Goal: Task Accomplishment & Management: Manage account settings

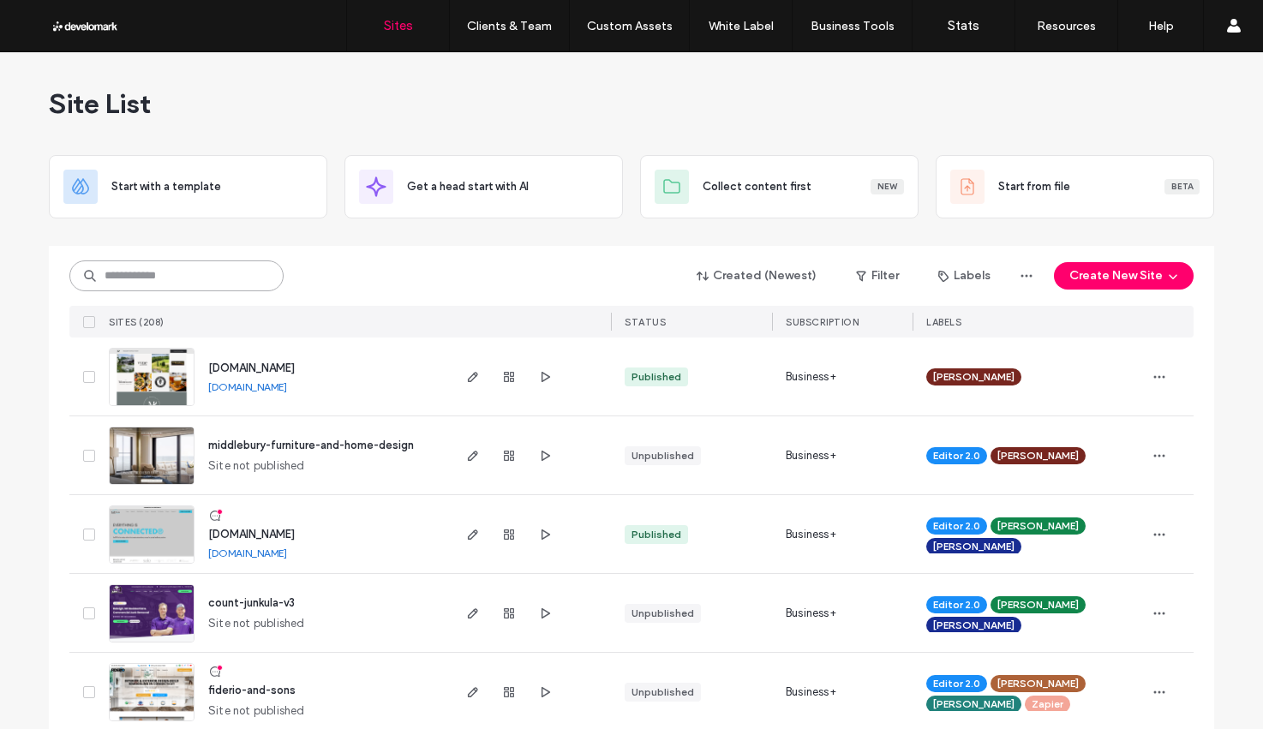
click at [207, 273] on input at bounding box center [176, 275] width 214 height 31
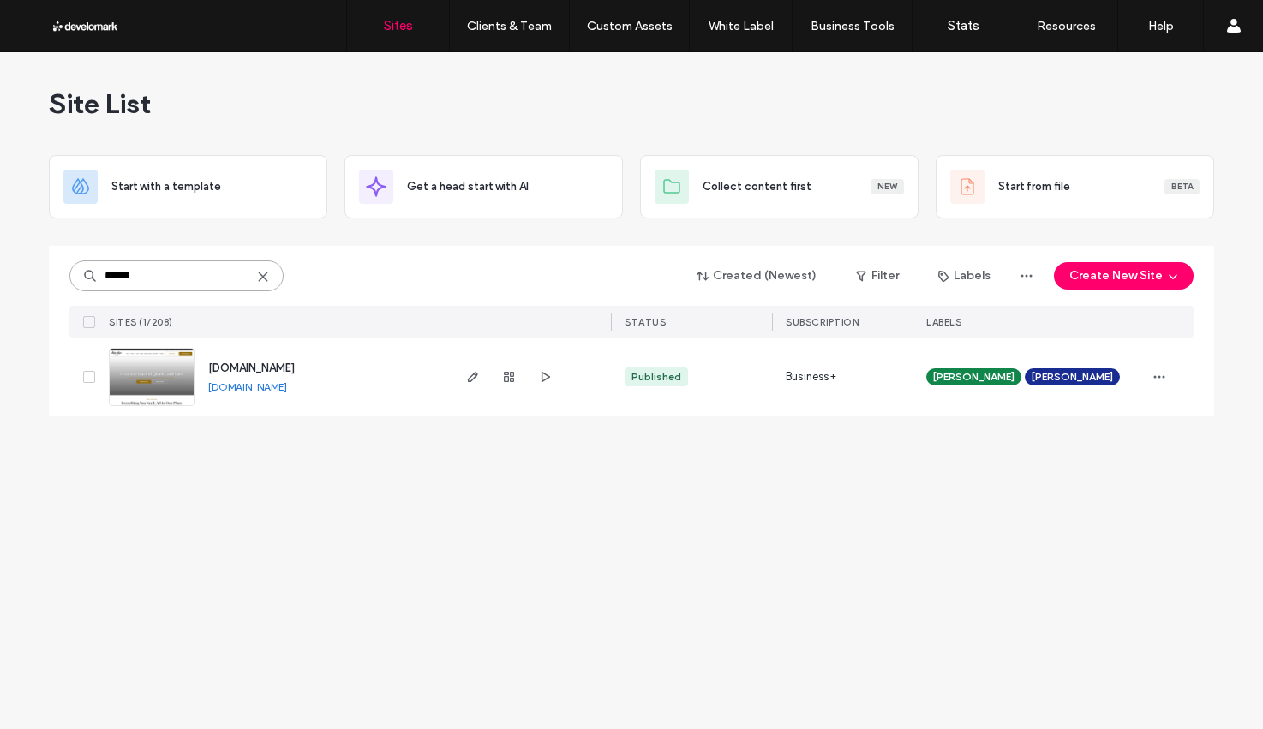
type input "******"
drag, startPoint x: 287, startPoint y: 361, endPoint x: 112, endPoint y: 497, distance: 221.0
click at [287, 362] on span "www.harveyandlewis.com" at bounding box center [251, 367] width 87 height 13
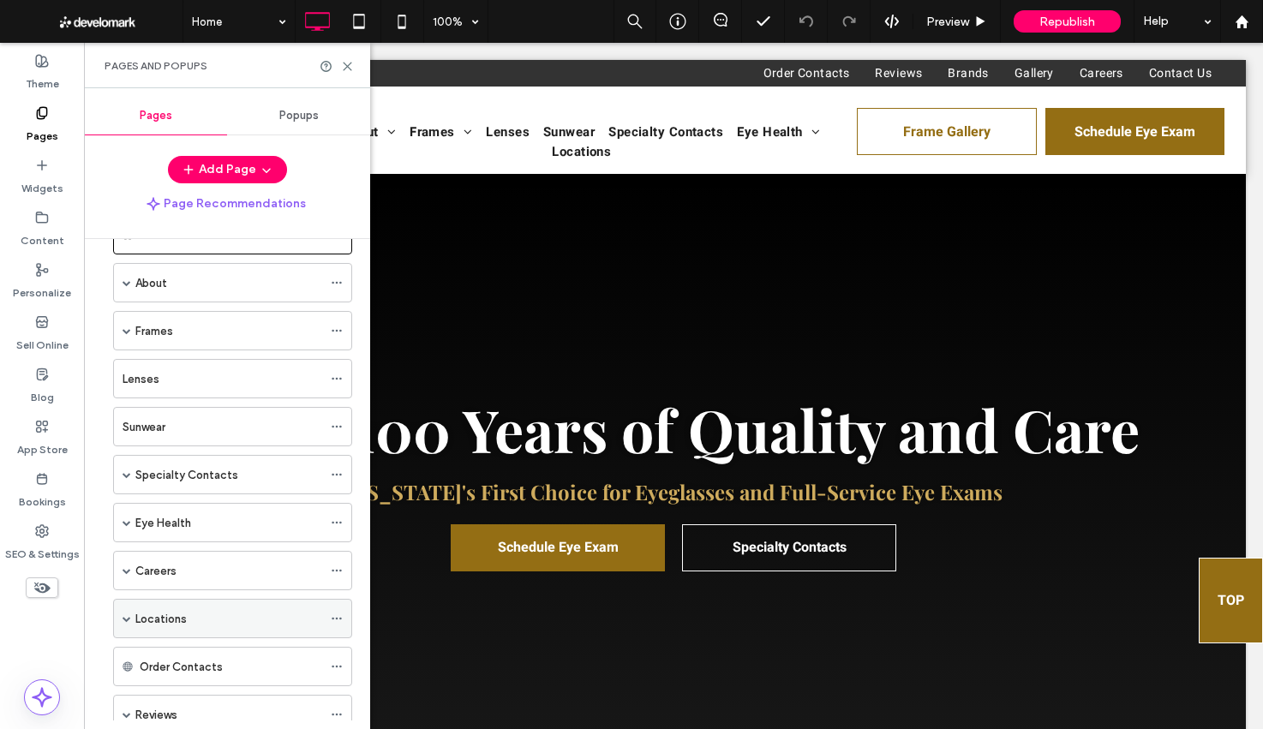
click at [125, 619] on span at bounding box center [126, 618] width 9 height 9
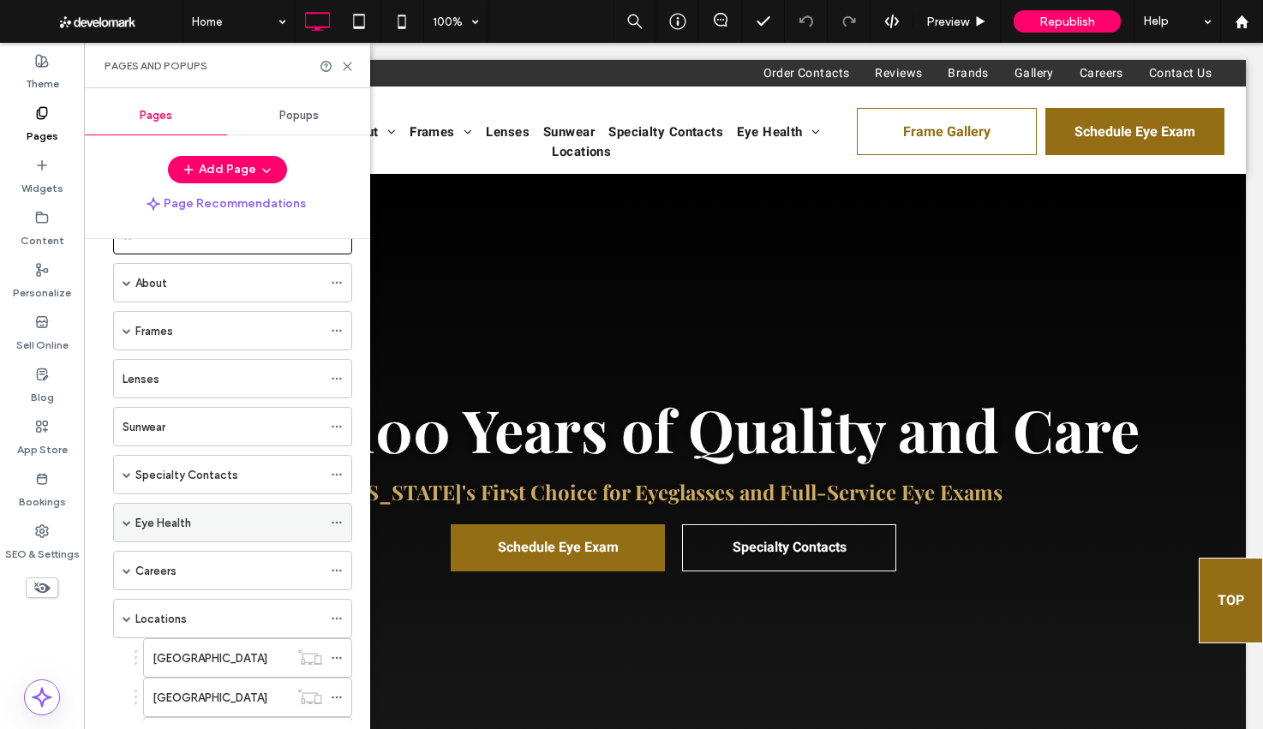
scroll to position [182, 0]
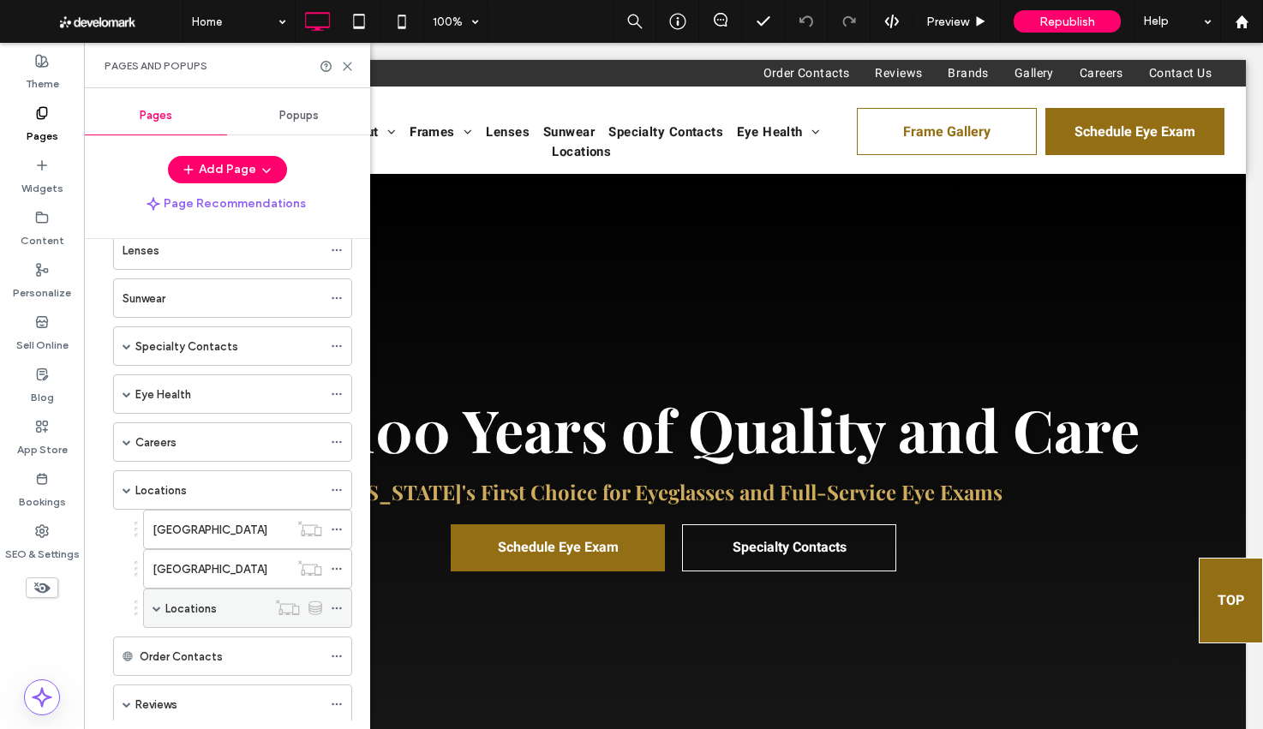
click at [153, 612] on span at bounding box center [156, 608] width 9 height 9
click at [334, 605] on icon at bounding box center [337, 608] width 12 height 12
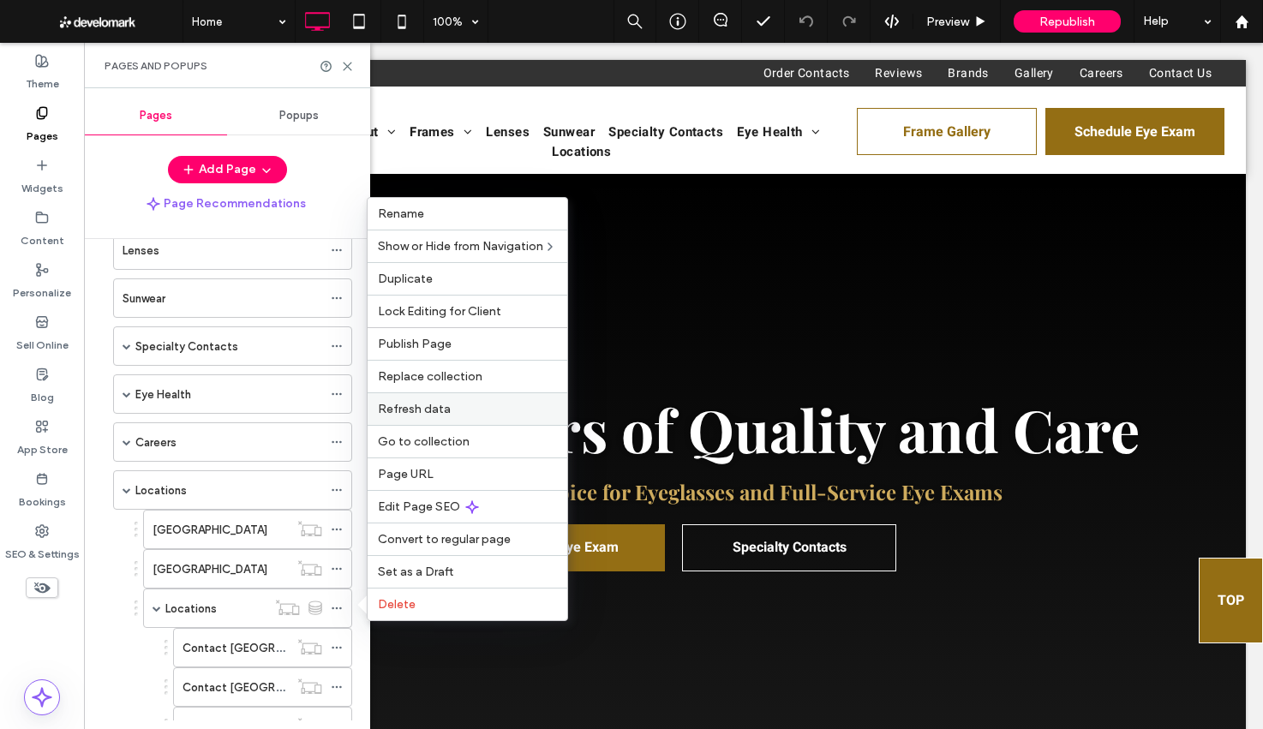
click at [405, 405] on span "Refresh data" at bounding box center [414, 409] width 73 height 15
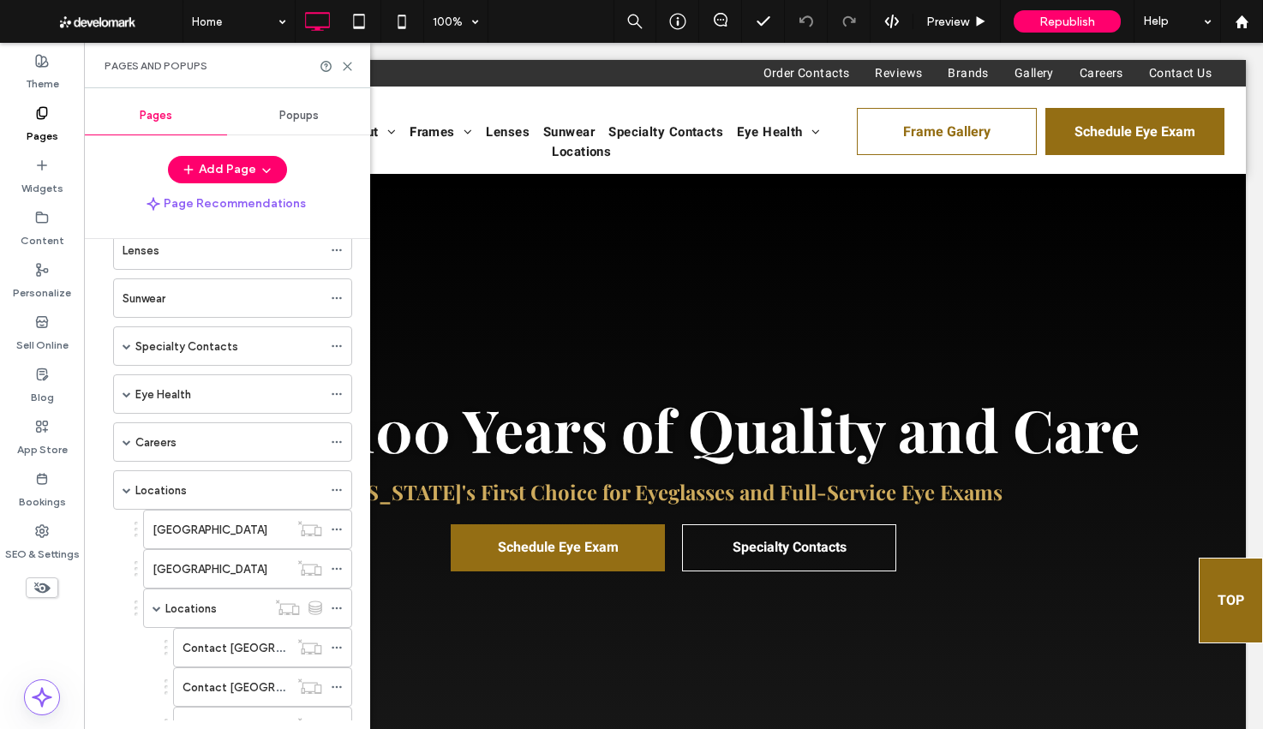
click at [236, 600] on div "Locations" at bounding box center [215, 609] width 101 height 18
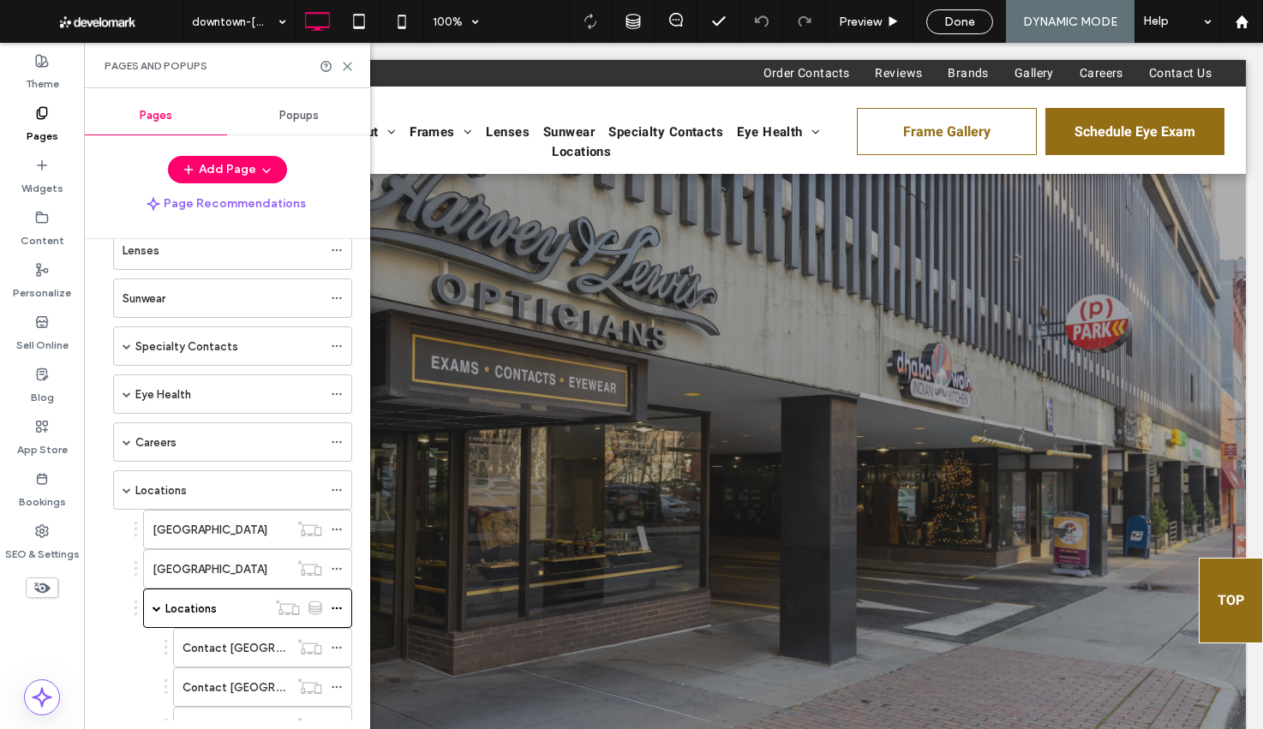
scroll to position [0, 0]
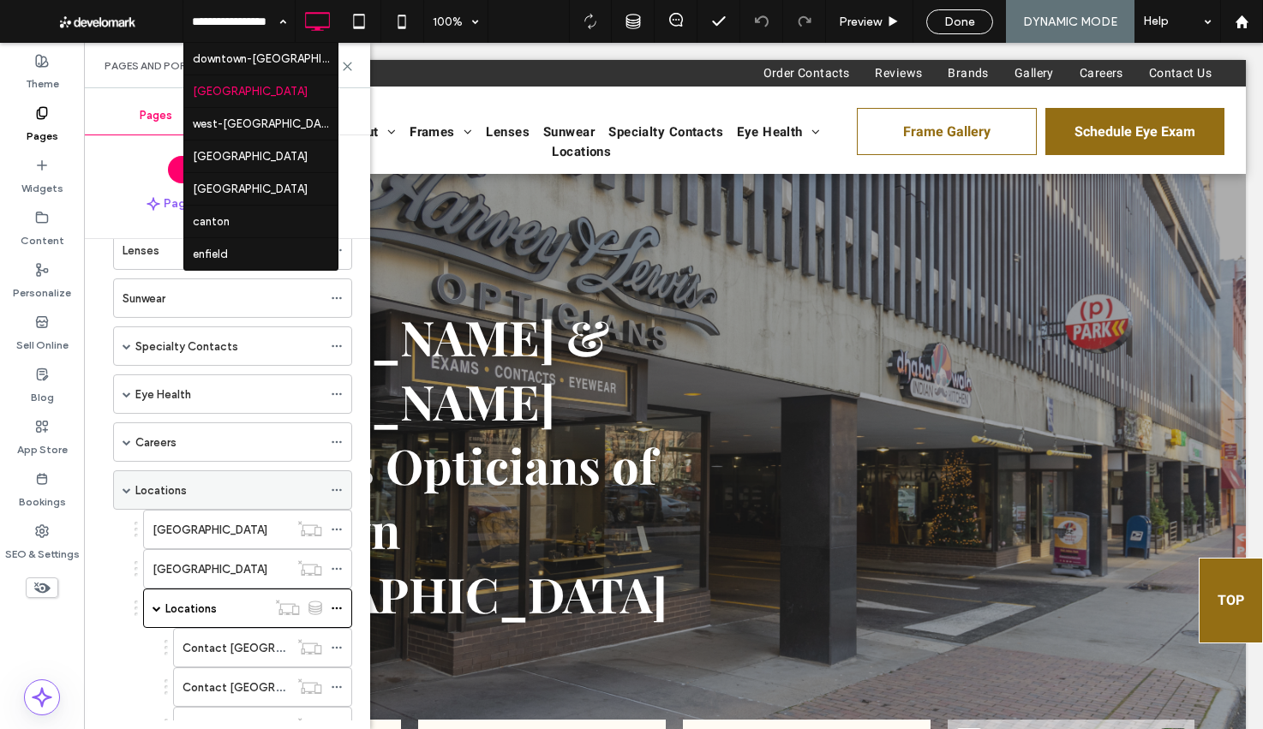
click at [179, 484] on label "Locations" at bounding box center [160, 490] width 51 height 30
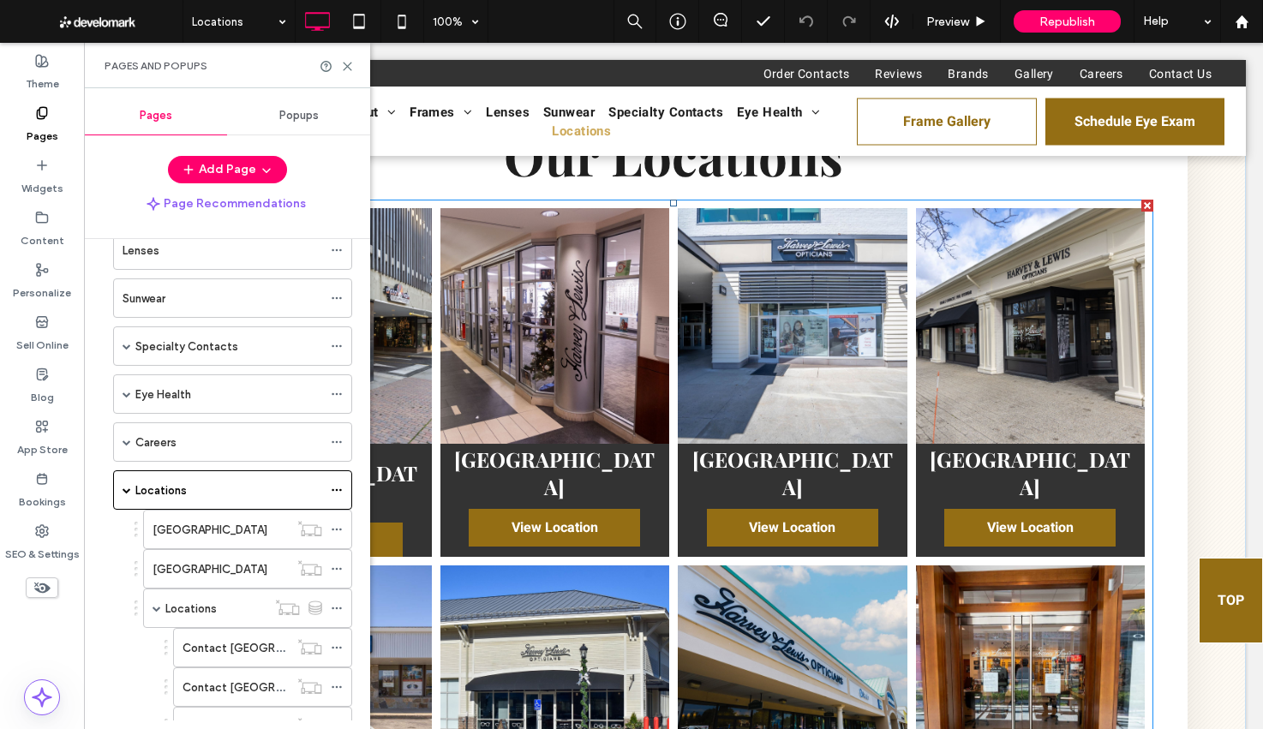
scroll to position [164, 0]
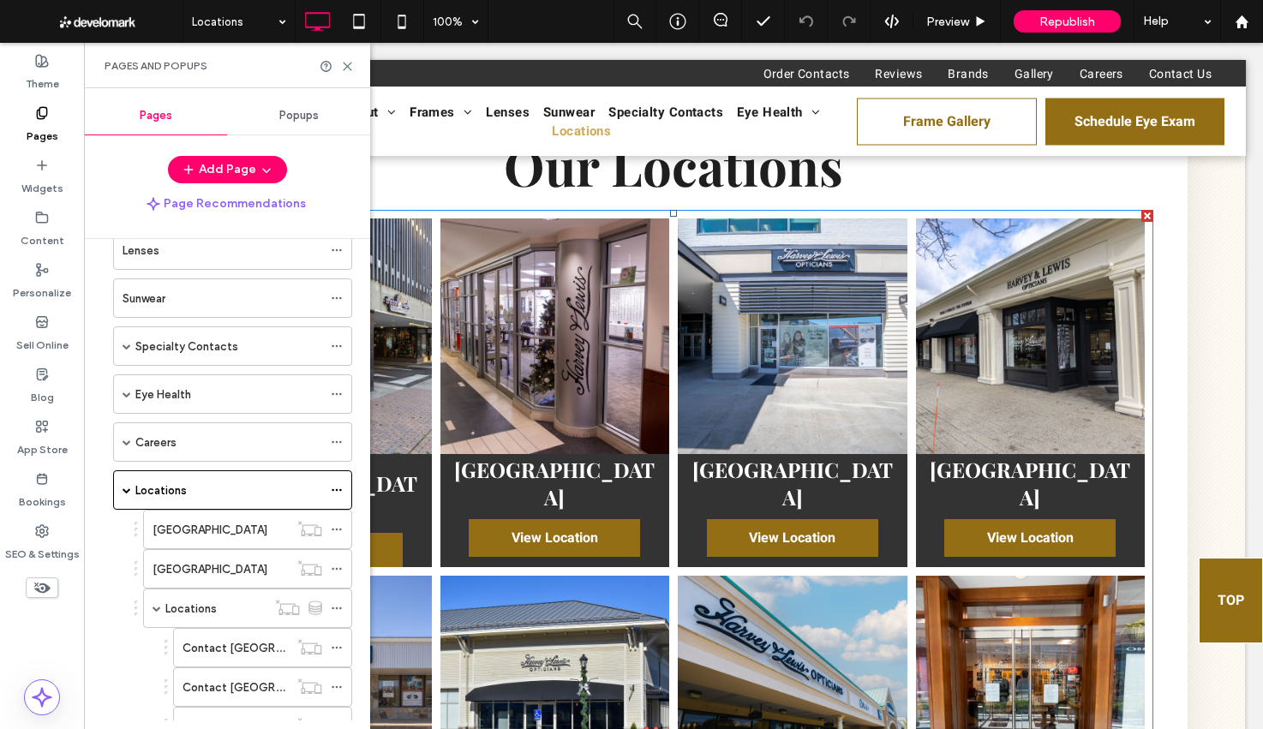
click at [506, 353] on link at bounding box center [554, 337] width 243 height 250
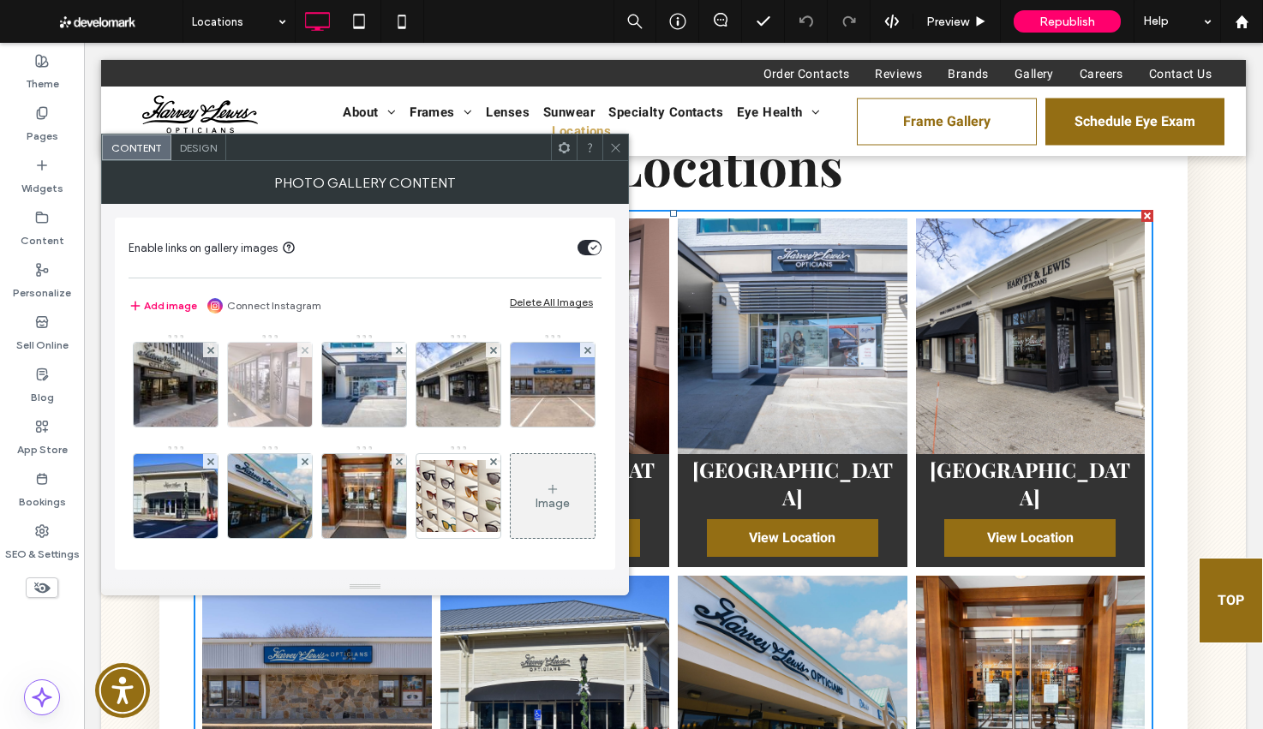
click at [247, 373] on img at bounding box center [270, 385] width 126 height 84
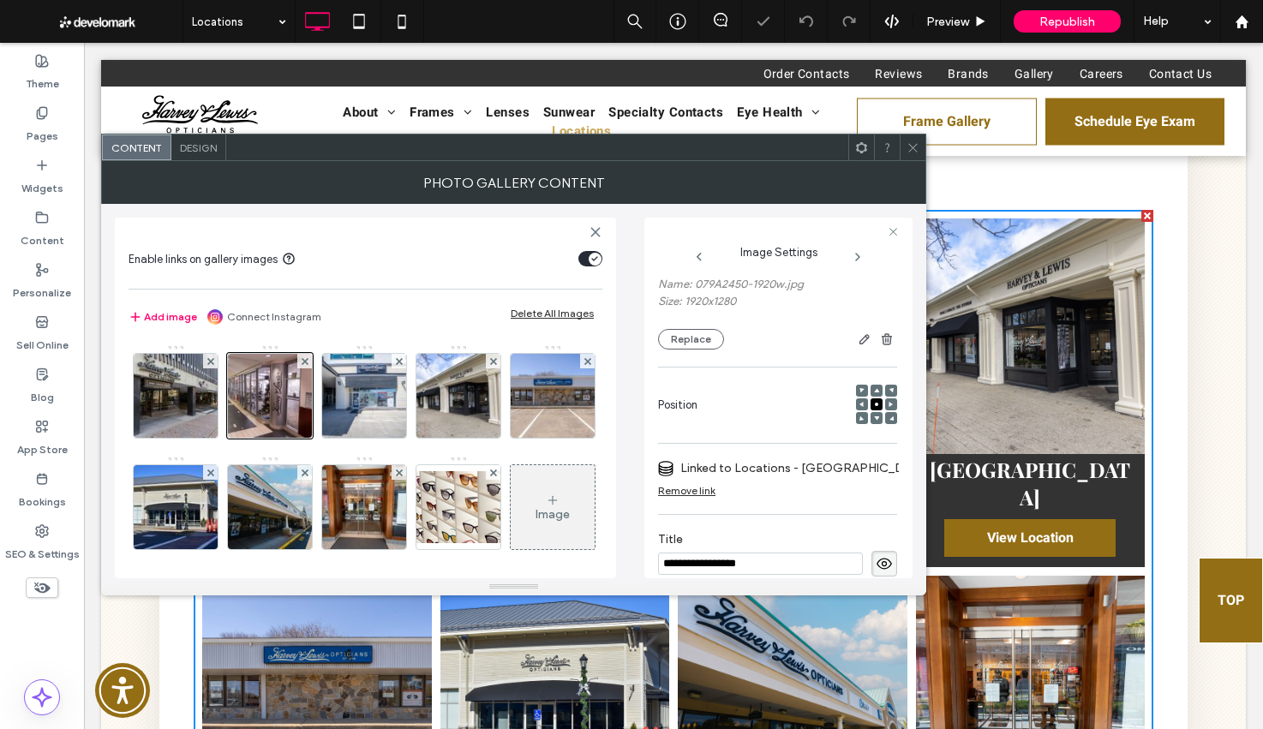
scroll to position [60, 0]
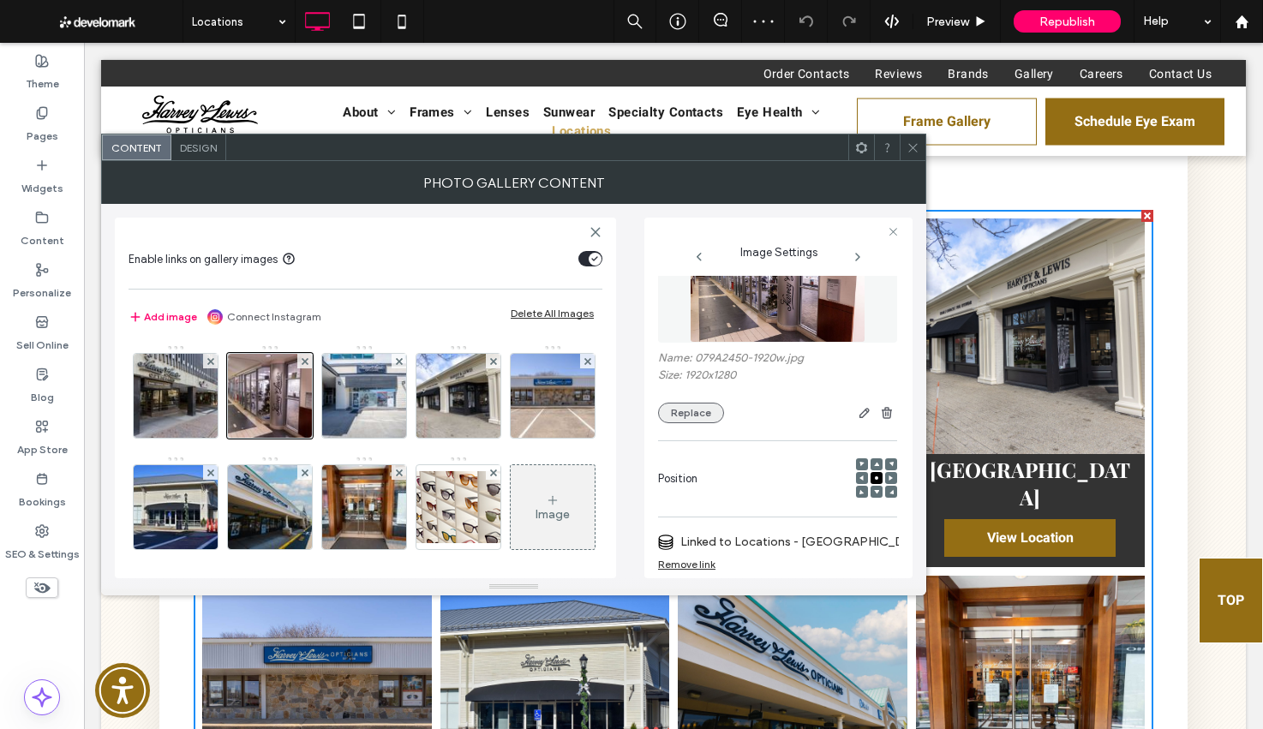
click at [682, 409] on button "Replace" at bounding box center [691, 413] width 66 height 21
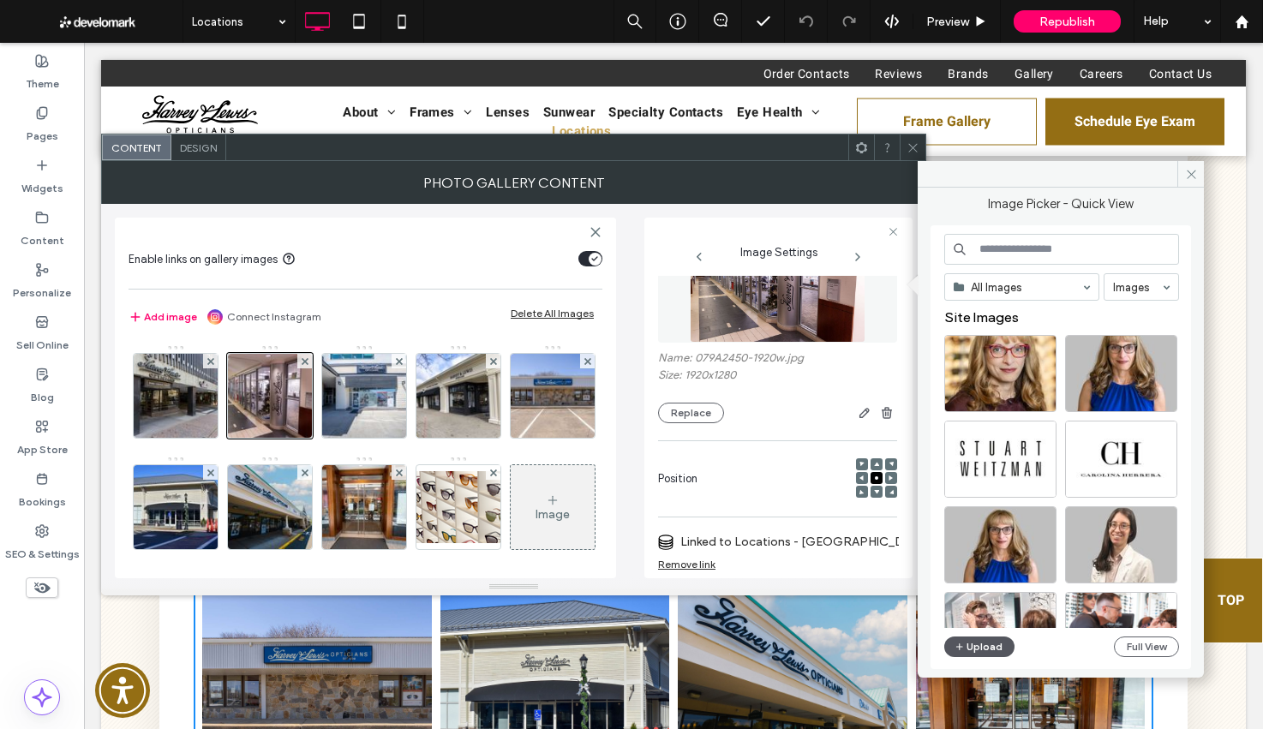
click at [982, 648] on button "Upload" at bounding box center [979, 646] width 70 height 21
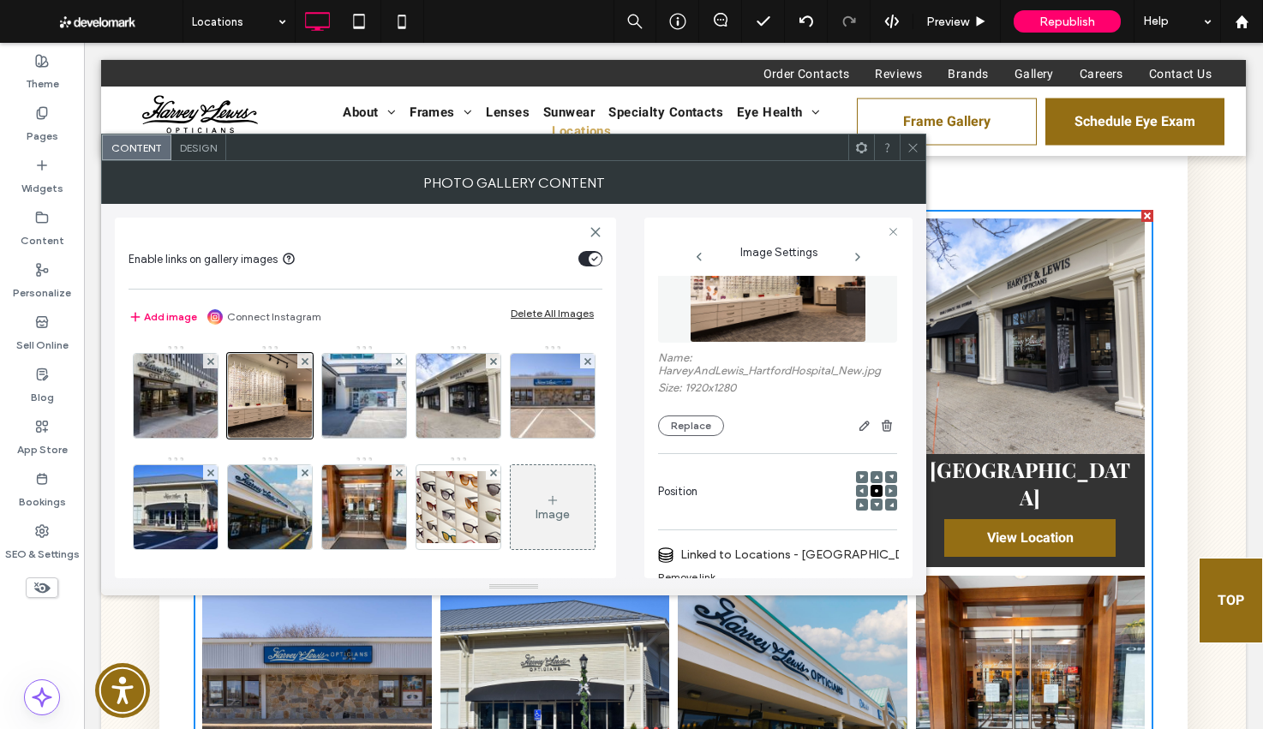
click at [911, 152] on icon at bounding box center [912, 147] width 13 height 13
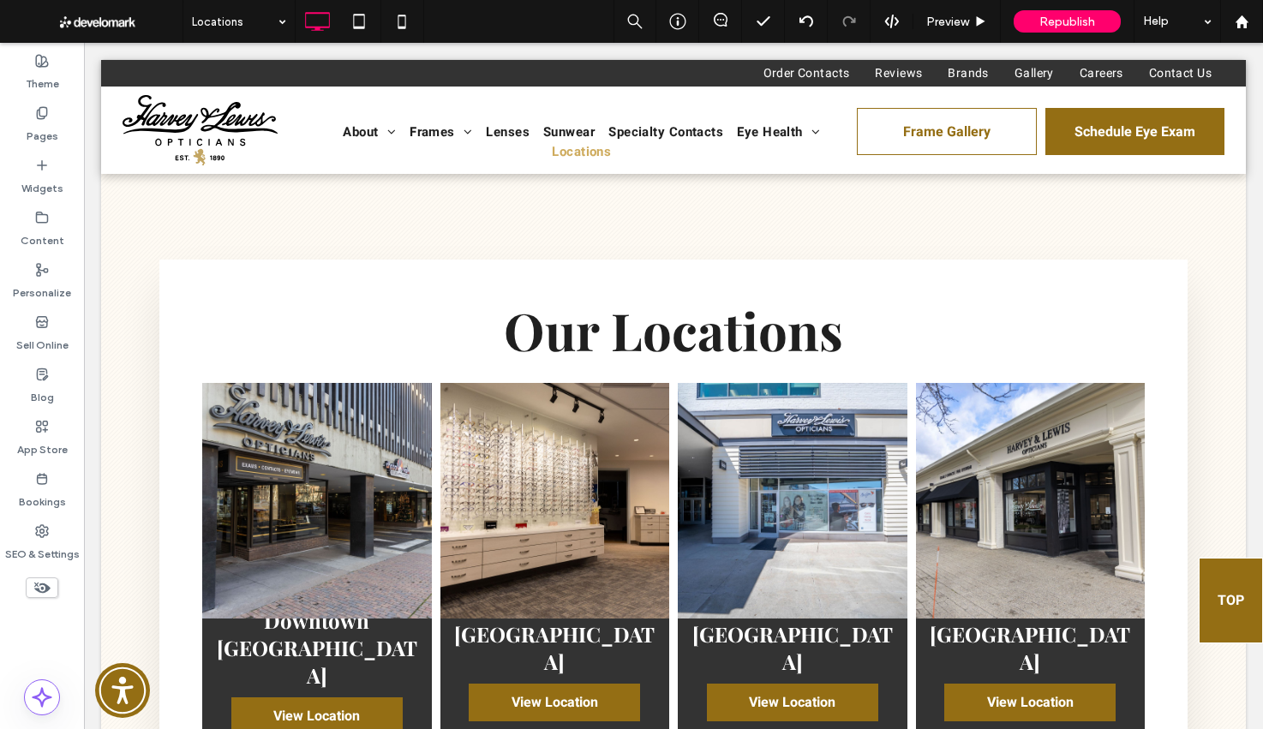
scroll to position [2, 0]
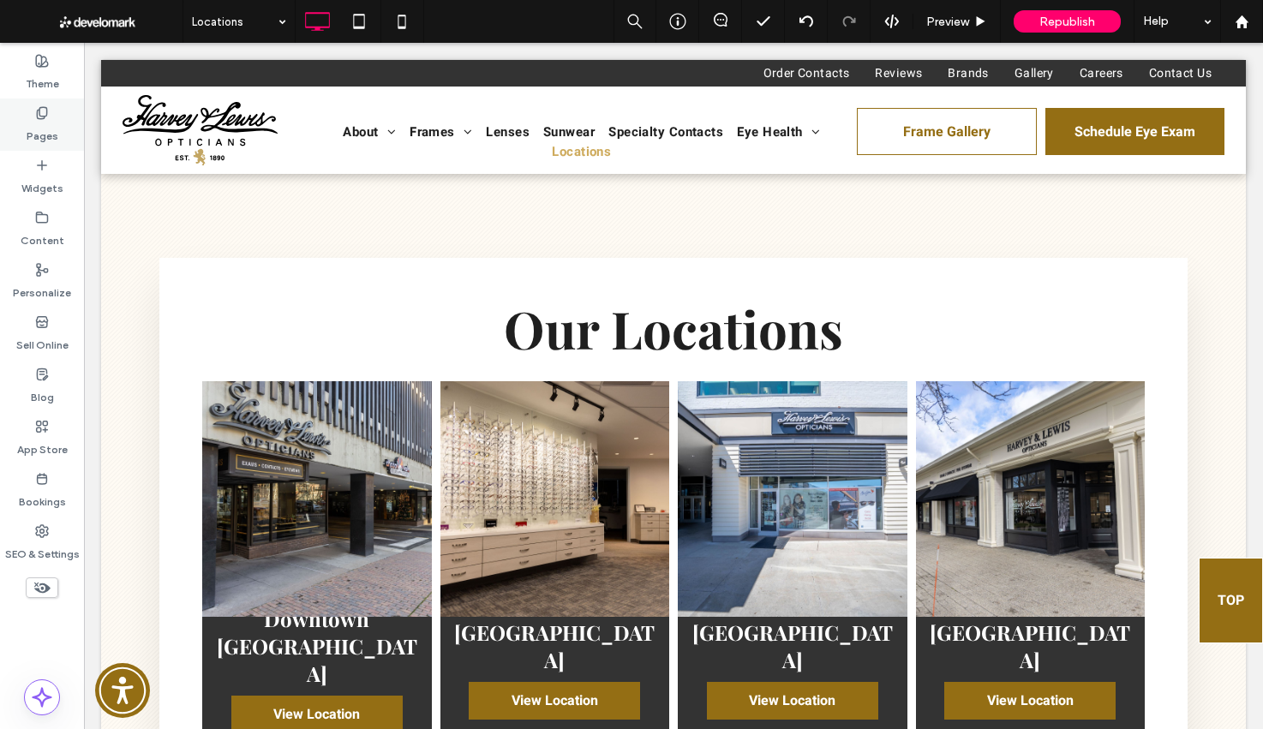
click at [19, 125] on div "Pages" at bounding box center [42, 125] width 84 height 52
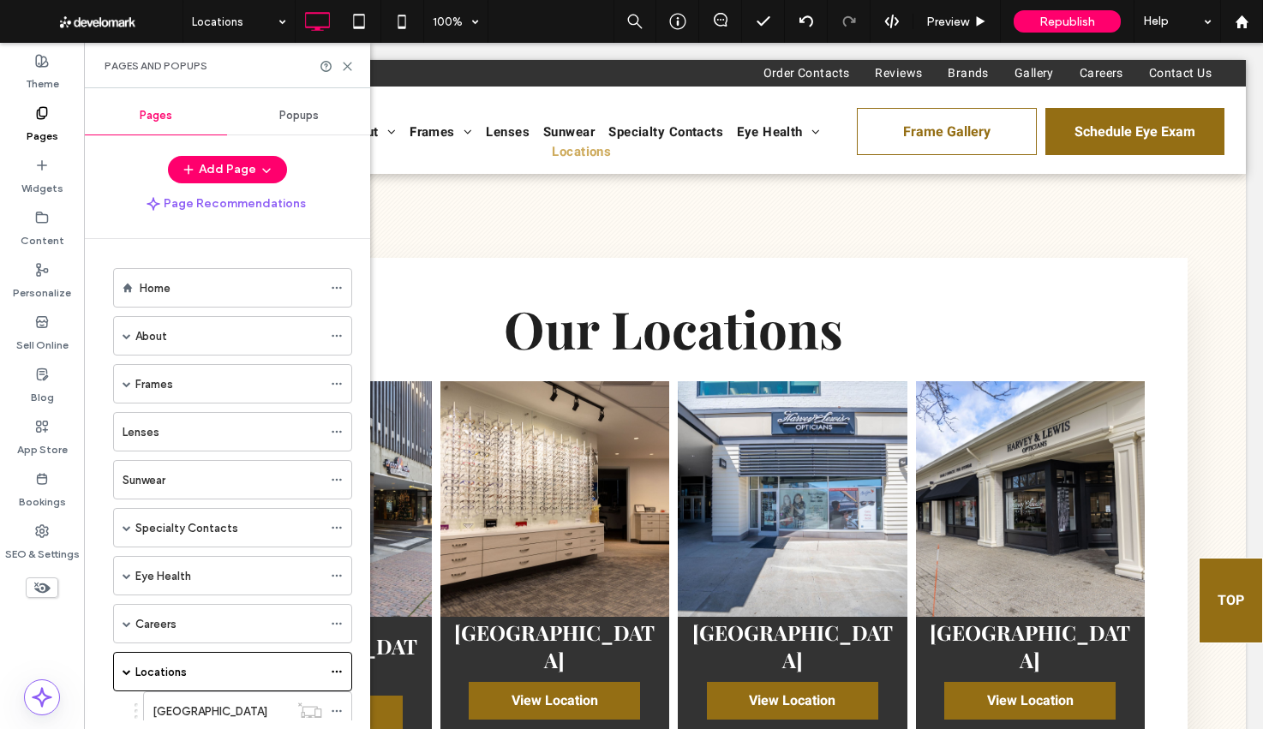
click at [168, 287] on label "Home" at bounding box center [155, 288] width 31 height 30
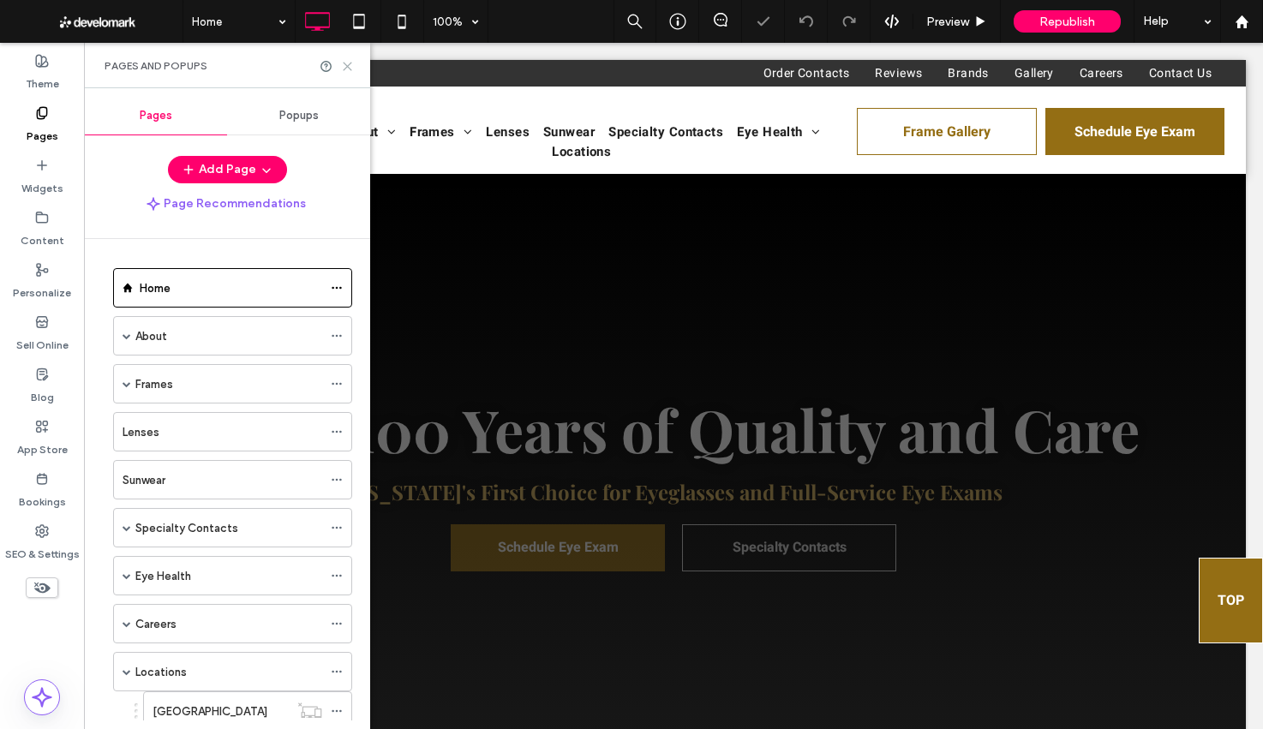
click at [349, 66] on use at bounding box center [348, 67] width 8 height 8
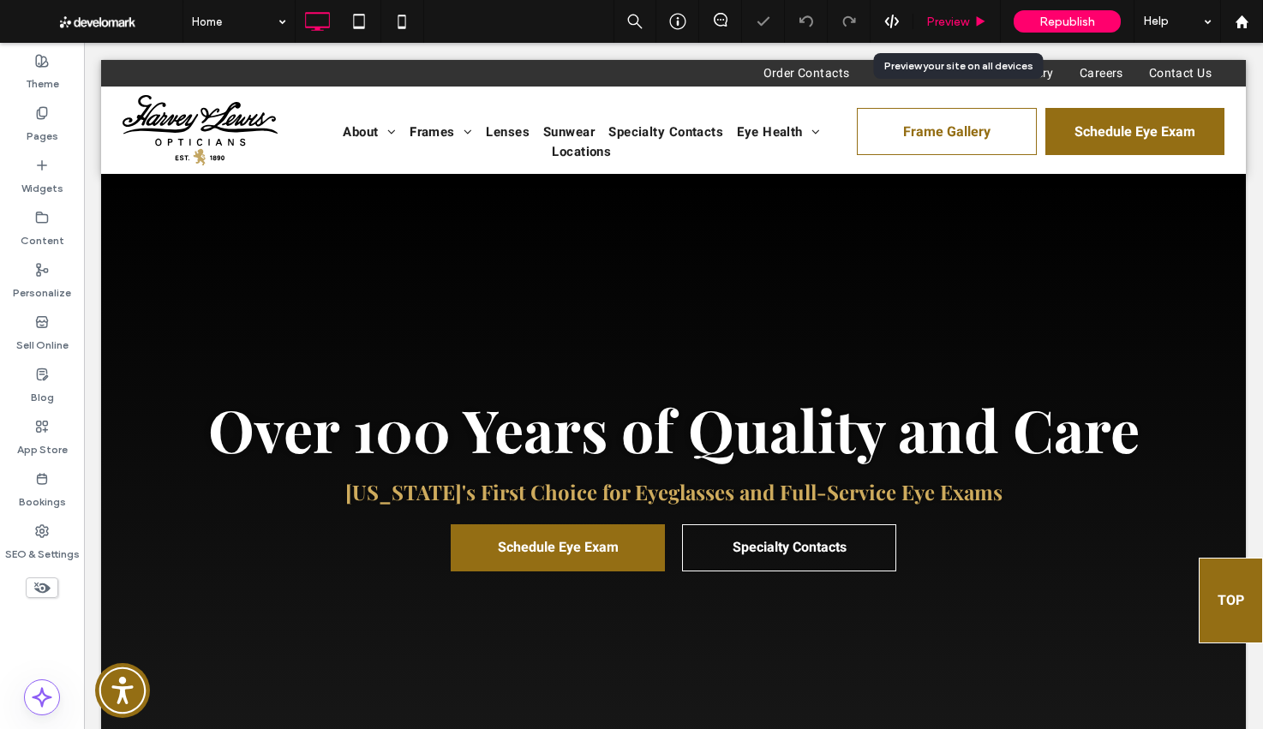
click at [943, 15] on span "Preview" at bounding box center [947, 22] width 43 height 15
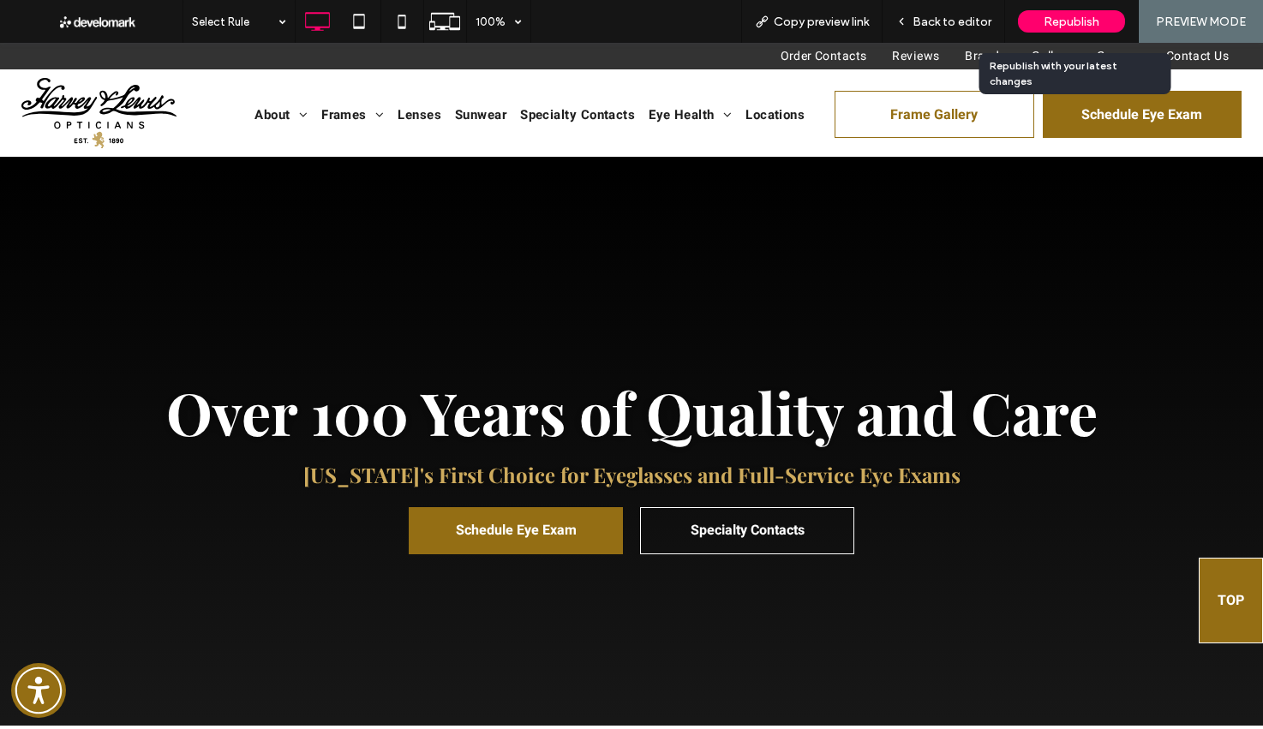
click at [1082, 23] on span "Republish" at bounding box center [1071, 22] width 56 height 15
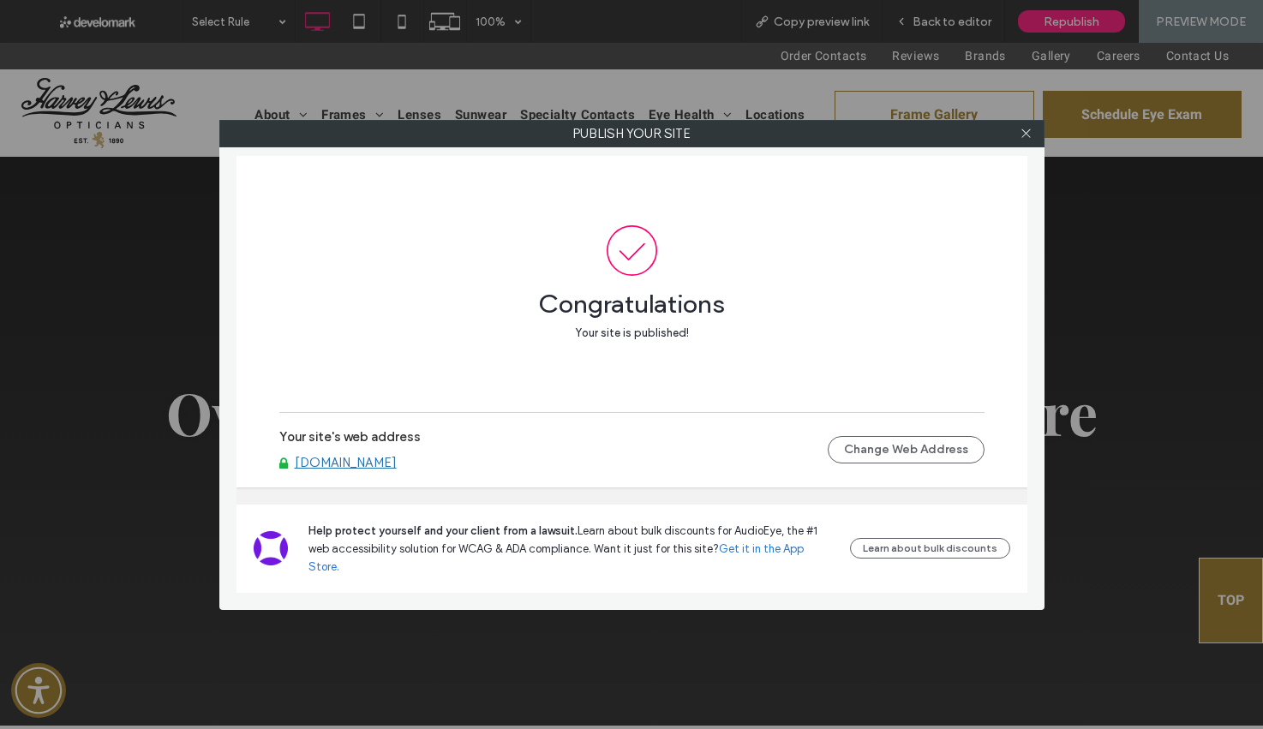
click at [327, 470] on link "www.harveyandlewis.com" at bounding box center [346, 462] width 102 height 15
click at [1025, 131] on icon at bounding box center [1025, 133] width 13 height 13
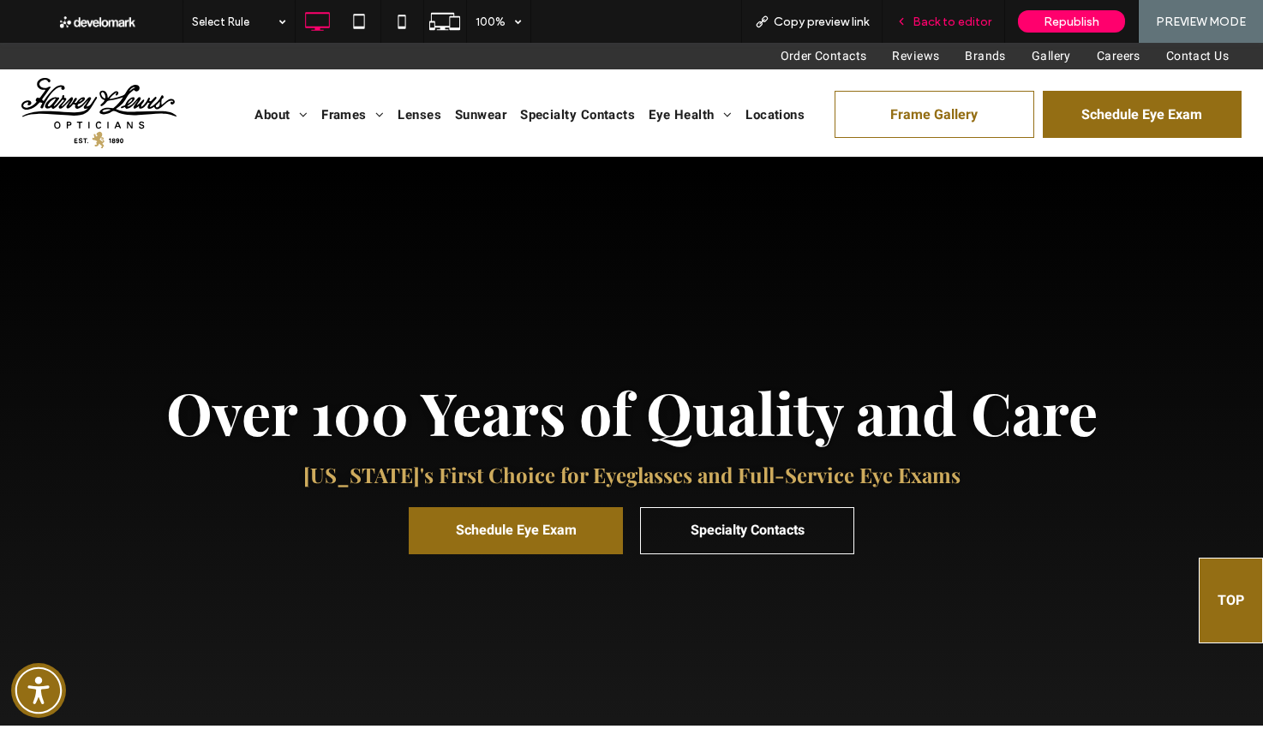
click at [986, 21] on span "Back to editor" at bounding box center [951, 22] width 79 height 15
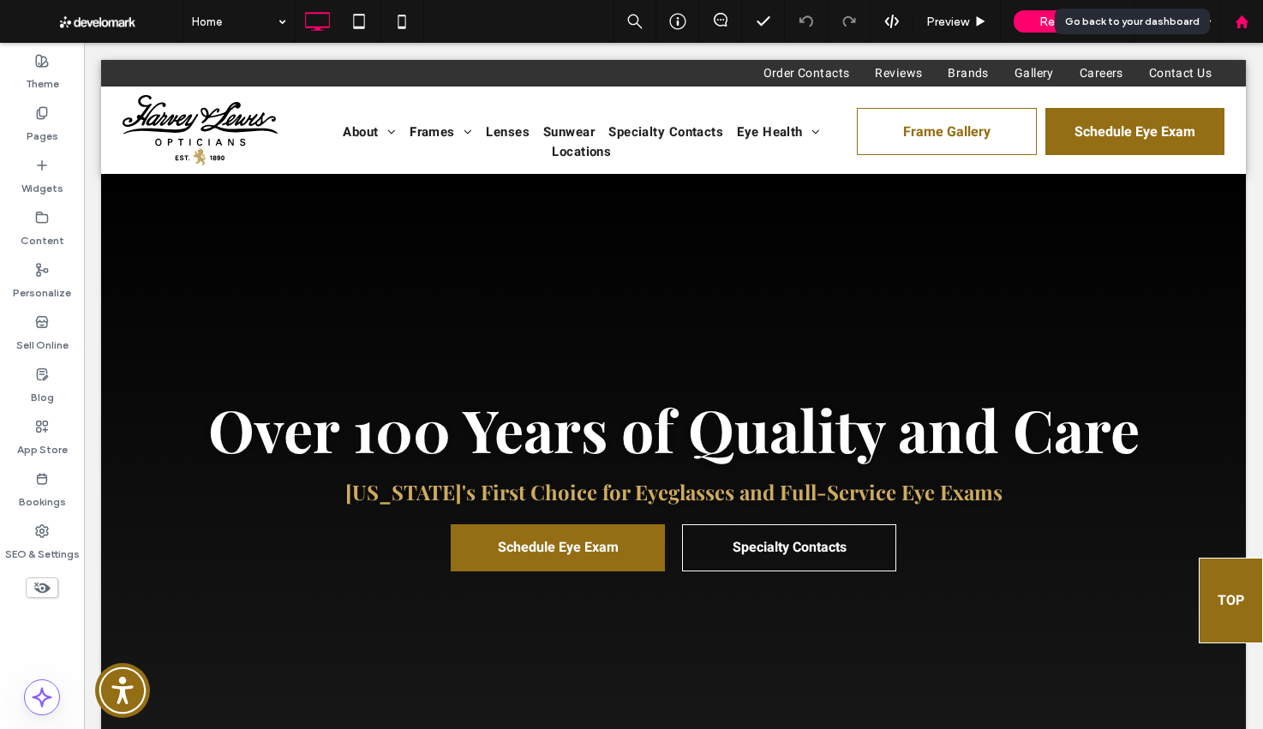
click at [1248, 20] on div at bounding box center [1241, 22] width 41 height 15
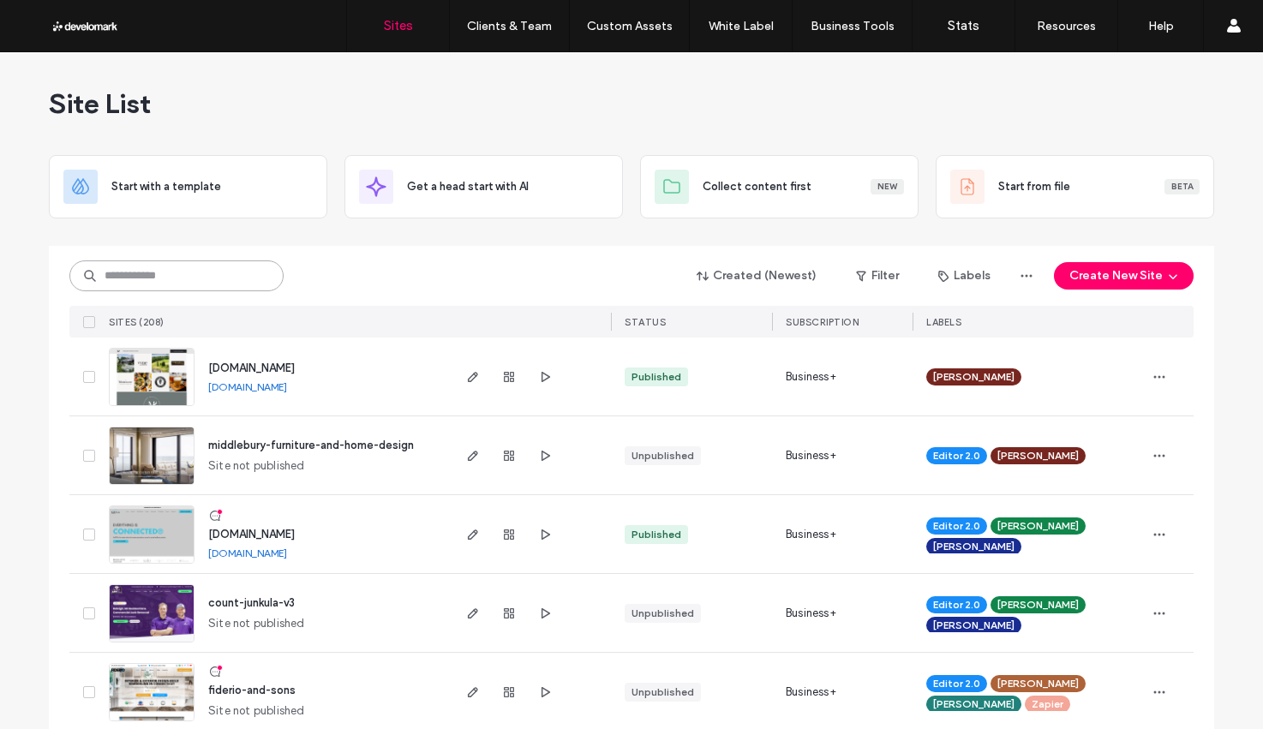
click at [159, 270] on input at bounding box center [176, 275] width 214 height 31
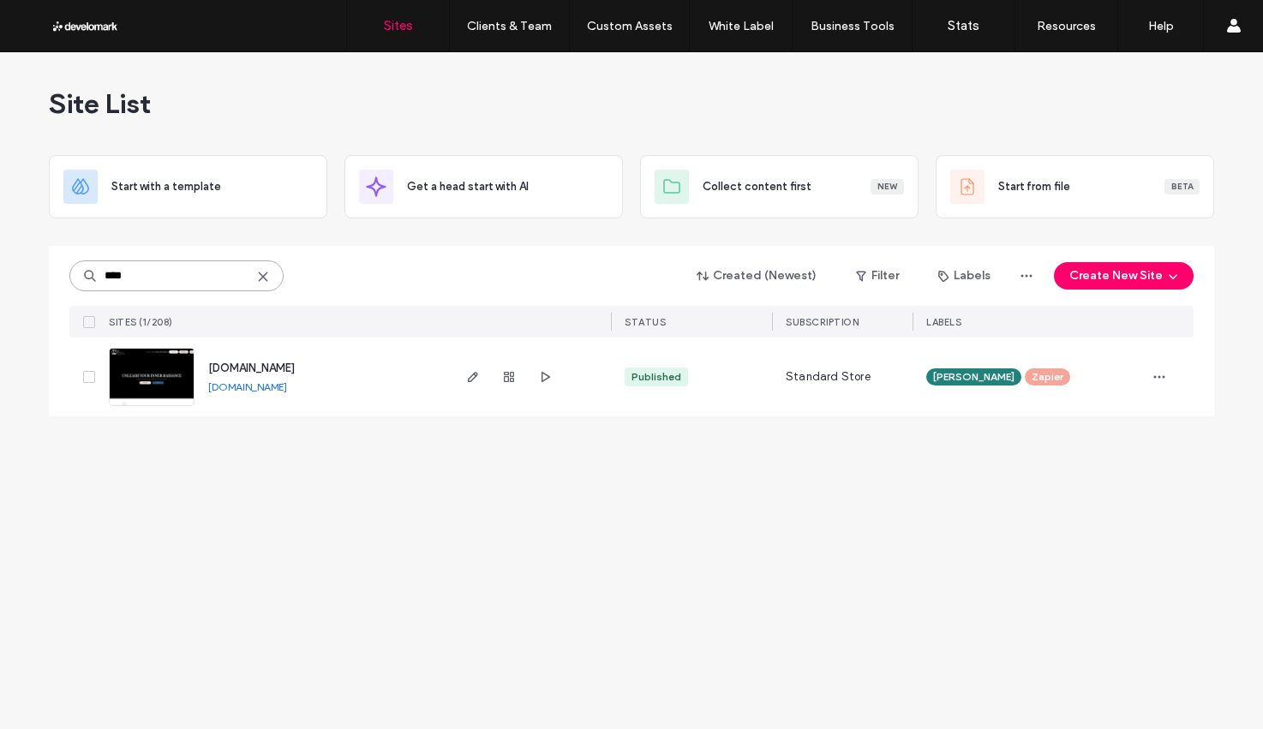
type input "****"
click at [295, 367] on span "www.pieraesthetics.com" at bounding box center [251, 367] width 87 height 13
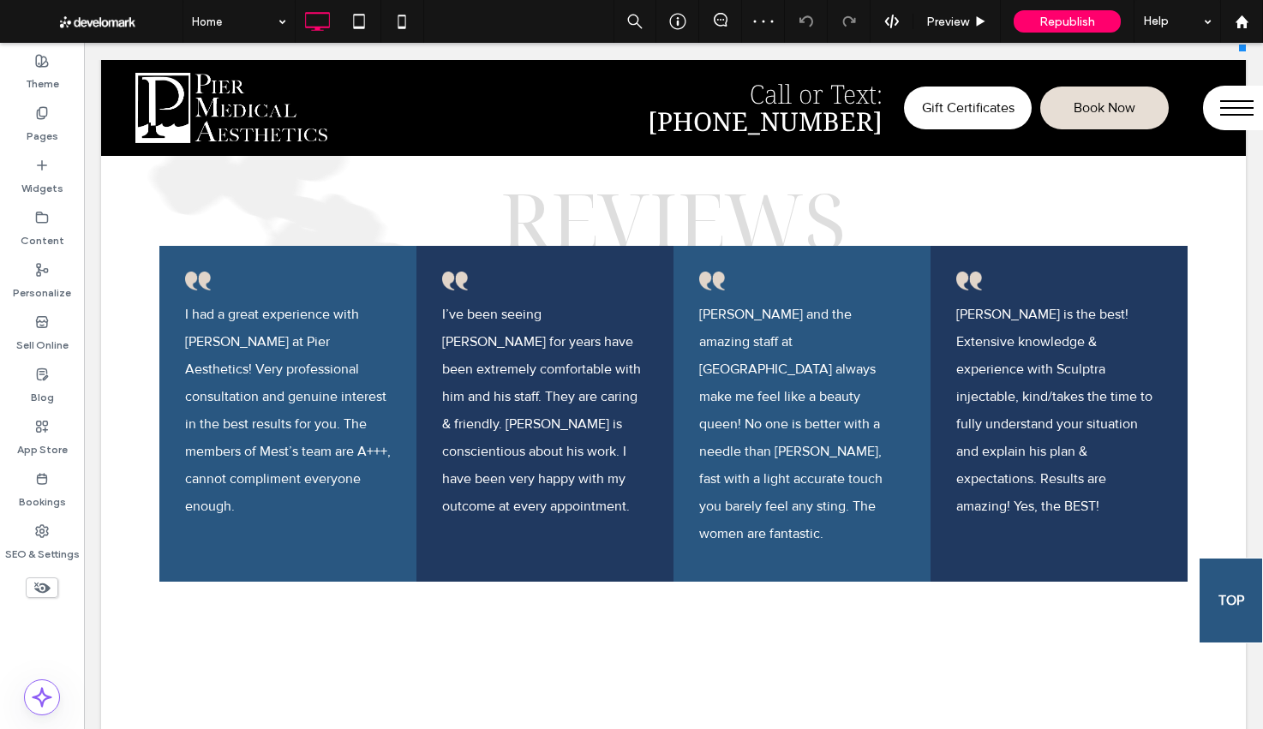
scroll to position [3314, 0]
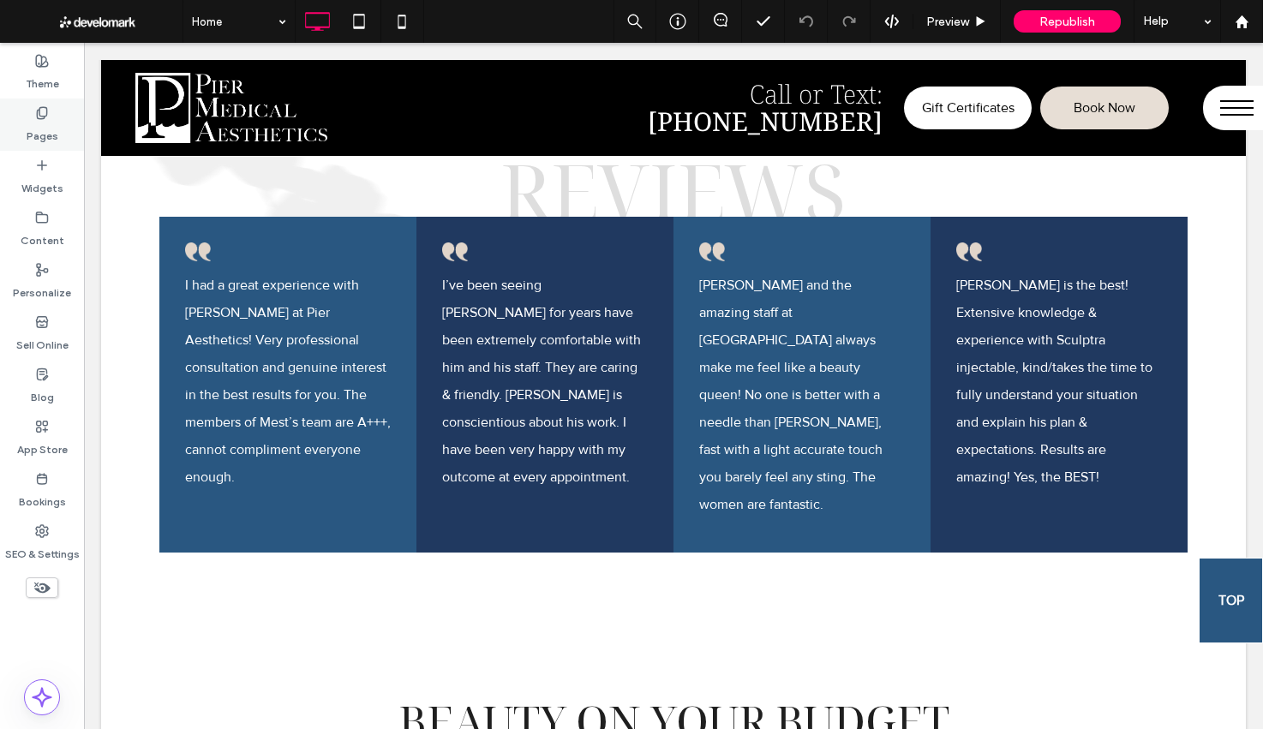
click at [23, 117] on div "Pages" at bounding box center [42, 125] width 84 height 52
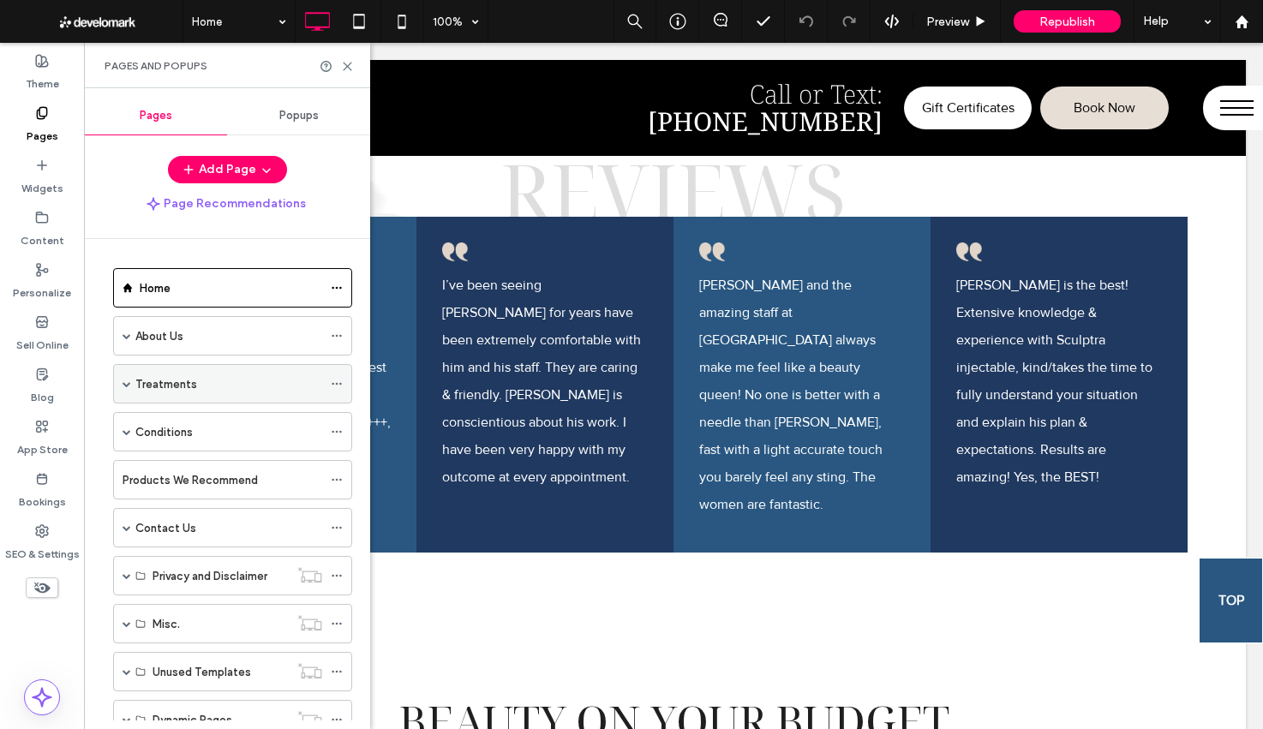
click at [122, 381] on span at bounding box center [126, 383] width 9 height 9
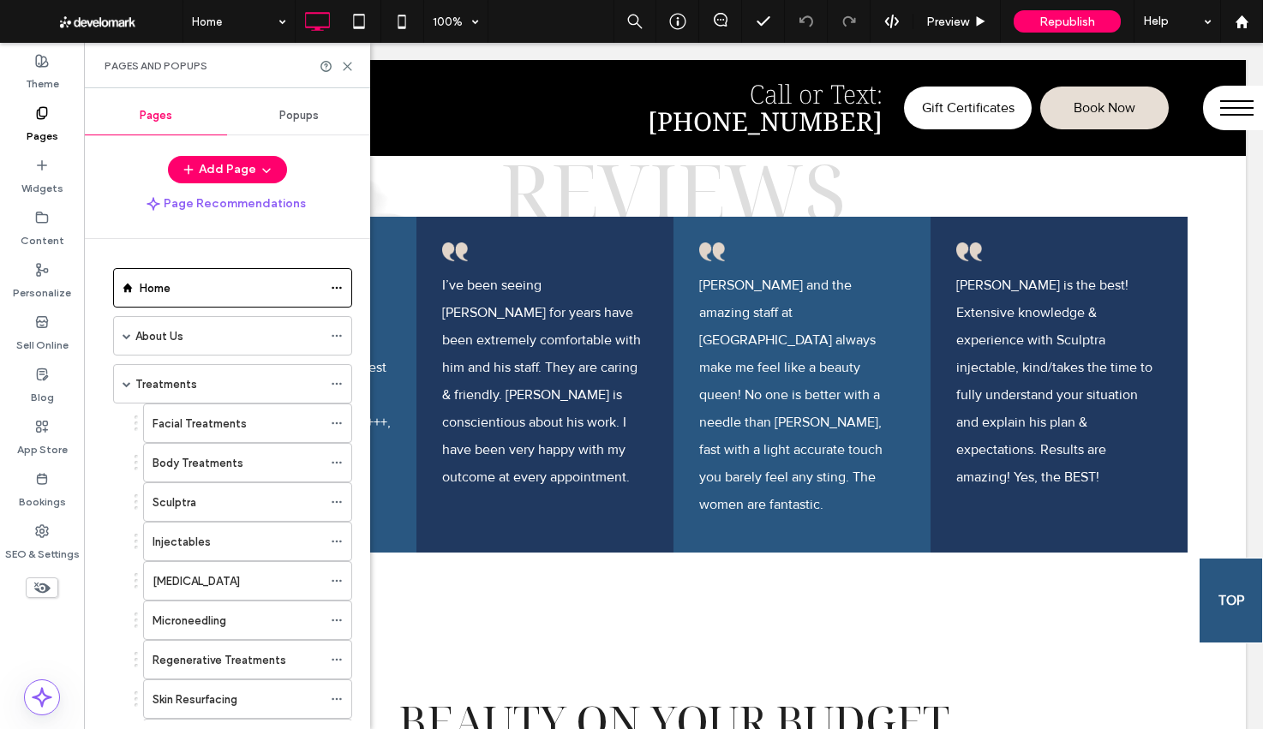
click at [203, 425] on label "Facial Treatments" at bounding box center [199, 424] width 94 height 30
click at [345, 61] on icon at bounding box center [347, 66] width 13 height 13
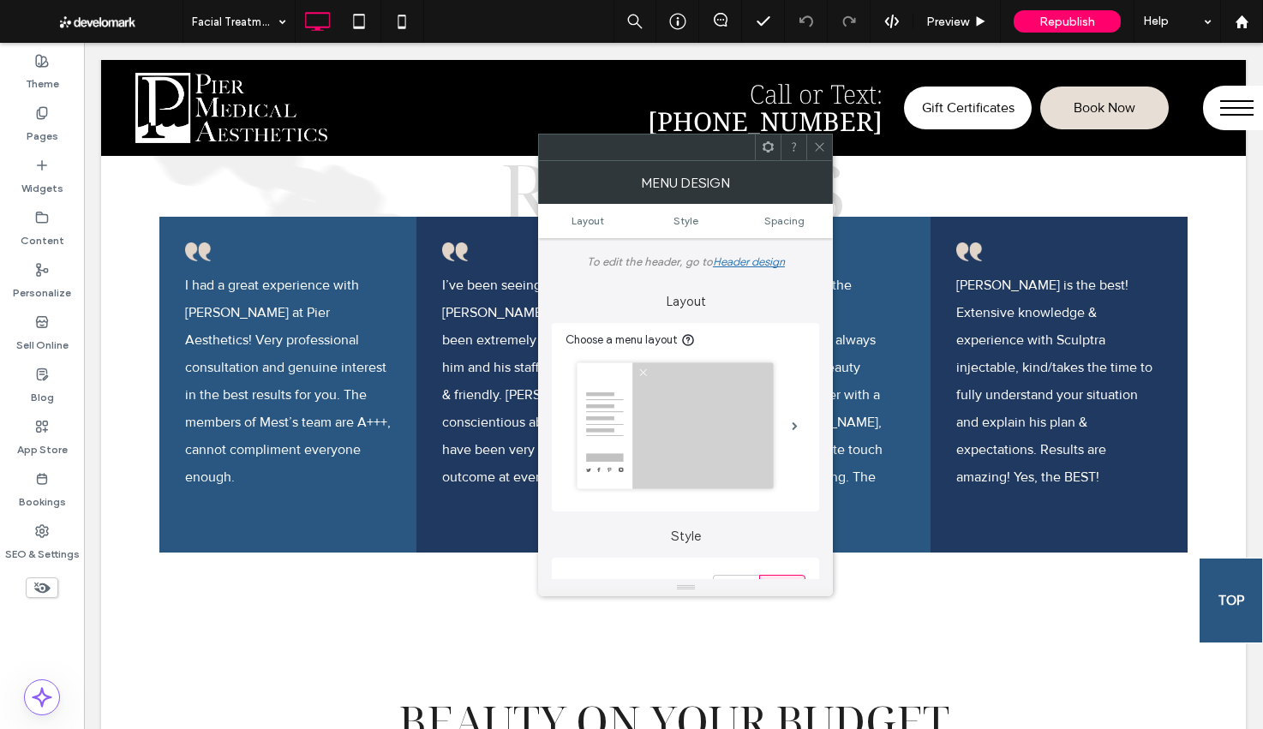
click at [769, 419] on img at bounding box center [674, 425] width 207 height 137
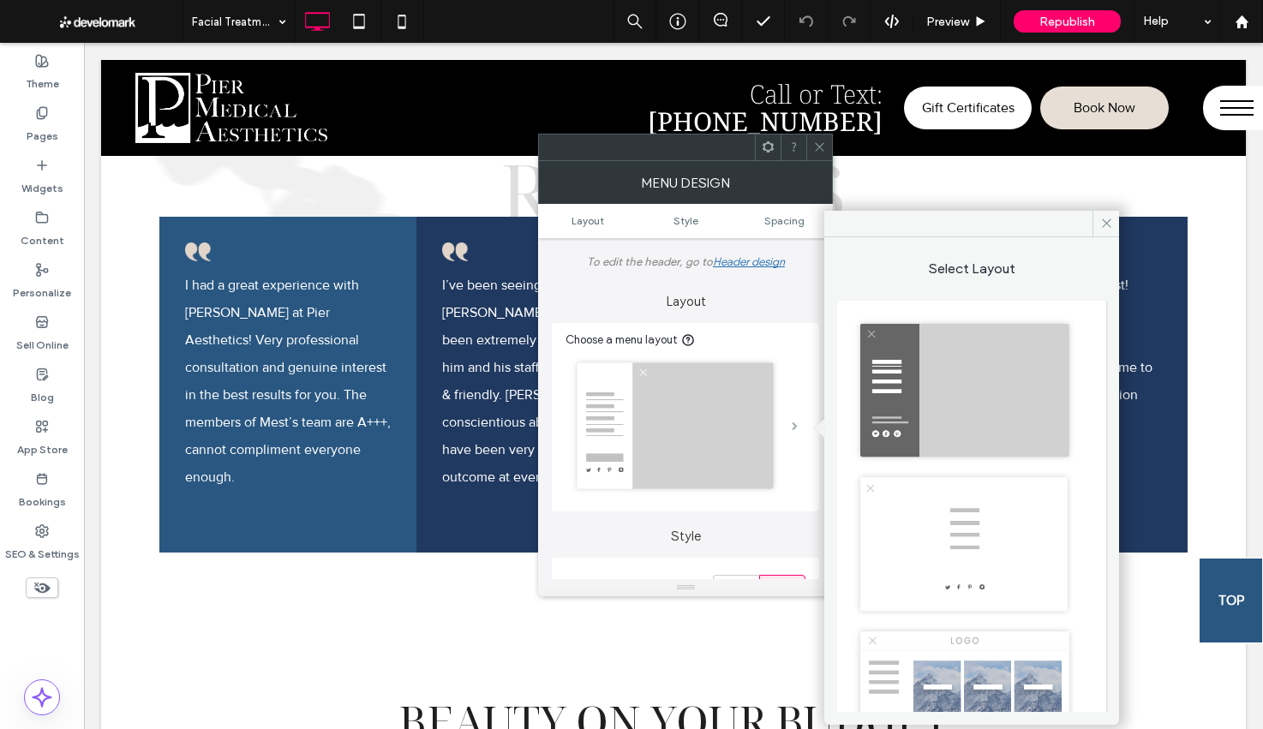
click at [792, 421] on span at bounding box center [795, 425] width 6 height 9
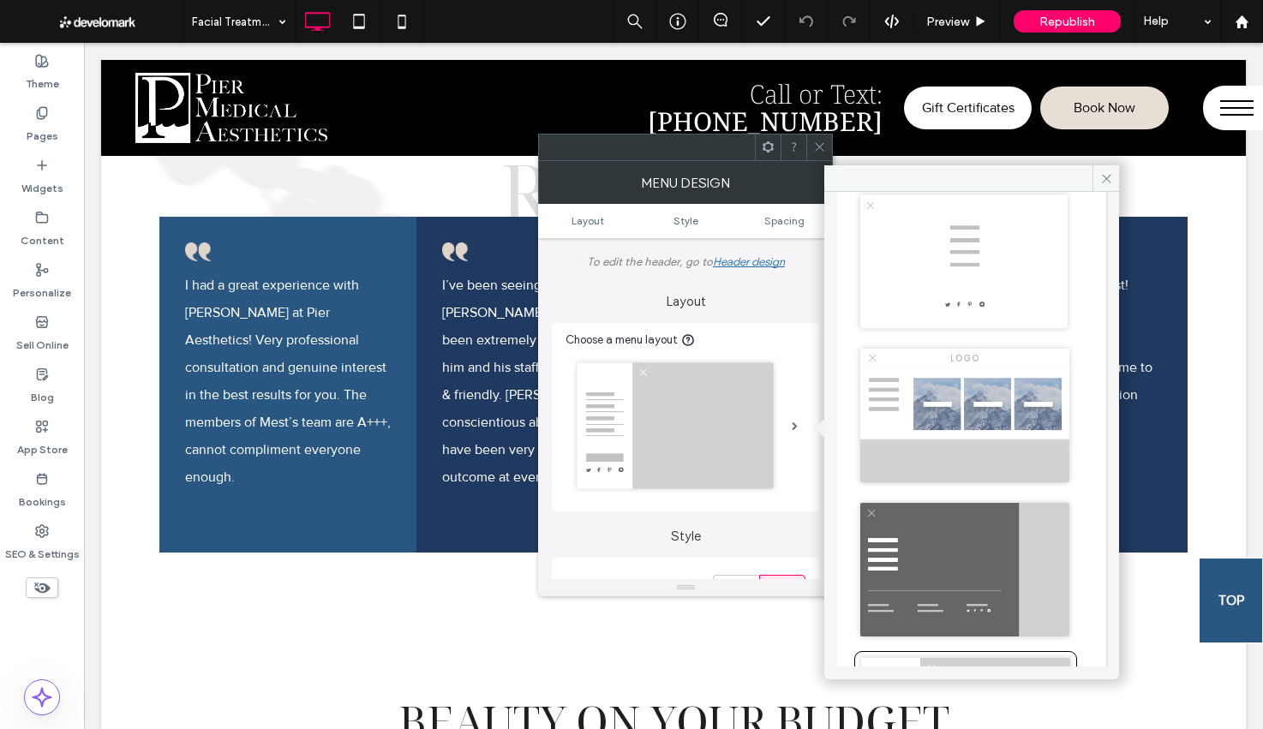
scroll to position [260, 0]
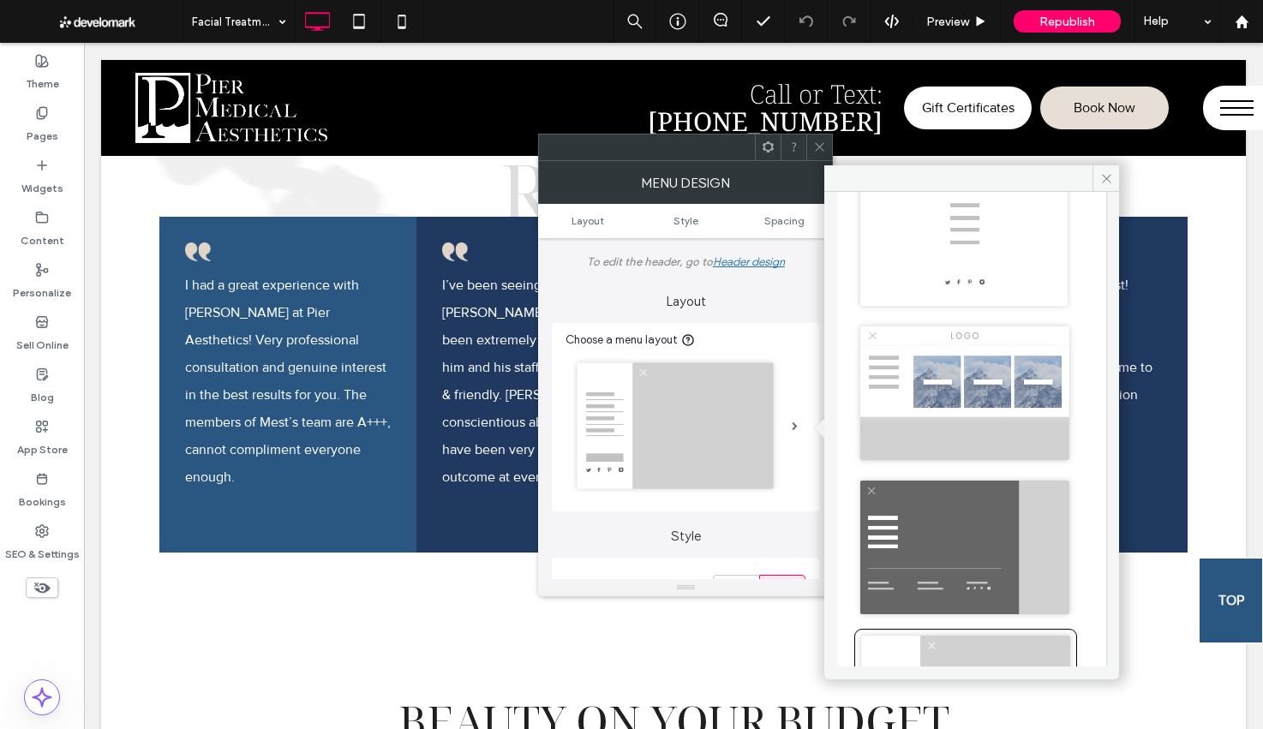
click at [812, 144] on div at bounding box center [819, 147] width 26 height 26
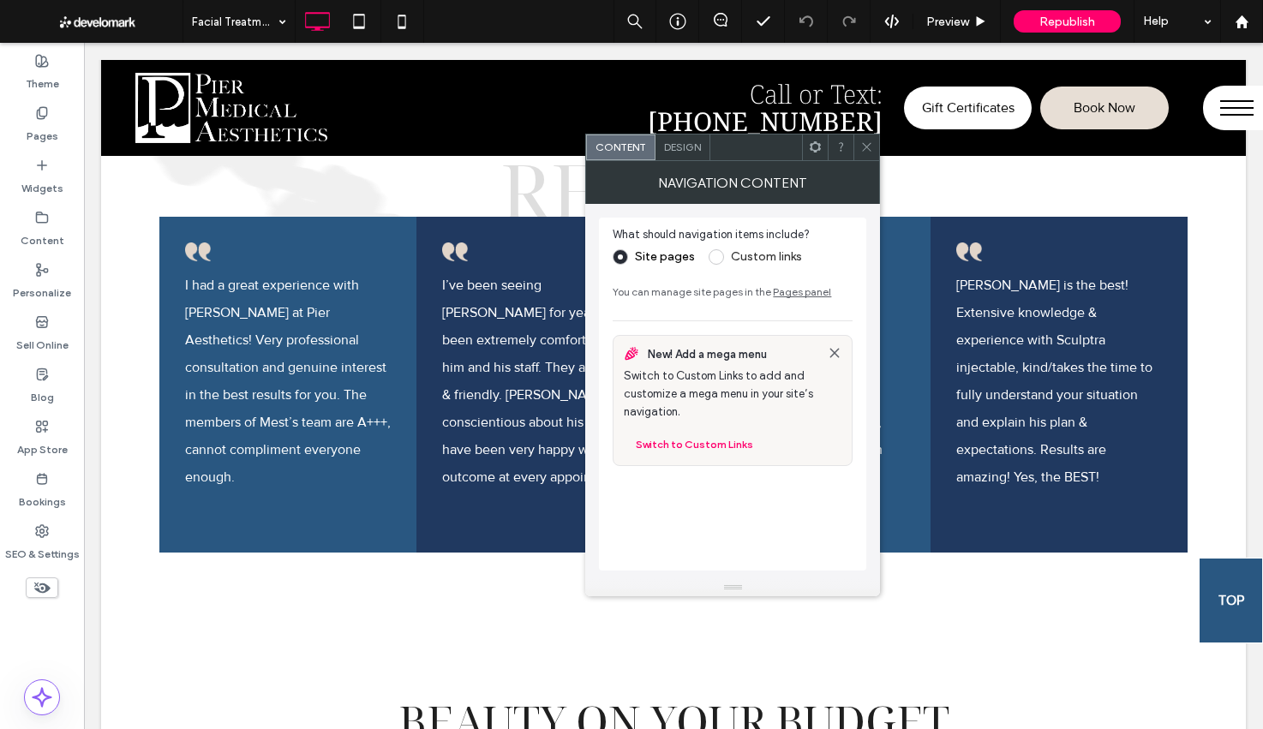
click at [859, 147] on div at bounding box center [866, 147] width 26 height 26
drag, startPoint x: 866, startPoint y: 151, endPoint x: 916, endPoint y: 8, distance: 151.4
click at [866, 151] on icon at bounding box center [866, 146] width 13 height 13
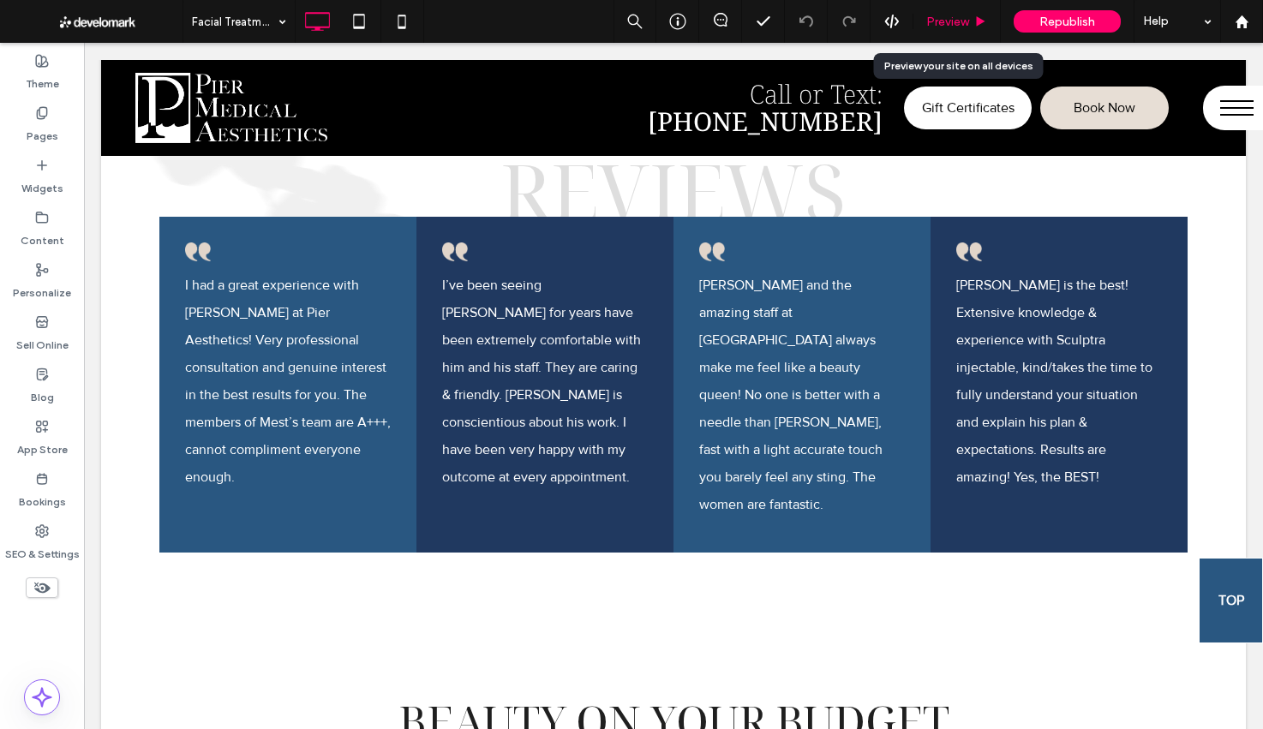
click at [962, 9] on div "Preview" at bounding box center [956, 21] width 87 height 43
click at [960, 9] on div "Preview" at bounding box center [956, 21] width 87 height 43
click at [963, 24] on span "Preview" at bounding box center [947, 22] width 43 height 15
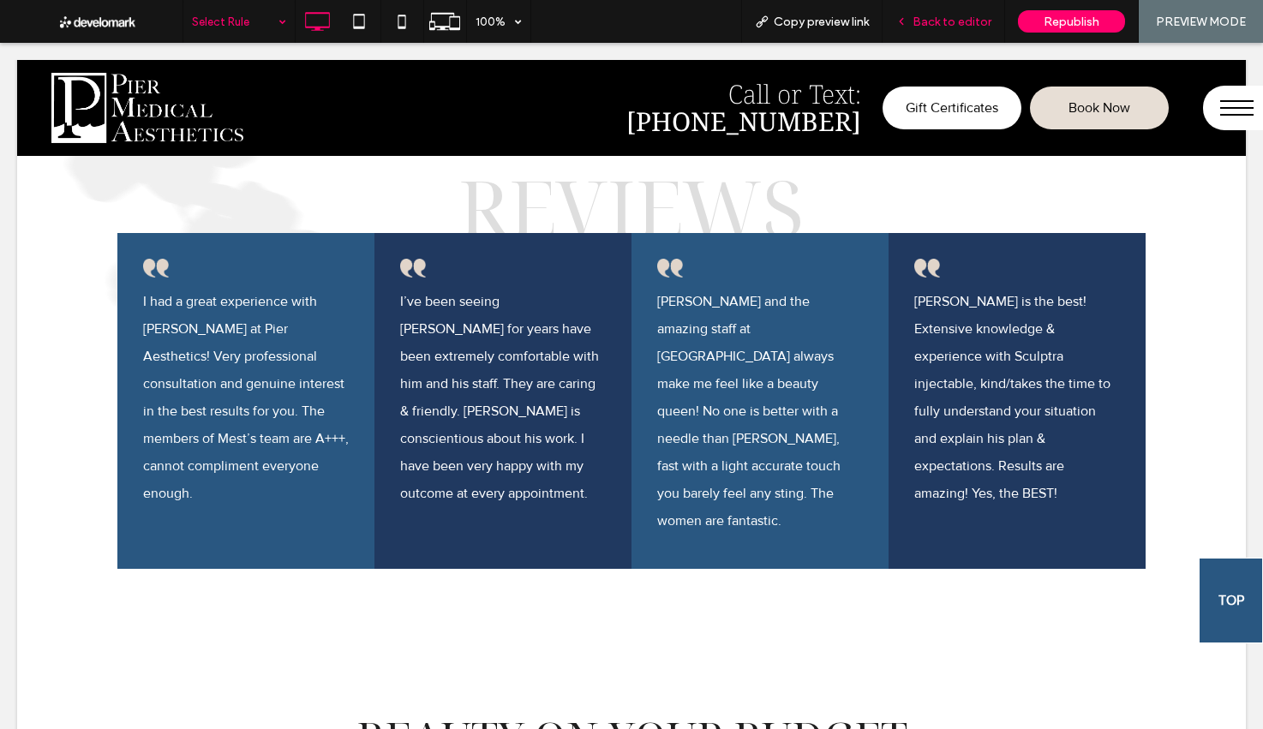
click at [957, 18] on span "Back to editor" at bounding box center [951, 22] width 79 height 15
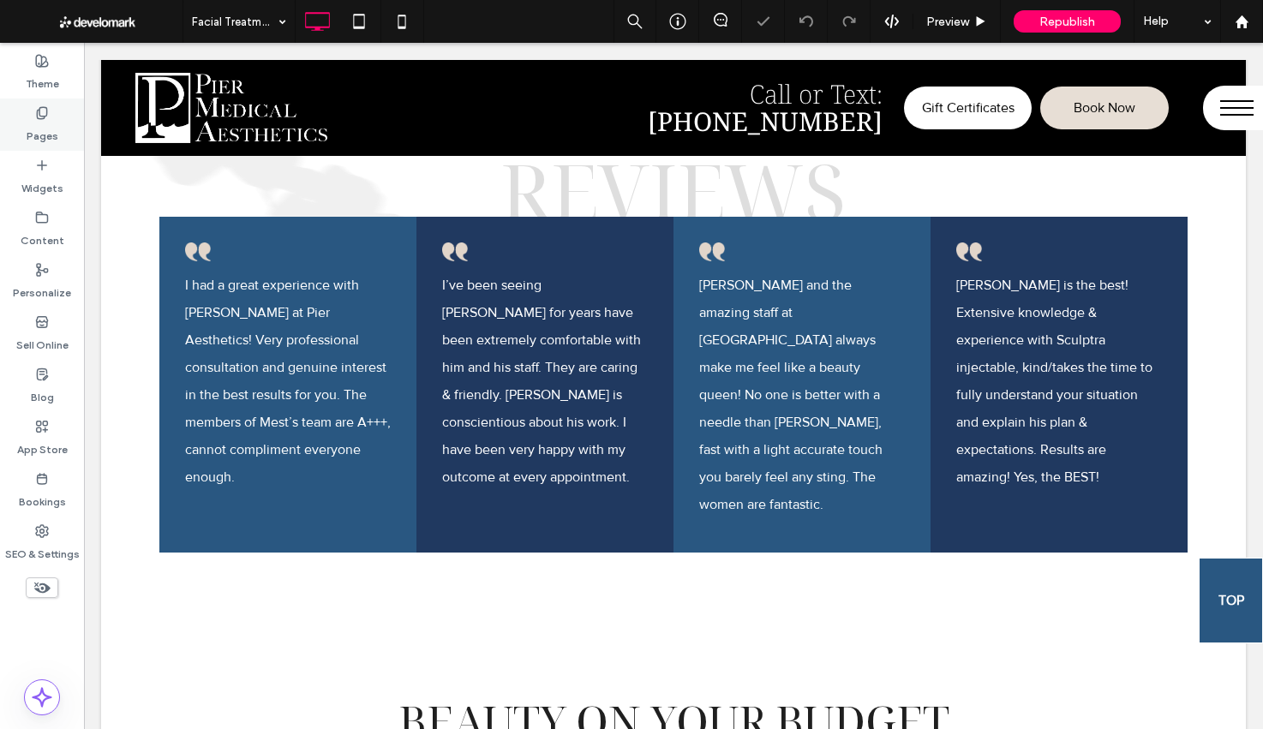
click at [42, 115] on use at bounding box center [41, 112] width 9 height 11
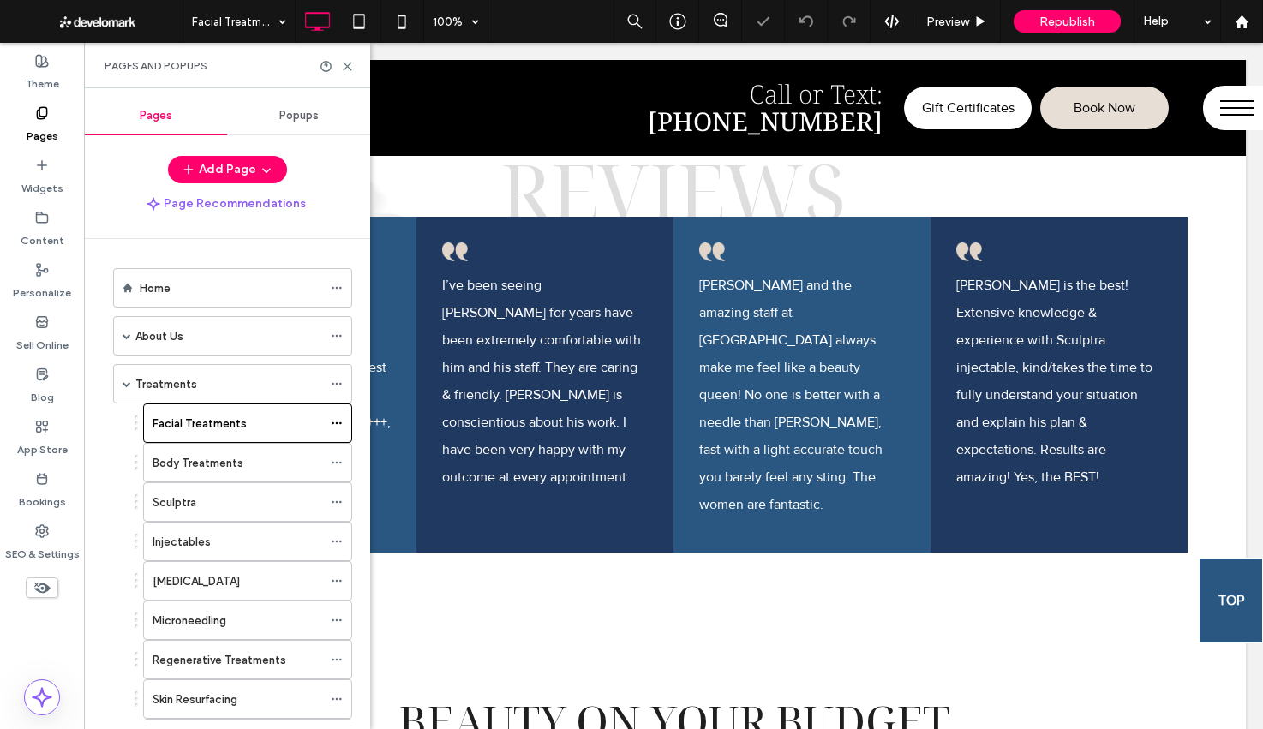
drag, startPoint x: 166, startPoint y: 287, endPoint x: 154, endPoint y: 281, distance: 13.4
click at [165, 287] on label "Home" at bounding box center [155, 288] width 31 height 30
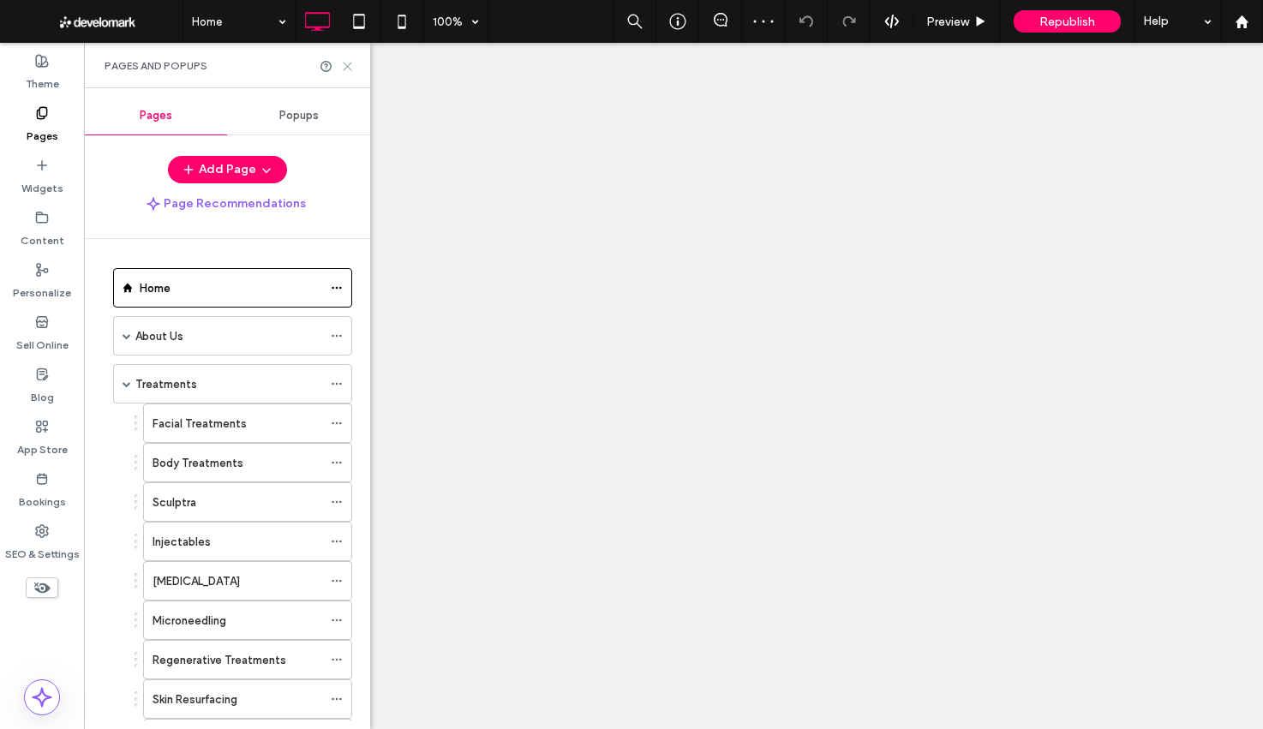
click at [343, 64] on div "Home 100% Preview Republish Help Site Comments Team & Clients Automate new comm…" at bounding box center [631, 364] width 1263 height 729
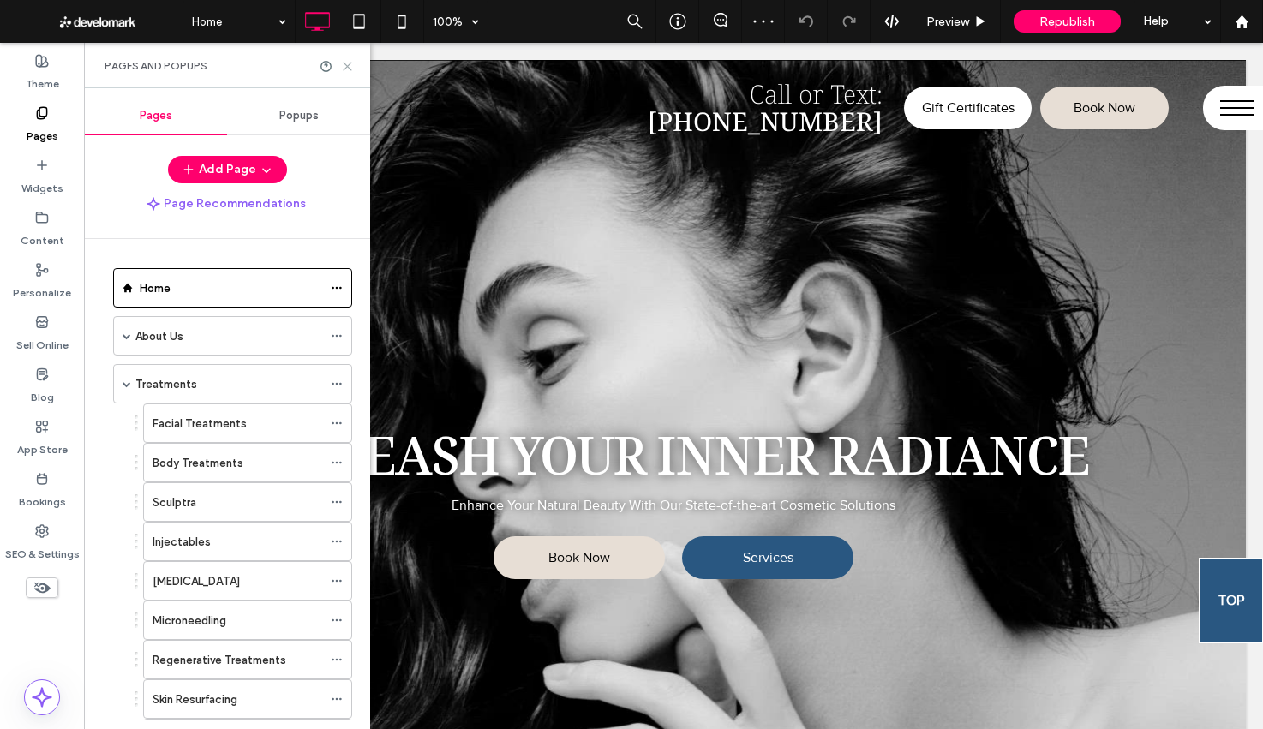
drag, startPoint x: 350, startPoint y: 69, endPoint x: 266, endPoint y: 26, distance: 94.2
click at [350, 69] on use at bounding box center [348, 67] width 8 height 8
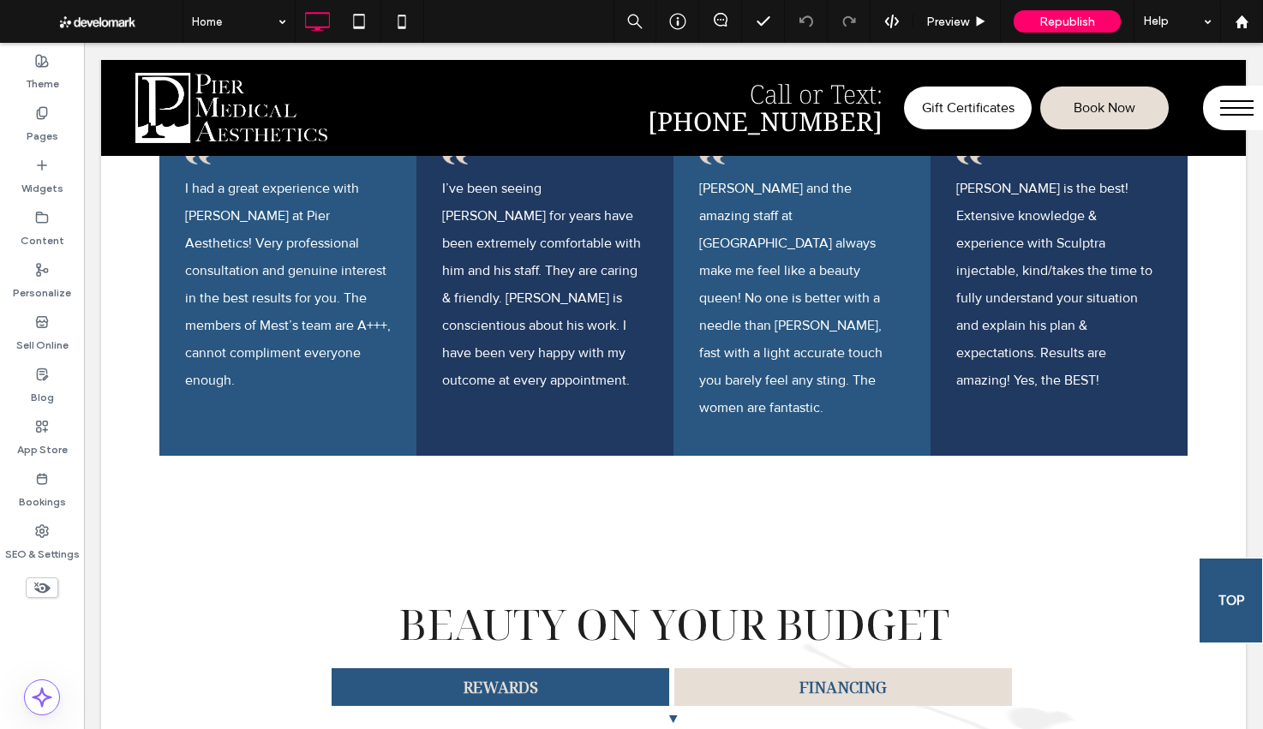
scroll to position [3224, 0]
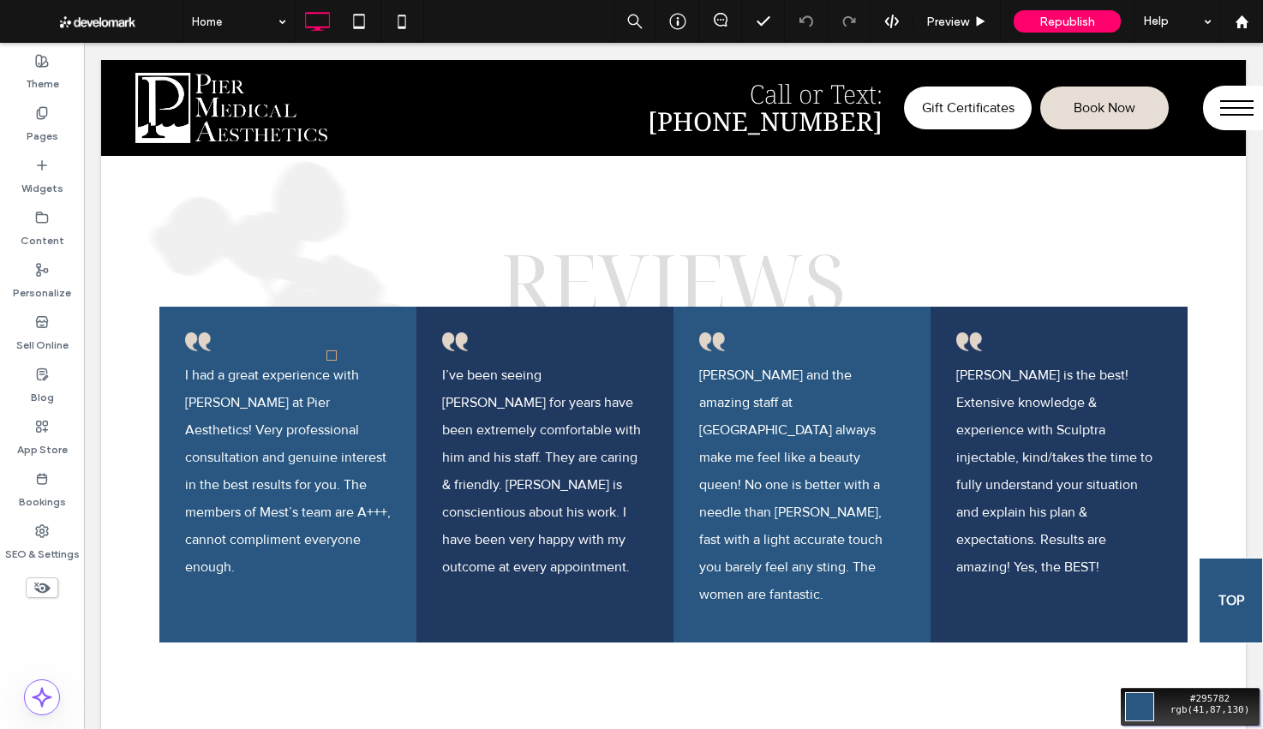
click at [314, 333] on div "Move your 🖱️ to pick a color #295782 rgb(41,87,130)" at bounding box center [631, 364] width 1263 height 729
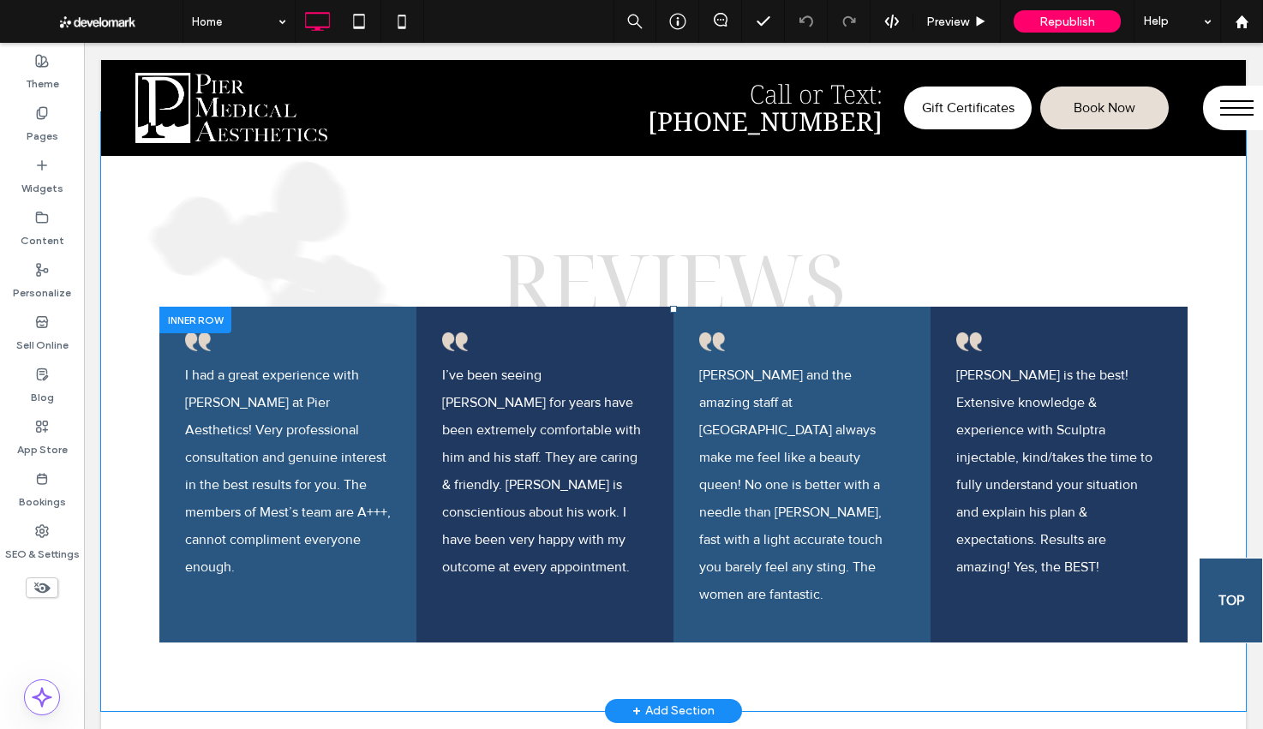
click at [217, 317] on div at bounding box center [195, 320] width 72 height 27
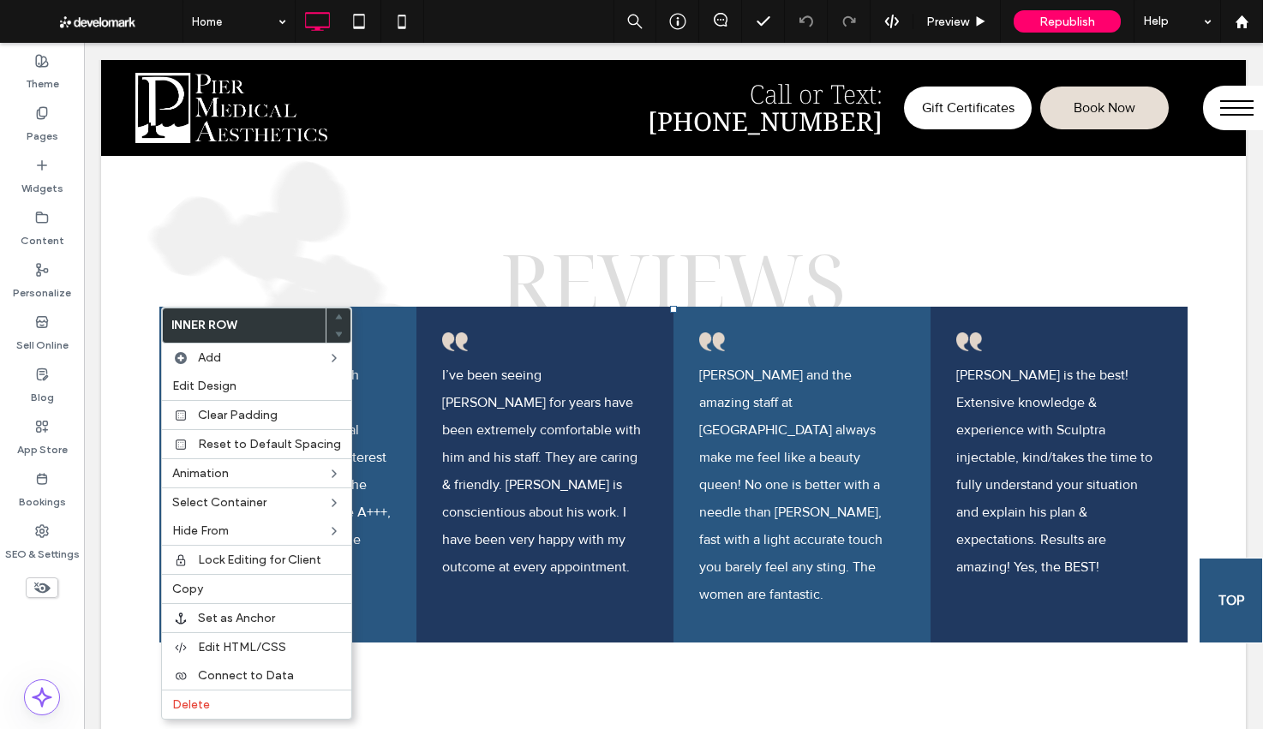
click at [630, 361] on p "I’ve been seeing [PERSON_NAME] for years have been extremely comfortable with h…" at bounding box center [545, 470] width 206 height 219
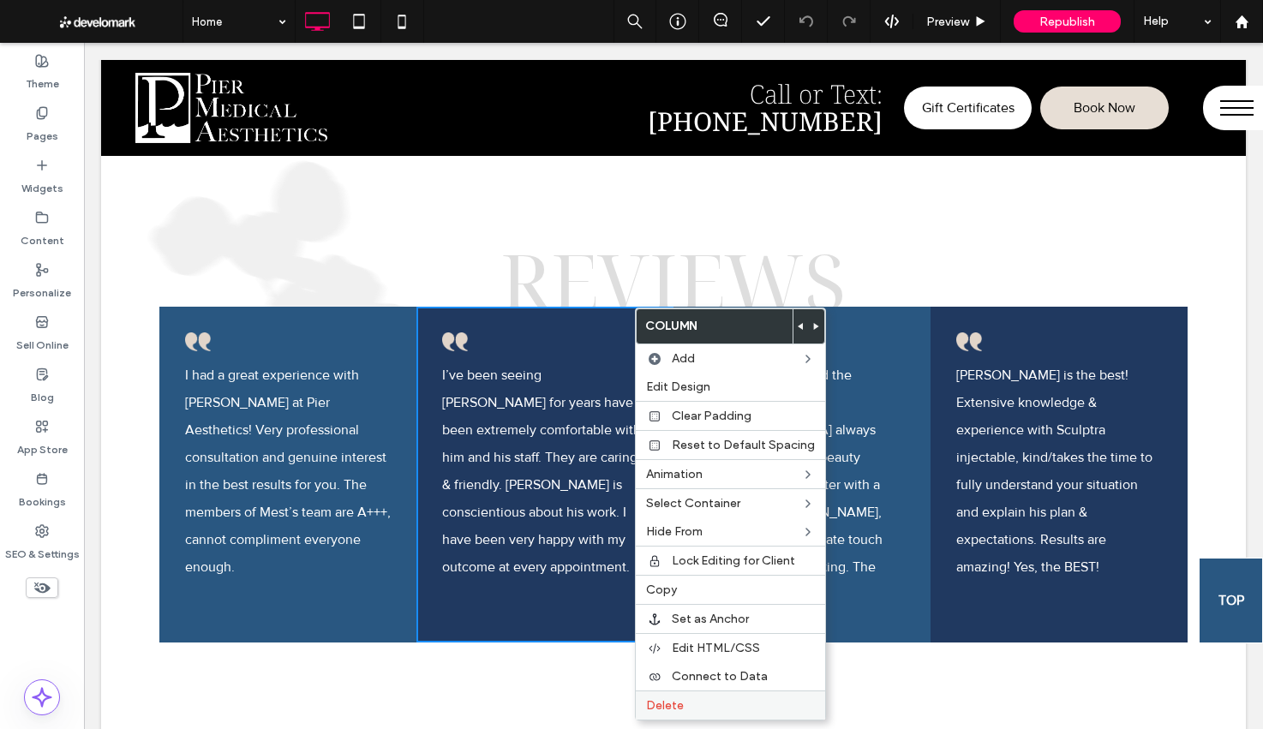
click at [686, 712] on div "Delete" at bounding box center [730, 704] width 189 height 29
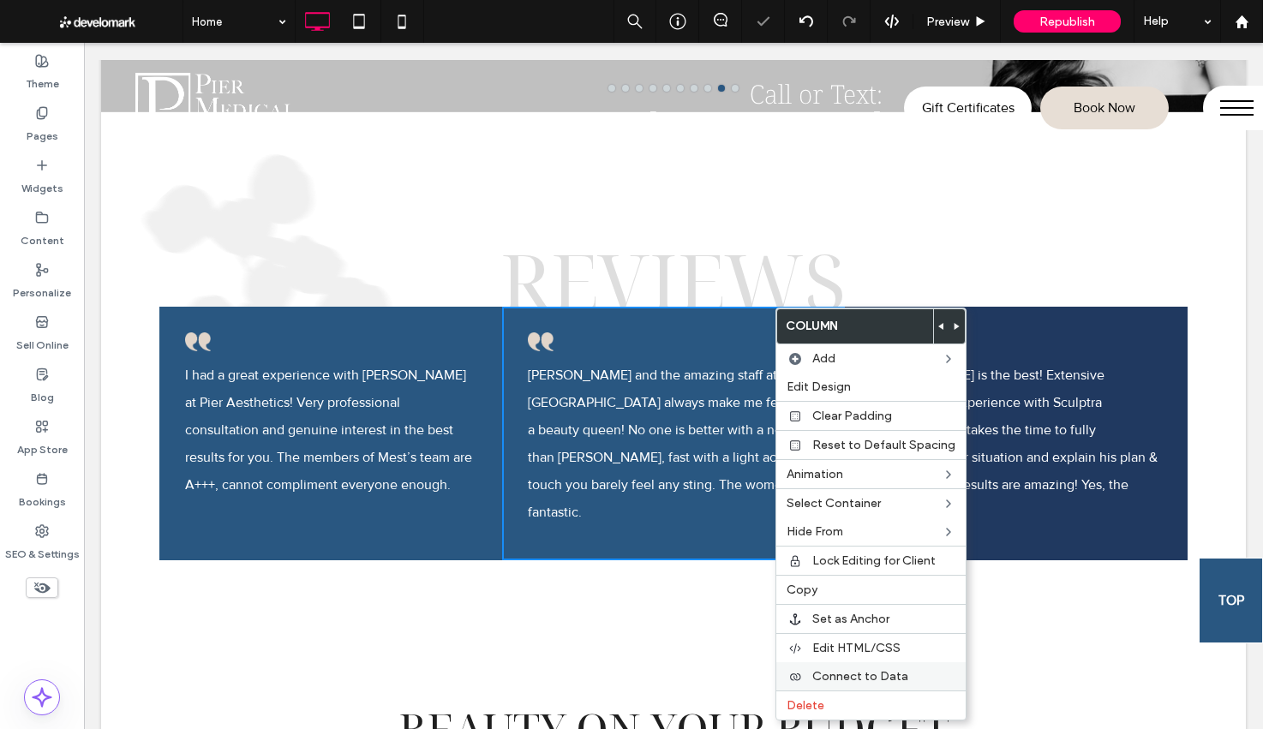
drag, startPoint x: 823, startPoint y: 702, endPoint x: 828, endPoint y: 668, distance: 33.8
click at [823, 702] on label "Delete" at bounding box center [870, 705] width 169 height 15
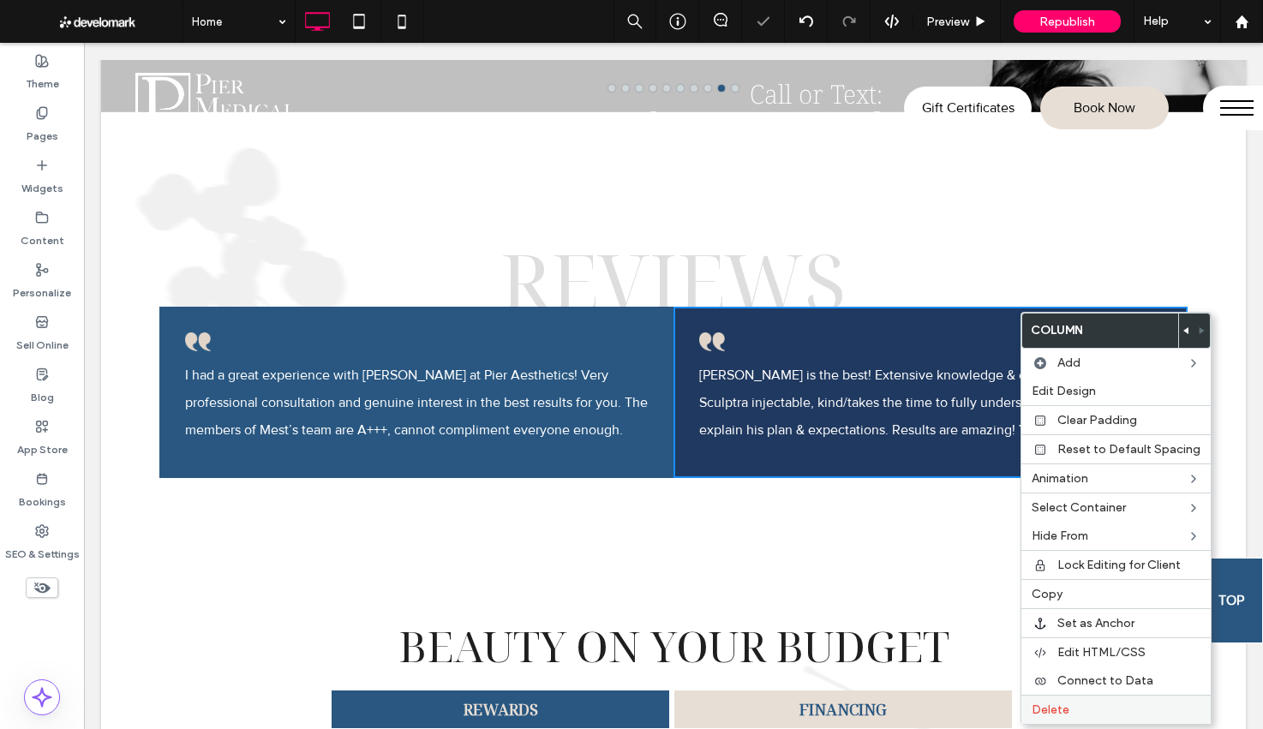
click at [1068, 705] on label "Delete" at bounding box center [1115, 709] width 169 height 15
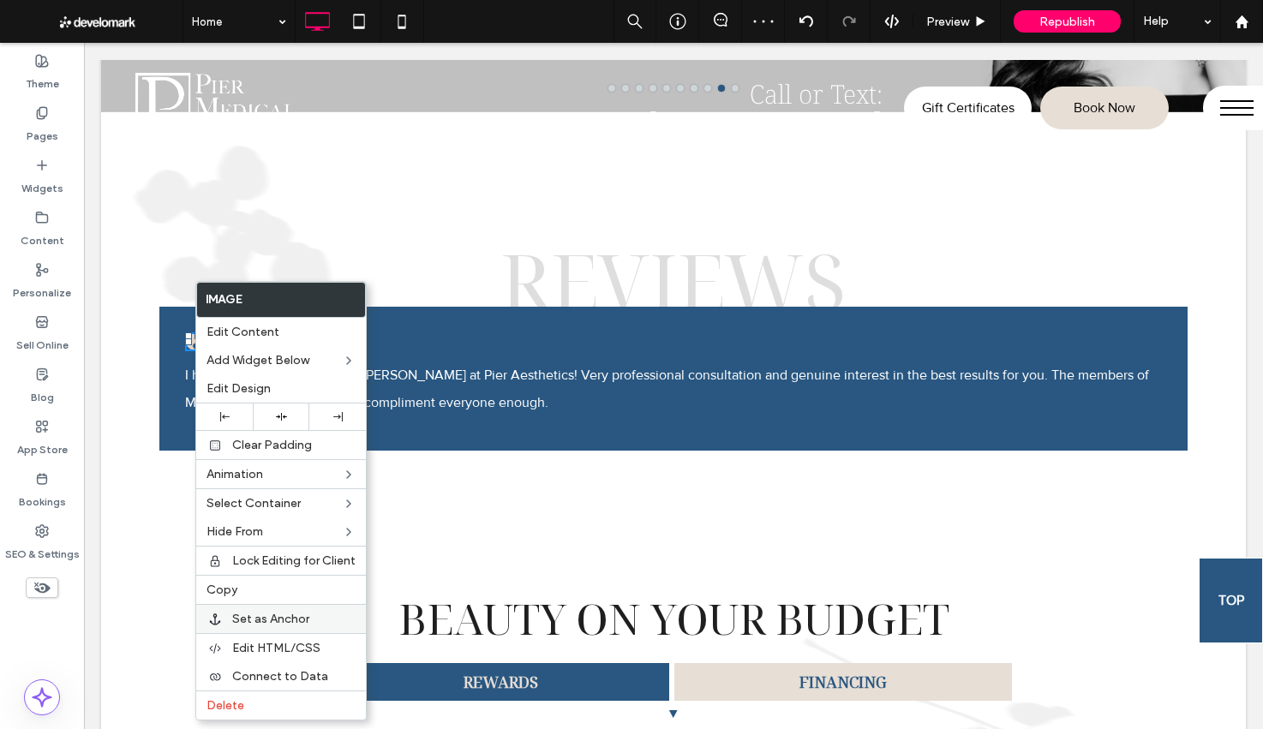
drag, startPoint x: 289, startPoint y: 705, endPoint x: 288, endPoint y: 630, distance: 75.4
click at [289, 705] on label "Delete" at bounding box center [280, 705] width 149 height 15
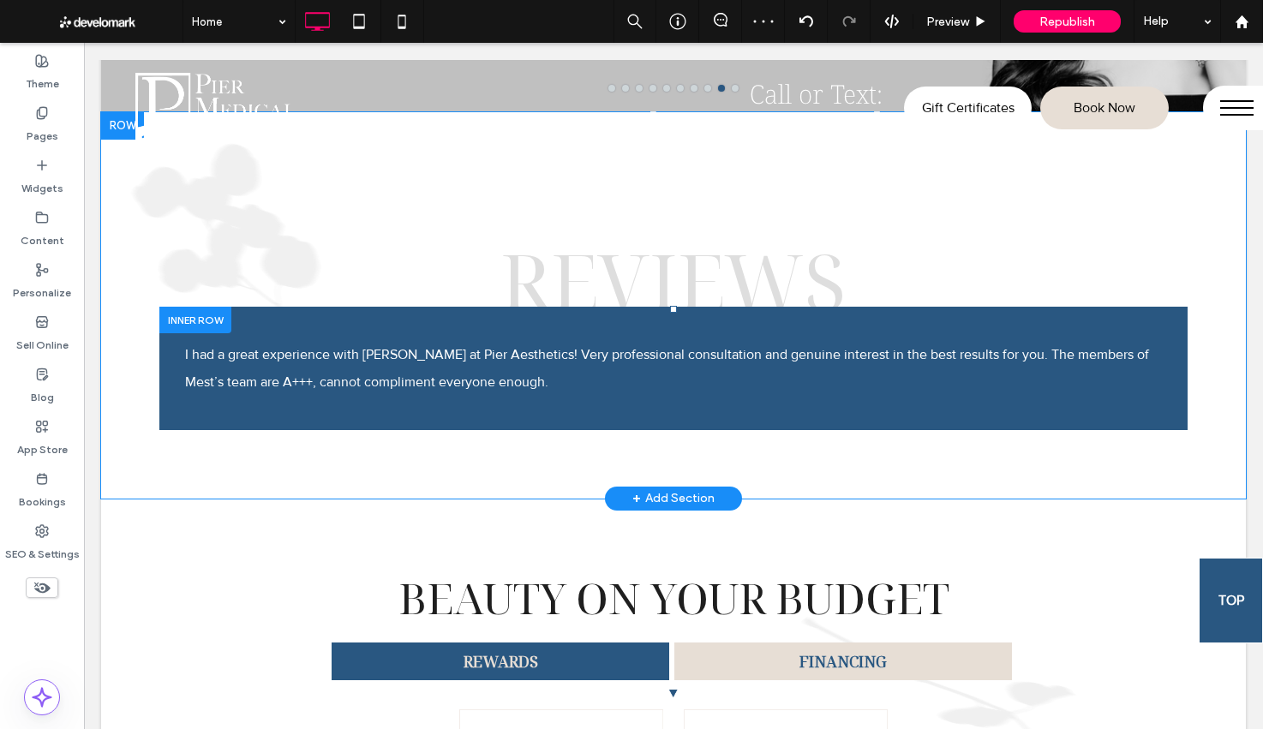
scroll to position [3225, 0]
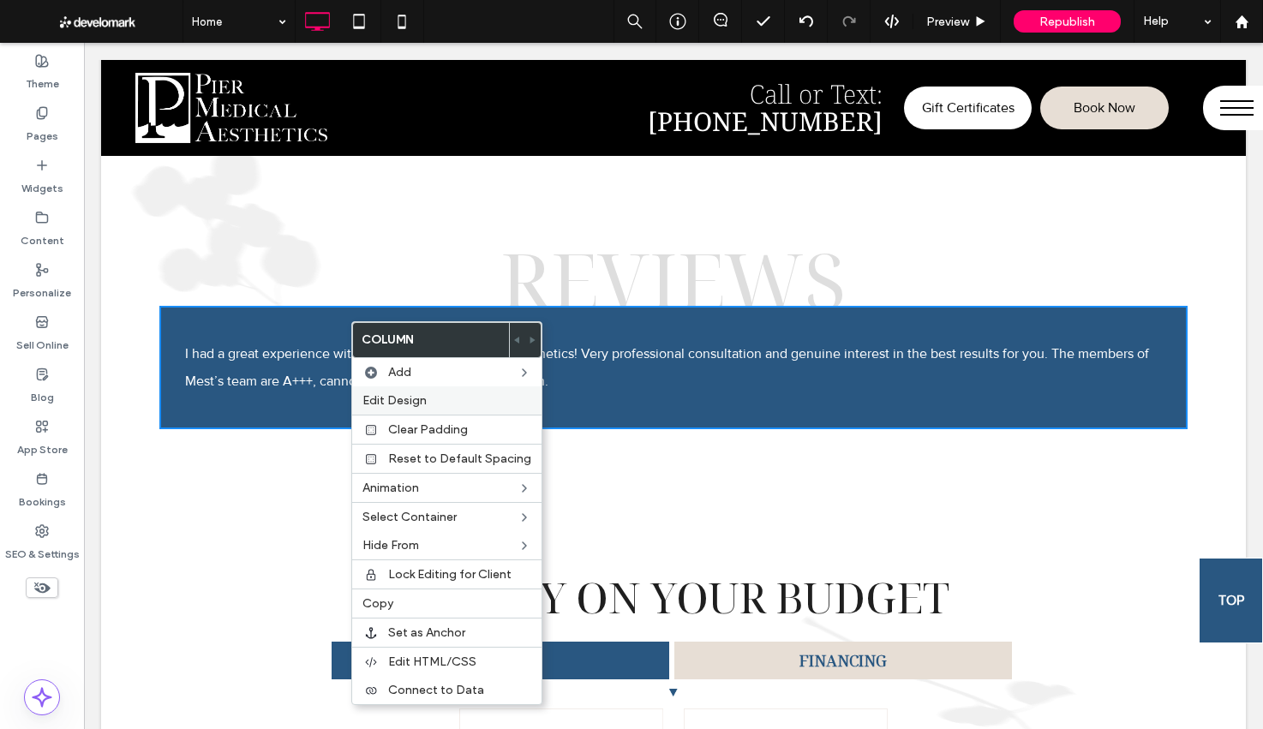
drag, startPoint x: 409, startPoint y: 404, endPoint x: 448, endPoint y: 393, distance: 40.1
click at [409, 404] on span "Edit Design" at bounding box center [394, 400] width 64 height 15
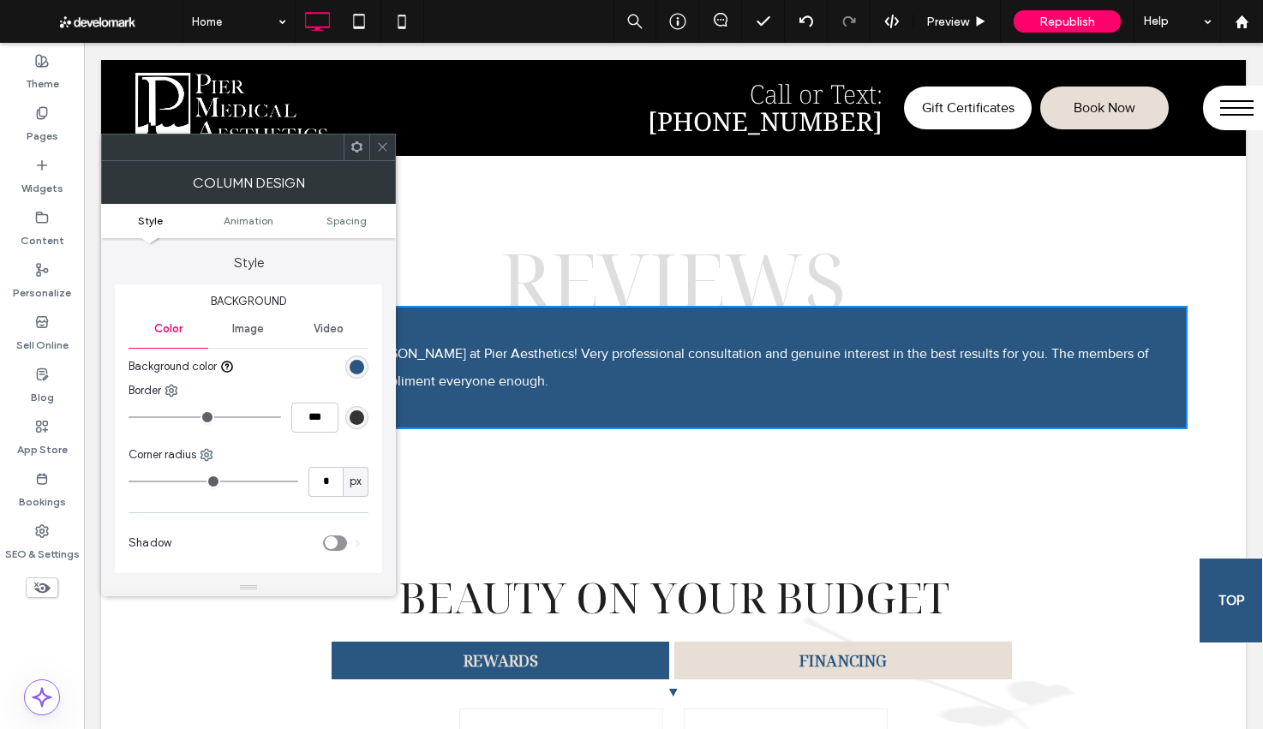
click at [356, 369] on div "rgb(41, 87, 129)" at bounding box center [357, 367] width 15 height 15
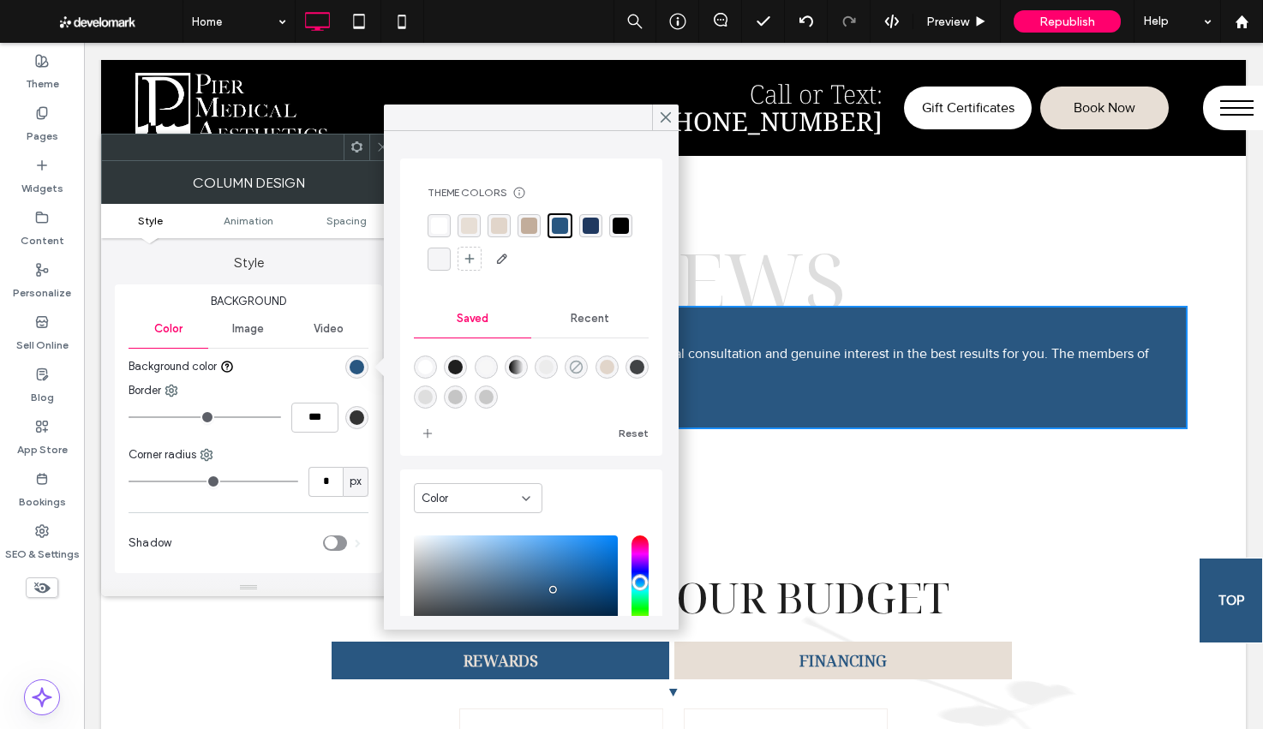
click at [570, 367] on use "rgba(0,0,0,0)" at bounding box center [576, 367] width 13 height 13
type input "*******"
type input "*"
type input "**"
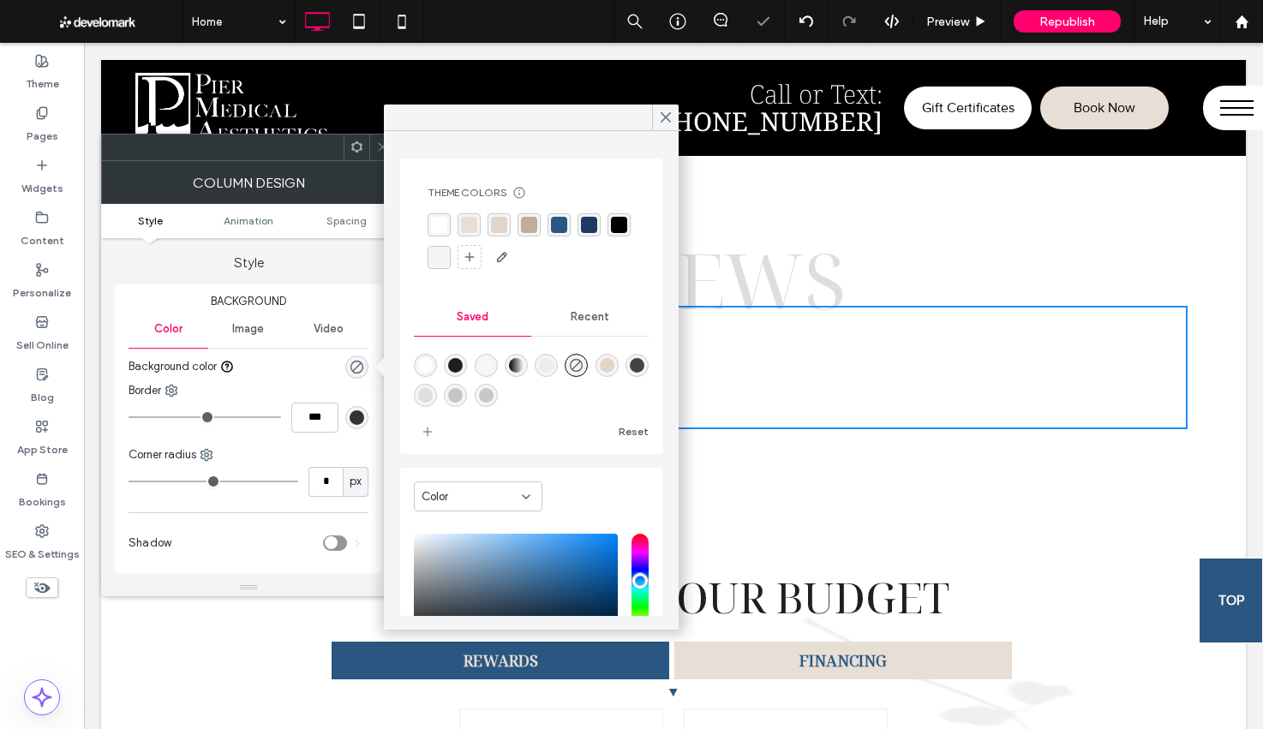
drag, startPoint x: 384, startPoint y: 151, endPoint x: 365, endPoint y: 187, distance: 40.6
click at [384, 151] on div "Theme Colors Save time with Theme Colors Create a color palette to instantly ad…" at bounding box center [531, 380] width 295 height 499
click at [373, 143] on div at bounding box center [382, 147] width 26 height 26
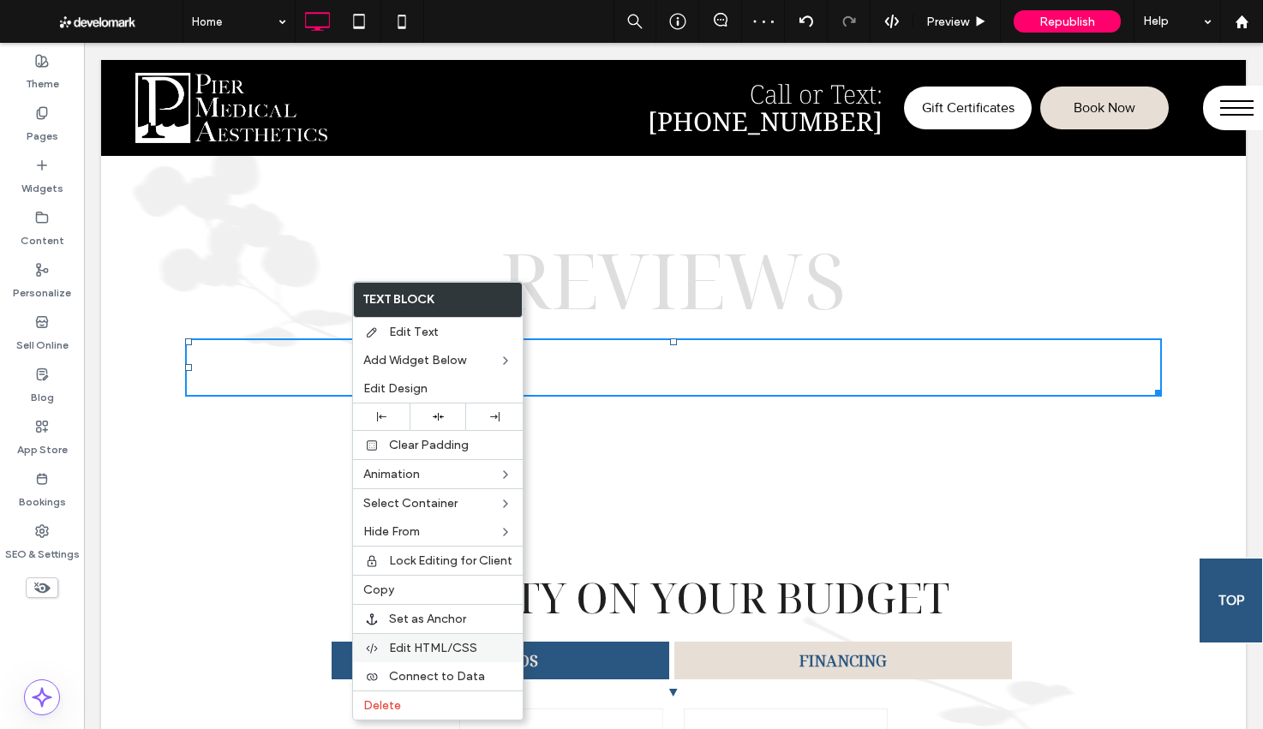
click at [386, 705] on span "Delete" at bounding box center [382, 705] width 38 height 15
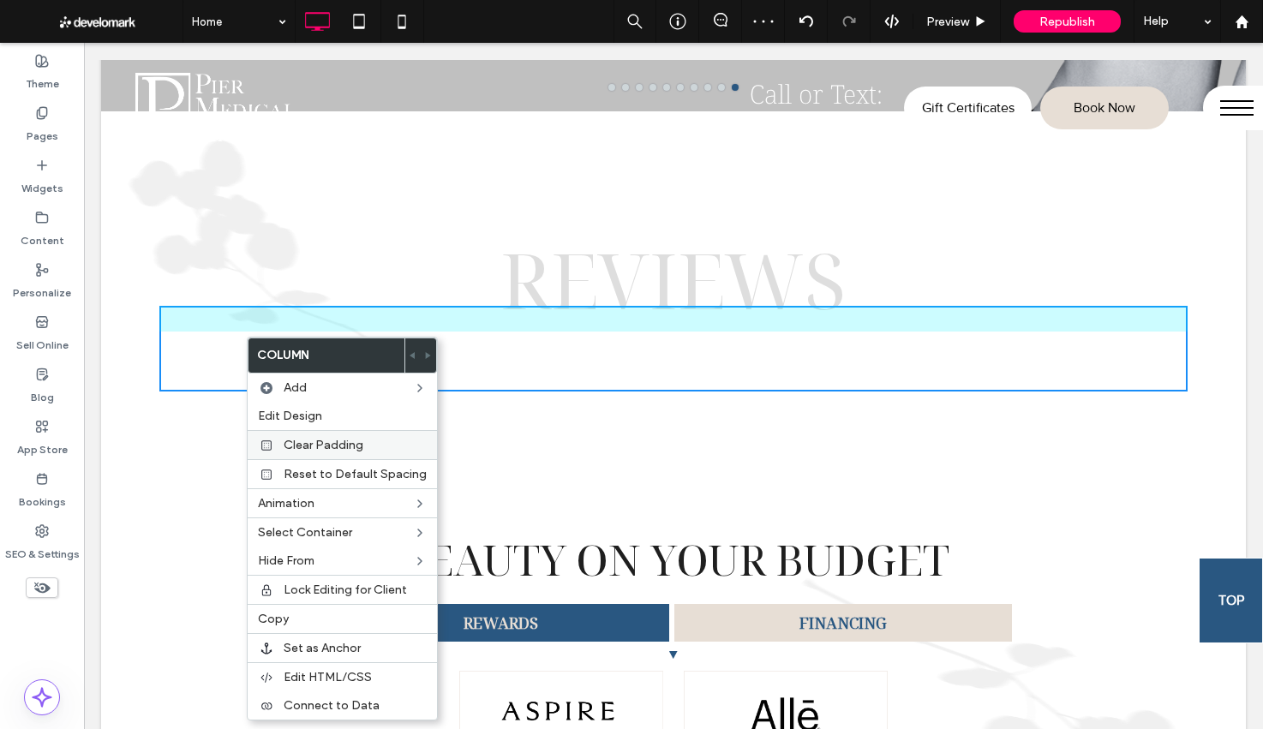
click at [301, 439] on span "Clear Padding" at bounding box center [324, 445] width 80 height 15
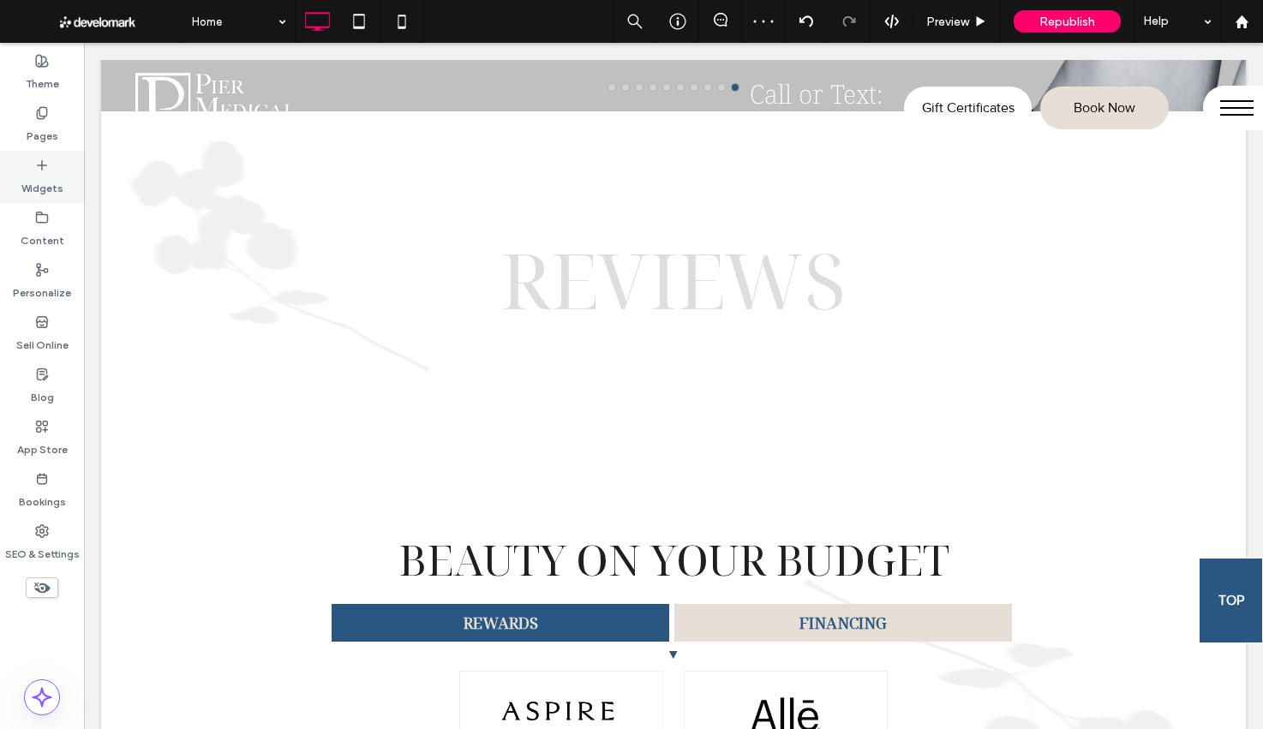
click at [45, 169] on div "Widgets" at bounding box center [42, 177] width 84 height 52
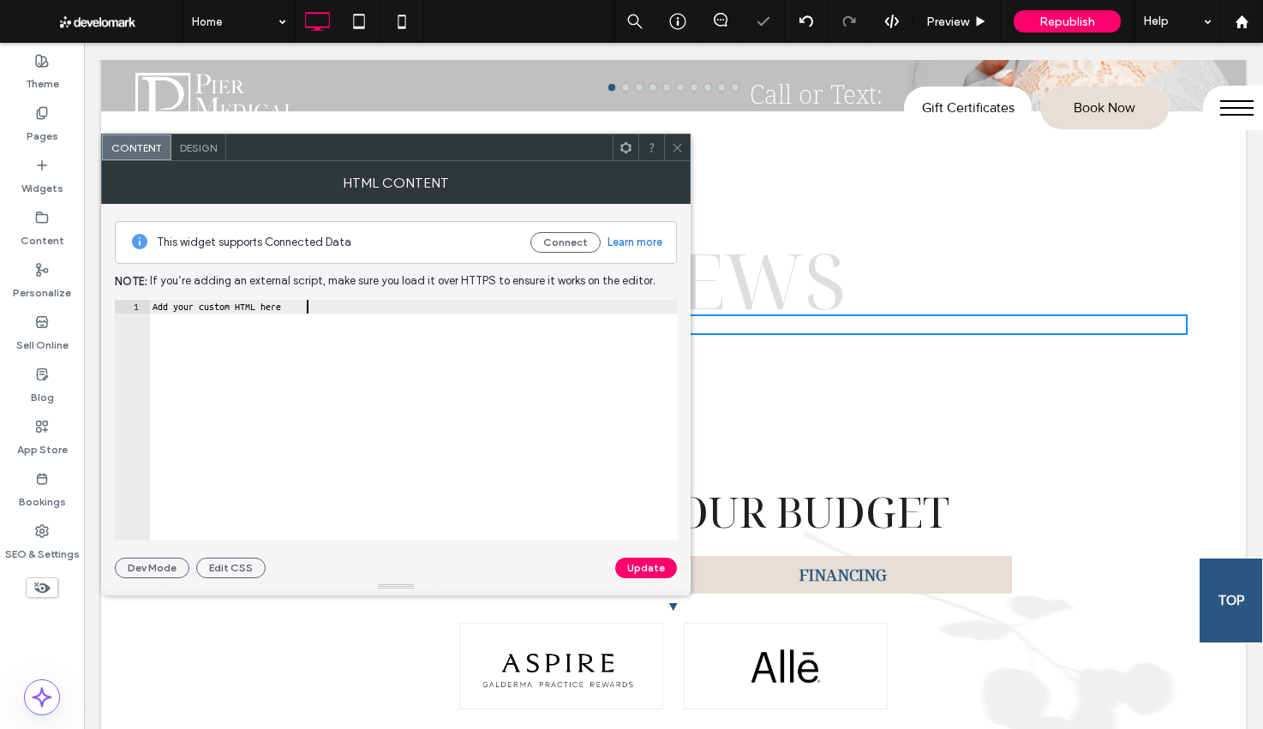
click at [367, 310] on div "Add your custom HTML here" at bounding box center [413, 434] width 529 height 268
paste textarea "**********"
type textarea "**********"
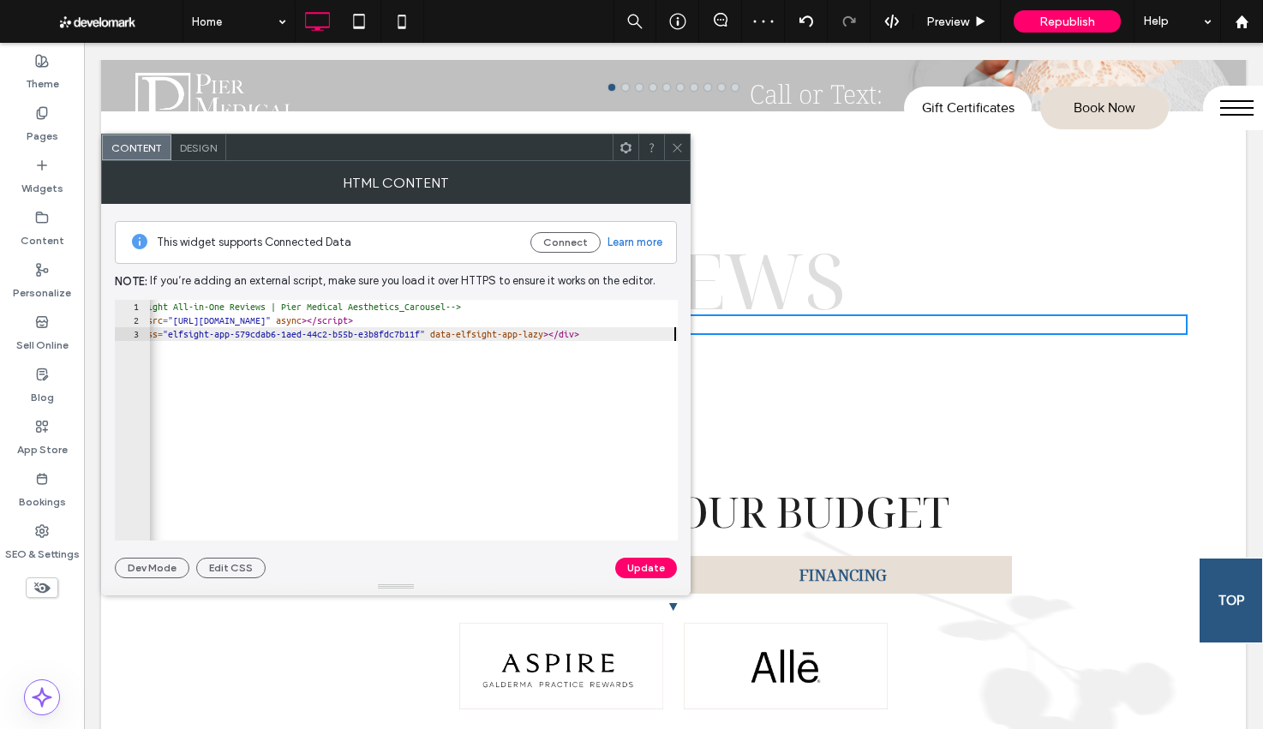
scroll to position [0, 46]
click at [642, 568] on button "Update" at bounding box center [646, 568] width 62 height 21
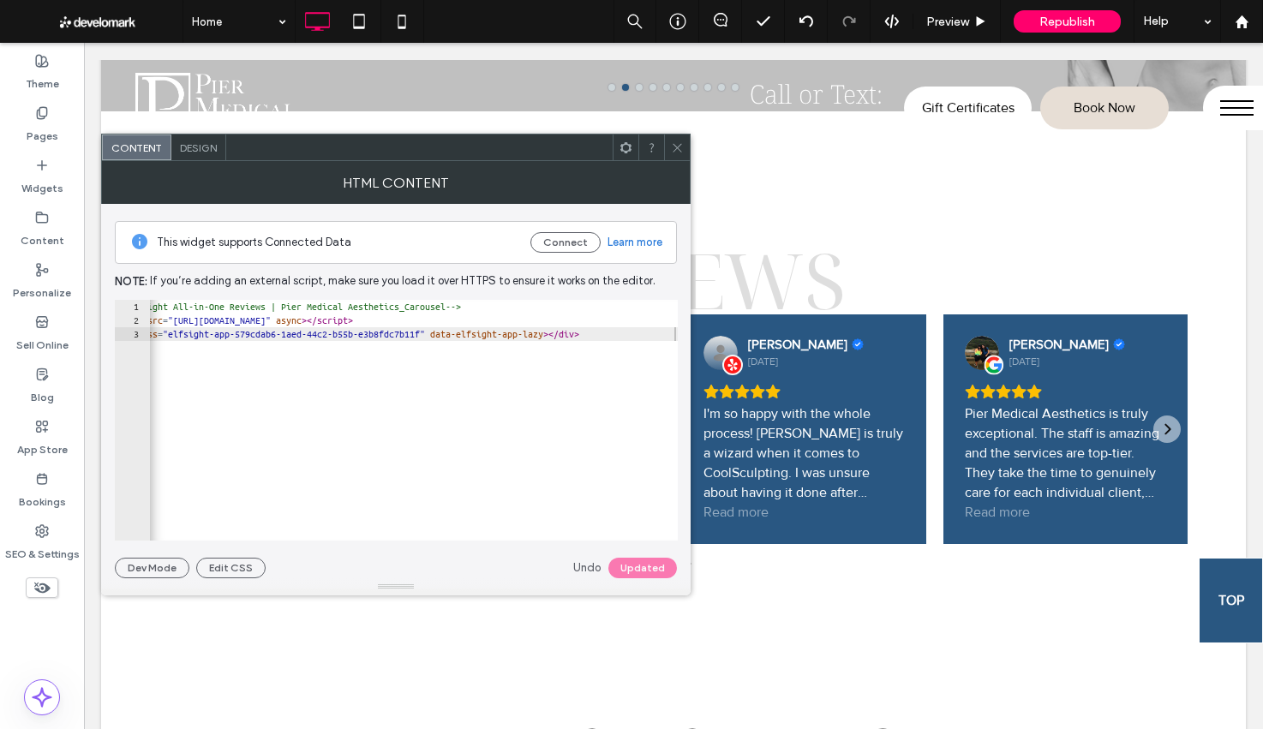
click at [678, 145] on icon at bounding box center [677, 147] width 13 height 13
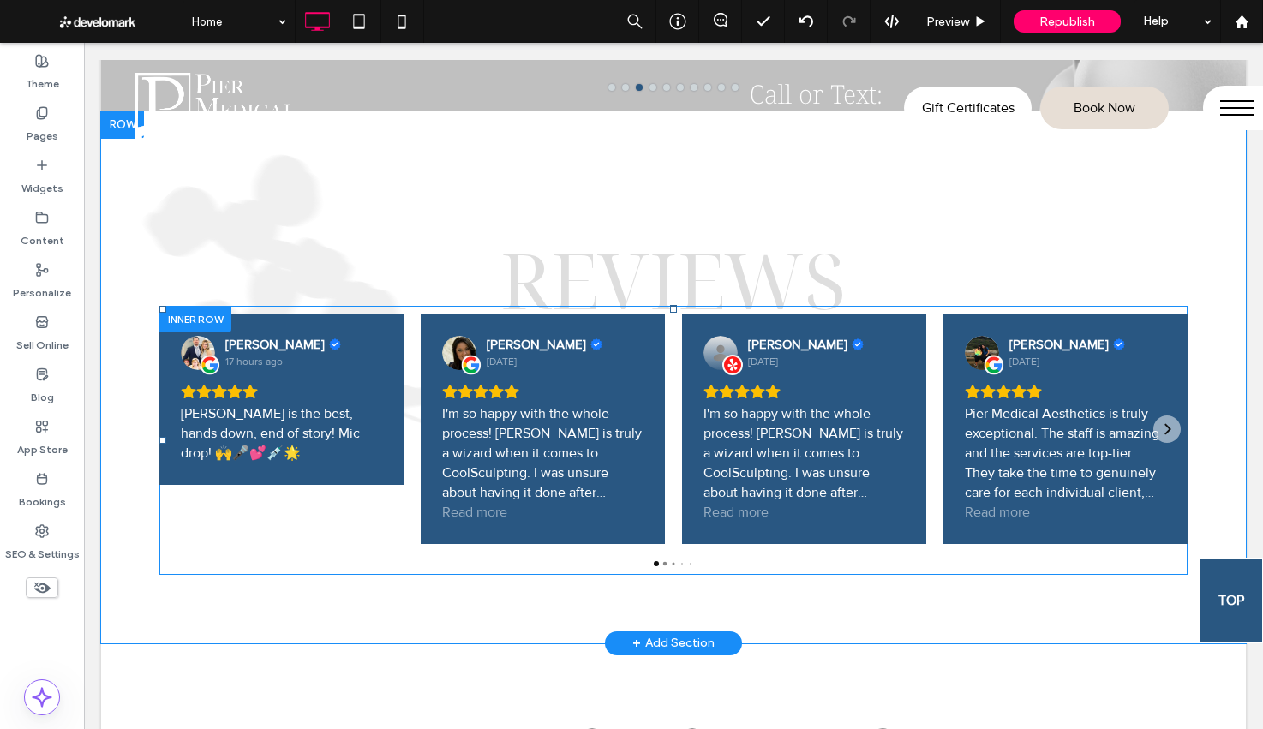
click at [190, 314] on div at bounding box center [195, 319] width 72 height 27
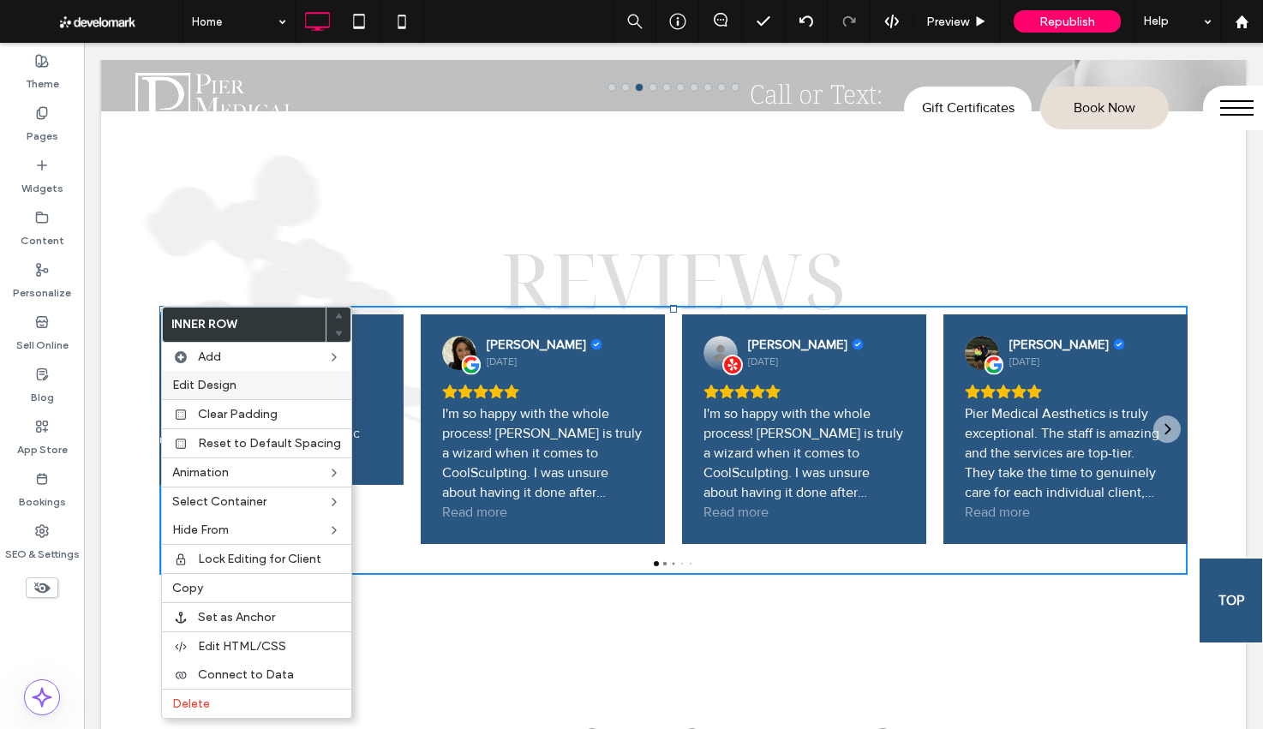
click at [238, 385] on label "Edit Design" at bounding box center [256, 385] width 169 height 15
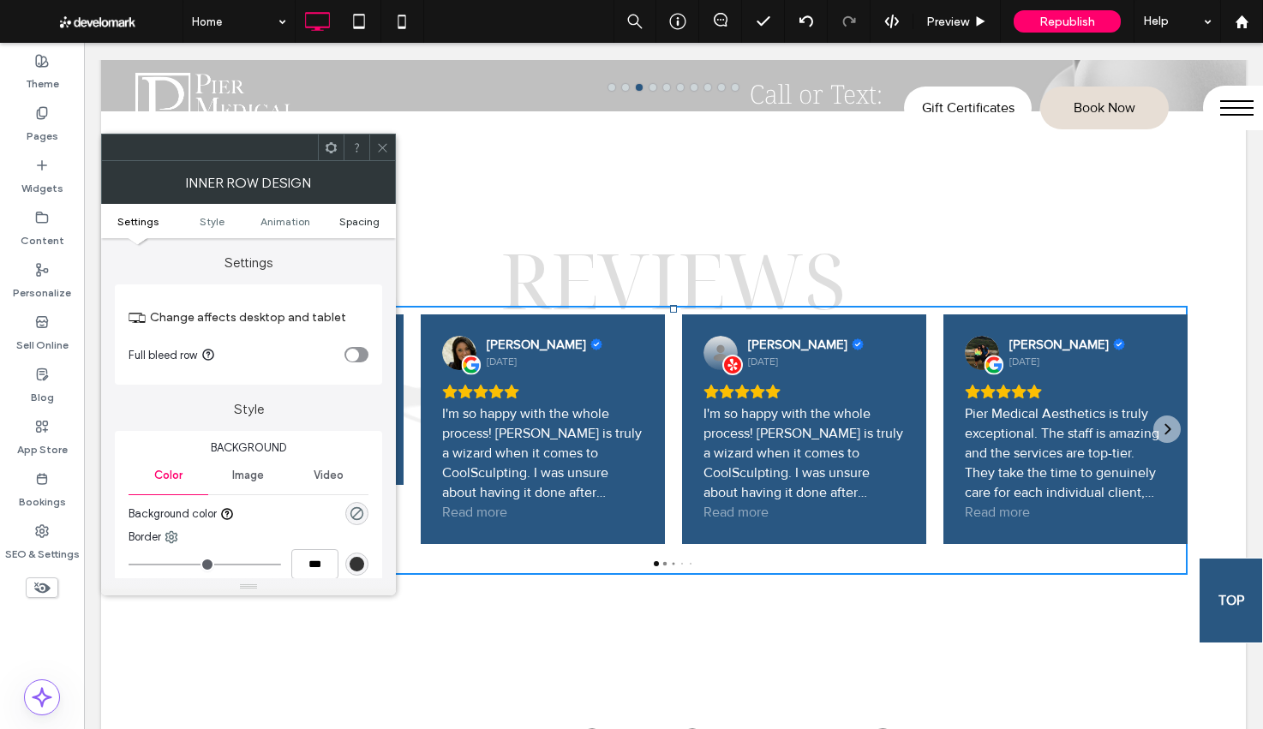
click at [351, 224] on span "Spacing" at bounding box center [359, 221] width 40 height 13
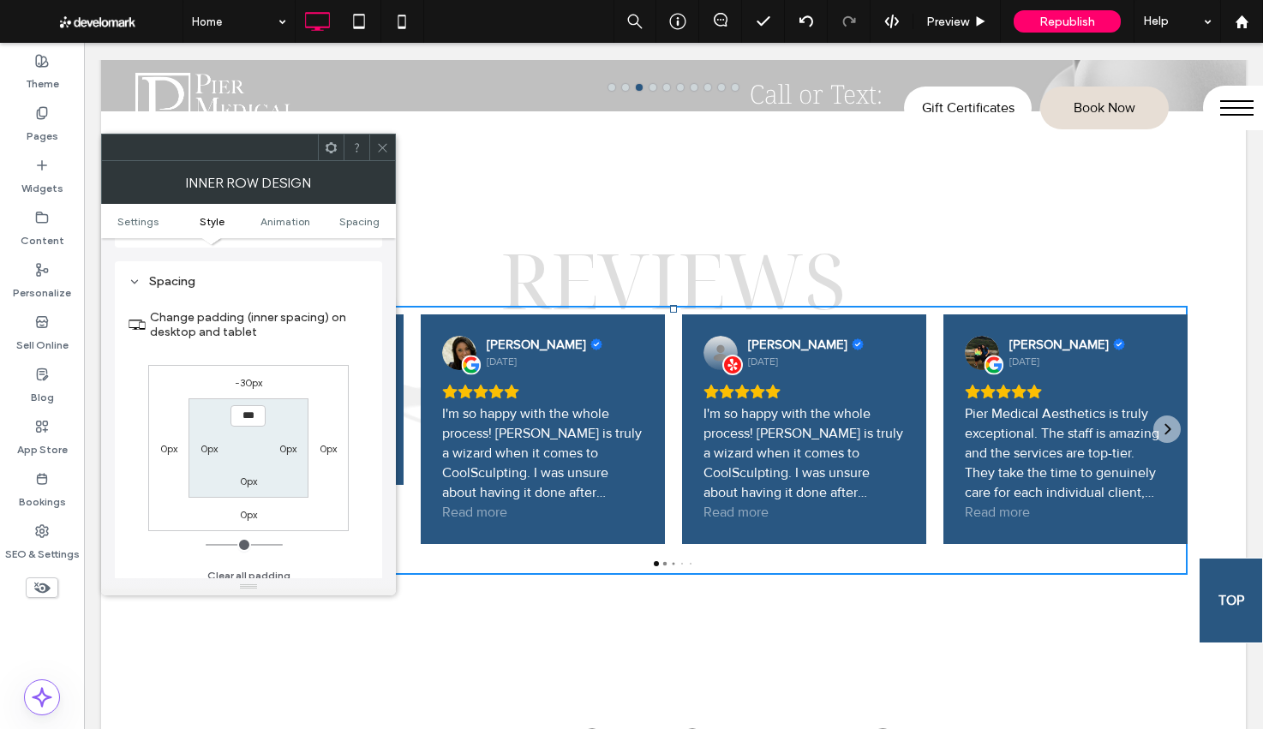
scroll to position [536, 0]
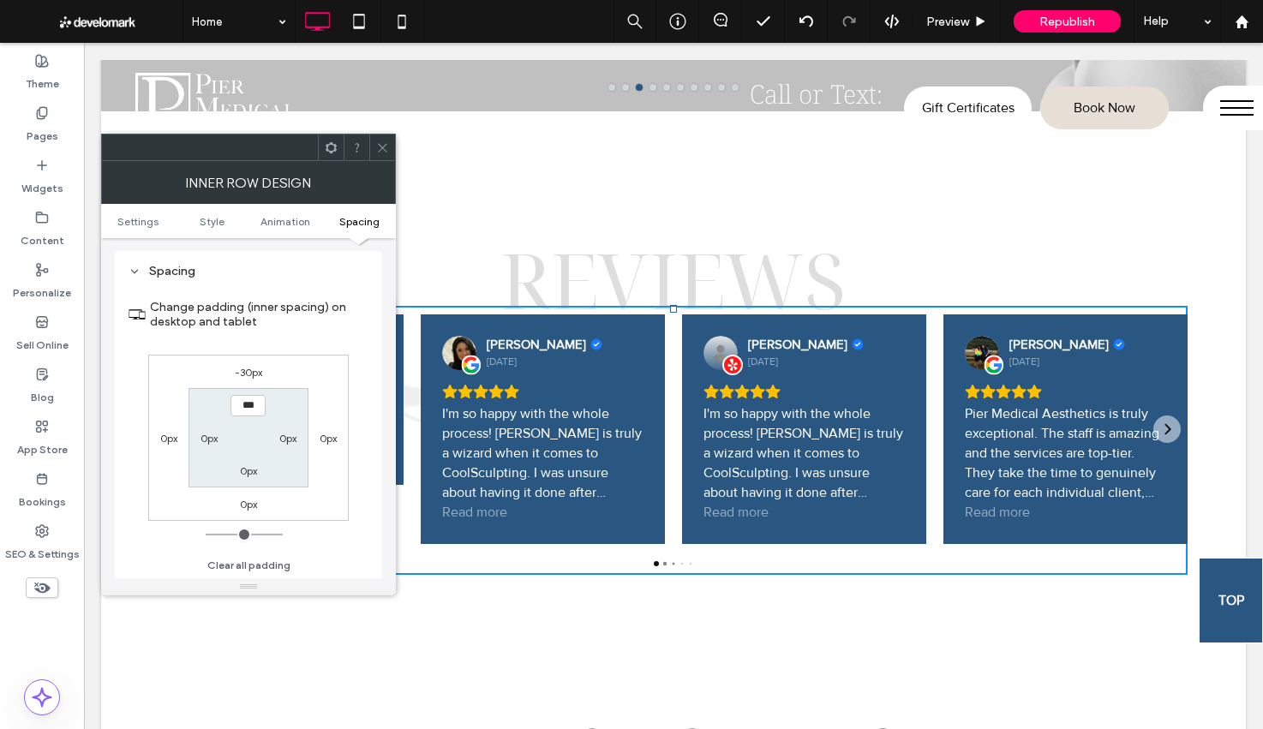
click at [251, 375] on label "-30px" at bounding box center [248, 372] width 27 height 13
type input "*"
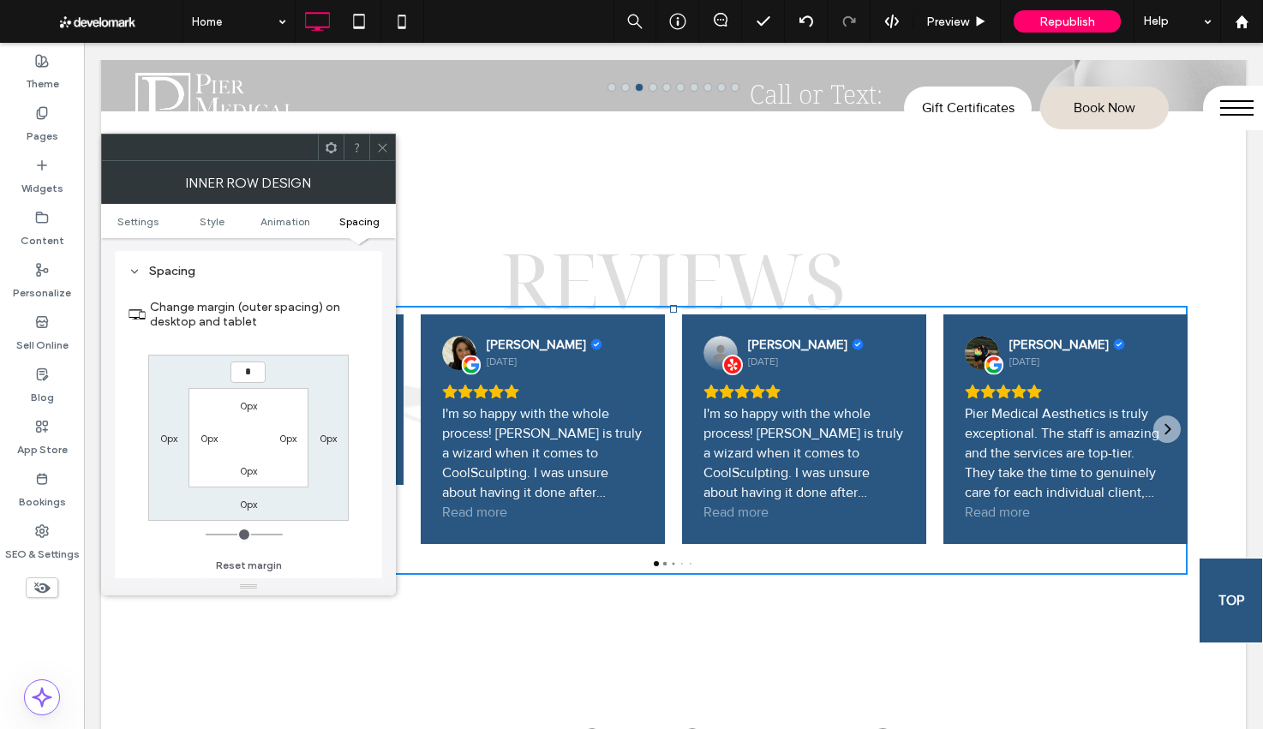
type input "*"
type input "***"
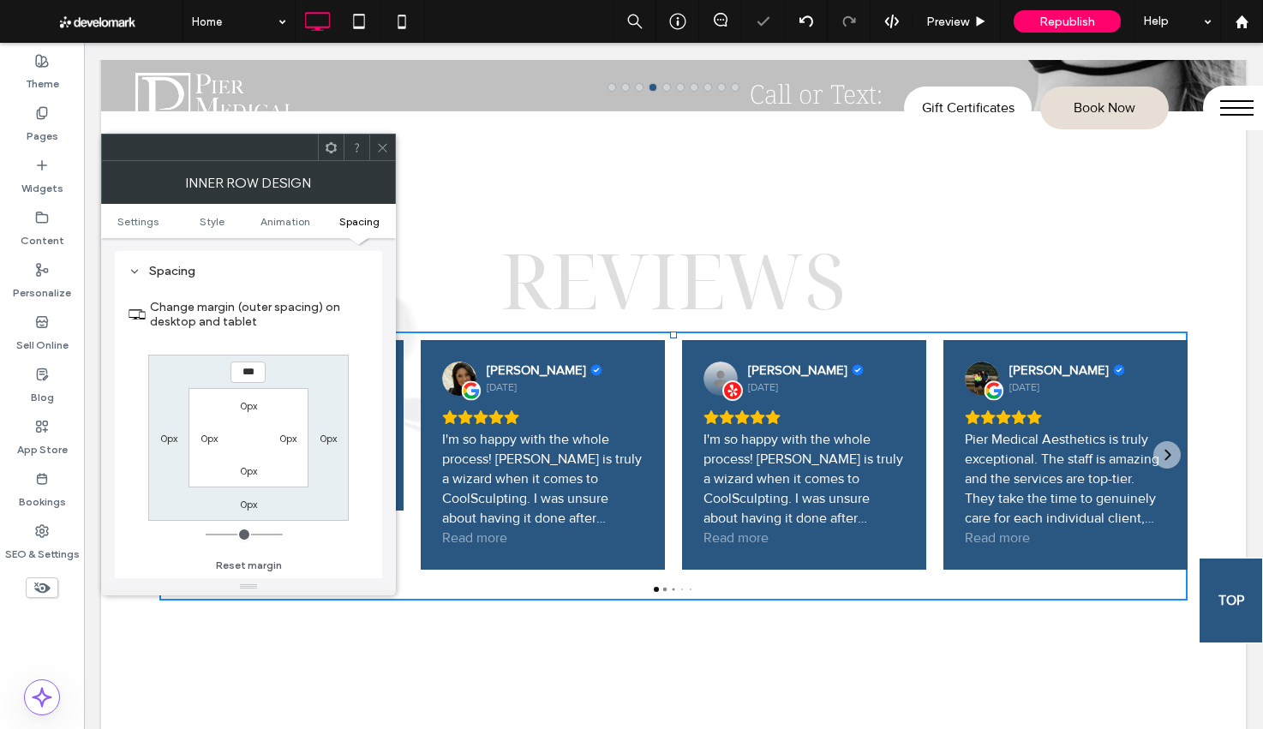
click at [393, 157] on div at bounding box center [382, 147] width 26 height 26
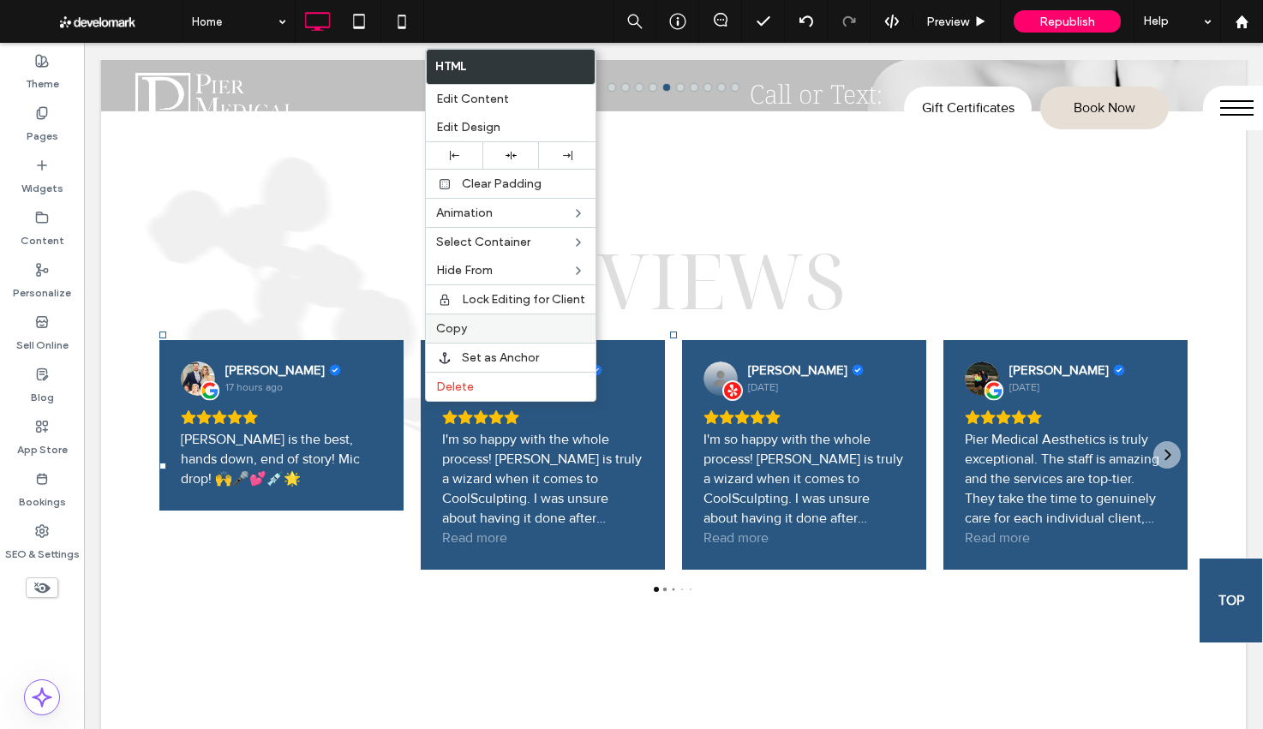
click at [469, 327] on label "Copy" at bounding box center [510, 328] width 149 height 15
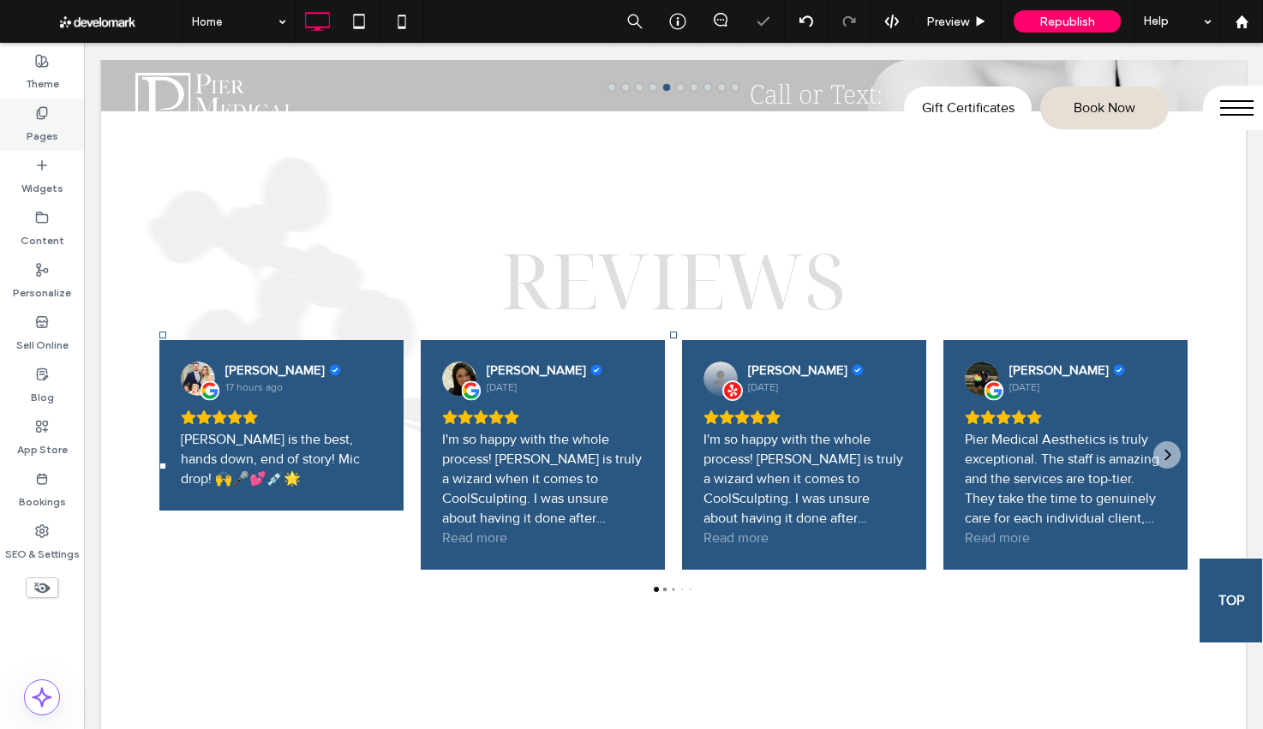
click at [60, 126] on div "Pages" at bounding box center [42, 125] width 84 height 52
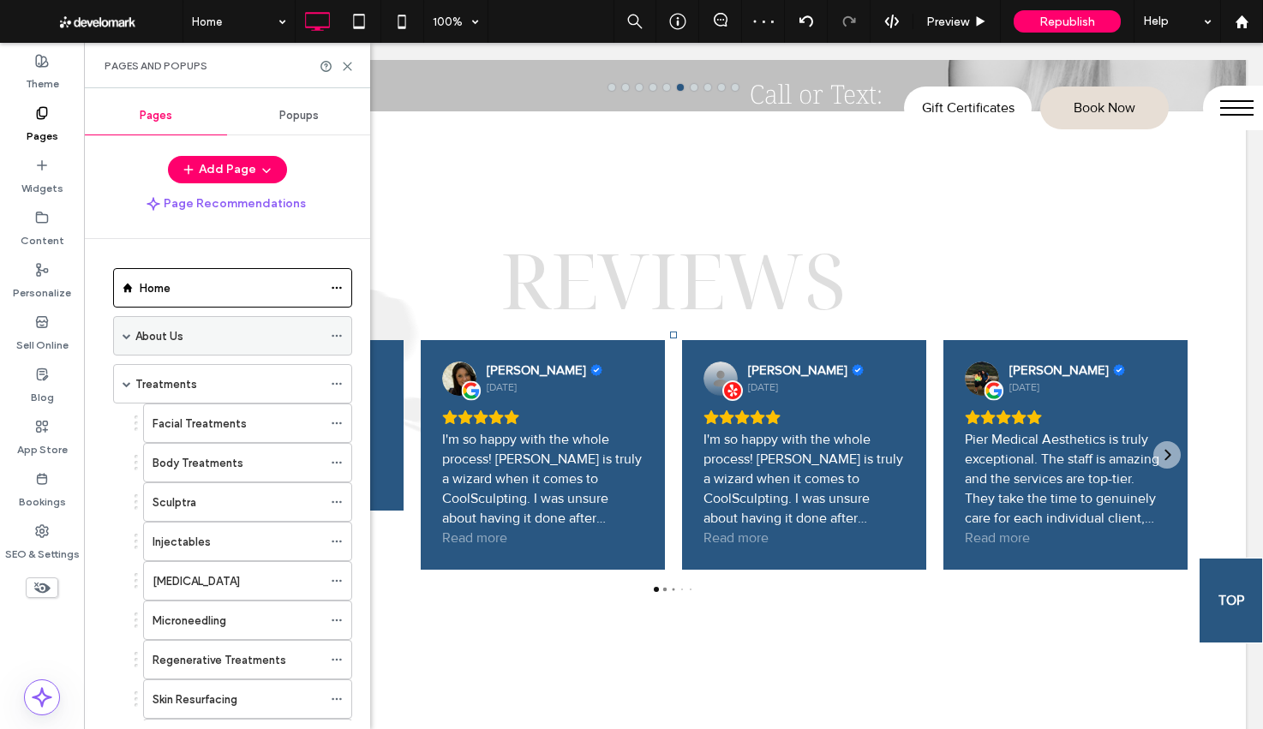
click at [160, 341] on label "About Us" at bounding box center [159, 336] width 48 height 30
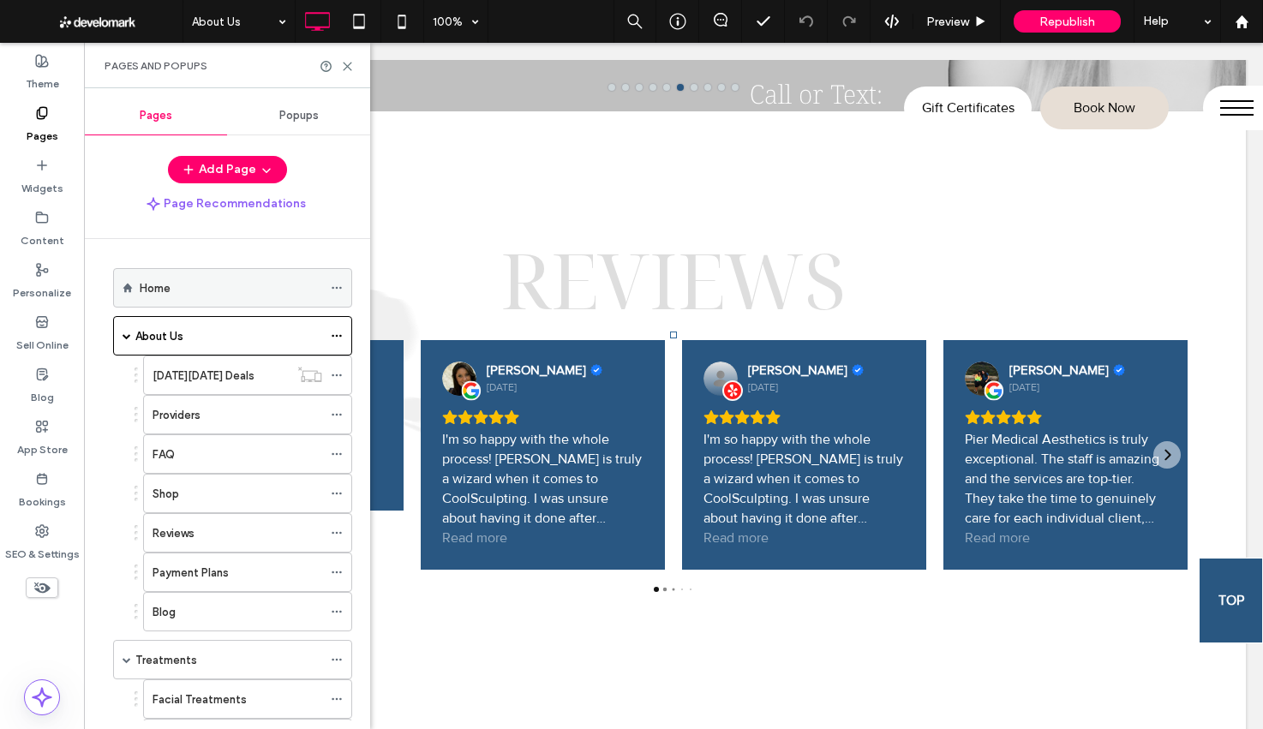
click at [126, 298] on div "Home" at bounding box center [232, 287] width 239 height 39
drag, startPoint x: 234, startPoint y: 281, endPoint x: 293, endPoint y: 185, distance: 112.7
click at [234, 281] on div "Home" at bounding box center [231, 288] width 182 height 18
click at [349, 67] on use at bounding box center [348, 67] width 8 height 8
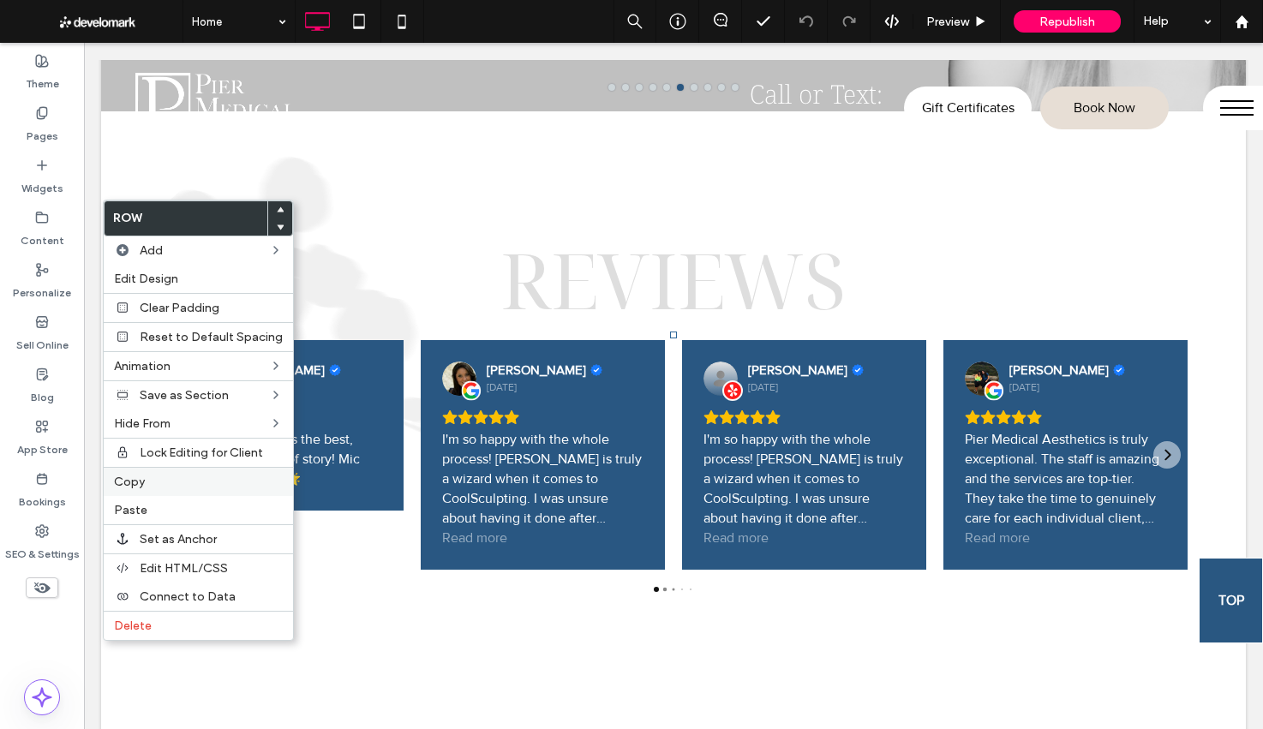
click at [145, 481] on label "Copy" at bounding box center [198, 482] width 169 height 15
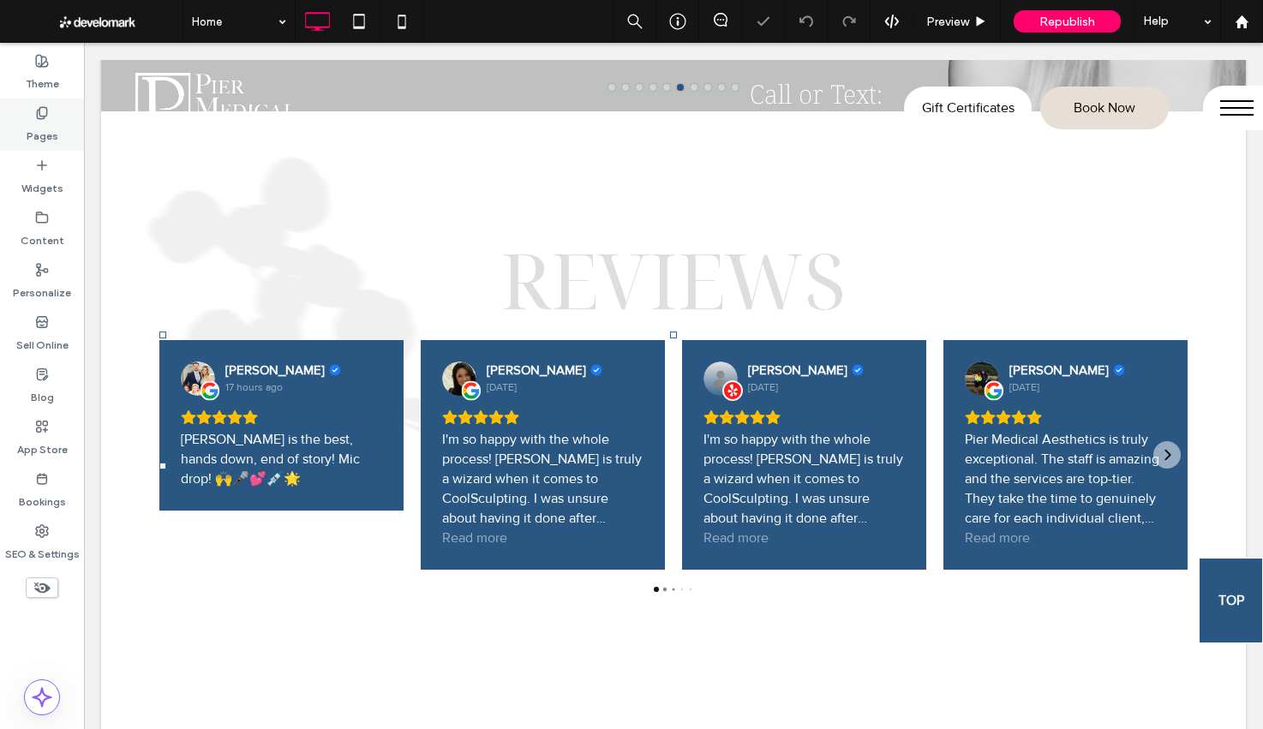
click at [48, 106] on icon at bounding box center [42, 113] width 14 height 14
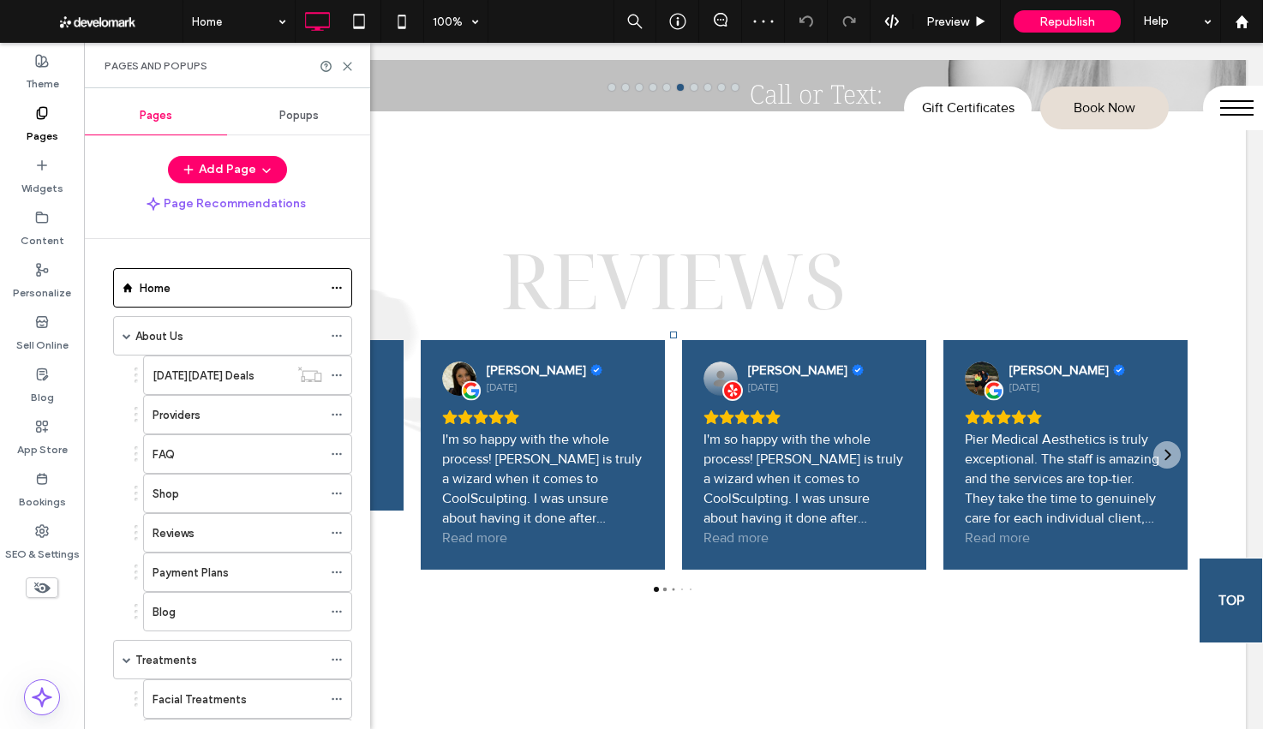
click at [176, 348] on div "About Us" at bounding box center [228, 336] width 187 height 38
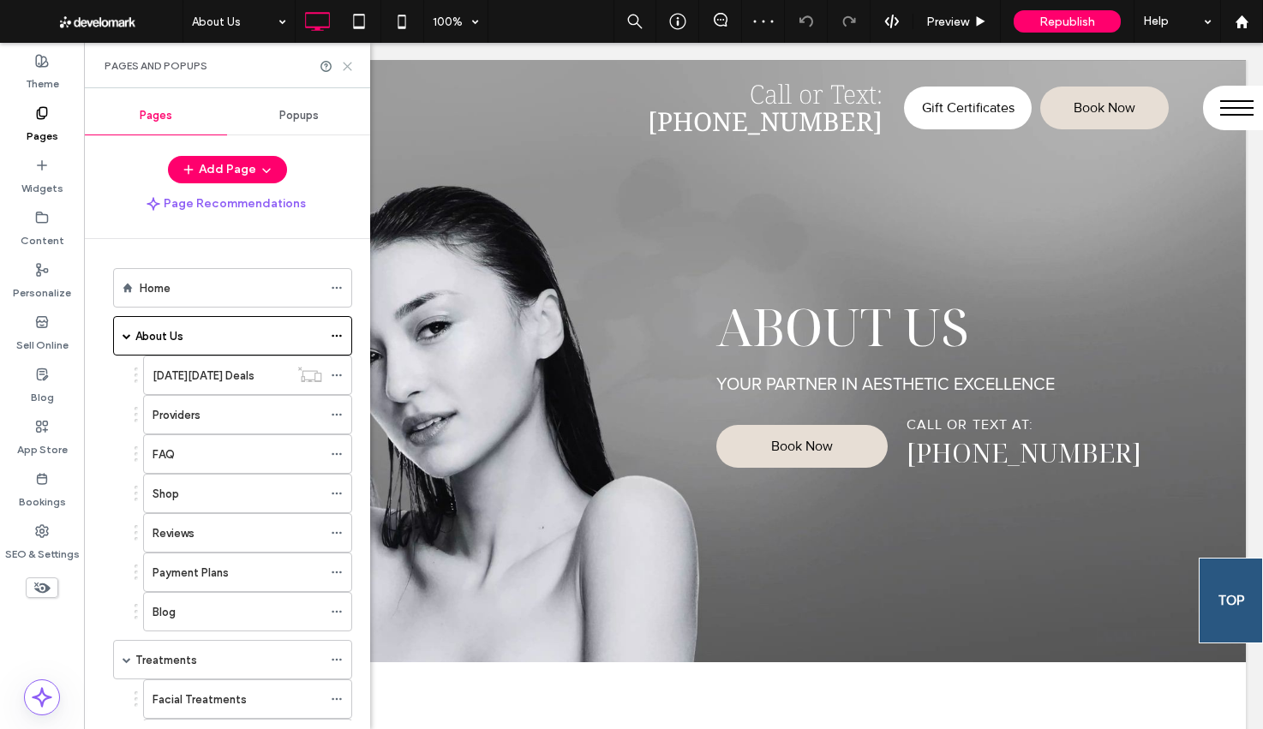
click at [347, 68] on icon at bounding box center [347, 66] width 13 height 13
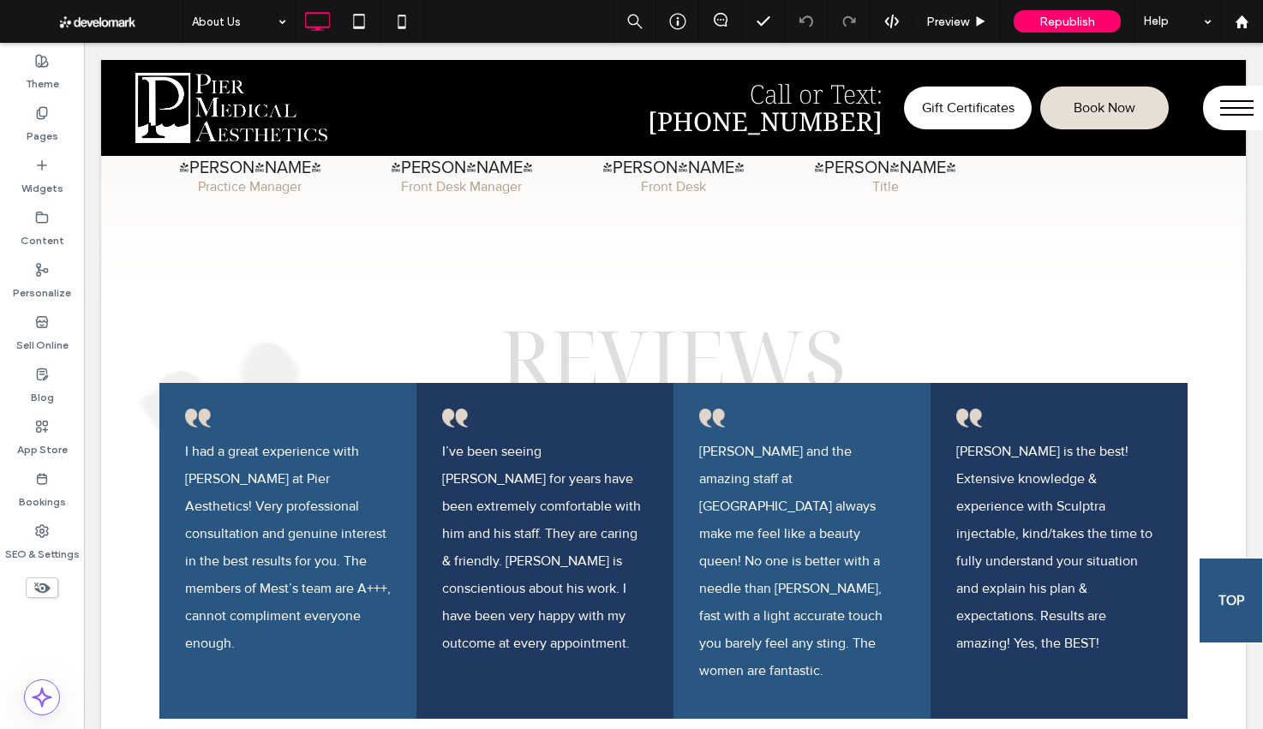
scroll to position [3921, 0]
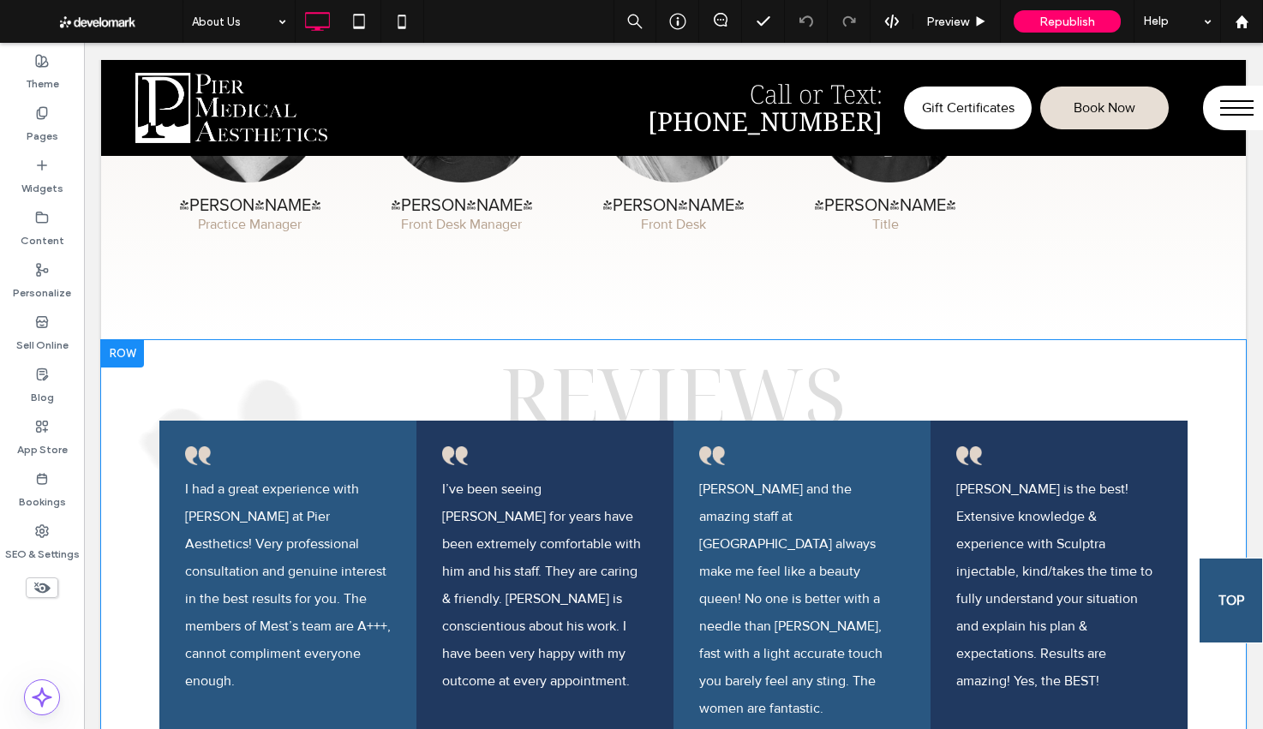
click at [117, 344] on div at bounding box center [122, 353] width 43 height 27
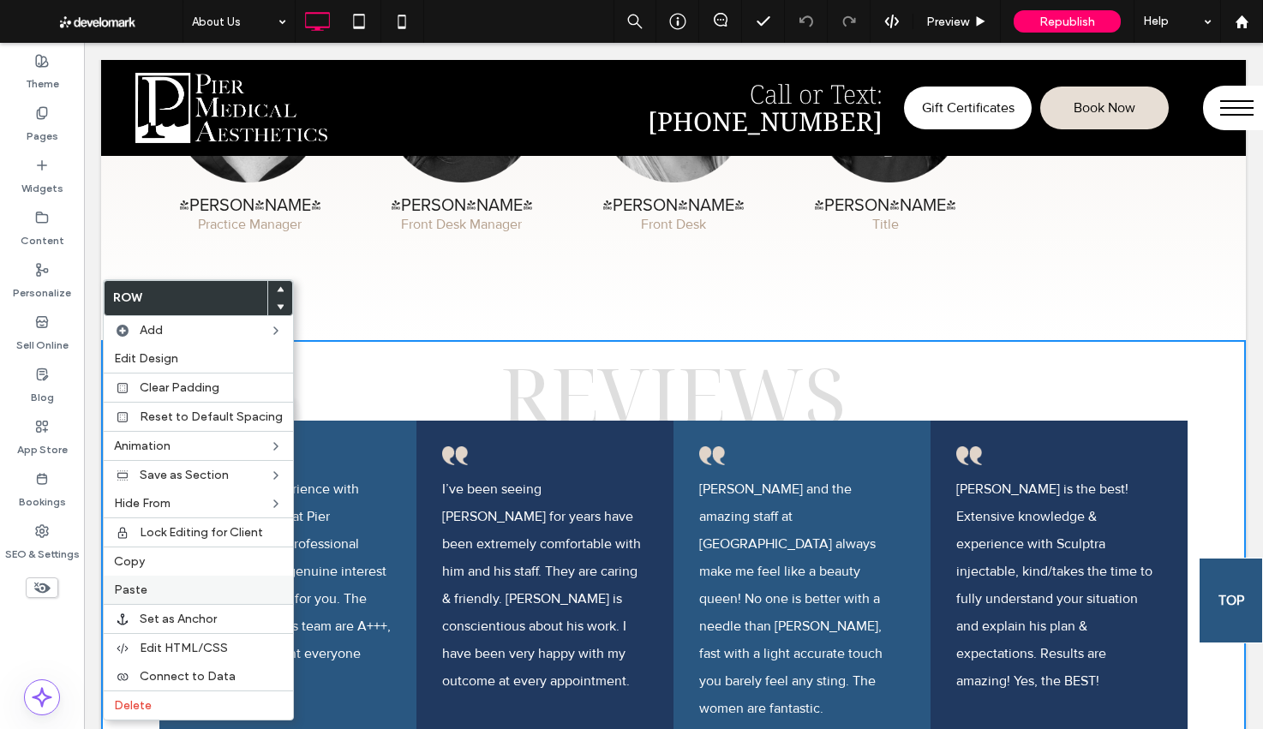
click at [146, 588] on label "Paste" at bounding box center [198, 590] width 169 height 15
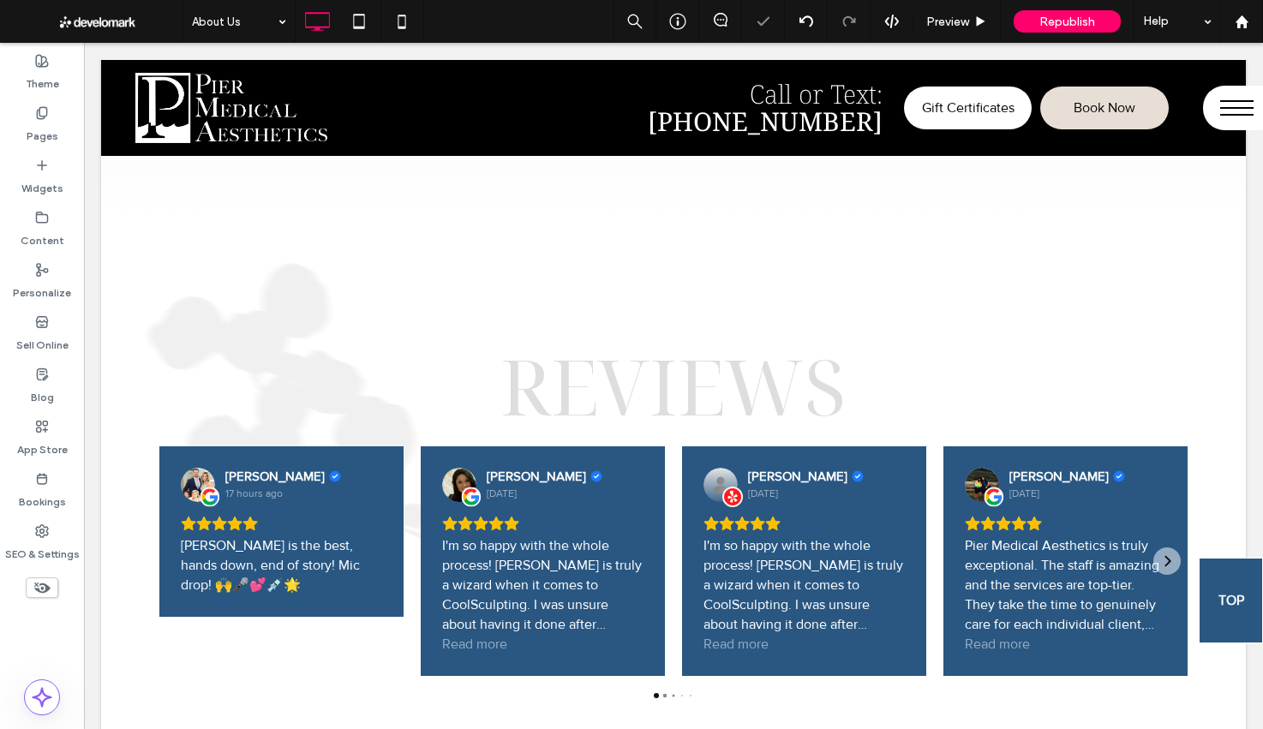
scroll to position [4313, 0]
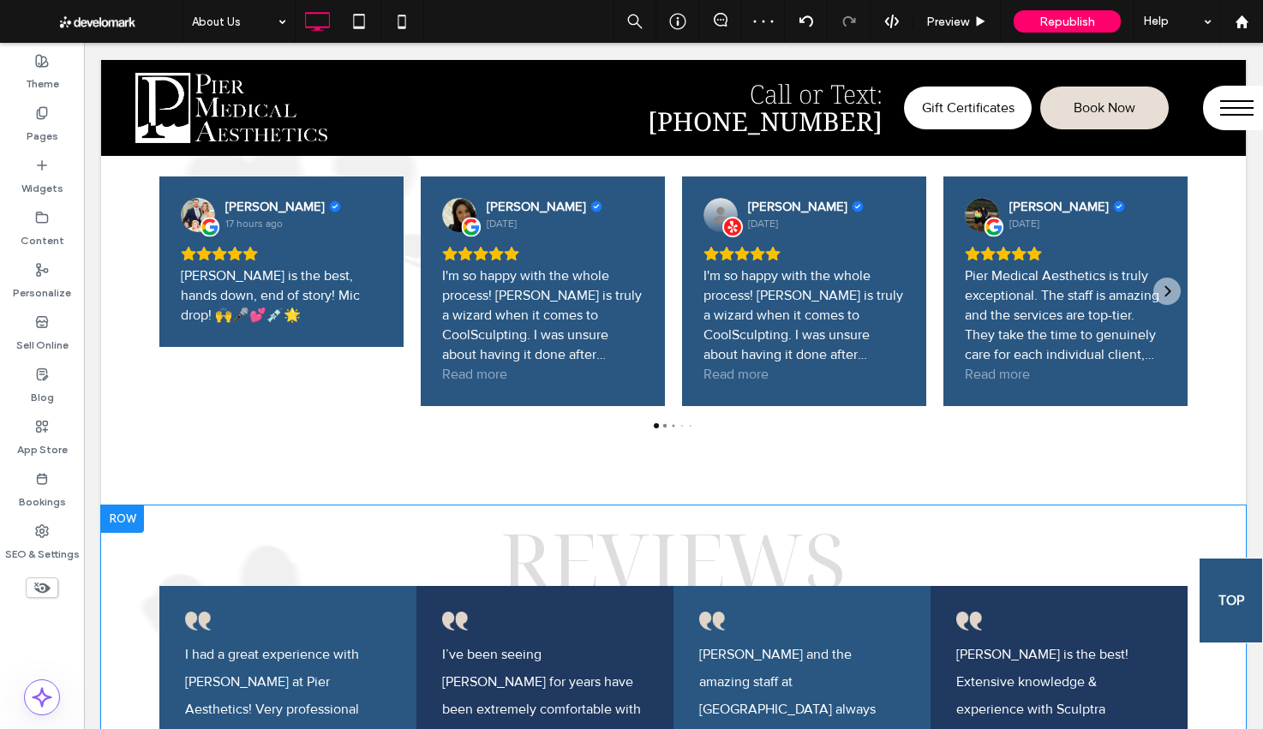
click at [127, 525] on div at bounding box center [122, 518] width 43 height 27
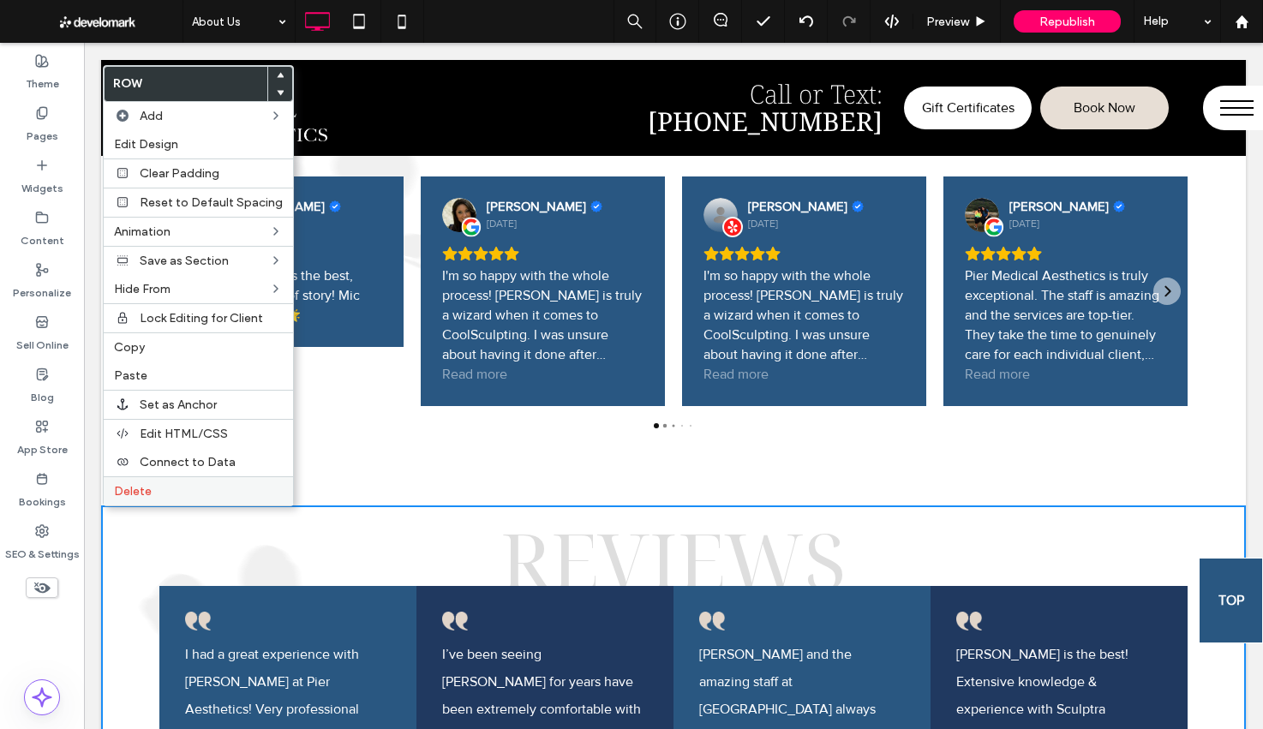
click at [145, 488] on span "Delete" at bounding box center [133, 491] width 38 height 15
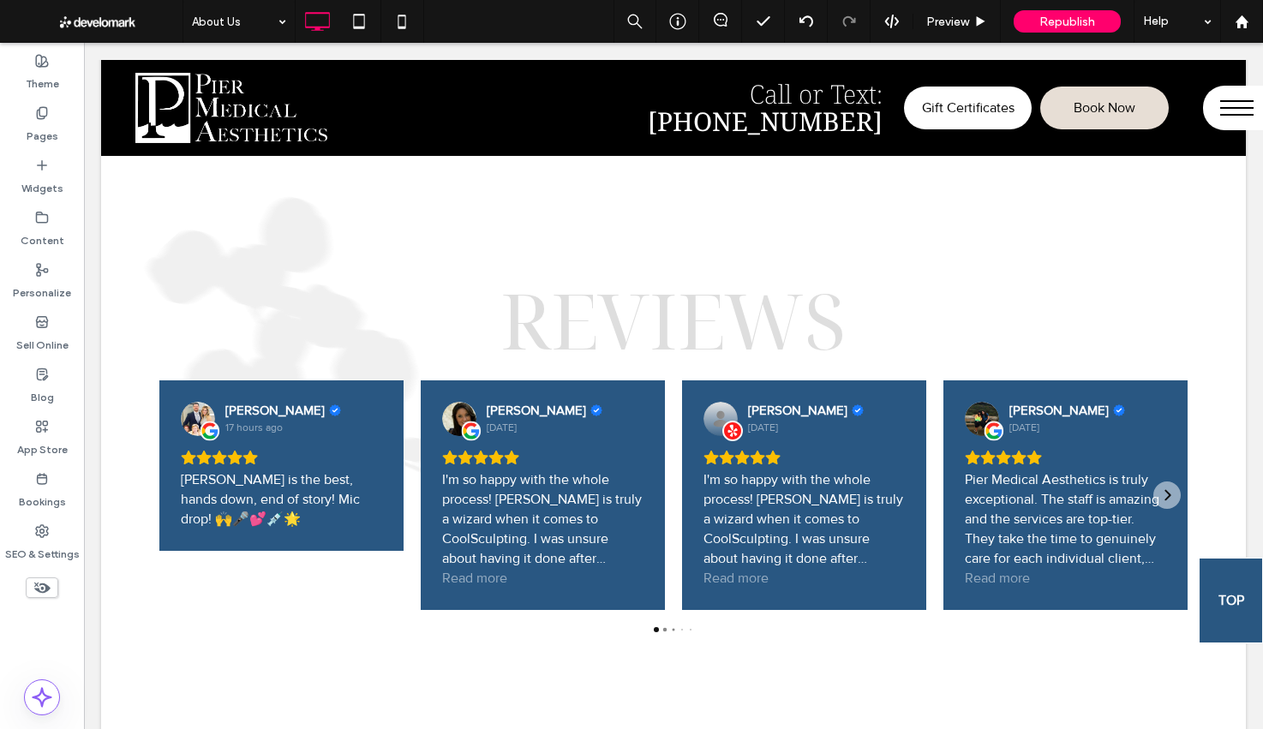
scroll to position [4057, 0]
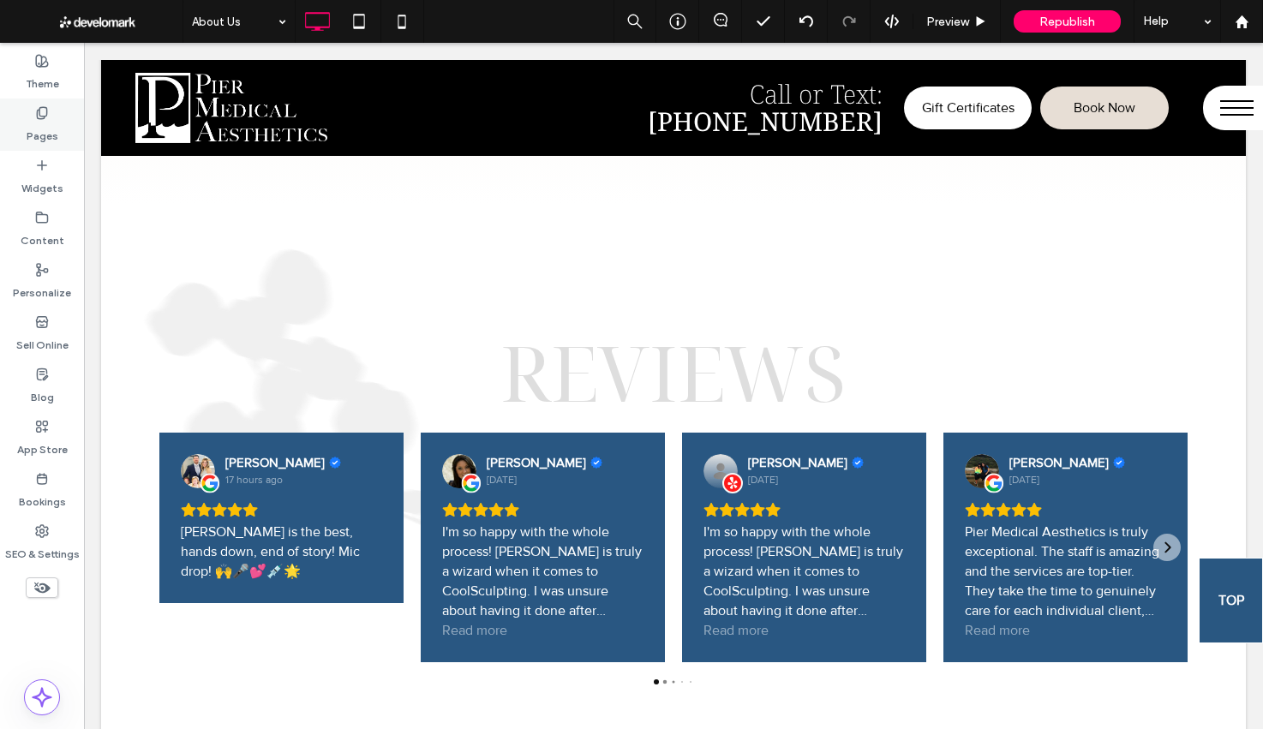
click at [41, 120] on label "Pages" at bounding box center [43, 132] width 32 height 24
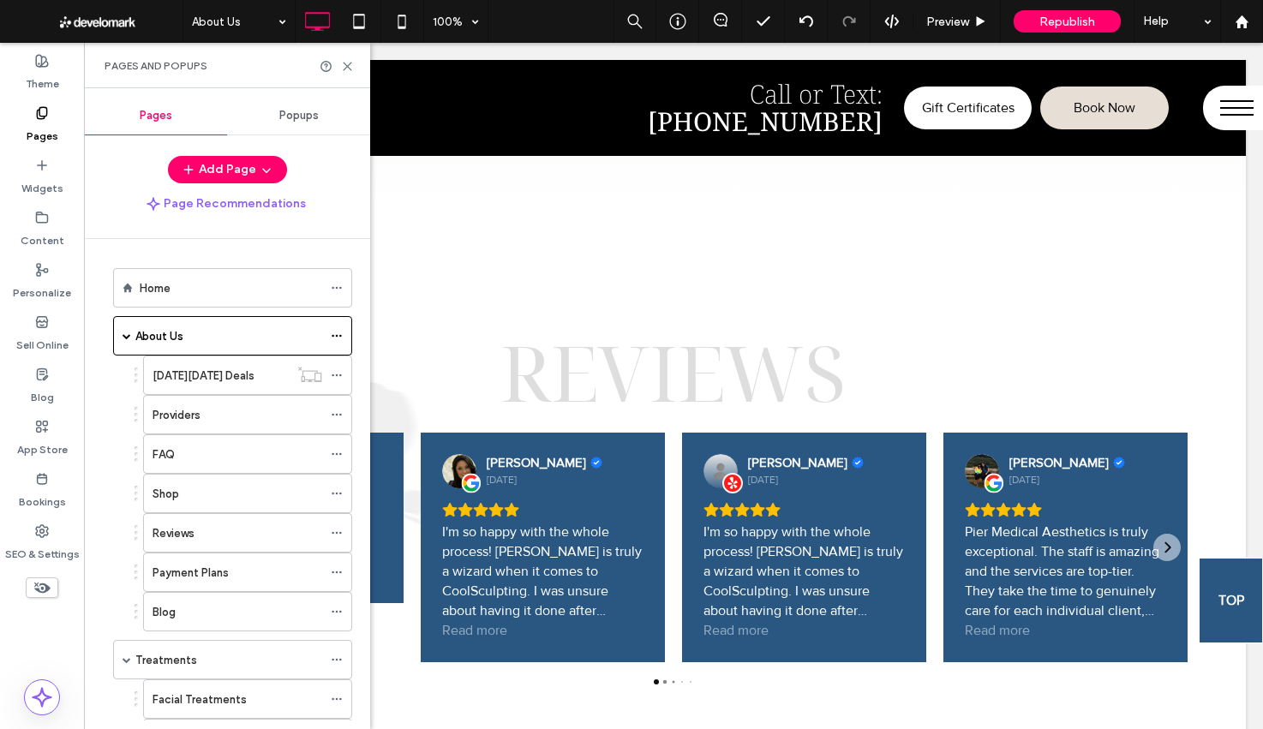
click at [204, 400] on div "Providers" at bounding box center [237, 415] width 170 height 38
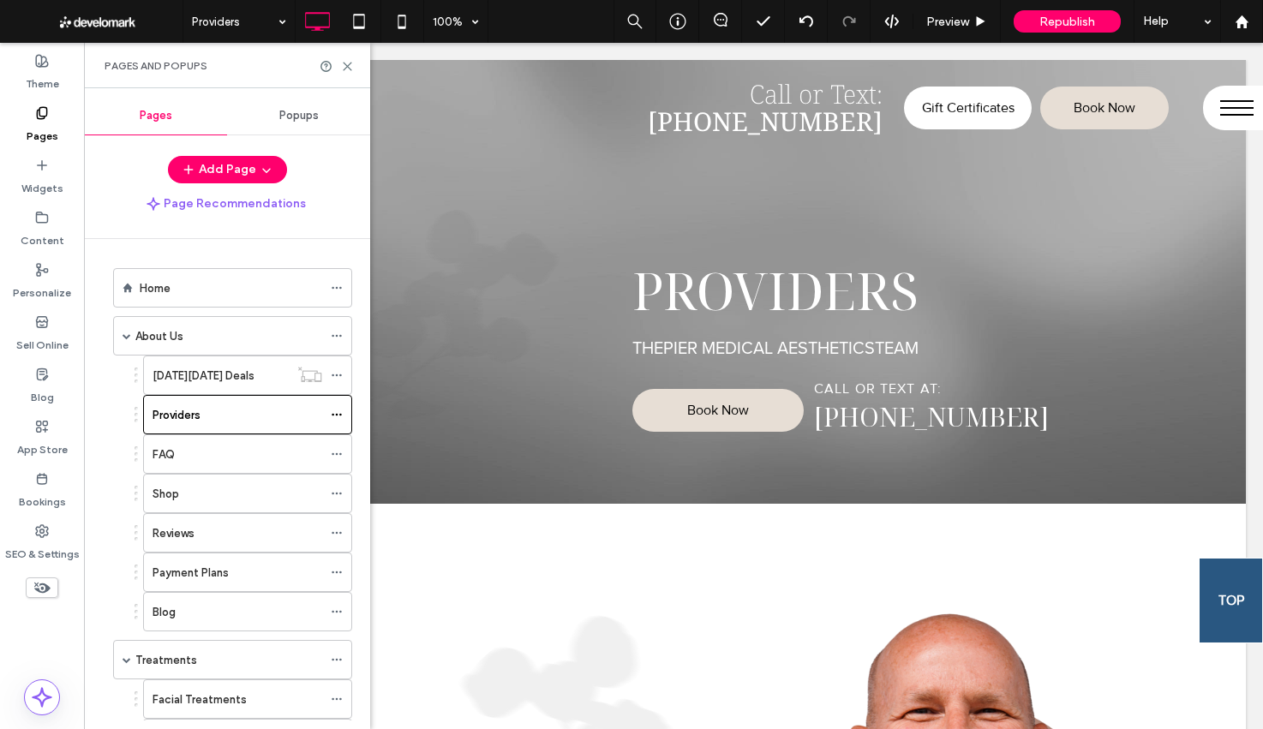
scroll to position [0, 0]
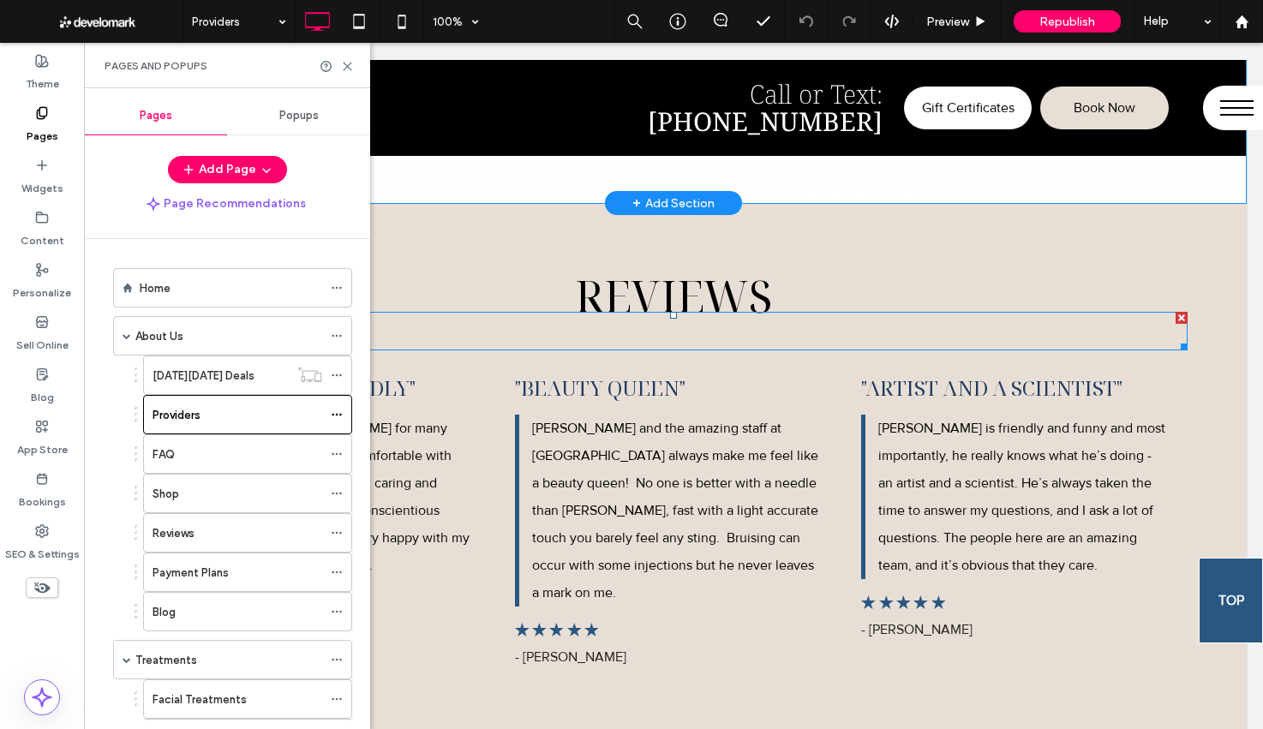
scroll to position [1652, 0]
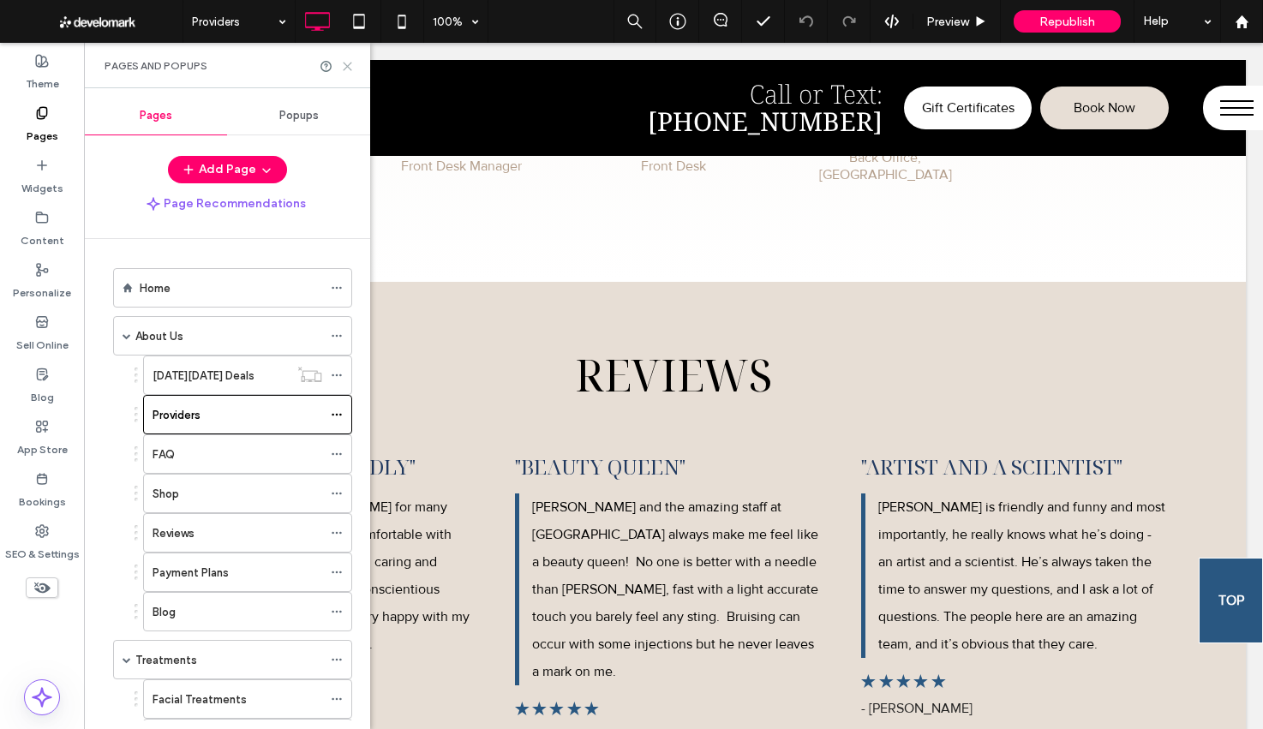
click at [344, 64] on icon at bounding box center [347, 66] width 13 height 13
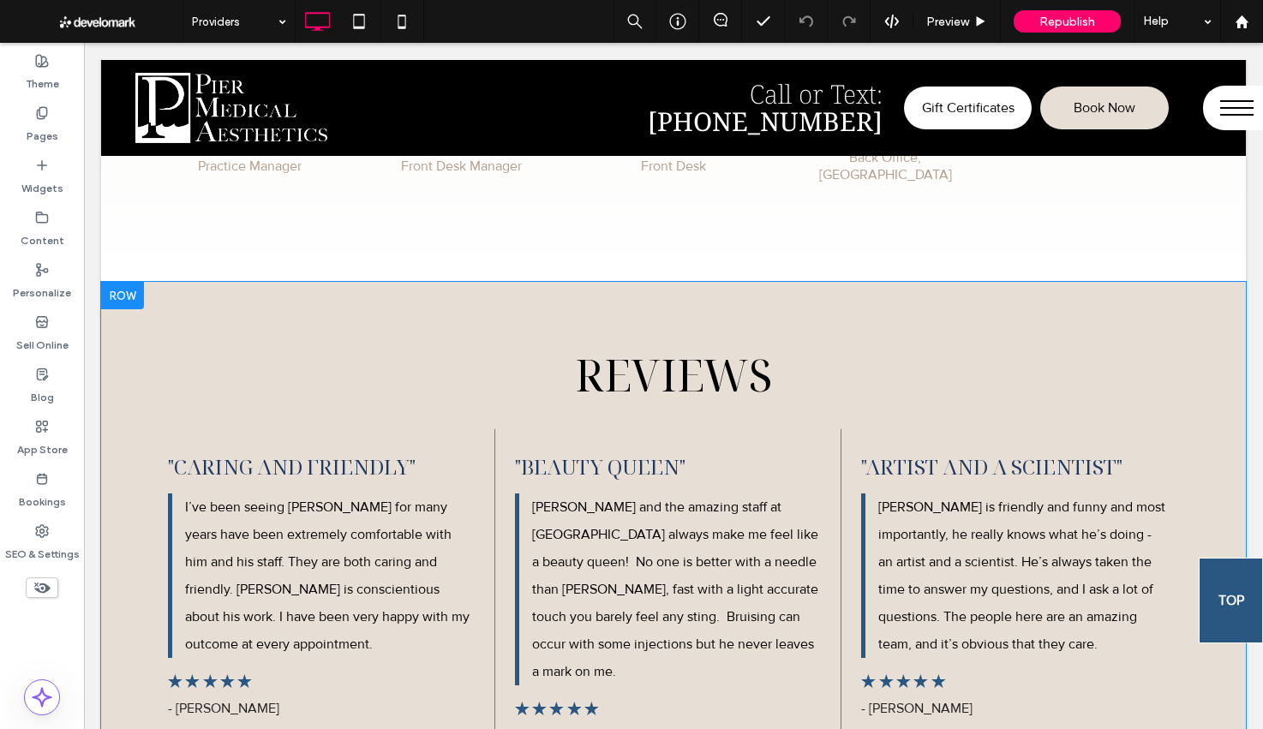
click at [117, 288] on div at bounding box center [122, 295] width 43 height 27
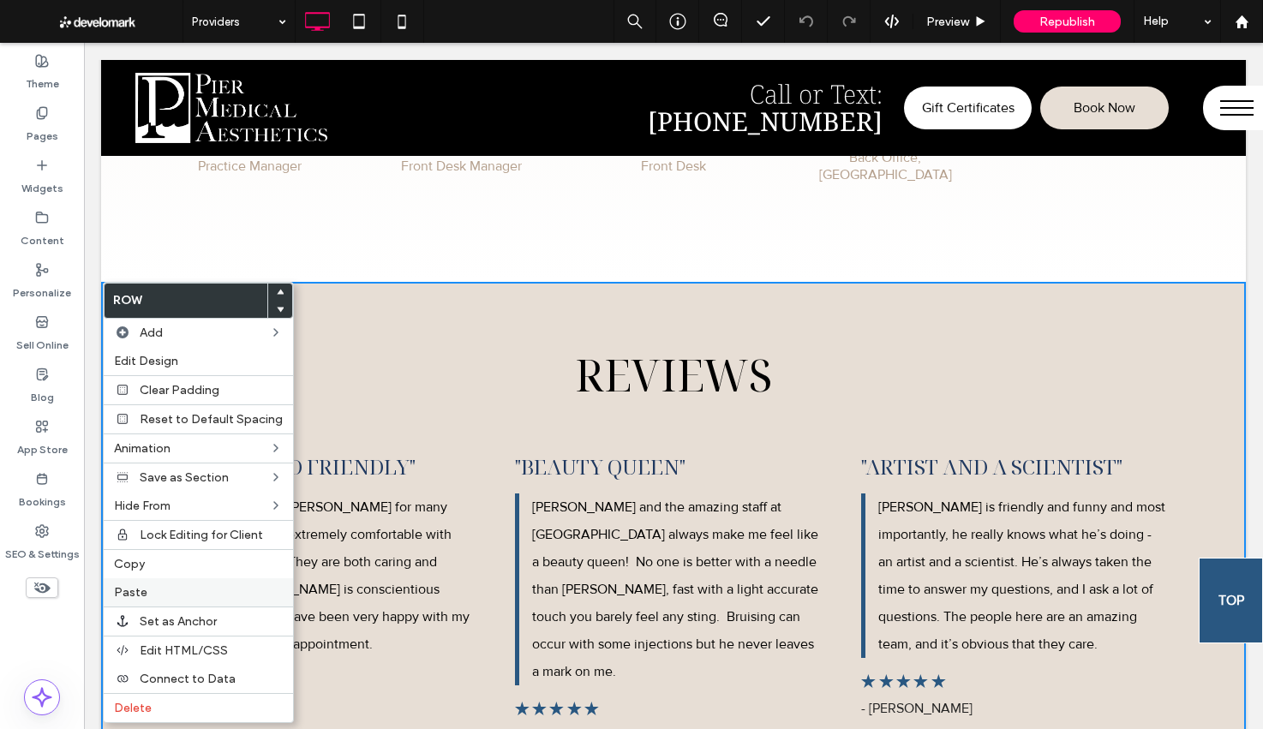
click at [172, 592] on label "Paste" at bounding box center [198, 592] width 169 height 15
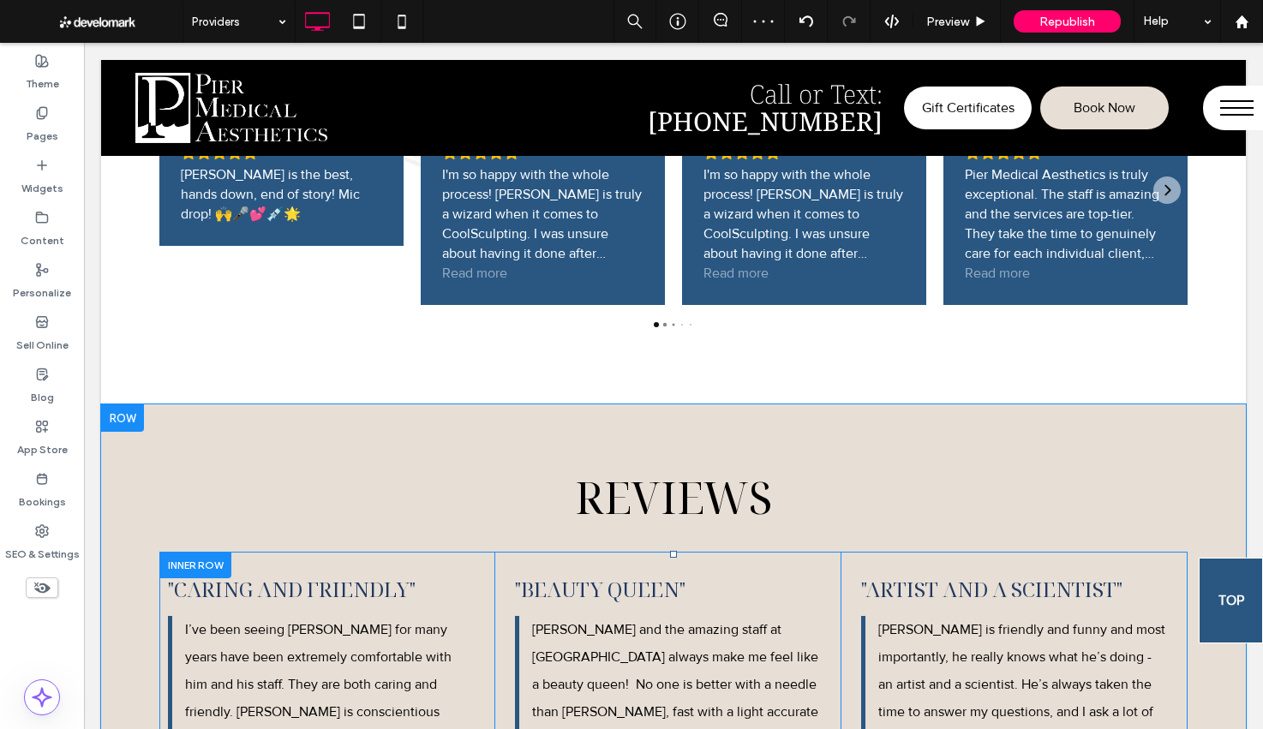
scroll to position [2128, 0]
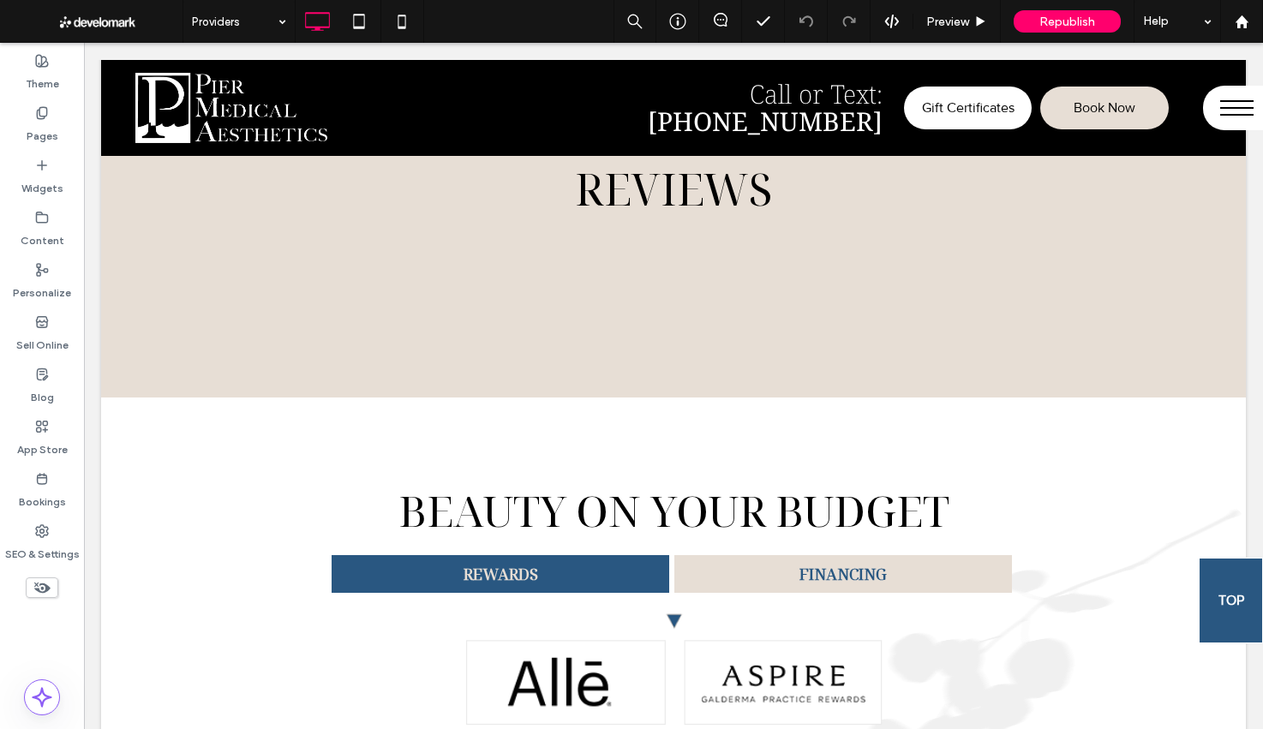
scroll to position [1707, 0]
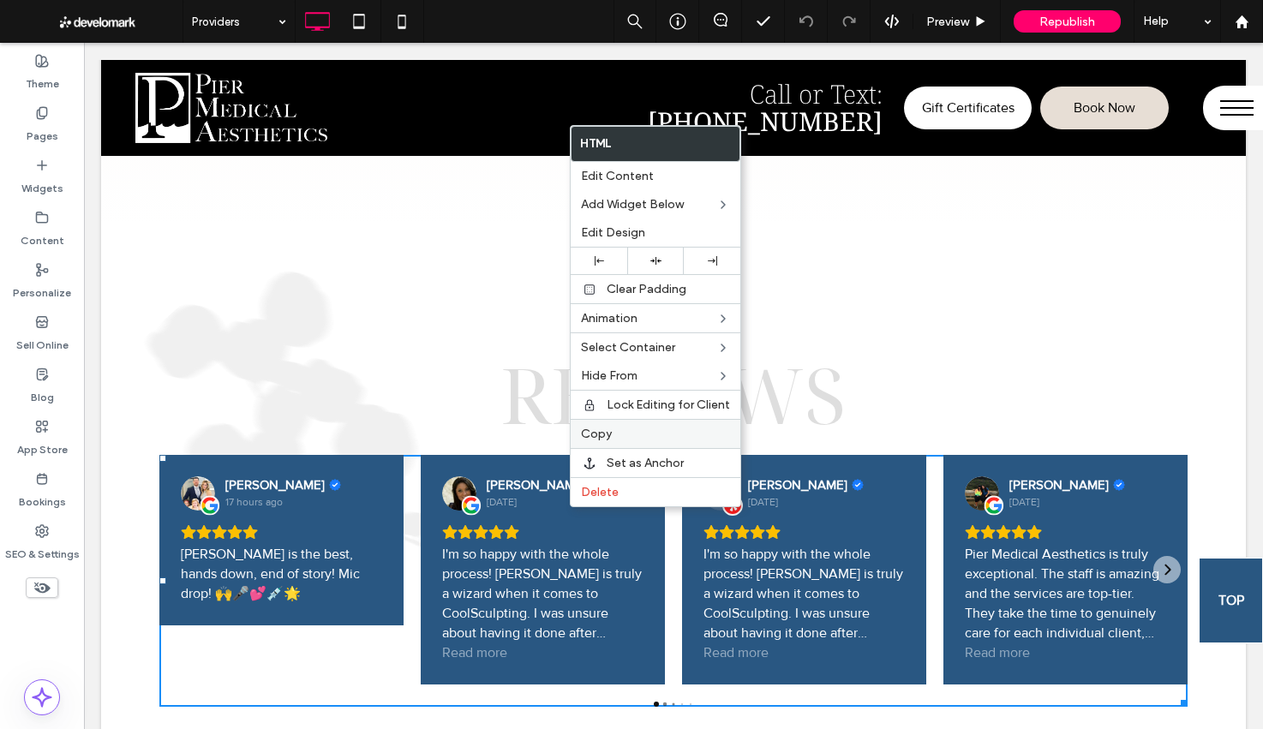
click at [585, 433] on span "Copy" at bounding box center [596, 434] width 31 height 15
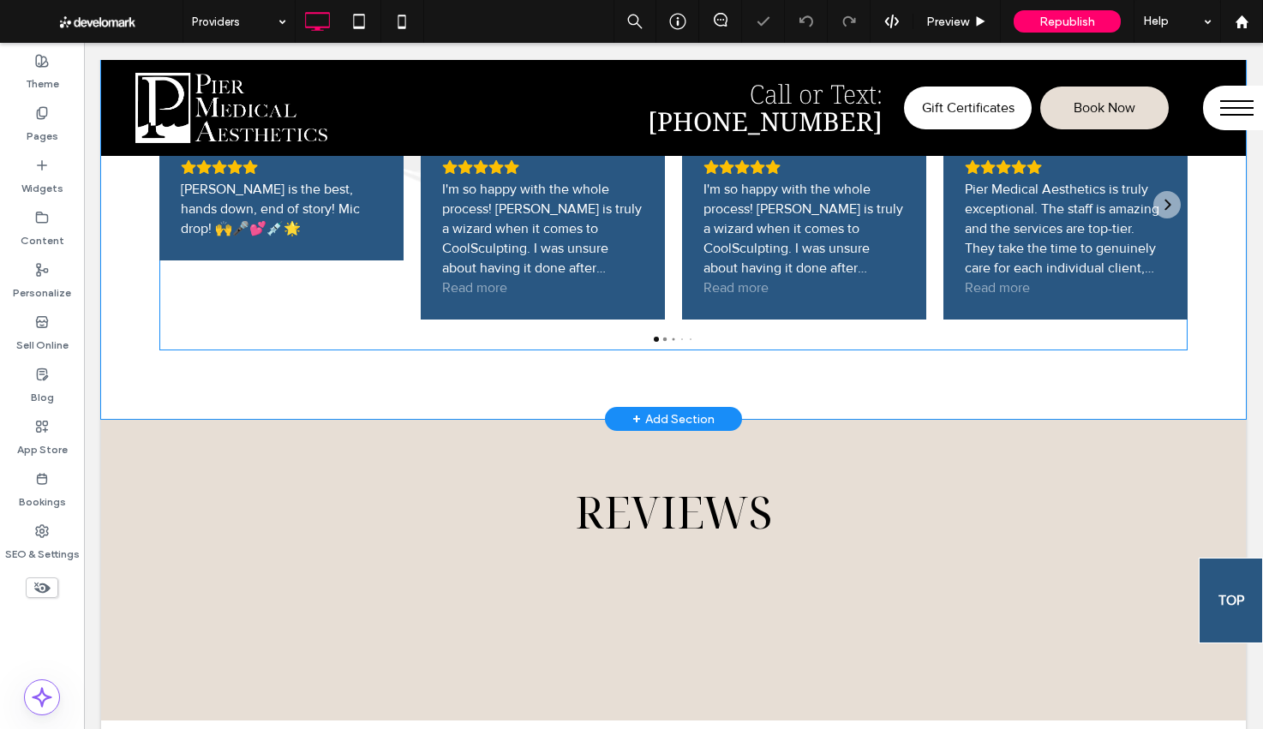
scroll to position [2179, 0]
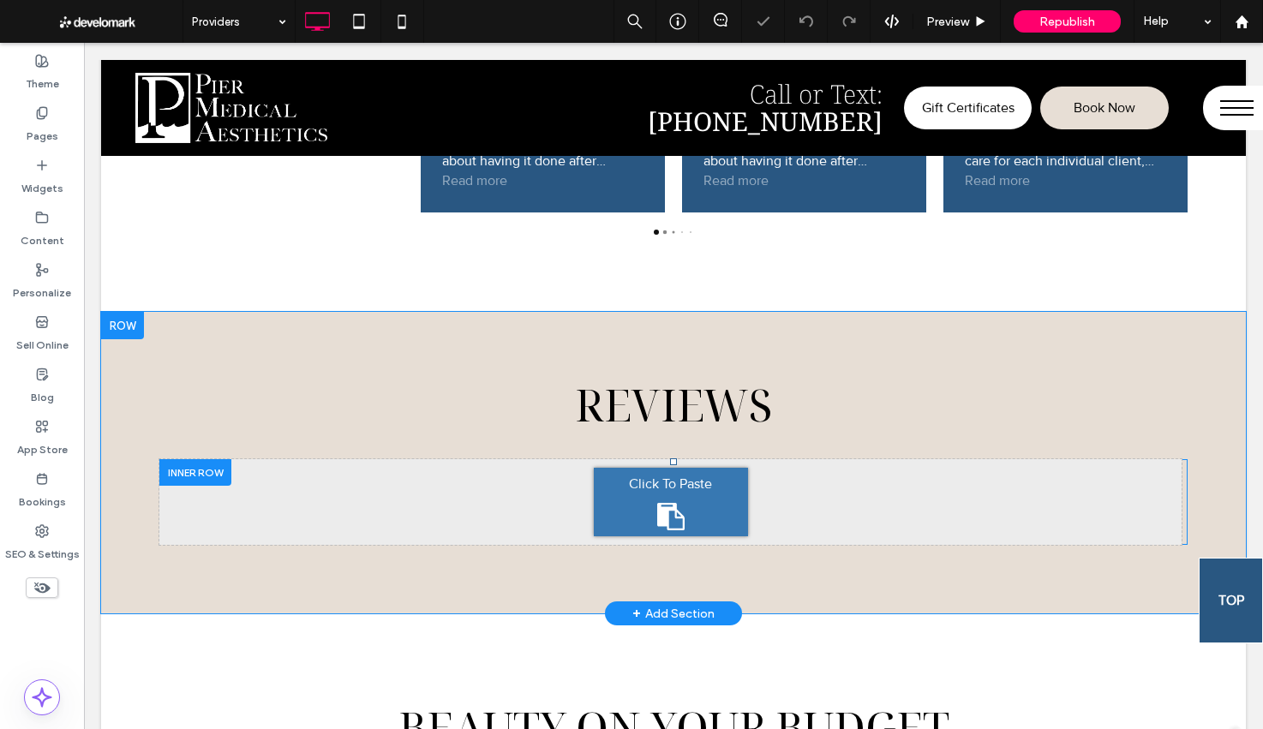
click at [644, 509] on div "Click To Paste" at bounding box center [671, 502] width 154 height 69
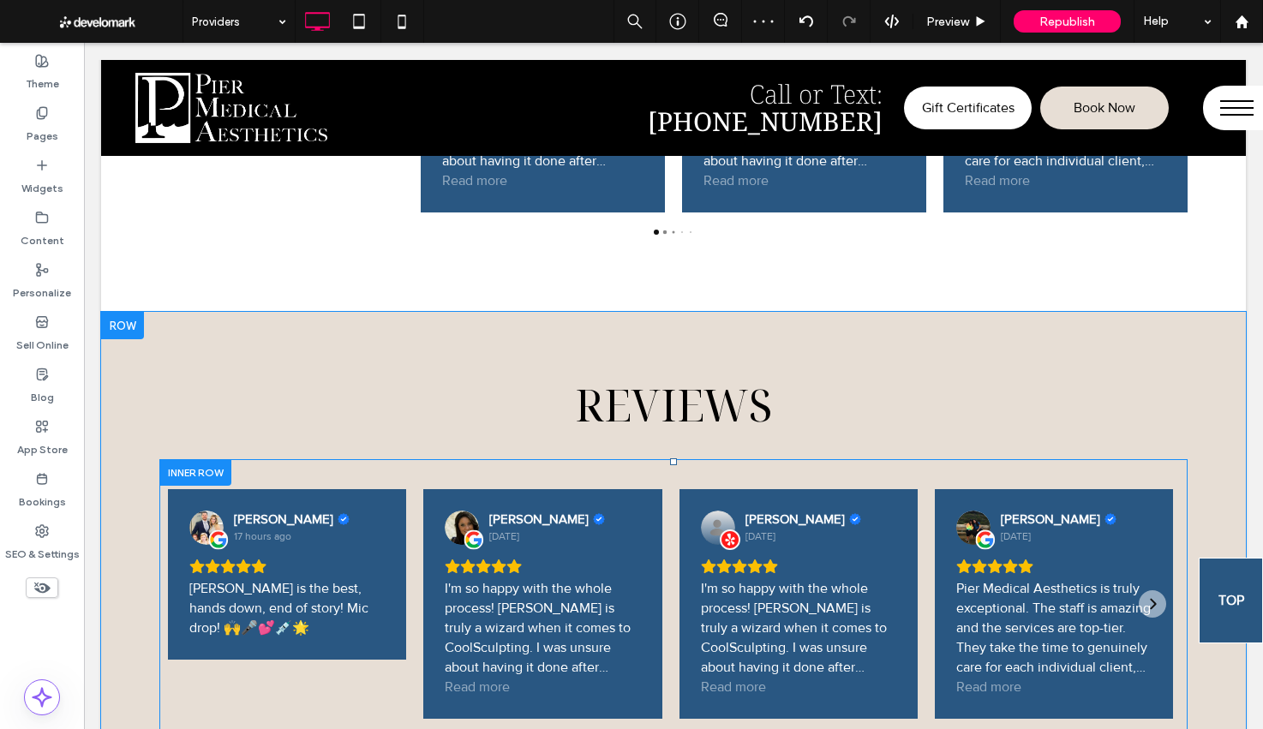
click at [196, 470] on div at bounding box center [195, 472] width 72 height 27
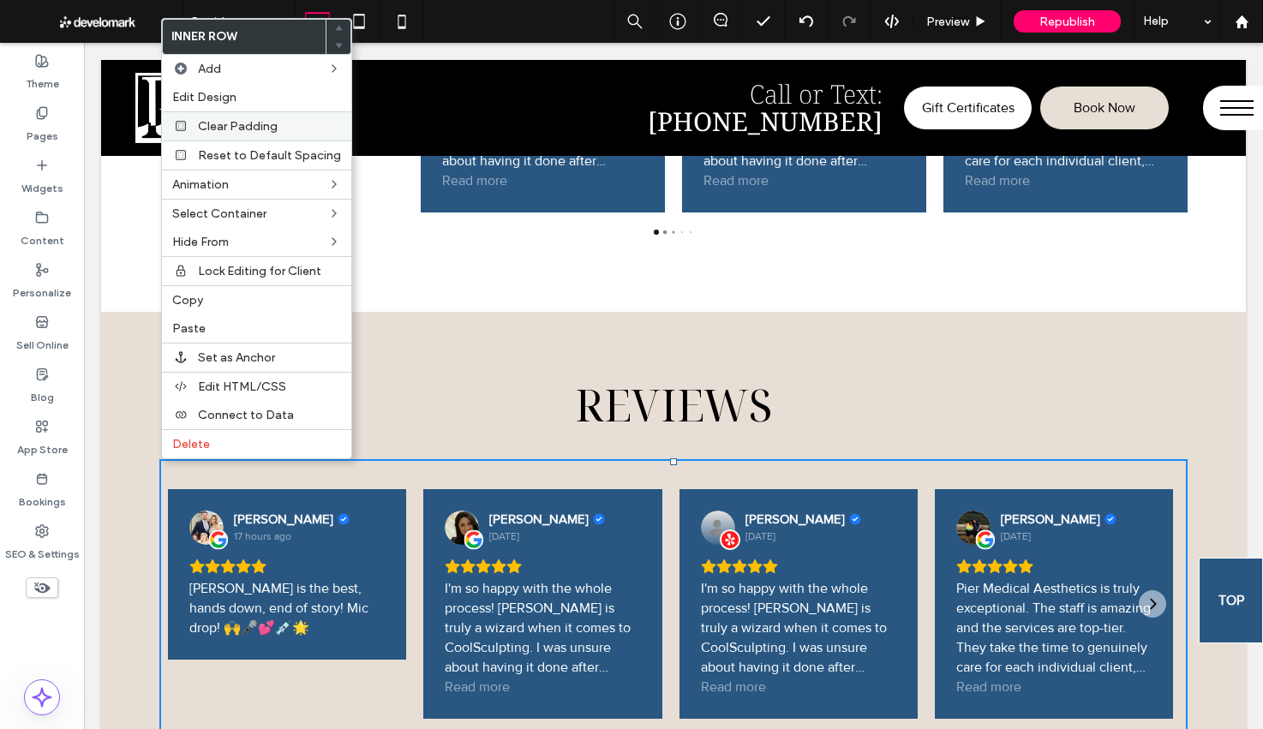
click at [226, 133] on div "Clear Padding" at bounding box center [256, 125] width 189 height 29
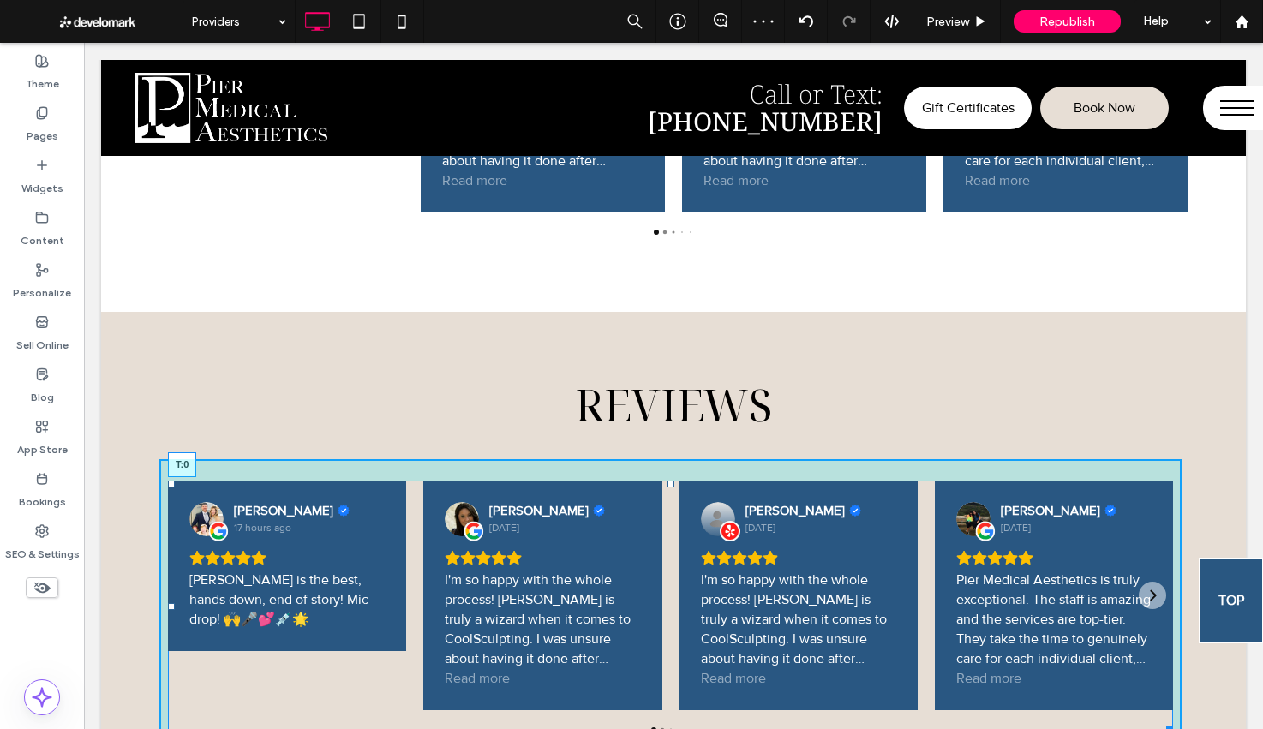
click at [672, 487] on div at bounding box center [670, 484] width 7 height 7
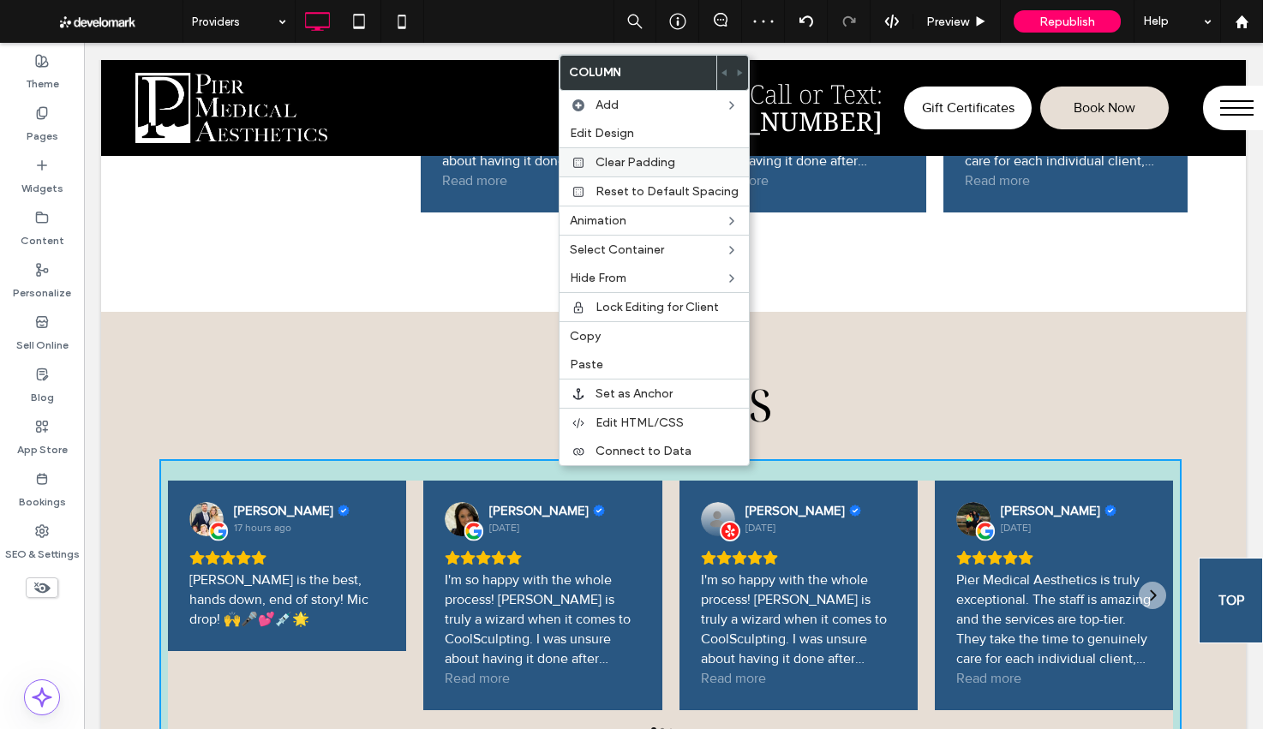
click at [643, 155] on span "Clear Padding" at bounding box center [635, 162] width 80 height 15
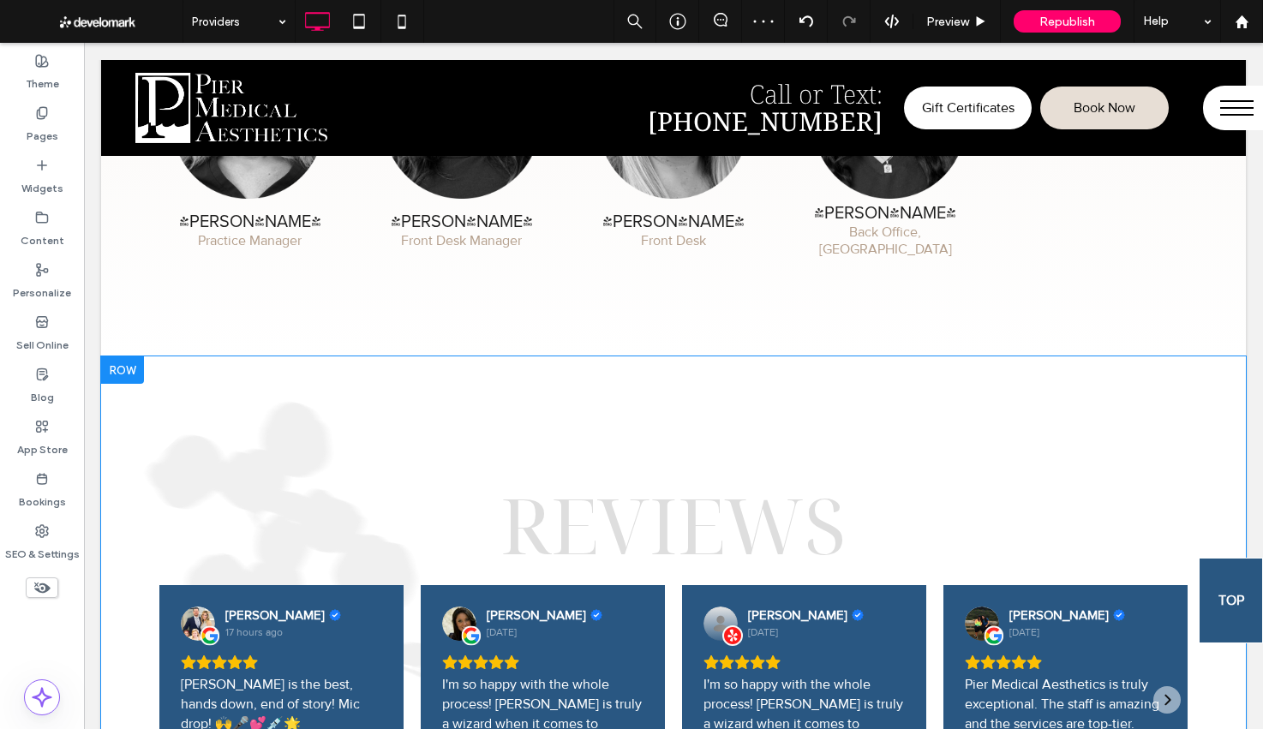
scroll to position [1552, 0]
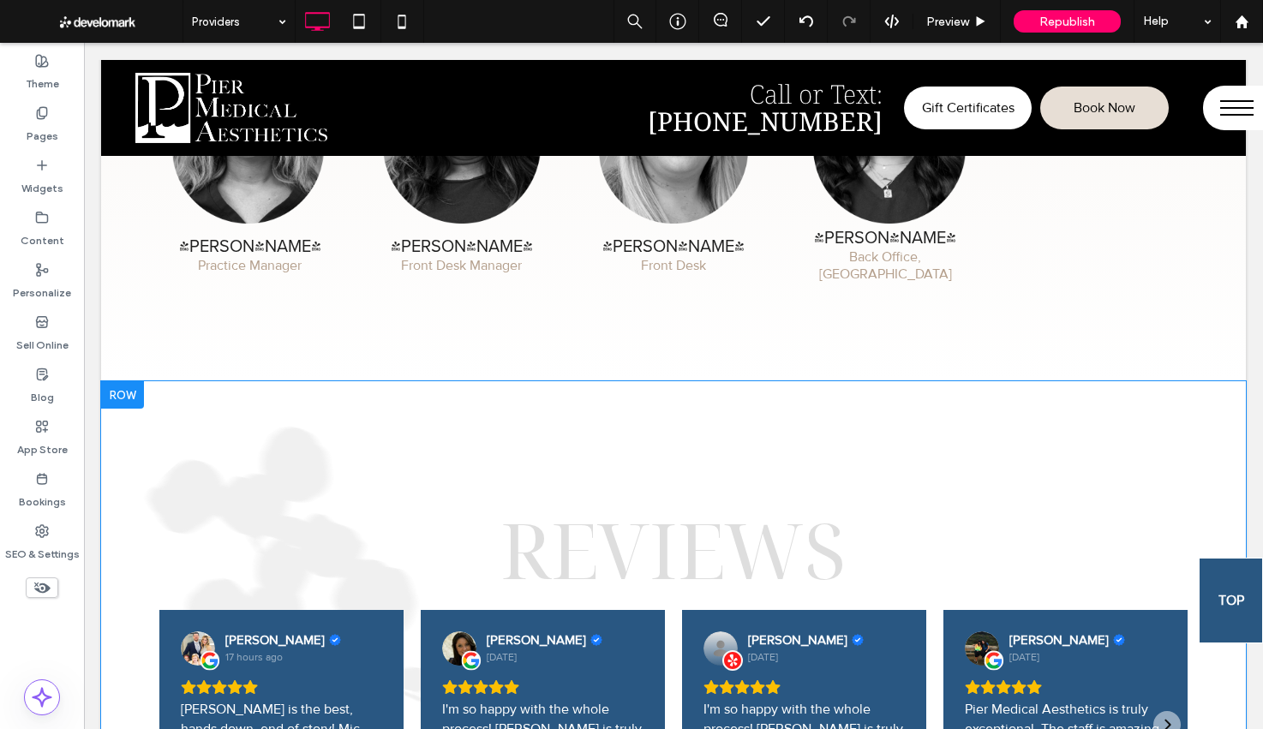
click at [136, 389] on div at bounding box center [122, 394] width 43 height 27
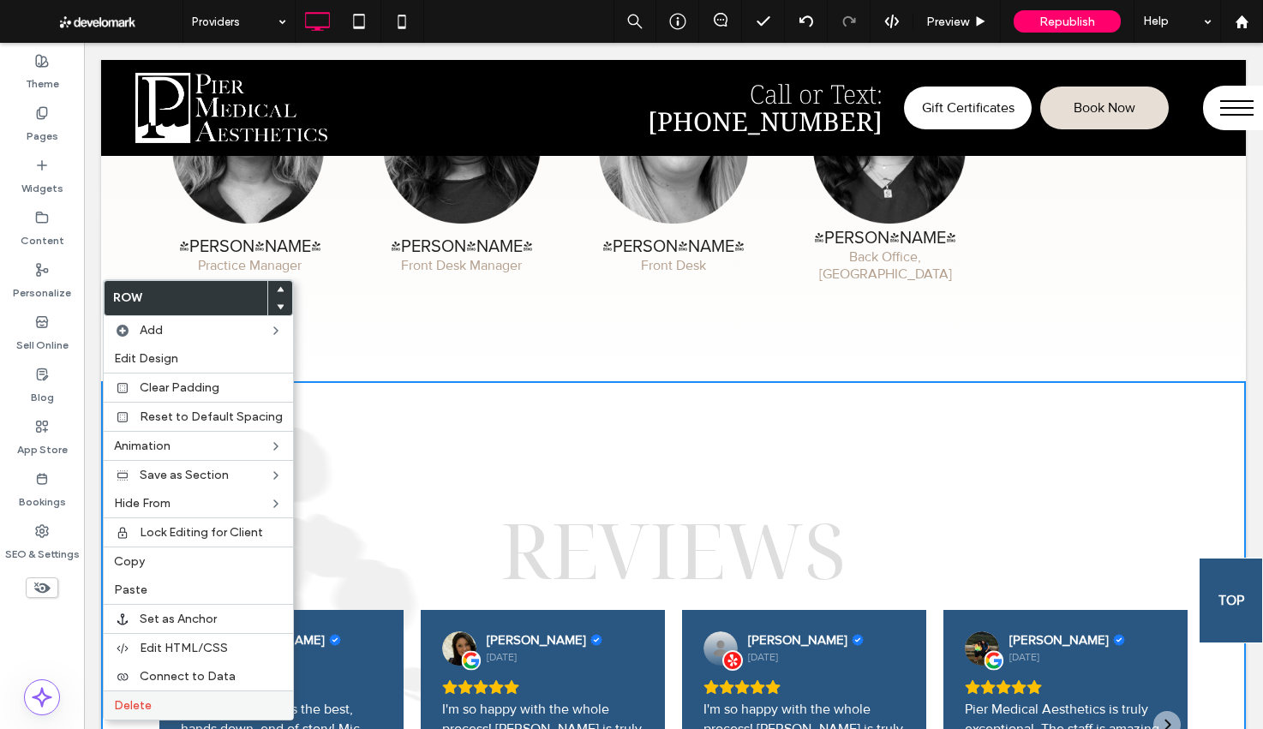
click at [118, 701] on span "Delete" at bounding box center [133, 705] width 38 height 15
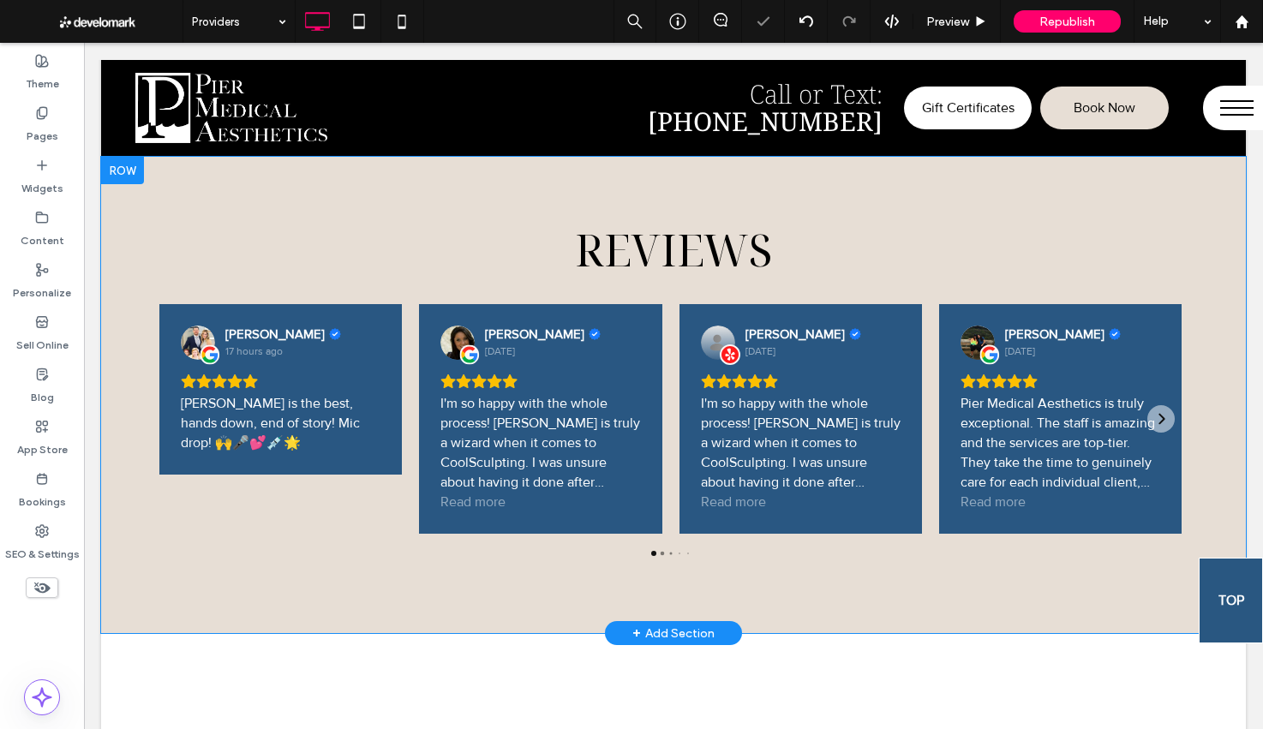
scroll to position [1617, 0]
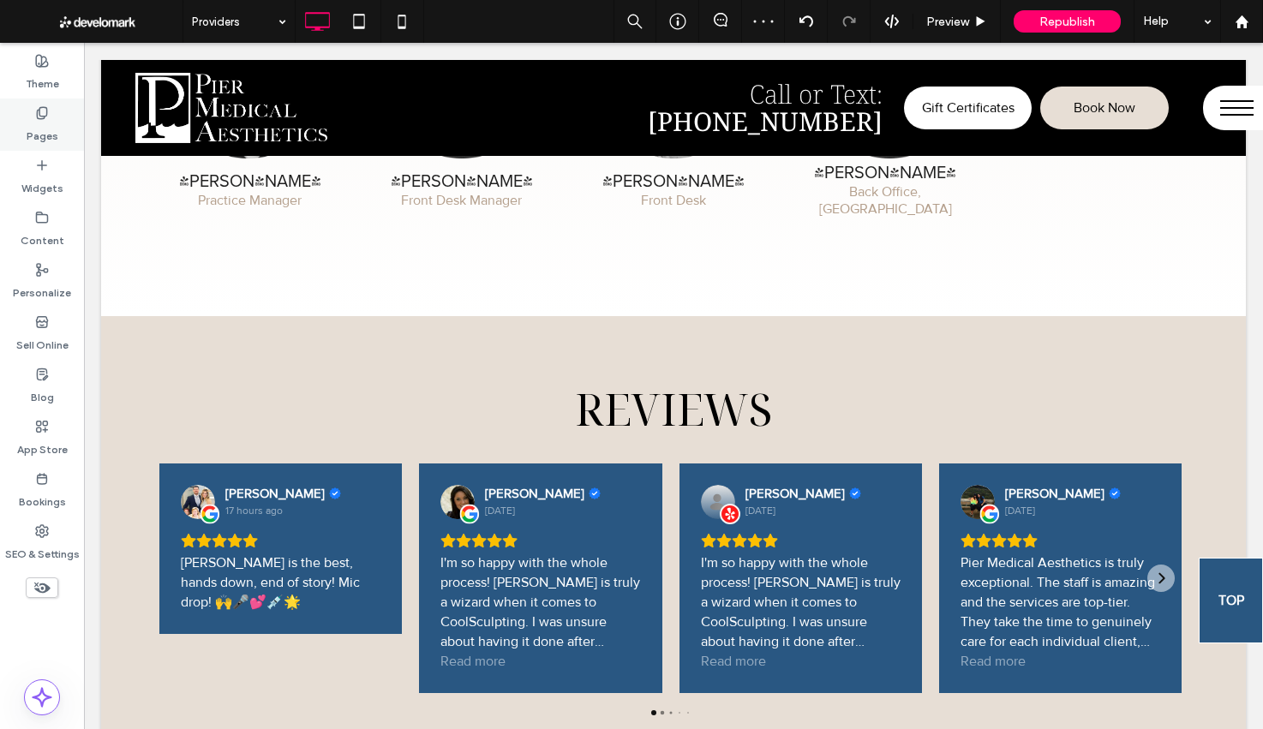
drag, startPoint x: 29, startPoint y: 113, endPoint x: 59, endPoint y: 140, distance: 40.1
click at [29, 113] on div "Pages" at bounding box center [42, 125] width 84 height 52
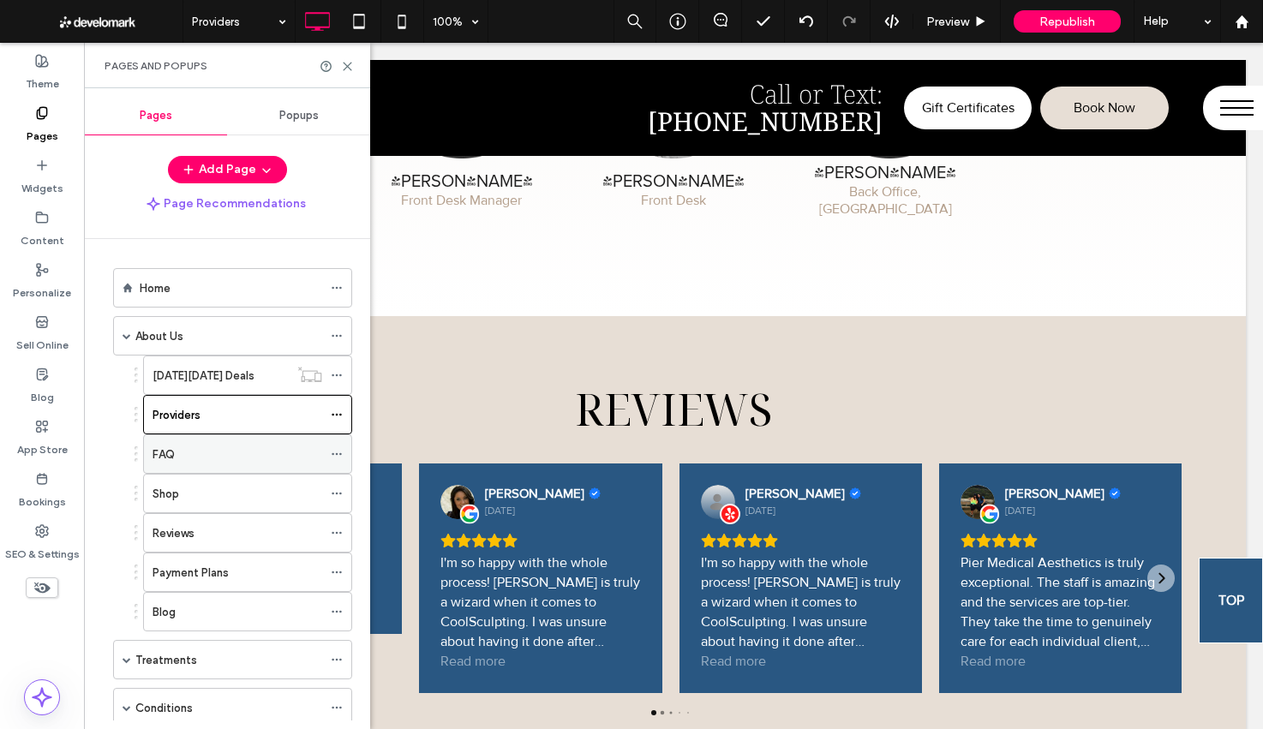
click at [210, 458] on div "FAQ" at bounding box center [237, 454] width 170 height 18
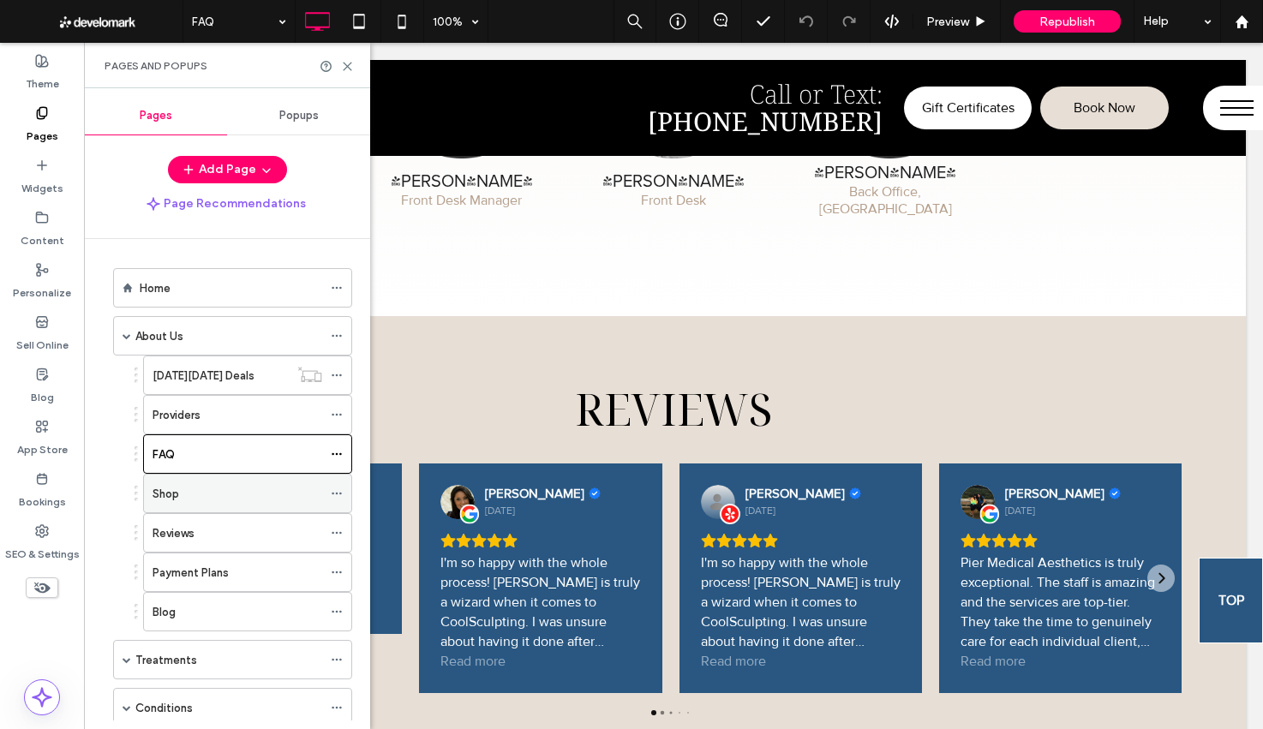
click at [232, 505] on div "Shop" at bounding box center [237, 494] width 170 height 38
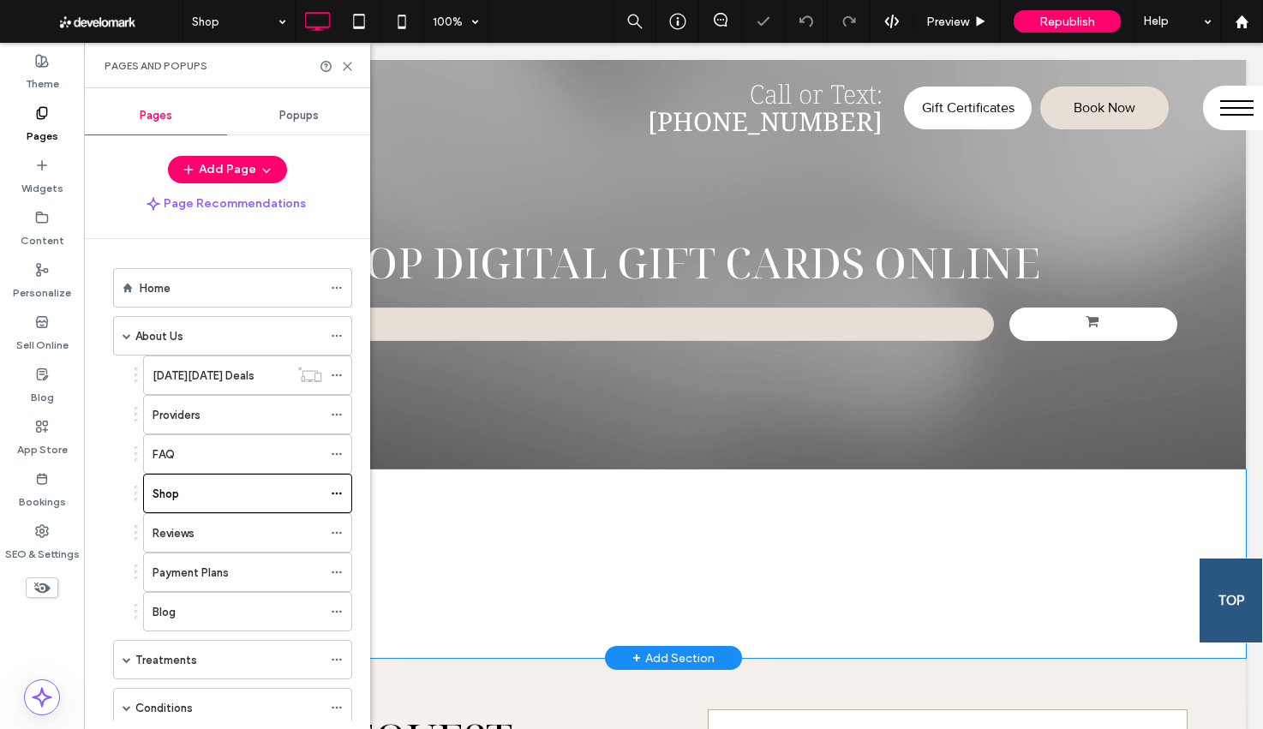
scroll to position [310, 0]
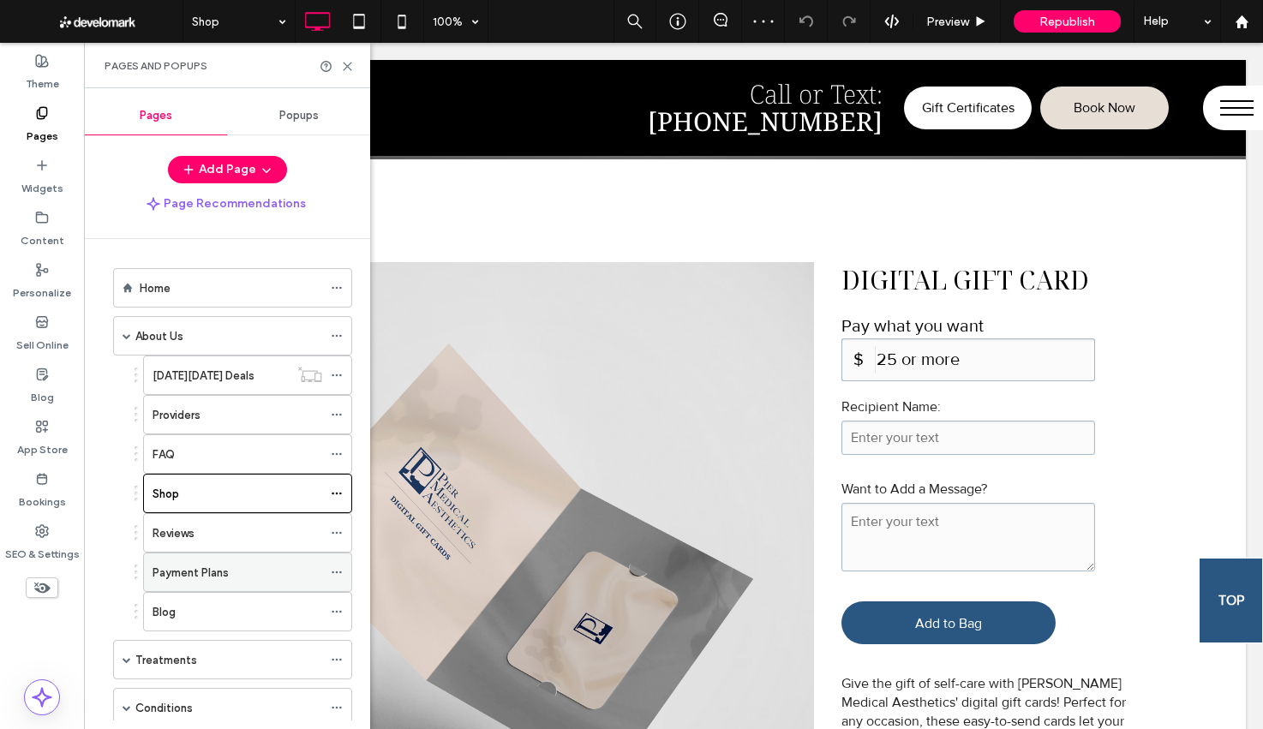
click at [240, 570] on div "Payment Plans" at bounding box center [237, 573] width 170 height 18
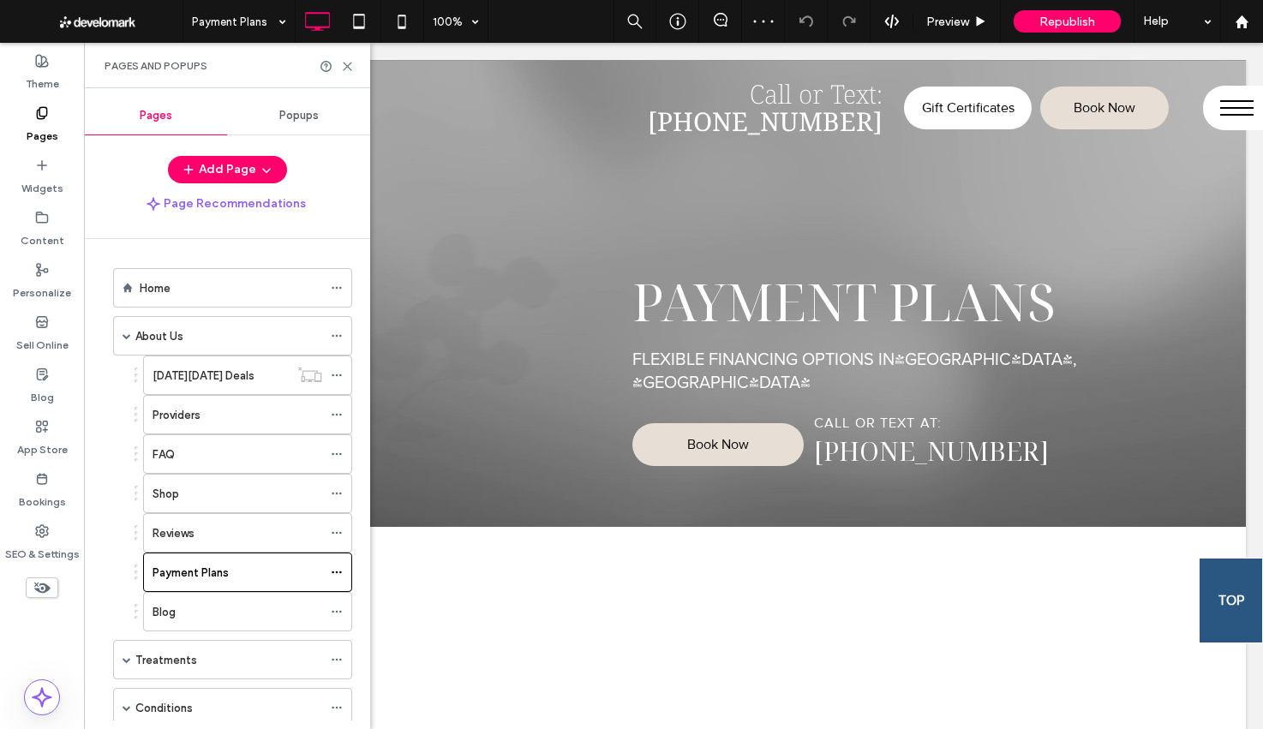
scroll to position [0, 0]
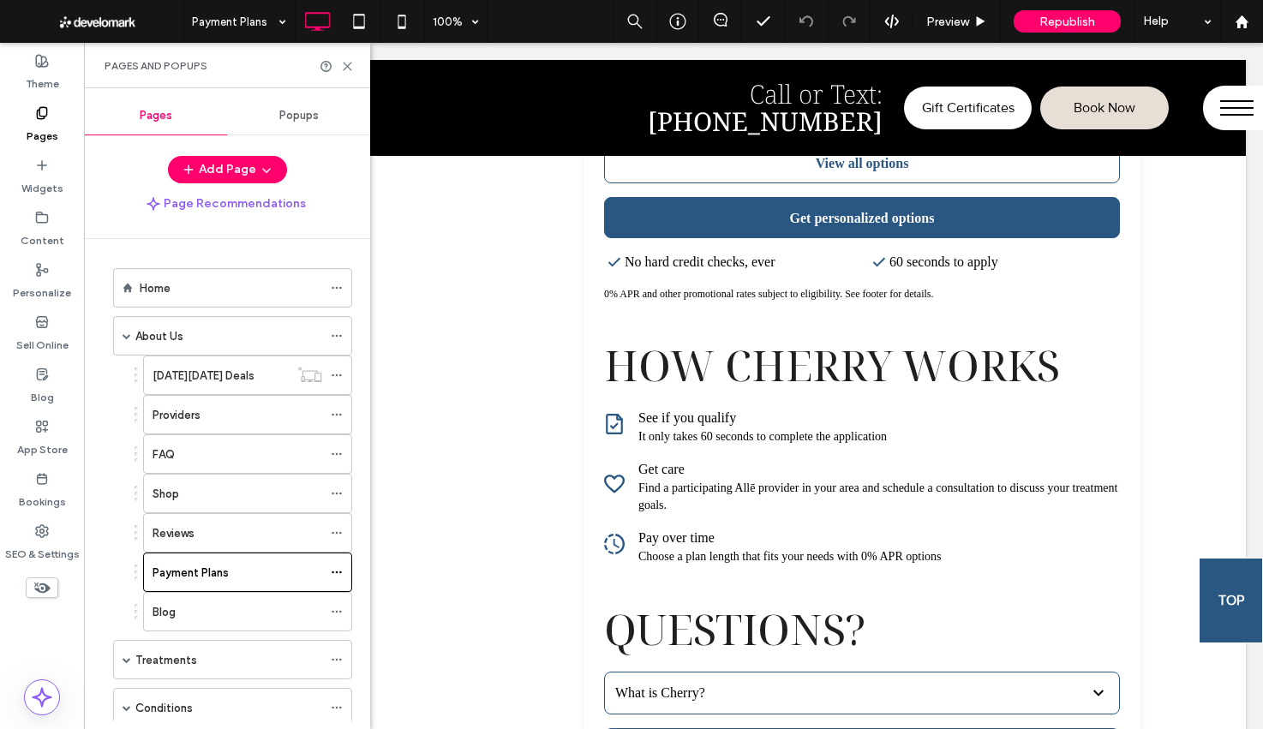
scroll to position [1302, 0]
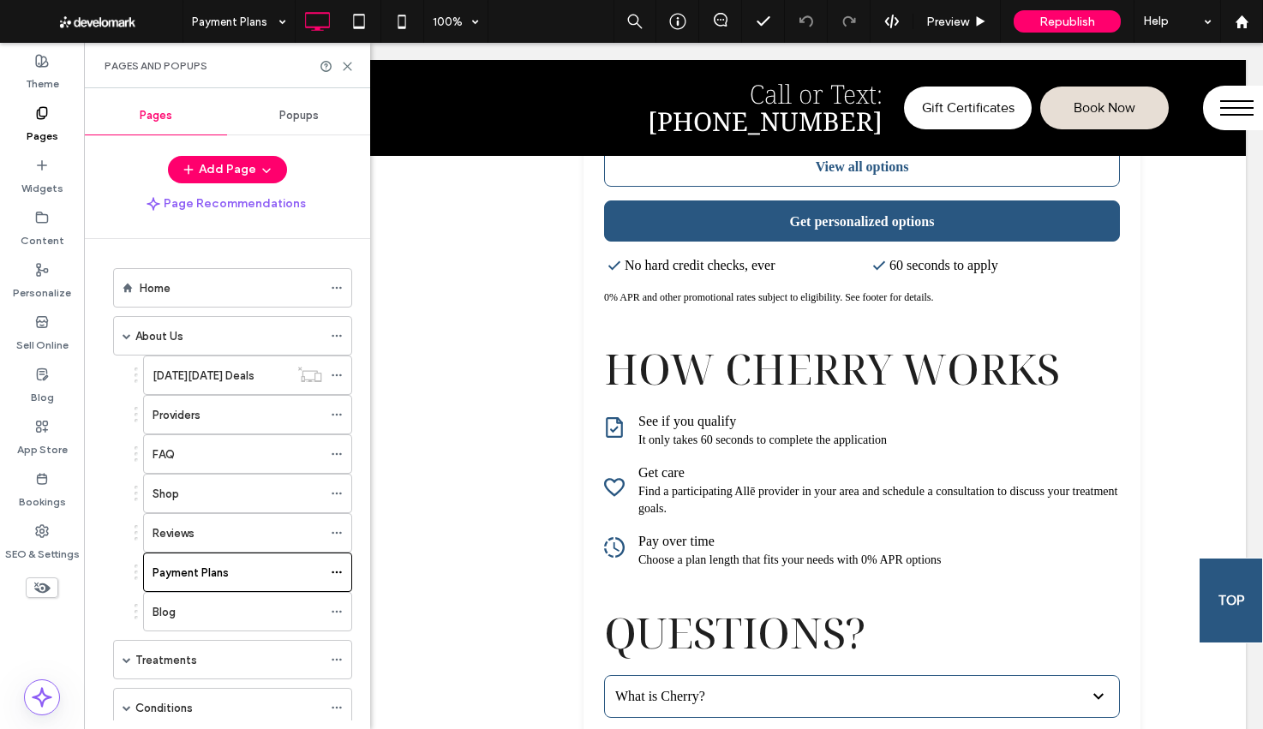
click at [172, 422] on label "Providers" at bounding box center [176, 415] width 48 height 30
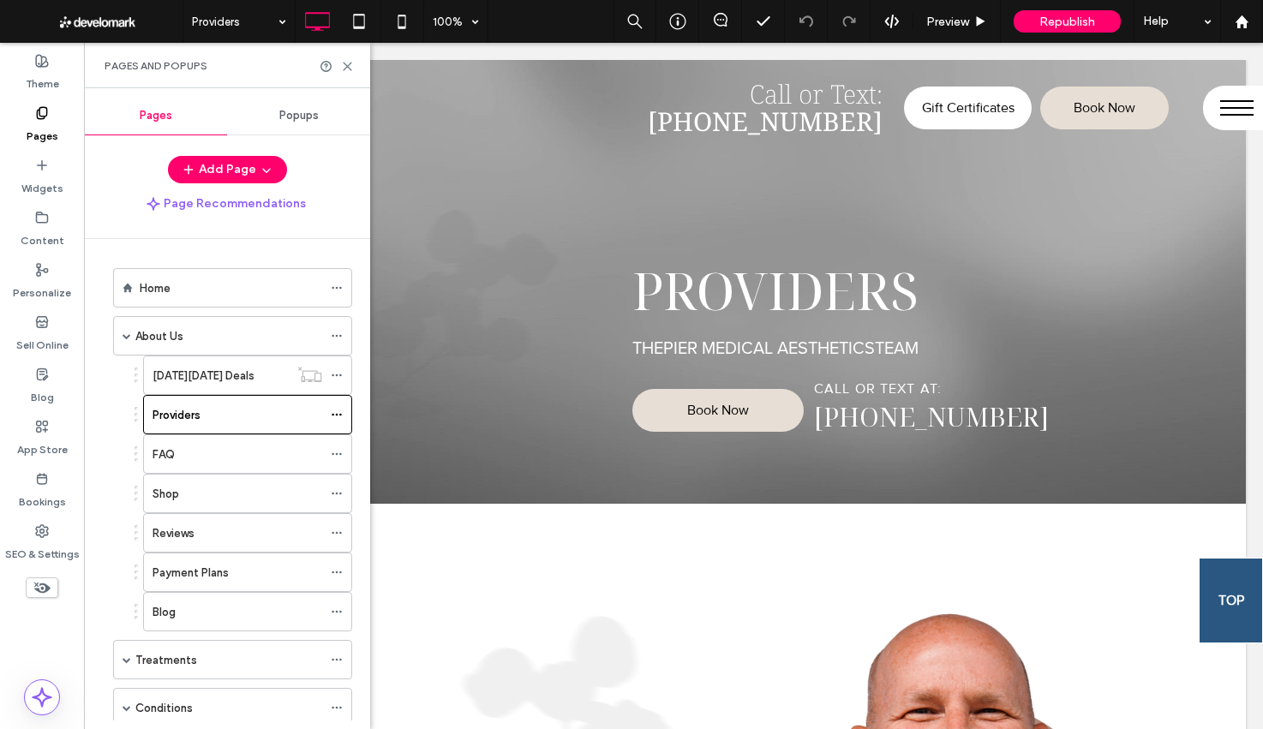
scroll to position [0, 0]
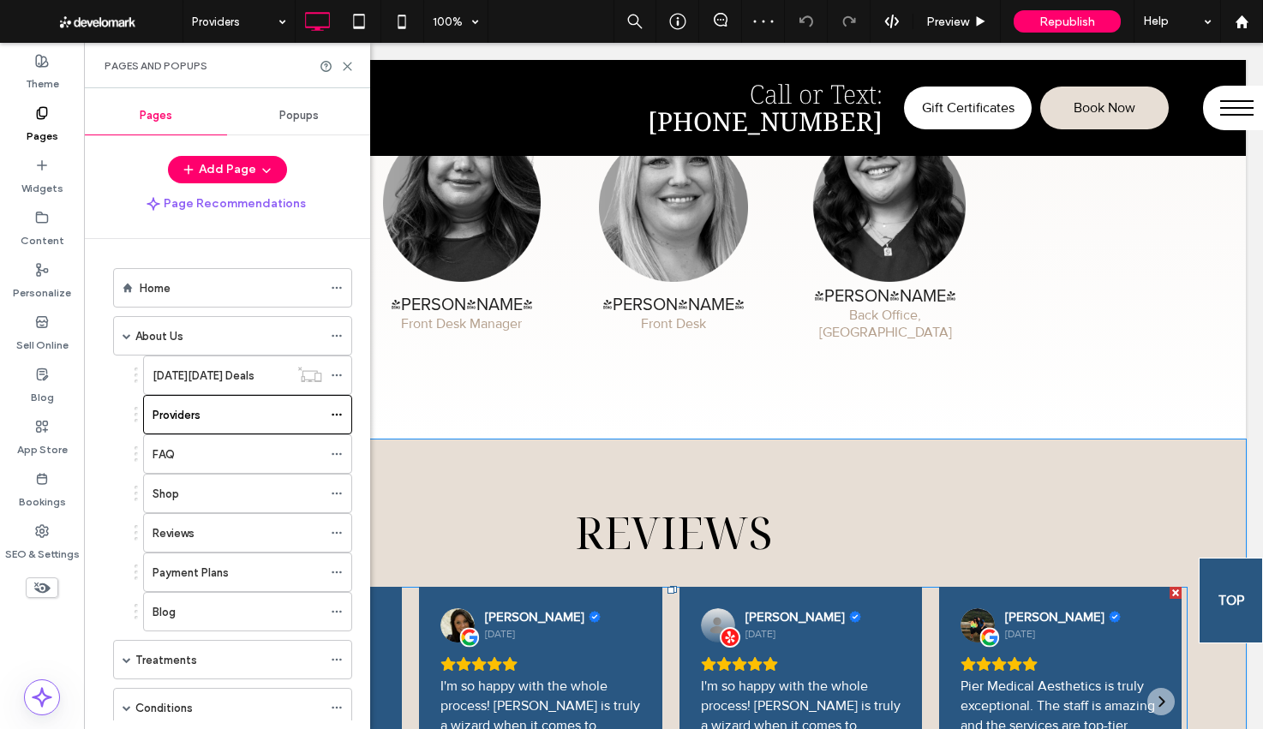
scroll to position [1492, 0]
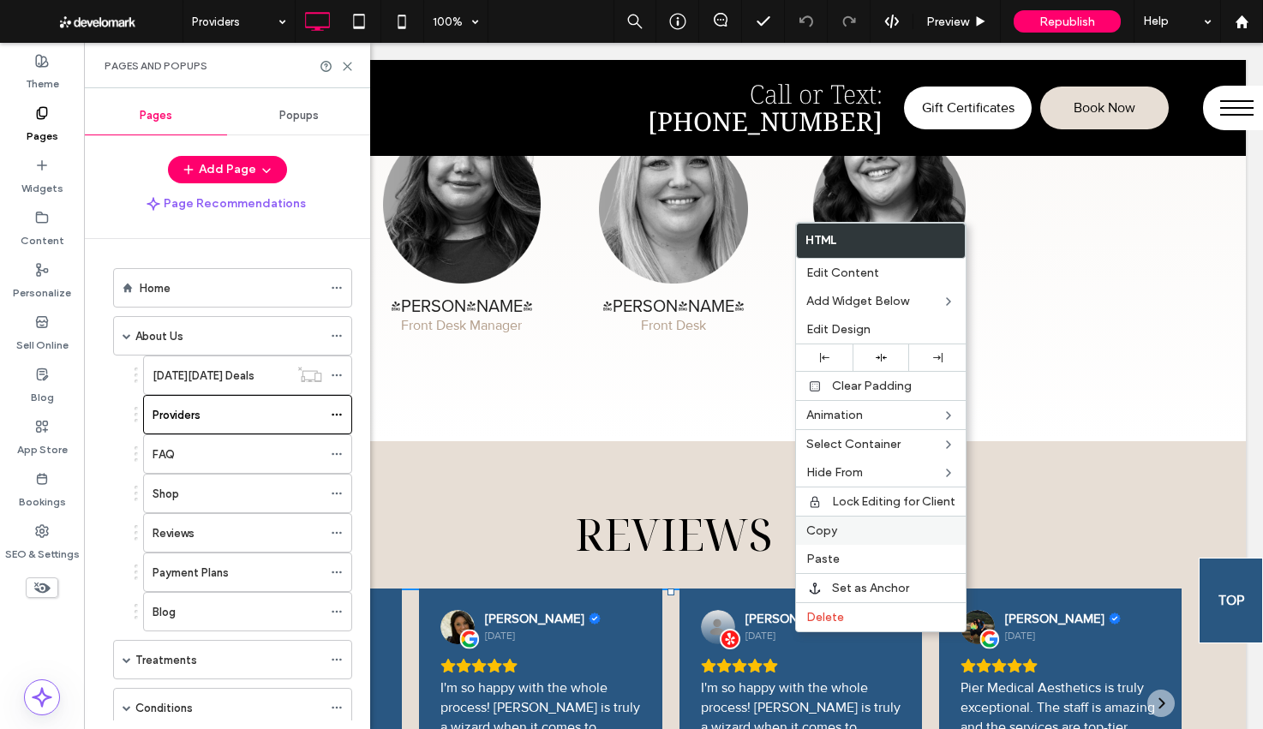
click at [826, 531] on span "Copy" at bounding box center [821, 530] width 31 height 15
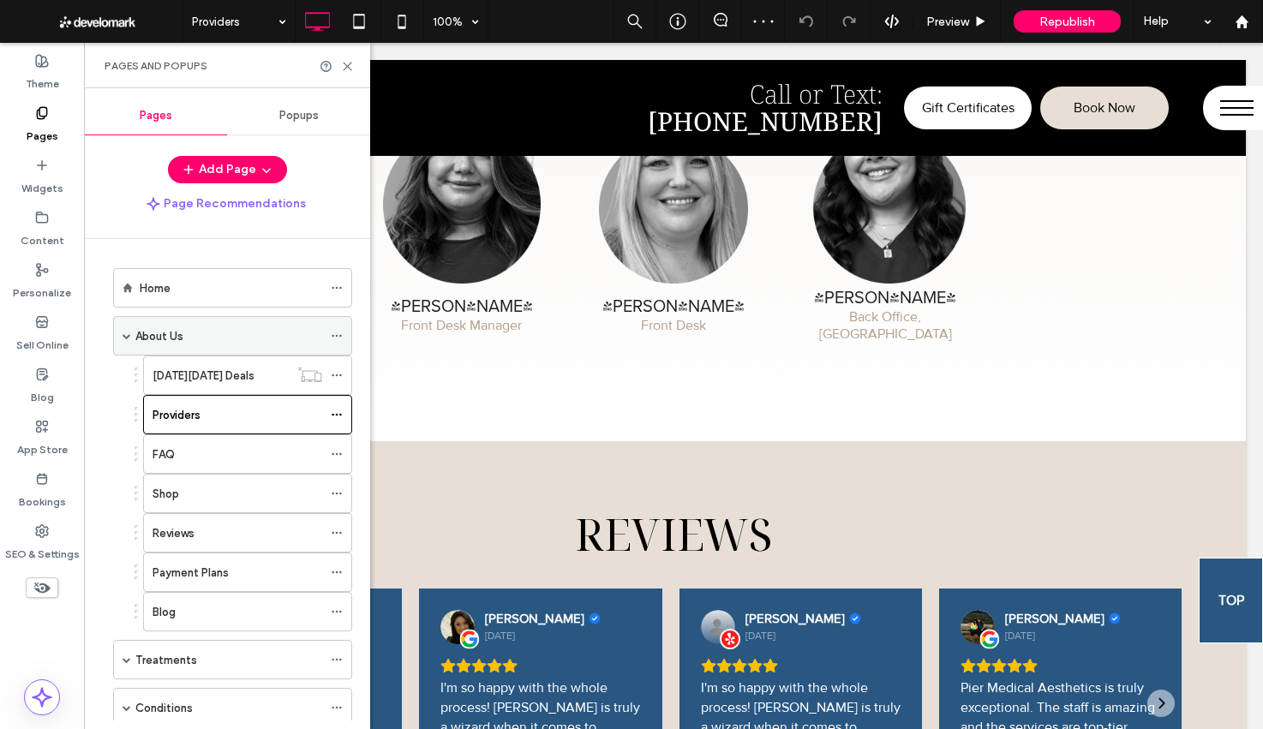
click at [128, 335] on span at bounding box center [126, 336] width 9 height 9
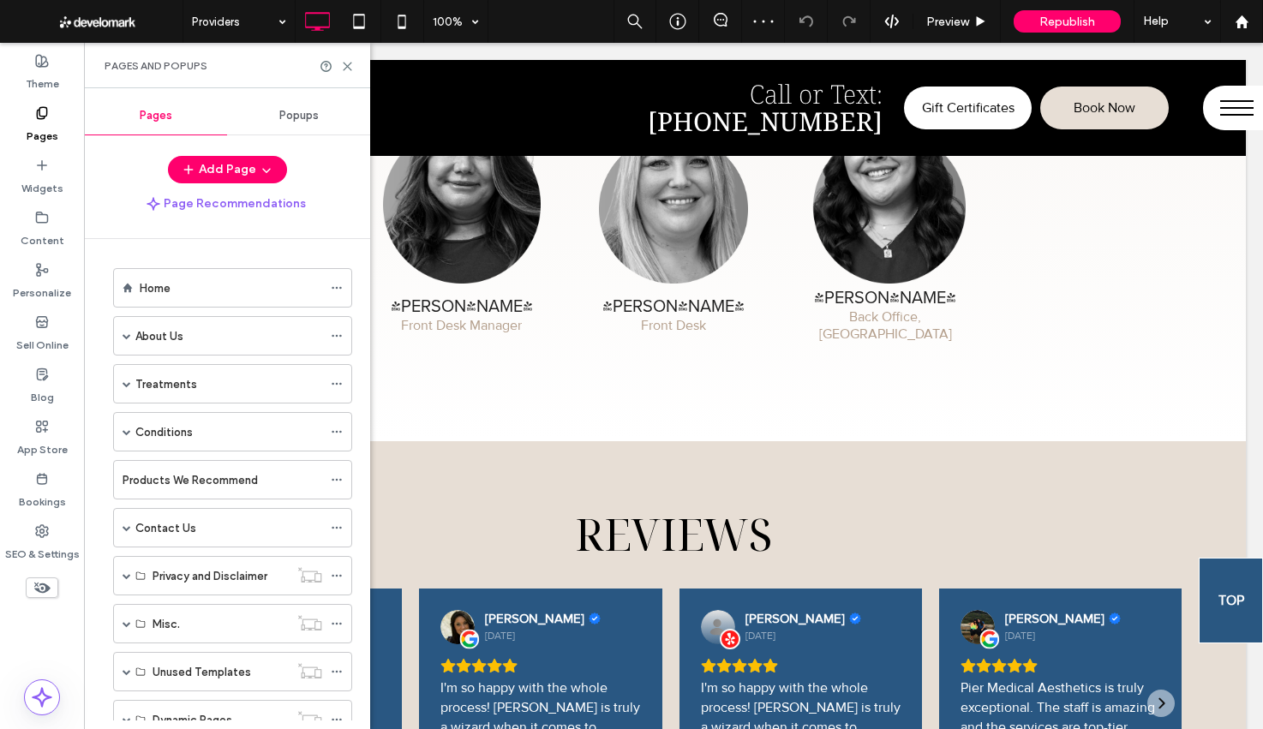
click at [175, 388] on label "Treatments" at bounding box center [166, 384] width 62 height 30
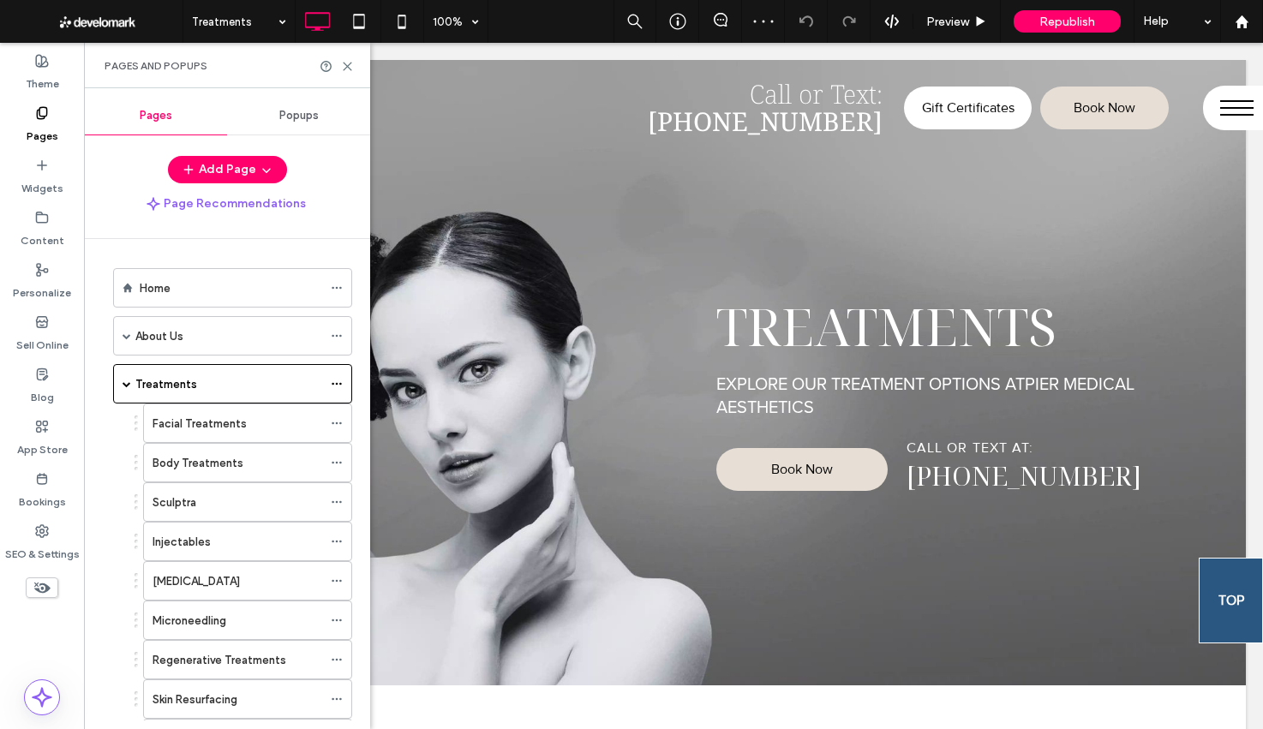
scroll to position [0, 0]
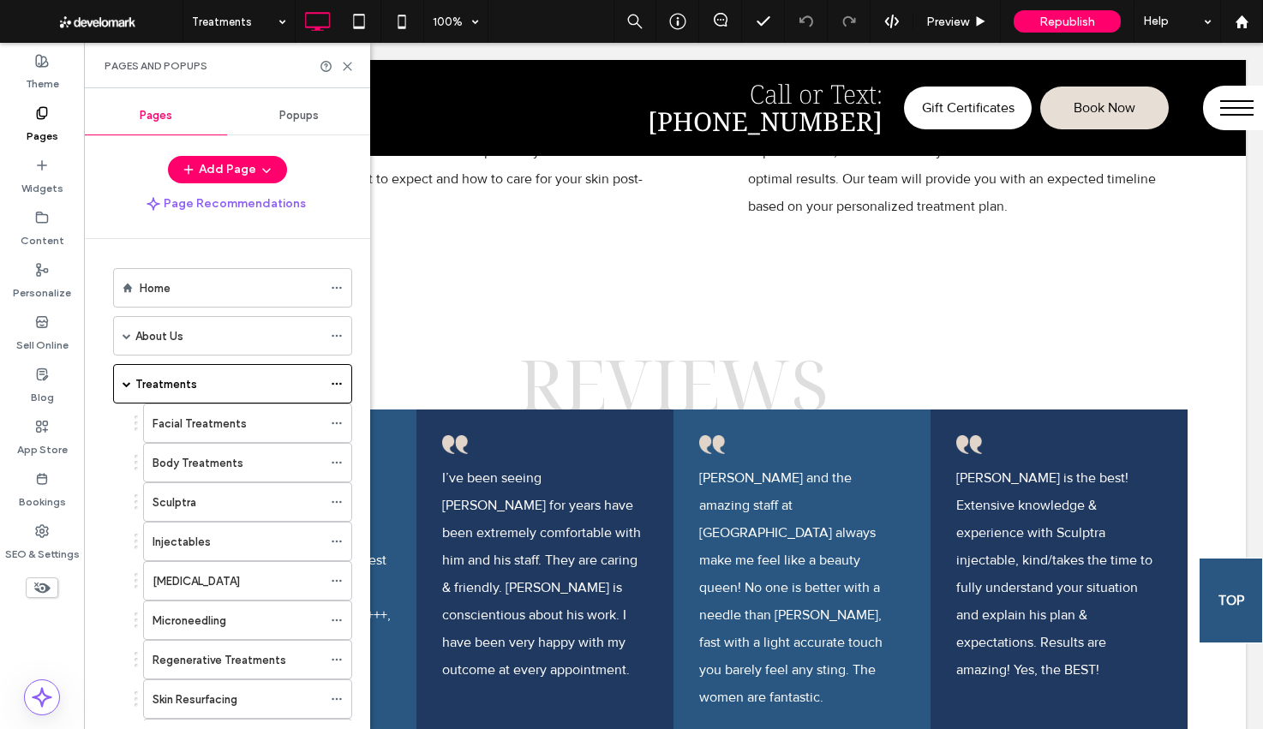
scroll to position [9481, 0]
drag, startPoint x: 141, startPoint y: 332, endPoint x: 278, endPoint y: 340, distance: 136.4
click at [140, 332] on label "About Us" at bounding box center [159, 336] width 48 height 30
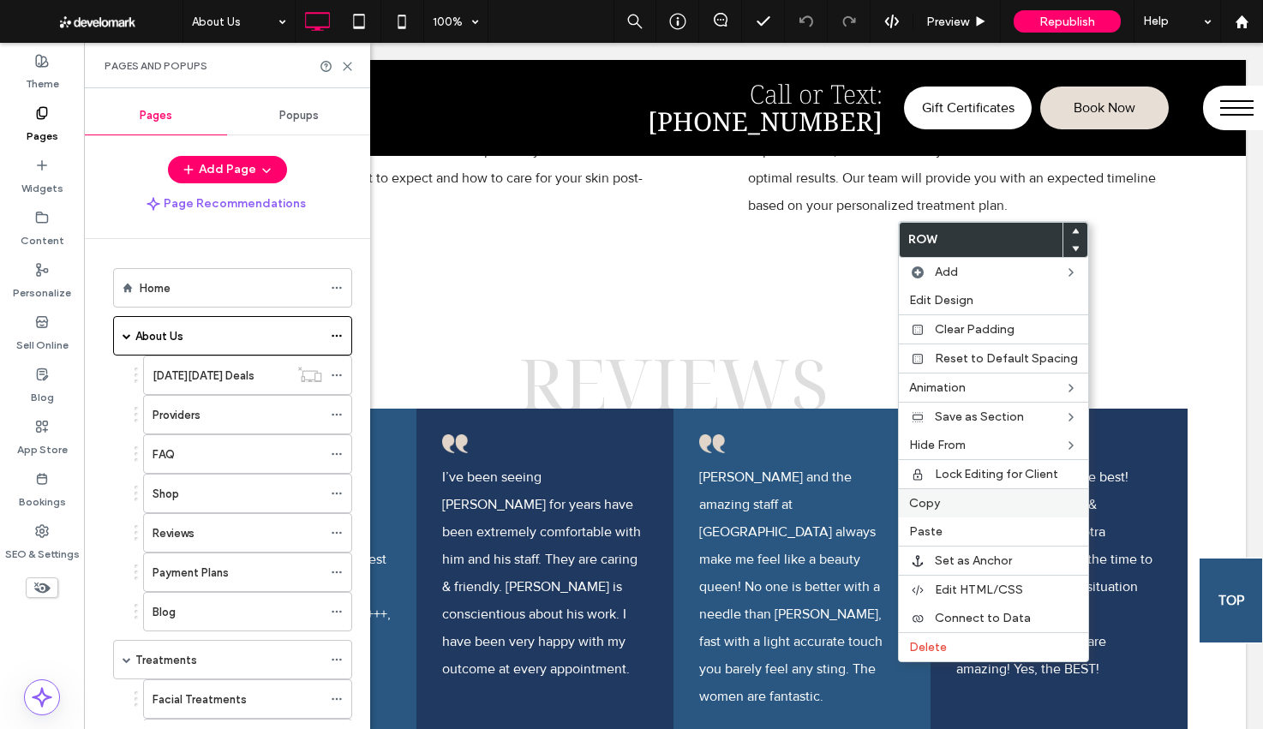
click at [924, 505] on span "Copy" at bounding box center [924, 503] width 31 height 15
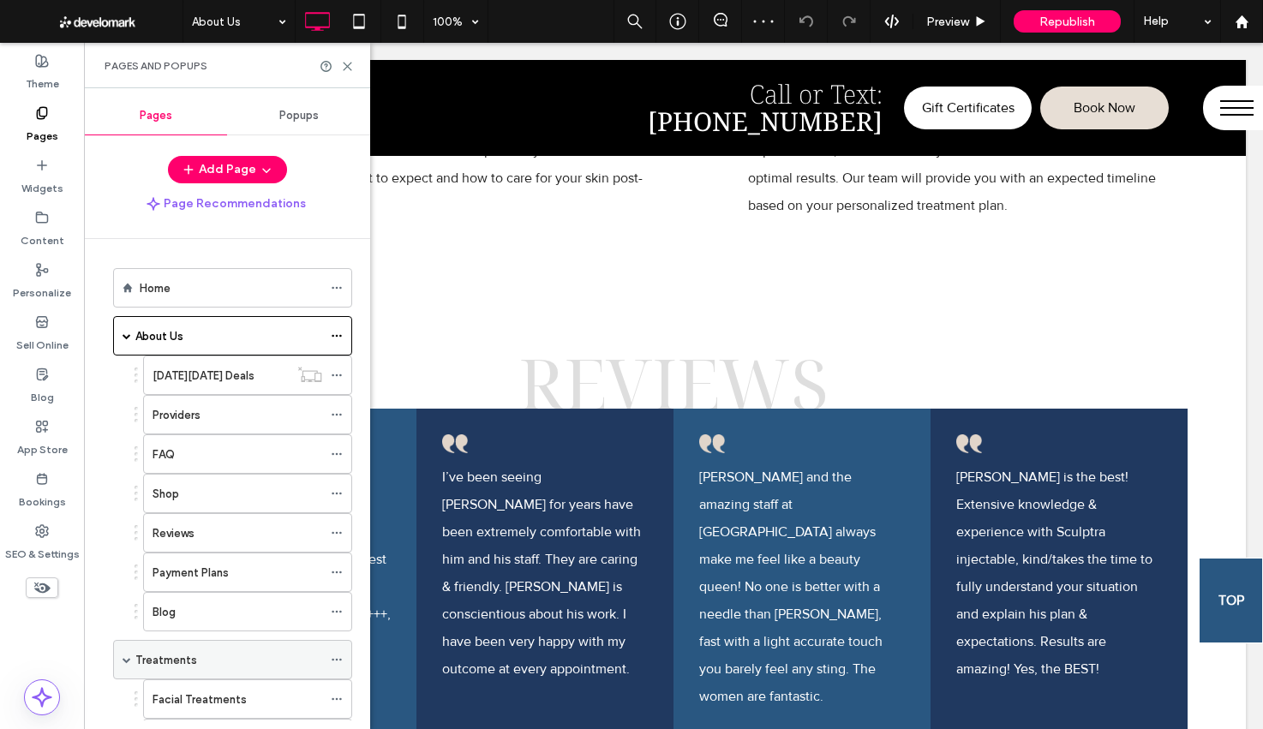
click at [174, 666] on label "Treatments" at bounding box center [166, 660] width 62 height 30
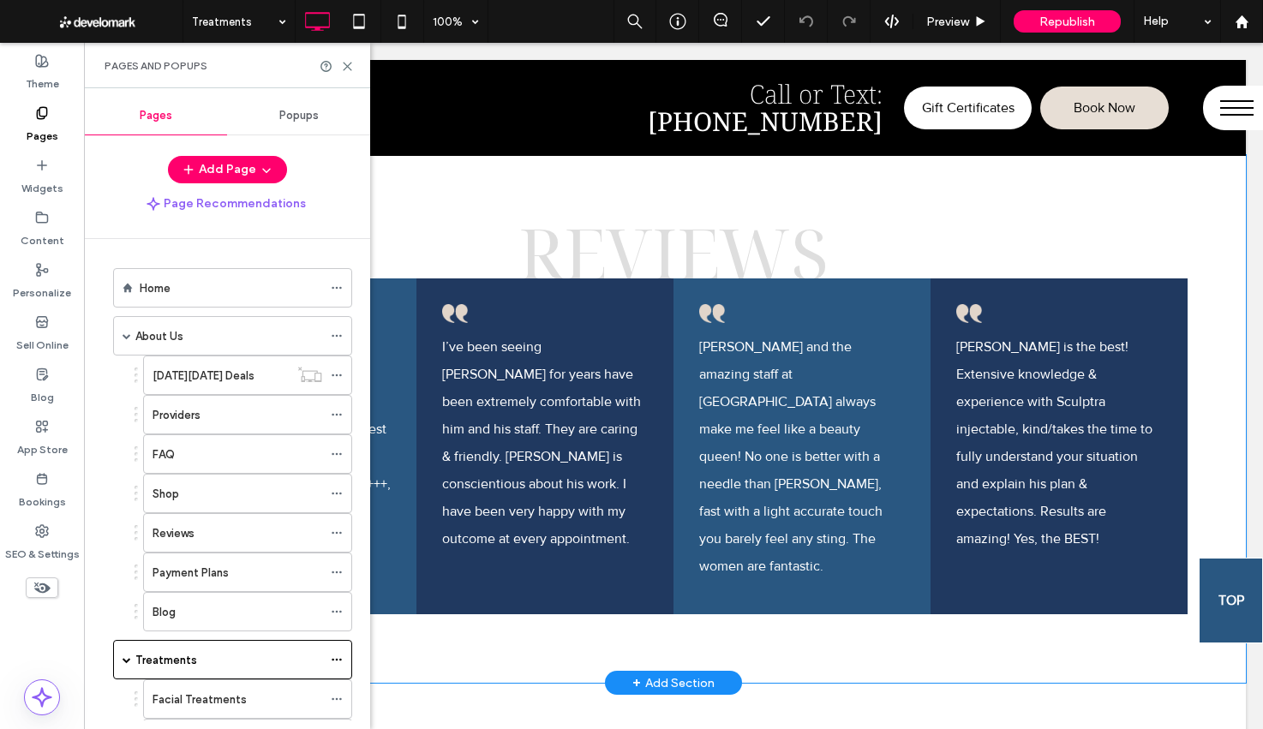
scroll to position [9540, 0]
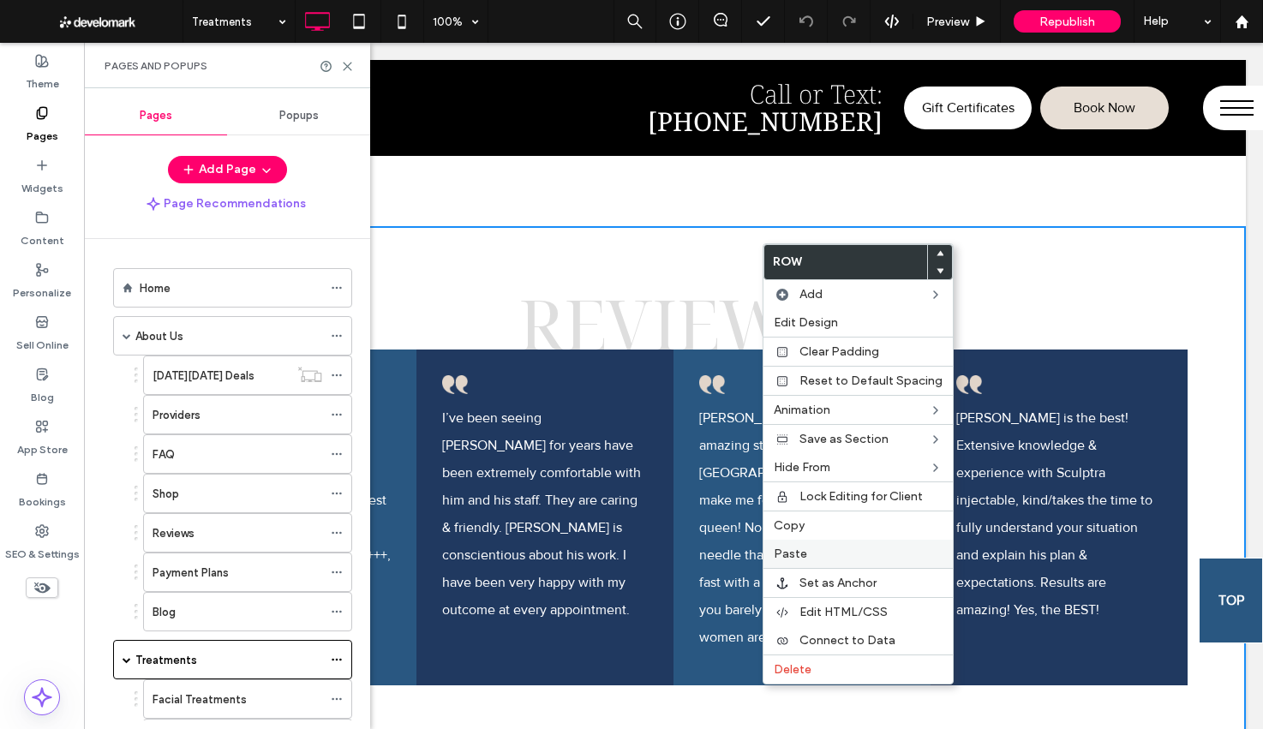
click at [822, 552] on label "Paste" at bounding box center [858, 554] width 169 height 15
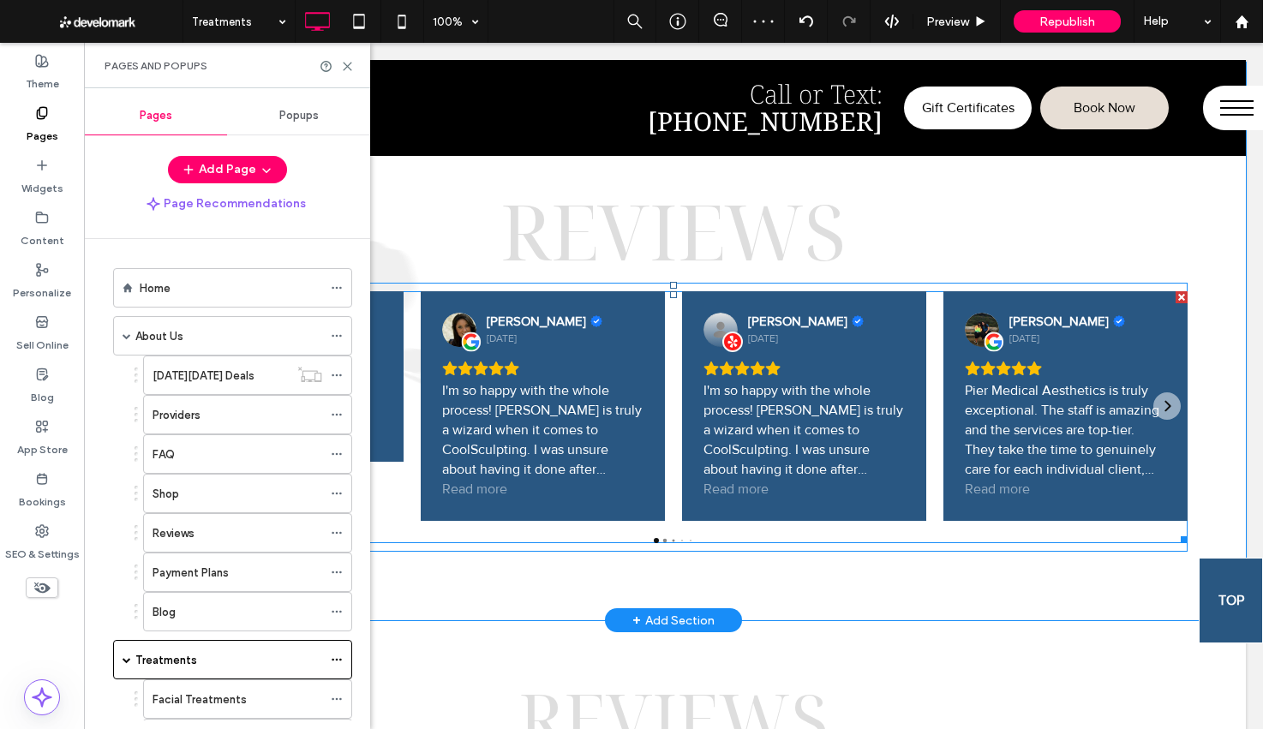
scroll to position [9766, 0]
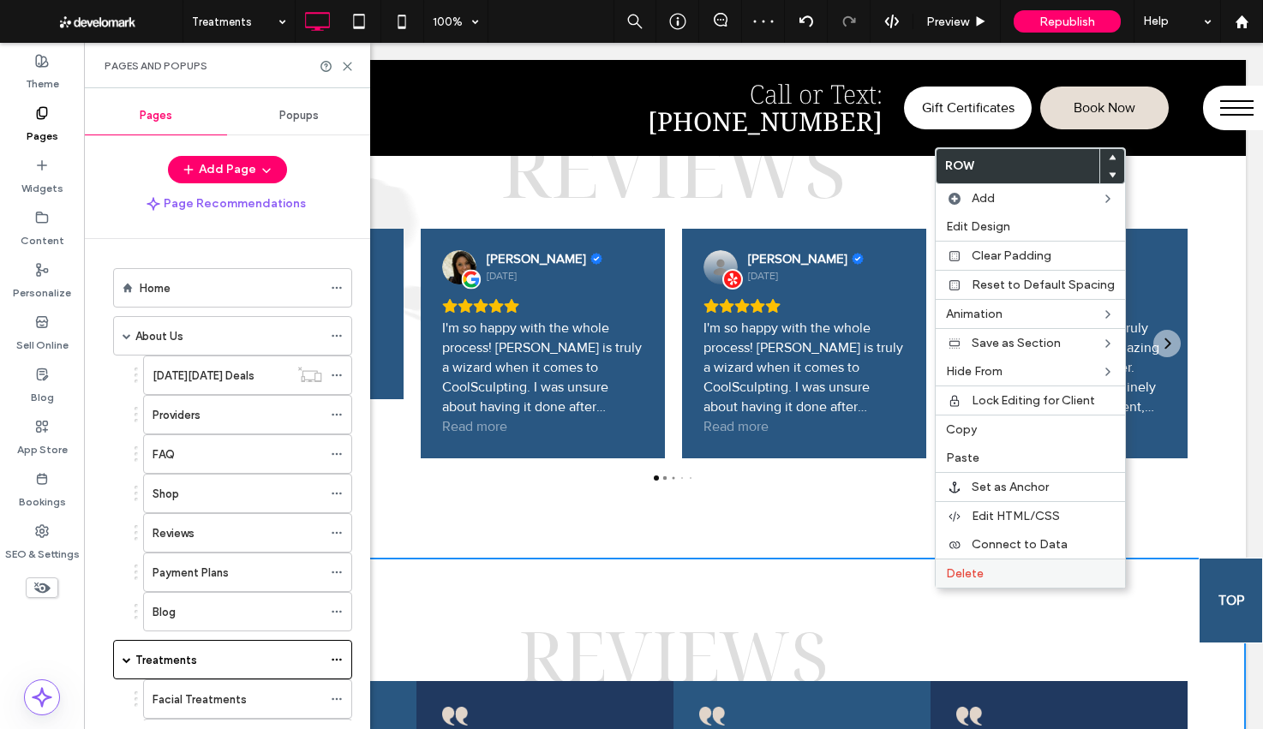
click at [957, 570] on span "Delete" at bounding box center [965, 573] width 38 height 15
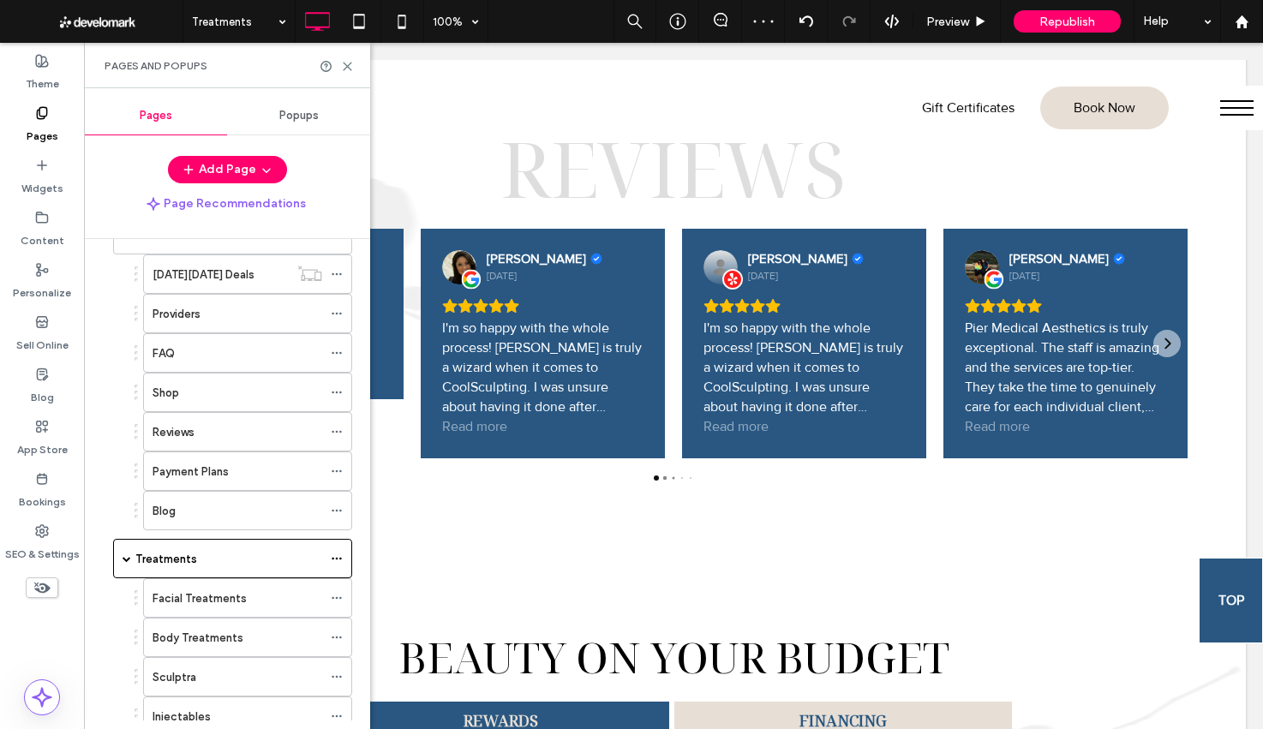
scroll to position [5, 0]
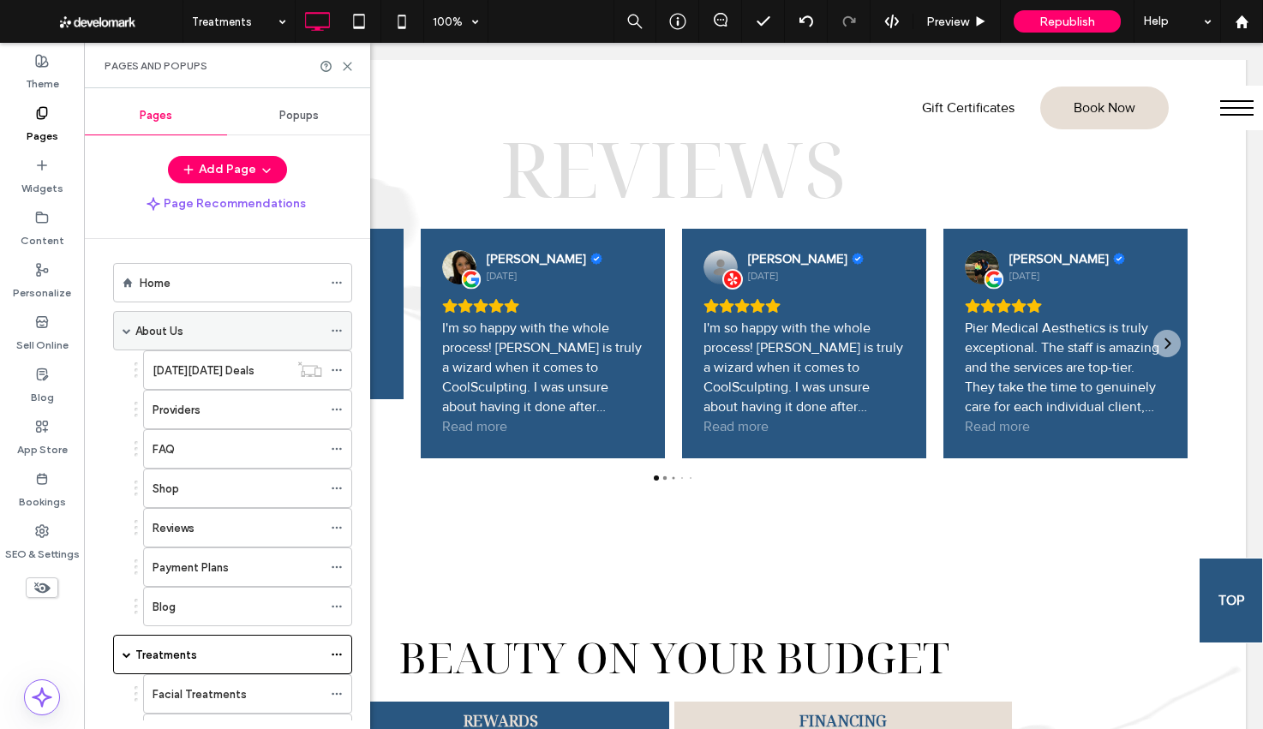
click at [128, 329] on span at bounding box center [126, 330] width 9 height 9
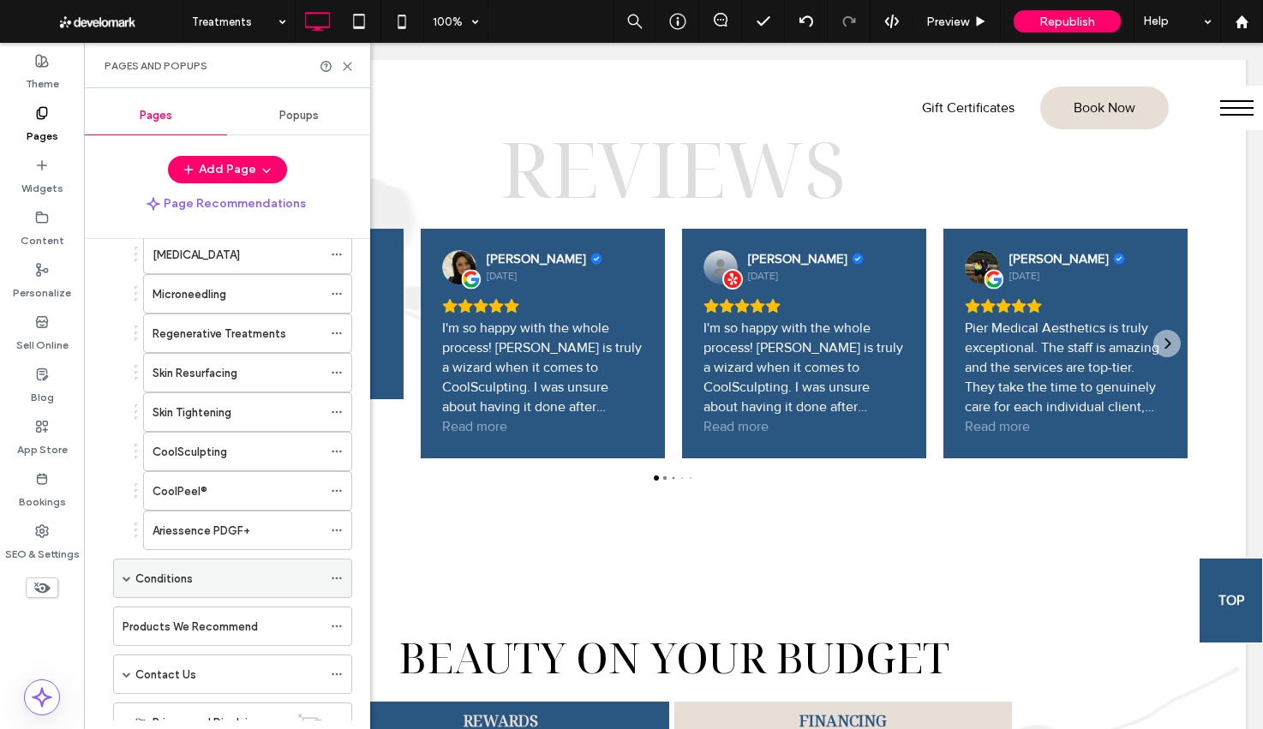
scroll to position [375, 0]
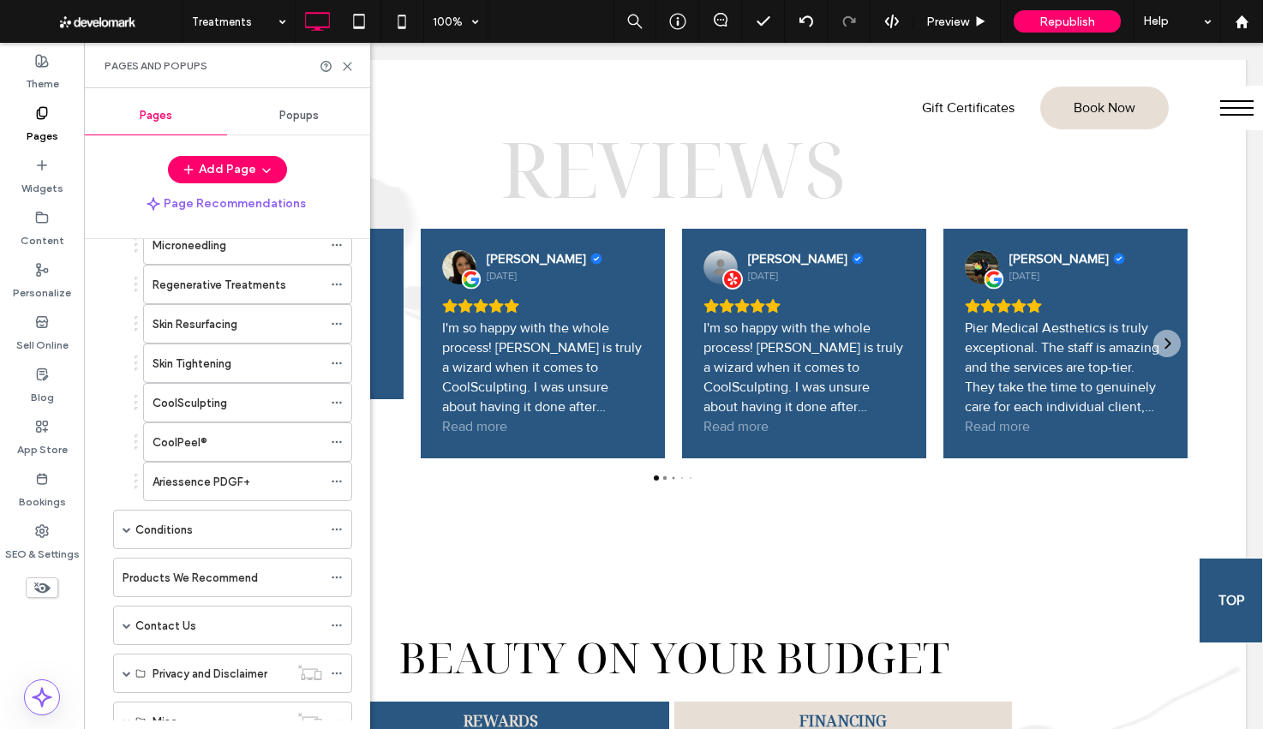
click at [176, 523] on label "Conditions" at bounding box center [163, 530] width 57 height 30
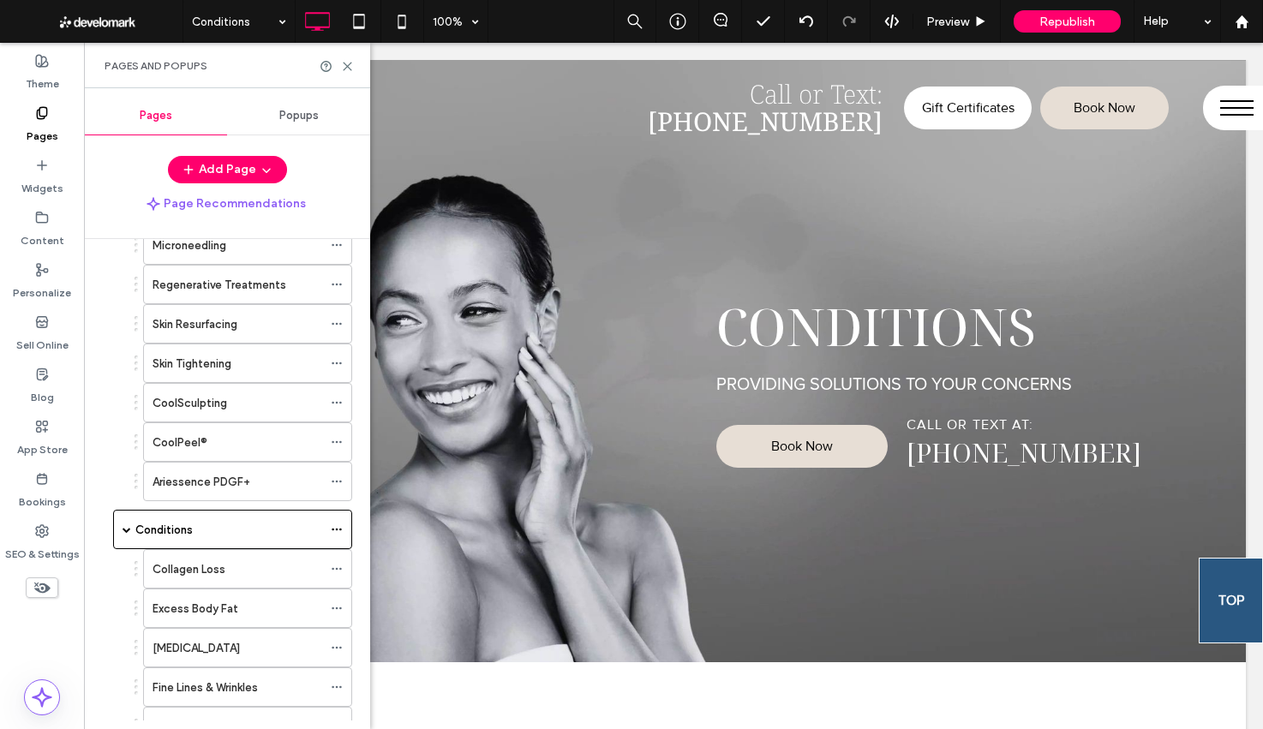
scroll to position [0, 0]
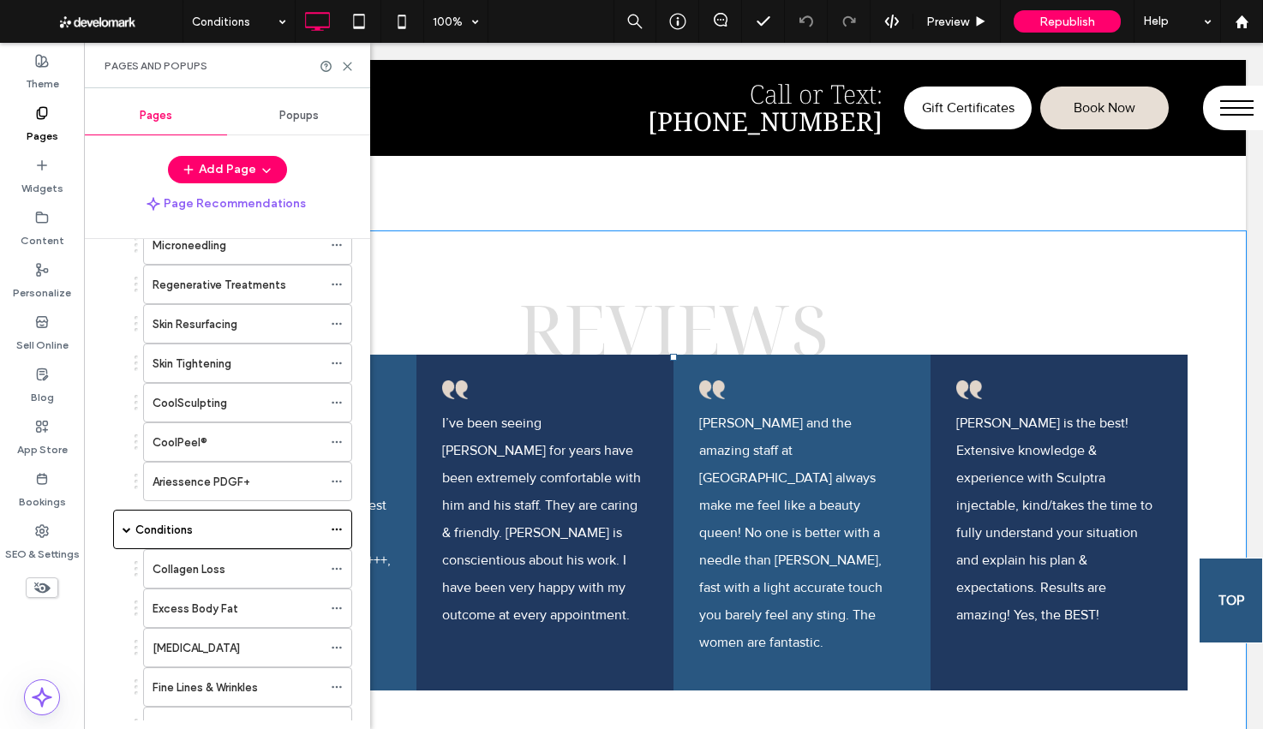
scroll to position [6931, 0]
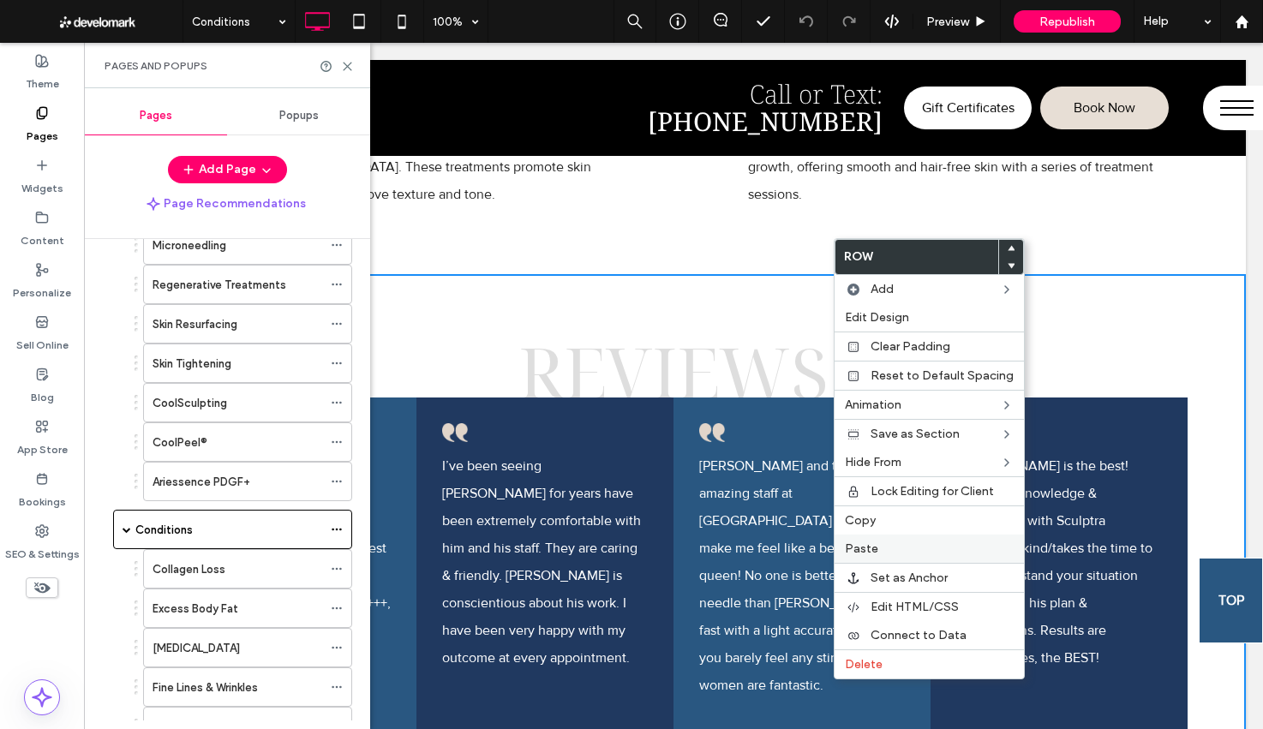
click at [905, 541] on label "Paste" at bounding box center [929, 548] width 169 height 15
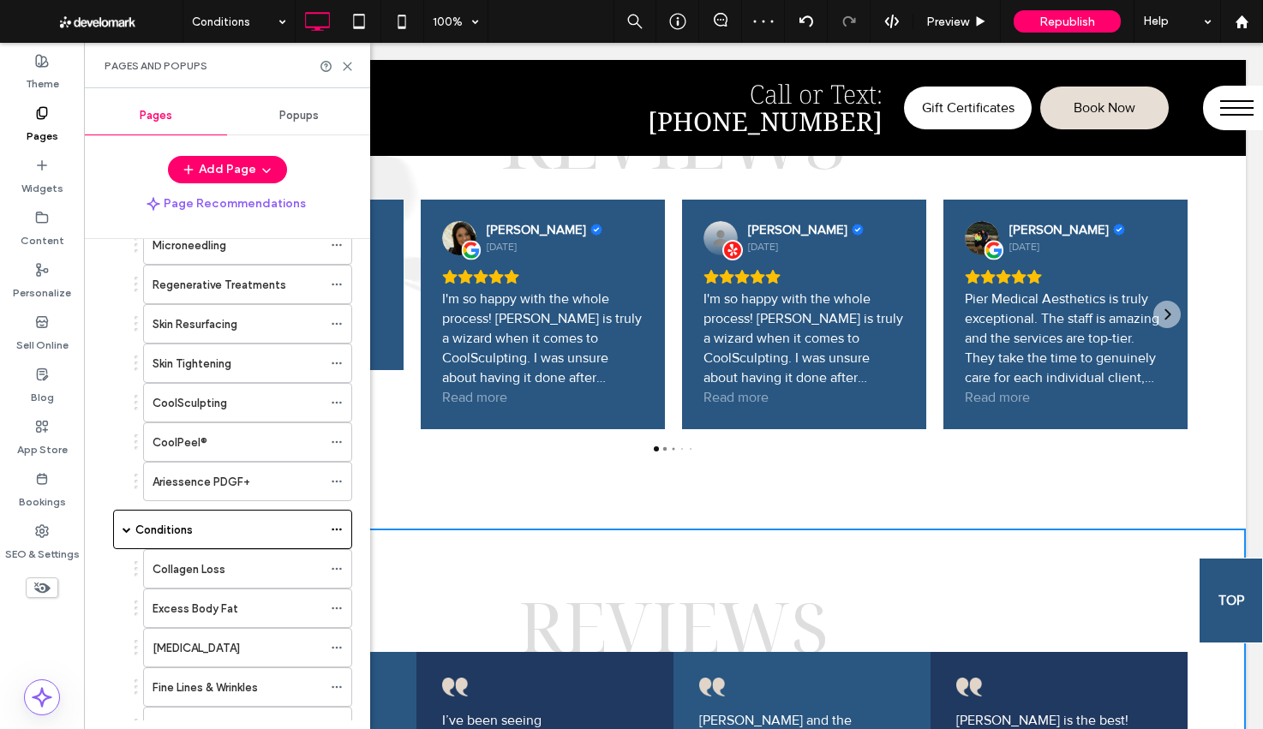
scroll to position [7233, 0]
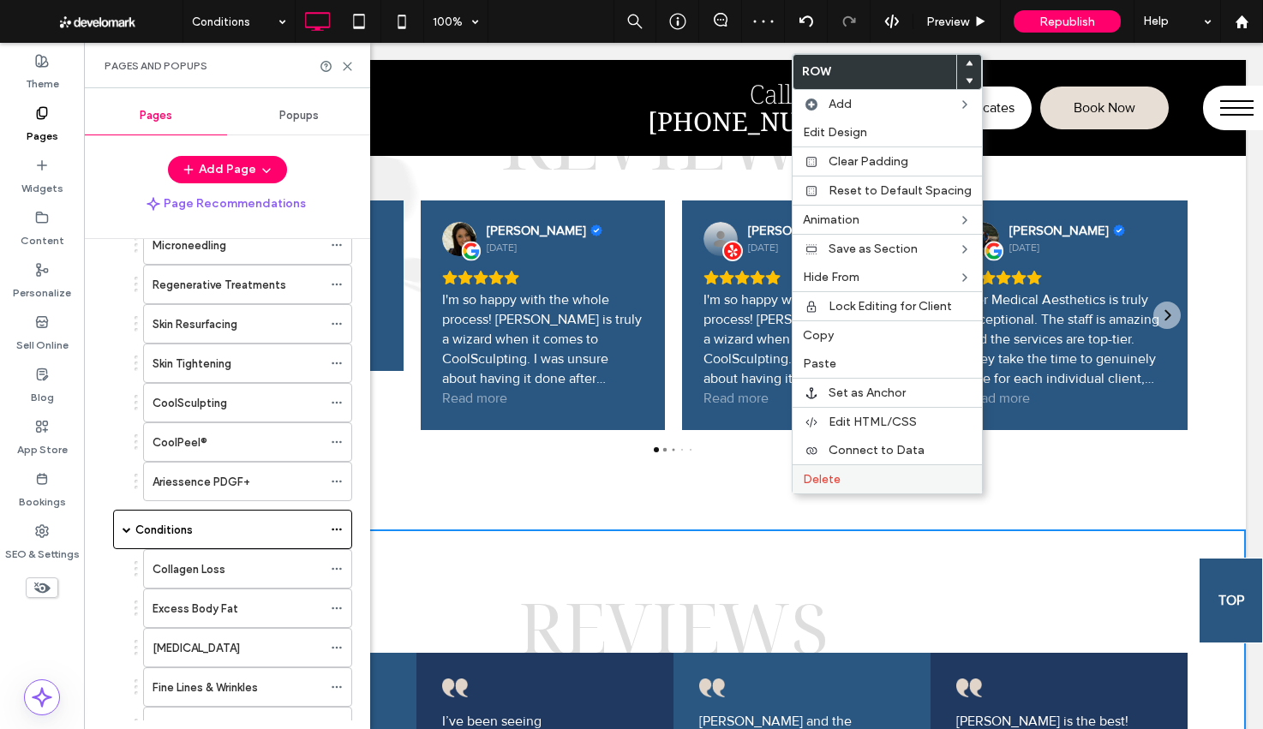
click at [807, 481] on span "Delete" at bounding box center [822, 479] width 38 height 15
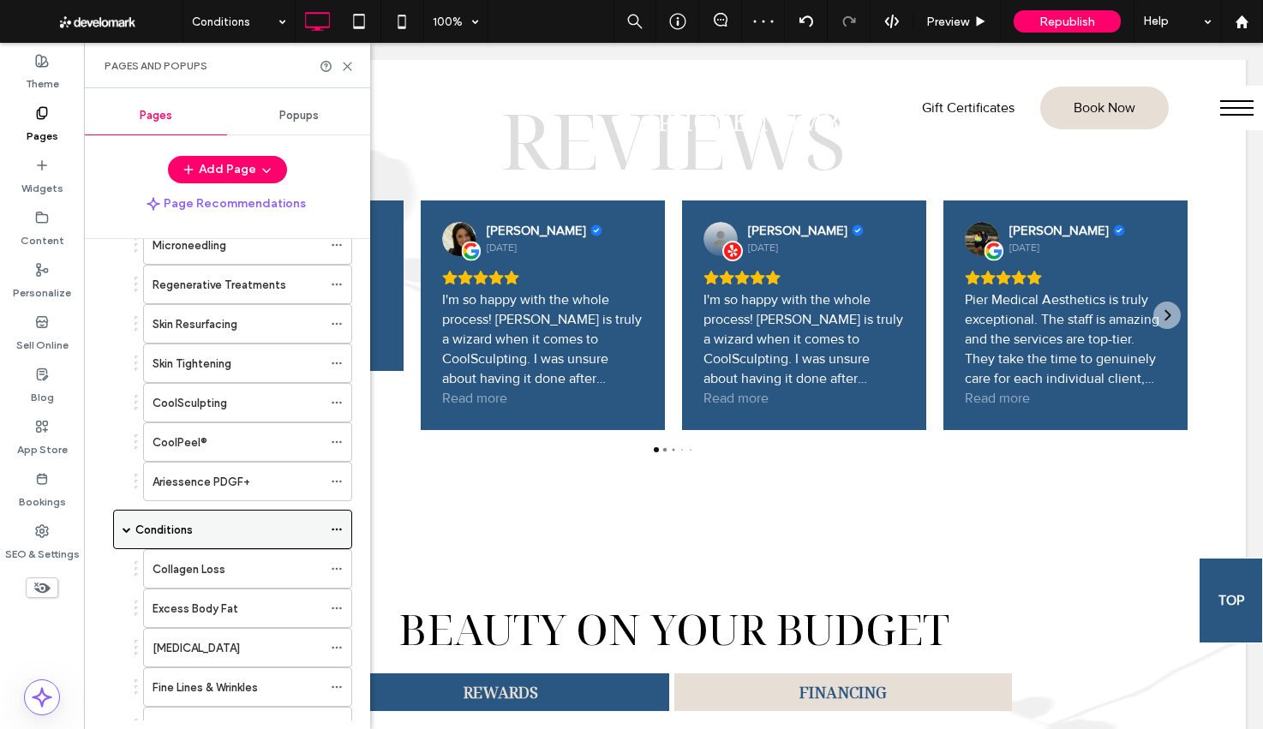
click at [129, 529] on span at bounding box center [126, 529] width 9 height 9
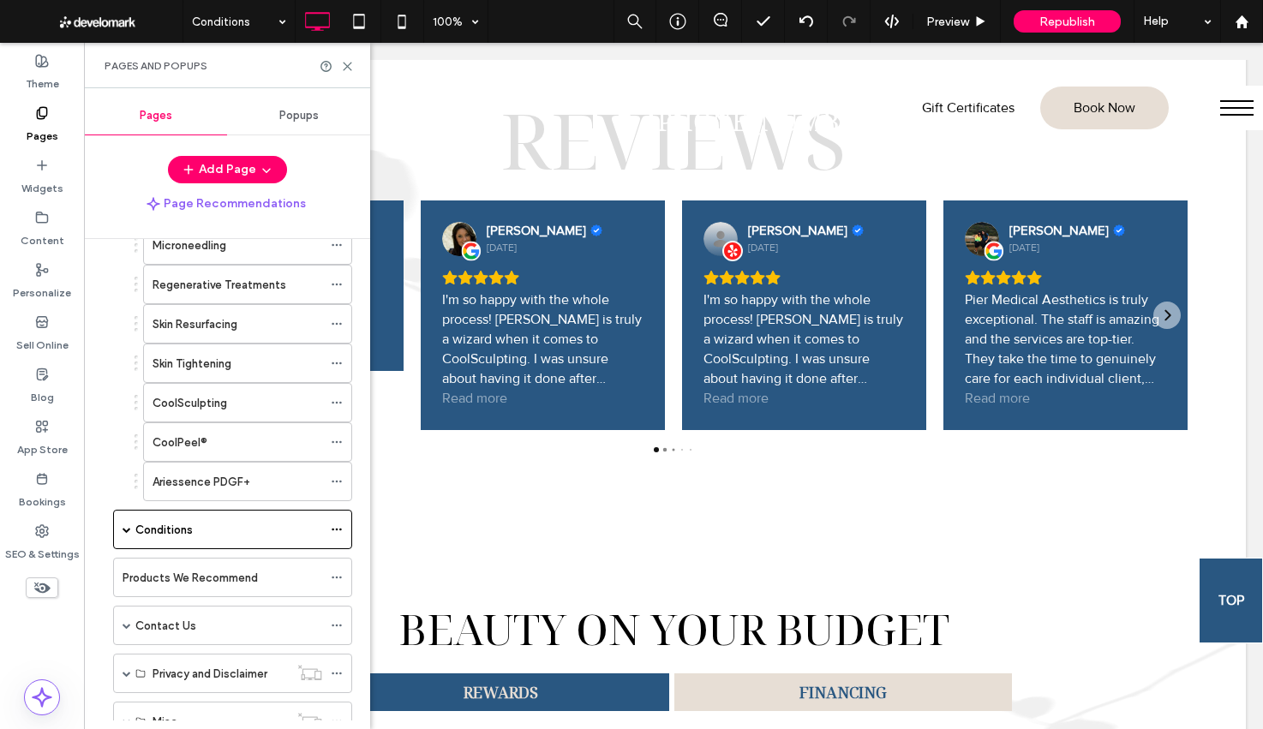
drag, startPoint x: 176, startPoint y: 571, endPoint x: 295, endPoint y: 565, distance: 118.4
click at [176, 571] on label "Products We Recommend" at bounding box center [189, 578] width 135 height 30
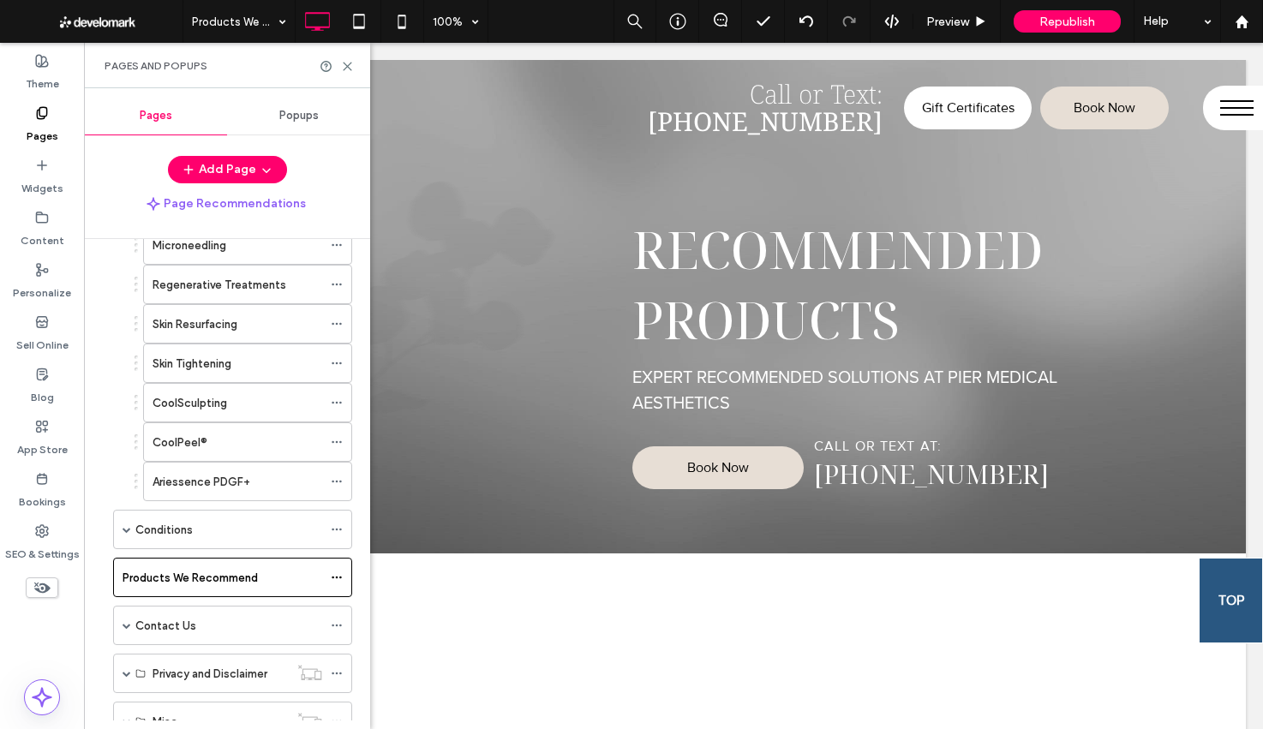
scroll to position [0, 0]
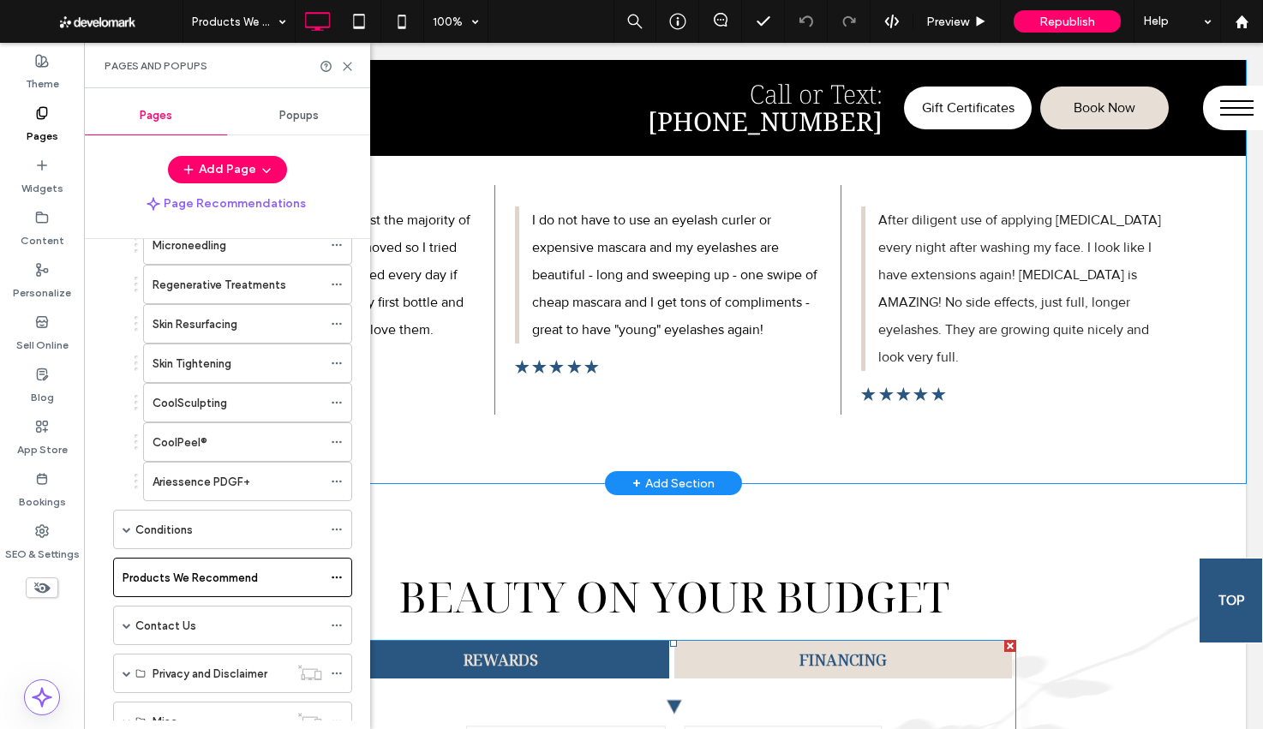
scroll to position [10314, 0]
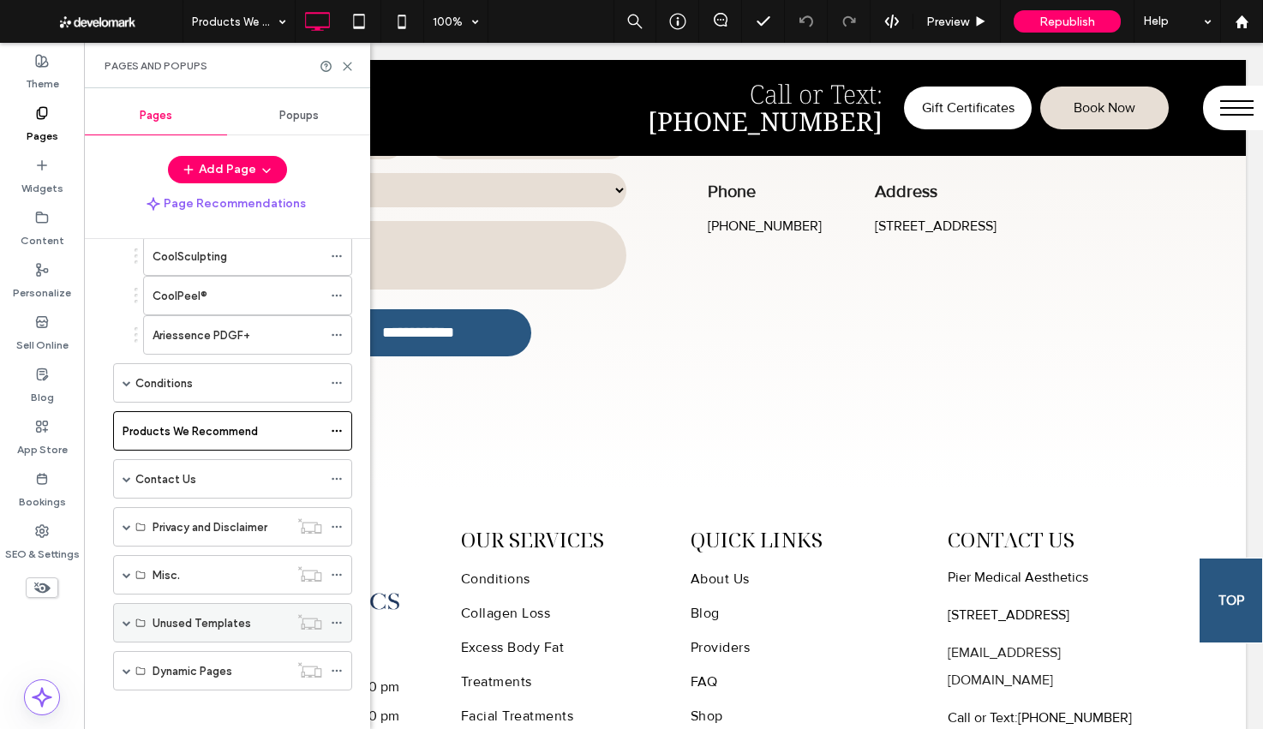
scroll to position [535, 0]
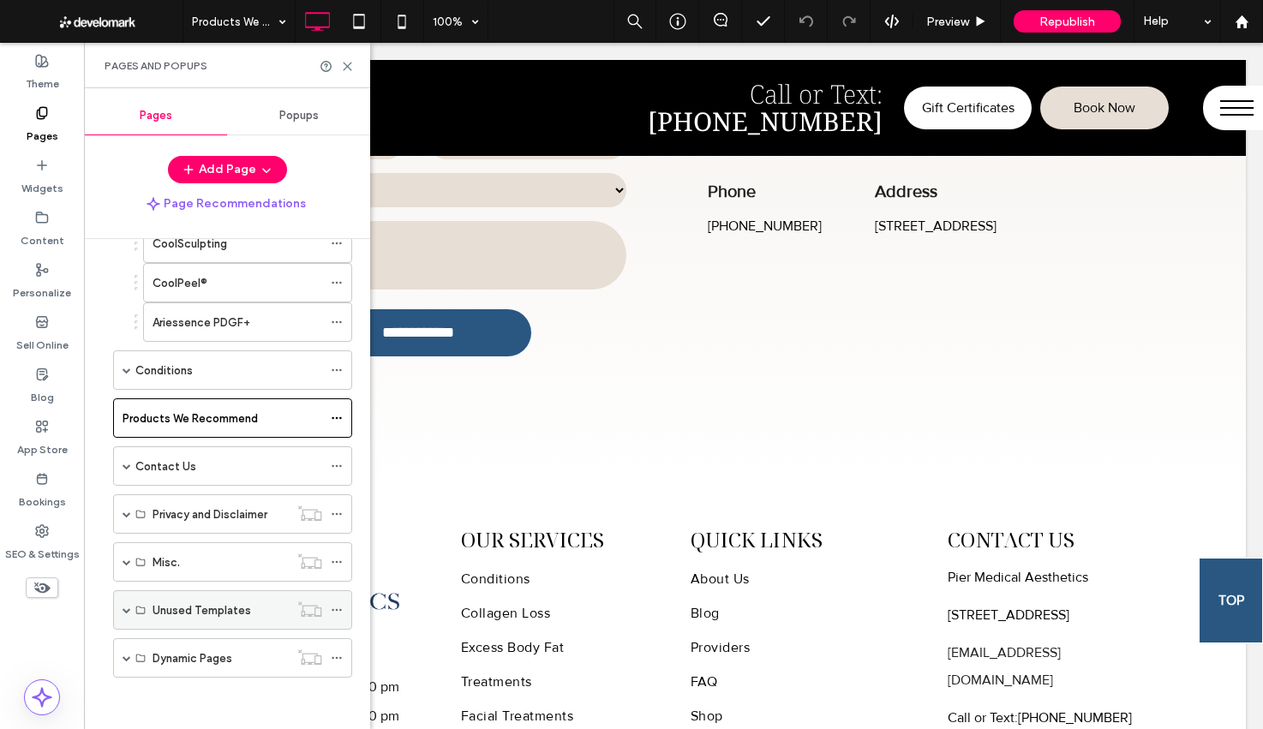
click at [120, 610] on div "Unused Templates" at bounding box center [232, 609] width 239 height 39
click at [126, 608] on span at bounding box center [126, 610] width 9 height 9
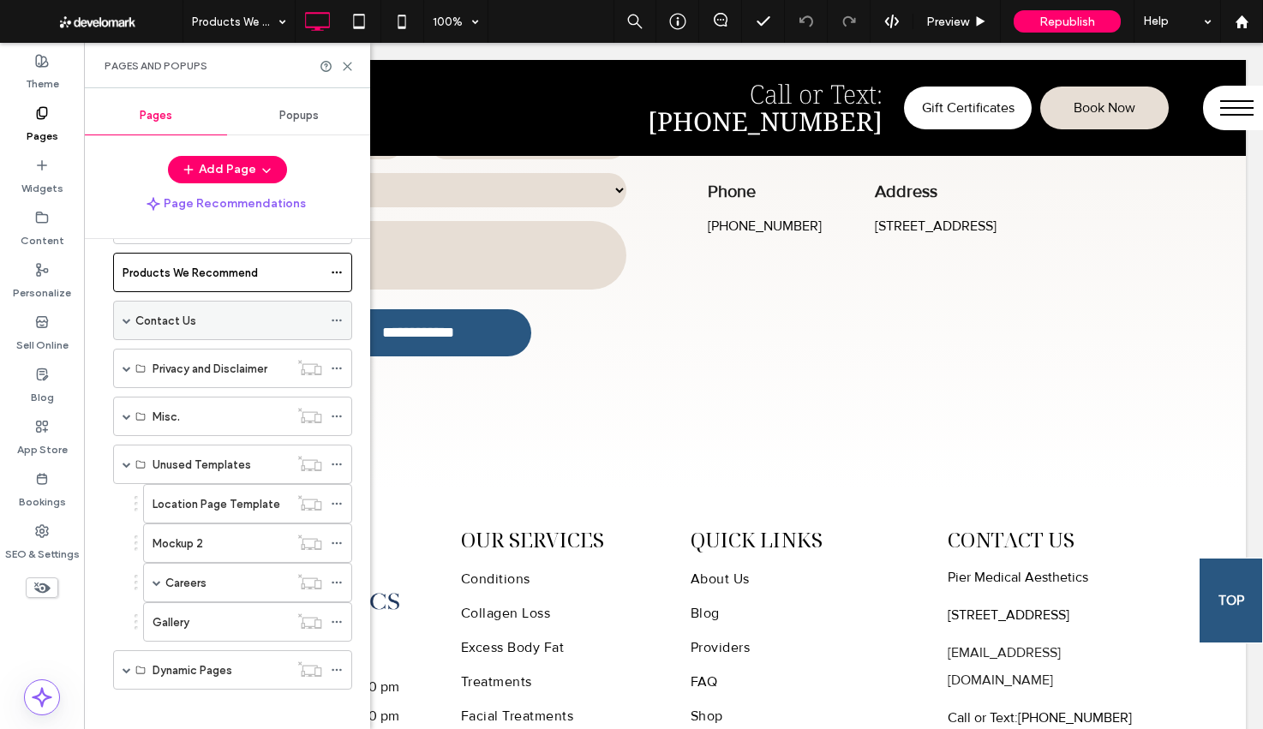
click at [122, 463] on span at bounding box center [126, 464] width 9 height 9
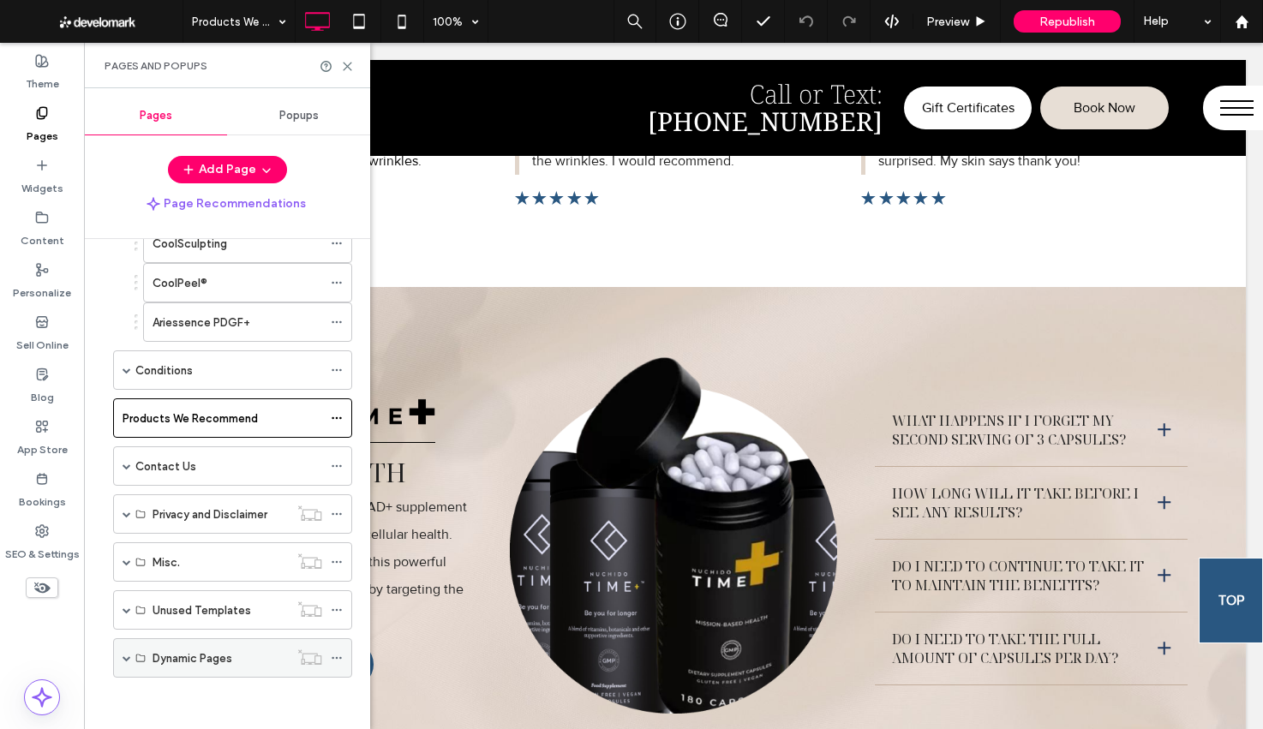
scroll to position [6622, 0]
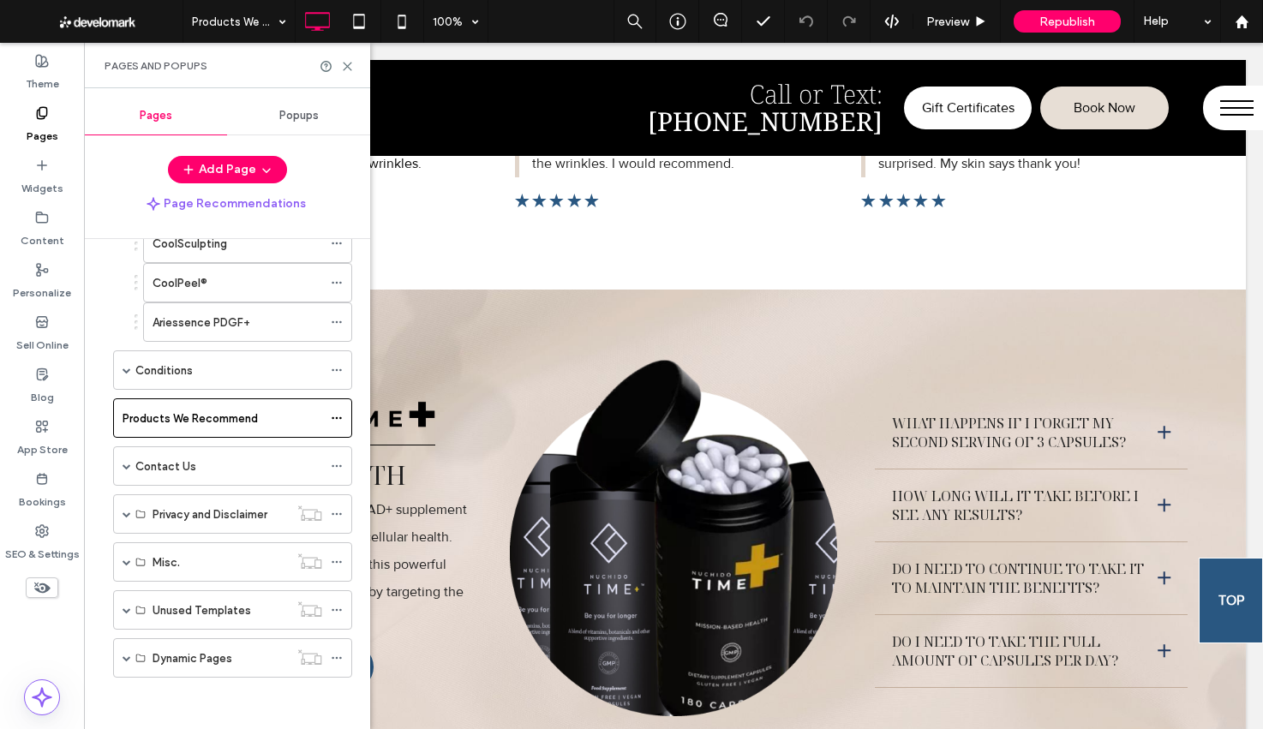
click at [124, 611] on span at bounding box center [126, 610] width 9 height 9
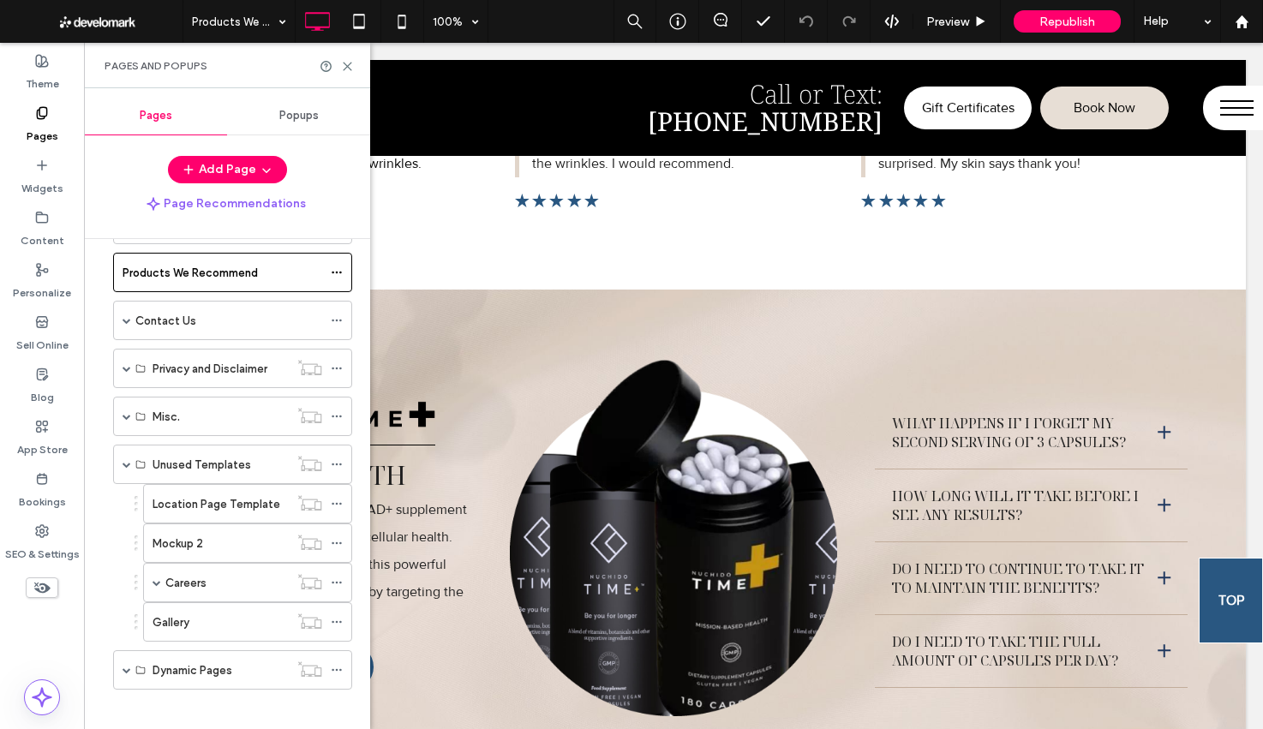
scroll to position [692, 0]
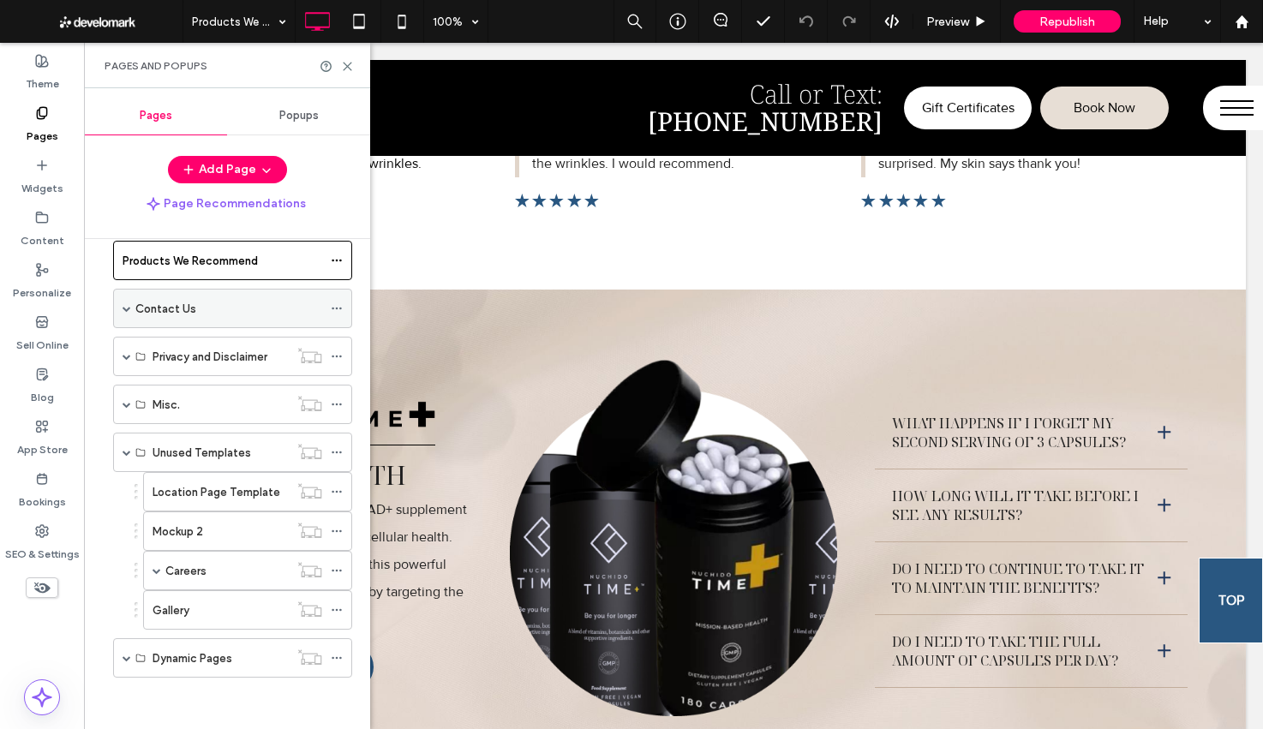
click at [122, 450] on span at bounding box center [126, 452] width 9 height 9
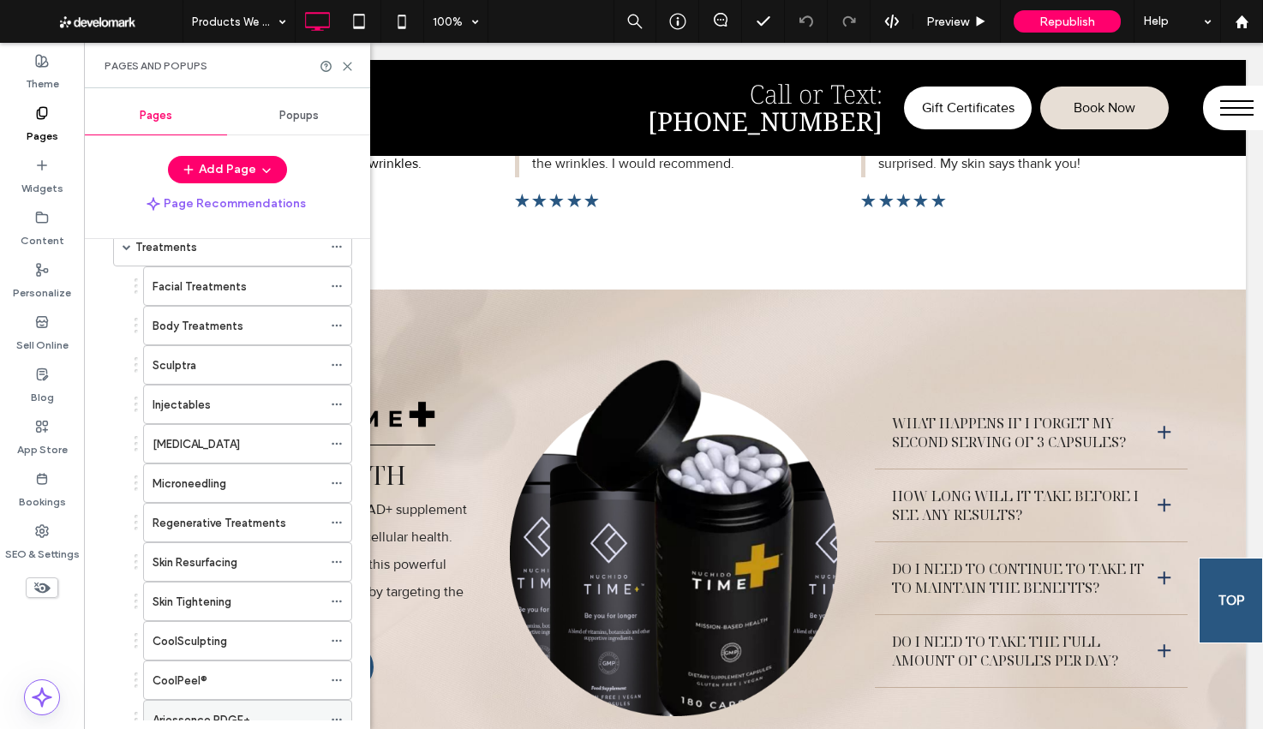
scroll to position [0, 0]
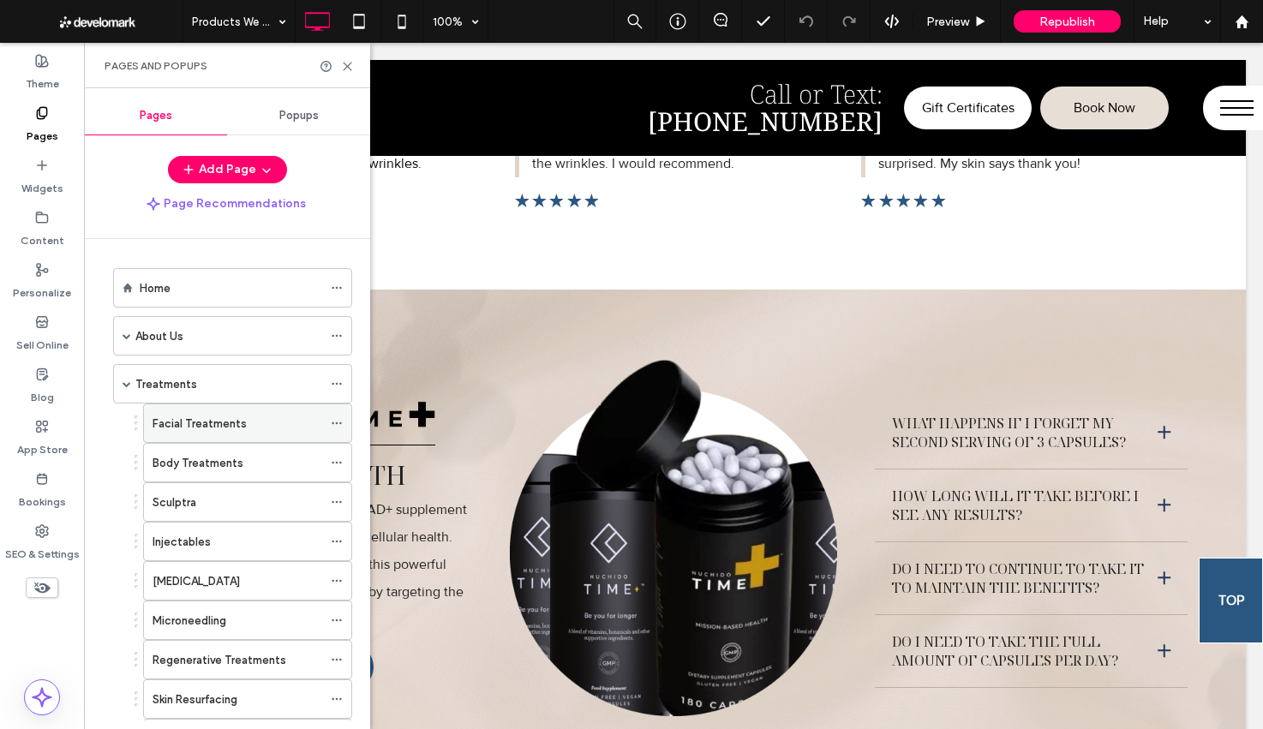
click at [258, 428] on div "Facial Treatments" at bounding box center [237, 424] width 170 height 18
click at [127, 336] on span at bounding box center [126, 336] width 9 height 9
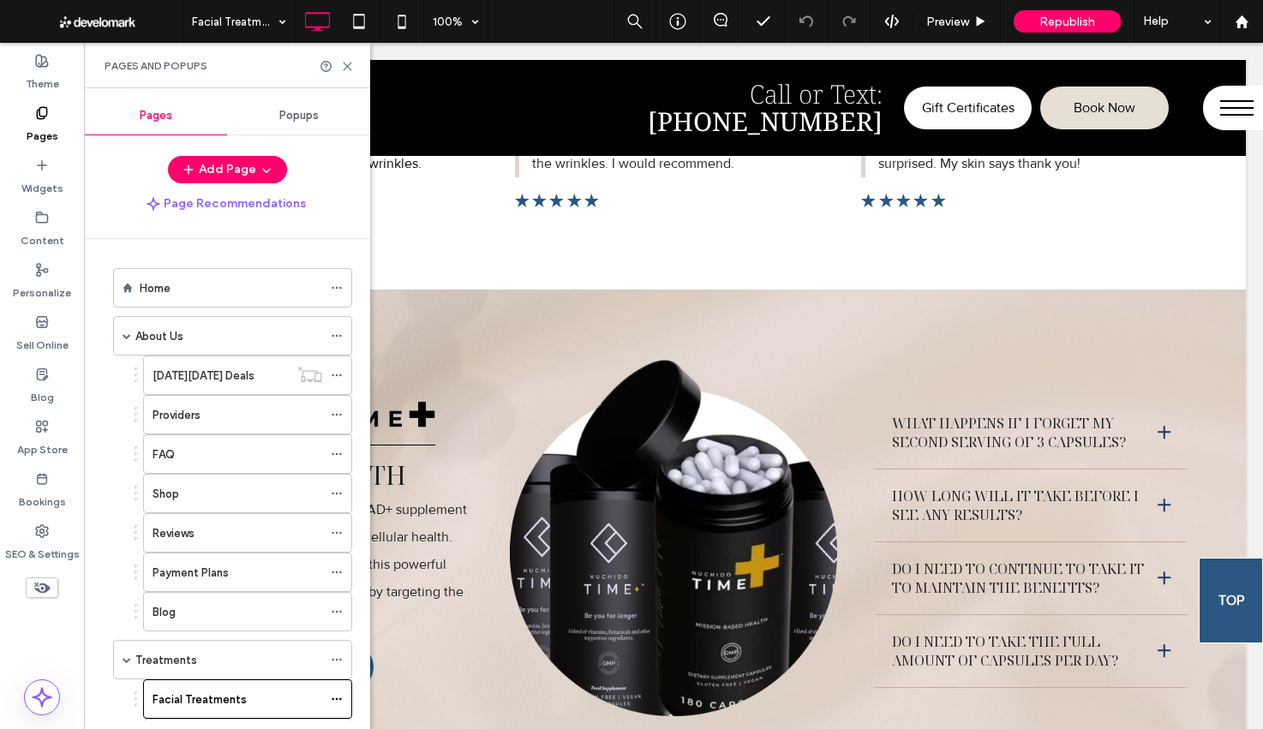
click at [221, 406] on div "Providers" at bounding box center [237, 415] width 170 height 18
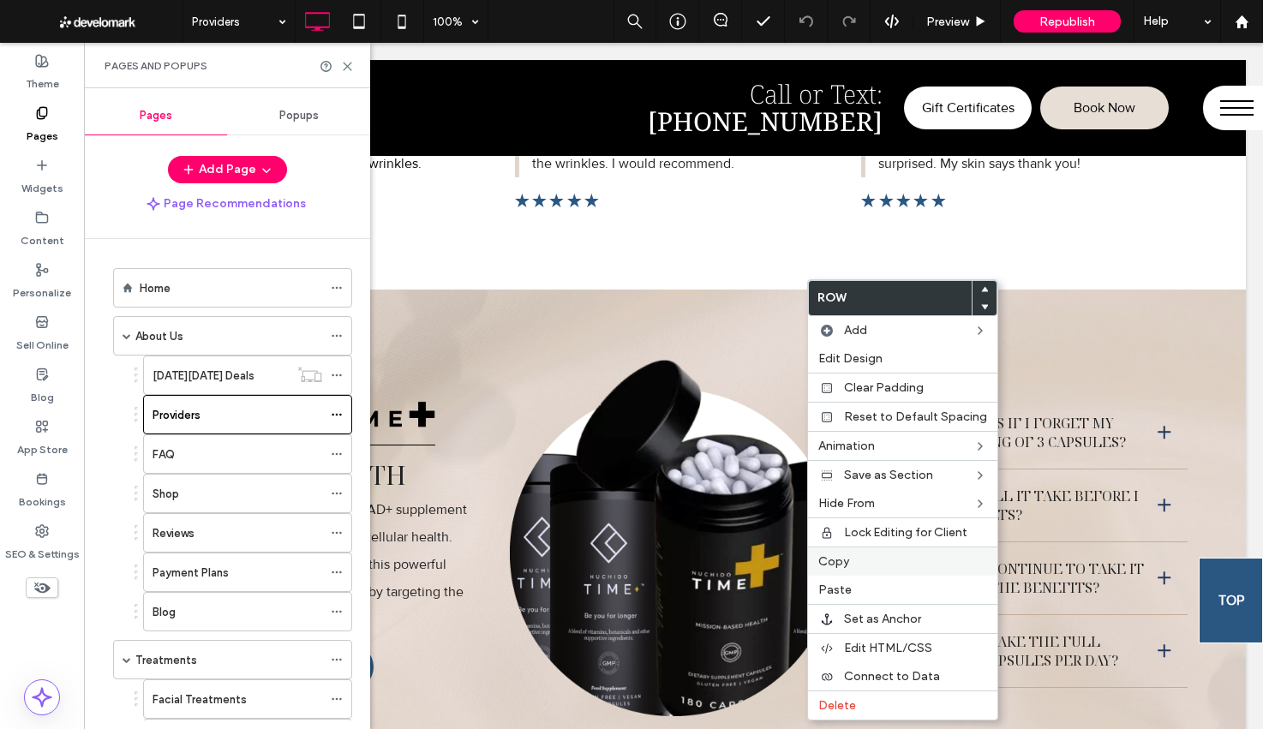
click at [845, 561] on span "Copy" at bounding box center [833, 561] width 31 height 15
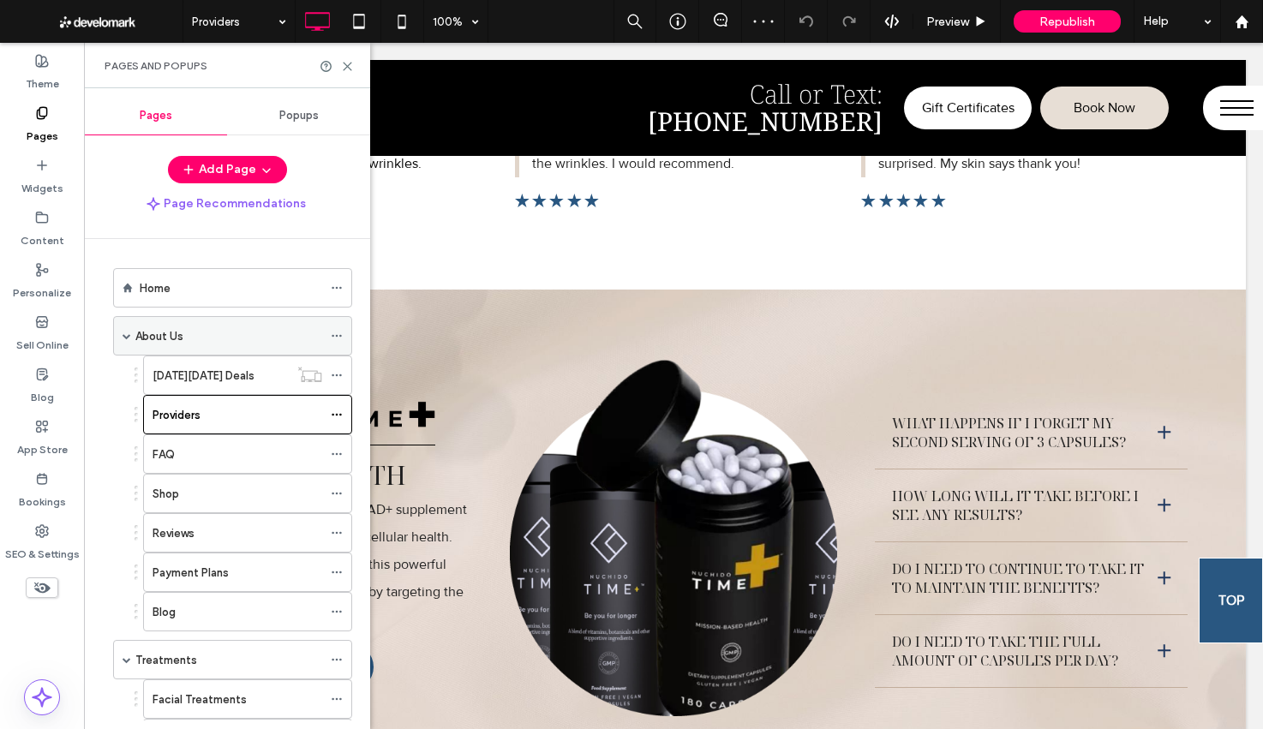
click at [122, 337] on span at bounding box center [126, 336] width 9 height 9
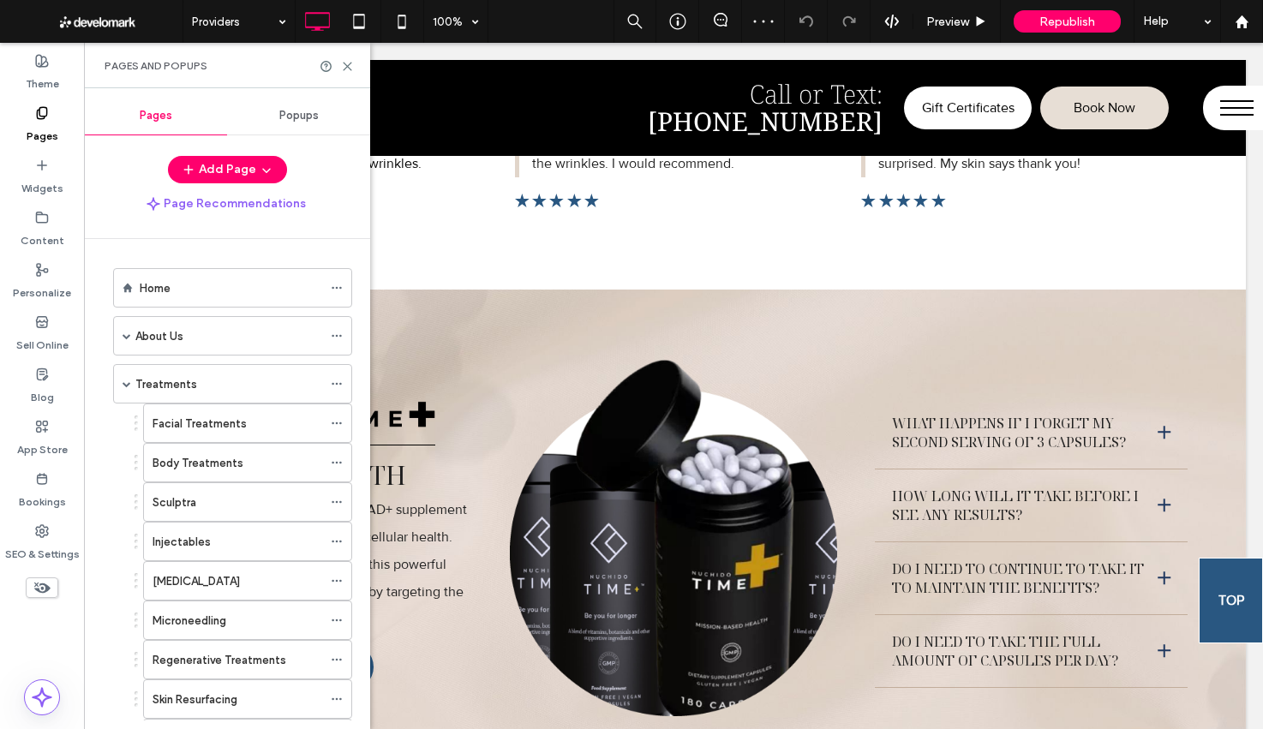
drag, startPoint x: 227, startPoint y: 433, endPoint x: 224, endPoint y: 462, distance: 28.5
click at [227, 434] on div "Facial Treatments" at bounding box center [237, 423] width 170 height 38
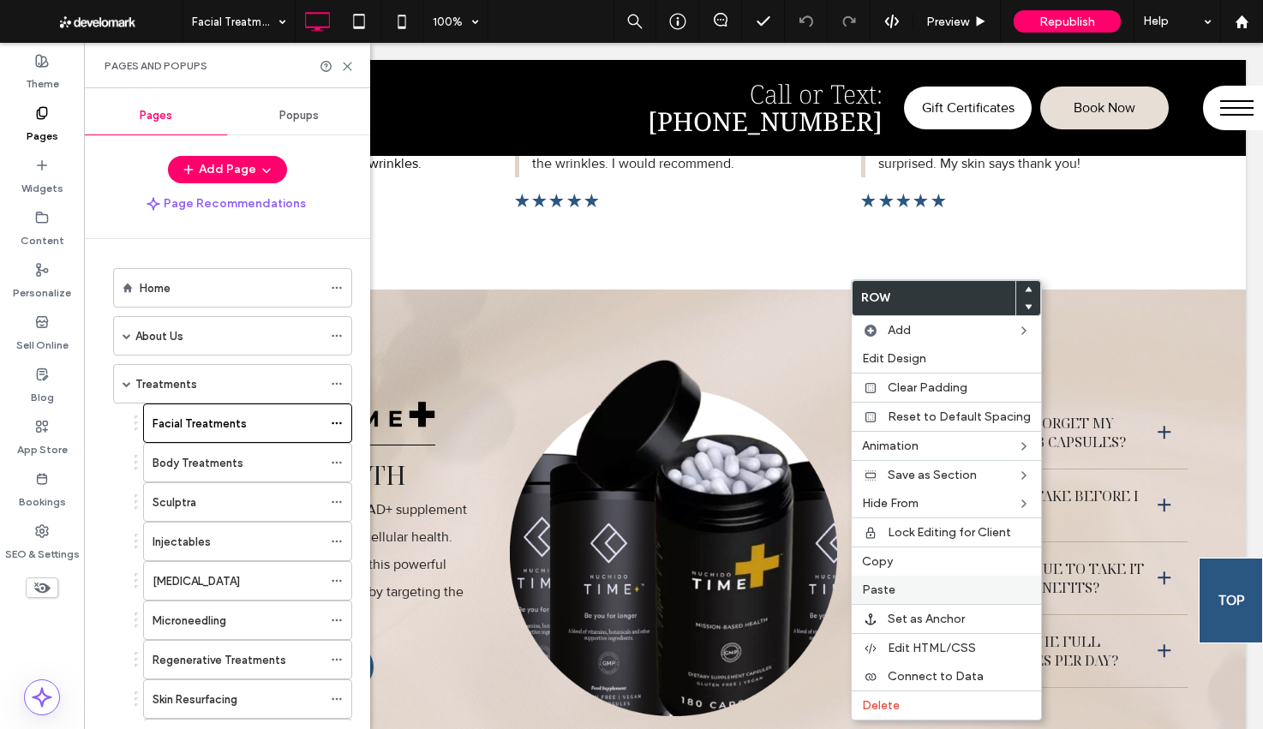
click at [926, 585] on label "Paste" at bounding box center [946, 590] width 169 height 15
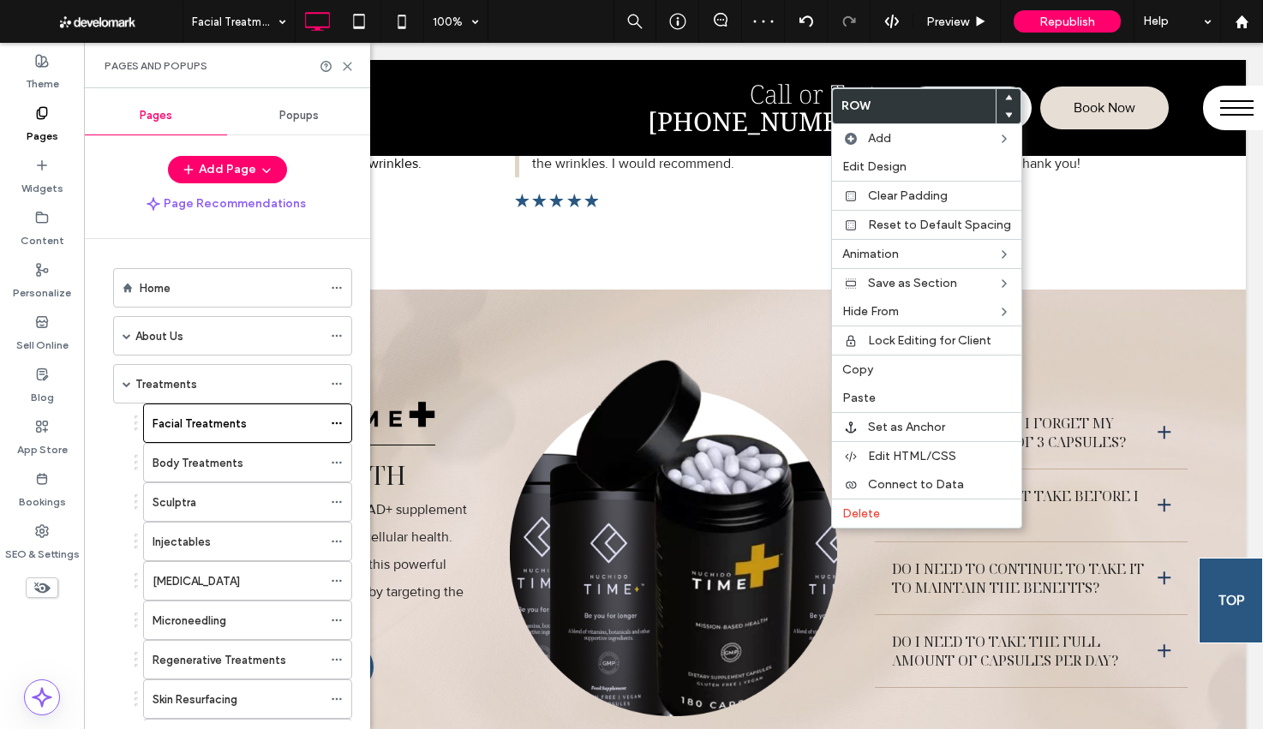
drag, startPoint x: 875, startPoint y: 519, endPoint x: 572, endPoint y: 504, distance: 302.8
click at [875, 519] on span "Delete" at bounding box center [861, 513] width 38 height 15
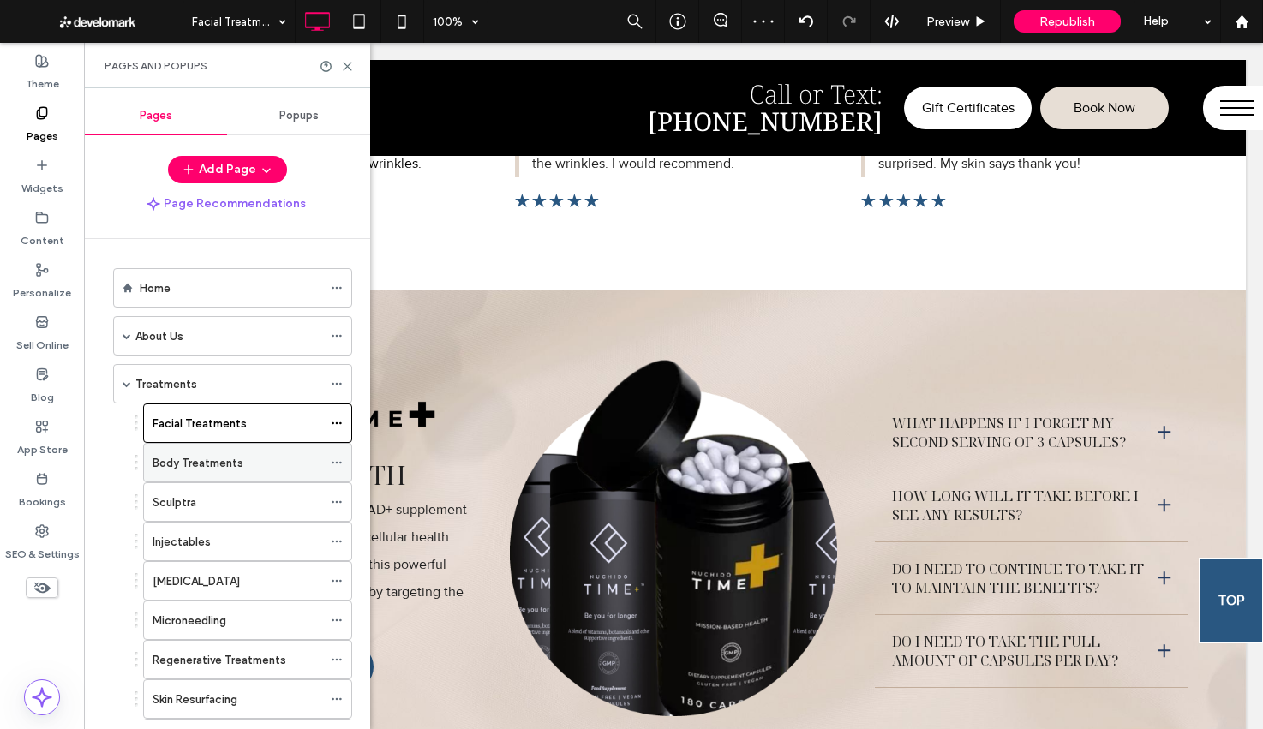
click at [209, 465] on label "Body Treatments" at bounding box center [197, 463] width 91 height 30
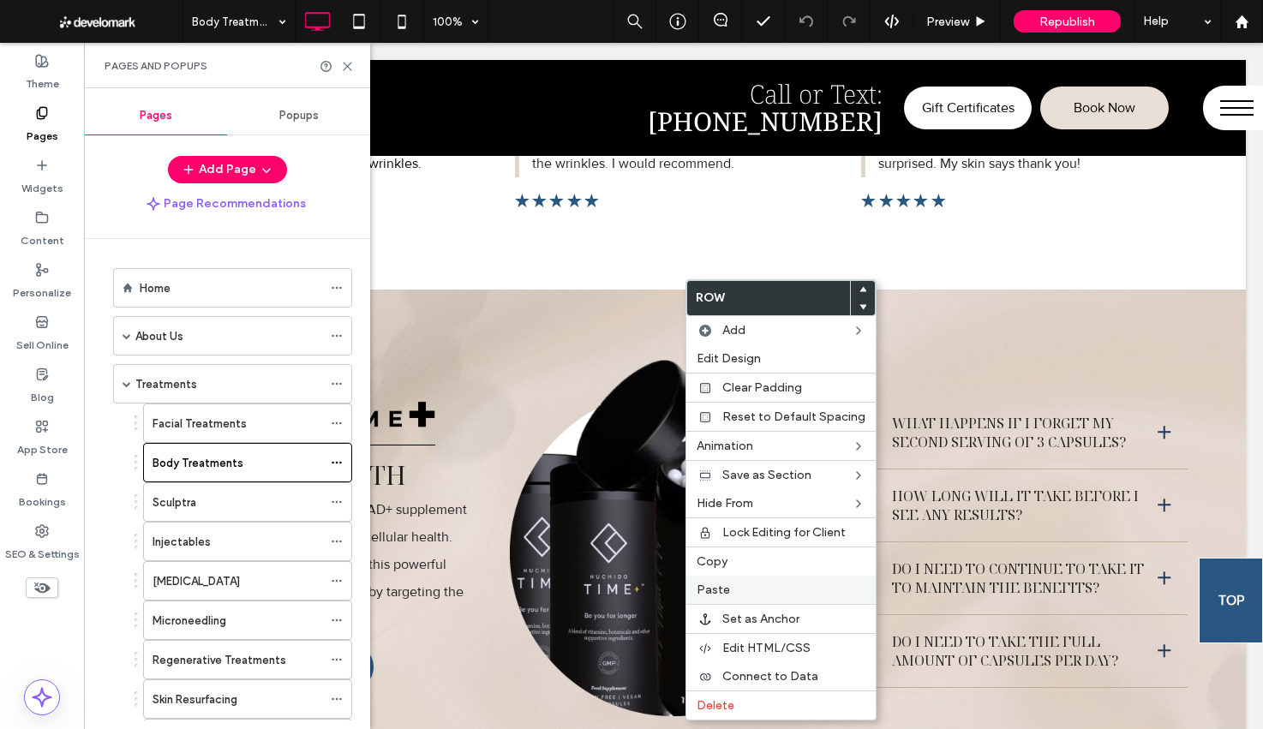
click at [743, 592] on label "Paste" at bounding box center [780, 590] width 169 height 15
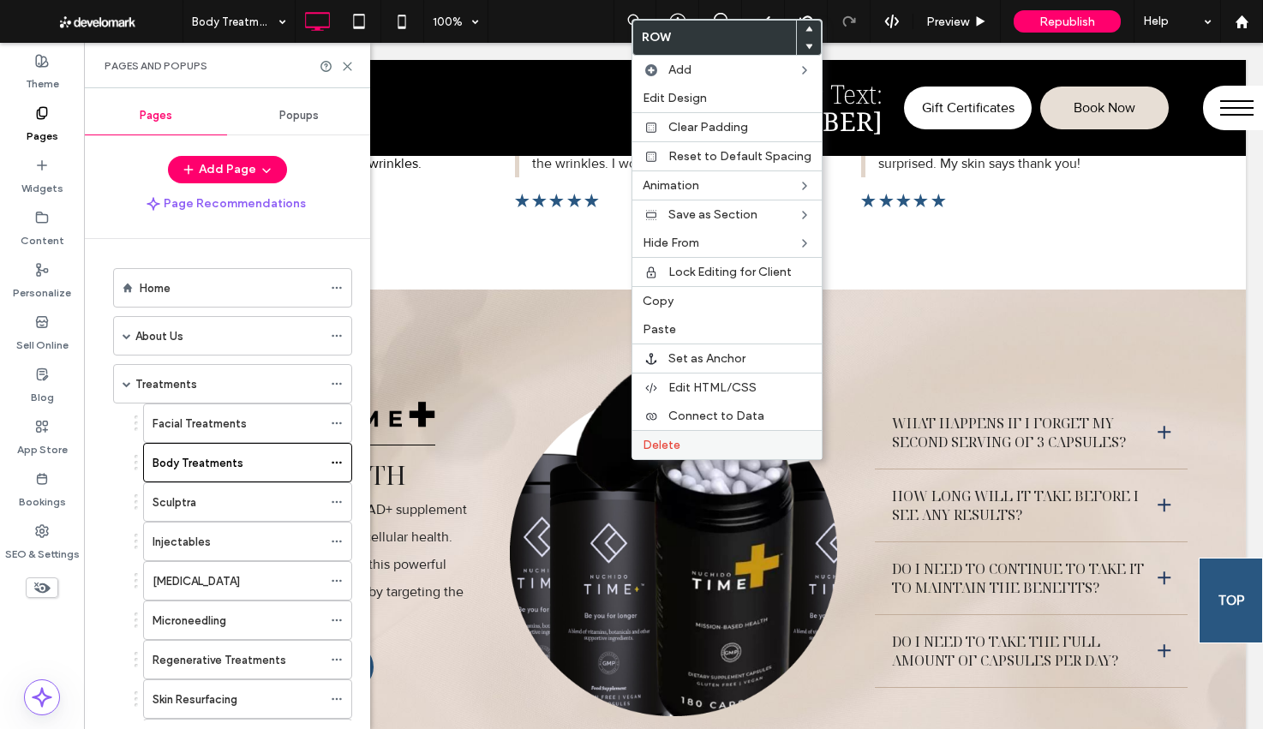
click at [642, 452] on div "Delete" at bounding box center [726, 444] width 189 height 29
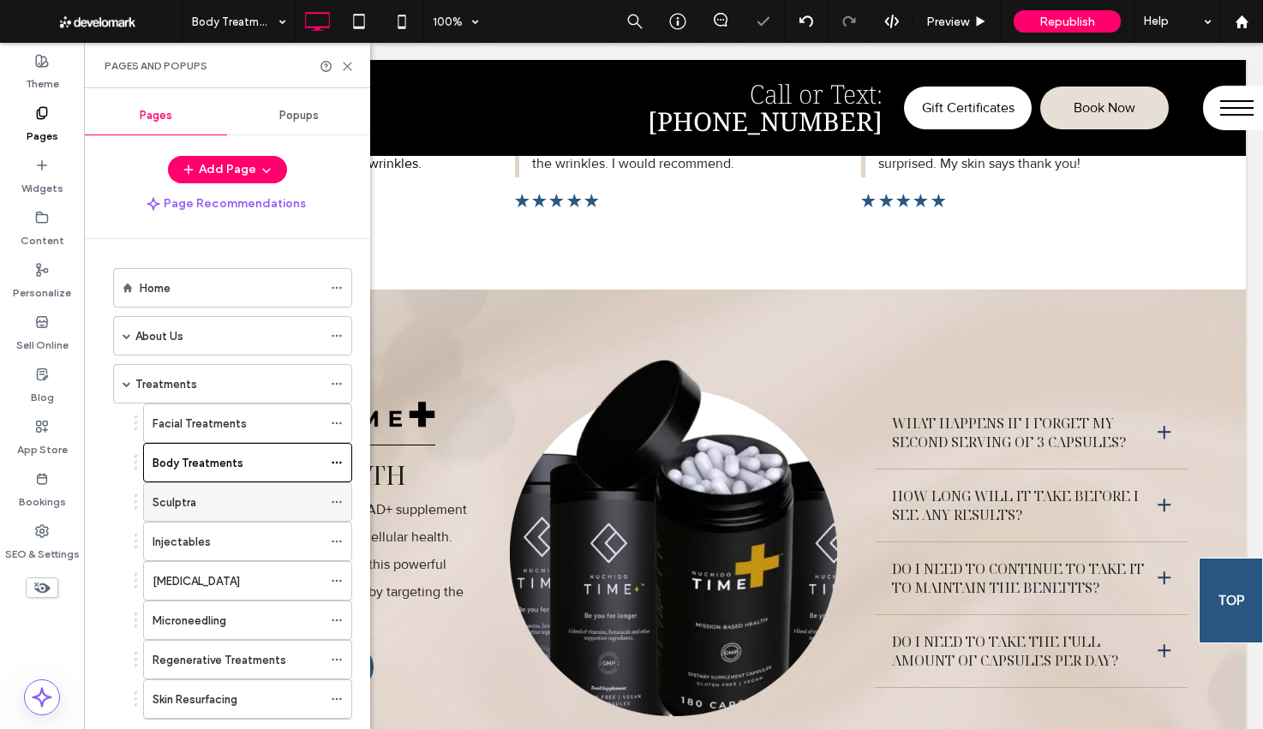
click at [250, 510] on div "Sculptra" at bounding box center [237, 502] width 170 height 18
click at [248, 543] on div "Injectables" at bounding box center [237, 542] width 170 height 18
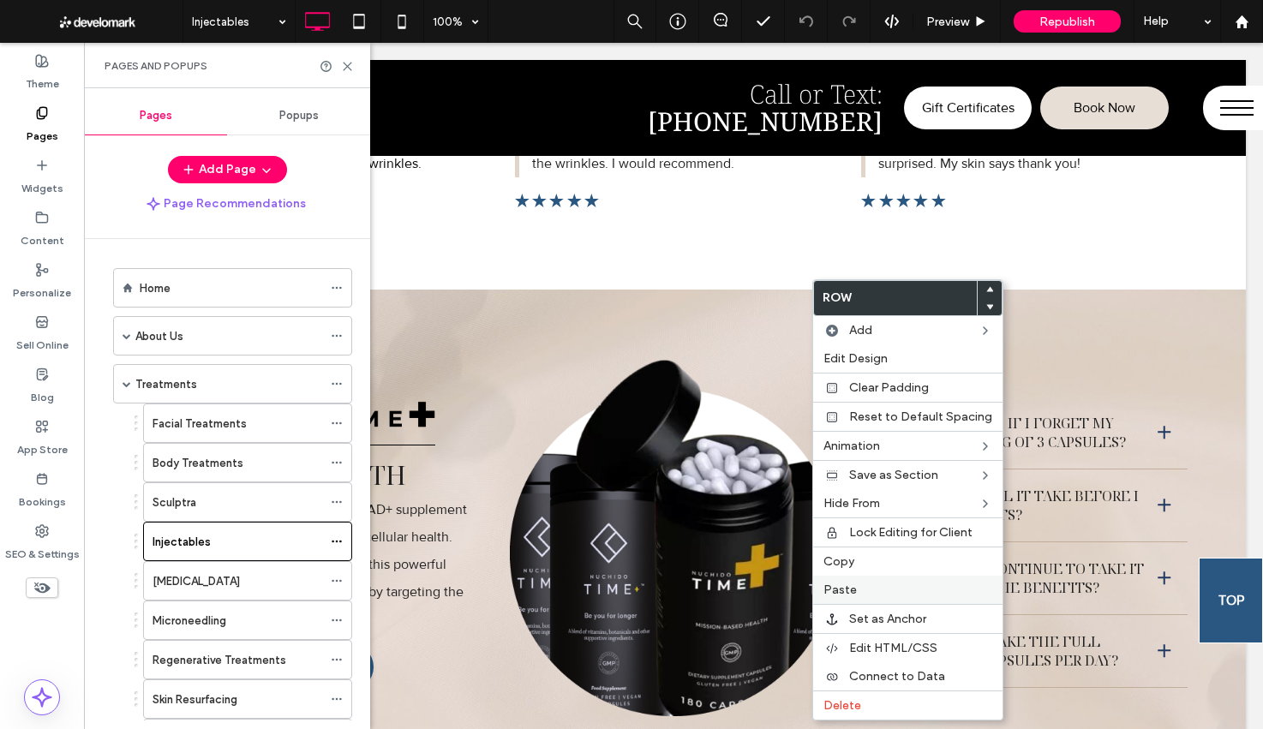
click at [836, 591] on span "Paste" at bounding box center [839, 590] width 33 height 15
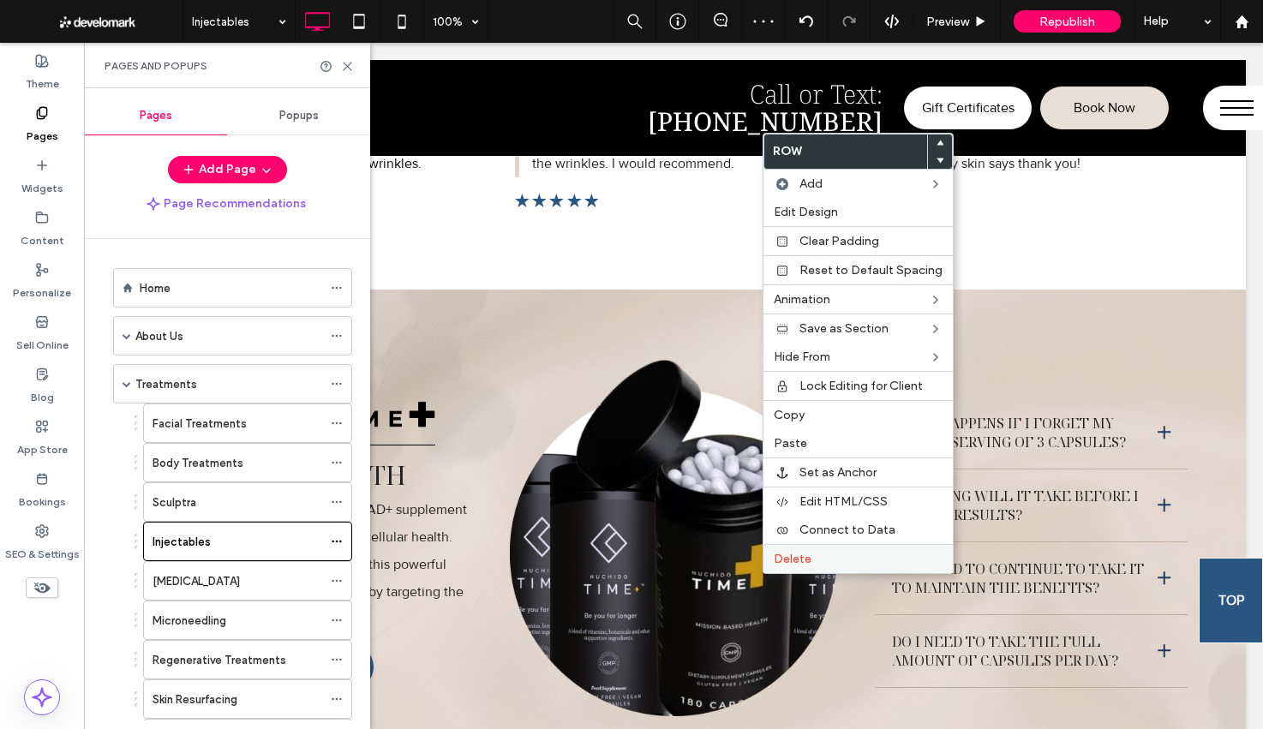
click at [797, 555] on span "Delete" at bounding box center [793, 559] width 38 height 15
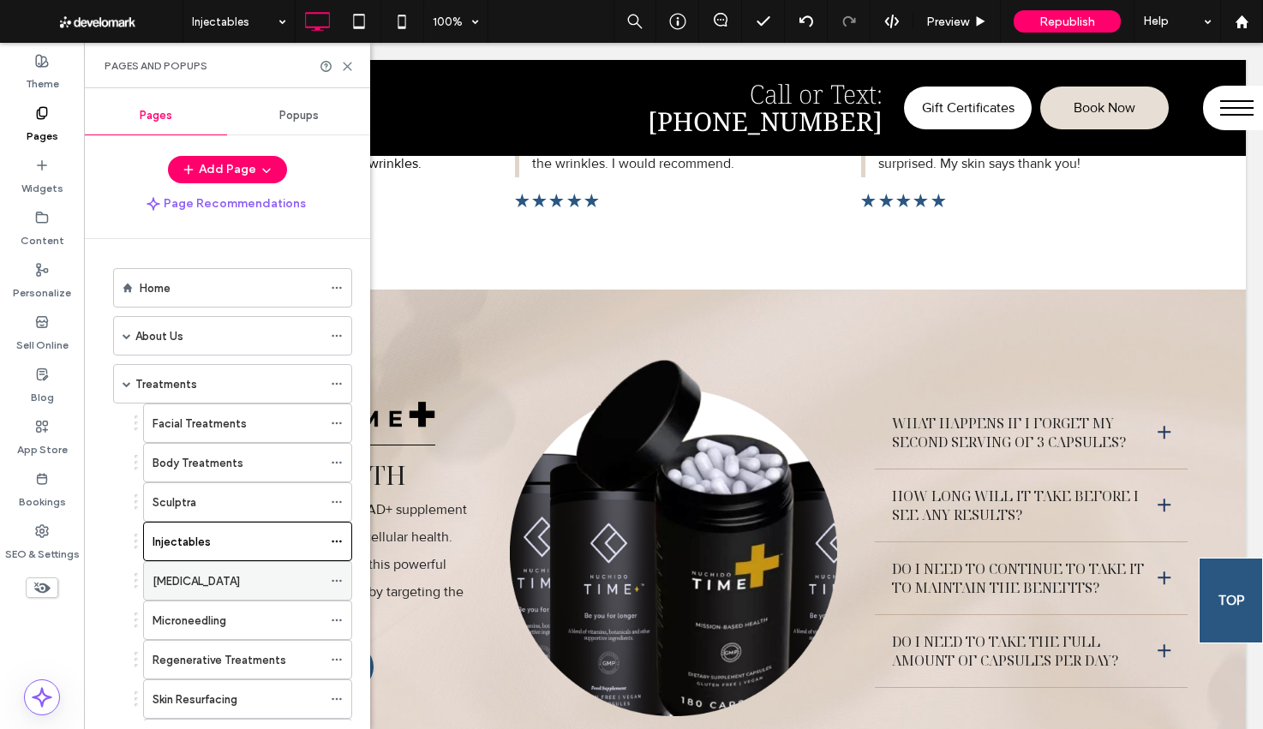
click at [284, 583] on div "[MEDICAL_DATA]" at bounding box center [237, 581] width 170 height 18
drag, startPoint x: 189, startPoint y: 635, endPoint x: 199, endPoint y: 634, distance: 9.5
click at [189, 635] on div "Microneedling" at bounding box center [237, 620] width 170 height 38
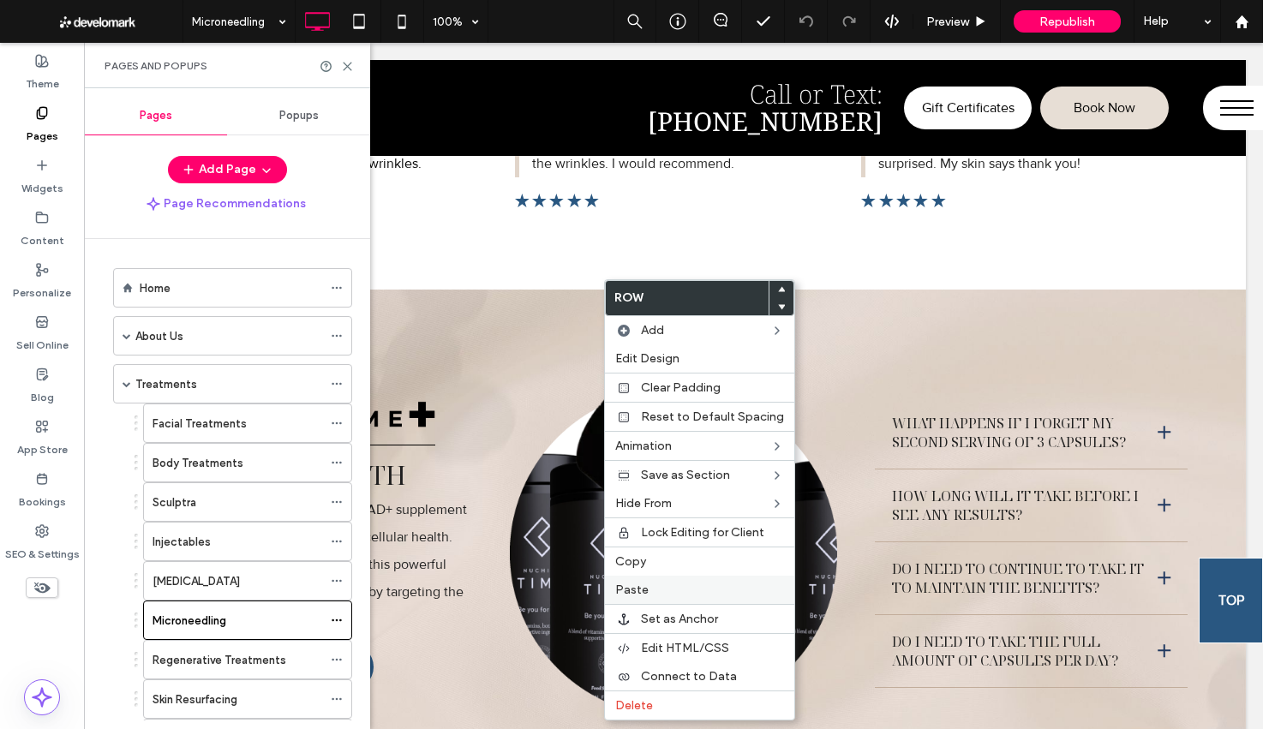
click at [651, 588] on label "Paste" at bounding box center [699, 590] width 169 height 15
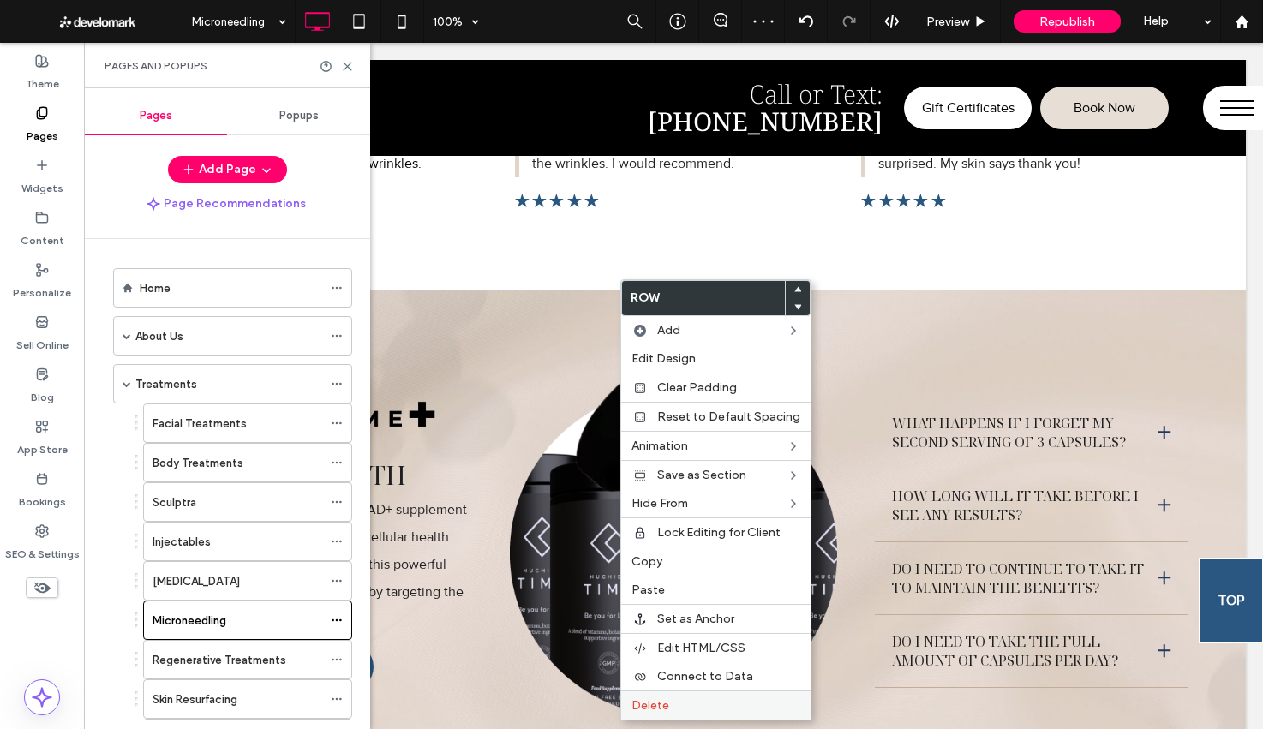
drag, startPoint x: 647, startPoint y: 699, endPoint x: 606, endPoint y: 686, distance: 43.1
click at [647, 699] on span "Delete" at bounding box center [650, 705] width 38 height 15
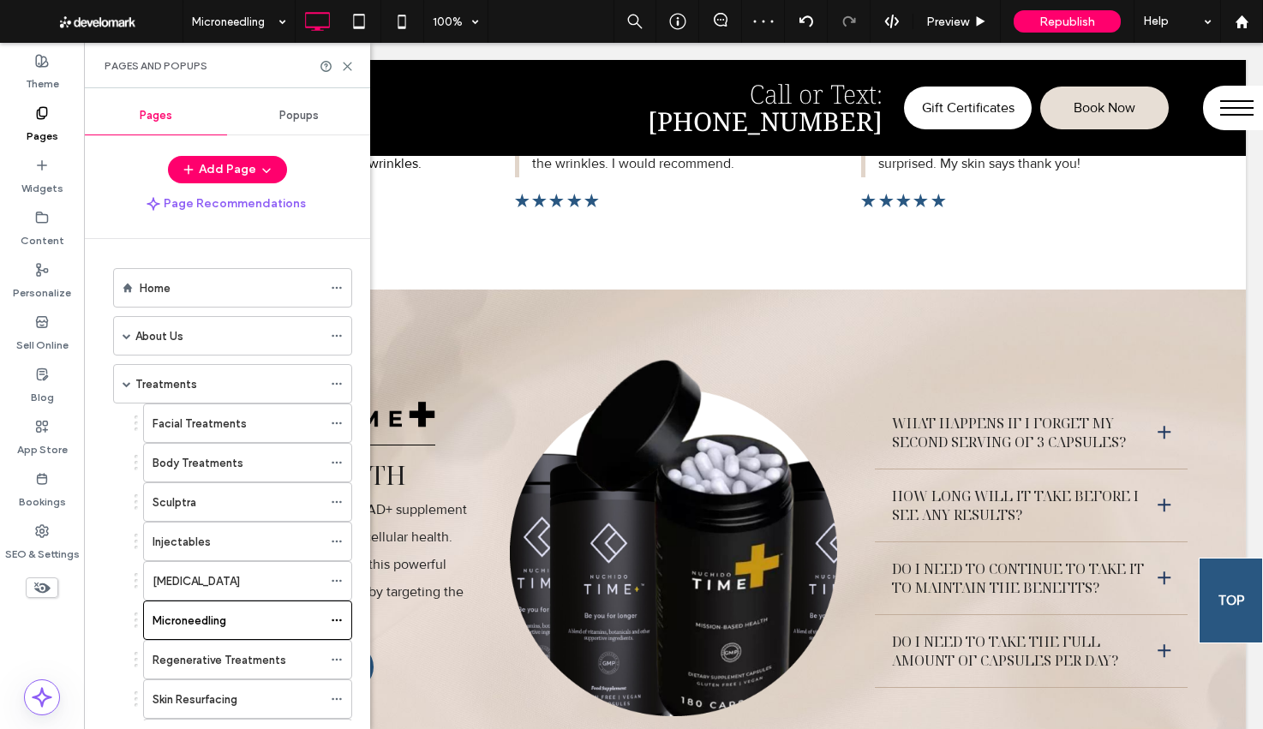
drag, startPoint x: 201, startPoint y: 672, endPoint x: 214, endPoint y: 671, distance: 13.0
click at [201, 672] on div "Regenerative Treatments" at bounding box center [237, 660] width 170 height 38
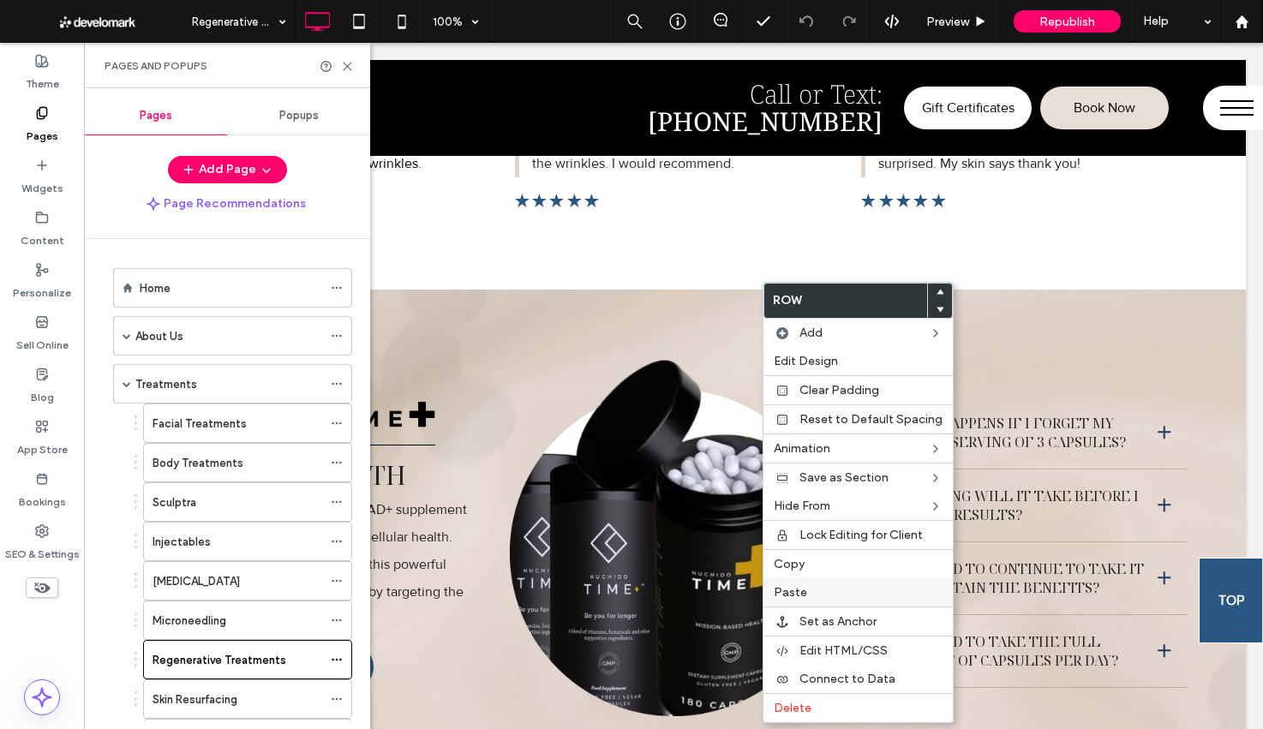
click at [810, 595] on label "Paste" at bounding box center [858, 592] width 169 height 15
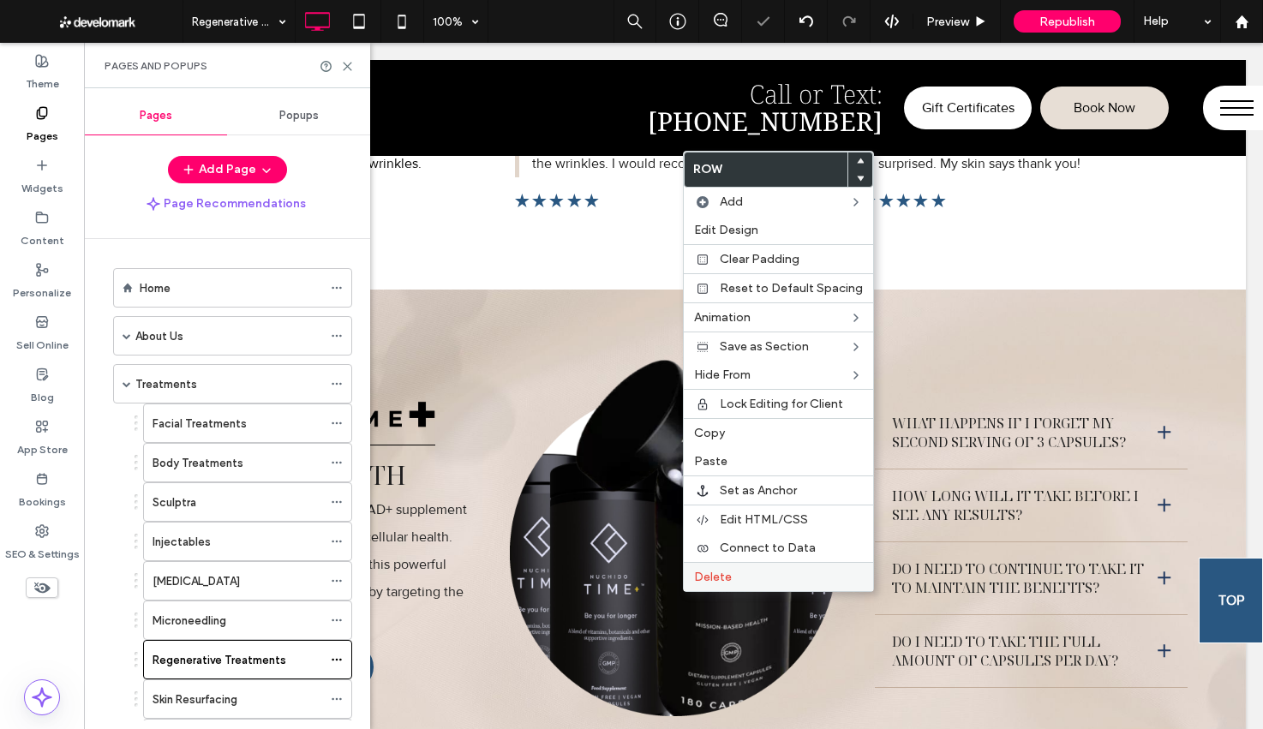
click at [710, 562] on div "Delete" at bounding box center [778, 576] width 189 height 29
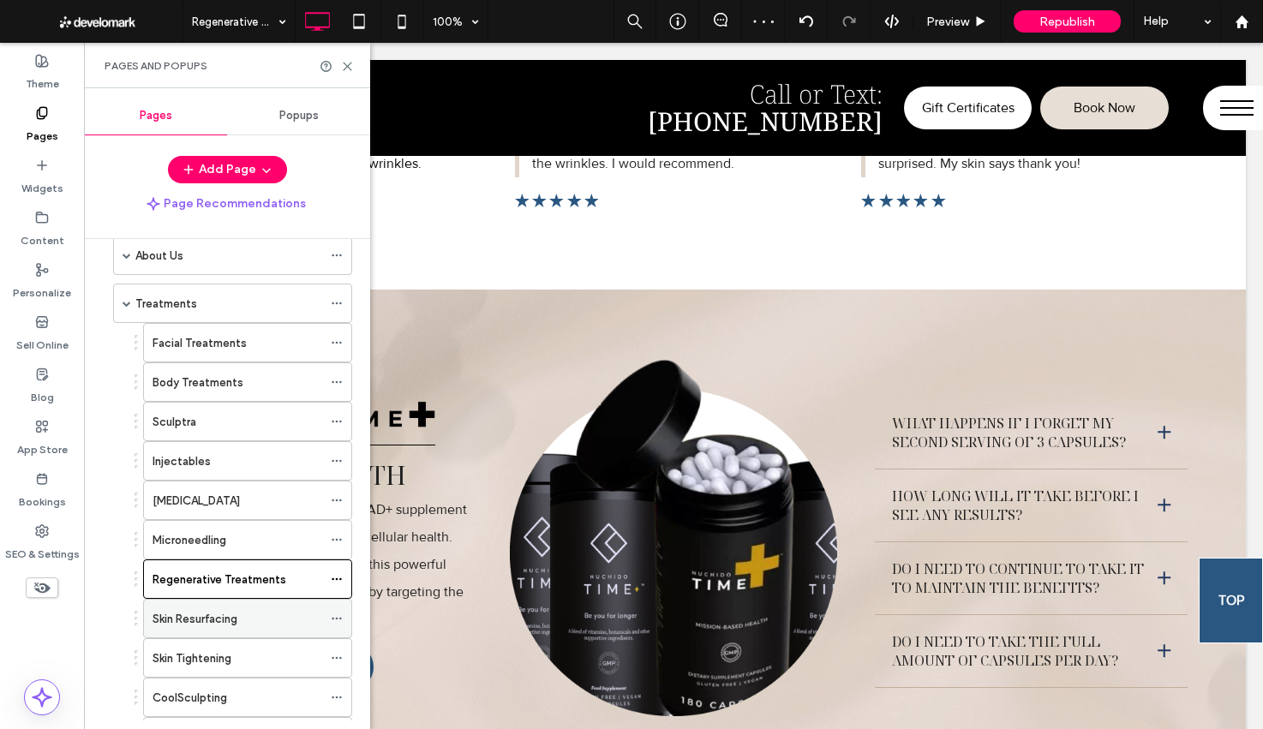
scroll to position [86, 0]
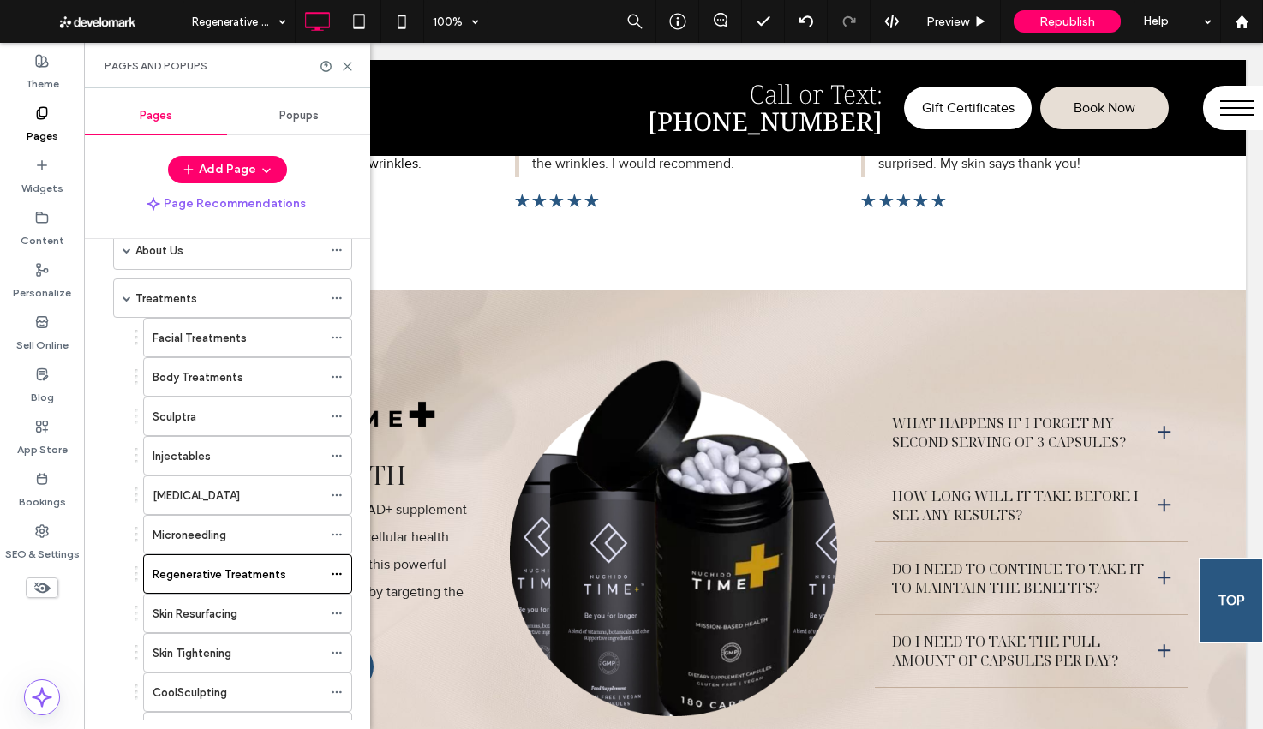
click at [212, 614] on label "Skin Resurfacing" at bounding box center [194, 614] width 85 height 30
drag, startPoint x: 179, startPoint y: 658, endPoint x: 374, endPoint y: 605, distance: 202.4
click at [179, 658] on label "Skin Tightening" at bounding box center [191, 653] width 79 height 30
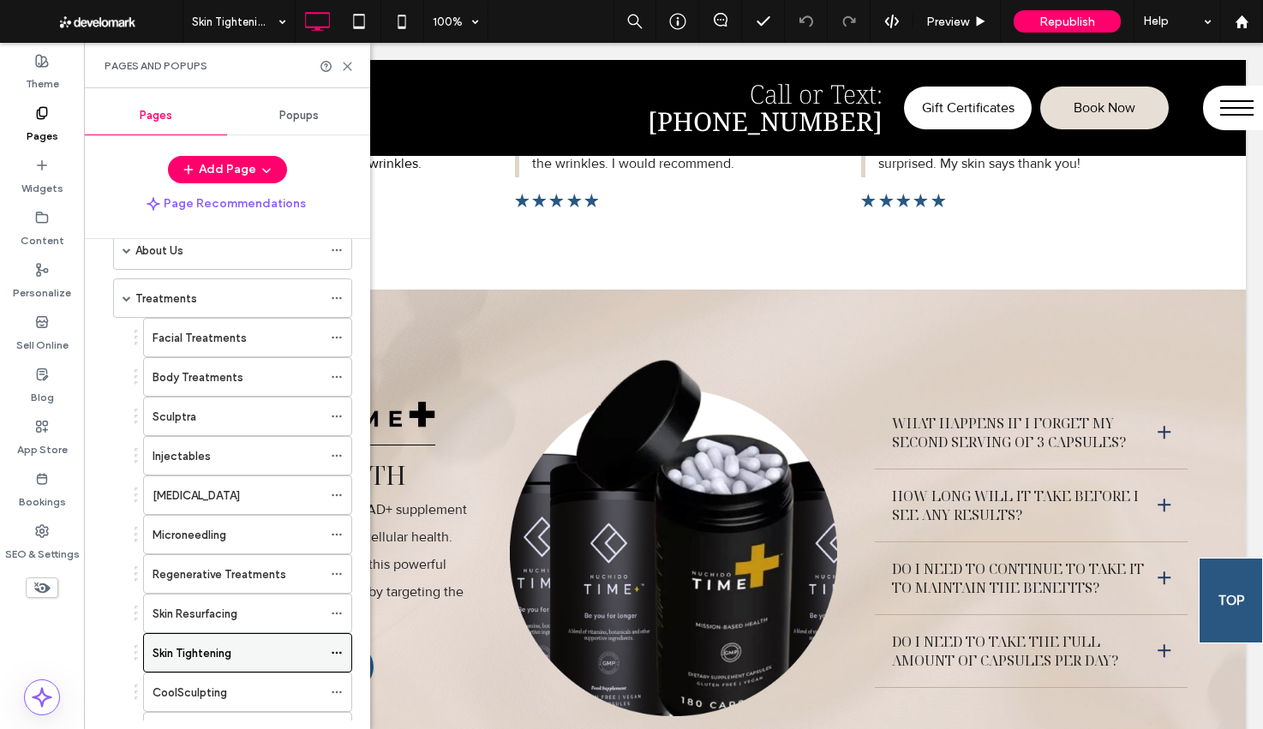
scroll to position [138, 0]
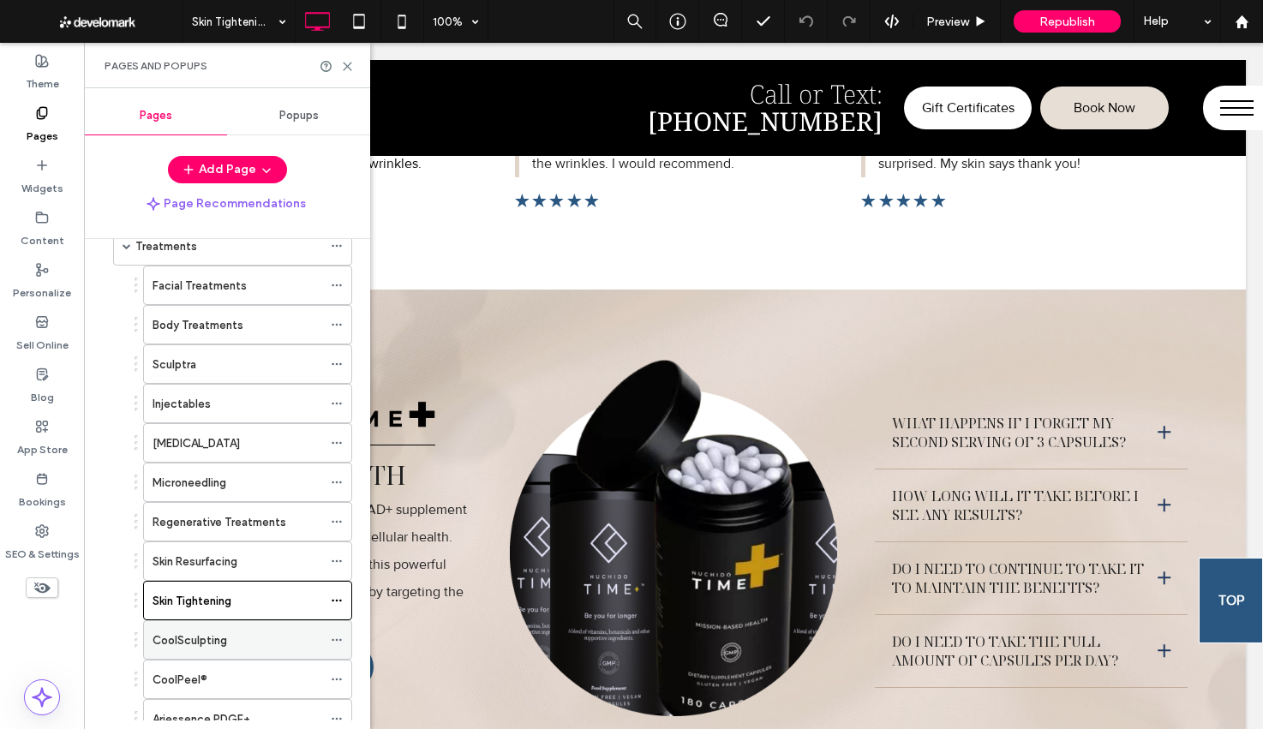
click at [240, 653] on div "CoolSculpting" at bounding box center [237, 640] width 170 height 38
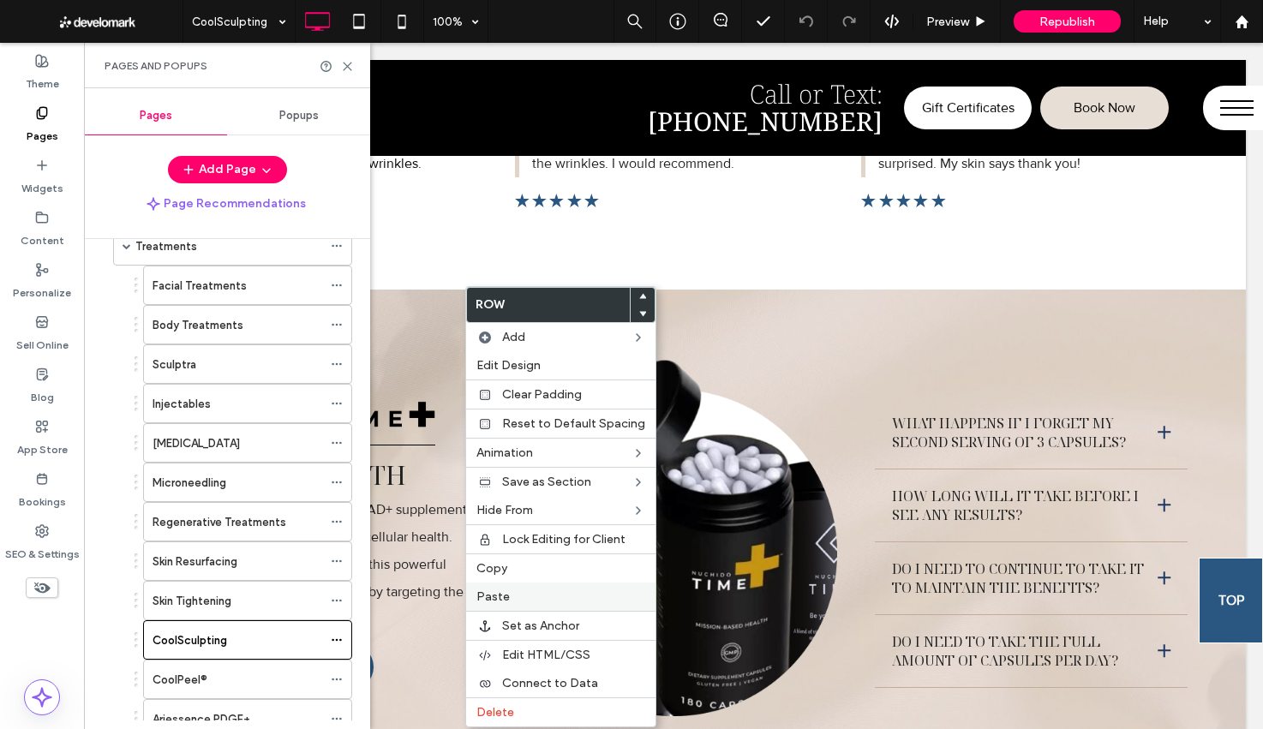
click at [513, 600] on label "Paste" at bounding box center [560, 596] width 169 height 15
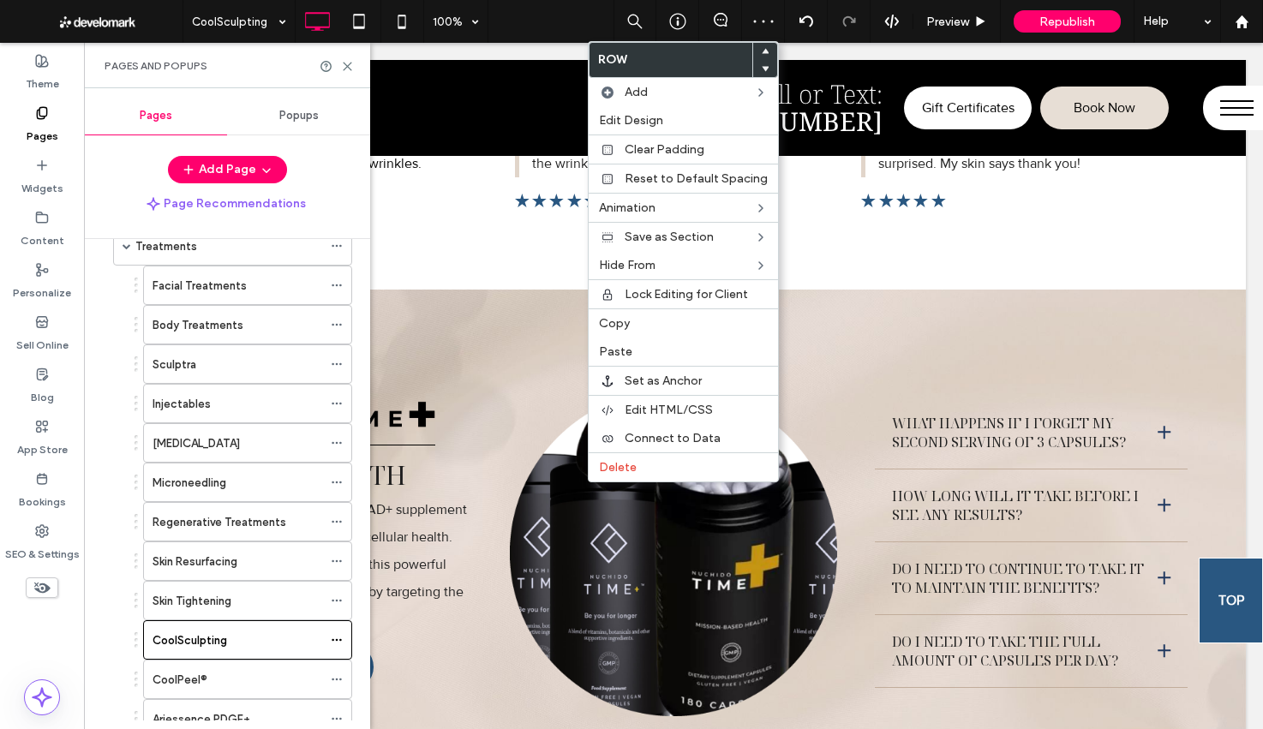
drag, startPoint x: 618, startPoint y: 468, endPoint x: 464, endPoint y: 520, distance: 162.8
click at [618, 468] on span "Delete" at bounding box center [618, 467] width 38 height 15
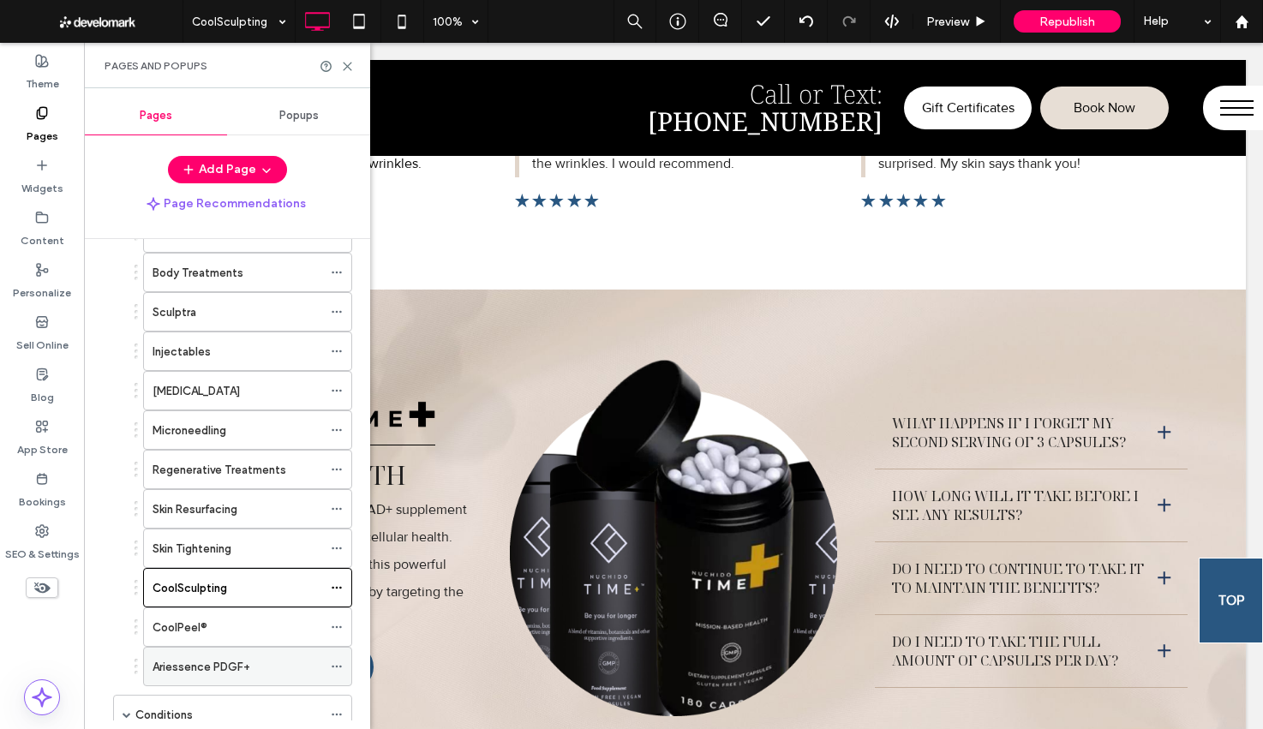
scroll to position [234, 0]
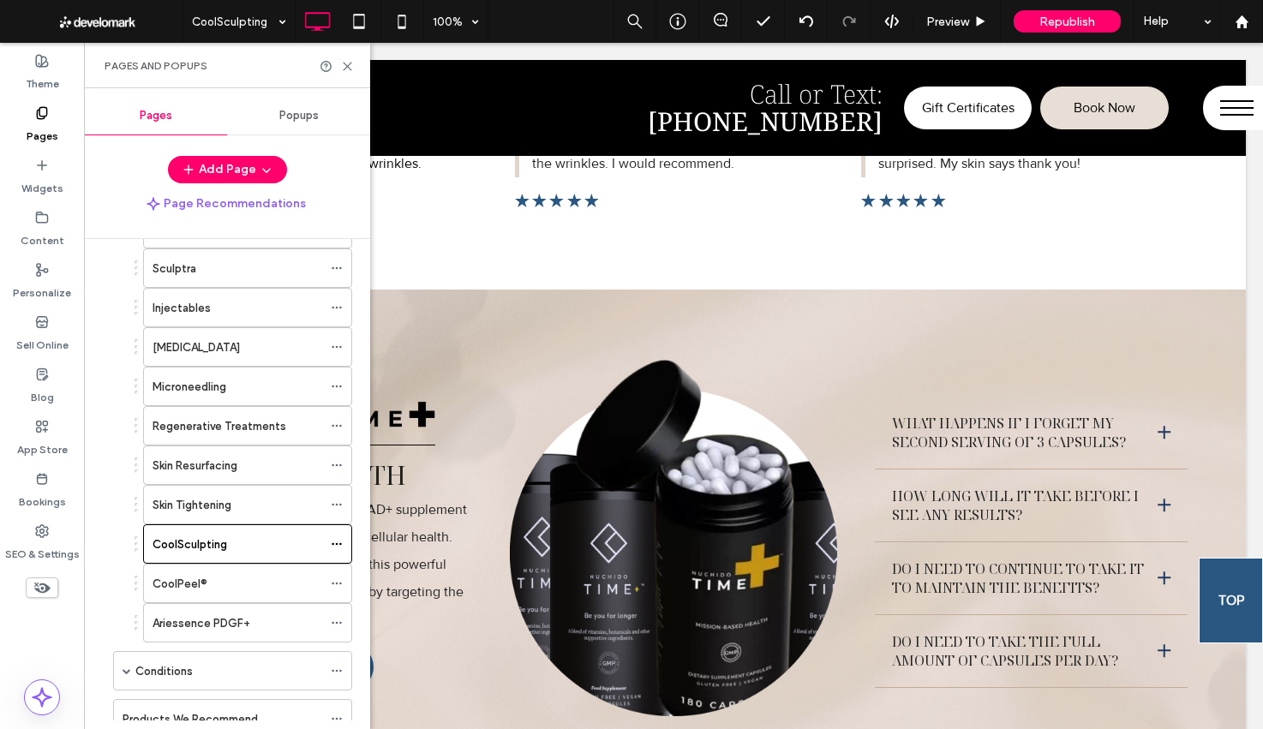
click at [221, 585] on div "CoolPeel®" at bounding box center [237, 584] width 170 height 18
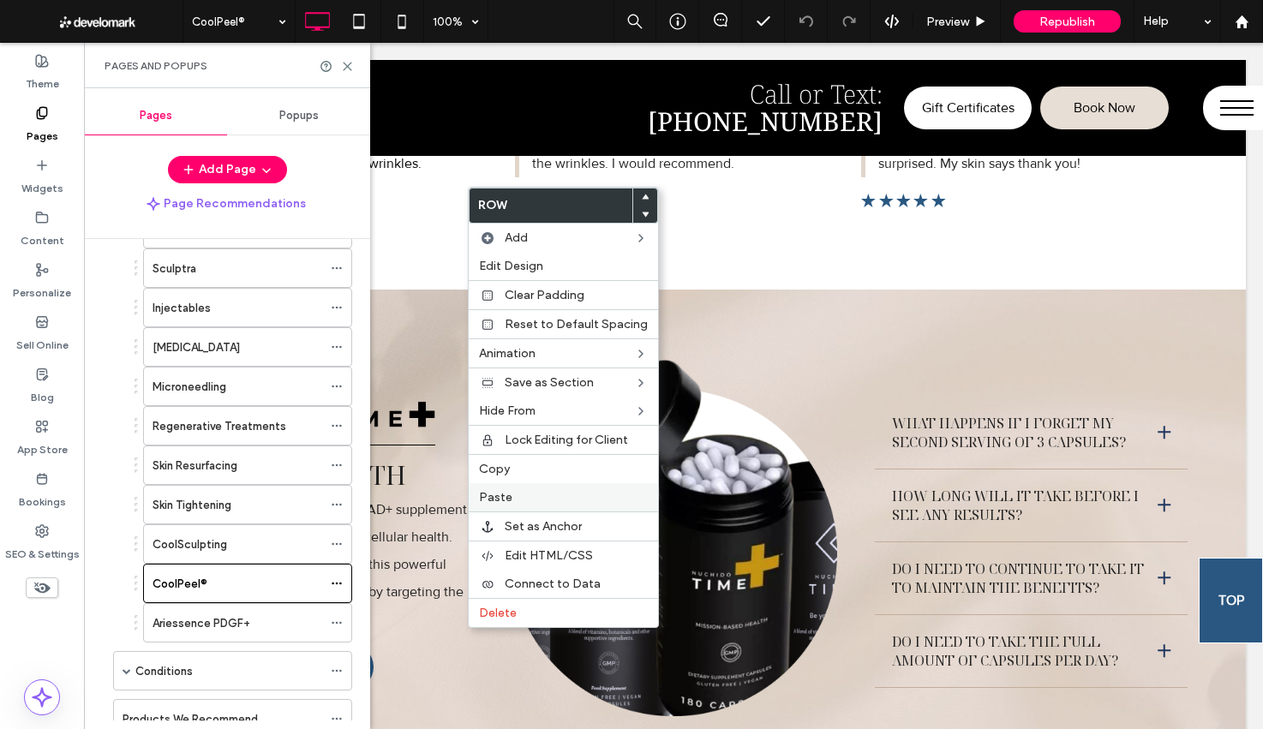
click at [535, 493] on label "Paste" at bounding box center [563, 497] width 169 height 15
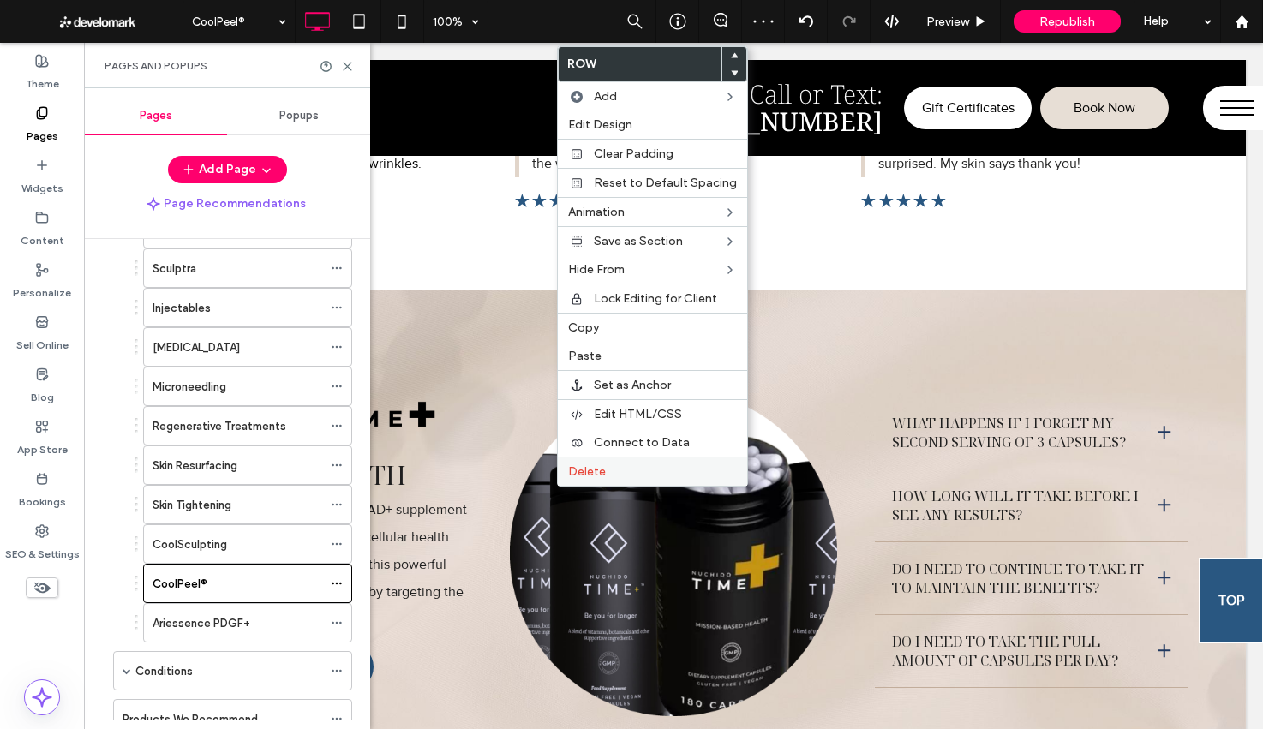
click at [571, 478] on span "Delete" at bounding box center [587, 471] width 38 height 15
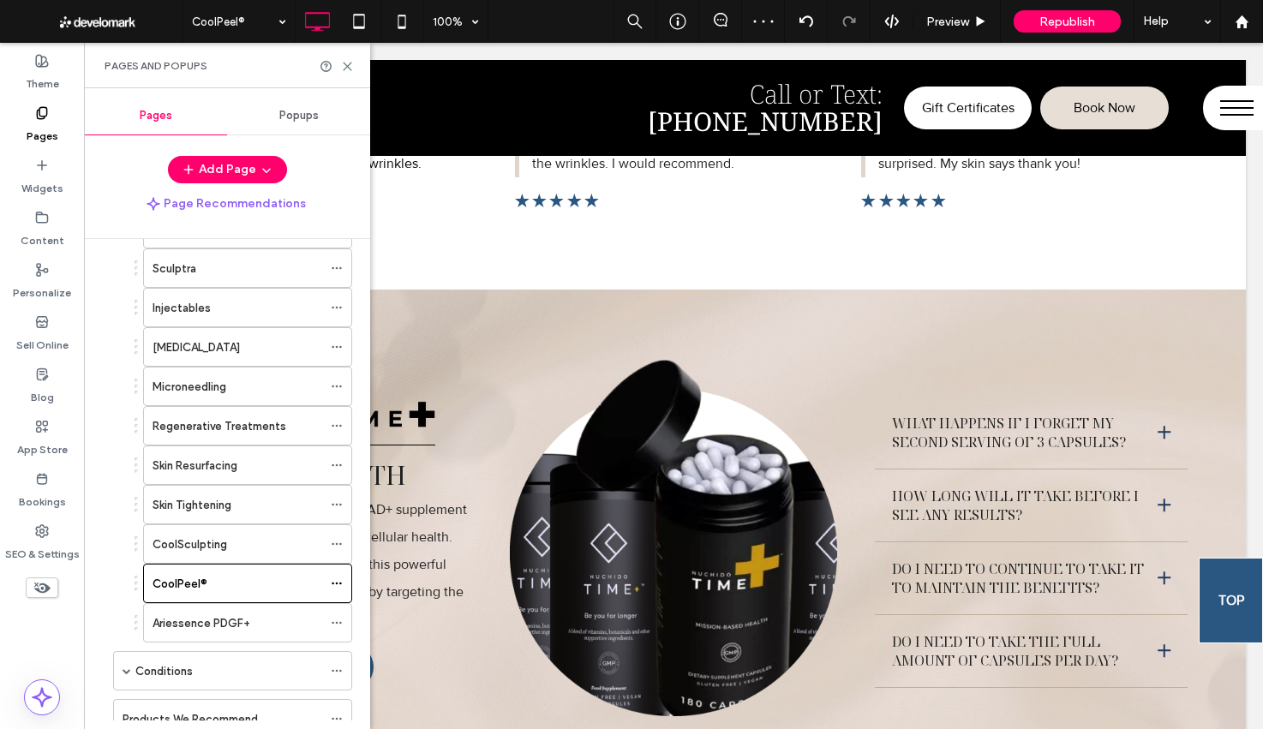
click at [190, 629] on label "Ariessence PDGF+" at bounding box center [201, 623] width 98 height 30
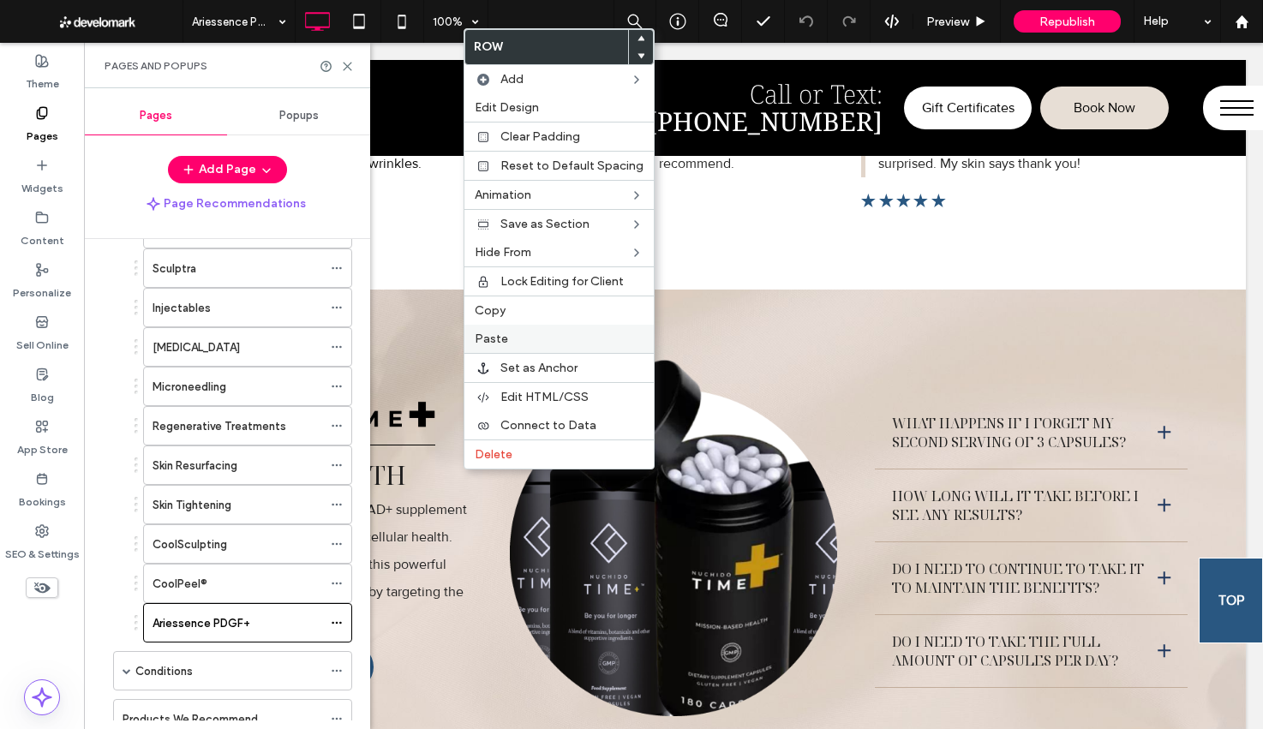
click at [491, 340] on span "Paste" at bounding box center [491, 339] width 33 height 15
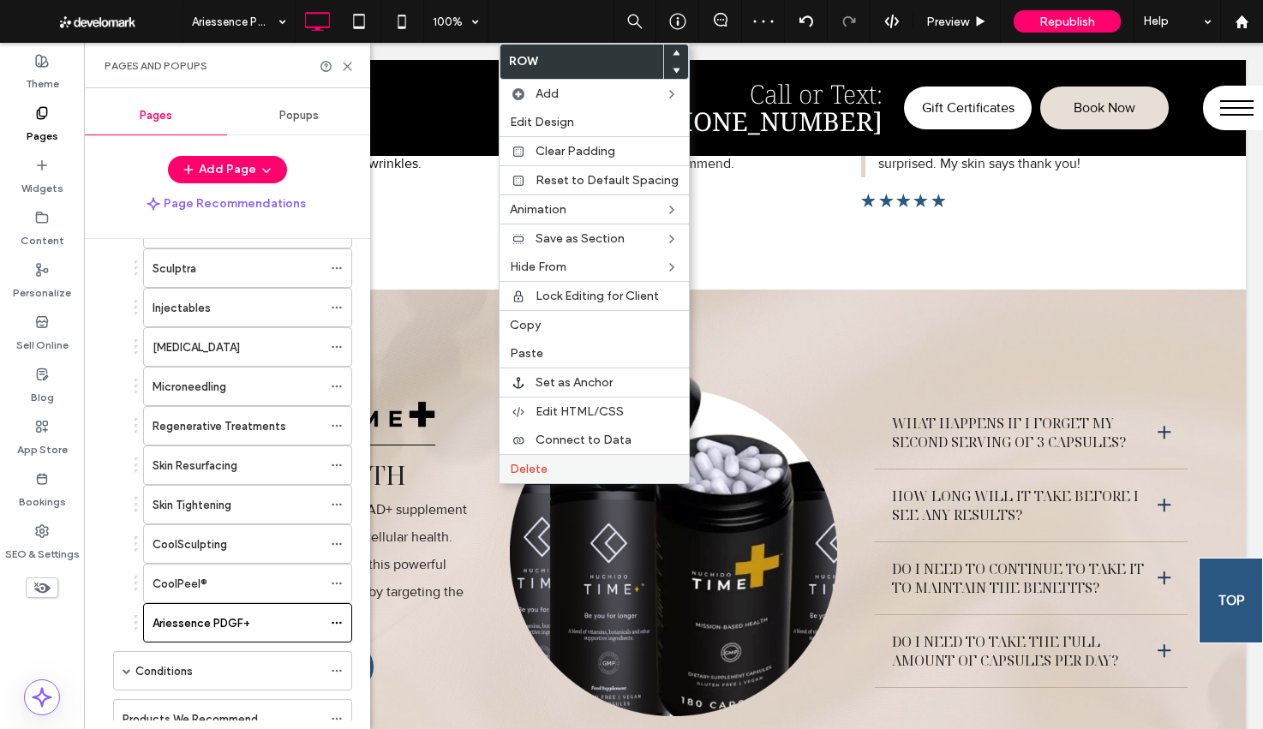
click at [513, 476] on div "Delete" at bounding box center [593, 468] width 189 height 29
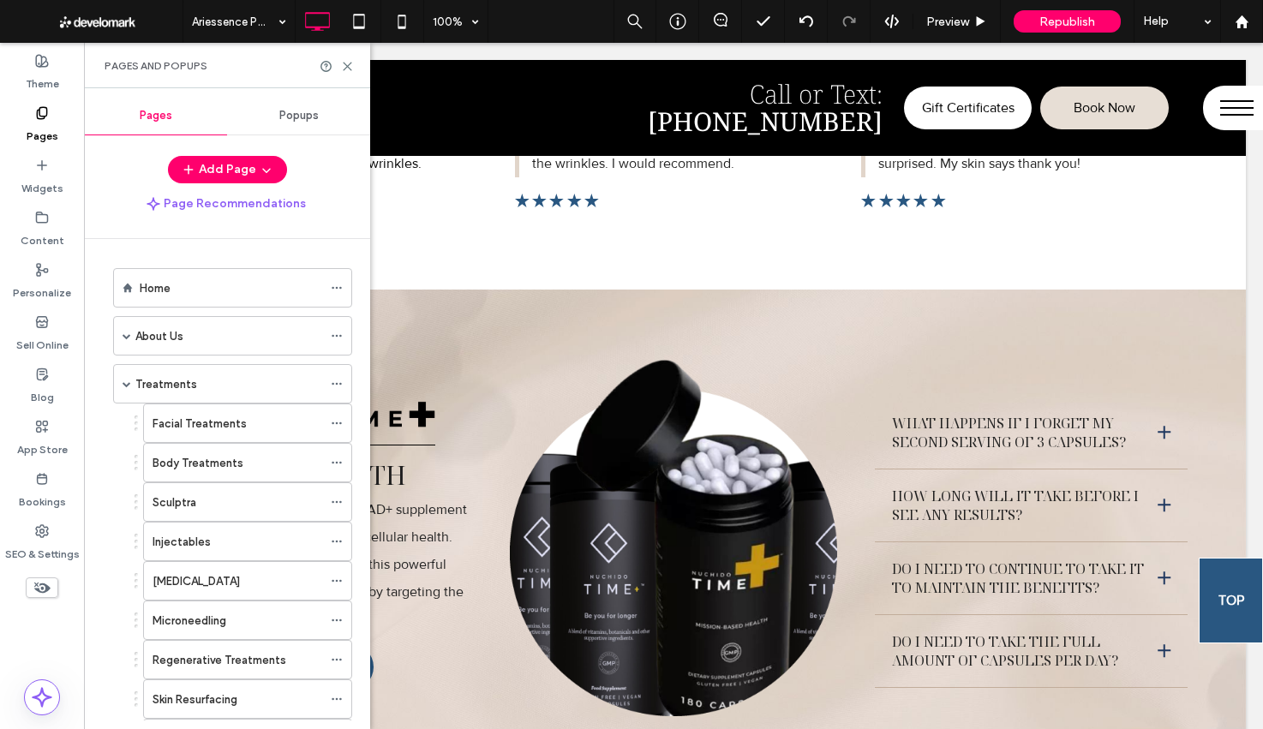
click at [202, 415] on label "Facial Treatments" at bounding box center [199, 424] width 94 height 30
click at [227, 493] on div "Sculptra" at bounding box center [237, 502] width 170 height 18
click at [185, 297] on div "Home" at bounding box center [231, 288] width 182 height 38
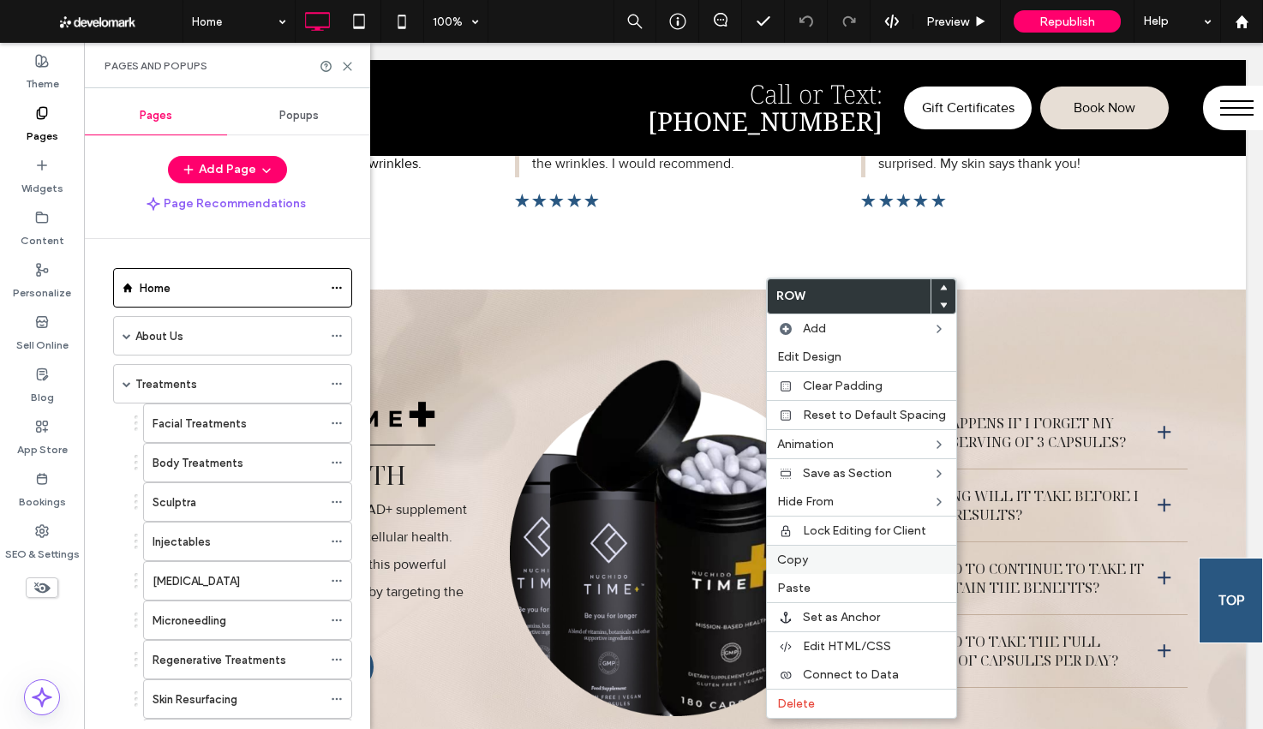
click at [813, 563] on label "Copy" at bounding box center [861, 560] width 169 height 15
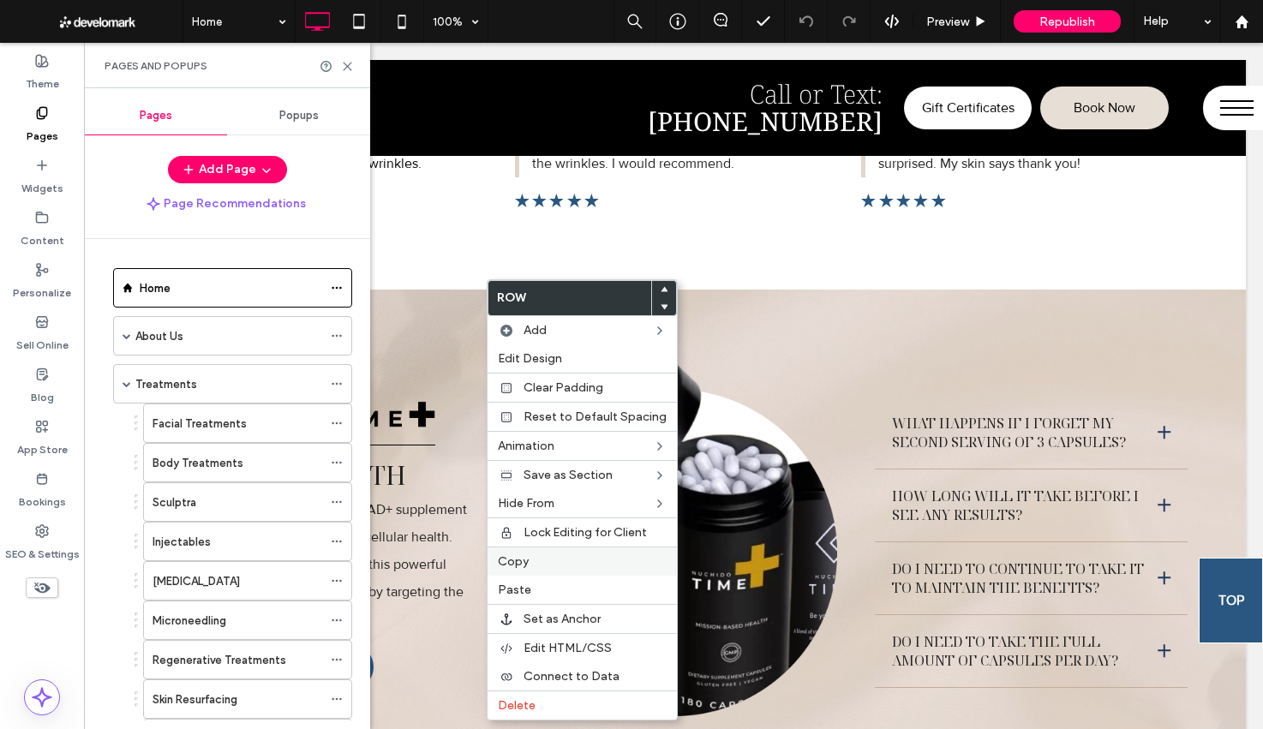
click at [540, 572] on div "Copy" at bounding box center [581, 561] width 189 height 29
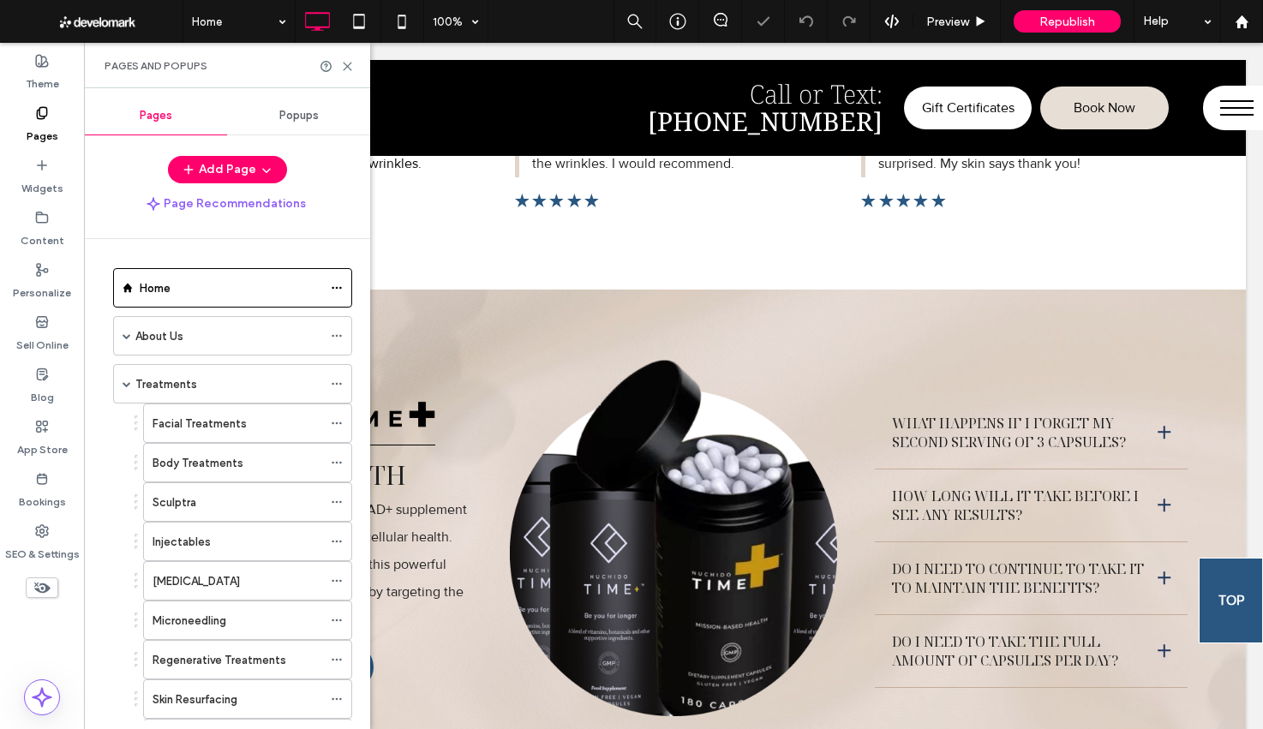
click at [224, 517] on div "Sculptra" at bounding box center [237, 502] width 170 height 38
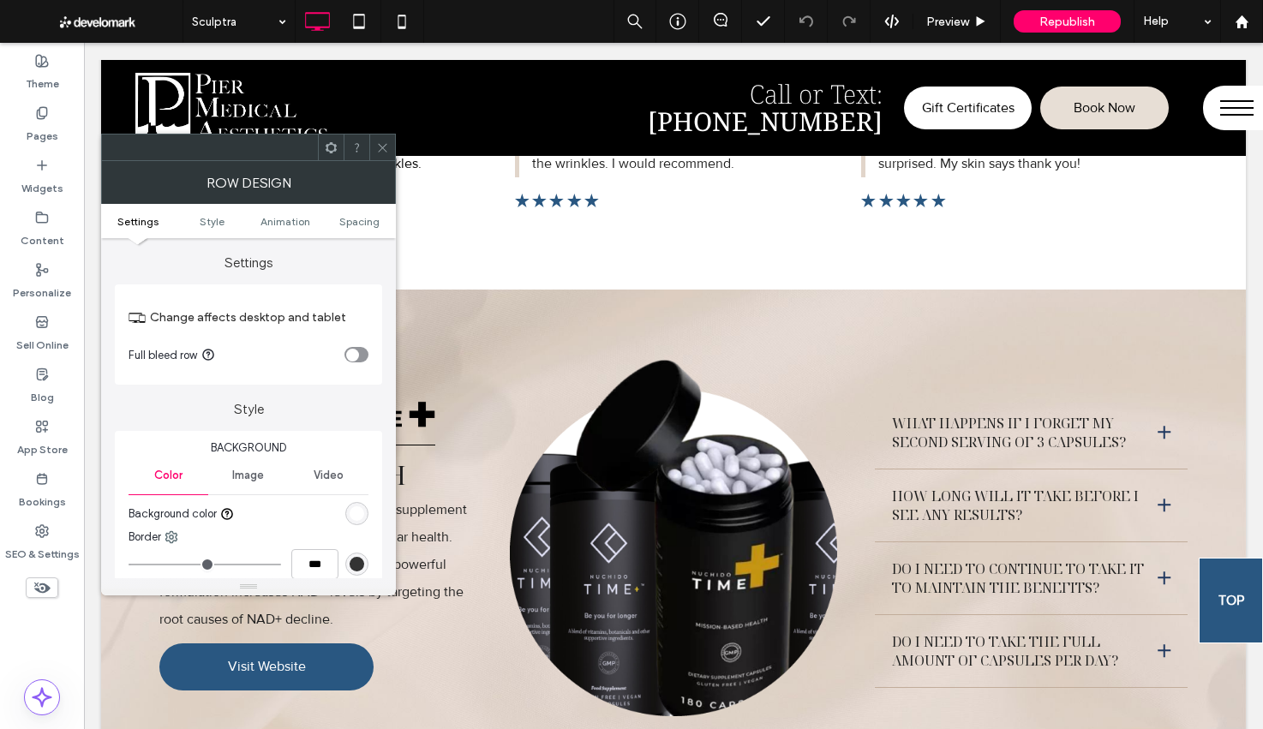
click at [321, 146] on div at bounding box center [331, 147] width 26 height 26
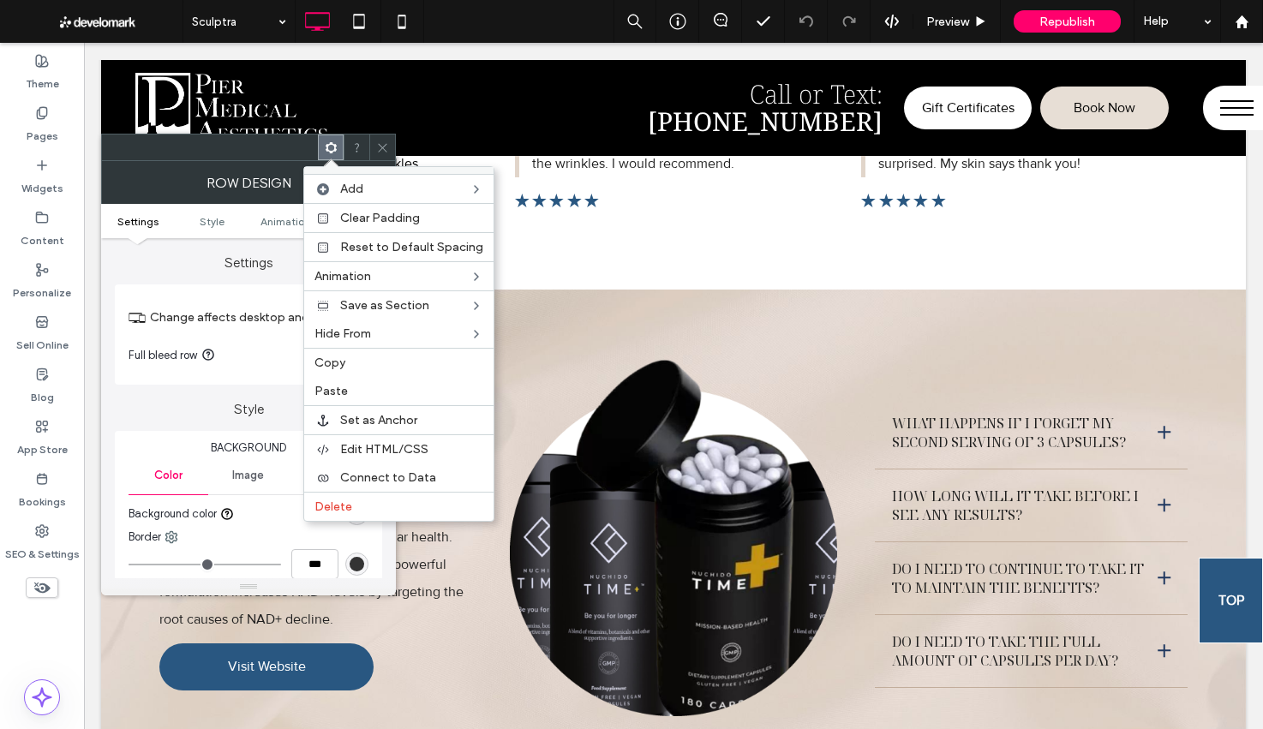
click at [365, 393] on label "Paste" at bounding box center [398, 391] width 169 height 15
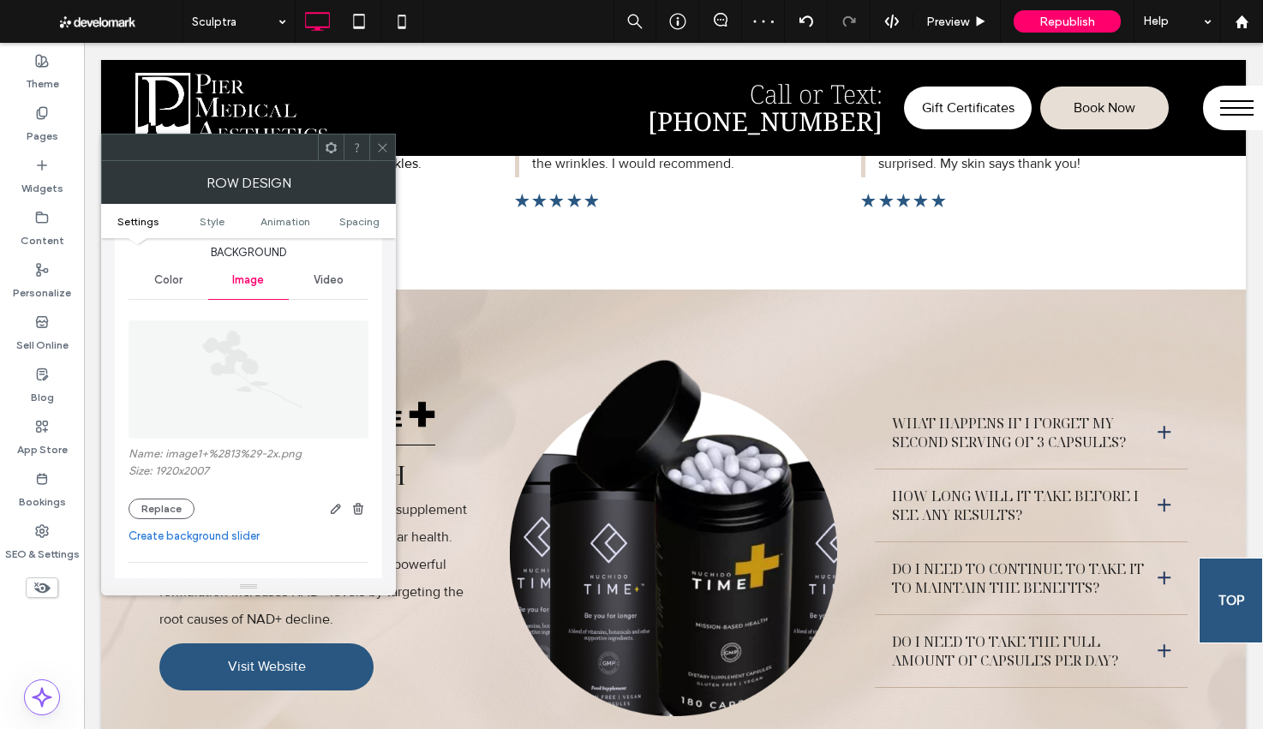
scroll to position [217, 0]
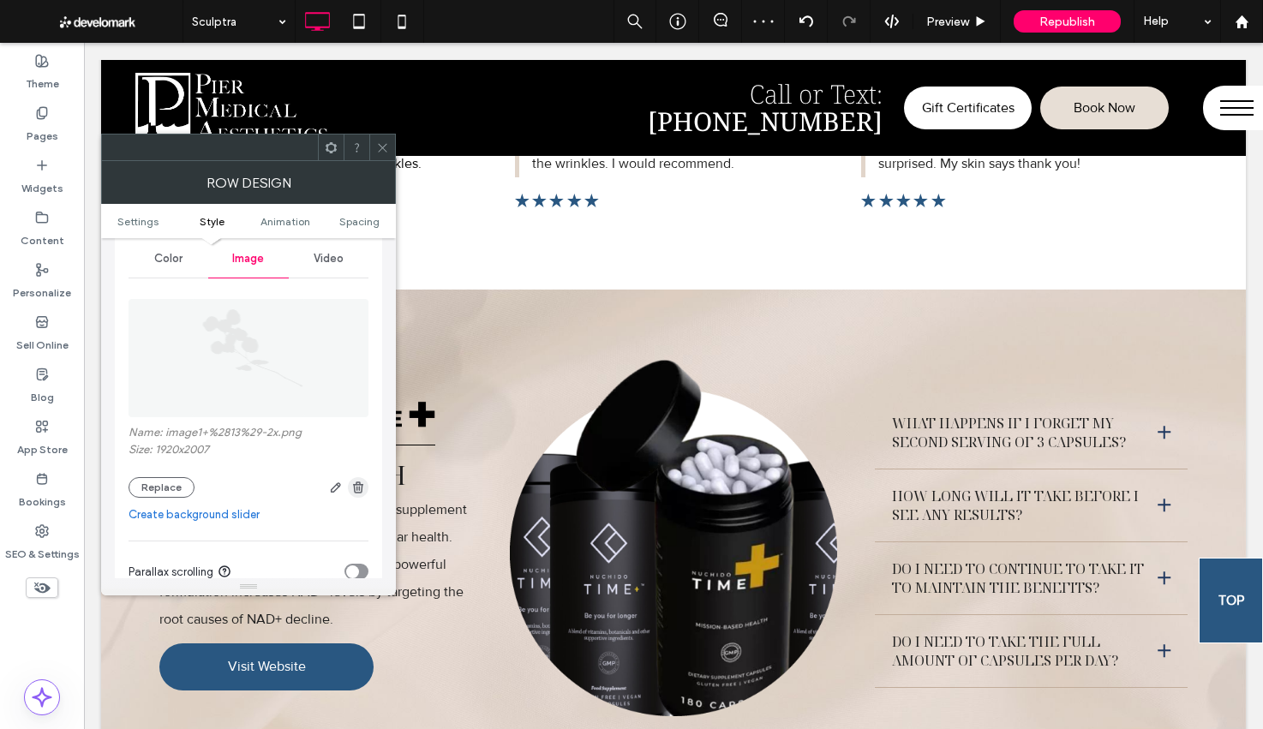
drag, startPoint x: 360, startPoint y: 492, endPoint x: 387, endPoint y: 485, distance: 28.3
click at [360, 492] on icon "button" at bounding box center [358, 488] width 14 height 14
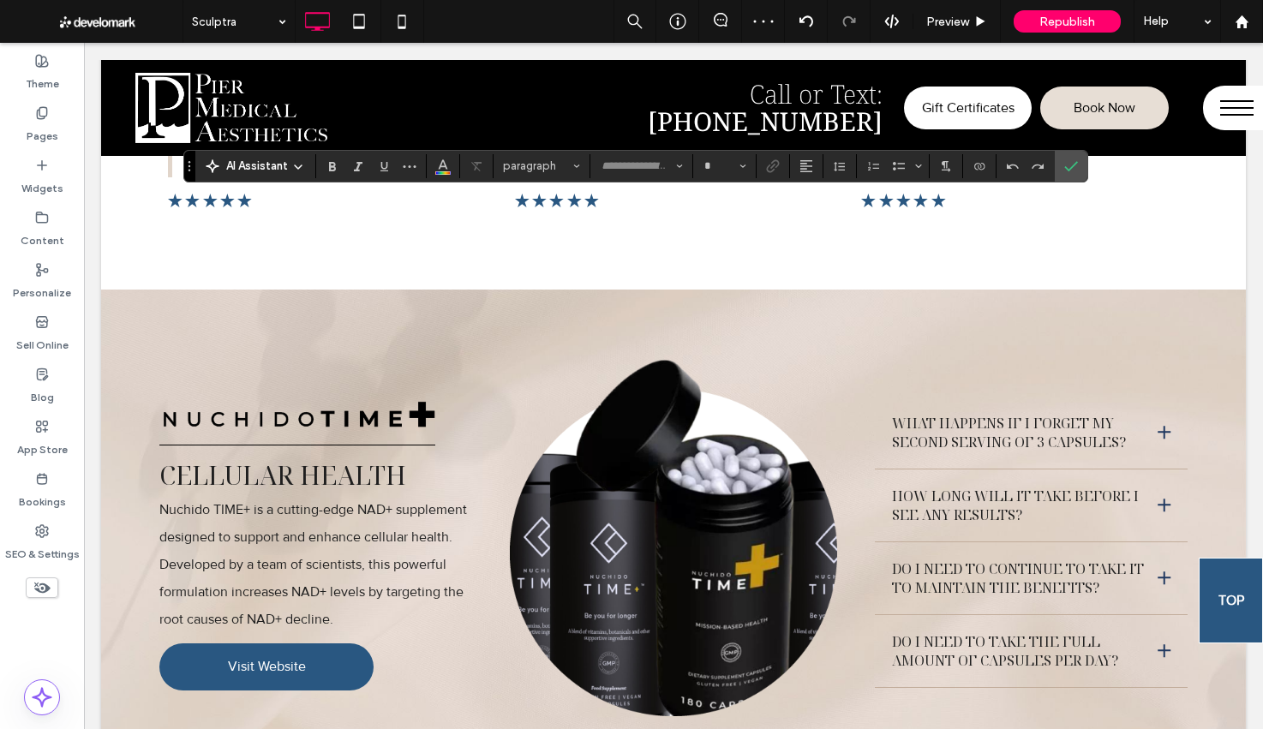
type input "**********"
type input "**"
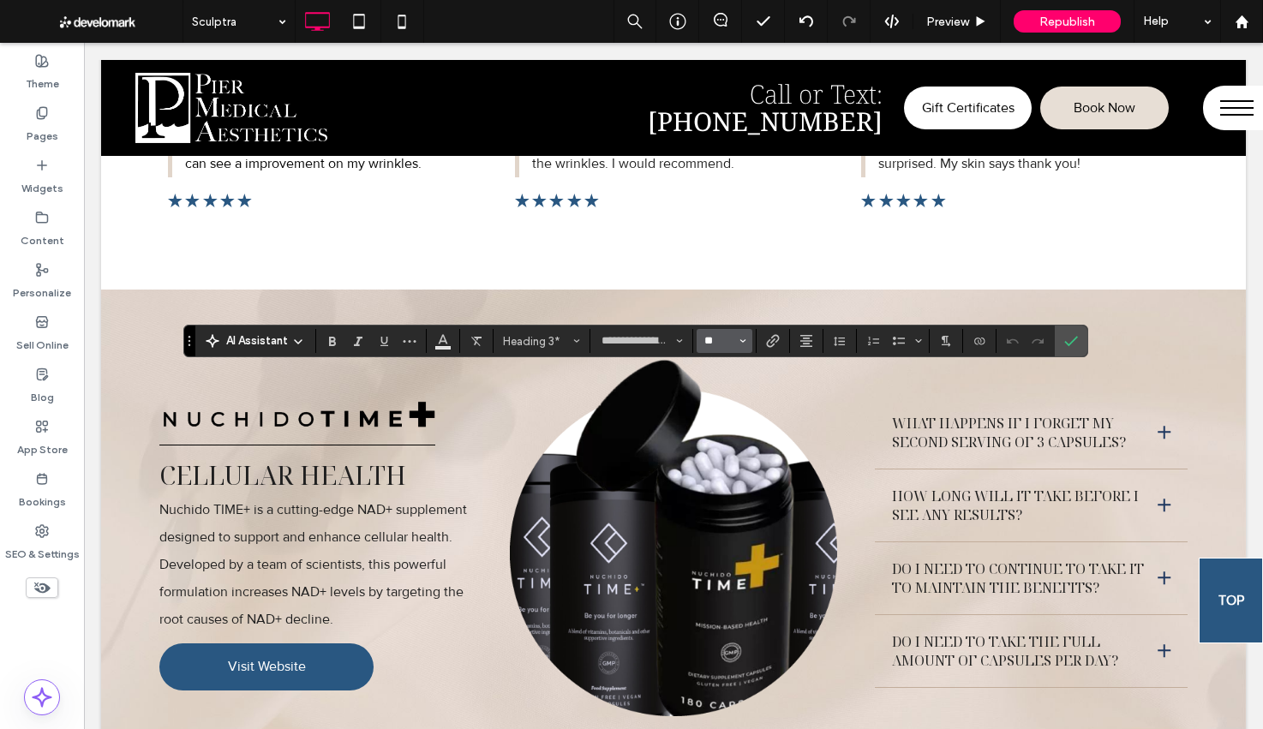
click at [716, 334] on input "**" at bounding box center [718, 341] width 33 height 14
type input "**"
click at [1064, 342] on use "Confirm" at bounding box center [1071, 341] width 14 height 10
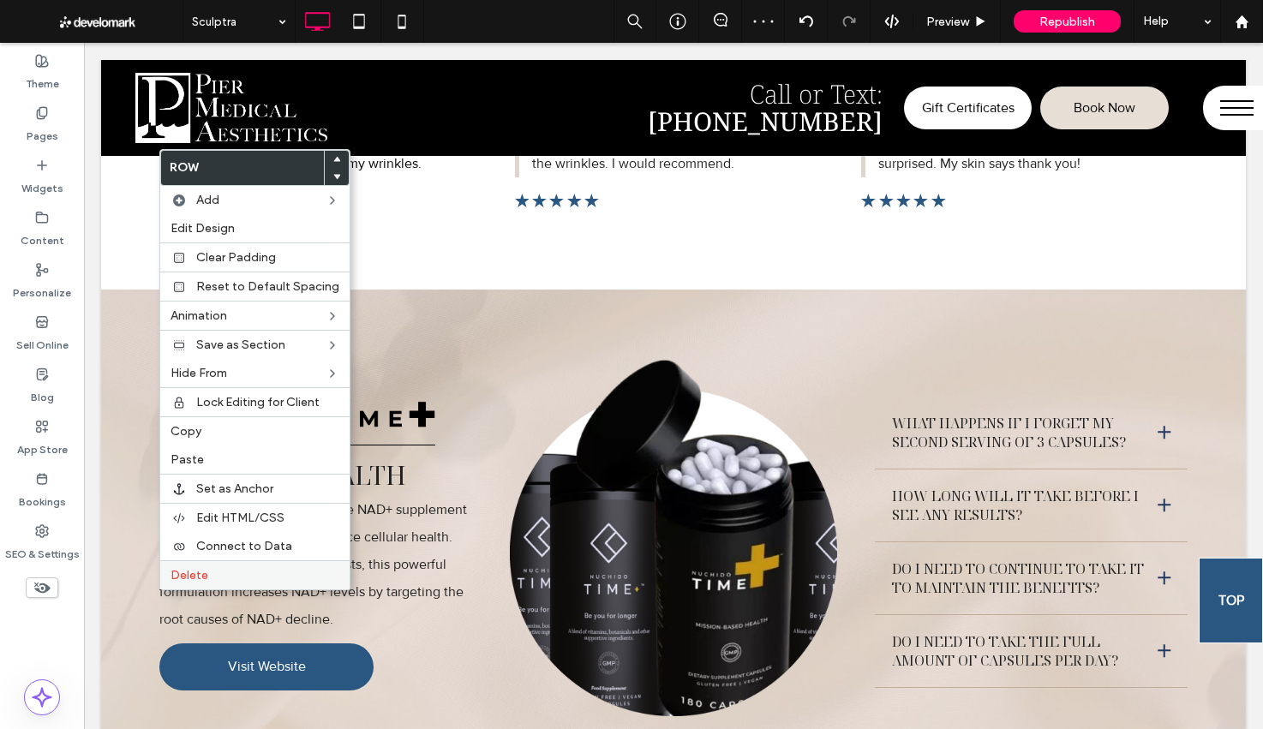
click at [166, 577] on div "Delete" at bounding box center [254, 574] width 189 height 29
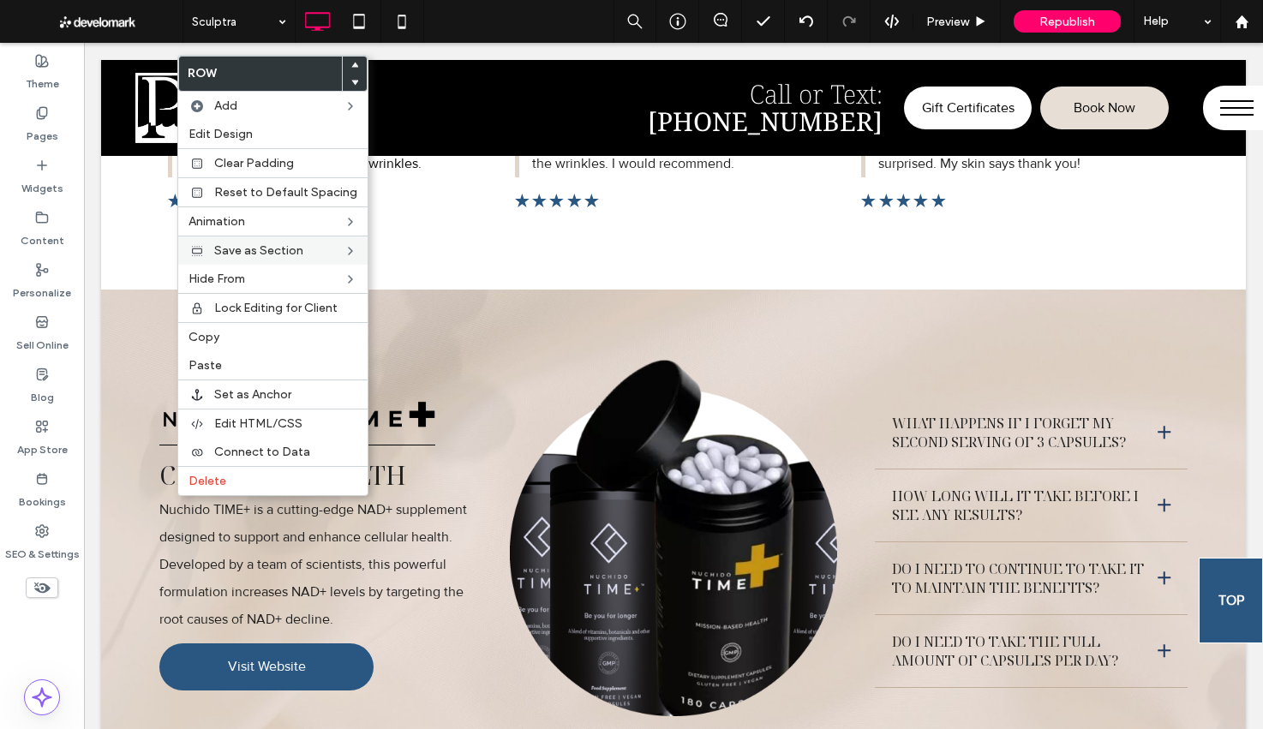
drag, startPoint x: 255, startPoint y: 345, endPoint x: 183, endPoint y: 254, distance: 115.9
click at [255, 345] on div "Copy" at bounding box center [272, 336] width 189 height 29
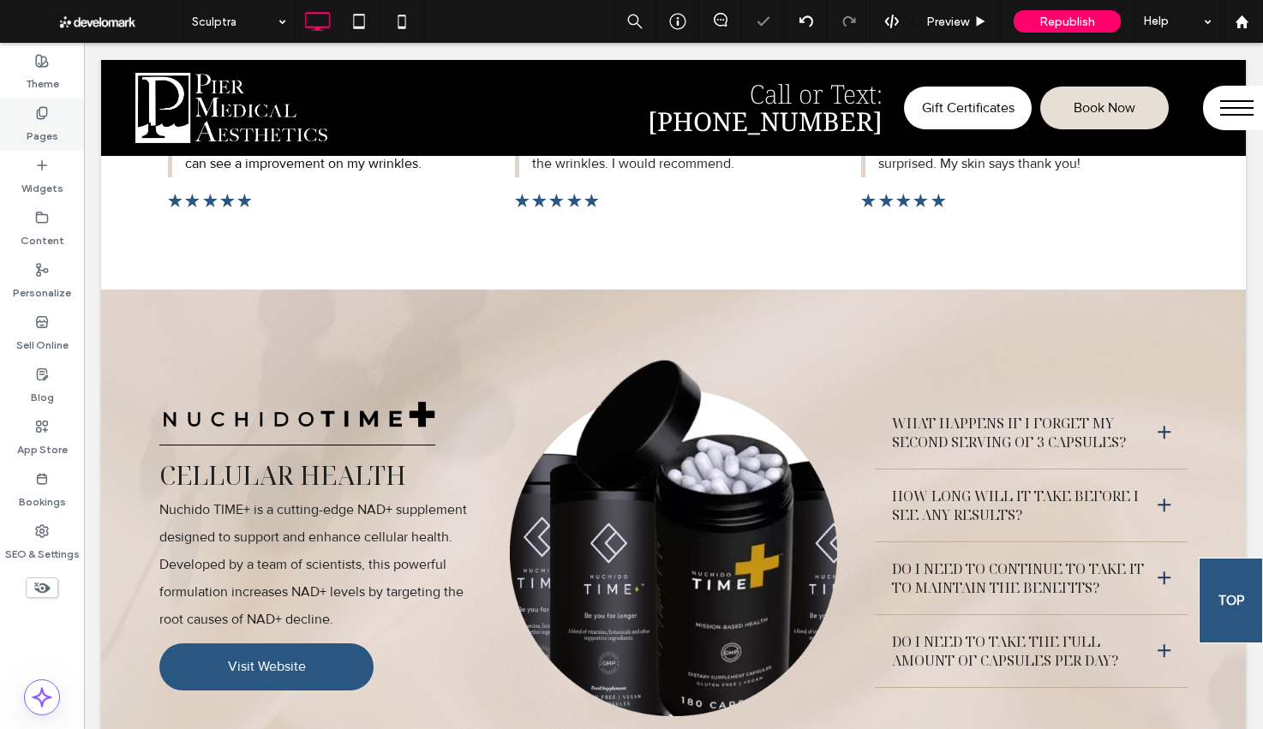
click at [29, 106] on div "Pages" at bounding box center [42, 125] width 84 height 52
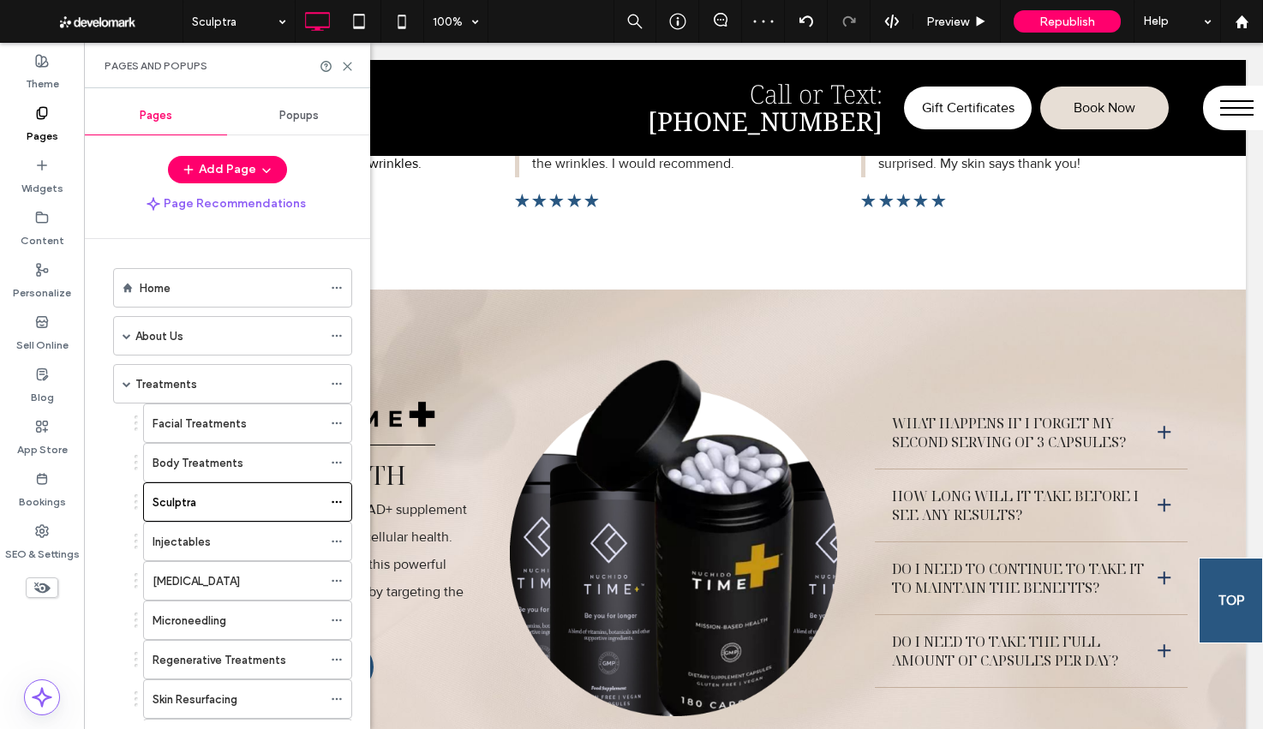
click at [259, 570] on div "[MEDICAL_DATA]" at bounding box center [237, 581] width 170 height 38
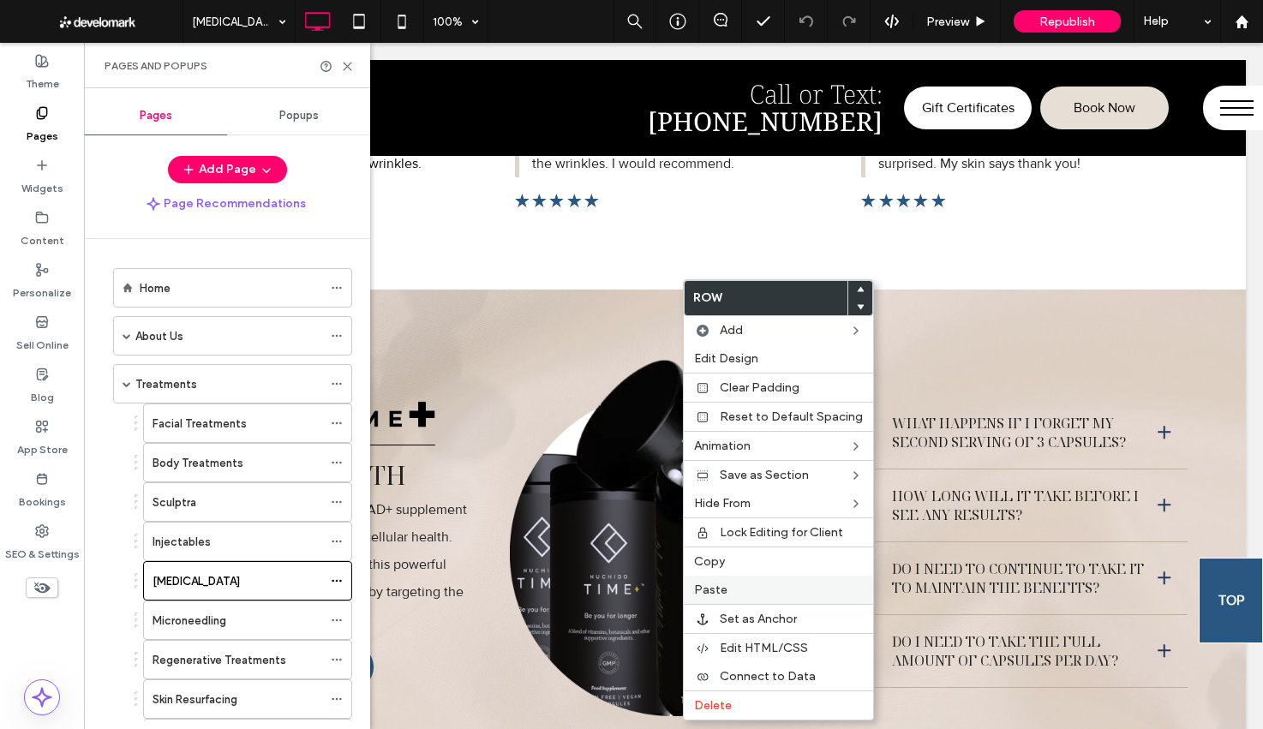
click at [732, 583] on label "Paste" at bounding box center [778, 590] width 169 height 15
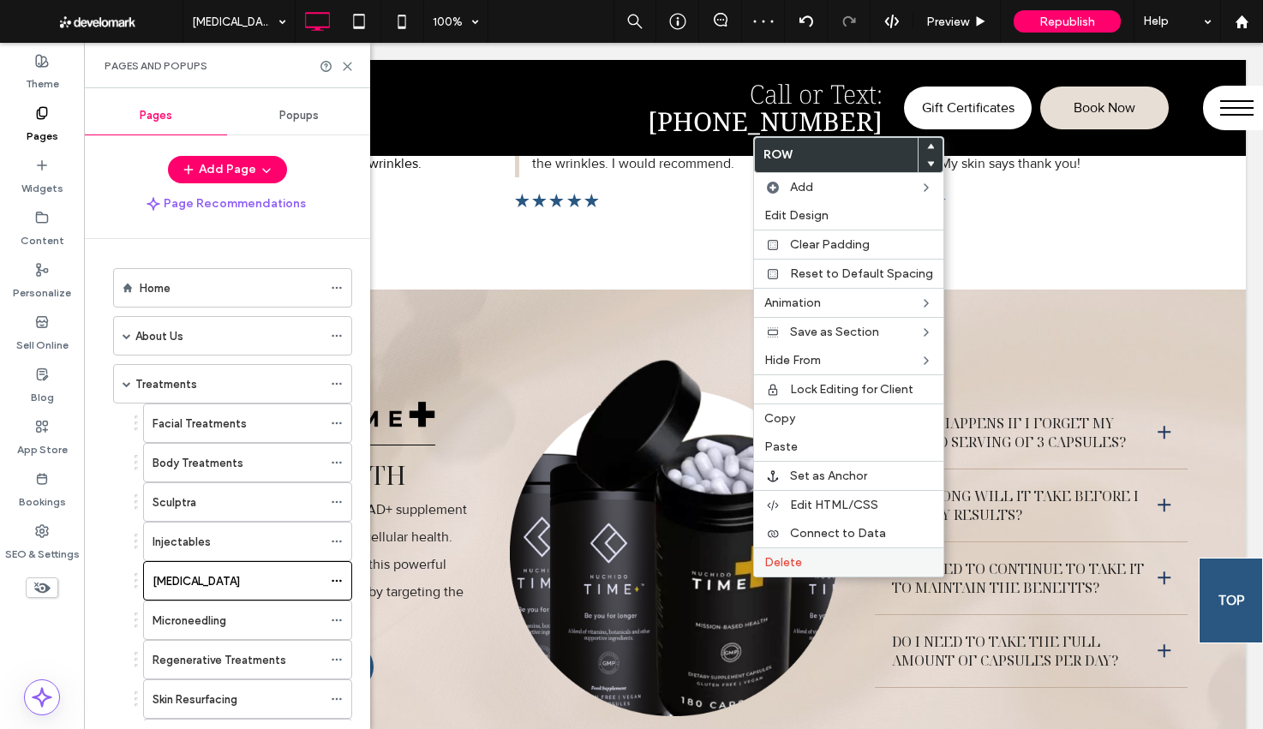
click at [774, 565] on span "Delete" at bounding box center [783, 562] width 38 height 15
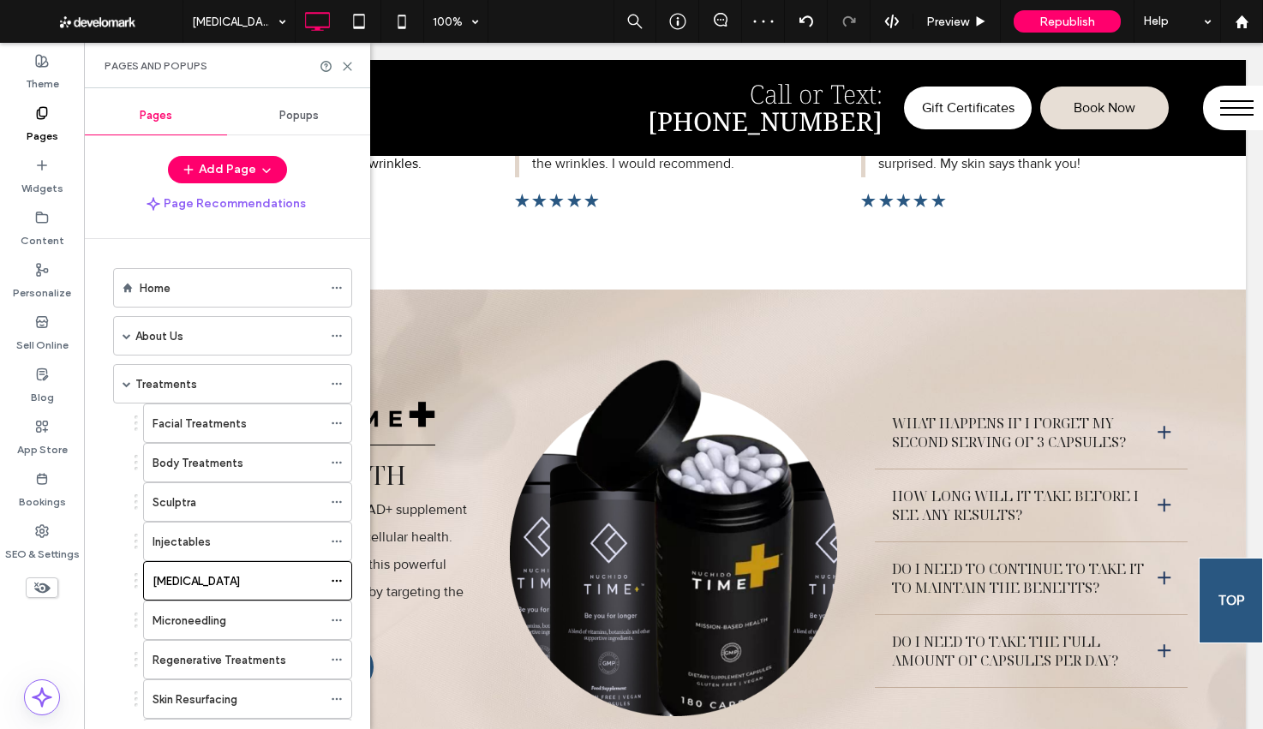
click at [224, 544] on div "Injectables" at bounding box center [237, 542] width 170 height 18
click at [213, 631] on div "Microneedling" at bounding box center [237, 620] width 170 height 38
click at [256, 667] on label "Regenerative Treatments" at bounding box center [219, 660] width 134 height 30
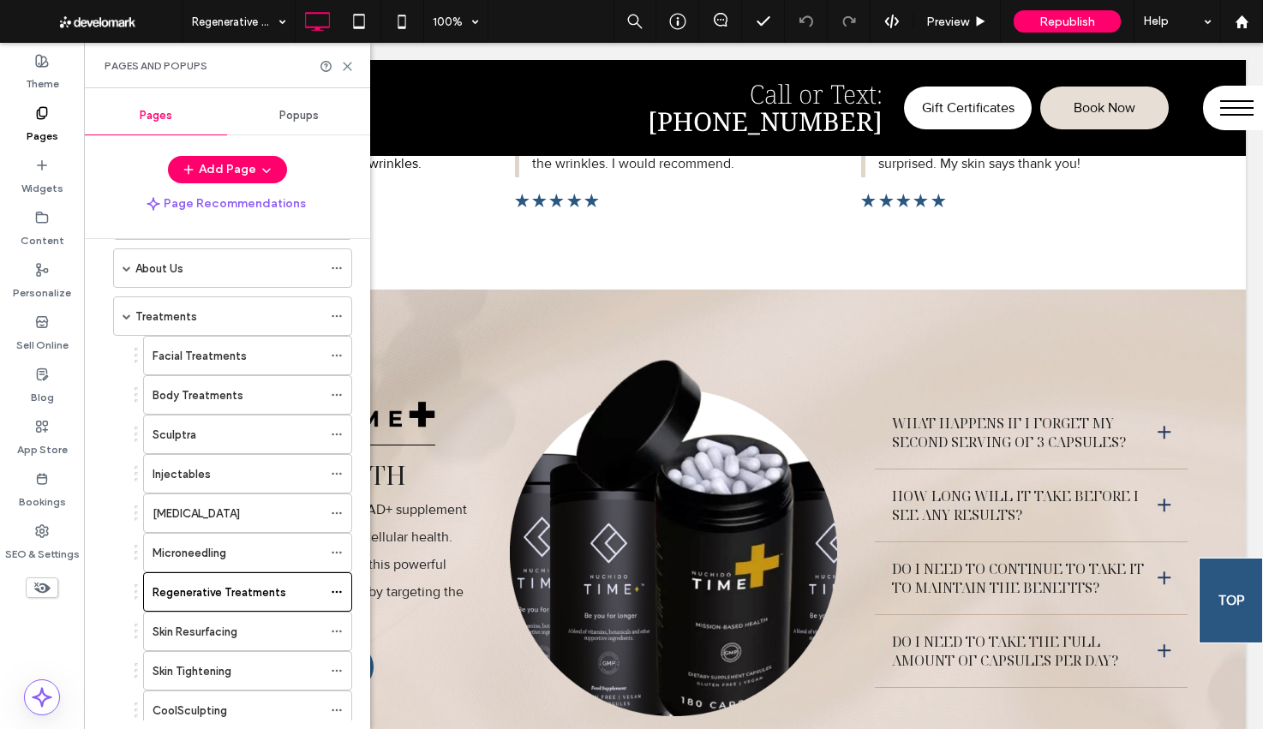
scroll to position [149, 0]
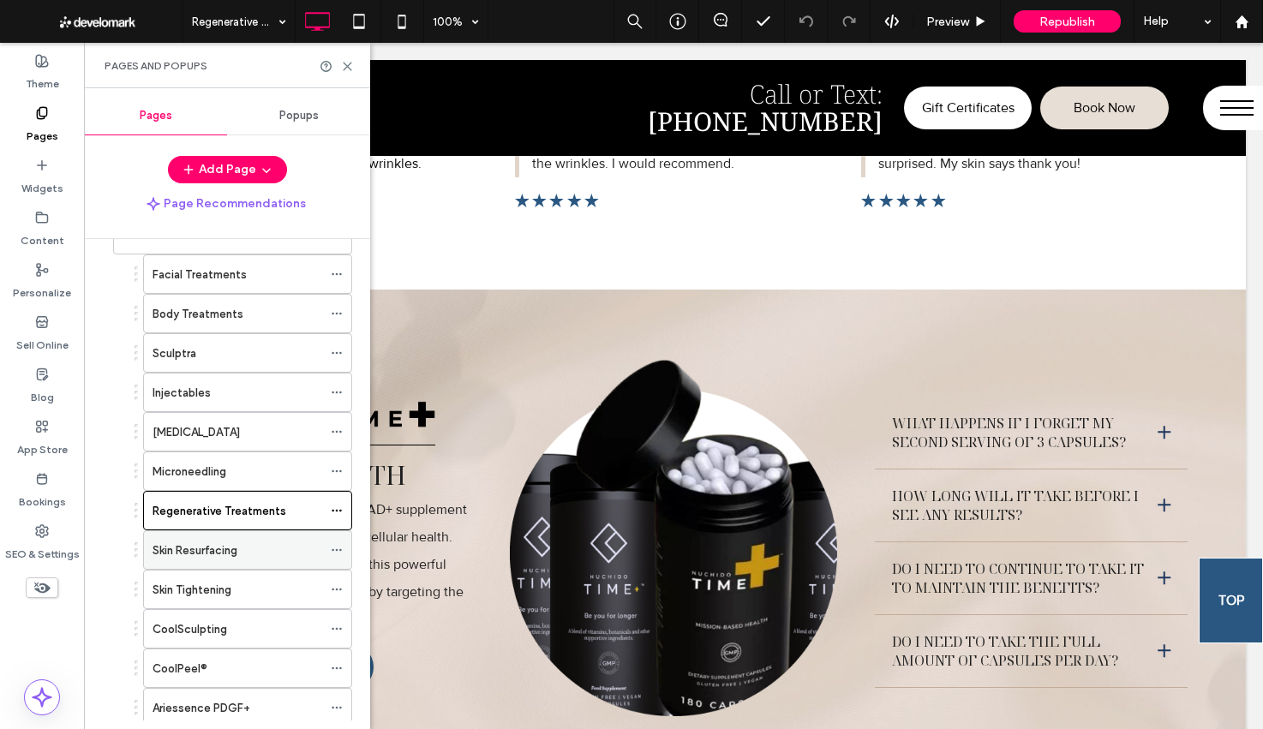
click at [200, 550] on label "Skin Resurfacing" at bounding box center [194, 550] width 85 height 30
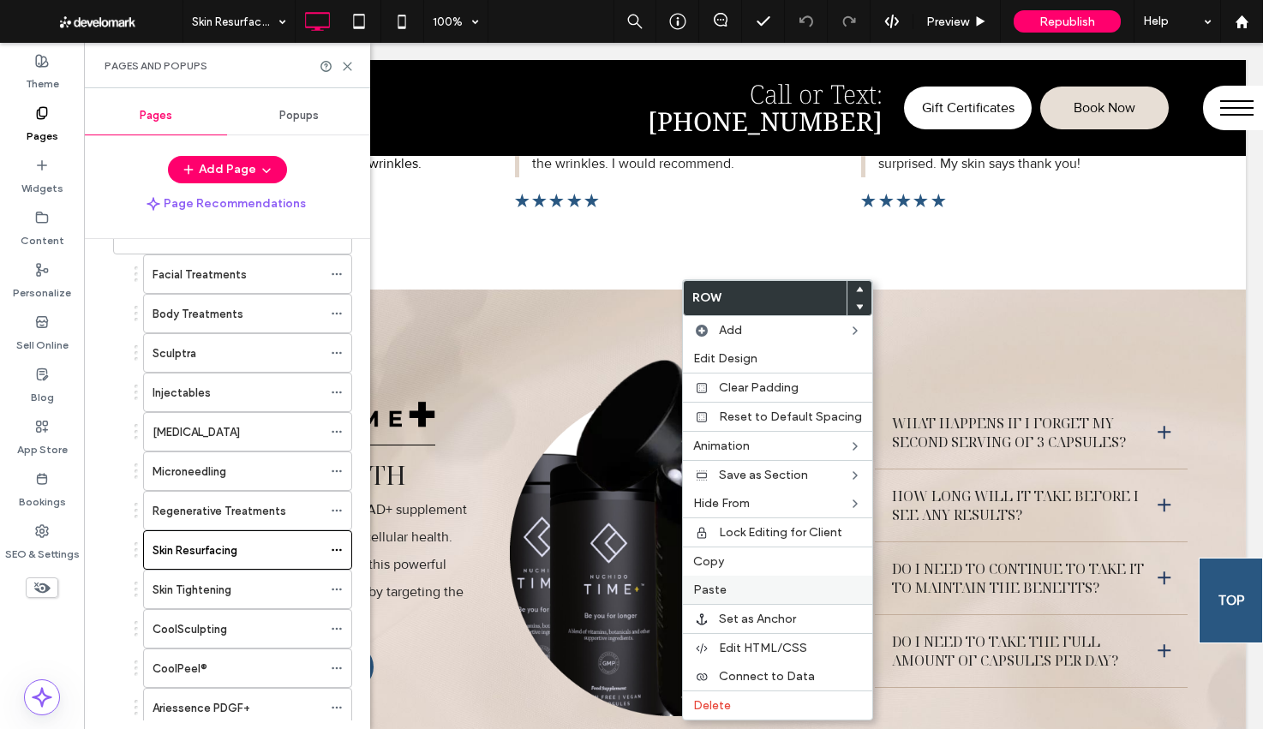
click at [732, 584] on label "Paste" at bounding box center [777, 590] width 169 height 15
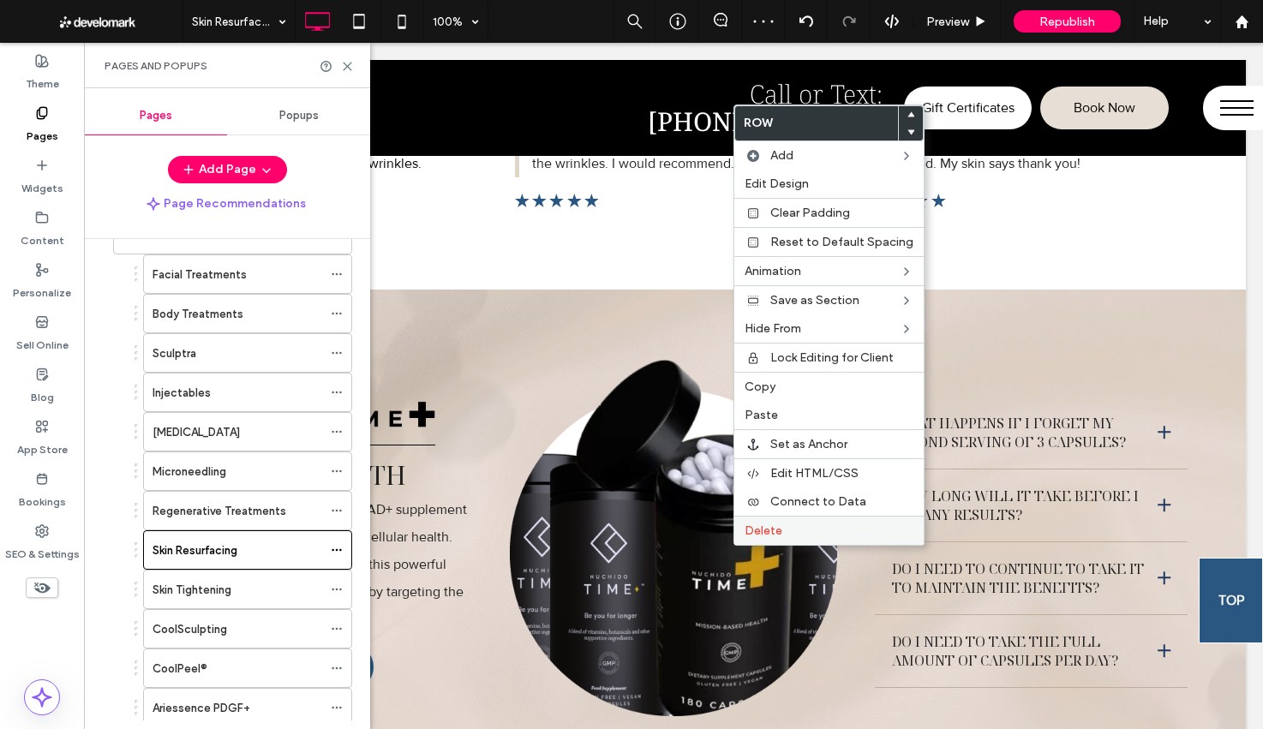
drag, startPoint x: 772, startPoint y: 538, endPoint x: 736, endPoint y: 541, distance: 36.1
click at [772, 538] on div "Delete" at bounding box center [828, 530] width 189 height 29
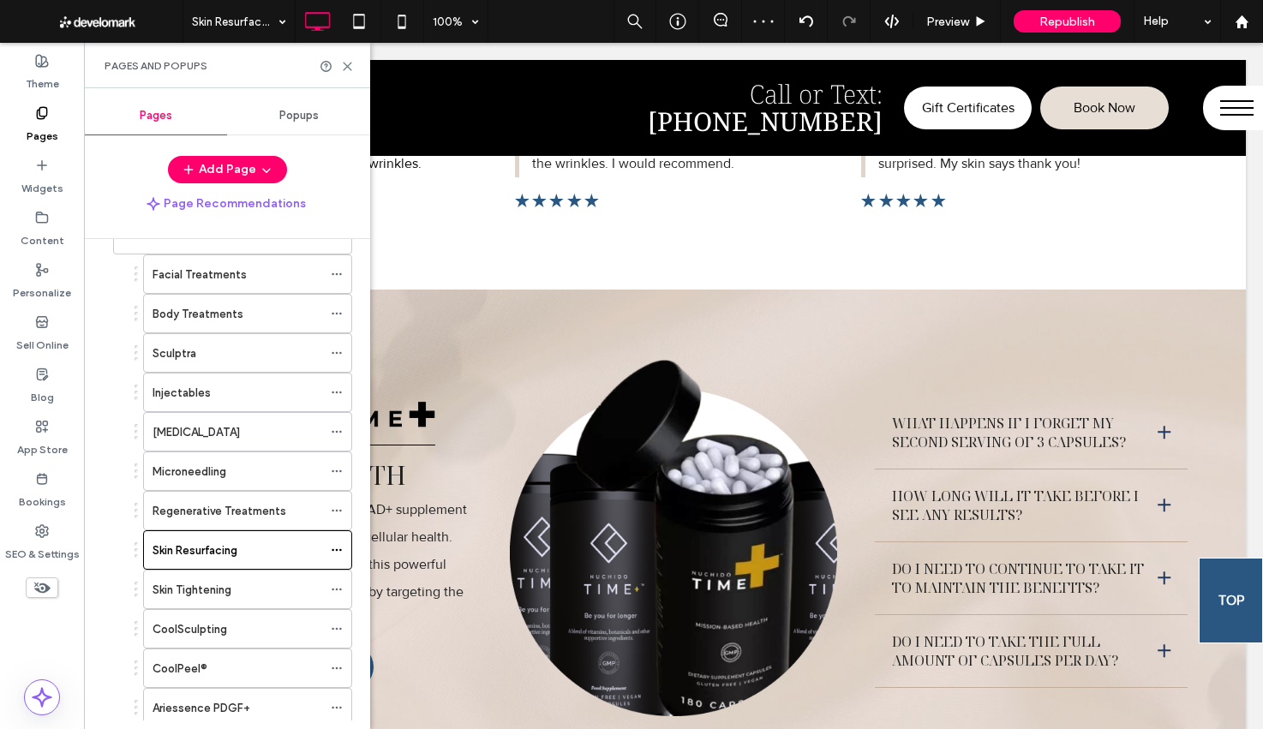
click at [241, 588] on div "Skin Tightening" at bounding box center [237, 590] width 170 height 18
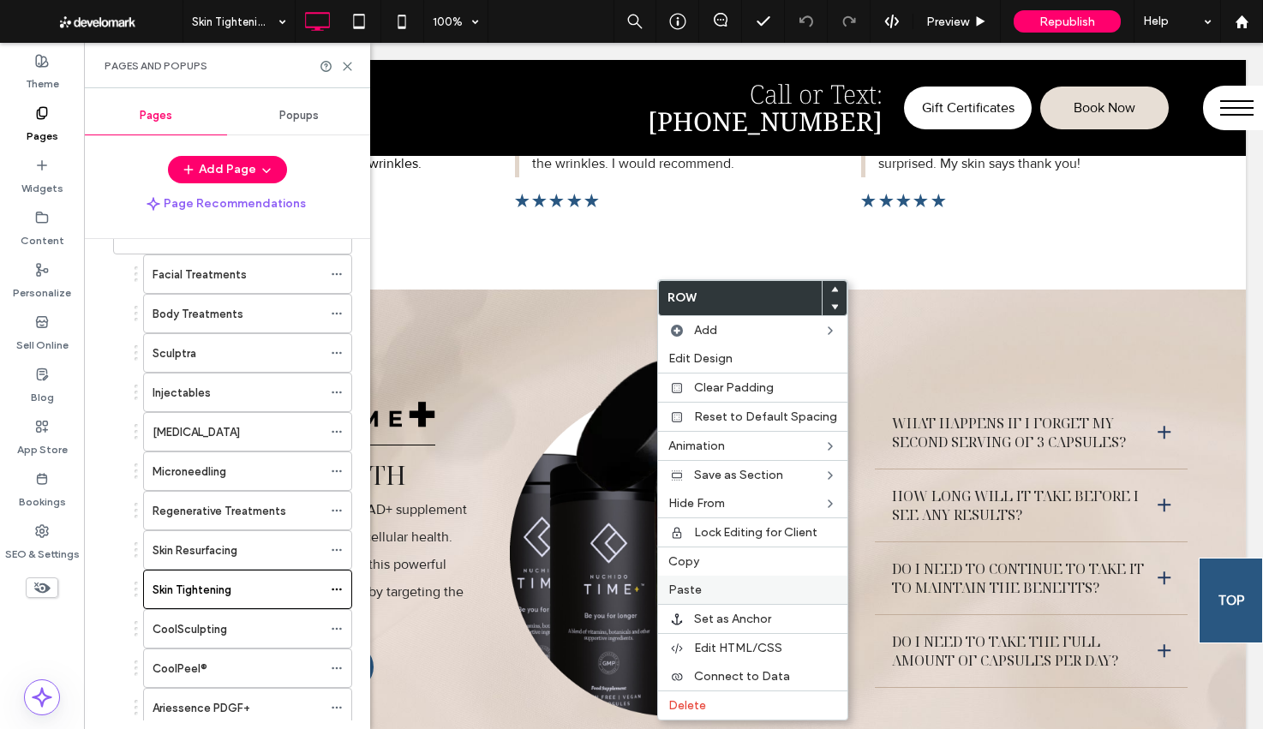
click at [714, 595] on label "Paste" at bounding box center [752, 590] width 169 height 15
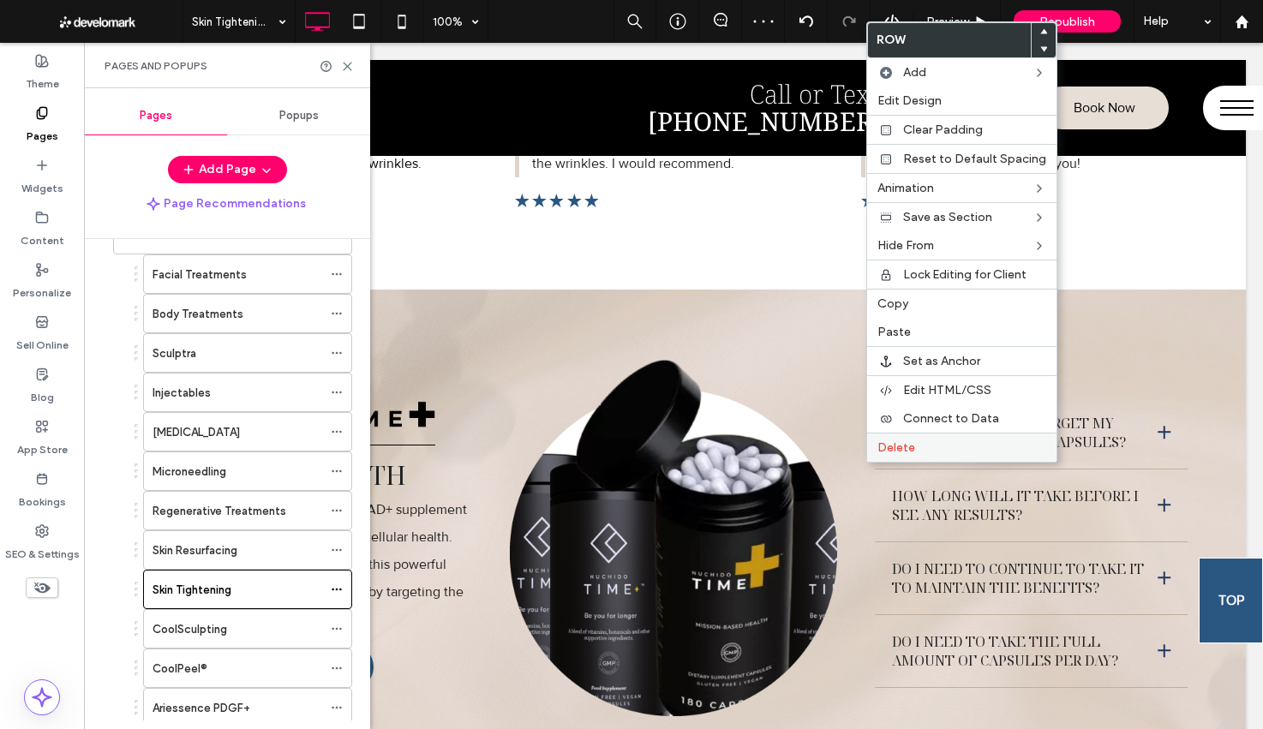
click at [906, 448] on span "Delete" at bounding box center [896, 447] width 38 height 15
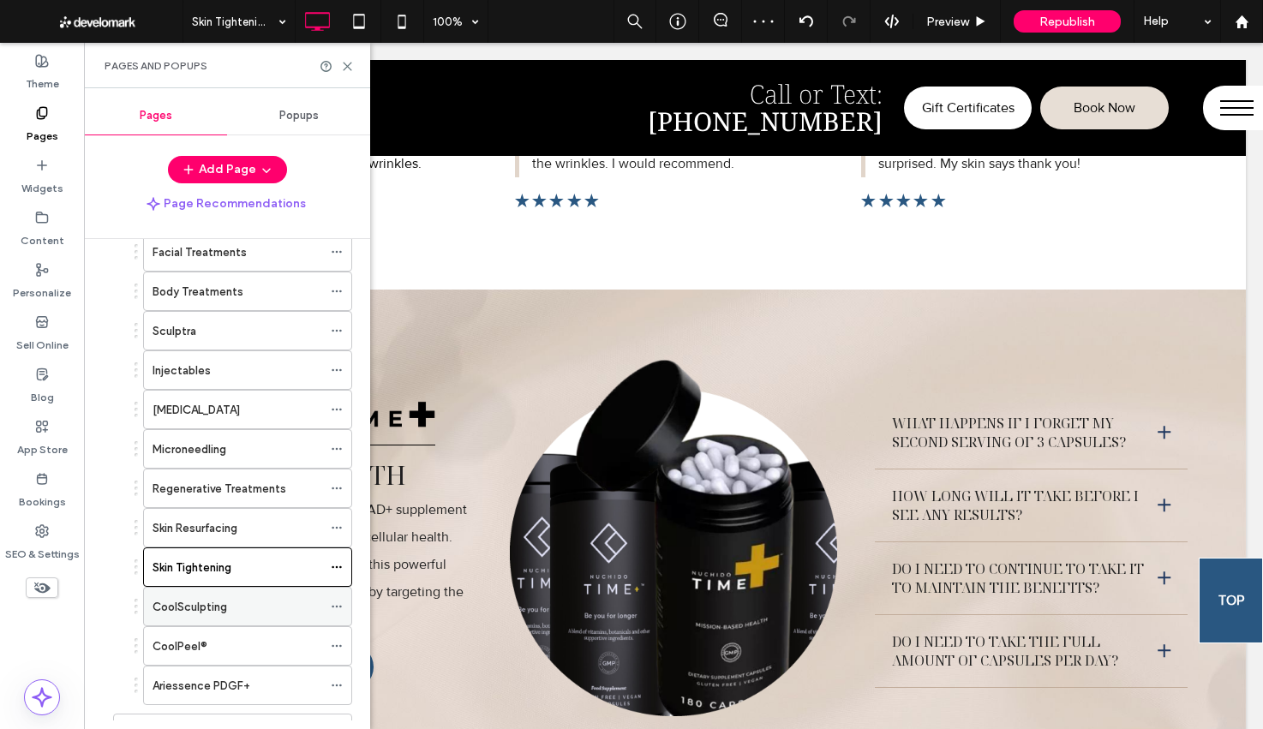
scroll to position [188, 0]
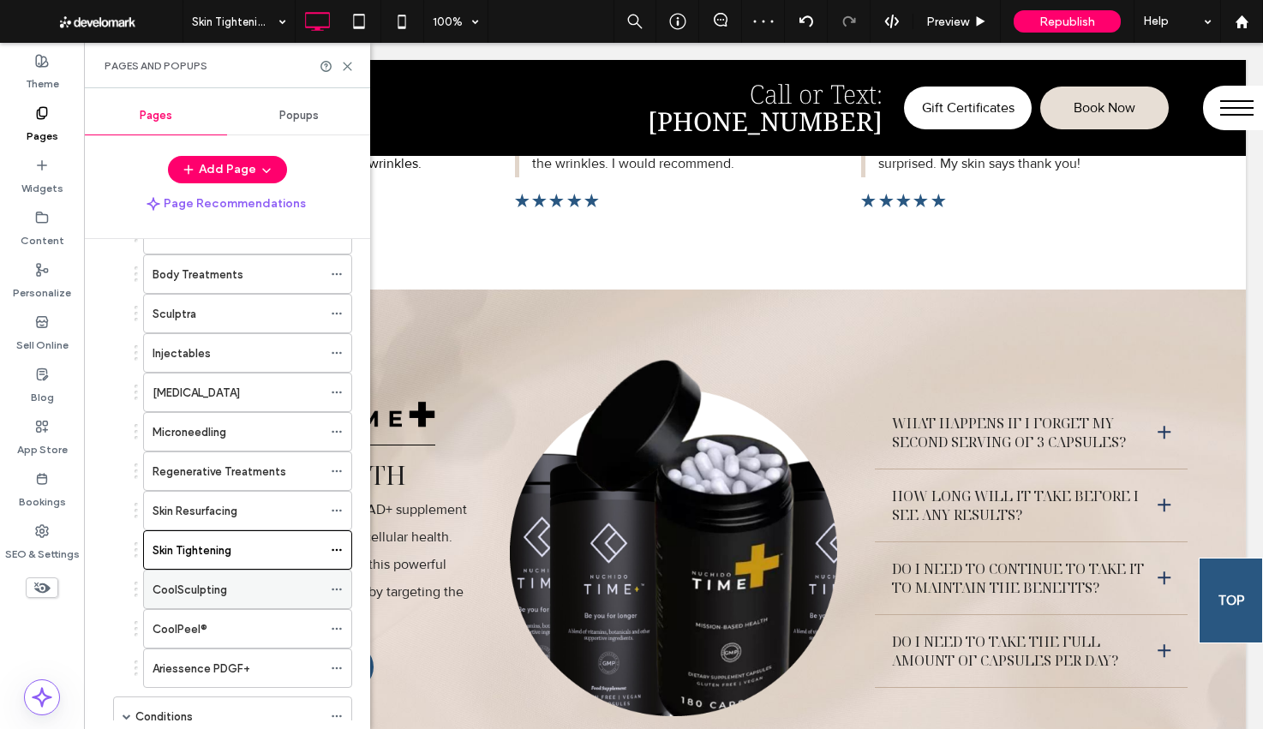
click at [183, 589] on label "CoolSculpting" at bounding box center [189, 590] width 75 height 30
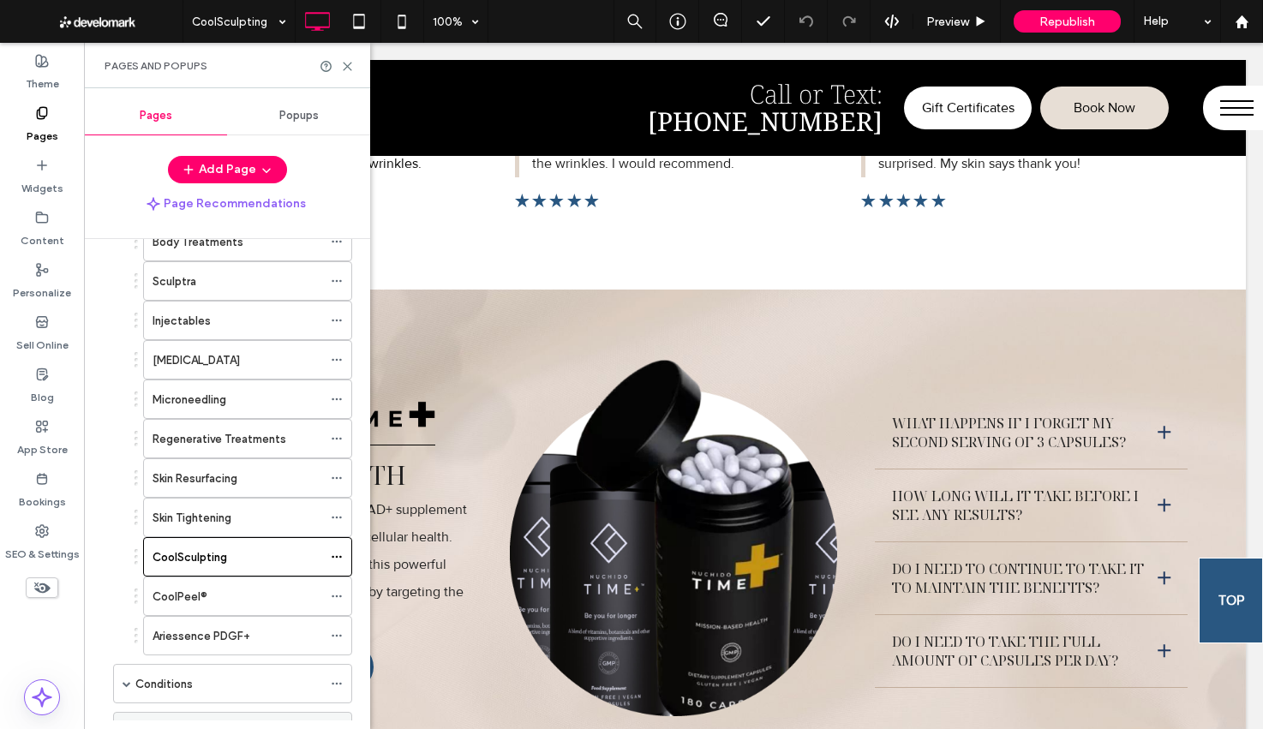
scroll to position [258, 0]
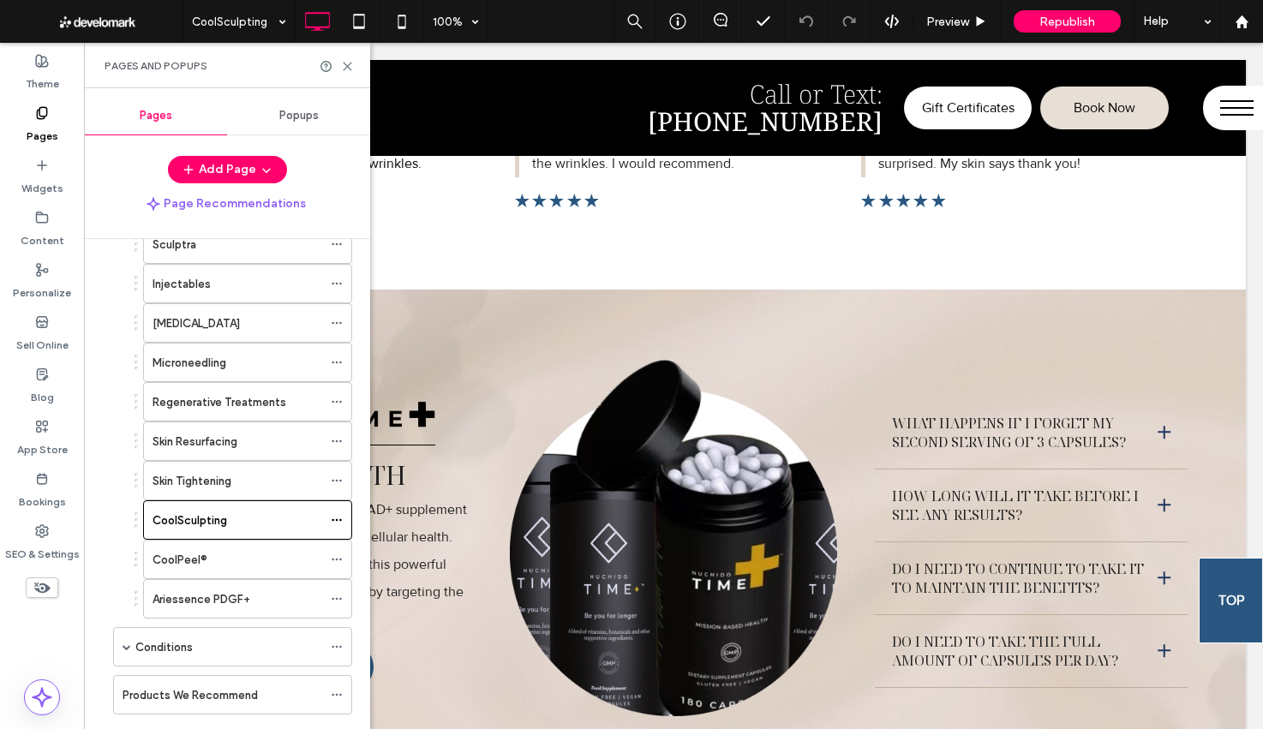
click at [199, 572] on div "CoolPeel®" at bounding box center [237, 560] width 170 height 38
drag, startPoint x: 240, startPoint y: 600, endPoint x: 706, endPoint y: 545, distance: 469.3
click at [239, 600] on label "Ariessence PDGF+" at bounding box center [201, 599] width 98 height 30
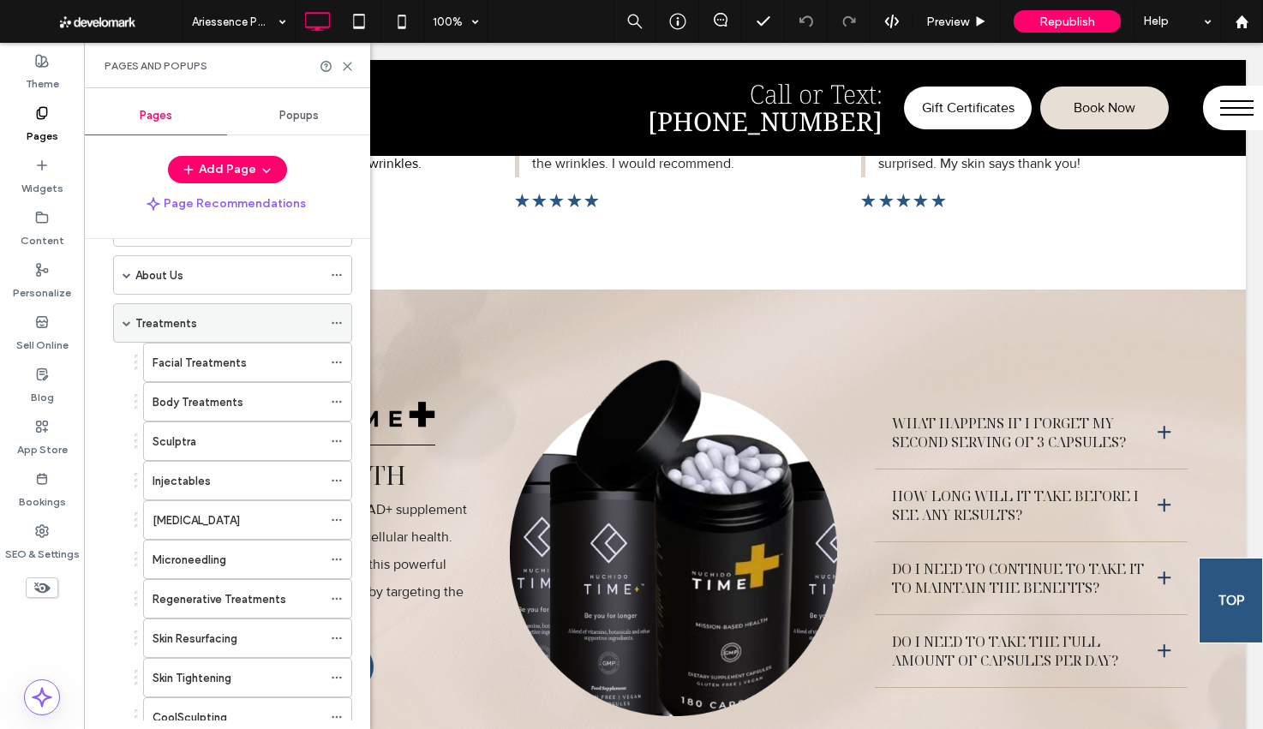
scroll to position [33, 0]
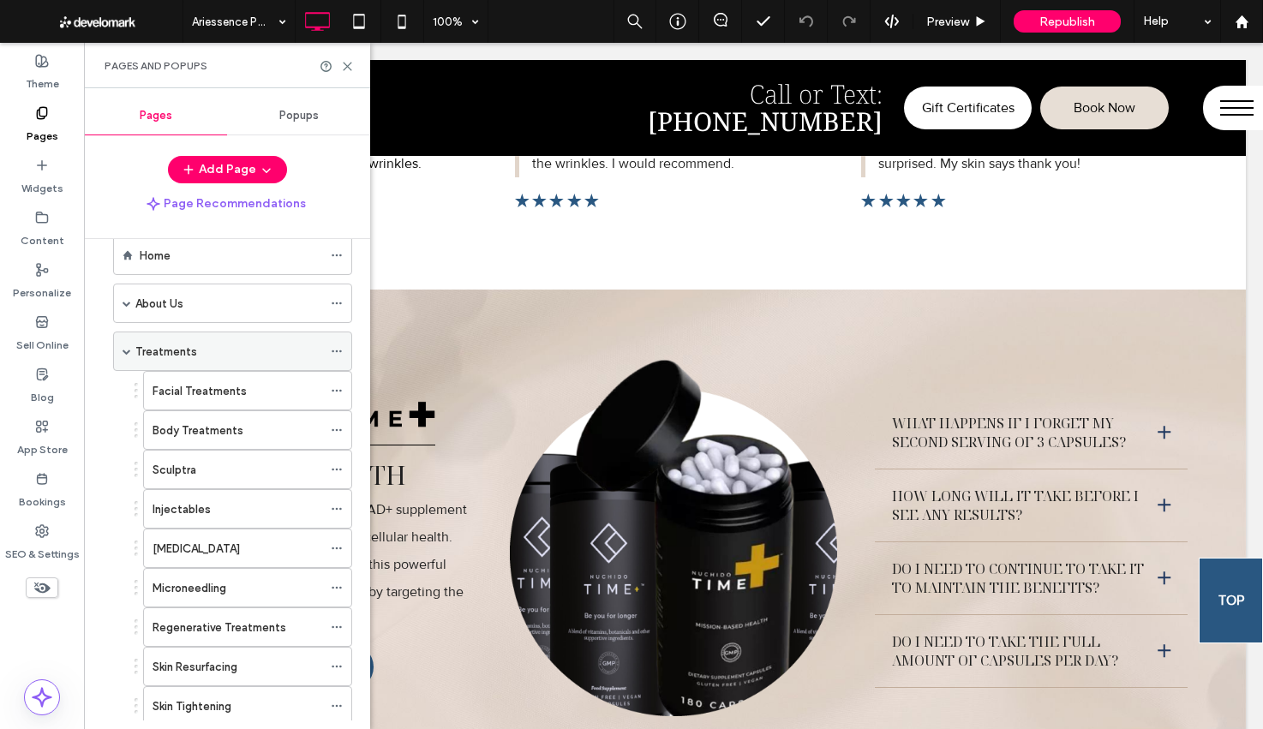
click at [128, 353] on span at bounding box center [126, 351] width 9 height 9
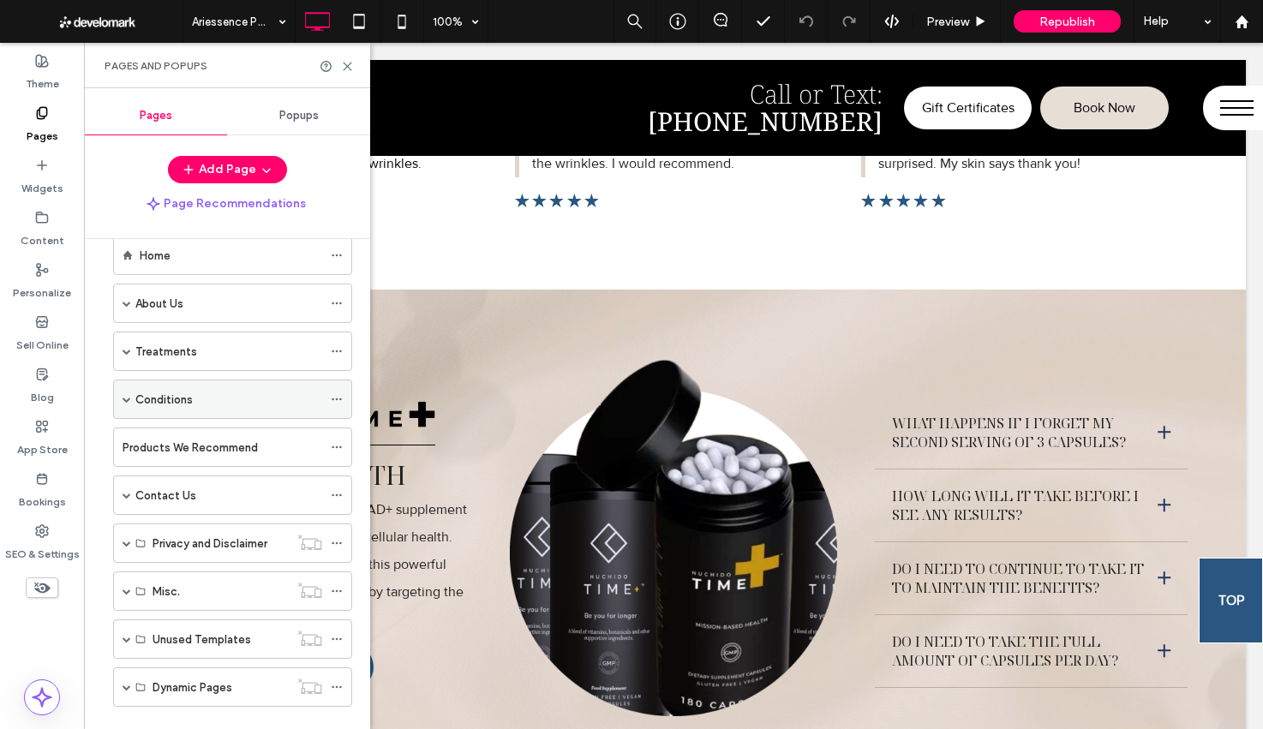
click at [127, 401] on span at bounding box center [126, 399] width 9 height 9
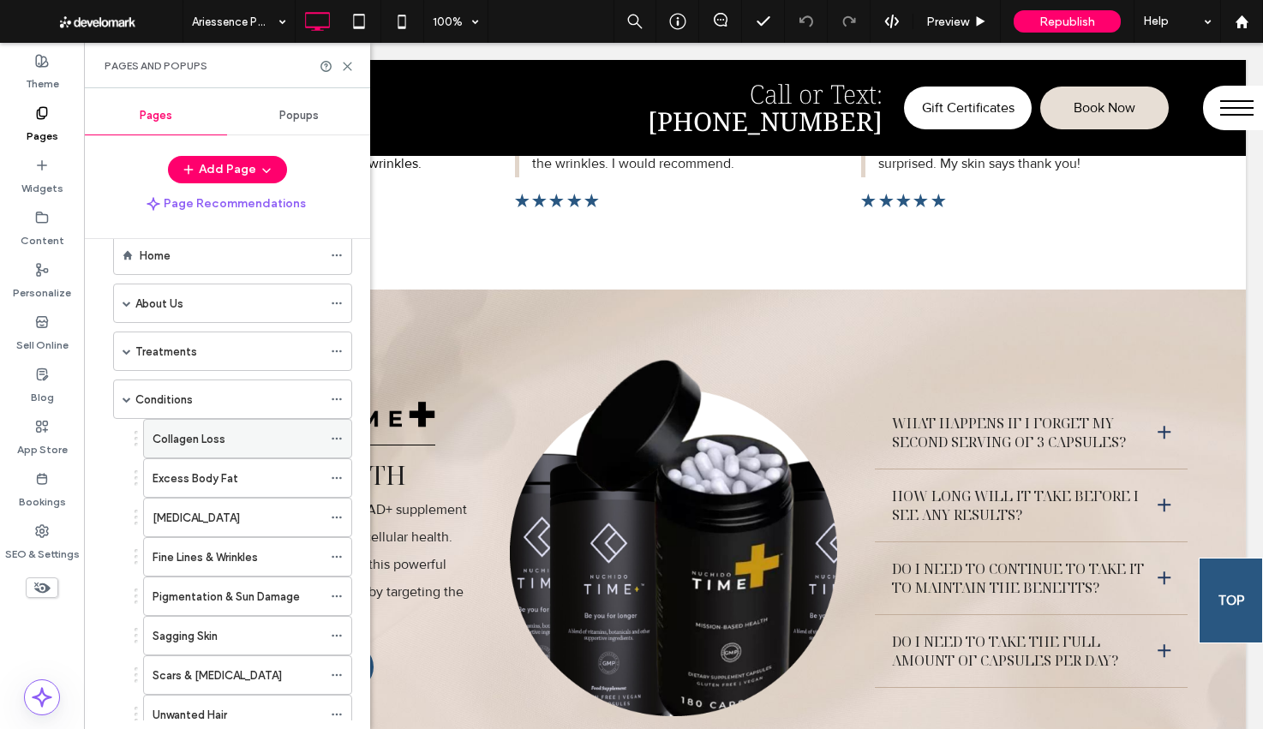
click at [168, 438] on label "Collagen Loss" at bounding box center [188, 439] width 73 height 30
click at [129, 352] on span at bounding box center [126, 351] width 9 height 9
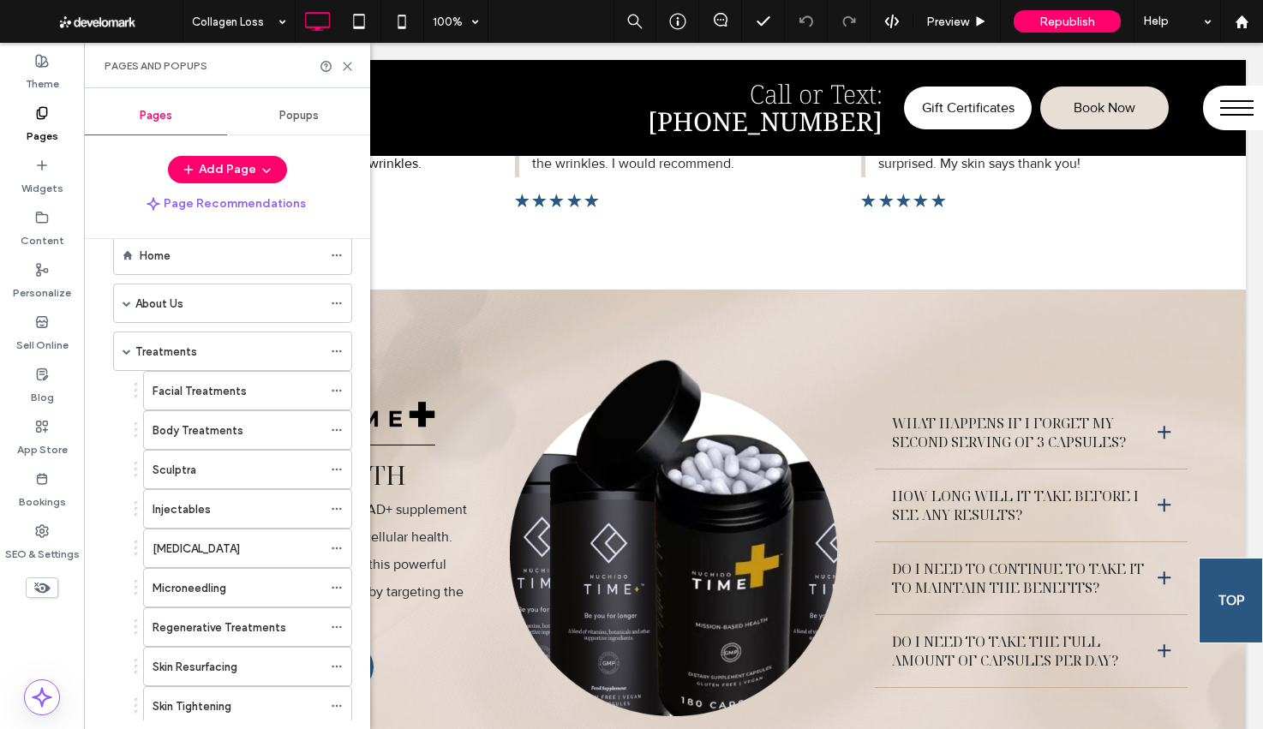
click at [185, 400] on div "Facial Treatments" at bounding box center [237, 391] width 170 height 38
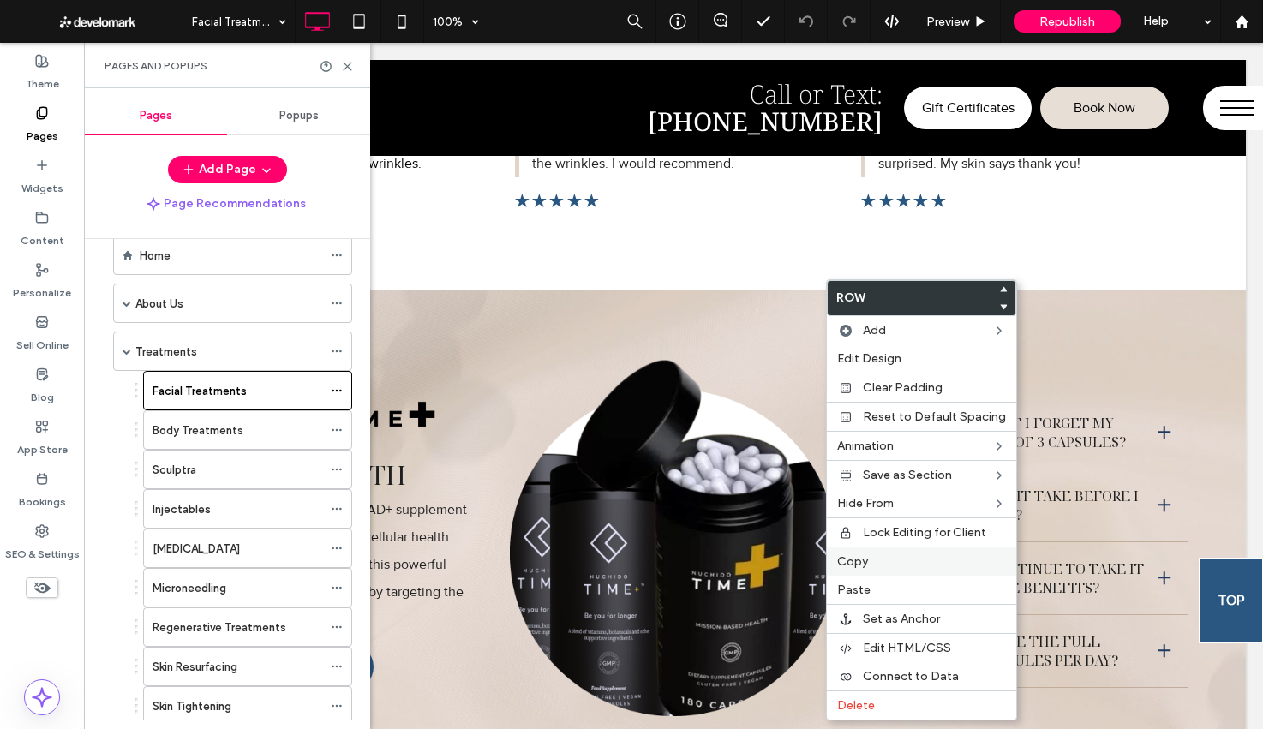
drag, startPoint x: 869, startPoint y: 563, endPoint x: 830, endPoint y: 547, distance: 41.8
click at [869, 563] on label "Copy" at bounding box center [921, 561] width 169 height 15
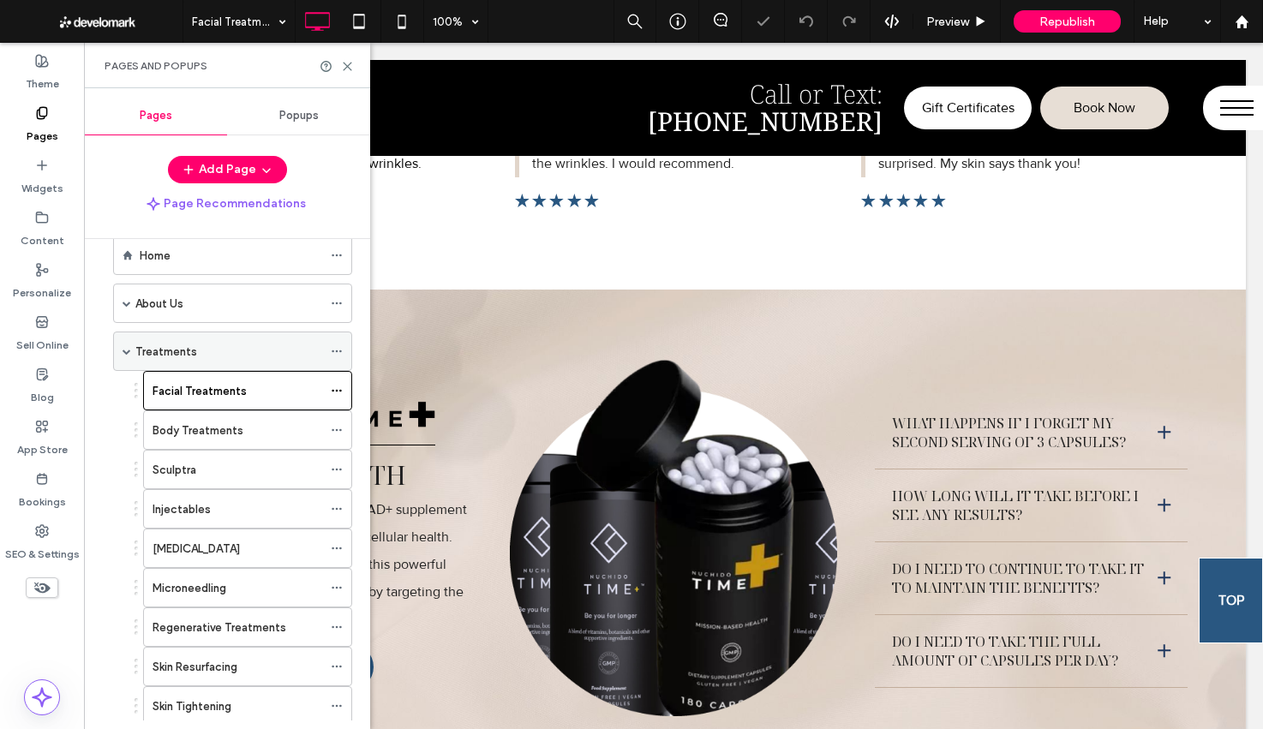
click at [125, 350] on span at bounding box center [126, 351] width 9 height 9
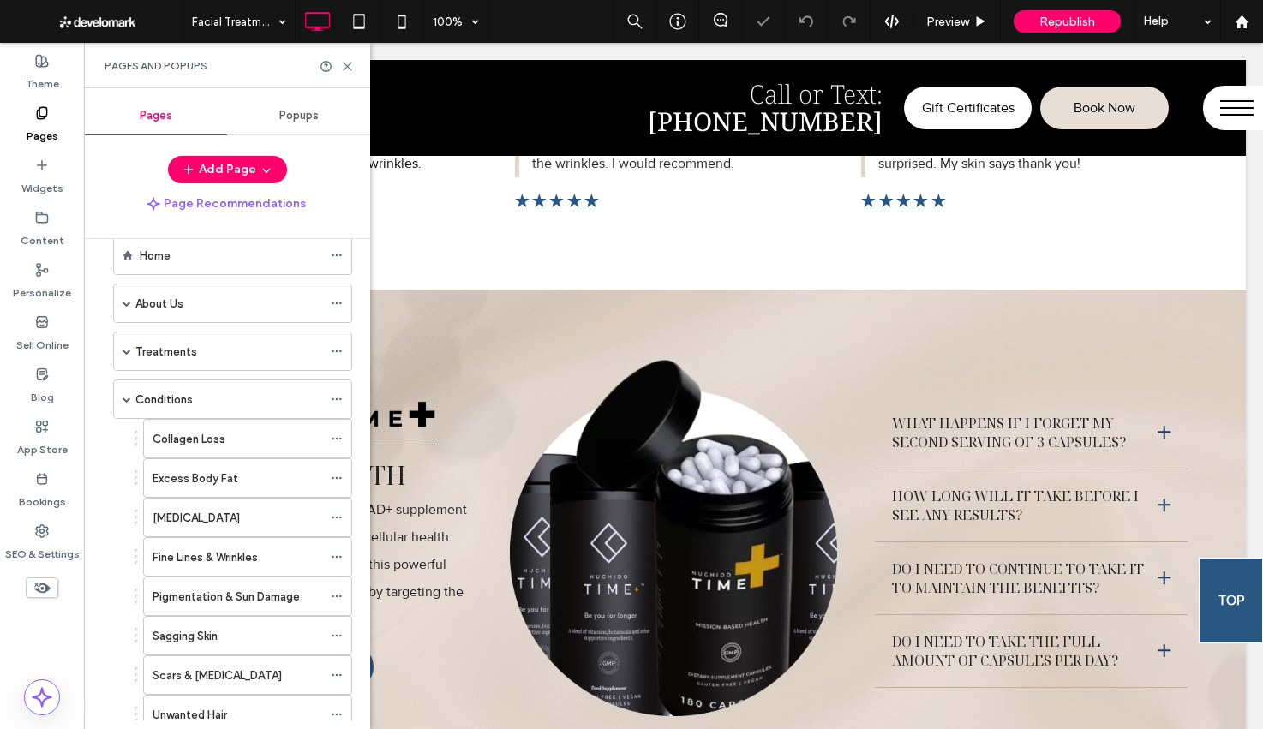
click at [196, 434] on label "Collagen Loss" at bounding box center [188, 439] width 73 height 30
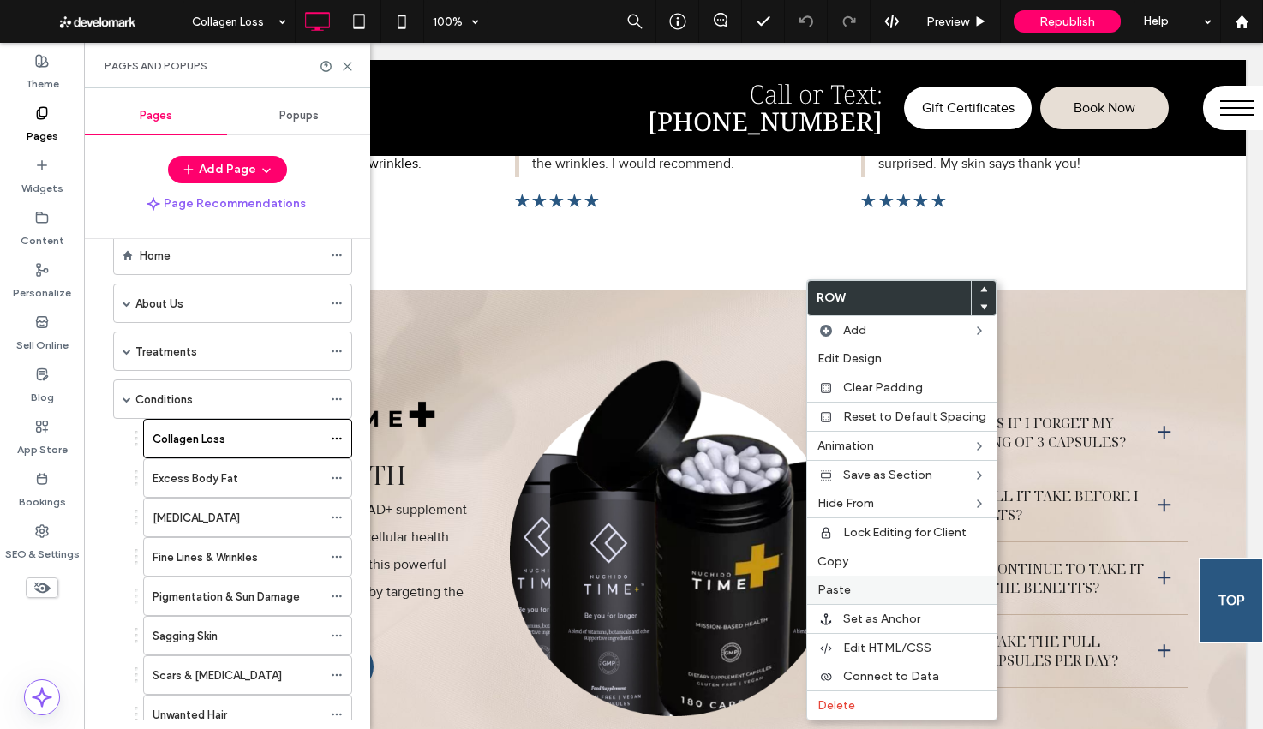
drag, startPoint x: 845, startPoint y: 594, endPoint x: 857, endPoint y: 581, distance: 17.6
click at [845, 594] on span "Paste" at bounding box center [833, 590] width 33 height 15
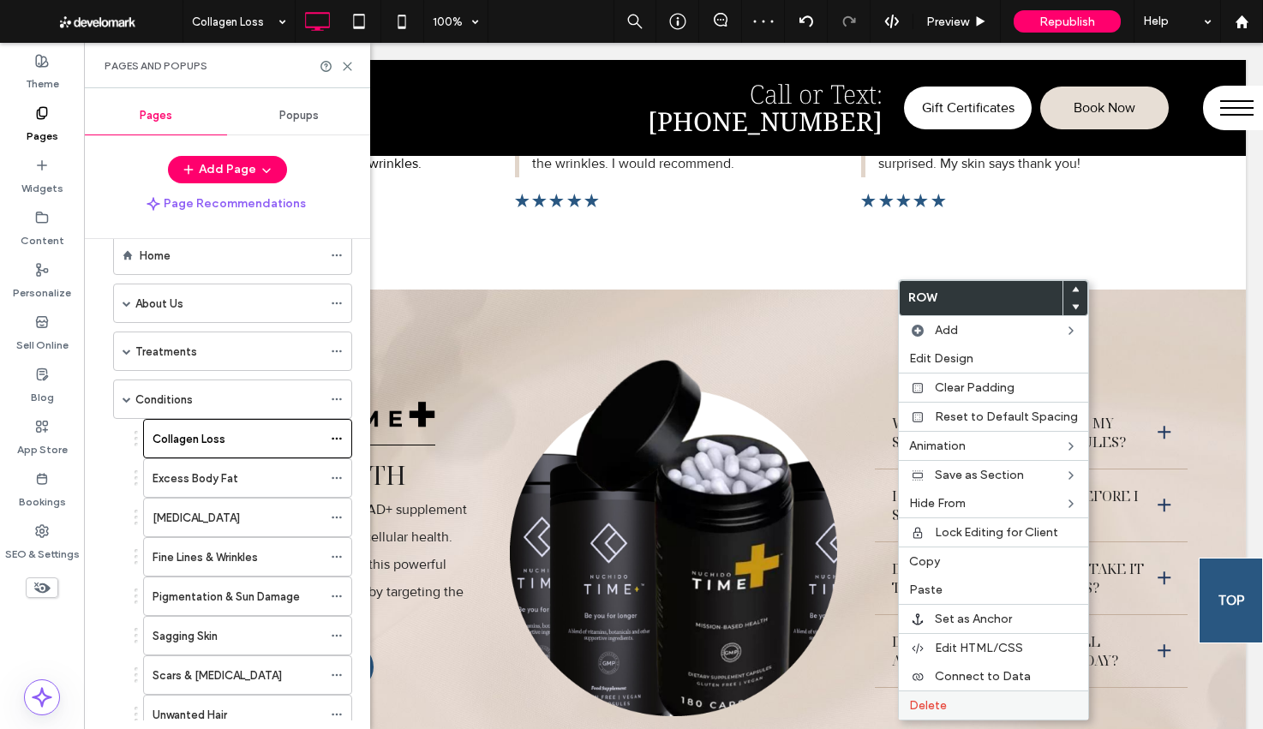
click at [942, 707] on span "Delete" at bounding box center [928, 705] width 38 height 15
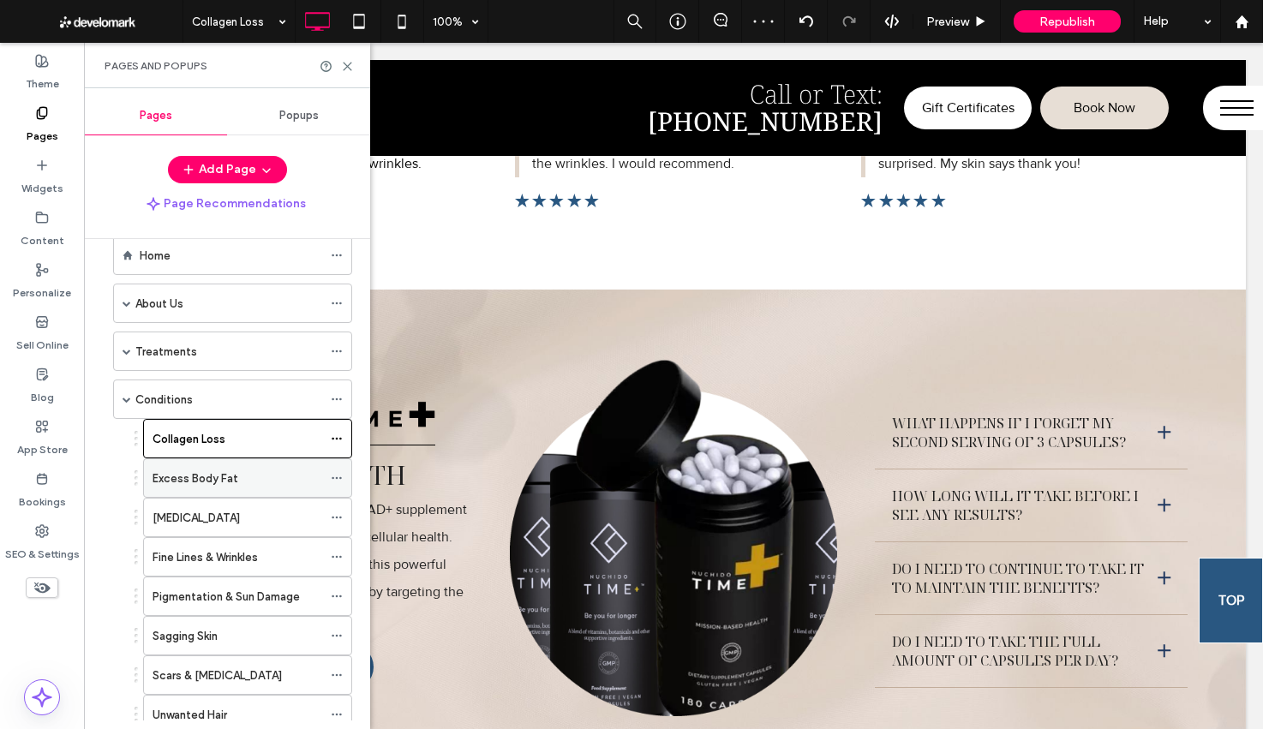
click at [172, 475] on label "Excess Body Fat" at bounding box center [195, 478] width 86 height 30
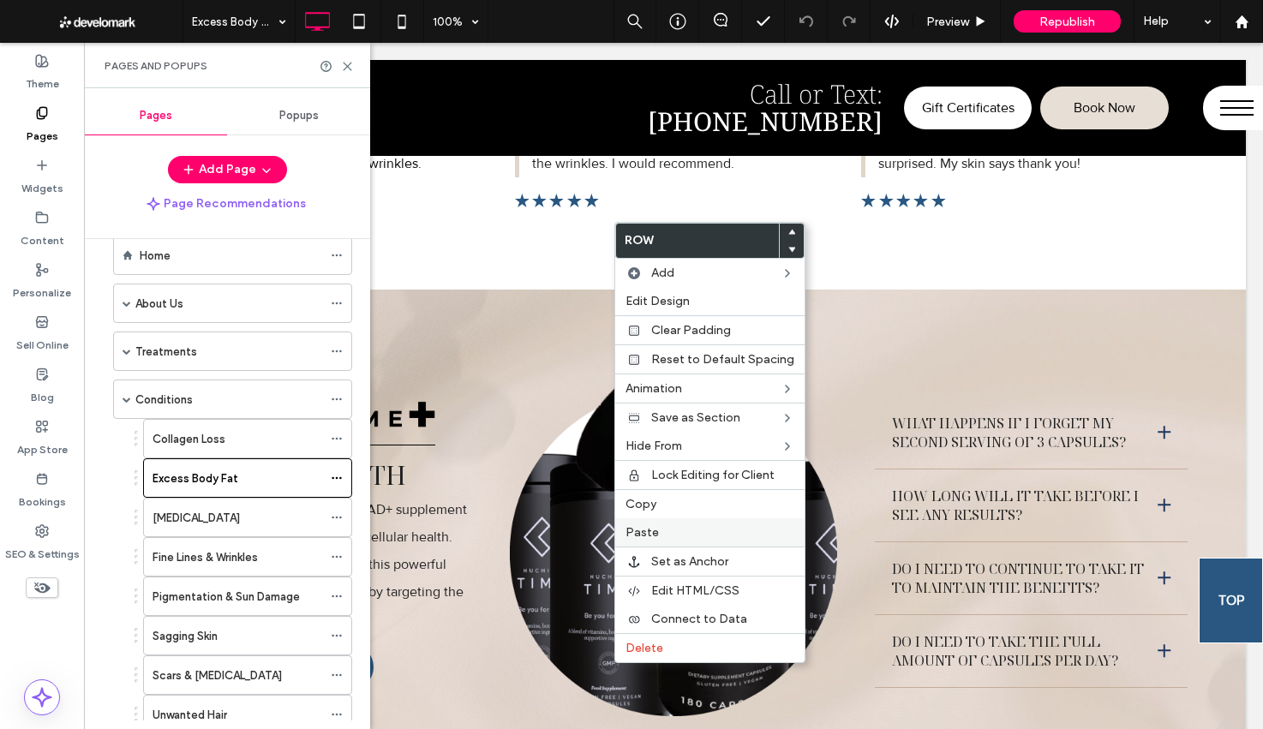
click at [642, 531] on span "Paste" at bounding box center [641, 532] width 33 height 15
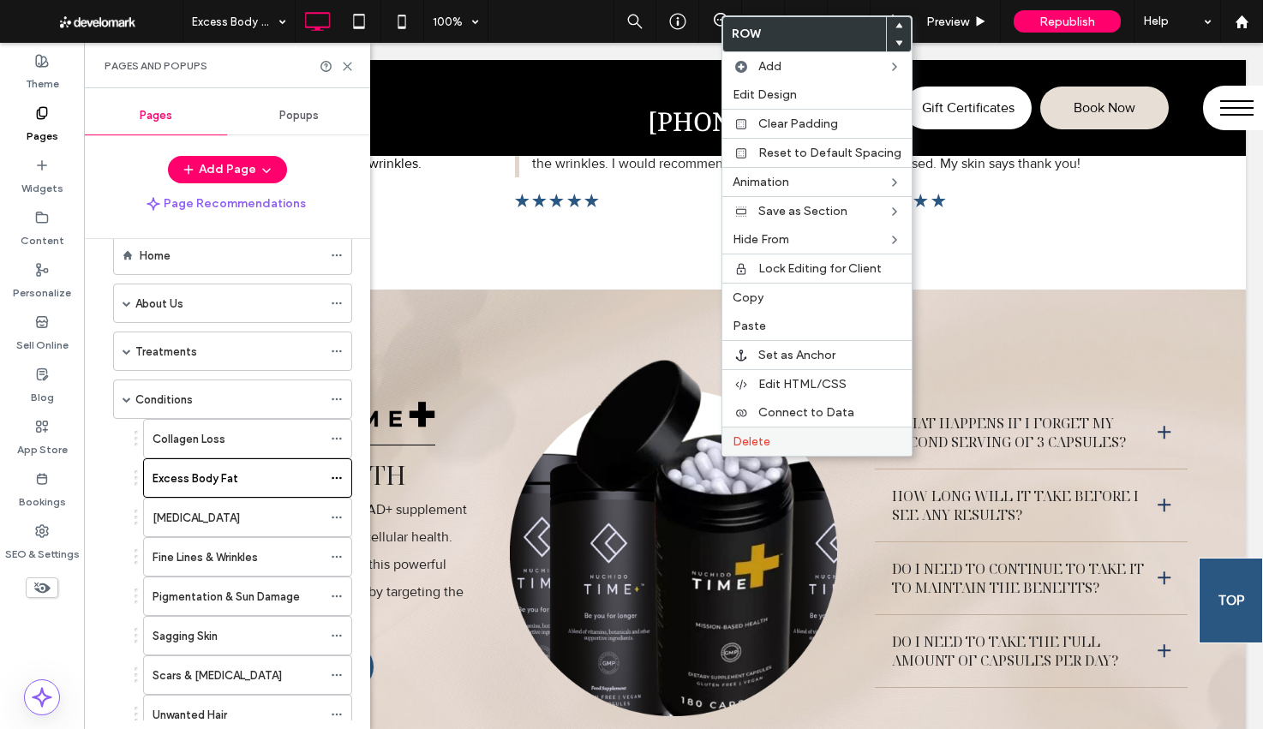
click at [752, 444] on span "Delete" at bounding box center [751, 441] width 38 height 15
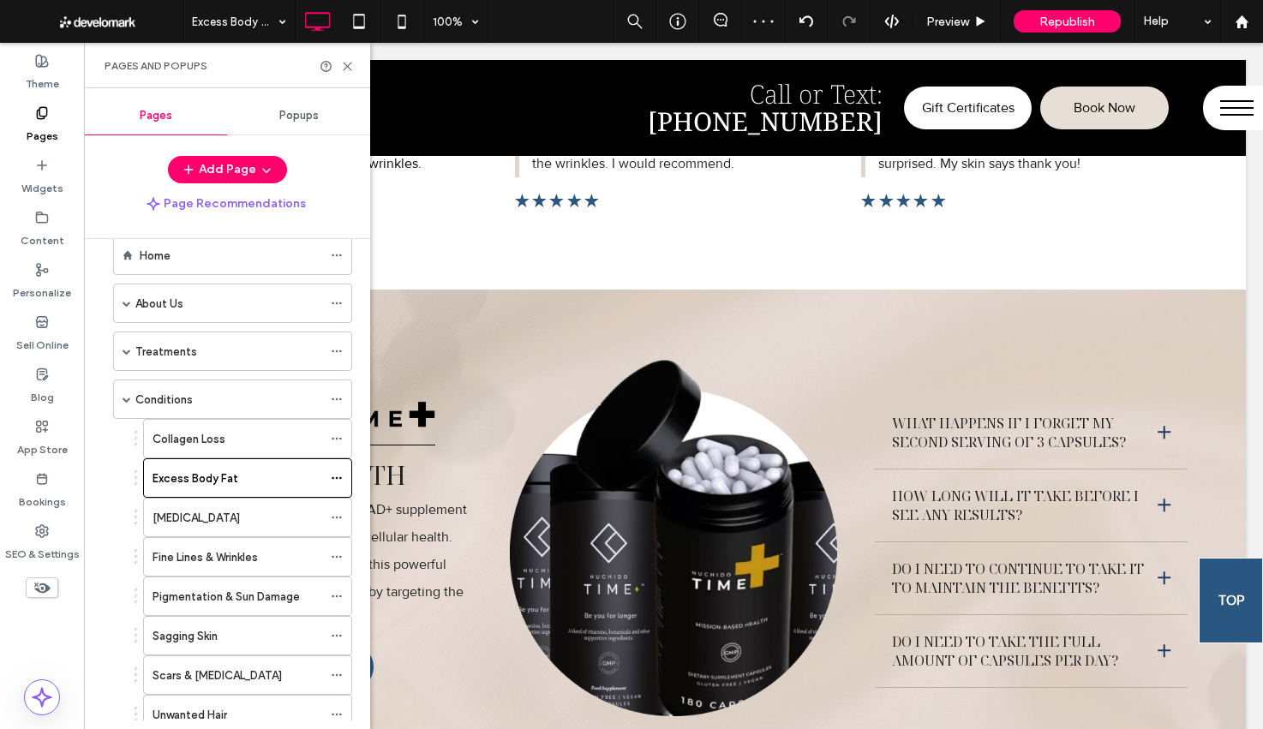
drag, startPoint x: 178, startPoint y: 523, endPoint x: 178, endPoint y: 535, distance: 11.1
click at [178, 523] on label "[MEDICAL_DATA]" at bounding box center [195, 518] width 87 height 30
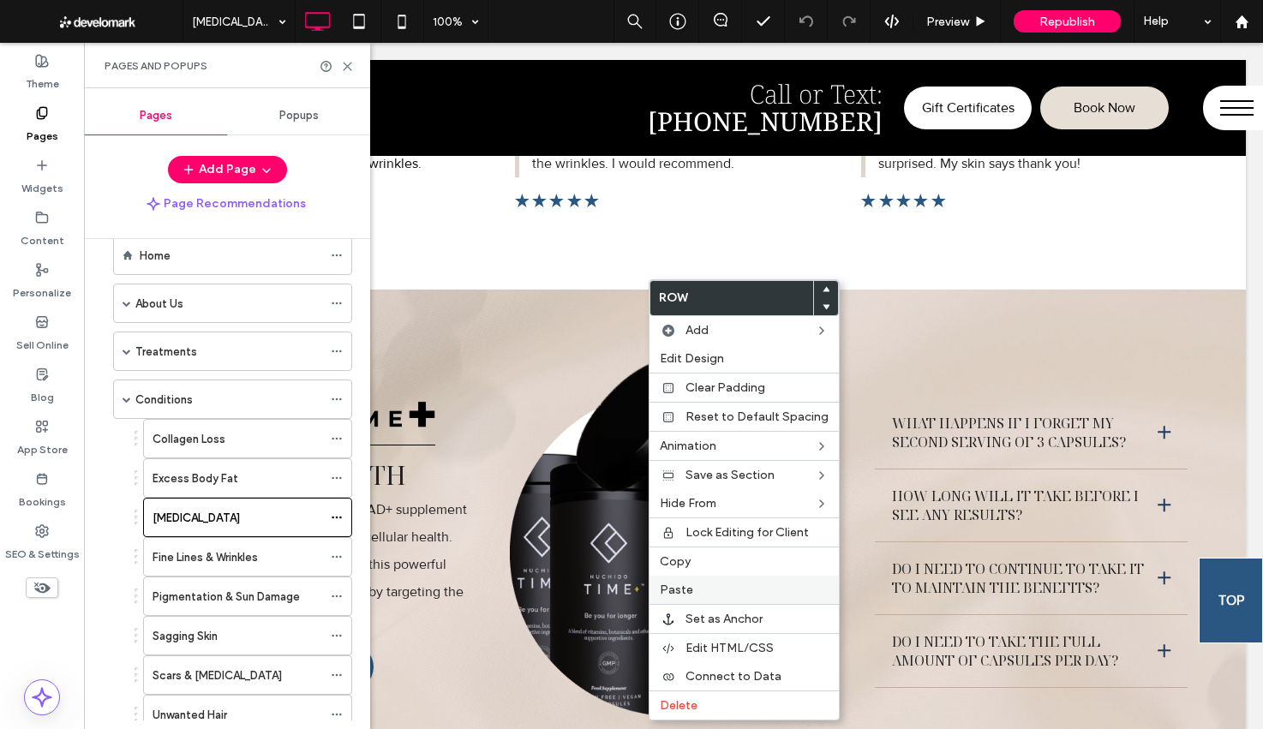
click at [703, 583] on label "Paste" at bounding box center [744, 590] width 169 height 15
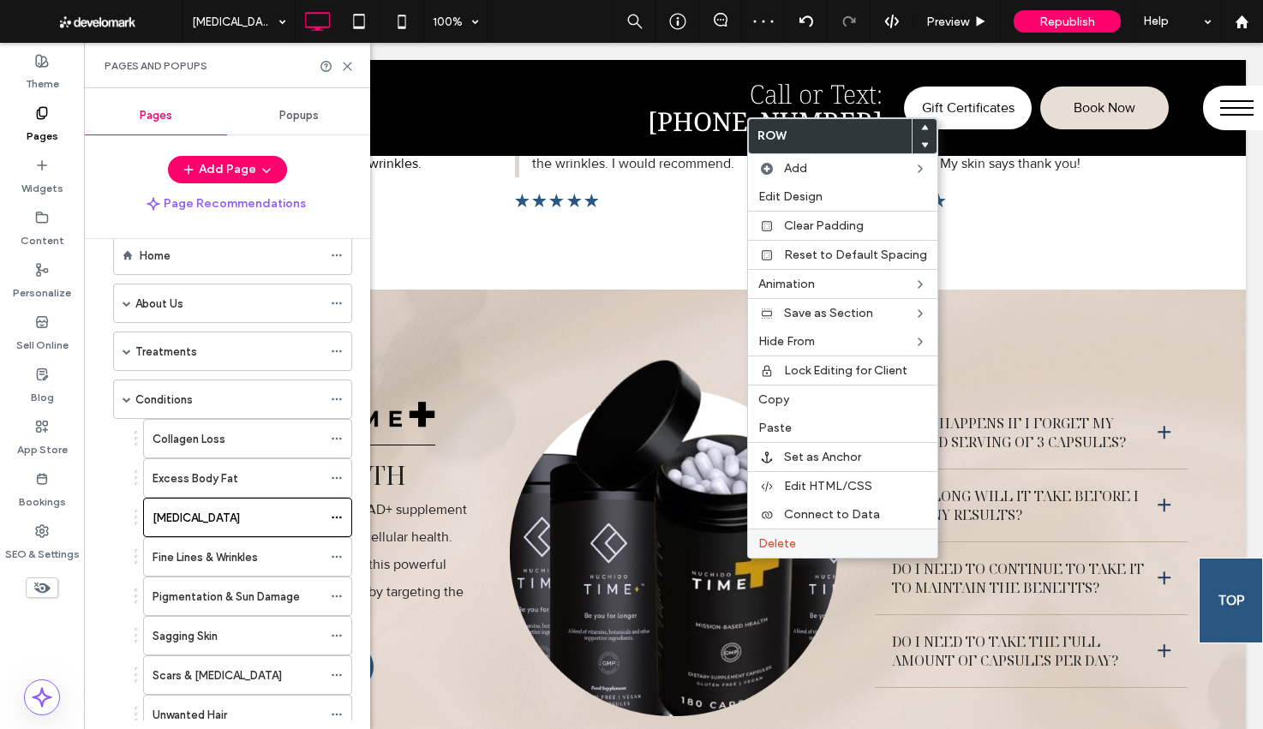
click at [774, 546] on span "Delete" at bounding box center [777, 543] width 38 height 15
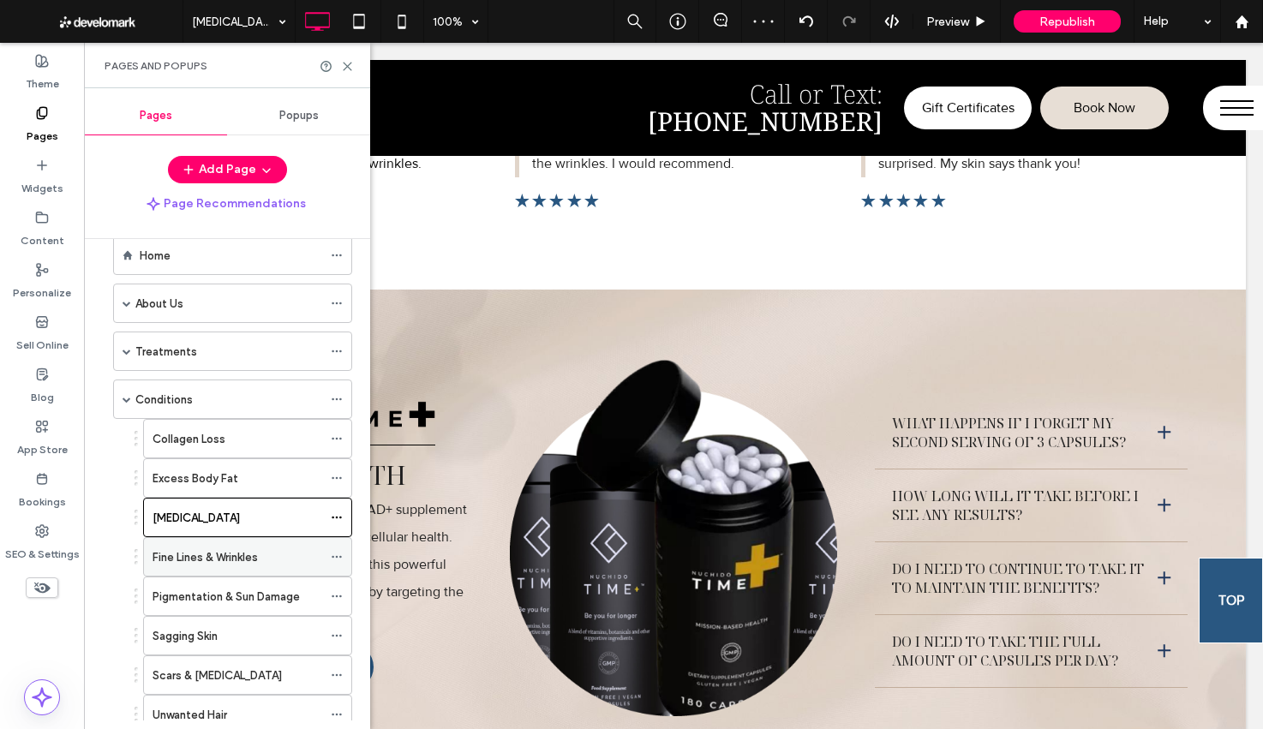
click at [213, 561] on label "Fine Lines & Wrinkles" at bounding box center [204, 557] width 105 height 30
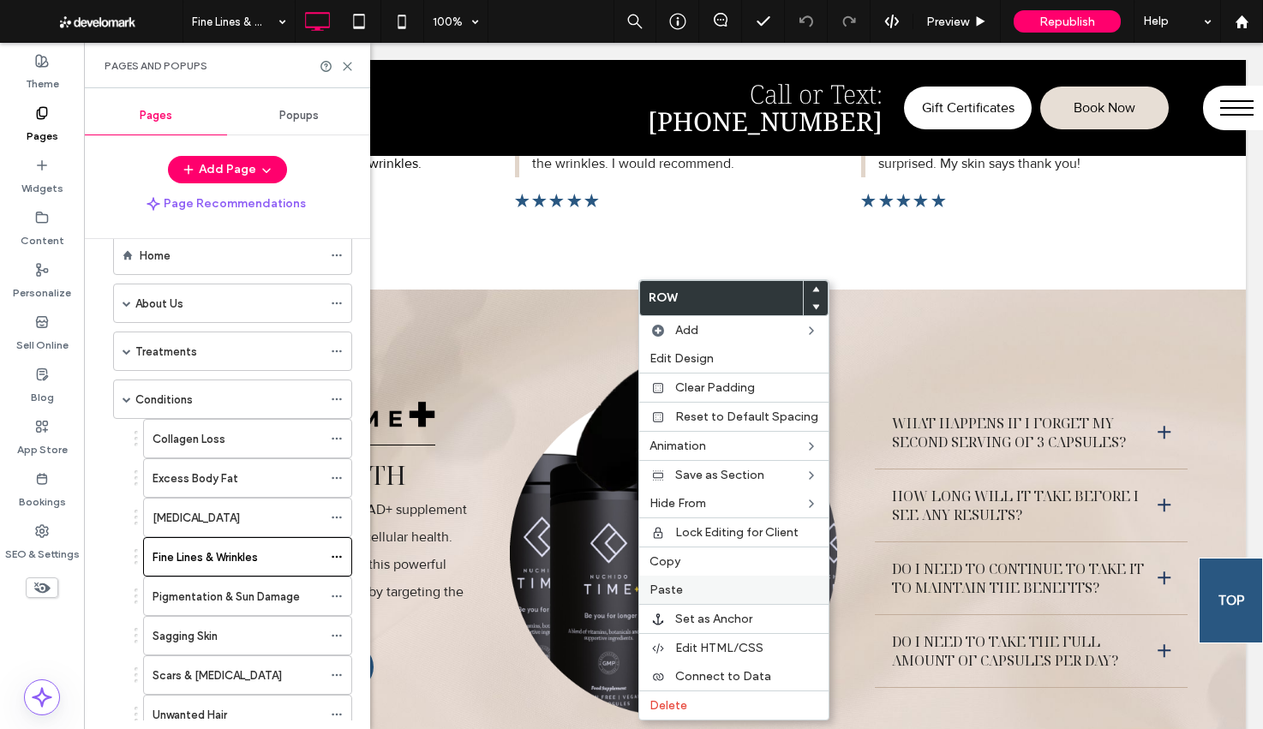
click at [666, 594] on span "Paste" at bounding box center [665, 590] width 33 height 15
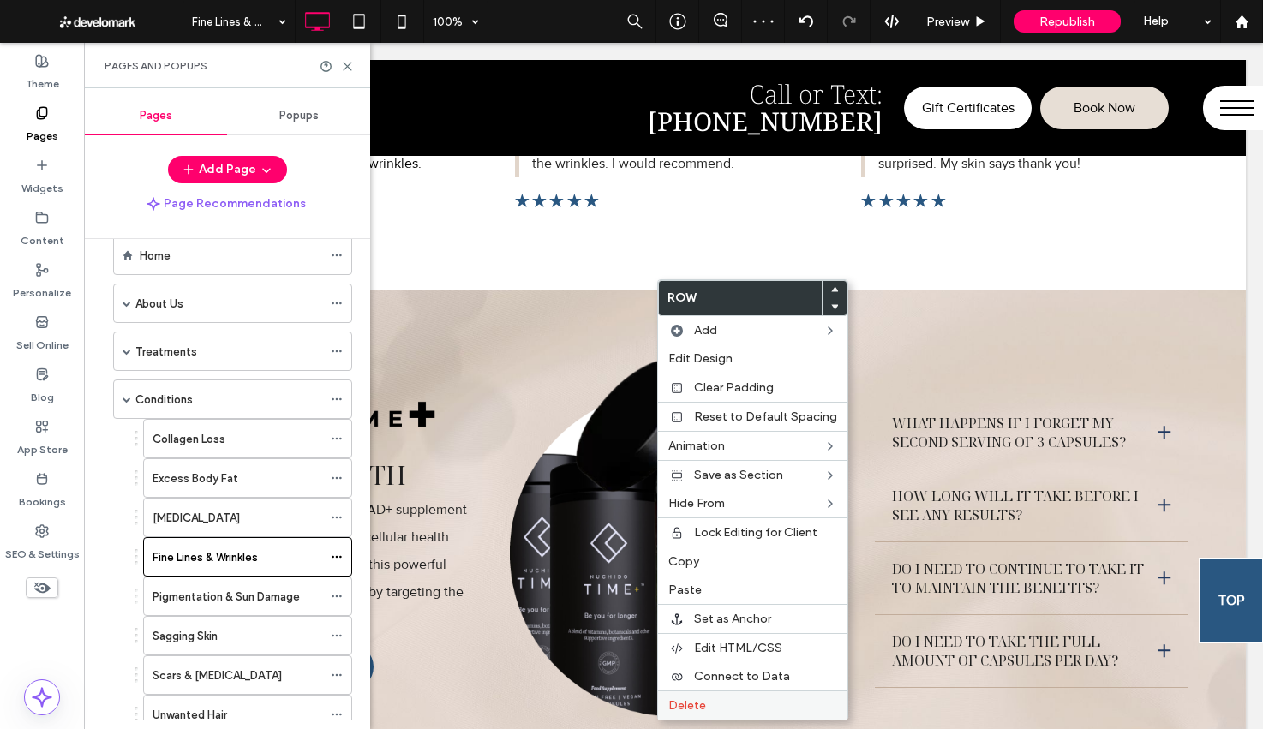
click at [677, 702] on span "Delete" at bounding box center [687, 705] width 38 height 15
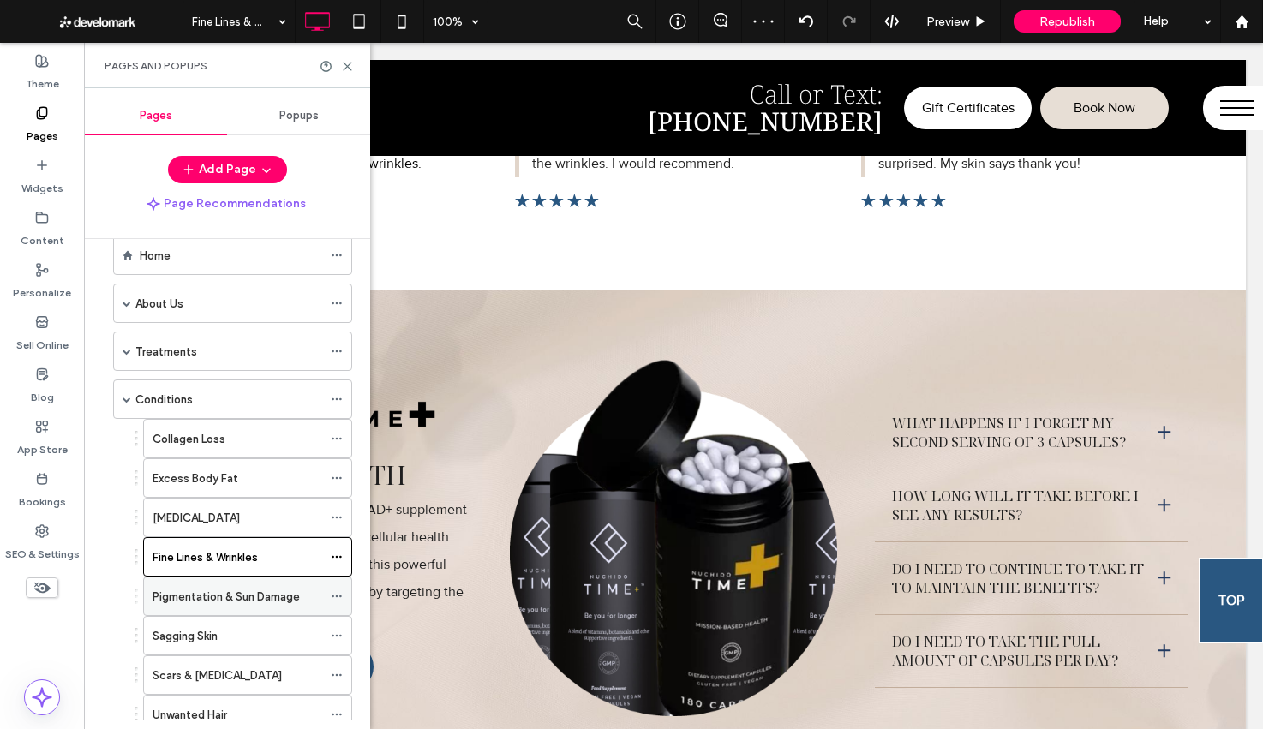
click at [221, 601] on label "Pigmentation & Sun Damage" at bounding box center [225, 597] width 147 height 30
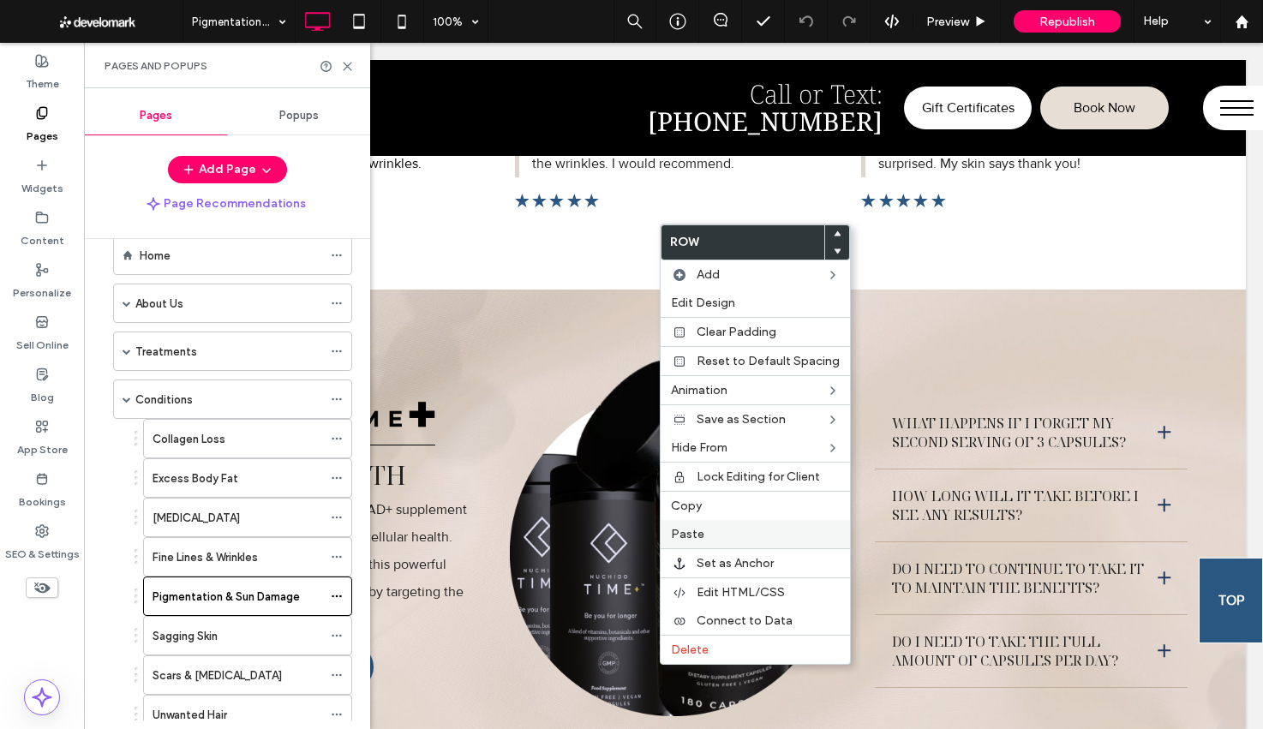
click at [705, 530] on label "Paste" at bounding box center [755, 534] width 169 height 15
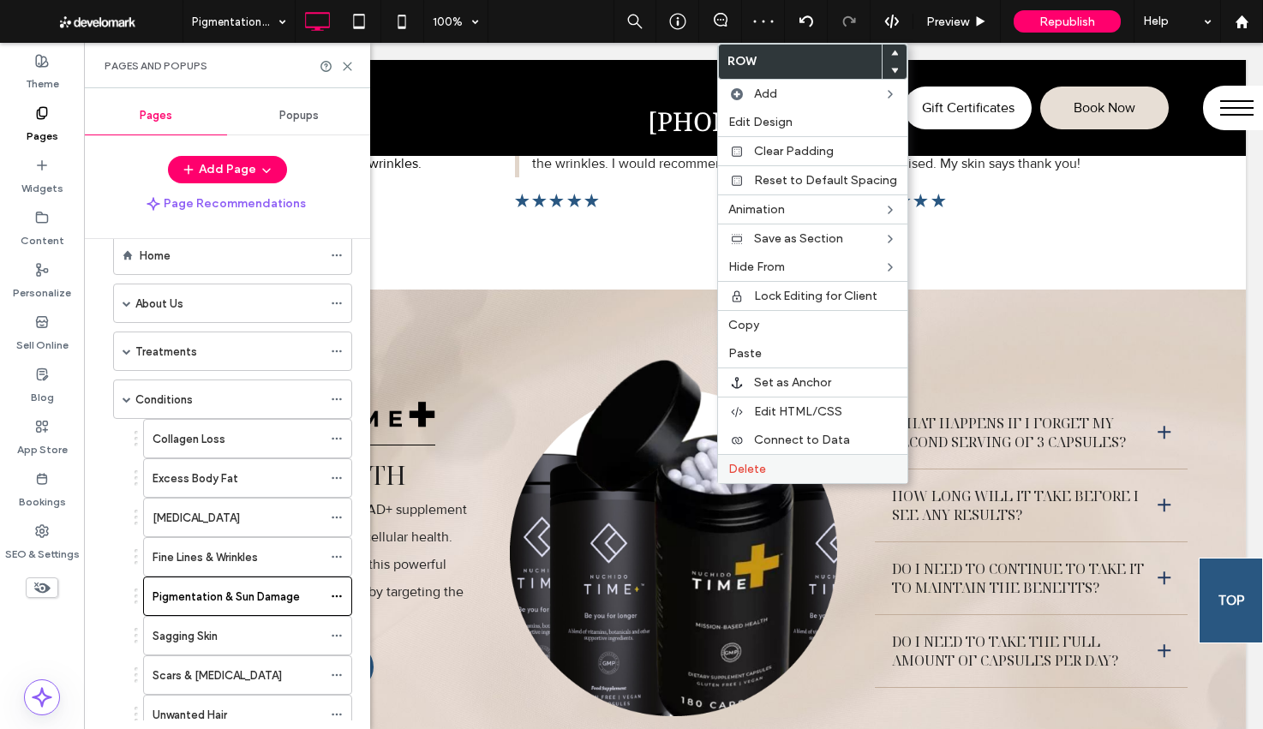
click at [742, 479] on div "Delete" at bounding box center [812, 468] width 189 height 29
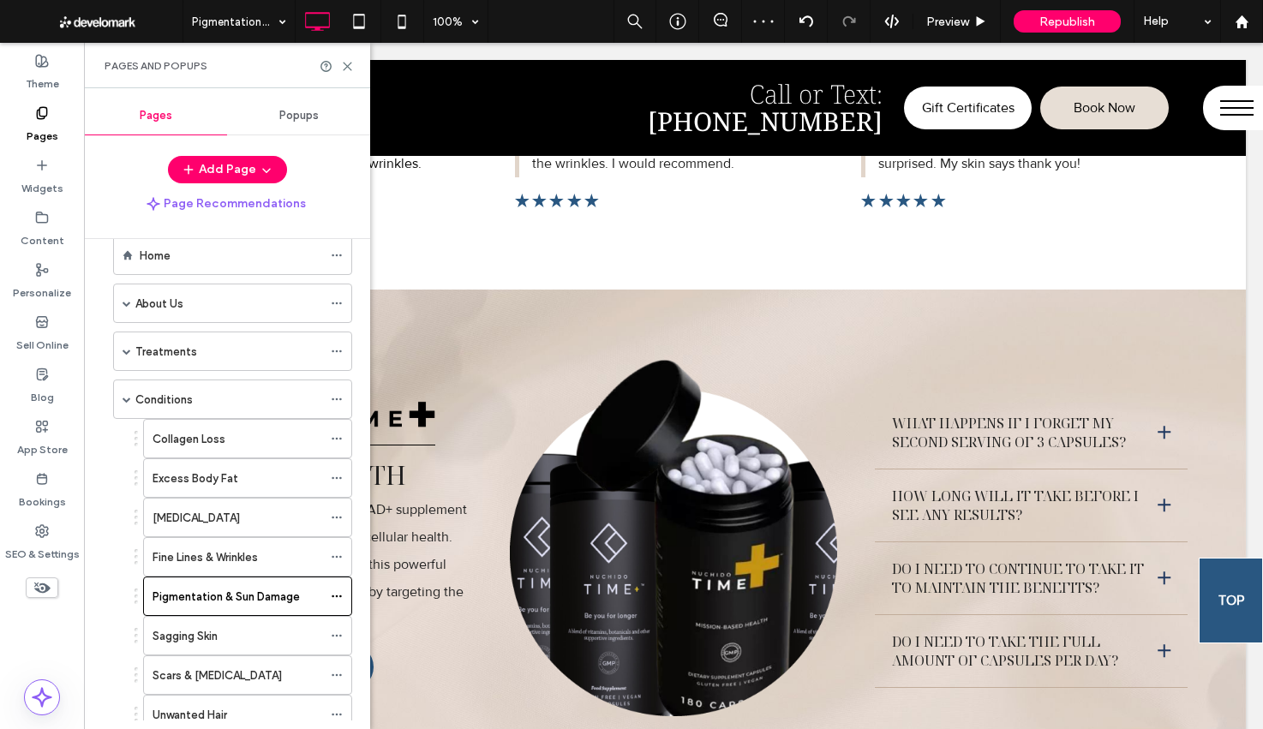
click at [224, 629] on div "Sagging Skin" at bounding box center [237, 636] width 170 height 18
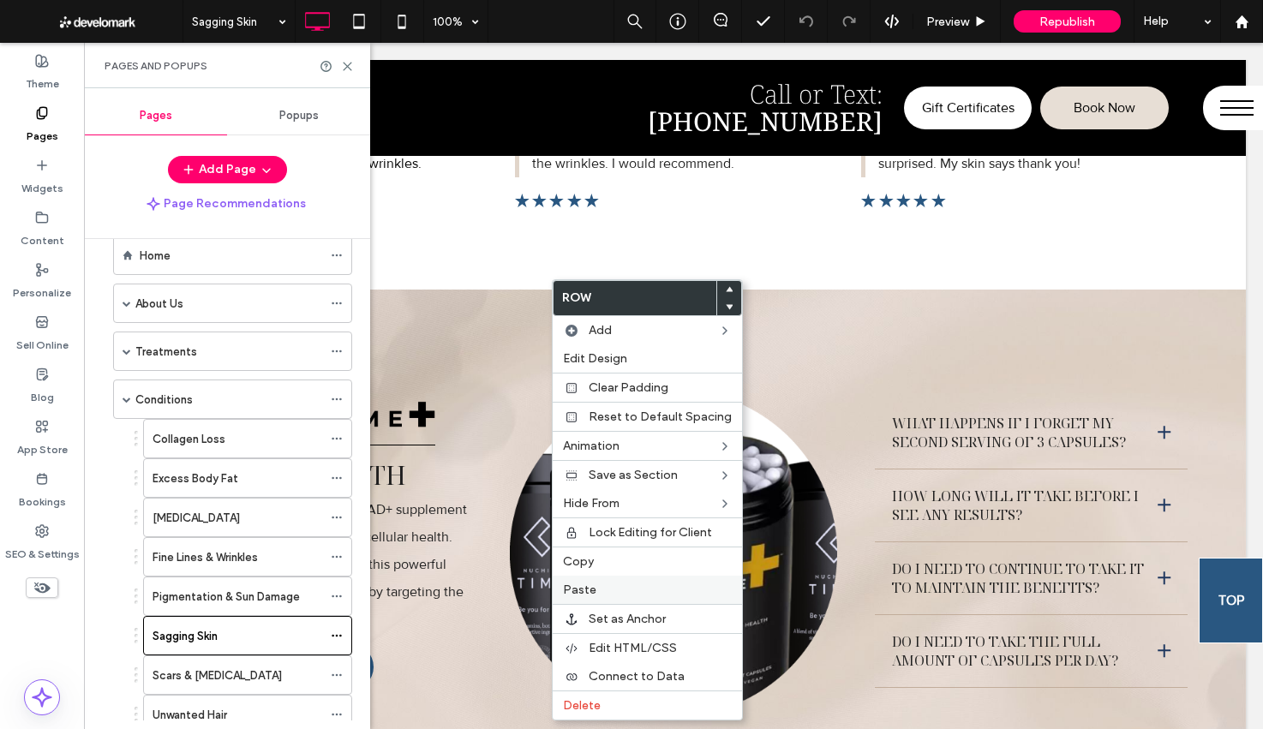
click at [600, 579] on div "Paste" at bounding box center [647, 590] width 189 height 28
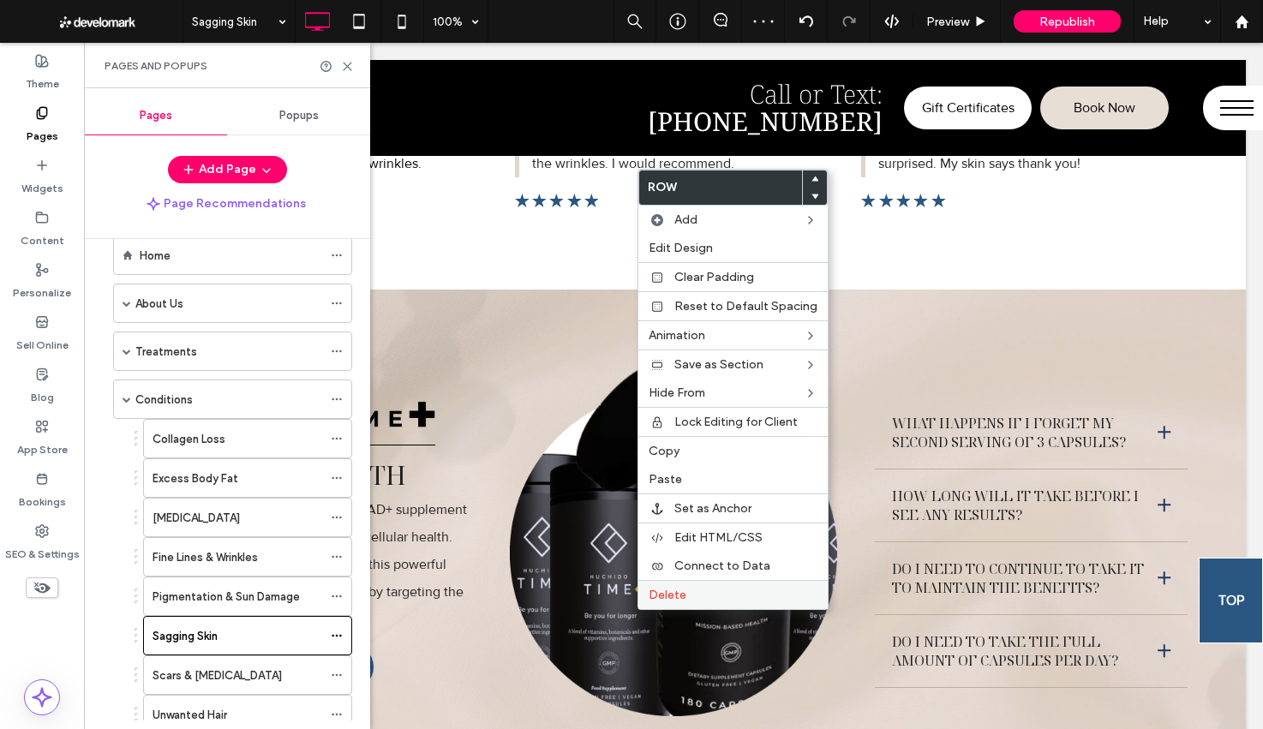
click at [655, 591] on span "Delete" at bounding box center [667, 595] width 38 height 15
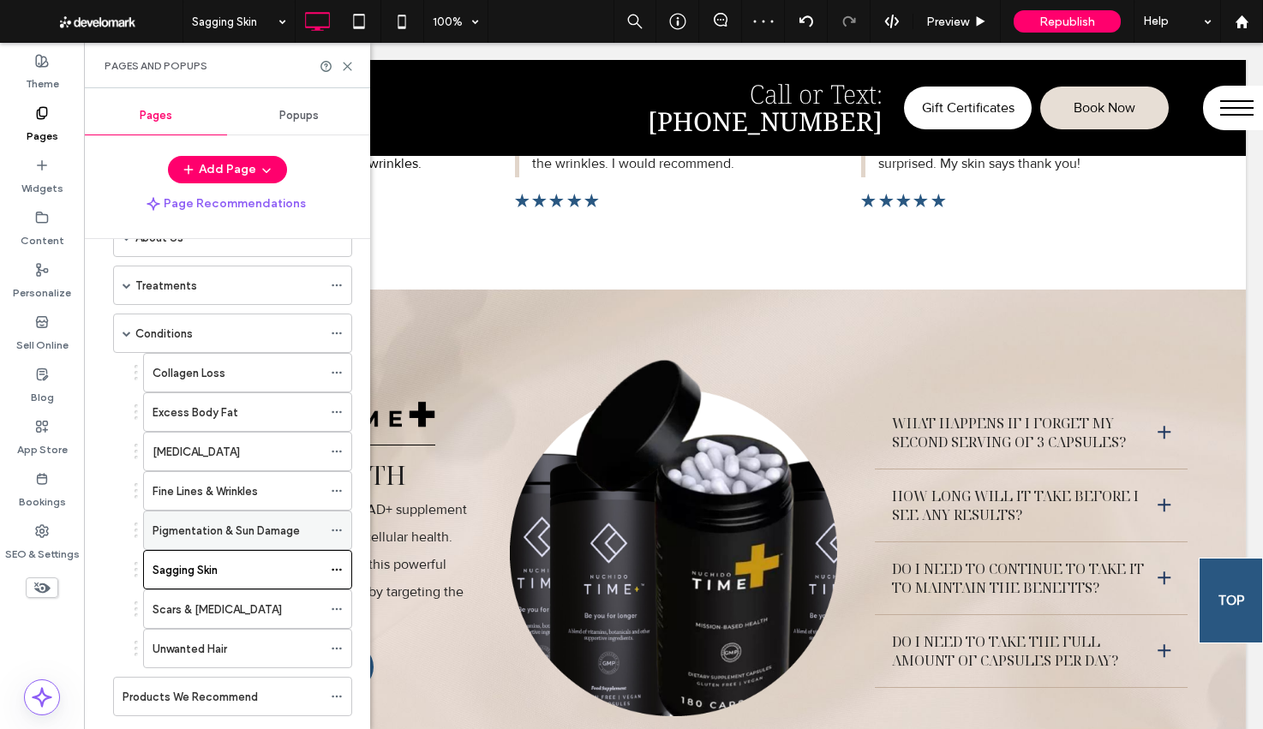
scroll to position [154, 0]
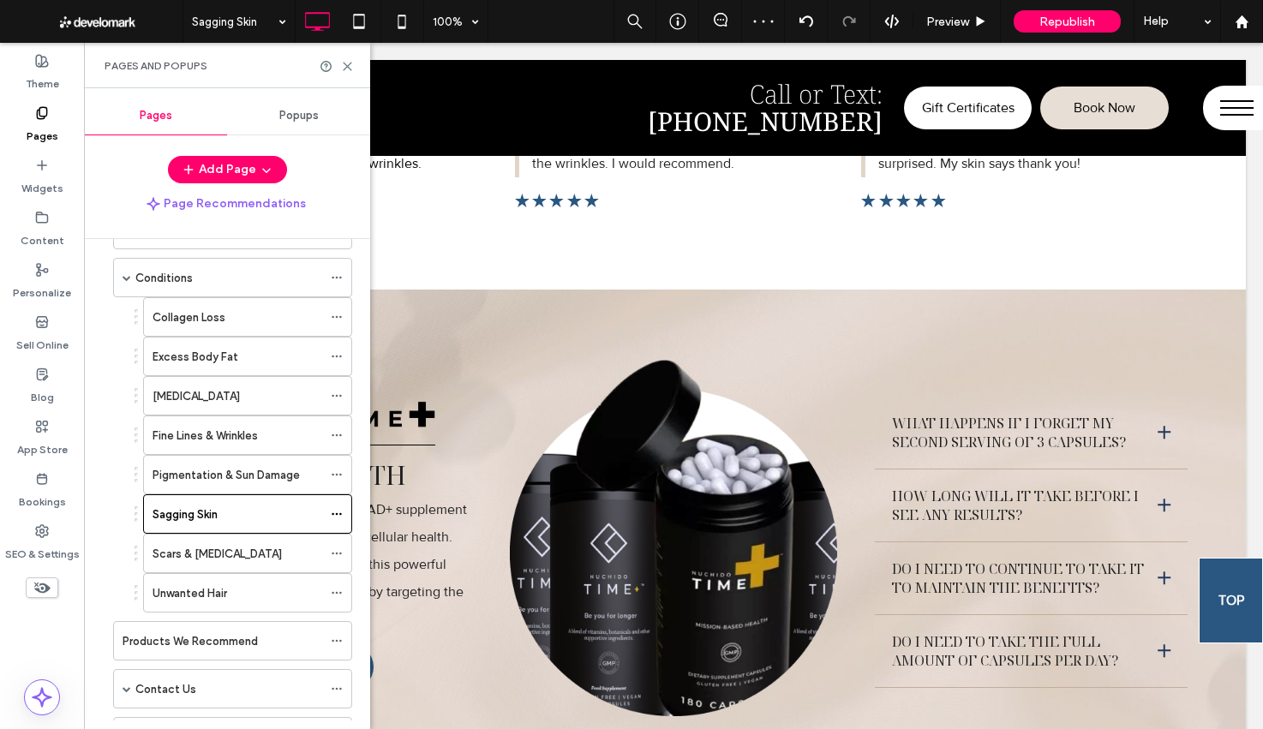
click at [249, 561] on label "Scars & [MEDICAL_DATA]" at bounding box center [216, 554] width 129 height 30
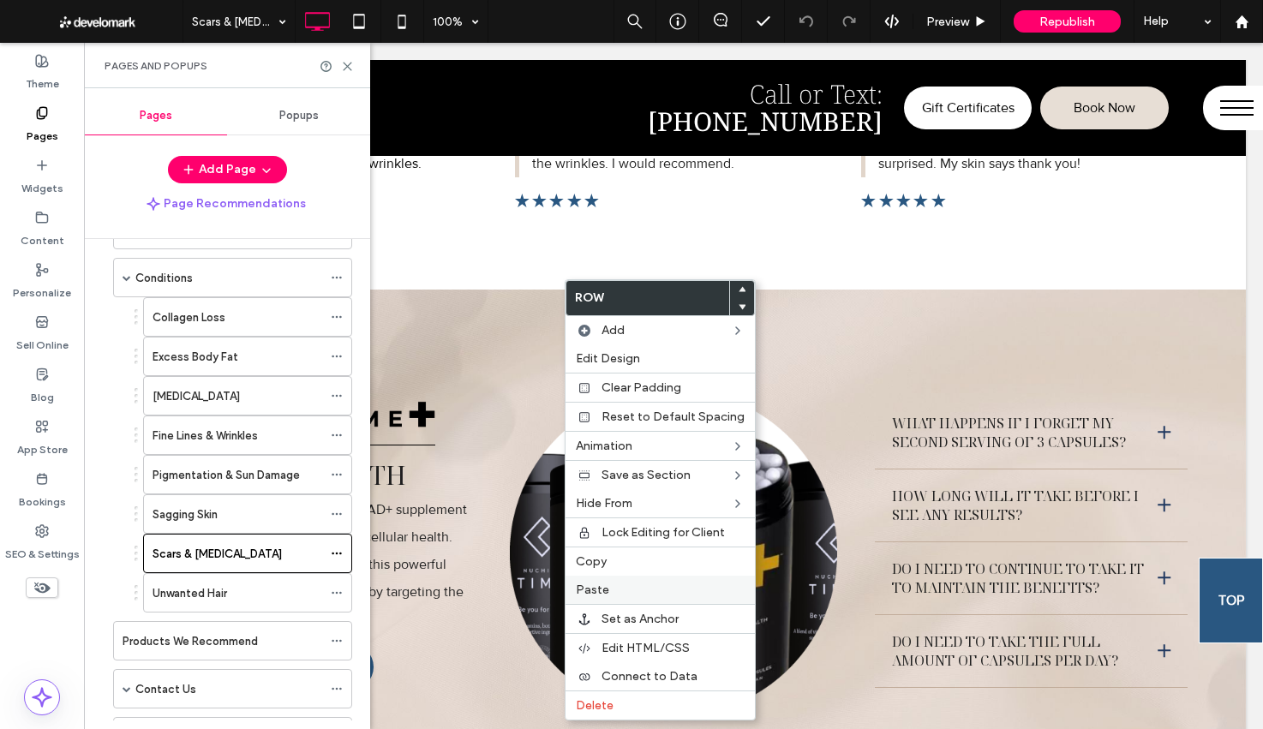
click at [614, 583] on label "Paste" at bounding box center [660, 590] width 169 height 15
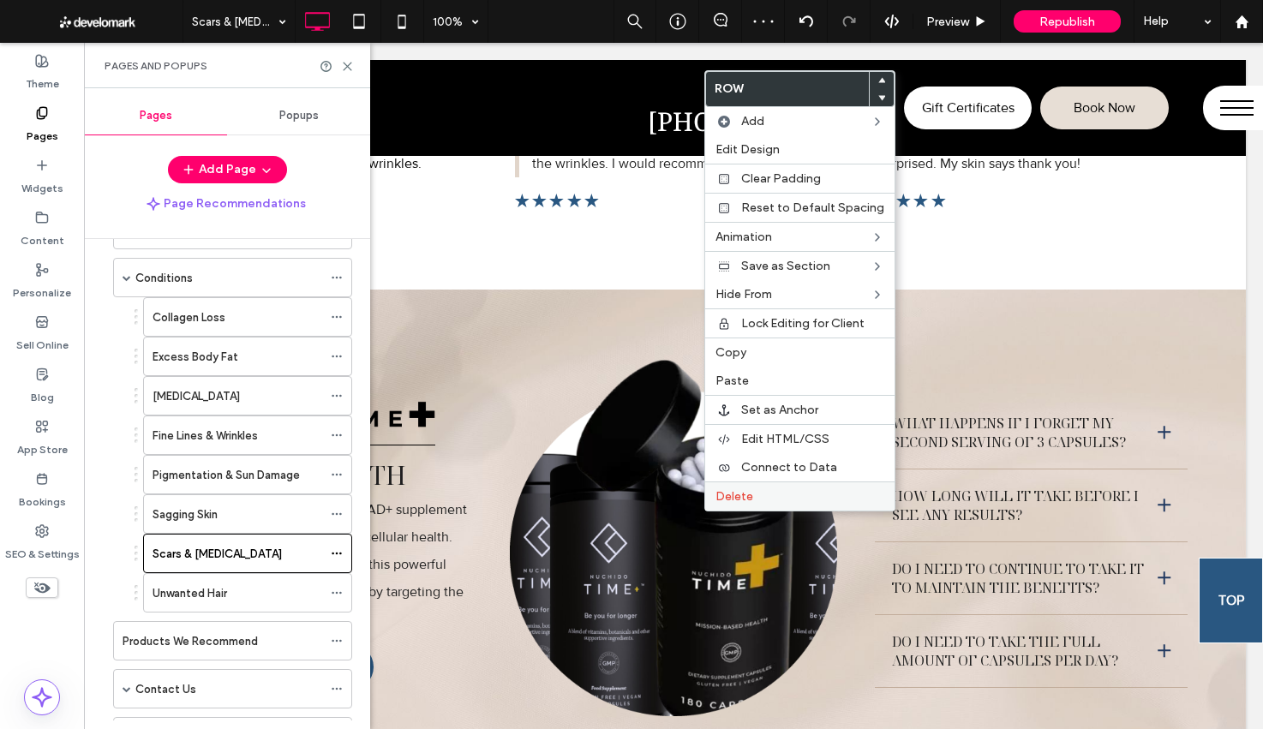
click at [732, 502] on span "Delete" at bounding box center [734, 496] width 38 height 15
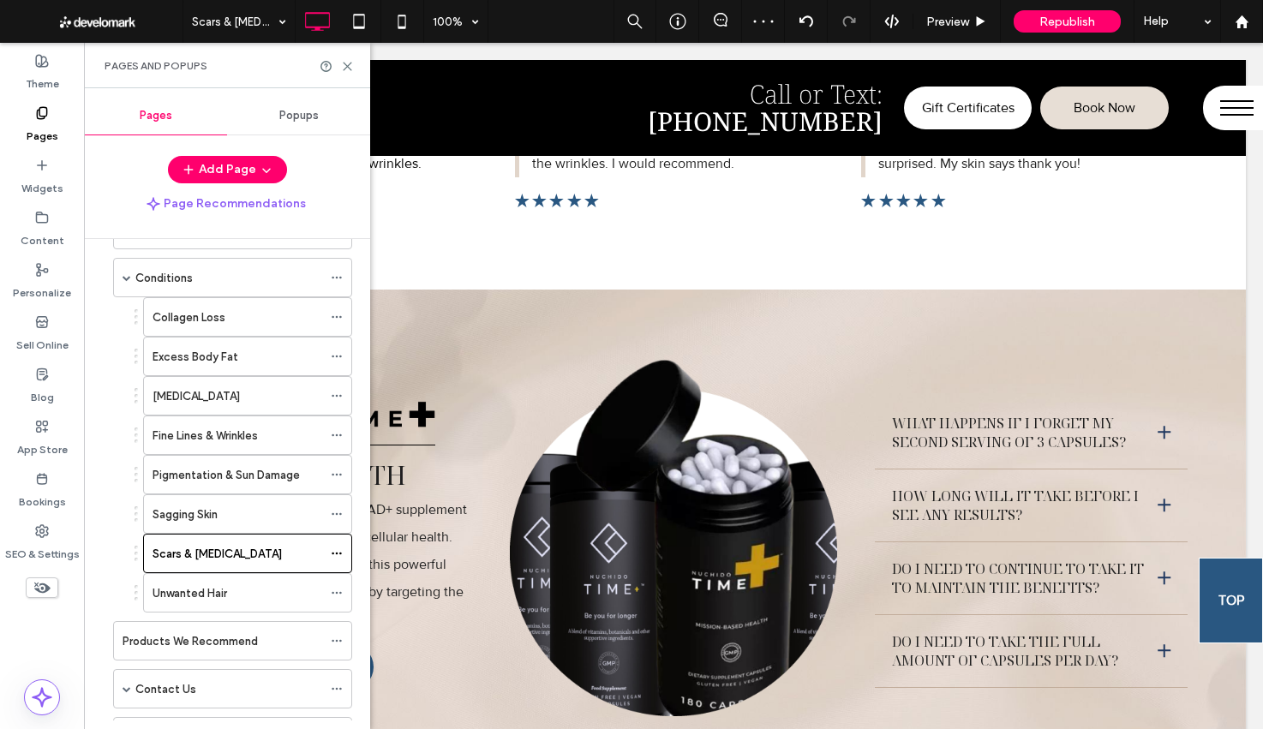
drag, startPoint x: 212, startPoint y: 590, endPoint x: 242, endPoint y: 587, distance: 29.3
click at [212, 590] on label "Unwanted Hair" at bounding box center [189, 593] width 75 height 30
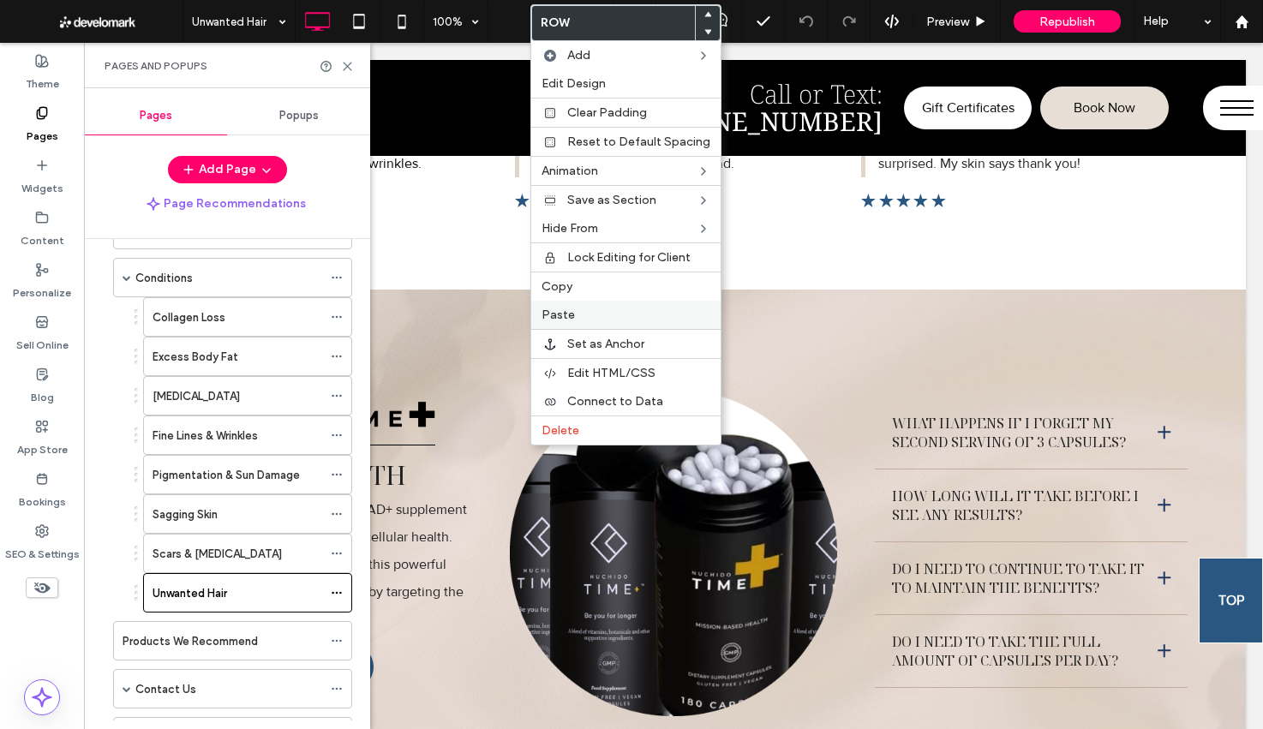
click at [565, 312] on span "Paste" at bounding box center [557, 315] width 33 height 15
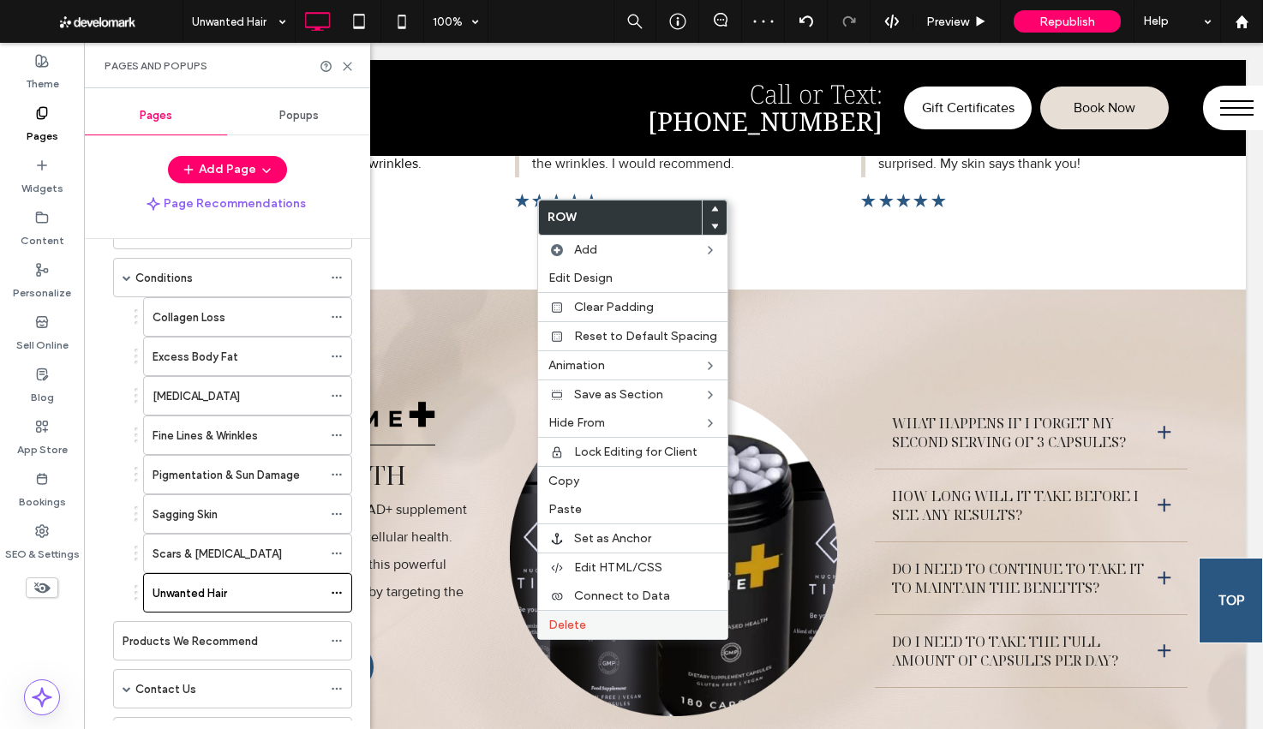
click at [545, 617] on div "Delete" at bounding box center [632, 624] width 189 height 29
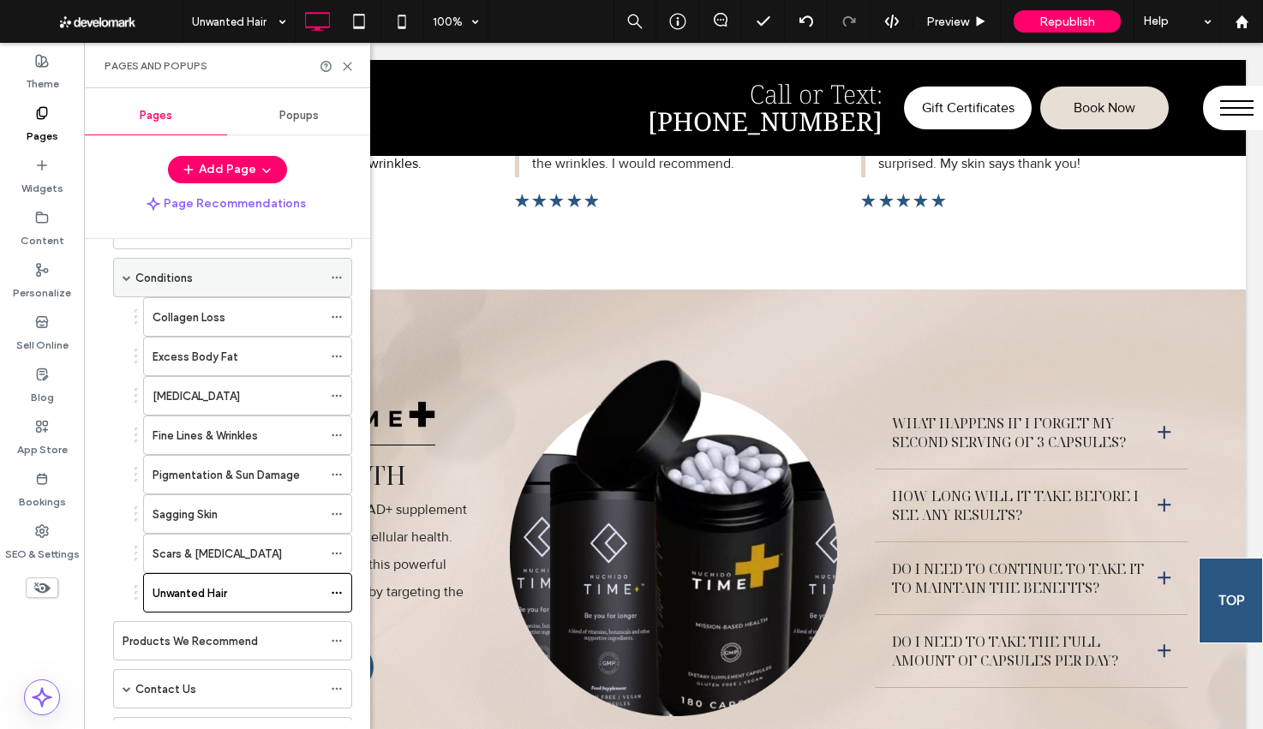
click at [126, 278] on span at bounding box center [126, 277] width 9 height 9
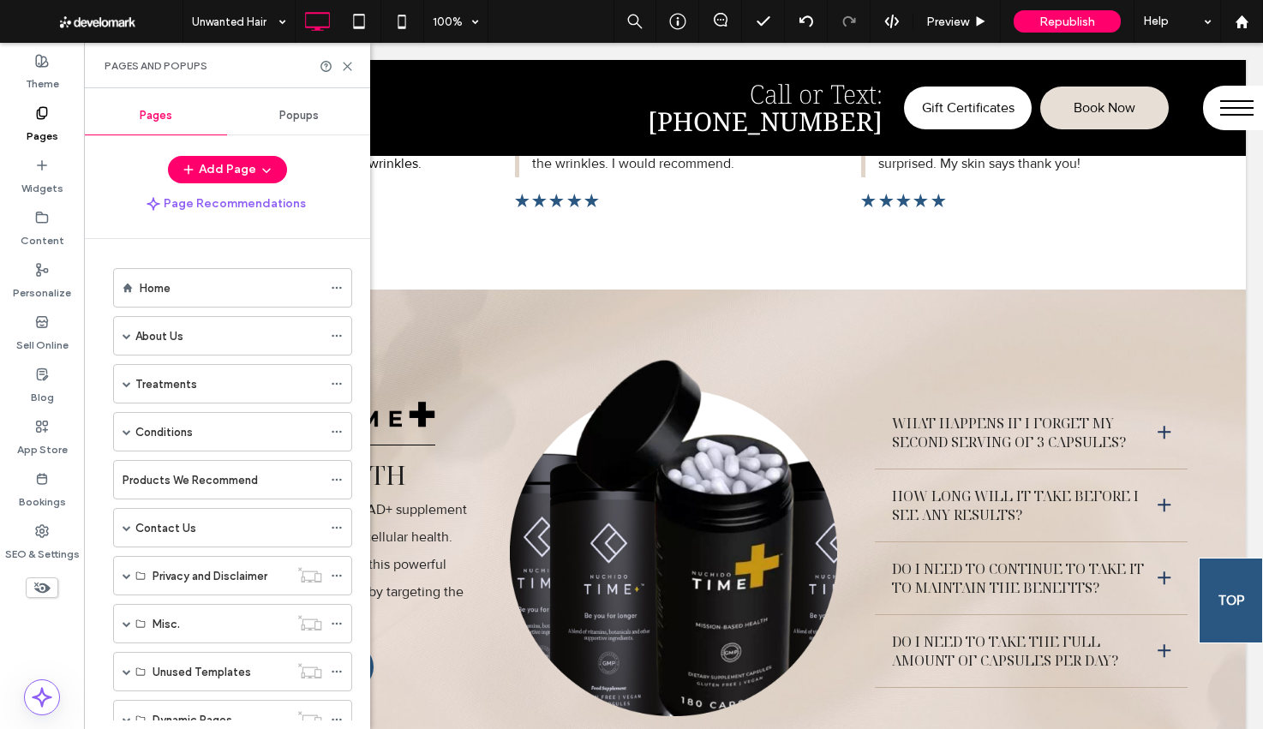
click at [158, 290] on label "Home" at bounding box center [155, 288] width 31 height 30
click at [347, 66] on use at bounding box center [348, 67] width 8 height 8
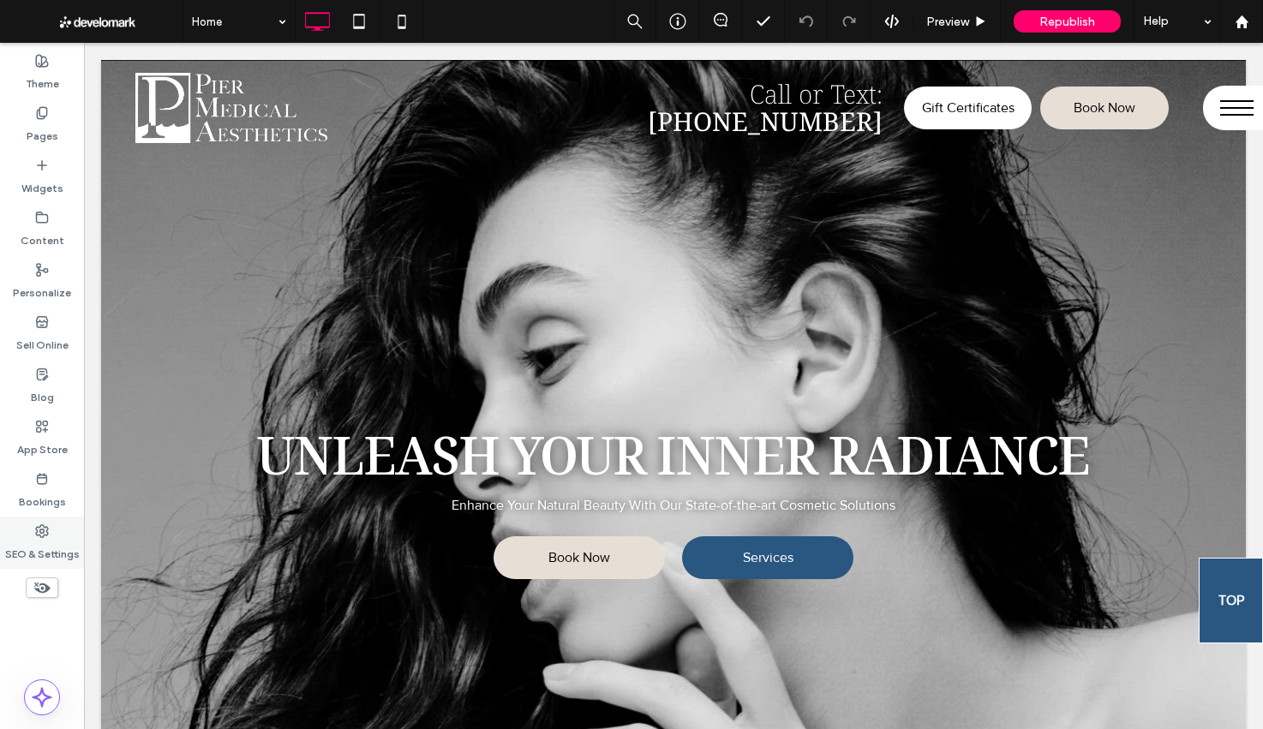
click at [51, 566] on div "SEO & Settings" at bounding box center [42, 543] width 84 height 52
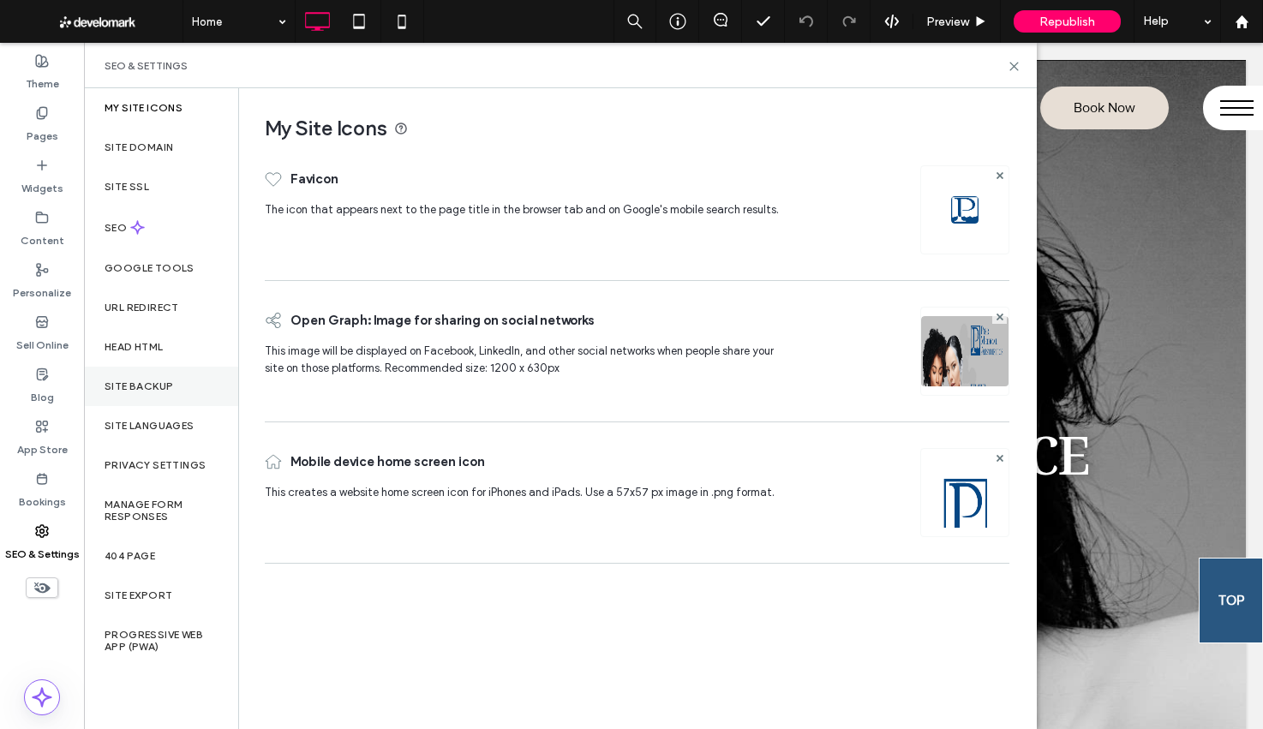
click at [134, 390] on label "Site Backup" at bounding box center [139, 386] width 69 height 12
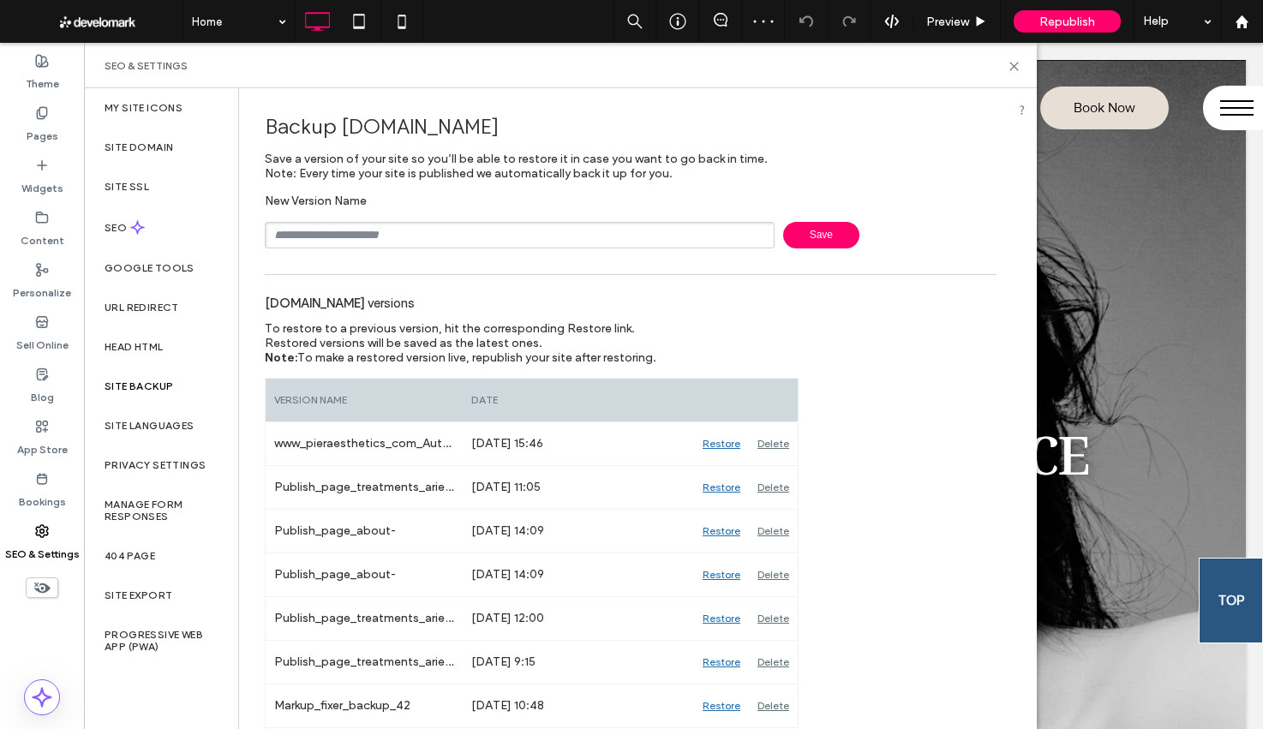
click at [377, 236] on input "text" at bounding box center [520, 235] width 510 height 27
type input "**********"
click at [816, 235] on span "Save" at bounding box center [821, 235] width 76 height 27
click at [1018, 63] on icon at bounding box center [1013, 66] width 13 height 13
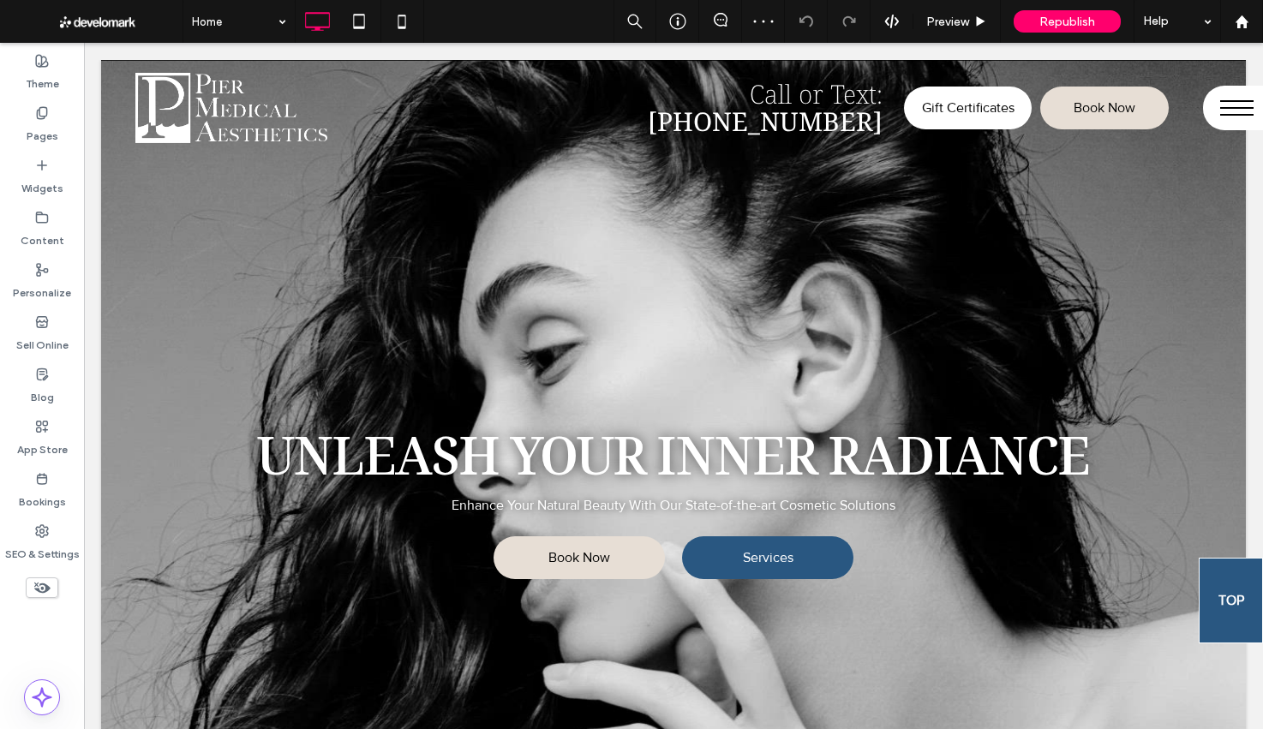
click at [1253, 118] on button "menu" at bounding box center [1233, 108] width 60 height 45
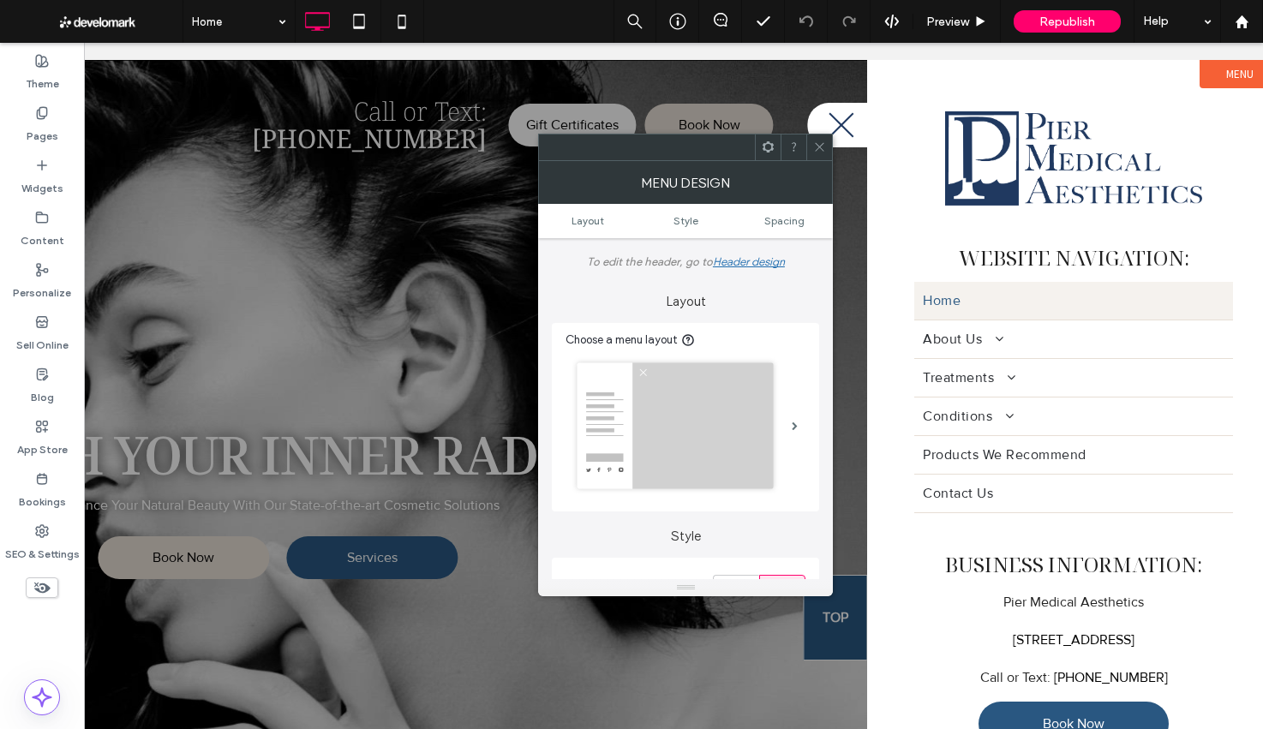
click at [776, 410] on img at bounding box center [674, 425] width 207 height 137
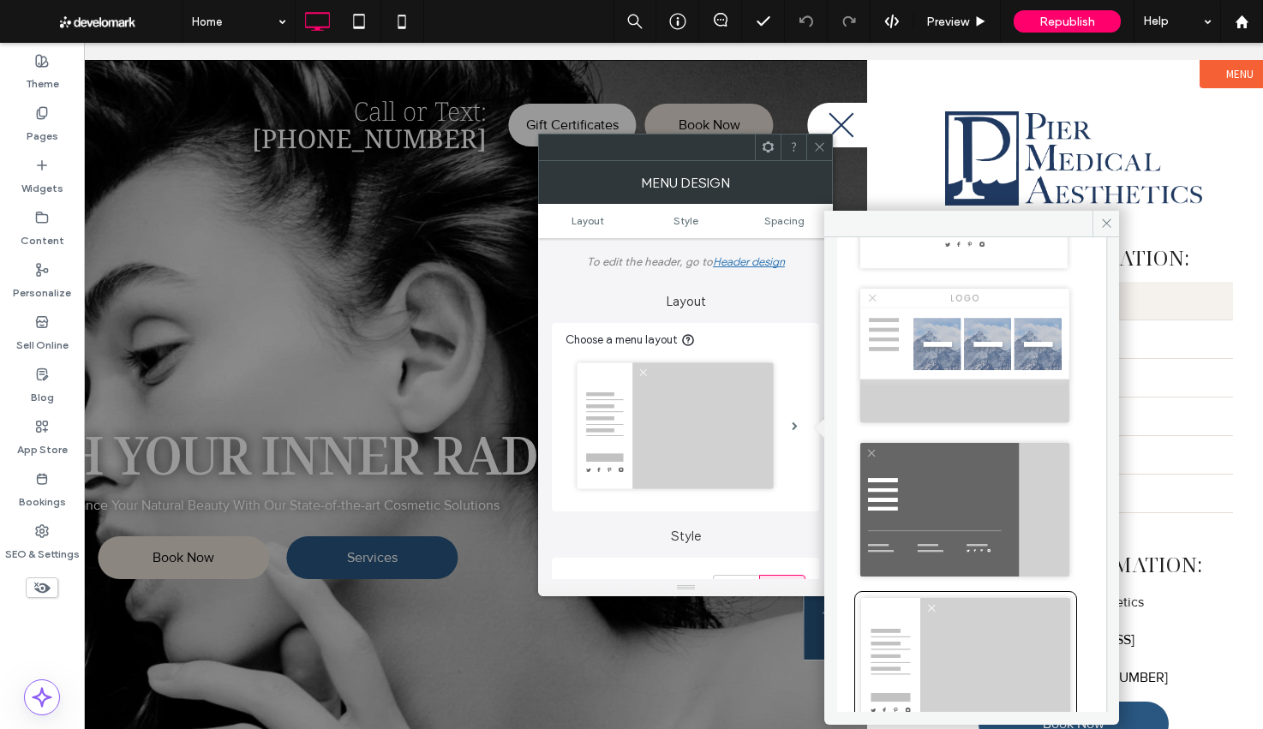
scroll to position [310, 0]
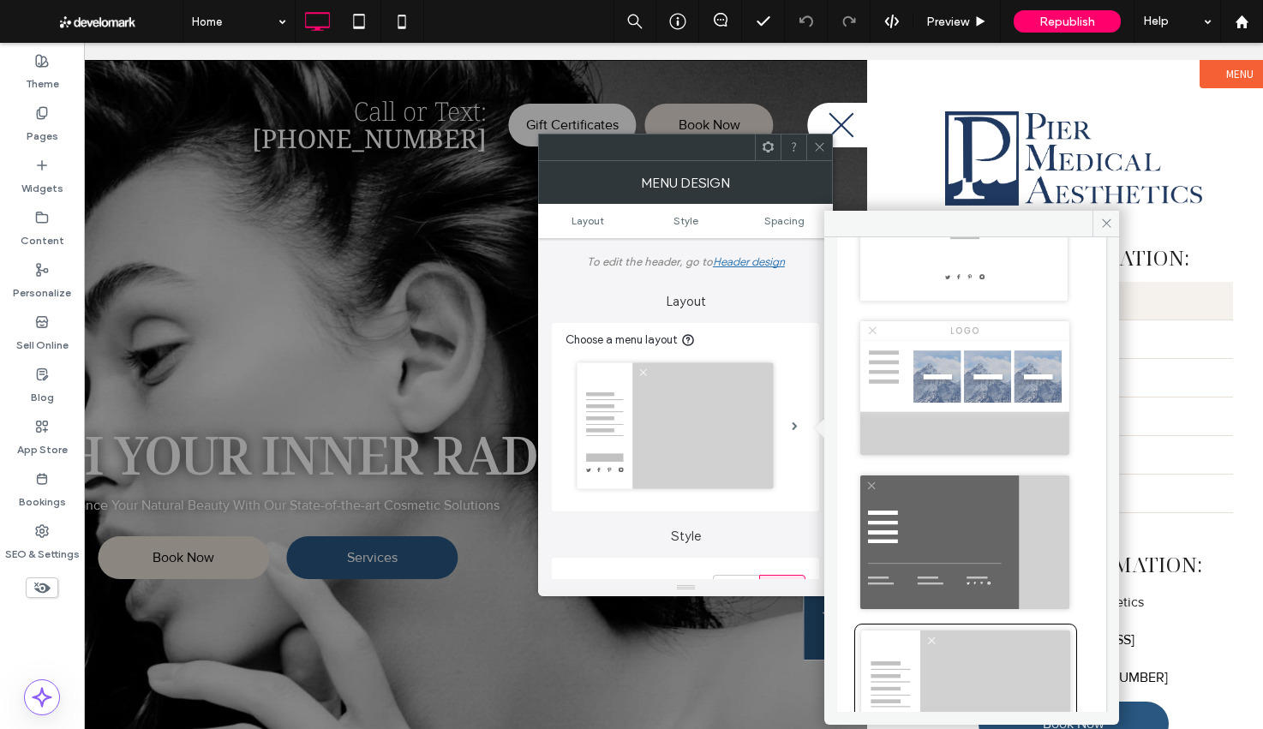
click at [920, 428] on img at bounding box center [964, 388] width 220 height 146
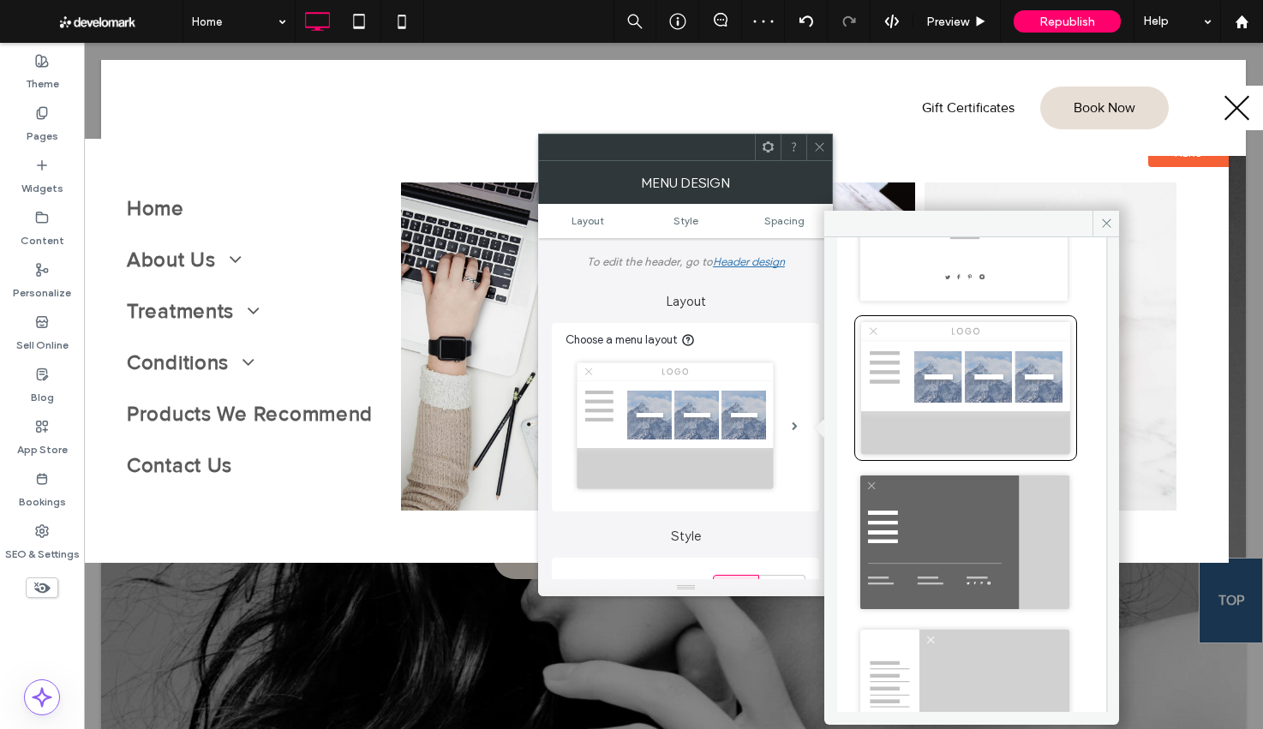
click at [1240, 102] on button "menu" at bounding box center [1233, 108] width 60 height 45
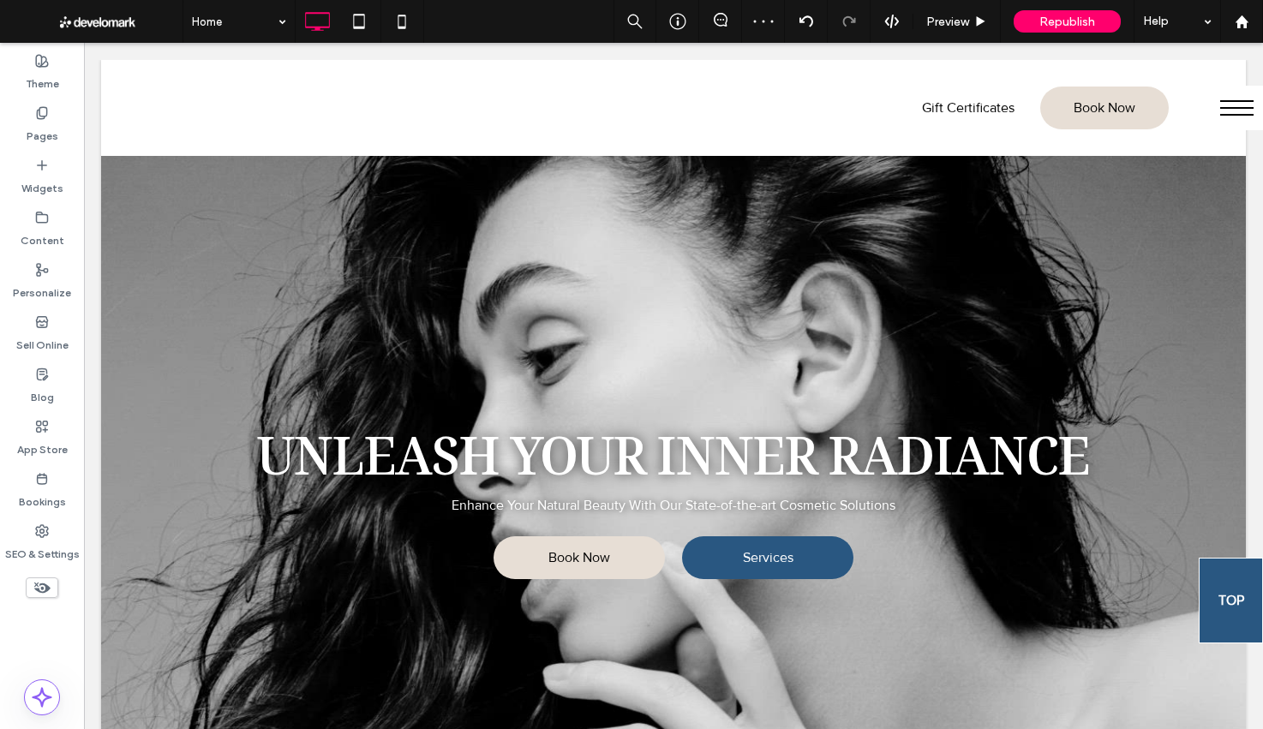
click at [1240, 102] on button "menu" at bounding box center [1233, 108] width 60 height 45
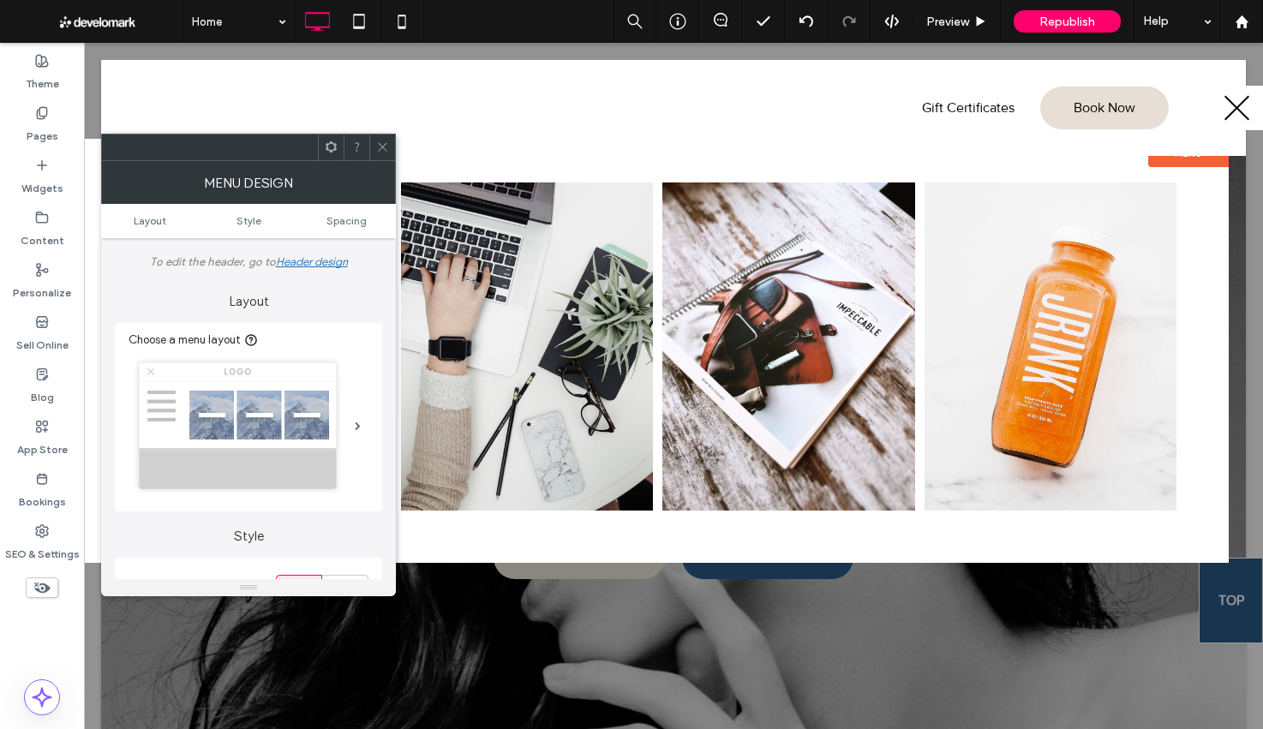
click at [387, 146] on icon at bounding box center [382, 146] width 13 height 13
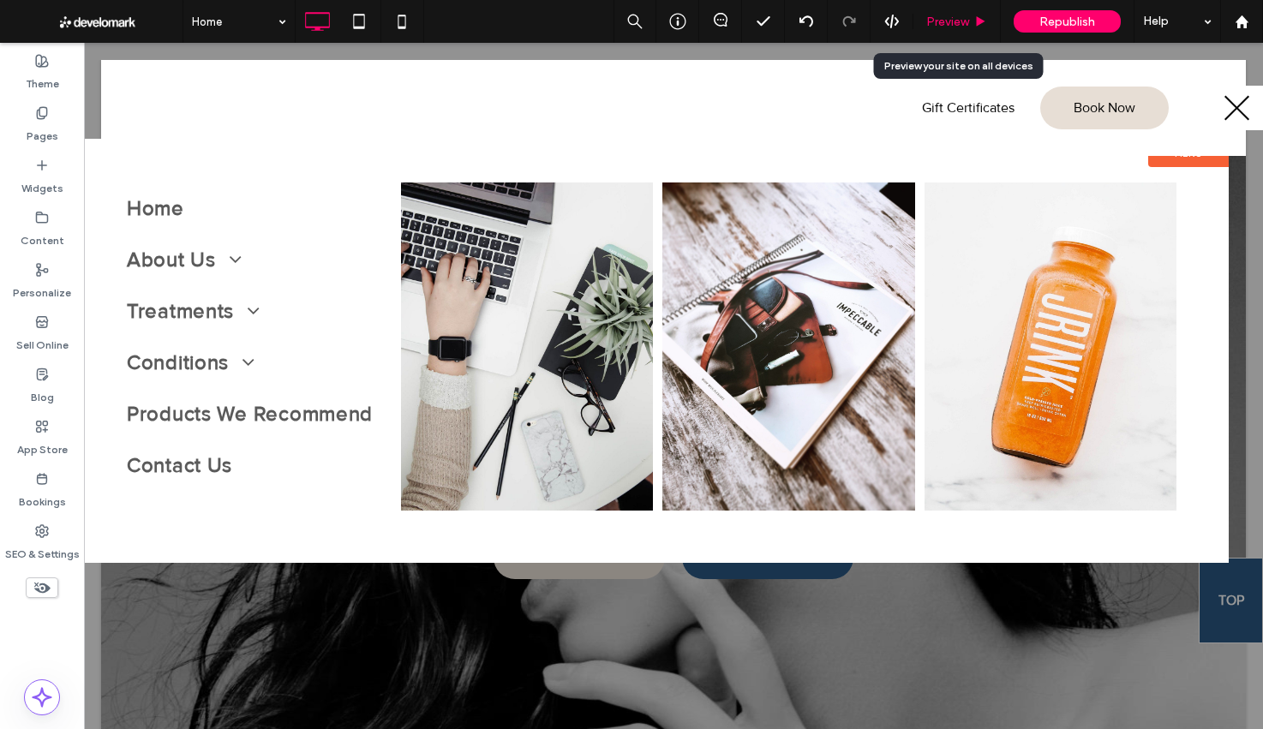
click at [937, 25] on span "Preview" at bounding box center [947, 22] width 43 height 15
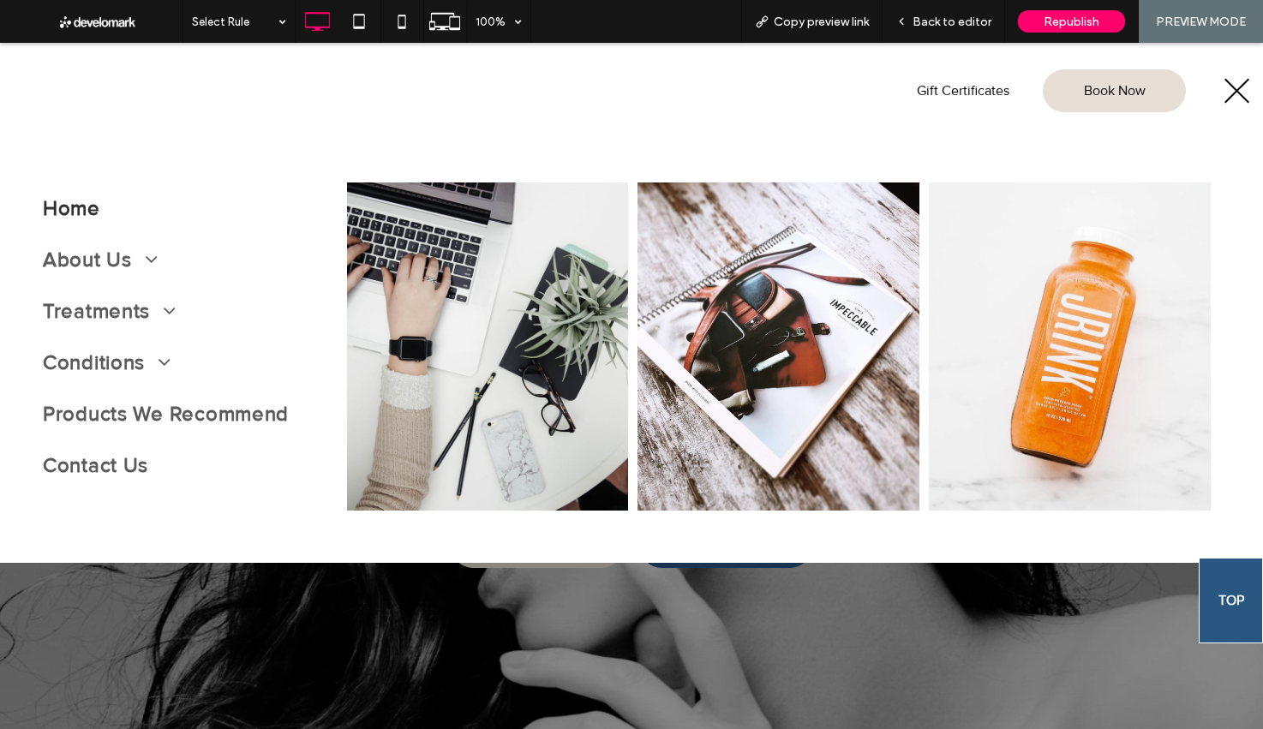
click at [937, 25] on span "Back to editor" at bounding box center [951, 22] width 79 height 15
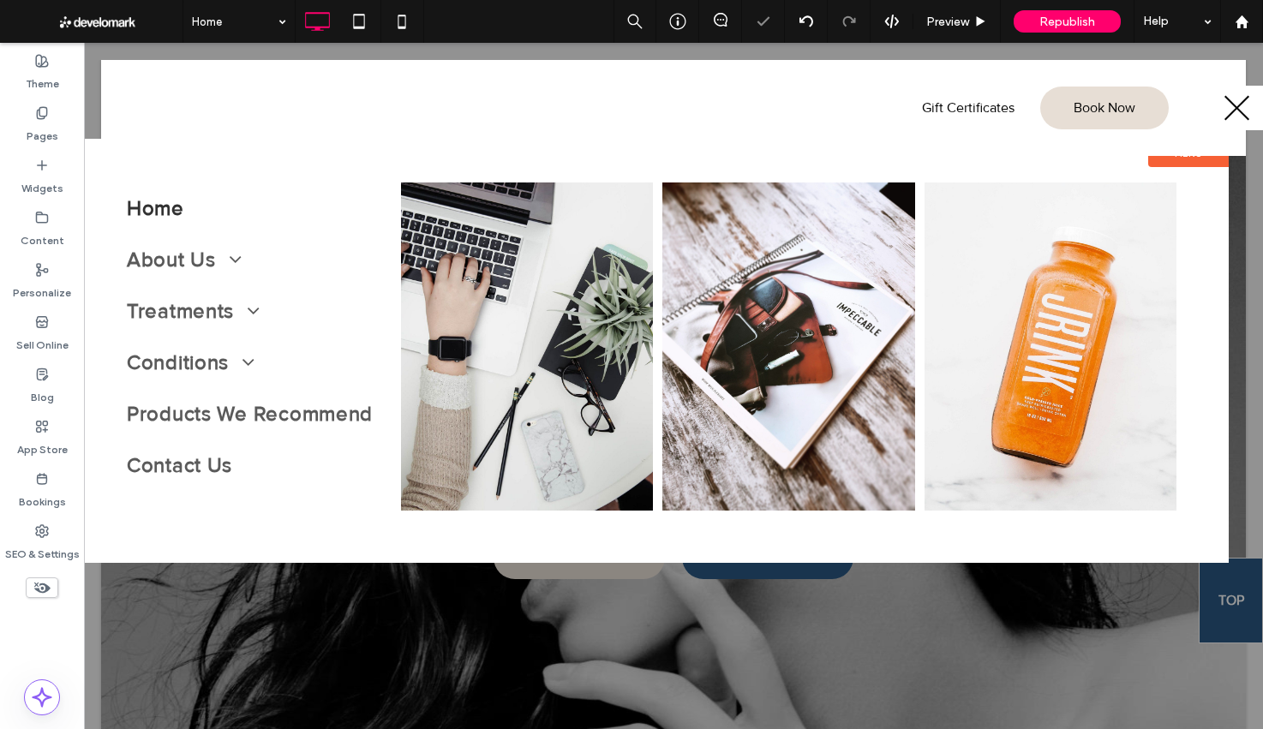
click at [1241, 108] on span "menu" at bounding box center [1236, 108] width 33 height 2
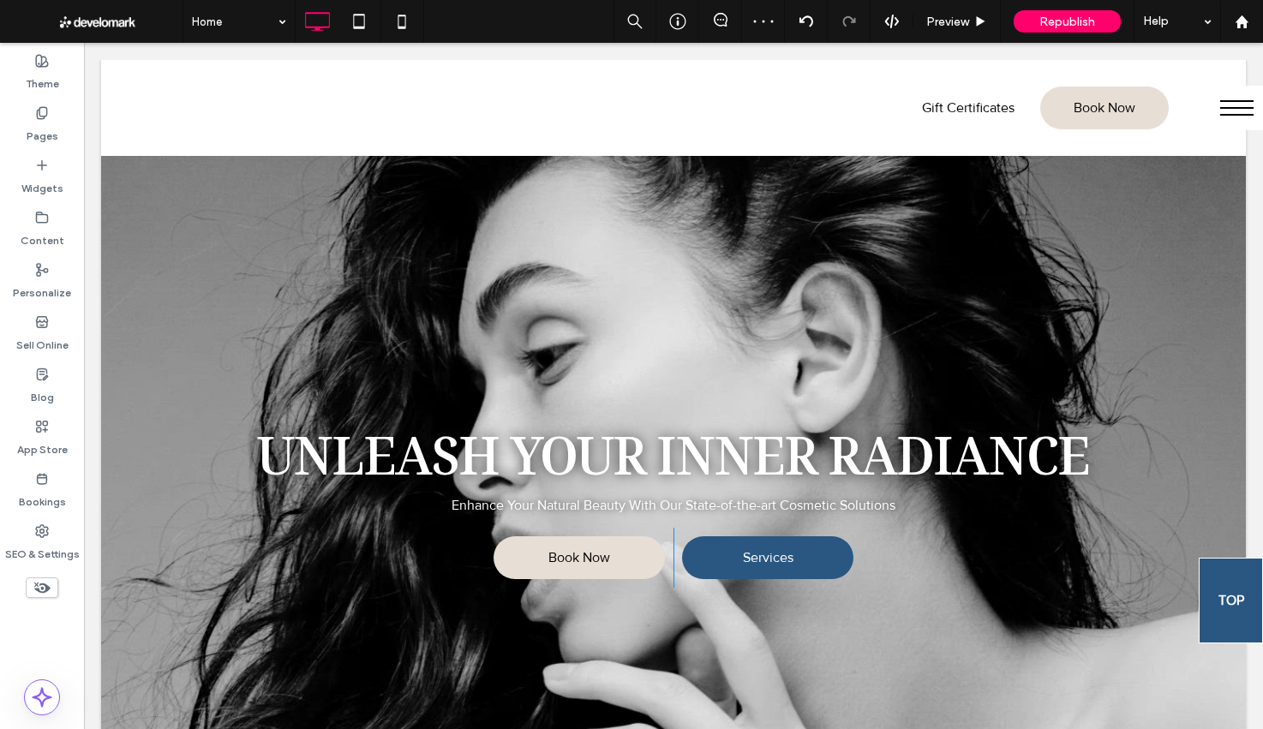
click at [711, 218] on div "Unleash Your Inner Radiance Enhance Your Natural Beauty With Our State-of-the-a…" at bounding box center [673, 424] width 1144 height 729
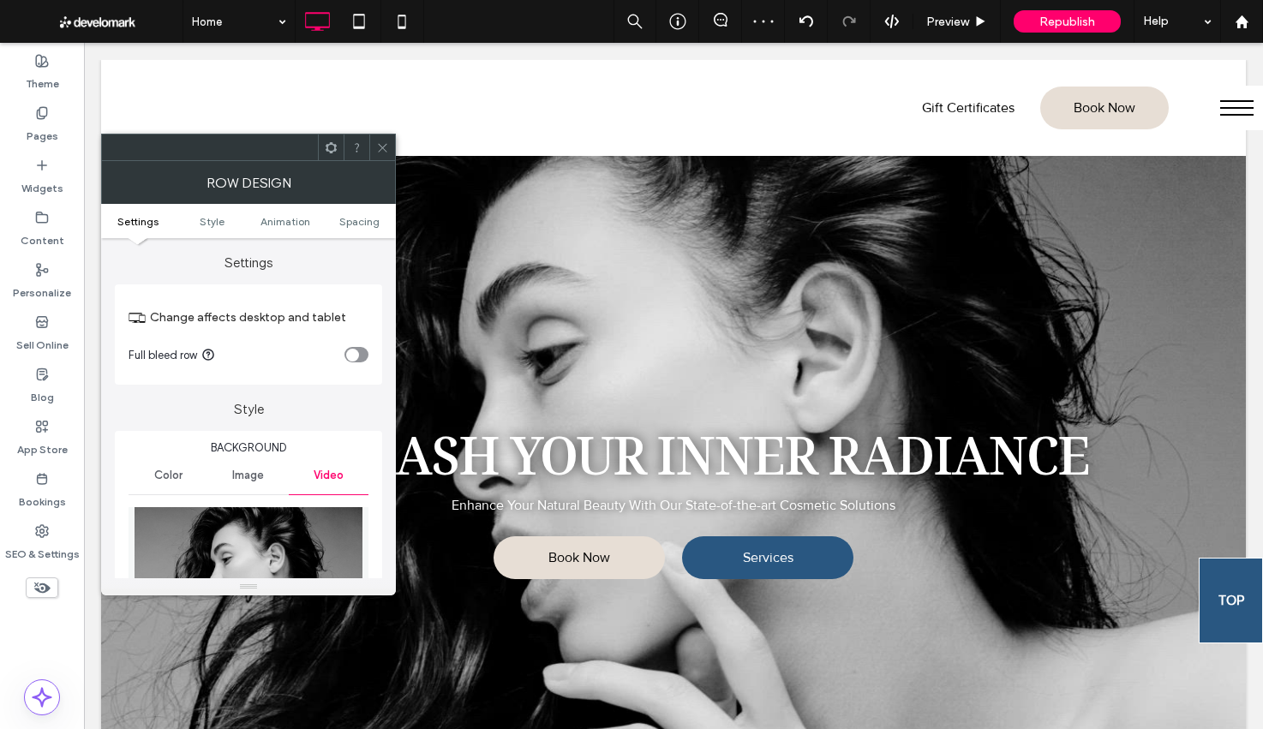
click at [389, 146] on div at bounding box center [382, 147] width 26 height 26
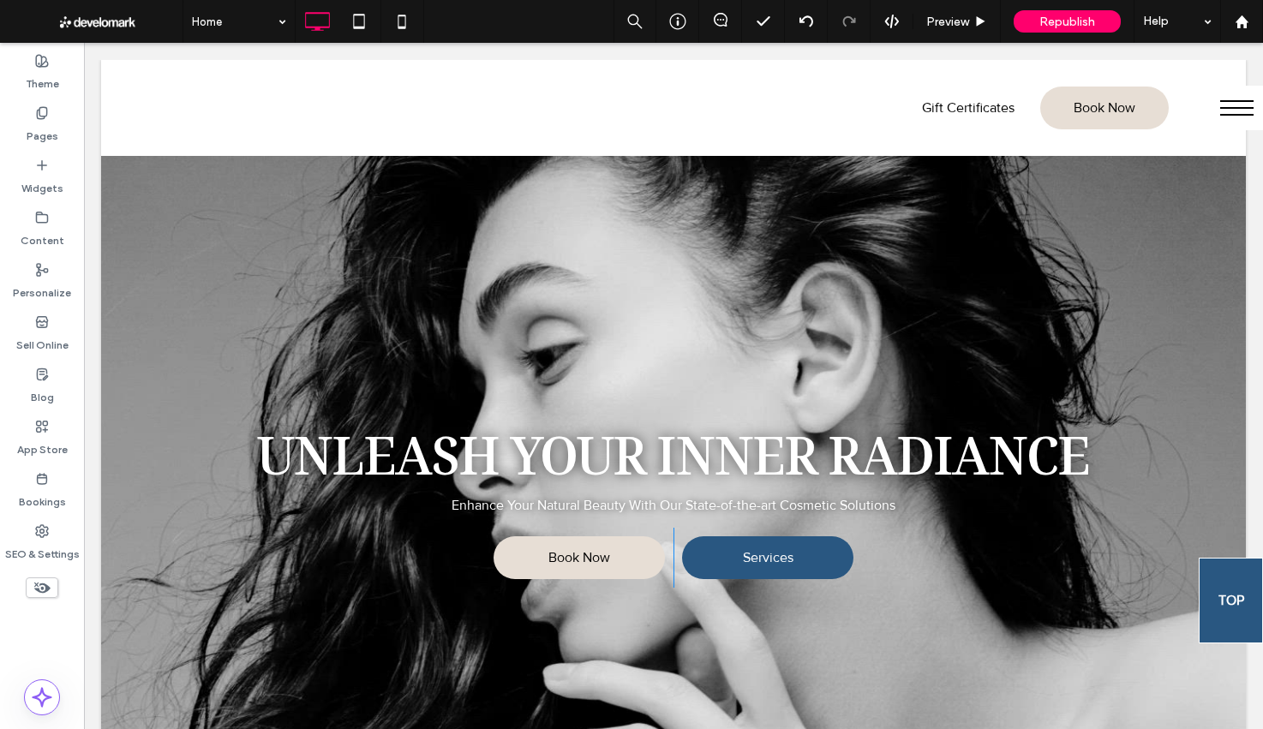
click at [660, 172] on div "Unleash Your Inner Radiance Enhance Your Natural Beauty With Our State-of-the-a…" at bounding box center [673, 424] width 1144 height 729
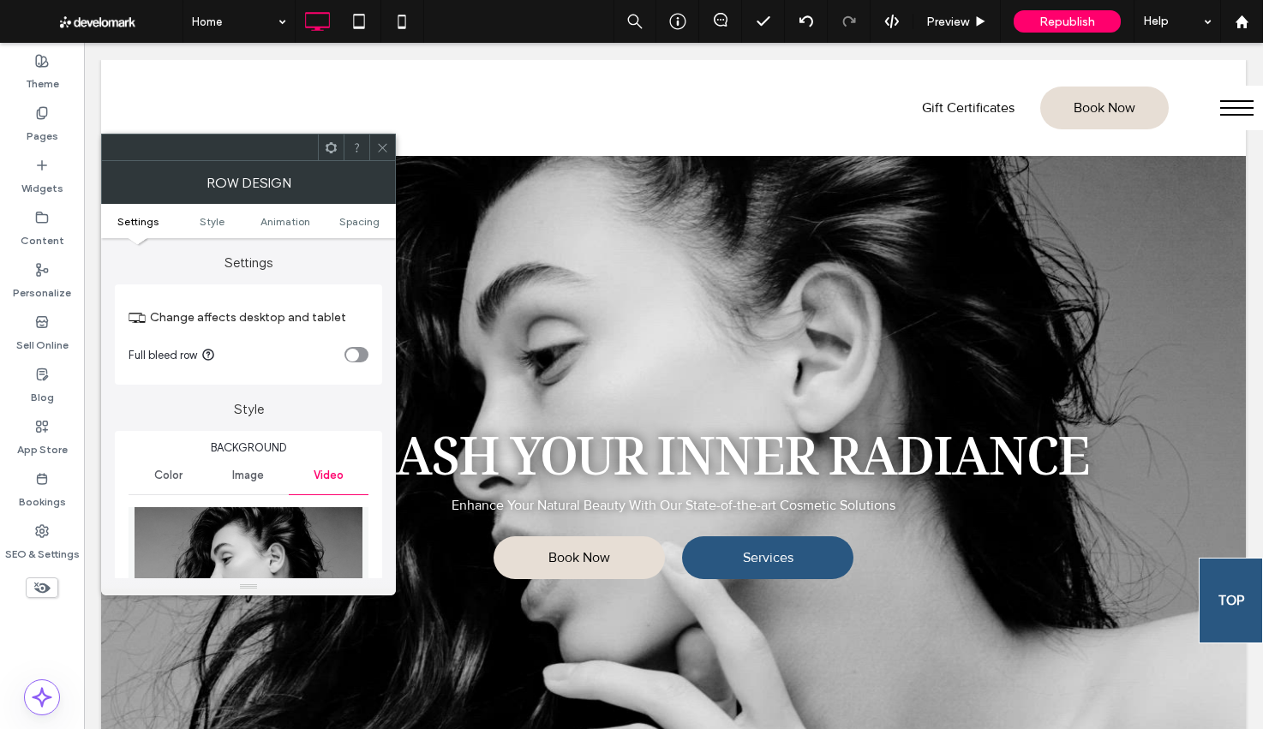
click at [391, 151] on div at bounding box center [382, 147] width 26 height 26
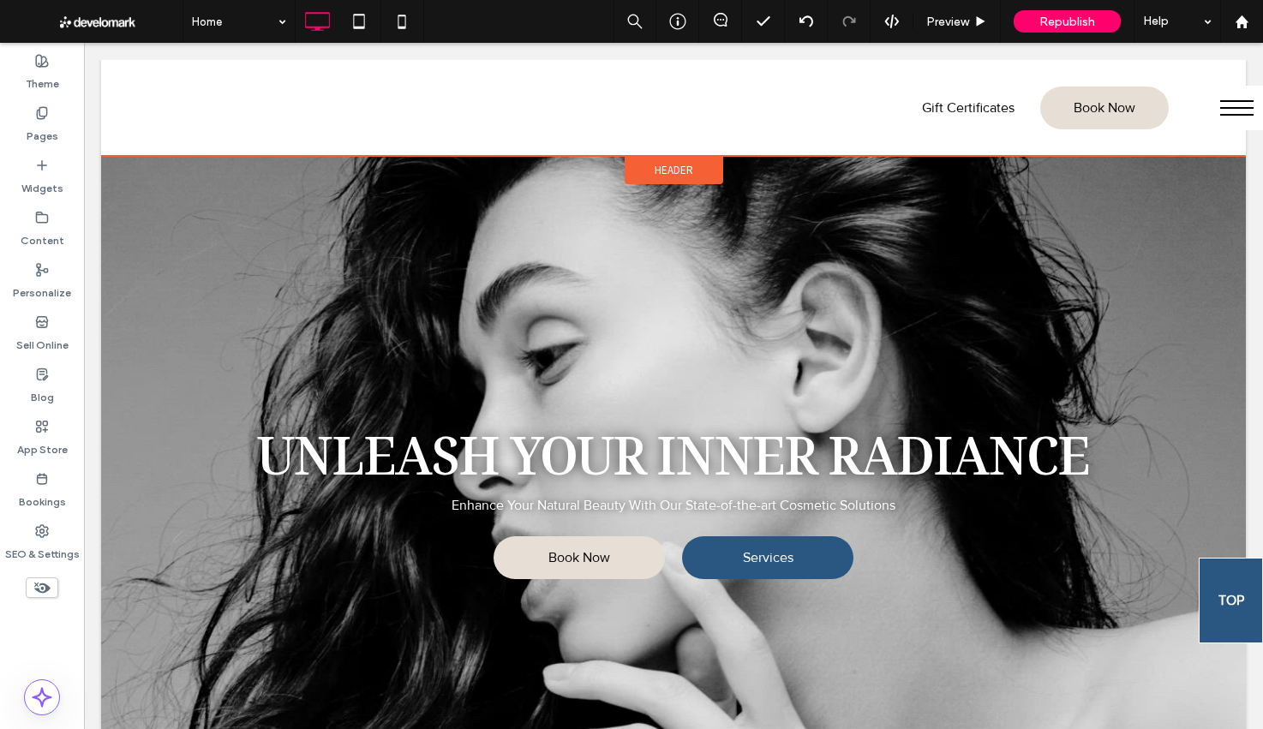
click at [672, 165] on span "Header" at bounding box center [673, 170] width 39 height 15
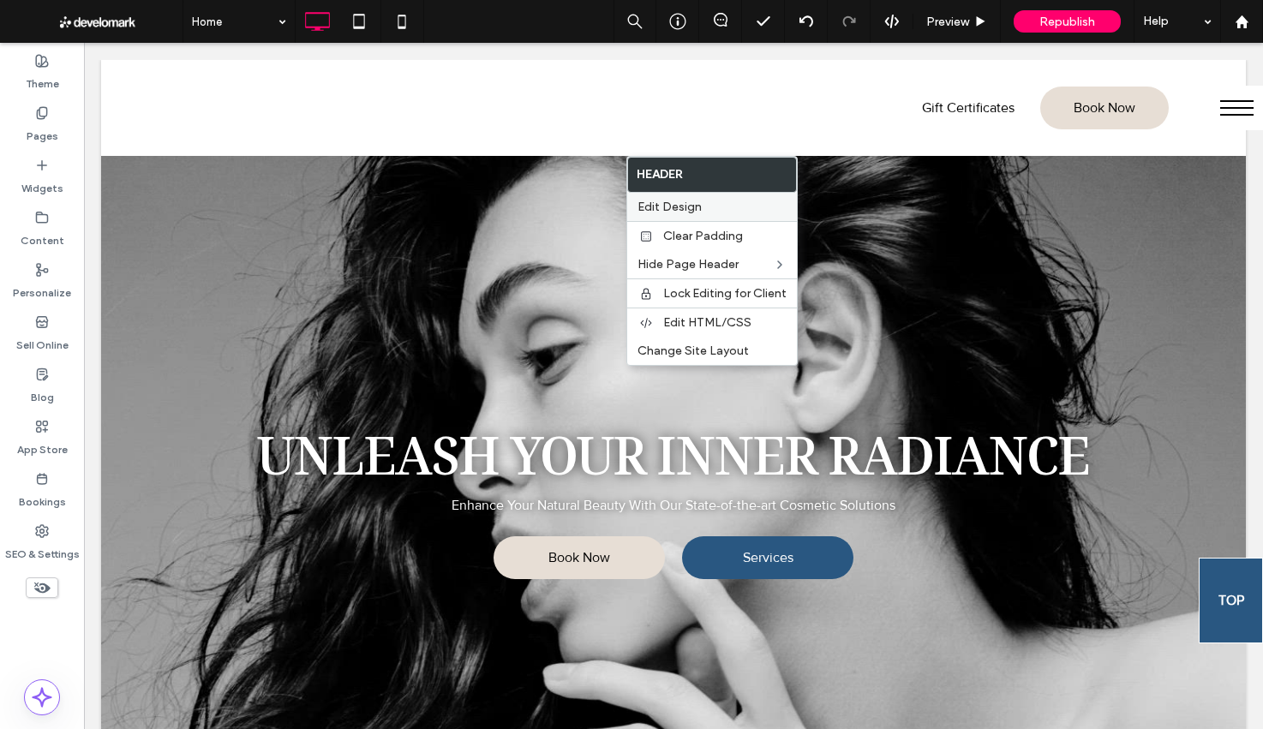
click at [714, 204] on label "Edit Design" at bounding box center [711, 207] width 149 height 15
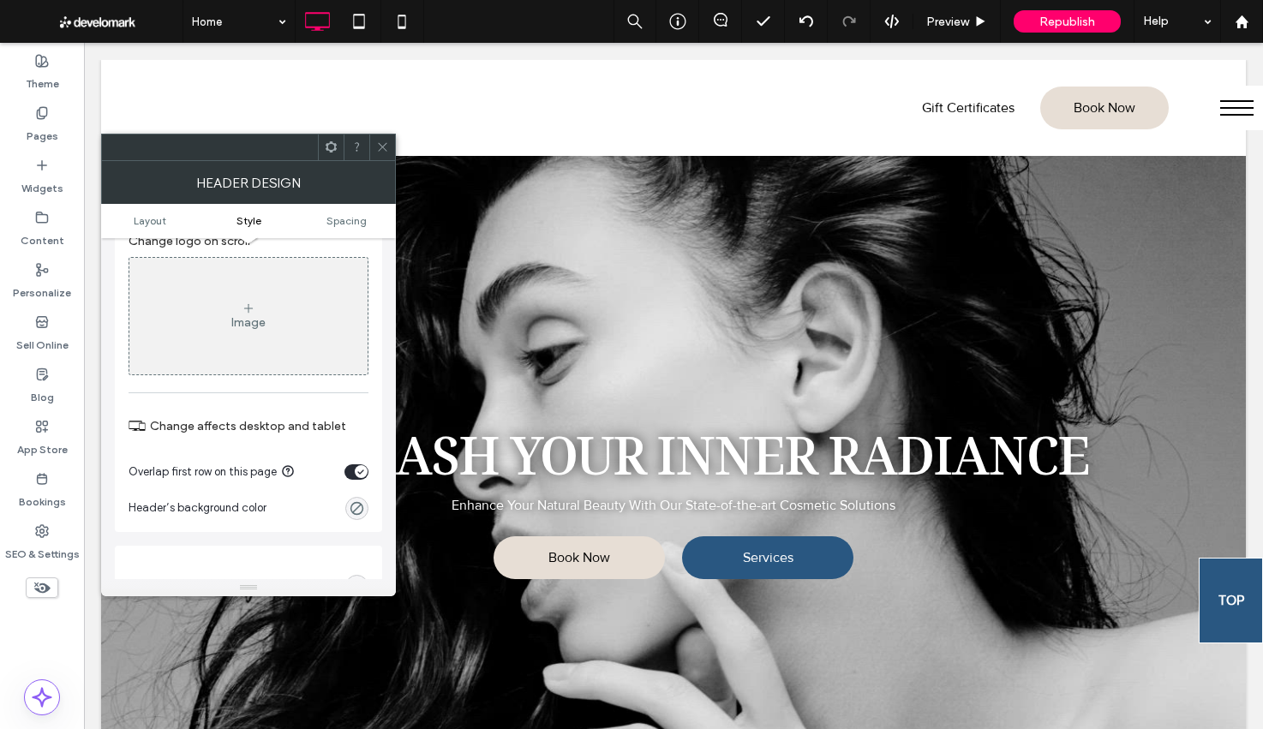
scroll to position [589, 0]
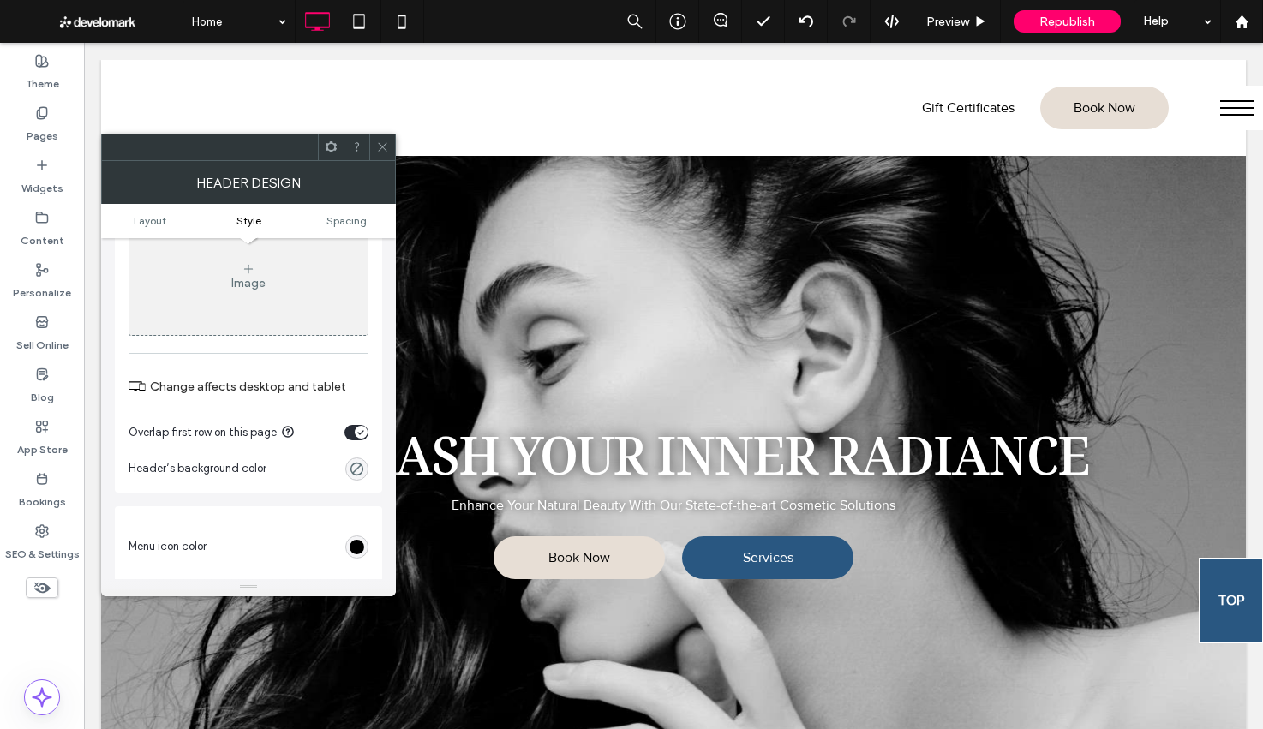
click at [356, 438] on div "toggle" at bounding box center [361, 432] width 13 height 13
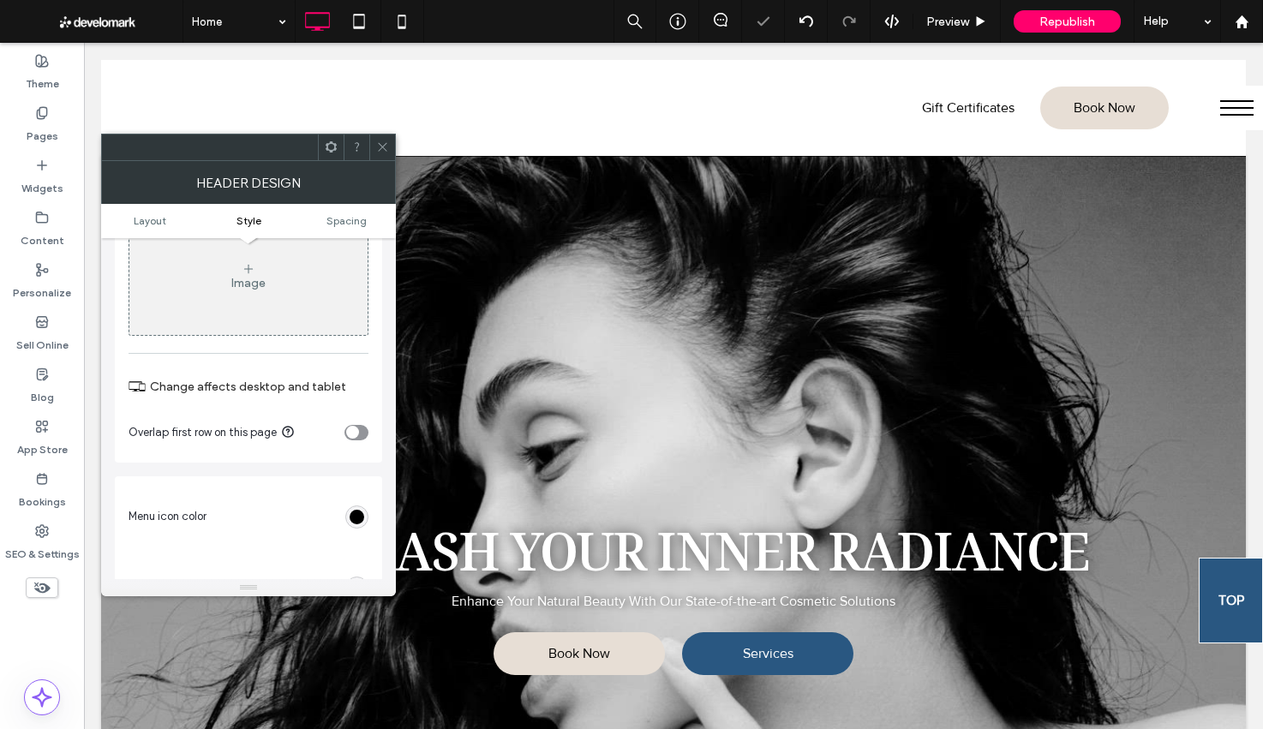
click at [355, 437] on div "toggle" at bounding box center [352, 432] width 13 height 13
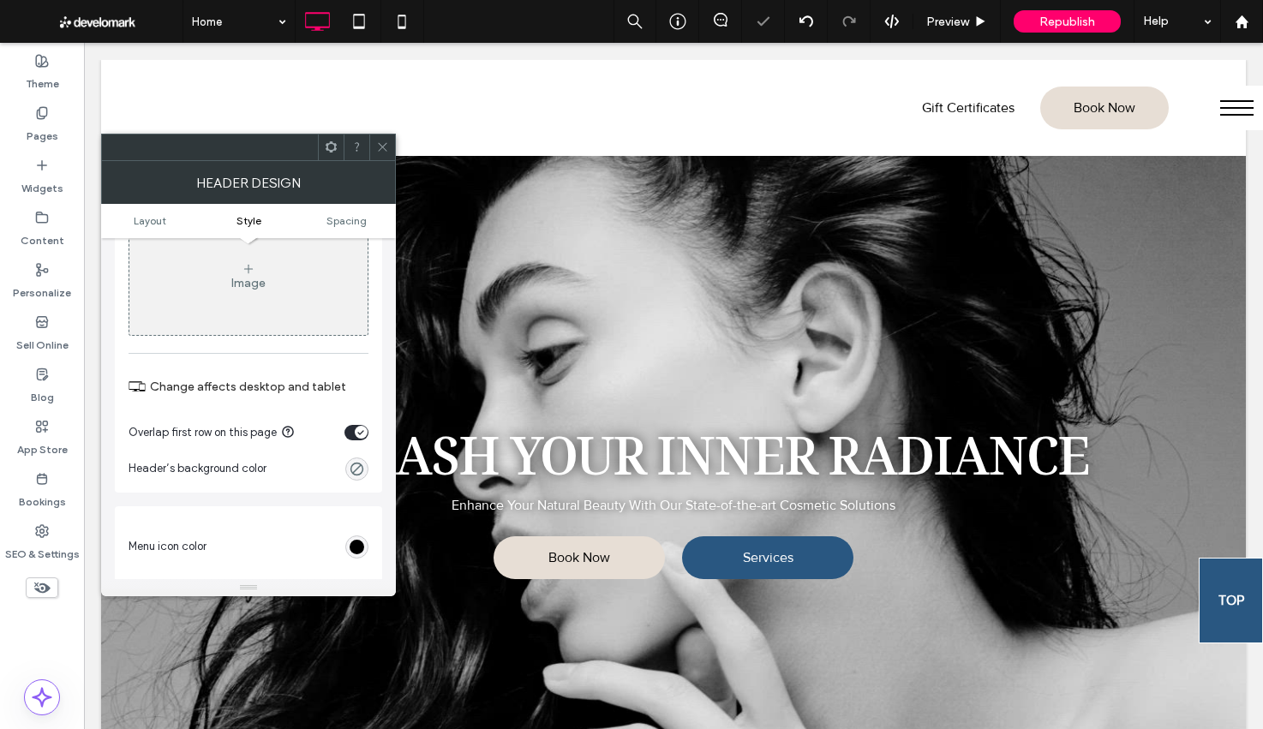
drag, startPoint x: 378, startPoint y: 142, endPoint x: 370, endPoint y: 137, distance: 9.3
click at [378, 141] on icon at bounding box center [382, 146] width 13 height 13
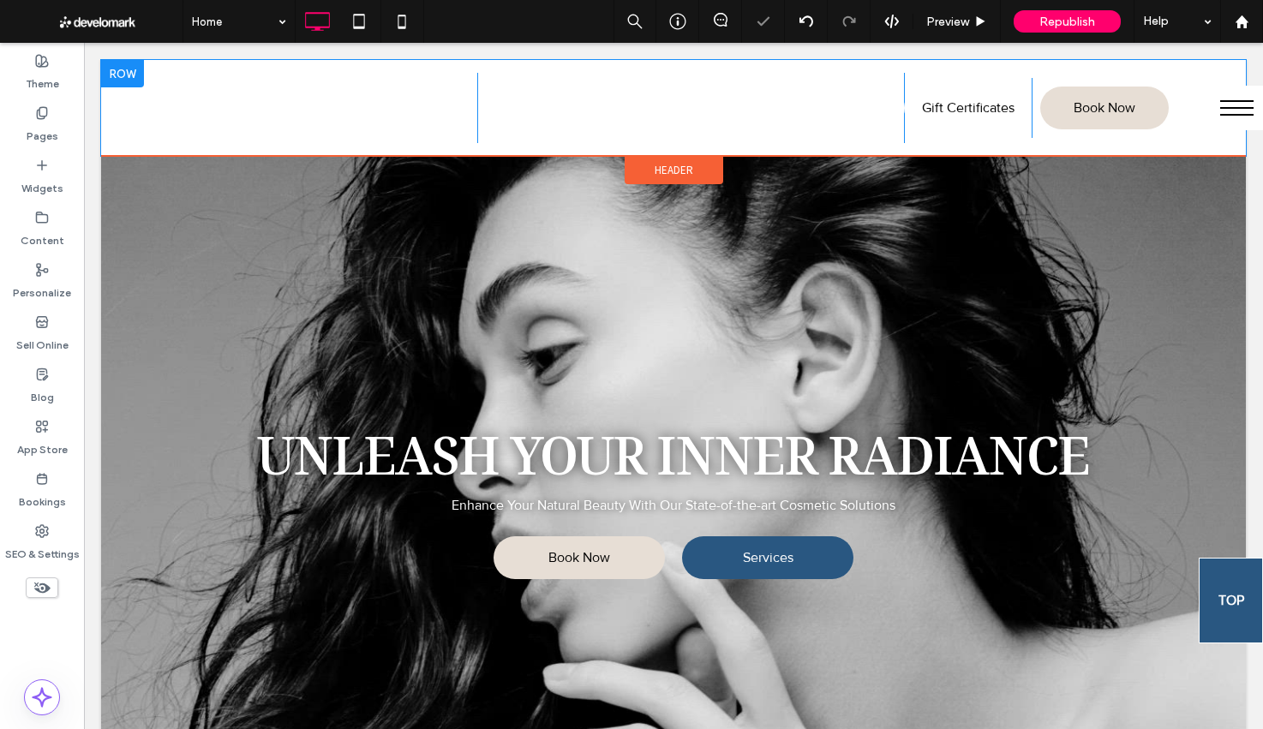
click at [109, 72] on div at bounding box center [122, 73] width 43 height 27
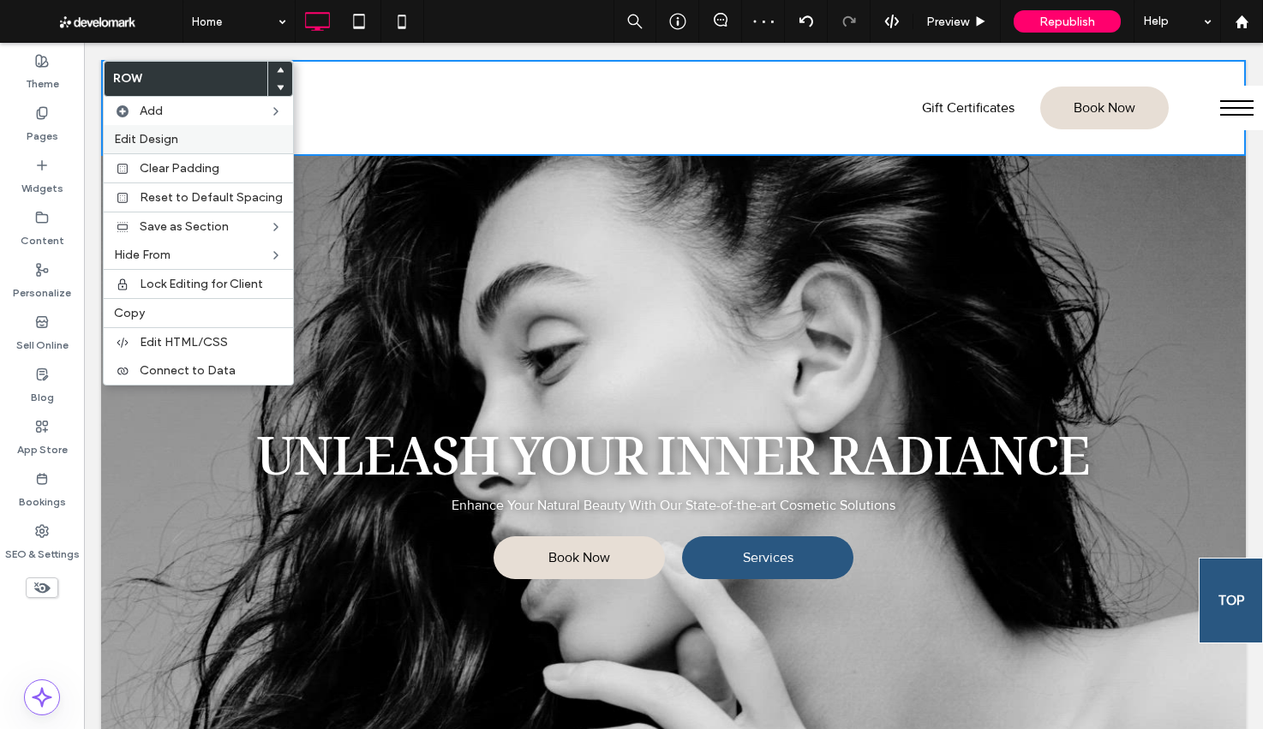
click at [169, 139] on span "Edit Design" at bounding box center [146, 139] width 64 height 15
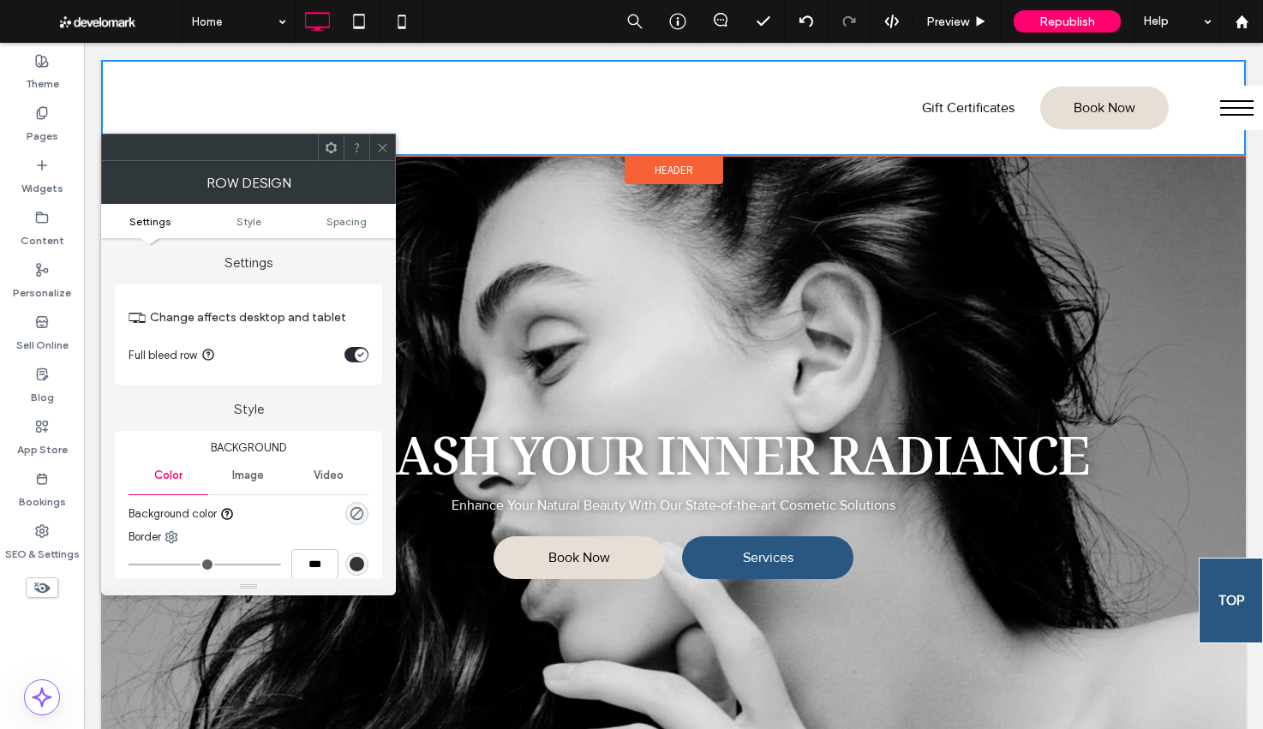
click at [648, 173] on div "Header" at bounding box center [673, 170] width 99 height 28
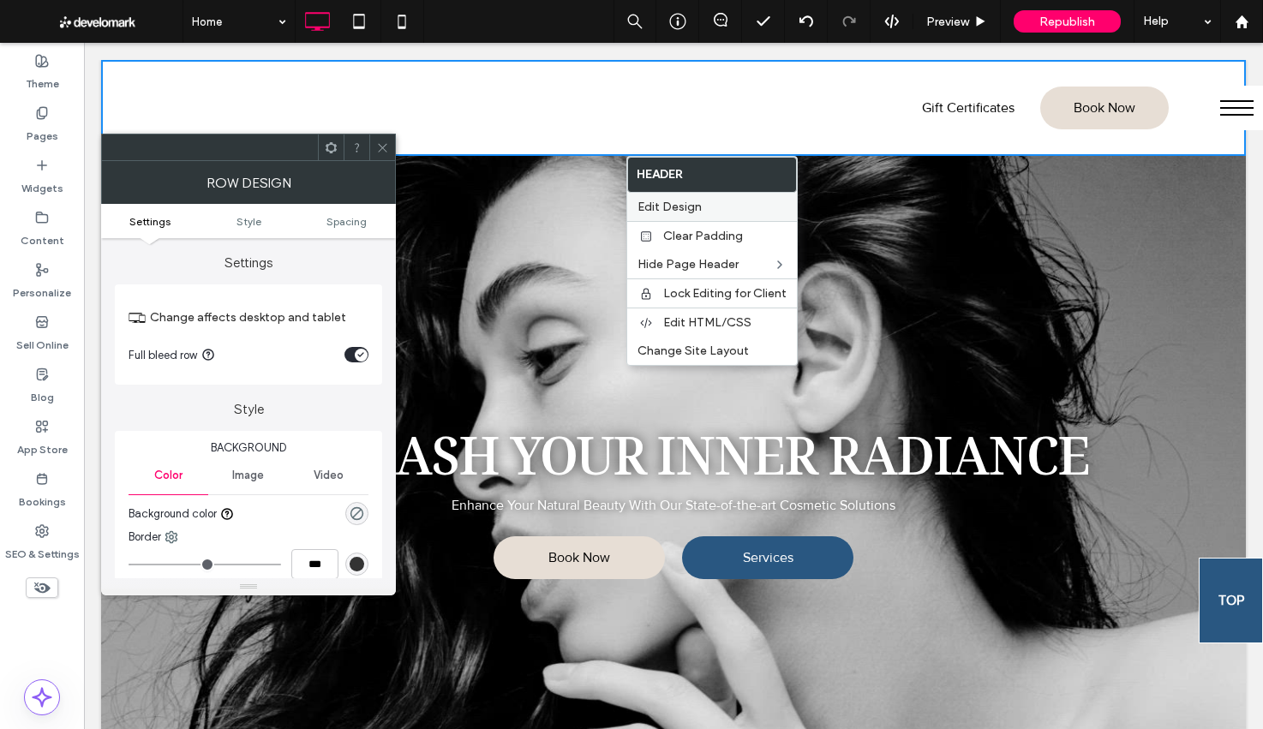
drag, startPoint x: 694, startPoint y: 197, endPoint x: 684, endPoint y: 196, distance: 9.5
click at [694, 197] on div "Edit Design" at bounding box center [712, 207] width 170 height 28
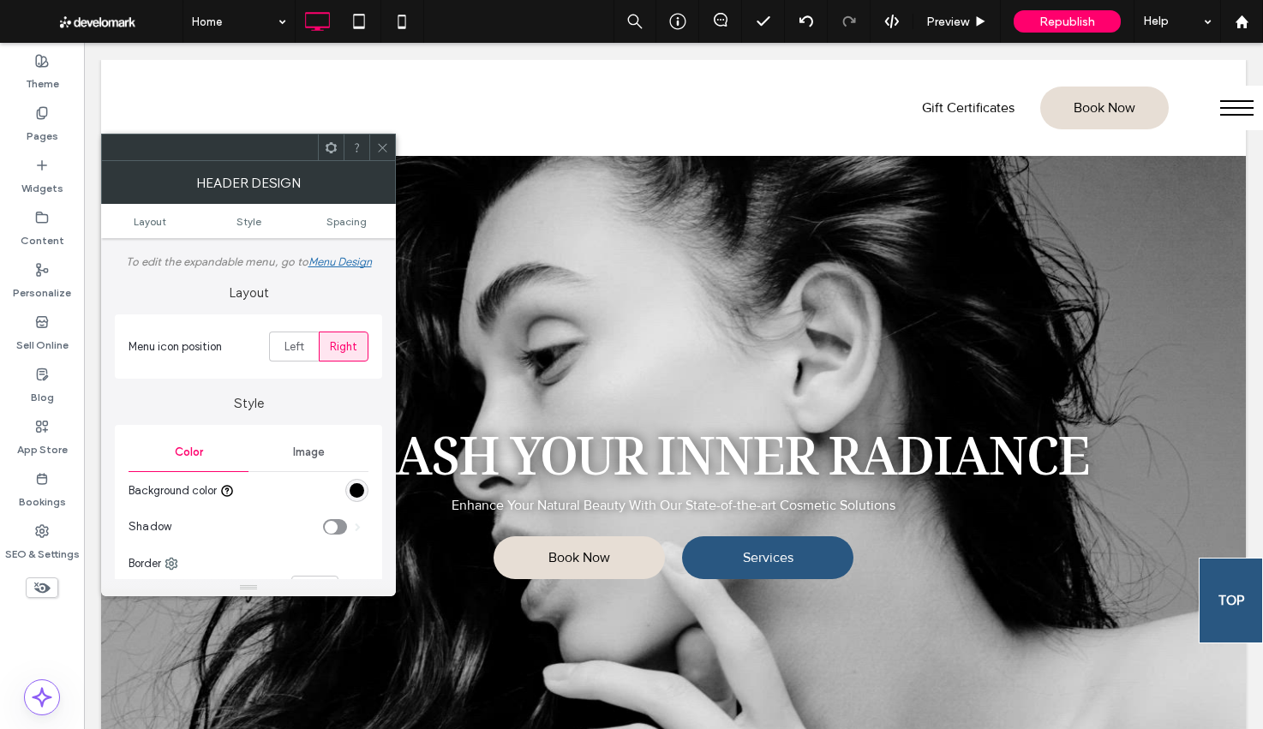
click at [358, 493] on div "rgb(0, 0, 0)" at bounding box center [357, 490] width 15 height 15
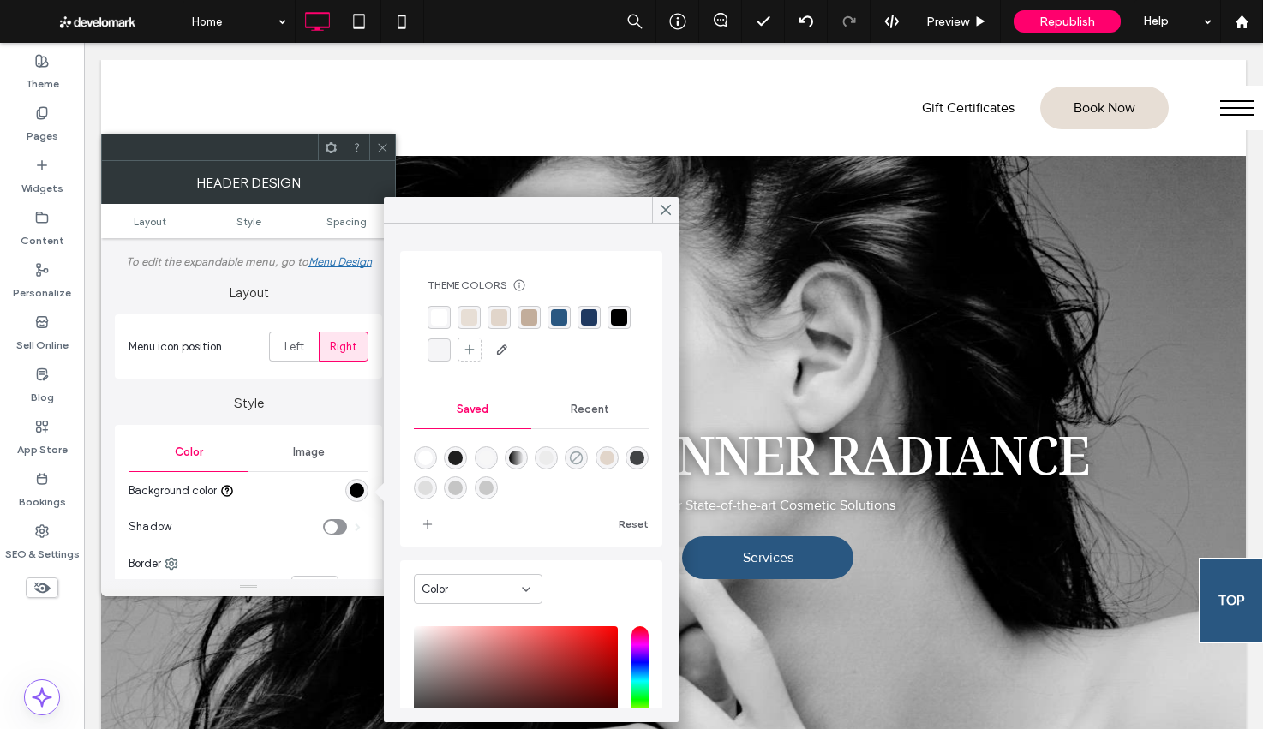
click at [580, 463] on use "rgba(0,0,0,0)" at bounding box center [576, 457] width 13 height 13
type input "*"
type input "**"
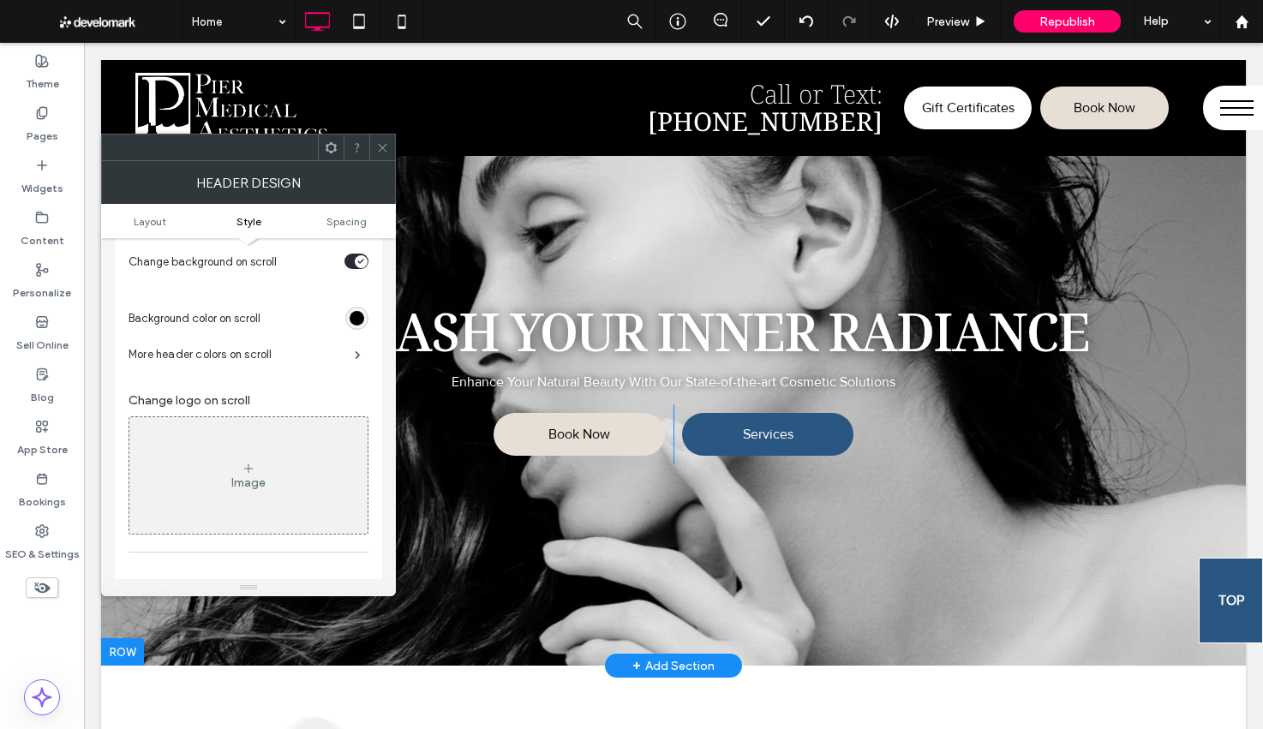
scroll to position [0, 0]
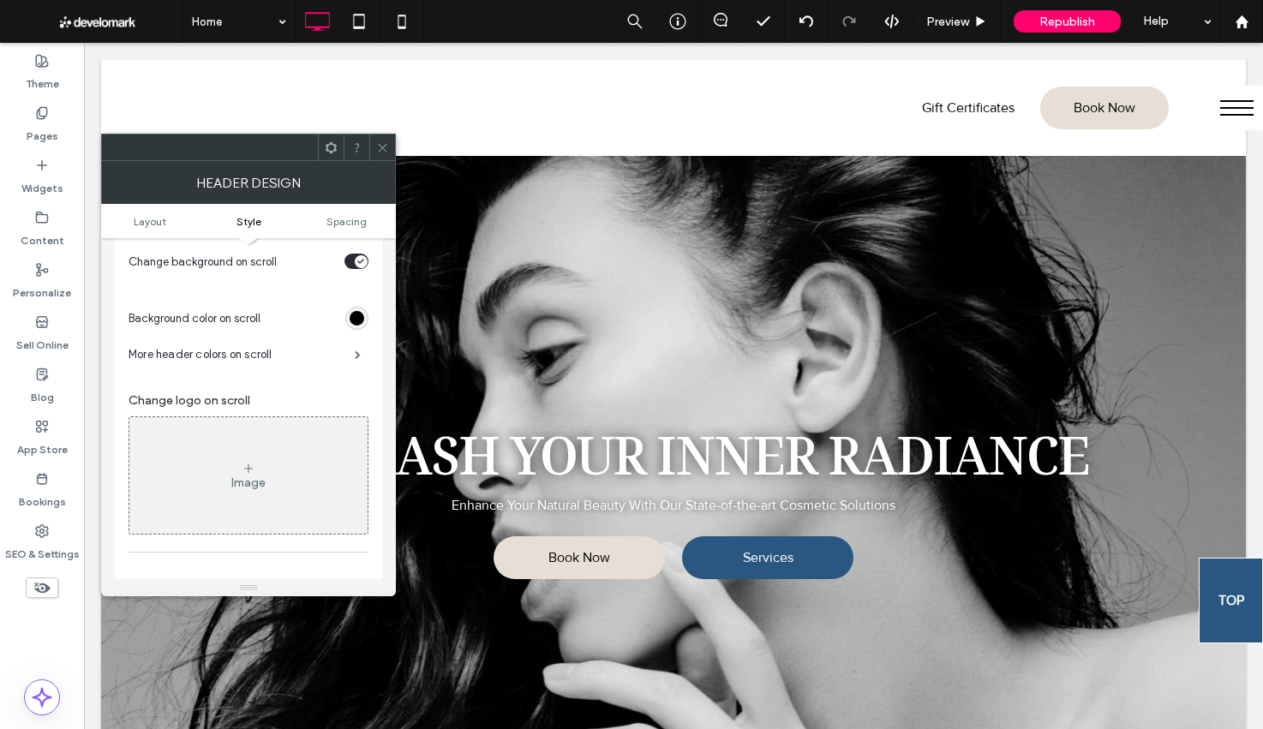
click at [386, 146] on icon at bounding box center [382, 147] width 13 height 13
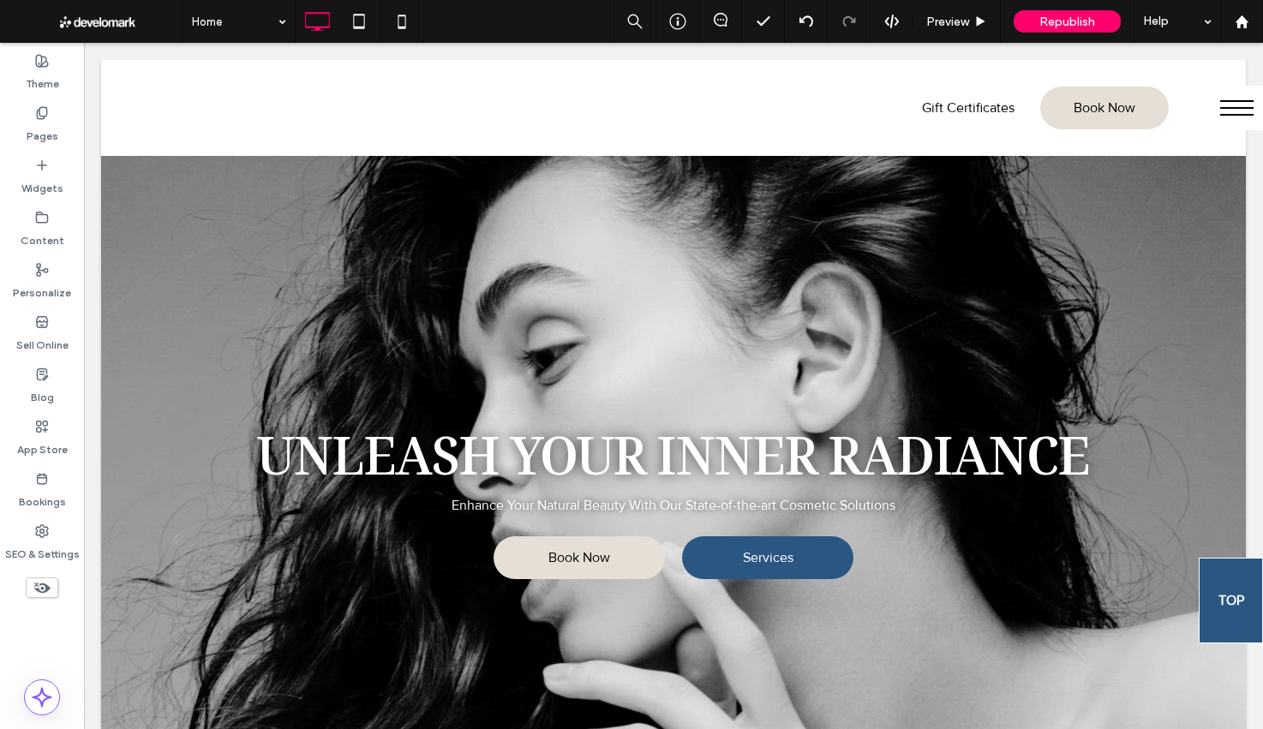
click at [1255, 111] on button "menu" at bounding box center [1233, 108] width 60 height 45
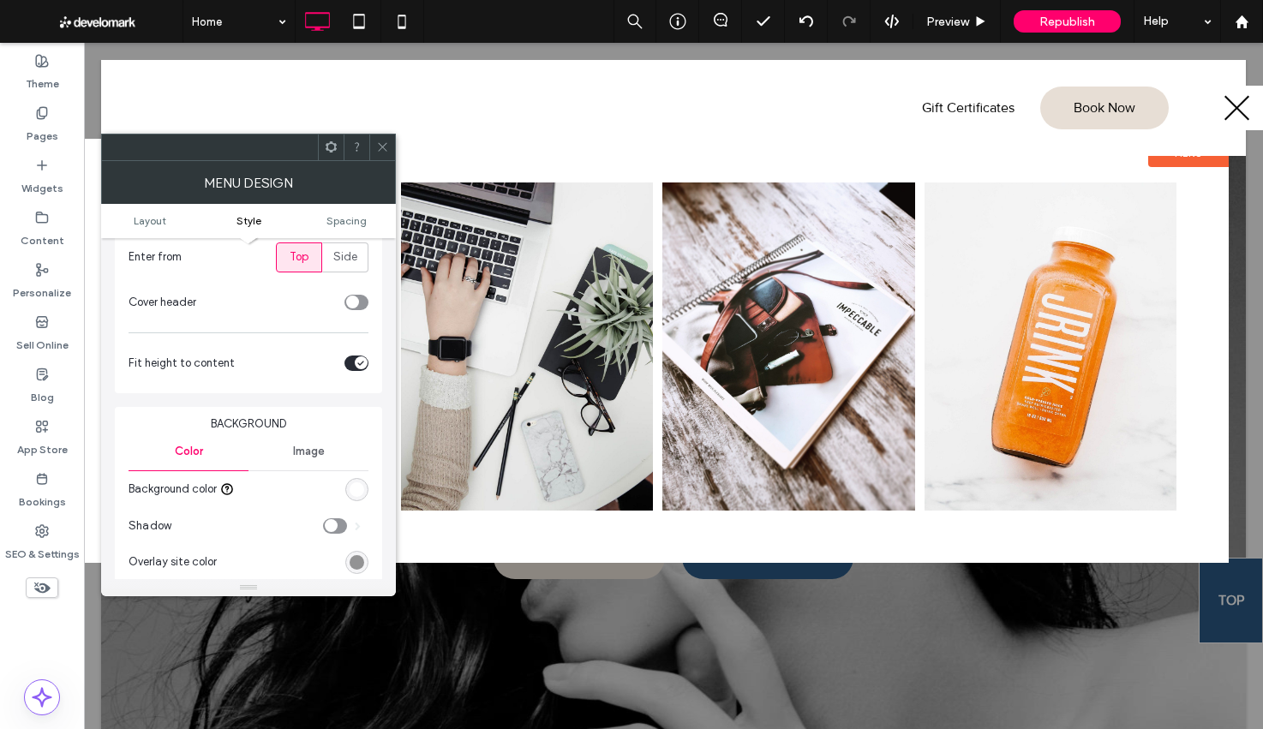
scroll to position [342, 0]
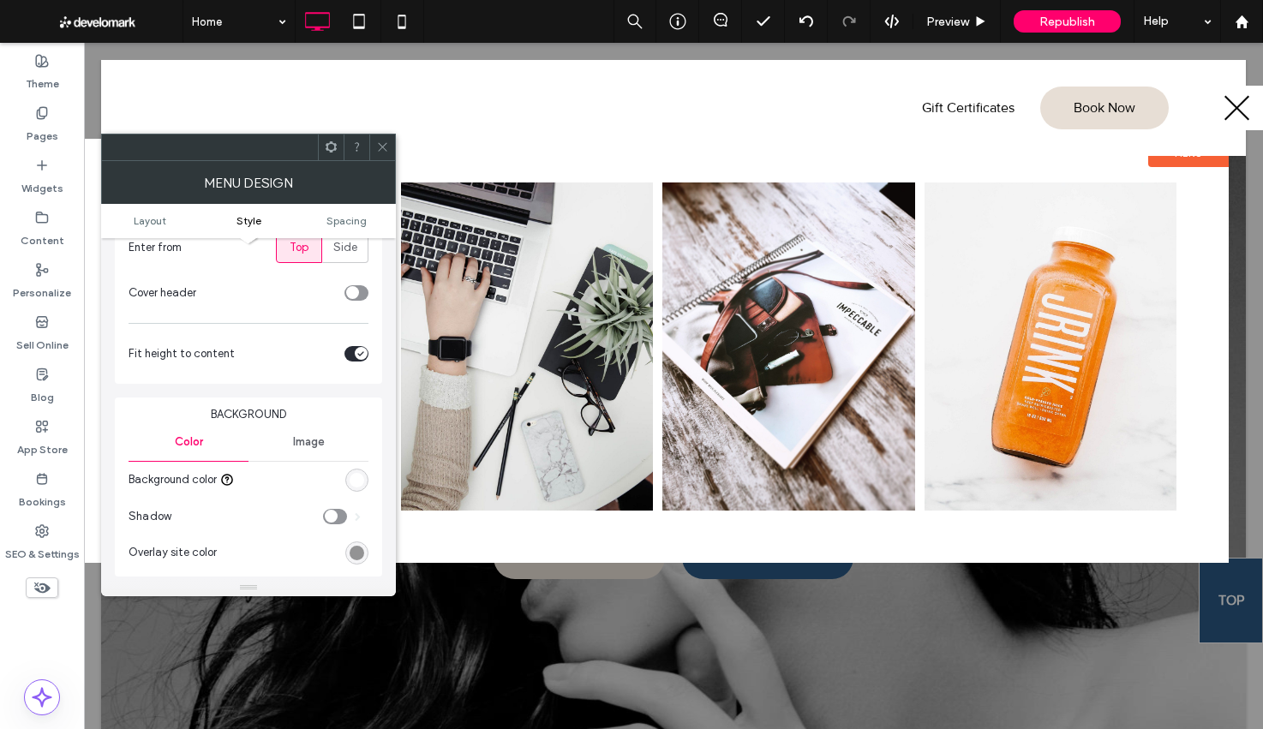
click at [343, 481] on div at bounding box center [305, 480] width 128 height 30
click at [356, 484] on div "rgb(255, 255, 255)" at bounding box center [357, 480] width 15 height 15
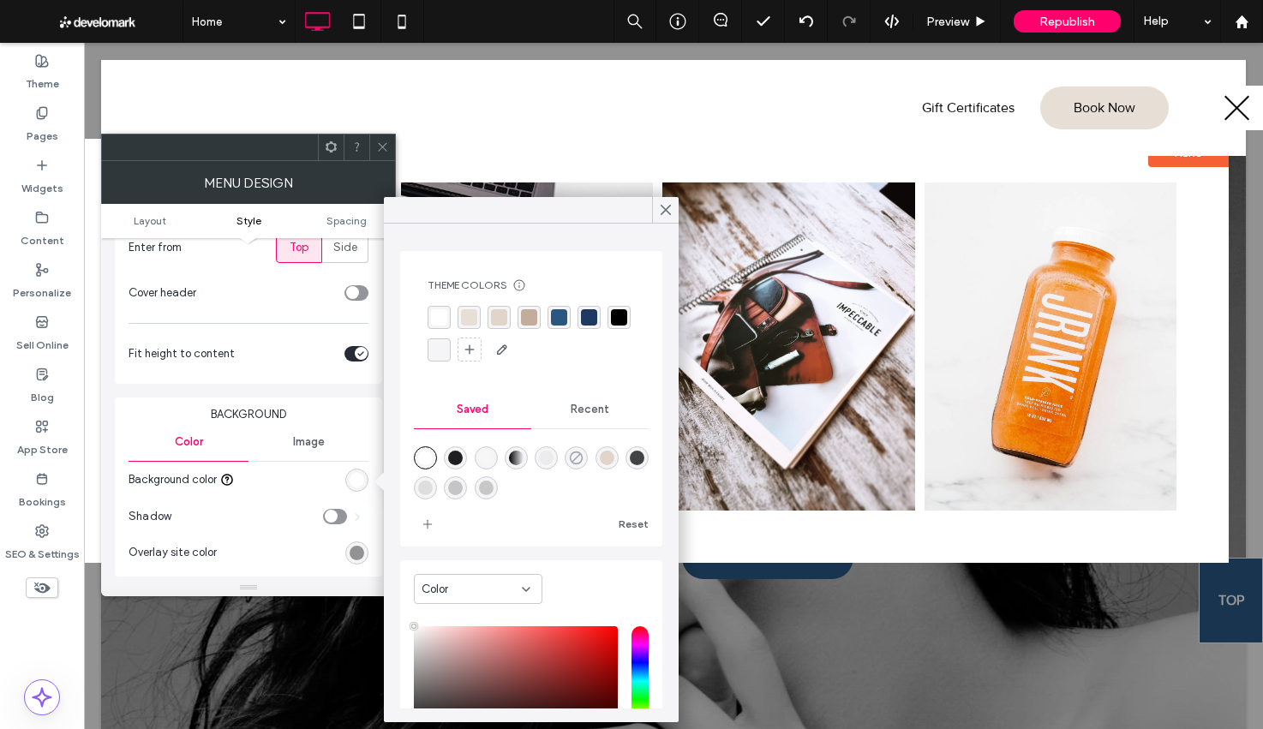
click at [573, 461] on use "rgba(0,0,0,0)" at bounding box center [576, 457] width 13 height 13
type input "*******"
type input "*"
type input "**"
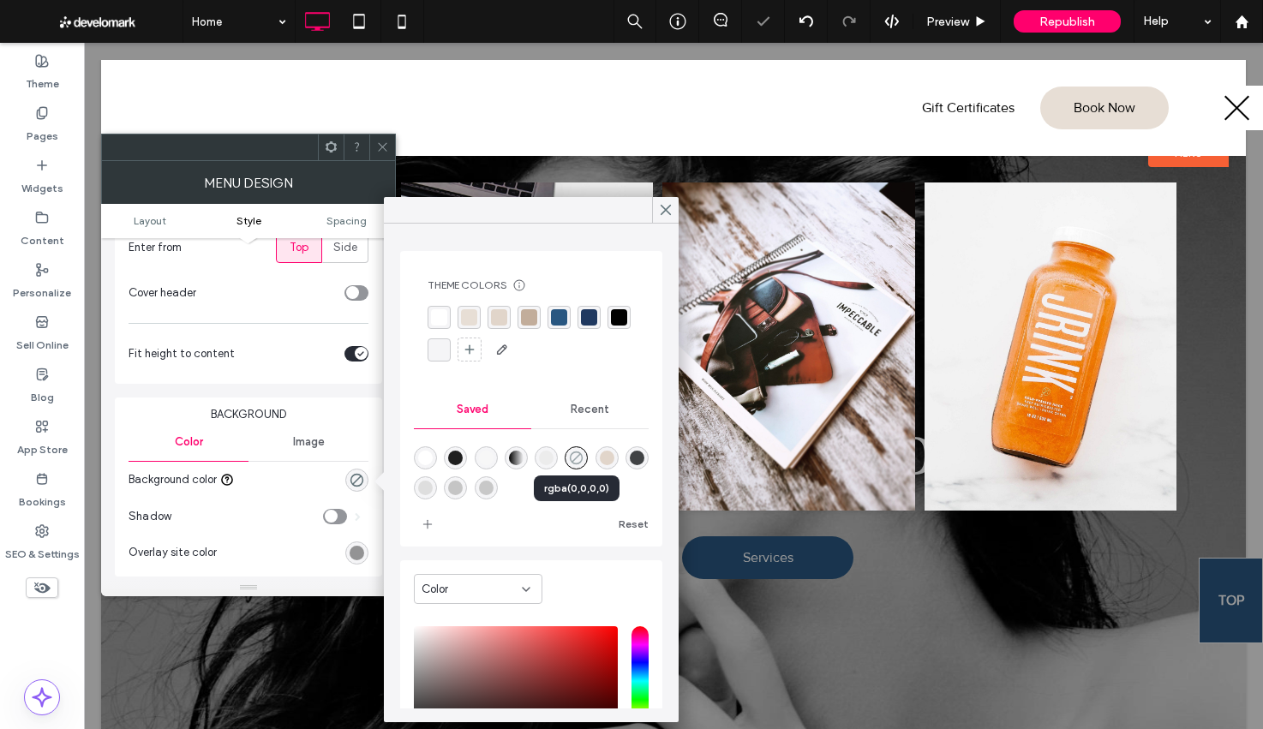
click at [573, 461] on use "rgba(0,0,0,0)" at bounding box center [576, 457] width 13 height 13
click at [461, 321] on div "rgba(231, 222, 213, 1)" at bounding box center [469, 317] width 16 height 16
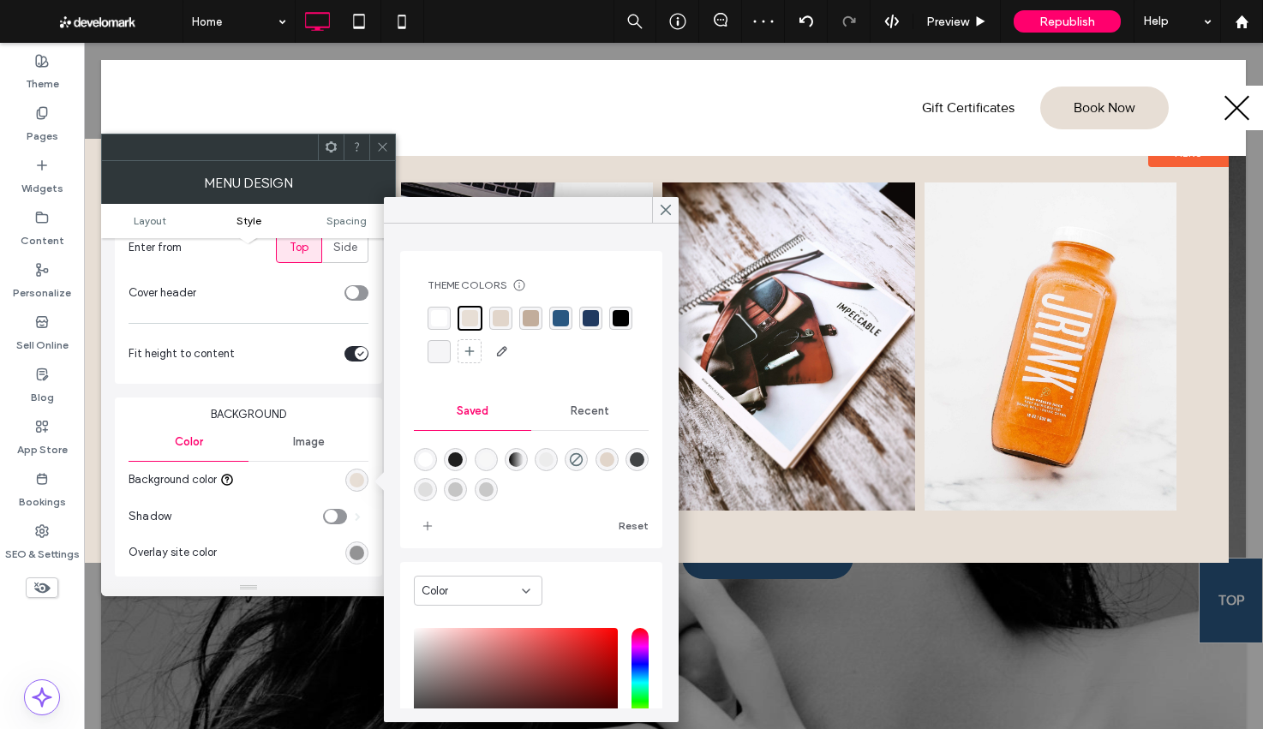
click at [379, 138] on span at bounding box center [382, 147] width 13 height 26
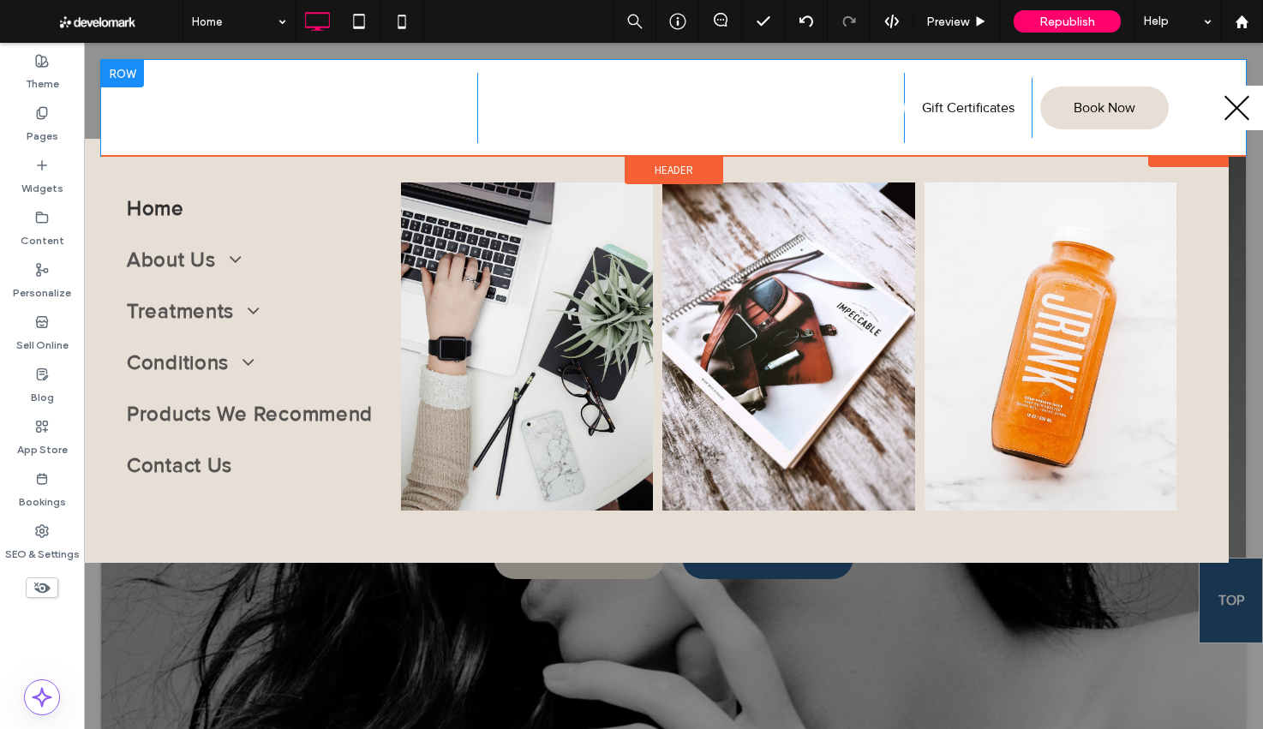
click at [116, 126] on div "Click To Paste Call or Text: [PHONE_NUMBER] Click To Paste Gift Certificates Cl…" at bounding box center [673, 108] width 1144 height 96
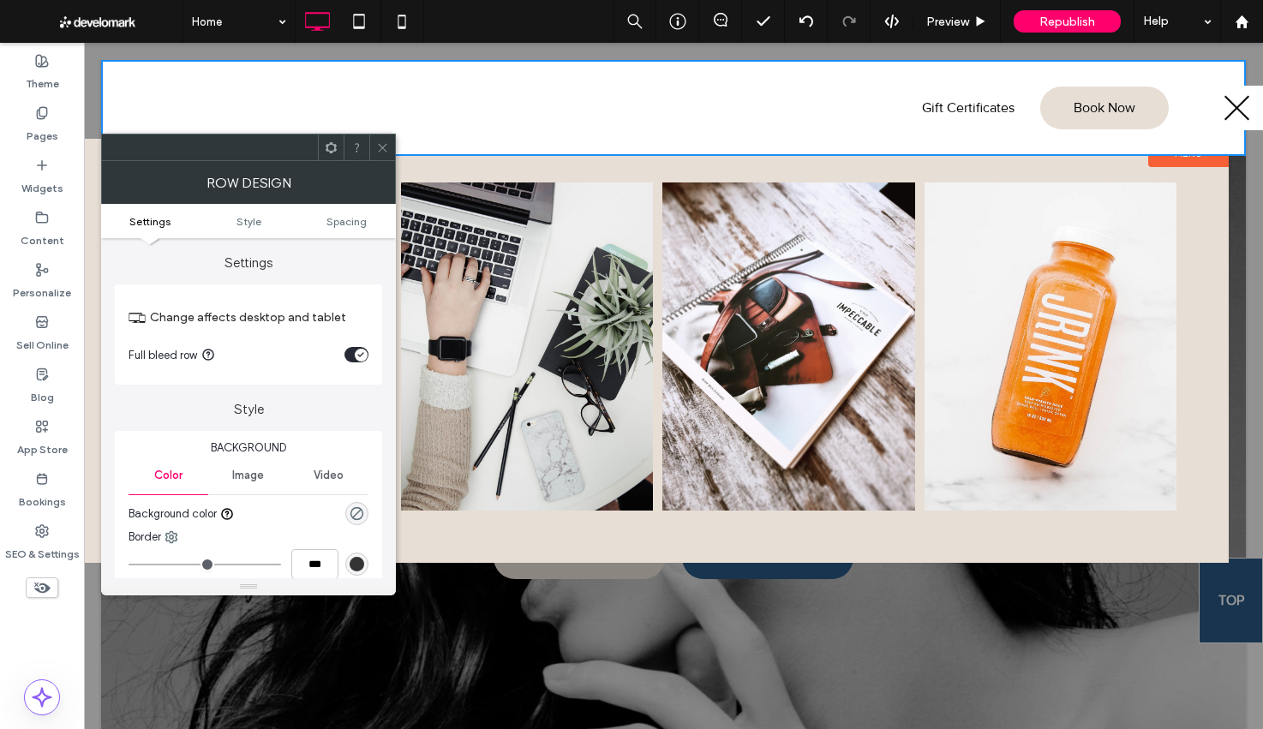
click at [379, 149] on icon at bounding box center [382, 147] width 13 height 13
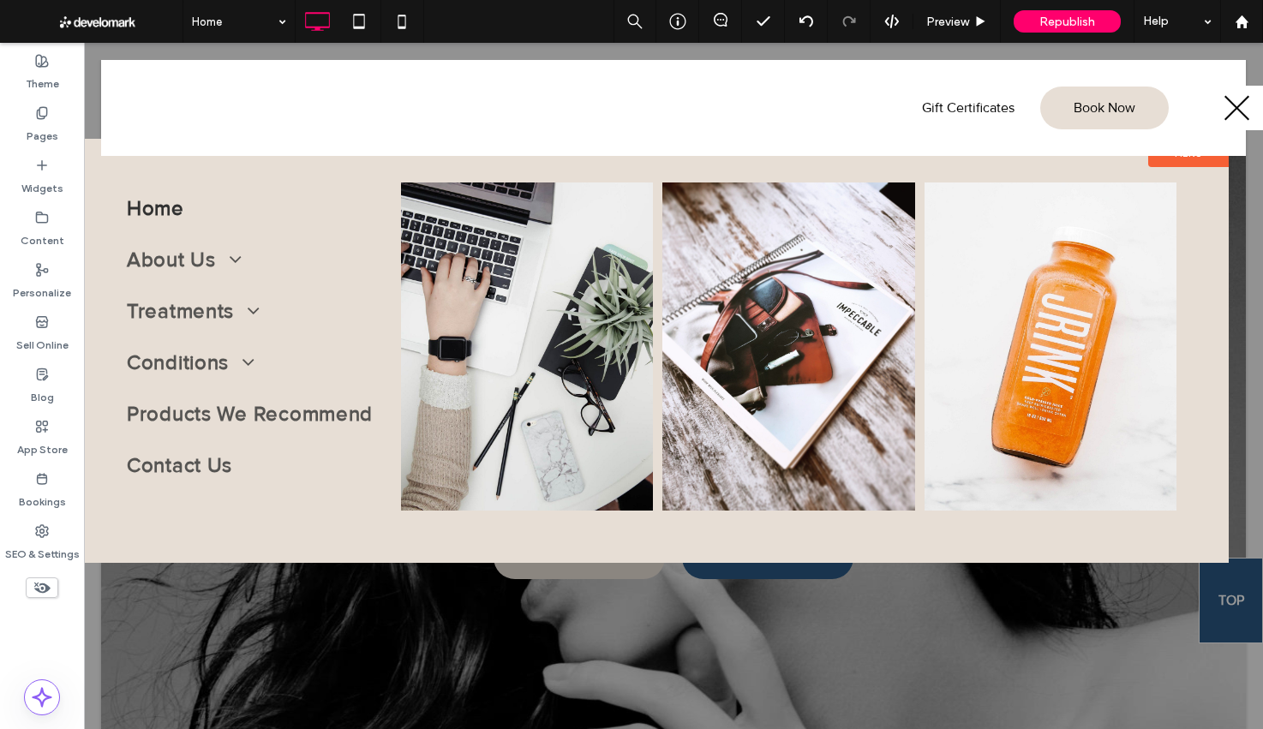
click at [1185, 160] on label "Menu" at bounding box center [1188, 153] width 81 height 28
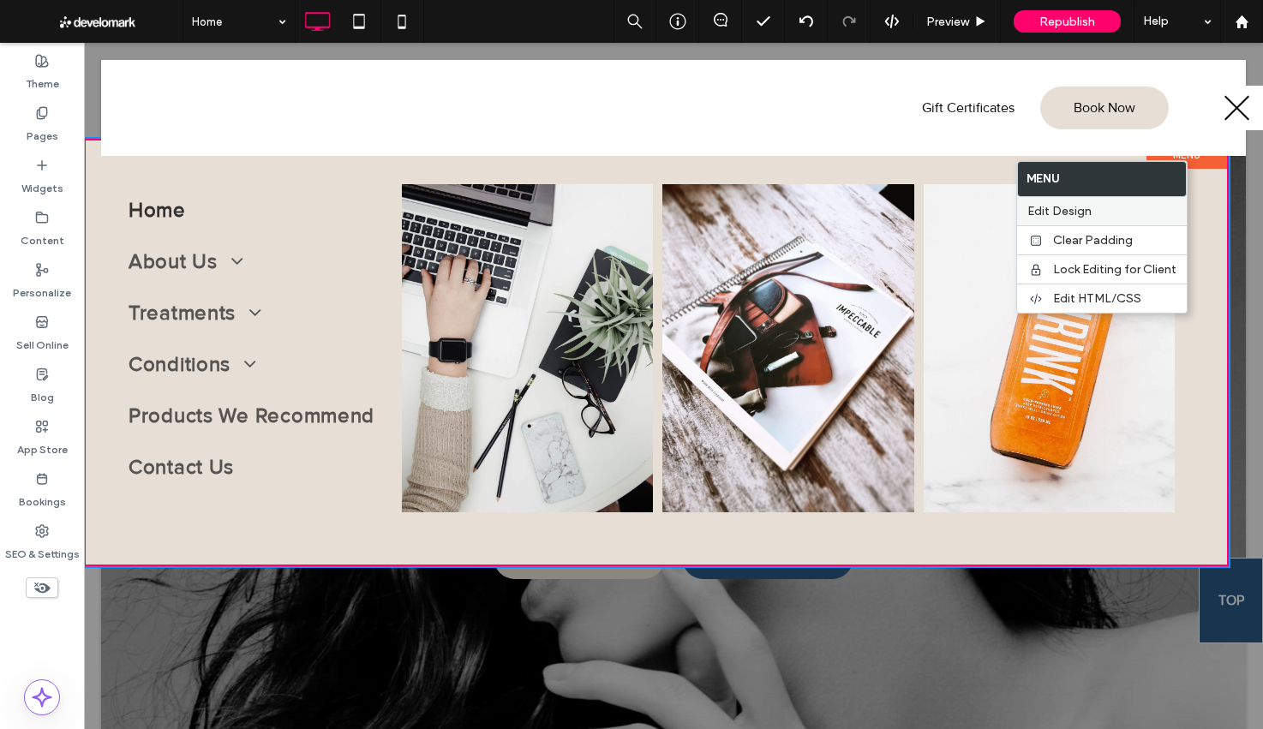
click at [1134, 212] on label "Edit Design" at bounding box center [1101, 211] width 149 height 15
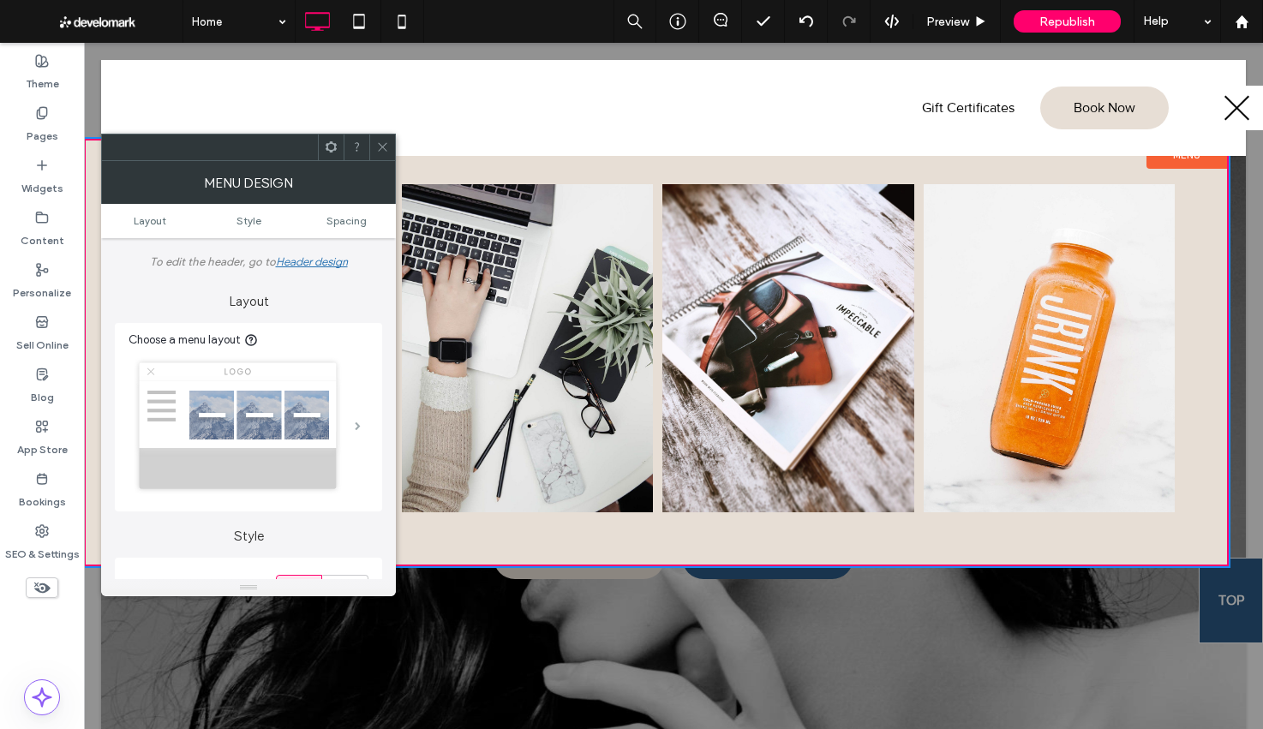
click at [361, 430] on span at bounding box center [358, 425] width 6 height 9
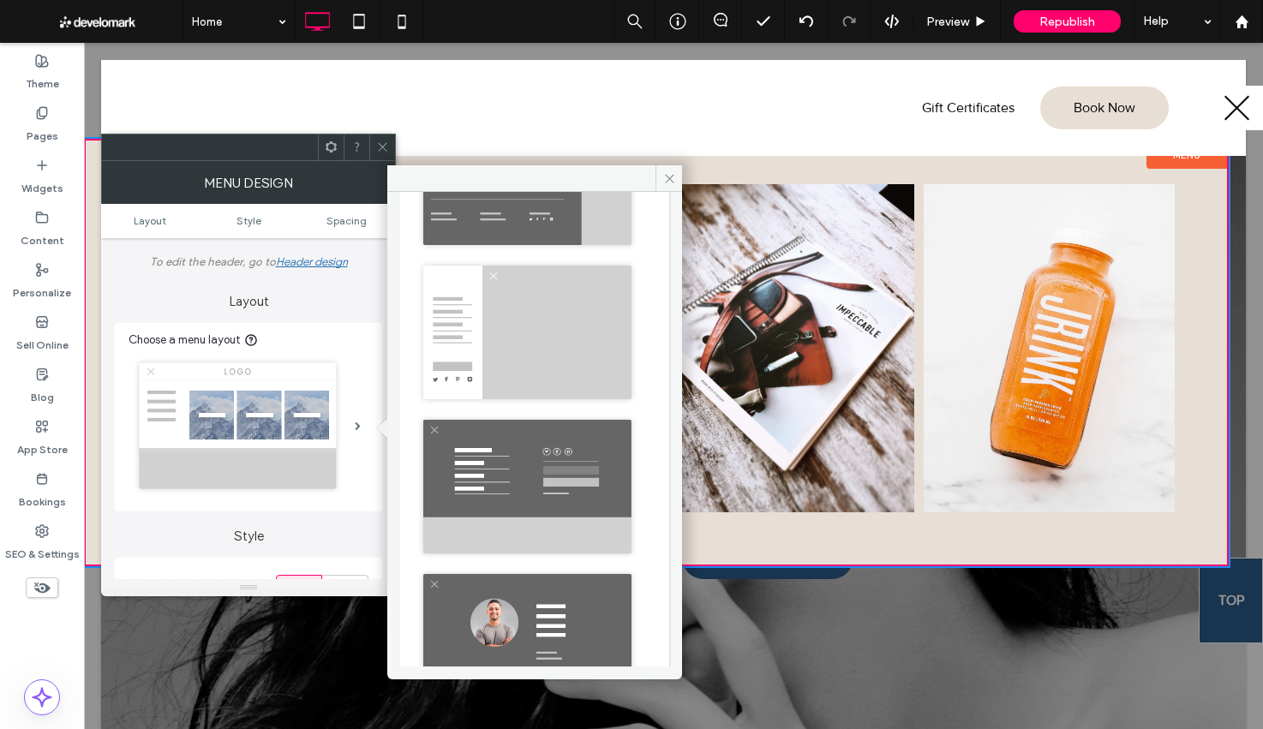
scroll to position [676, 0]
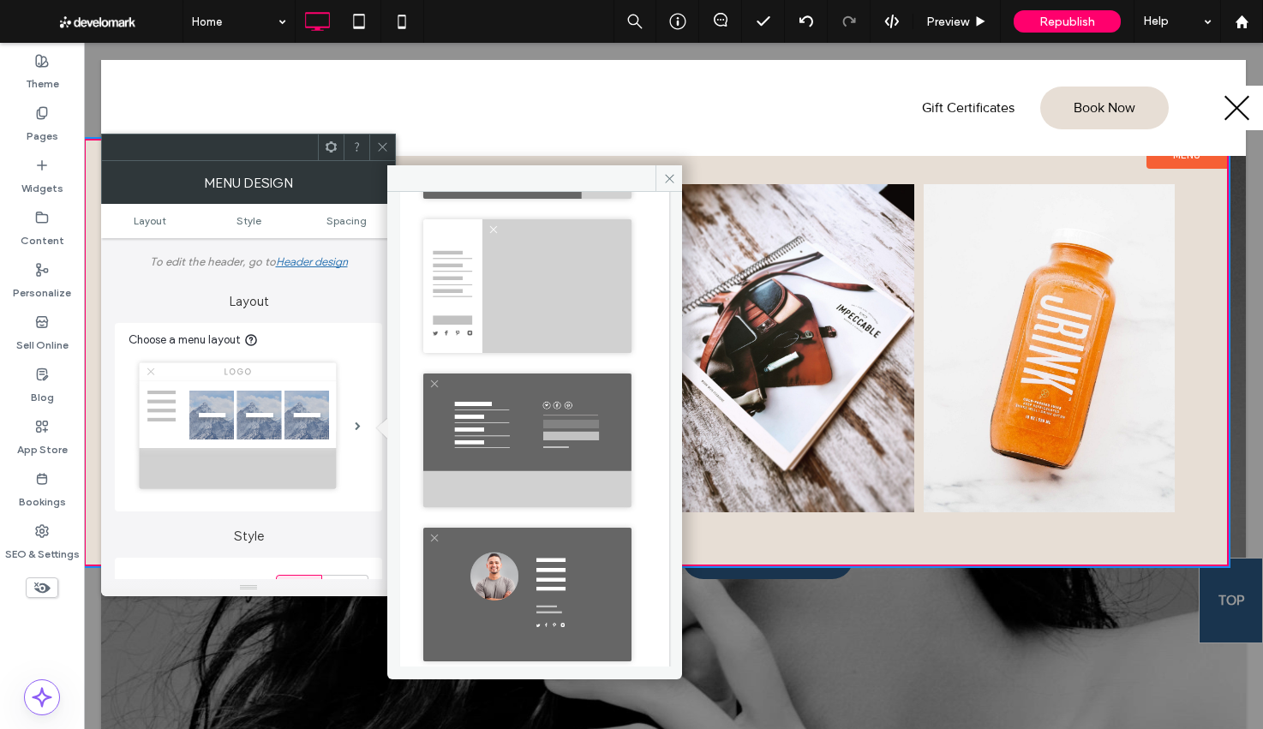
click at [560, 403] on img at bounding box center [527, 440] width 220 height 146
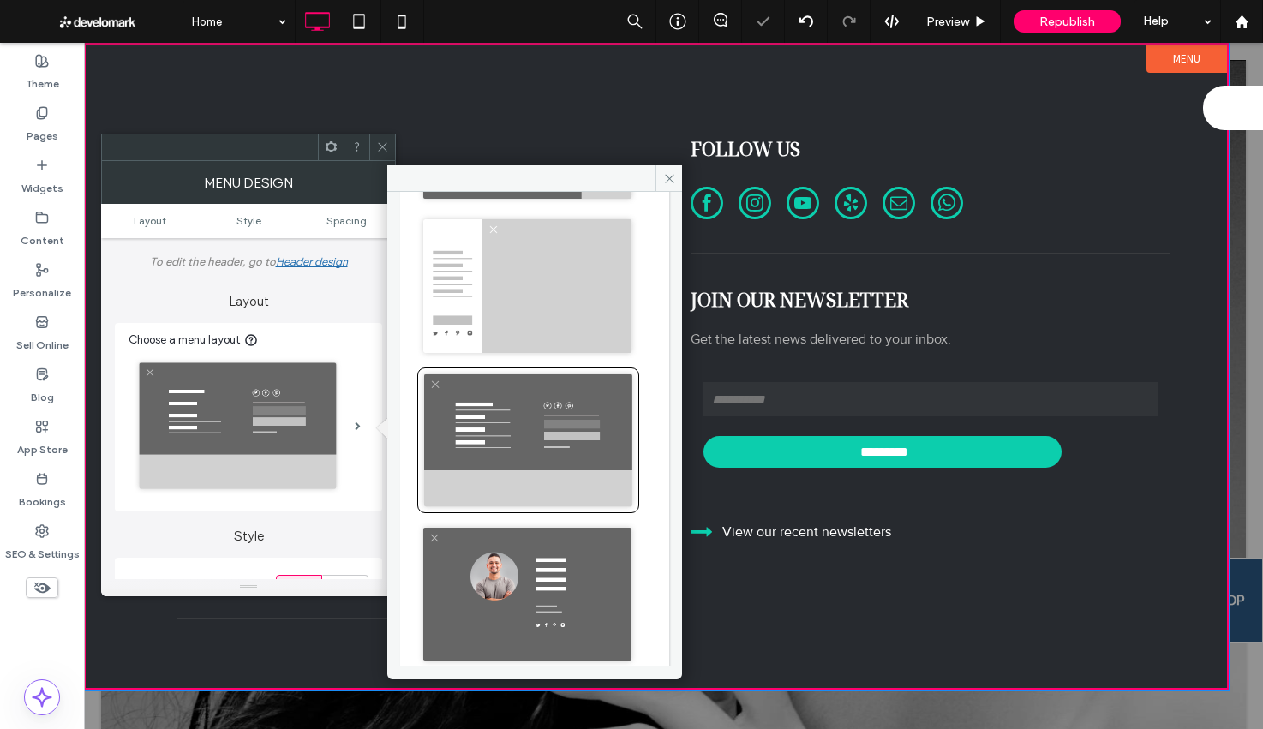
click at [388, 149] on div at bounding box center [382, 147] width 26 height 26
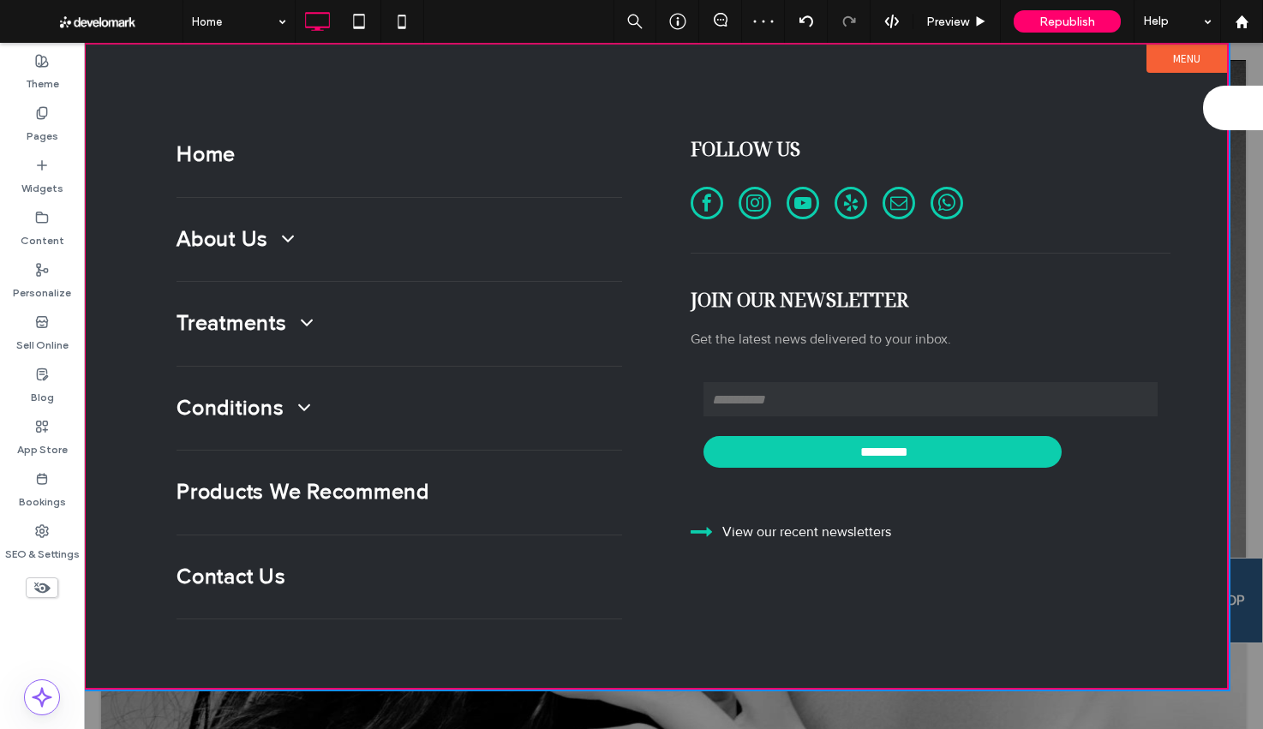
click at [1222, 107] on span "menu" at bounding box center [1236, 108] width 33 height 2
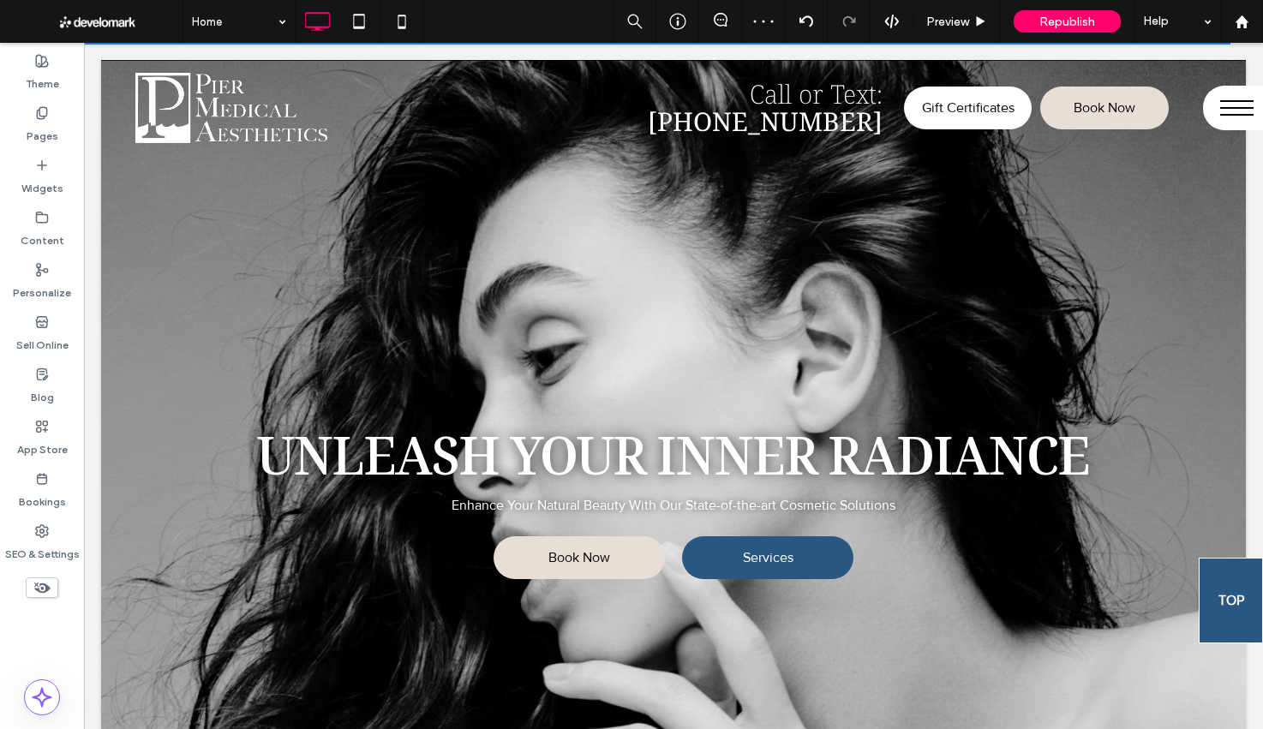
click at [1222, 107] on span "menu" at bounding box center [1236, 108] width 33 height 2
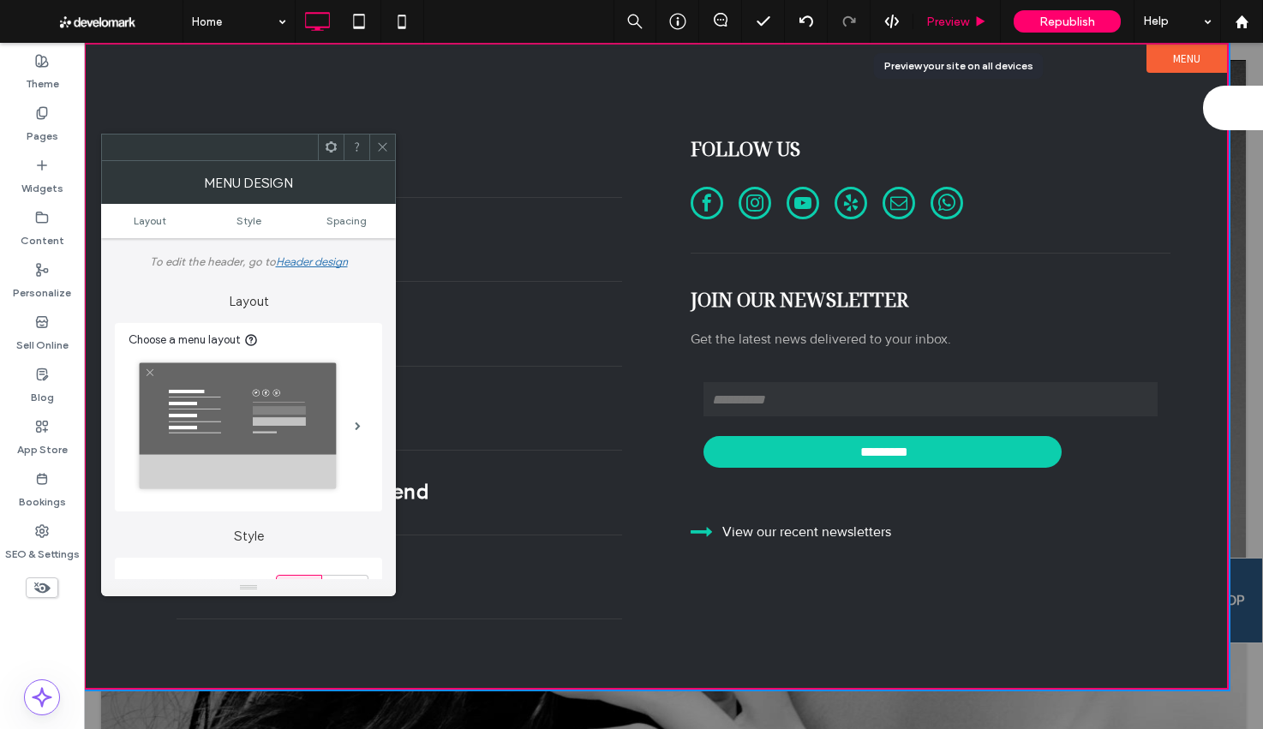
click at [980, 22] on use at bounding box center [981, 20] width 9 height 9
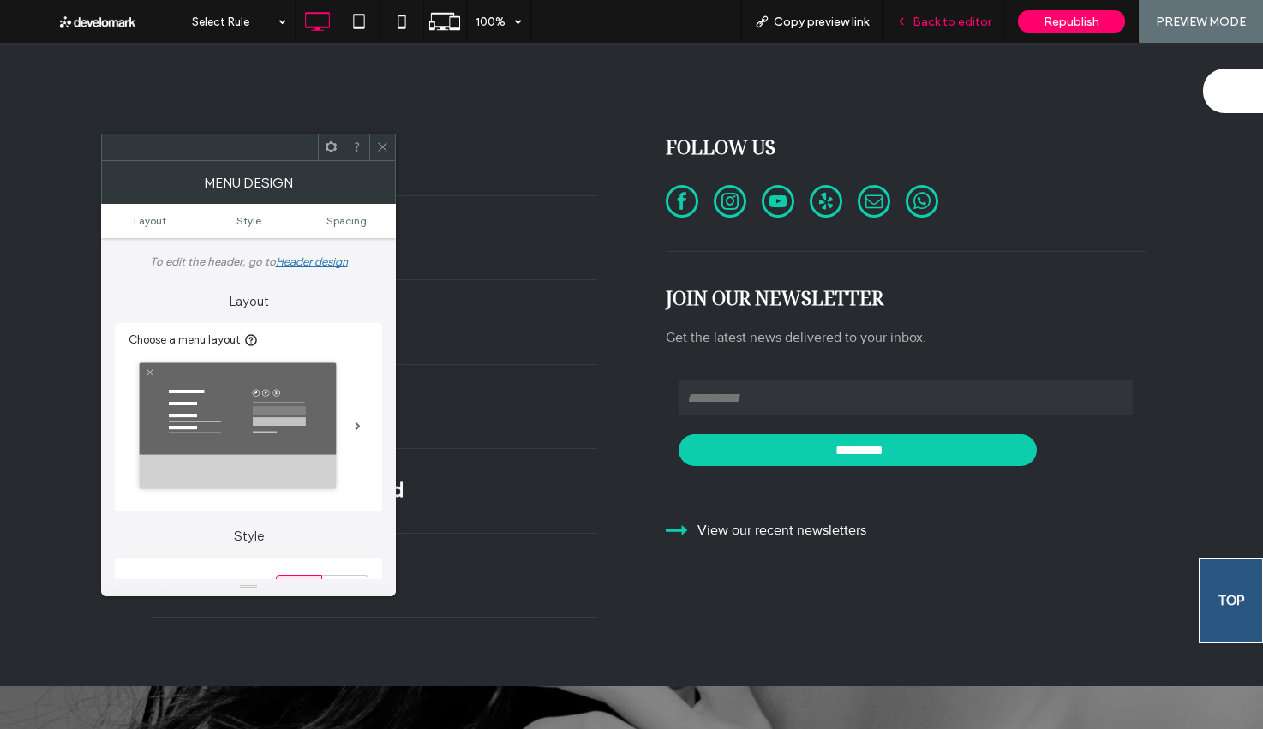
click at [980, 22] on span "Back to editor" at bounding box center [951, 22] width 79 height 15
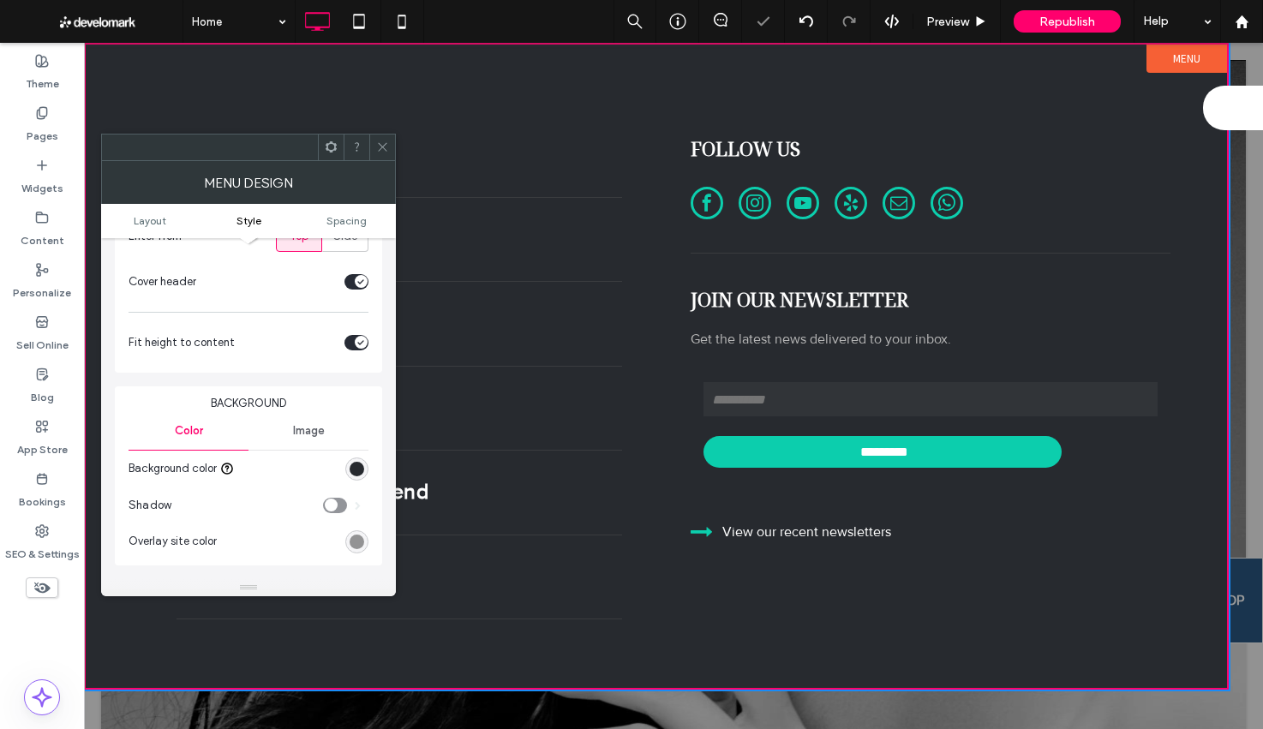
scroll to position [537, 0]
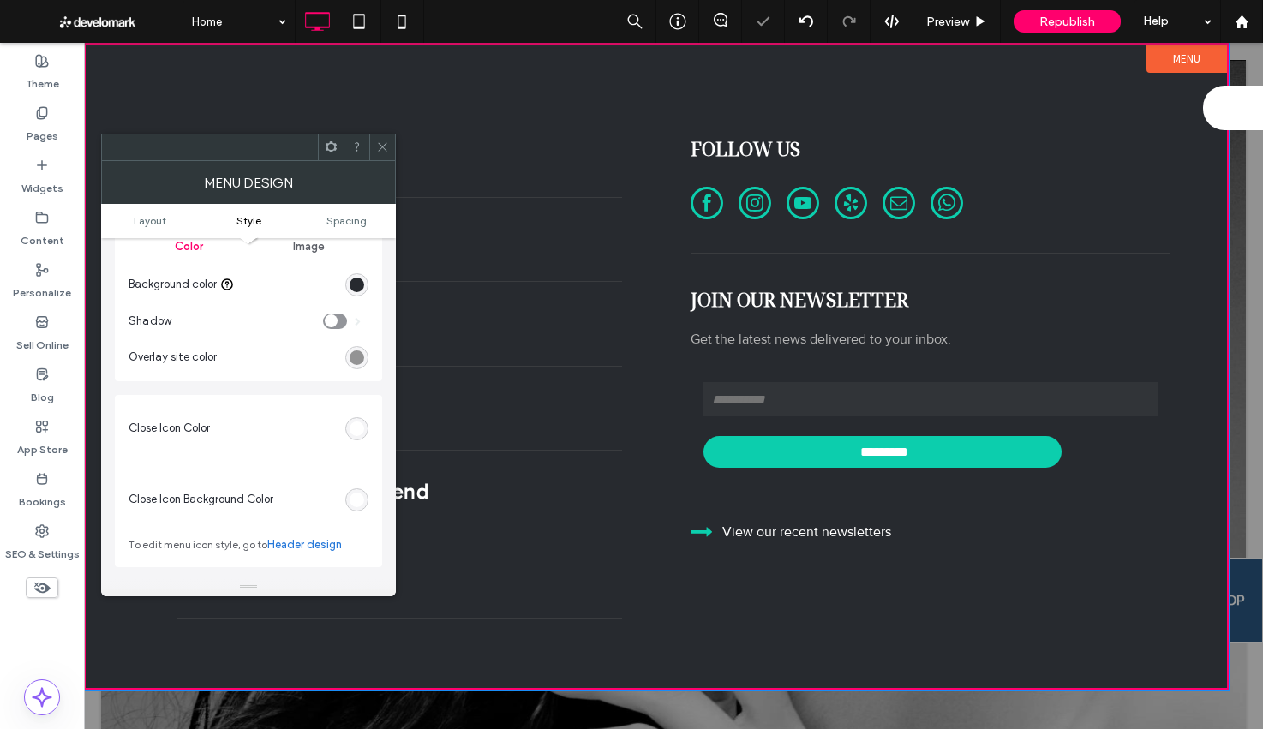
click at [359, 425] on div "rgb(255, 255, 255)" at bounding box center [357, 428] width 15 height 15
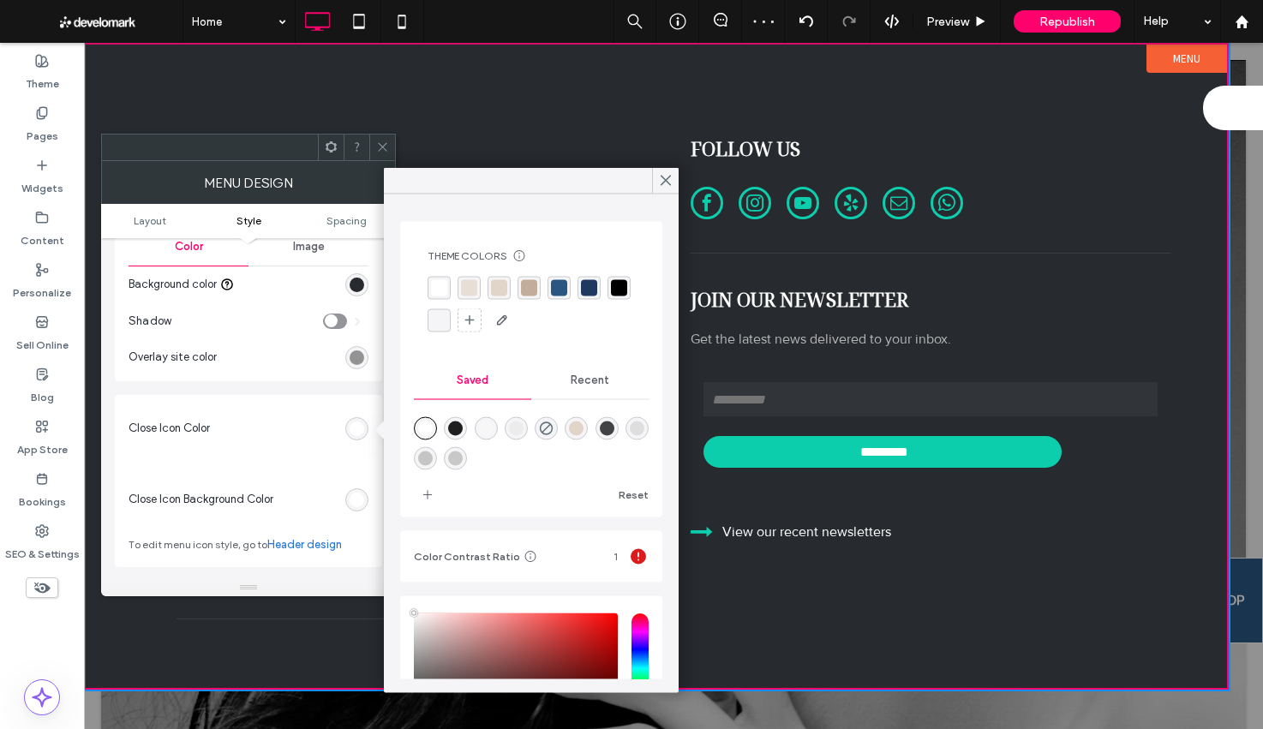
click at [615, 296] on div "rgba(0,0,0,1)" at bounding box center [619, 288] width 16 height 16
drag, startPoint x: 379, startPoint y: 143, endPoint x: 387, endPoint y: 137, distance: 10.5
click at [379, 143] on icon at bounding box center [382, 146] width 13 height 13
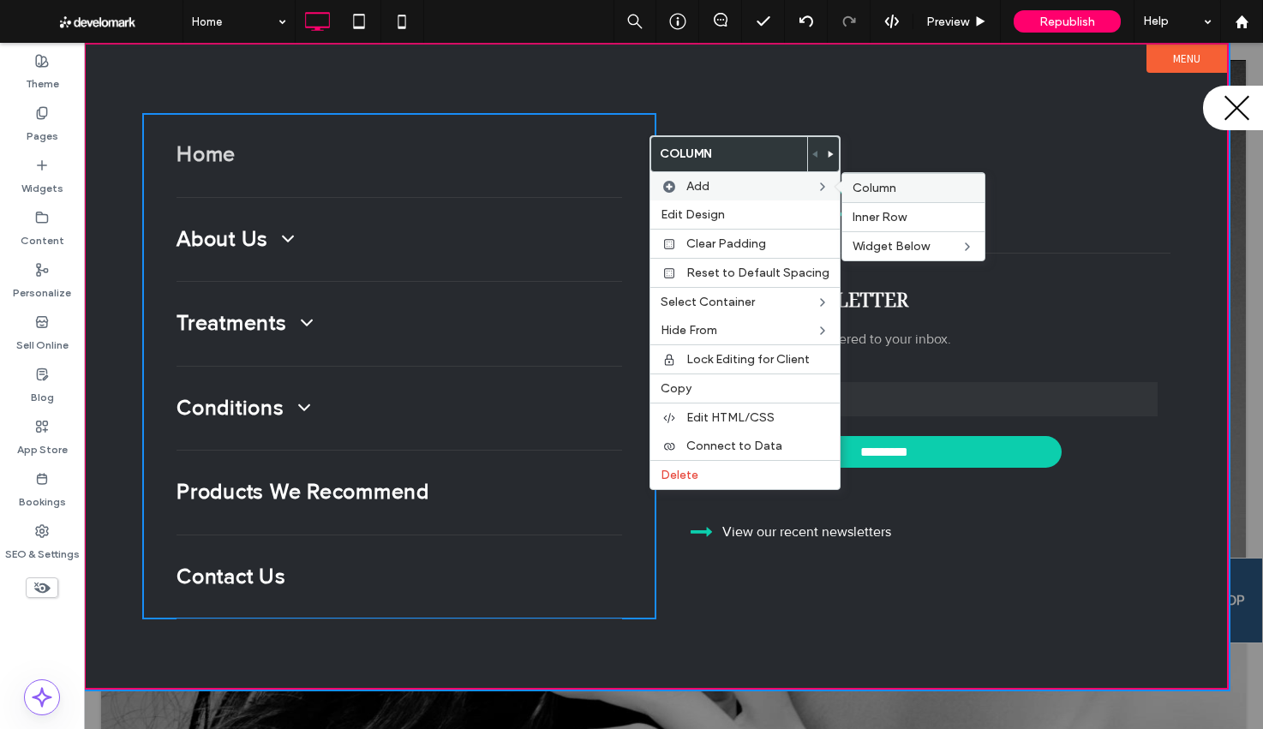
click at [916, 189] on label "Column" at bounding box center [913, 188] width 122 height 15
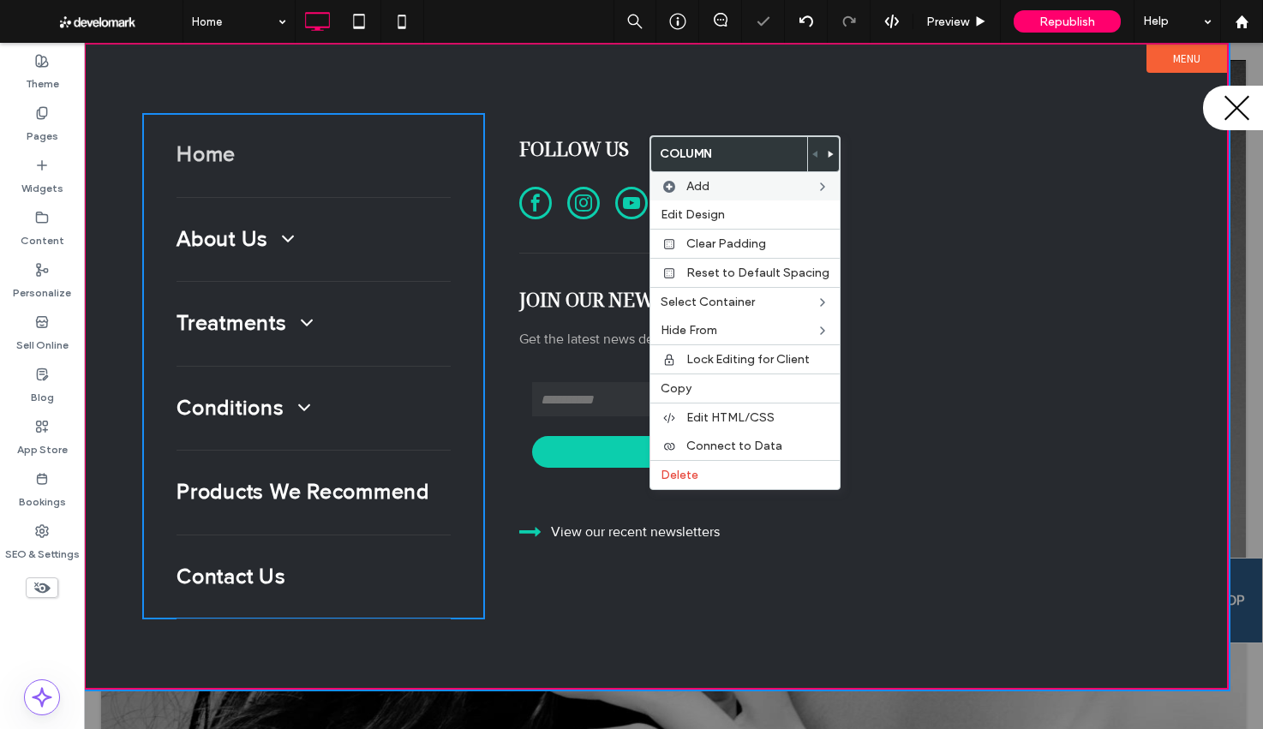
click at [502, 140] on div "Follow Us Join our newsletter Get the latest news delivered to your inbox. ****…" at bounding box center [656, 366] width 343 height 506
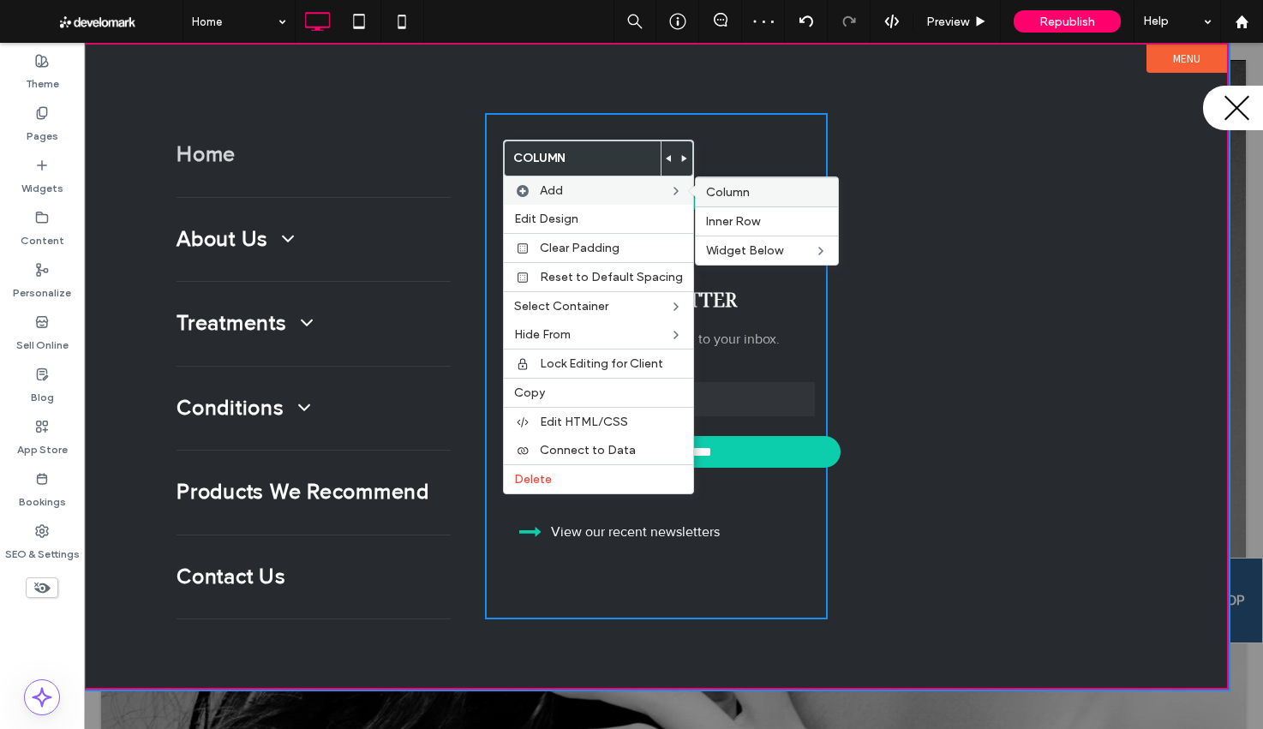
click at [795, 199] on label "Column" at bounding box center [767, 192] width 122 height 15
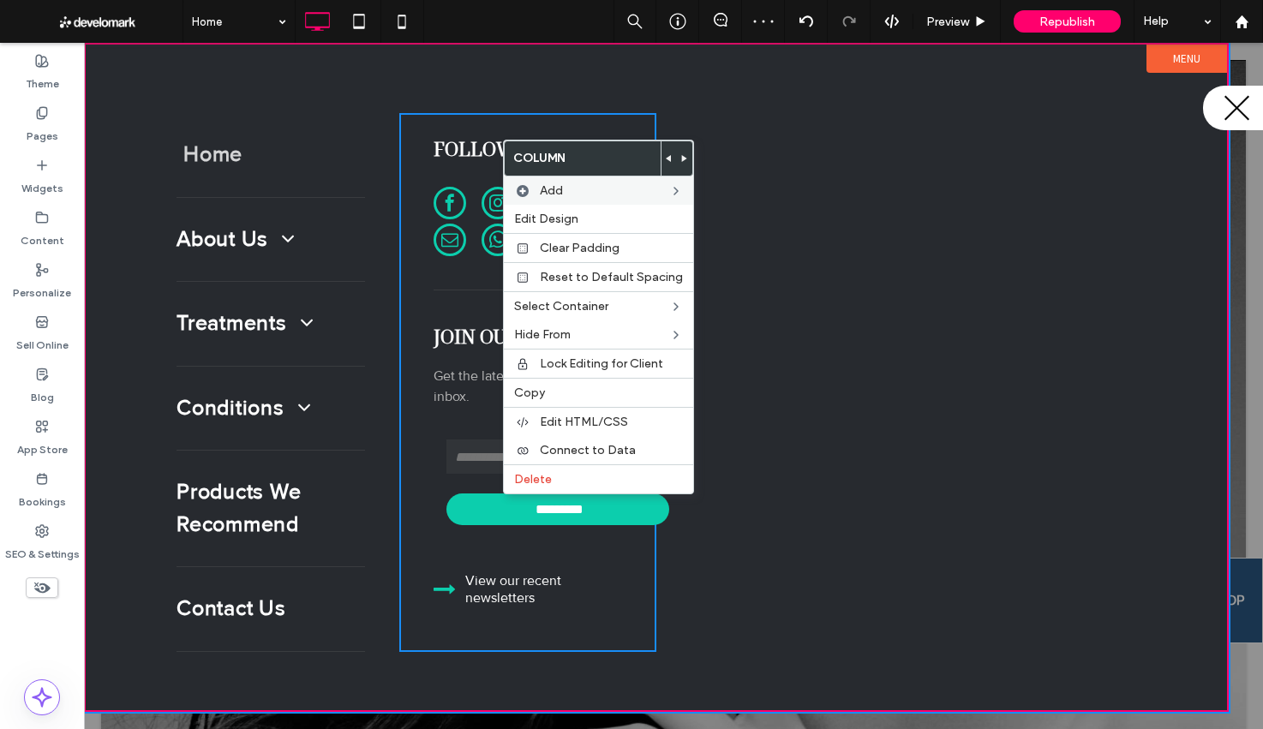
click at [322, 151] on link "Home" at bounding box center [277, 155] width 188 height 84
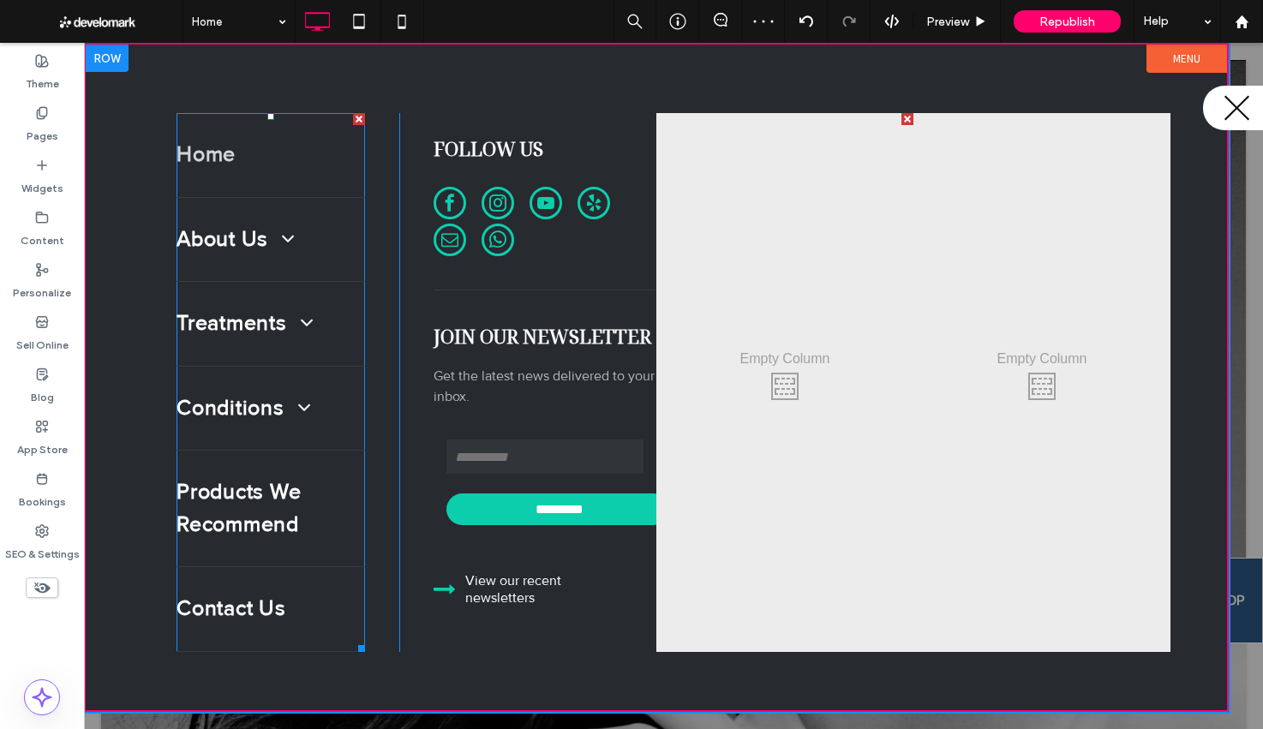
click at [357, 118] on div at bounding box center [359, 119] width 12 height 12
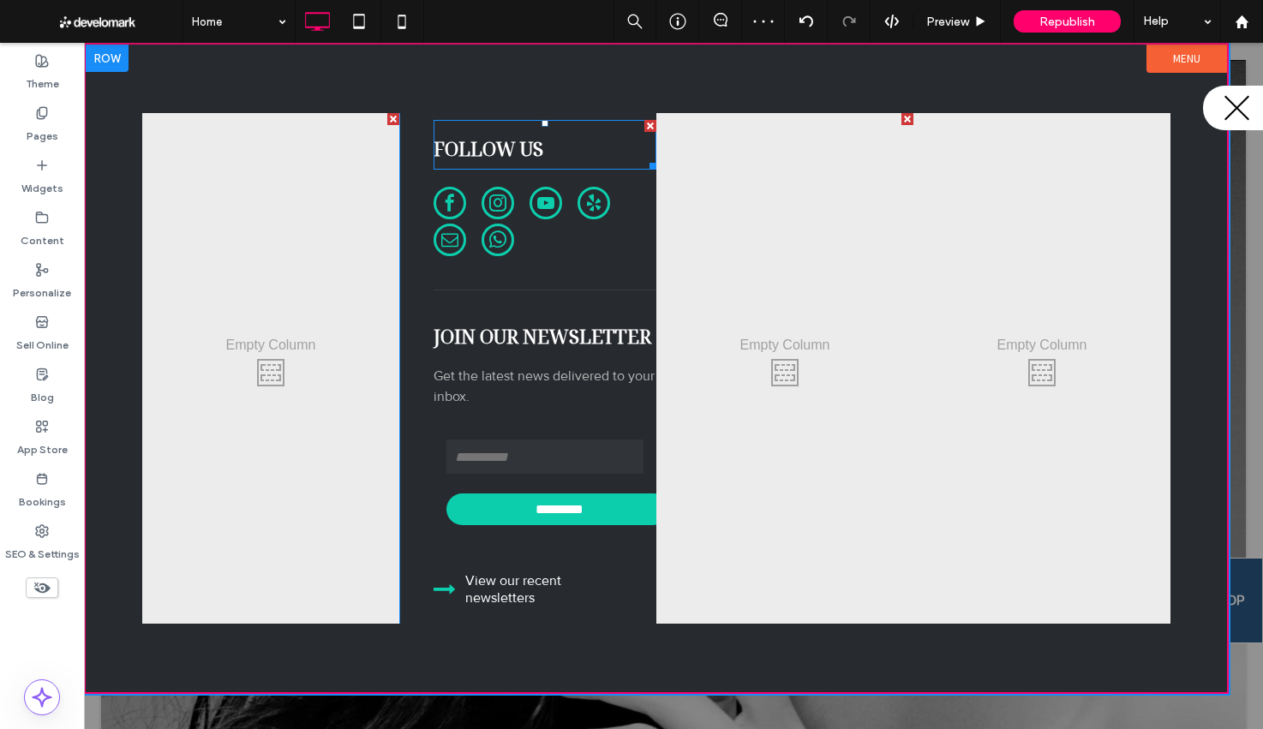
click at [649, 123] on div at bounding box center [650, 126] width 12 height 12
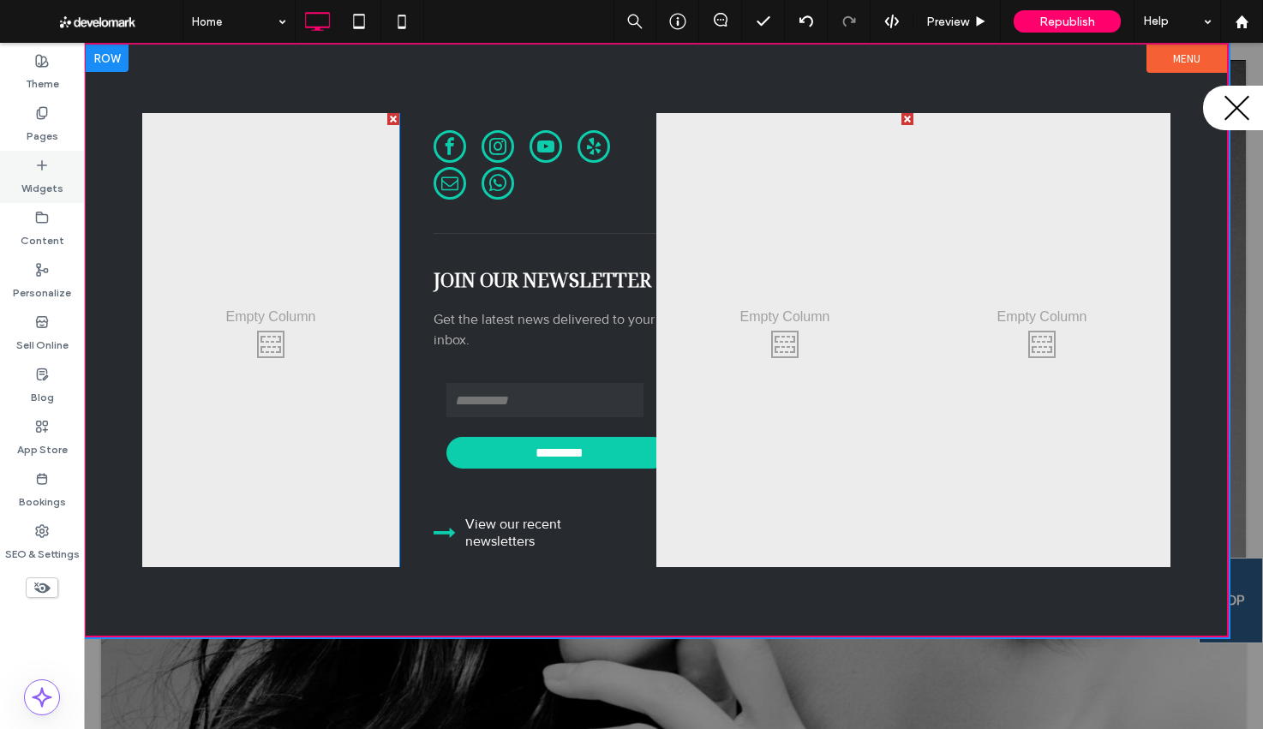
click at [56, 187] on label "Widgets" at bounding box center [42, 184] width 42 height 24
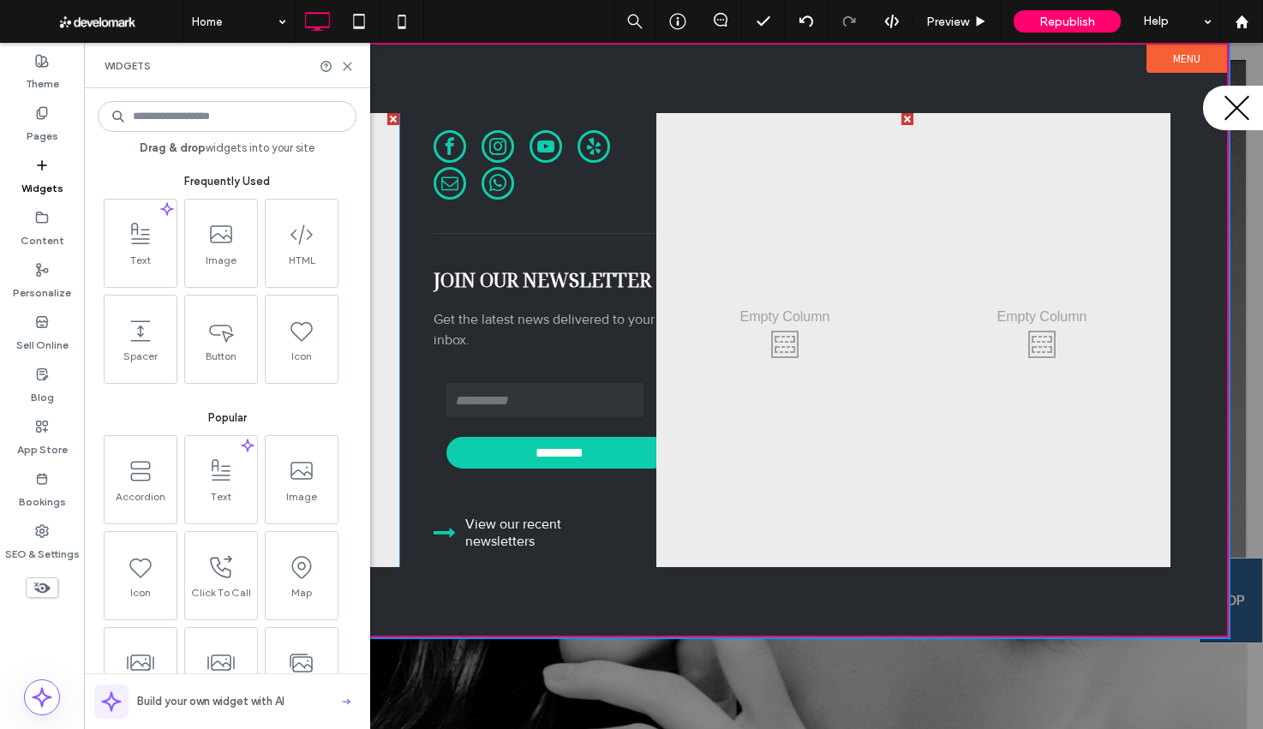
drag, startPoint x: 650, startPoint y: 305, endPoint x: 616, endPoint y: 292, distance: 36.6
click at [650, 305] on div "Join our newsletter Get the latest news delivered to your inbox. ********* Than…" at bounding box center [527, 340] width 257 height 454
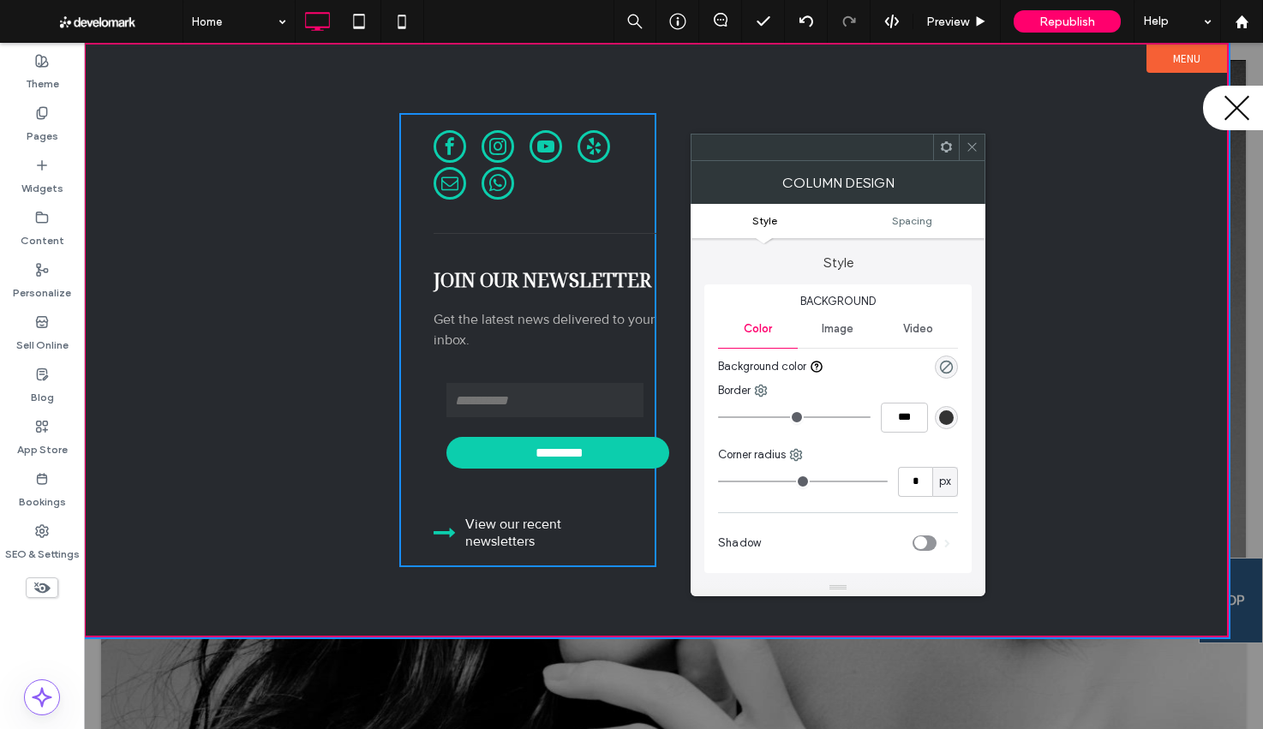
click at [553, 274] on font "Join our newsletter" at bounding box center [542, 279] width 218 height 26
drag, startPoint x: 966, startPoint y: 140, endPoint x: 697, endPoint y: 174, distance: 271.0
click at [964, 140] on div at bounding box center [972, 147] width 26 height 26
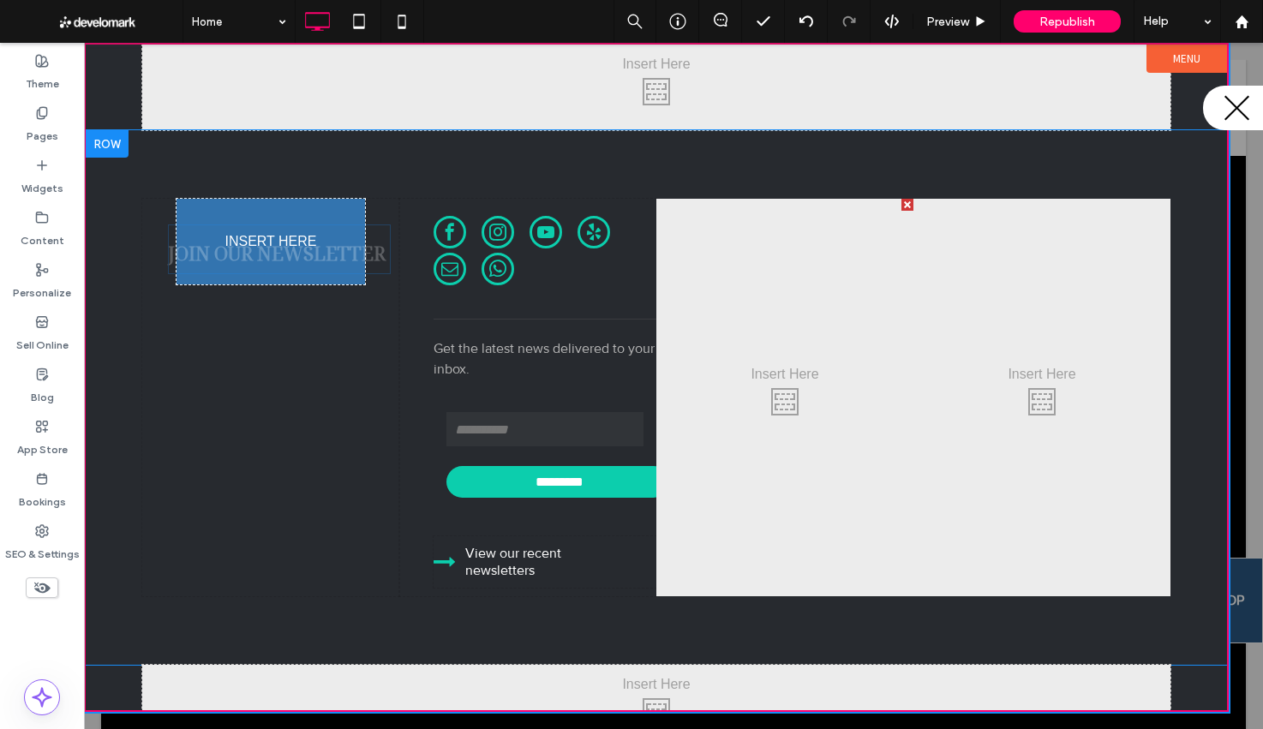
drag, startPoint x: 524, startPoint y: 281, endPoint x: 258, endPoint y: 254, distance: 267.7
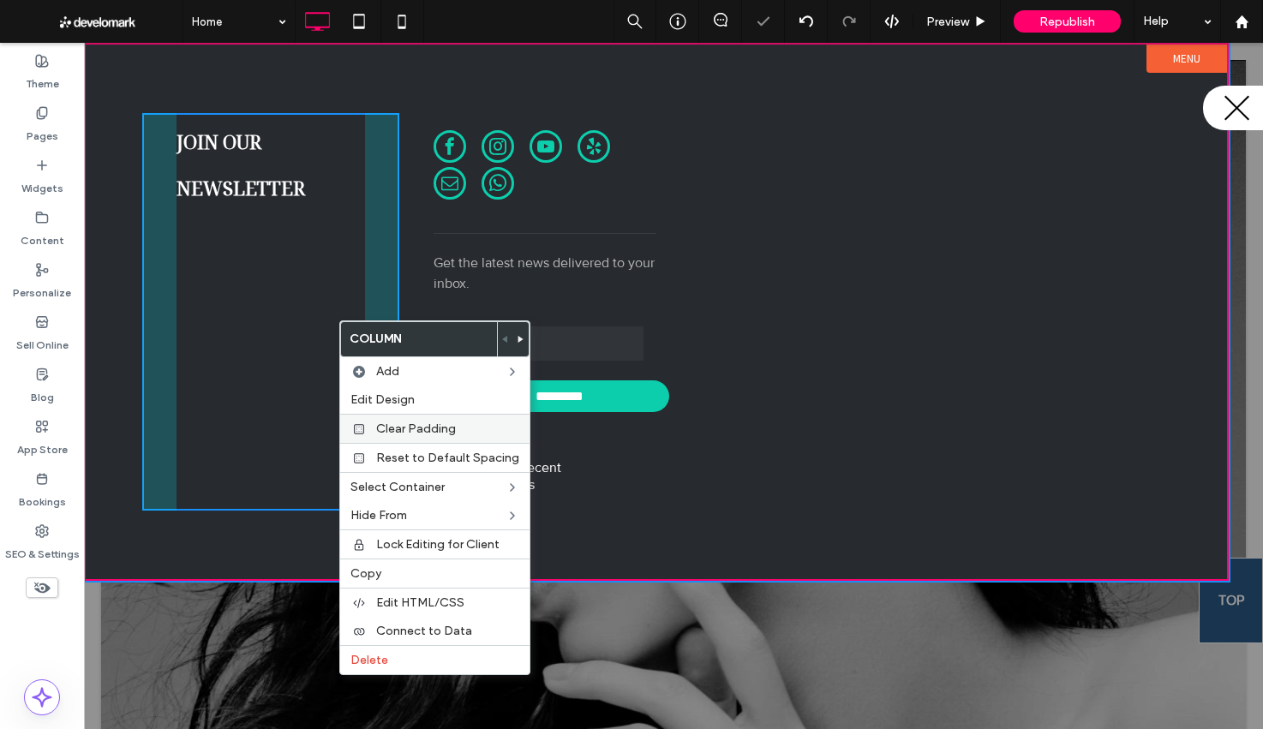
click at [403, 429] on span "Clear Padding" at bounding box center [416, 428] width 80 height 15
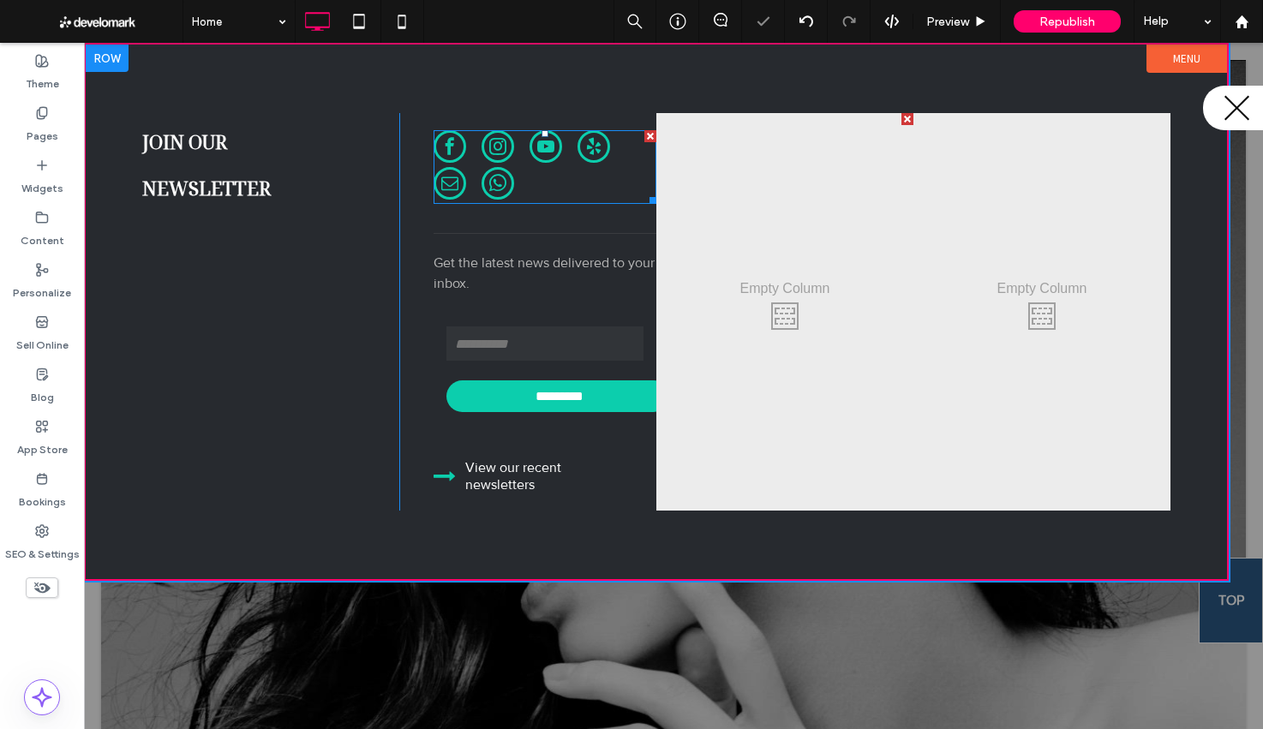
click at [647, 134] on div at bounding box center [650, 136] width 12 height 12
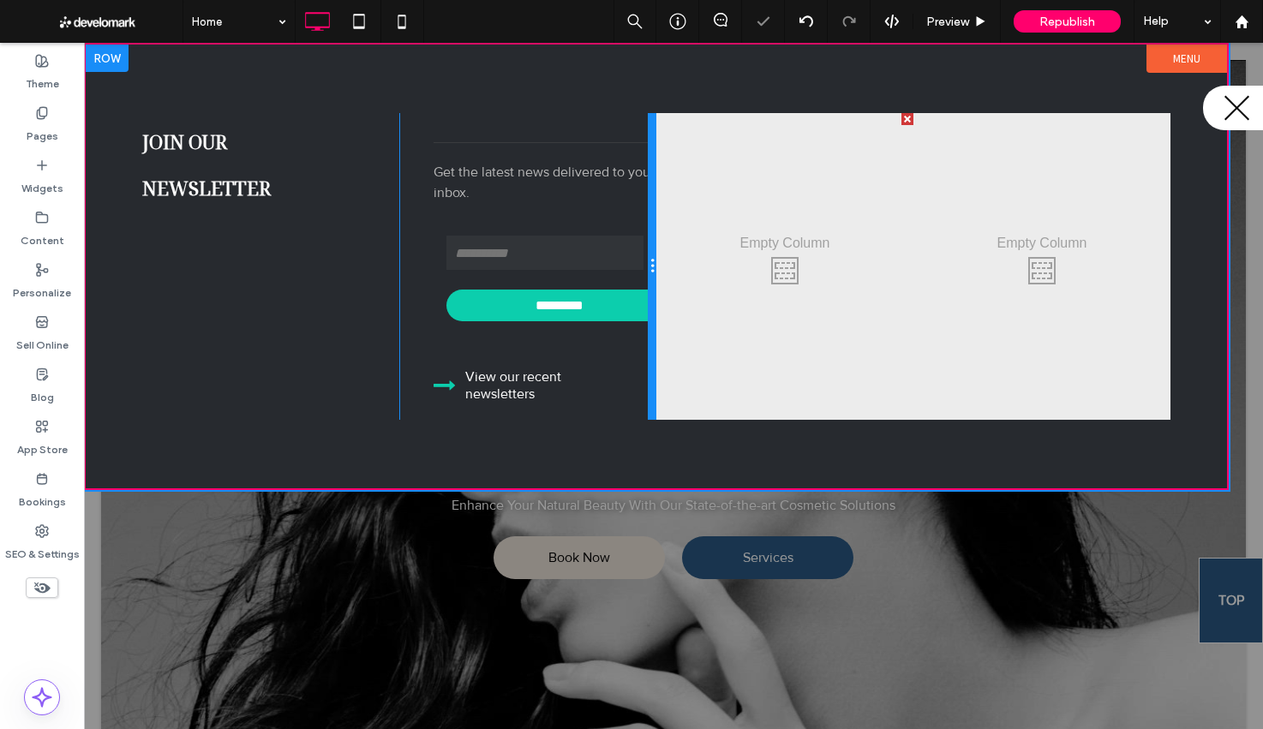
click at [651, 140] on div "Get the latest news delivered to your inbox. ********* Thank you for contacting…" at bounding box center [527, 266] width 257 height 307
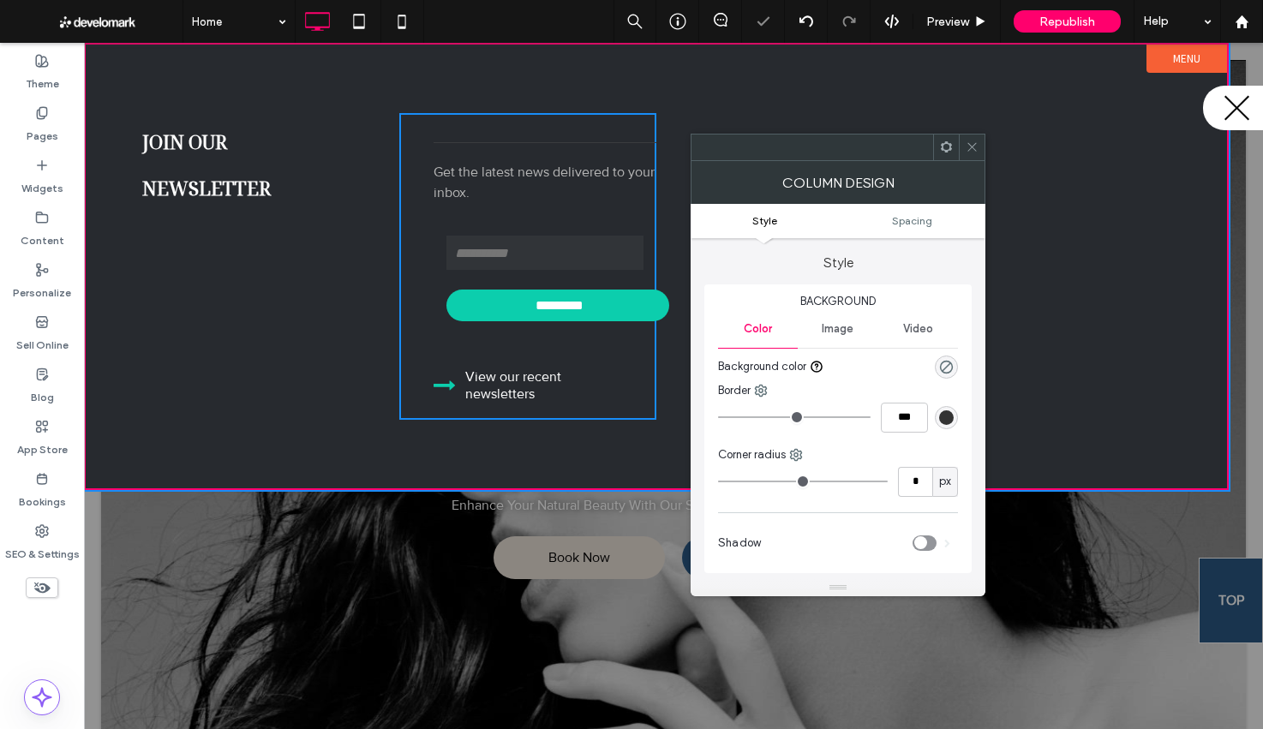
click at [485, 144] on hr at bounding box center [544, 143] width 223 height 3
drag, startPoint x: 969, startPoint y: 147, endPoint x: 911, endPoint y: 143, distance: 58.4
click at [968, 147] on icon at bounding box center [971, 146] width 13 height 13
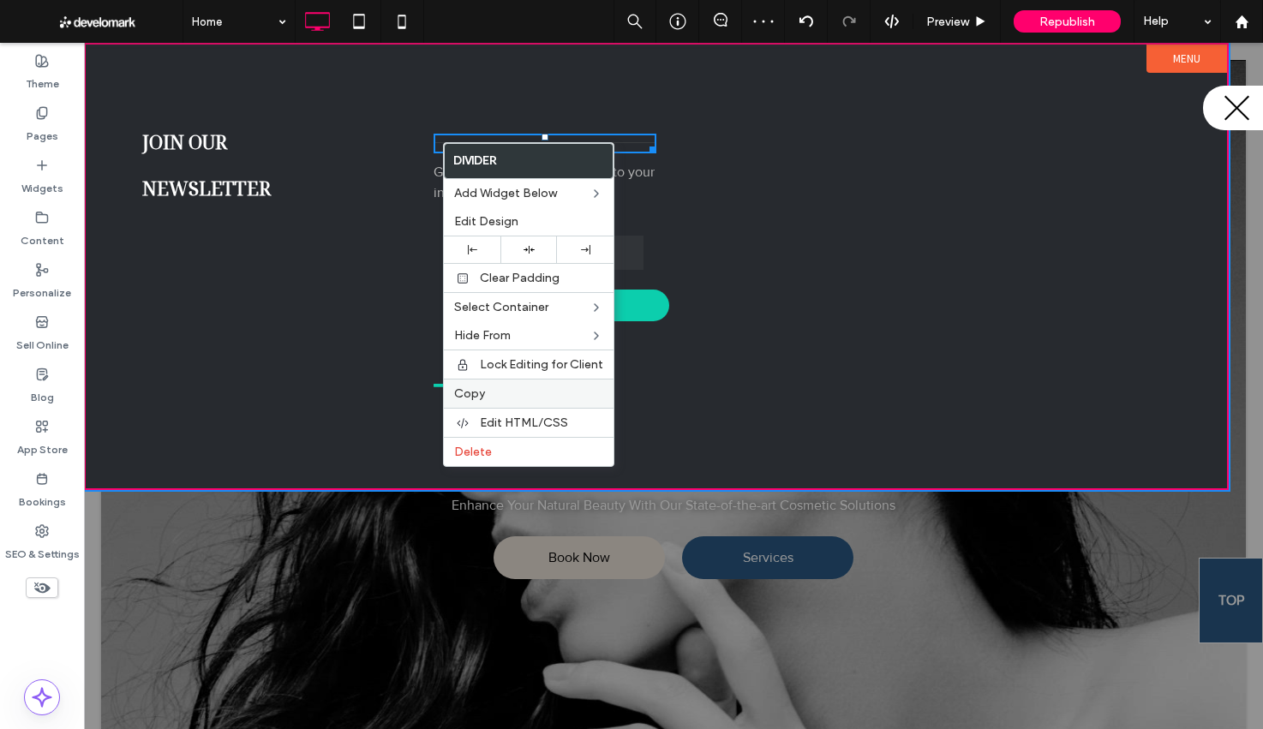
drag, startPoint x: 489, startPoint y: 450, endPoint x: 506, endPoint y: 403, distance: 49.3
click at [489, 450] on span "Delete" at bounding box center [473, 452] width 38 height 15
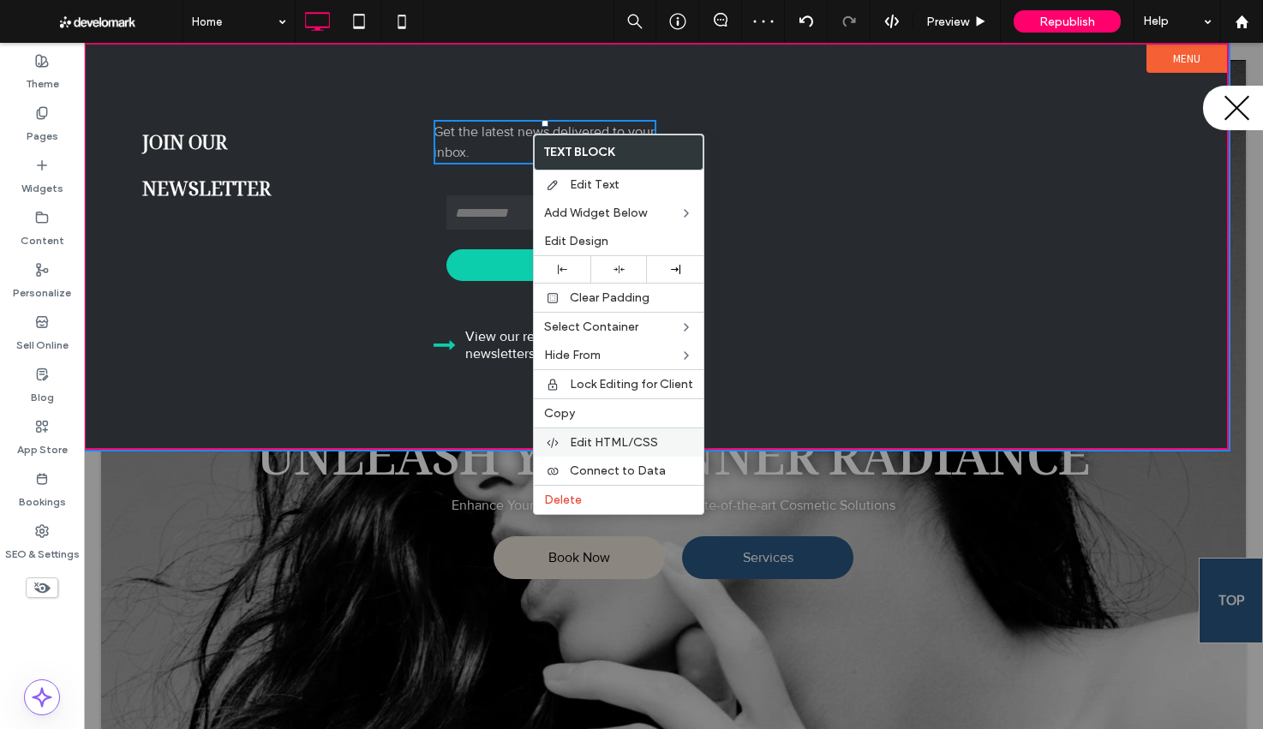
click at [565, 500] on span "Delete" at bounding box center [563, 500] width 38 height 15
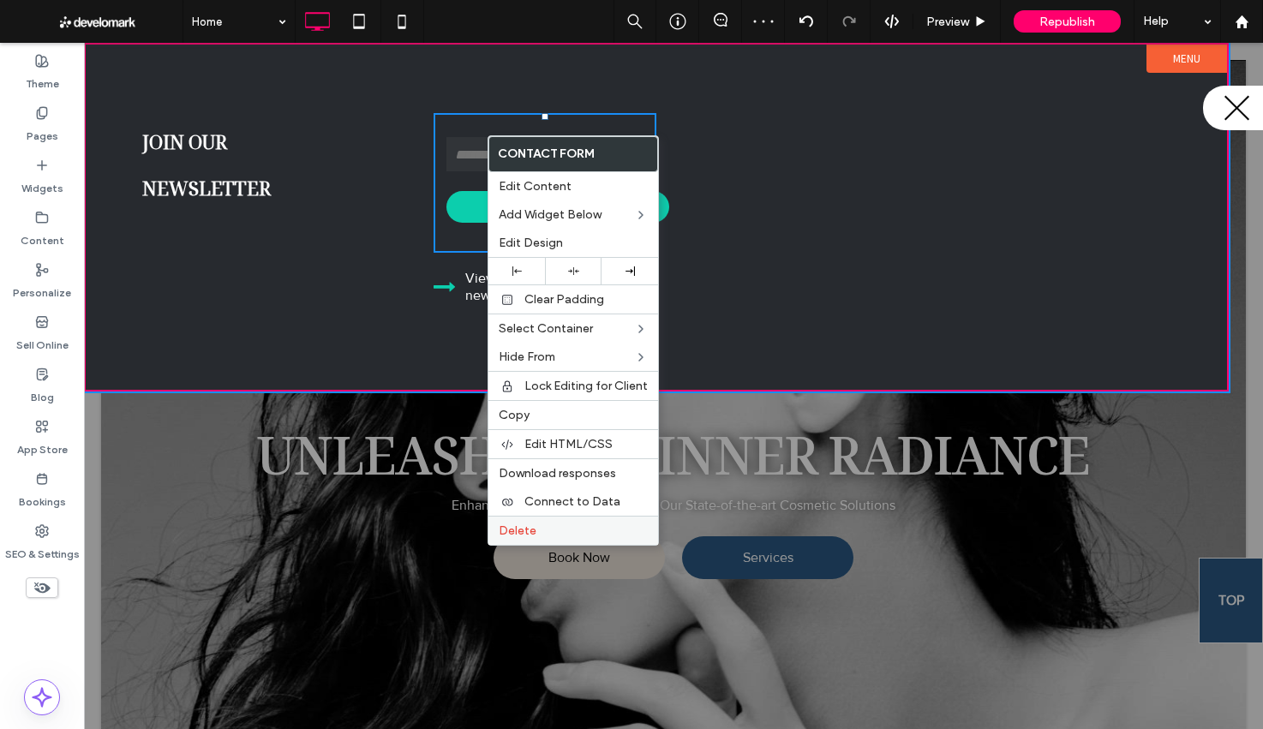
click at [576, 529] on label "Delete" at bounding box center [573, 530] width 149 height 15
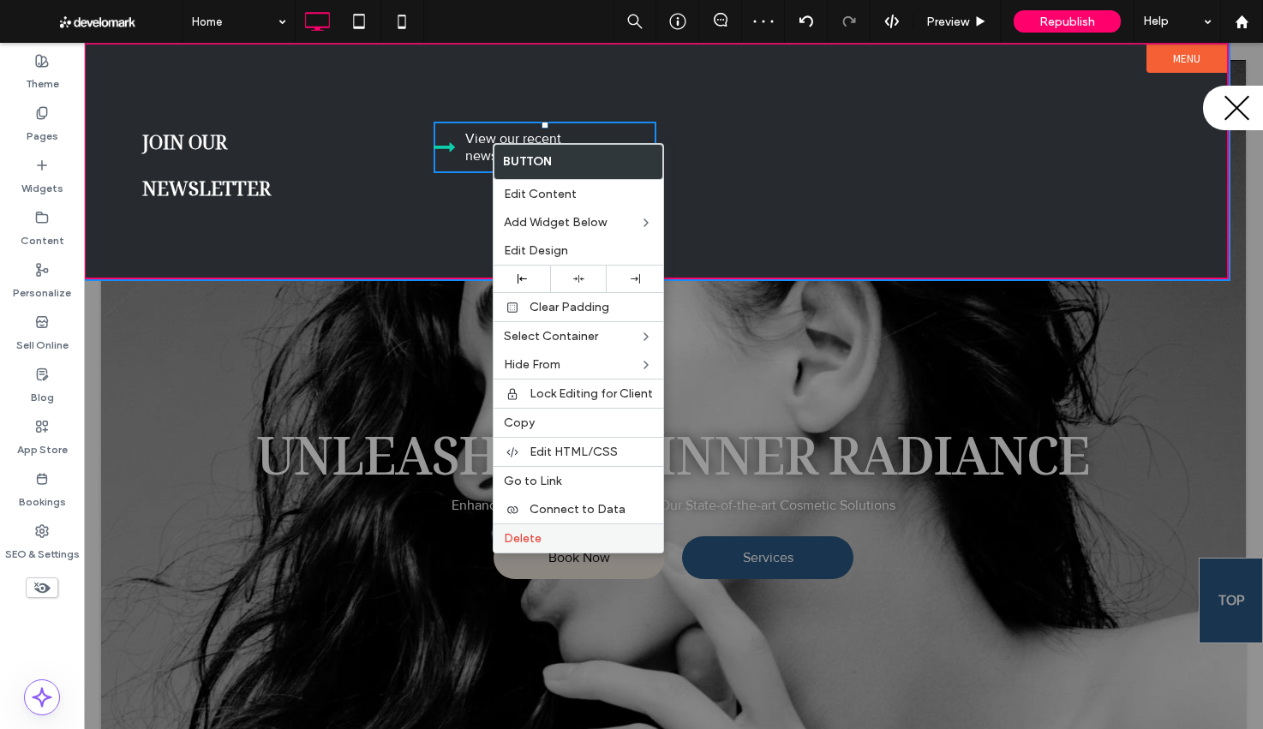
click at [573, 544] on label "Delete" at bounding box center [578, 538] width 149 height 15
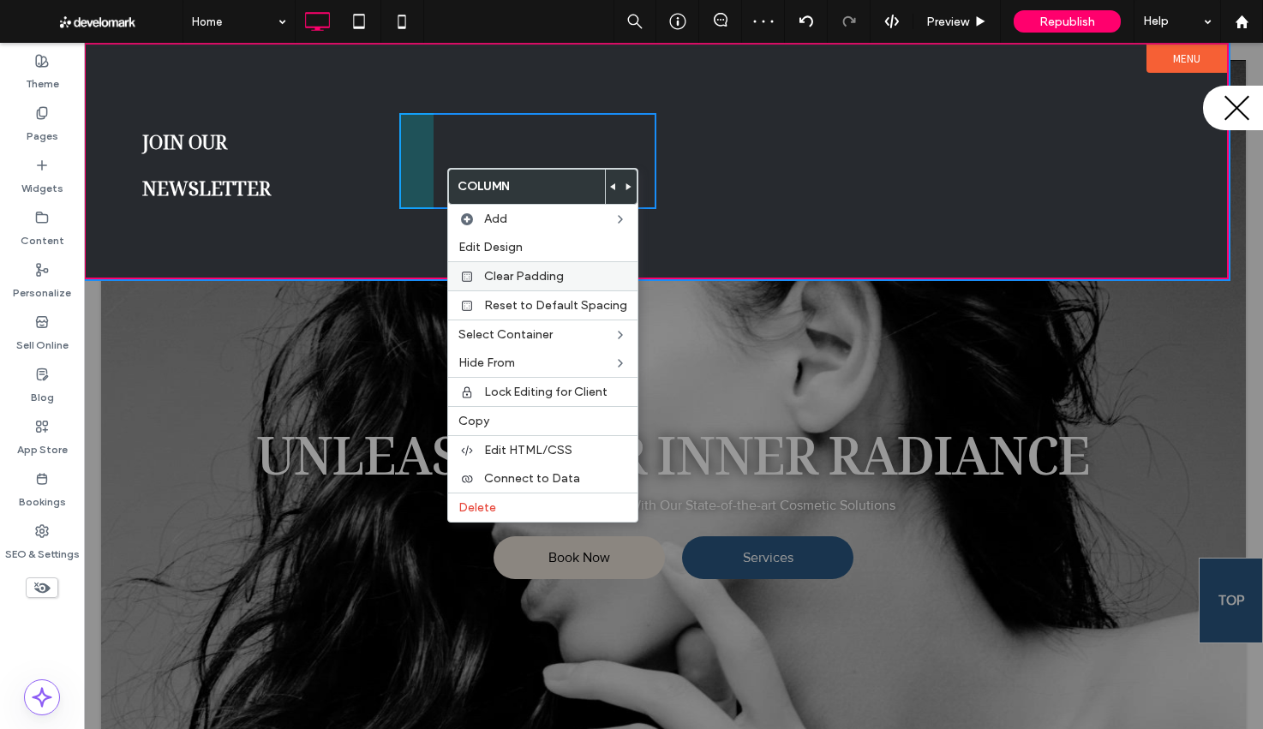
click at [550, 278] on span "Clear Padding" at bounding box center [524, 276] width 80 height 15
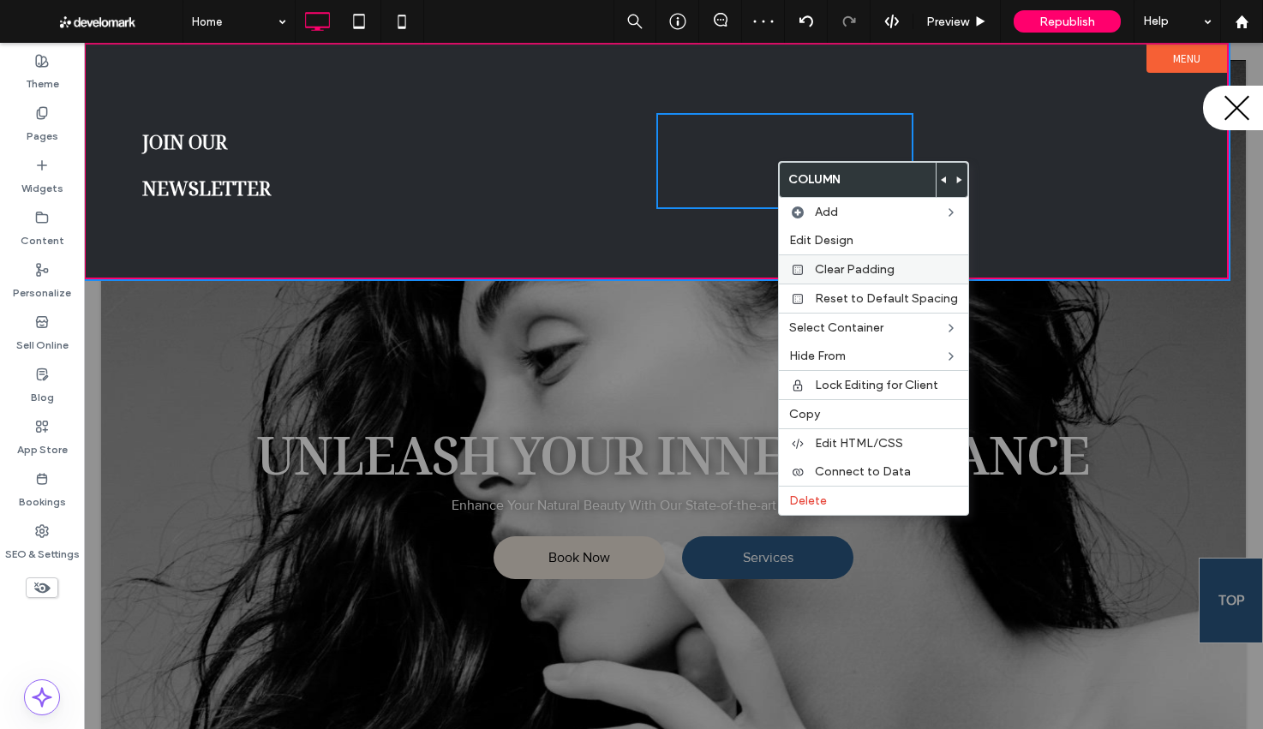
click at [816, 269] on span "Clear Padding" at bounding box center [855, 269] width 80 height 15
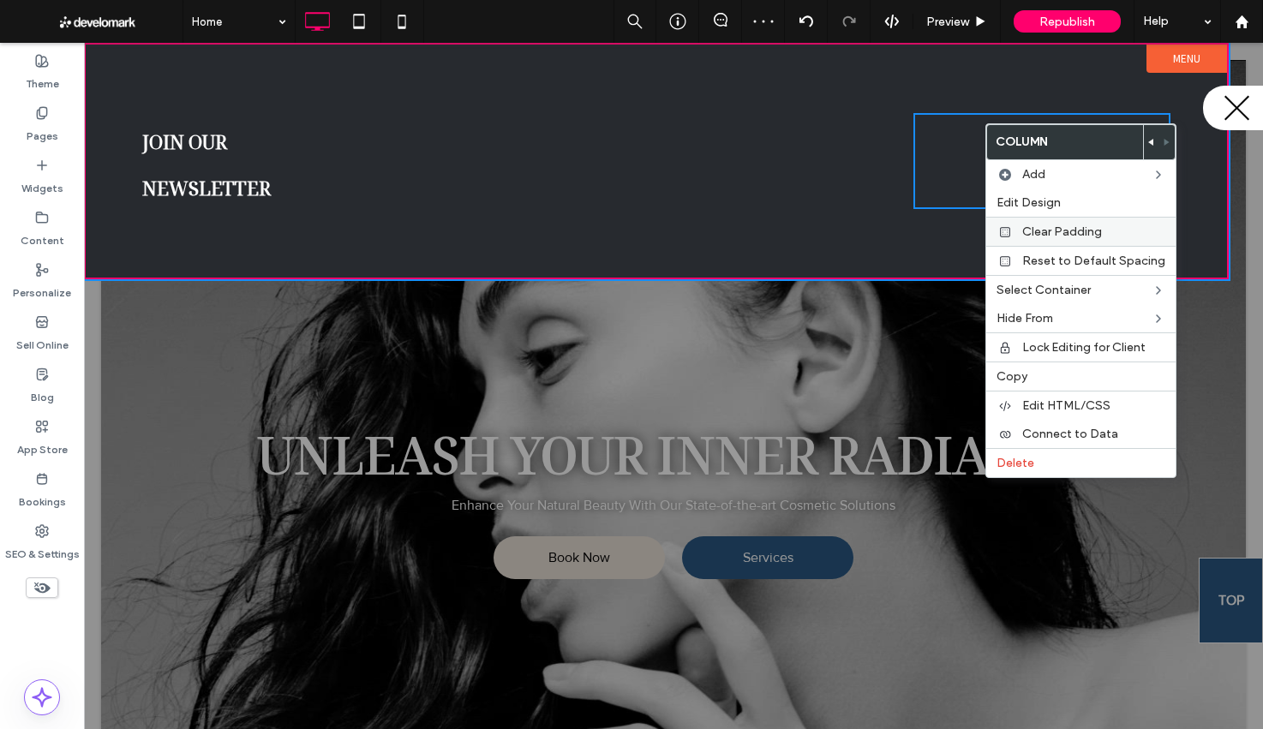
click at [1046, 230] on span "Clear Padding" at bounding box center [1062, 231] width 80 height 15
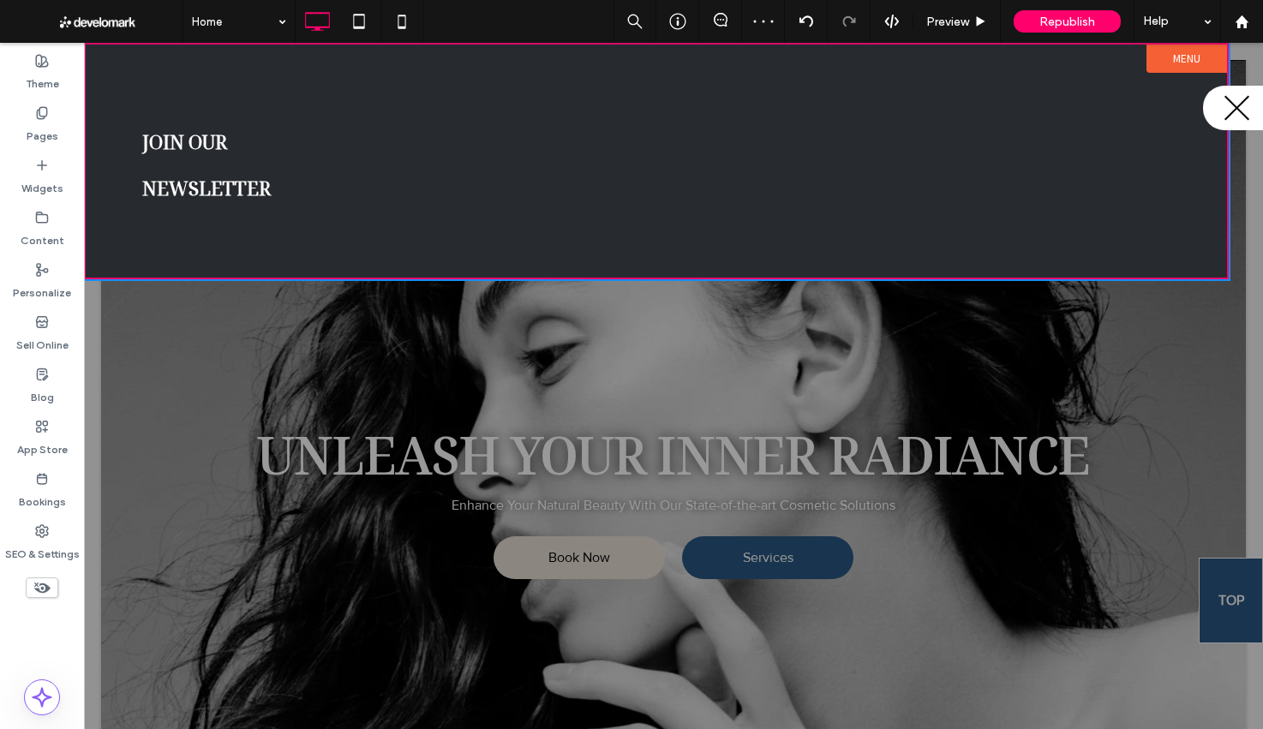
click at [367, 164] on div "Click To Paste Click To Paste Join our newsletter" at bounding box center [270, 161] width 257 height 96
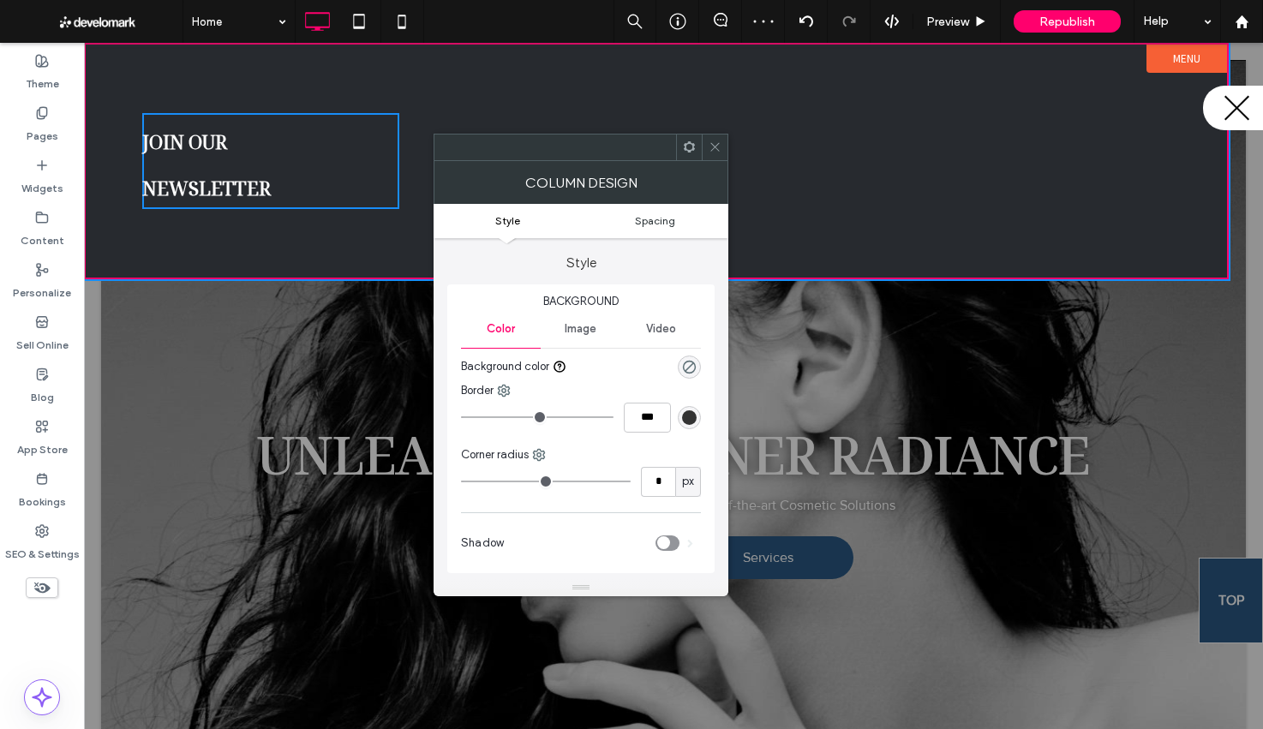
click at [673, 226] on span "Spacing" at bounding box center [655, 220] width 40 height 13
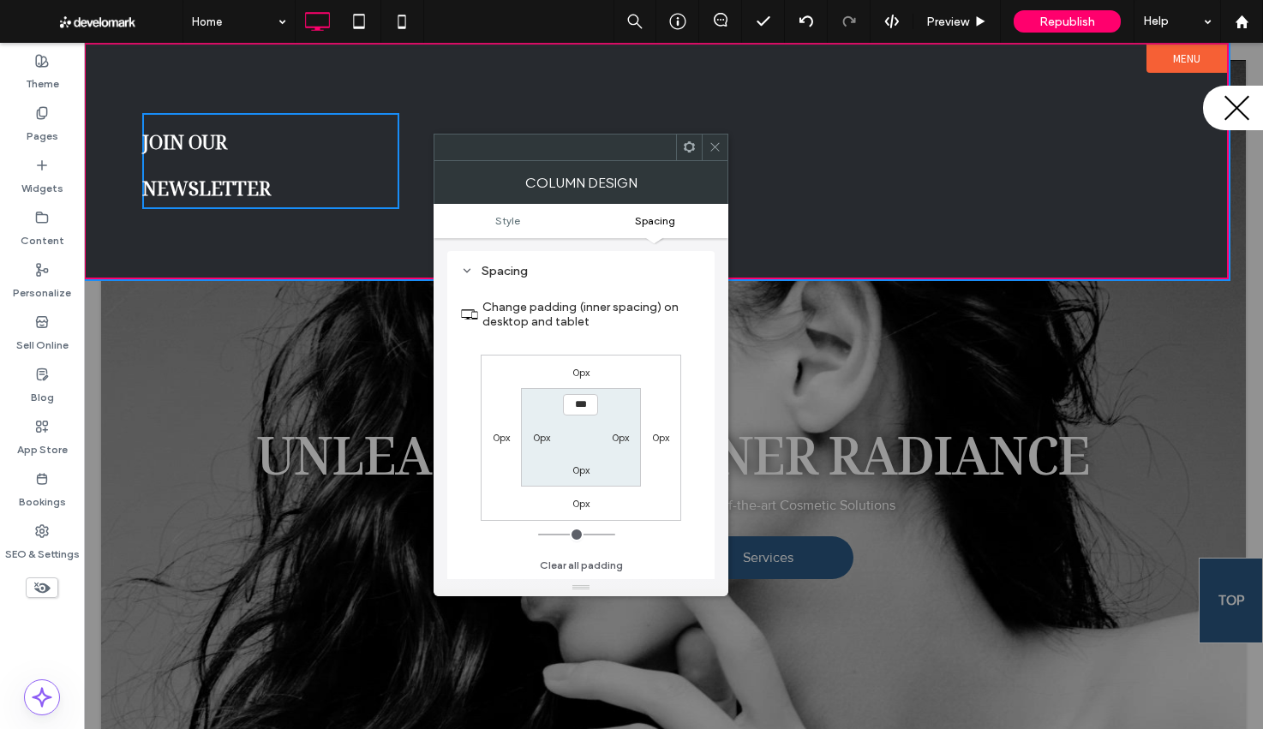
scroll to position [336, 0]
click at [659, 438] on label "0px" at bounding box center [660, 437] width 17 height 13
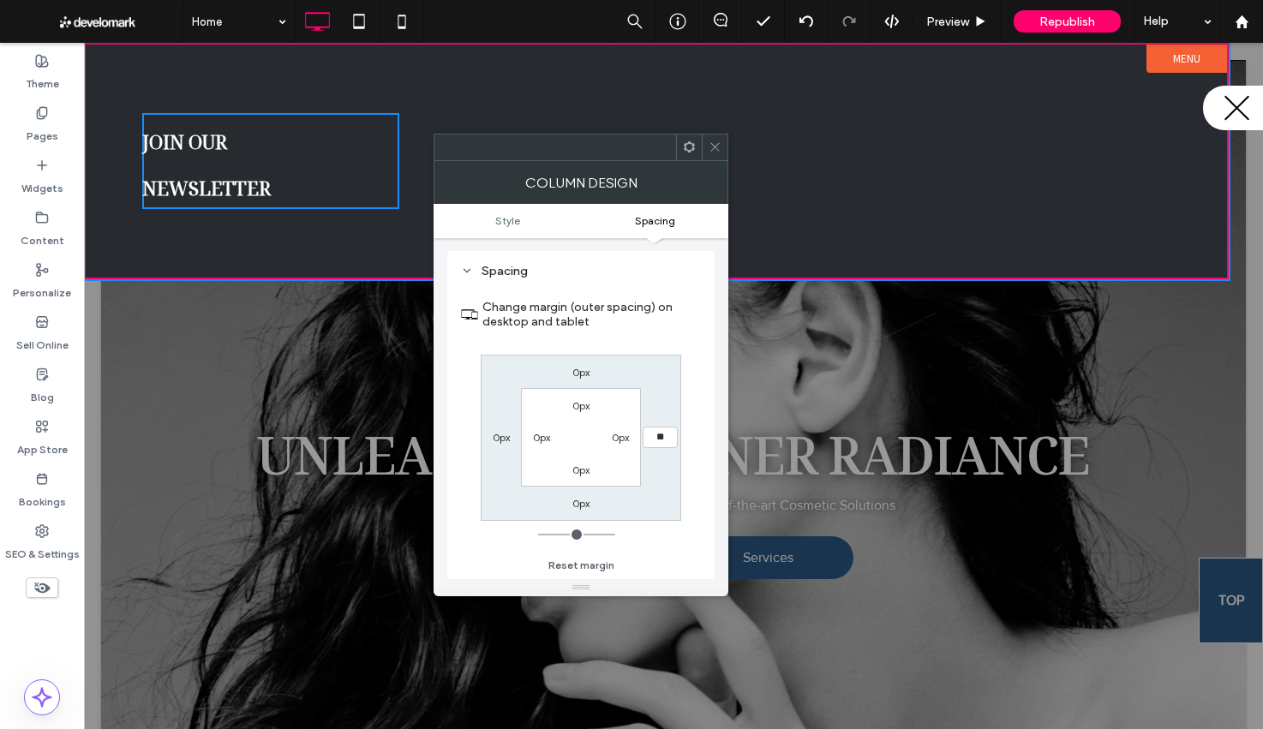
type input "**"
type input "****"
drag, startPoint x: 715, startPoint y: 141, endPoint x: 689, endPoint y: 134, distance: 27.4
click at [715, 141] on icon at bounding box center [714, 146] width 13 height 13
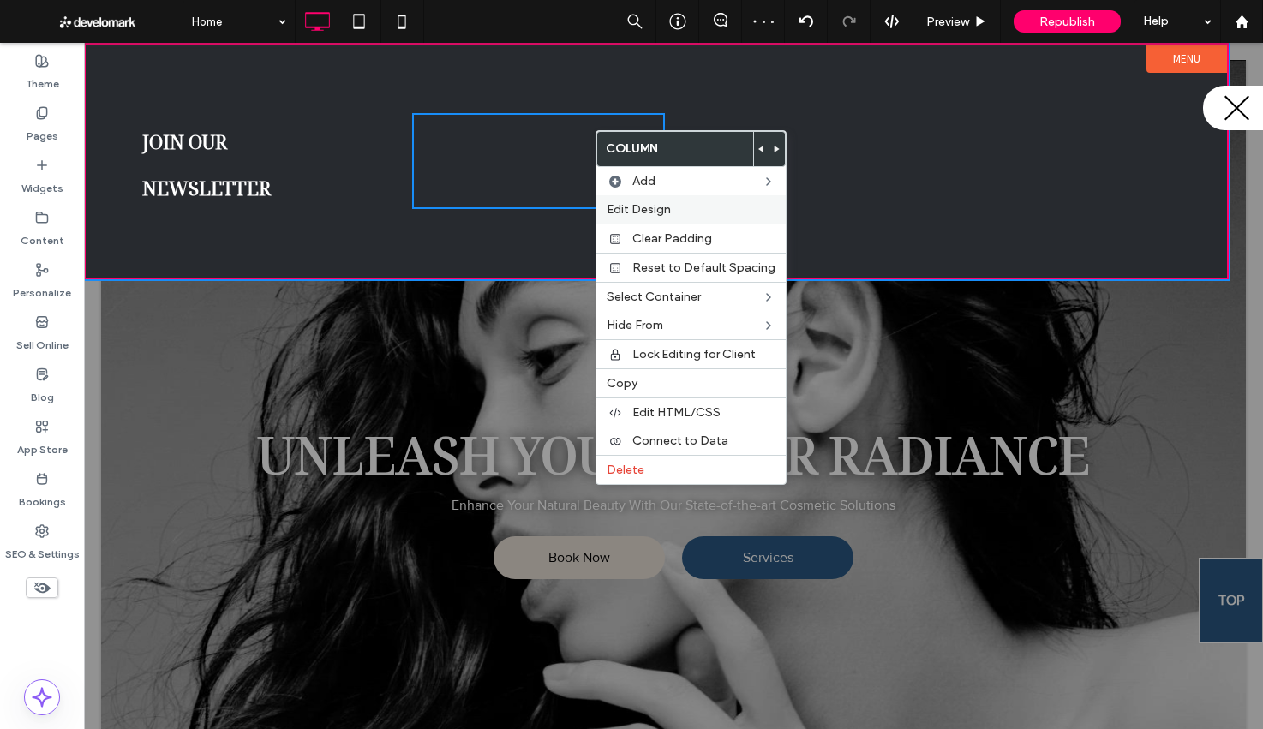
click at [672, 200] on div "Edit Design" at bounding box center [690, 209] width 189 height 28
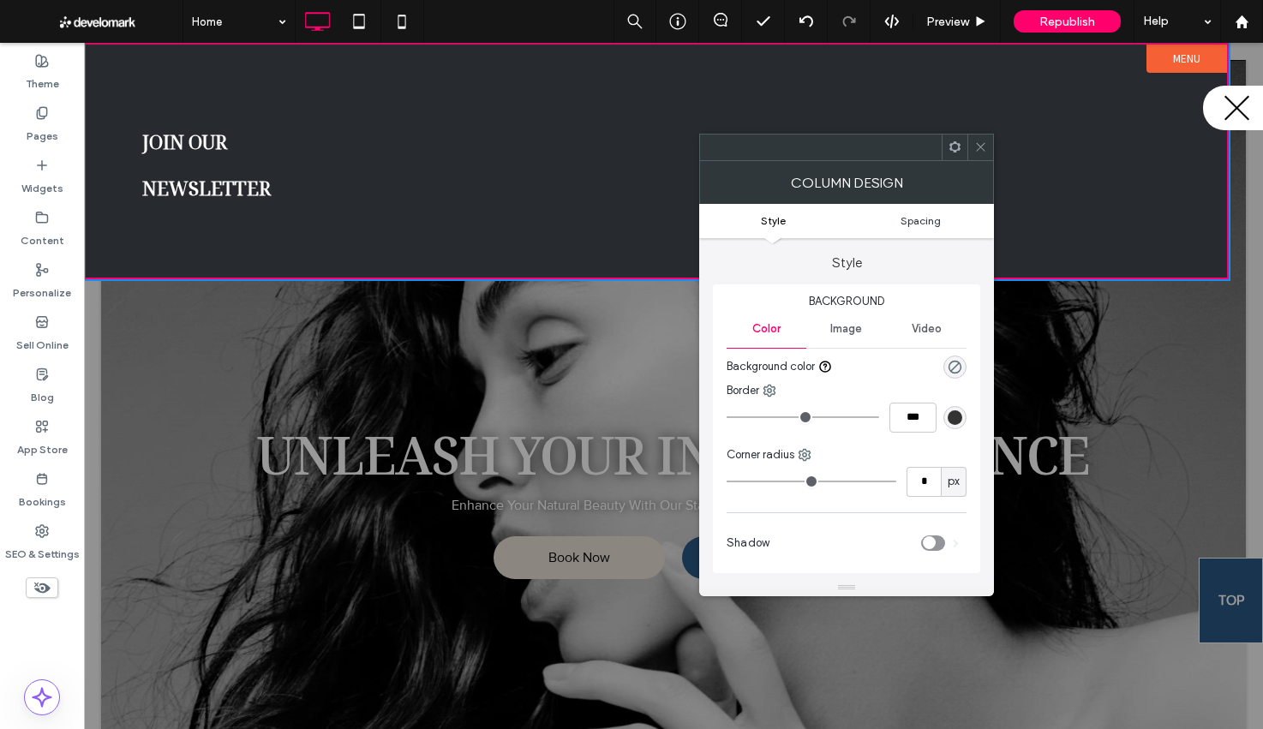
click at [935, 224] on span "Spacing" at bounding box center [920, 220] width 40 height 13
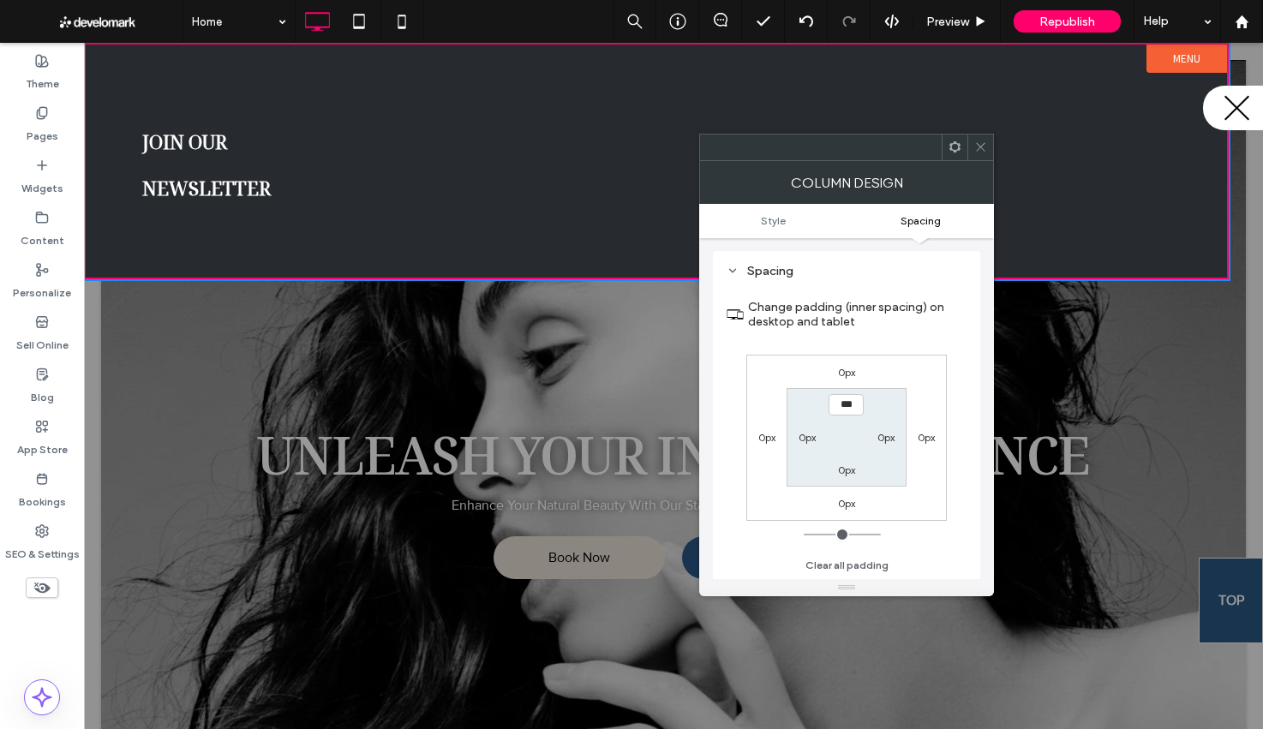
click at [929, 439] on label "0px" at bounding box center [925, 437] width 17 height 13
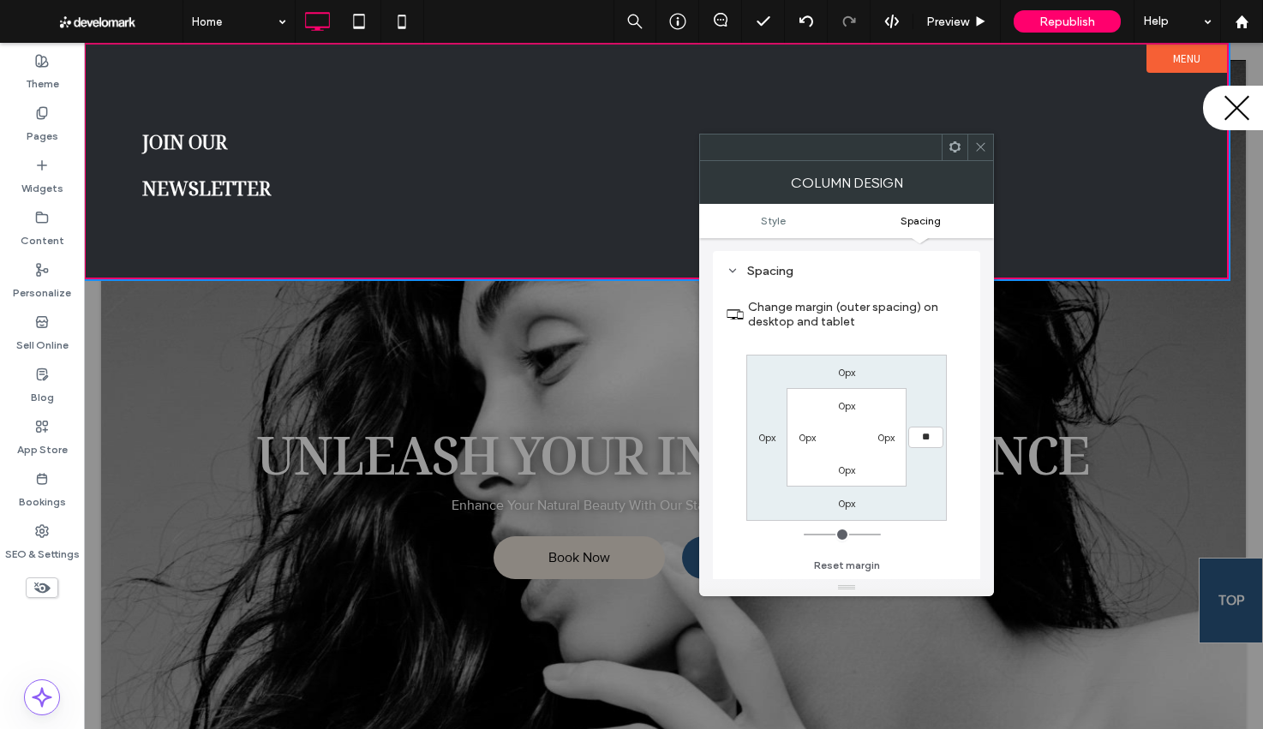
type input "**"
type input "****"
drag, startPoint x: 980, startPoint y: 145, endPoint x: 767, endPoint y: 141, distance: 213.3
click at [980, 145] on icon at bounding box center [980, 146] width 13 height 13
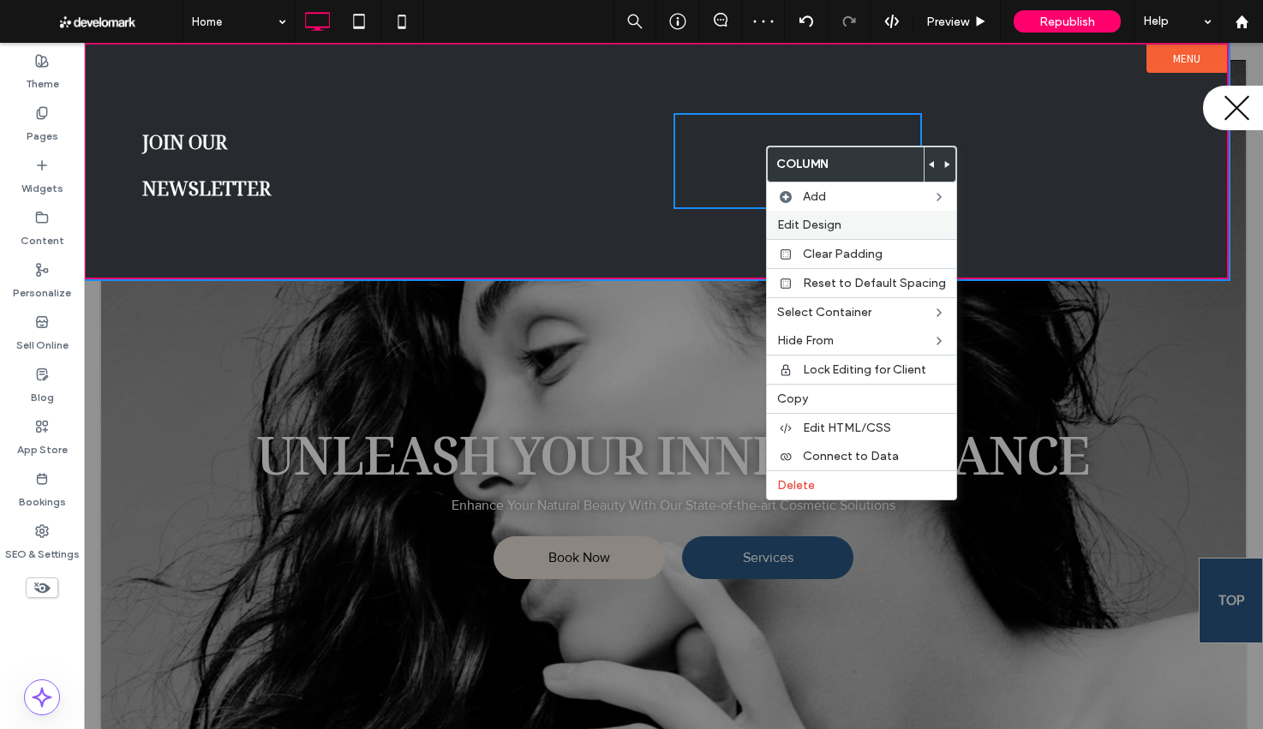
click at [869, 229] on label "Edit Design" at bounding box center [861, 225] width 169 height 15
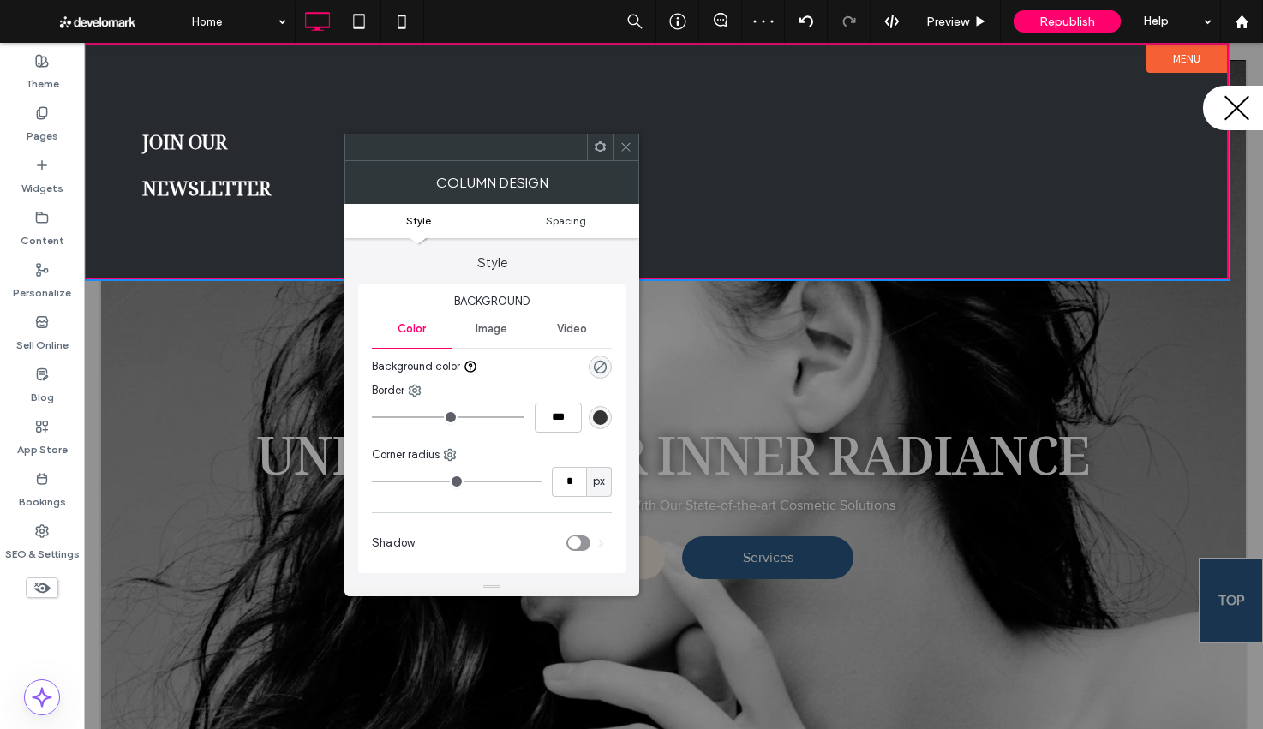
click at [575, 223] on span "Spacing" at bounding box center [566, 220] width 40 height 13
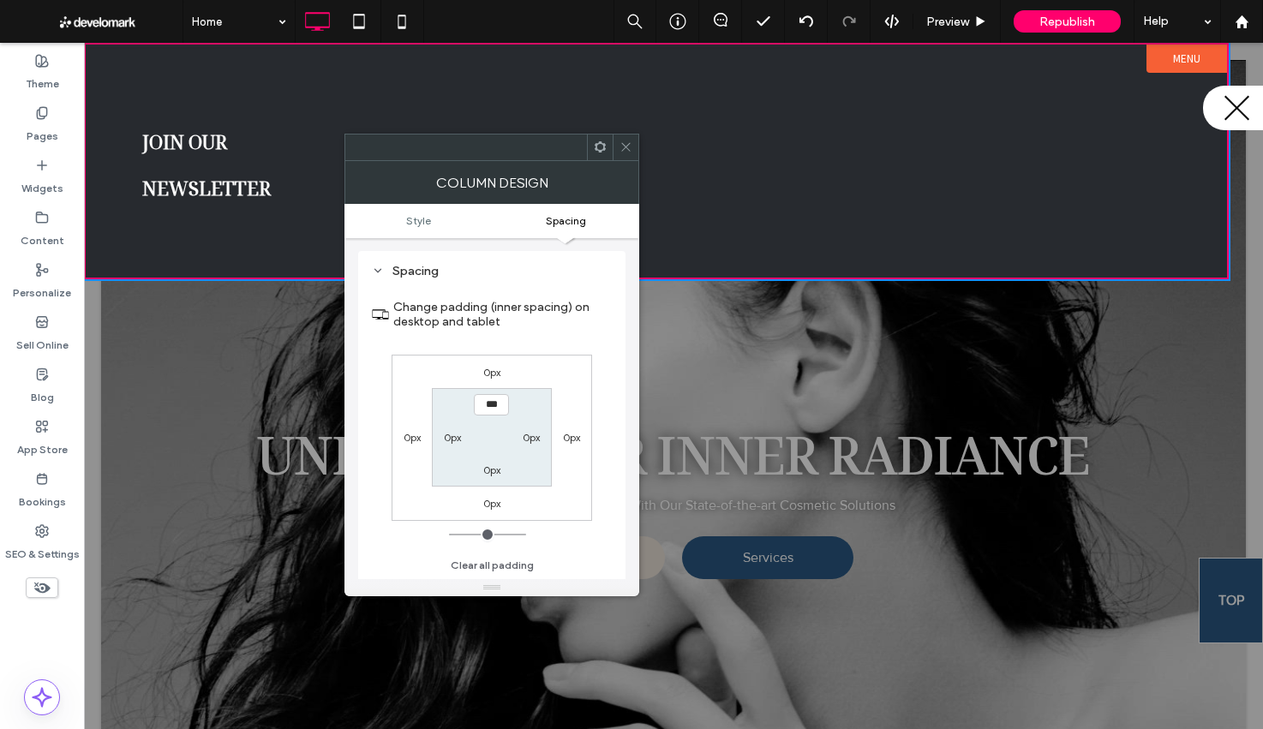
click at [570, 438] on label "0px" at bounding box center [571, 437] width 17 height 13
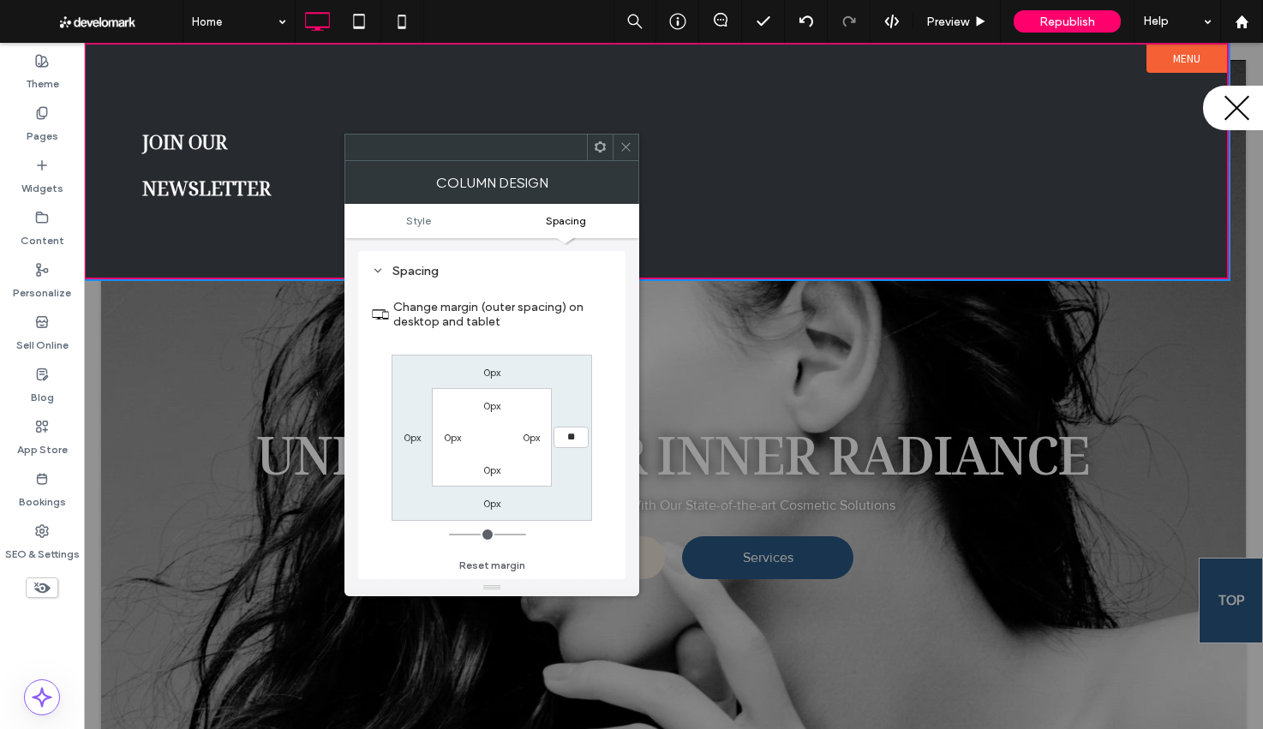
type input "**"
type input "****"
click at [618, 144] on div at bounding box center [625, 147] width 26 height 26
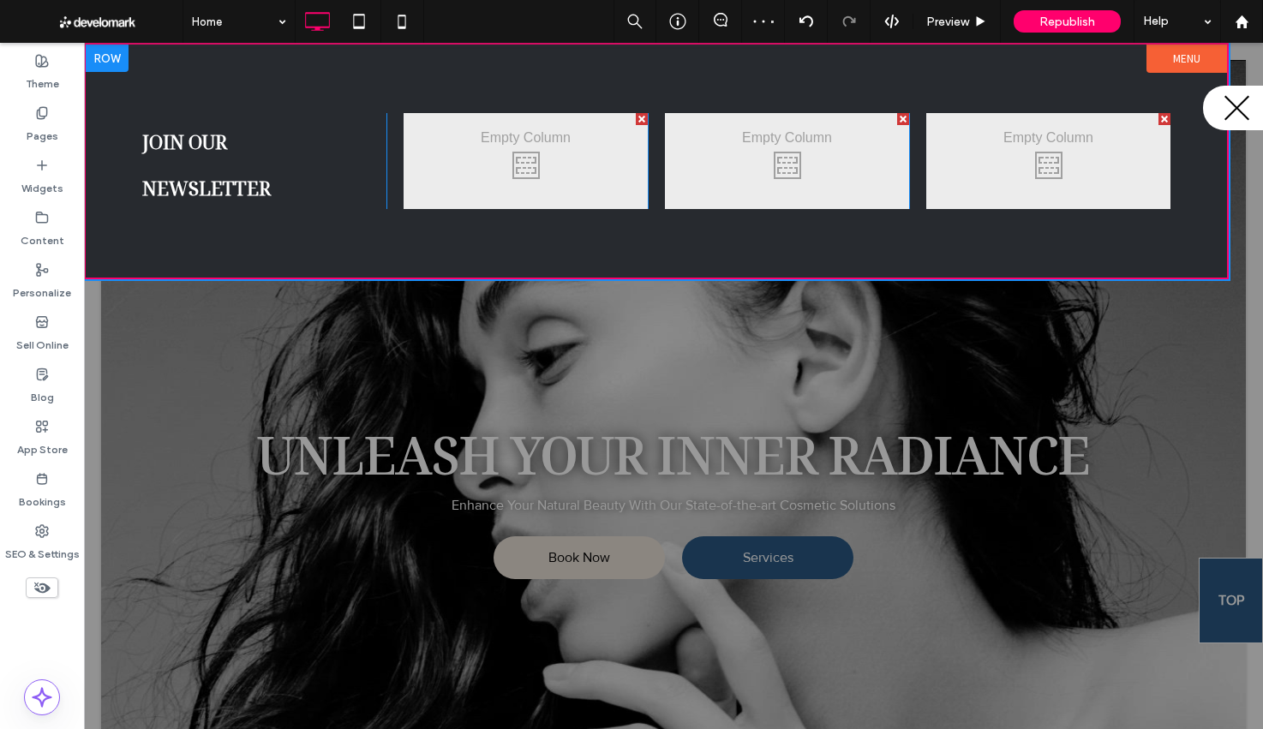
click at [99, 61] on div at bounding box center [107, 58] width 43 height 27
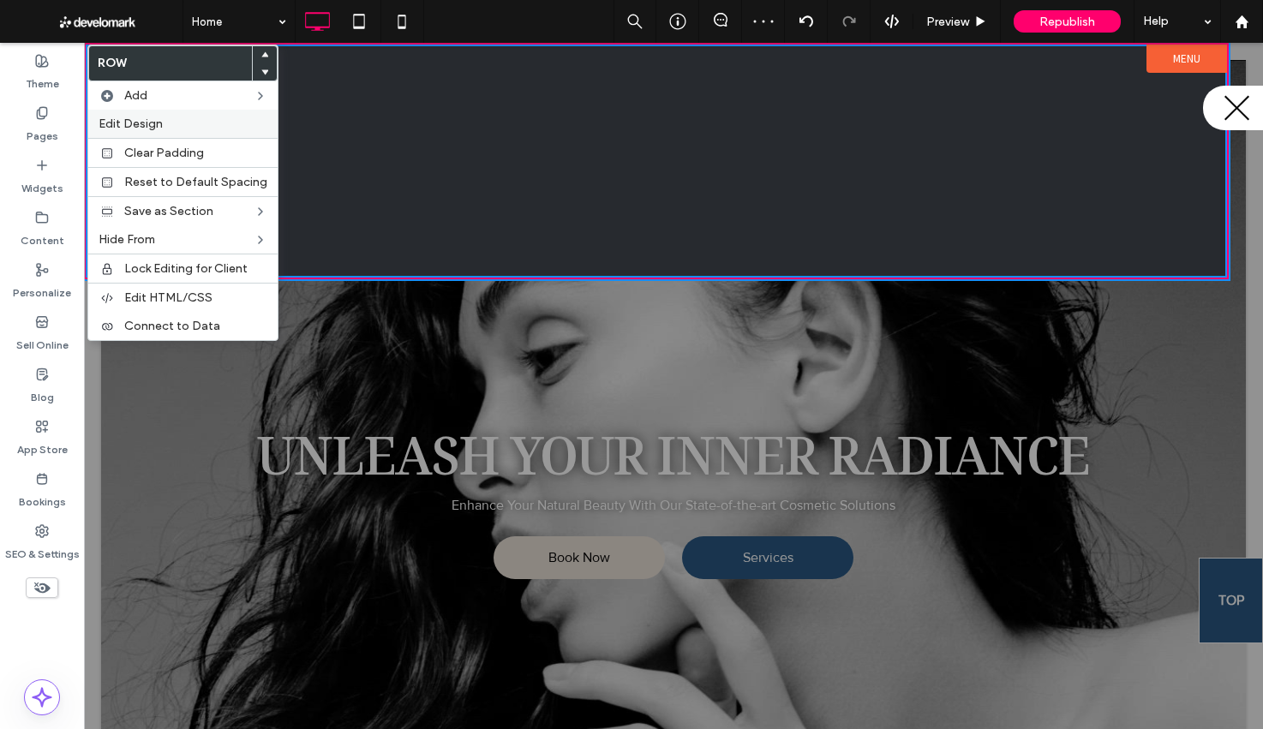
click at [157, 122] on span "Edit Design" at bounding box center [131, 124] width 64 height 15
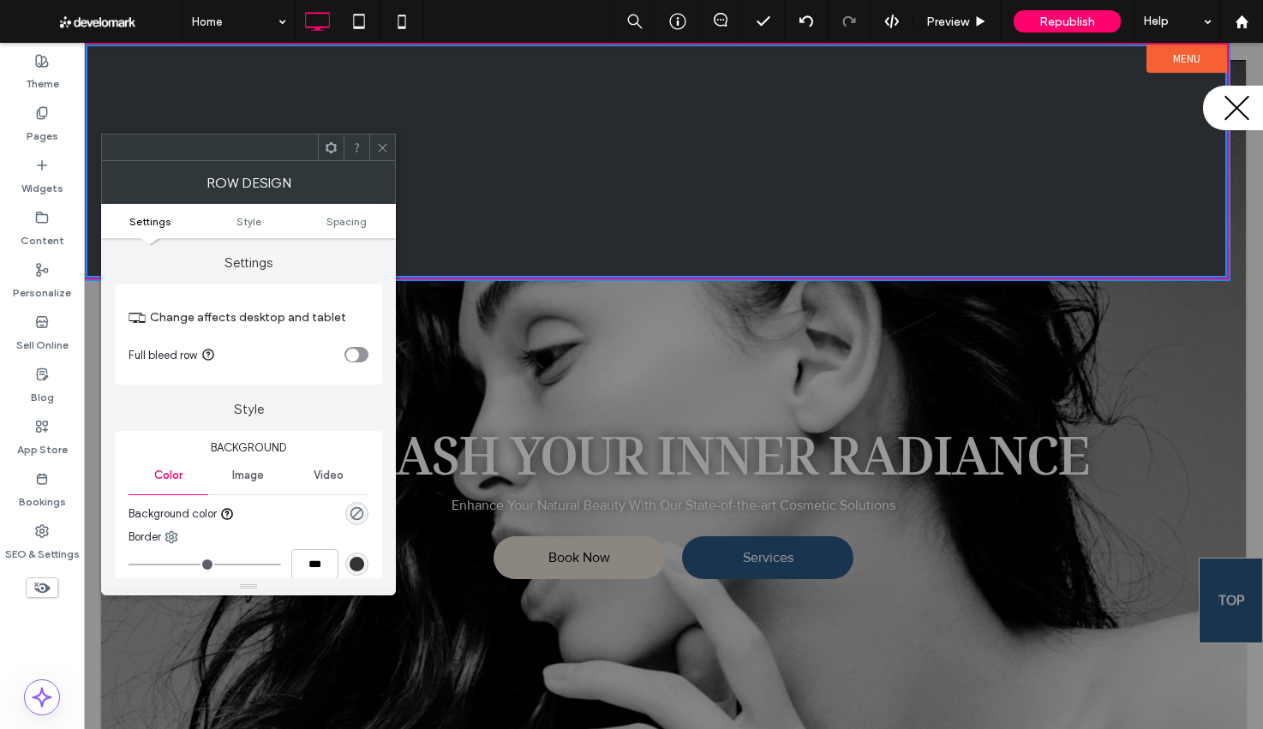
drag, startPoint x: 377, startPoint y: 150, endPoint x: 492, endPoint y: 37, distance: 161.1
click at [377, 150] on icon at bounding box center [382, 147] width 13 height 13
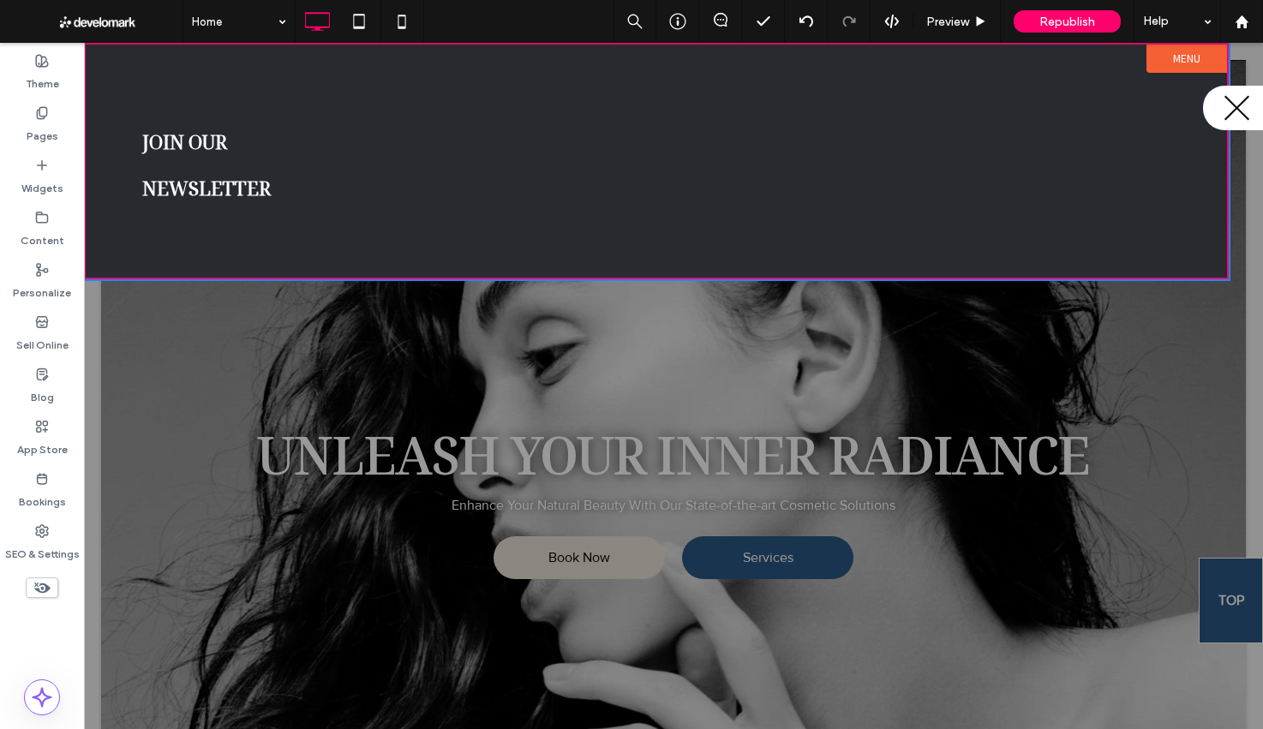
click at [1173, 57] on label "Menu" at bounding box center [1186, 59] width 81 height 28
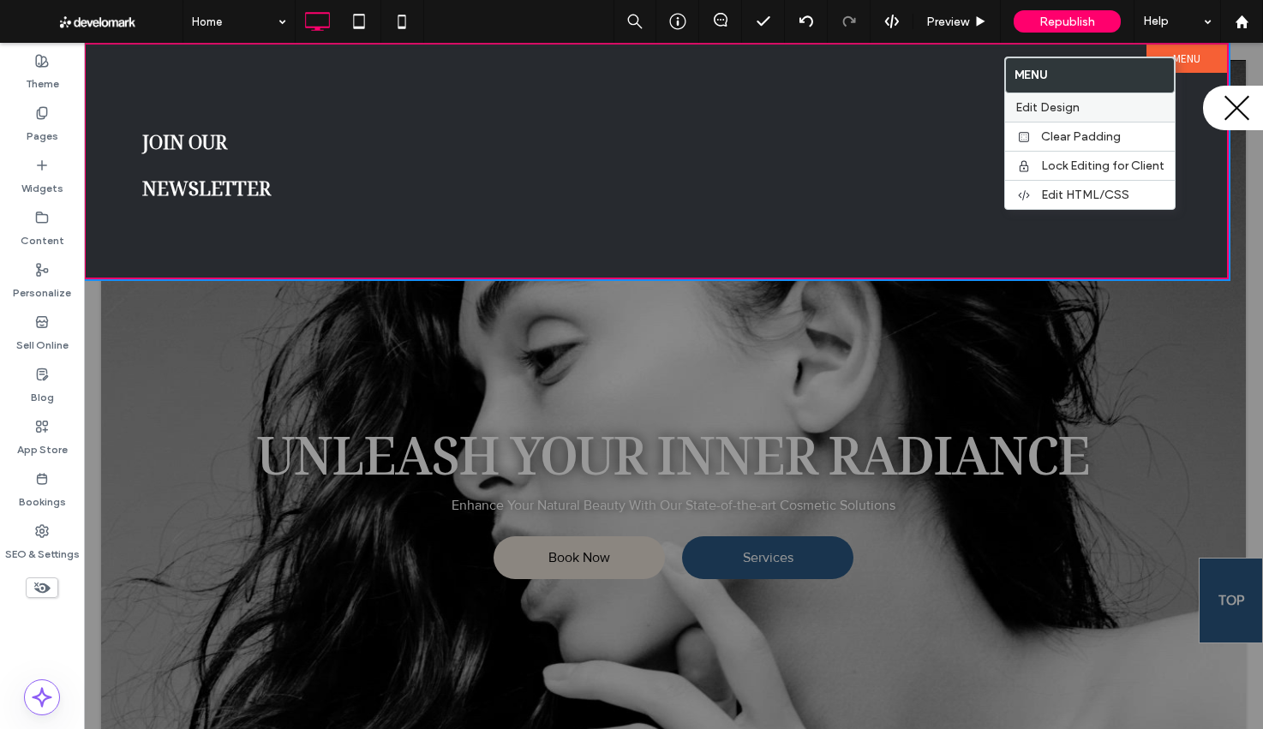
drag, startPoint x: 1135, startPoint y: 101, endPoint x: 1102, endPoint y: 104, distance: 32.7
click at [1135, 101] on label "Edit Design" at bounding box center [1089, 107] width 149 height 15
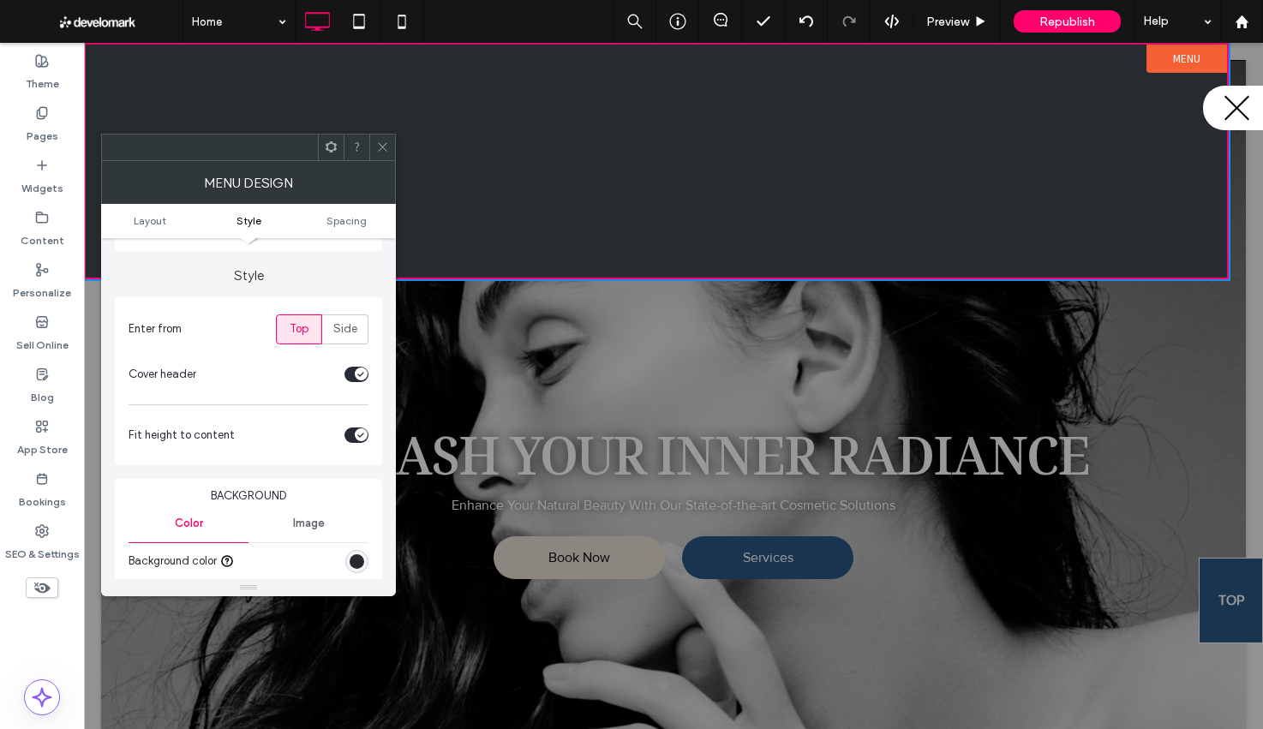
scroll to position [322, 0]
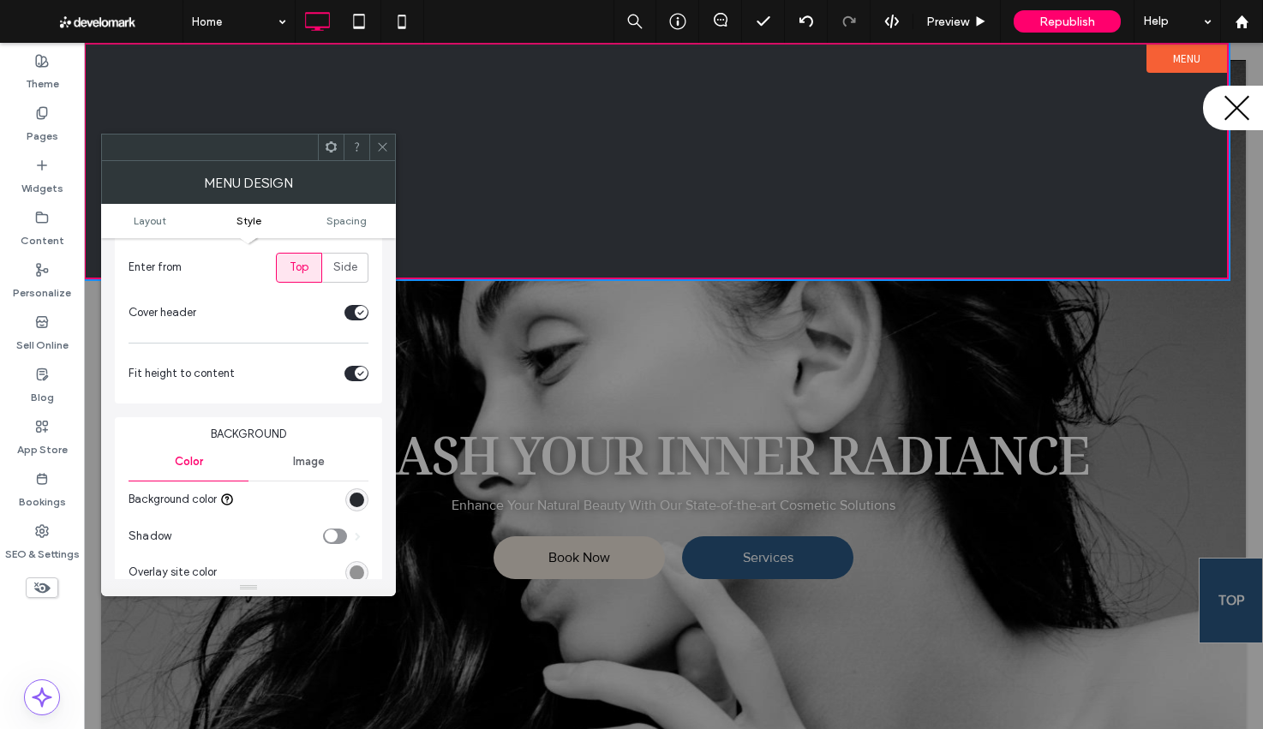
click at [350, 503] on div "rgb(39, 42, 47)" at bounding box center [357, 500] width 15 height 15
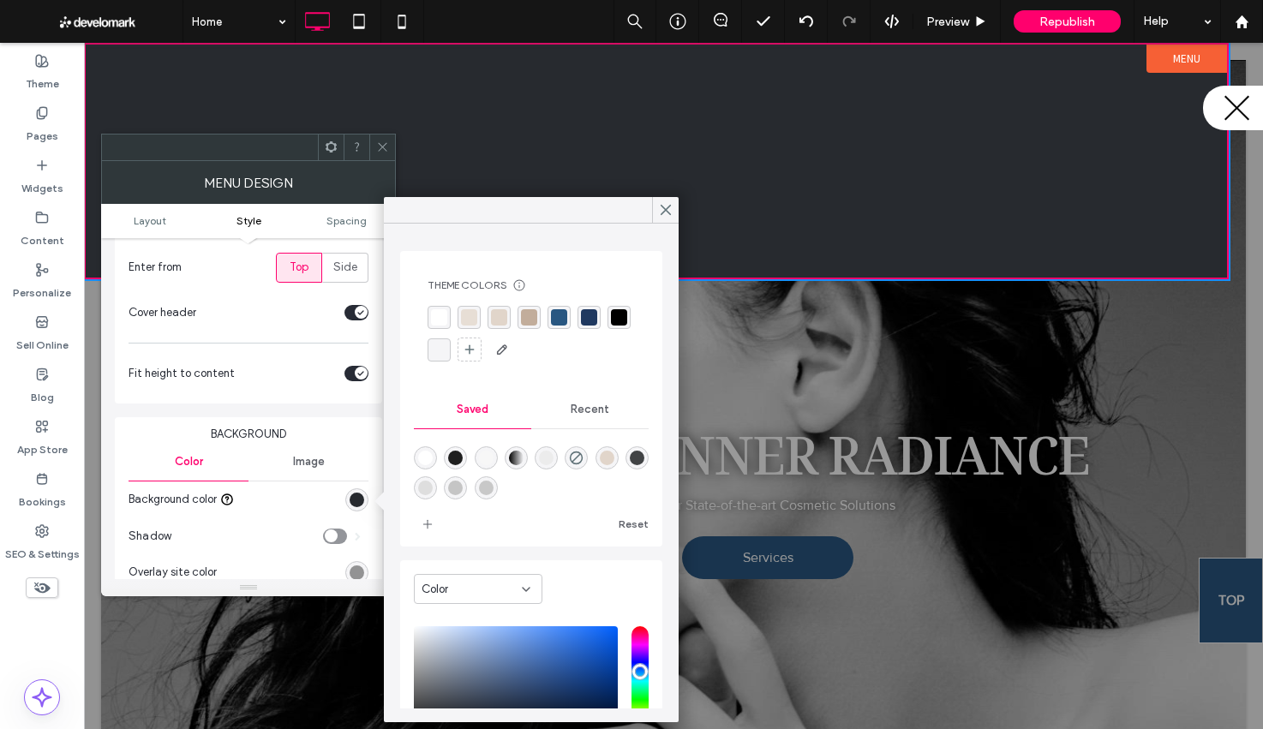
click at [473, 319] on div "rgba(231, 222, 213, 1)" at bounding box center [469, 317] width 16 height 16
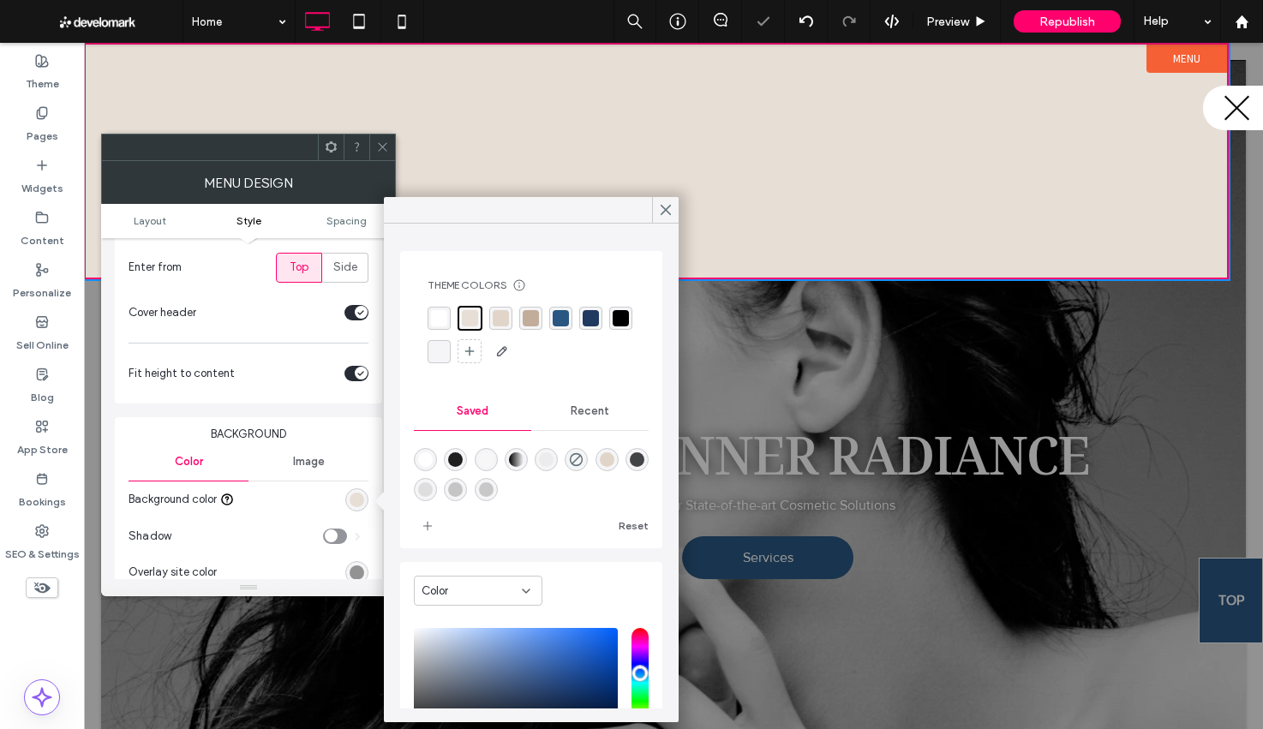
drag, startPoint x: 379, startPoint y: 137, endPoint x: 335, endPoint y: 137, distance: 44.5
click at [379, 137] on span at bounding box center [382, 147] width 13 height 26
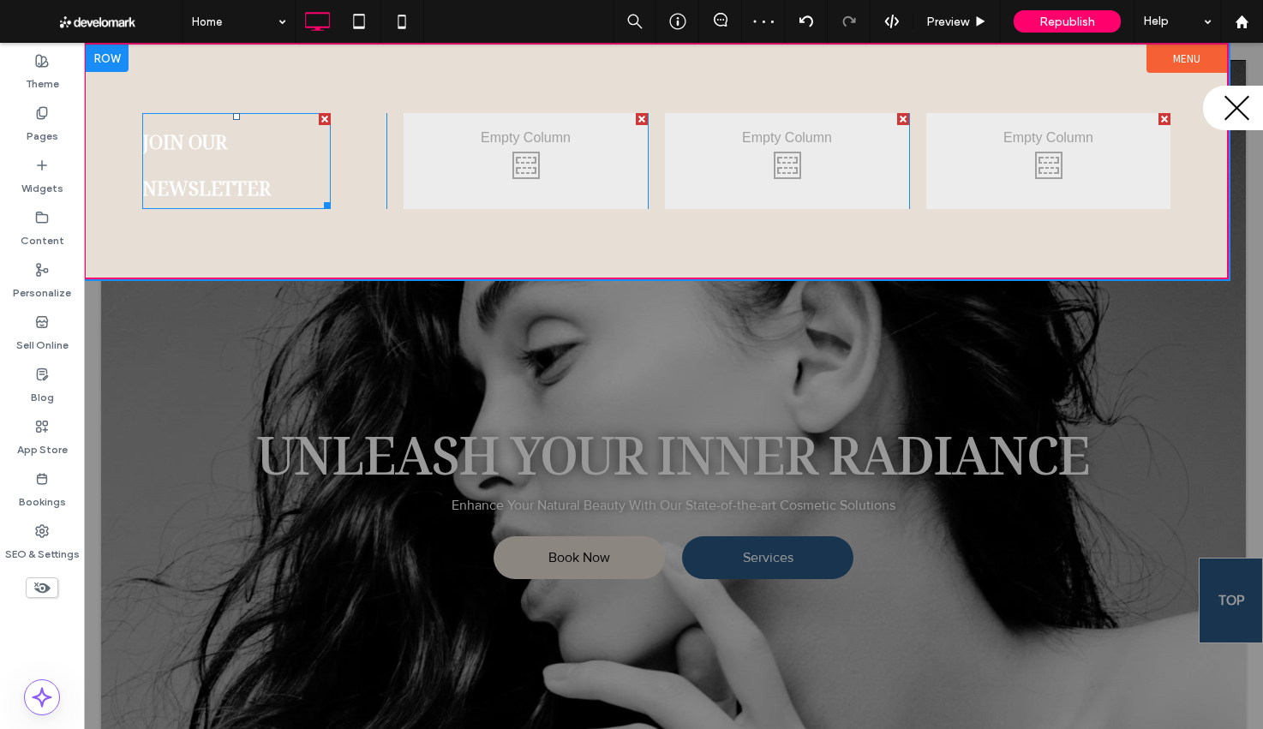
click at [214, 166] on b "Join our newsletter" at bounding box center [206, 161] width 128 height 88
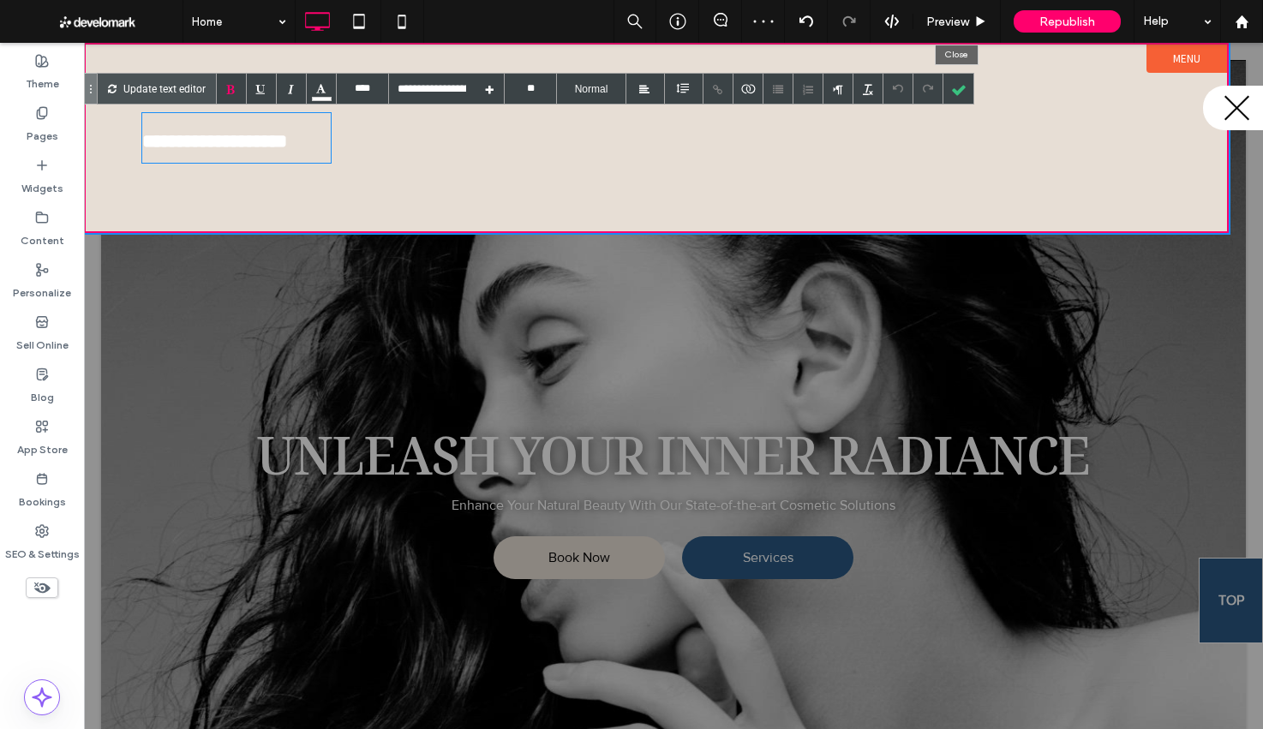
drag, startPoint x: 961, startPoint y: 87, endPoint x: 460, endPoint y: 56, distance: 502.1
click at [960, 87] on div at bounding box center [958, 89] width 30 height 30
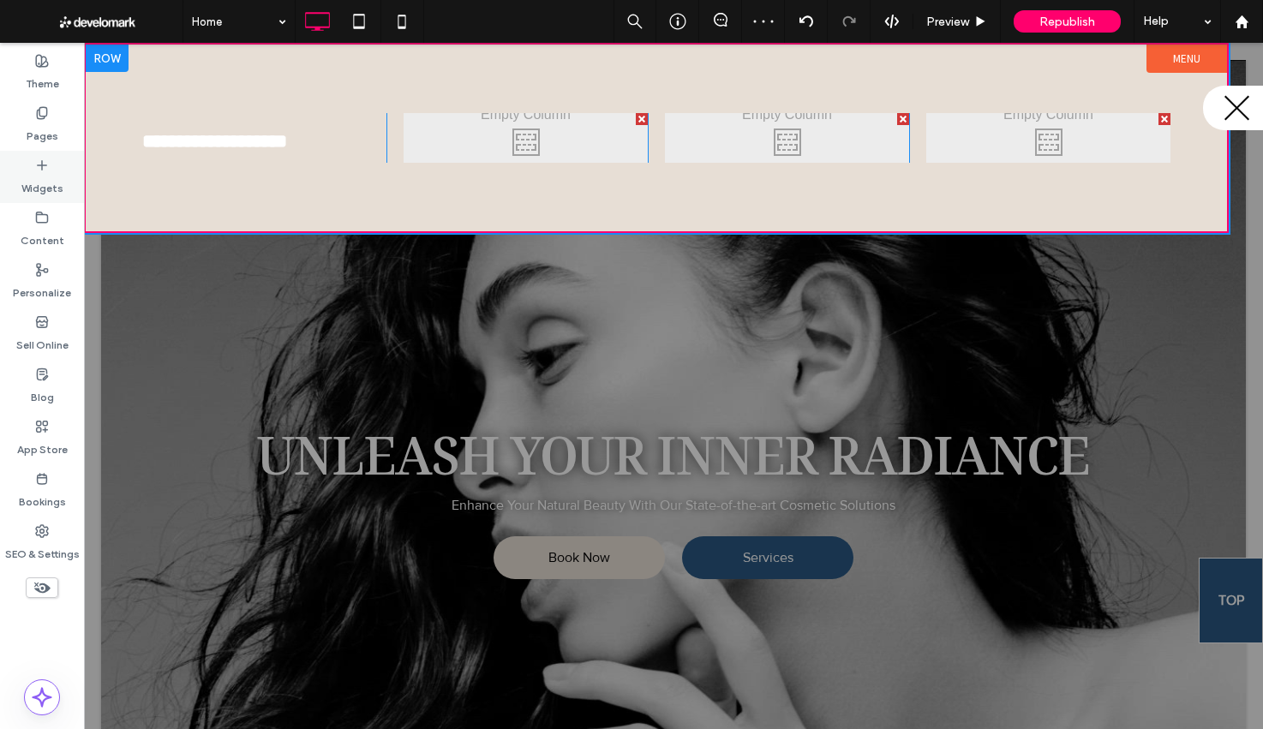
click at [57, 161] on div "Widgets" at bounding box center [42, 177] width 84 height 52
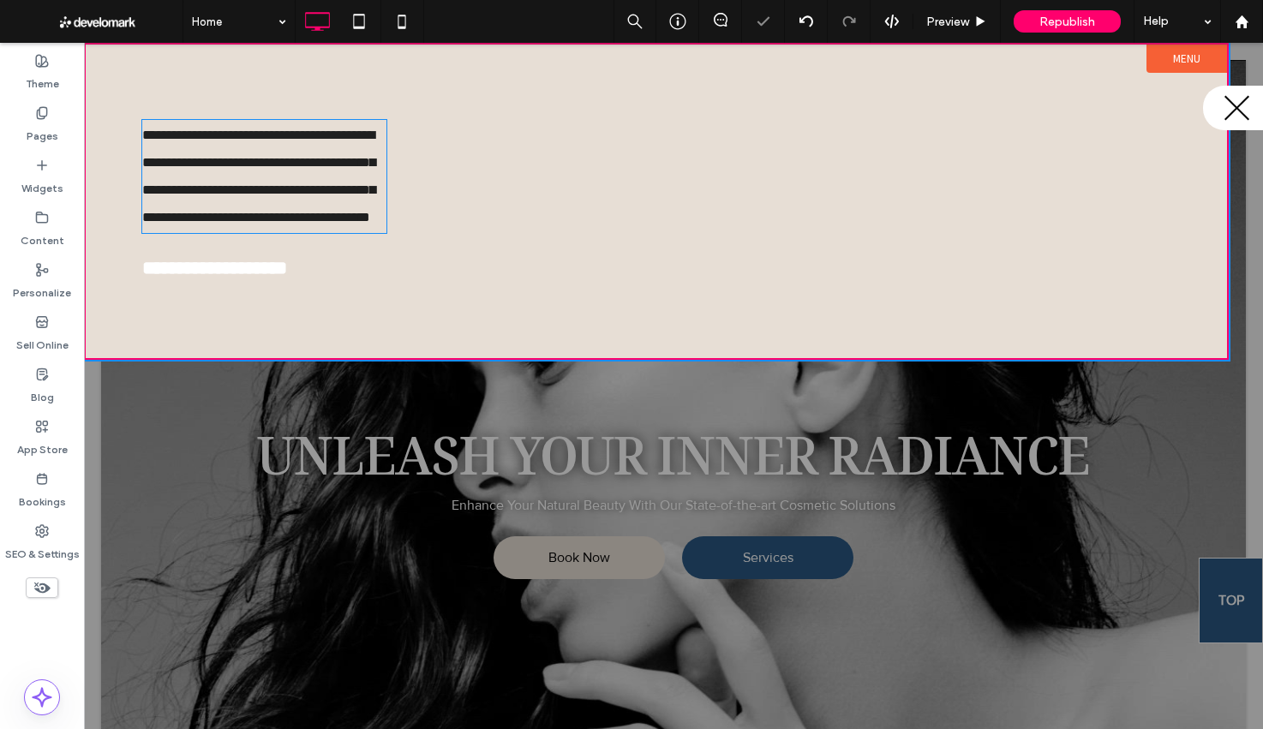
type input "**********"
type input "**"
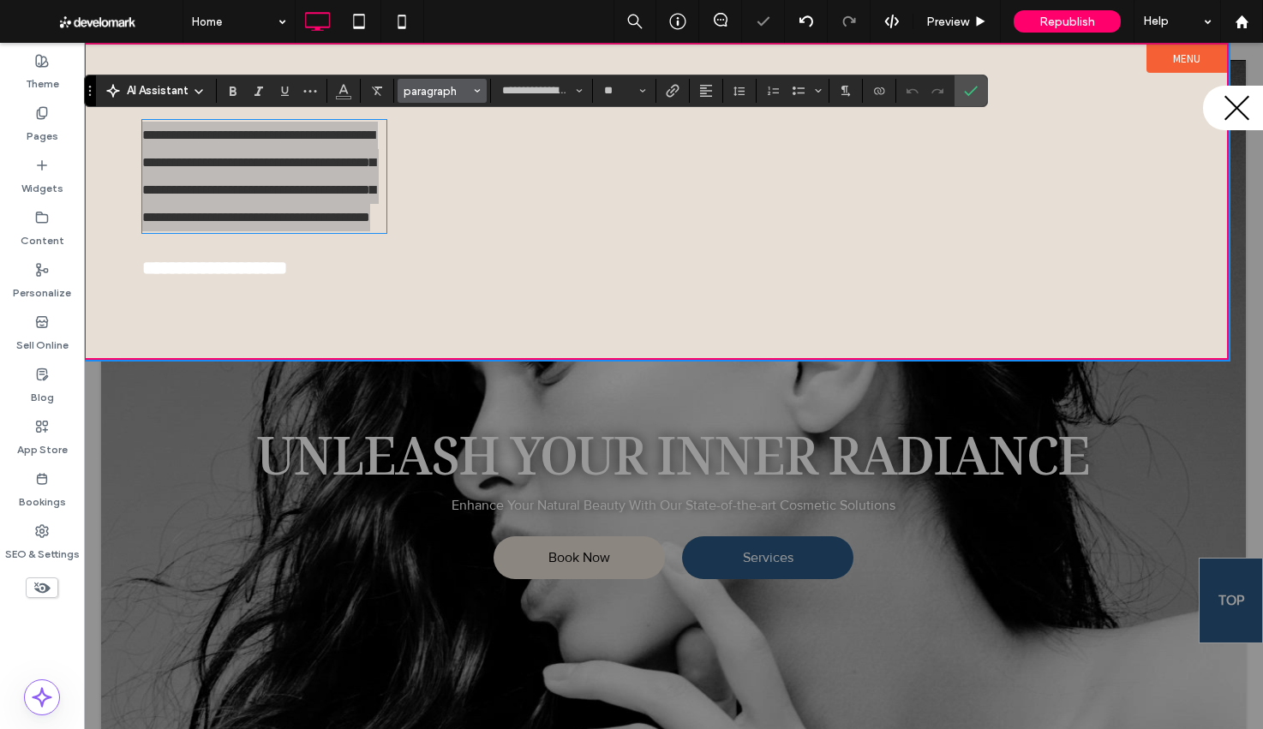
click at [423, 87] on span "paragraph" at bounding box center [436, 91] width 67 height 13
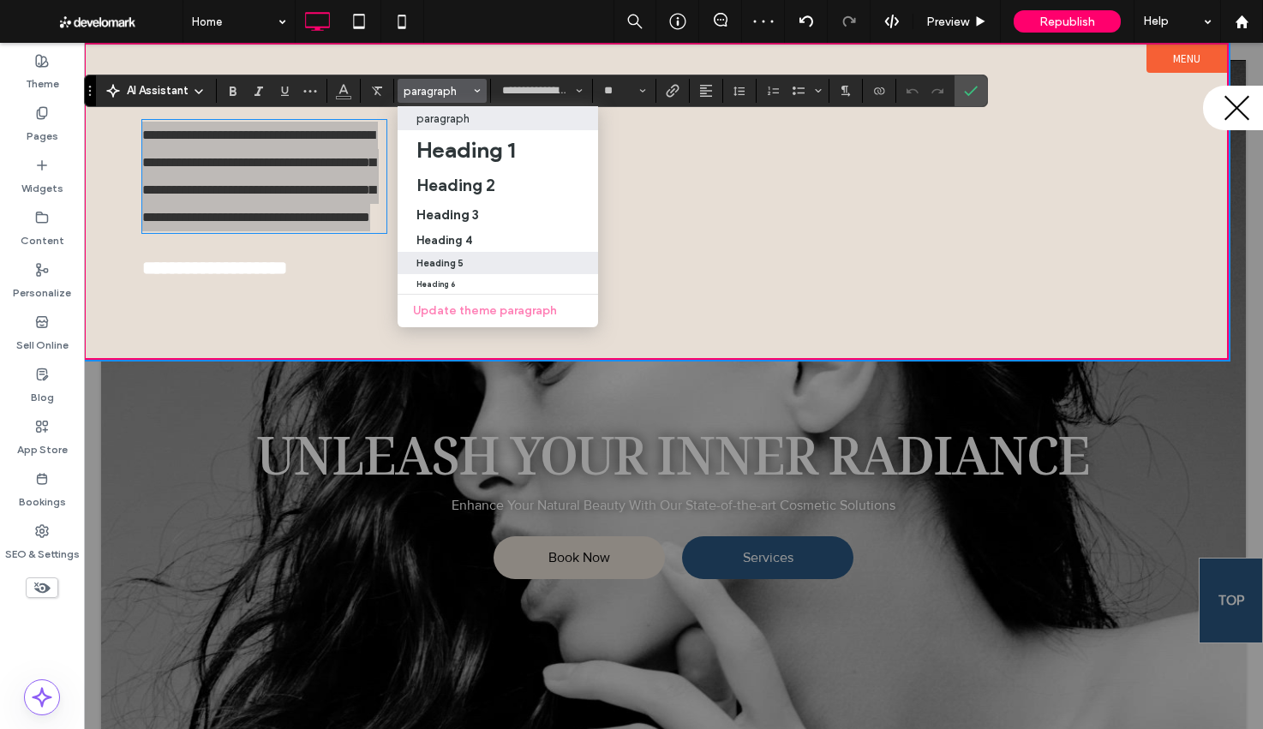
click at [479, 271] on label "Heading 5" at bounding box center [497, 263] width 200 height 22
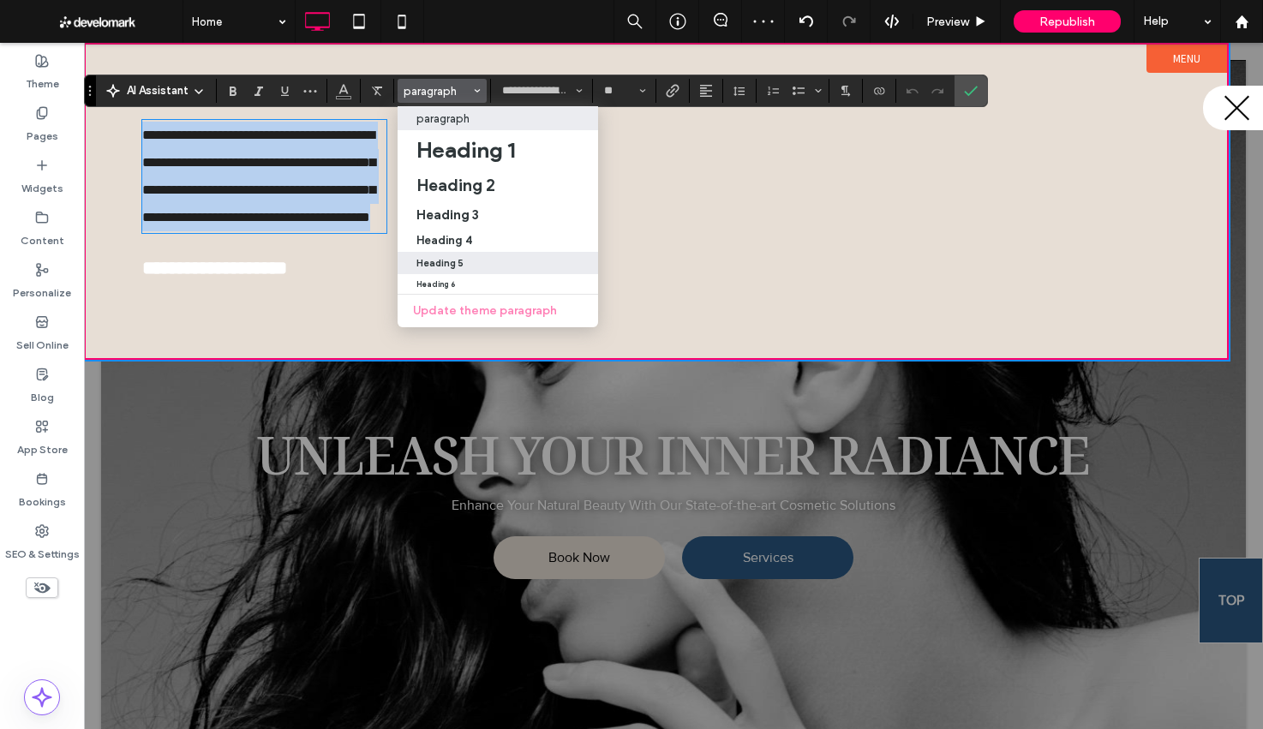
type input "**********"
type input "**"
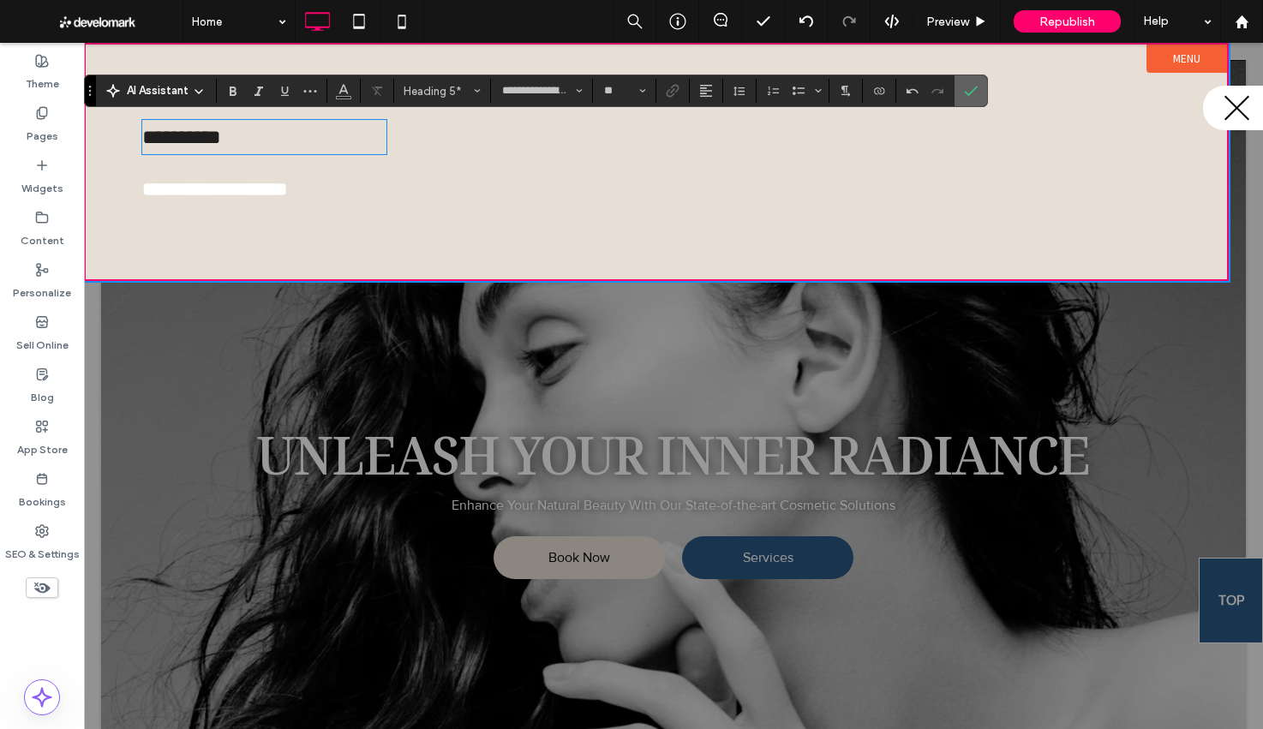
click at [963, 96] on label "Confirm" at bounding box center [971, 90] width 26 height 31
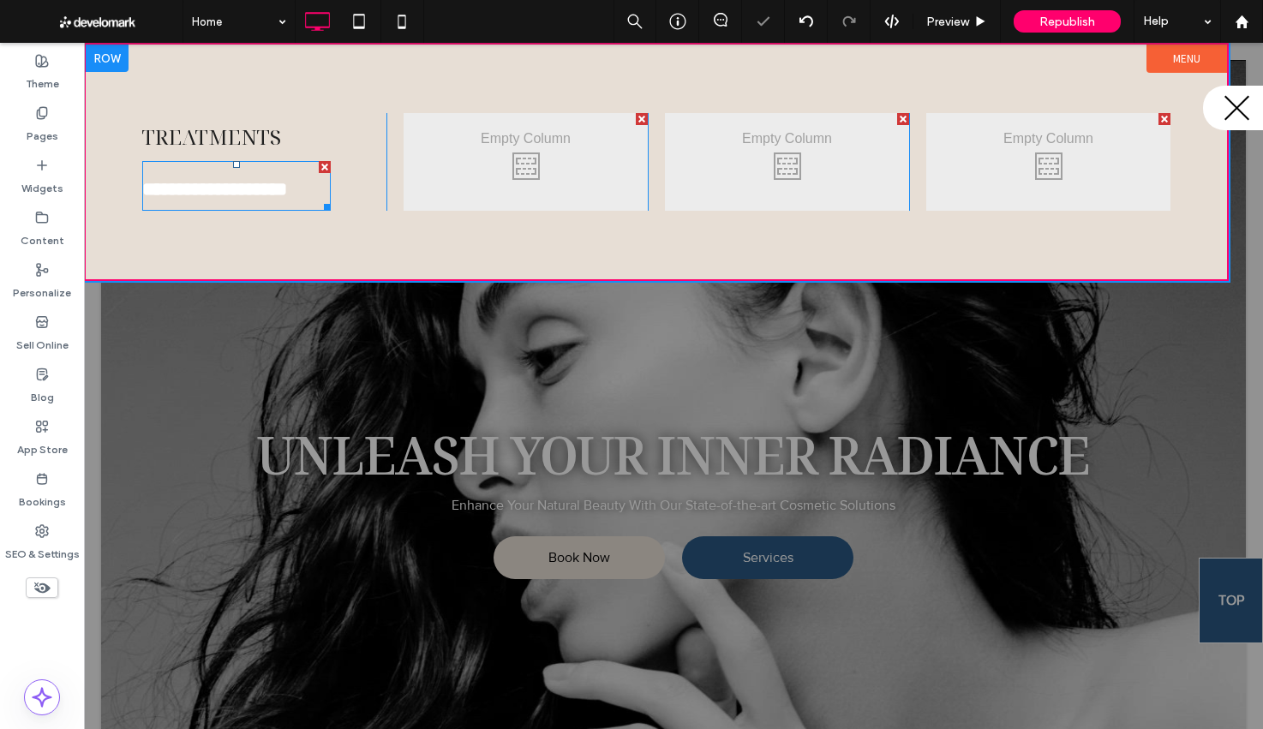
click at [321, 165] on div at bounding box center [325, 167] width 12 height 12
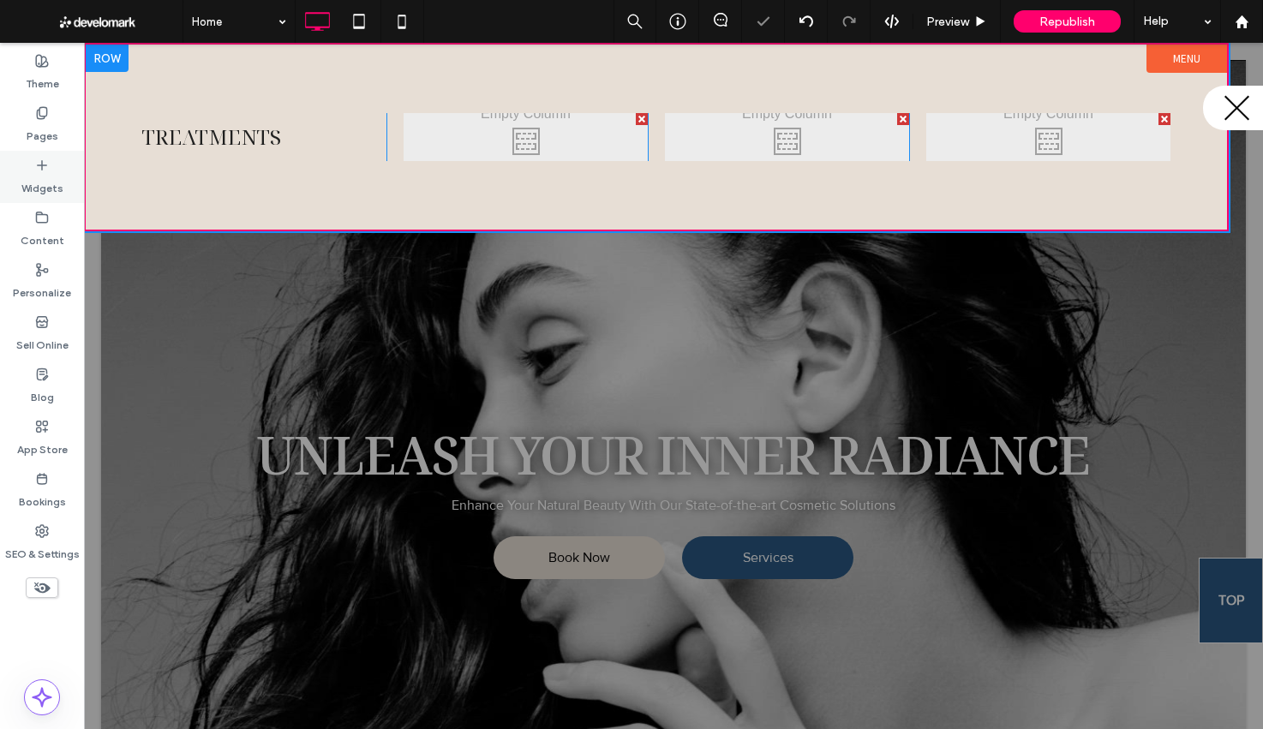
click at [41, 185] on label "Widgets" at bounding box center [42, 184] width 42 height 24
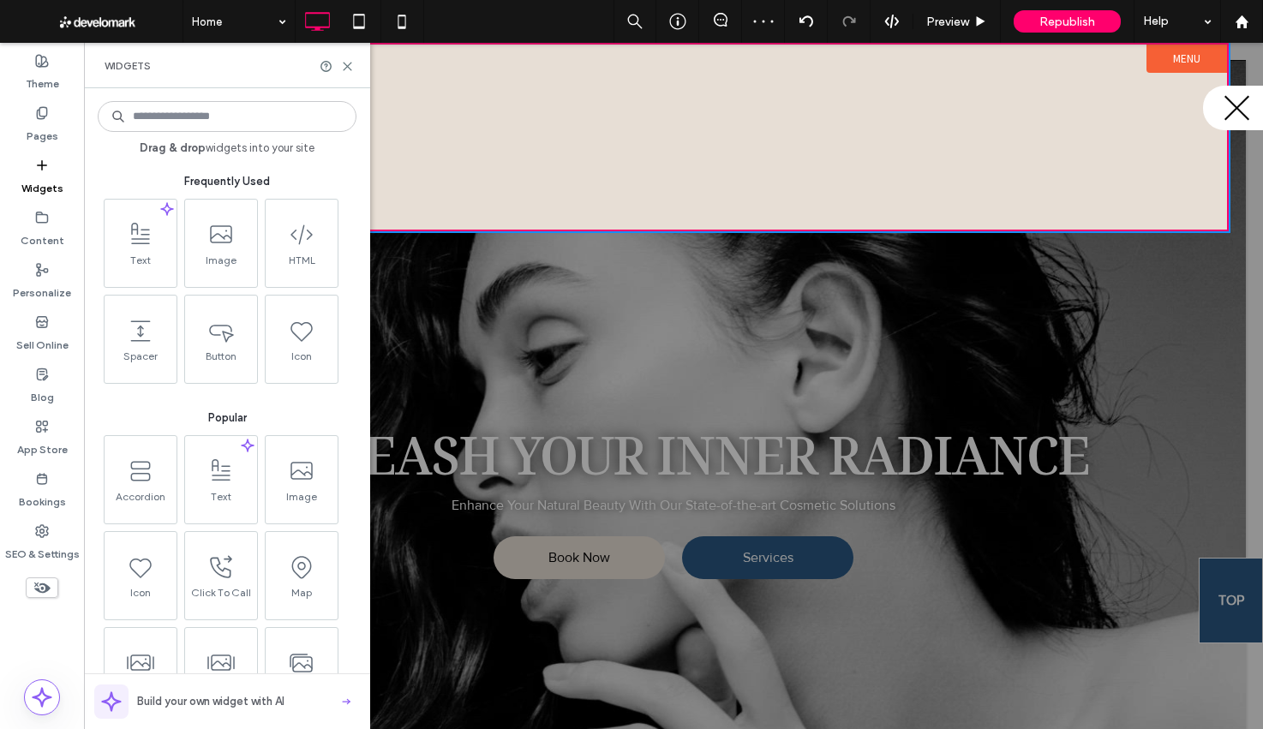
click at [216, 111] on input at bounding box center [227, 116] width 259 height 31
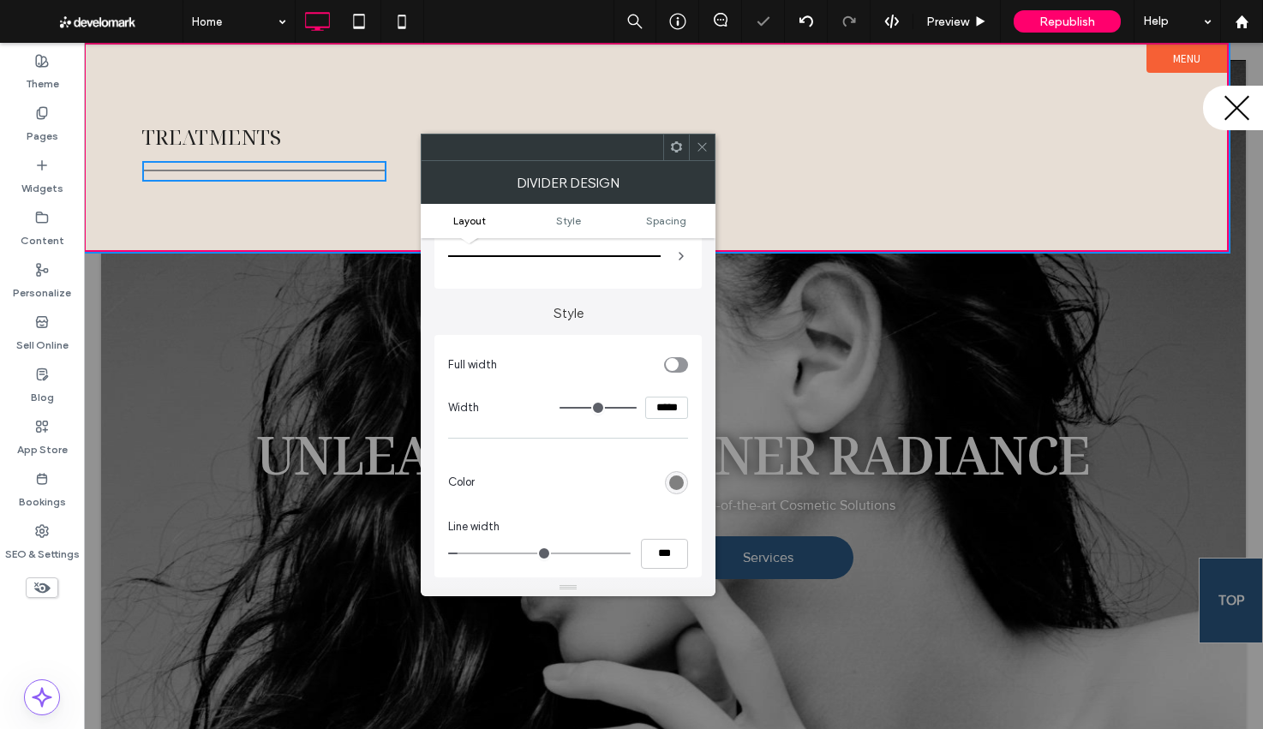
scroll to position [105, 0]
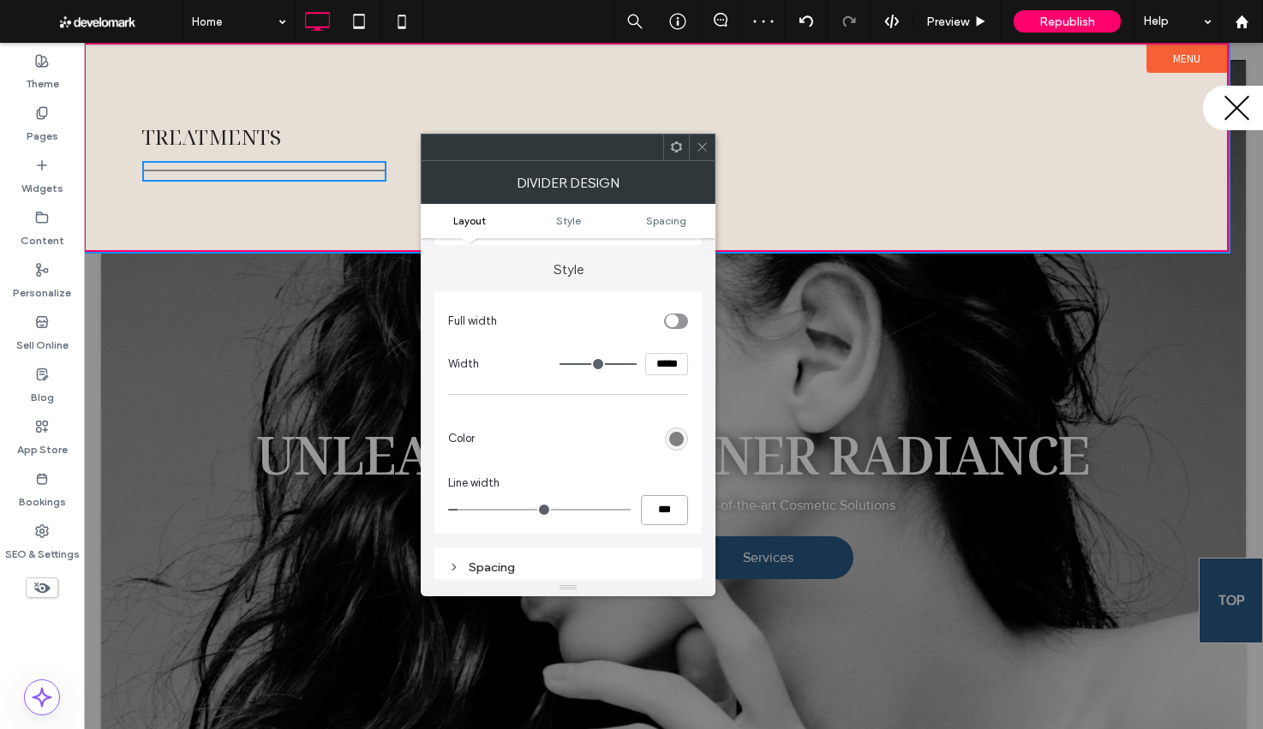
click at [672, 508] on input "***" at bounding box center [664, 510] width 47 height 30
type input "*"
type input "***"
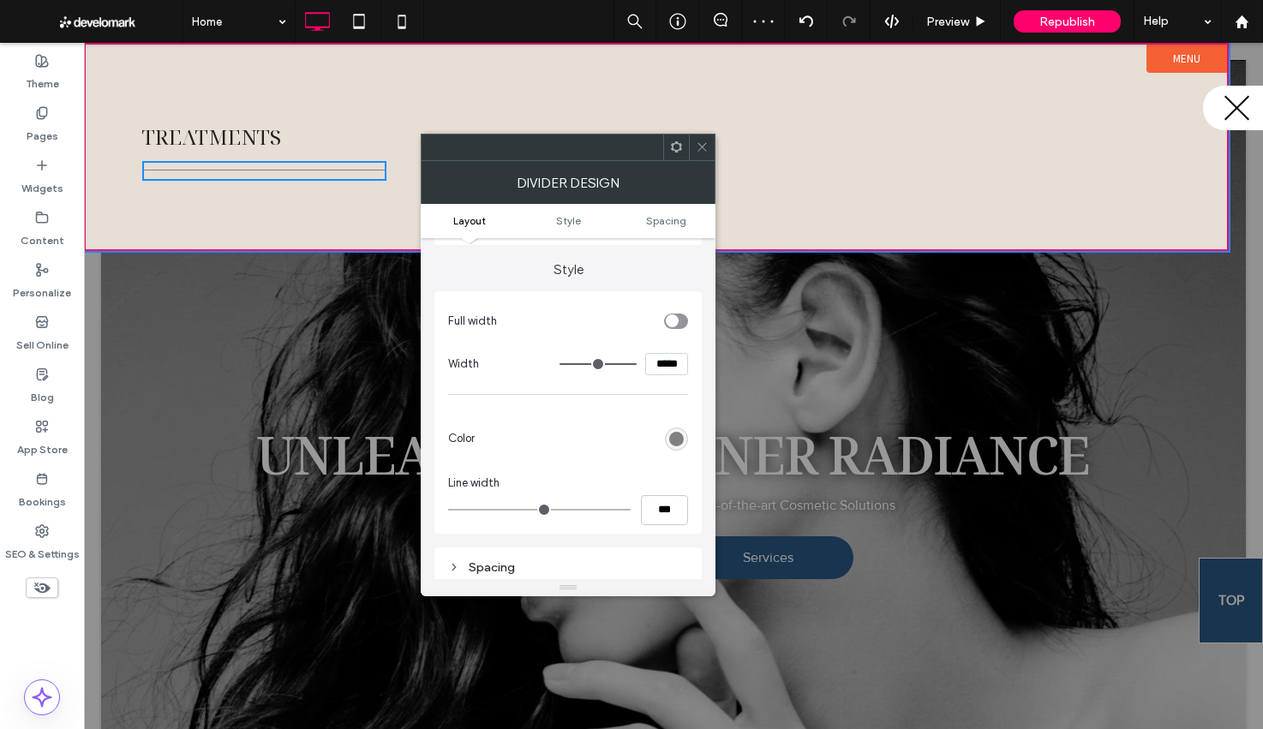
drag, startPoint x: 673, startPoint y: 442, endPoint x: 663, endPoint y: 445, distance: 10.6
click at [673, 442] on div "rgb(128, 128, 128)" at bounding box center [676, 439] width 15 height 15
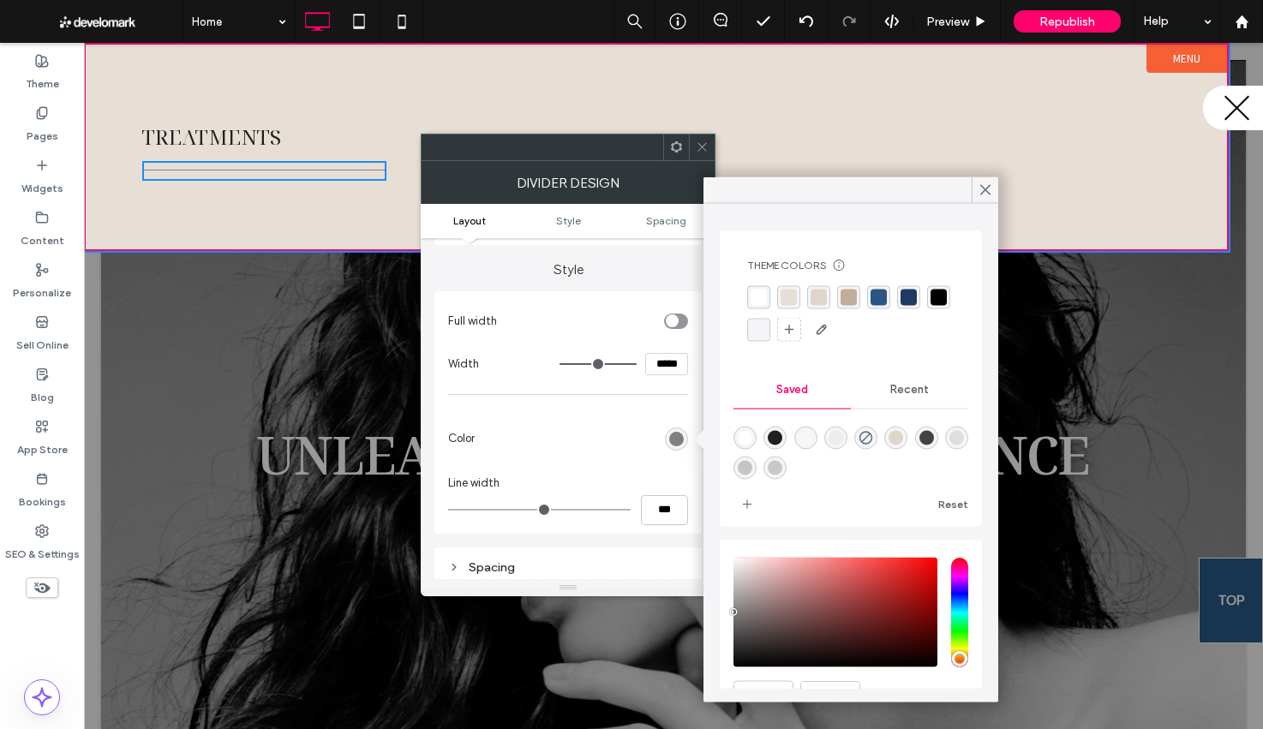
click at [937, 299] on div "rgba(0,0,0,1)" at bounding box center [938, 298] width 16 height 16
click at [708, 141] on icon at bounding box center [702, 146] width 13 height 13
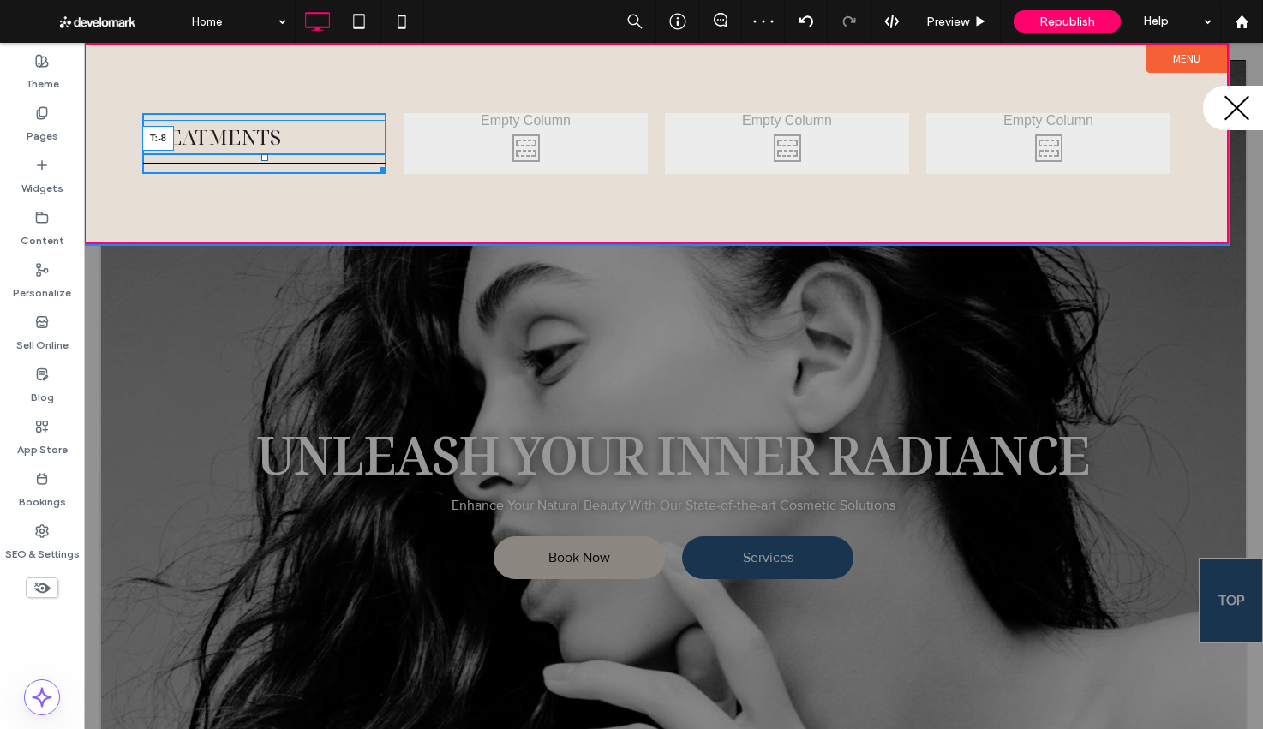
drag, startPoint x: 265, startPoint y: 164, endPoint x: 350, endPoint y: 193, distance: 89.4
click at [266, 144] on div "Click To Paste Click To Paste Treatments T:-8" at bounding box center [264, 143] width 244 height 61
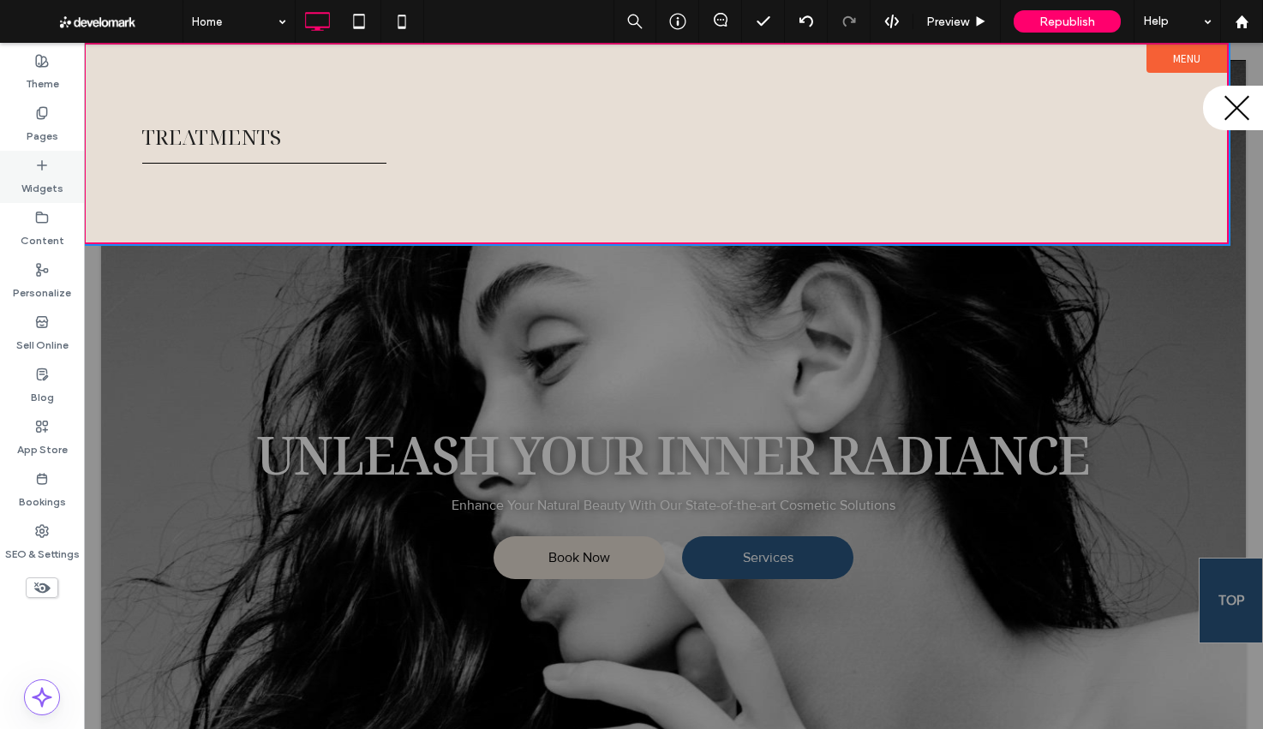
click at [64, 181] on div "Widgets" at bounding box center [42, 177] width 84 height 52
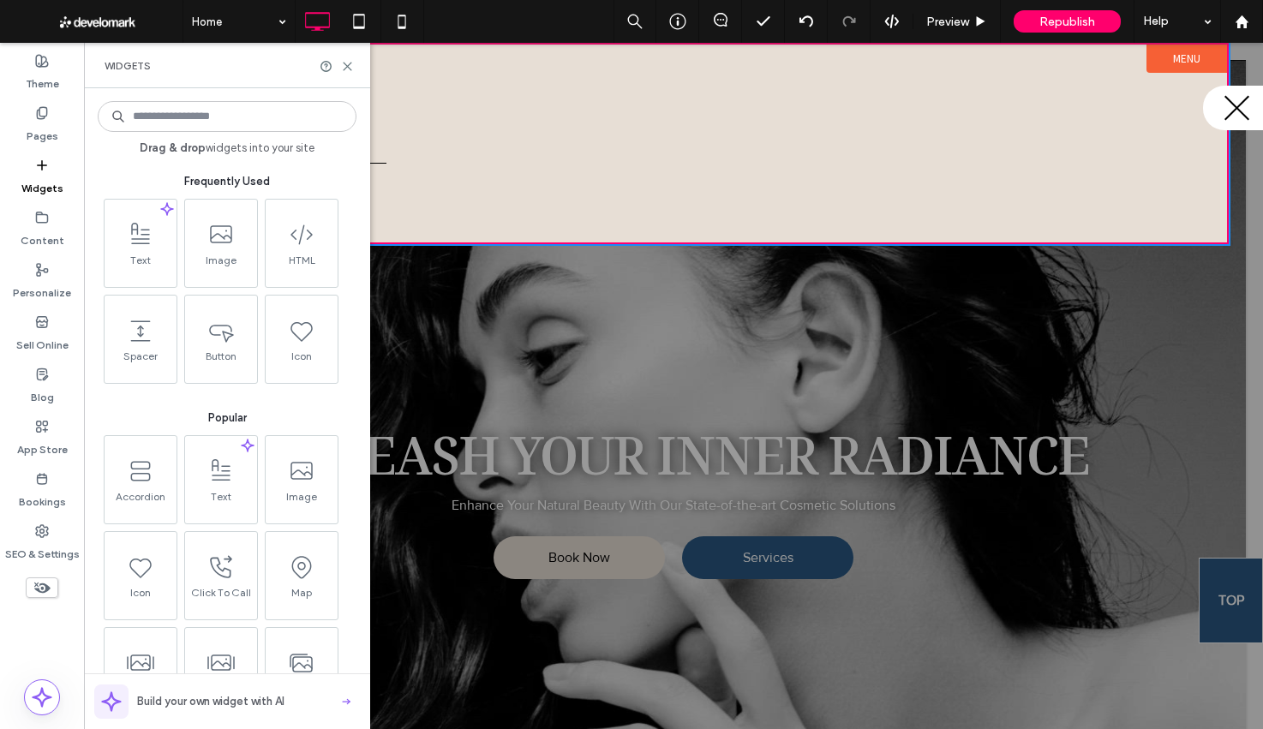
click at [202, 122] on input at bounding box center [227, 116] width 259 height 31
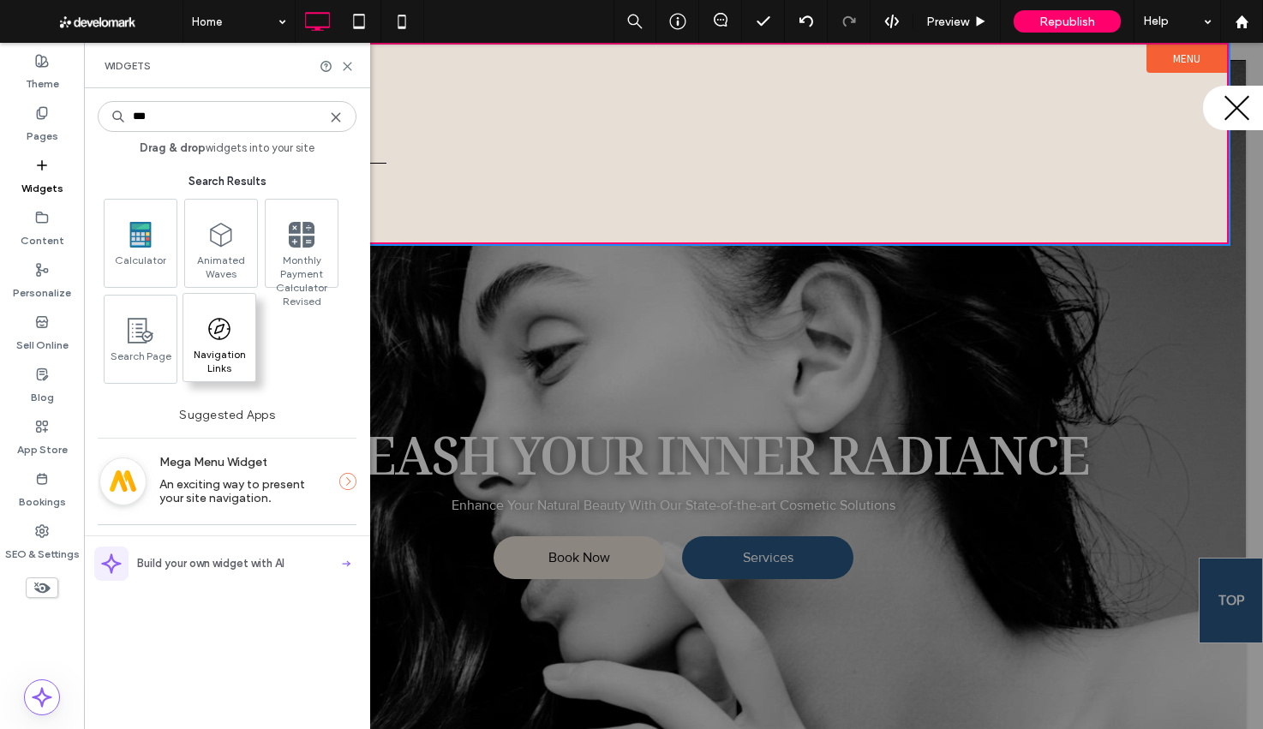
type input "***"
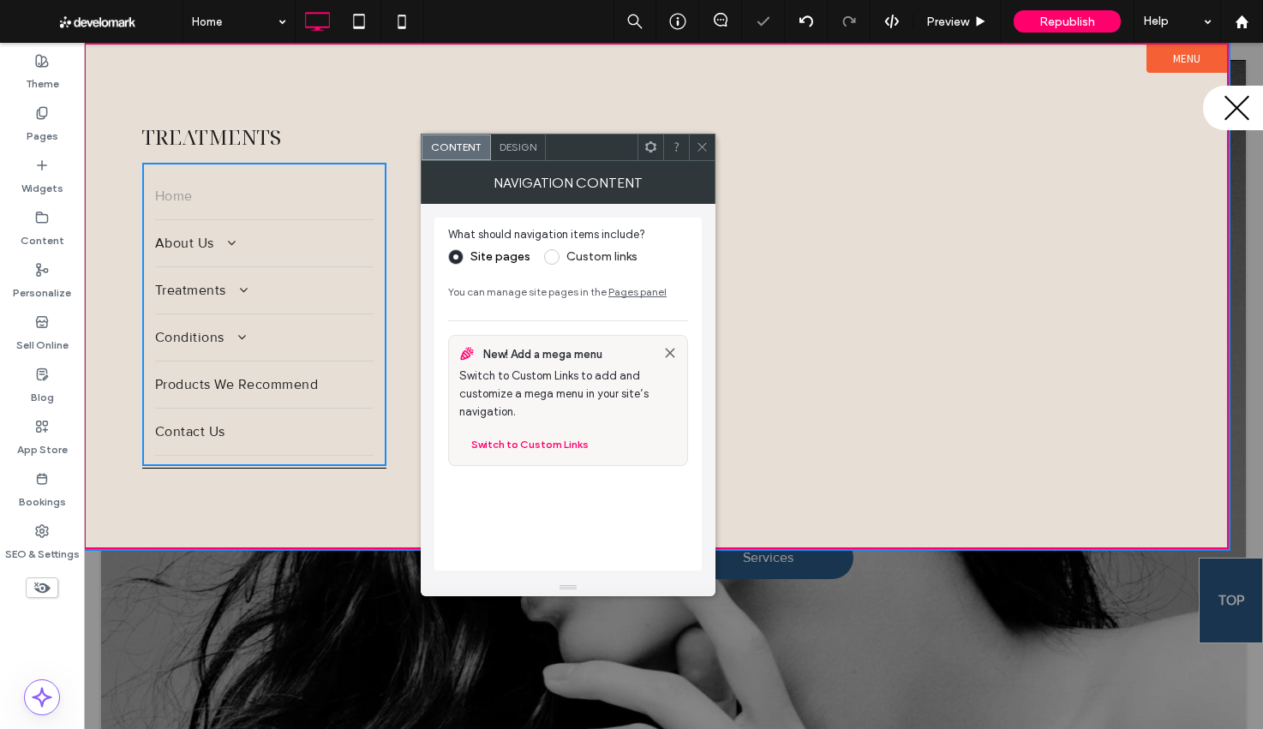
drag, startPoint x: 386, startPoint y: 261, endPoint x: 302, endPoint y: 218, distance: 94.2
drag, startPoint x: 700, startPoint y: 146, endPoint x: 487, endPoint y: 210, distance: 221.7
click at [699, 146] on icon at bounding box center [702, 146] width 13 height 13
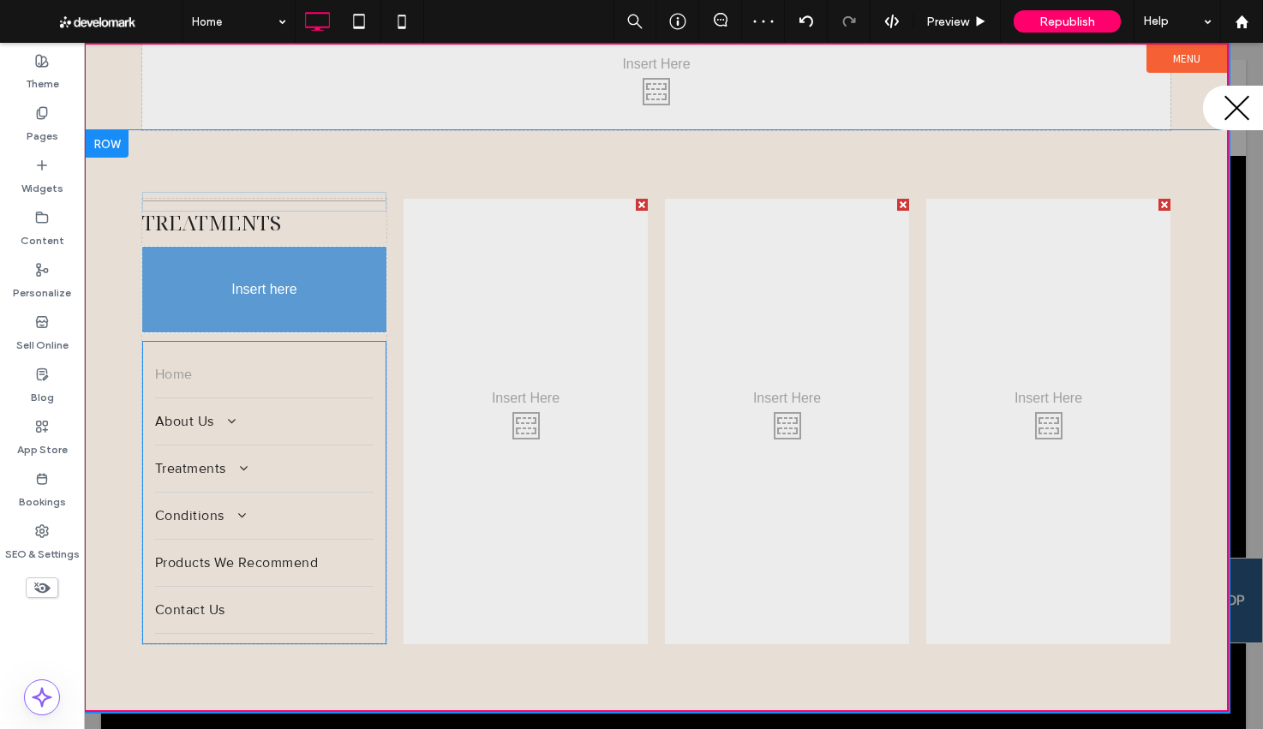
drag, startPoint x: 257, startPoint y: 467, endPoint x: 244, endPoint y: 266, distance: 200.9
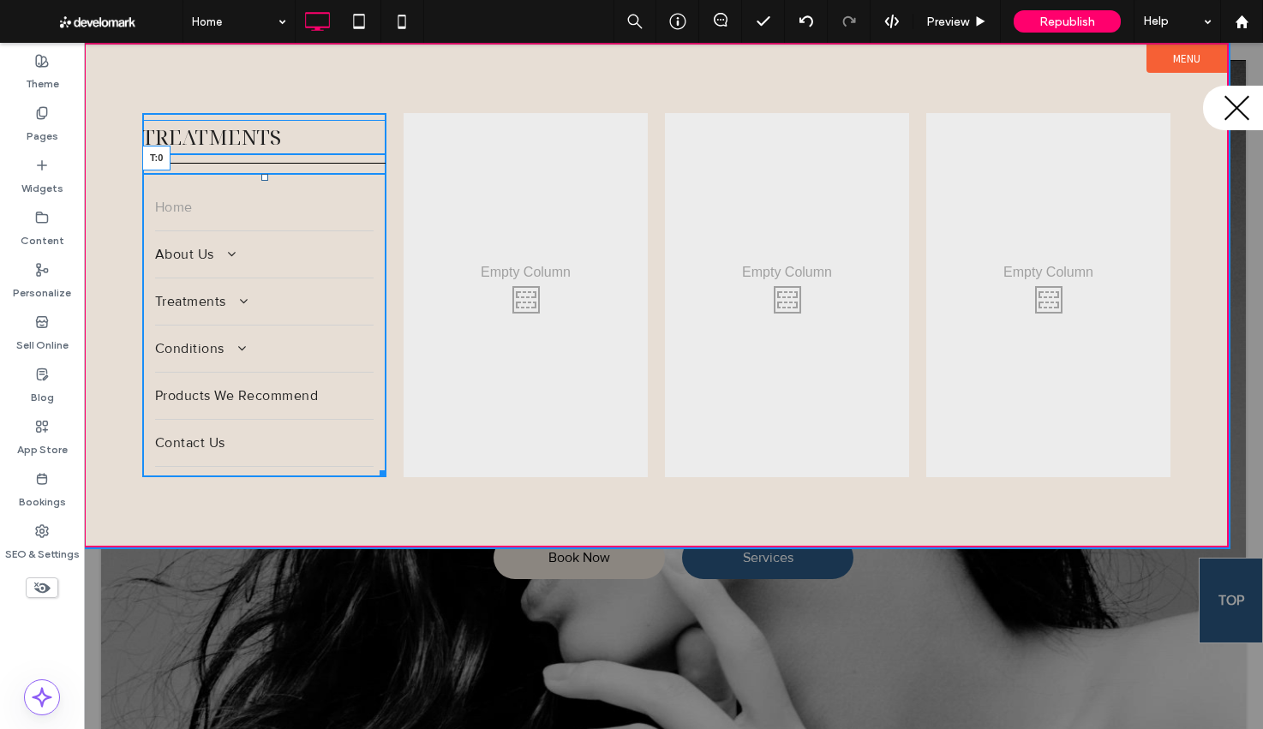
drag, startPoint x: 265, startPoint y: 186, endPoint x: 348, endPoint y: 213, distance: 87.5
click at [264, 170] on div "Click To Paste Click To Paste Treatments Home About Us Providers FAQ Shop Revie…" at bounding box center [264, 295] width 244 height 364
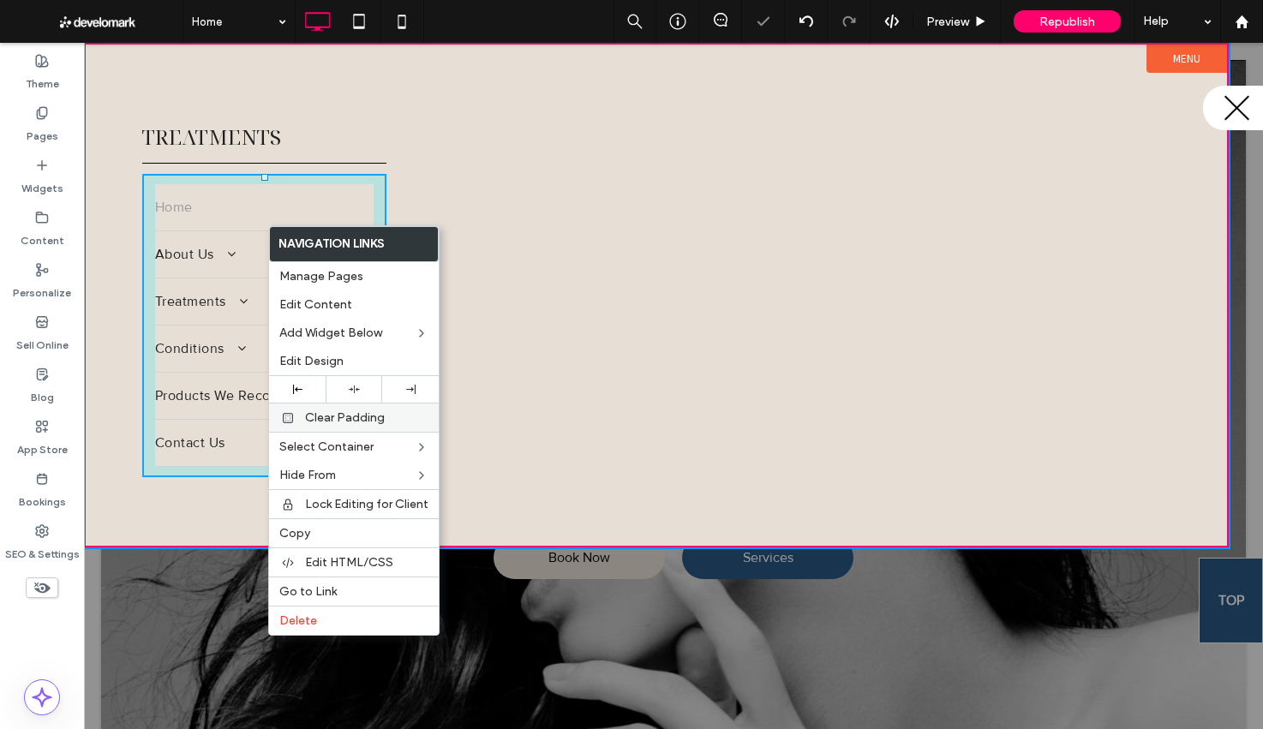
click at [333, 414] on span "Clear Padding" at bounding box center [345, 417] width 80 height 15
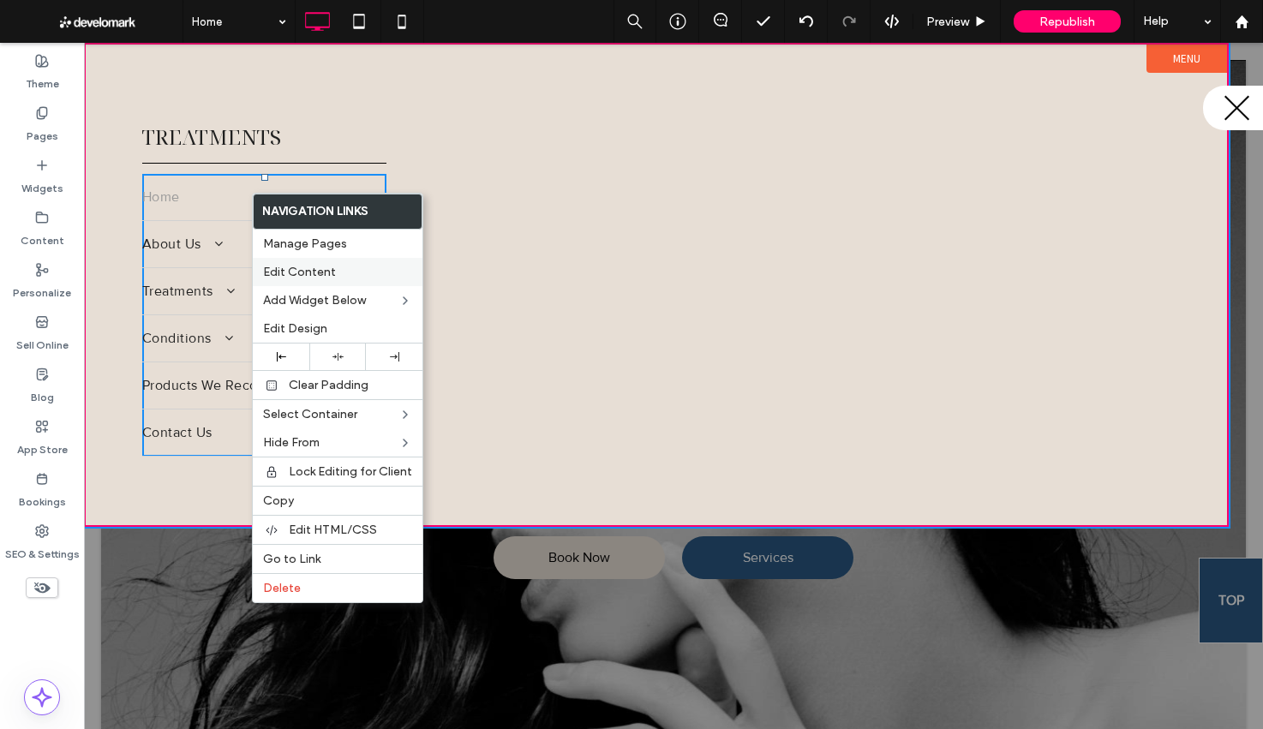
click at [316, 275] on span "Edit Content" at bounding box center [299, 272] width 73 height 15
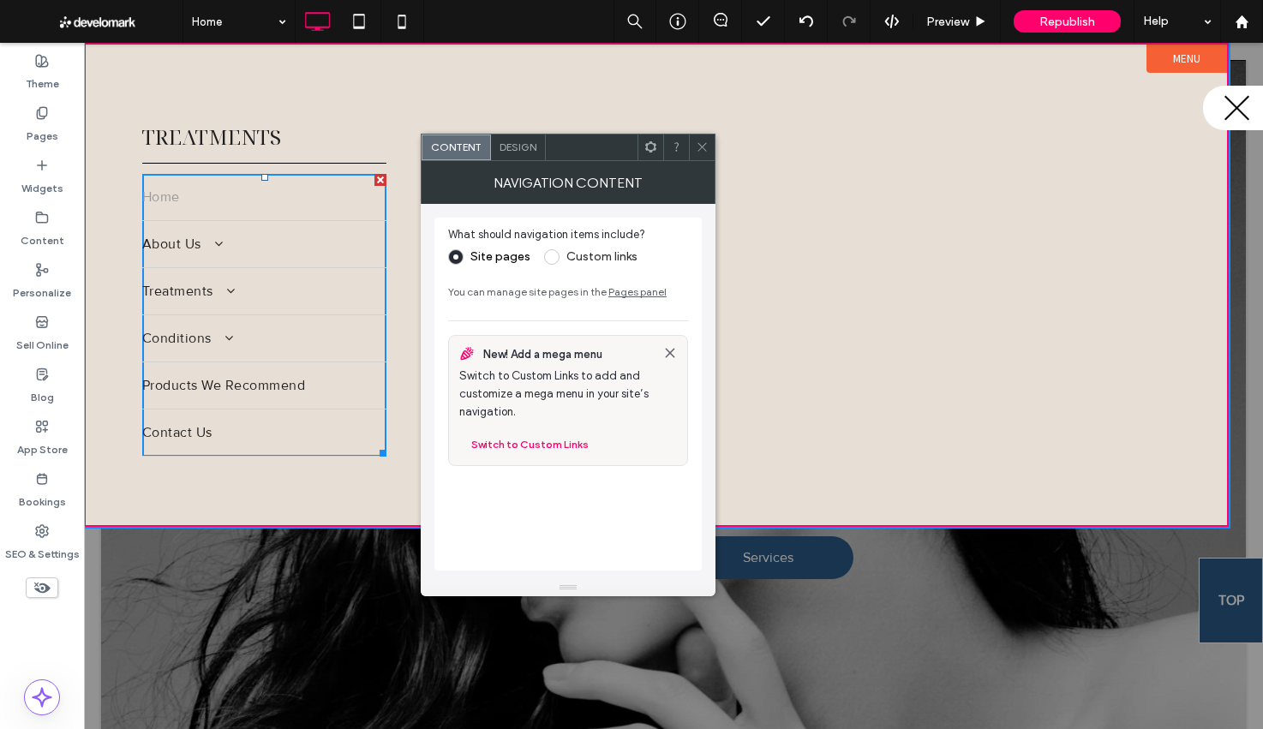
click at [595, 260] on label "Custom links" at bounding box center [601, 256] width 71 height 15
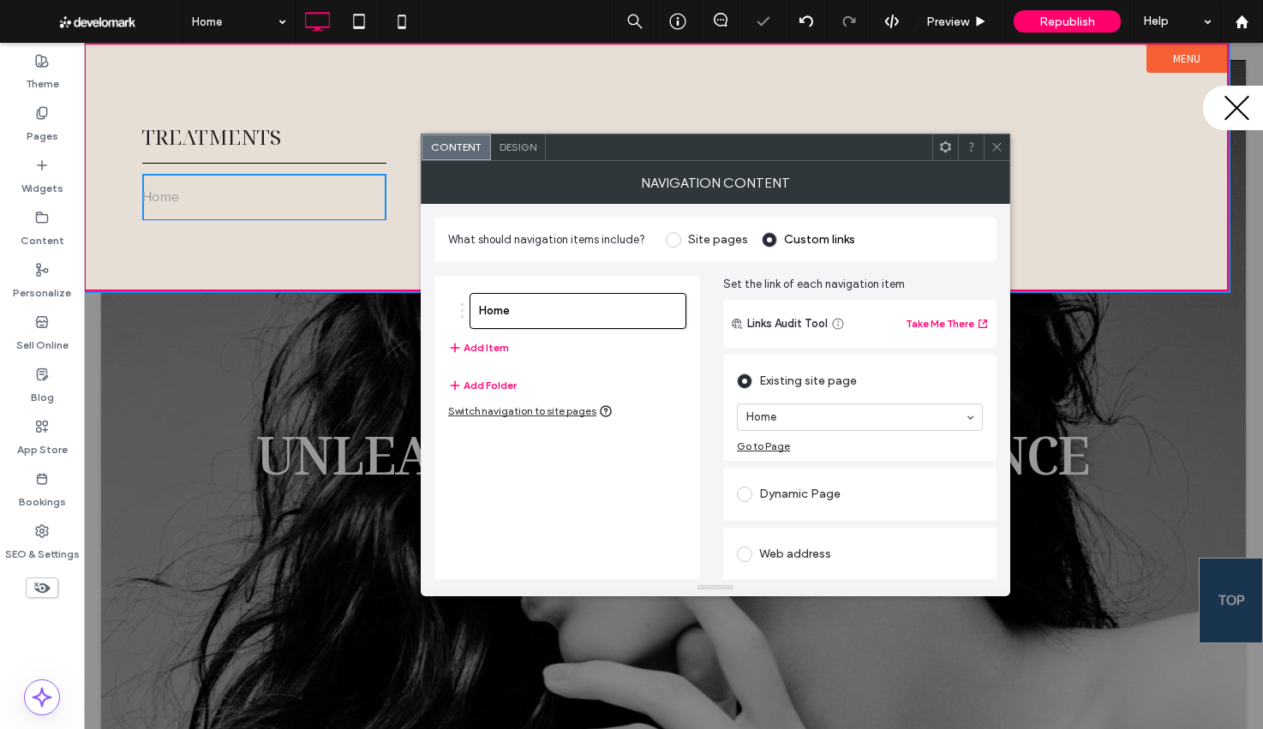
click at [849, 432] on section "Home" at bounding box center [860, 417] width 246 height 45
click at [470, 344] on button "Add Item" at bounding box center [478, 348] width 61 height 21
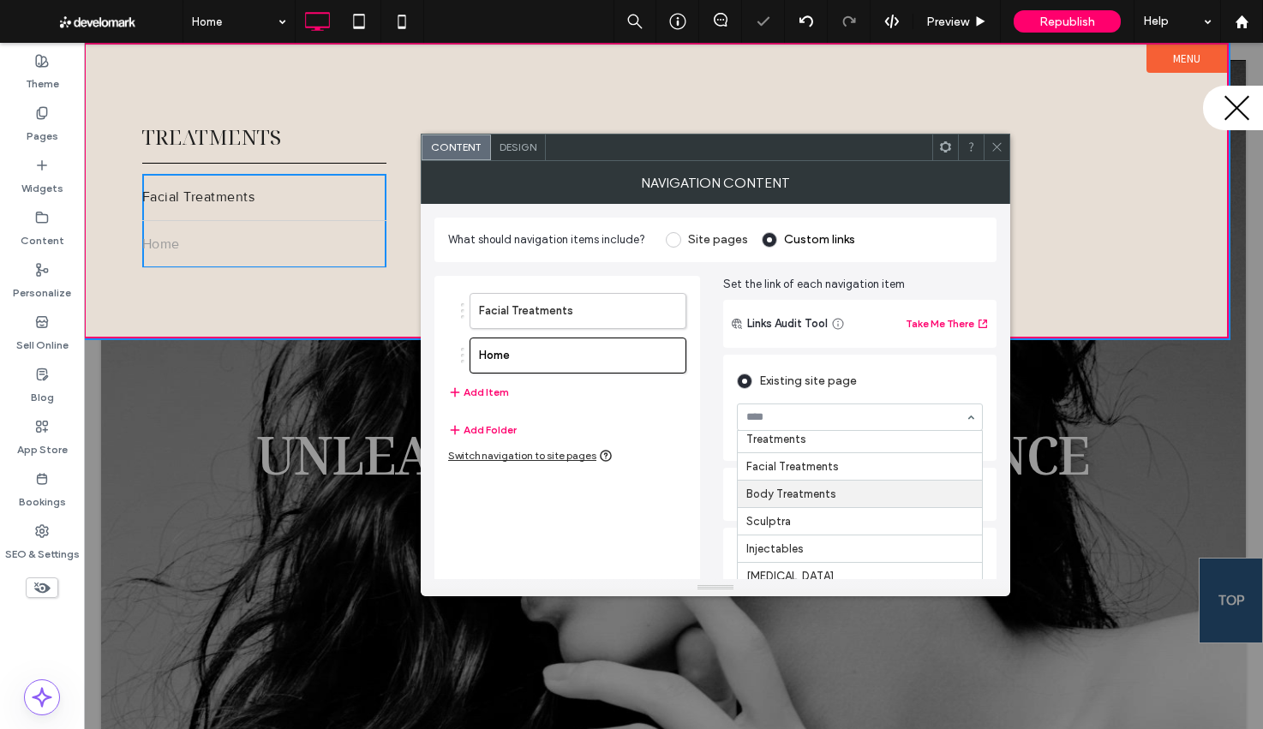
scroll to position [254, 0]
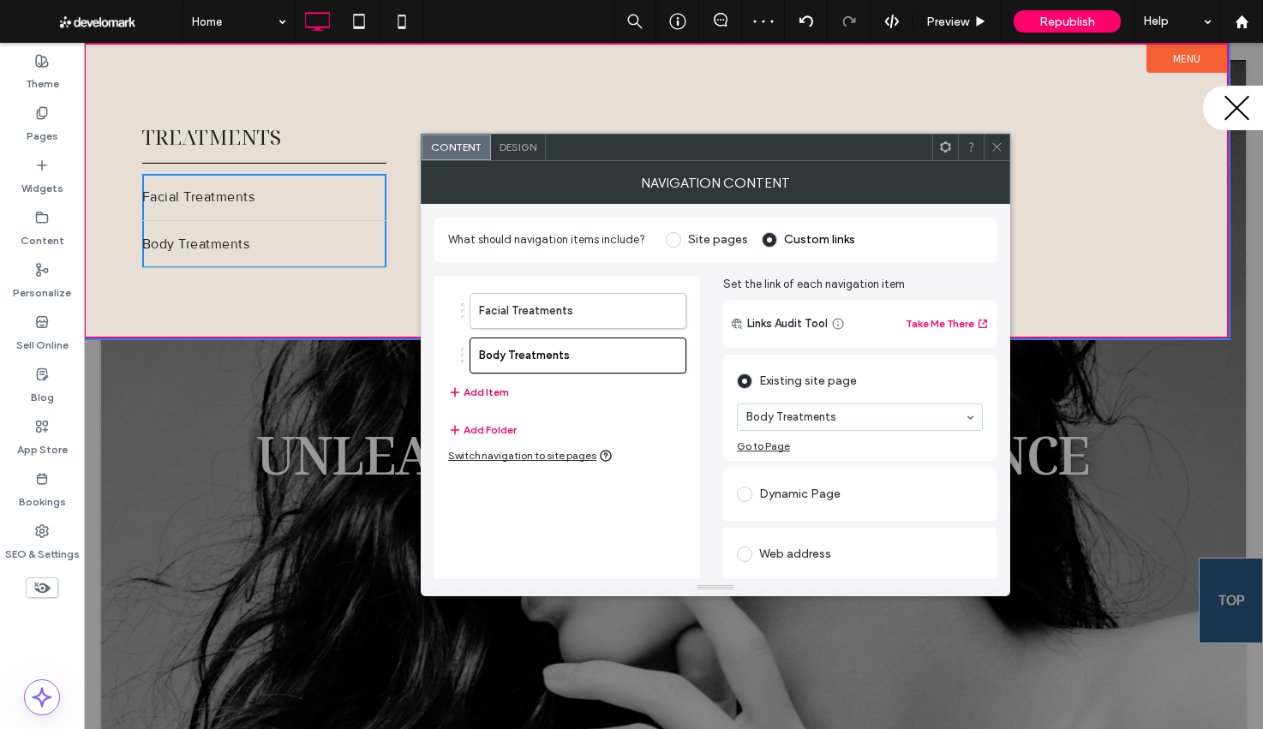
click at [506, 391] on button "Add Item" at bounding box center [478, 392] width 61 height 21
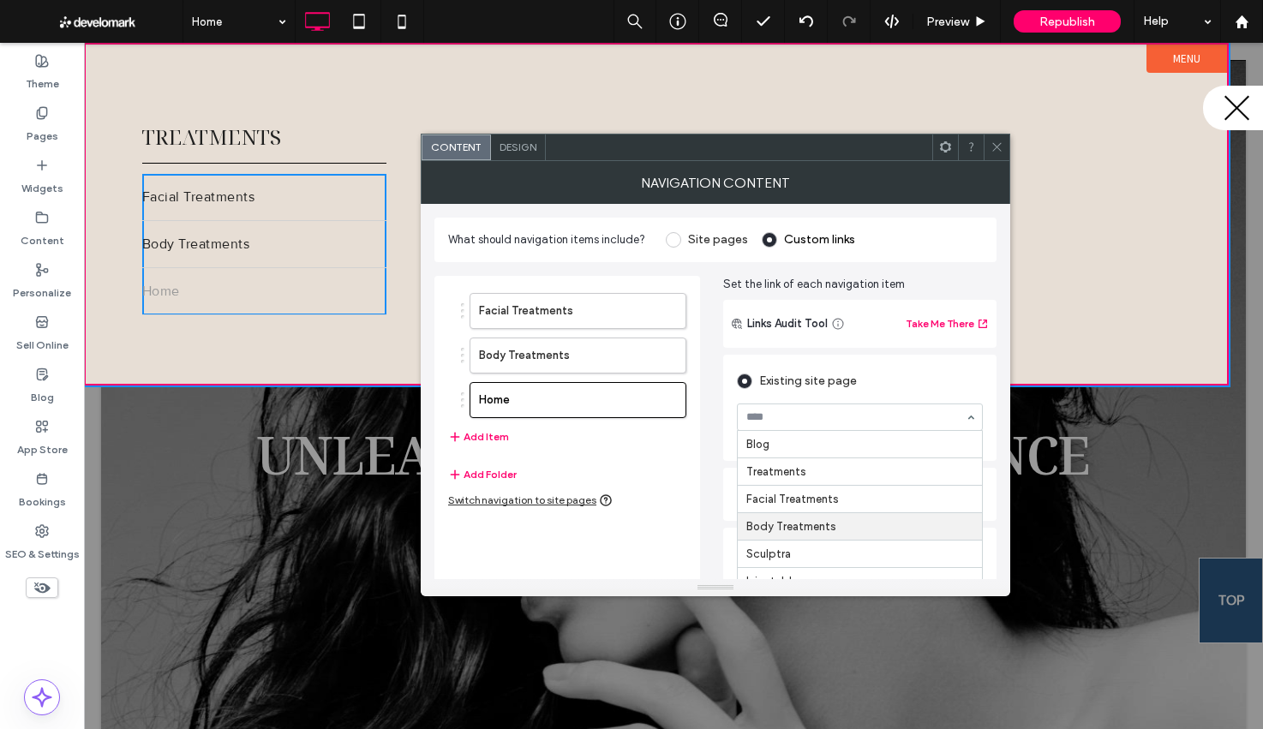
scroll to position [224, 0]
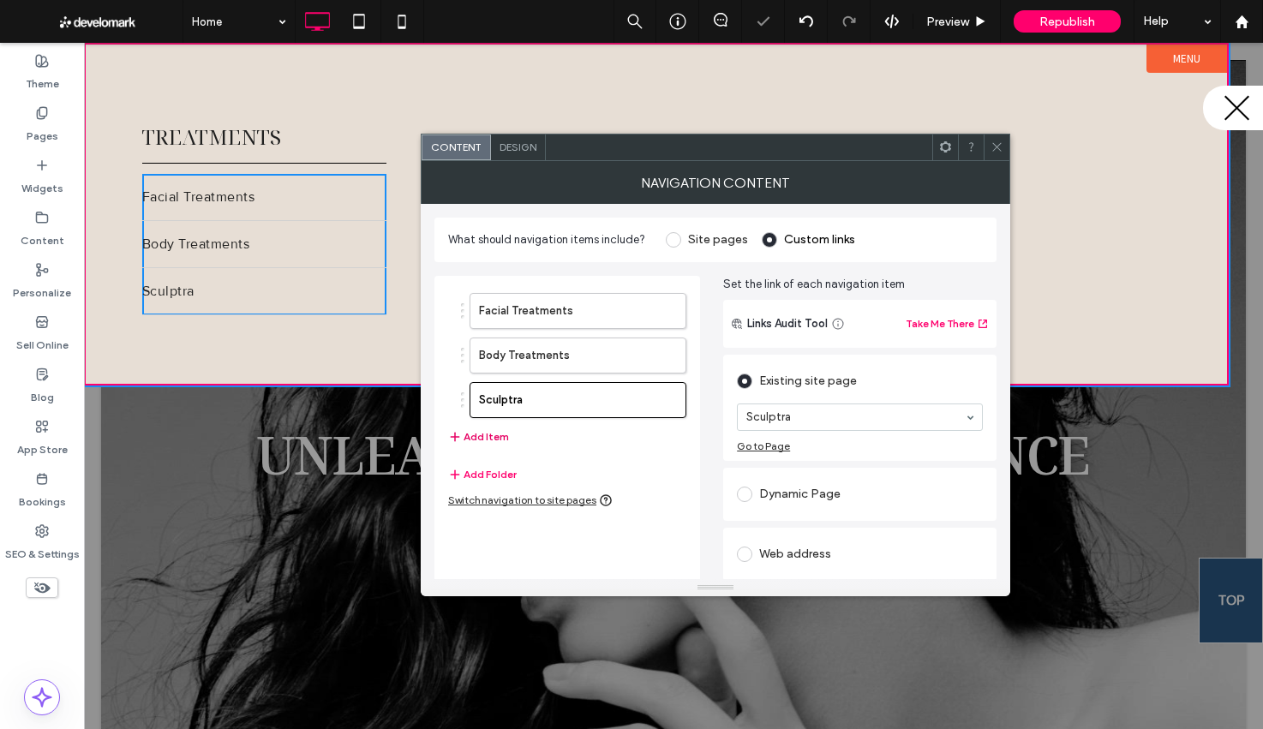
click at [498, 439] on button "Add Item" at bounding box center [478, 437] width 61 height 21
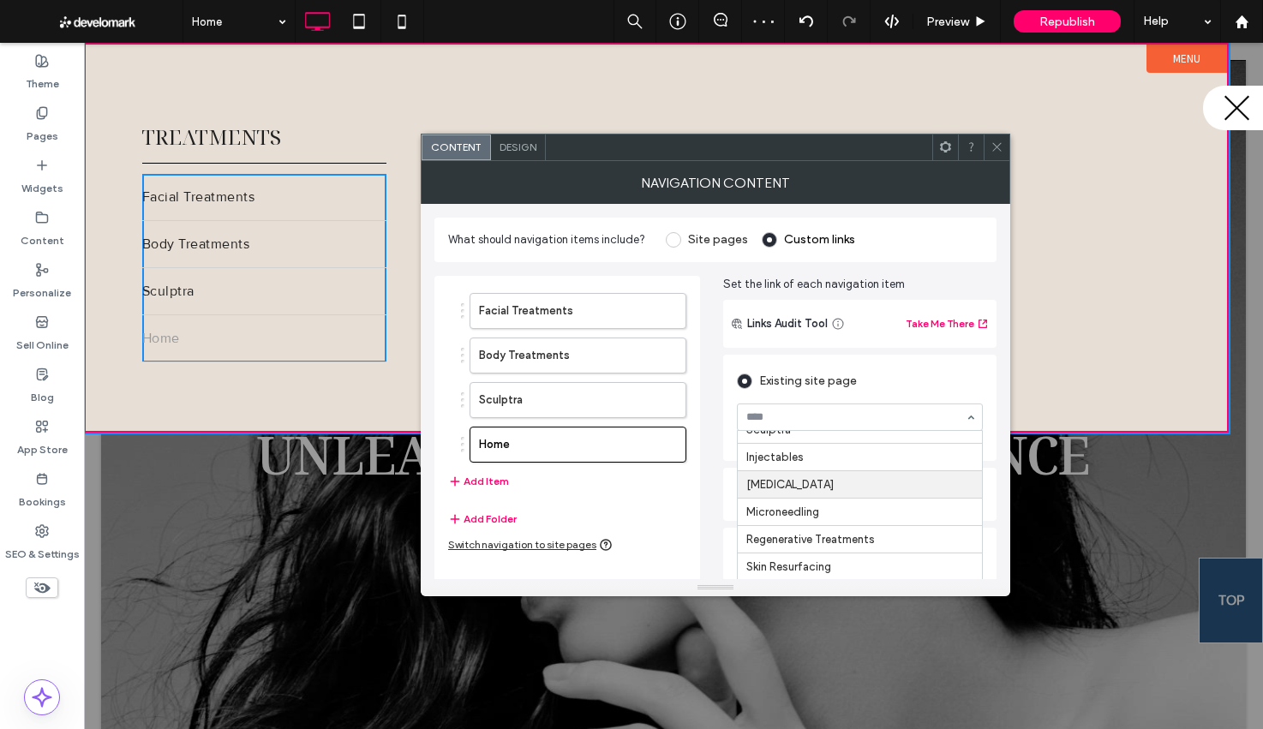
scroll to position [349, 0]
drag, startPoint x: 834, startPoint y: 466, endPoint x: 807, endPoint y: 468, distance: 26.6
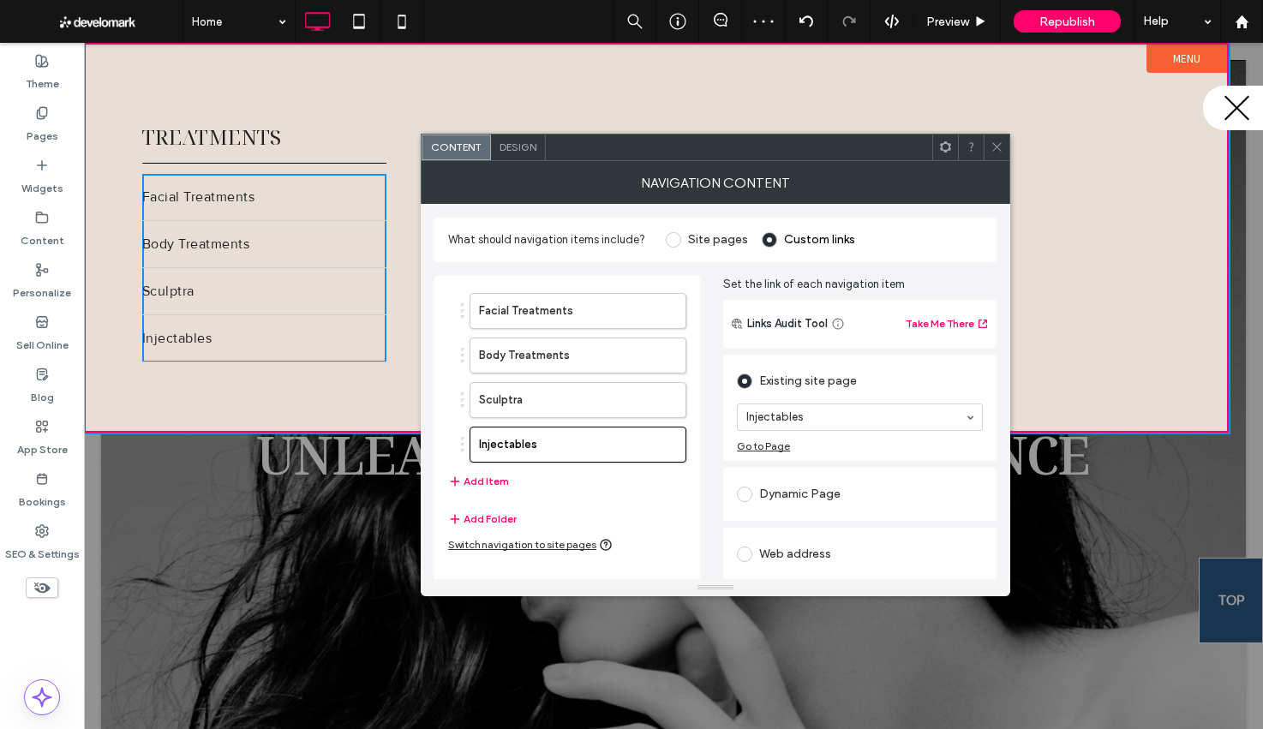
click at [464, 491] on div "Facial Treatments Body Treatments Sculptra Injectables Add Item" at bounding box center [567, 392] width 238 height 216
click at [467, 487] on button "Add Item" at bounding box center [478, 481] width 61 height 21
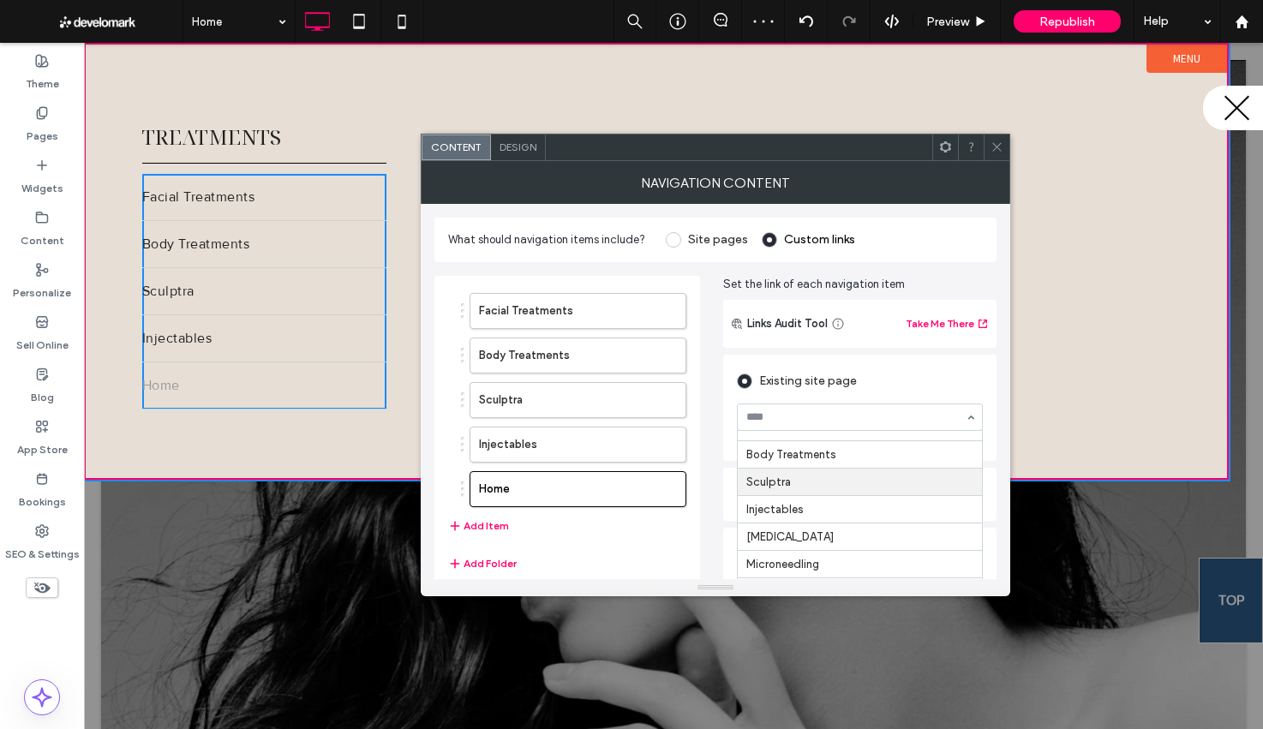
scroll to position [312, 0]
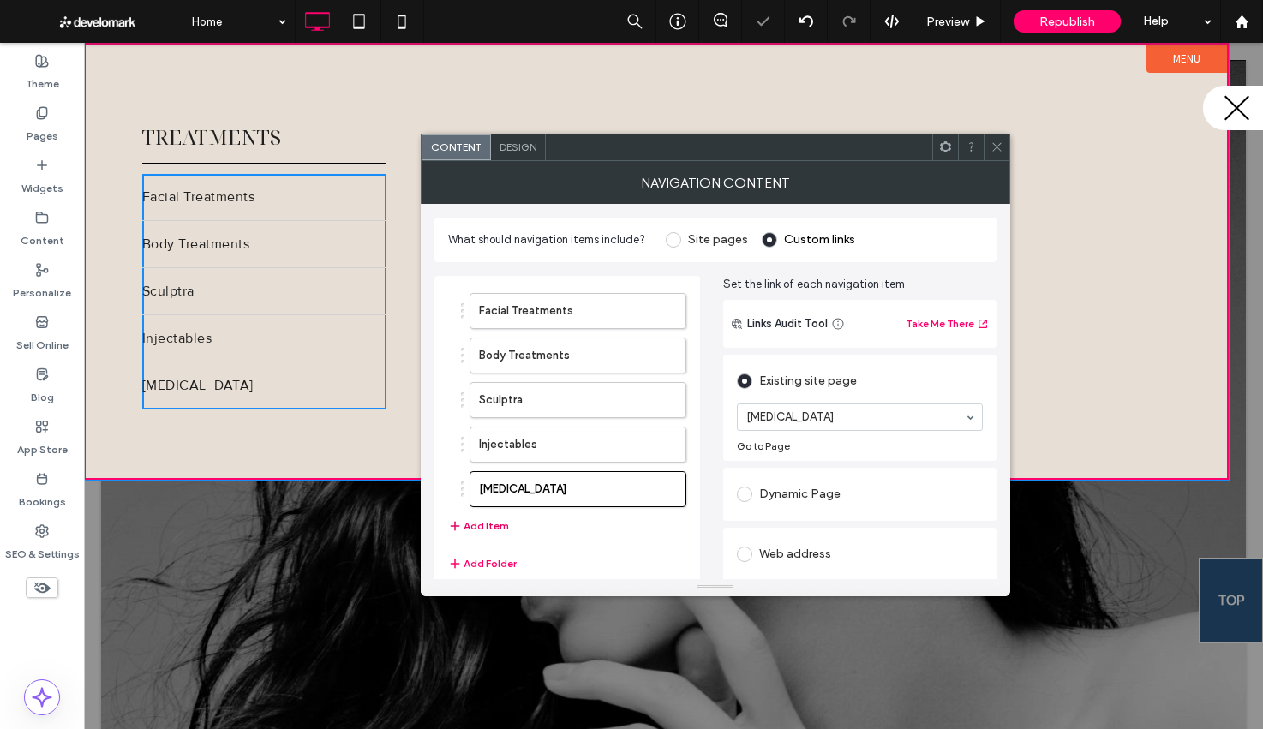
click at [481, 533] on button "Add Item" at bounding box center [478, 526] width 61 height 21
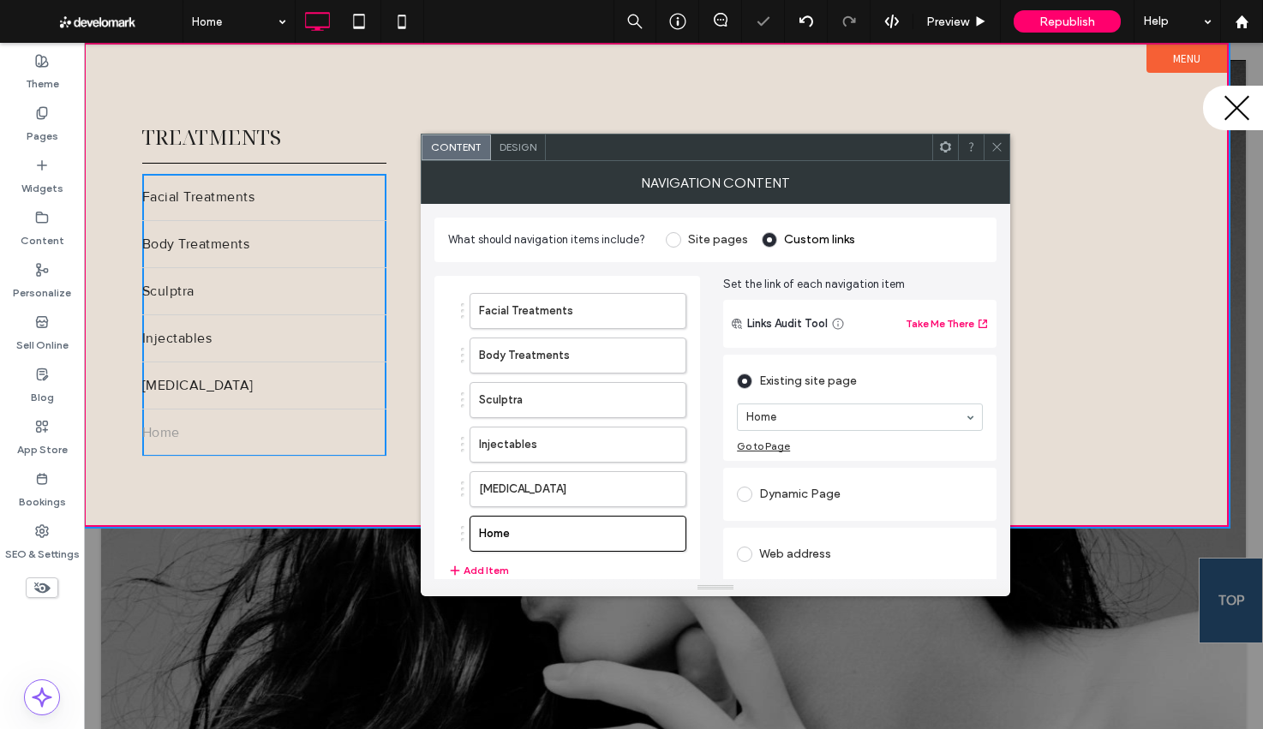
drag, startPoint x: 777, startPoint y: 407, endPoint x: 788, endPoint y: 421, distance: 18.3
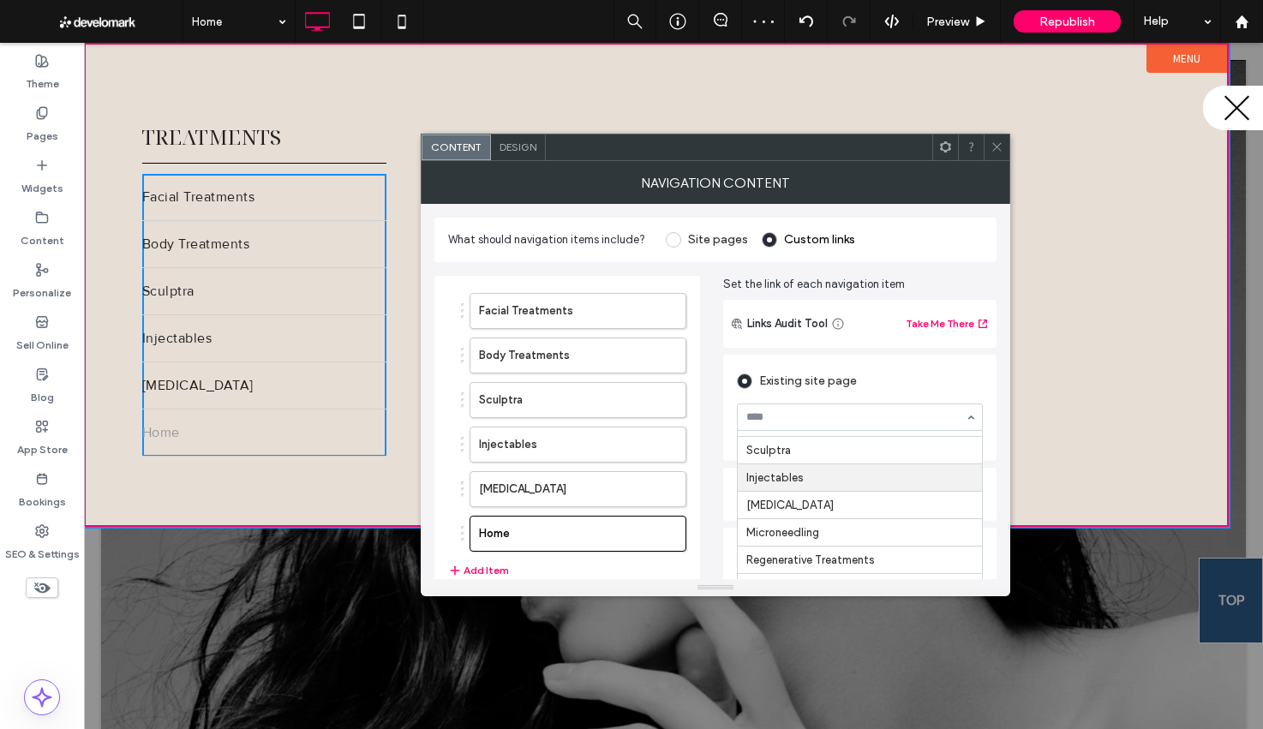
scroll to position [379, 0]
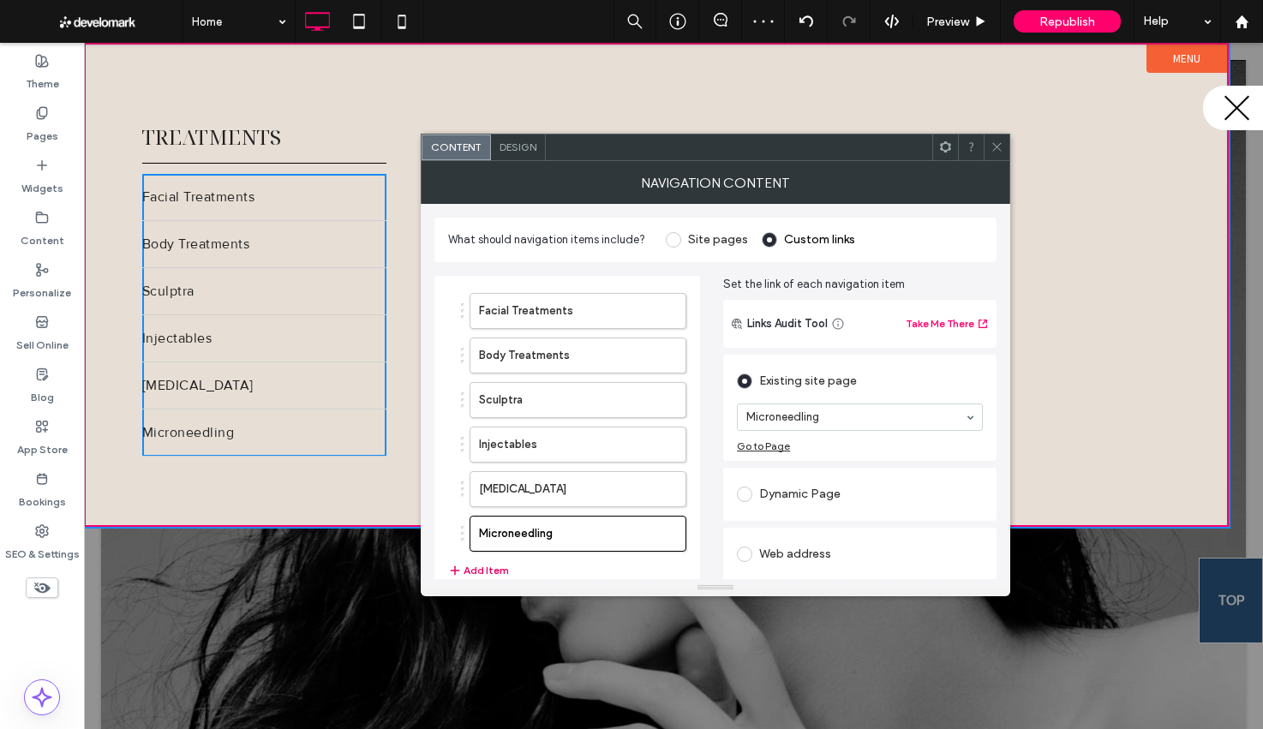
click at [471, 571] on button "Add Item" at bounding box center [478, 570] width 61 height 21
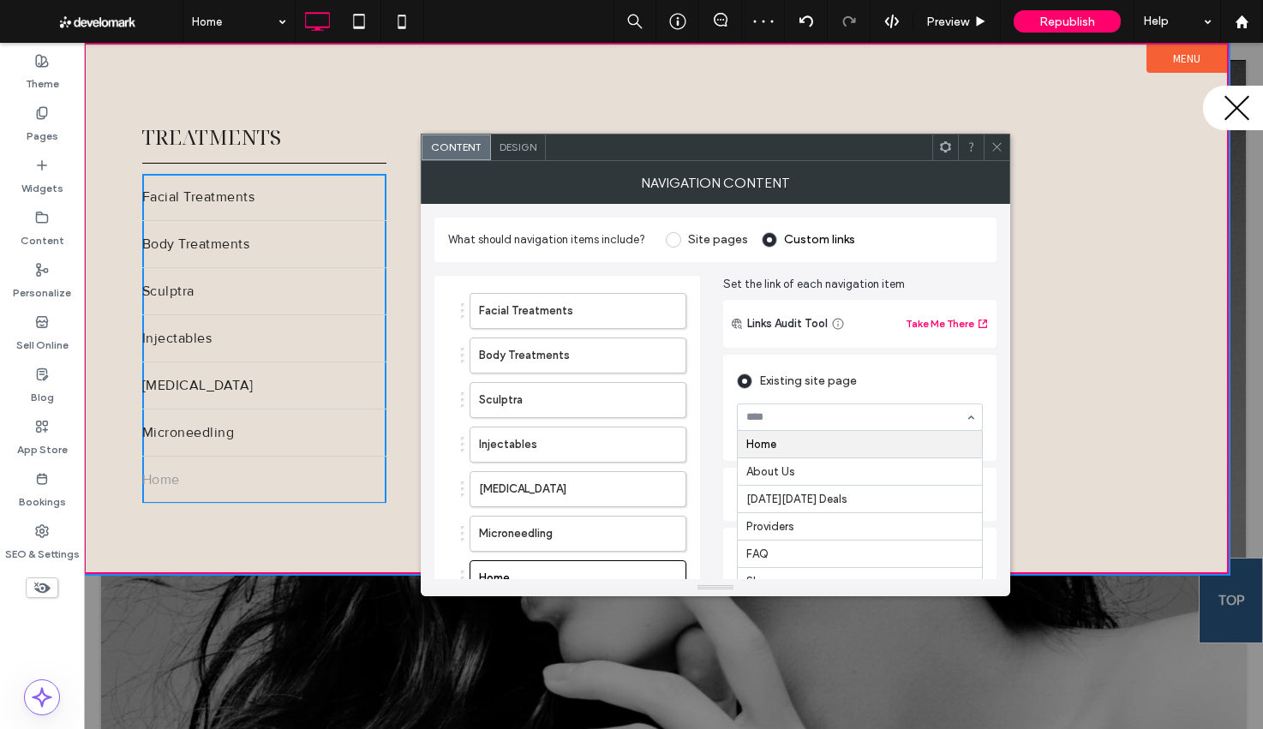
drag, startPoint x: 809, startPoint y: 412, endPoint x: 854, endPoint y: 445, distance: 56.4
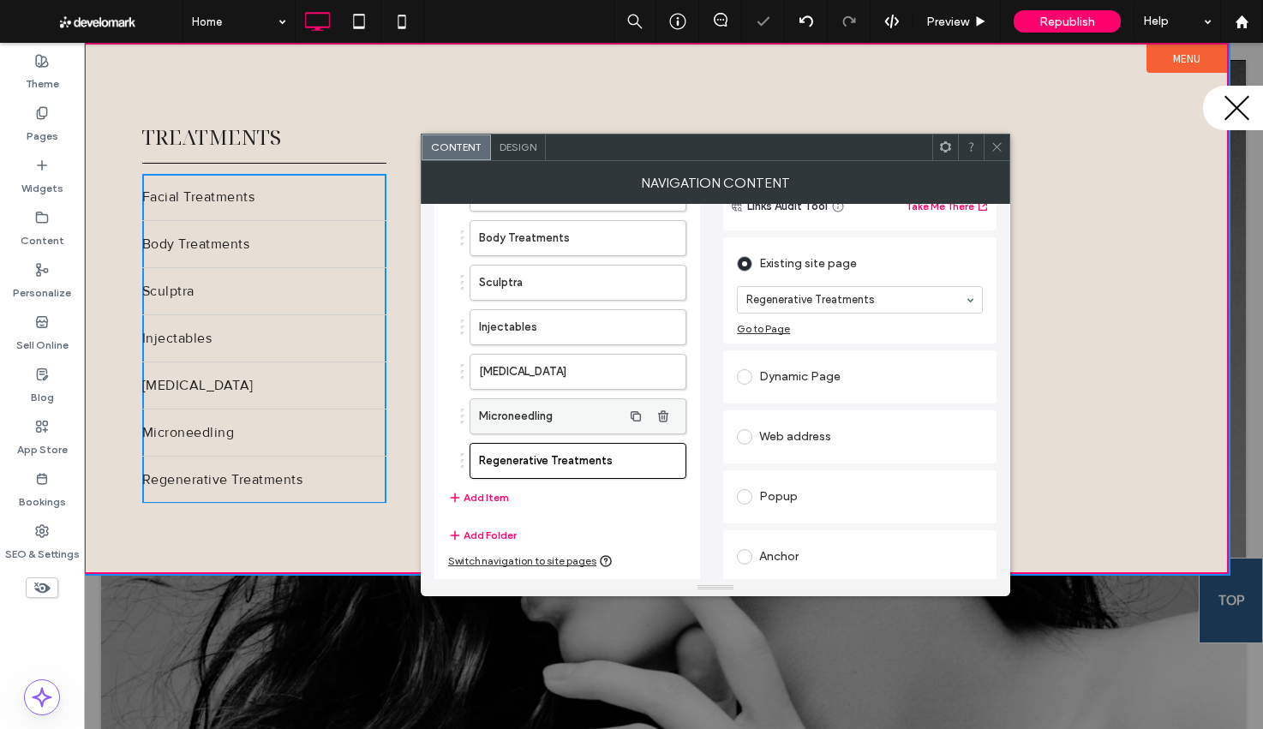
scroll to position [121, 0]
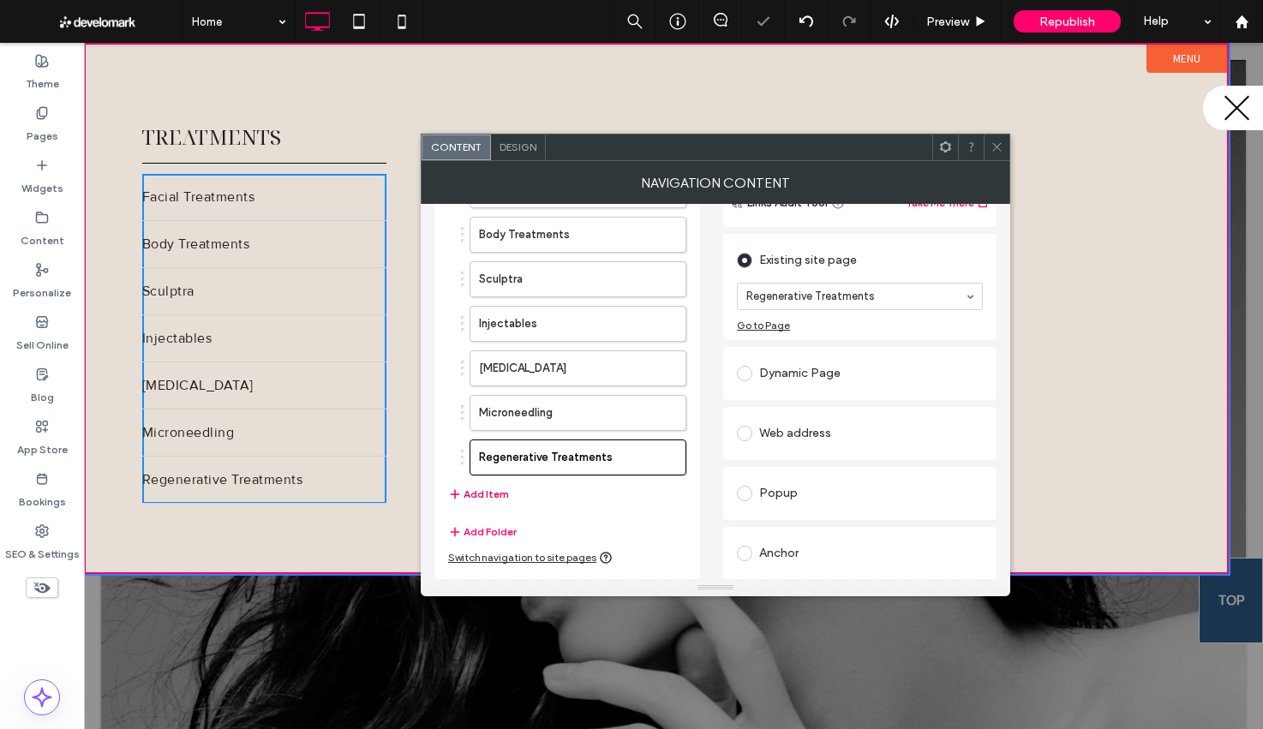
click at [484, 493] on button "Add Item" at bounding box center [478, 494] width 61 height 21
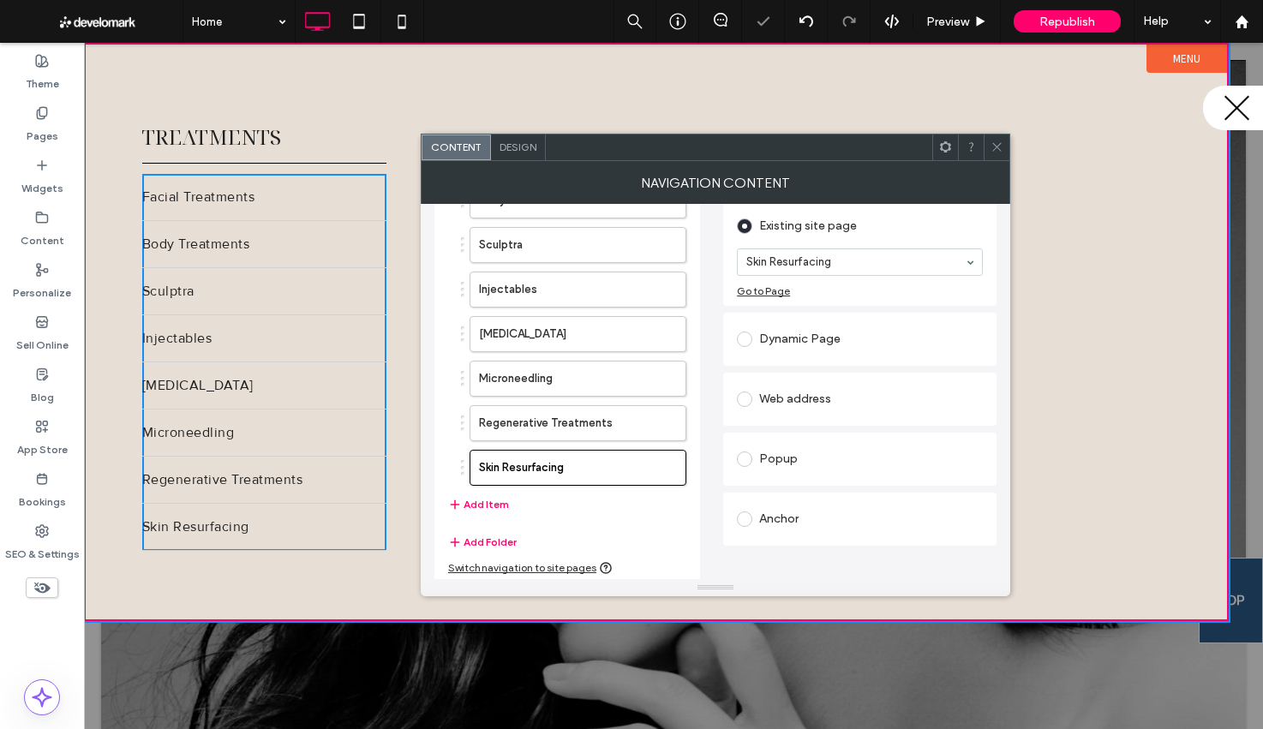
scroll to position [159, 0]
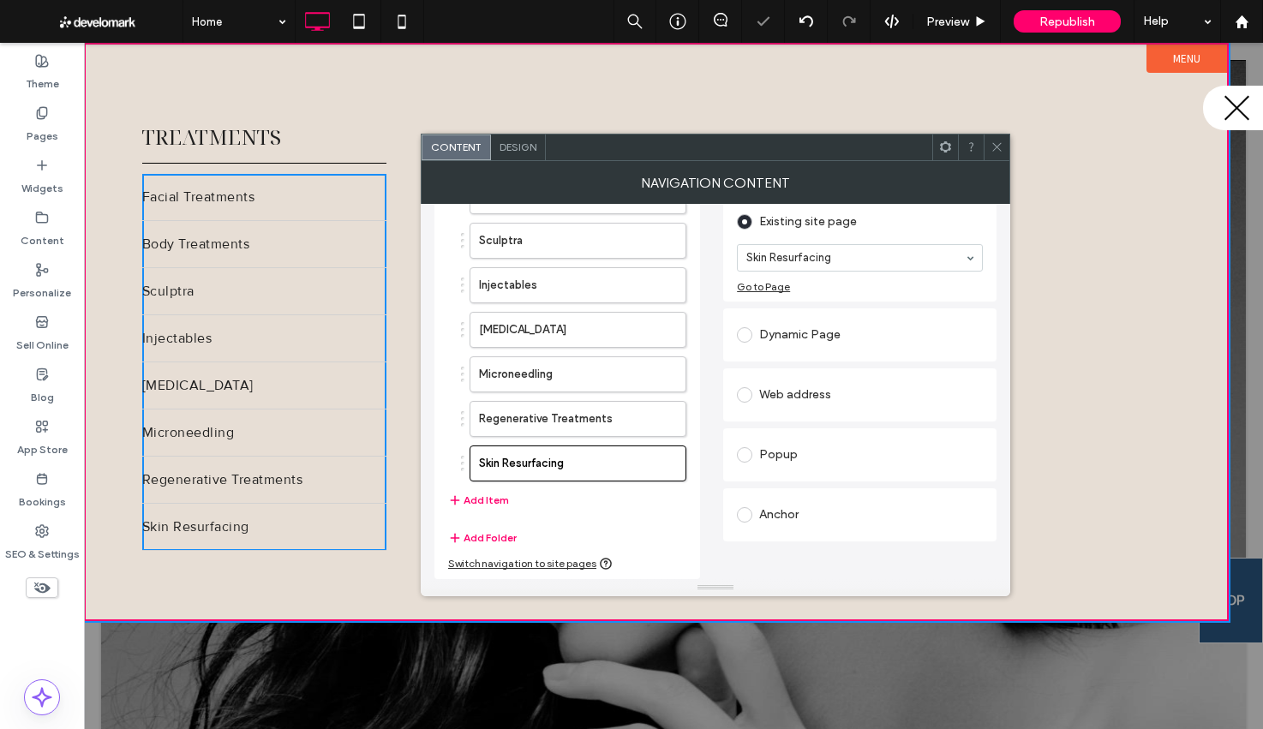
drag, startPoint x: 490, startPoint y: 499, endPoint x: 517, endPoint y: 486, distance: 29.9
click at [490, 499] on button "Add Item" at bounding box center [478, 500] width 61 height 21
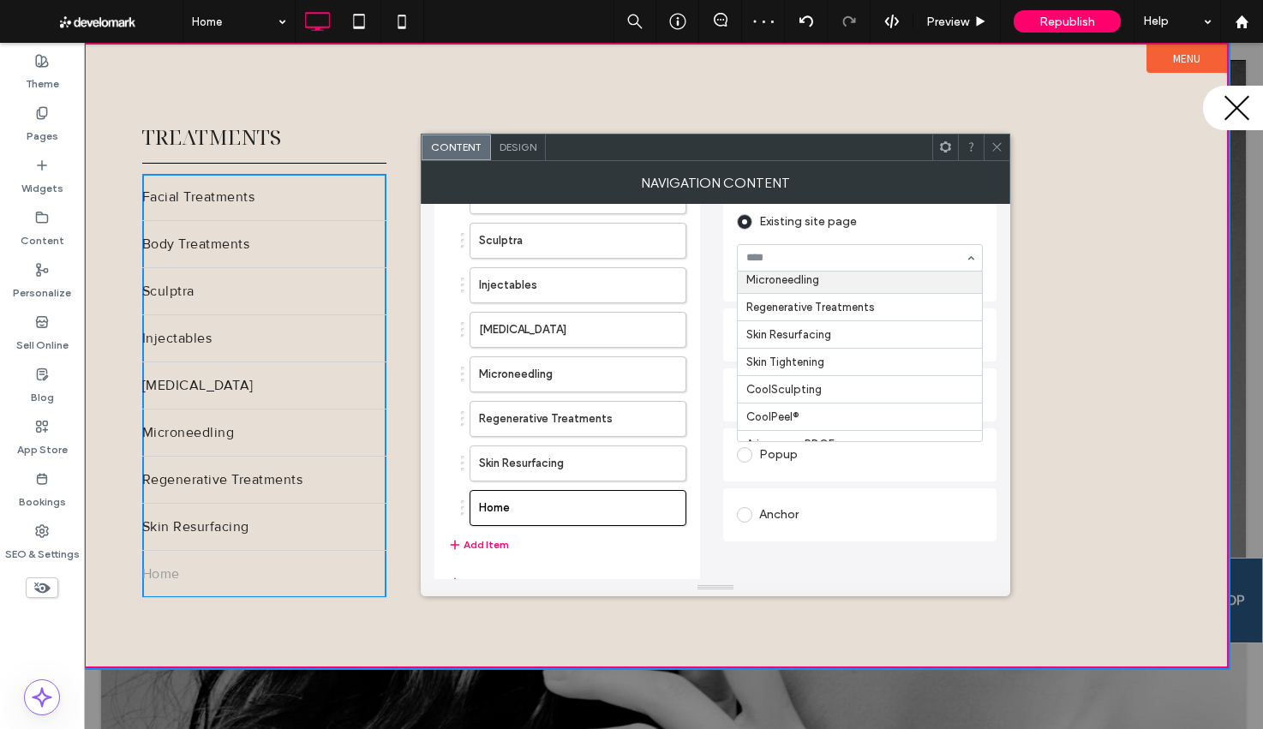
scroll to position [415, 0]
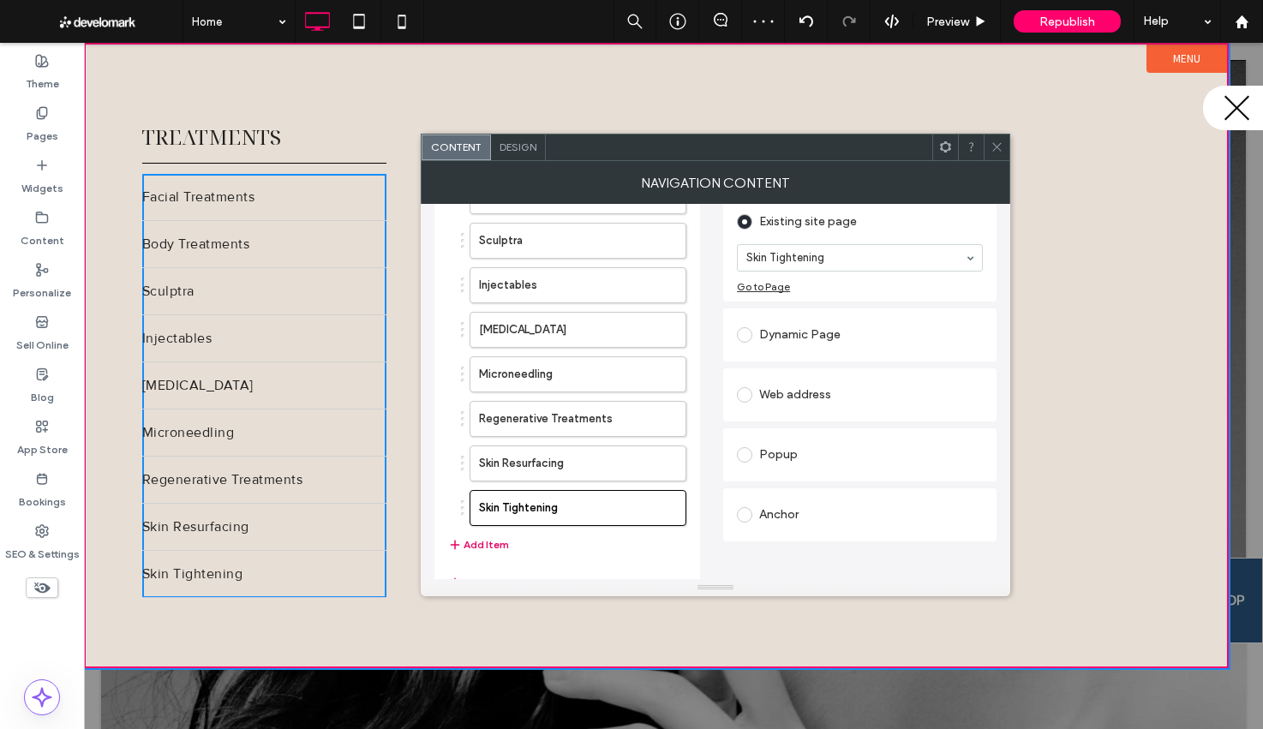
click at [469, 545] on button "Add Item" at bounding box center [478, 545] width 61 height 21
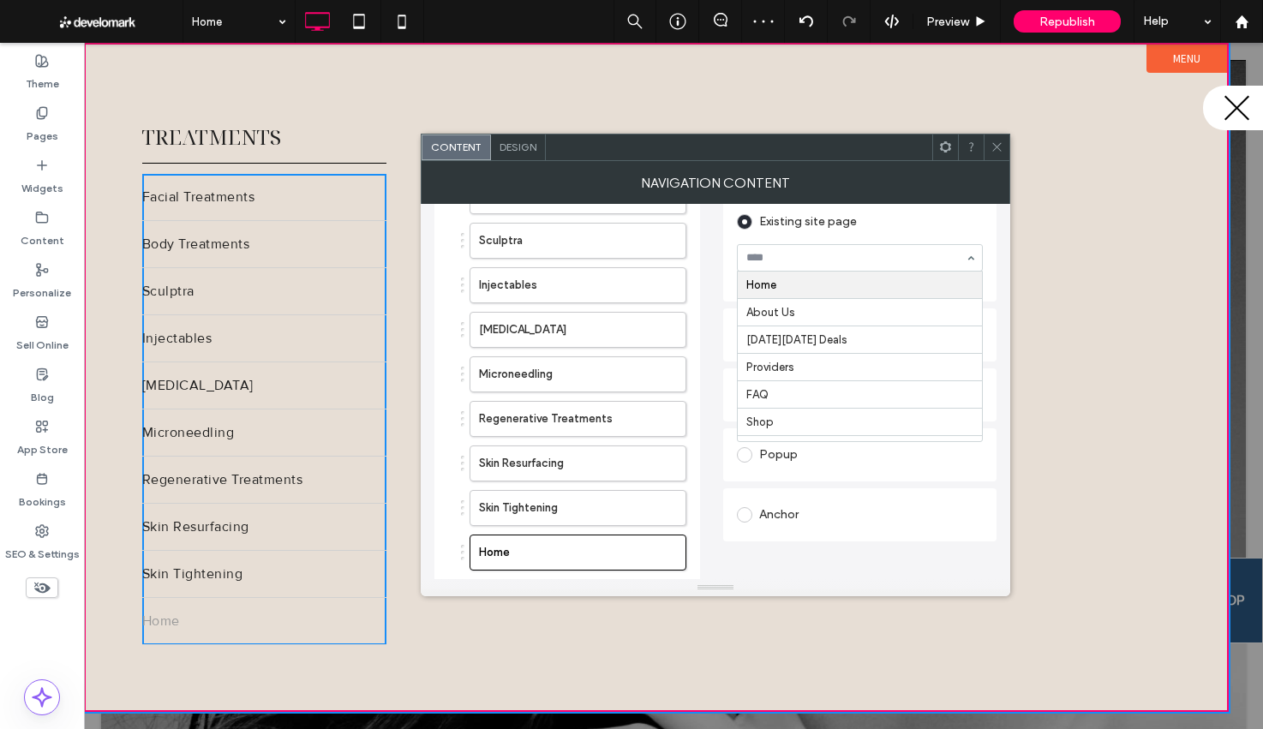
drag, startPoint x: 823, startPoint y: 254, endPoint x: 851, endPoint y: 354, distance: 104.1
drag, startPoint x: 844, startPoint y: 381, endPoint x: 821, endPoint y: 388, distance: 24.1
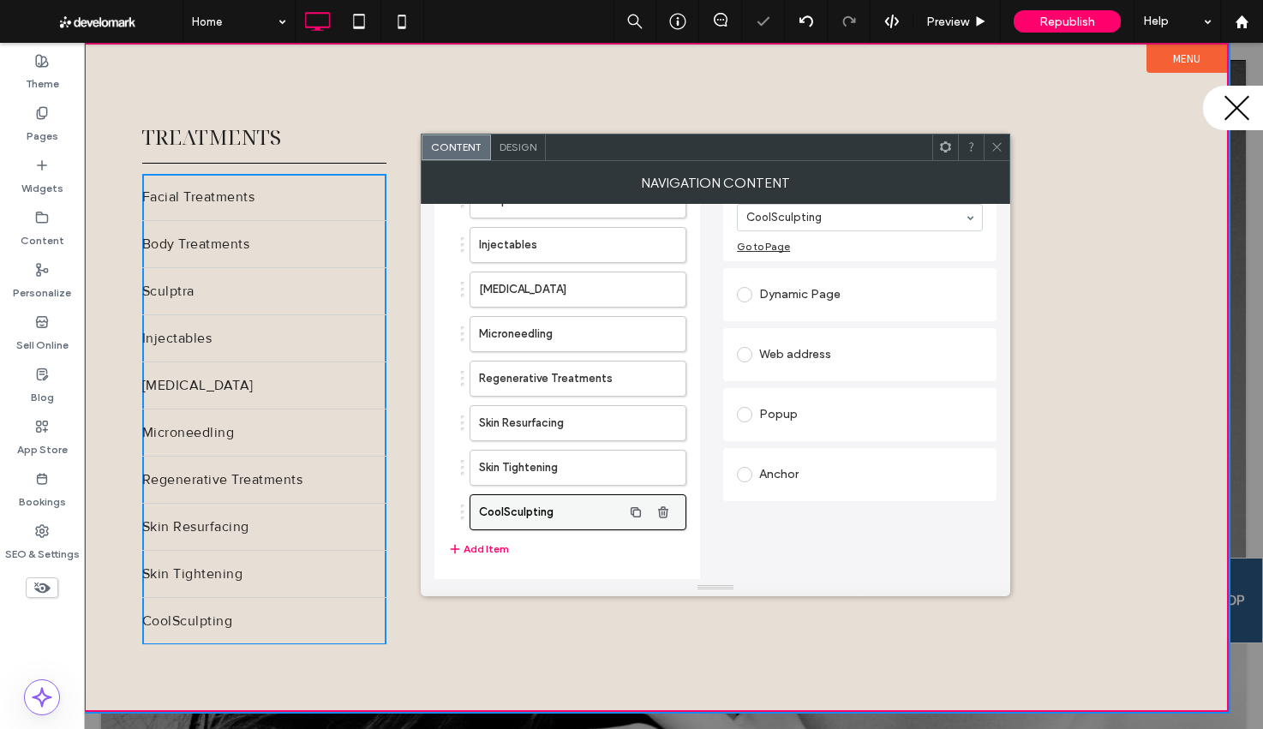
scroll to position [231, 0]
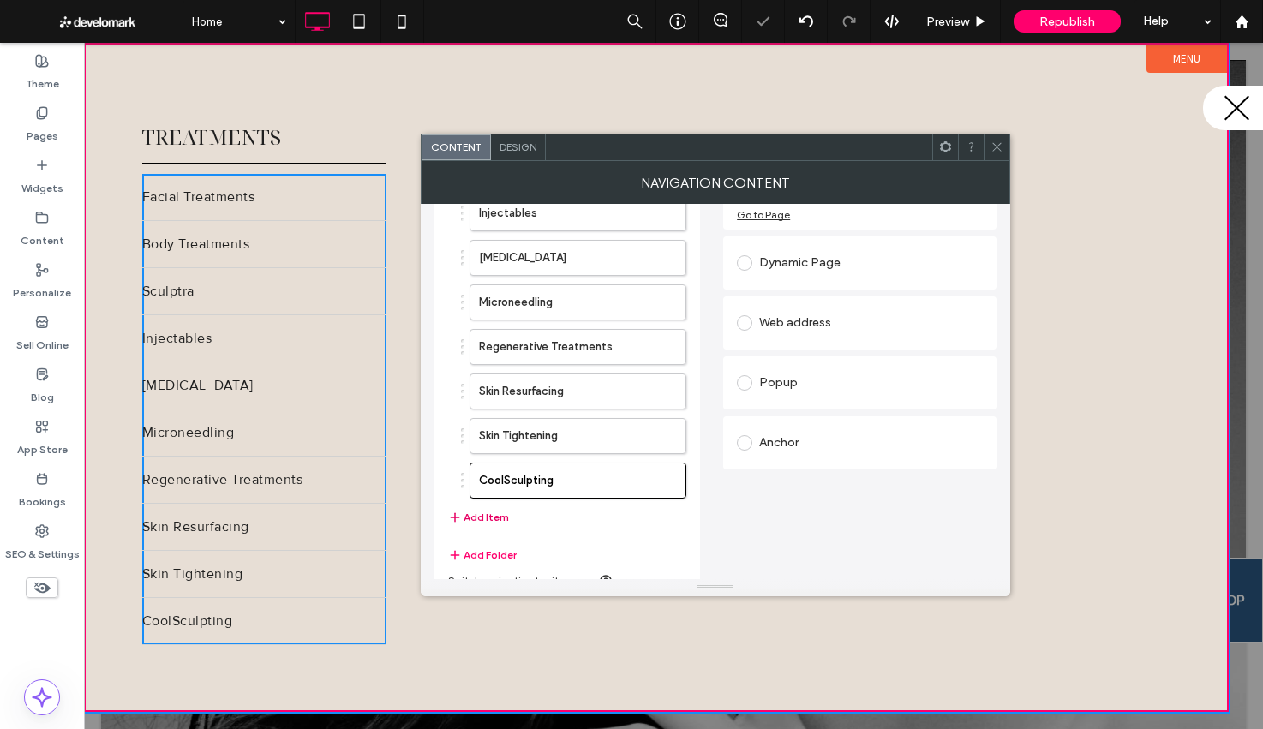
click at [483, 519] on button "Add Item" at bounding box center [478, 517] width 61 height 21
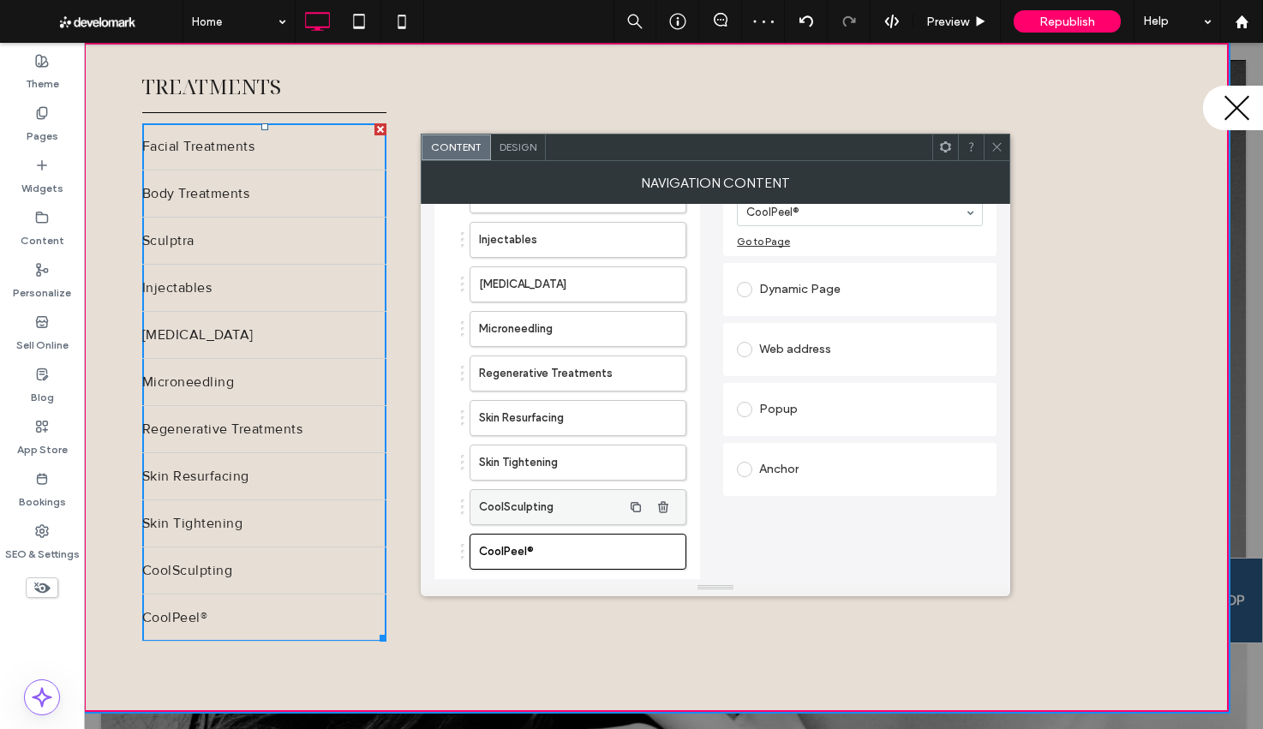
scroll to position [256, 0]
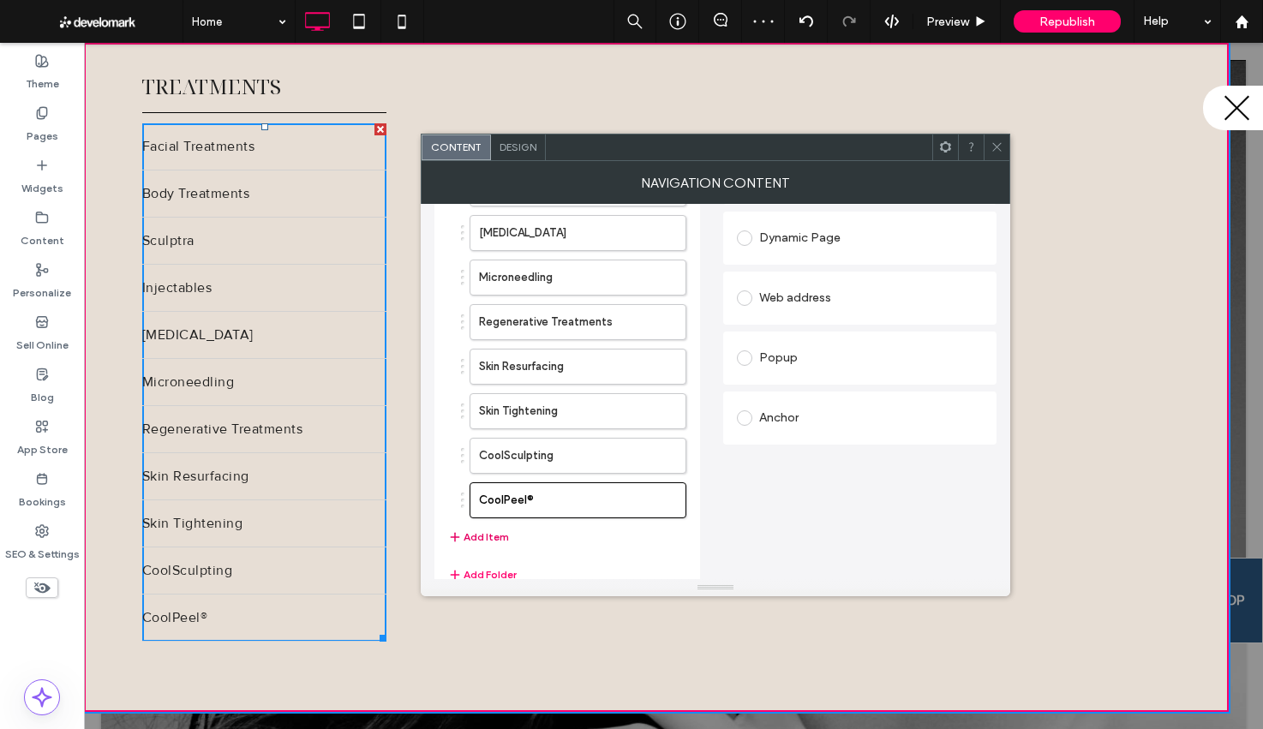
click at [470, 531] on button "Add Item" at bounding box center [478, 537] width 61 height 21
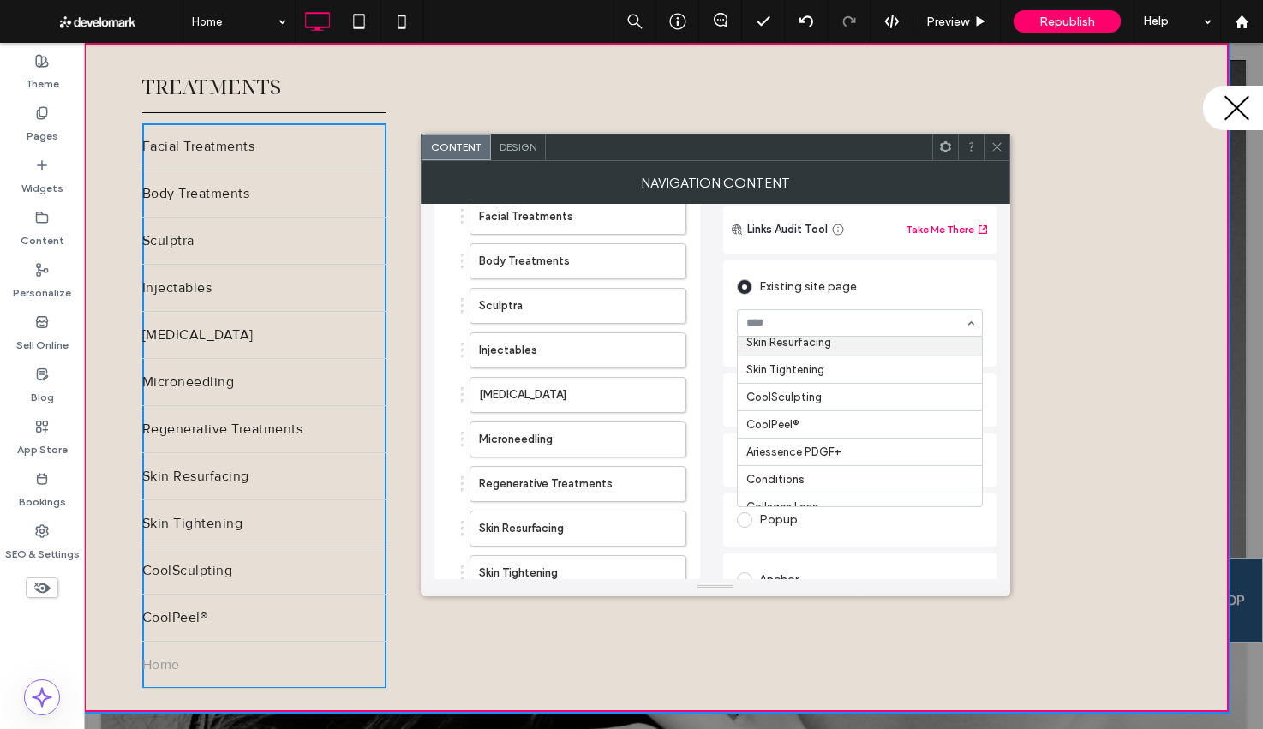
scroll to position [481, 0]
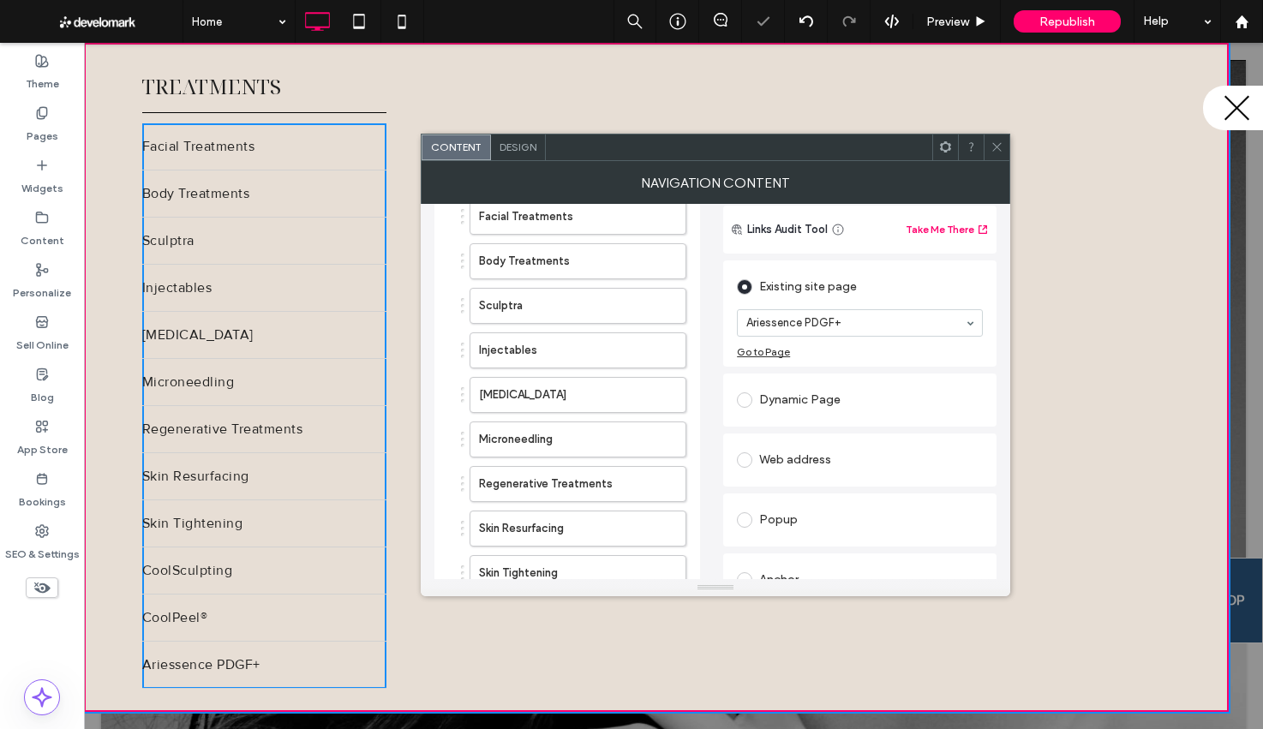
click at [514, 145] on span "Design" at bounding box center [517, 146] width 37 height 13
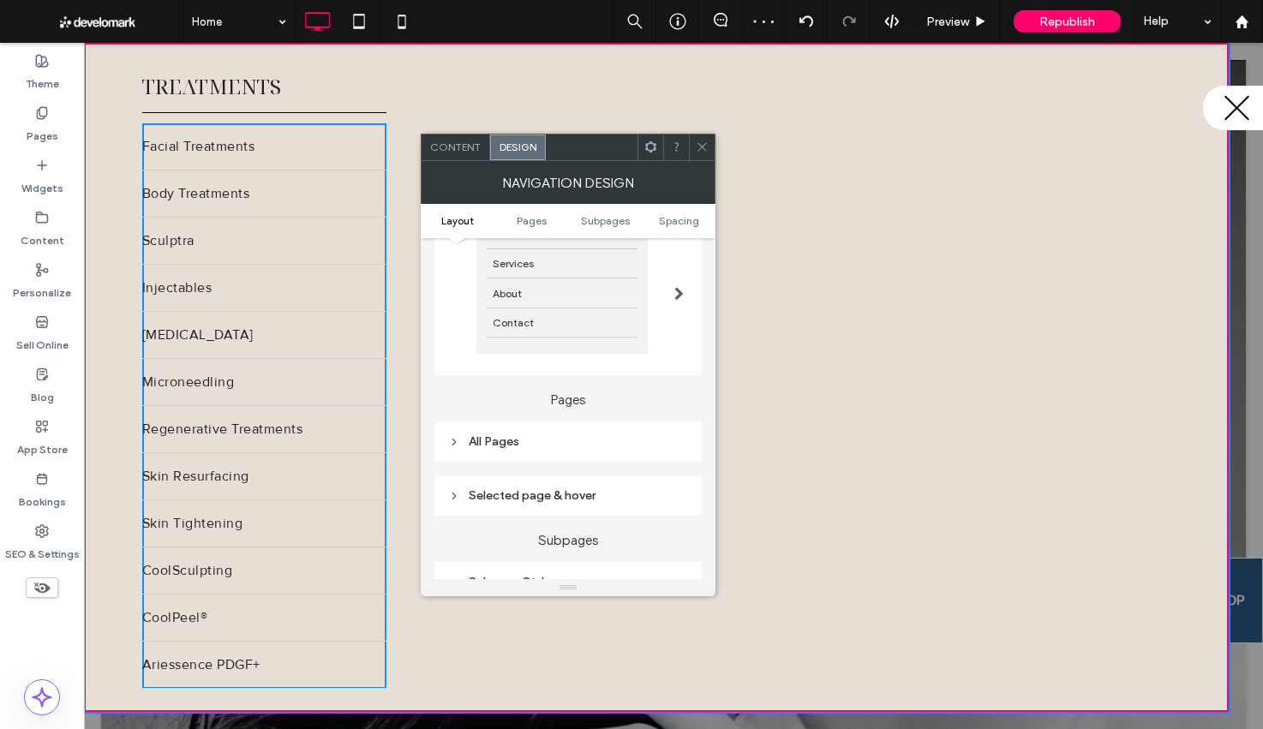
scroll to position [345, 0]
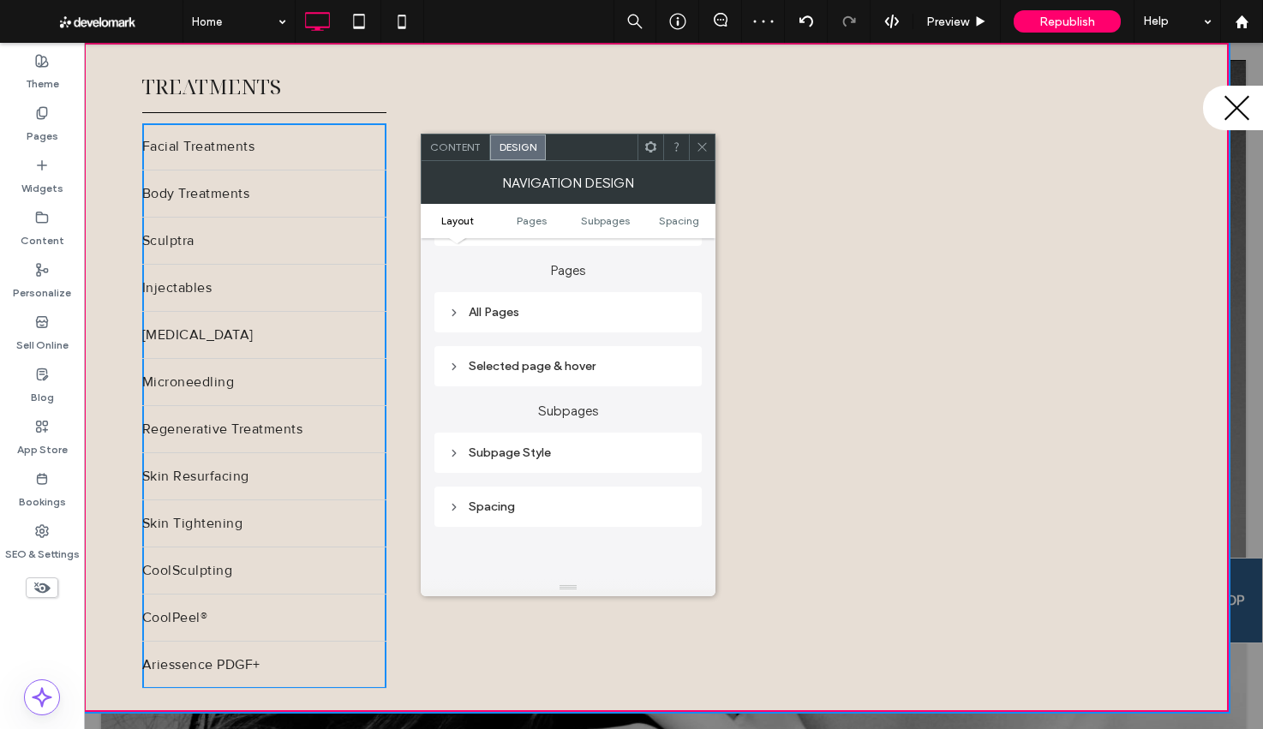
click at [516, 324] on div "All Pages" at bounding box center [568, 312] width 240 height 23
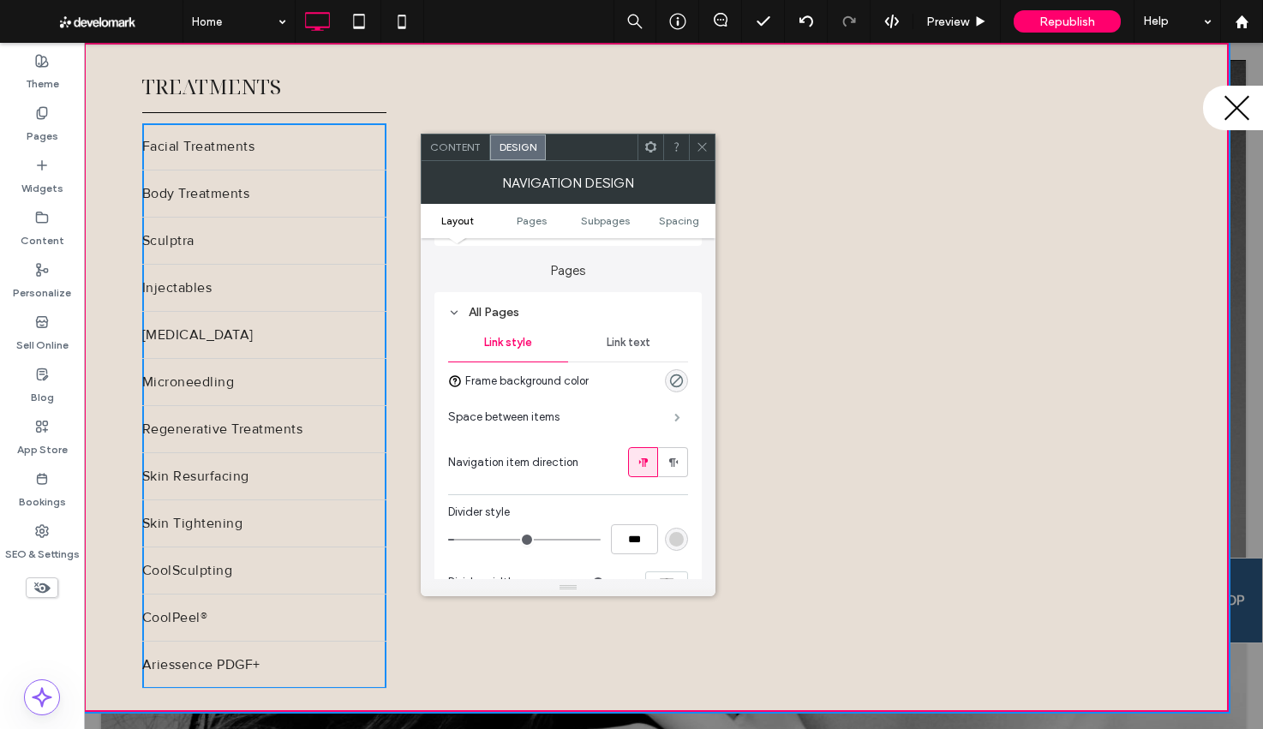
click at [675, 421] on span at bounding box center [677, 417] width 6 height 9
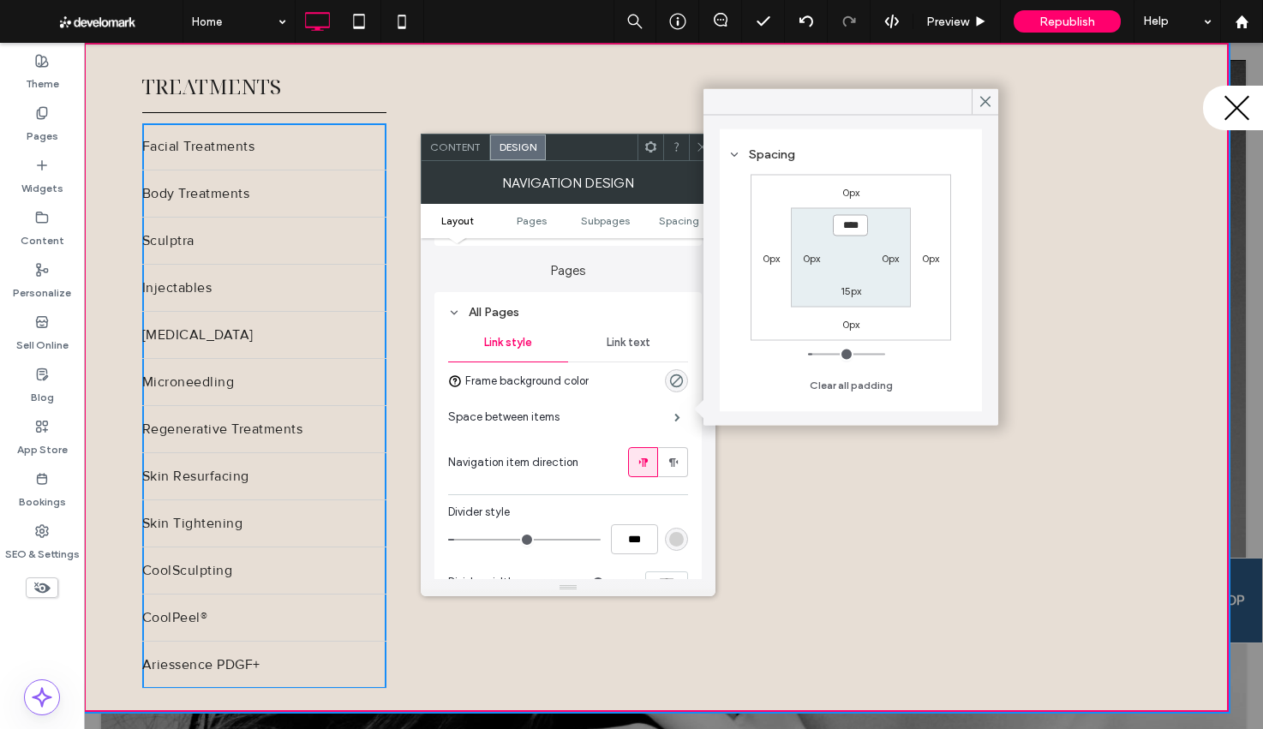
click at [853, 224] on input "****" at bounding box center [850, 224] width 35 height 21
type input "*"
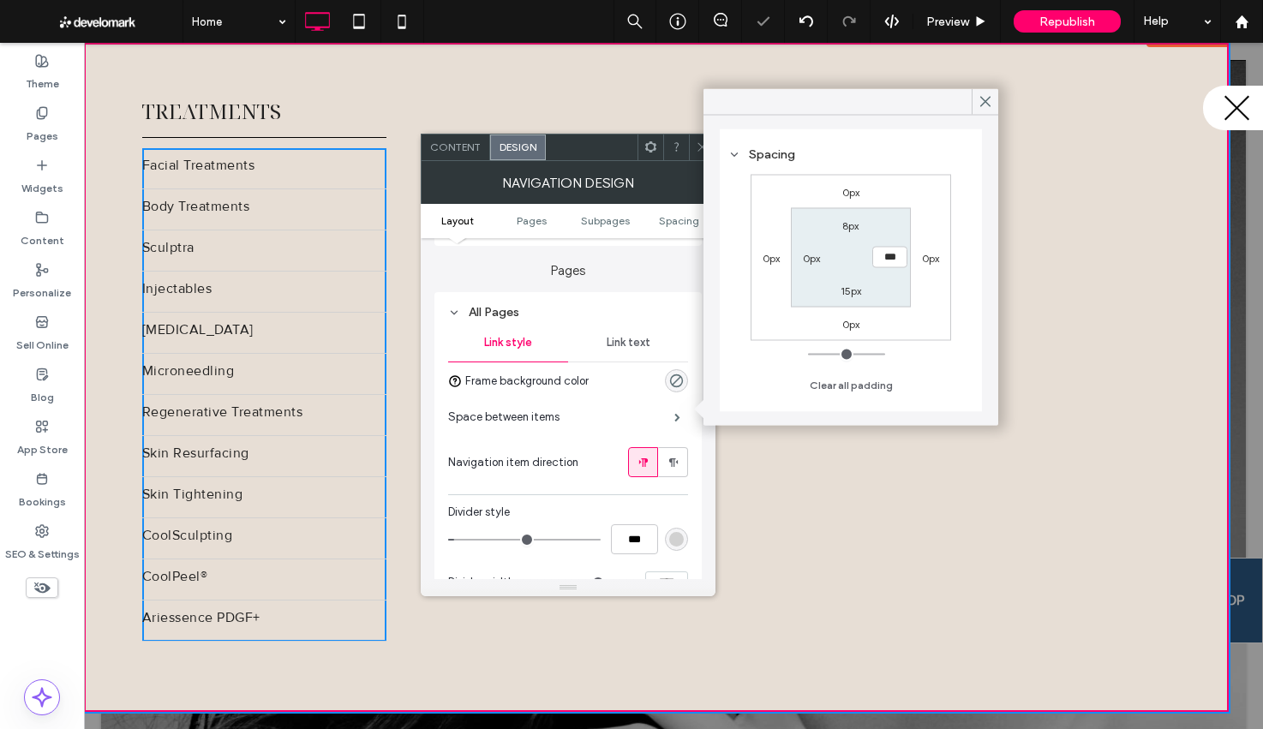
scroll to position [26, 0]
type input "**"
type input "*"
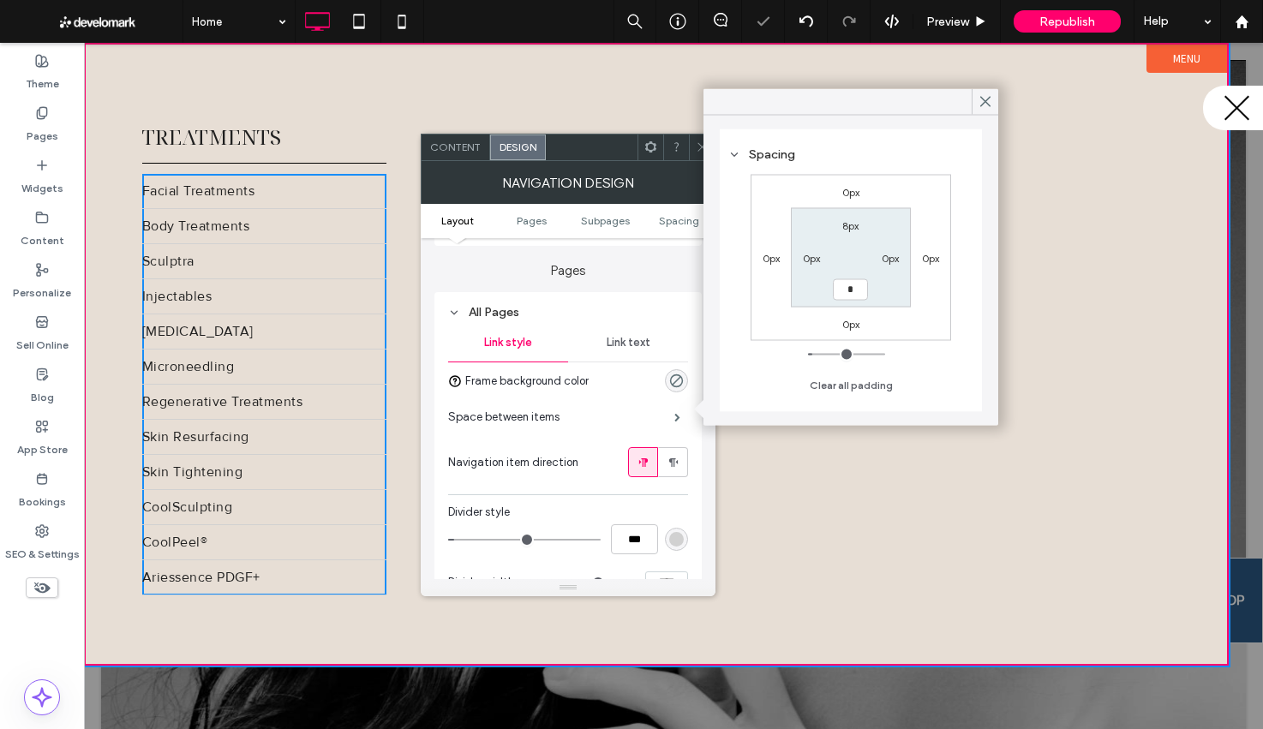
type input "*"
type input "***"
click at [979, 99] on icon at bounding box center [984, 101] width 15 height 15
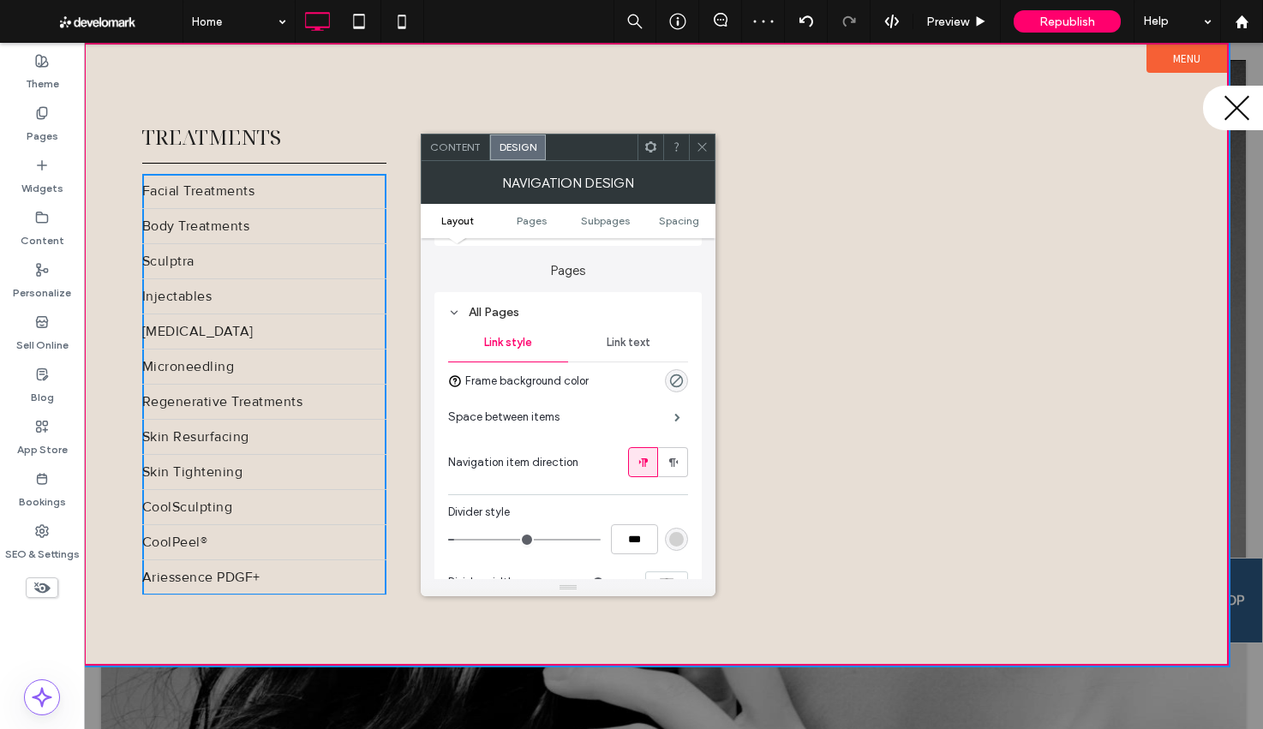
click at [701, 149] on icon at bounding box center [702, 146] width 13 height 13
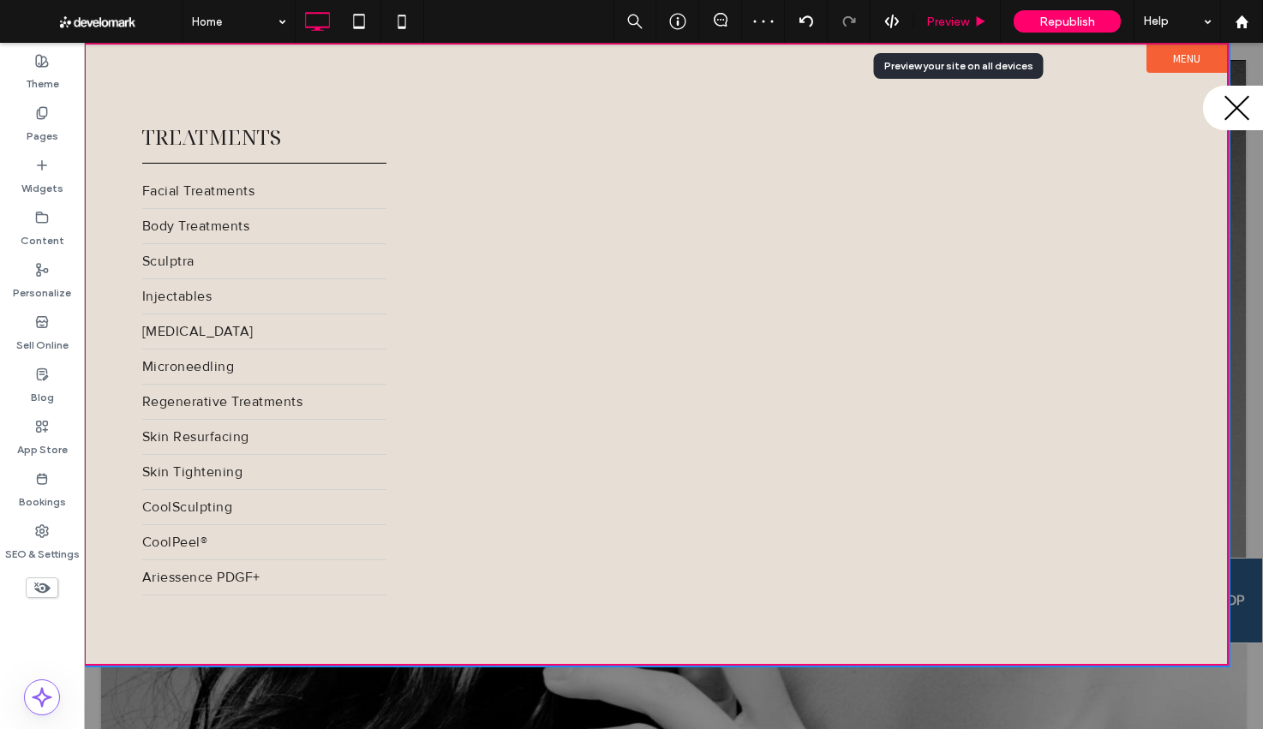
click at [927, 18] on span "Preview" at bounding box center [947, 22] width 43 height 15
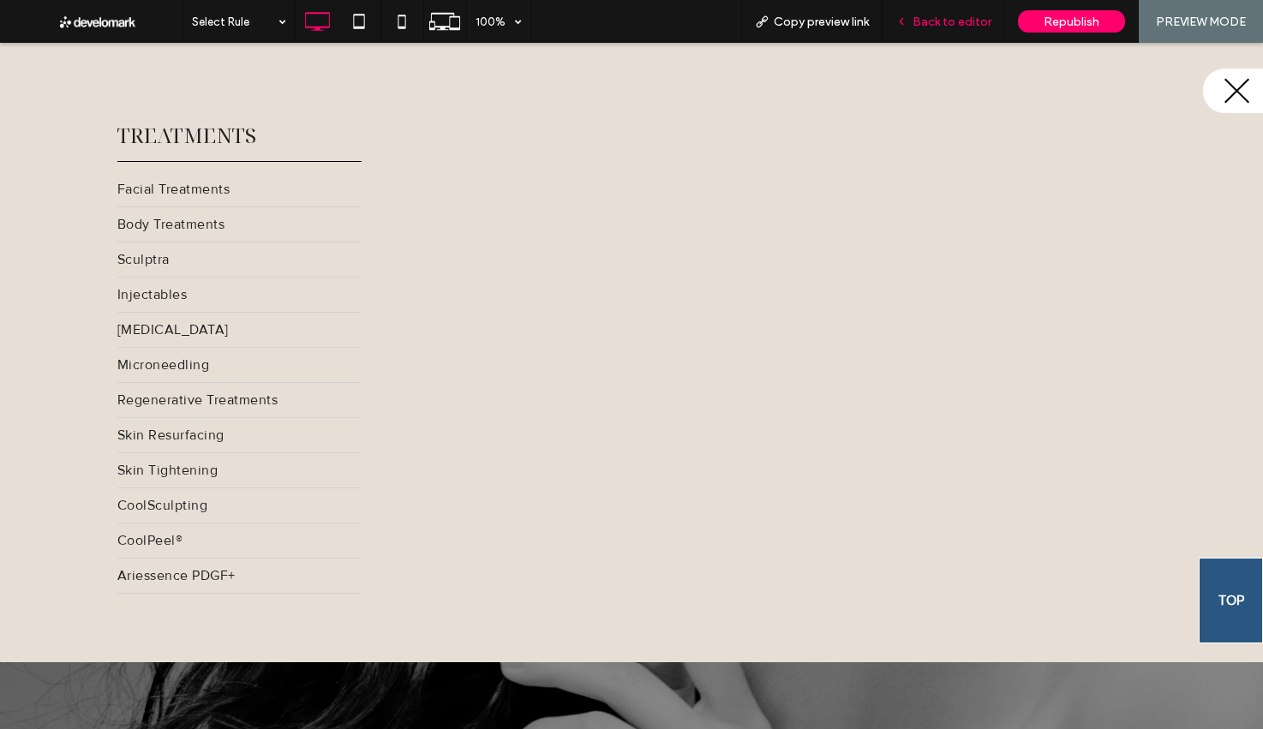
click at [962, 23] on span "Back to editor" at bounding box center [951, 22] width 79 height 15
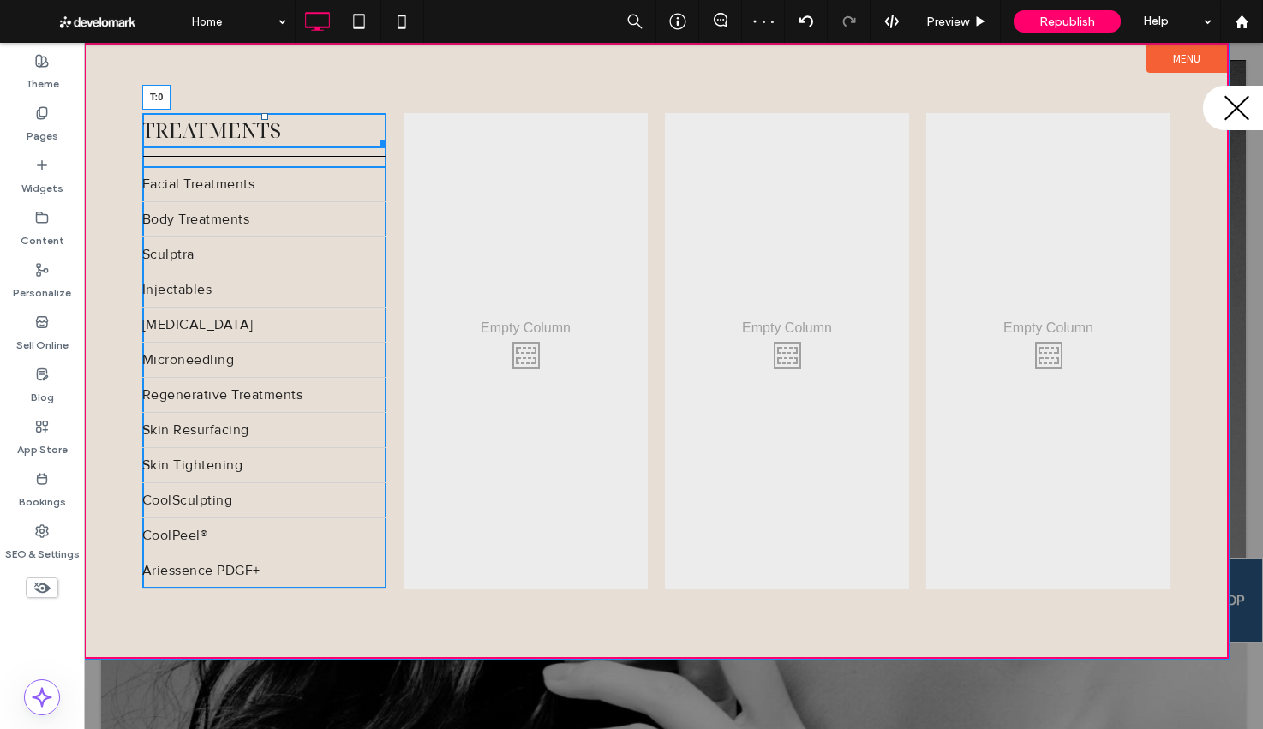
drag, startPoint x: 266, startPoint y: 121, endPoint x: 266, endPoint y: 111, distance: 10.3
click at [266, 111] on div "Click To Paste Click To Paste Treatments T:0 Facial Treatments Body Treatments …" at bounding box center [656, 351] width 1141 height 612
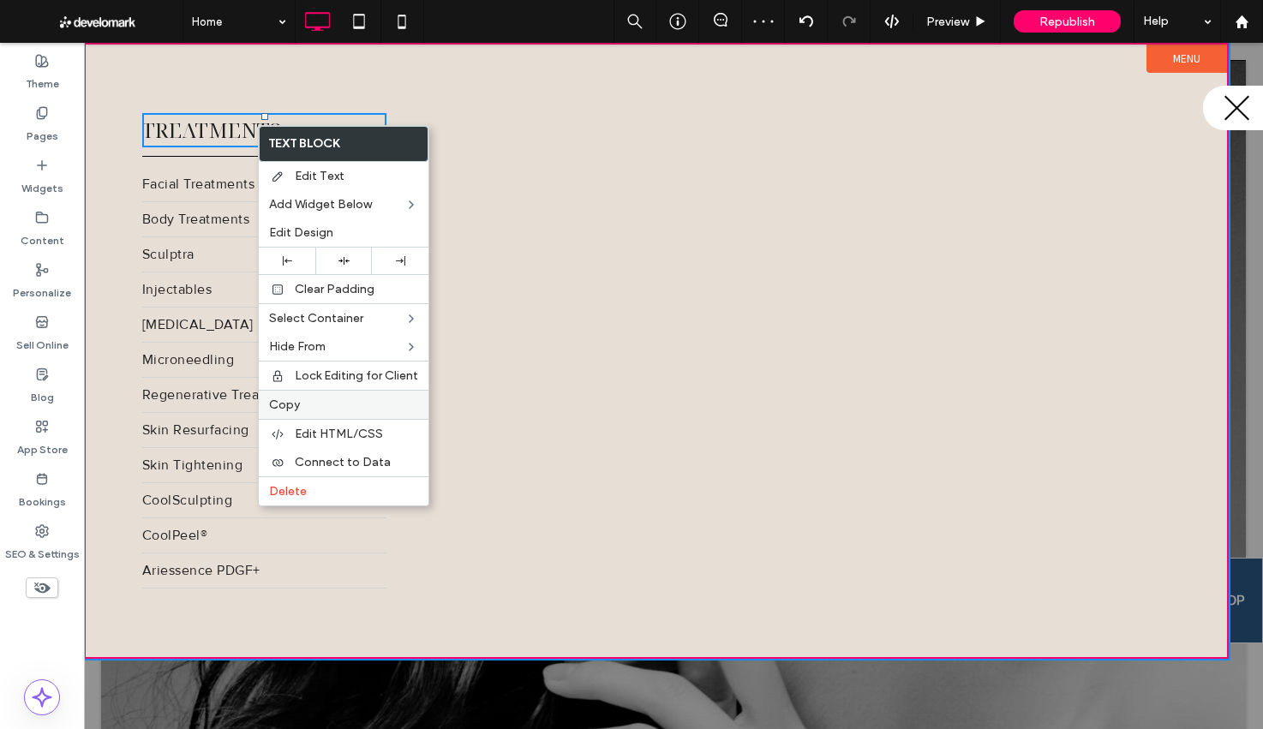
click at [326, 399] on label "Copy" at bounding box center [343, 404] width 149 height 15
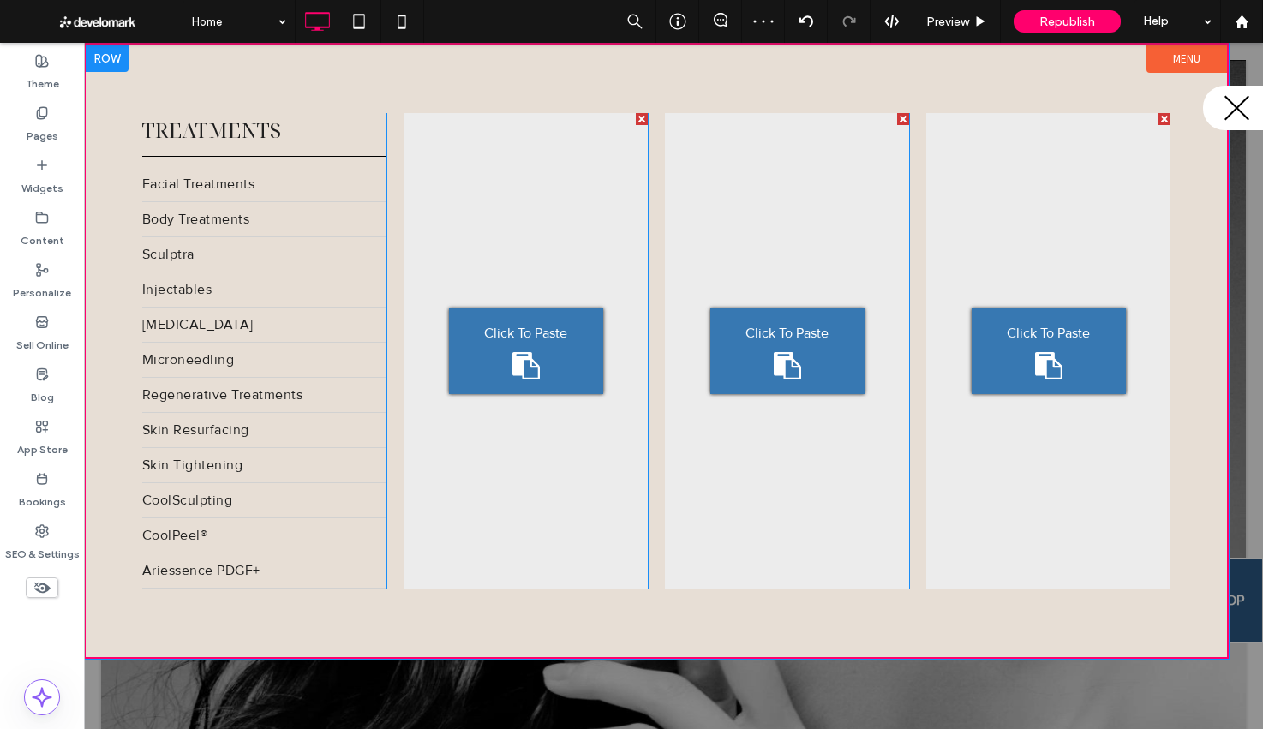
click at [505, 348] on div "Click To Paste" at bounding box center [526, 351] width 154 height 86
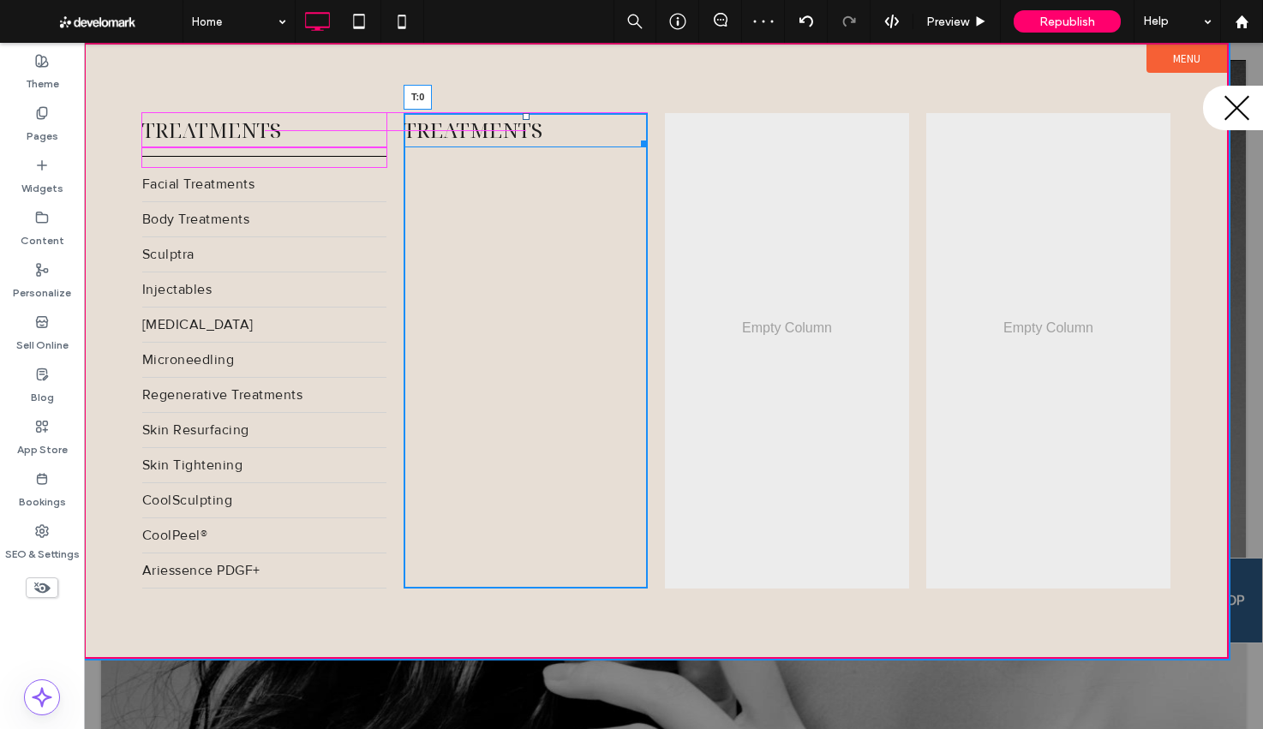
click at [524, 116] on div at bounding box center [526, 116] width 7 height 7
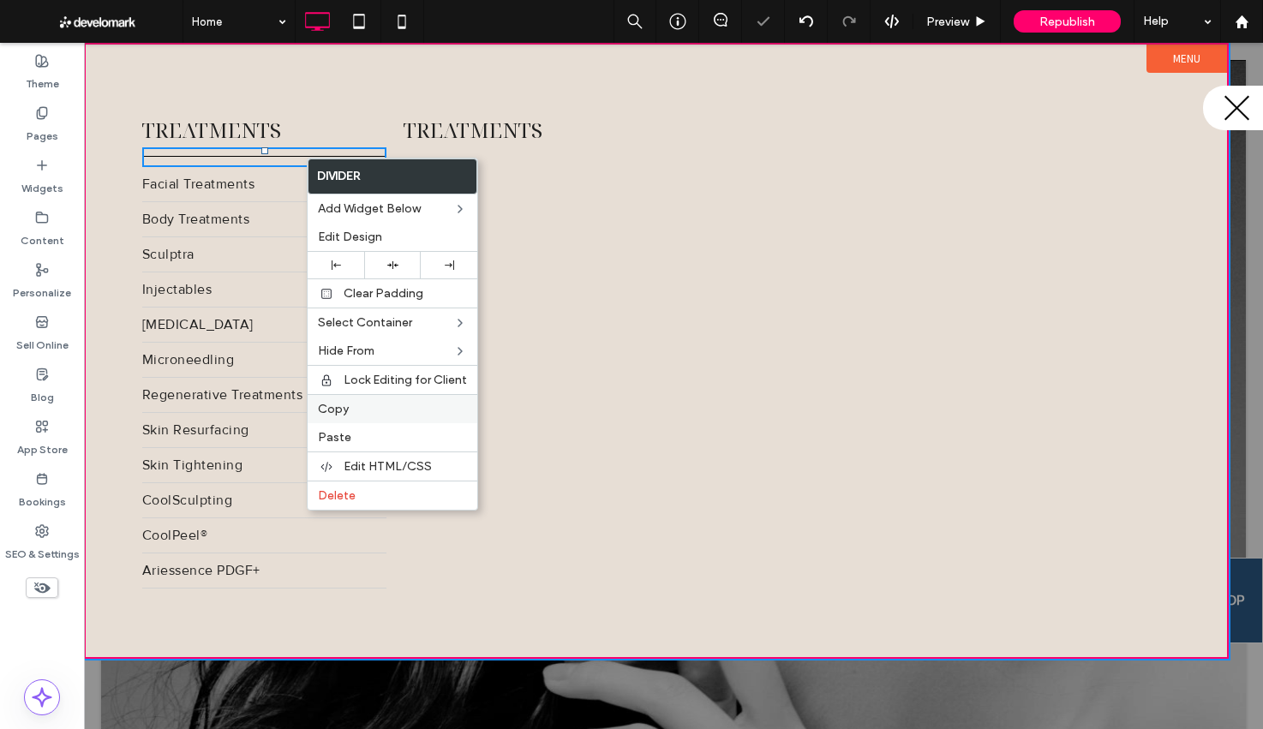
click at [339, 415] on span "Copy" at bounding box center [333, 409] width 31 height 15
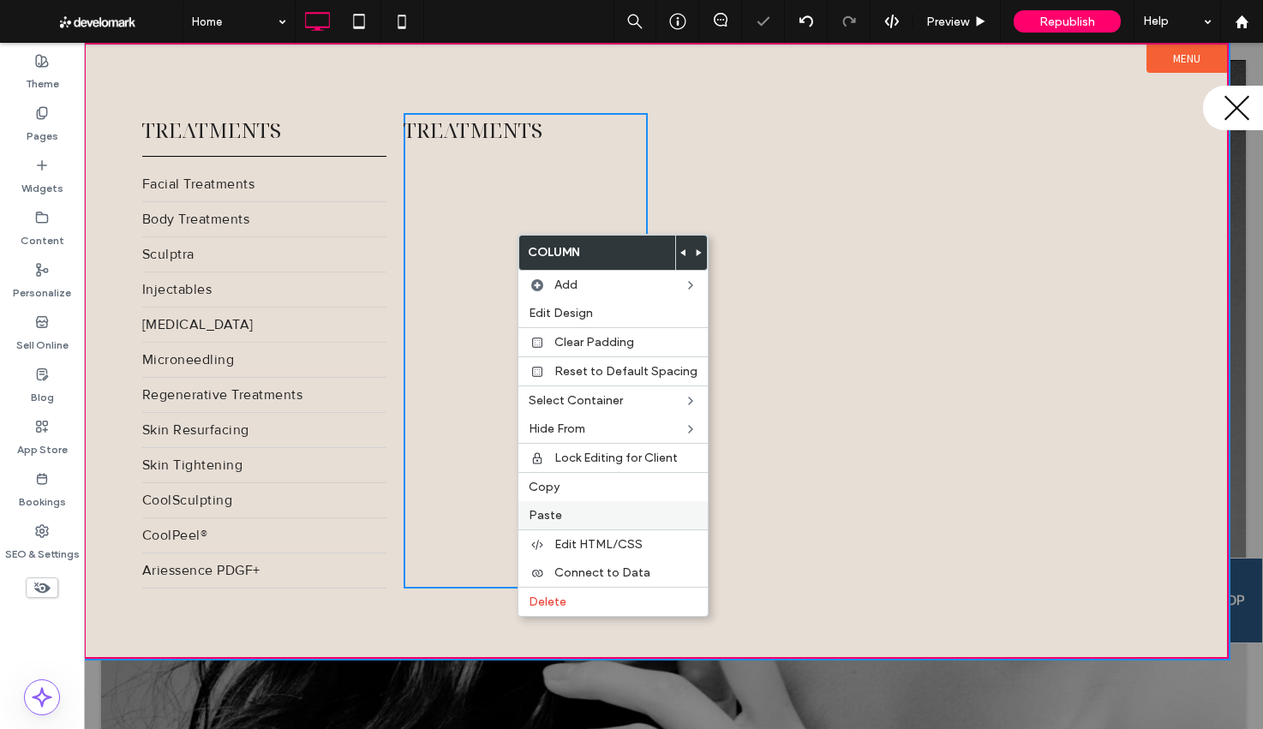
click at [574, 511] on label "Paste" at bounding box center [613, 515] width 169 height 15
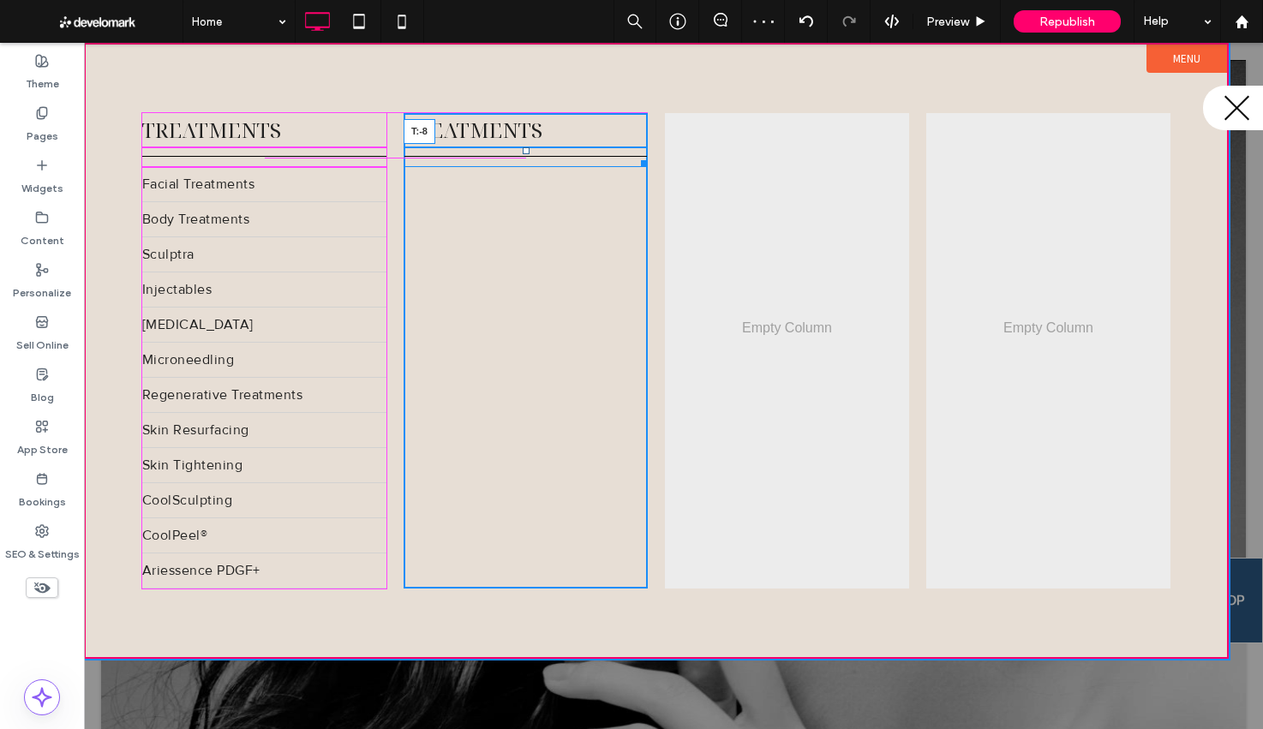
drag, startPoint x: 523, startPoint y: 155, endPoint x: 525, endPoint y: 145, distance: 10.4
click at [525, 145] on div "Click To Paste Click To Paste Treatments T:-8" at bounding box center [525, 350] width 244 height 475
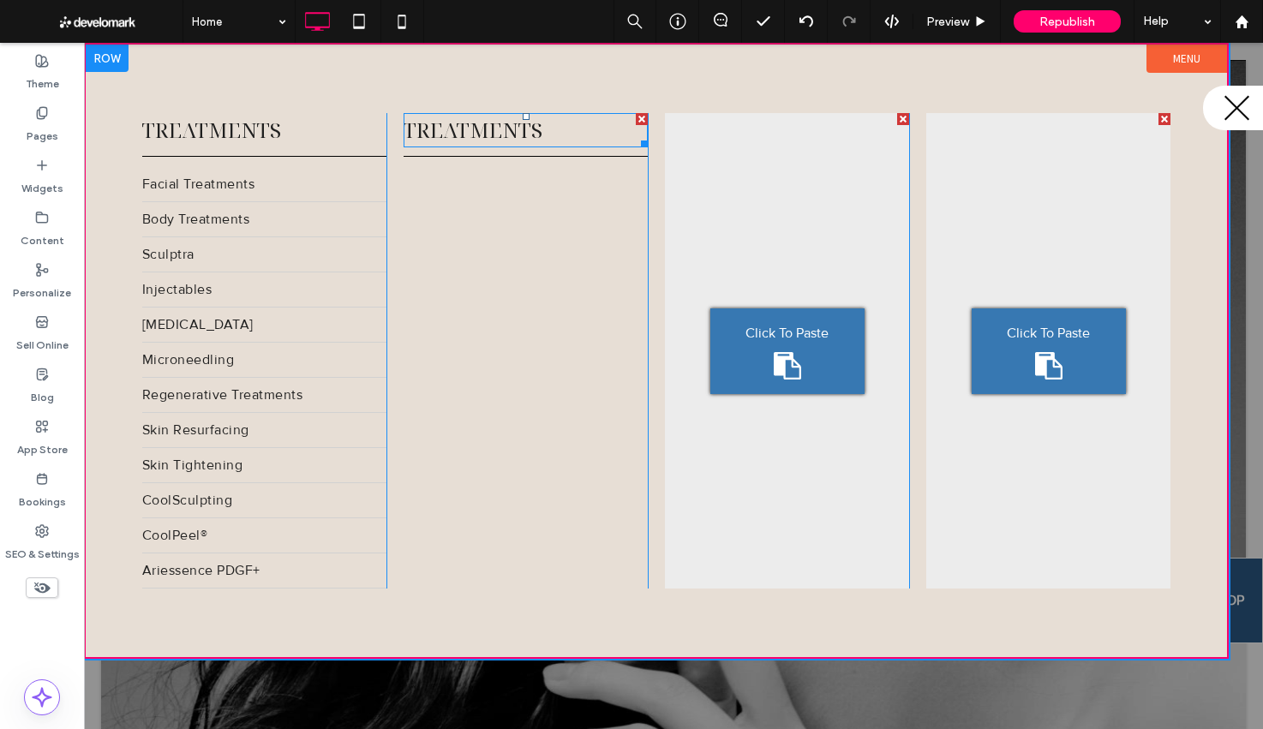
click at [491, 135] on span "Treatments" at bounding box center [472, 130] width 139 height 28
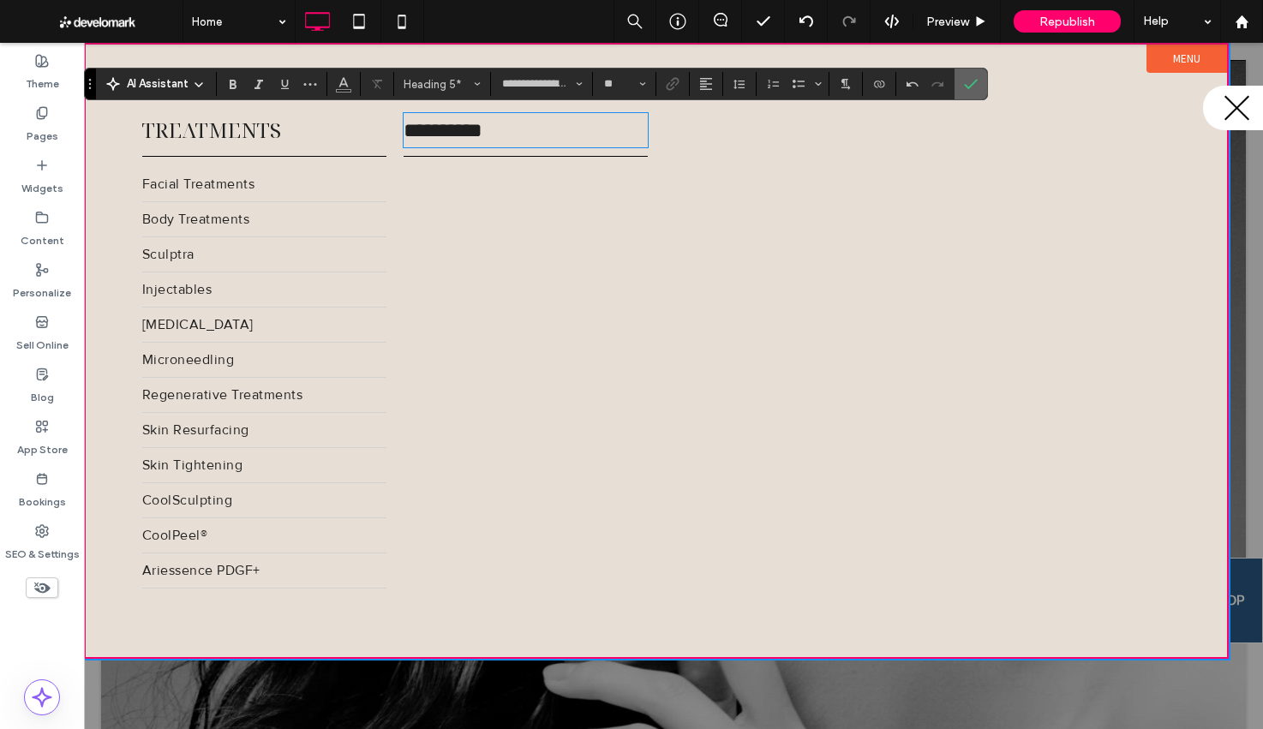
click at [971, 86] on icon "Confirm" at bounding box center [971, 84] width 14 height 14
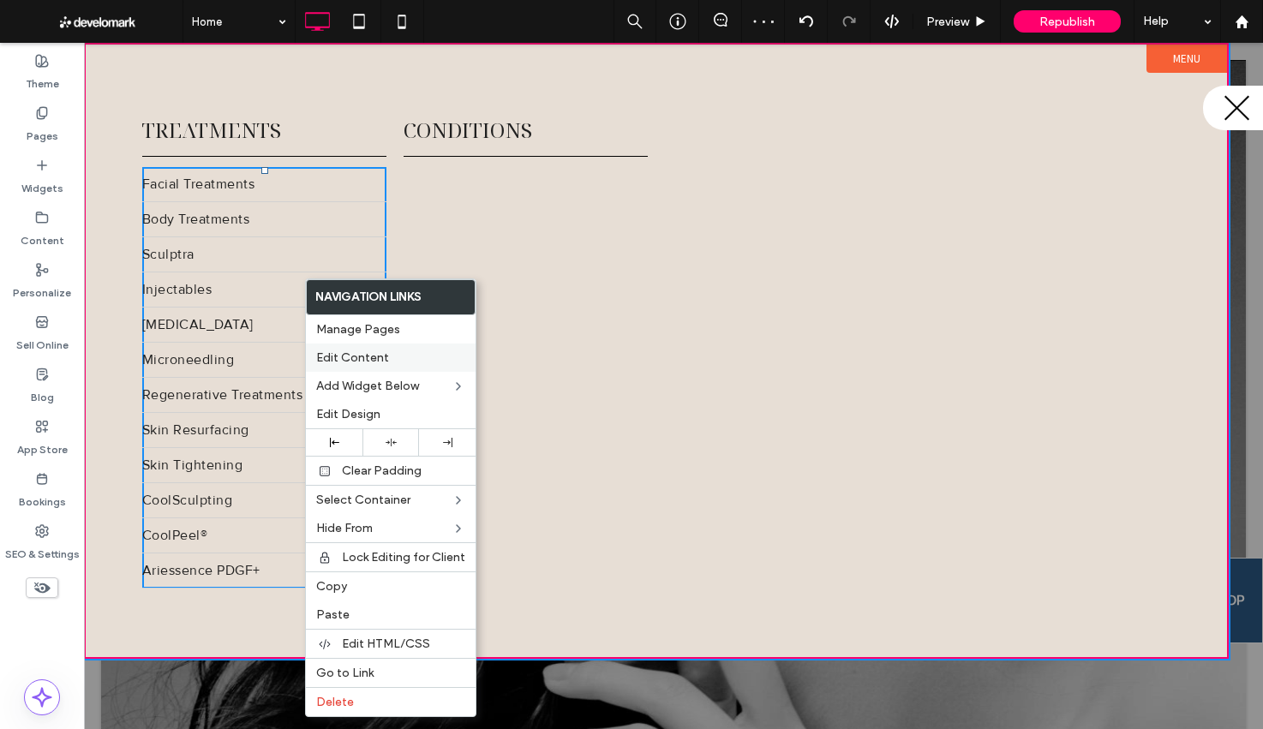
click at [361, 368] on div "Edit Content" at bounding box center [391, 358] width 170 height 28
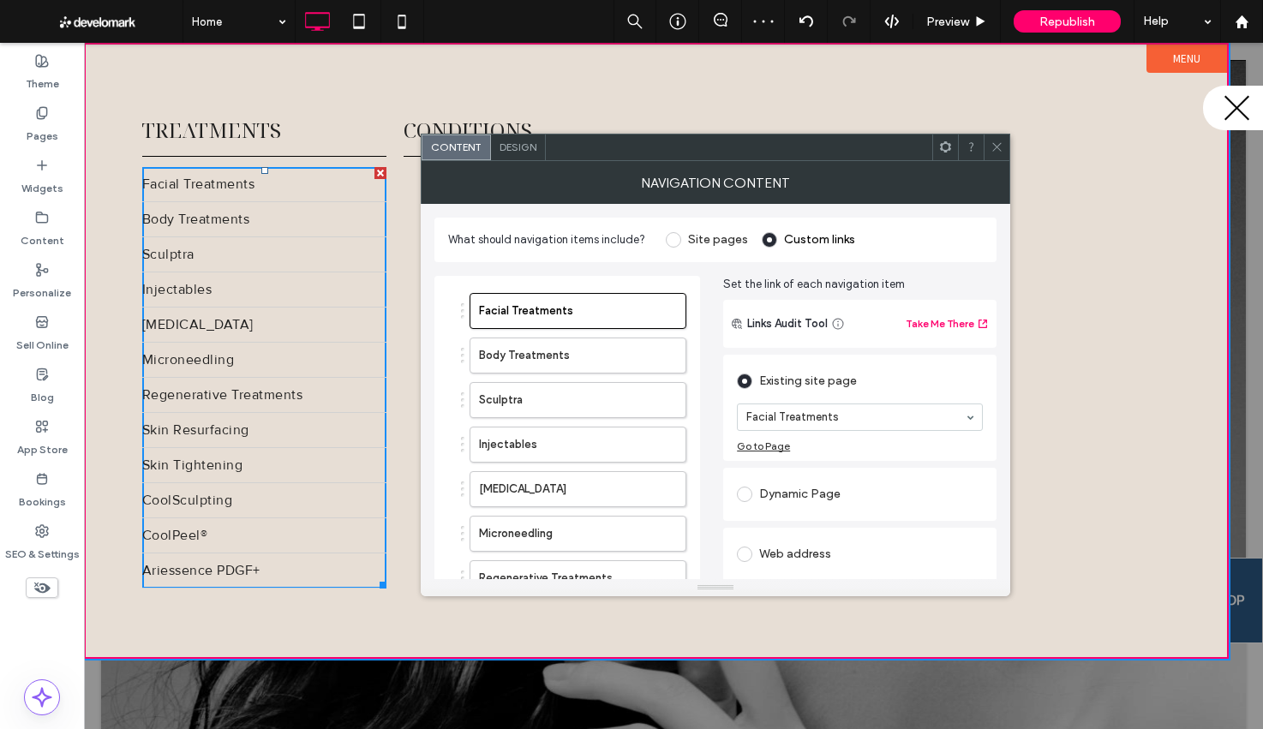
click at [520, 152] on span "Design" at bounding box center [517, 146] width 37 height 13
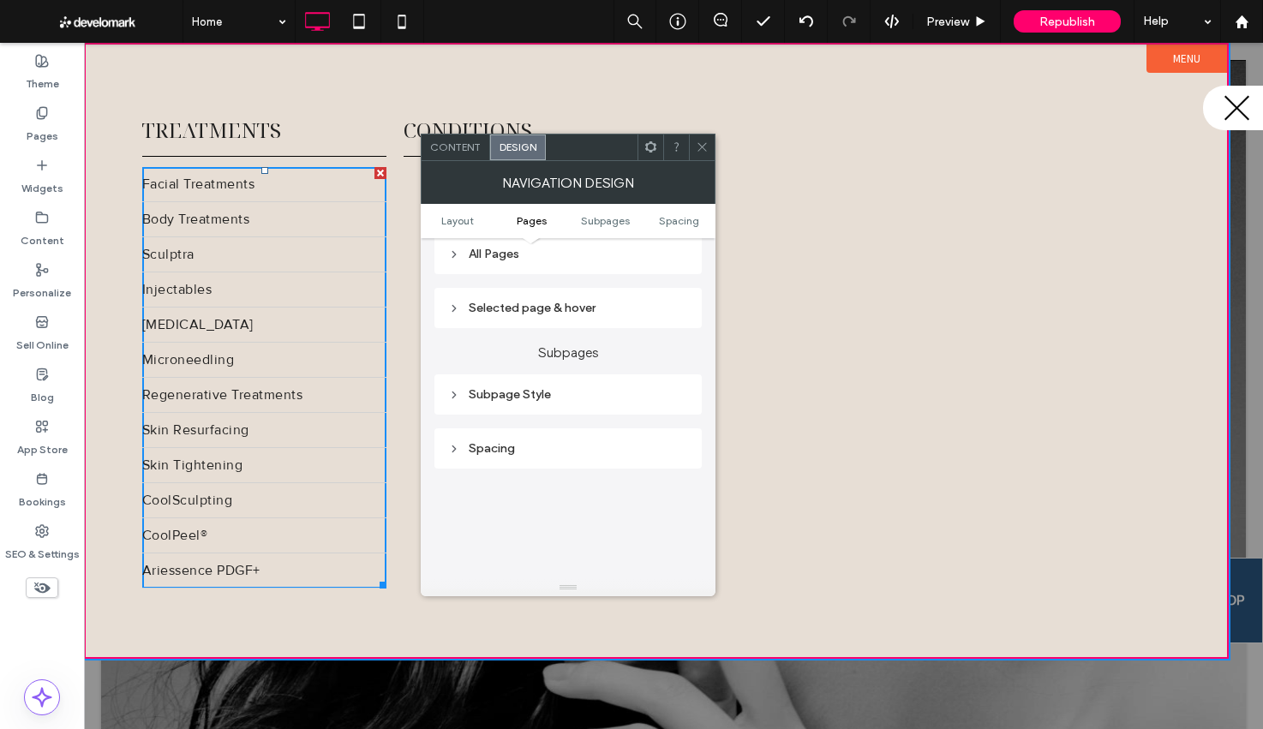
scroll to position [357, 0]
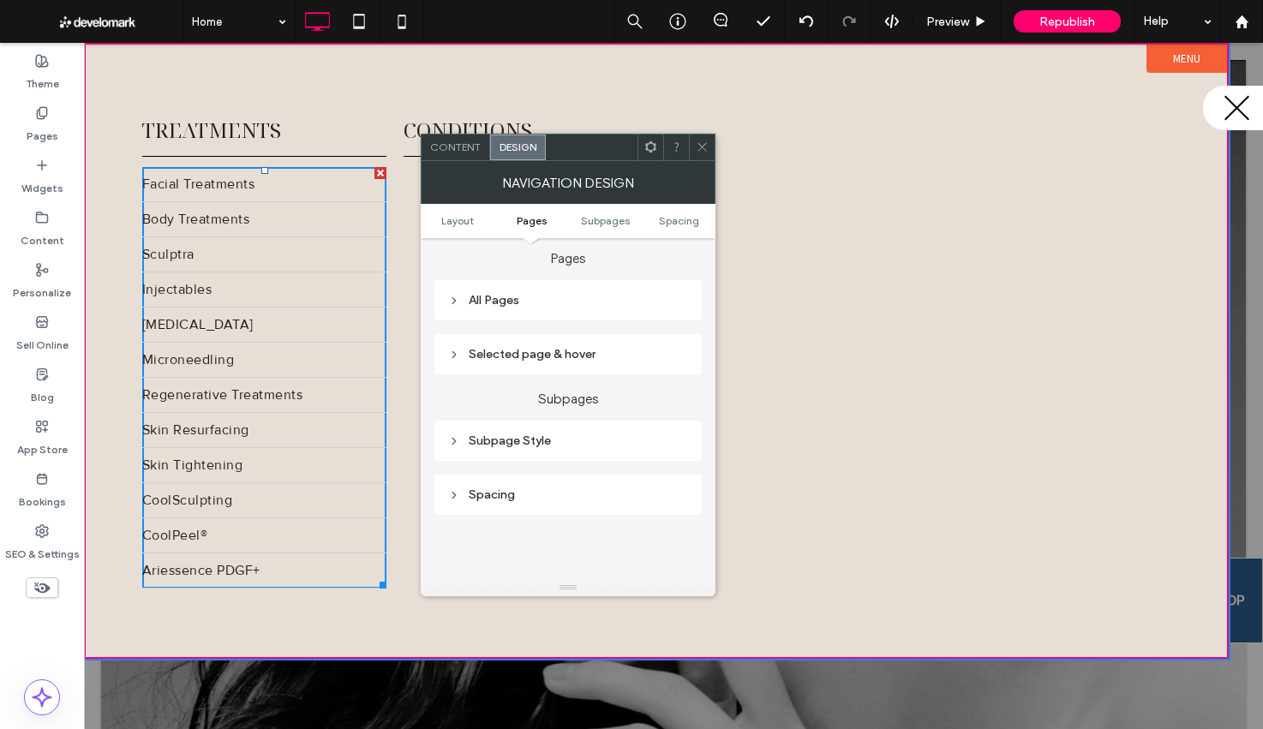
click at [535, 305] on div "All Pages" at bounding box center [568, 300] width 240 height 15
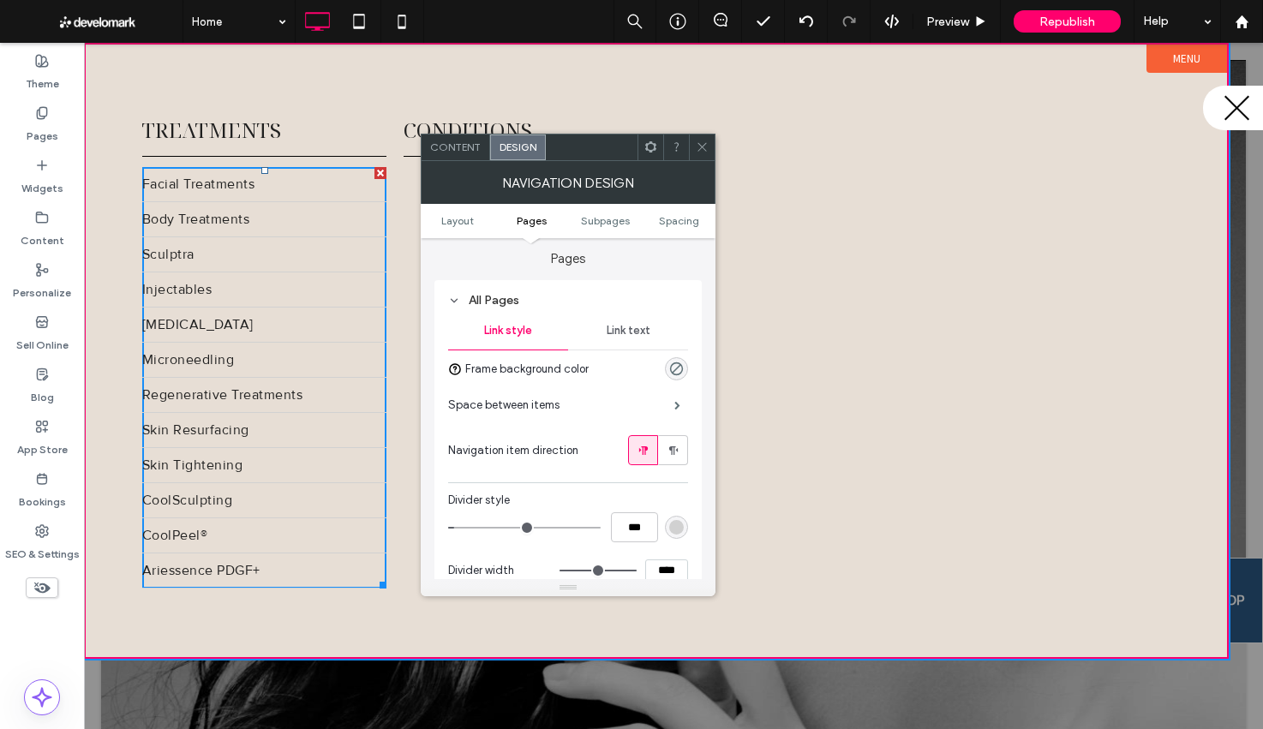
click at [677, 523] on div "rgb(209, 209, 209)" at bounding box center [676, 527] width 23 height 23
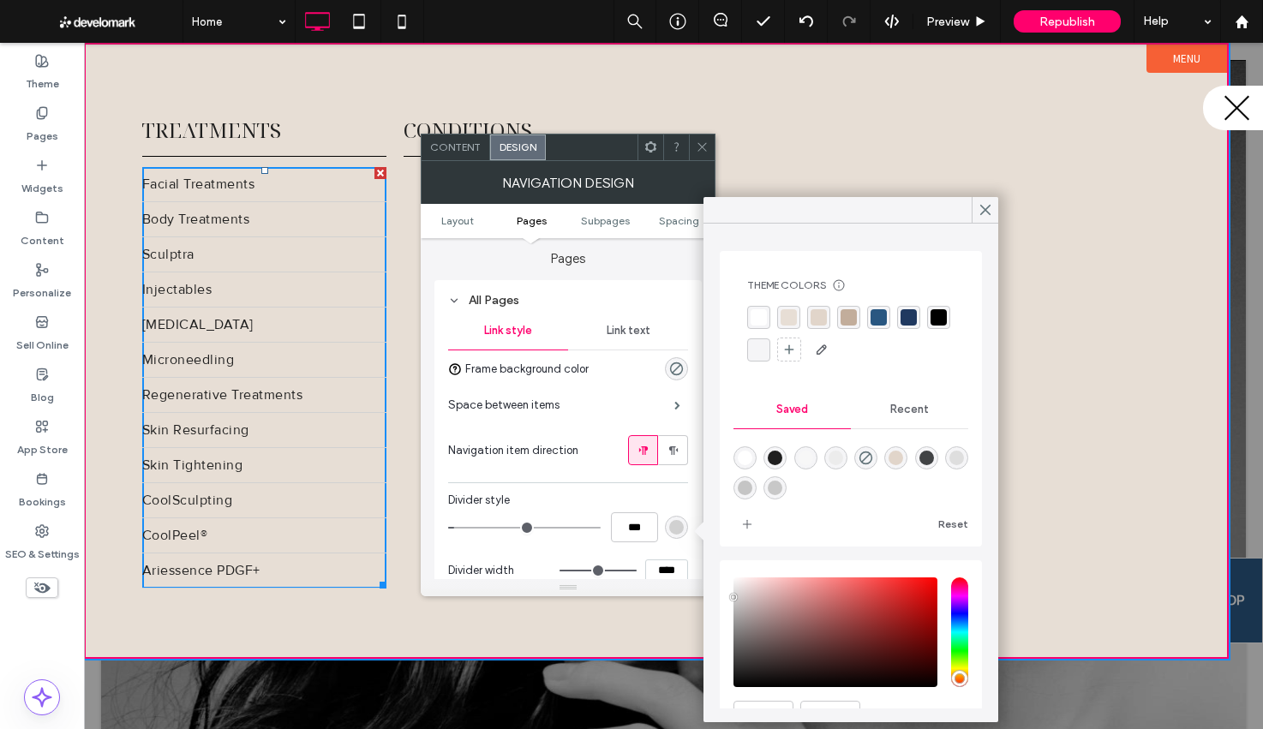
click at [845, 322] on div "rgba(194, 173, 155, 1)" at bounding box center [848, 317] width 16 height 16
click at [813, 317] on div "rgba(225, 213, 202, 1)" at bounding box center [818, 318] width 16 height 16
click at [893, 458] on div "rgba(225,213,202,1)" at bounding box center [895, 459] width 15 height 15
type input "*******"
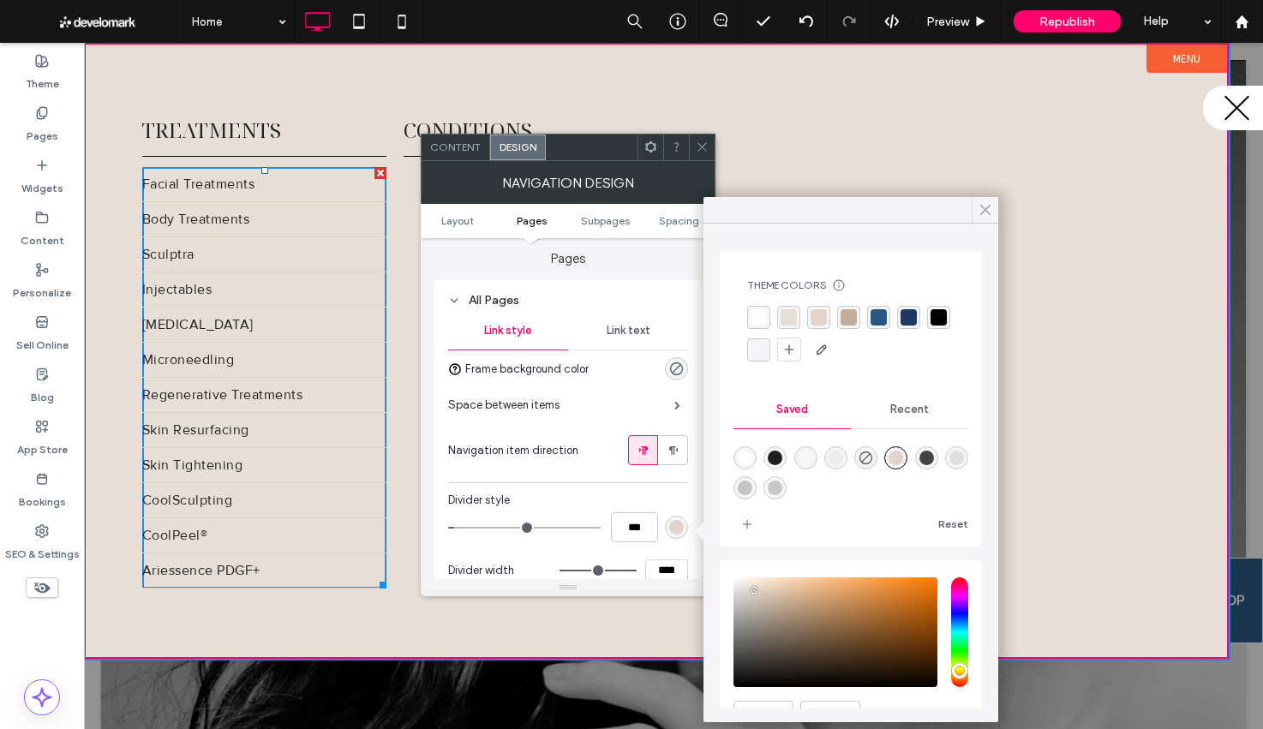
click at [989, 207] on icon at bounding box center [984, 209] width 15 height 15
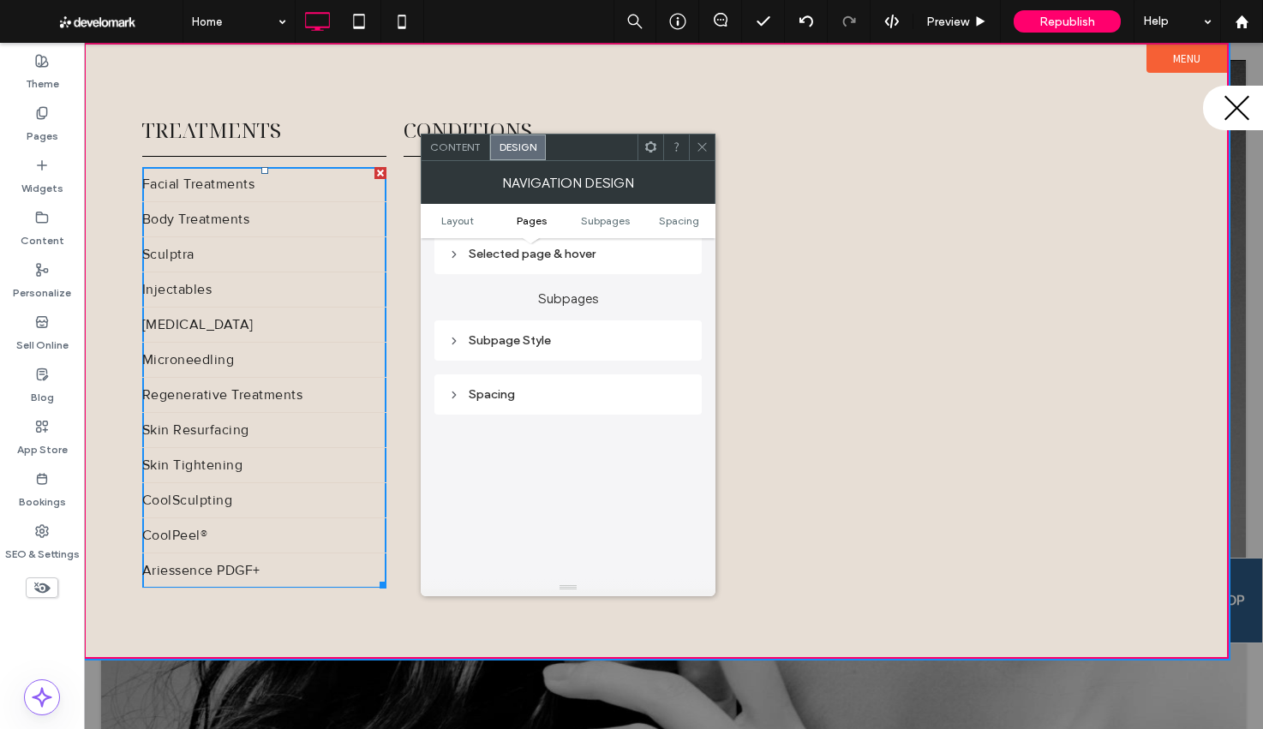
scroll to position [755, 0]
click at [578, 262] on div "Selected page & hover" at bounding box center [568, 255] width 240 height 15
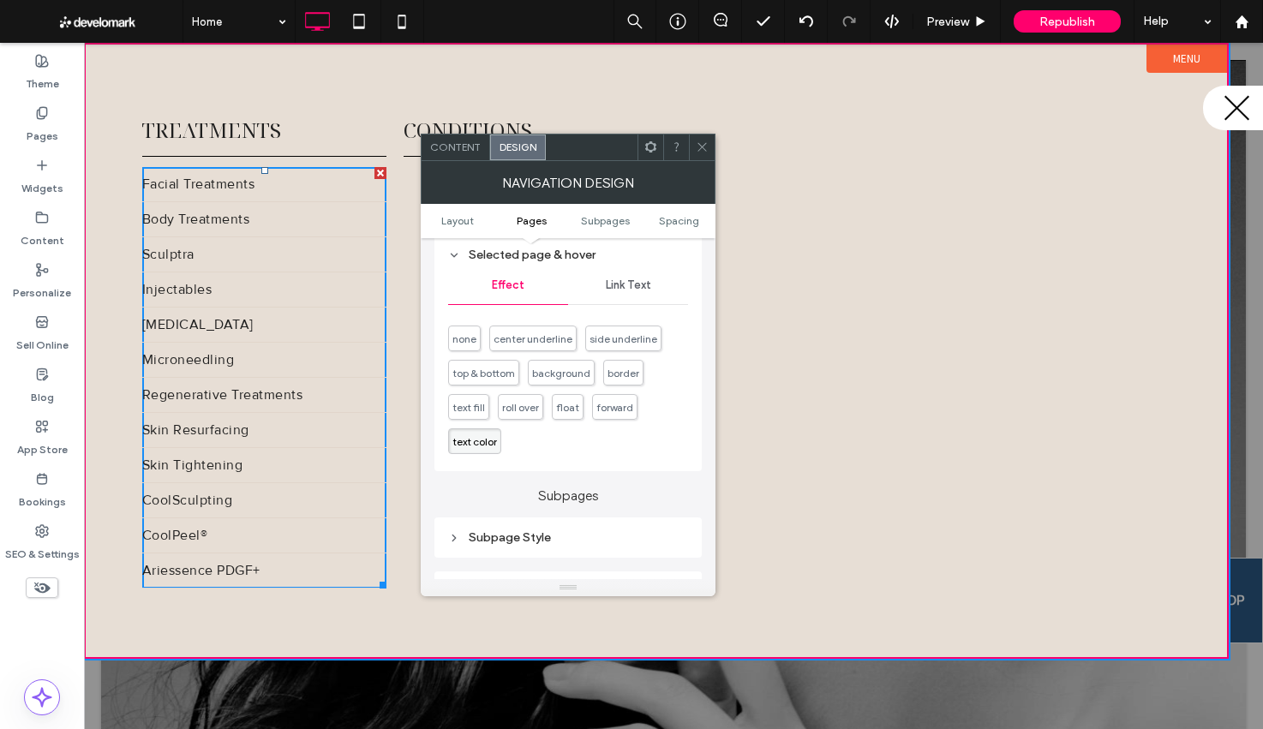
click at [643, 292] on span "Link Text" at bounding box center [628, 285] width 45 height 14
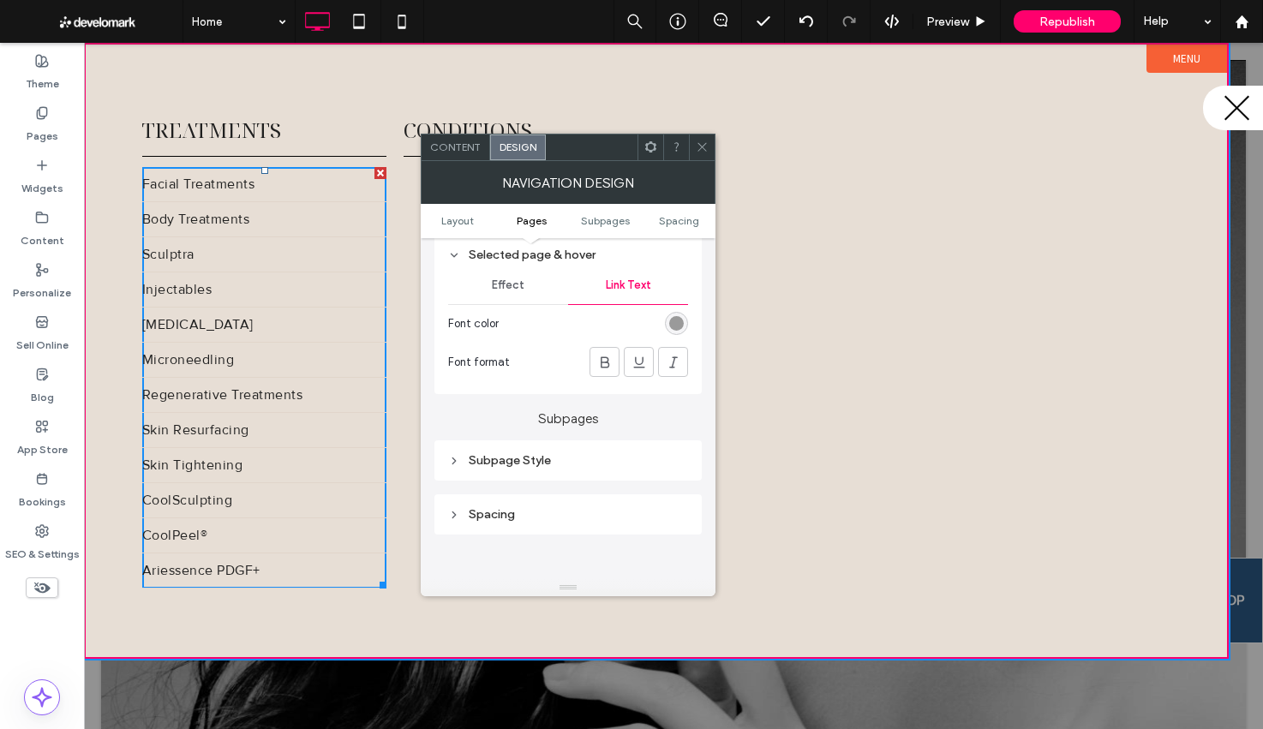
click at [677, 331] on div "rgb(154, 154, 154)" at bounding box center [676, 323] width 15 height 15
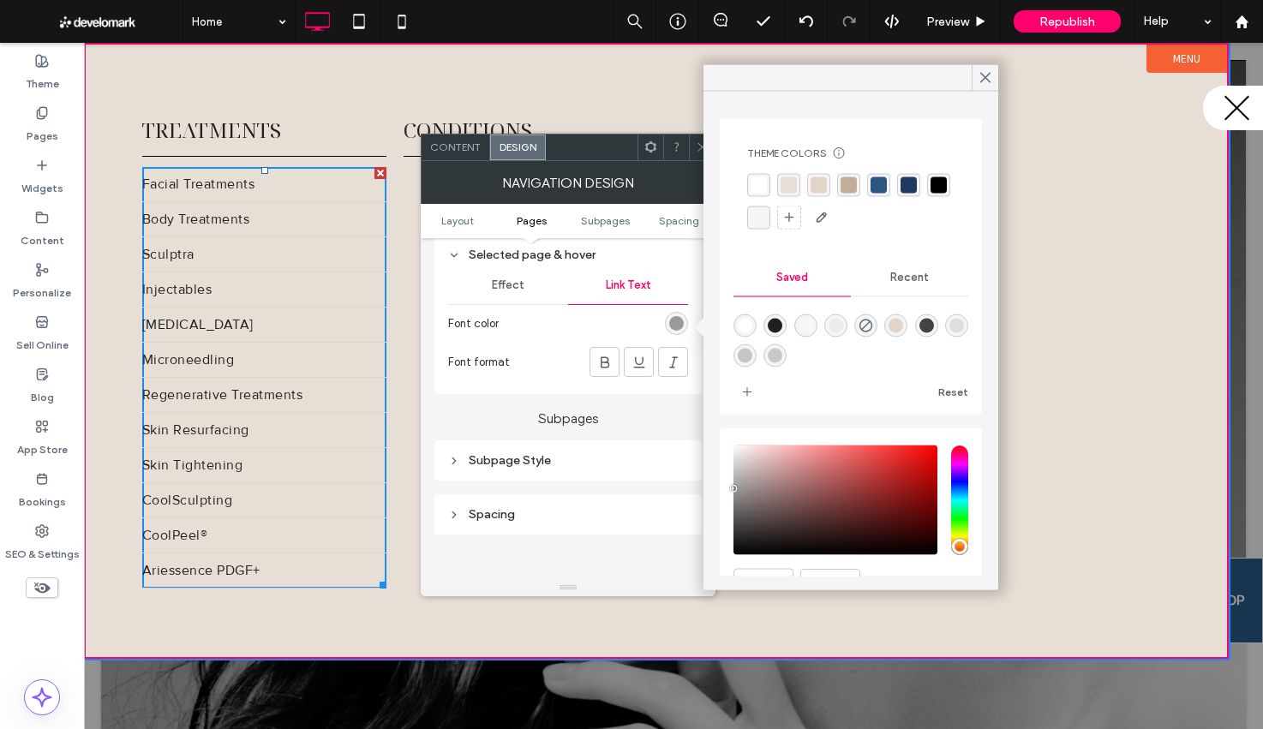
drag, startPoint x: 871, startPoint y: 189, endPoint x: 846, endPoint y: 183, distance: 25.6
click at [871, 189] on div "rgba(41, 87, 129, 1)" at bounding box center [878, 185] width 16 height 16
drag, startPoint x: 606, startPoint y: 364, endPoint x: 516, endPoint y: 331, distance: 96.0
click at [602, 363] on icon at bounding box center [604, 362] width 17 height 17
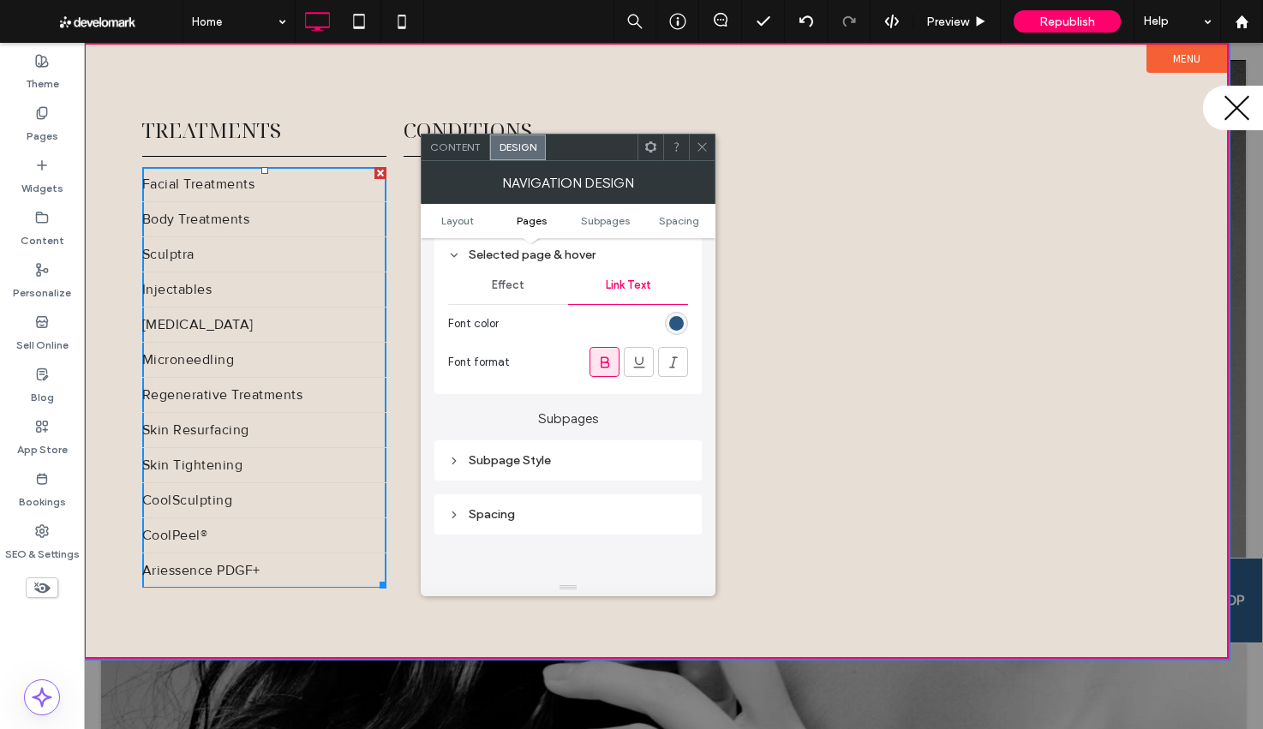
click at [705, 140] on icon at bounding box center [702, 146] width 13 height 13
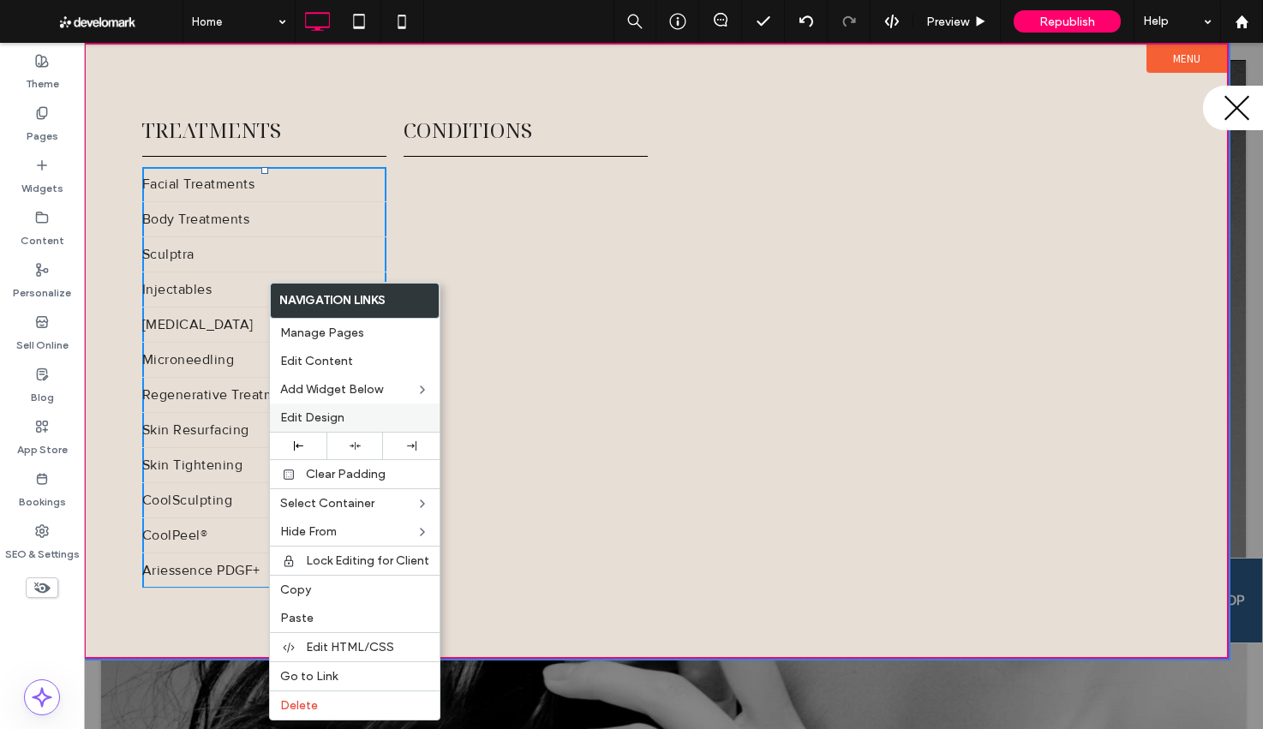
click at [358, 413] on label "Edit Design" at bounding box center [354, 417] width 149 height 15
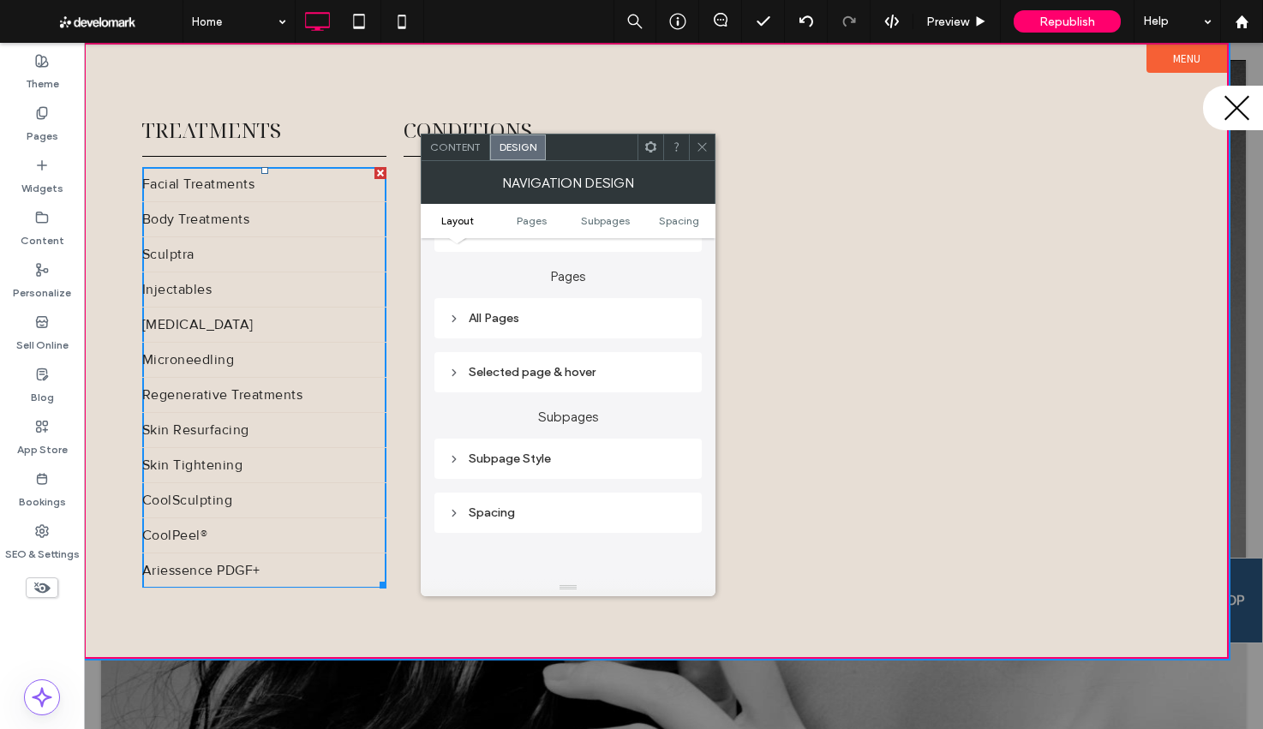
click at [571, 308] on div "All Pages" at bounding box center [567, 318] width 267 height 40
click at [583, 323] on div "All Pages" at bounding box center [568, 319] width 240 height 15
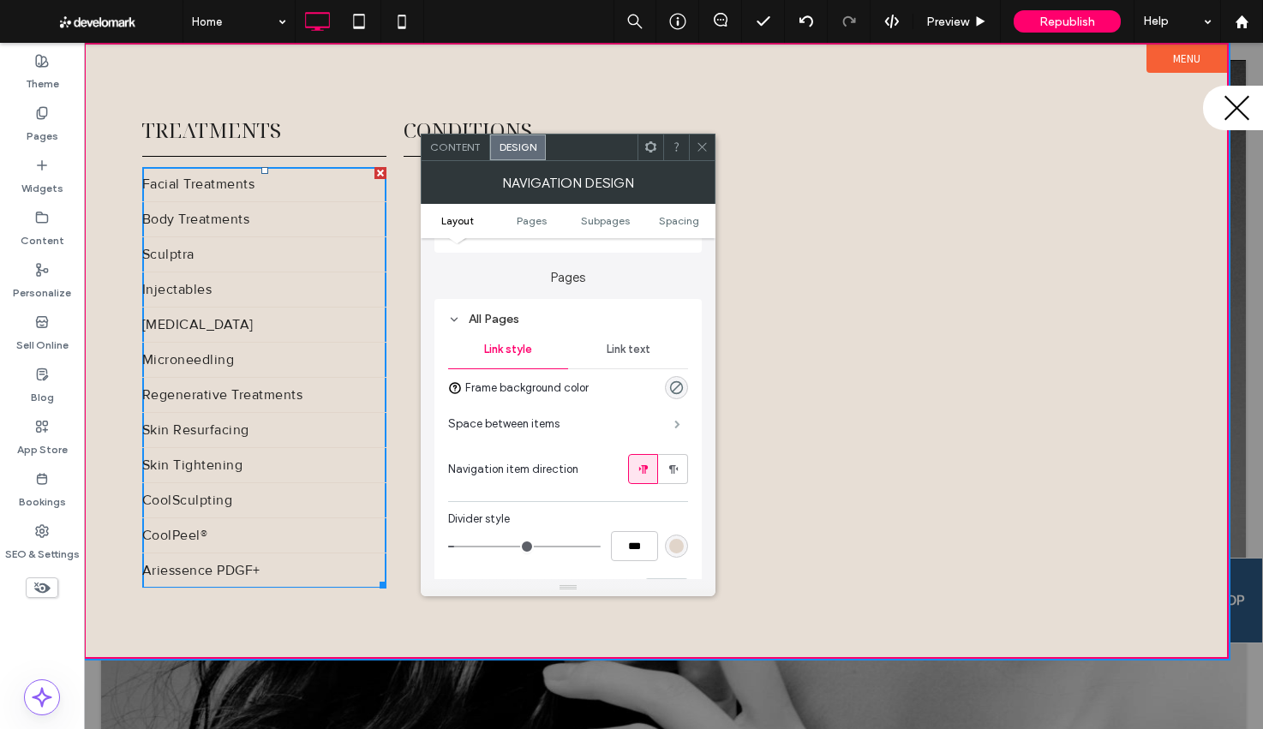
click at [674, 425] on span at bounding box center [677, 424] width 6 height 9
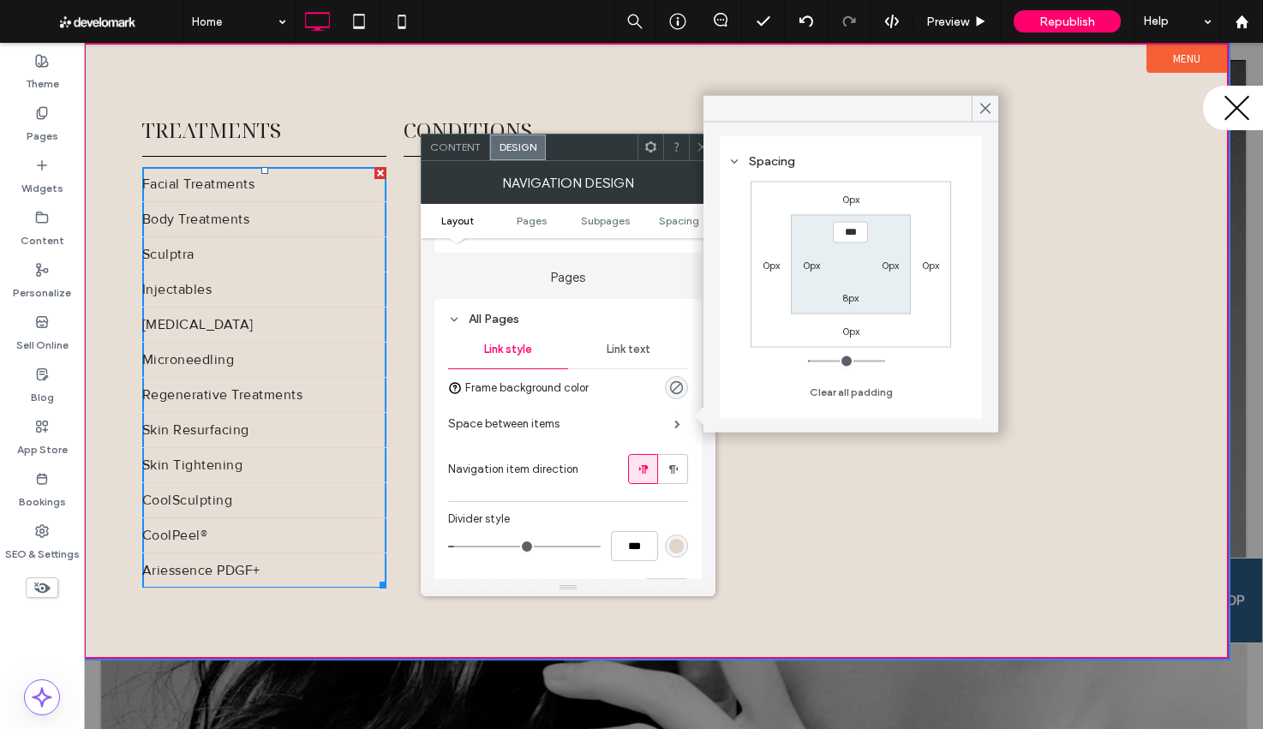
click at [816, 267] on label "0px" at bounding box center [811, 264] width 17 height 13
type input "*"
type input "***"
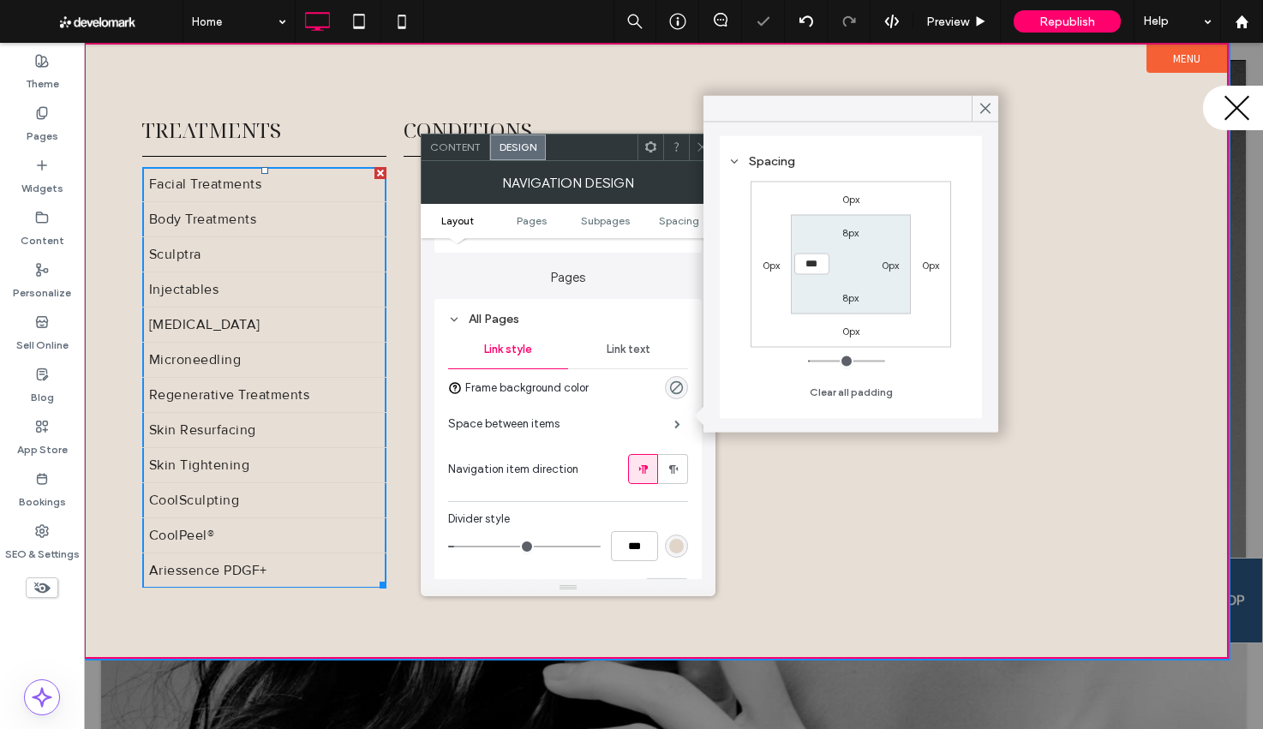
click at [899, 262] on div "0px" at bounding box center [889, 263] width 39 height 17
click at [896, 264] on label "0px" at bounding box center [889, 264] width 17 height 13
type input "*"
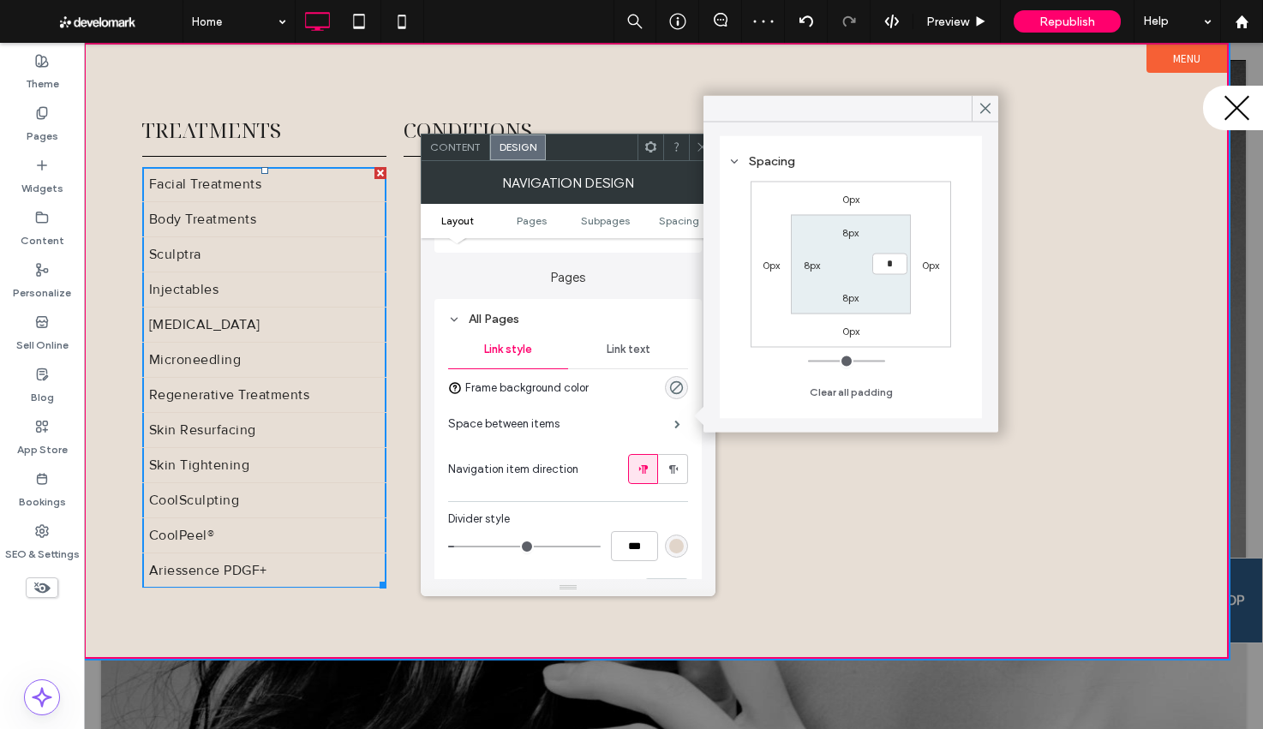
type input "***"
drag, startPoint x: 623, startPoint y: 347, endPoint x: 620, endPoint y: 373, distance: 26.7
click at [623, 347] on span "Link text" at bounding box center [628, 350] width 44 height 14
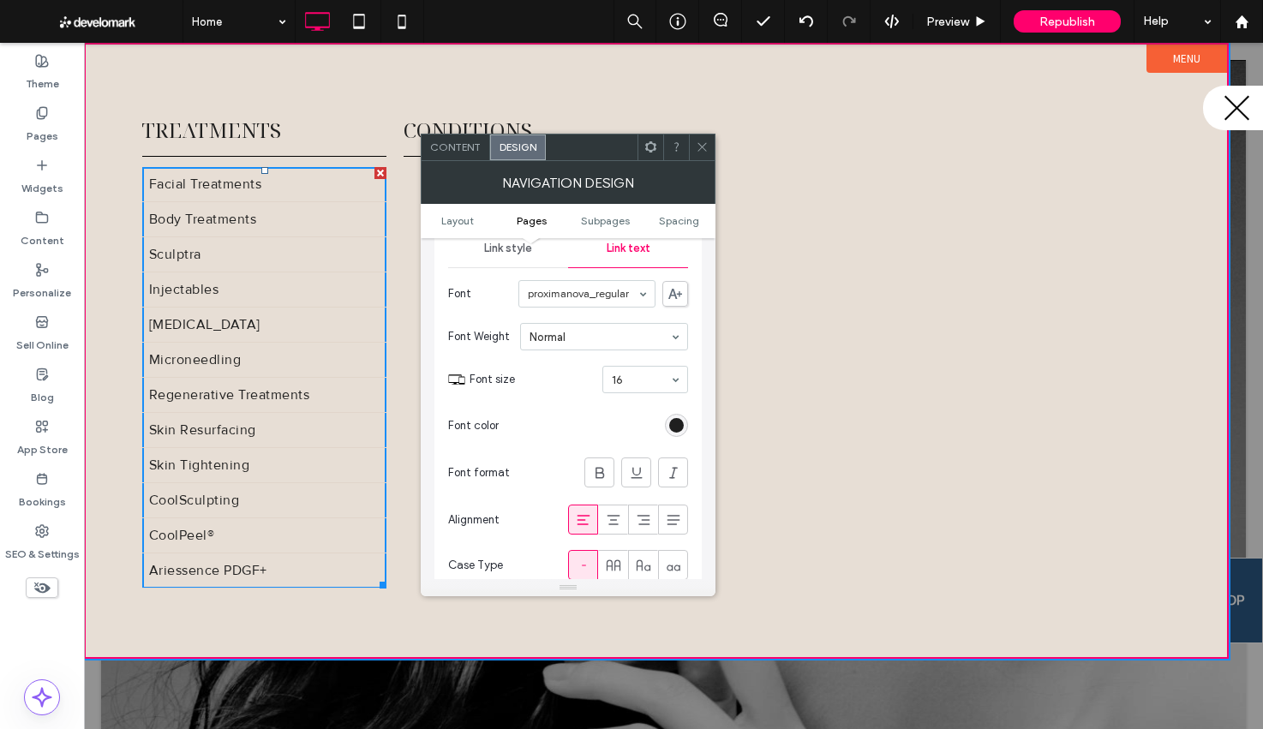
click at [485, 254] on span "Link style" at bounding box center [508, 249] width 48 height 14
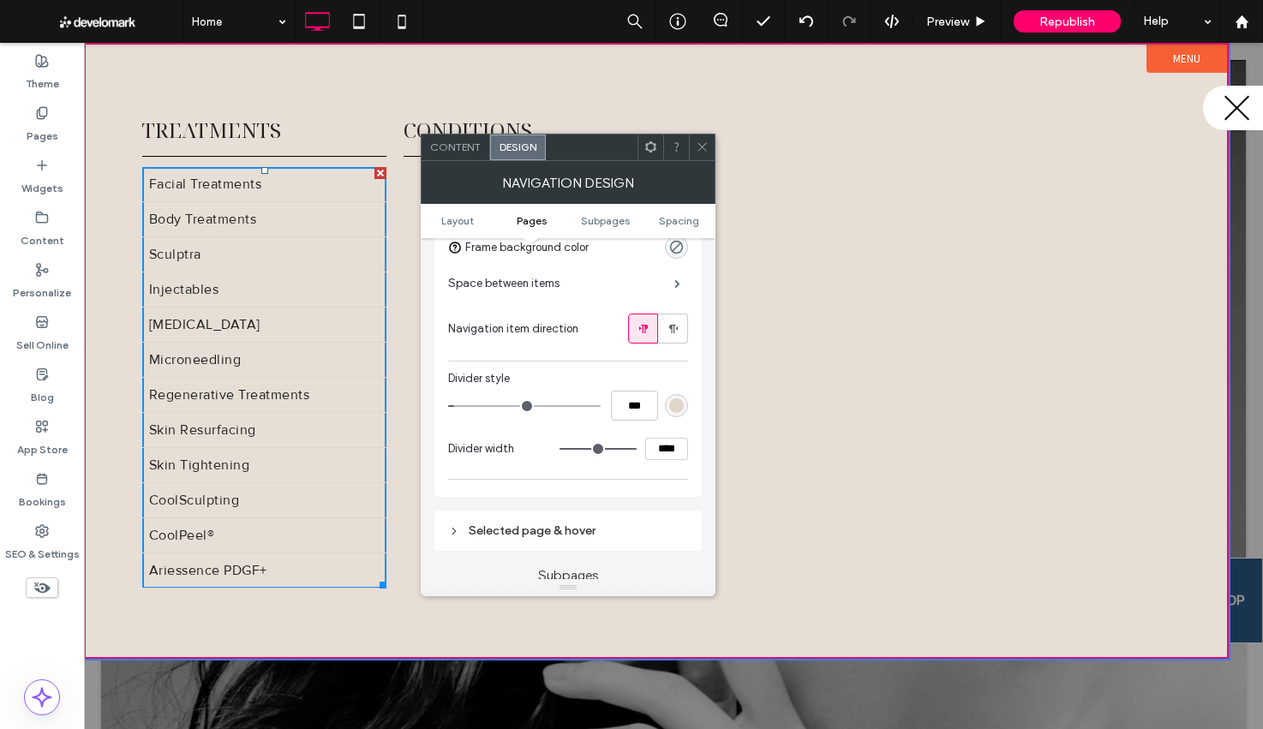
scroll to position [503, 0]
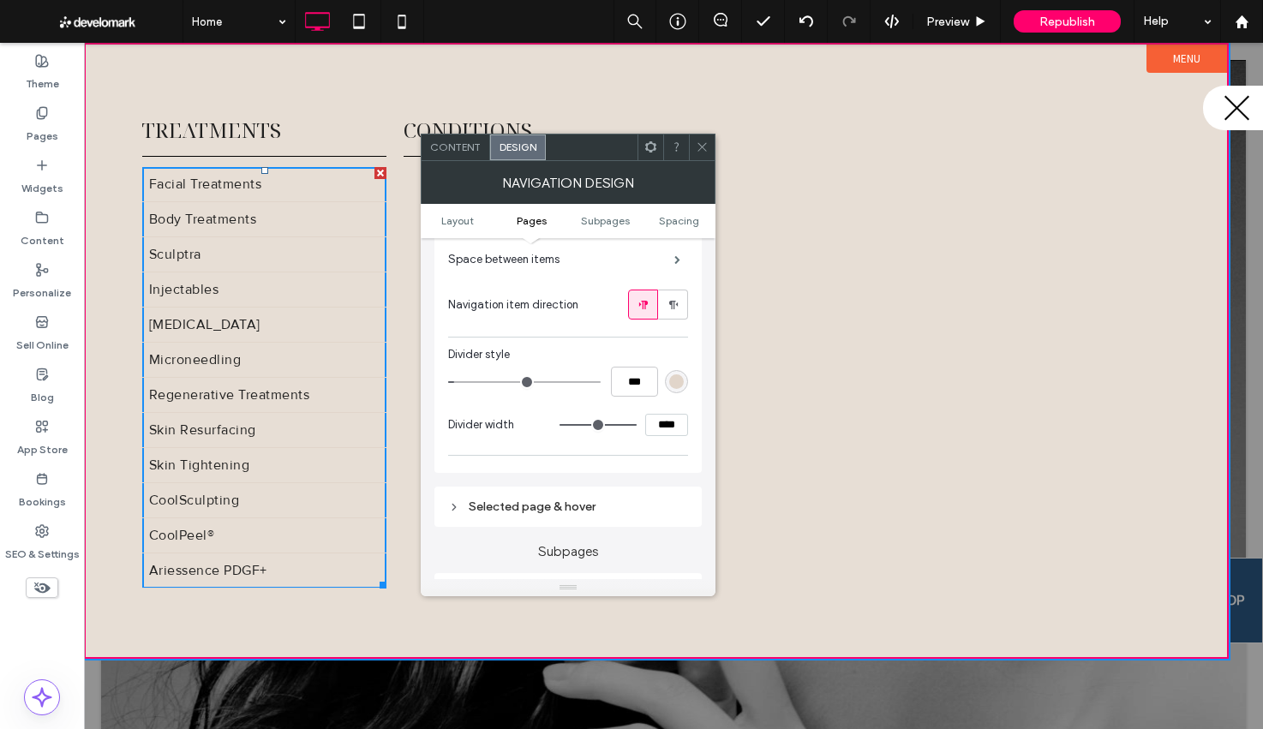
drag, startPoint x: 560, startPoint y: 514, endPoint x: 554, endPoint y: 506, distance: 9.8
click at [559, 511] on div "Selected page & hover" at bounding box center [568, 506] width 240 height 15
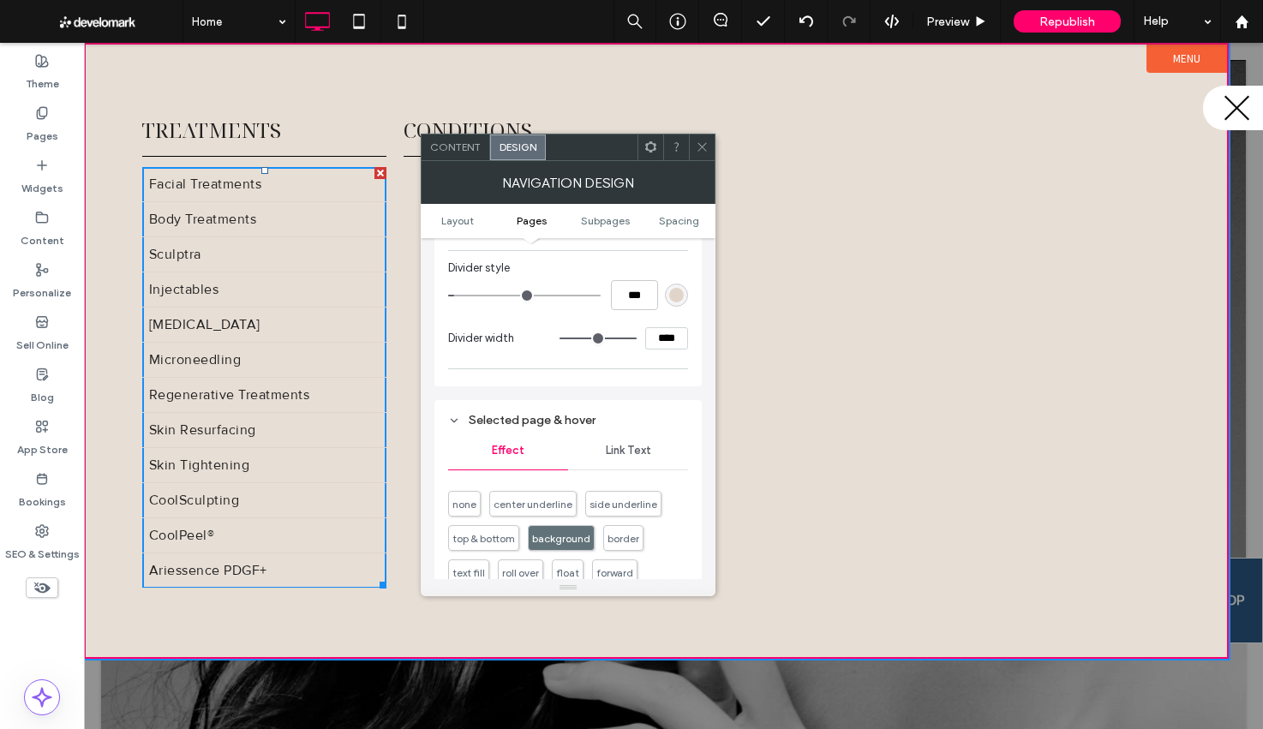
scroll to position [641, 0]
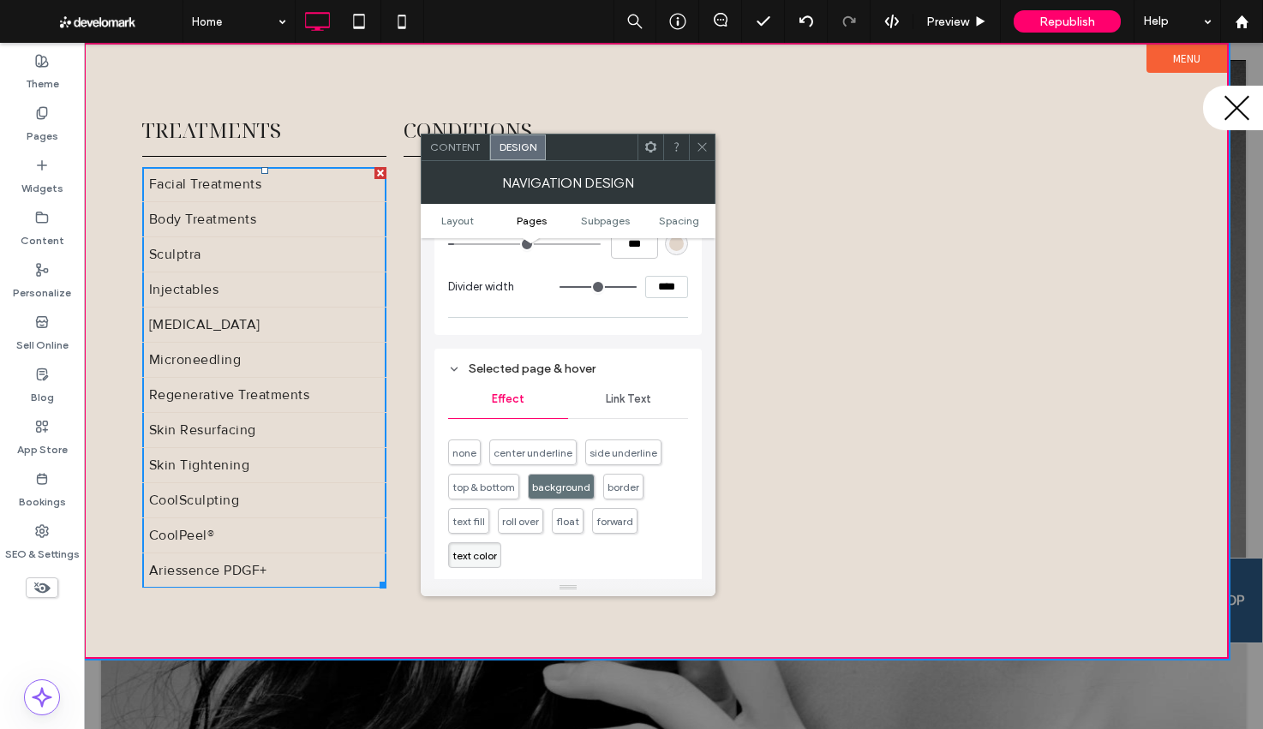
click at [568, 492] on span "background" at bounding box center [561, 487] width 58 height 13
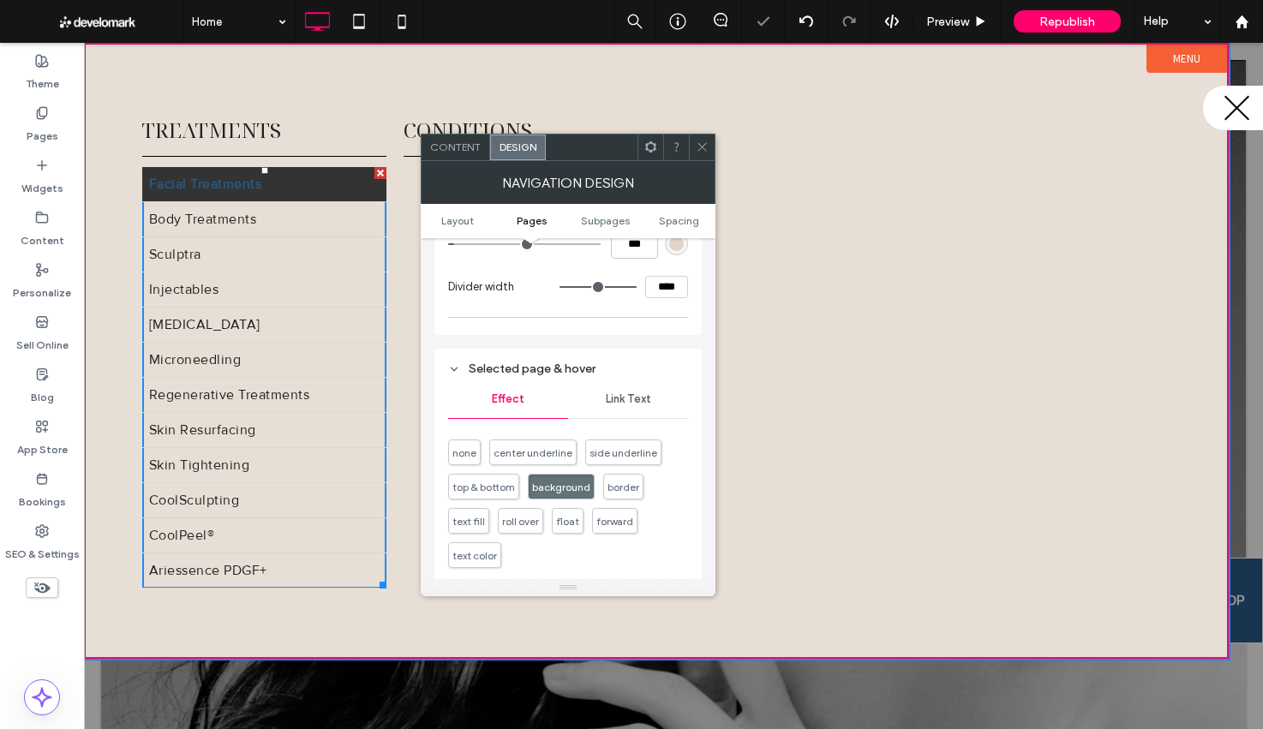
type input "*"
type input "**"
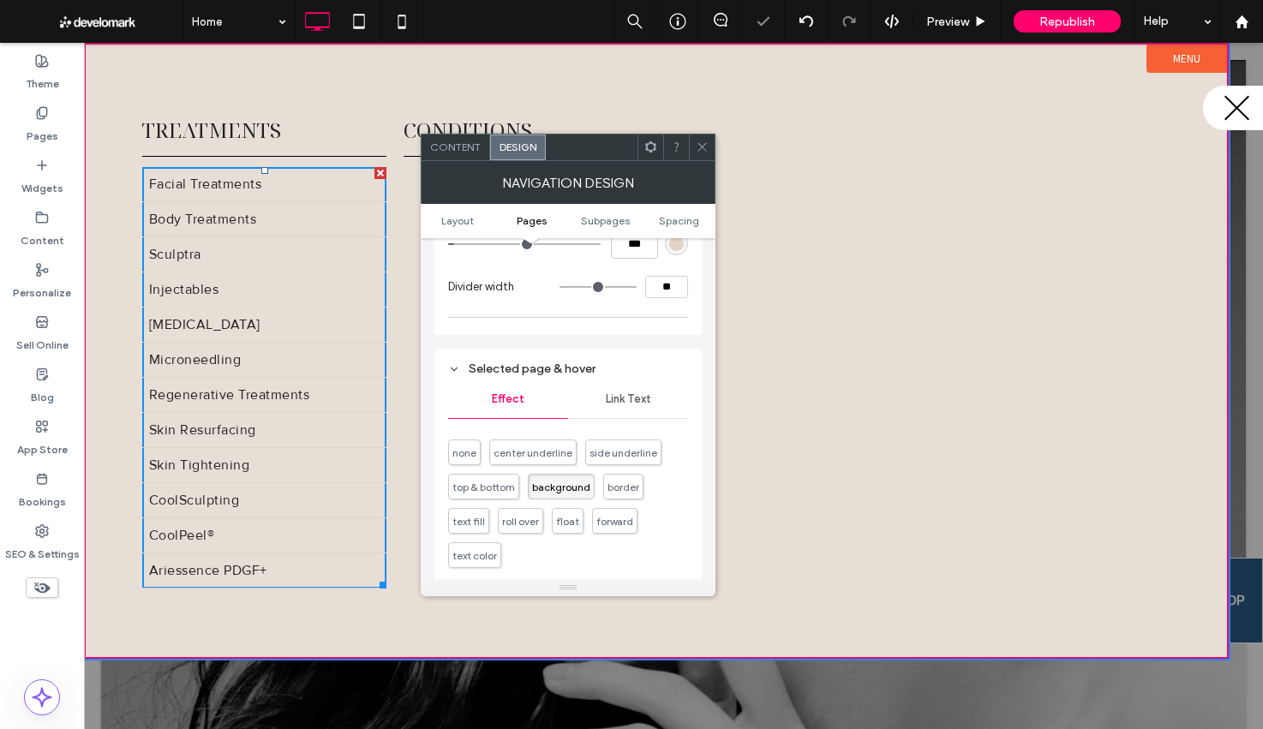
click at [655, 408] on div "Link Text" at bounding box center [628, 399] width 120 height 38
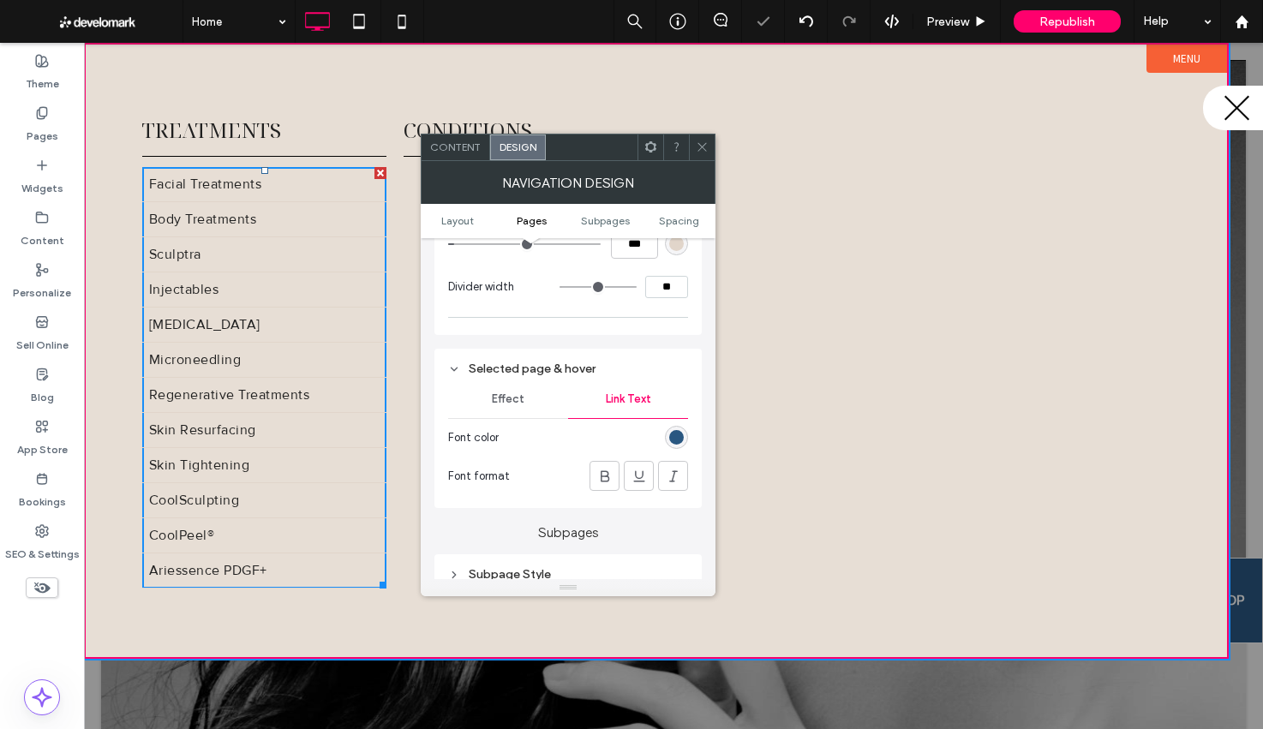
drag, startPoint x: 684, startPoint y: 443, endPoint x: 674, endPoint y: 442, distance: 9.5
click at [683, 443] on div "rgb(41, 87, 129)" at bounding box center [676, 437] width 23 height 23
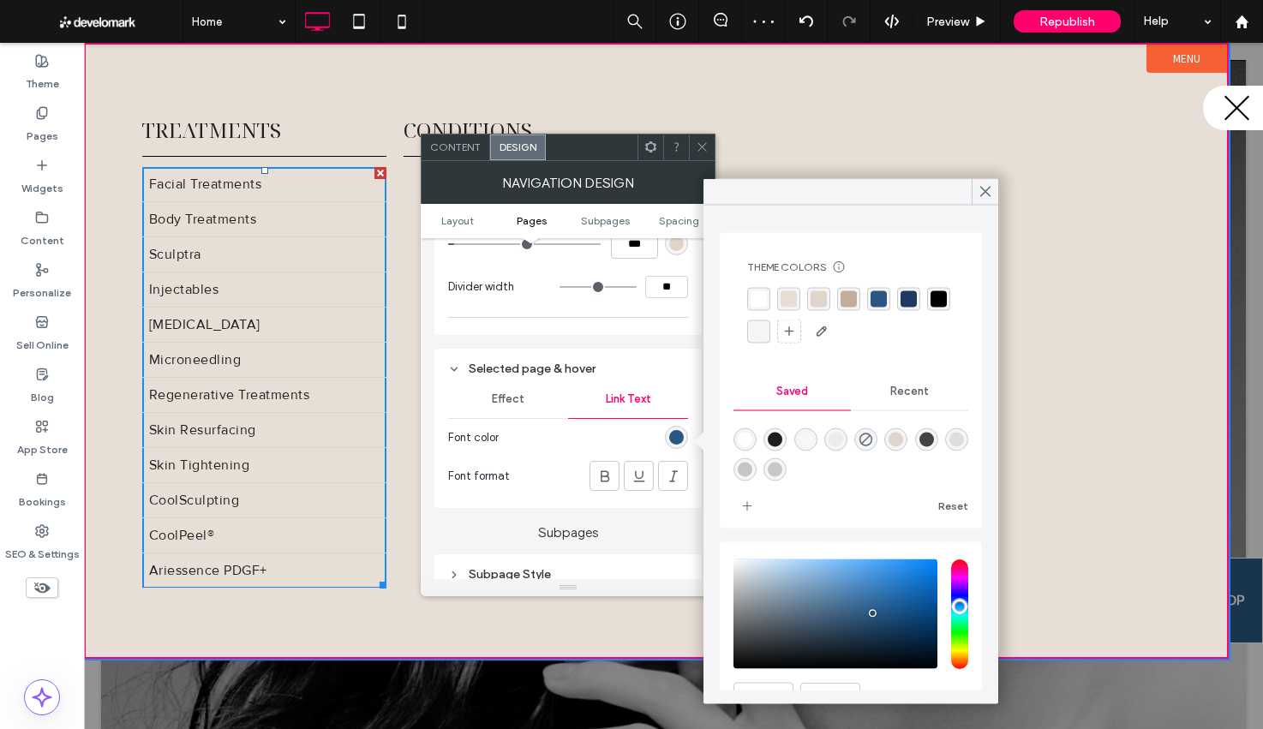
drag, startPoint x: 757, startPoint y: 303, endPoint x: 735, endPoint y: 318, distance: 26.6
click at [754, 304] on div "rgba(255, 255, 255, 1)" at bounding box center [758, 299] width 16 height 16
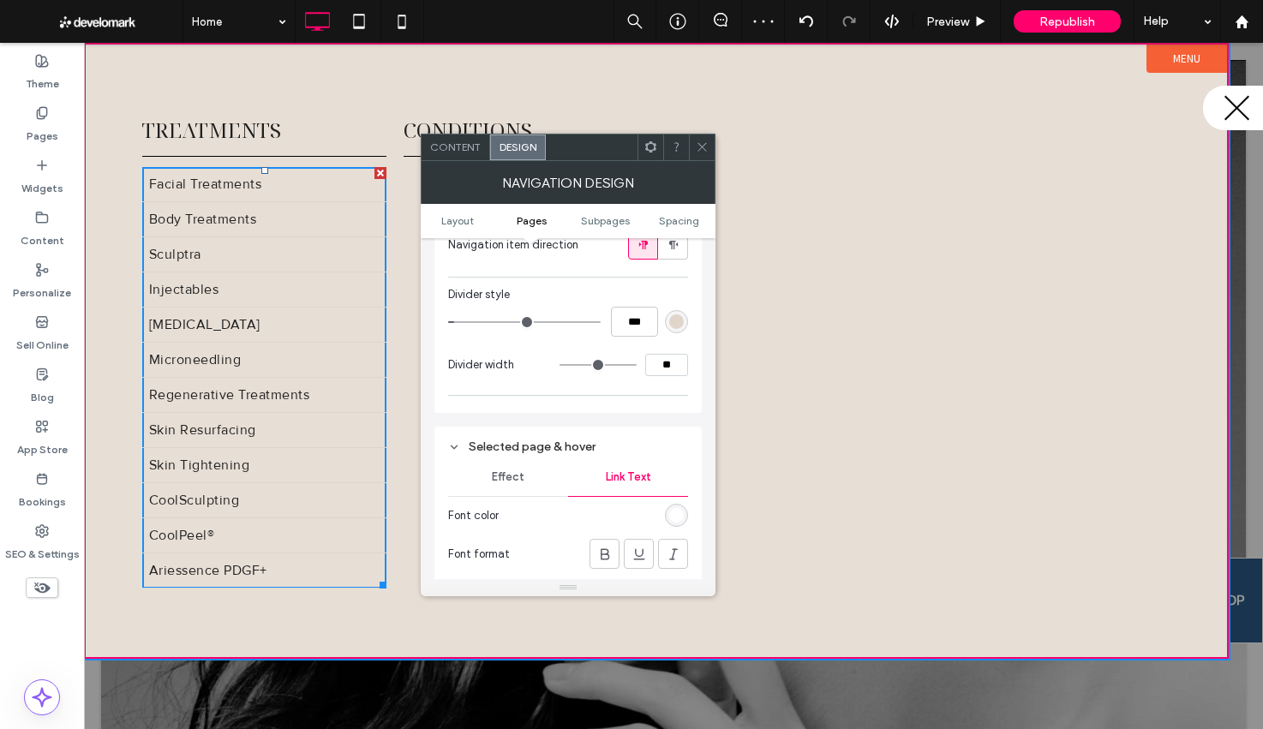
scroll to position [557, 0]
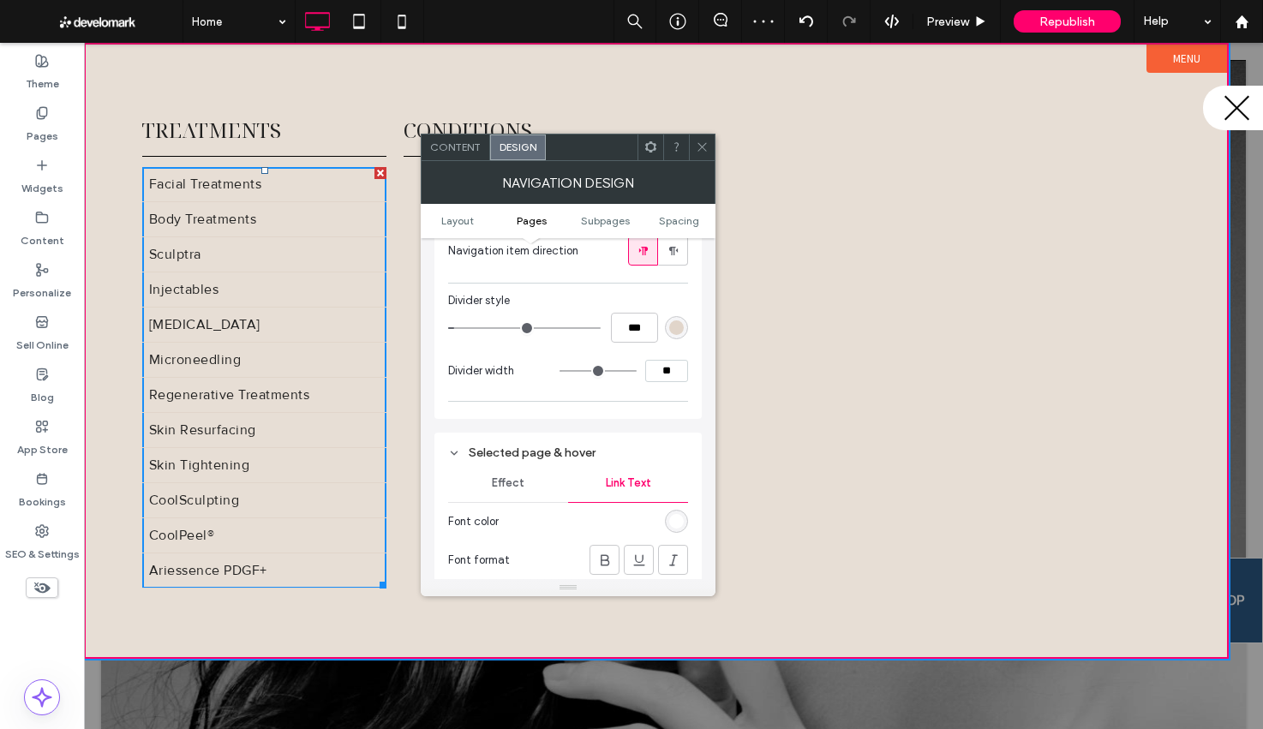
drag, startPoint x: 599, startPoint y: 561, endPoint x: 594, endPoint y: 531, distance: 30.4
click at [598, 561] on icon at bounding box center [604, 560] width 17 height 17
click at [591, 559] on div at bounding box center [604, 560] width 28 height 28
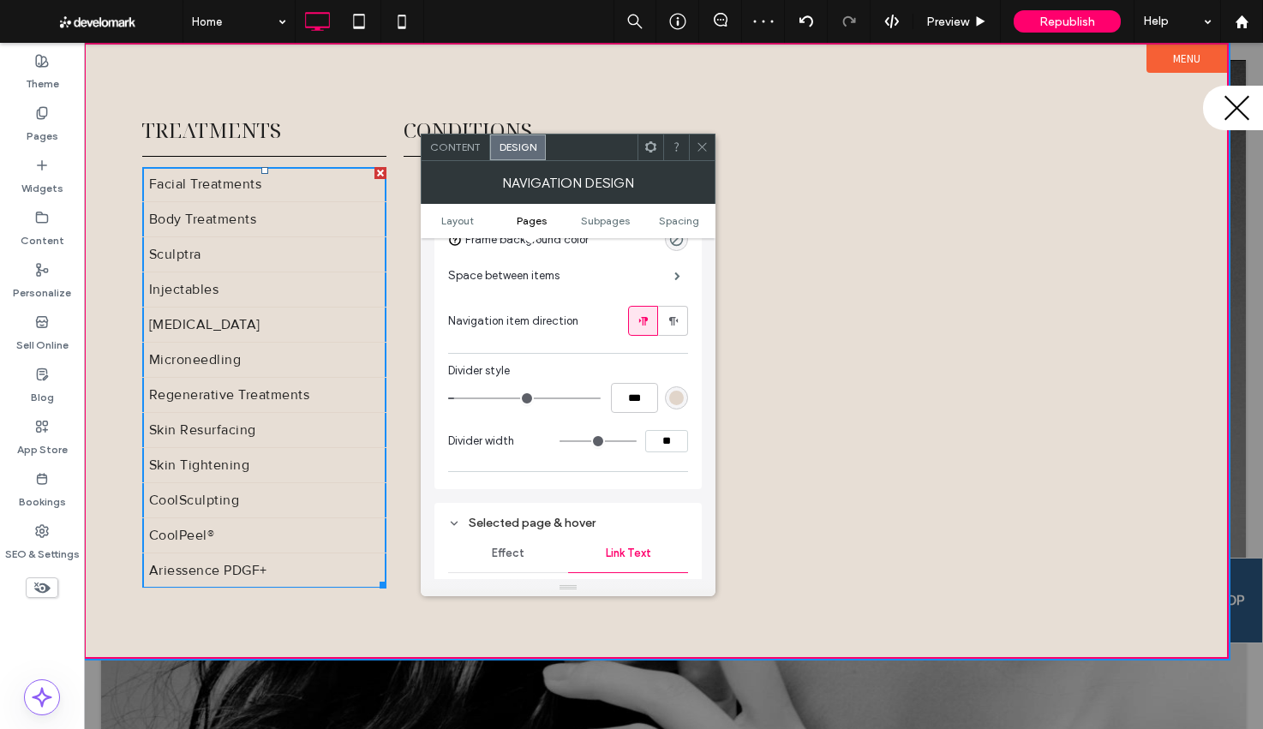
scroll to position [389, 0]
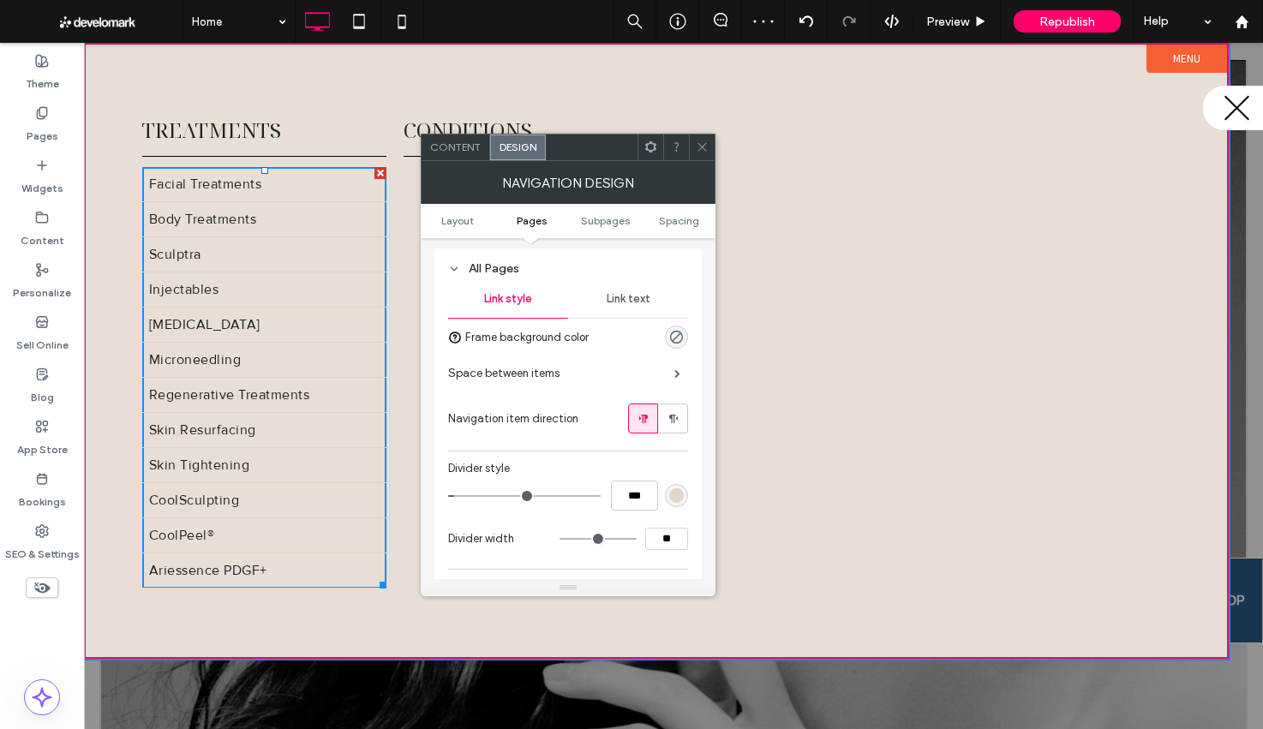
click at [648, 302] on span "Link text" at bounding box center [628, 299] width 44 height 14
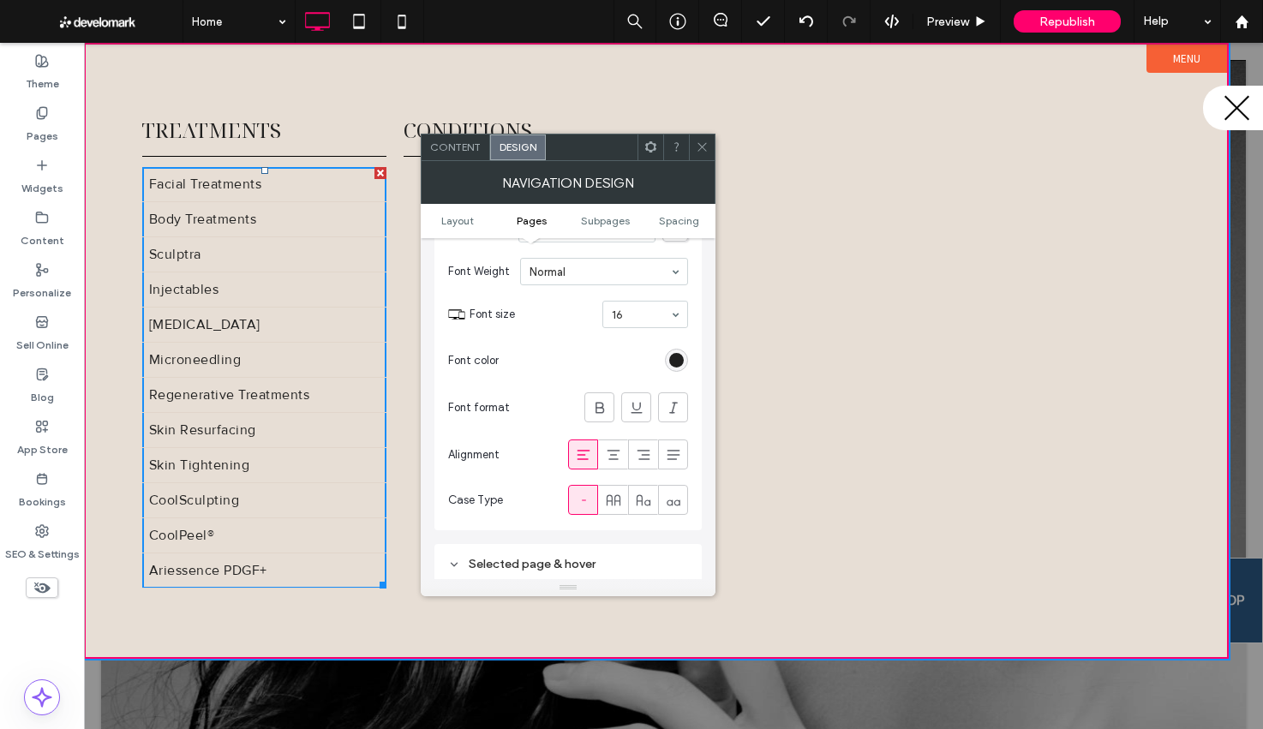
scroll to position [401, 0]
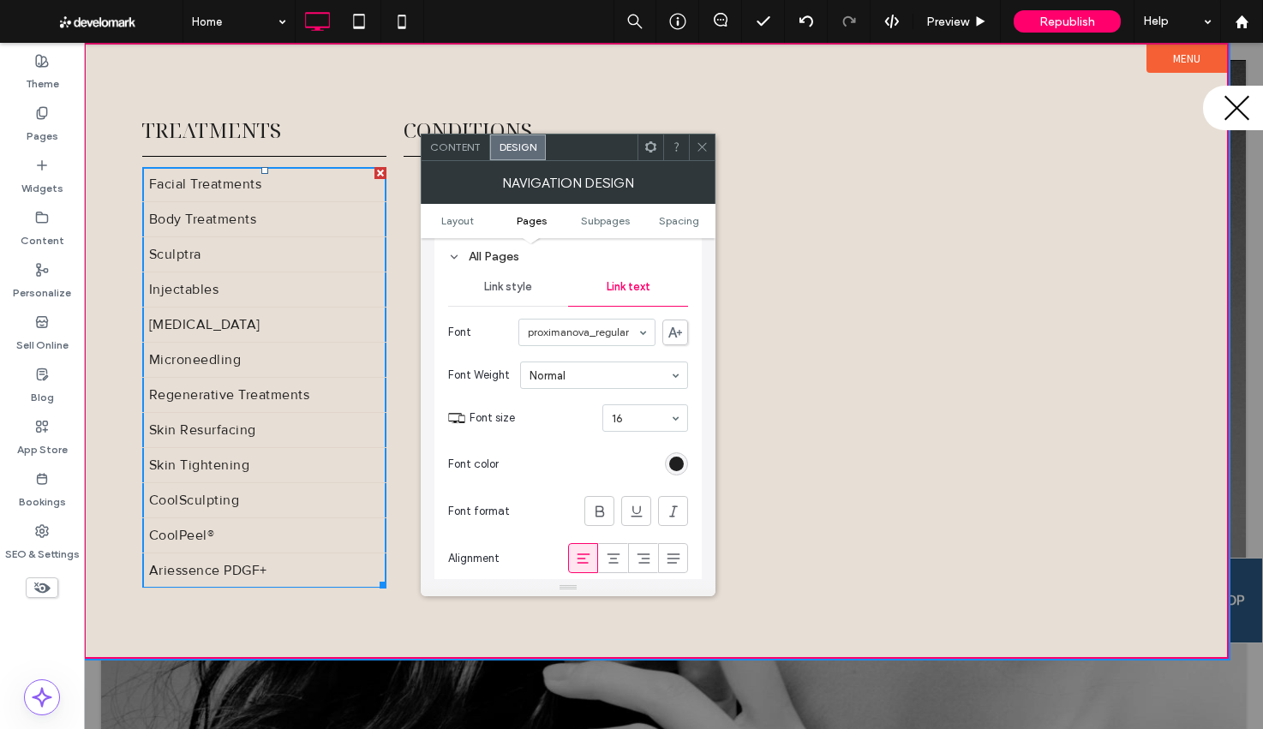
click at [504, 292] on span "Link style" at bounding box center [508, 287] width 48 height 14
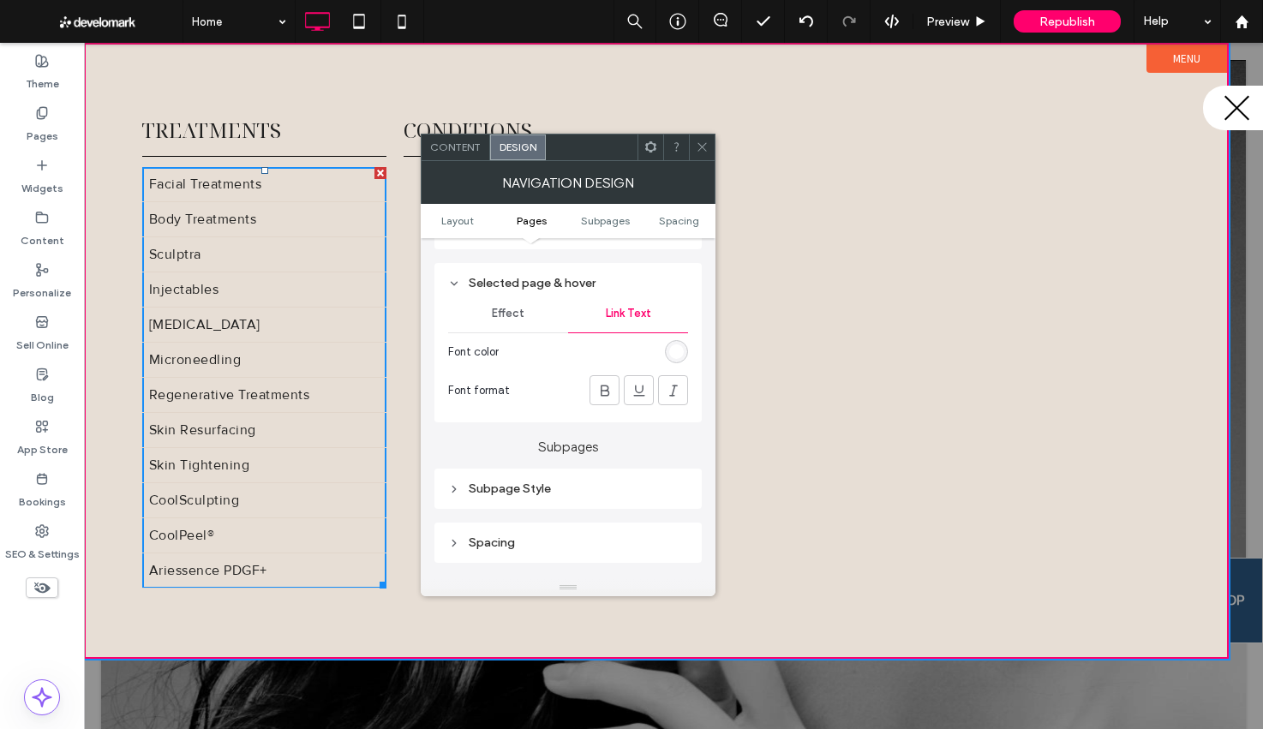
scroll to position [770, 0]
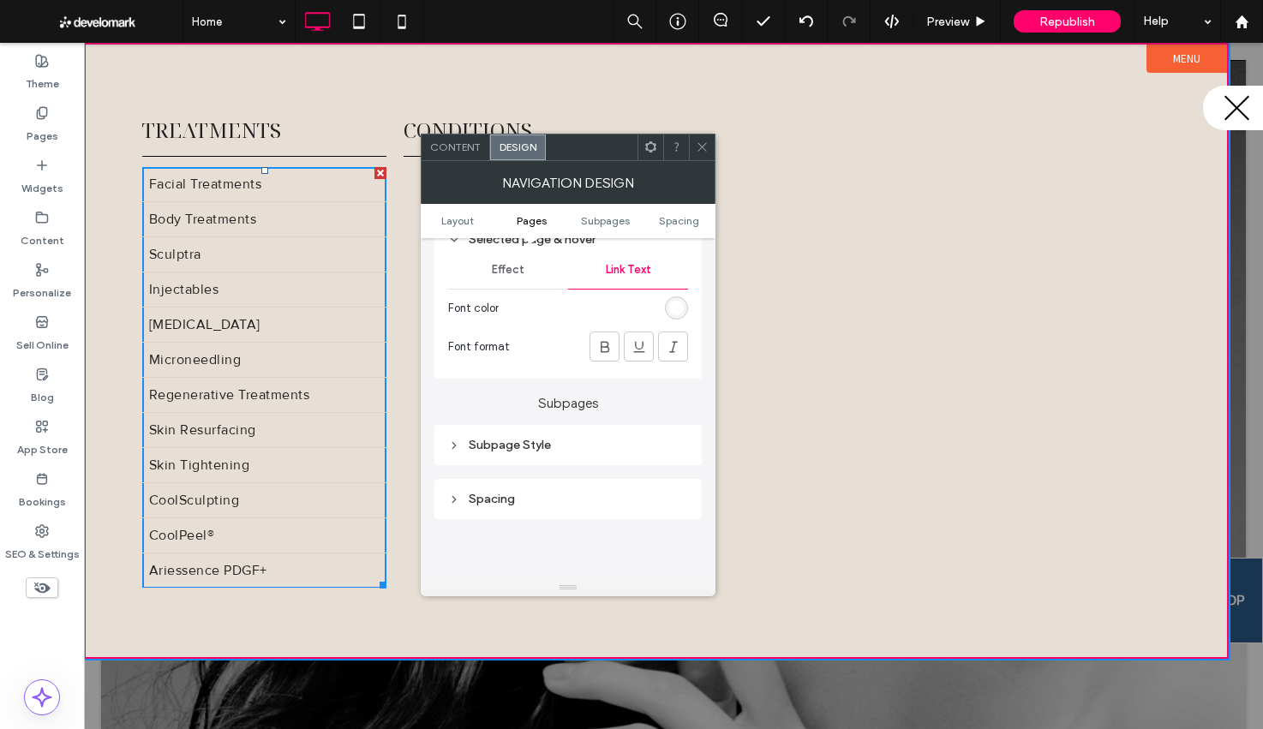
click at [507, 266] on span "Effect" at bounding box center [508, 270] width 33 height 14
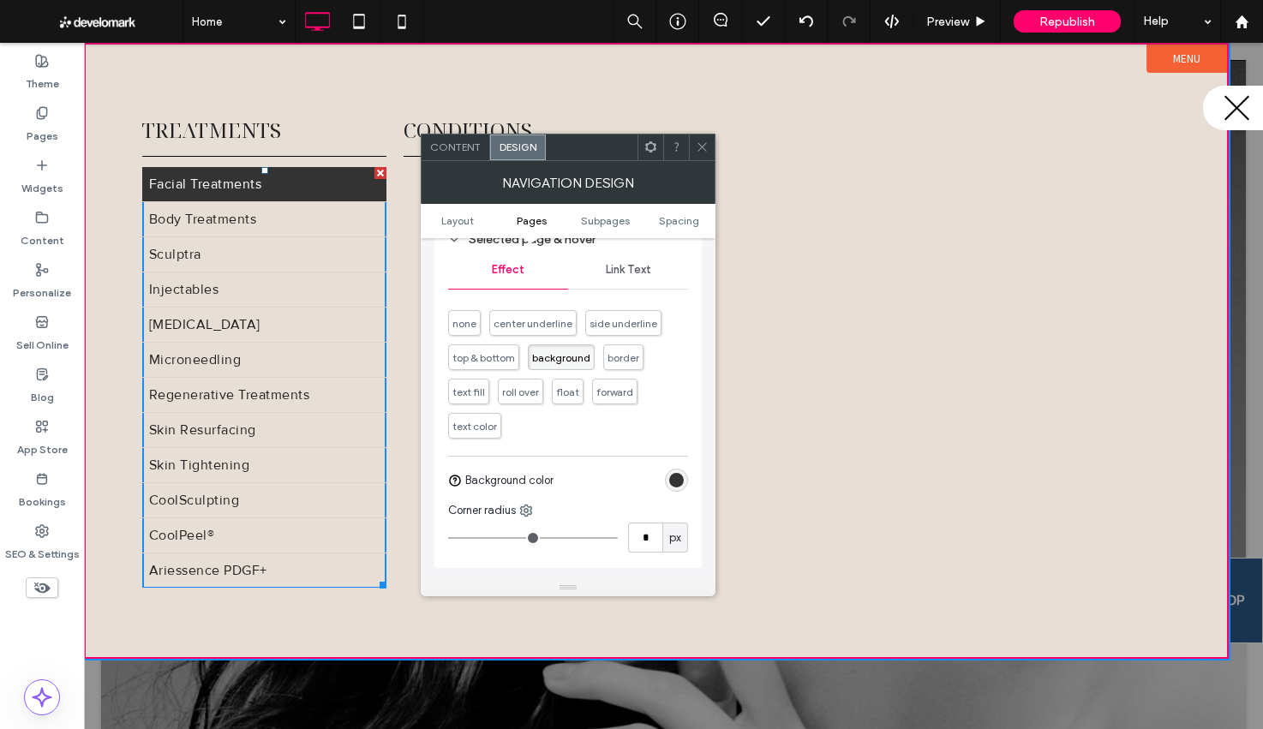
click at [672, 482] on div "rgb(51, 51, 51)" at bounding box center [676, 480] width 15 height 15
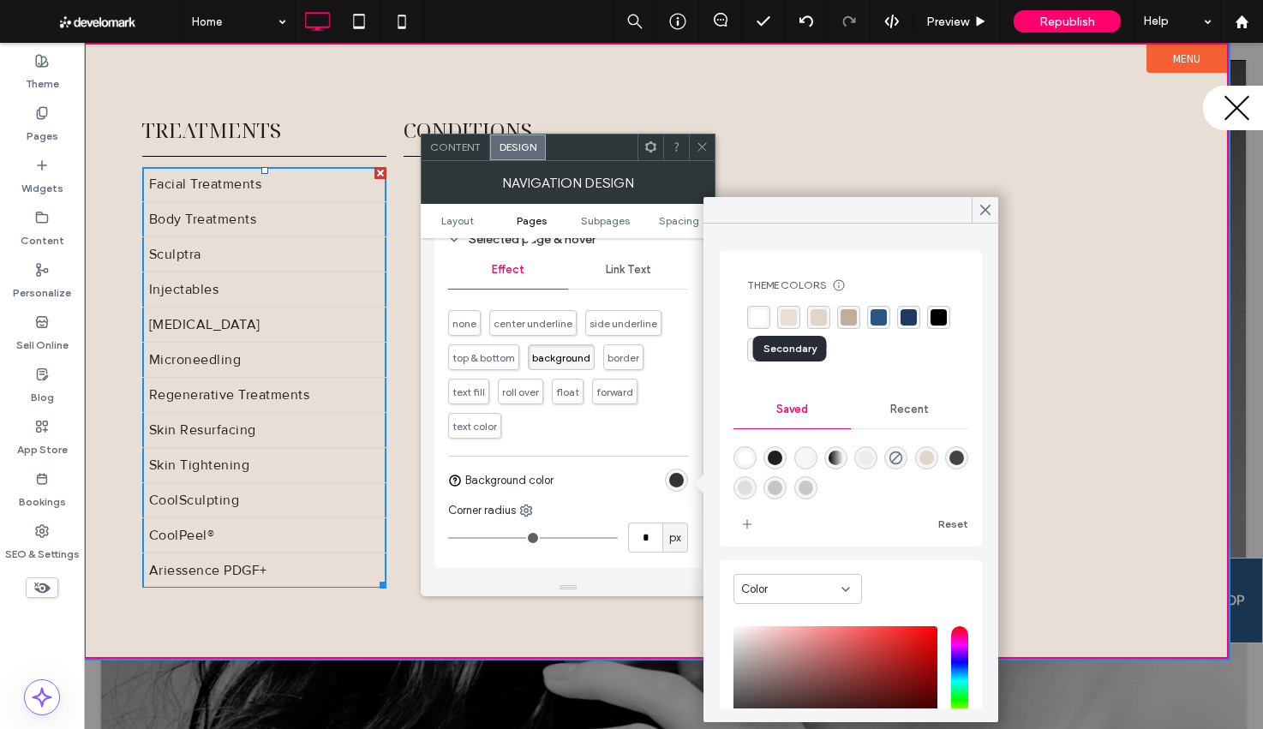
click at [786, 322] on div "rgba(231, 222, 213, 1)" at bounding box center [788, 317] width 16 height 16
click at [825, 319] on div "rgba(225, 213, 202, 1)" at bounding box center [820, 318] width 16 height 16
drag, startPoint x: 879, startPoint y: 317, endPoint x: 865, endPoint y: 313, distance: 14.4
click at [879, 317] on div "rgba(41, 87, 129, 1)" at bounding box center [880, 318] width 16 height 16
click at [700, 143] on icon at bounding box center [702, 146] width 13 height 13
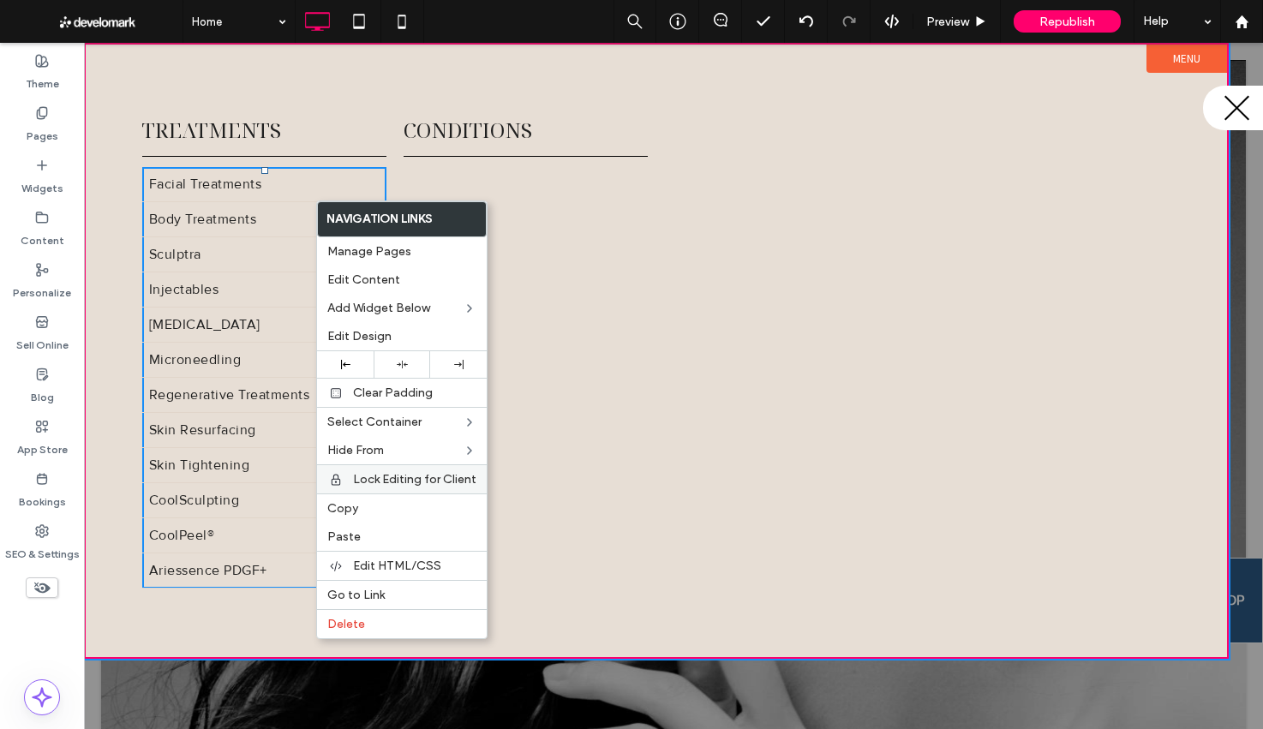
drag, startPoint x: 357, startPoint y: 503, endPoint x: 376, endPoint y: 483, distance: 27.3
click at [357, 503] on label "Copy" at bounding box center [401, 508] width 149 height 15
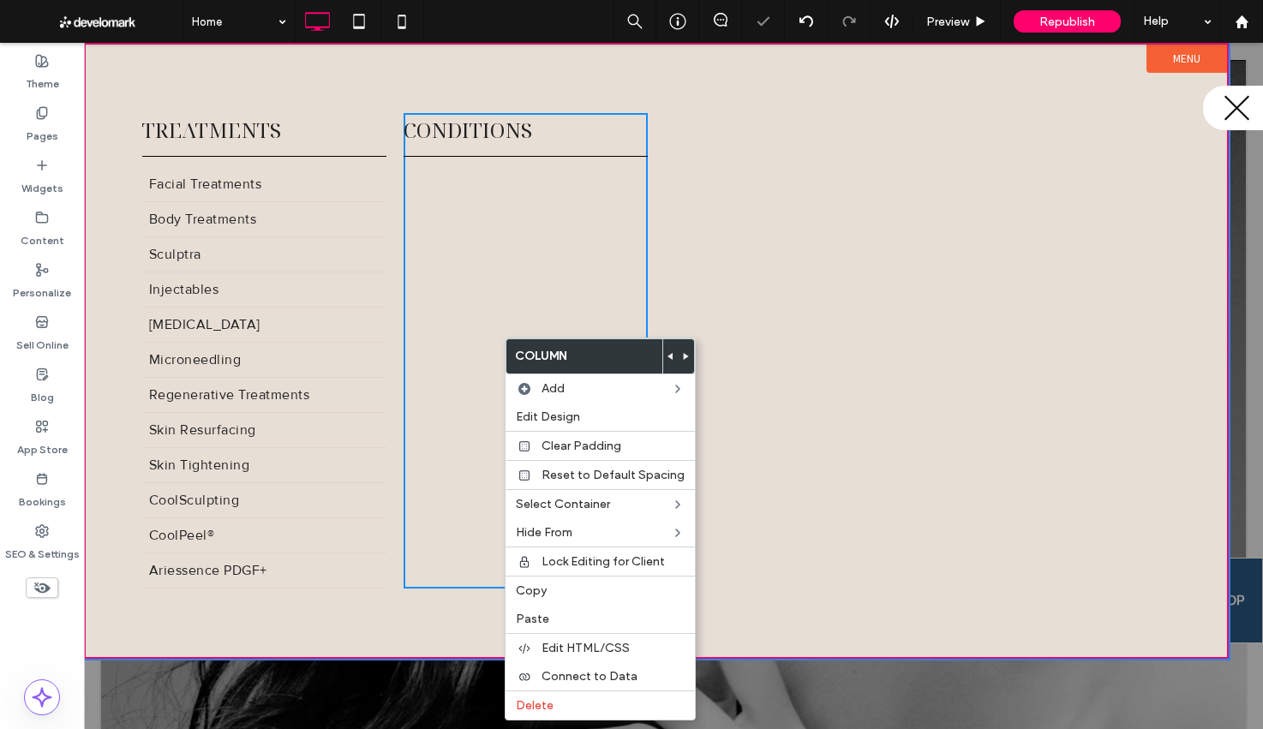
drag, startPoint x: 503, startPoint y: 359, endPoint x: 493, endPoint y: 356, distance: 10.6
click at [550, 616] on label "Paste" at bounding box center [600, 619] width 169 height 15
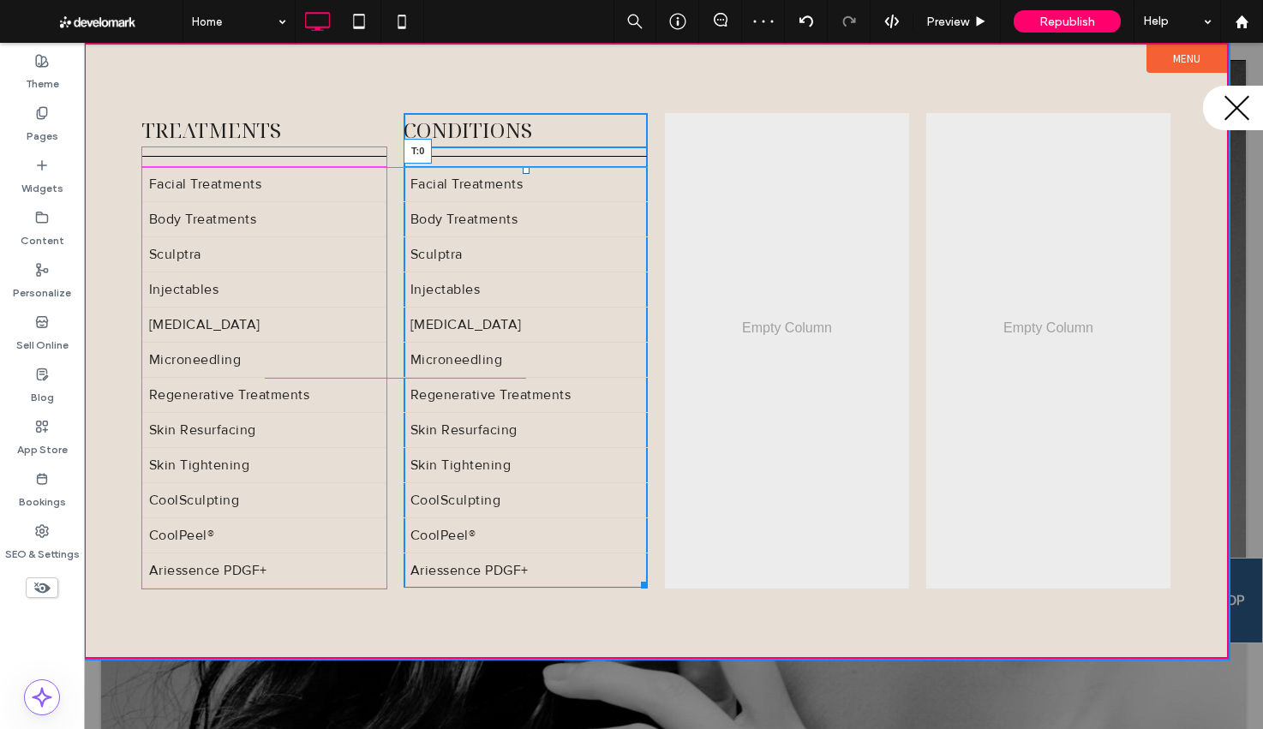
drag, startPoint x: 523, startPoint y: 179, endPoint x: 524, endPoint y: 169, distance: 10.3
click at [524, 169] on div at bounding box center [526, 170] width 7 height 7
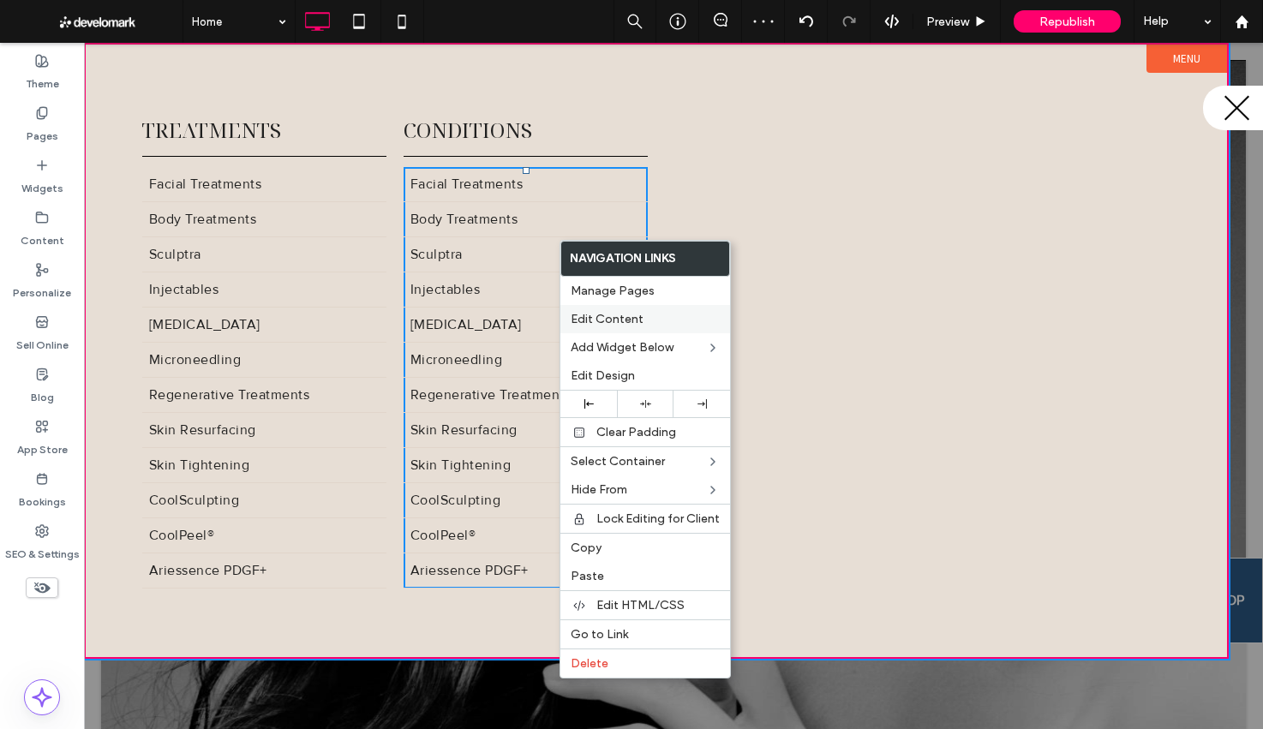
click at [668, 318] on label "Edit Content" at bounding box center [645, 319] width 149 height 15
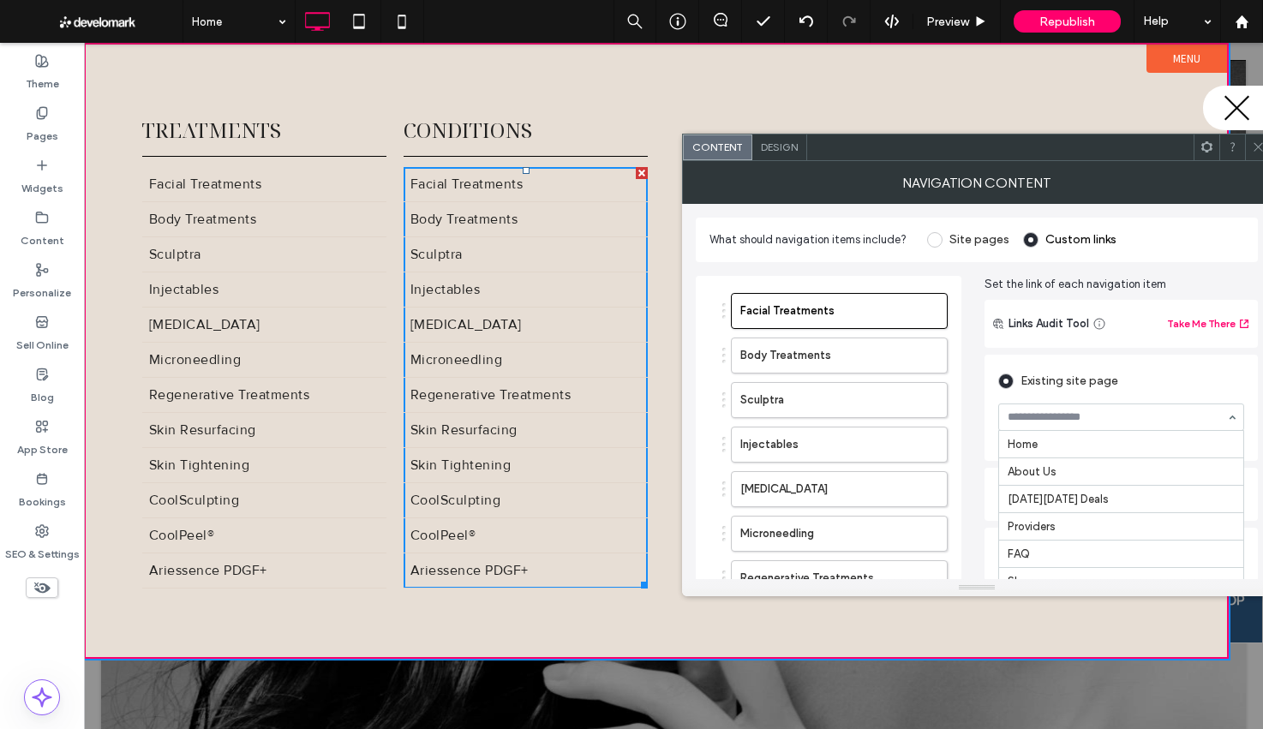
drag, startPoint x: 1083, startPoint y: 413, endPoint x: 1065, endPoint y: 515, distance: 103.5
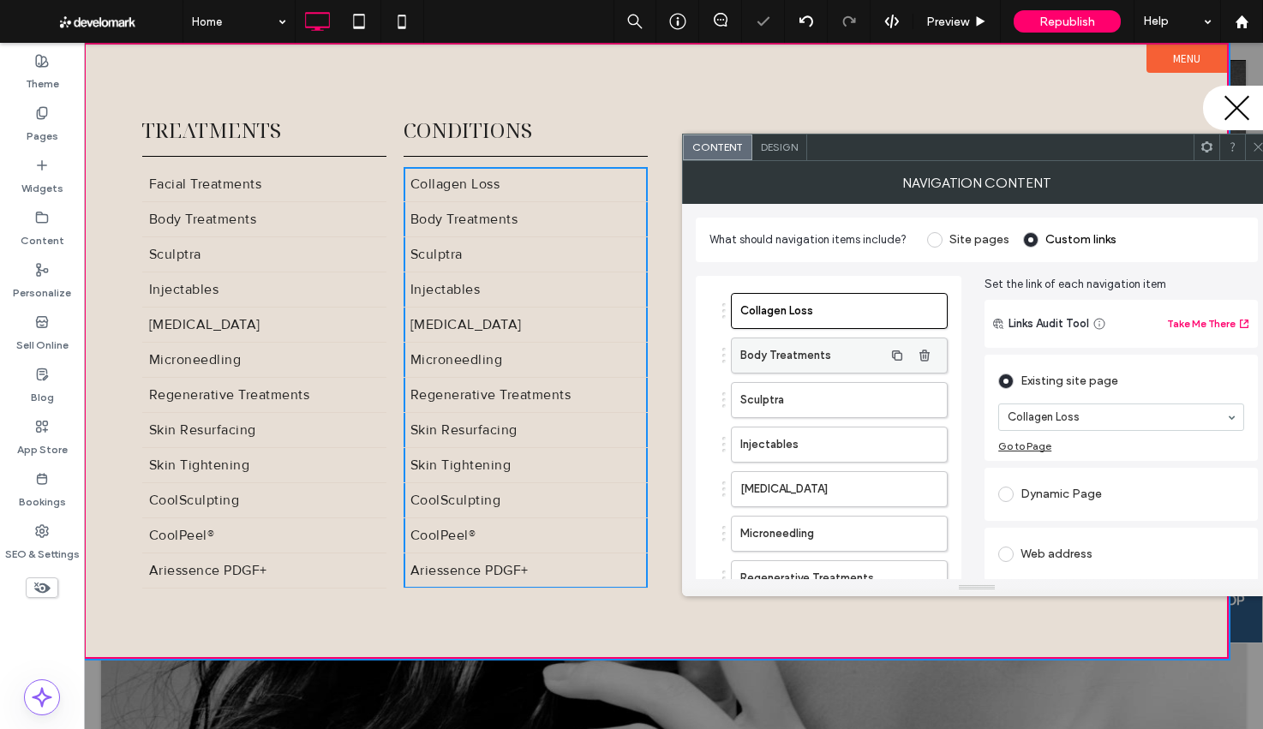
click at [816, 356] on label "Body Treatments" at bounding box center [811, 355] width 143 height 34
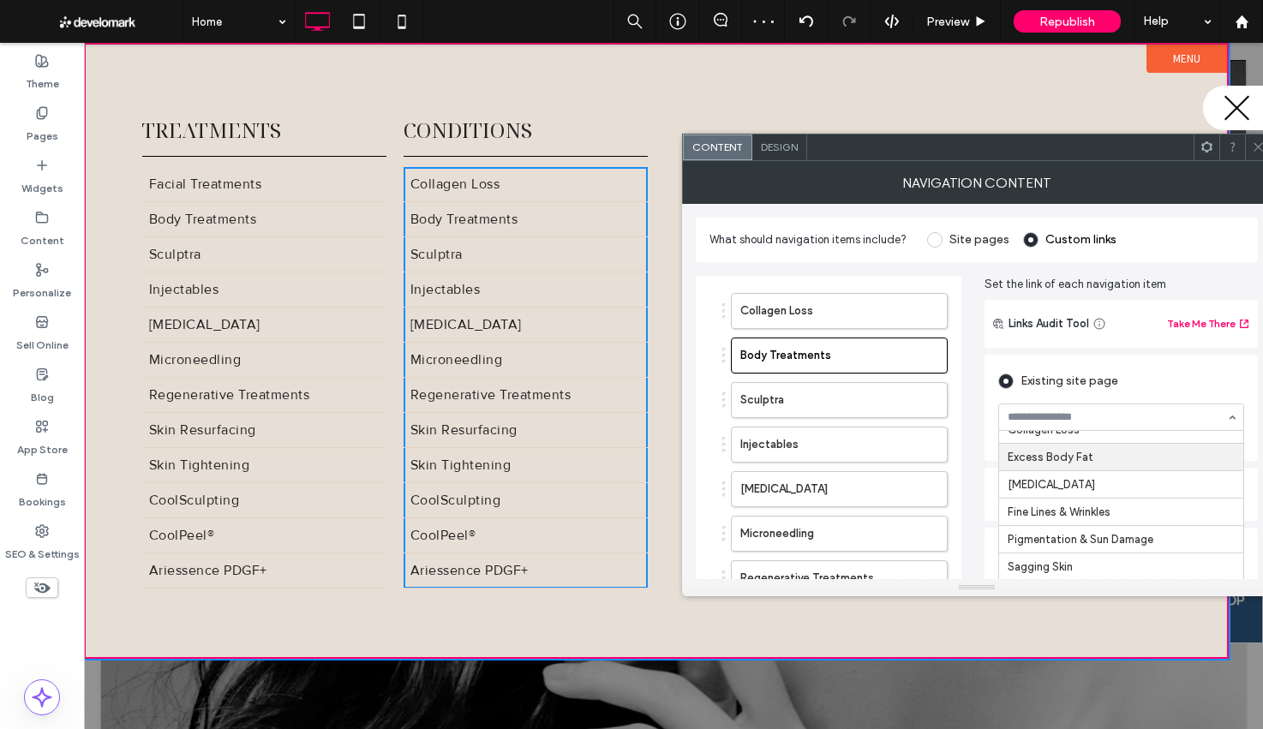
scroll to position [630, 0]
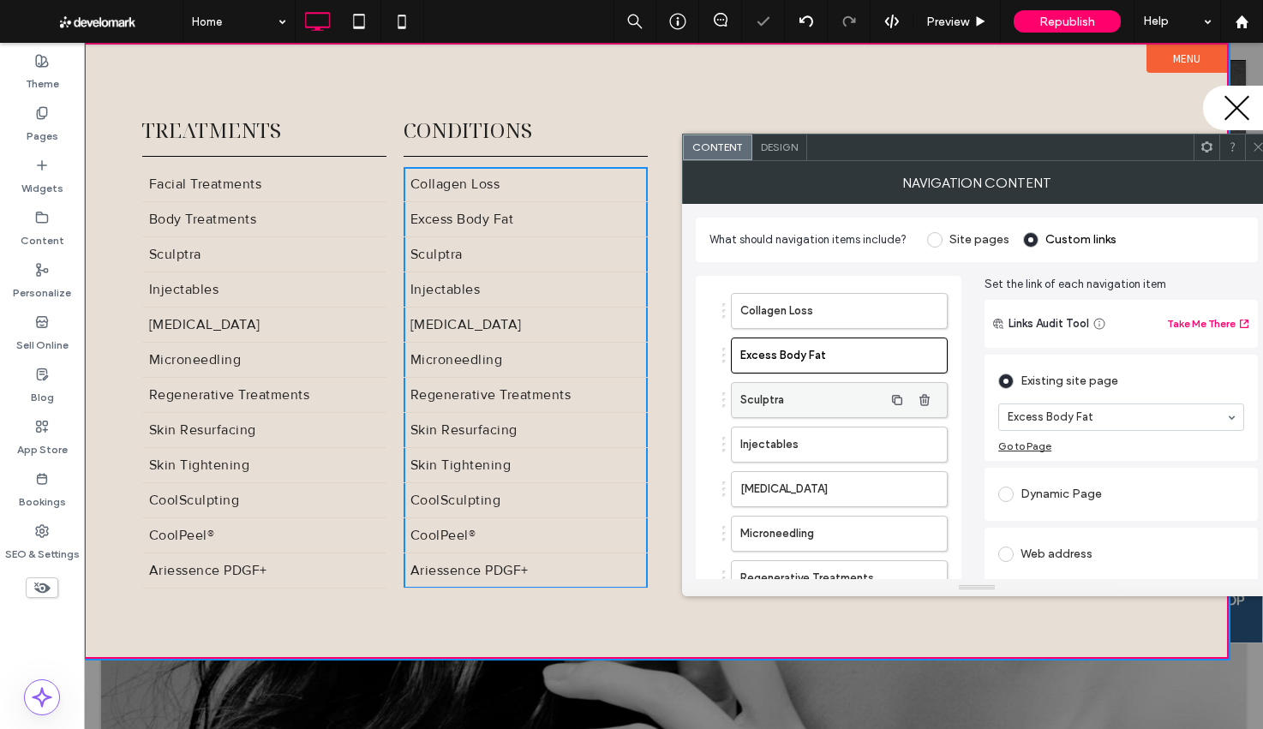
click at [821, 403] on label "Sculptra" at bounding box center [811, 400] width 143 height 34
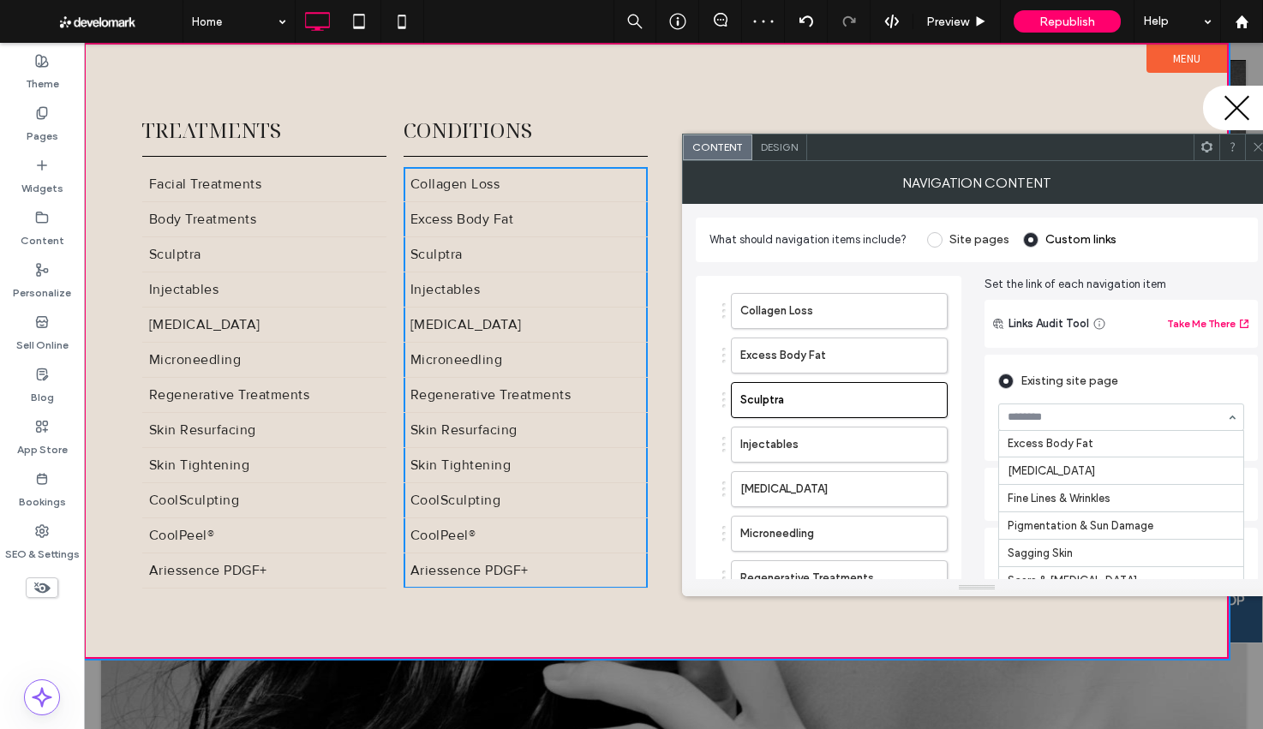
scroll to position [661, 0]
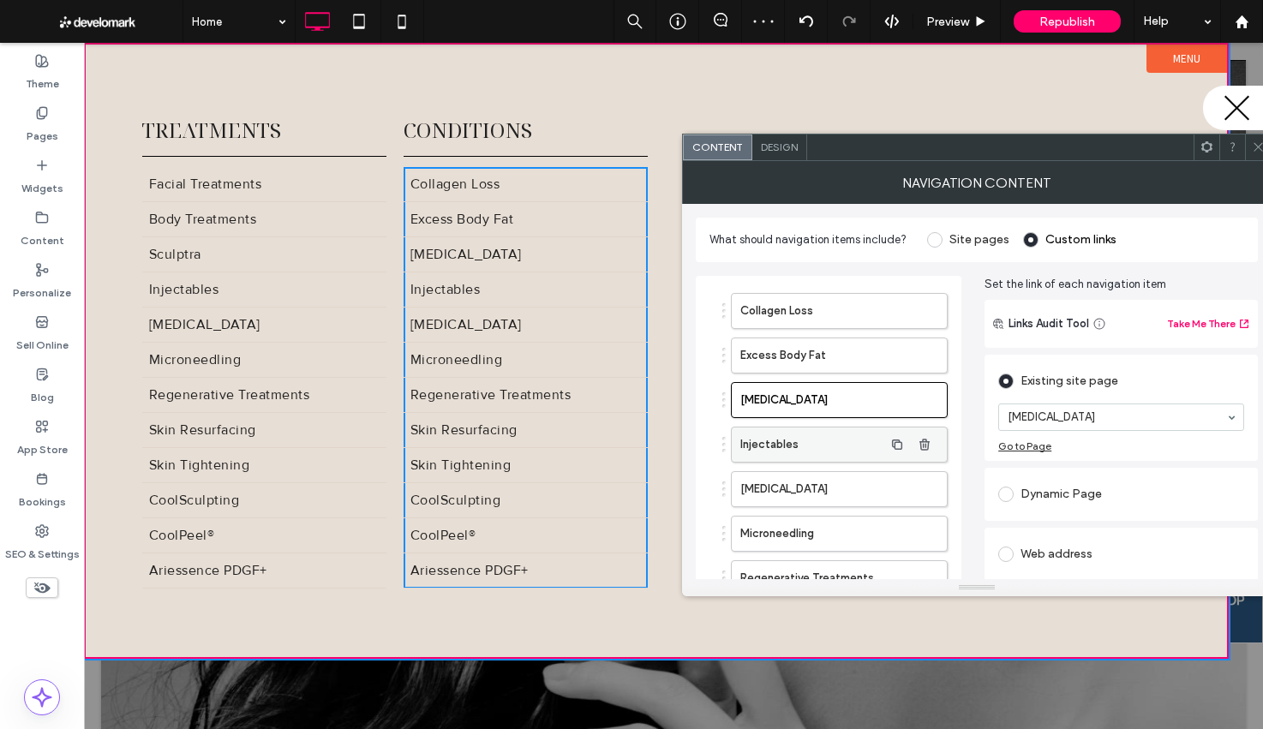
click at [775, 430] on label "Injectables" at bounding box center [811, 444] width 143 height 34
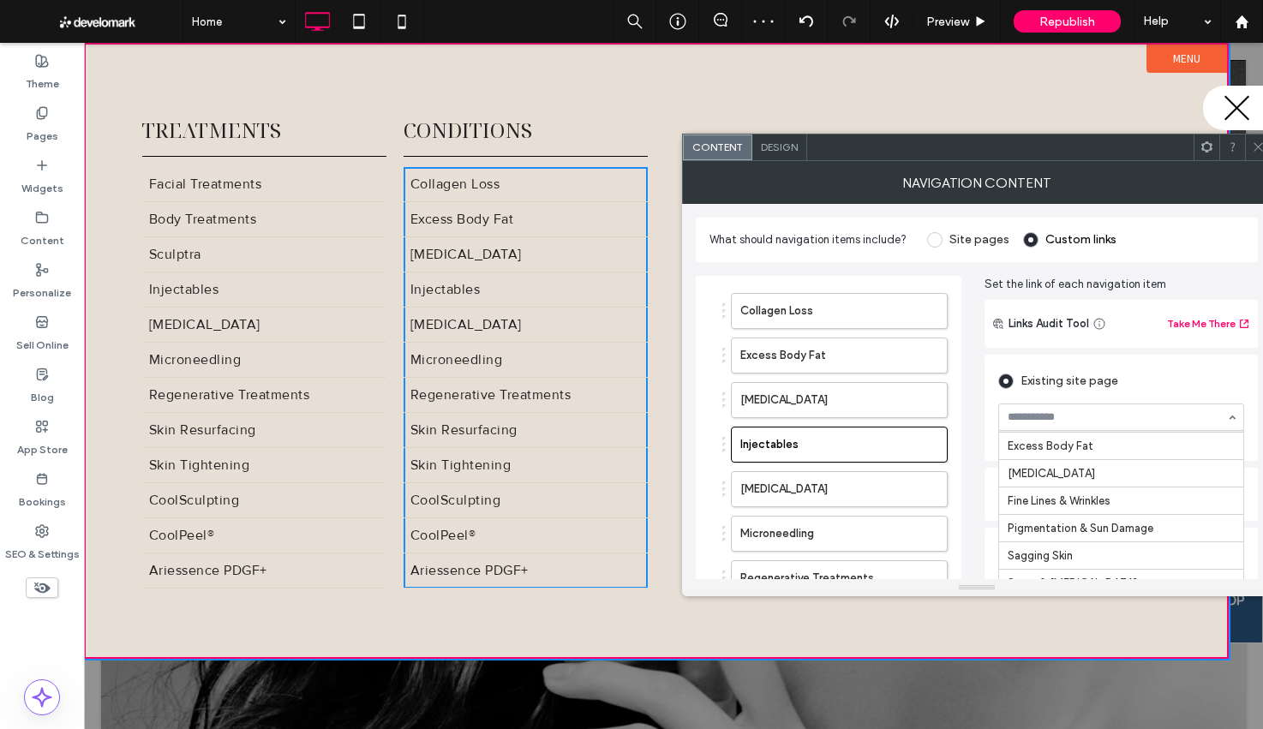
scroll to position [699, 0]
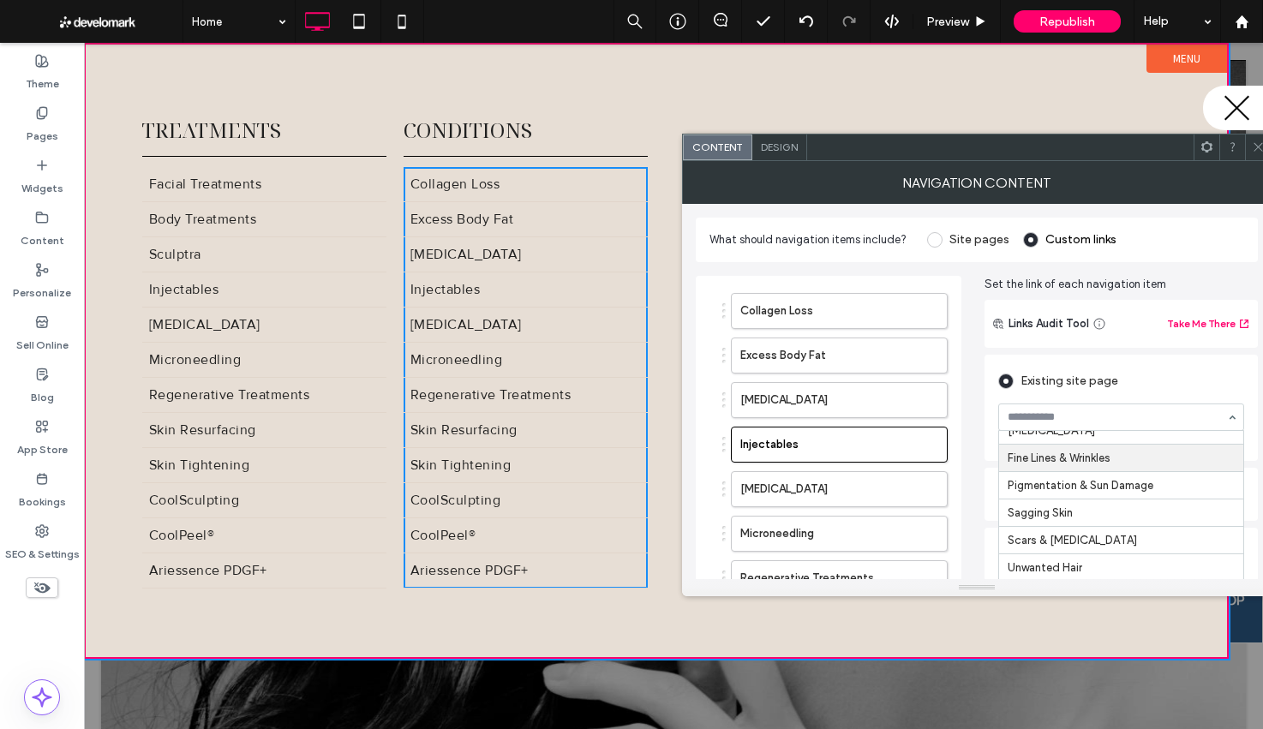
drag, startPoint x: 1083, startPoint y: 484, endPoint x: 1019, endPoint y: 488, distance: 64.4
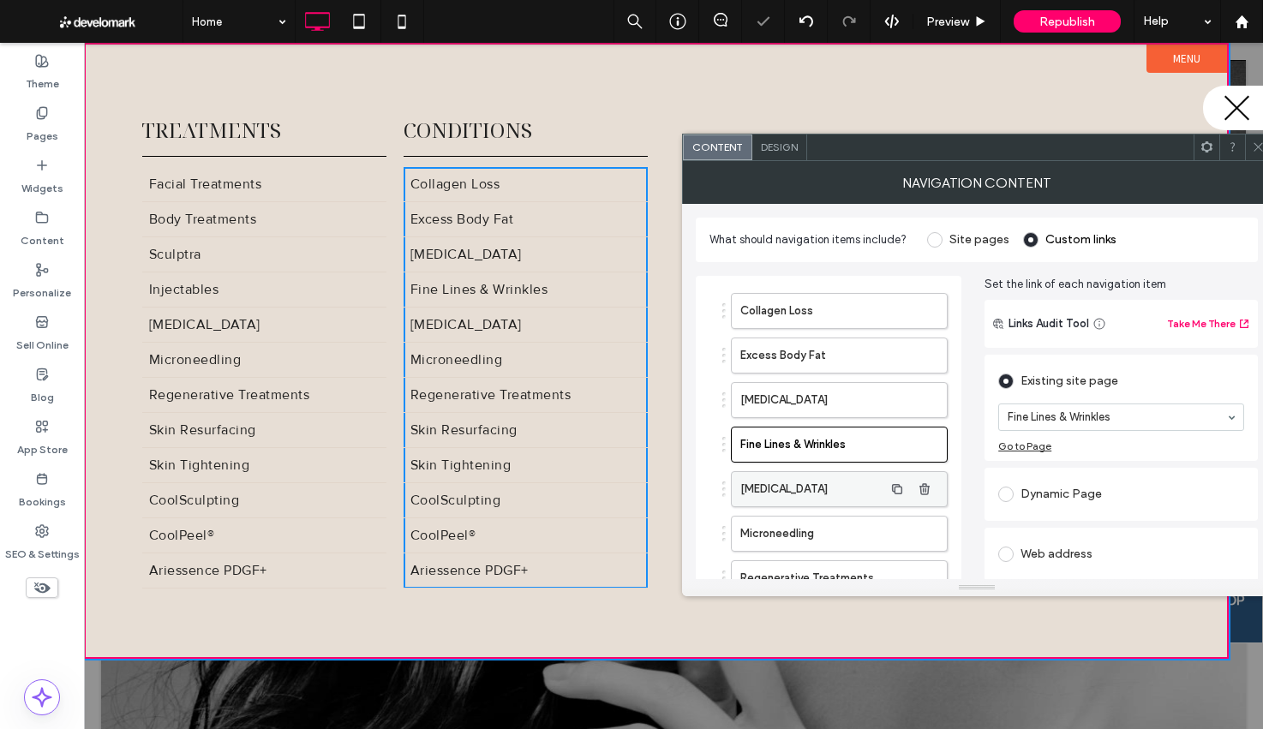
click at [800, 487] on label "[MEDICAL_DATA]" at bounding box center [811, 489] width 143 height 34
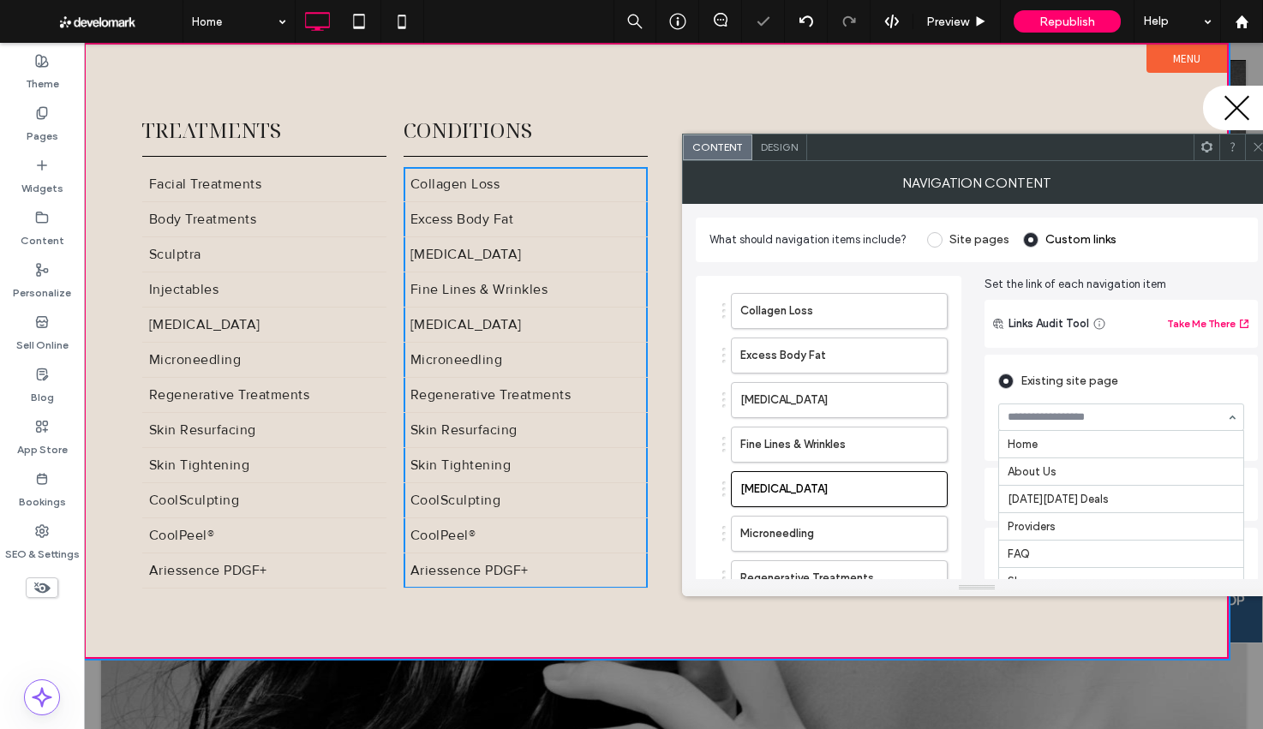
drag, startPoint x: 1075, startPoint y: 419, endPoint x: 1102, endPoint y: 466, distance: 54.1
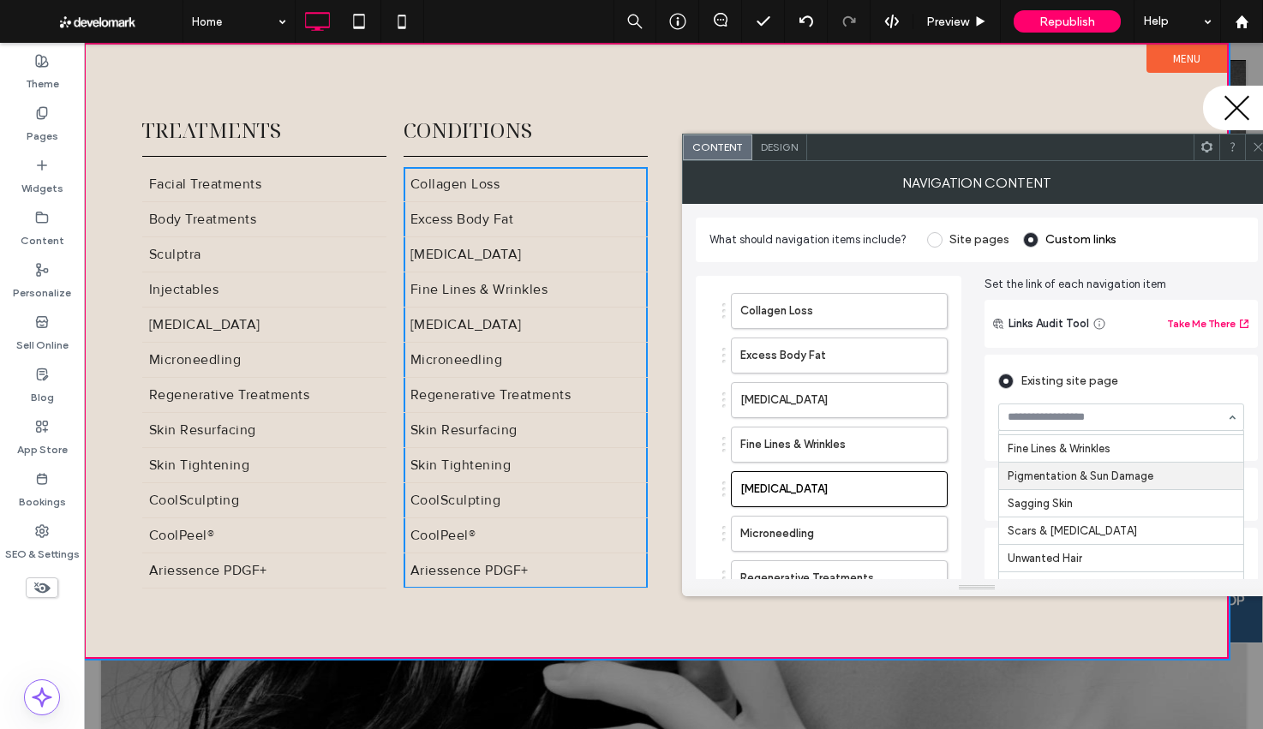
scroll to position [705, 0]
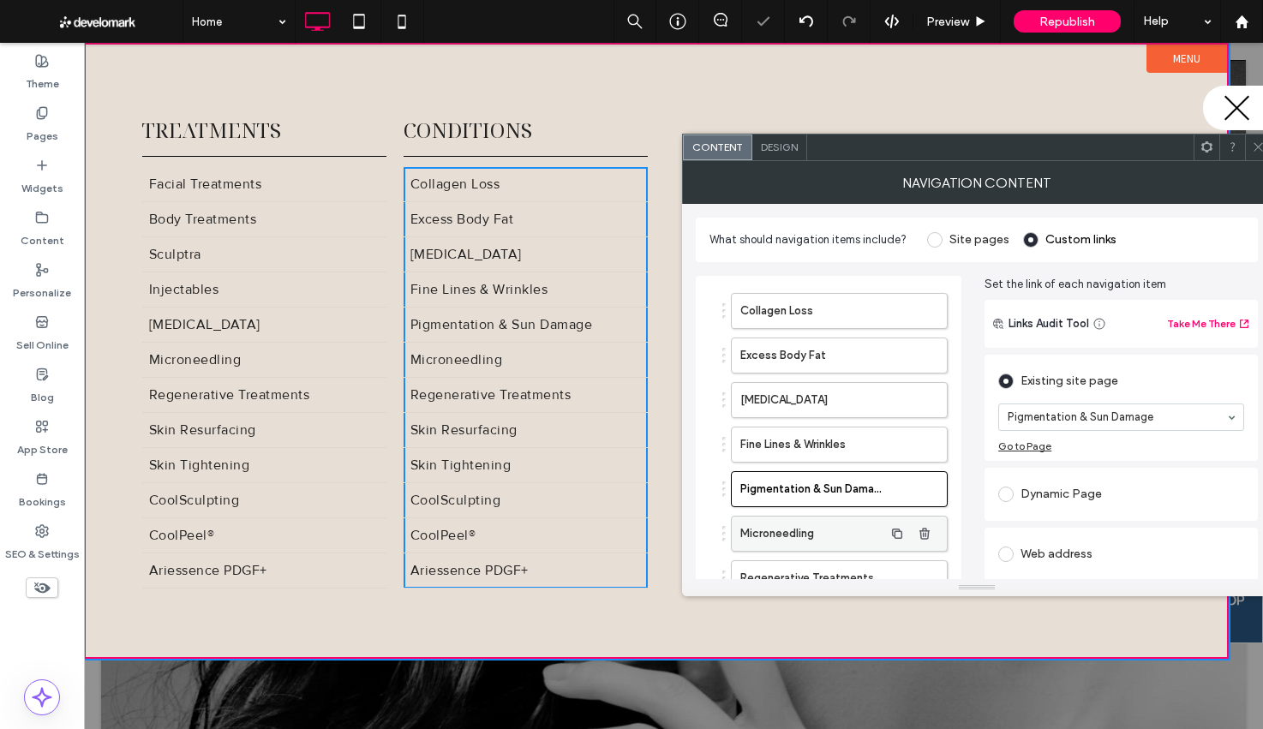
click at [846, 535] on label "Microneedling" at bounding box center [811, 534] width 143 height 34
drag, startPoint x: 1061, startPoint y: 413, endPoint x: 1067, endPoint y: 423, distance: 12.4
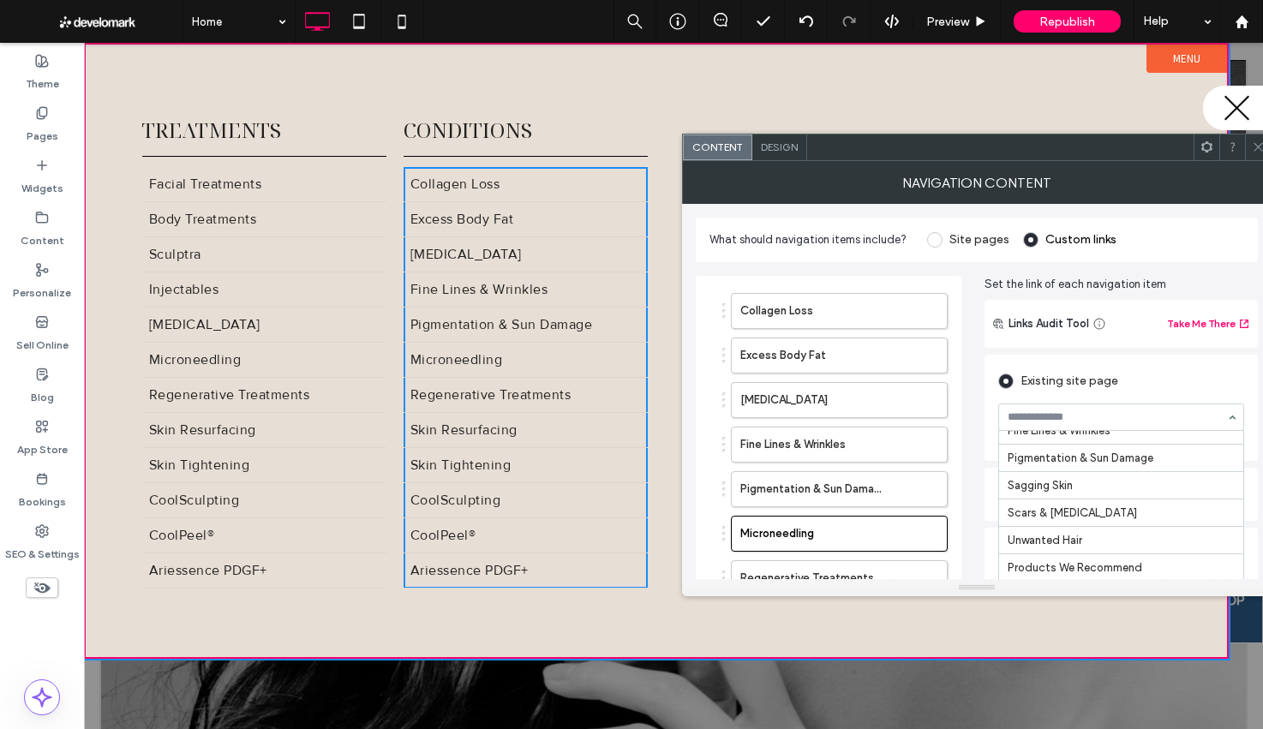
scroll to position [728, 0]
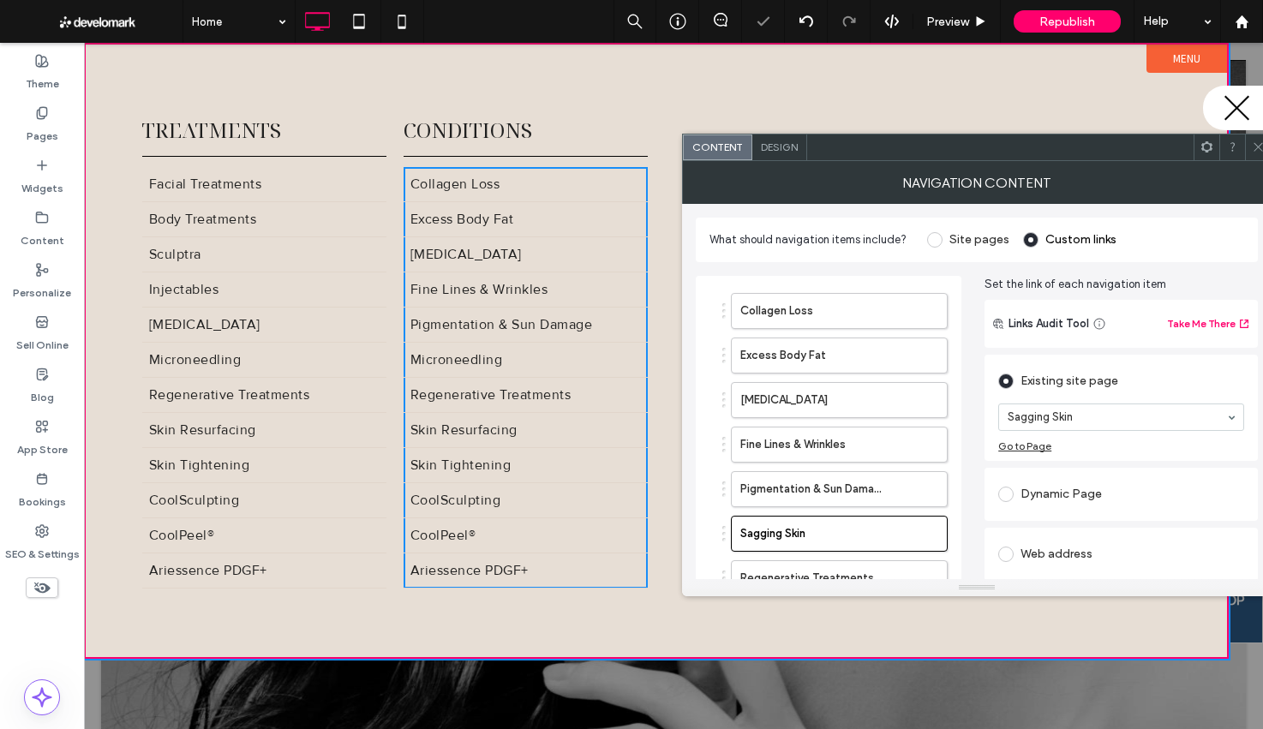
drag, startPoint x: 1081, startPoint y: 511, endPoint x: 1034, endPoint y: 501, distance: 48.0
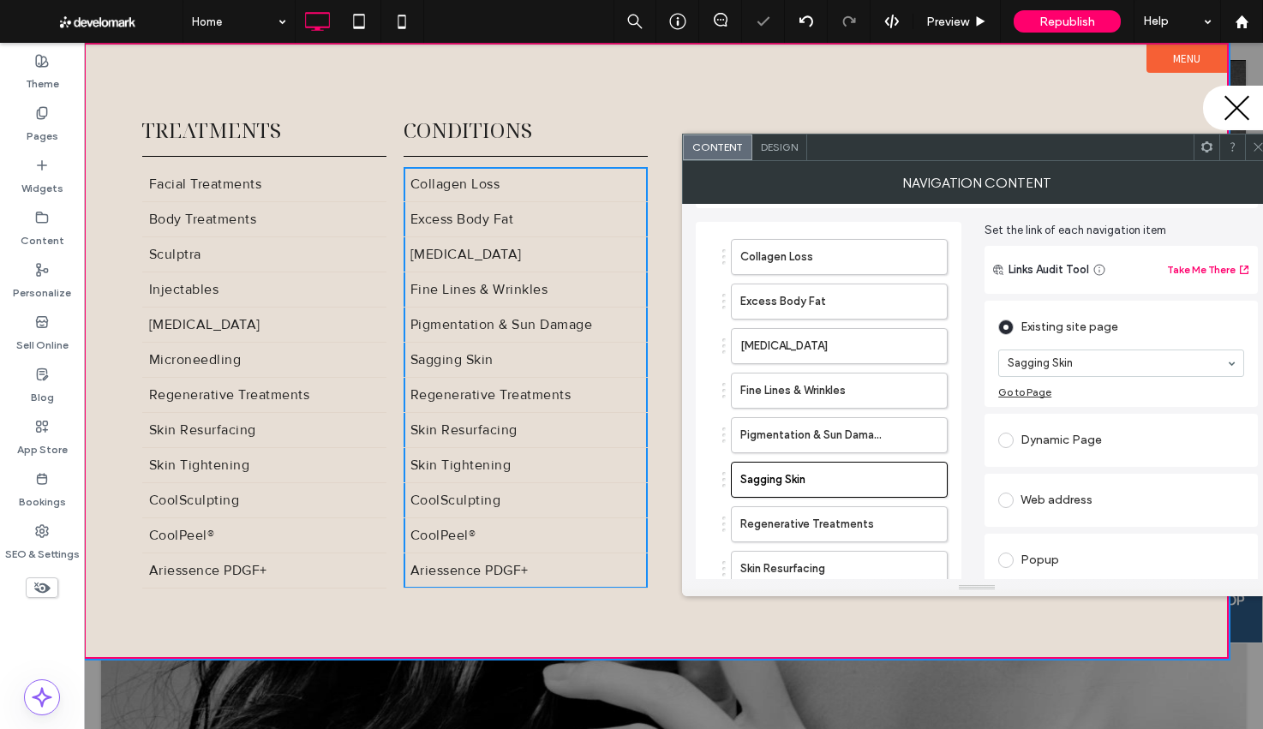
scroll to position [116, 0]
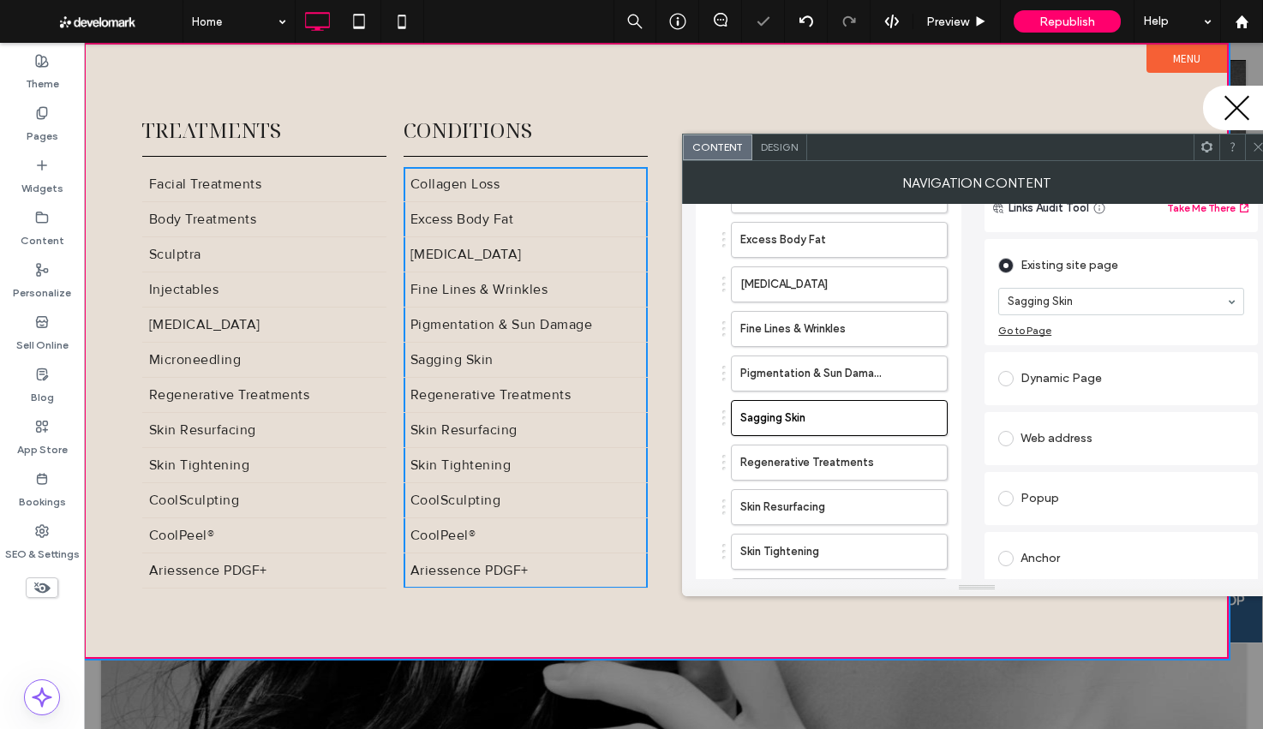
drag, startPoint x: 790, startPoint y: 477, endPoint x: 843, endPoint y: 442, distance: 63.7
click at [789, 477] on label "Regenerative Treatments" at bounding box center [811, 462] width 143 height 34
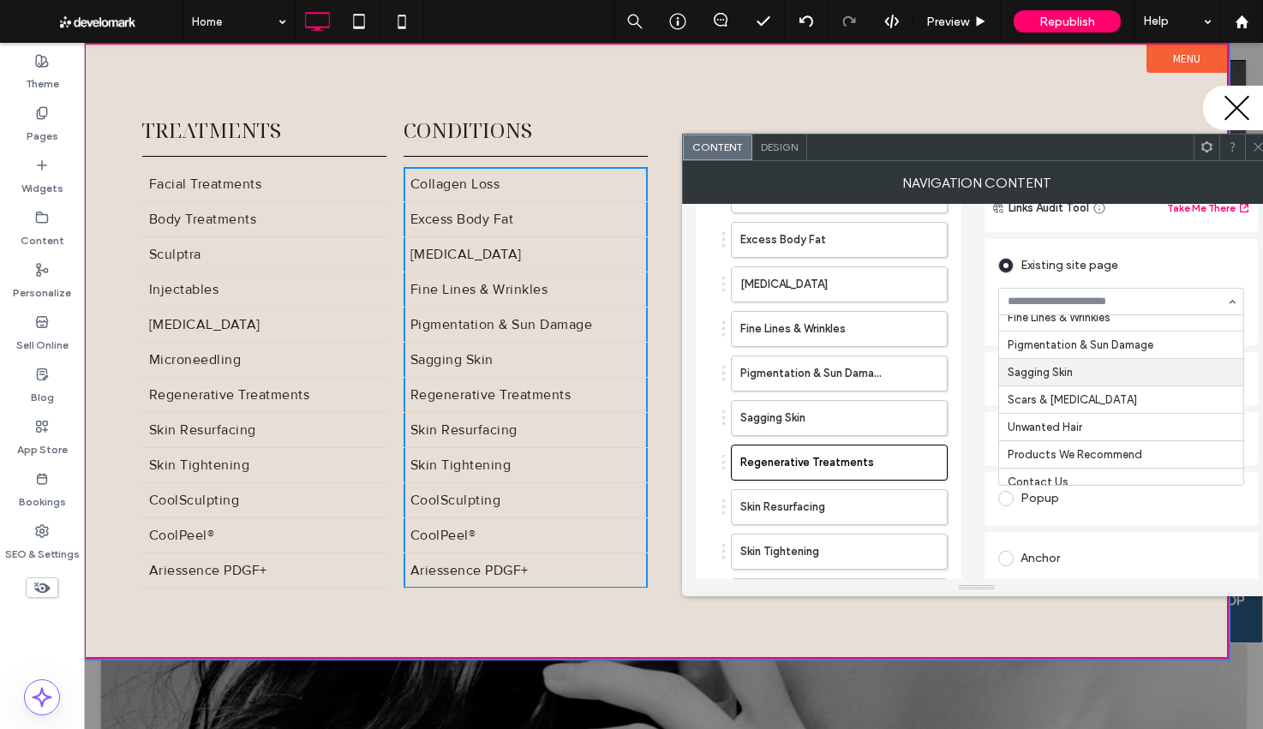
scroll to position [725, 0]
drag, startPoint x: 1086, startPoint y: 423, endPoint x: 1074, endPoint y: 427, distance: 12.5
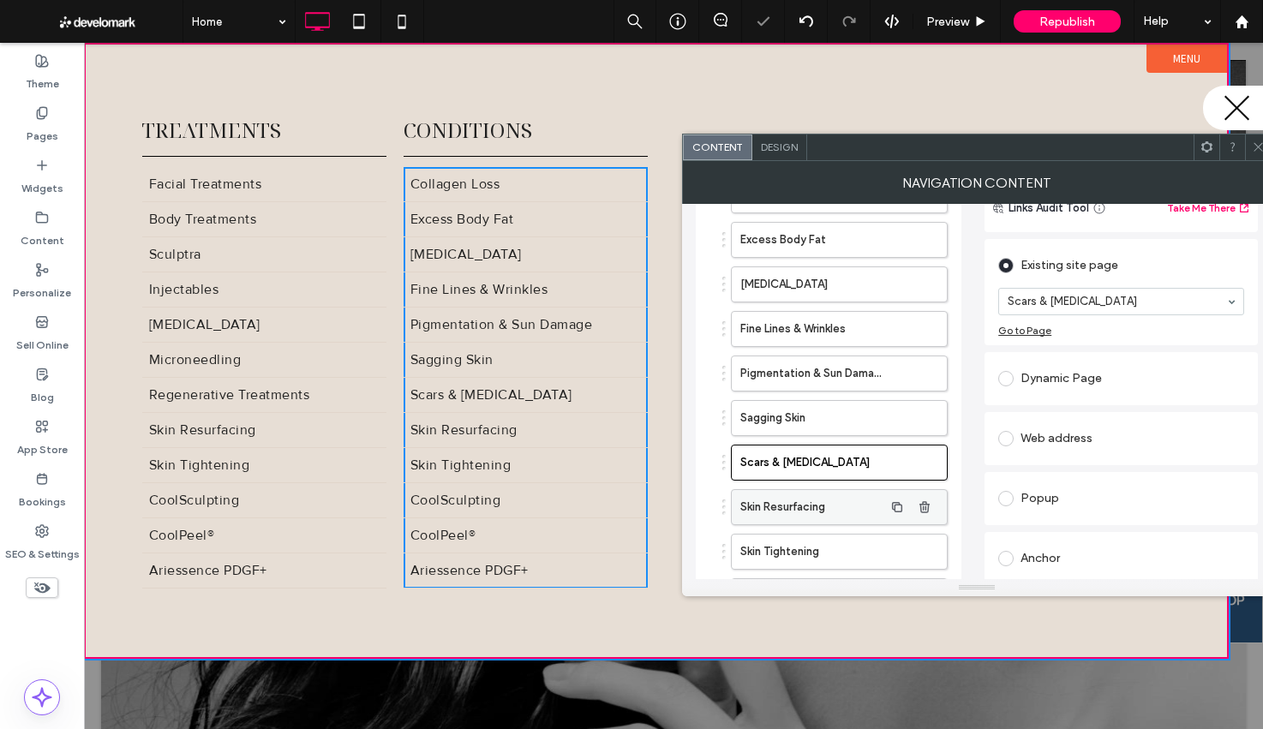
click at [854, 516] on label "Skin Resurfacing" at bounding box center [811, 507] width 143 height 34
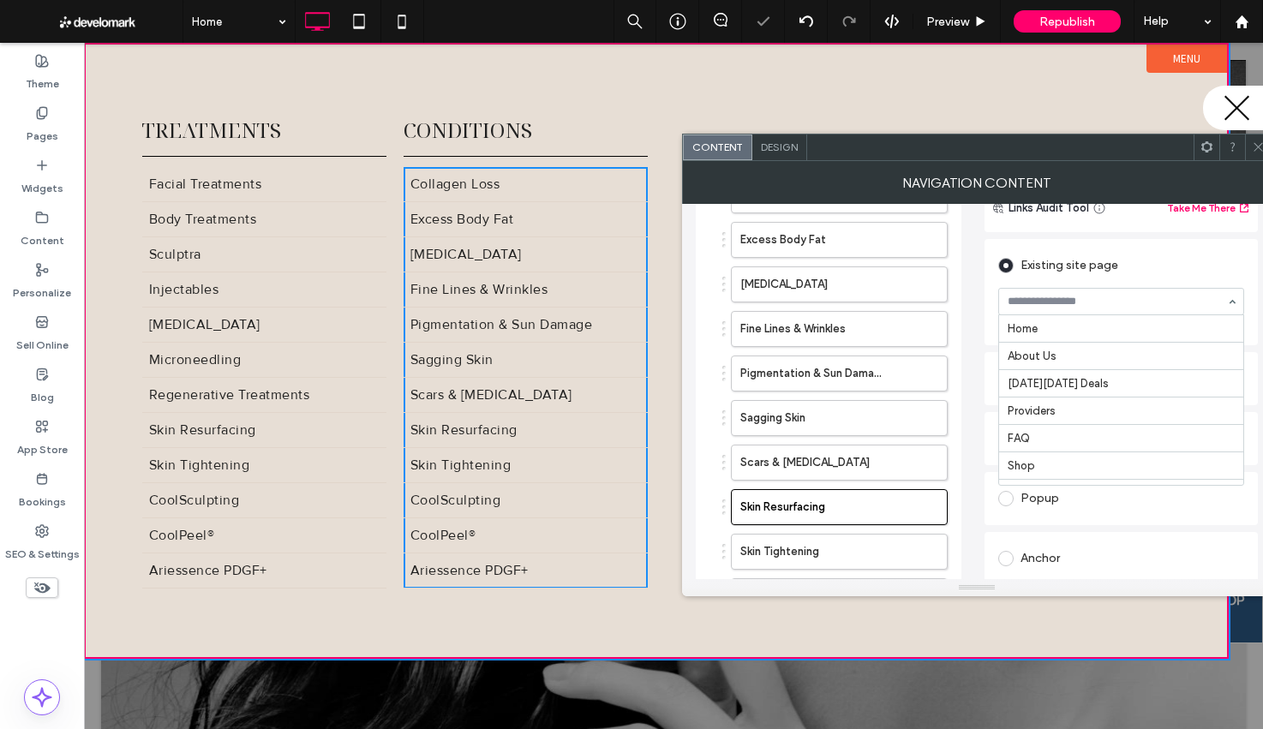
drag, startPoint x: 1067, startPoint y: 301, endPoint x: 1068, endPoint y: 321, distance: 20.6
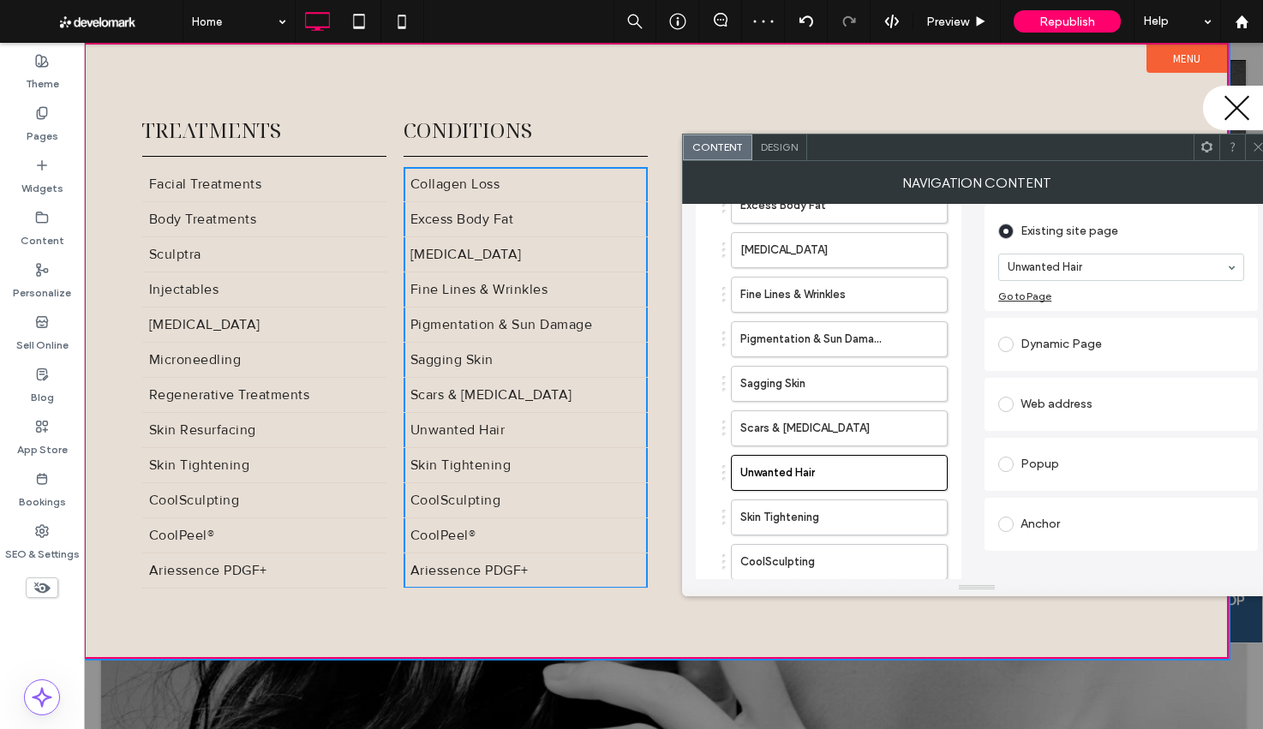
scroll to position [181, 0]
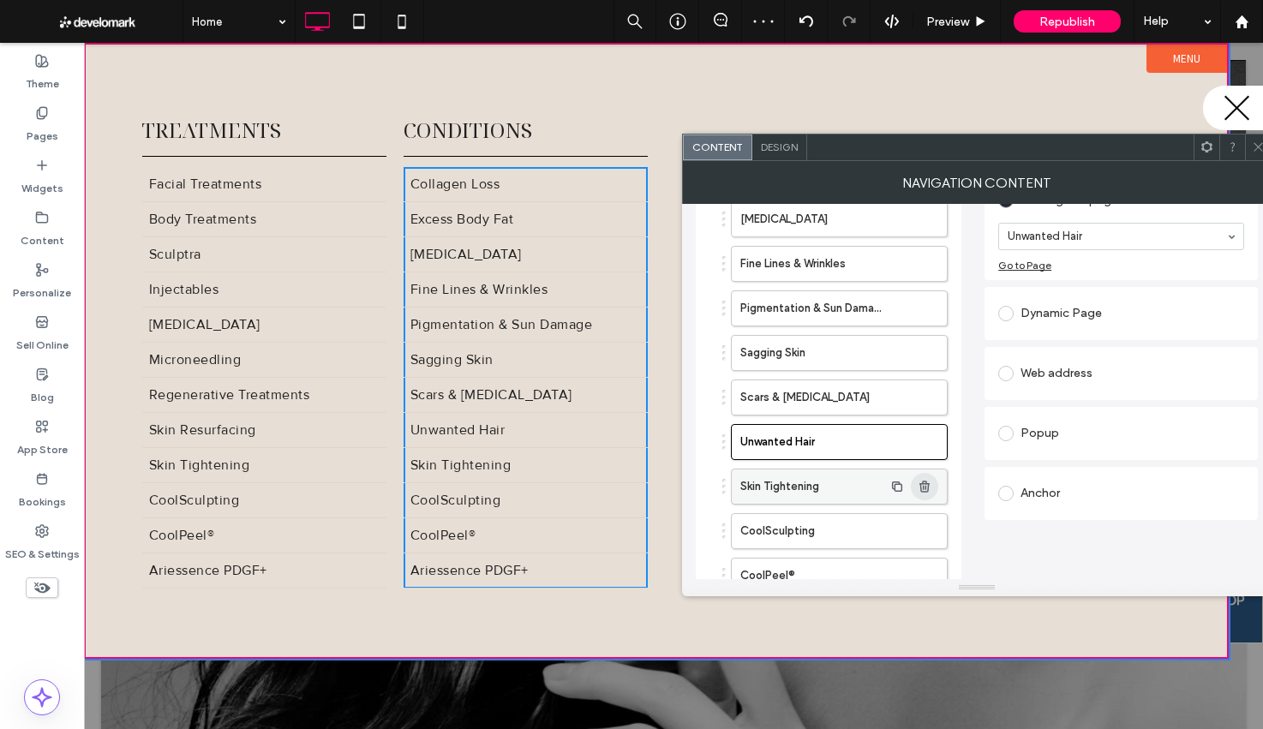
click at [924, 488] on icon "button" at bounding box center [924, 487] width 14 height 14
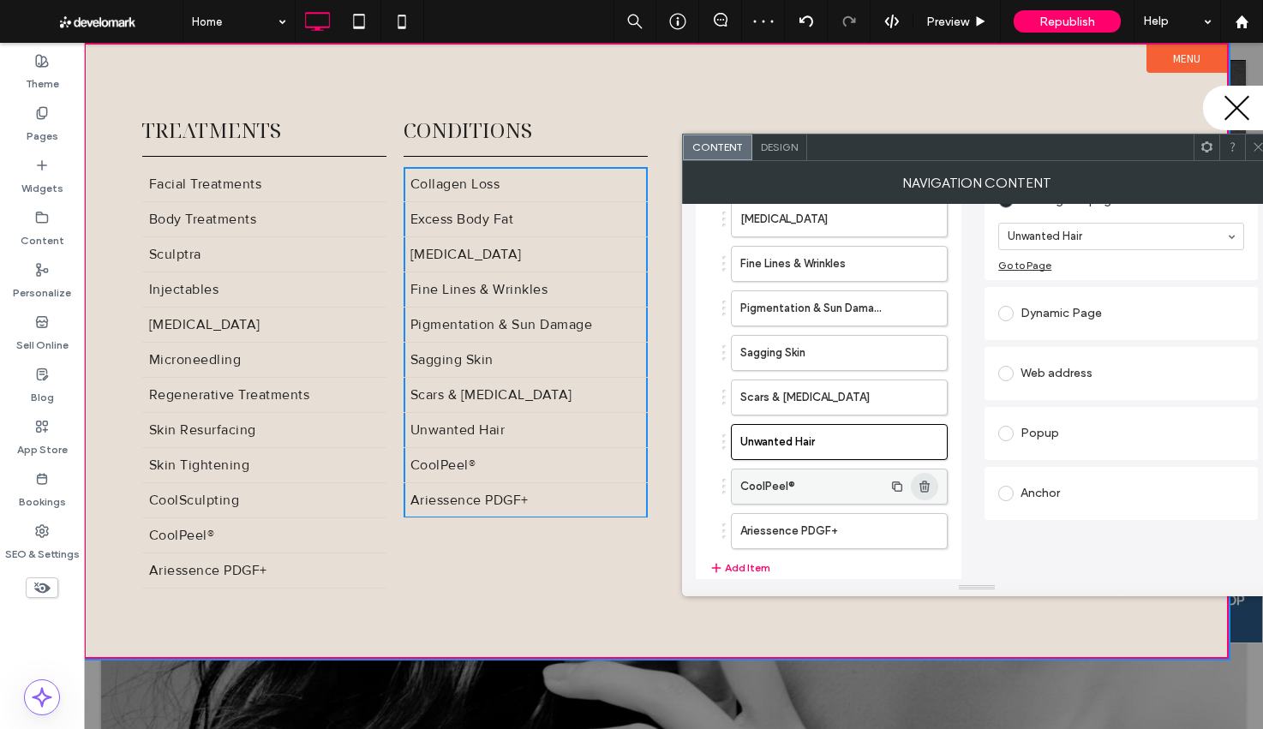
click at [924, 488] on icon "button" at bounding box center [924, 487] width 14 height 14
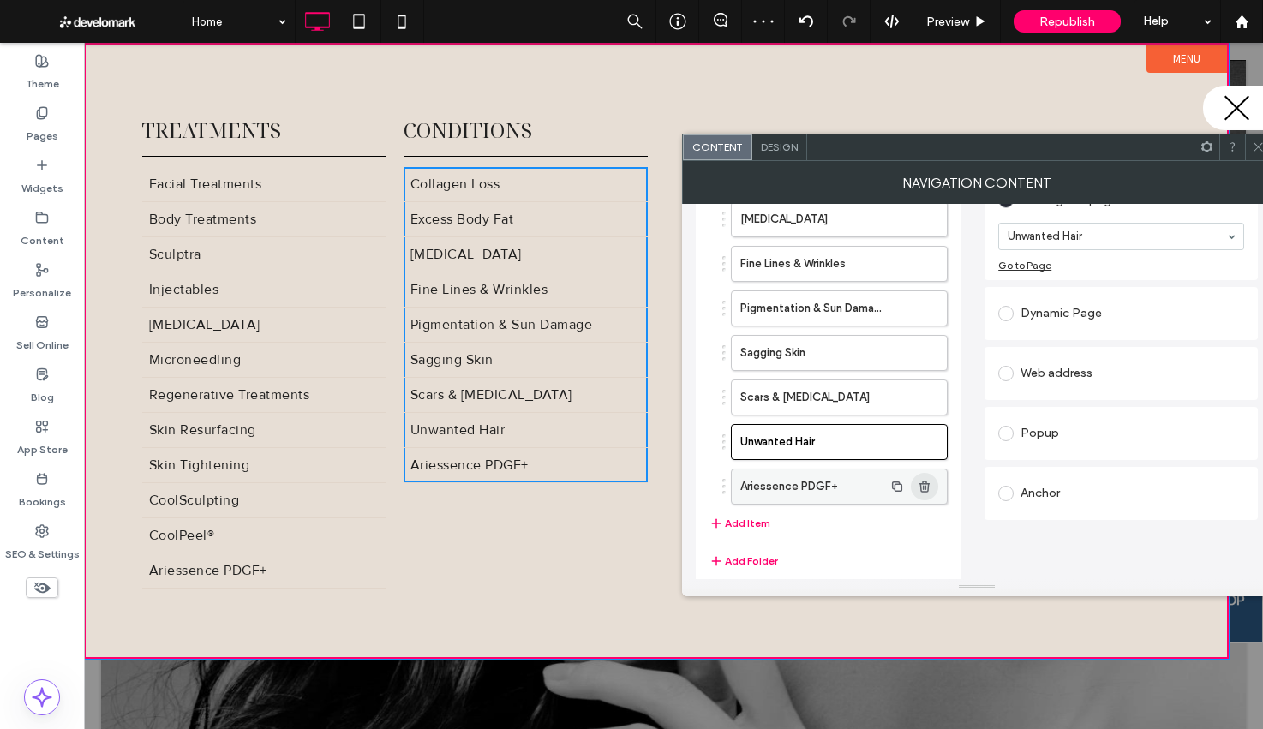
click at [924, 488] on use "button" at bounding box center [924, 486] width 10 height 11
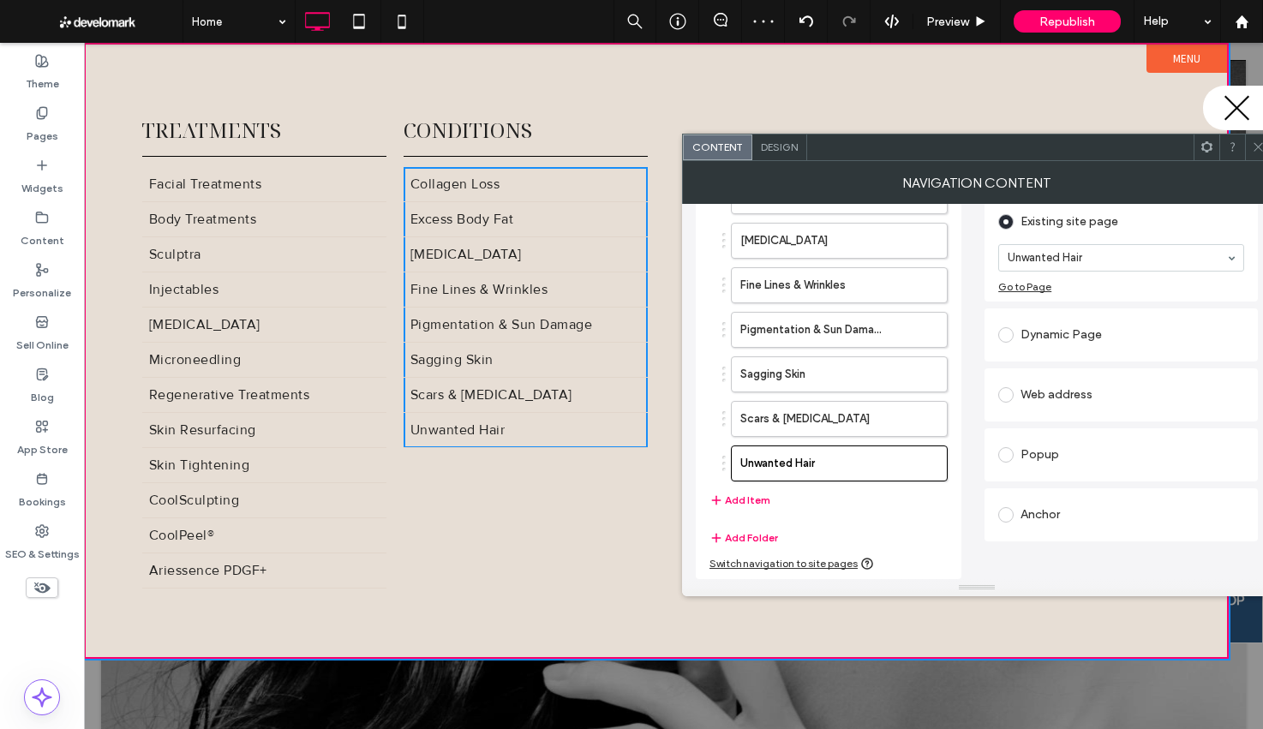
click at [1248, 150] on div at bounding box center [1258, 147] width 26 height 26
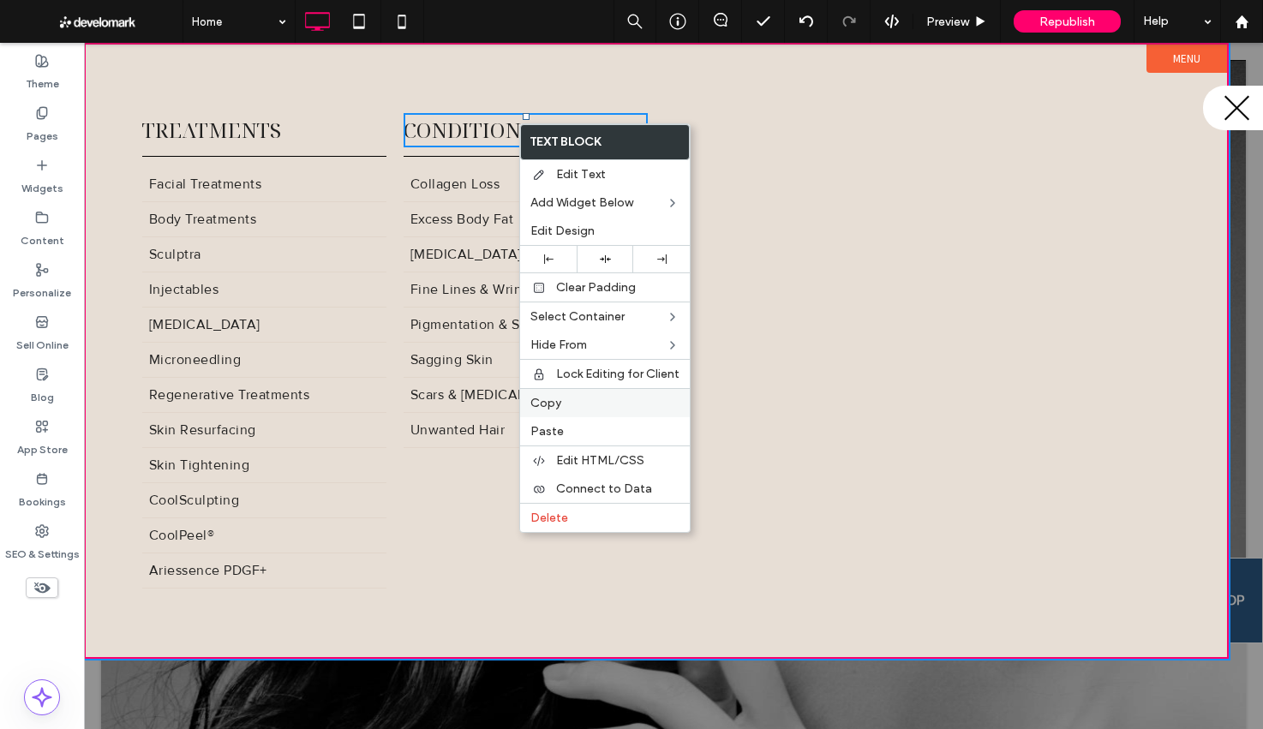
click at [602, 397] on label "Copy" at bounding box center [604, 403] width 149 height 15
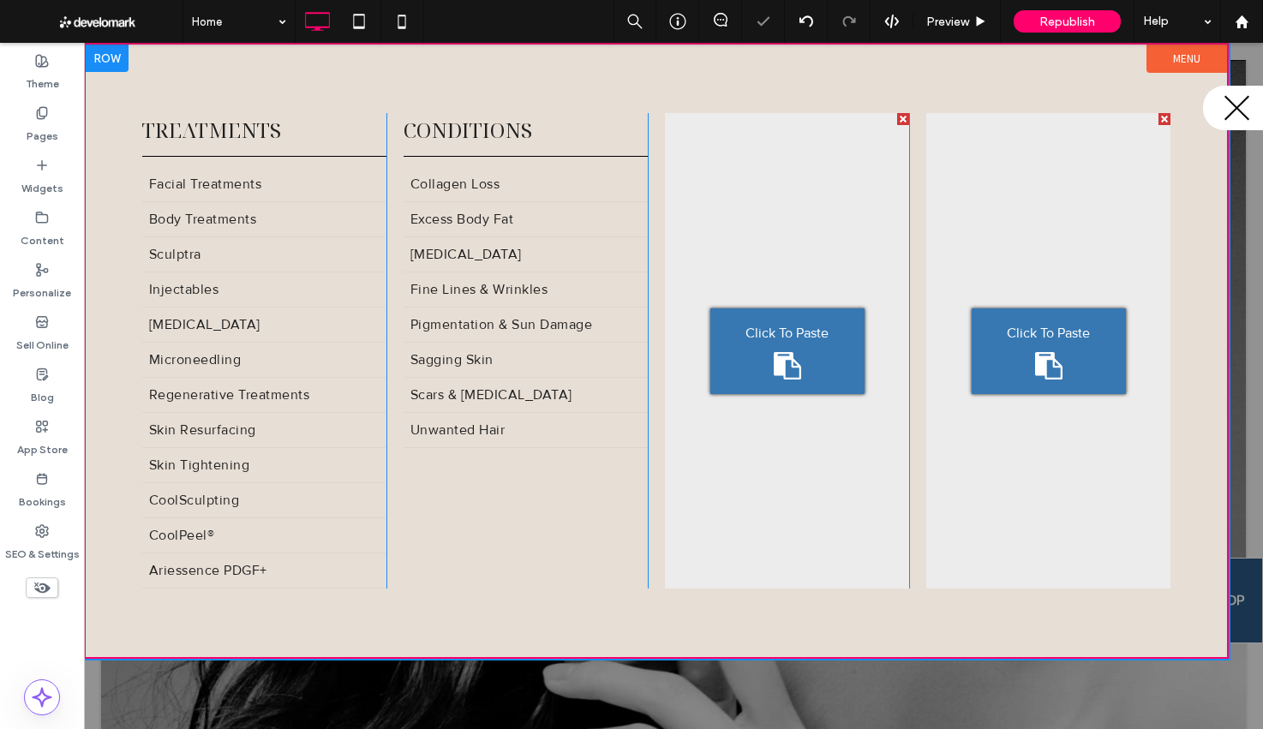
click at [776, 341] on span "Click To Paste" at bounding box center [786, 333] width 83 height 21
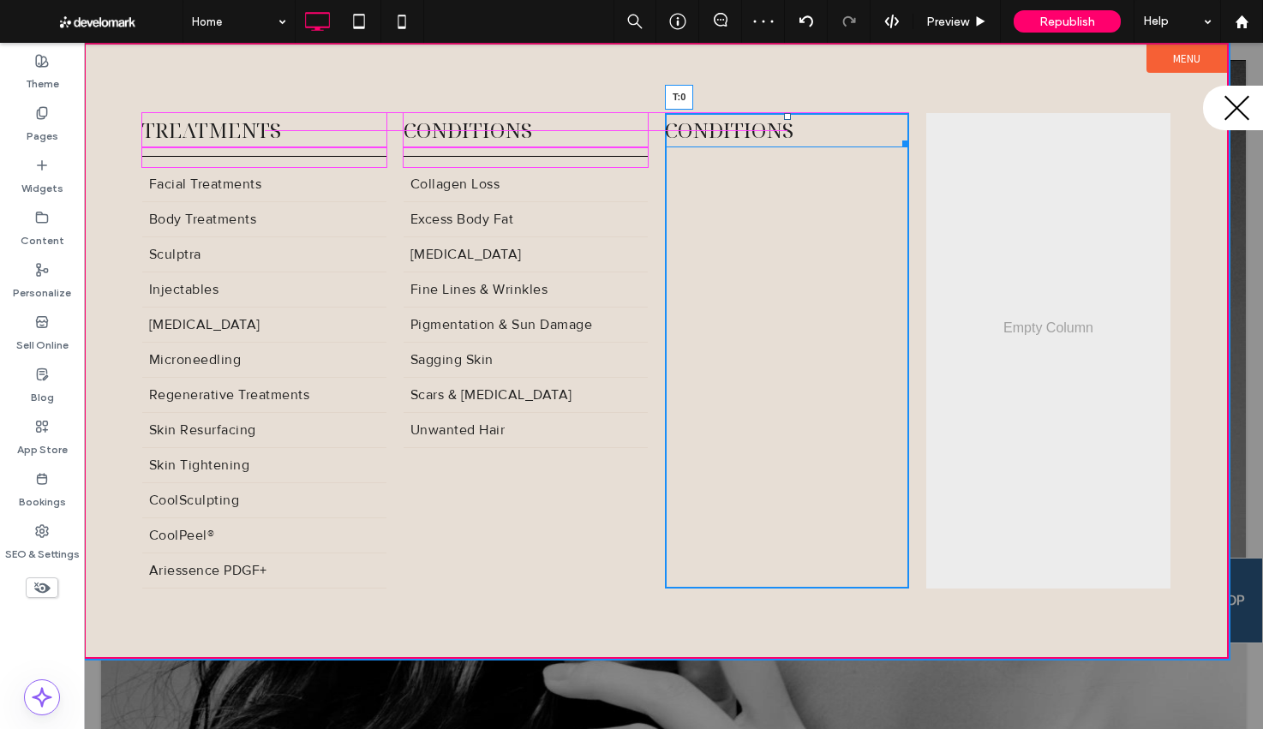
click at [788, 113] on div at bounding box center [787, 116] width 7 height 7
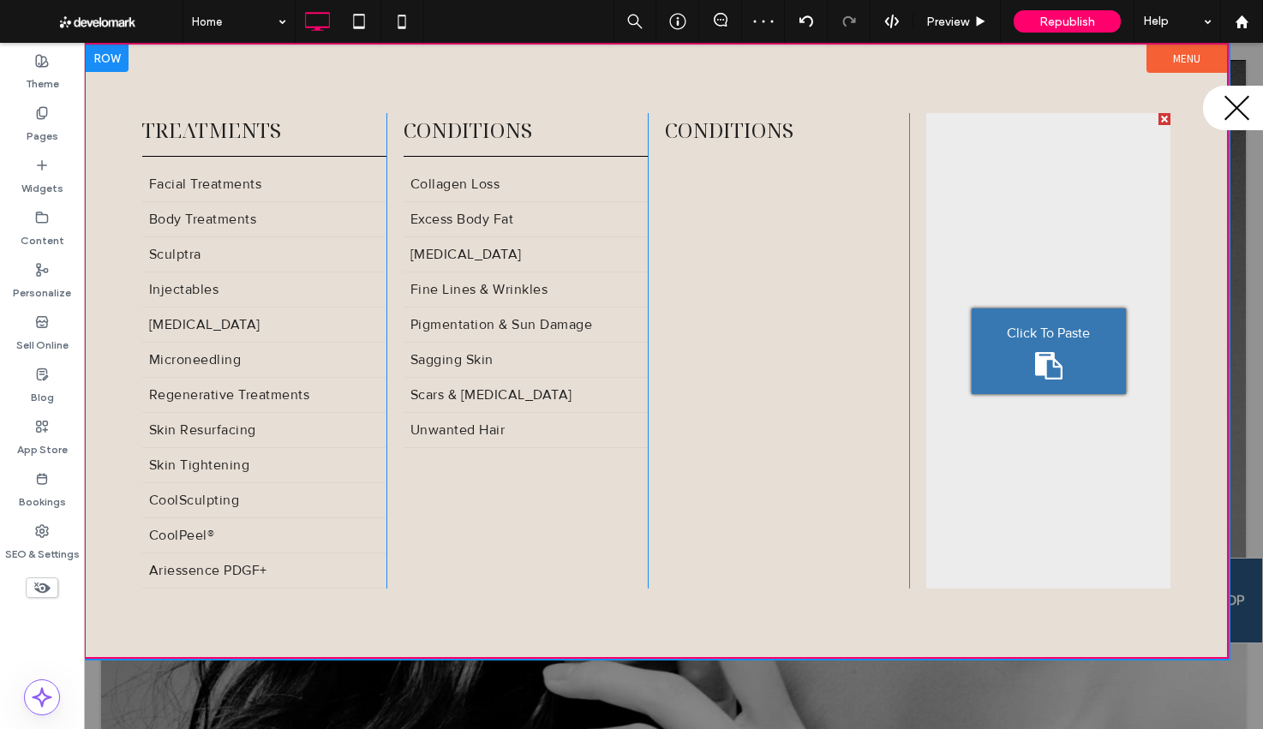
click at [783, 129] on span "Conditions" at bounding box center [729, 130] width 128 height 28
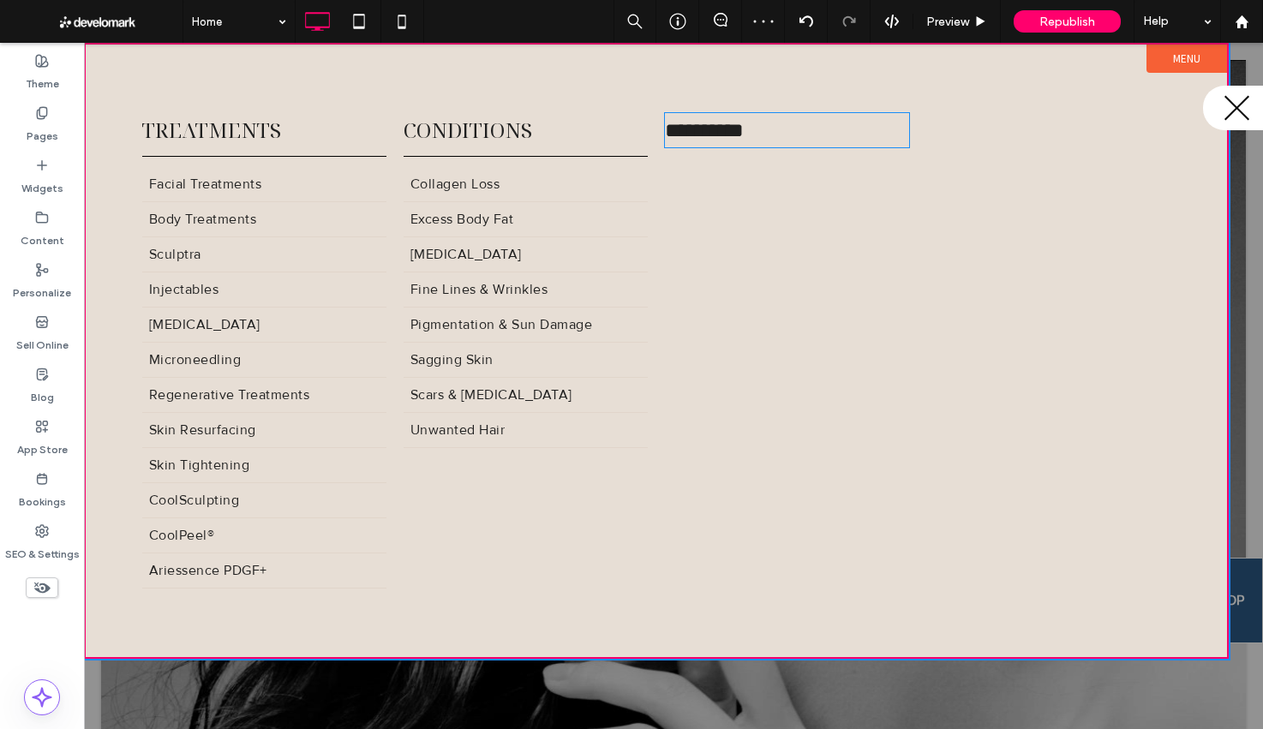
type input "**********"
type input "**"
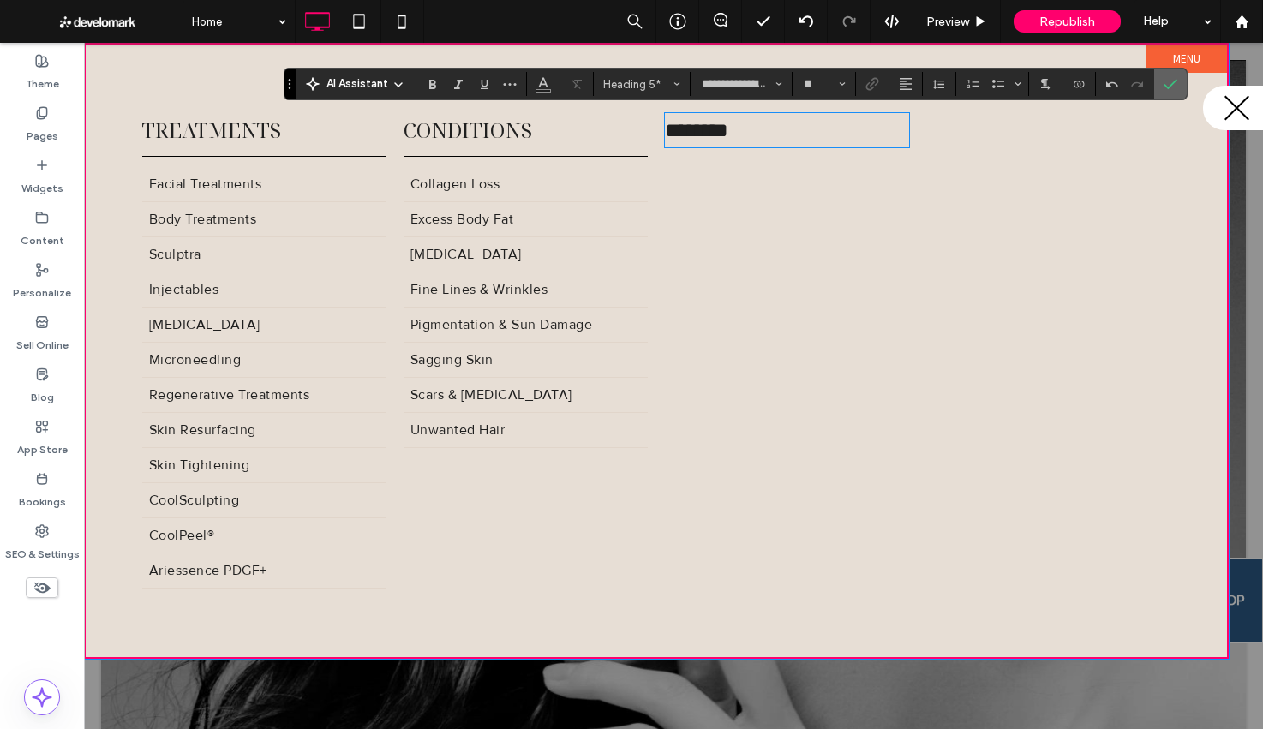
click at [1172, 87] on icon "Confirm" at bounding box center [1170, 84] width 14 height 14
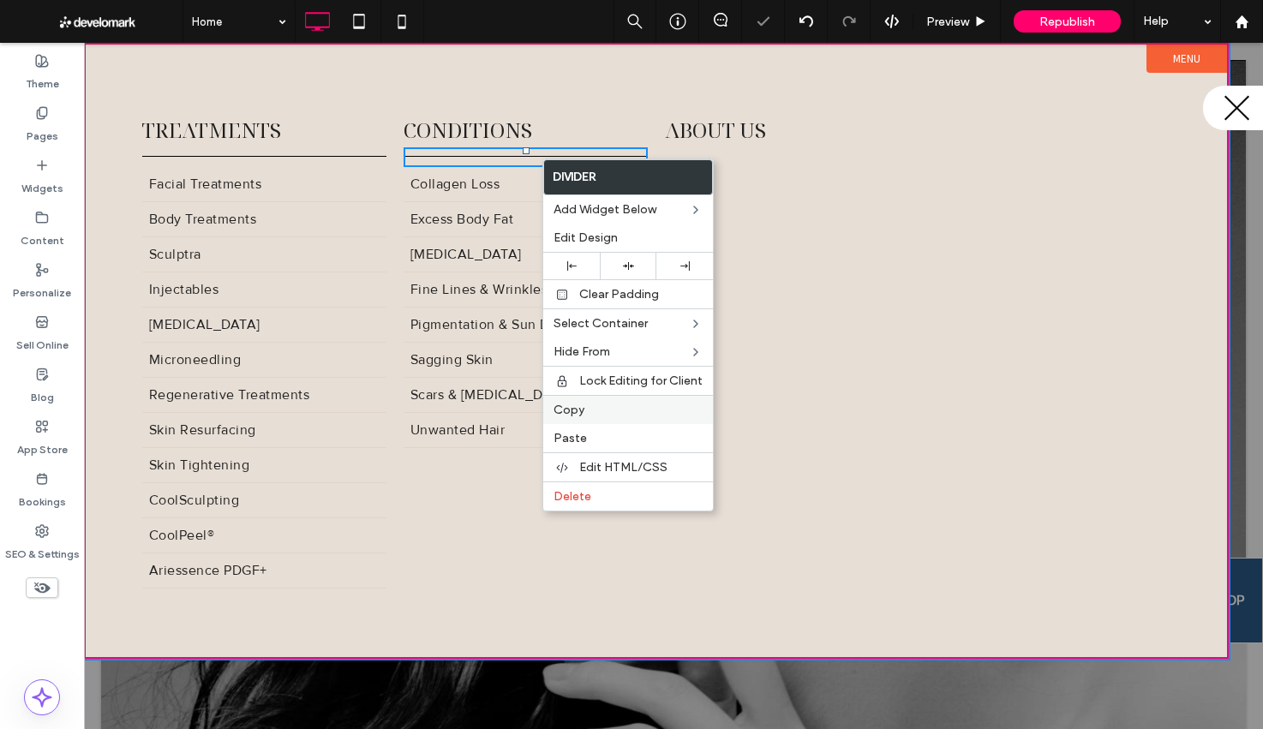
drag, startPoint x: 589, startPoint y: 411, endPoint x: 592, endPoint y: 401, distance: 10.6
click at [589, 411] on label "Copy" at bounding box center [627, 410] width 149 height 15
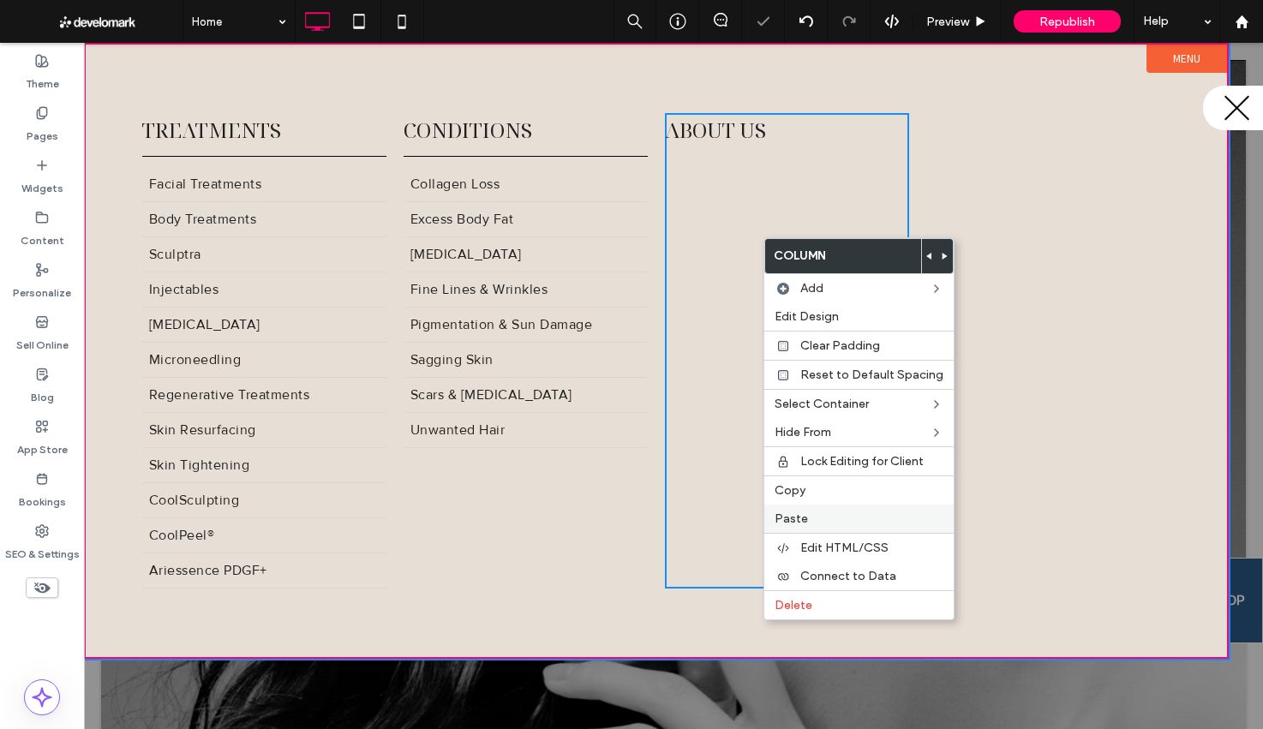
click at [792, 524] on span "Paste" at bounding box center [790, 518] width 33 height 15
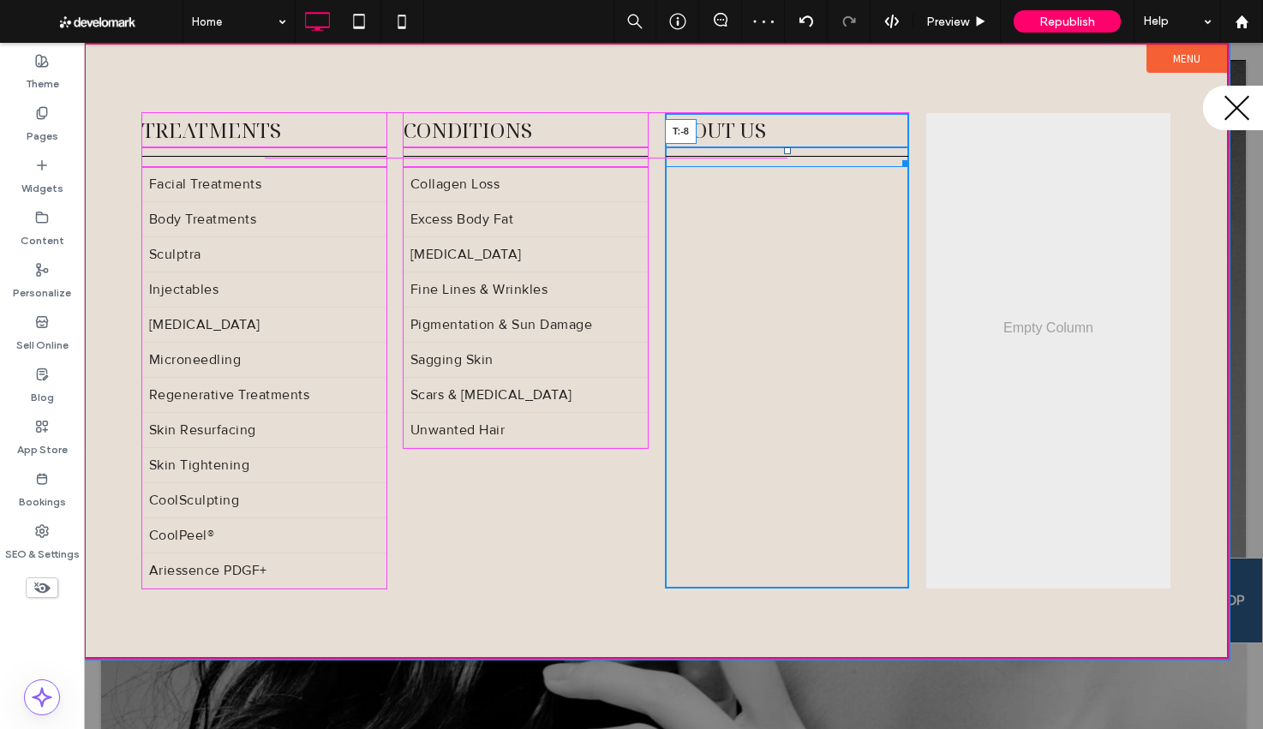
drag, startPoint x: 787, startPoint y: 158, endPoint x: 786, endPoint y: 146, distance: 12.0
click at [786, 146] on div "Click To Paste Click To Paste About Us T:-8" at bounding box center [787, 350] width 244 height 475
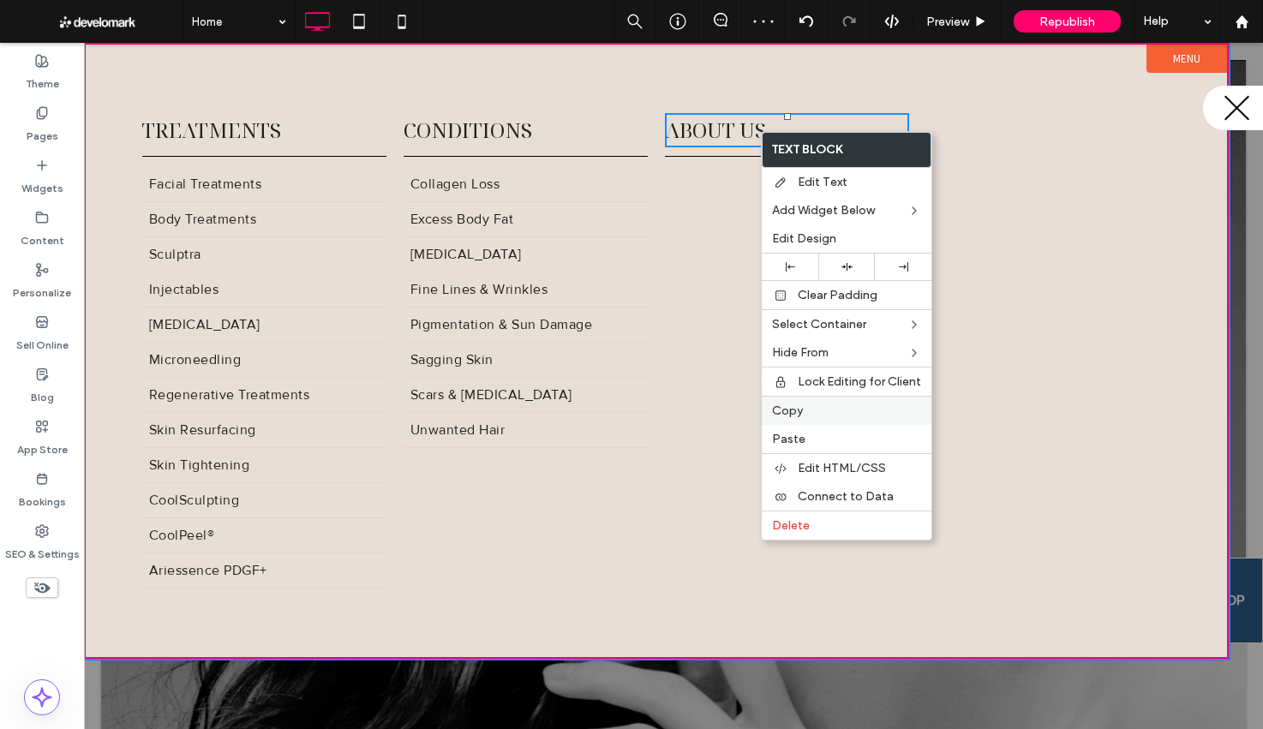
click at [846, 406] on label "Copy" at bounding box center [846, 410] width 149 height 15
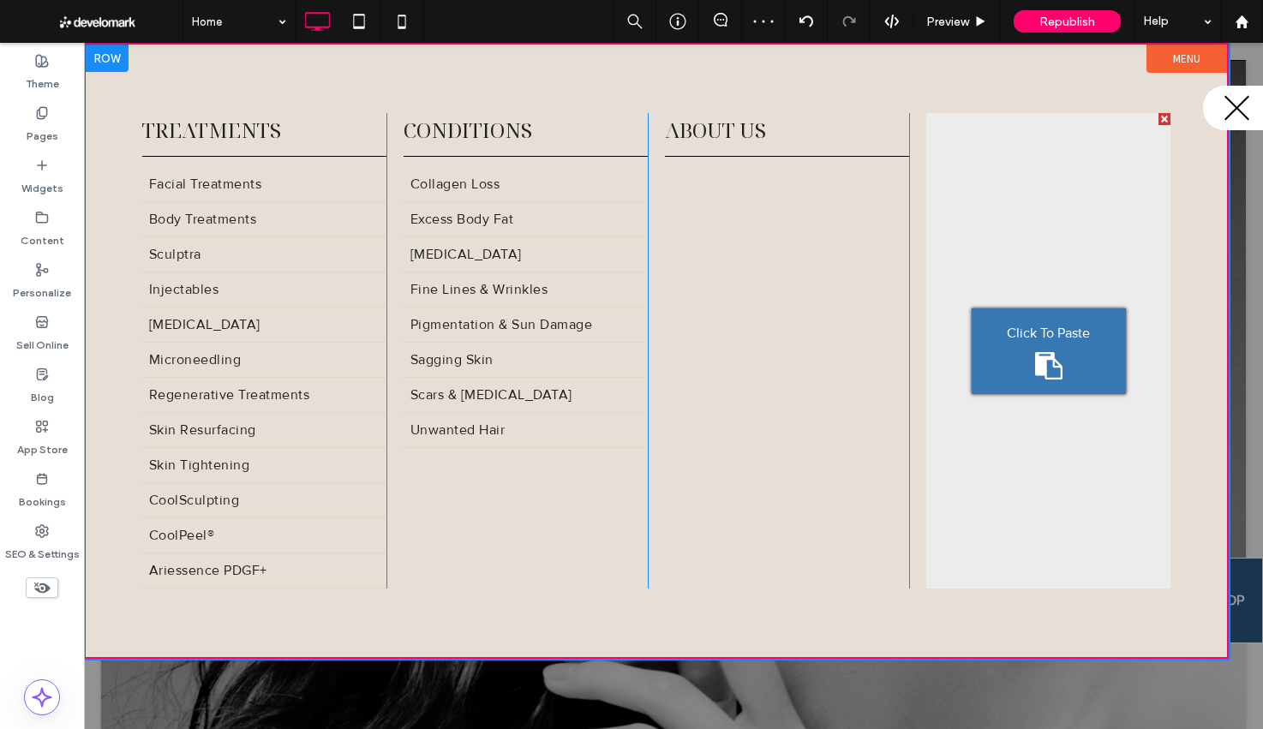
click at [1043, 379] on div "Click To Paste" at bounding box center [1048, 351] width 154 height 86
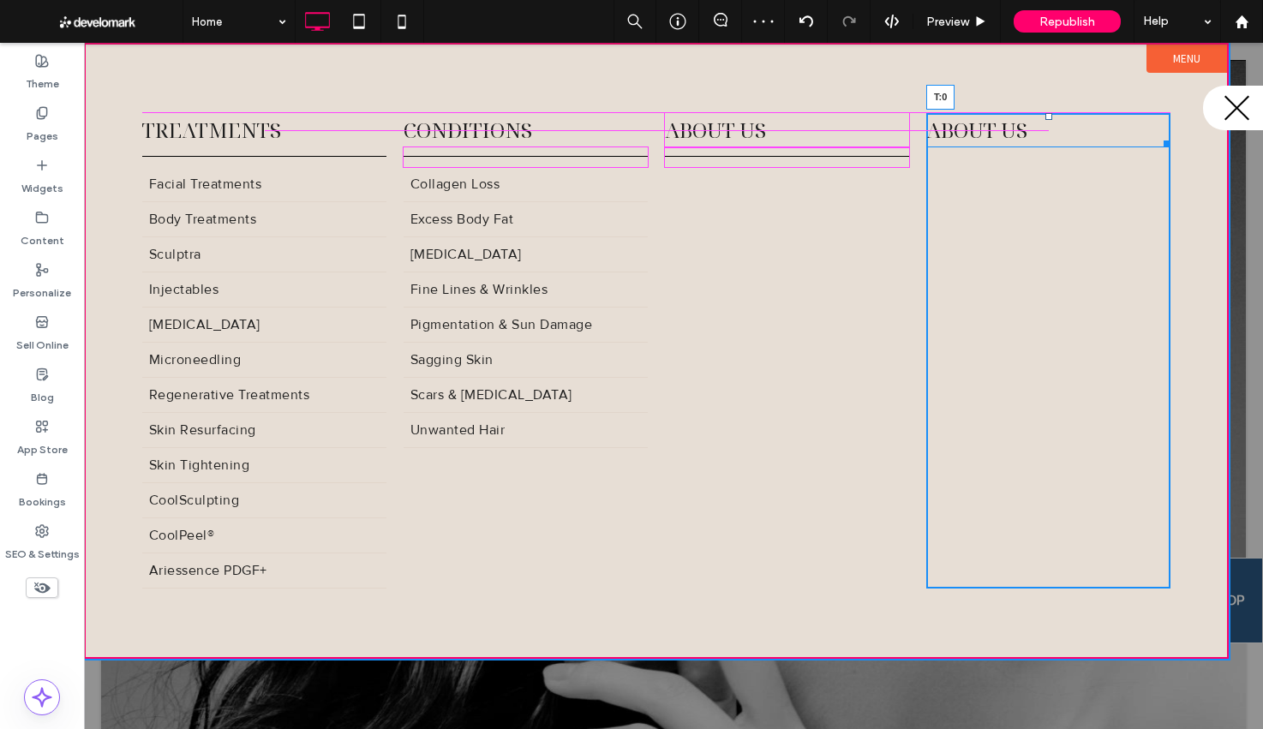
click at [1046, 117] on div at bounding box center [1048, 116] width 7 height 7
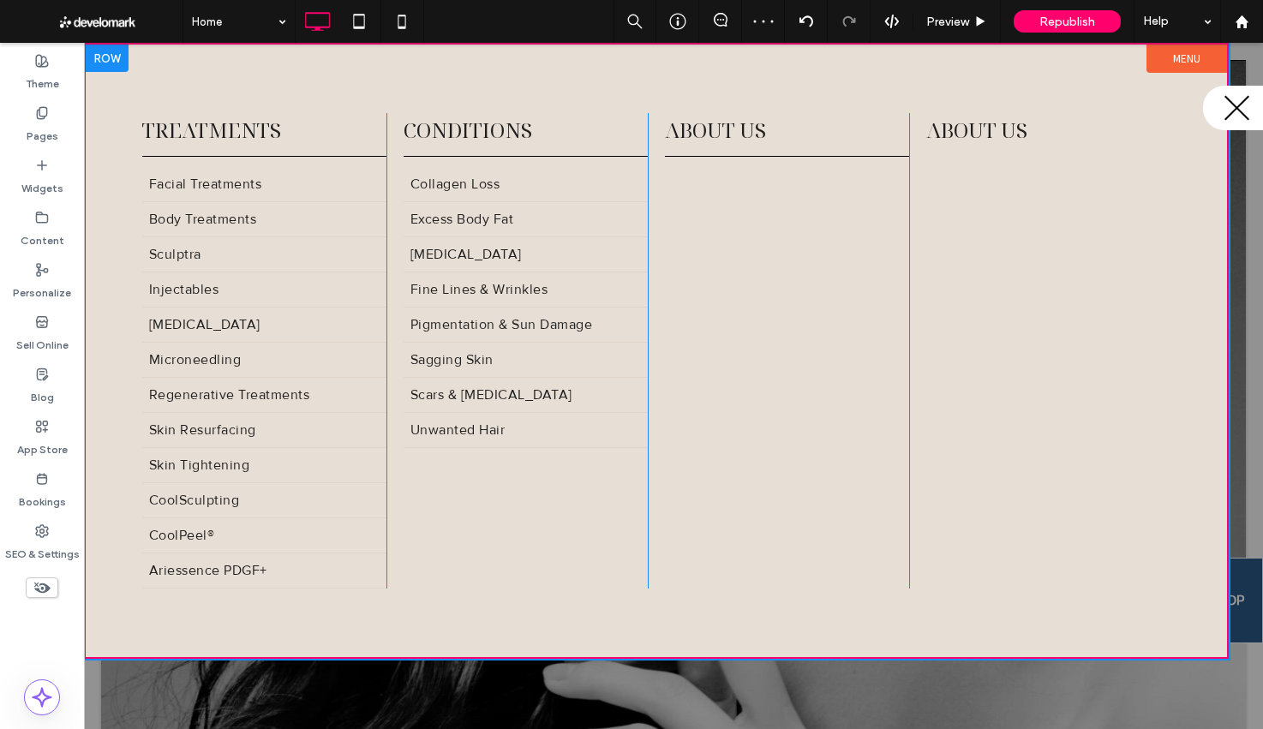
click at [1030, 136] on h5 "About Us" at bounding box center [1048, 130] width 244 height 31
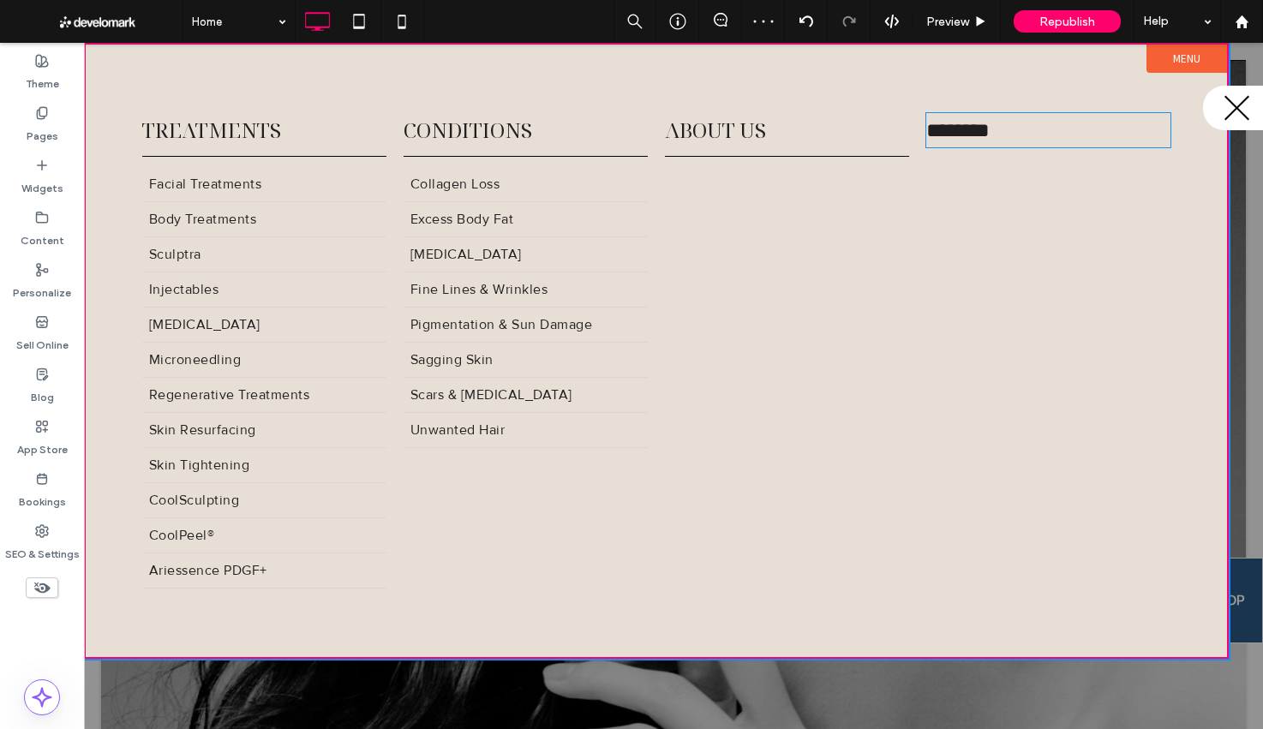
type input "**********"
type input "**"
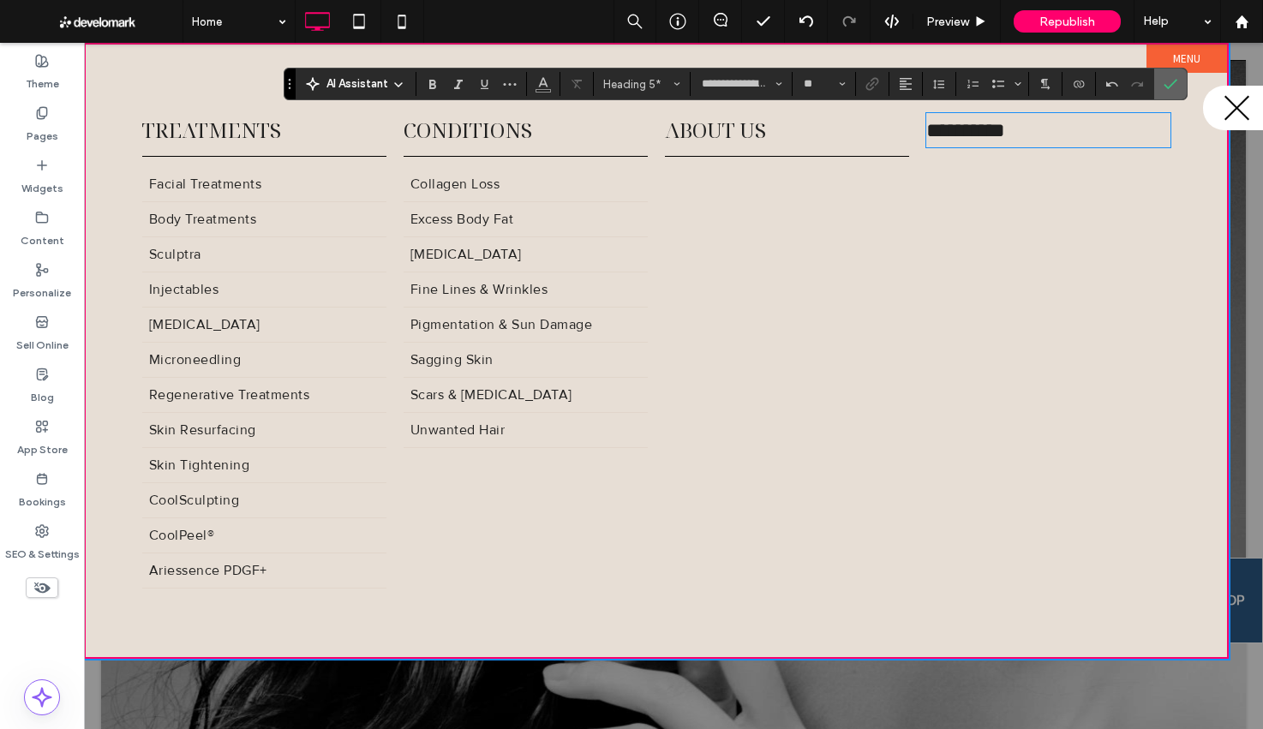
drag, startPoint x: 884, startPoint y: 134, endPoint x: 1170, endPoint y: 87, distance: 290.0
click at [1170, 87] on icon "Confirm" at bounding box center [1170, 84] width 14 height 14
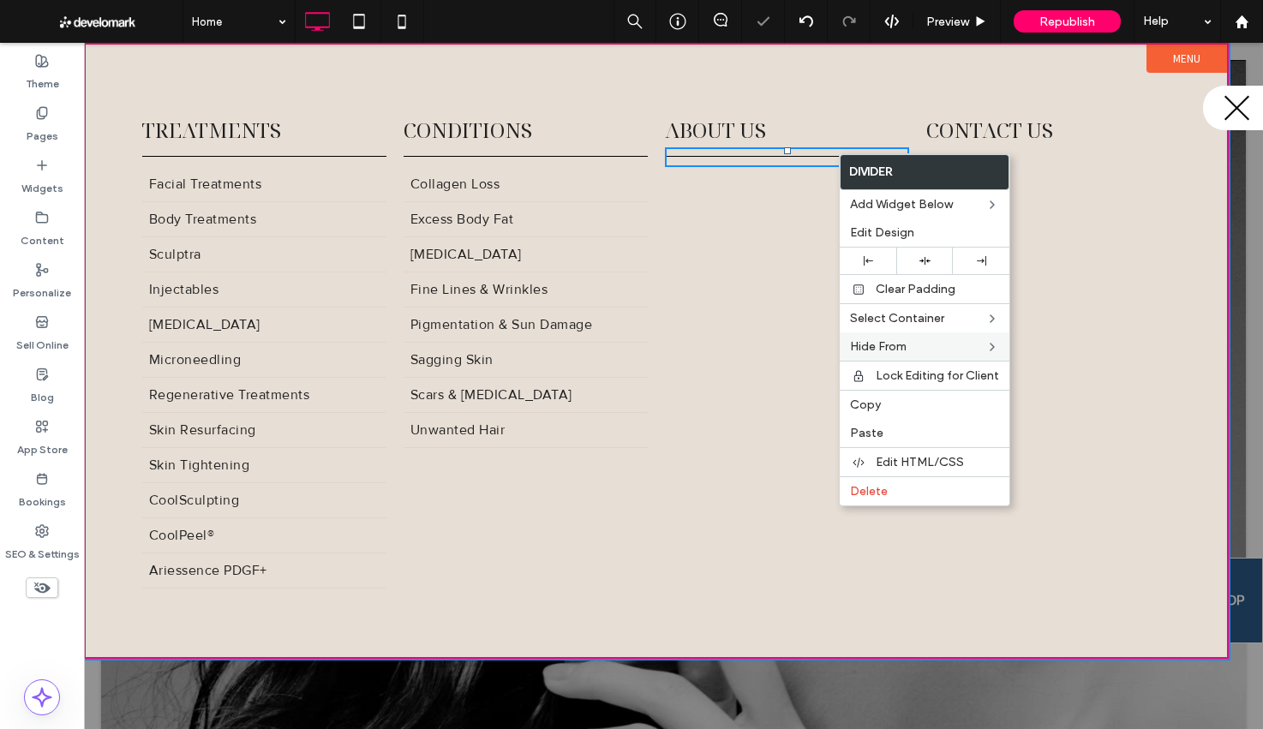
drag, startPoint x: 909, startPoint y: 403, endPoint x: 946, endPoint y: 347, distance: 66.8
click at [909, 403] on label "Copy" at bounding box center [924, 404] width 149 height 15
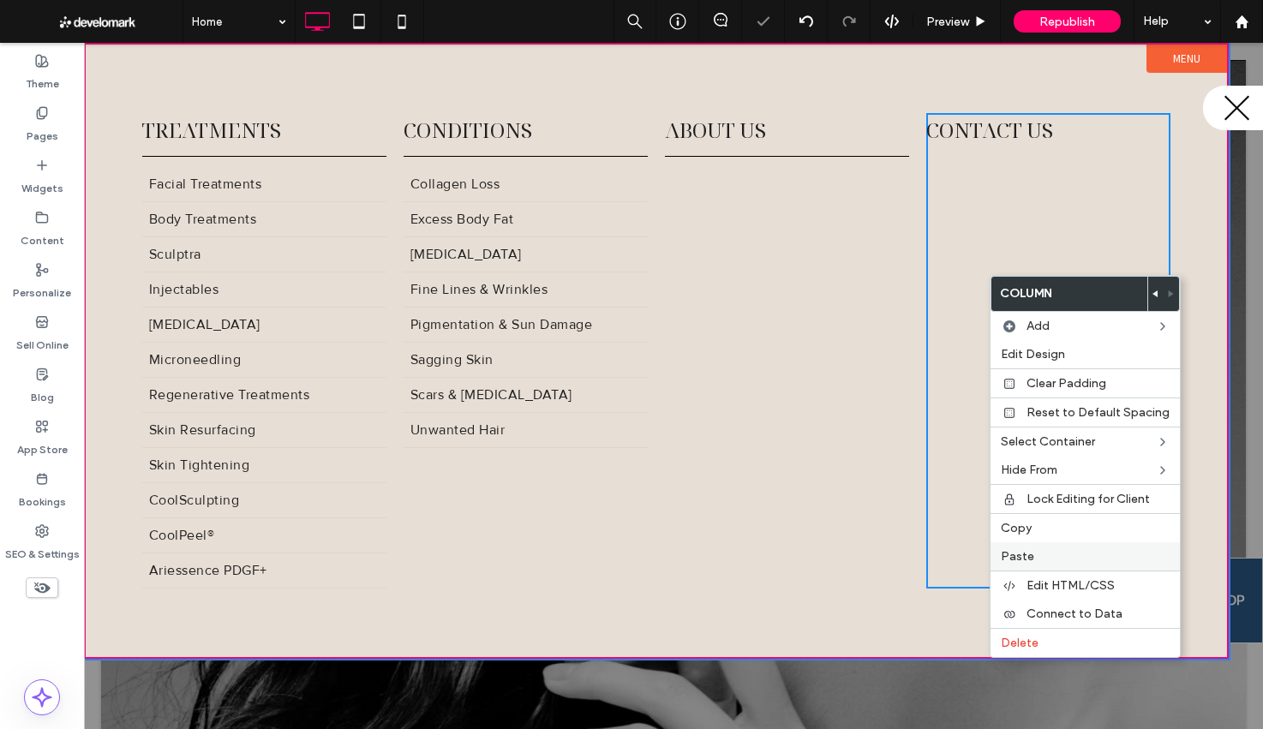
click at [1038, 559] on label "Paste" at bounding box center [1085, 556] width 169 height 15
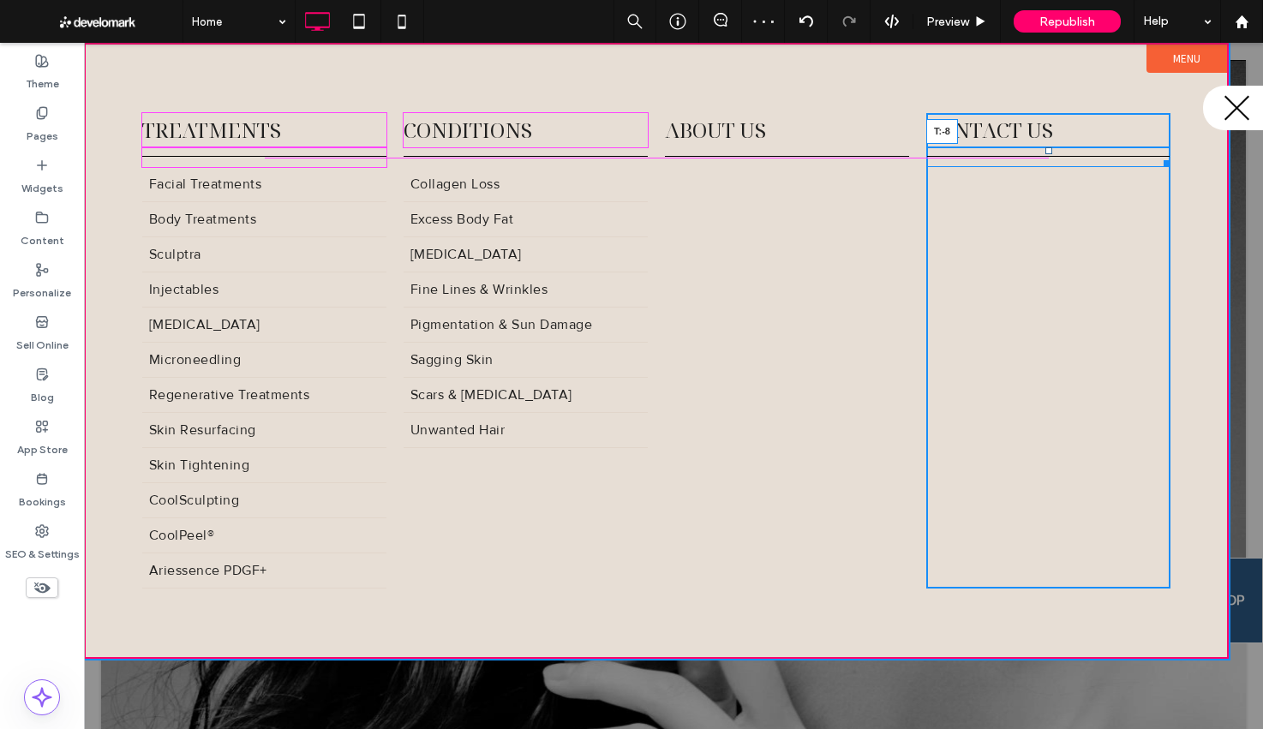
drag, startPoint x: 1047, startPoint y: 158, endPoint x: 1046, endPoint y: 146, distance: 12.0
click at [1046, 146] on div "Click To Paste Click To Paste Contact Us T:-8" at bounding box center [1048, 350] width 244 height 475
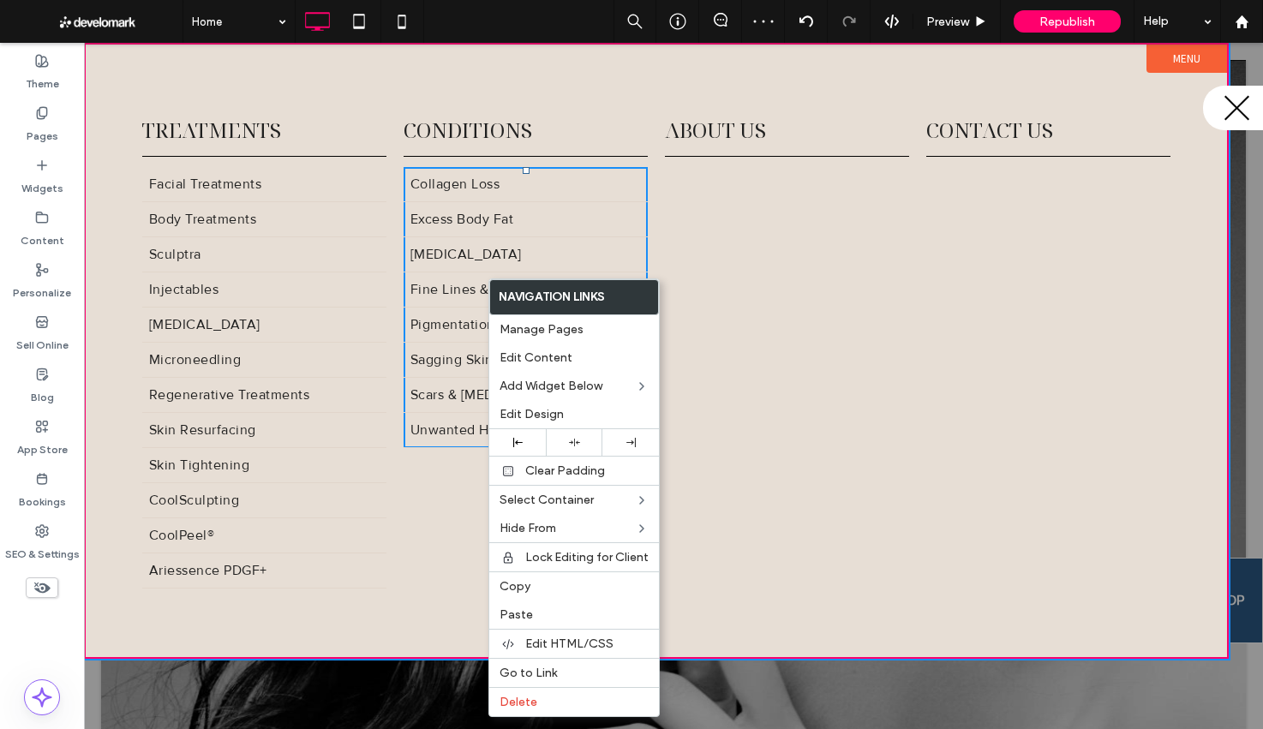
click at [391, 130] on div "Click To Paste Click To Paste Treatments Facial Treatments Body Treatments Scul…" at bounding box center [656, 350] width 1028 height 475
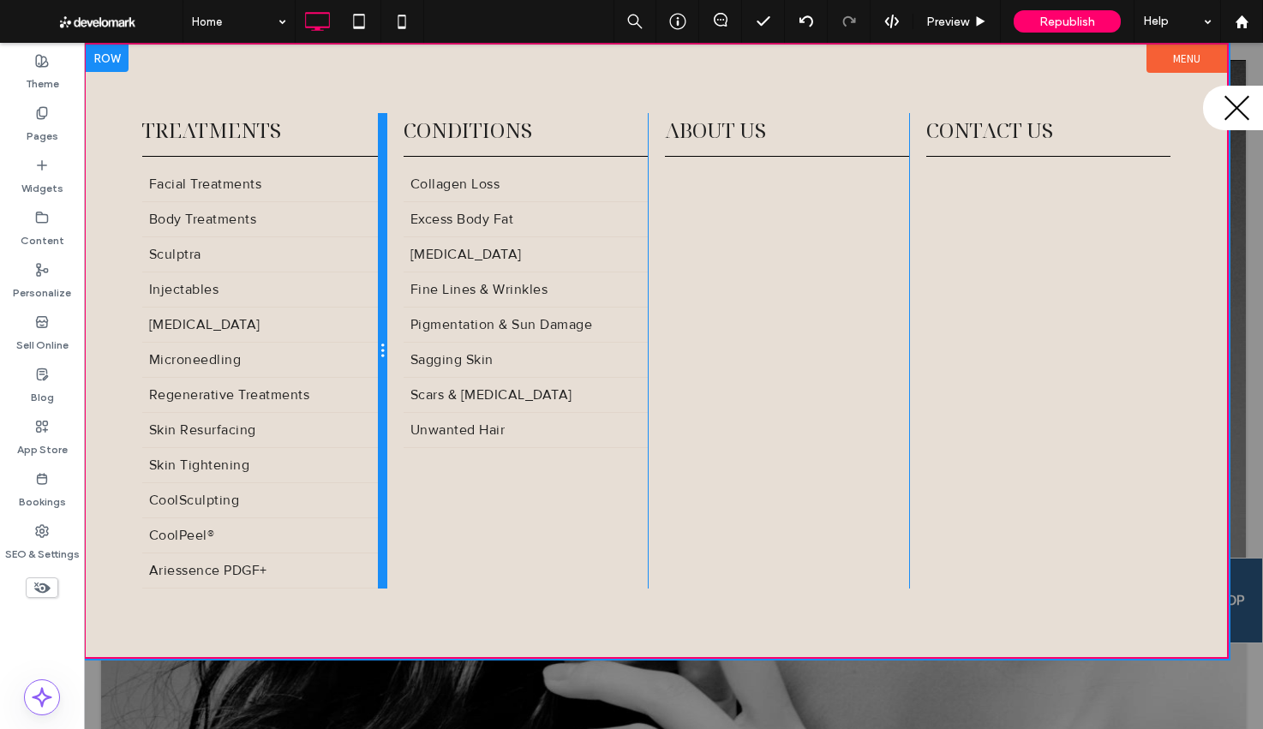
click at [383, 139] on div at bounding box center [382, 350] width 9 height 475
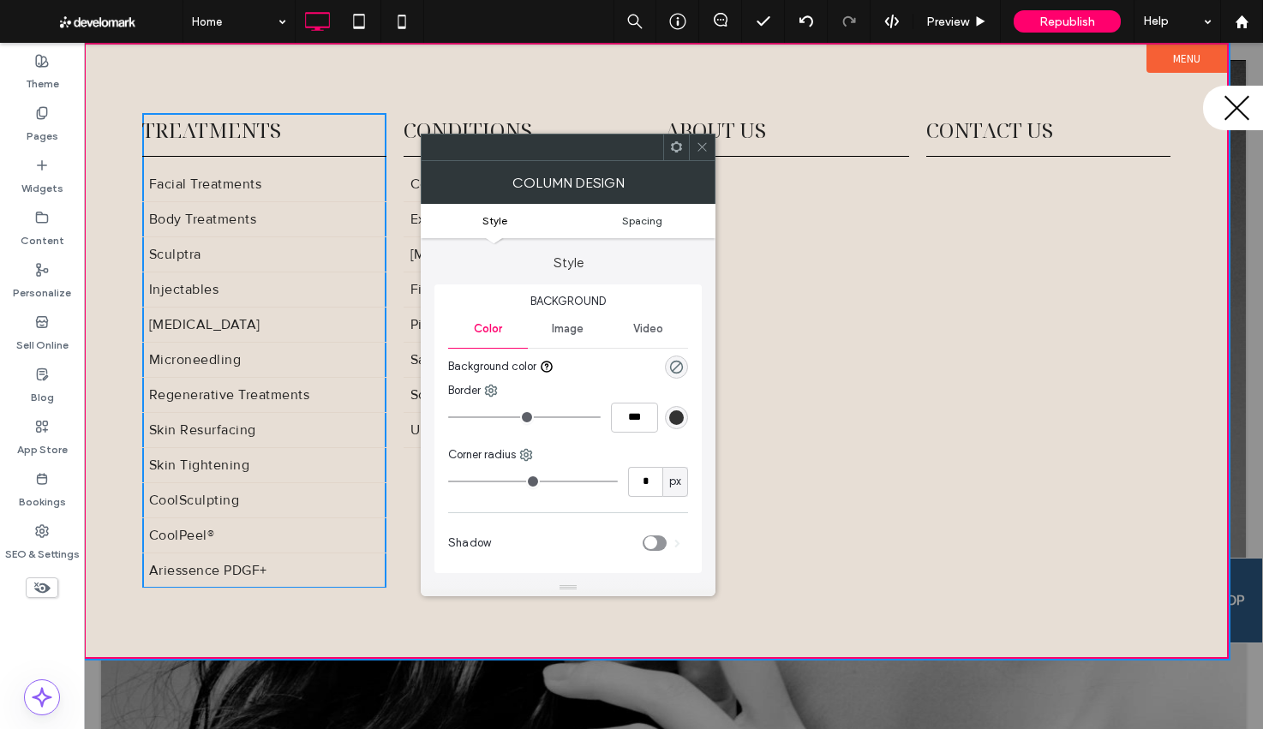
drag, startPoint x: 650, startPoint y: 223, endPoint x: 640, endPoint y: 220, distance: 10.6
click at [650, 223] on span "Spacing" at bounding box center [642, 220] width 40 height 13
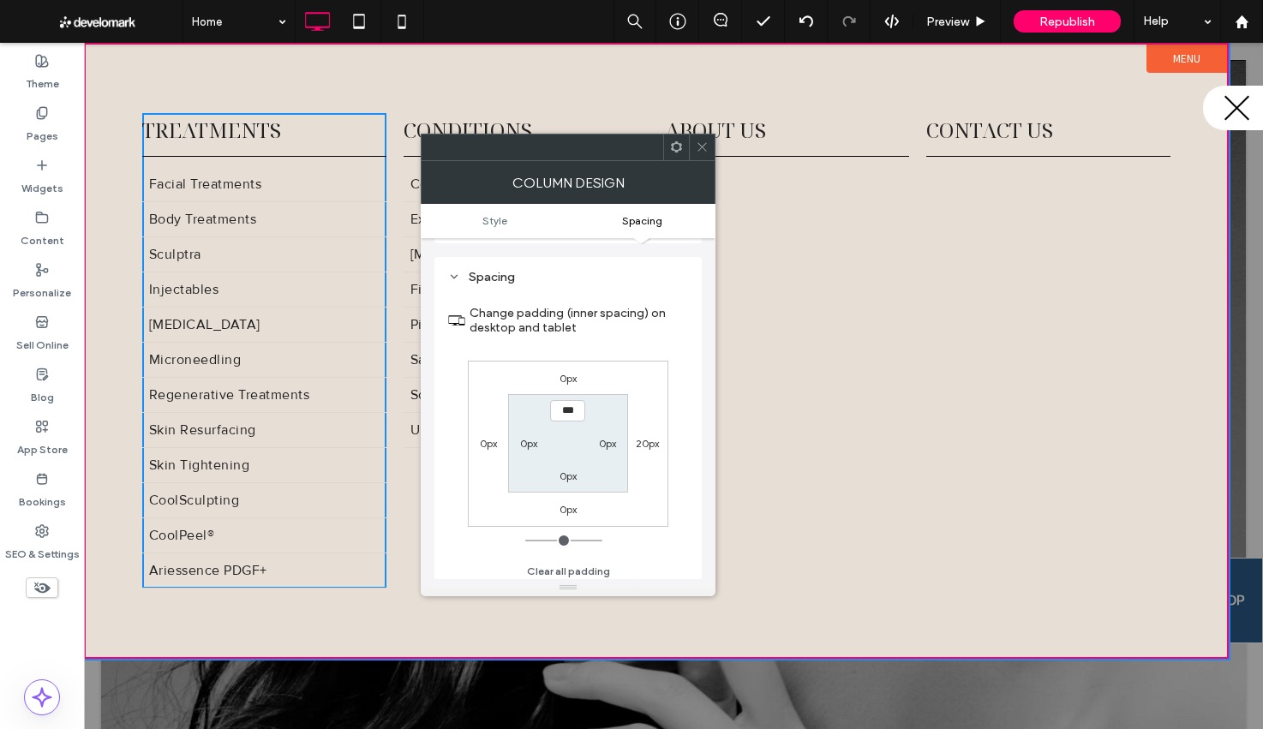
scroll to position [336, 0]
click at [648, 434] on label "20px" at bounding box center [647, 437] width 23 height 13
type input "**"
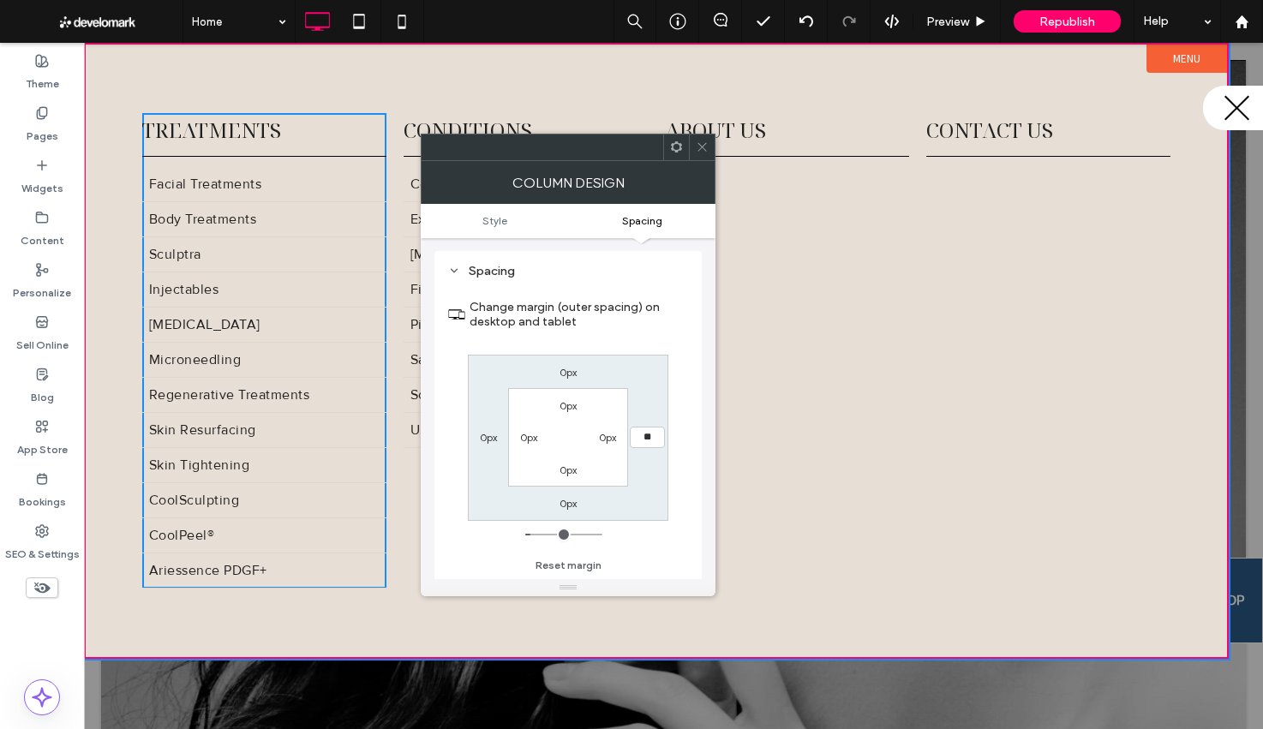
type input "**"
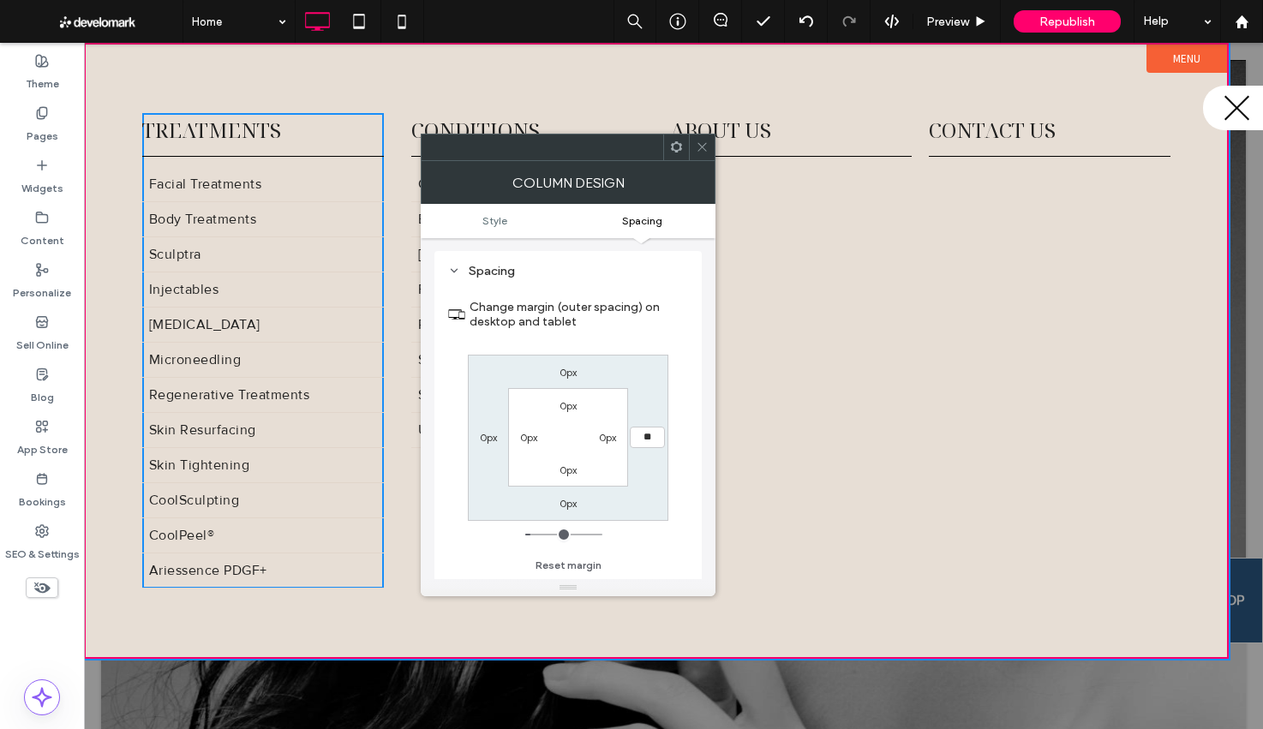
type input "**"
type input "****"
drag, startPoint x: 691, startPoint y: 146, endPoint x: 655, endPoint y: 143, distance: 36.1
click at [691, 146] on div at bounding box center [702, 147] width 26 height 26
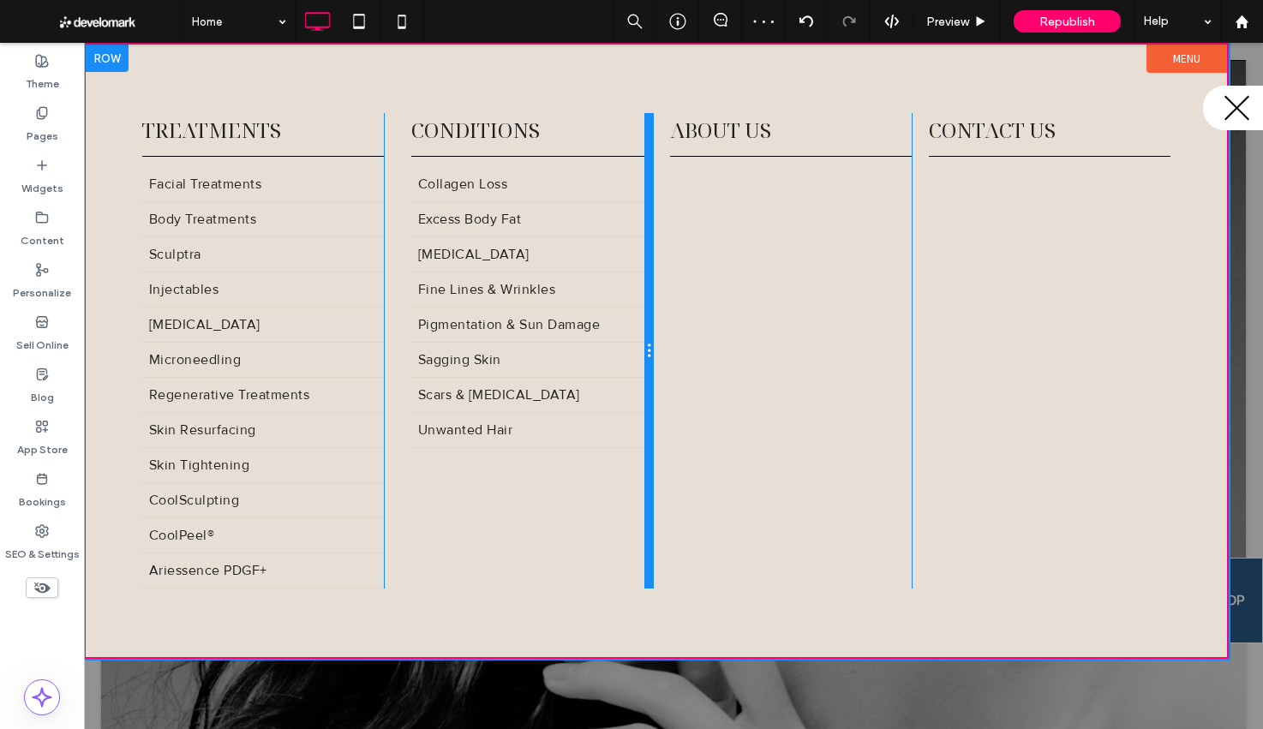
click at [650, 147] on div at bounding box center [648, 350] width 9 height 475
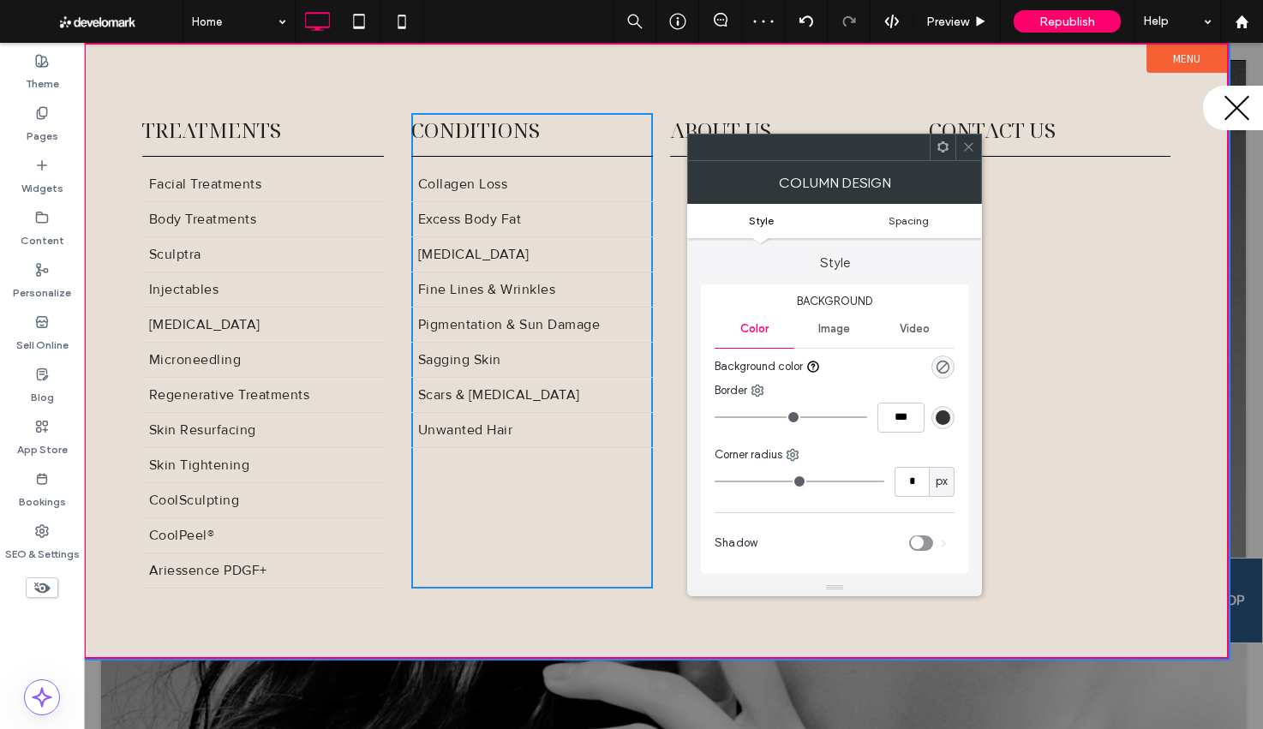
click at [912, 218] on span "Spacing" at bounding box center [908, 220] width 40 height 13
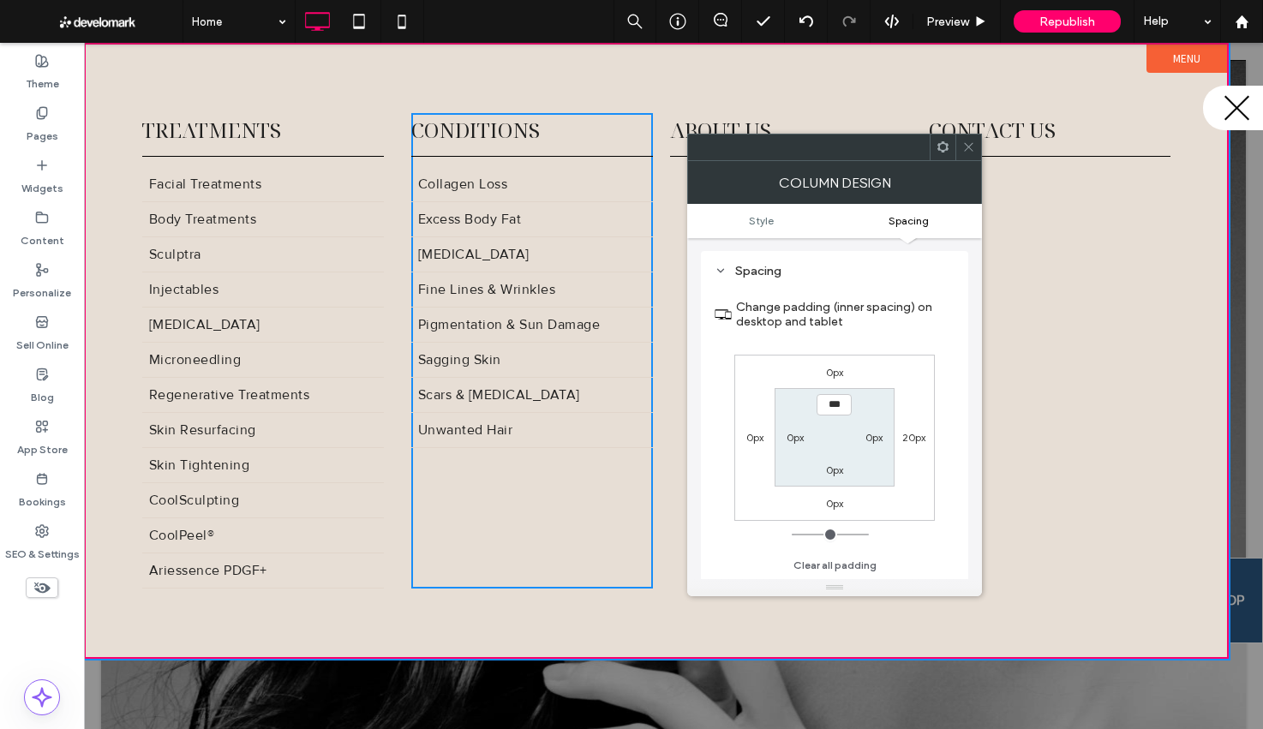
click at [913, 439] on label "20px" at bounding box center [913, 437] width 23 height 13
type input "**"
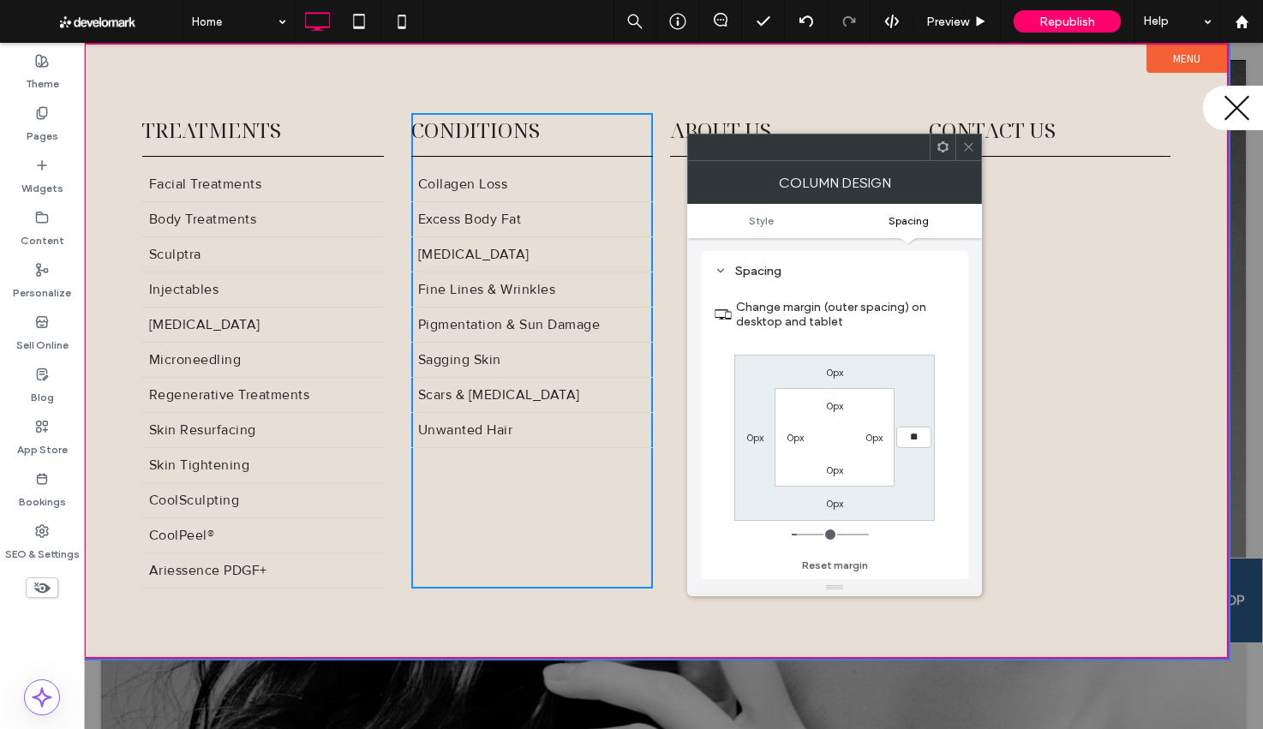
type input "**"
type input "****"
click at [971, 146] on icon at bounding box center [968, 146] width 13 height 13
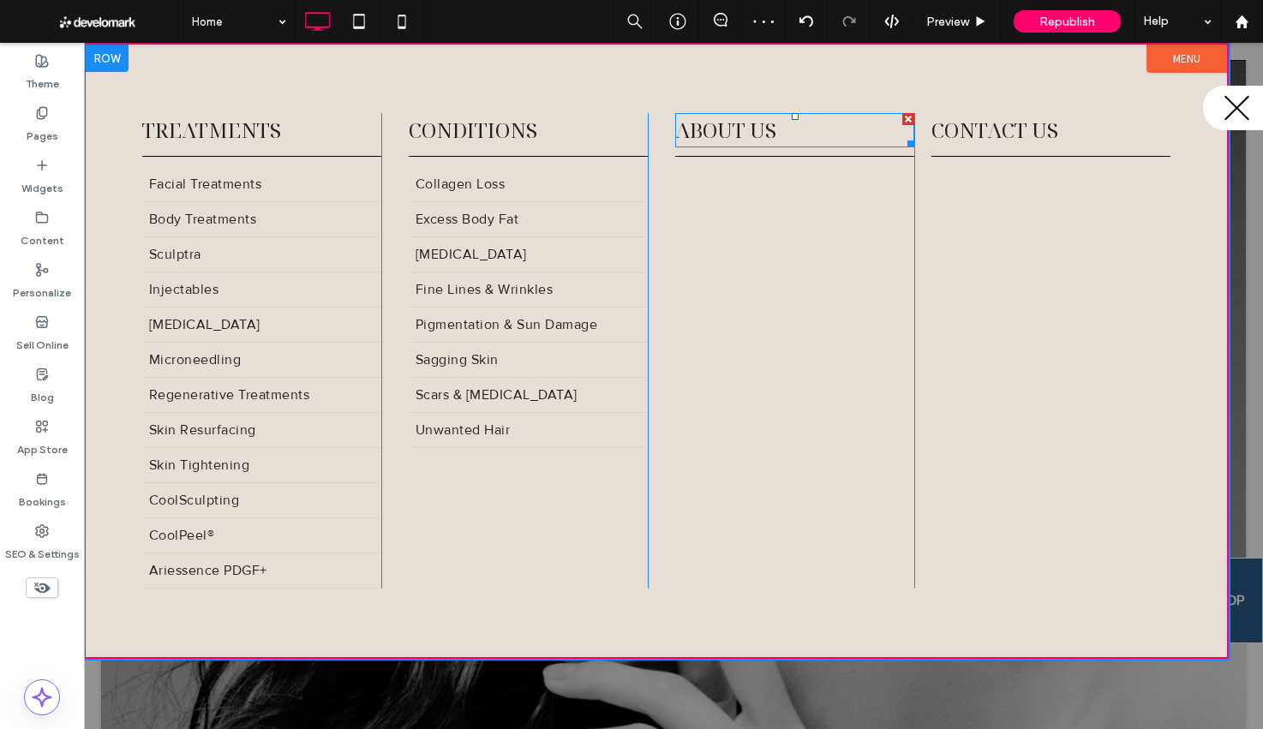
click at [913, 144] on div at bounding box center [907, 140] width 13 height 13
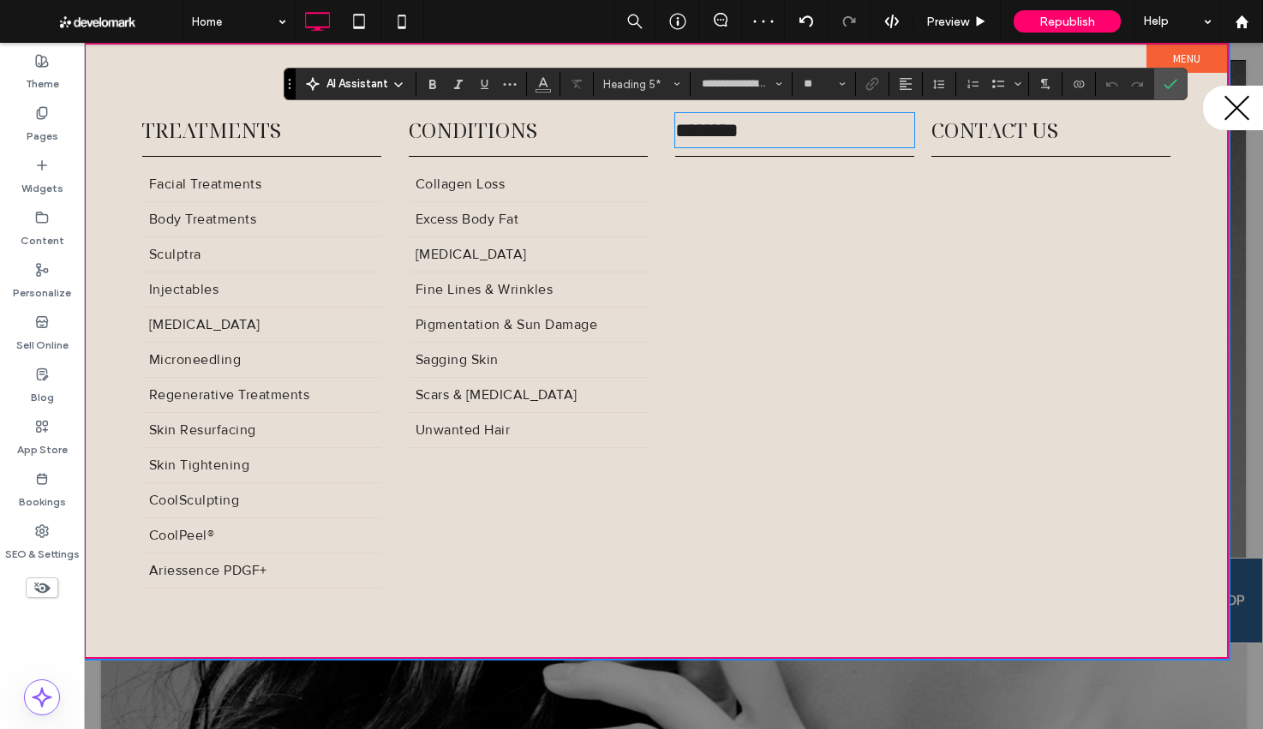
click at [851, 235] on div "Click To Paste Click To Paste ********" at bounding box center [794, 350] width 239 height 475
click at [870, 223] on div "Click To Paste Click To Paste ********" at bounding box center [794, 350] width 239 height 475
click at [1174, 81] on use "Confirm" at bounding box center [1170, 84] width 14 height 10
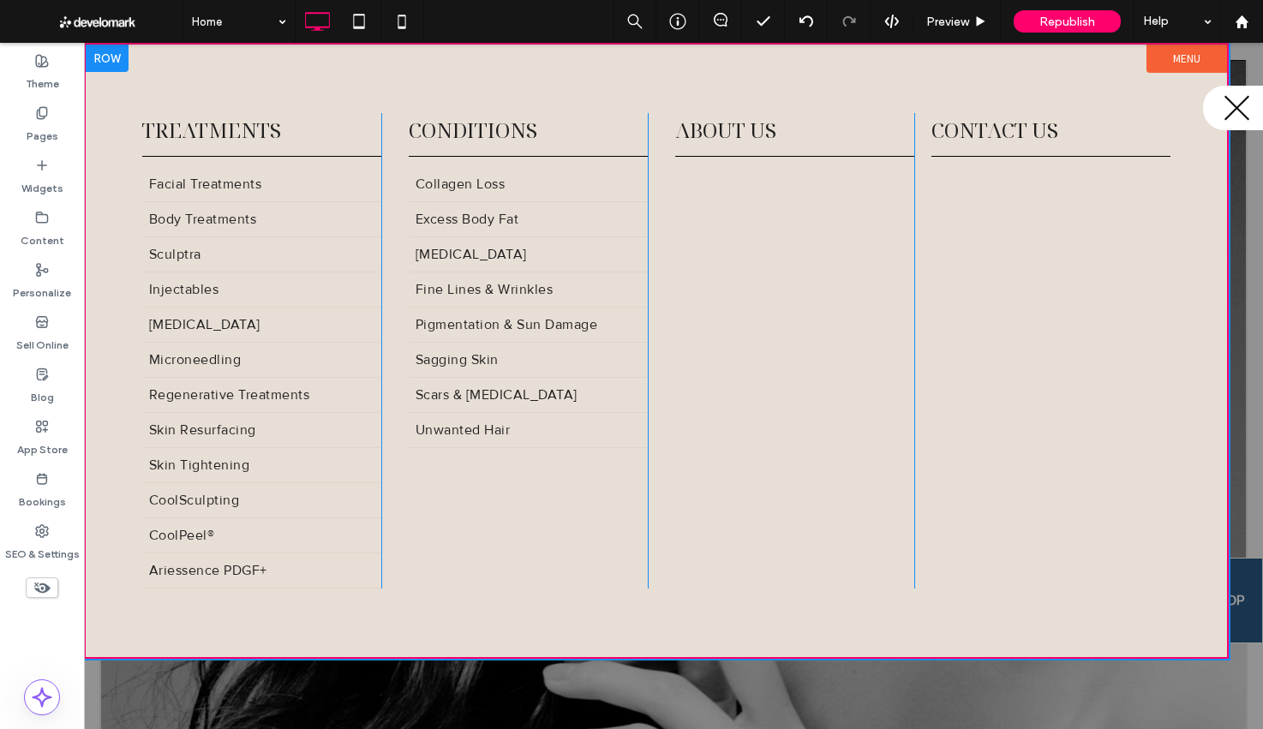
click at [822, 294] on div "Click To Paste Click To Paste About Us" at bounding box center [794, 350] width 239 height 475
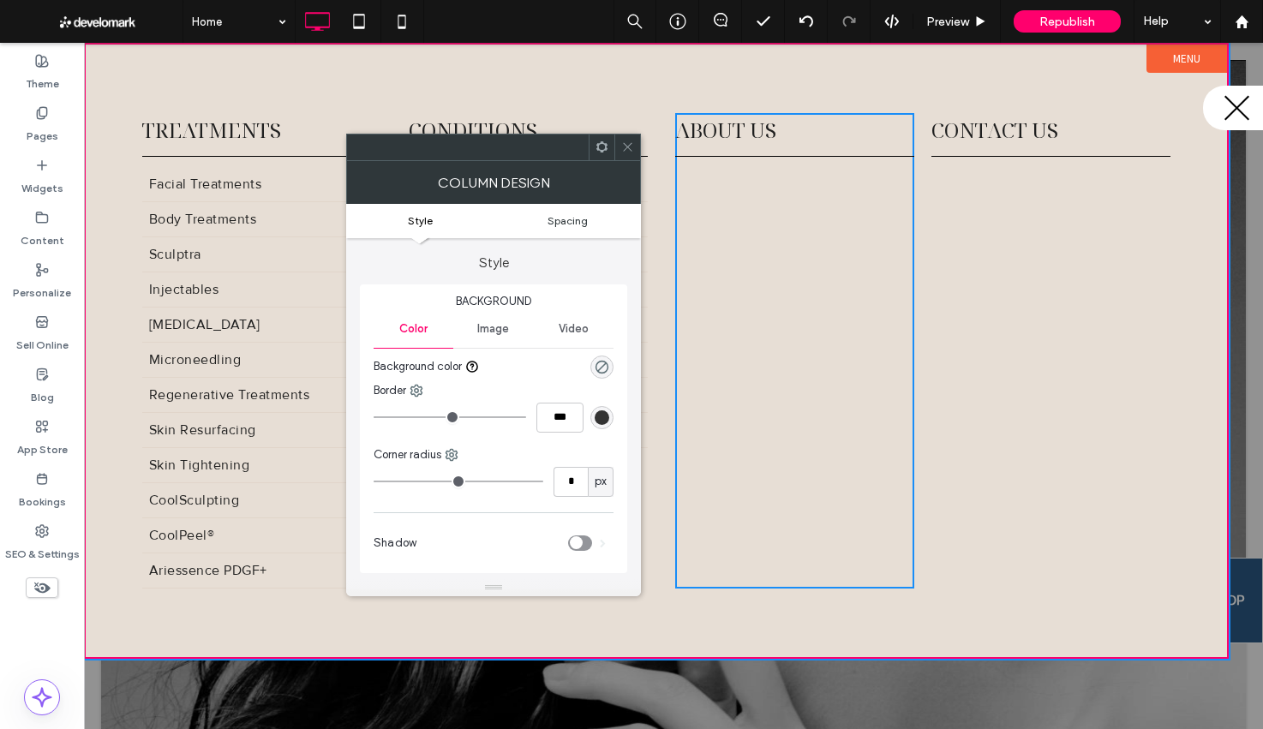
click at [582, 223] on span "Spacing" at bounding box center [567, 220] width 40 height 13
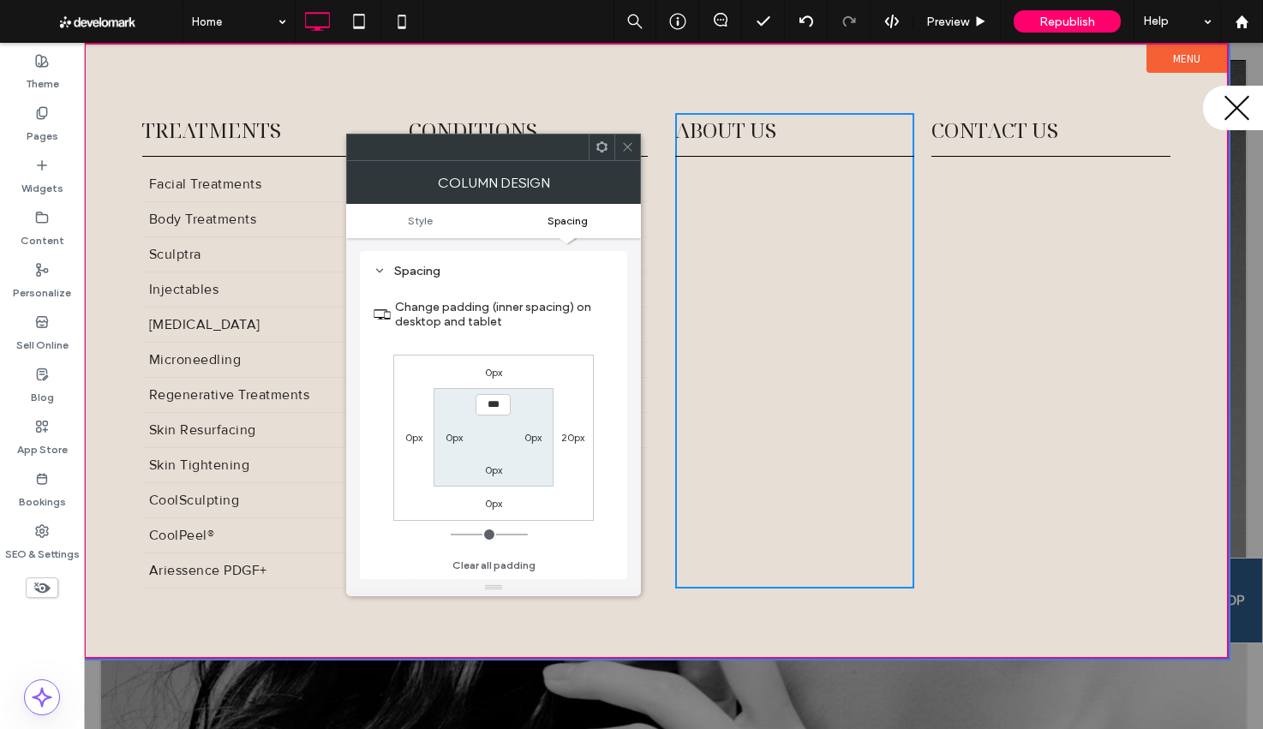
click at [571, 440] on label "20px" at bounding box center [572, 437] width 23 height 13
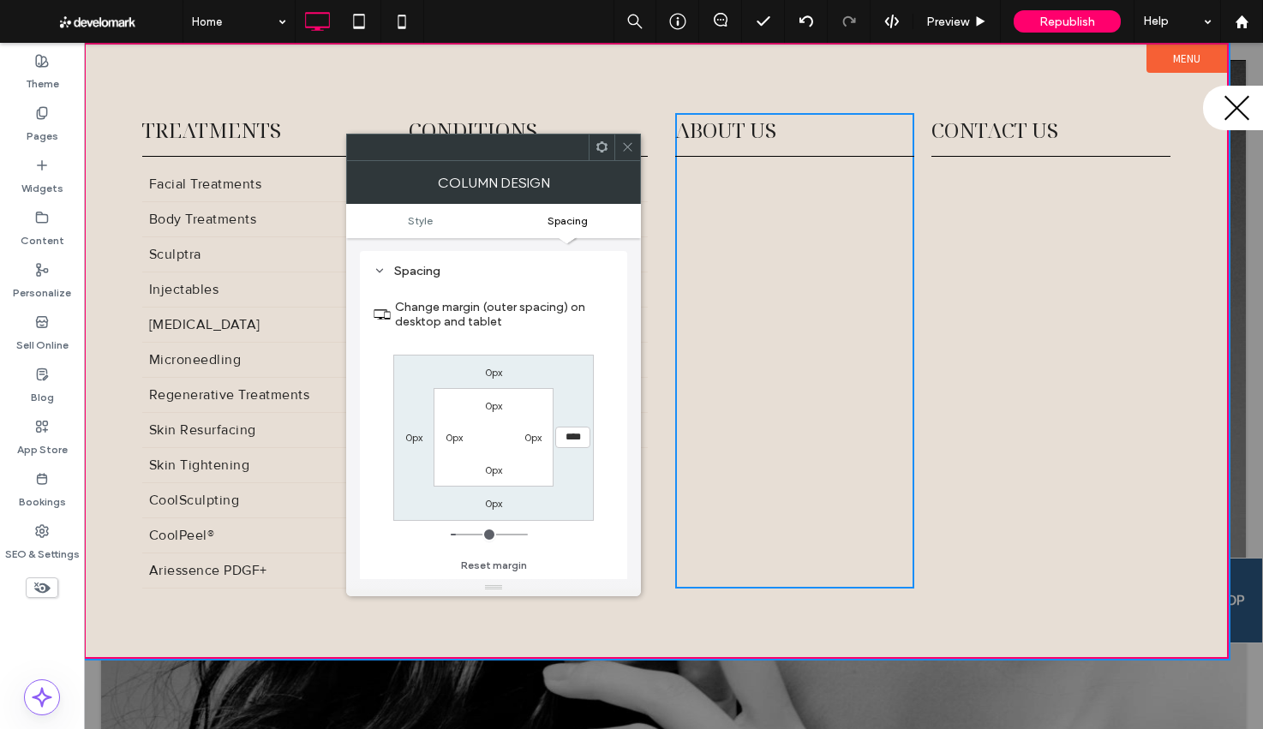
type input "**"
type input "****"
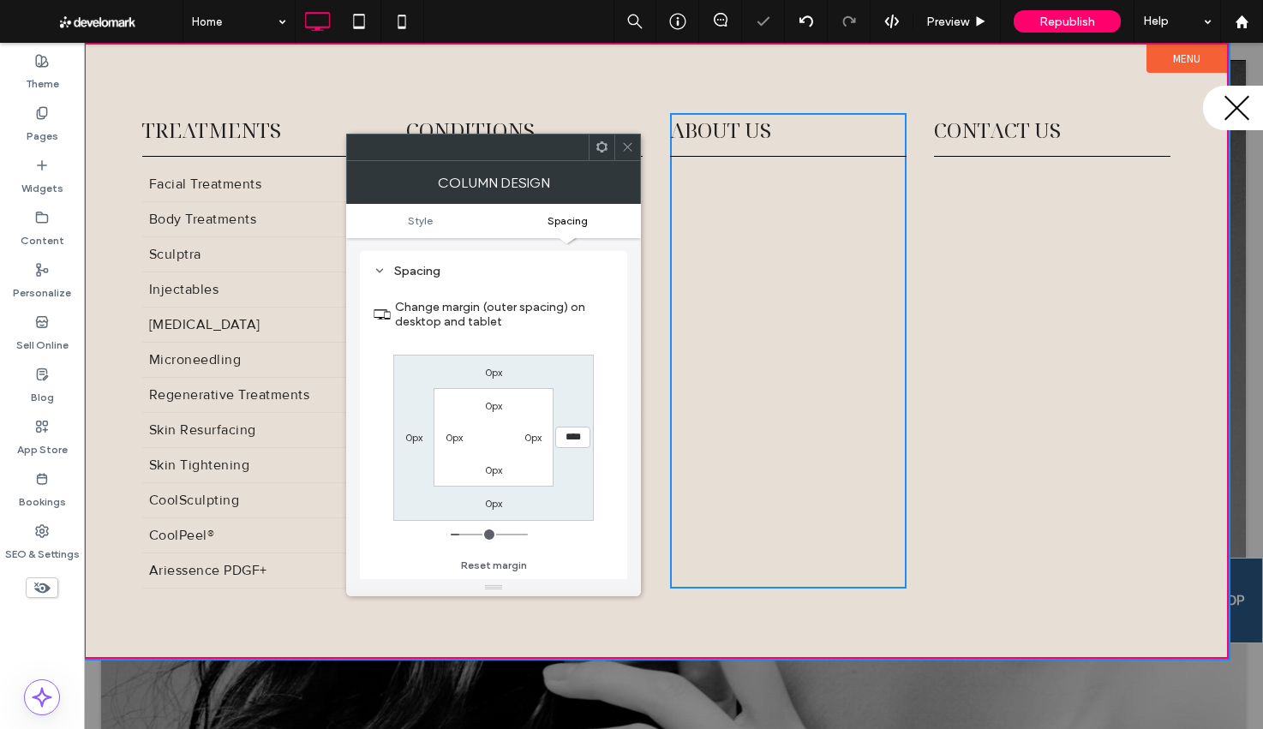
click at [618, 138] on div at bounding box center [627, 147] width 26 height 26
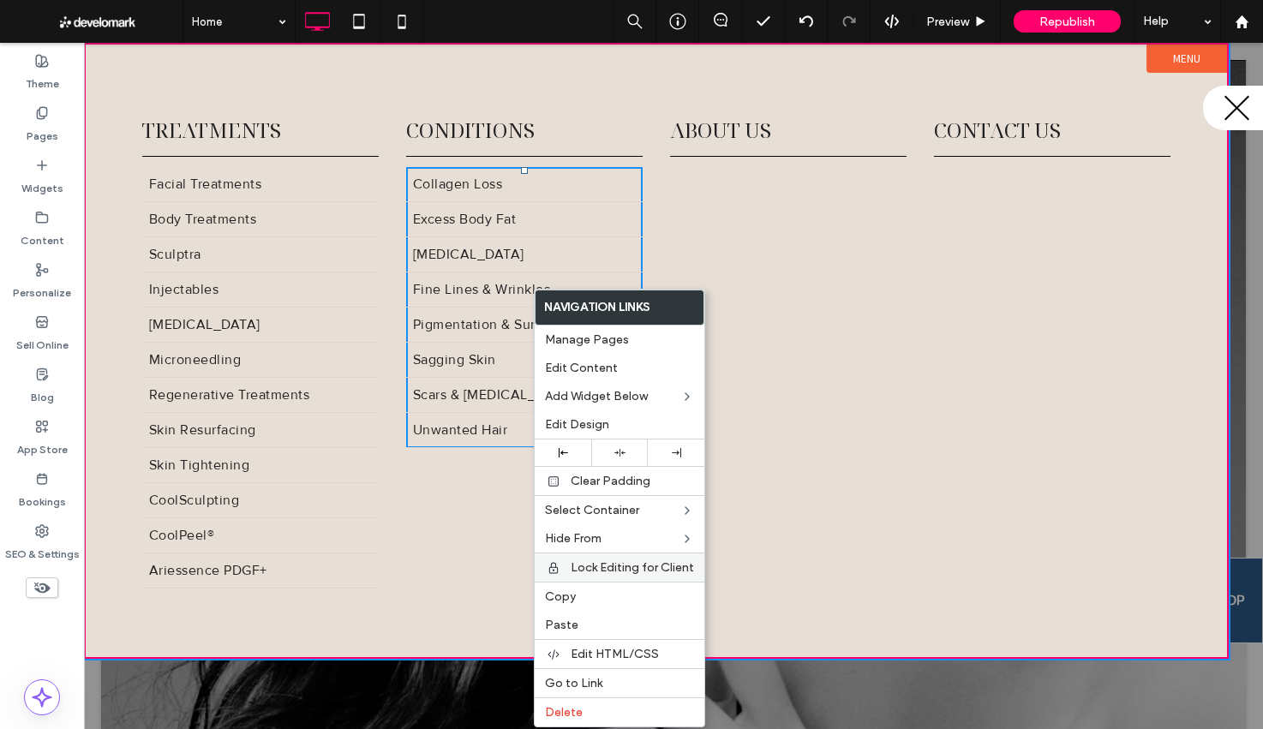
click at [625, 589] on div "Copy" at bounding box center [620, 596] width 170 height 29
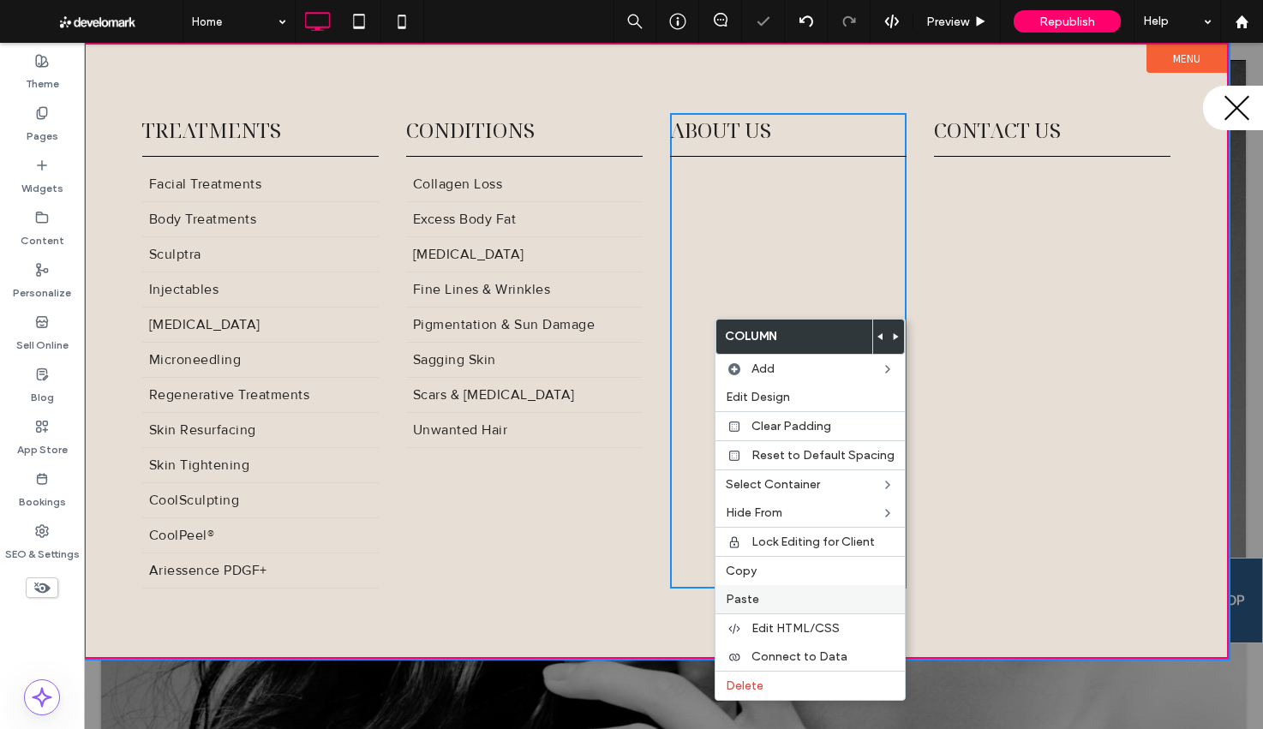
click at [781, 595] on label "Paste" at bounding box center [810, 599] width 169 height 15
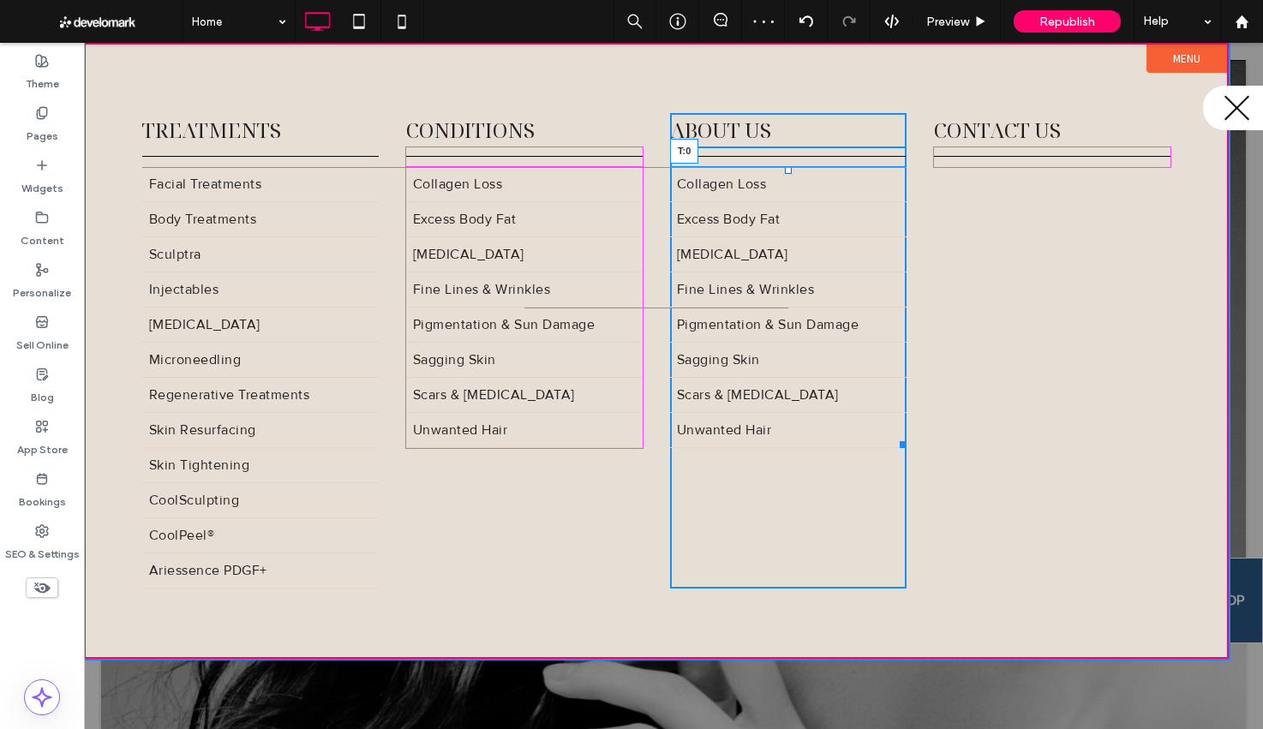
click at [787, 172] on div at bounding box center [788, 170] width 7 height 7
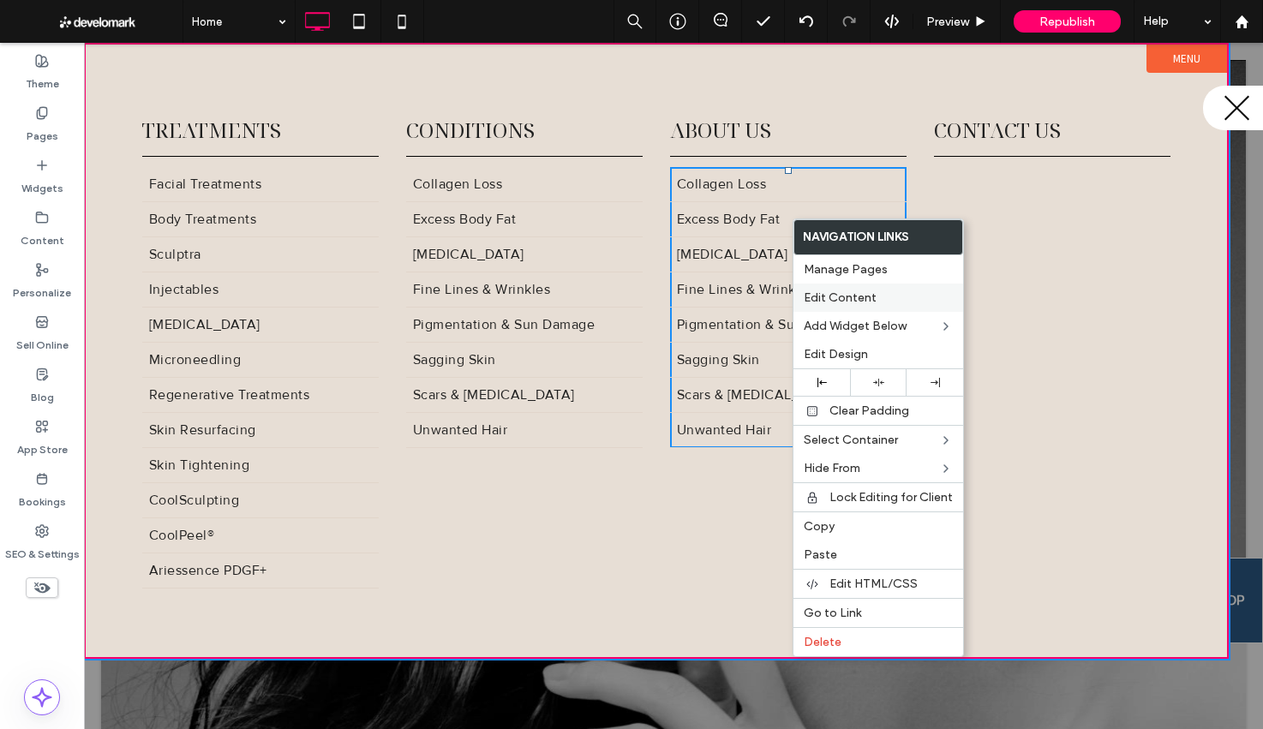
click at [843, 294] on span "Edit Content" at bounding box center [840, 297] width 73 height 15
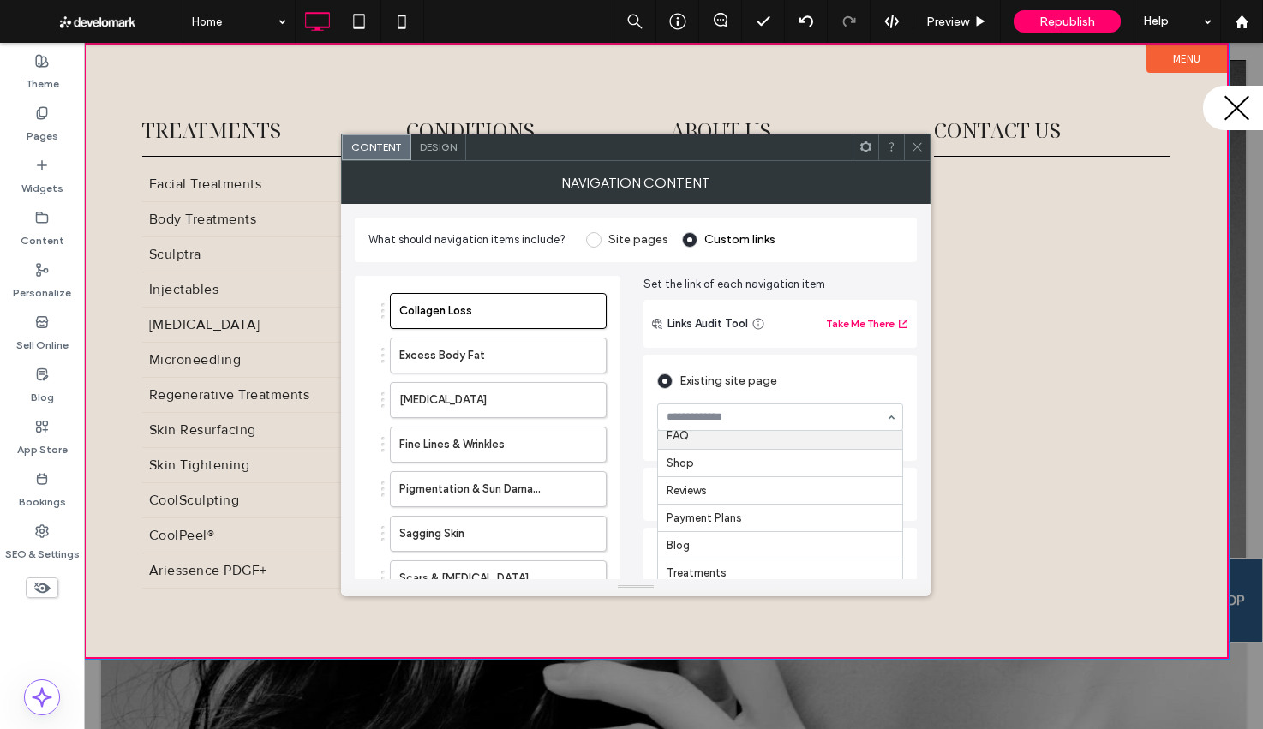
scroll to position [0, 0]
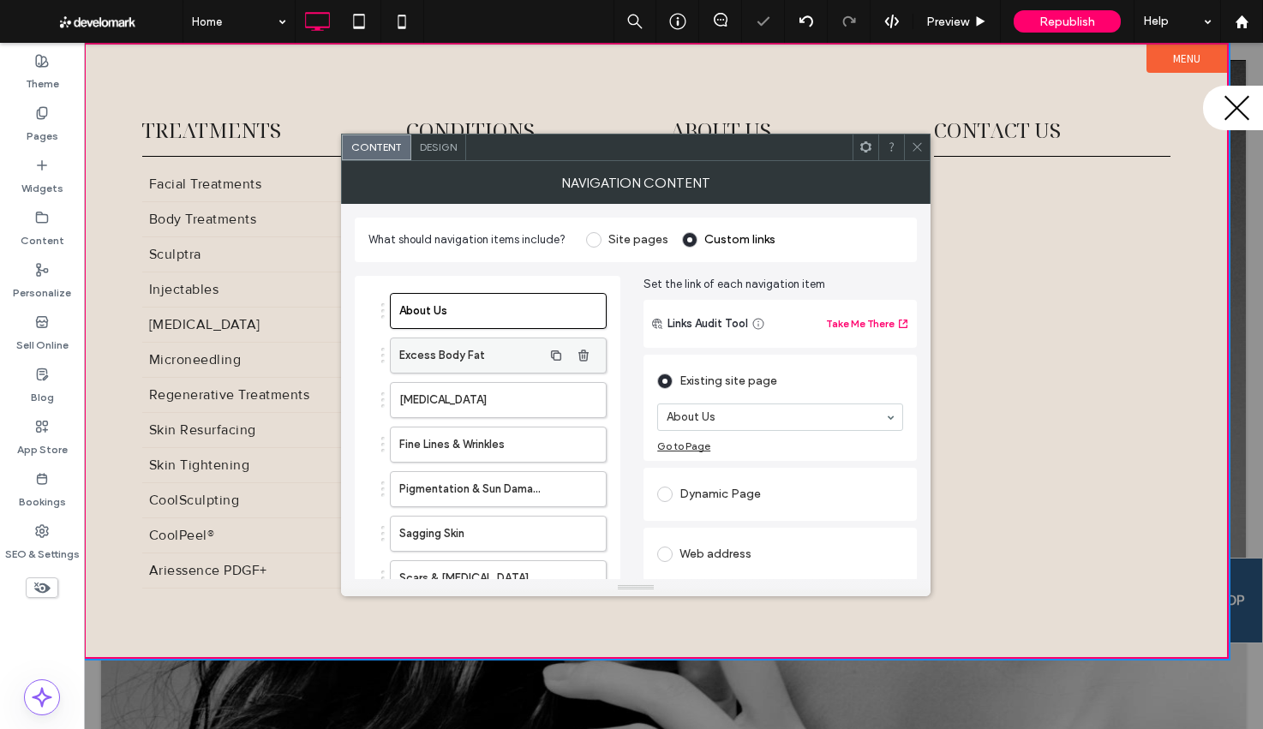
click at [451, 352] on label "Excess Body Fat" at bounding box center [470, 355] width 143 height 34
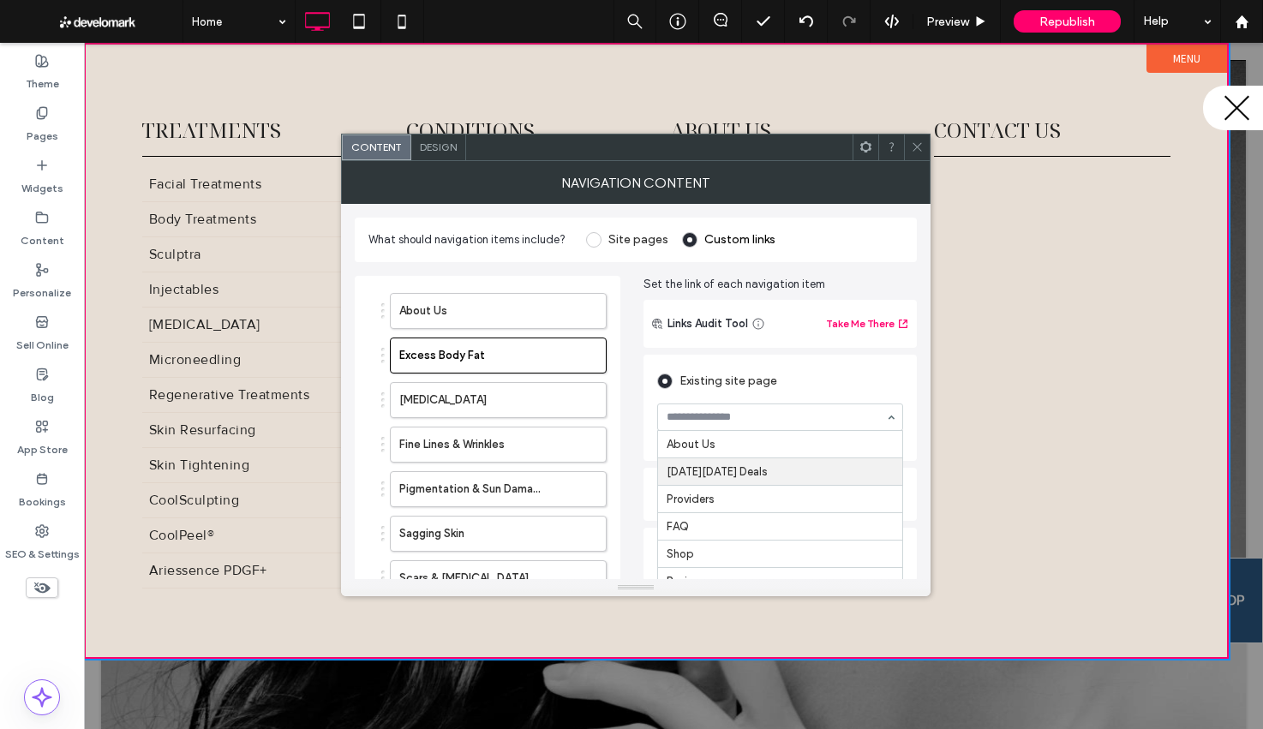
scroll to position [23, 0]
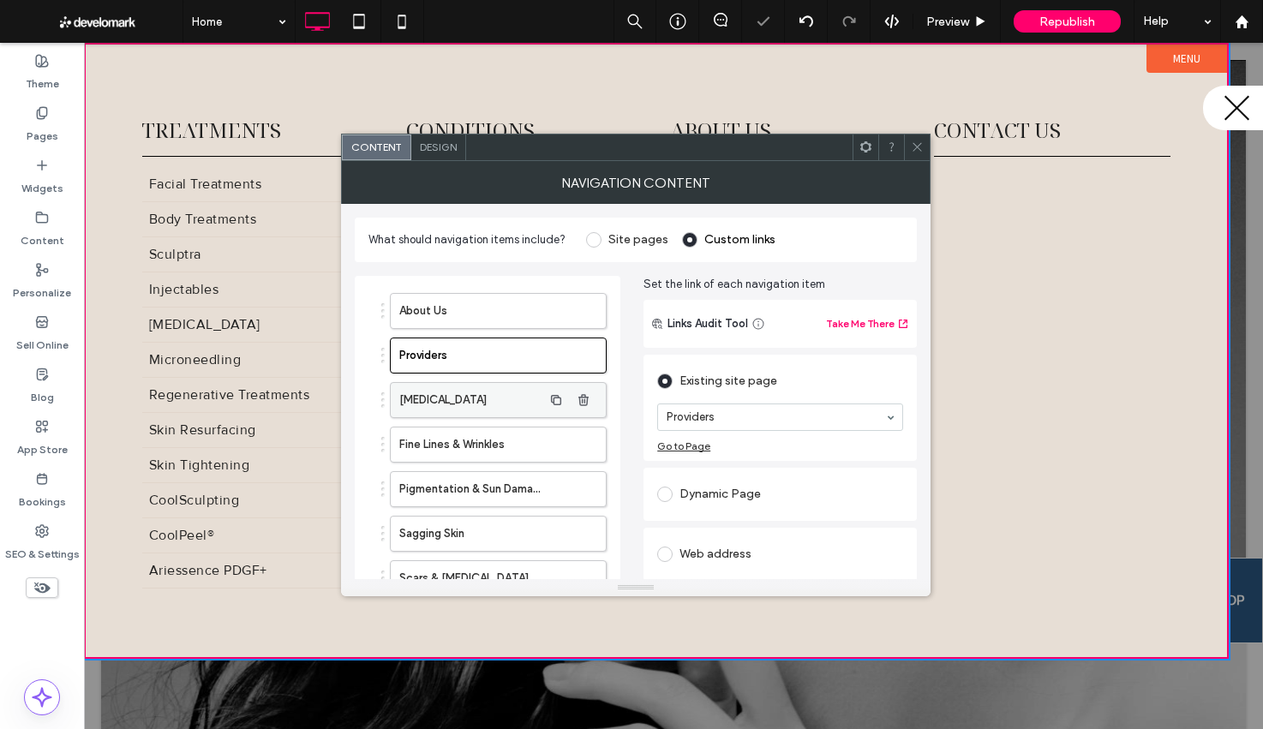
click at [469, 391] on label "[MEDICAL_DATA]" at bounding box center [470, 400] width 143 height 34
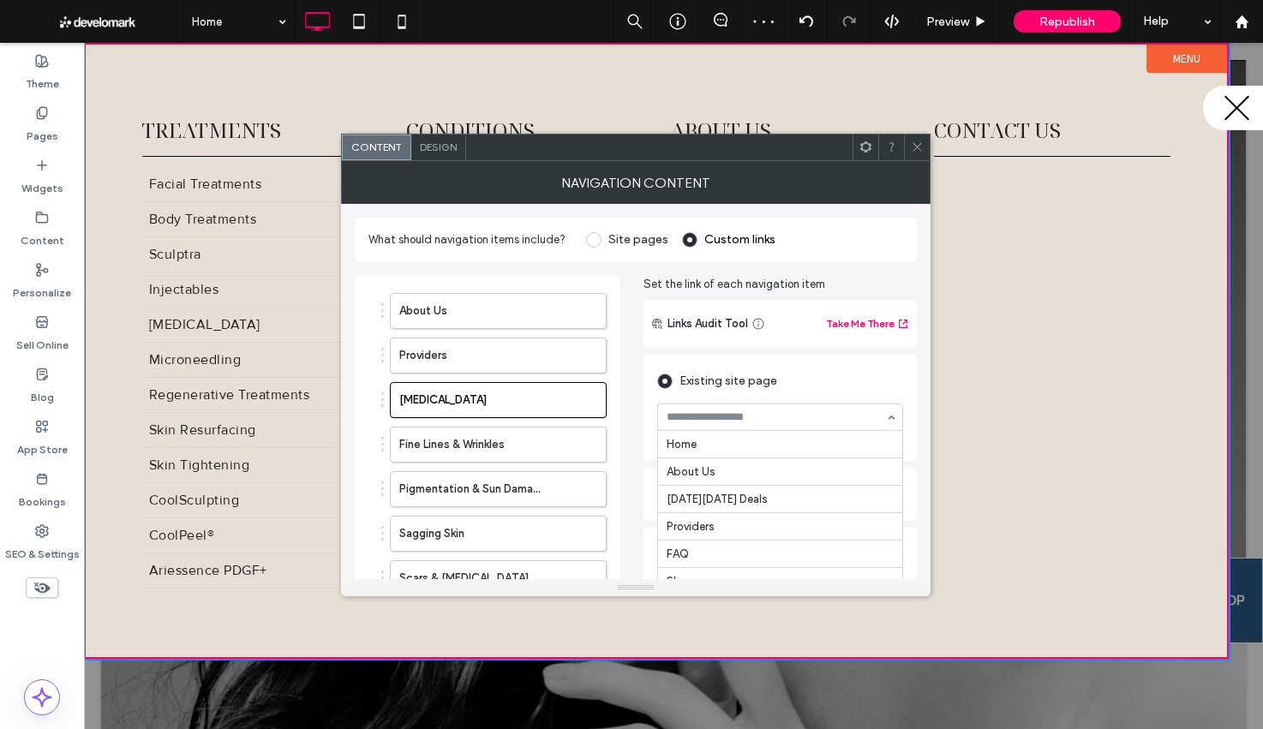
scroll to position [56, 0]
click at [443, 457] on label "Fine Lines & Wrinkles" at bounding box center [470, 444] width 143 height 34
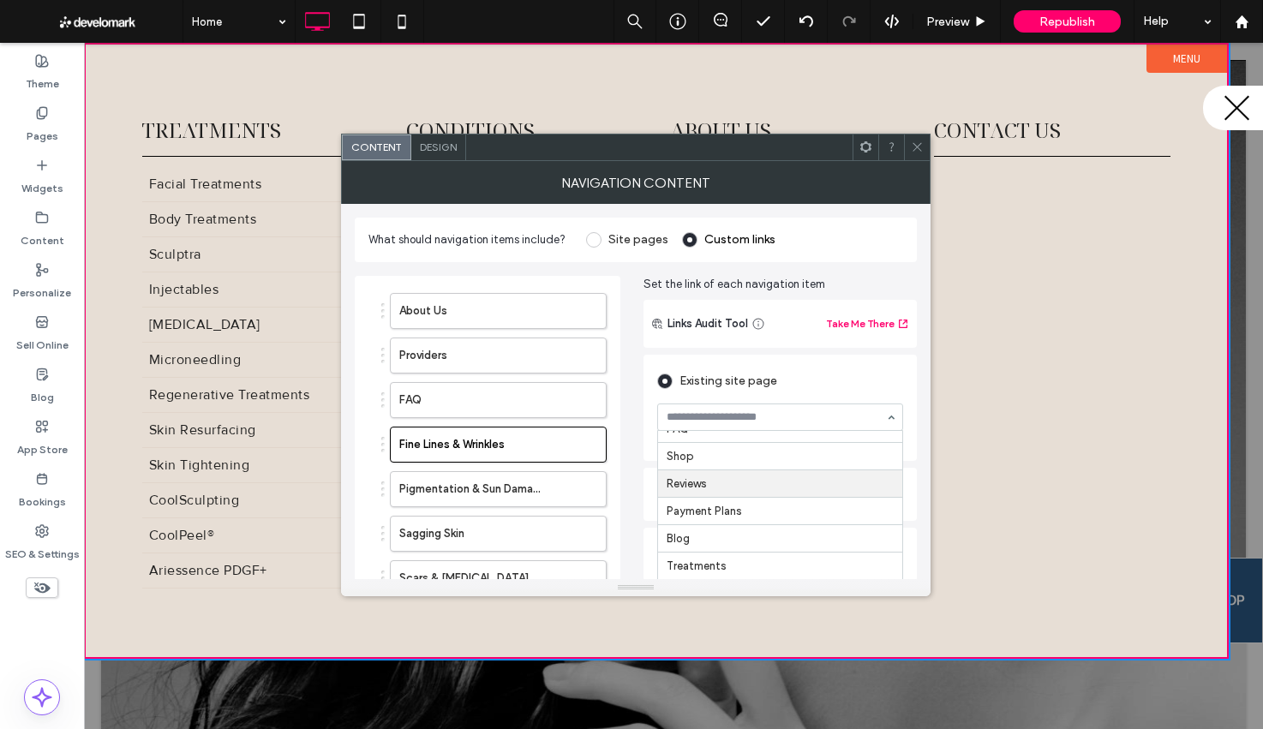
scroll to position [124, 0]
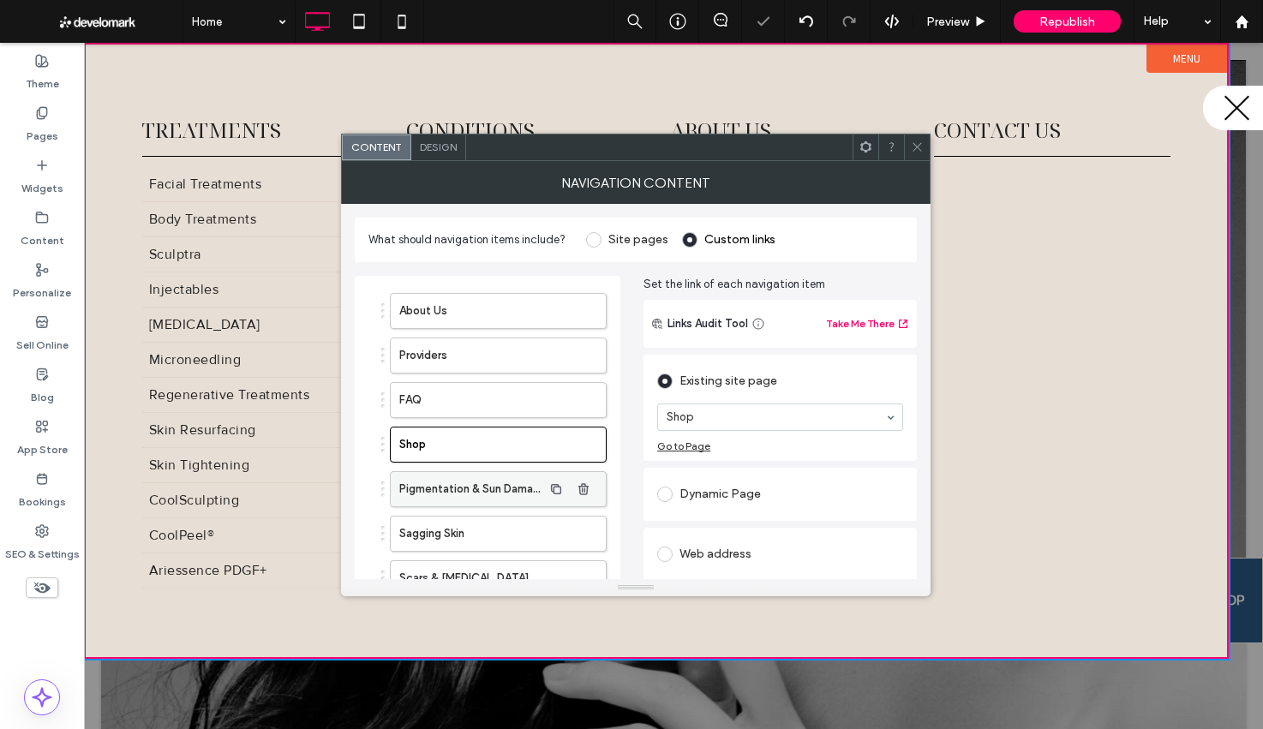
click at [403, 477] on label "Pigmentation & Sun Damage" at bounding box center [470, 489] width 143 height 34
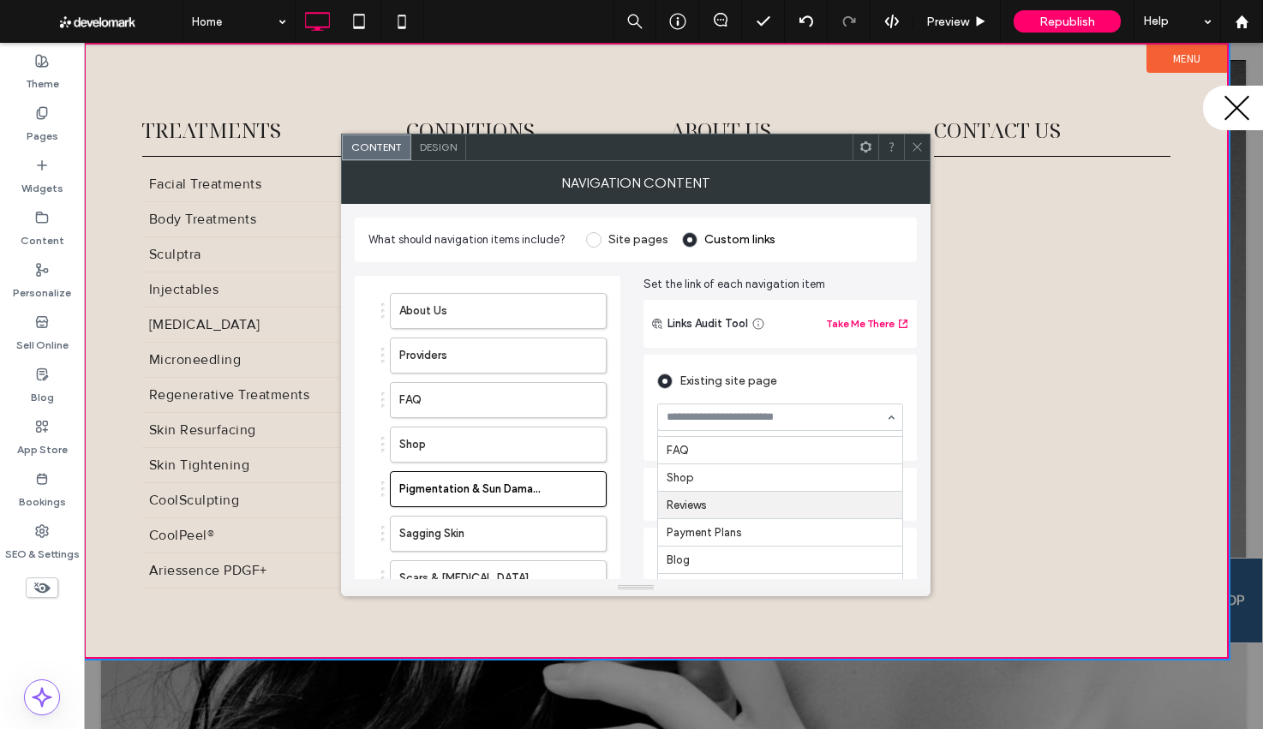
scroll to position [112, 0]
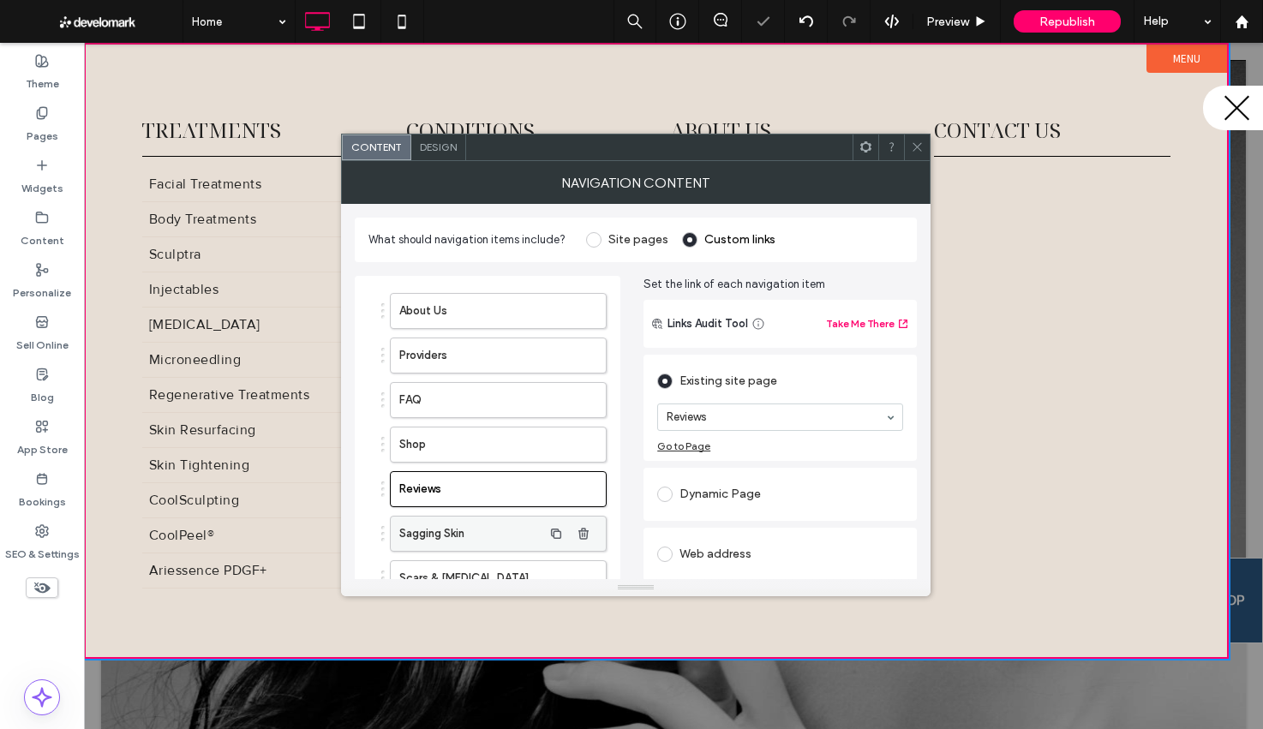
click at [409, 527] on label "Sagging Skin" at bounding box center [470, 534] width 143 height 34
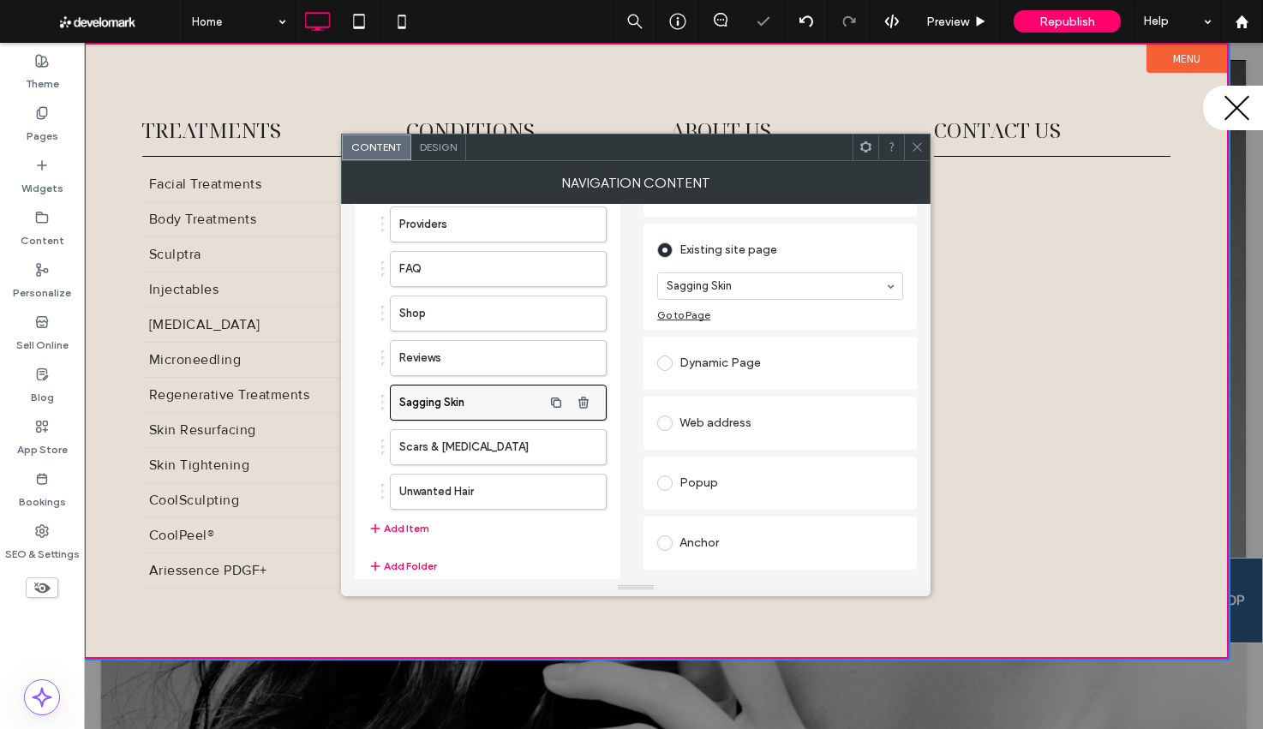
scroll to position [150, 0]
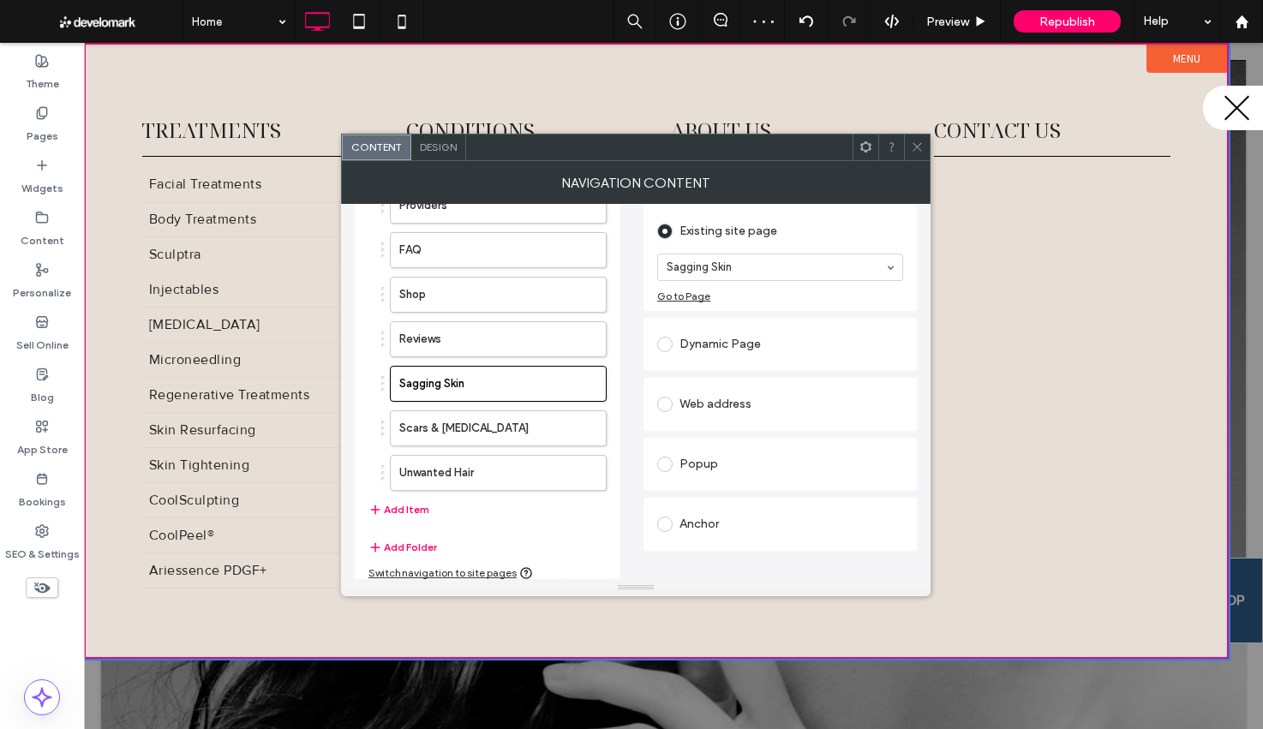
click at [724, 251] on section "Sagging Skin" at bounding box center [780, 267] width 246 height 45
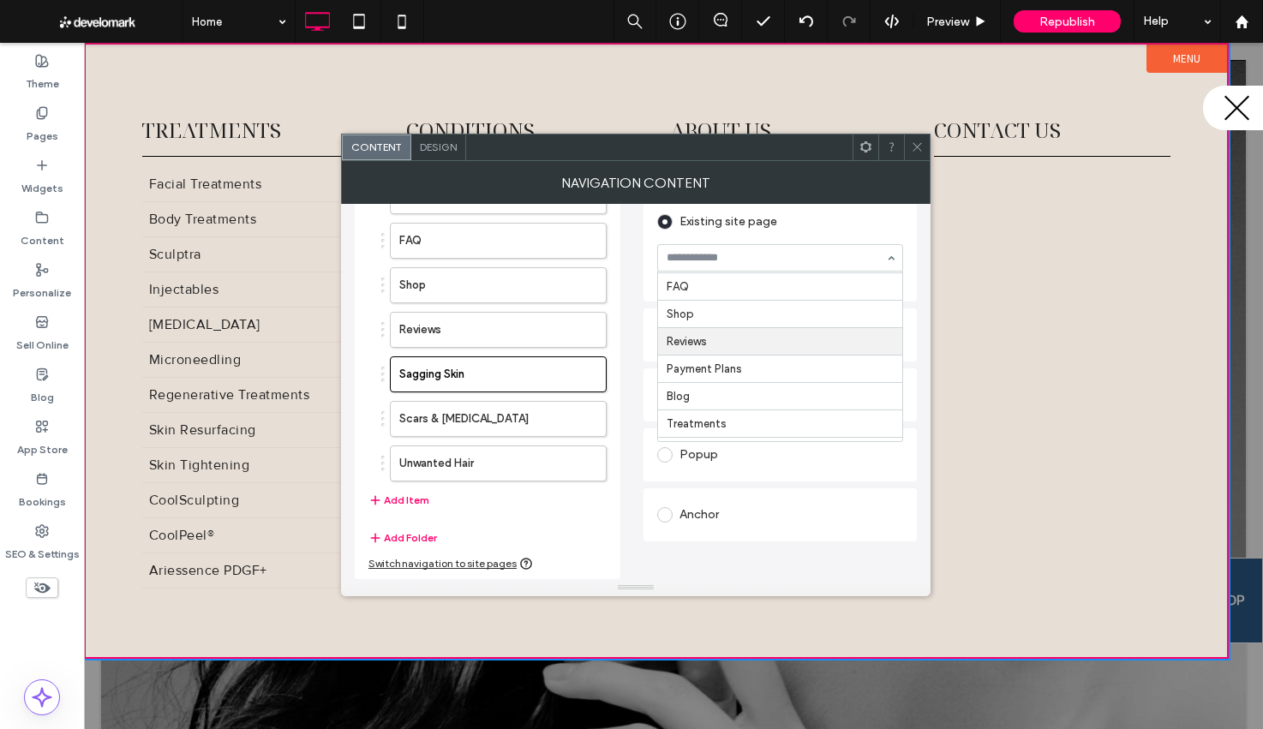
scroll to position [114, 0]
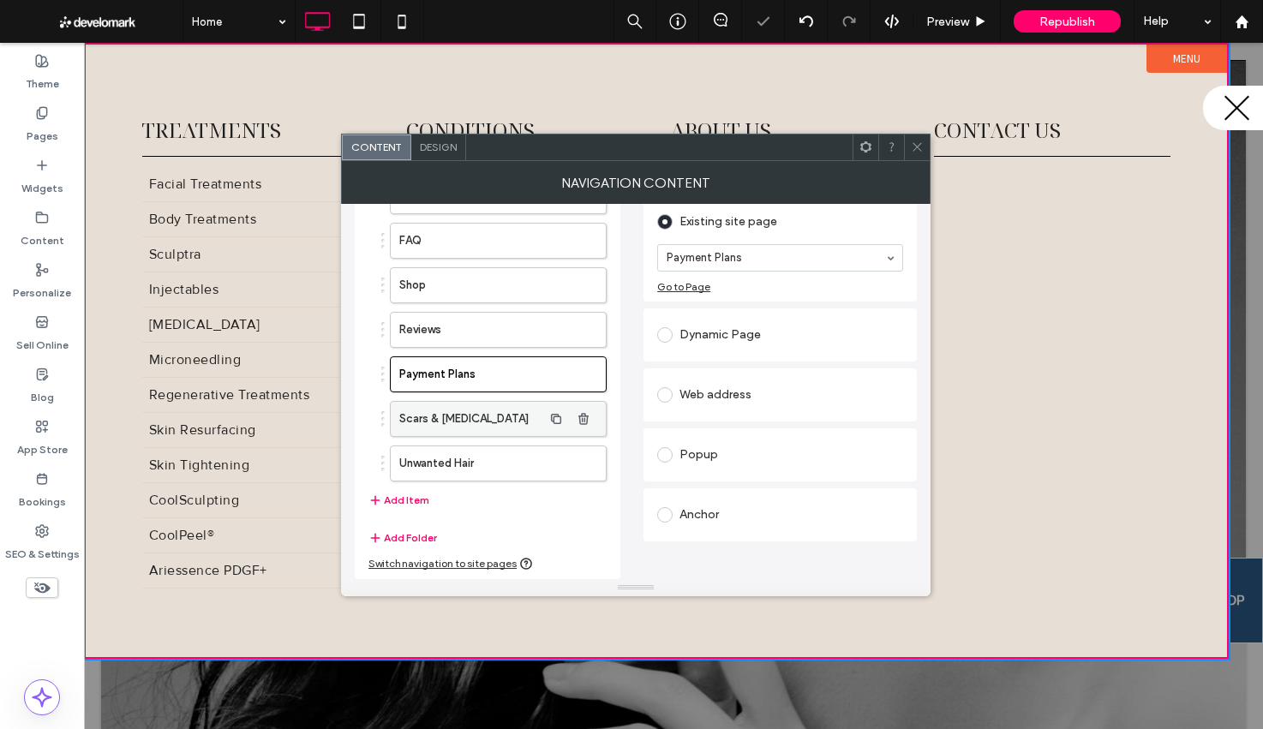
click at [465, 419] on label "Scars & [MEDICAL_DATA]" at bounding box center [470, 419] width 143 height 34
drag, startPoint x: 421, startPoint y: 474, endPoint x: 449, endPoint y: 458, distance: 31.5
click at [421, 474] on label "Unwanted Hair" at bounding box center [470, 463] width 143 height 34
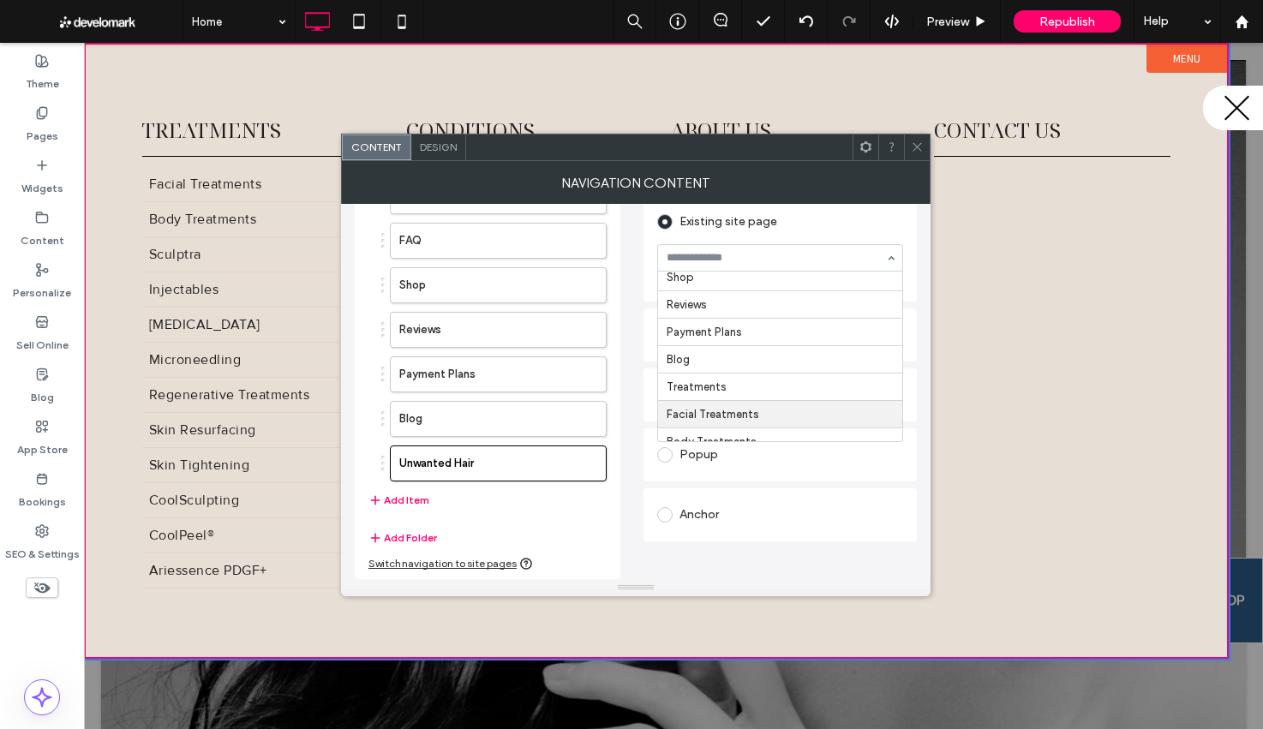
scroll to position [146, 0]
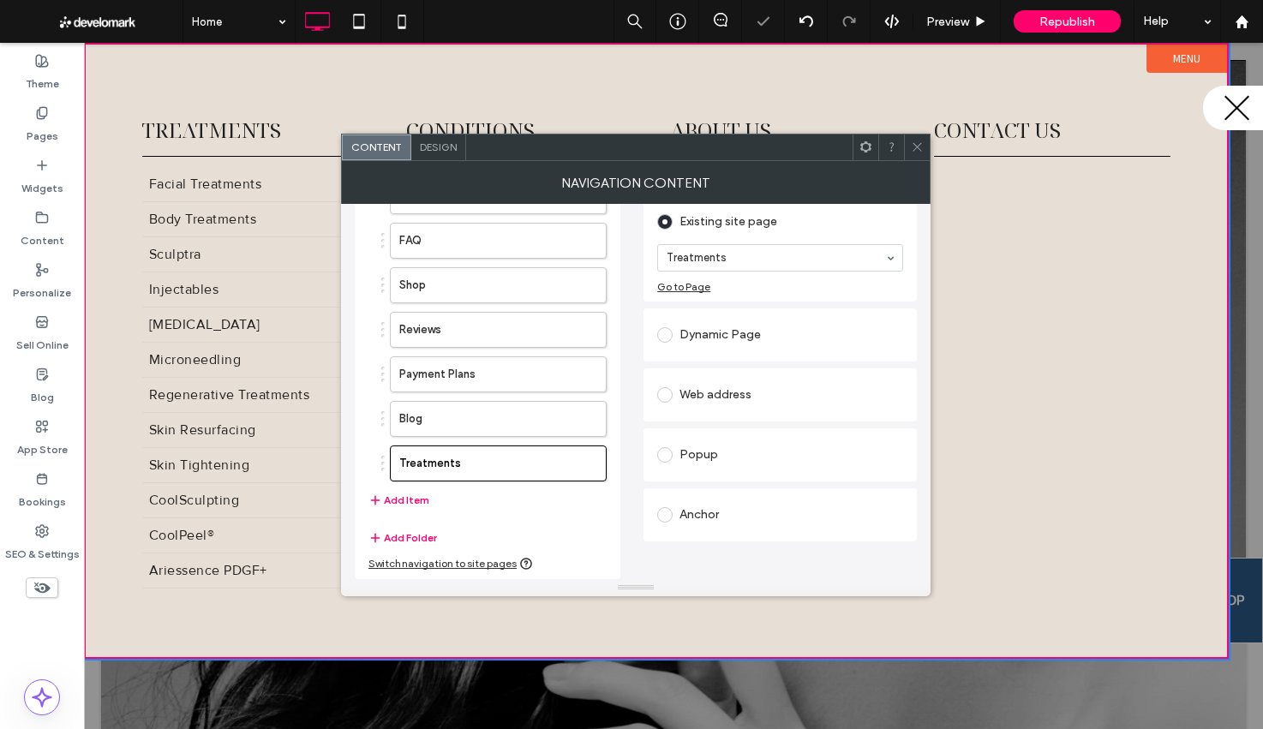
drag, startPoint x: 772, startPoint y: 397, endPoint x: 717, endPoint y: 428, distance: 62.9
click at [402, 499] on button "Add Item" at bounding box center [398, 500] width 61 height 21
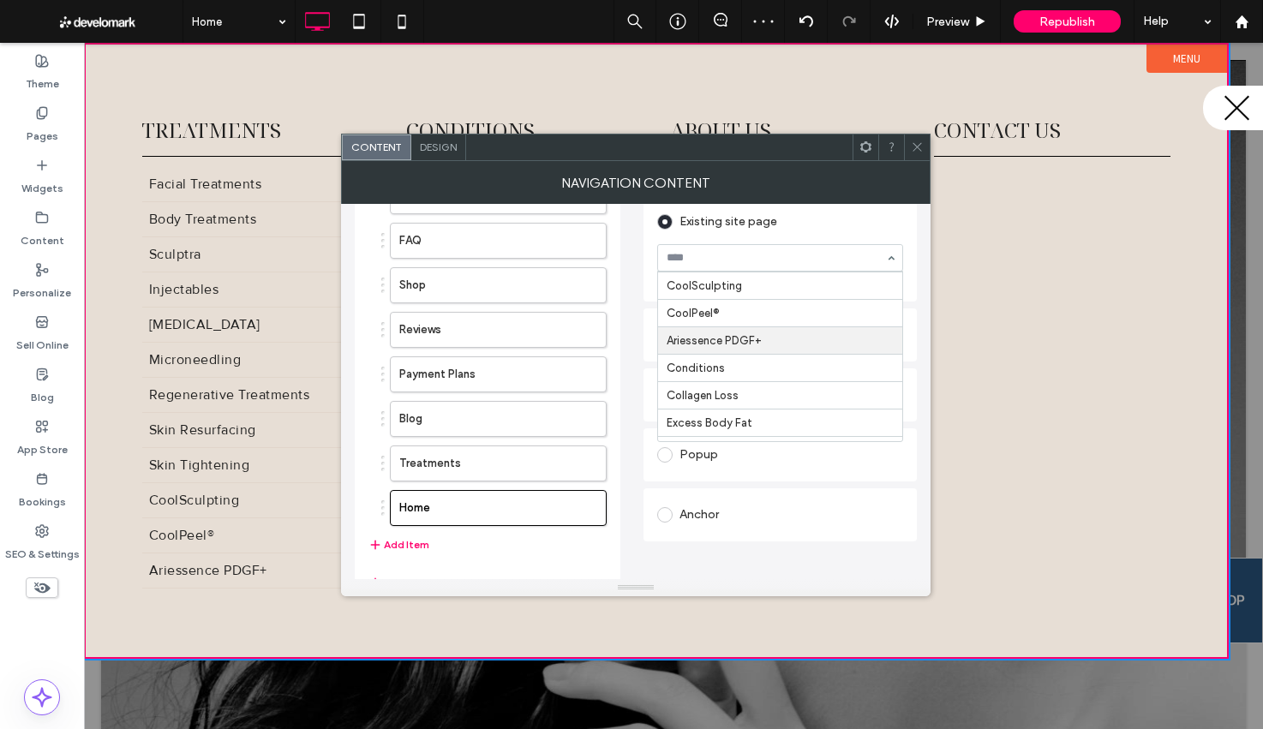
scroll to position [515, 0]
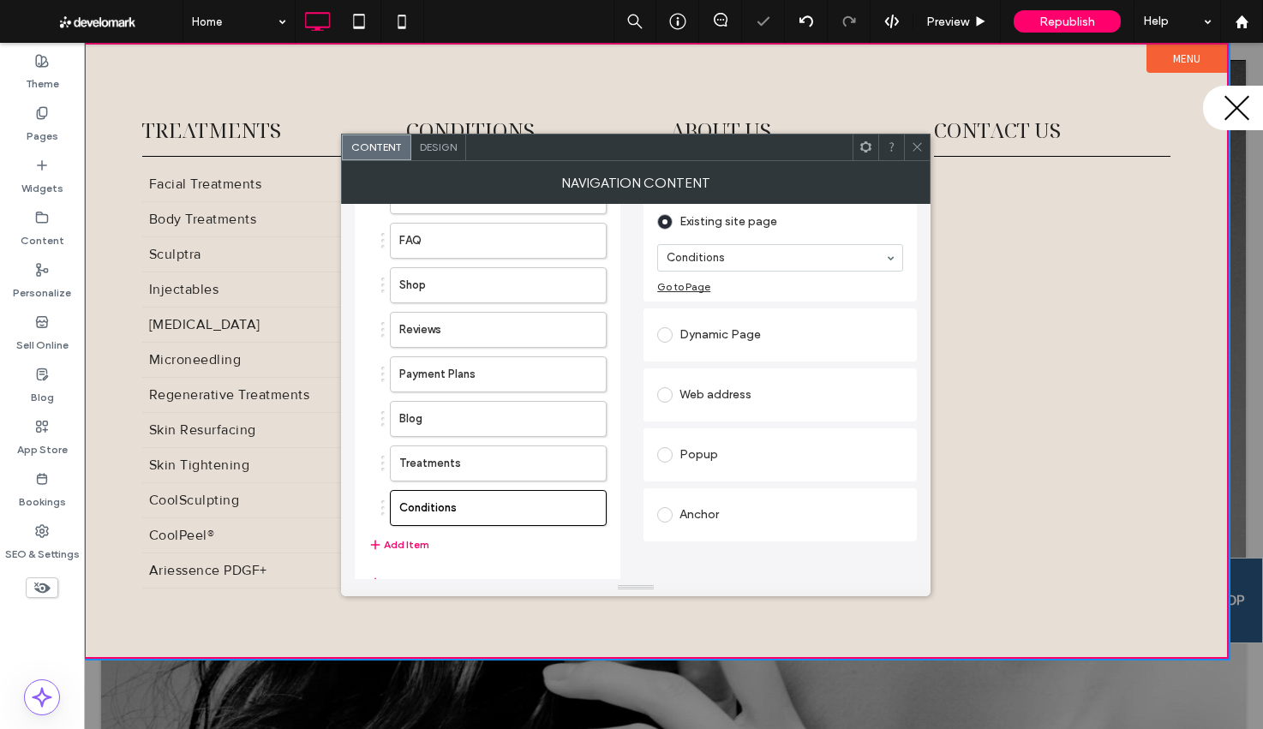
drag, startPoint x: 915, startPoint y: 145, endPoint x: 742, endPoint y: 134, distance: 173.4
click at [914, 146] on icon at bounding box center [917, 146] width 13 height 13
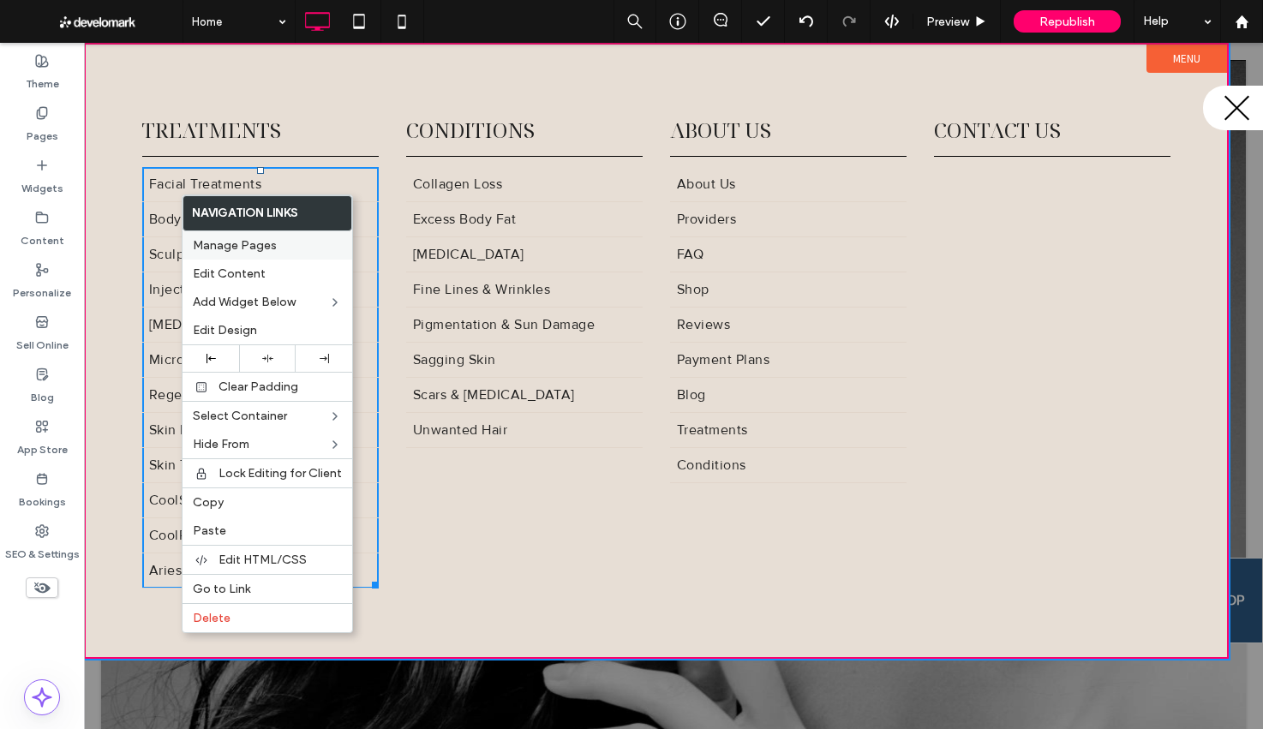
click at [241, 247] on span "Manage Pages" at bounding box center [235, 245] width 84 height 15
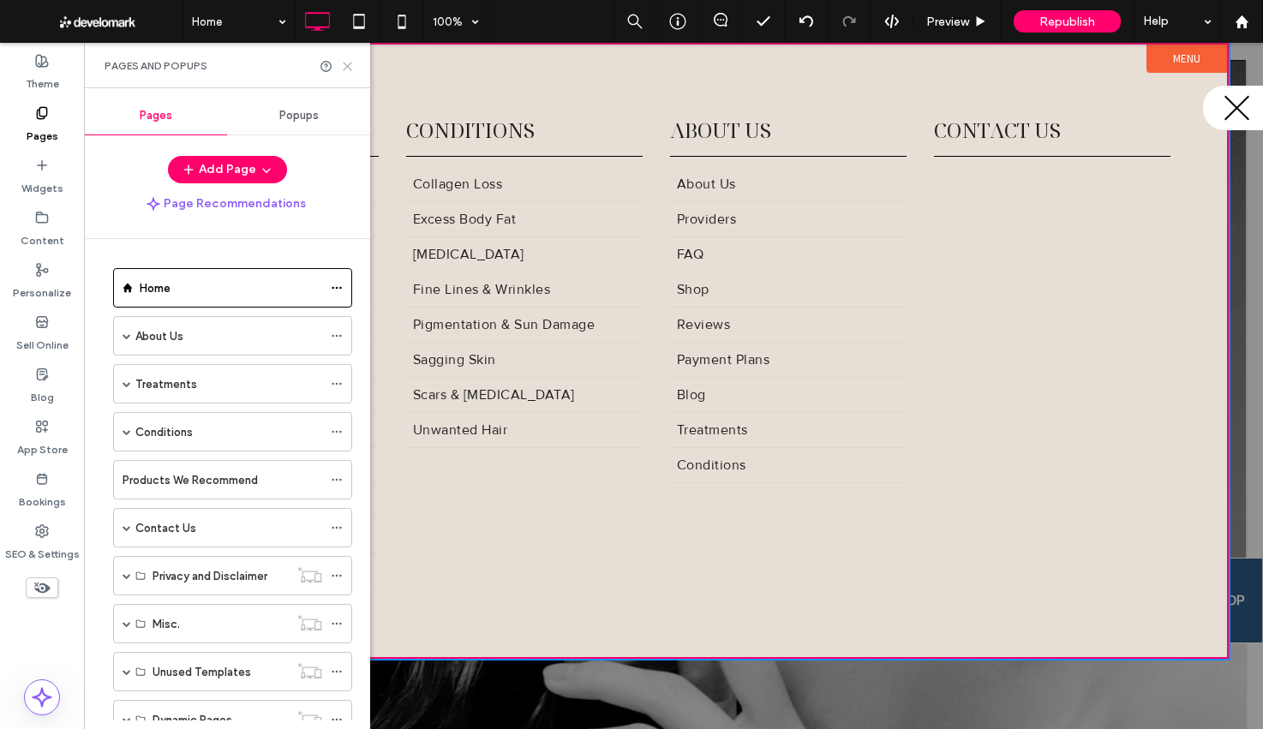
click at [345, 60] on icon at bounding box center [347, 66] width 13 height 13
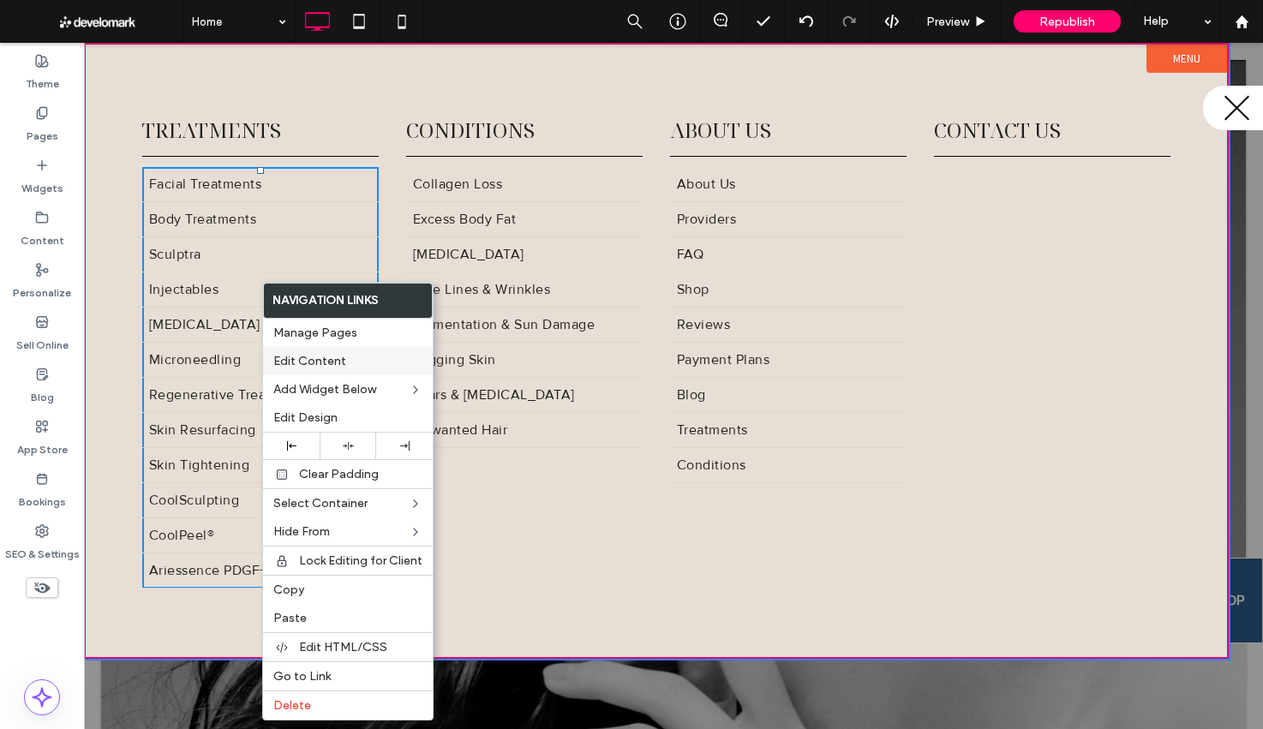
click at [361, 356] on label "Edit Content" at bounding box center [347, 361] width 149 height 15
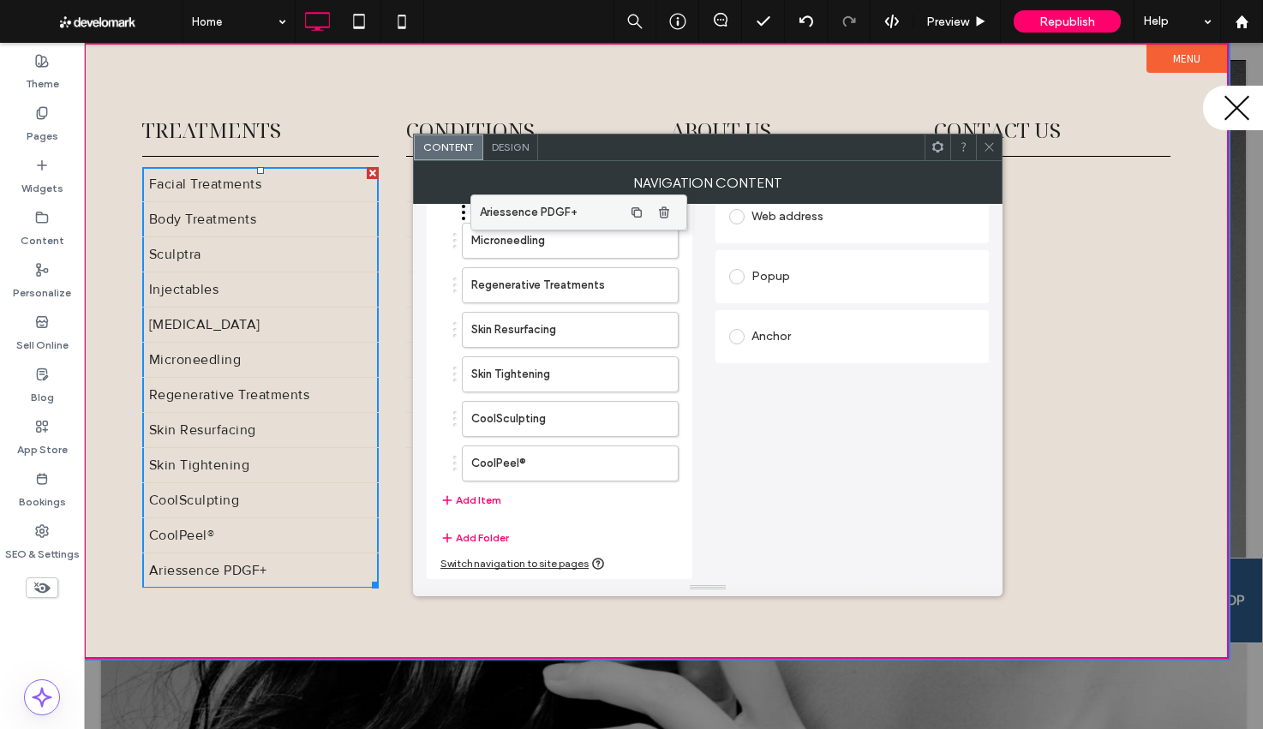
scroll to position [295, 0]
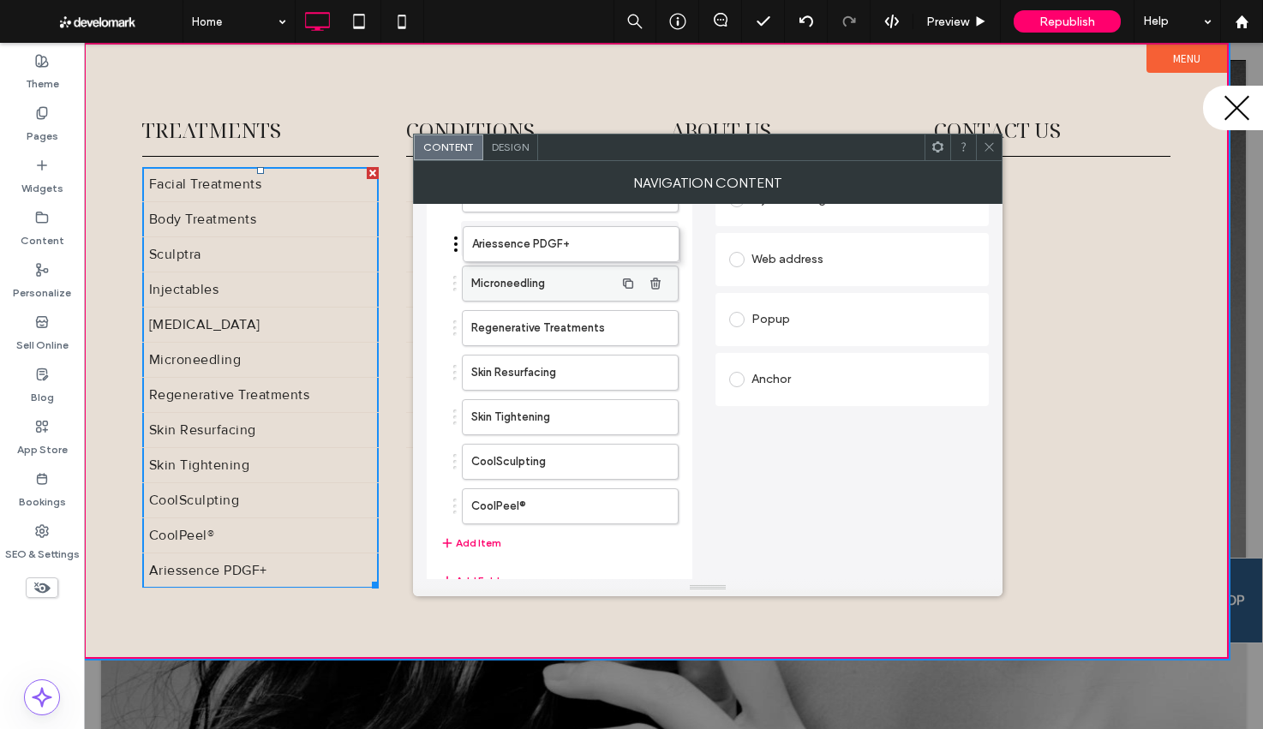
drag, startPoint x: 513, startPoint y: 502, endPoint x: 514, endPoint y: 243, distance: 258.7
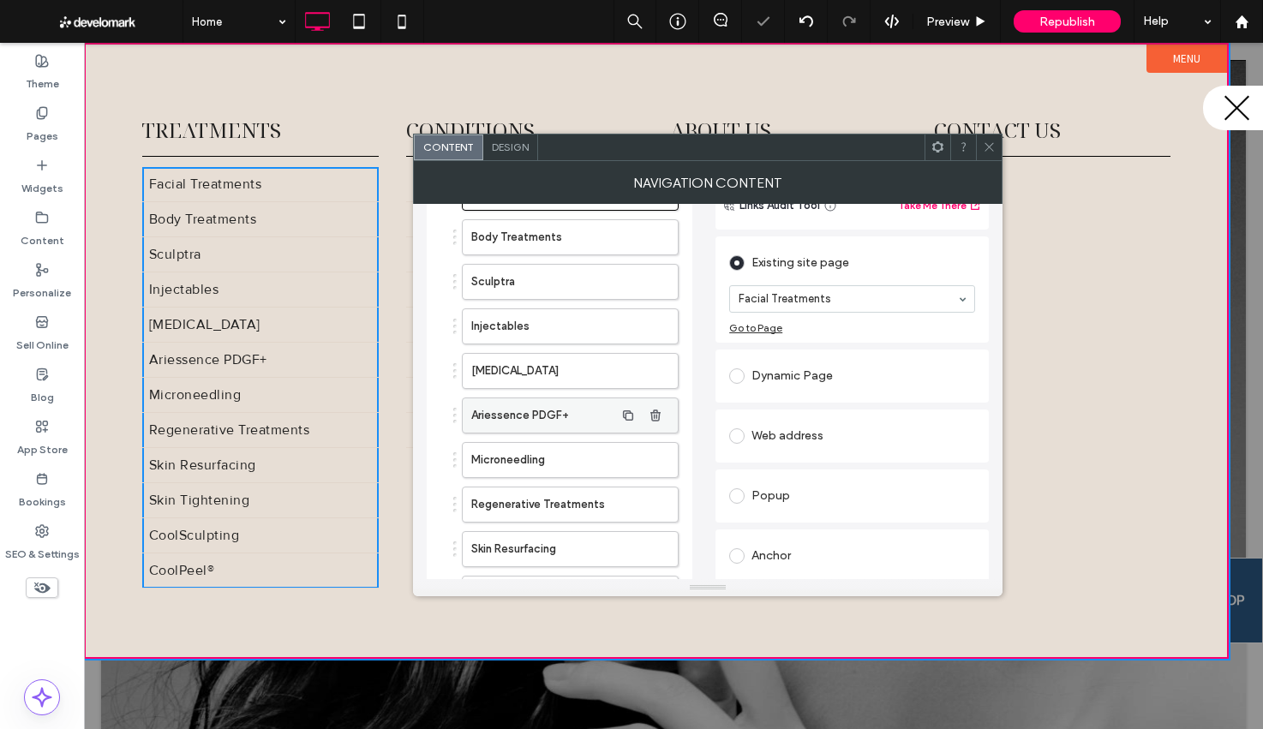
scroll to position [91, 0]
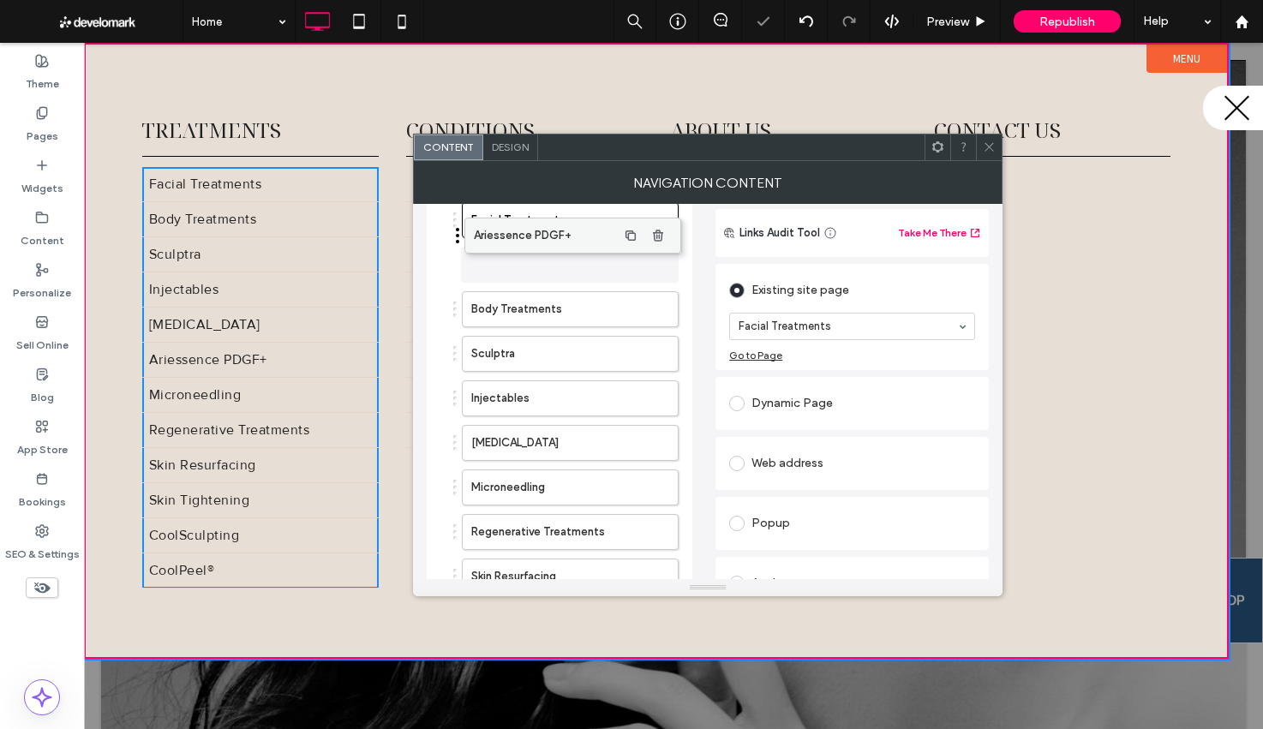
drag, startPoint x: 535, startPoint y: 353, endPoint x: 537, endPoint y: 241, distance: 112.2
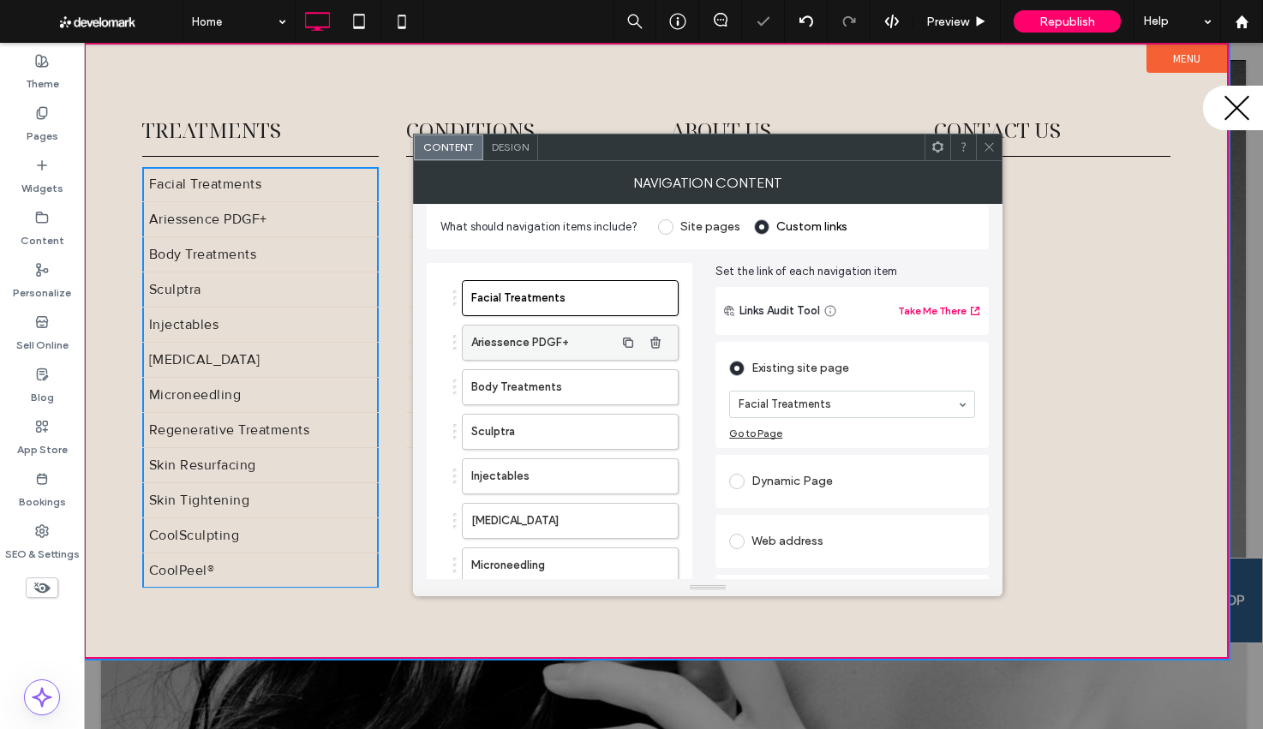
scroll to position [7, 0]
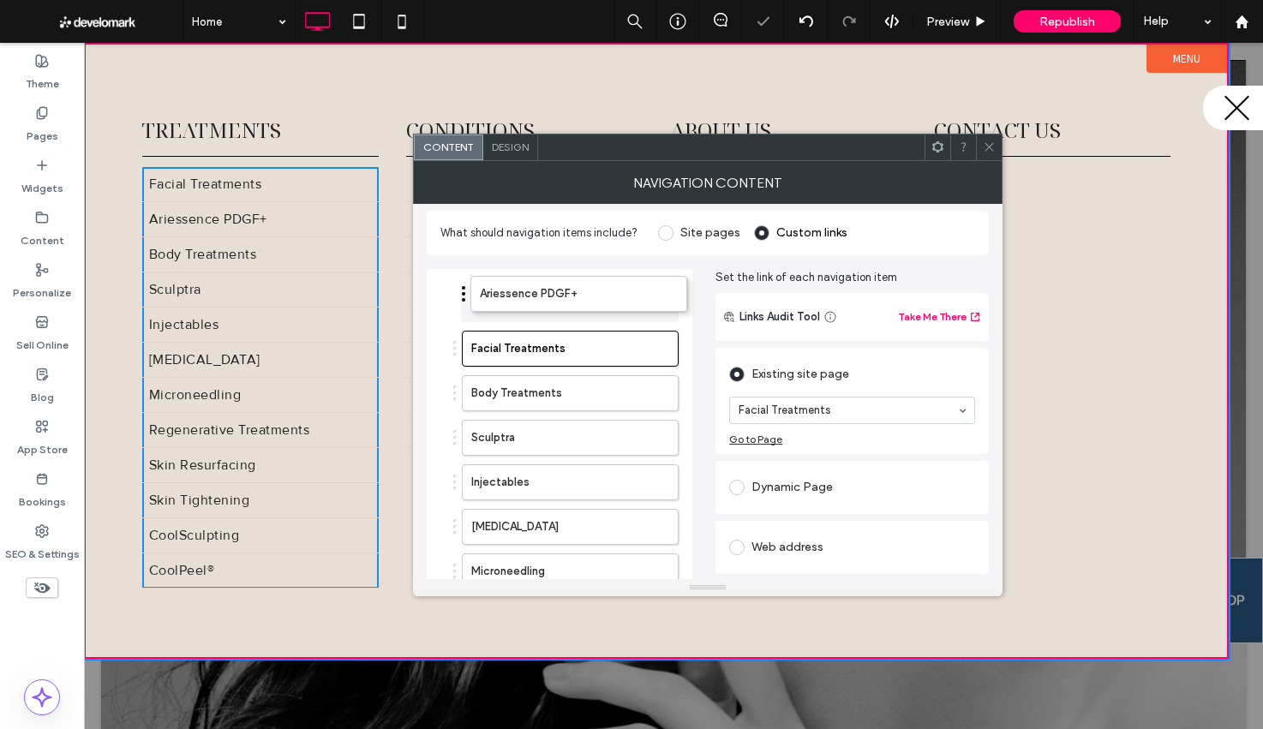
drag, startPoint x: 509, startPoint y: 339, endPoint x: 517, endPoint y: 363, distance: 25.5
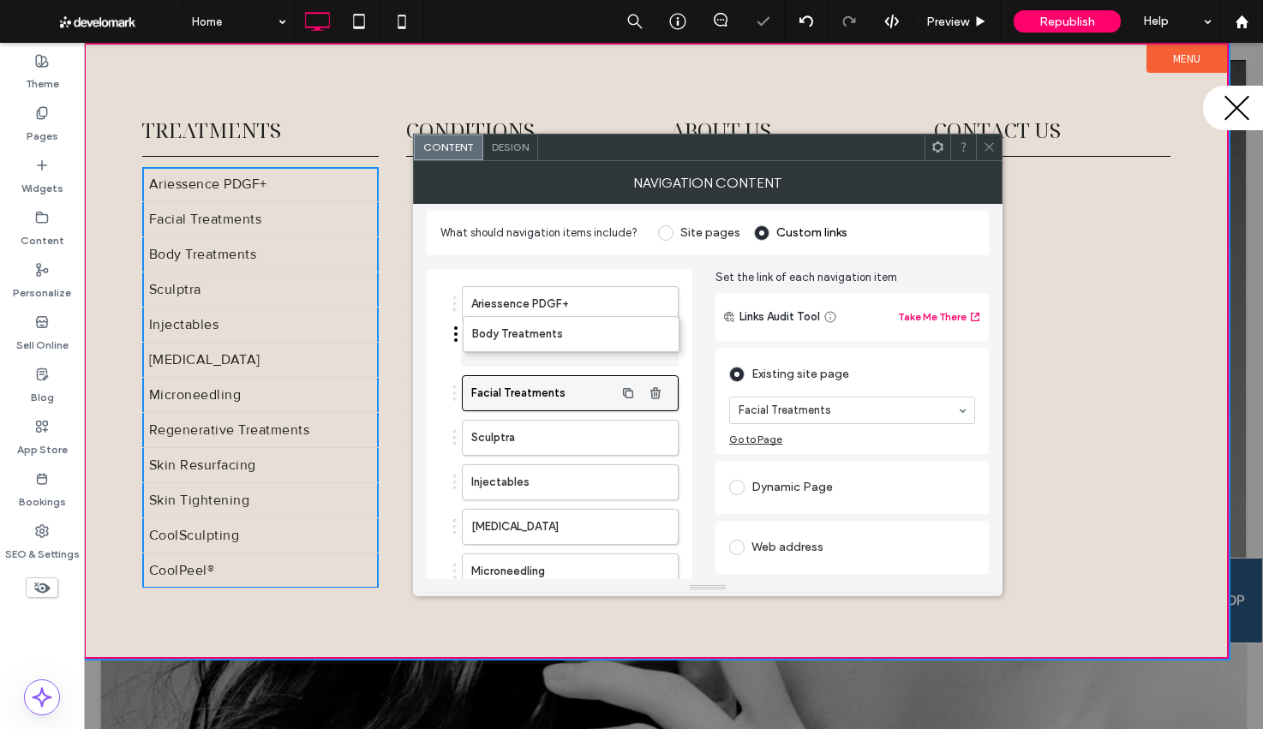
drag, startPoint x: 515, startPoint y: 392, endPoint x: 523, endPoint y: 350, distance: 43.5
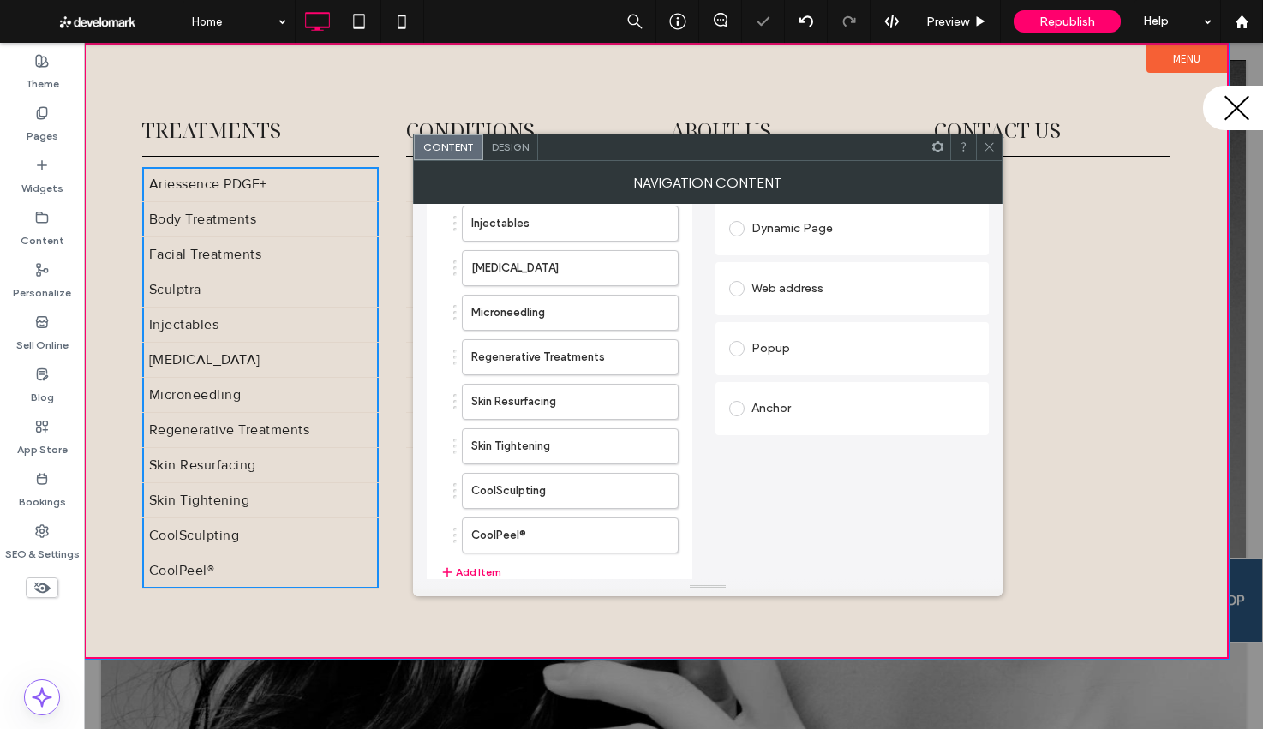
scroll to position [266, 0]
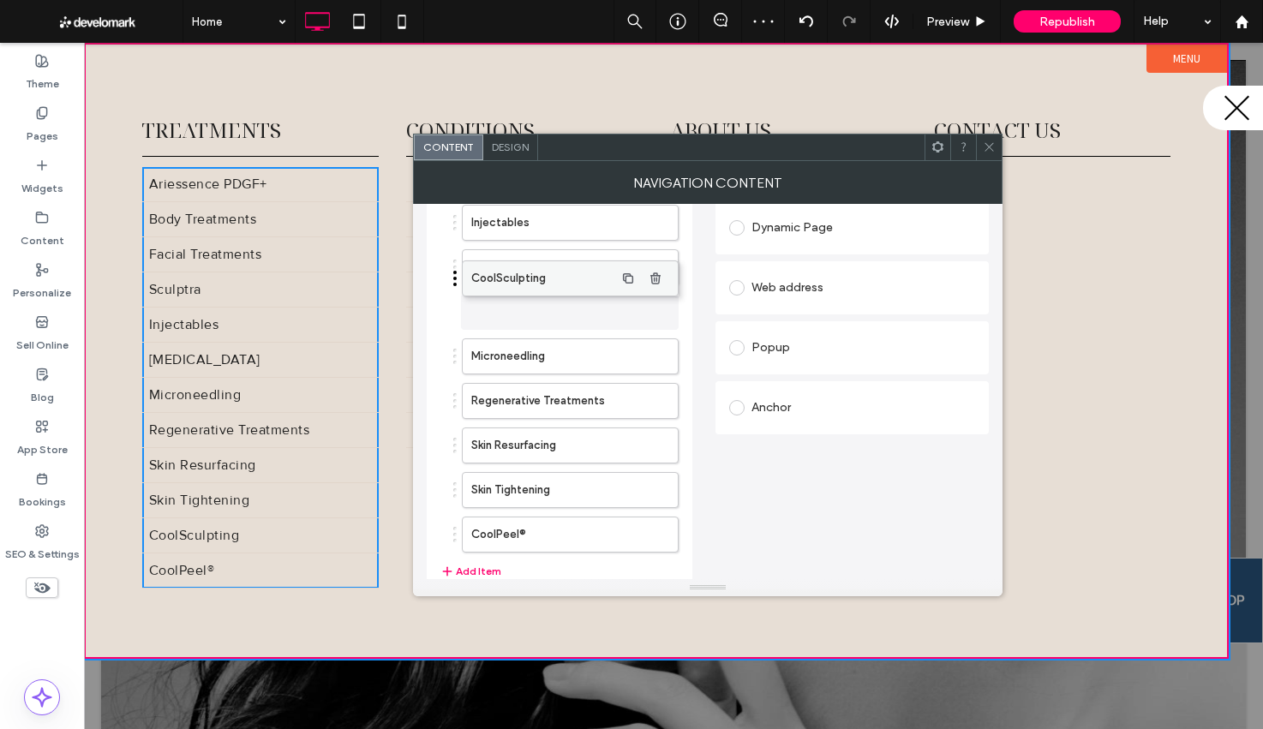
drag, startPoint x: 524, startPoint y: 439, endPoint x: 526, endPoint y: 287, distance: 152.5
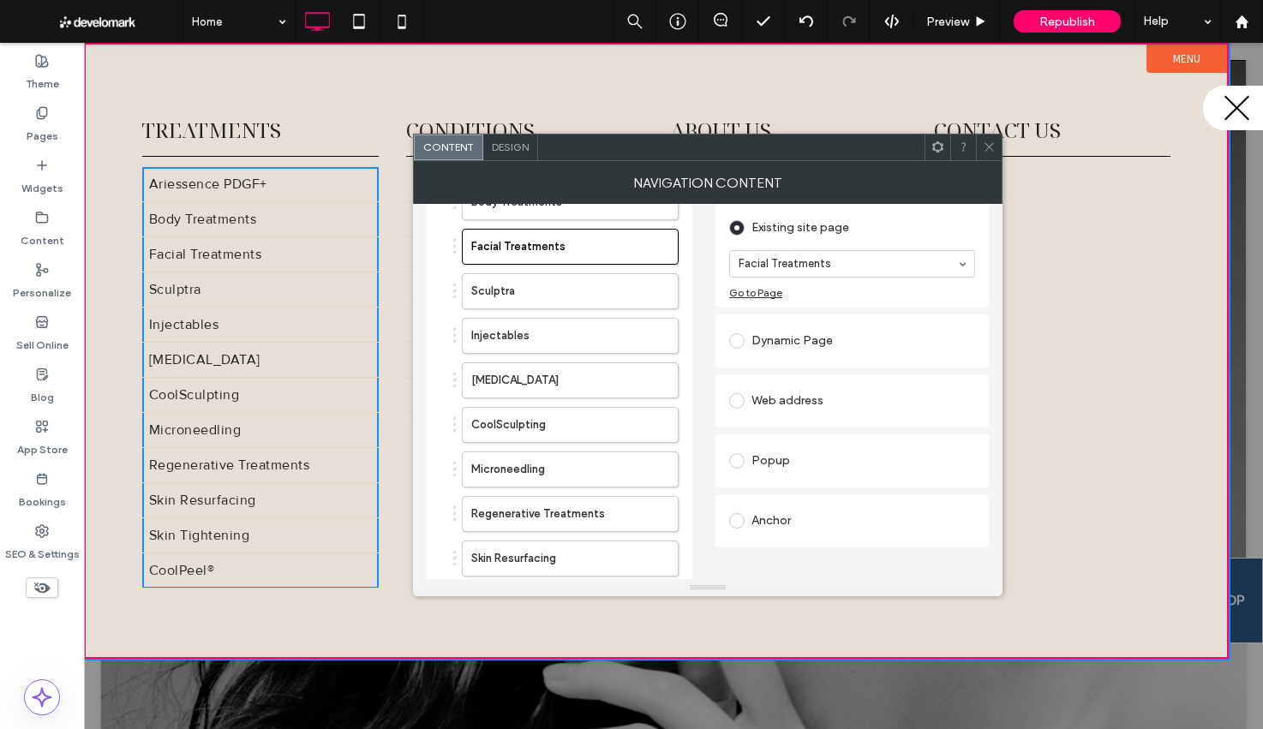
scroll to position [135, 0]
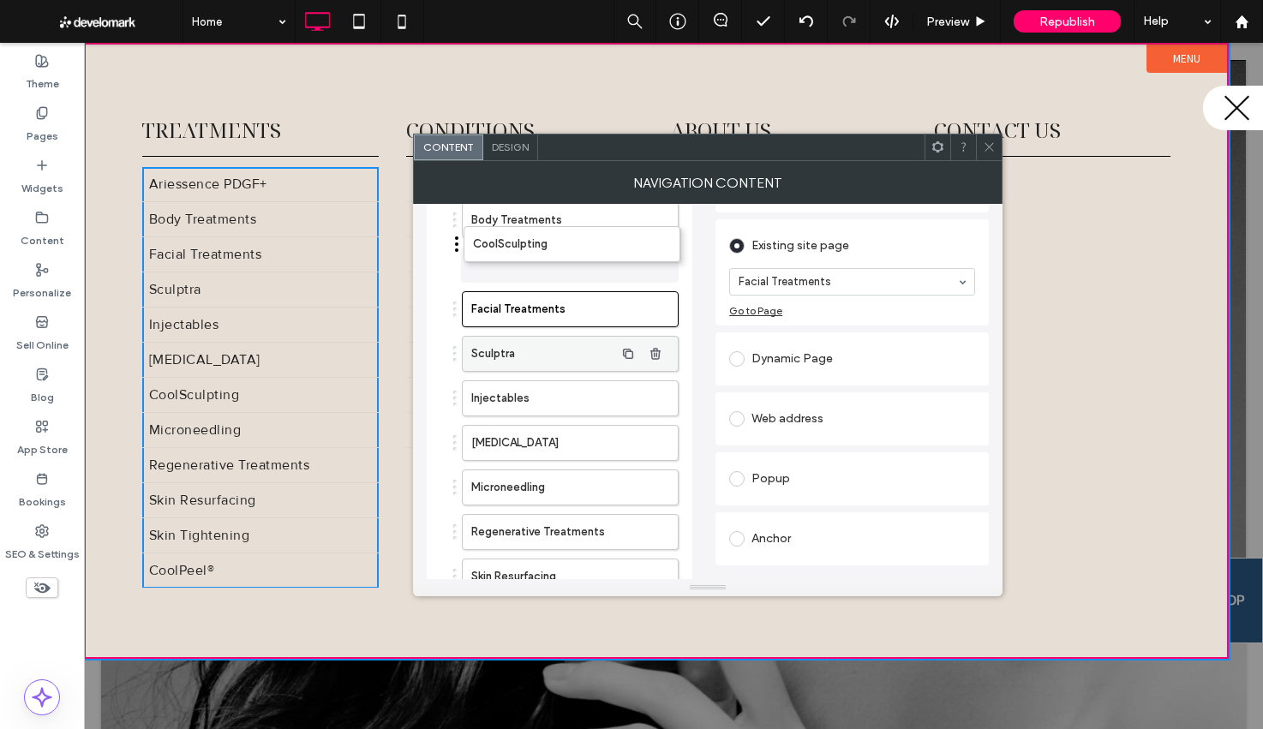
drag, startPoint x: 513, startPoint y: 299, endPoint x: 524, endPoint y: 314, distance: 19.0
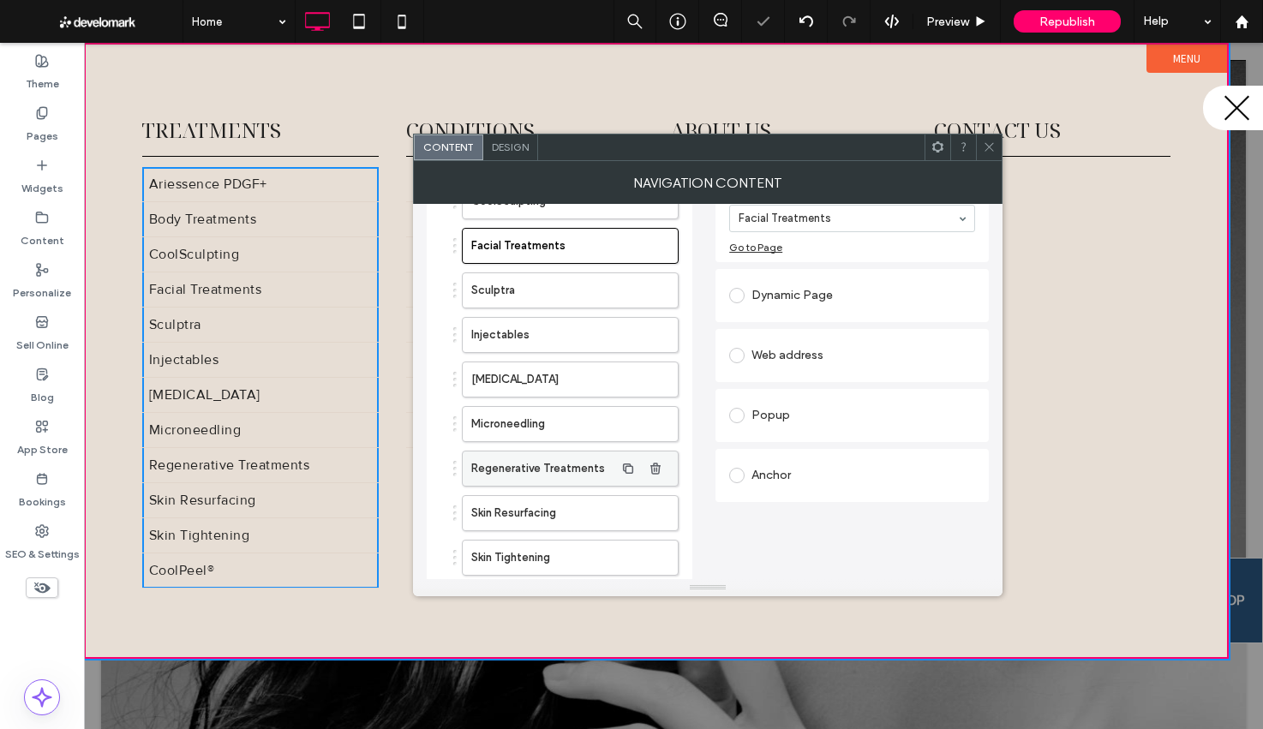
scroll to position [260, 0]
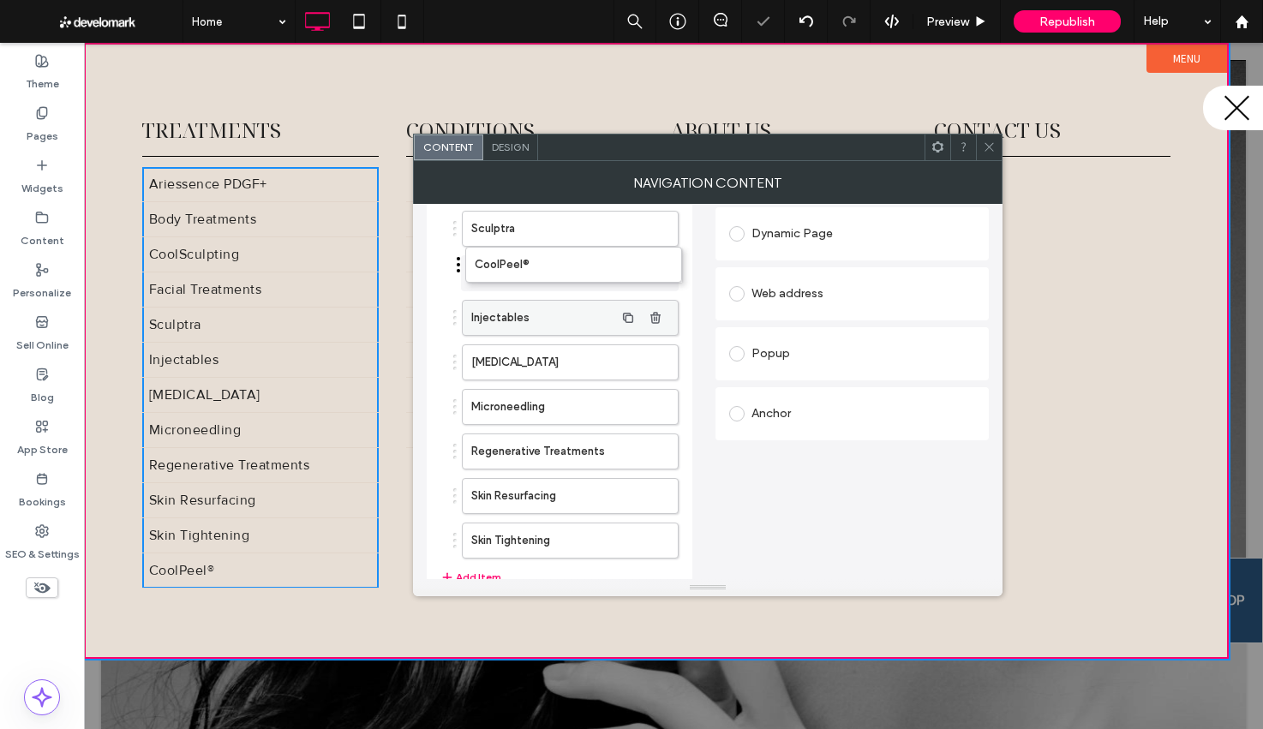
drag, startPoint x: 517, startPoint y: 535, endPoint x: 520, endPoint y: 260, distance: 274.1
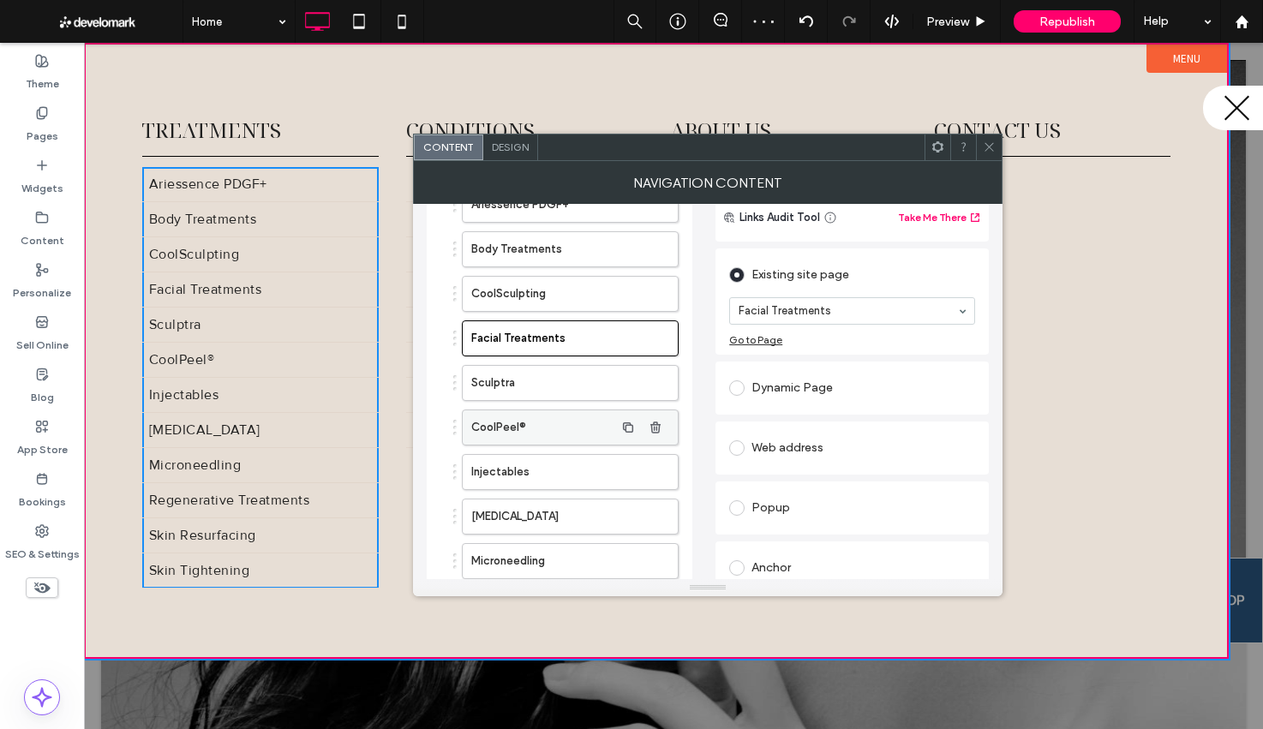
scroll to position [53, 0]
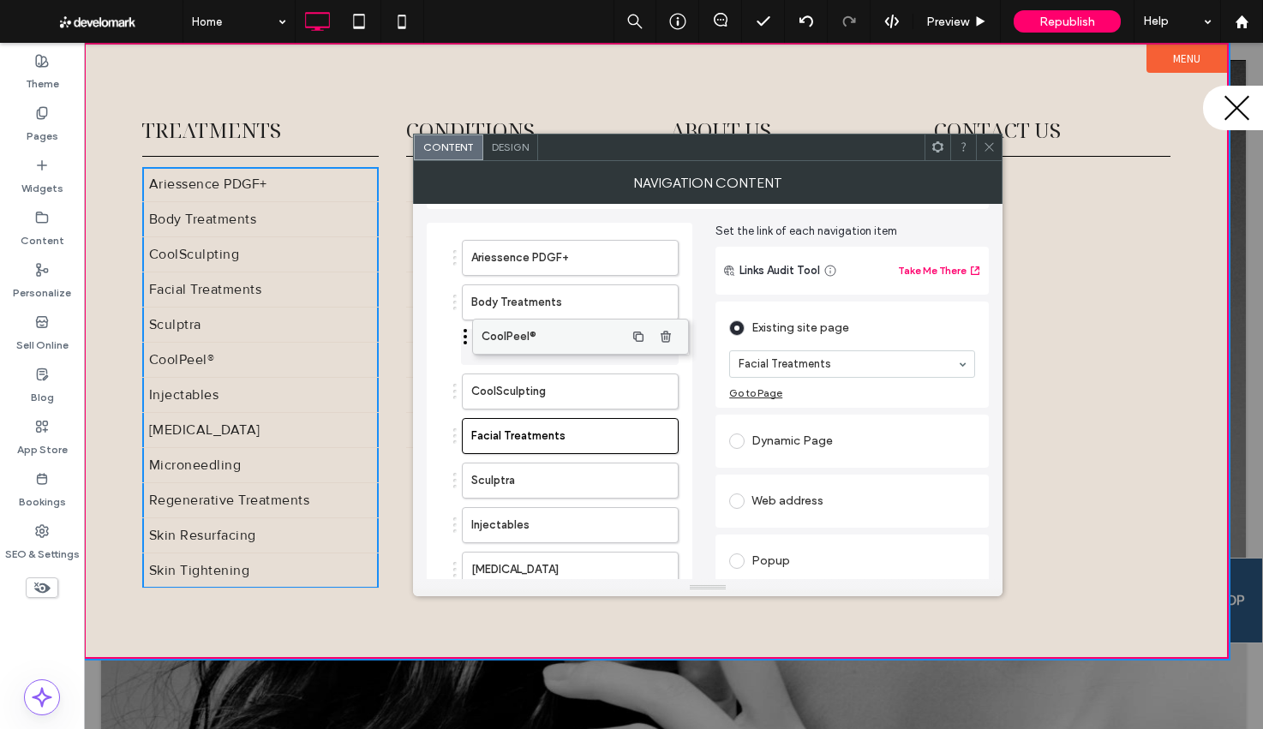
drag, startPoint x: 538, startPoint y: 467, endPoint x: 547, endPoint y: 327, distance: 139.9
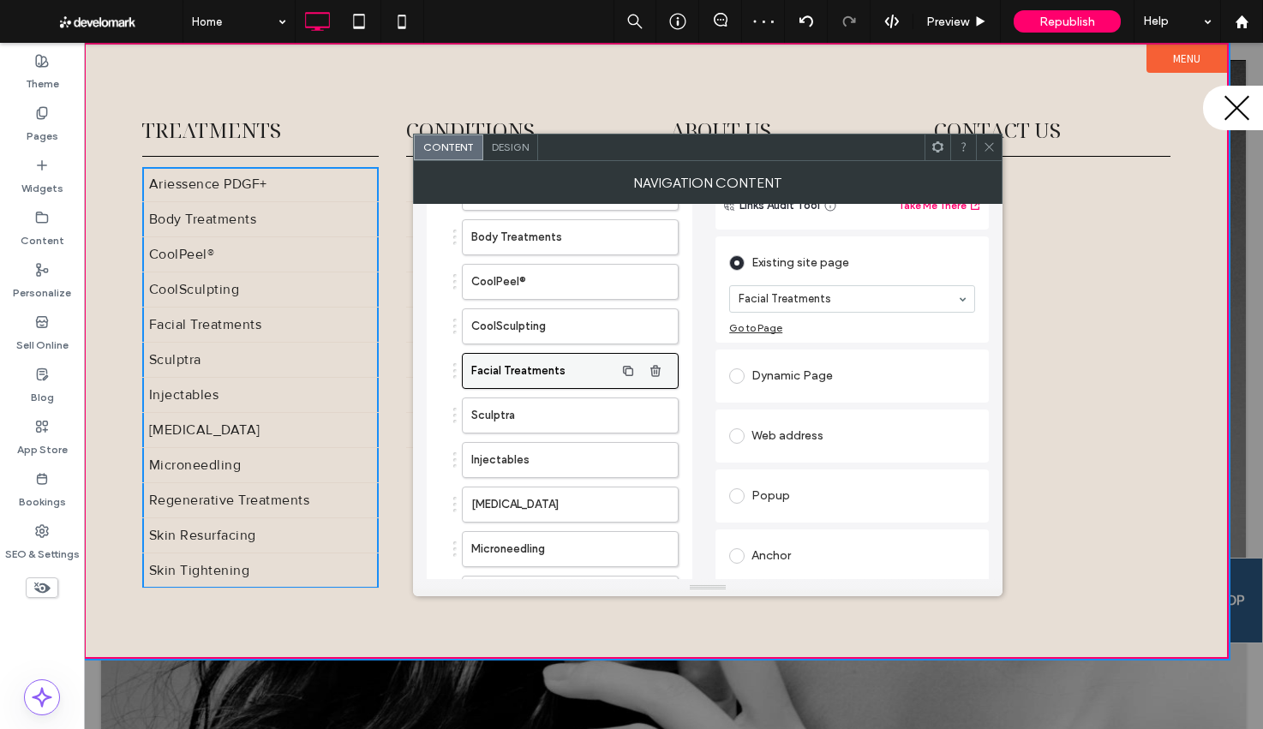
scroll to position [156, 0]
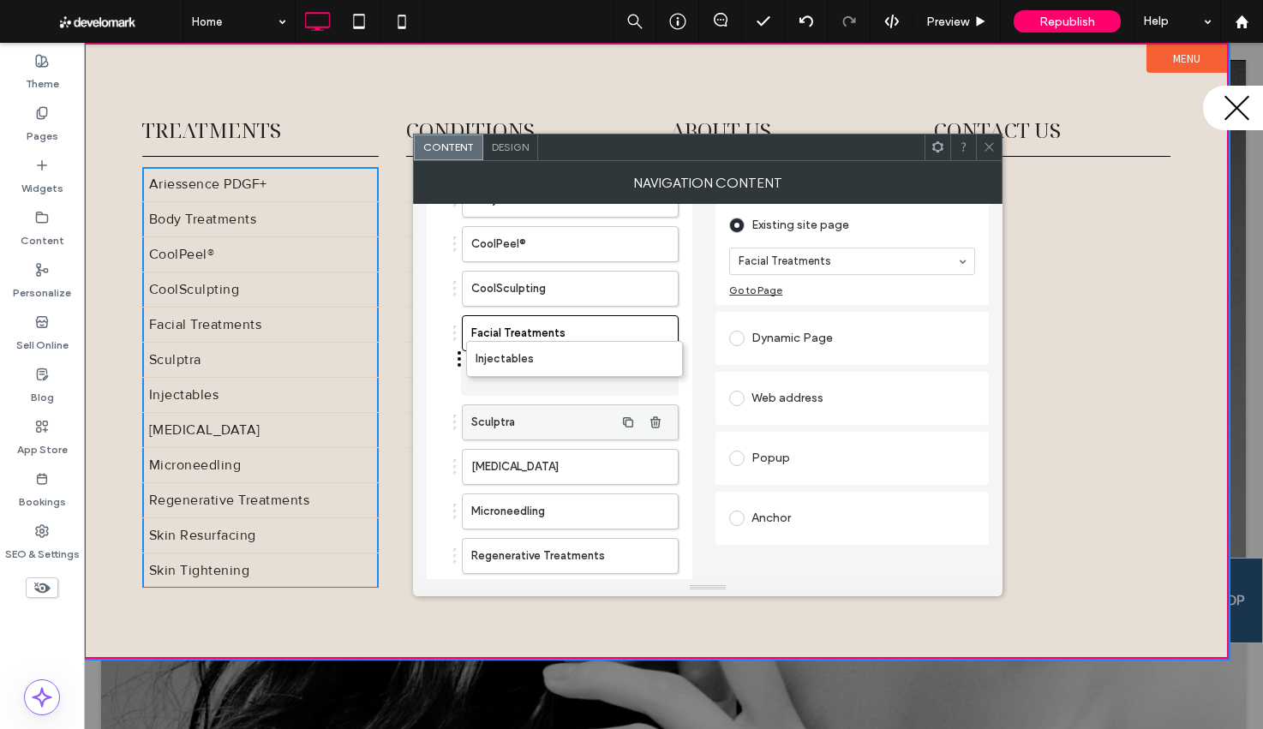
drag, startPoint x: 485, startPoint y: 421, endPoint x: 490, endPoint y: 361, distance: 60.2
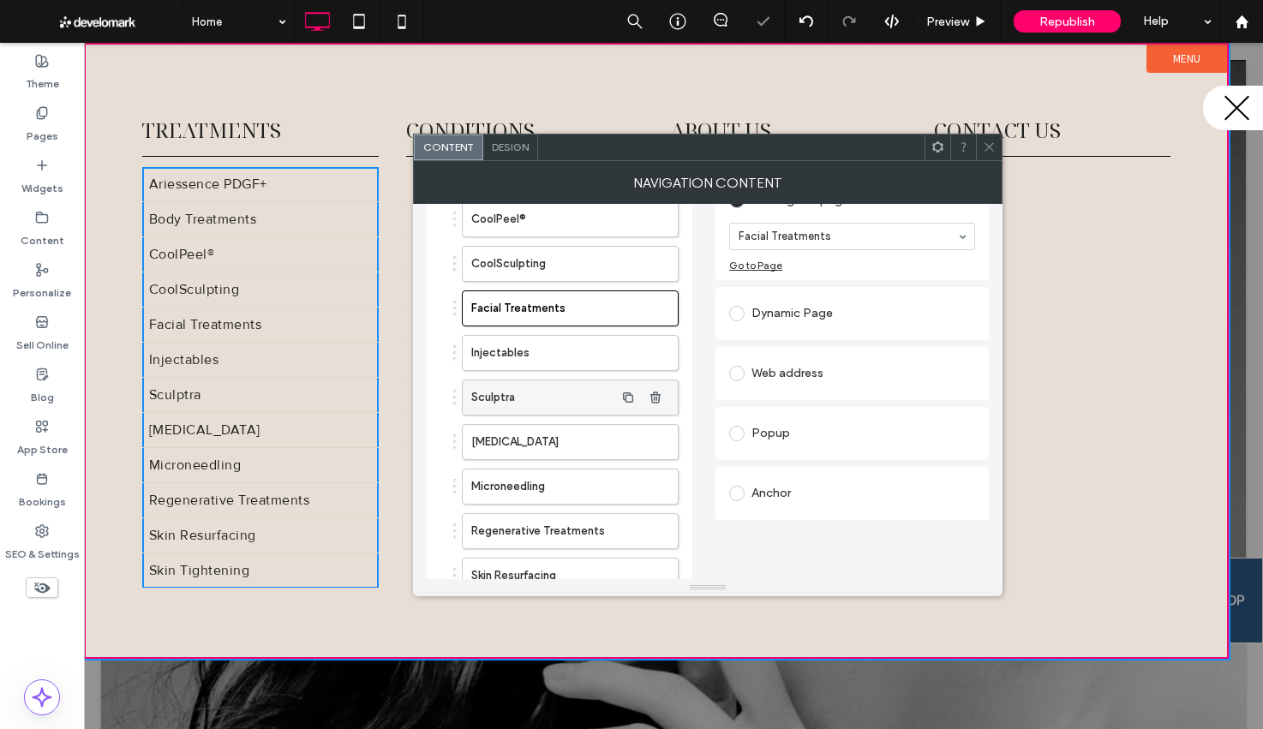
scroll to position [184, 0]
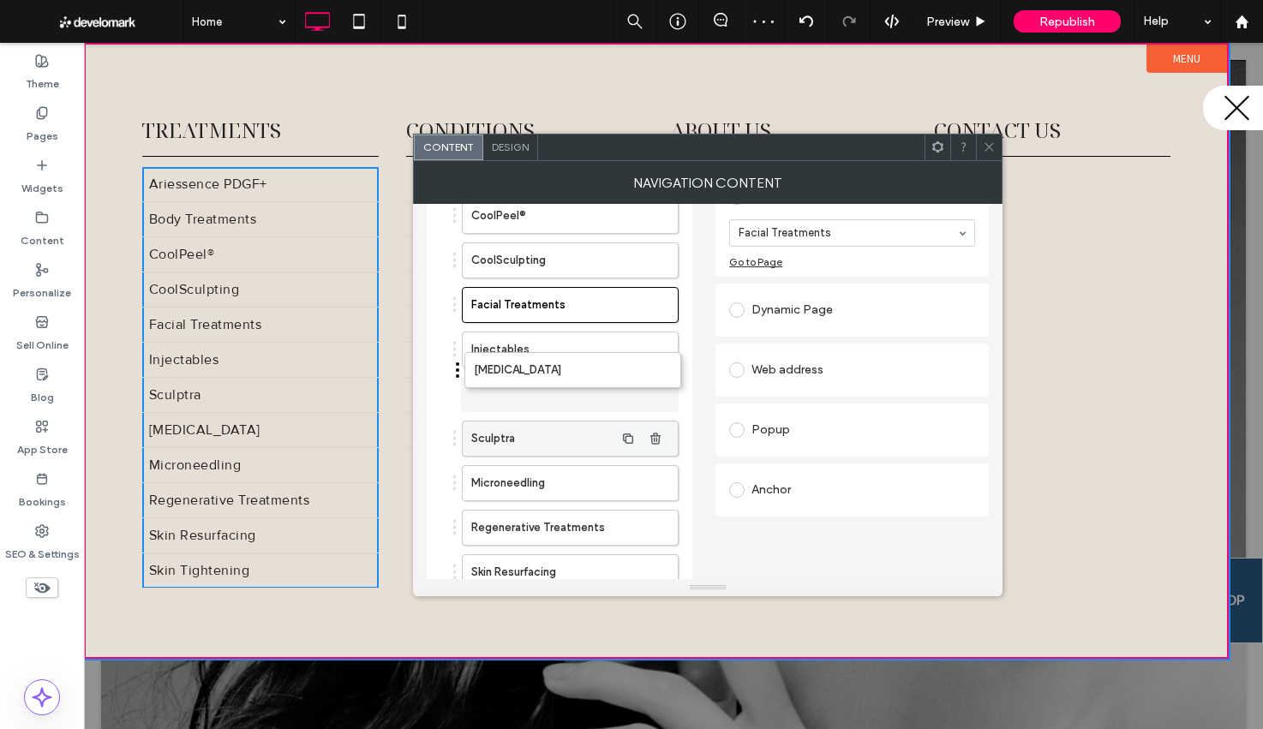
drag, startPoint x: 527, startPoint y: 438, endPoint x: 531, endPoint y: 385, distance: 52.4
drag, startPoint x: 537, startPoint y: 481, endPoint x: 542, endPoint y: 456, distance: 25.4
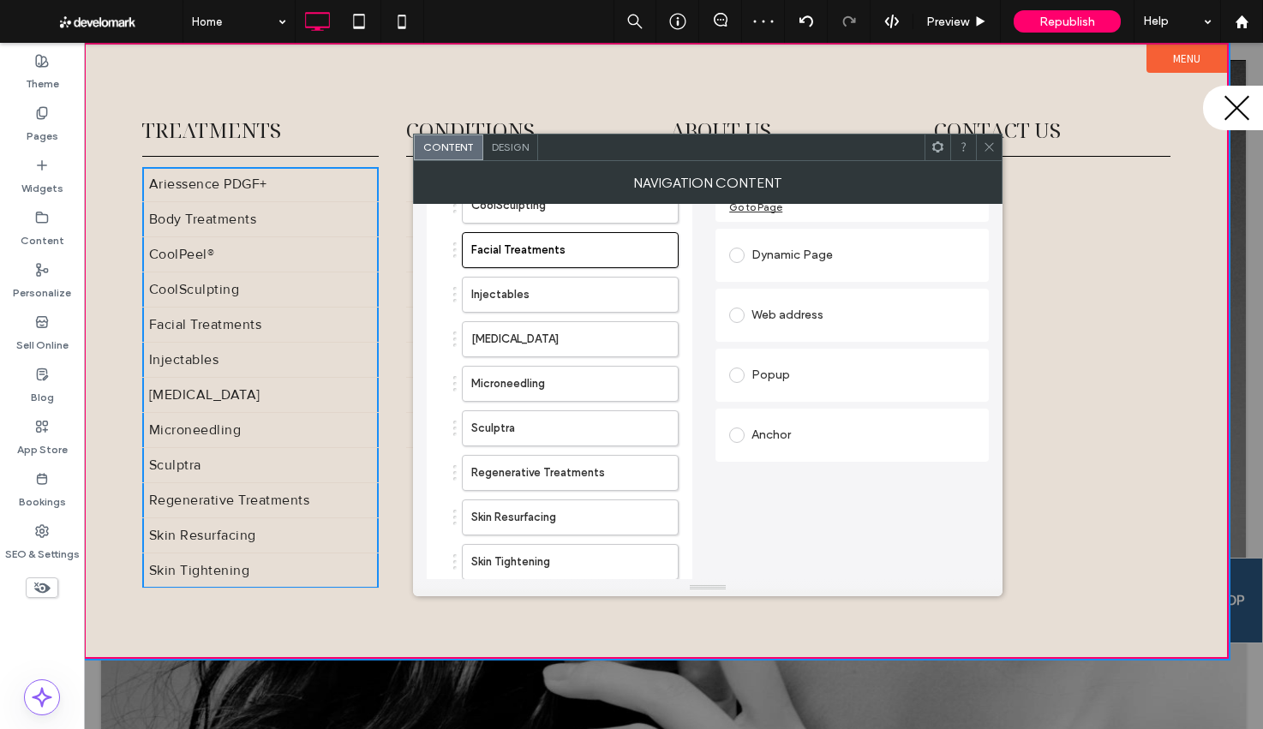
scroll to position [248, 0]
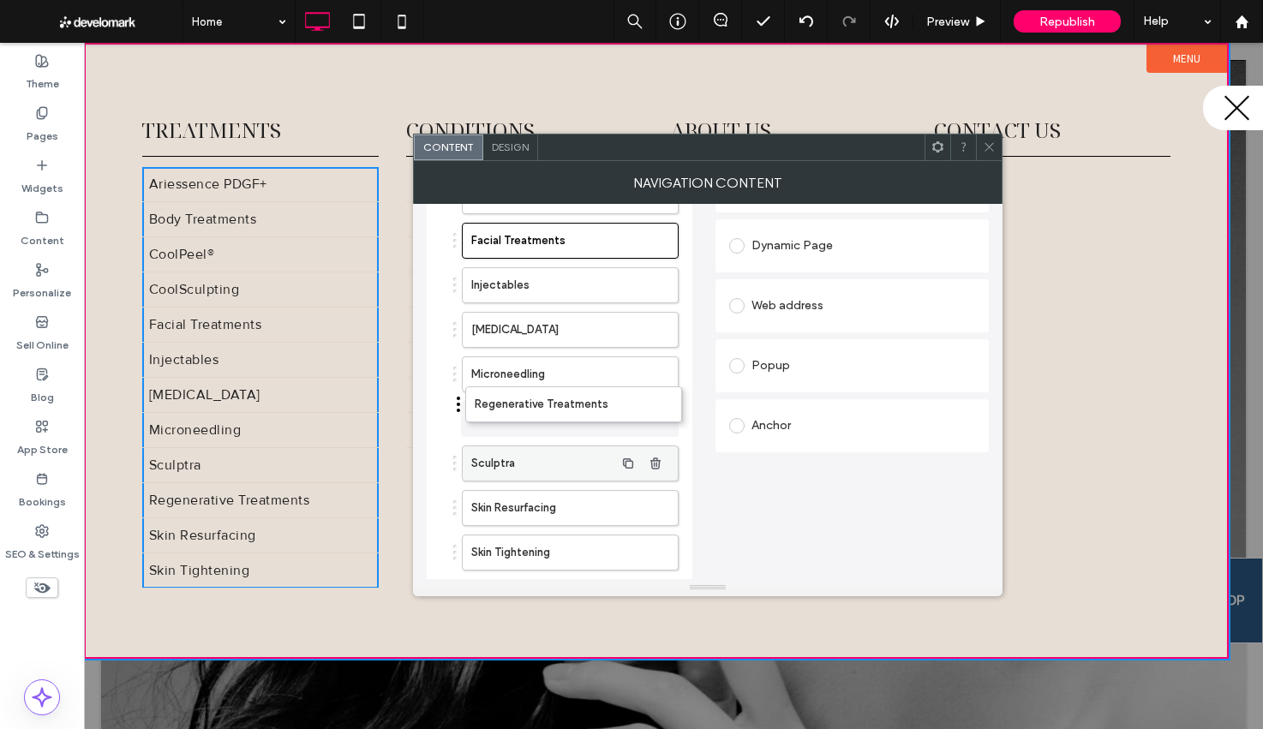
drag, startPoint x: 522, startPoint y: 428, endPoint x: 524, endPoint y: 411, distance: 17.3
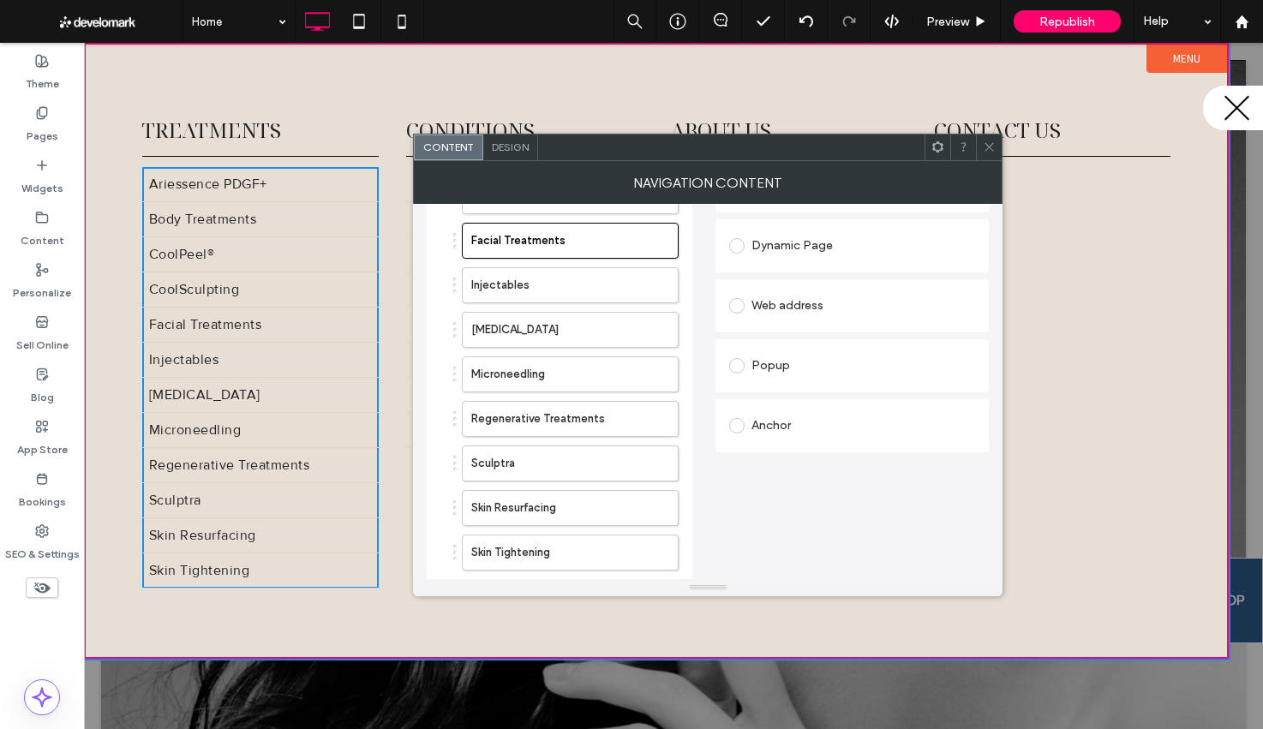
click at [990, 145] on icon at bounding box center [989, 146] width 13 height 13
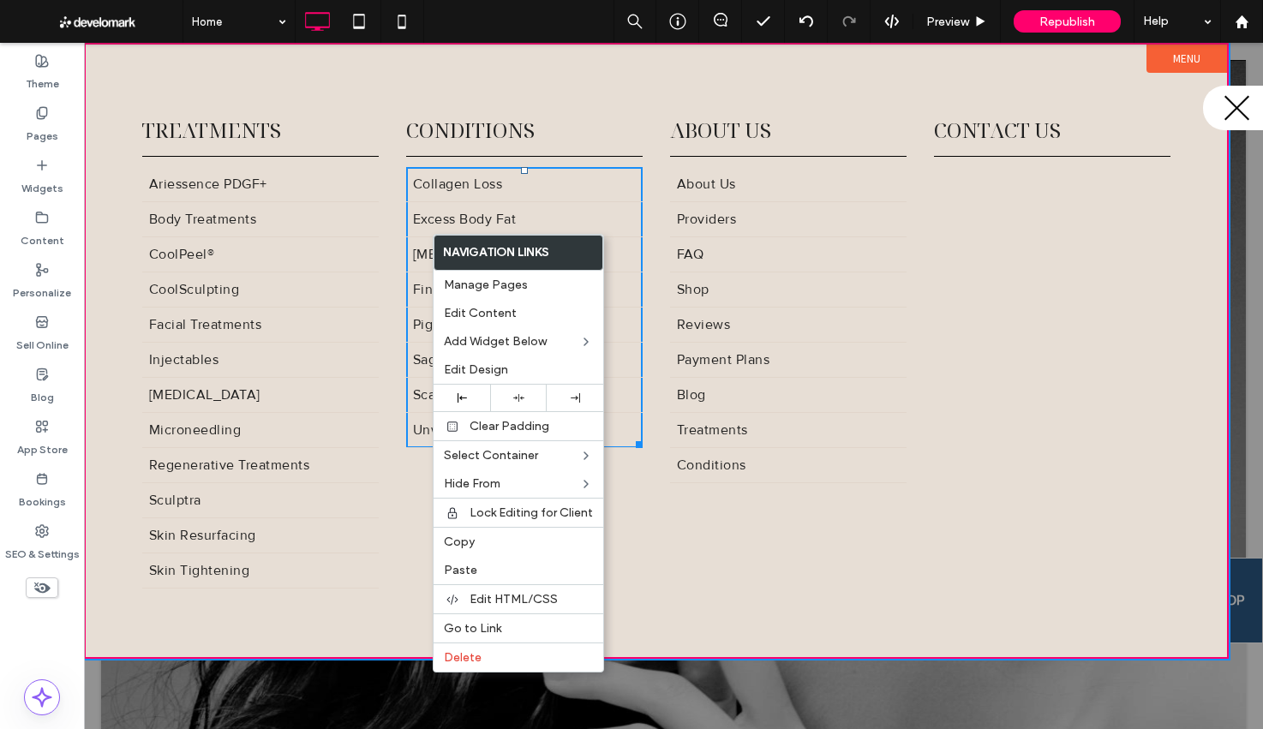
click at [422, 138] on span "Conditions" at bounding box center [470, 130] width 128 height 28
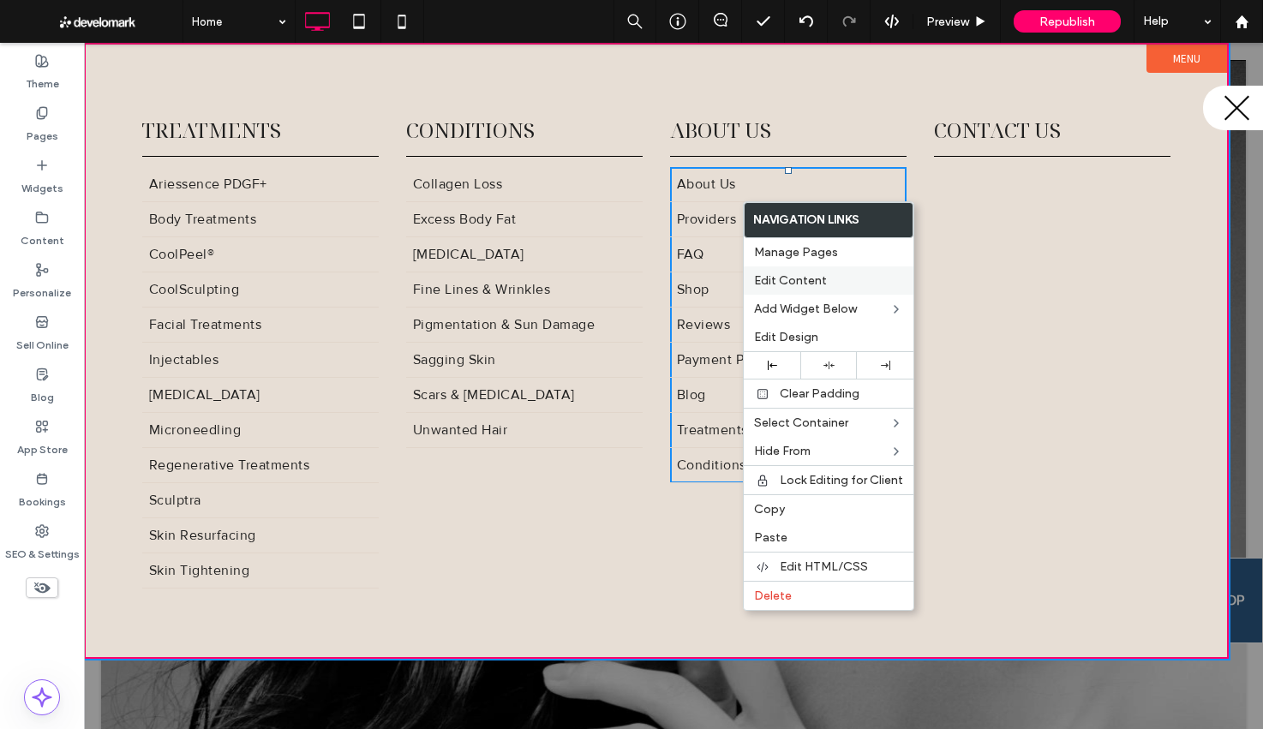
click at [808, 276] on span "Edit Content" at bounding box center [790, 280] width 73 height 15
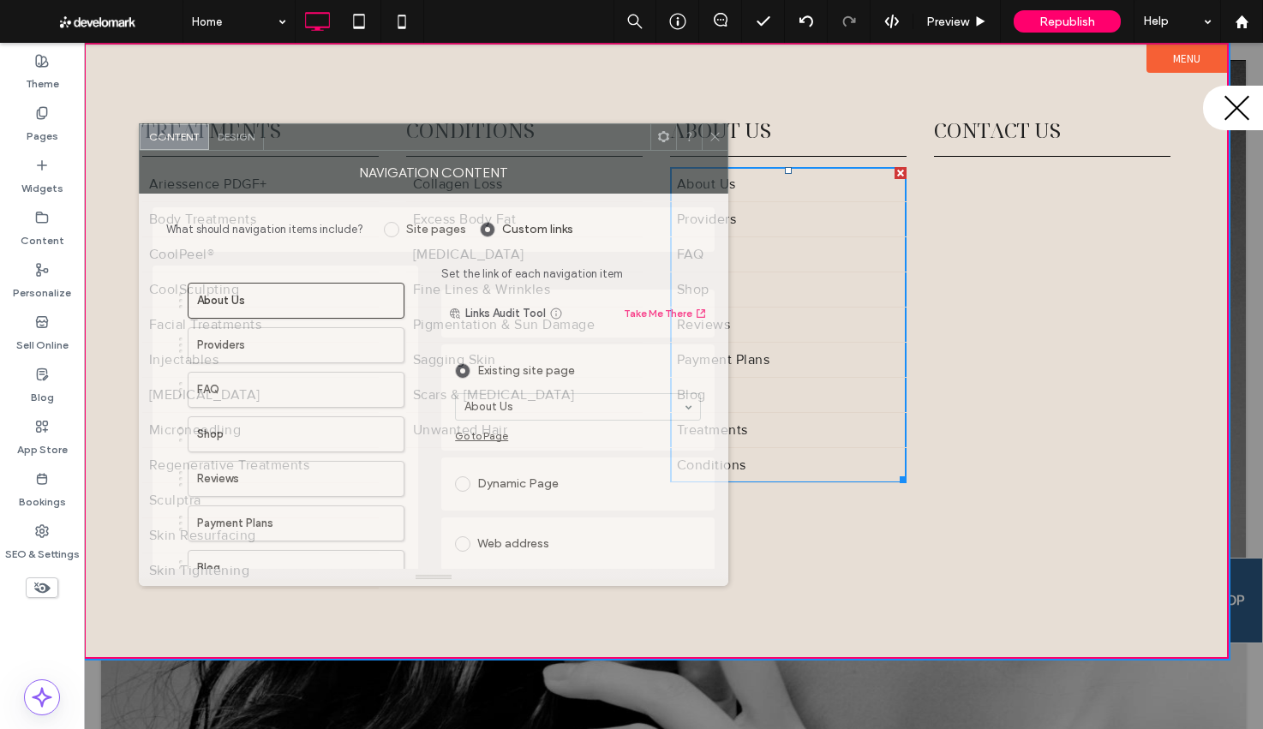
drag, startPoint x: 552, startPoint y: 170, endPoint x: 351, endPoint y: 134, distance: 203.7
click at [364, 140] on div at bounding box center [457, 137] width 386 height 26
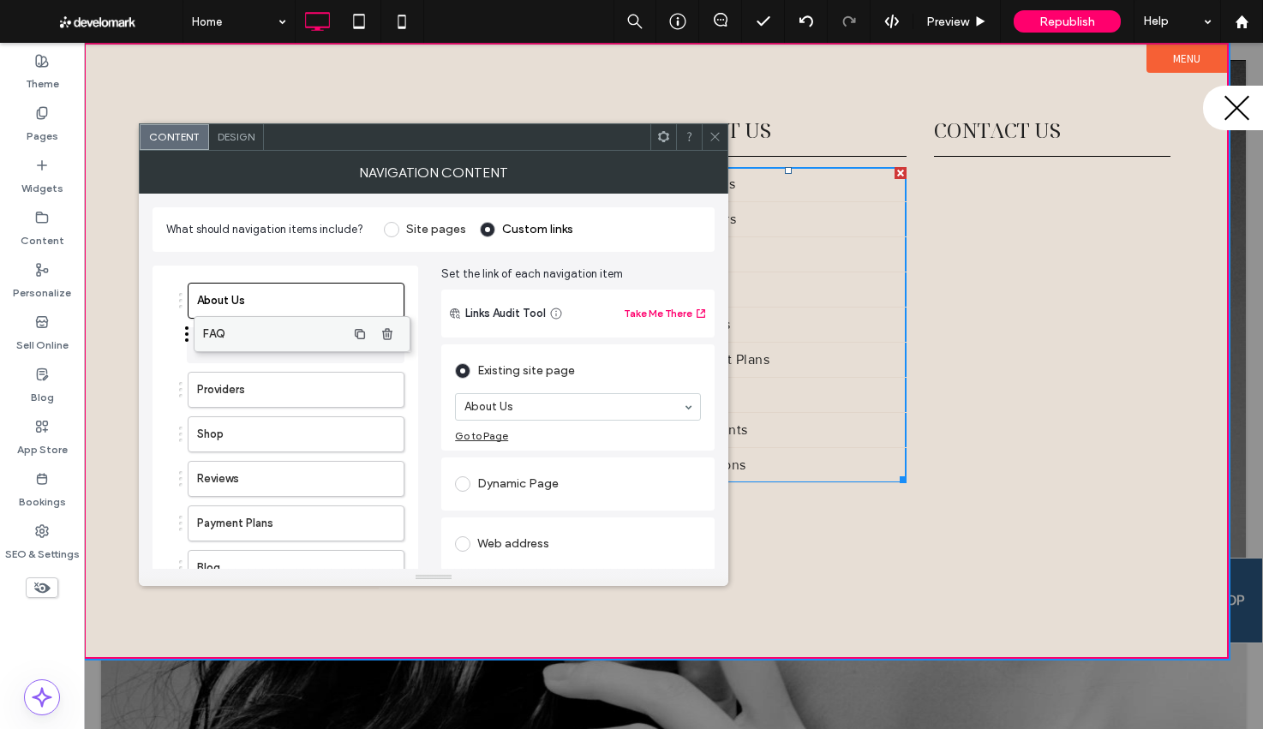
drag, startPoint x: 246, startPoint y: 384, endPoint x: 252, endPoint y: 328, distance: 56.0
drag, startPoint x: 221, startPoint y: 553, endPoint x: 234, endPoint y: 318, distance: 235.9
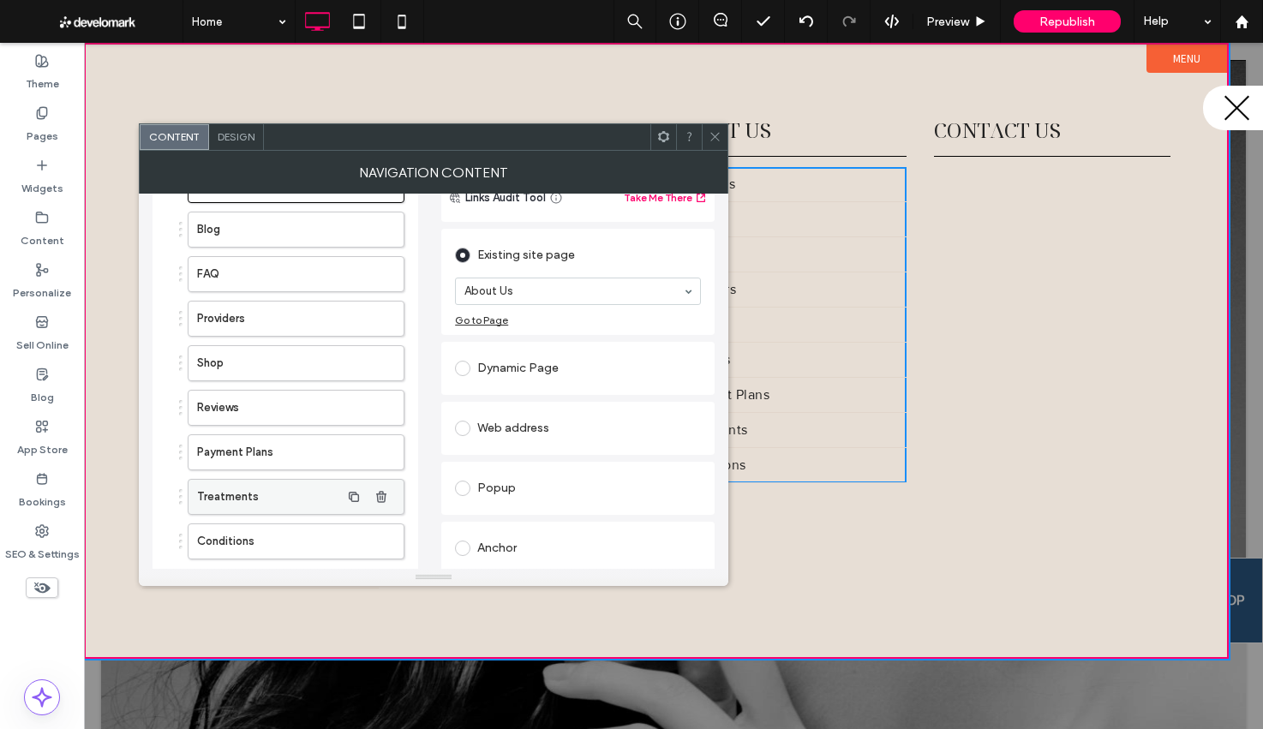
scroll to position [117, 0]
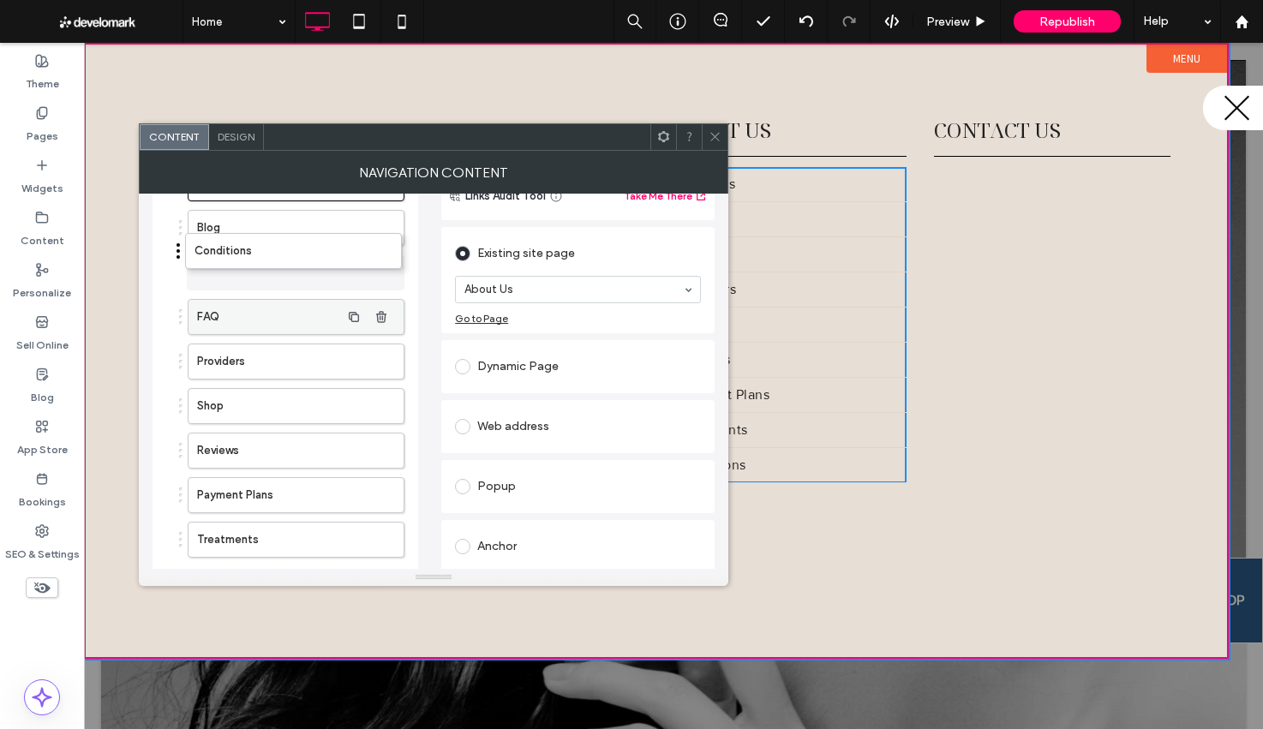
drag, startPoint x: 238, startPoint y: 385, endPoint x: 254, endPoint y: 267, distance: 118.4
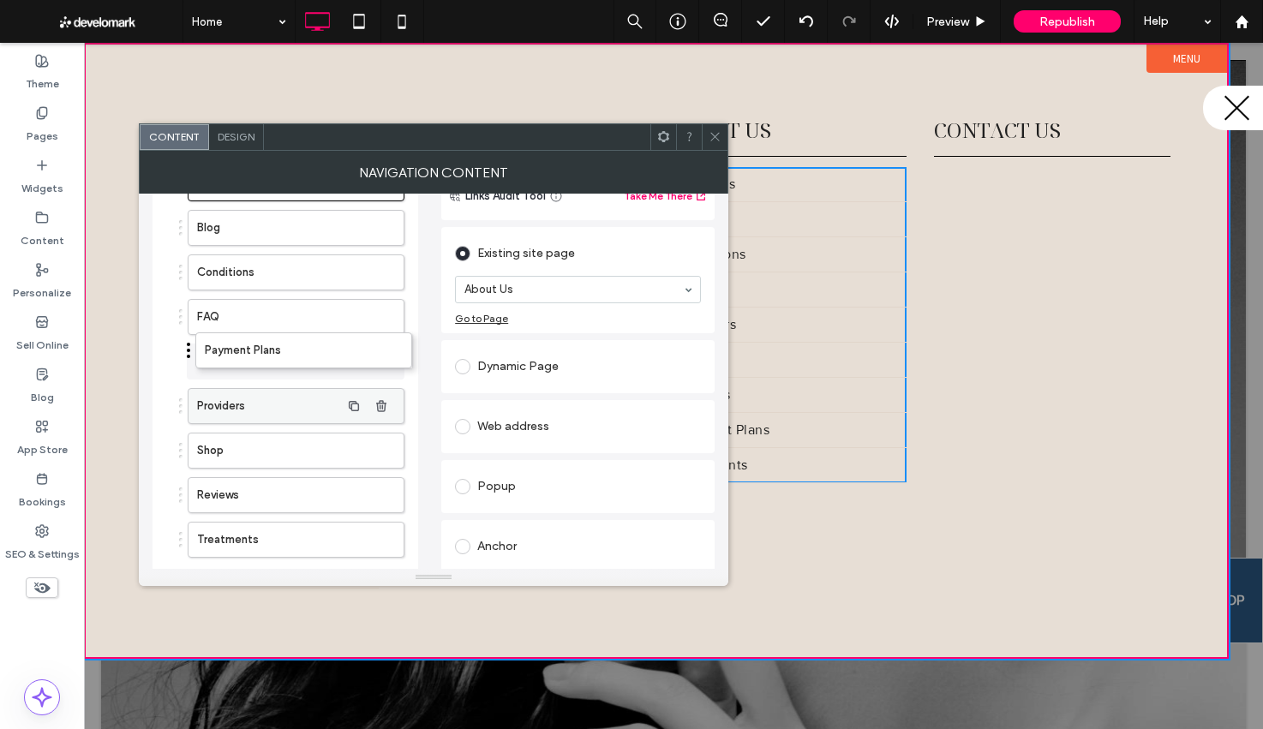
drag, startPoint x: 222, startPoint y: 449, endPoint x: 232, endPoint y: 366, distance: 83.7
click at [717, 142] on icon at bounding box center [714, 136] width 13 height 13
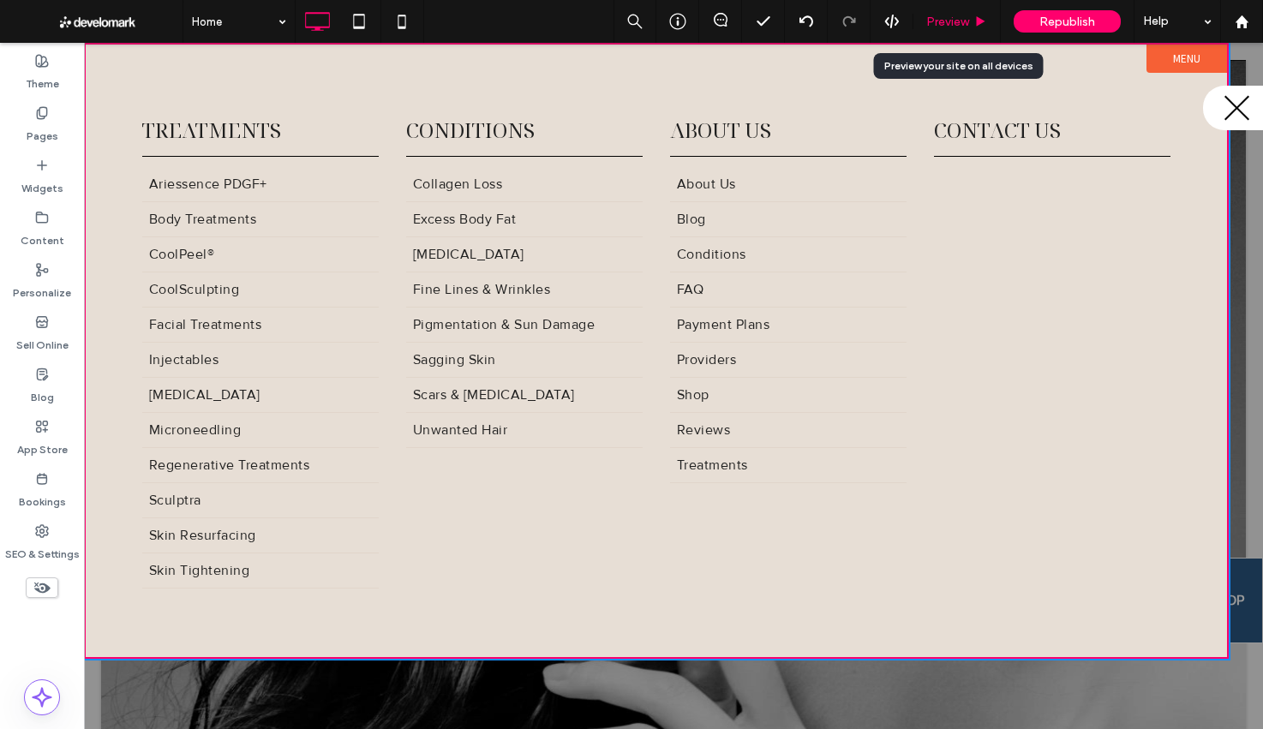
click at [985, 18] on icon at bounding box center [980, 21] width 13 height 13
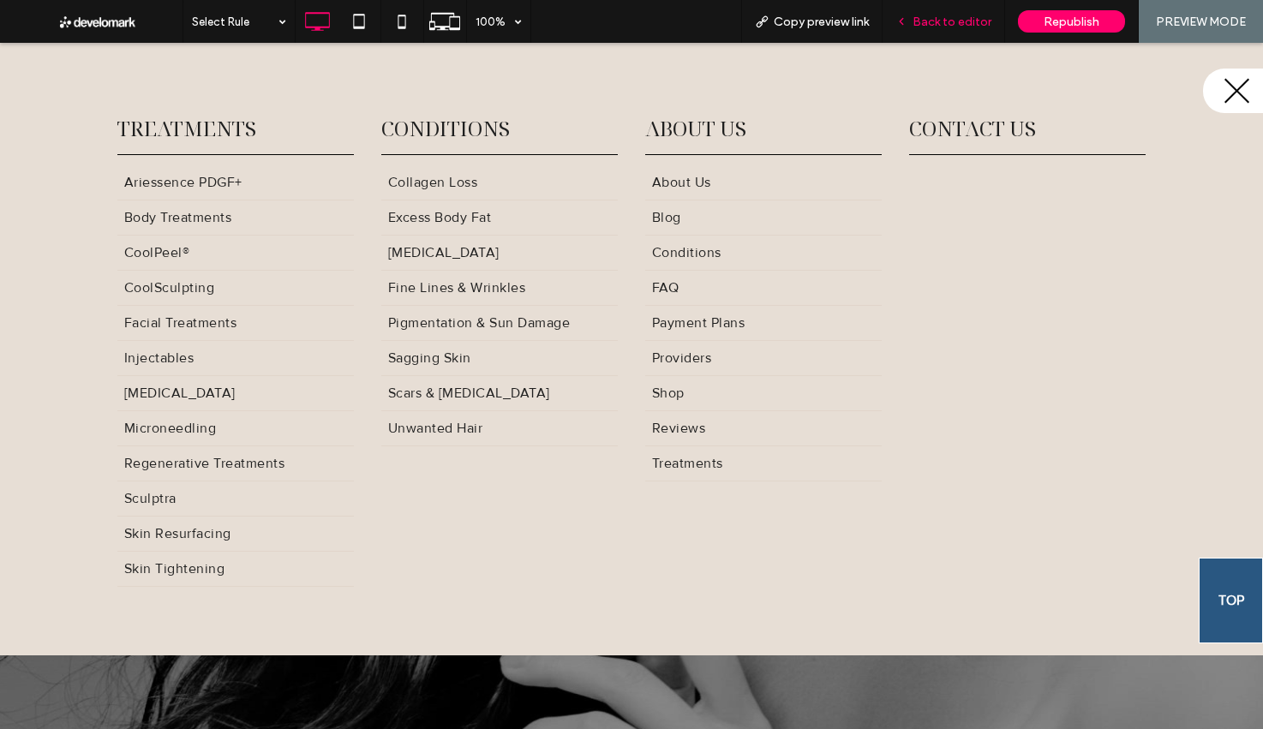
click at [926, 27] on span "Back to editor" at bounding box center [951, 22] width 79 height 15
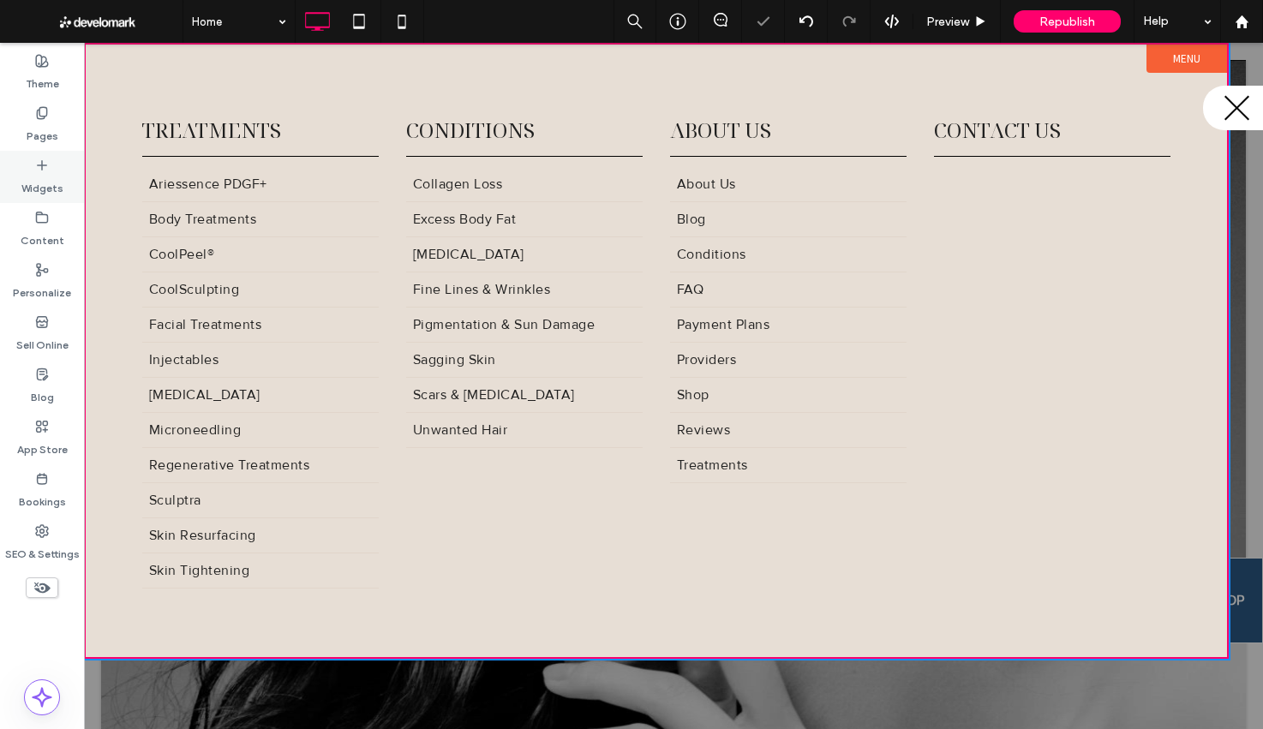
click at [28, 191] on label "Widgets" at bounding box center [42, 184] width 42 height 24
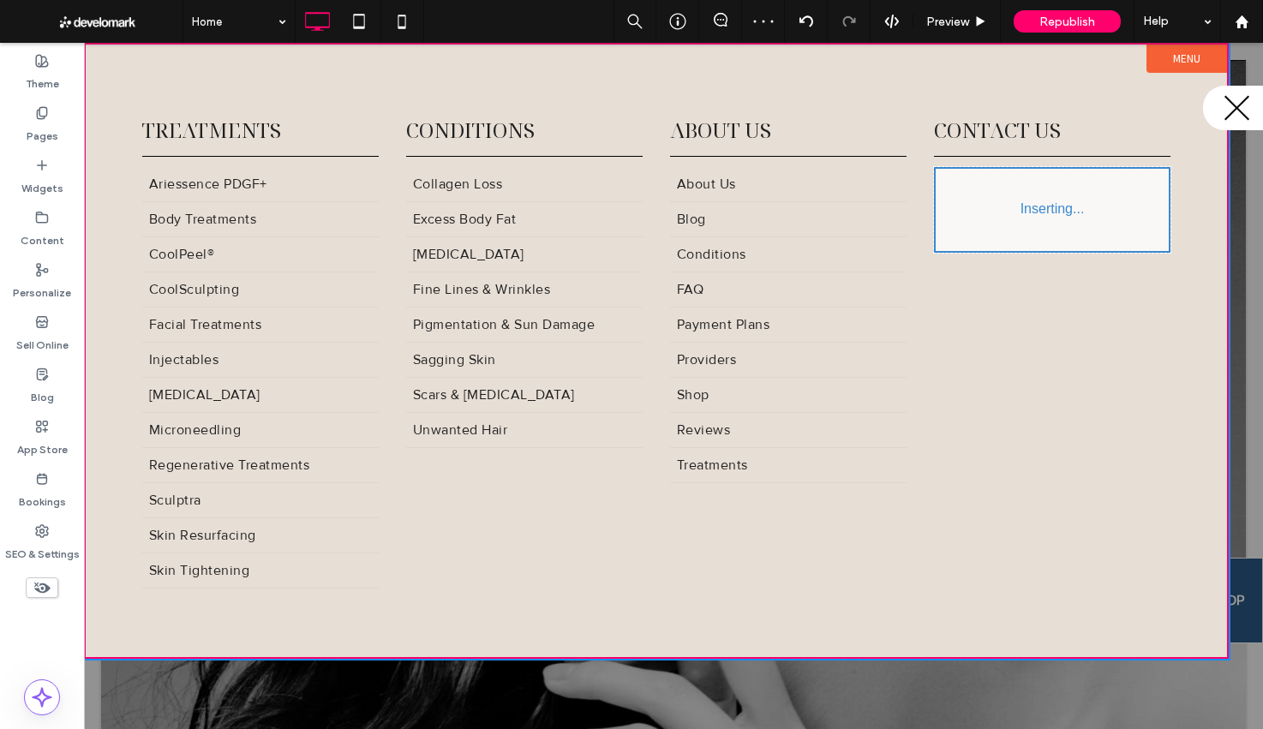
type input "**********"
type input "**"
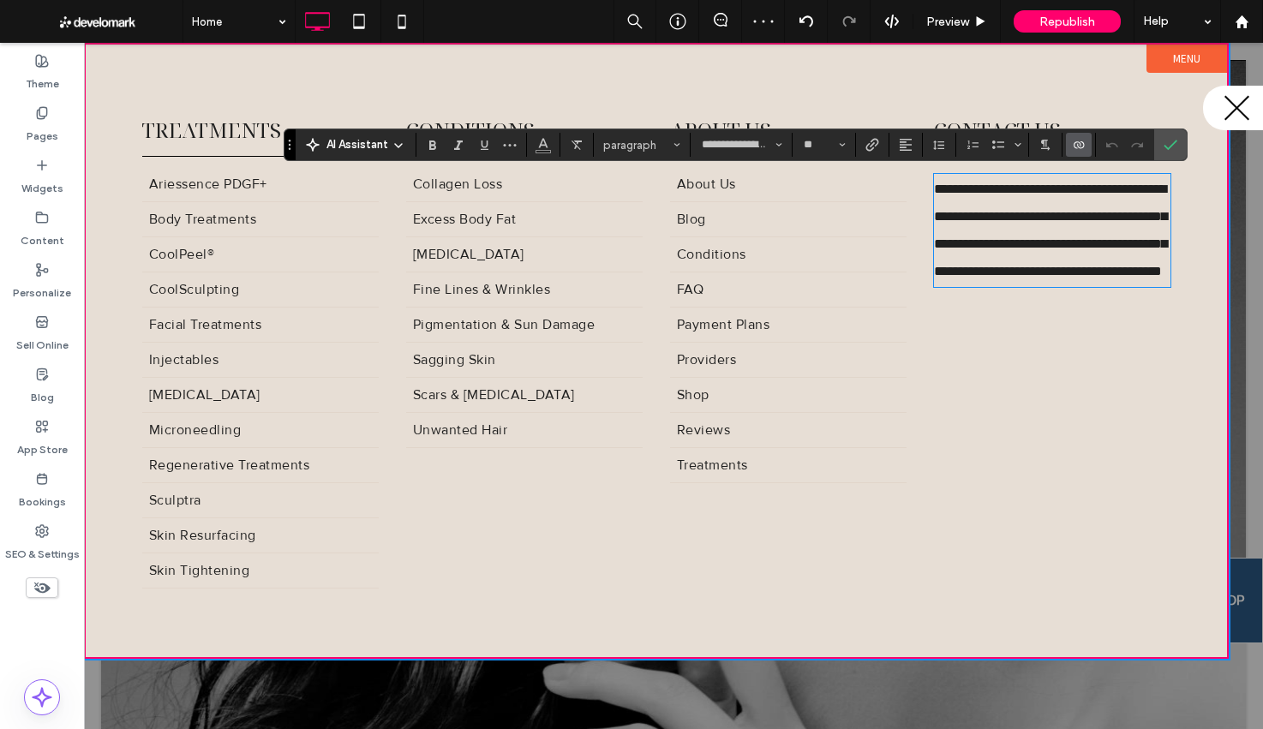
click at [1078, 139] on icon "Connect To Data" at bounding box center [1079, 145] width 14 height 14
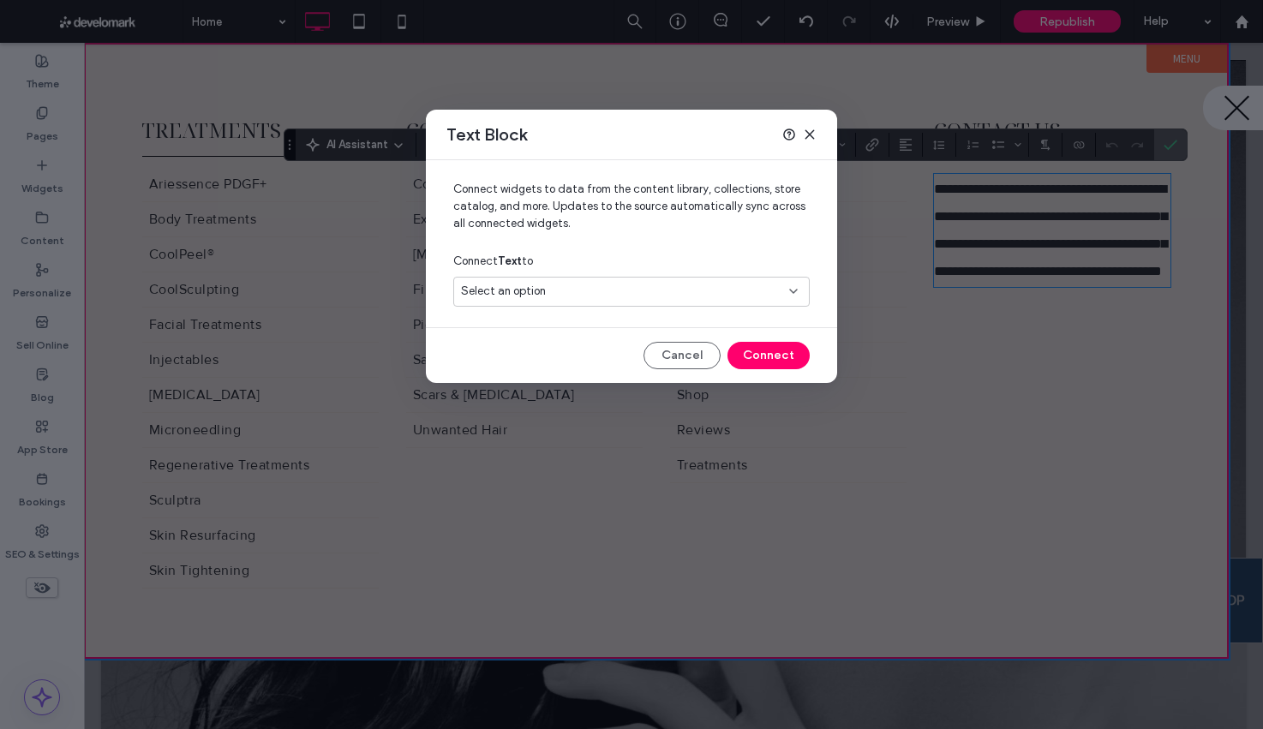
click at [633, 277] on div "Select an option" at bounding box center [631, 292] width 356 height 30
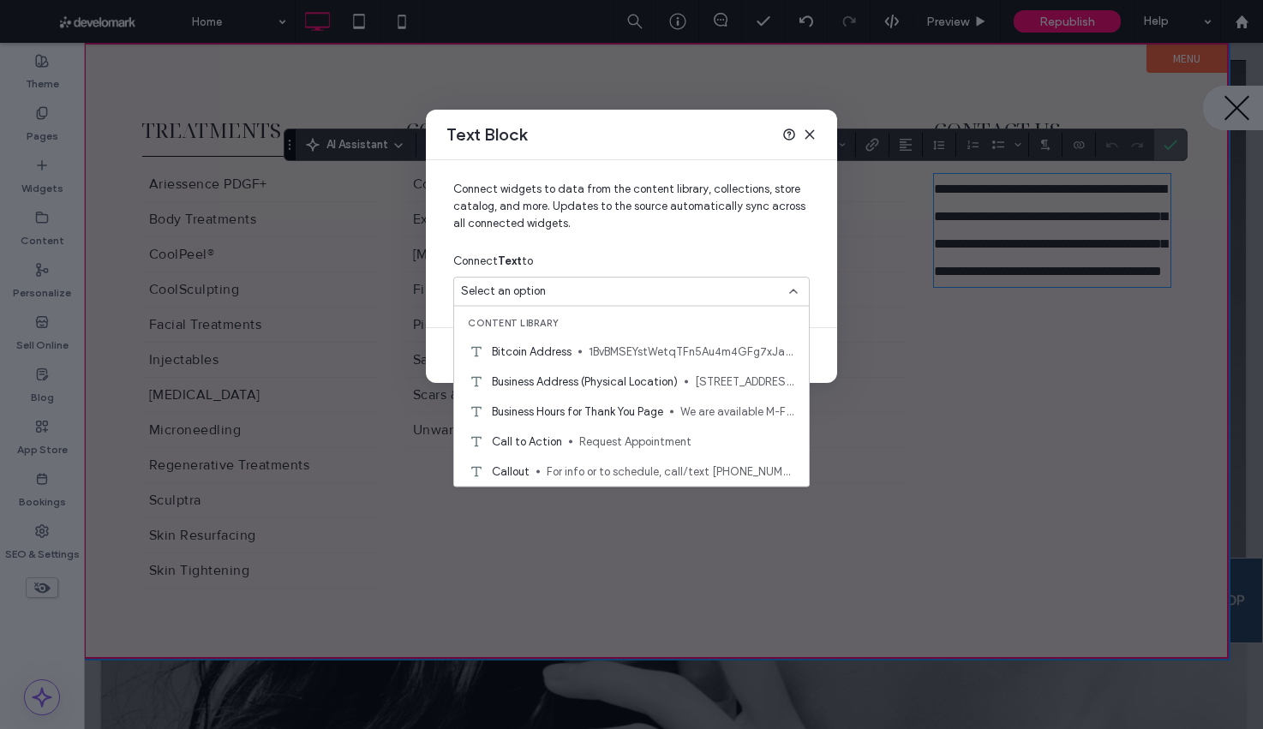
click at [632, 293] on div "Select an option" at bounding box center [621, 291] width 320 height 17
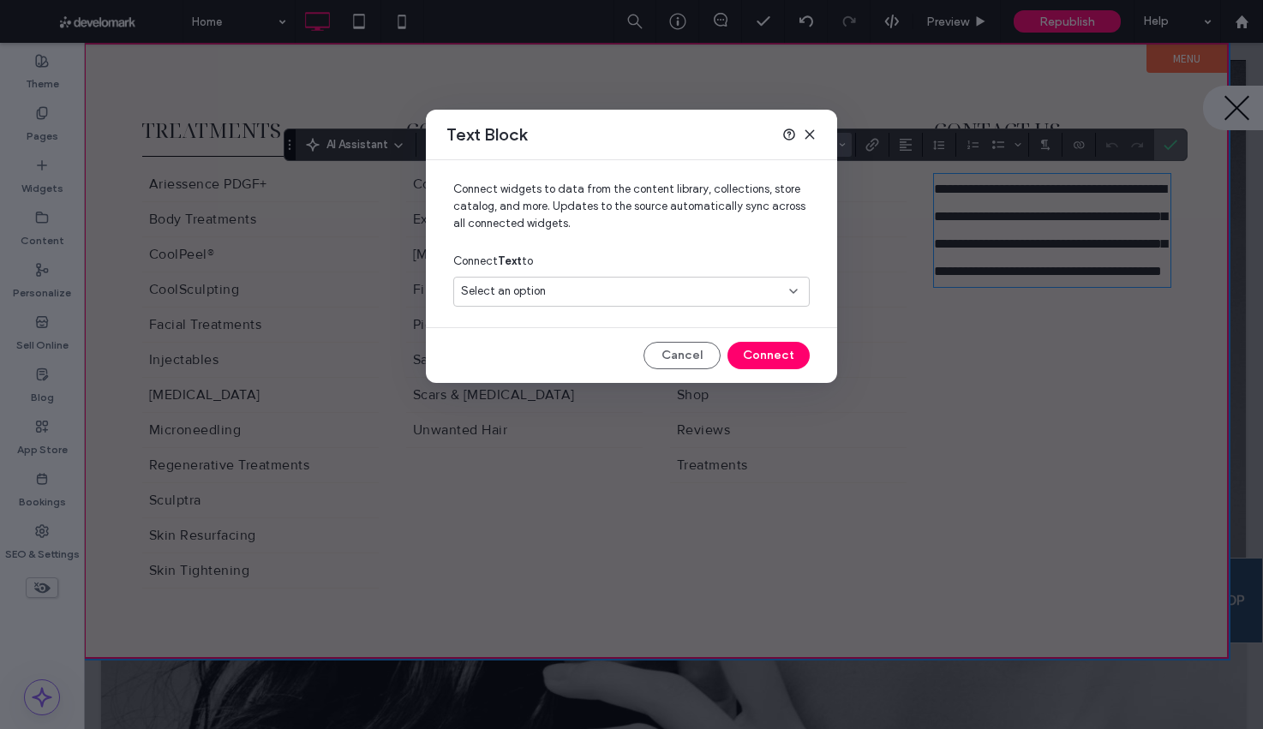
drag, startPoint x: 813, startPoint y: 135, endPoint x: 823, endPoint y: 135, distance: 10.3
click at [813, 135] on icon at bounding box center [810, 135] width 14 height 14
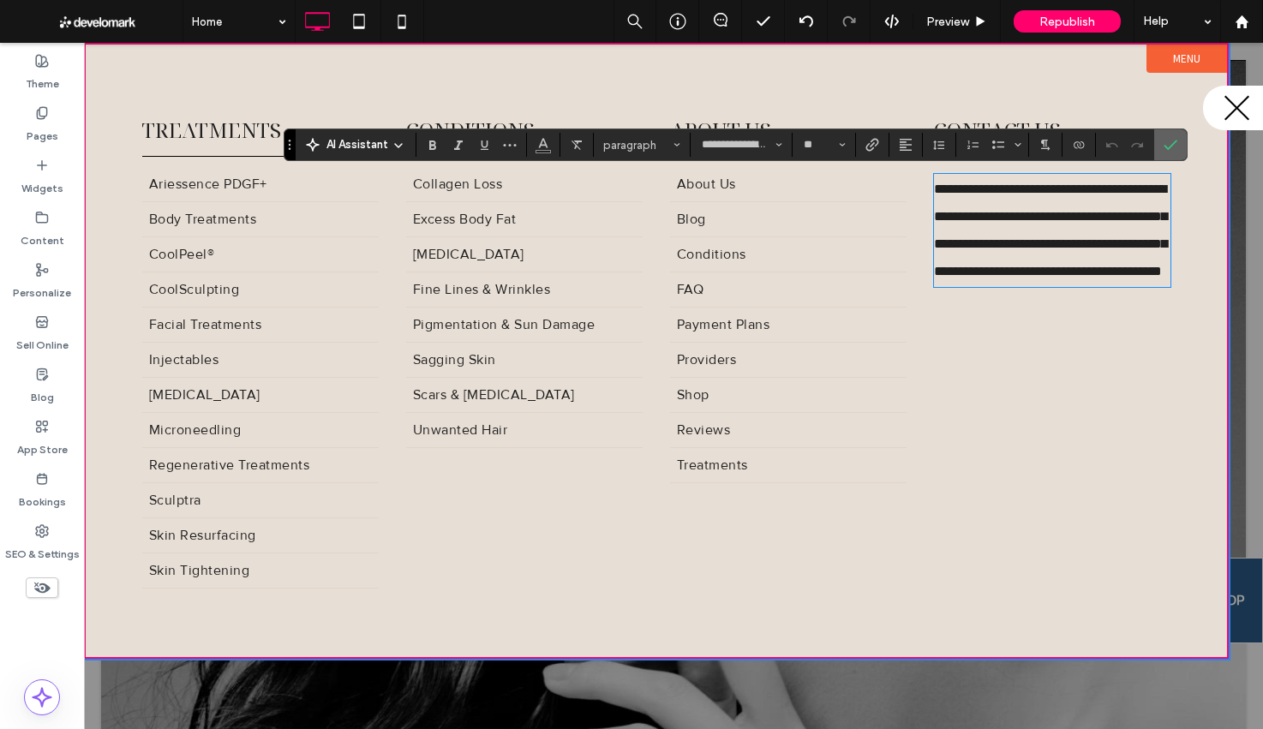
click at [1176, 153] on label "Confirm" at bounding box center [1170, 144] width 26 height 31
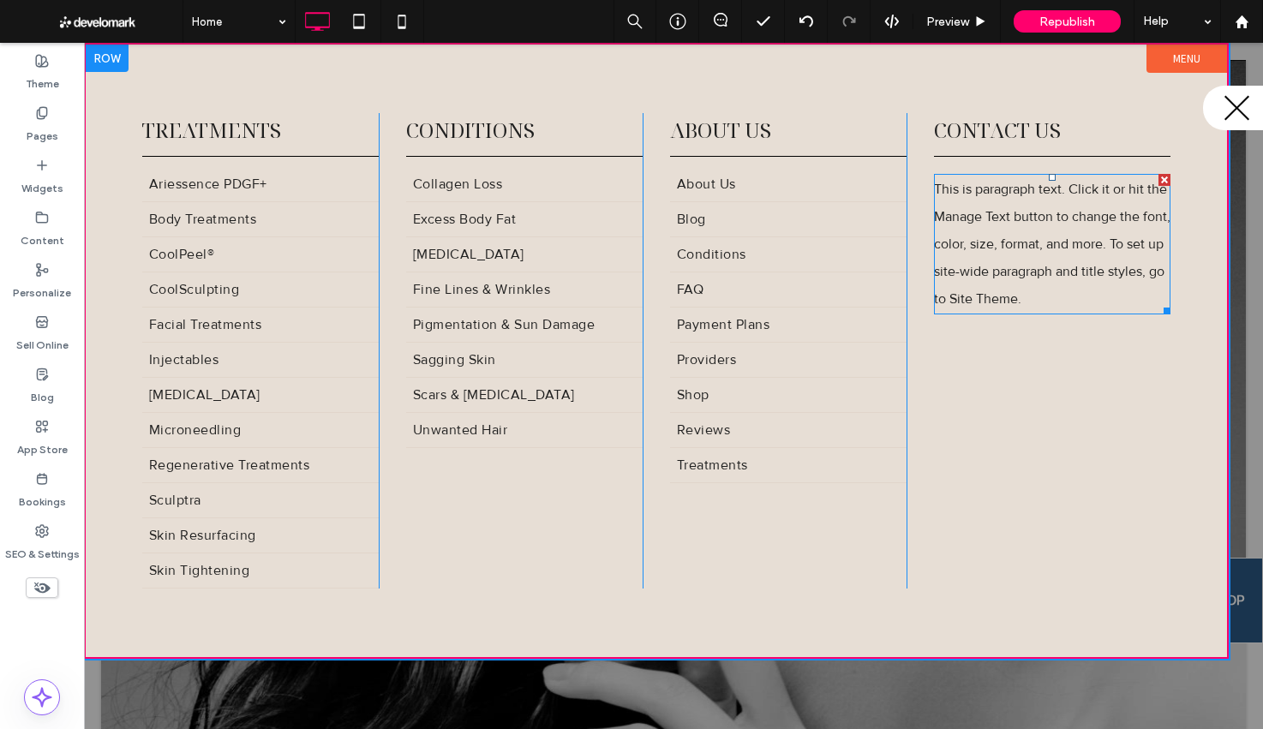
click at [1162, 182] on div at bounding box center [1164, 180] width 12 height 12
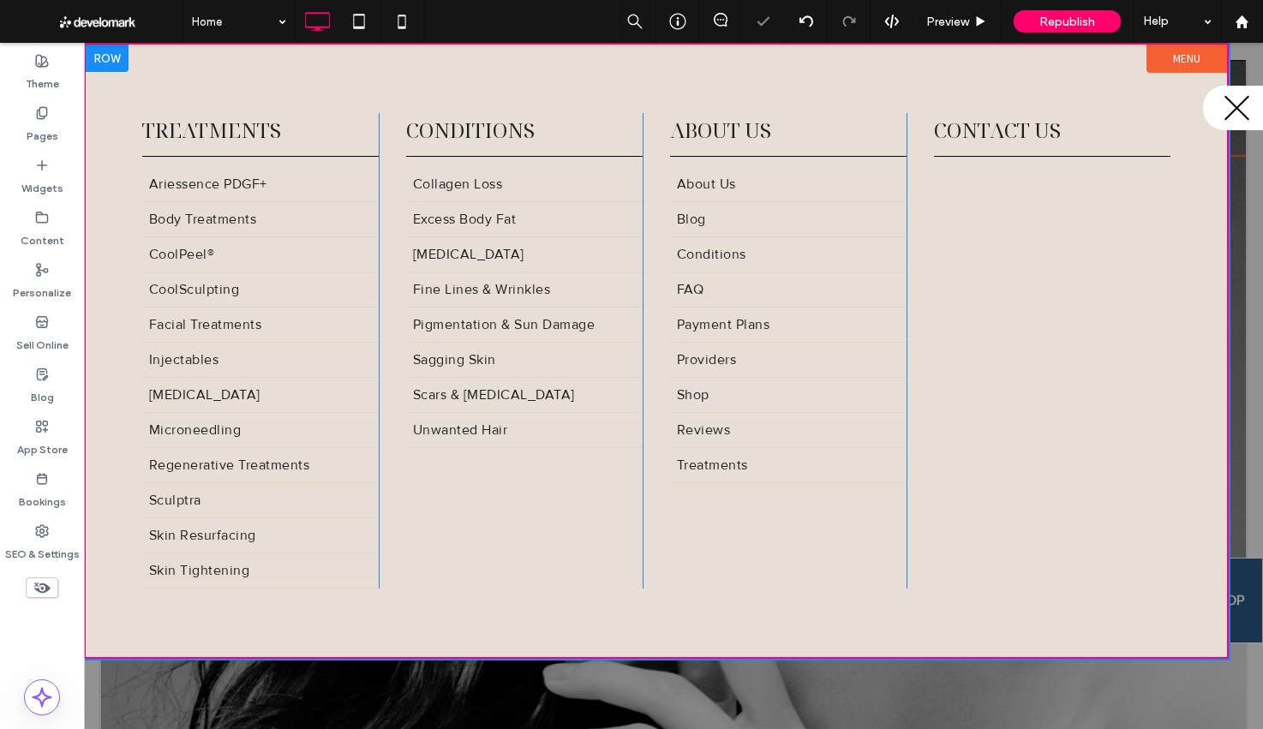
drag, startPoint x: 1240, startPoint y: 114, endPoint x: 1218, endPoint y: 156, distance: 47.1
click at [1239, 114] on button "menu" at bounding box center [1233, 108] width 60 height 45
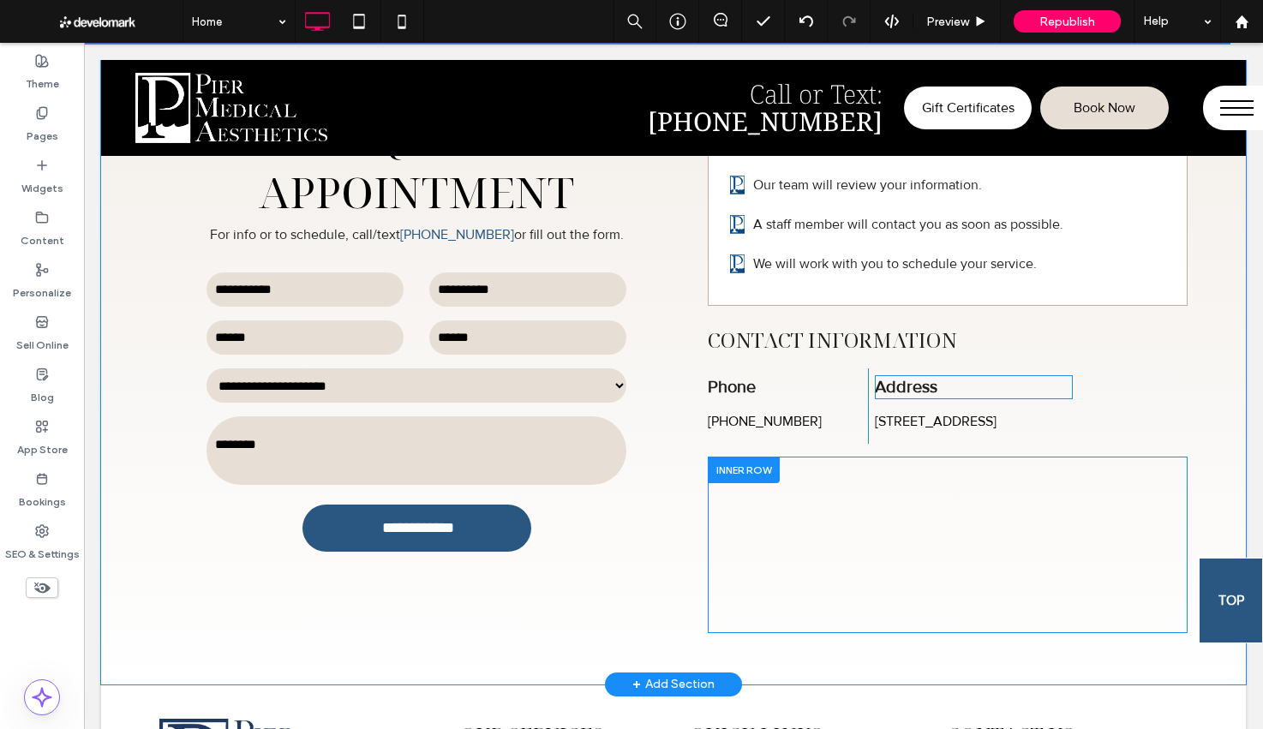
scroll to position [6764, 0]
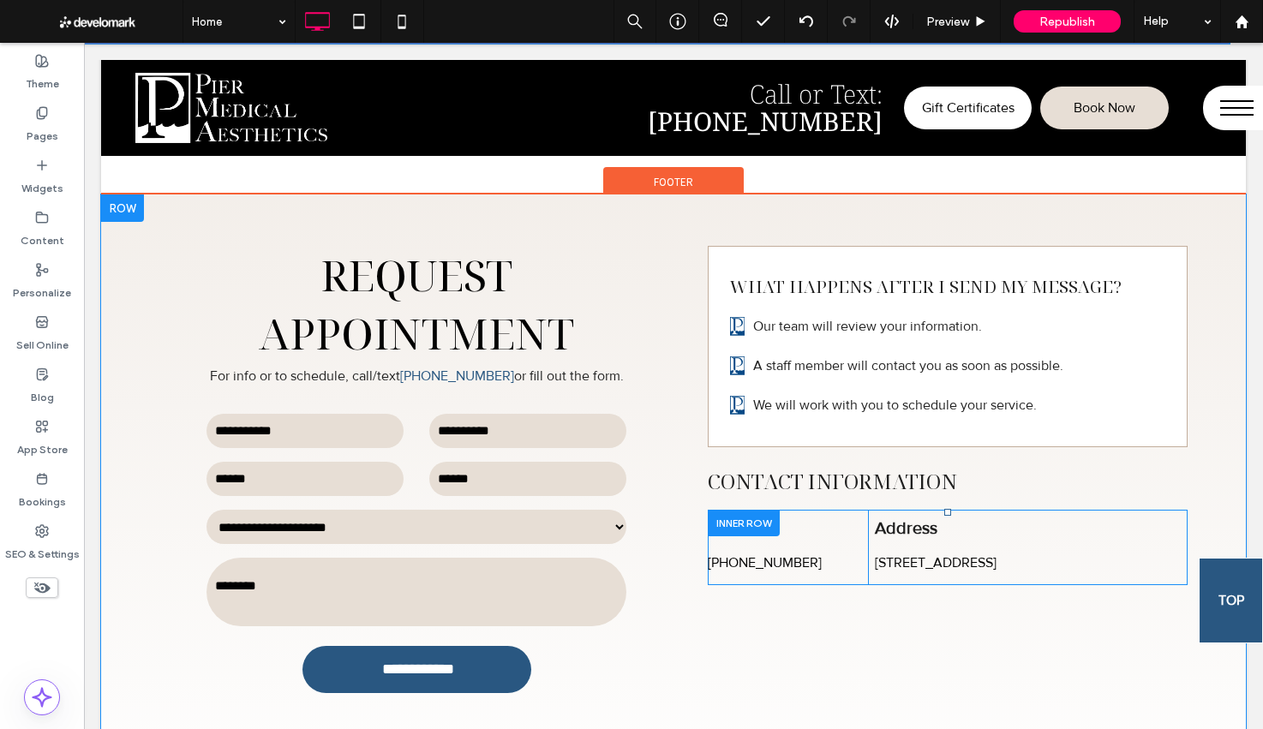
click at [768, 510] on div at bounding box center [744, 523] width 72 height 27
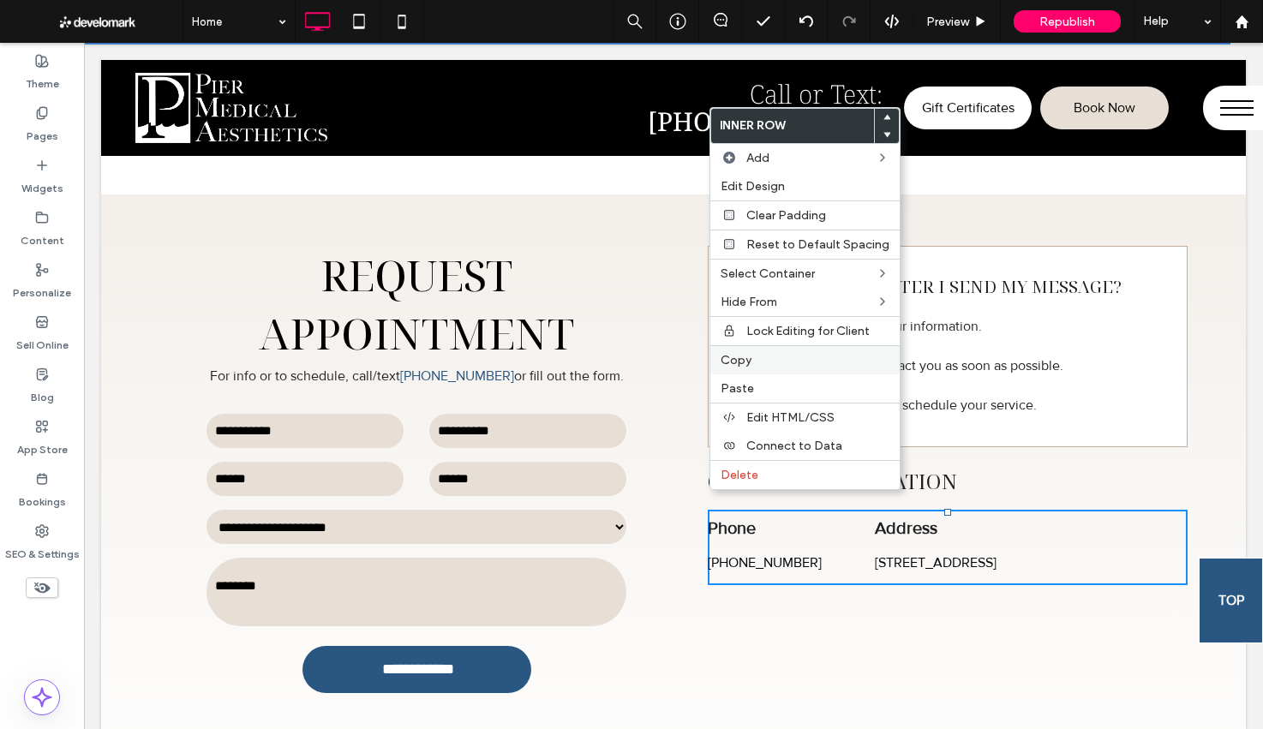
drag, startPoint x: 747, startPoint y: 361, endPoint x: 734, endPoint y: 357, distance: 13.3
click at [747, 361] on span "Copy" at bounding box center [735, 360] width 31 height 15
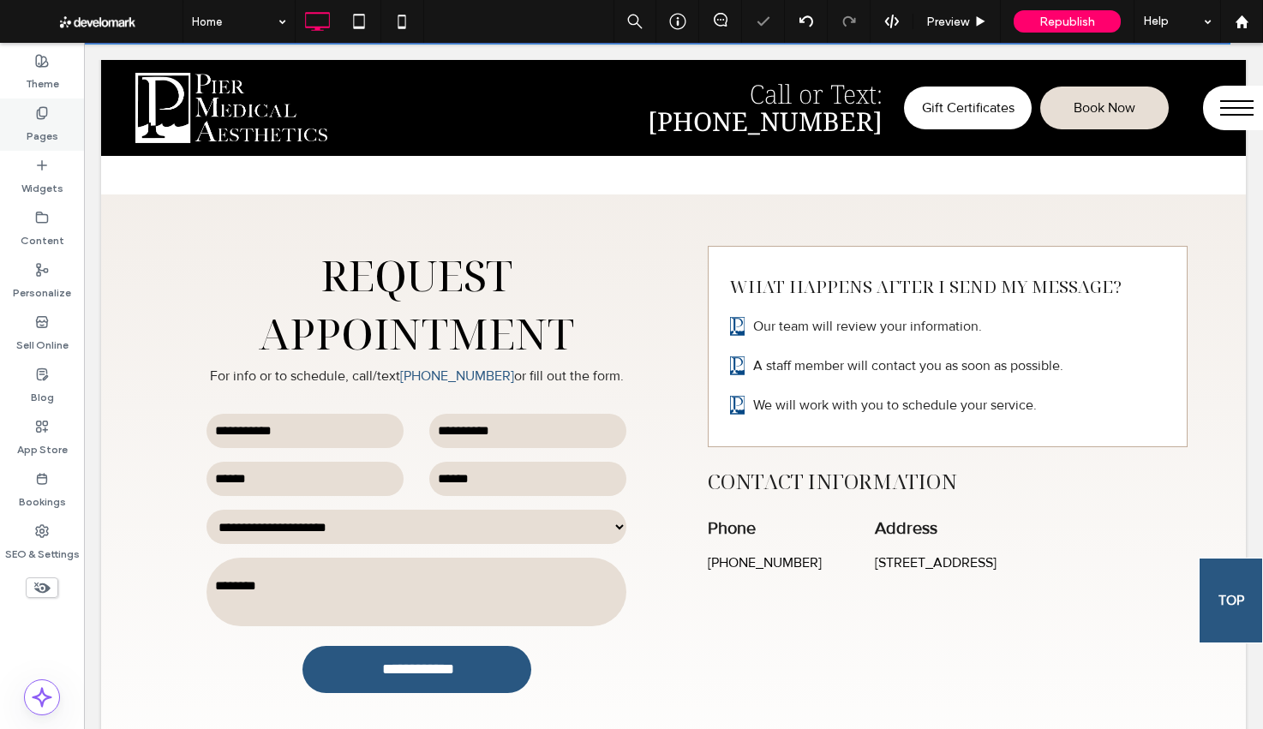
click at [44, 137] on label "Pages" at bounding box center [43, 132] width 32 height 24
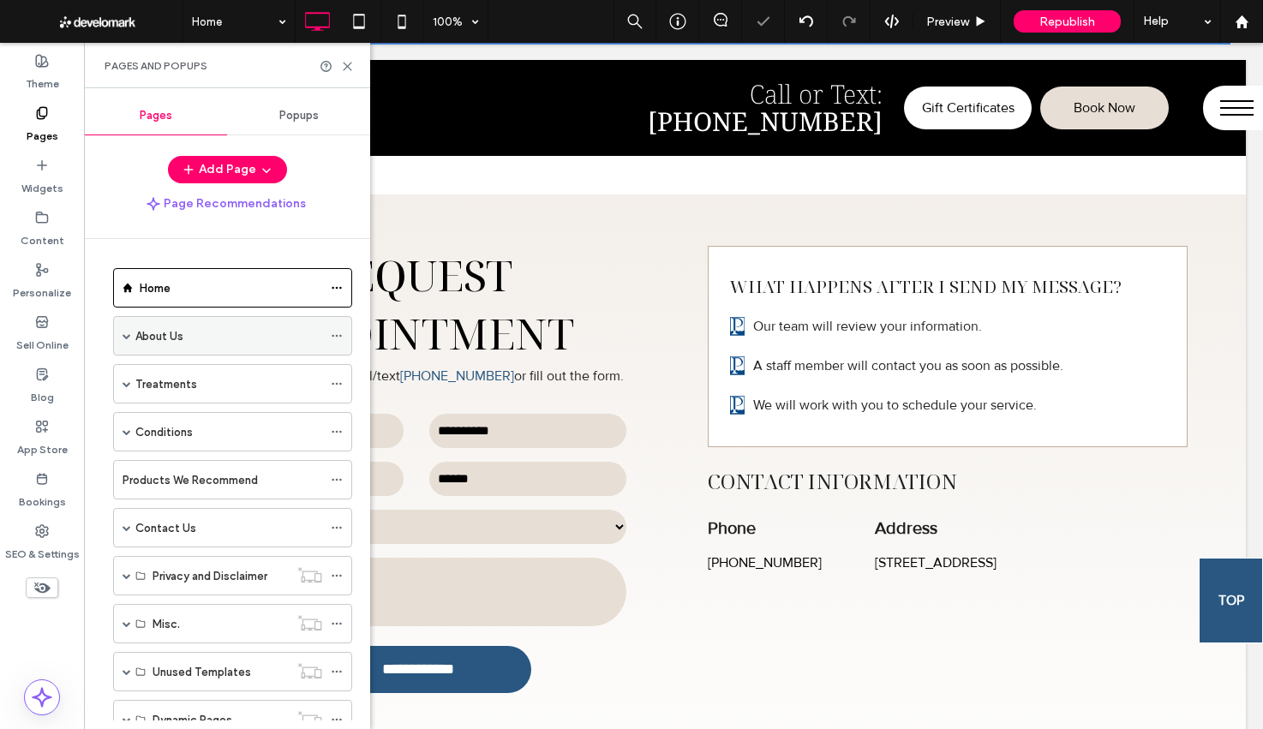
scroll to position [62, 0]
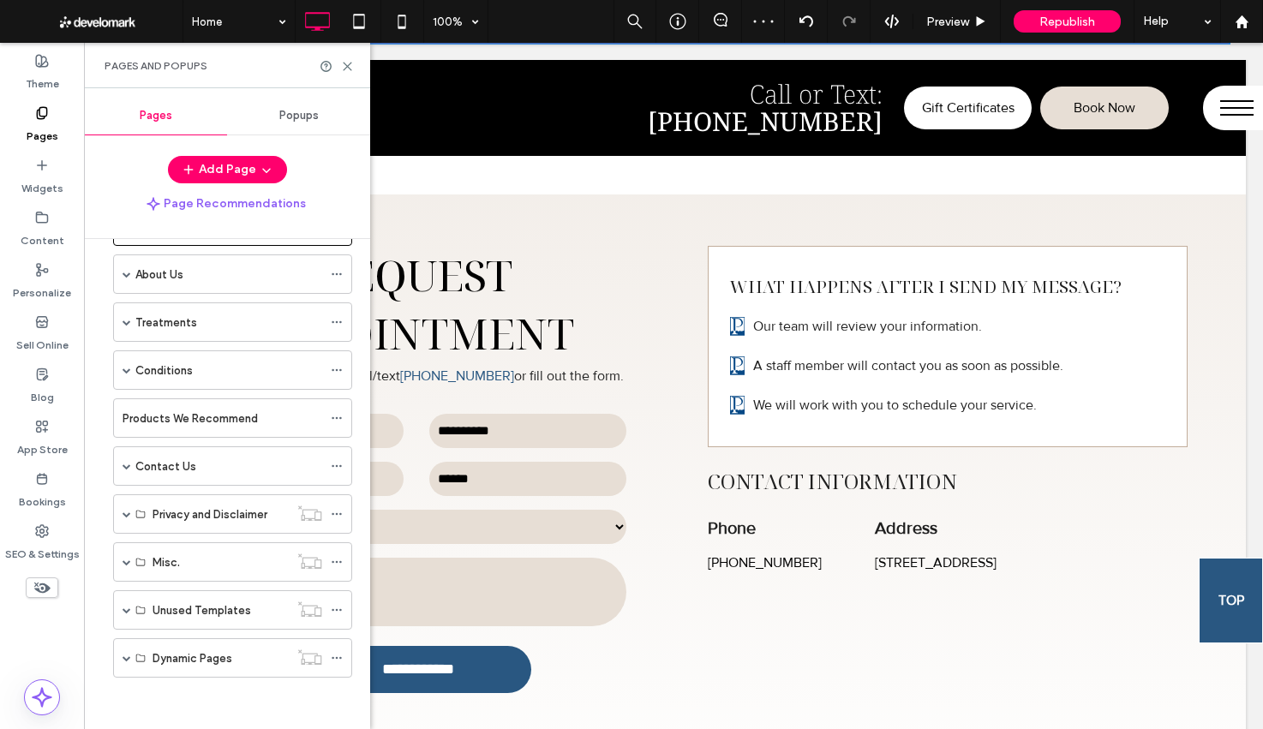
click at [1219, 111] on button "menu" at bounding box center [1233, 108] width 60 height 45
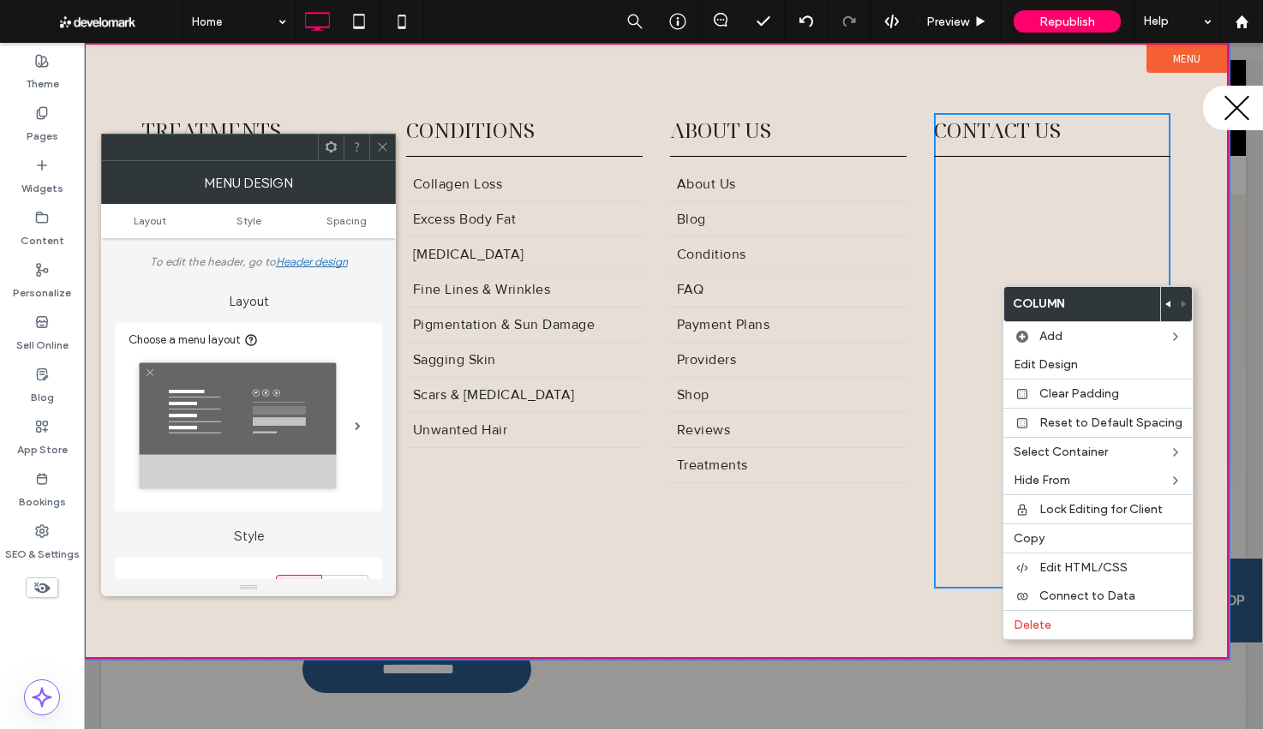
click at [1001, 245] on div "Click To Paste Click To Paste Contact Us" at bounding box center [1052, 350] width 236 height 475
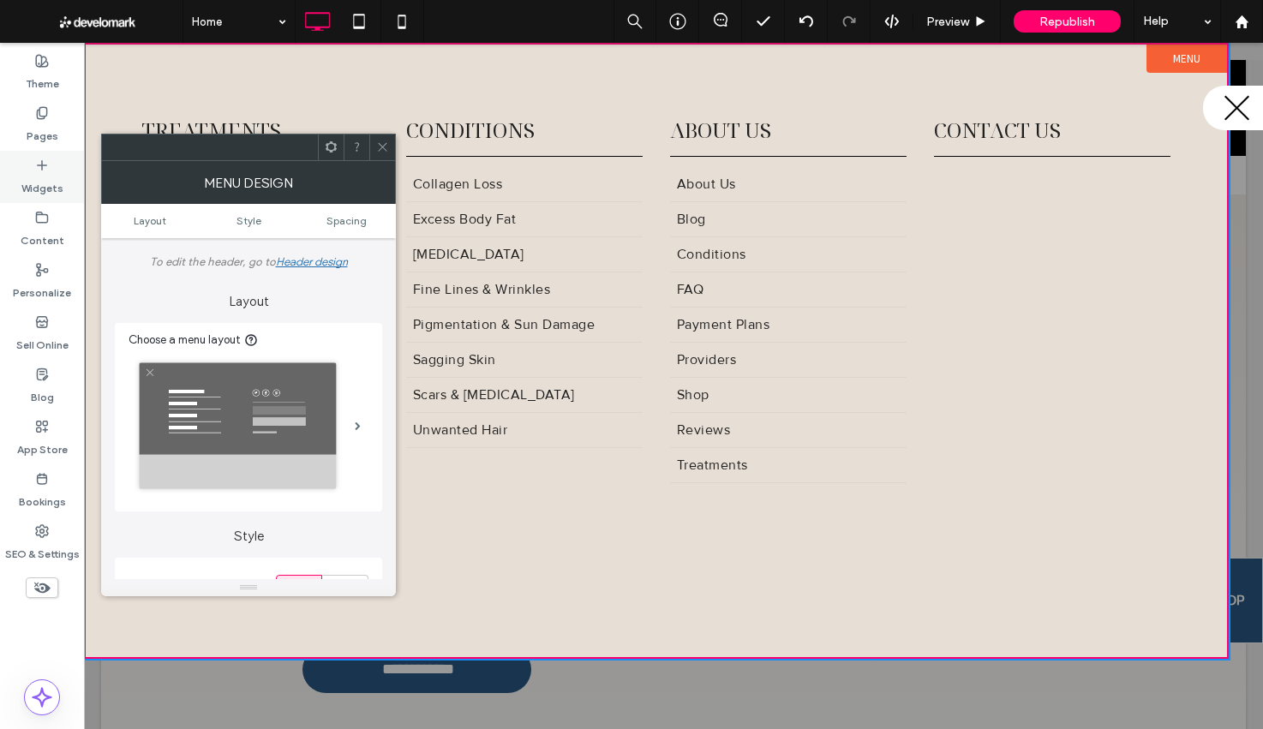
click at [42, 173] on label "Widgets" at bounding box center [42, 184] width 42 height 24
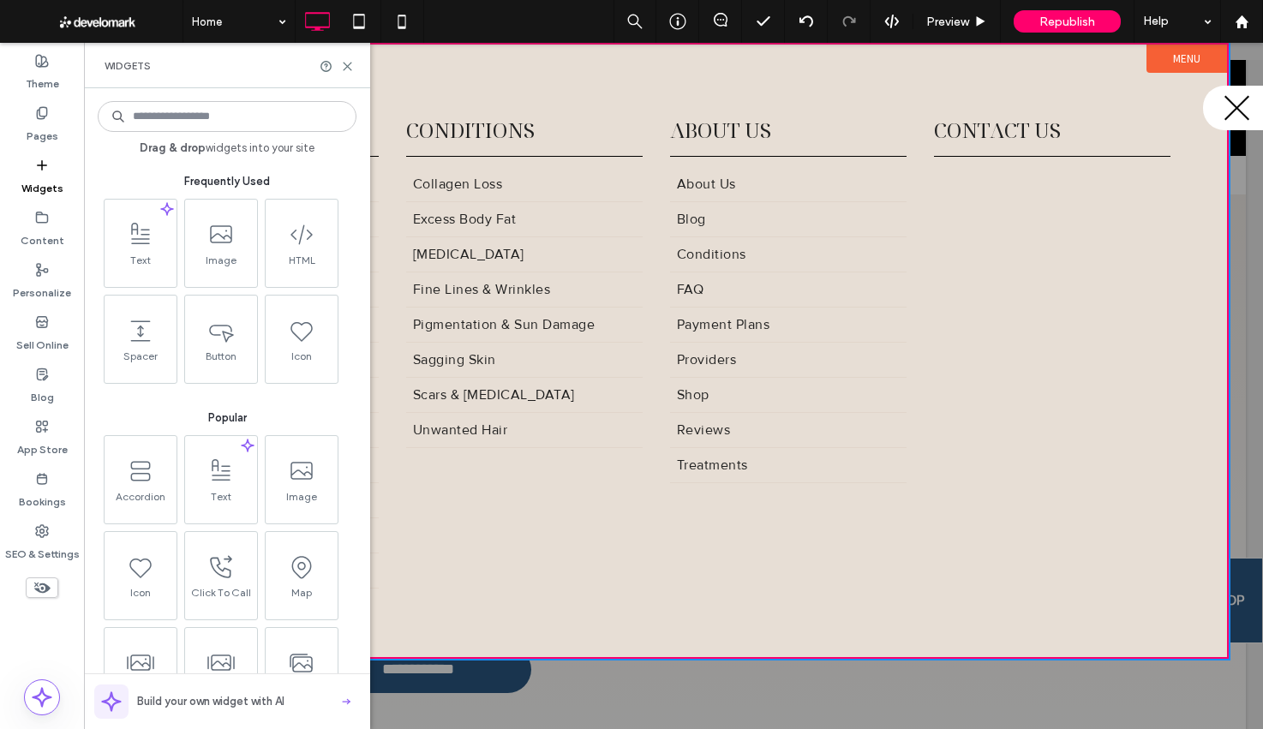
click at [178, 111] on input at bounding box center [227, 116] width 259 height 31
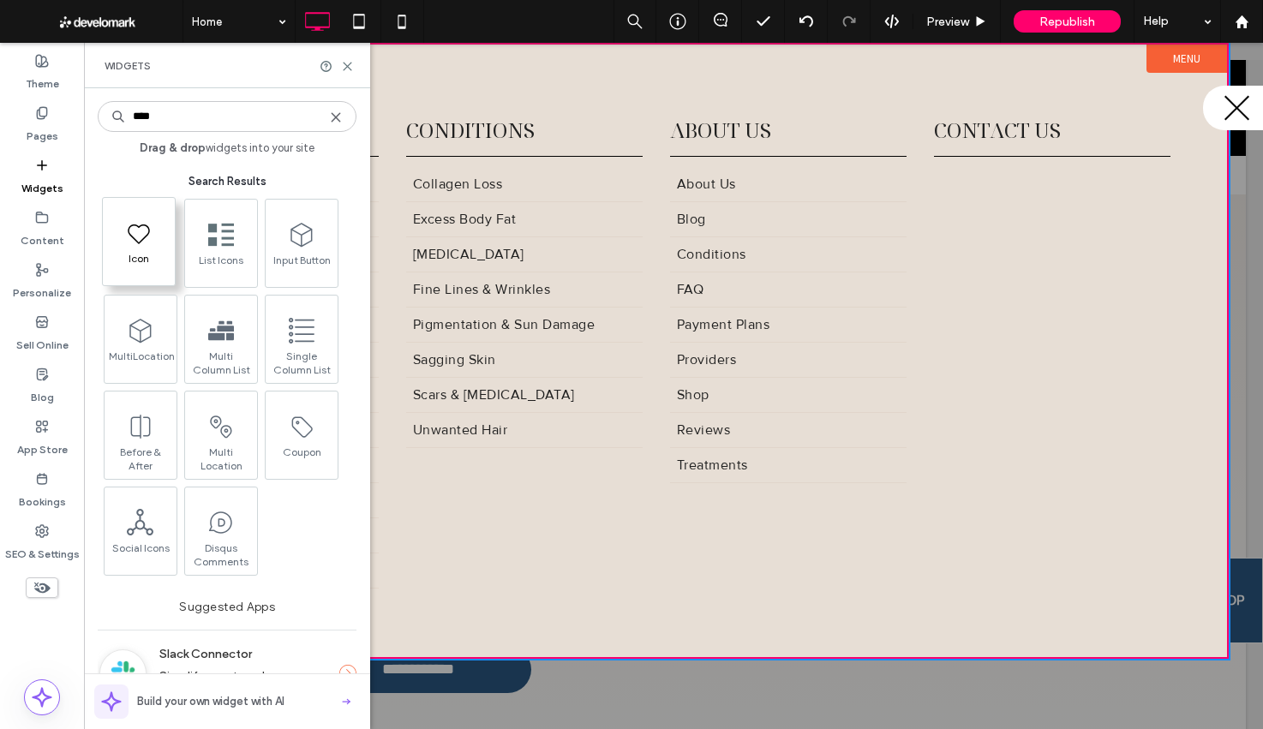
type input "****"
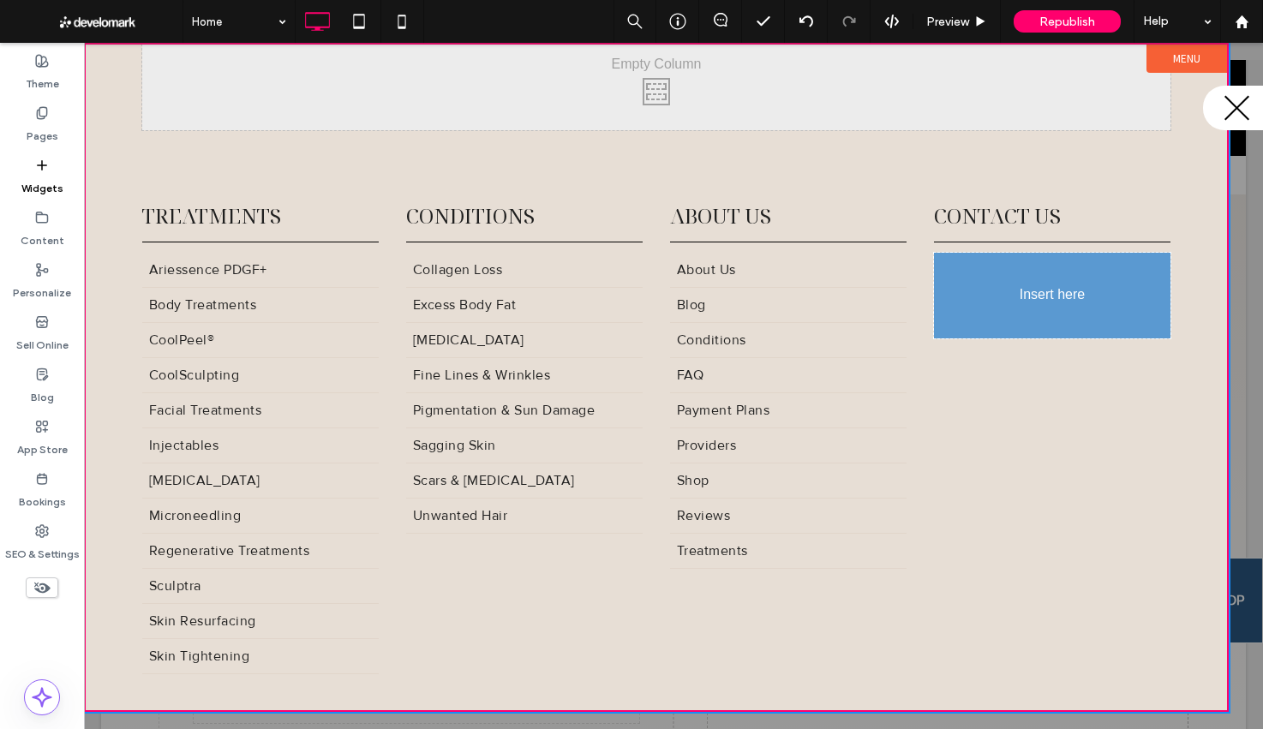
drag, startPoint x: 157, startPoint y: 236, endPoint x: 167, endPoint y: 236, distance: 10.3
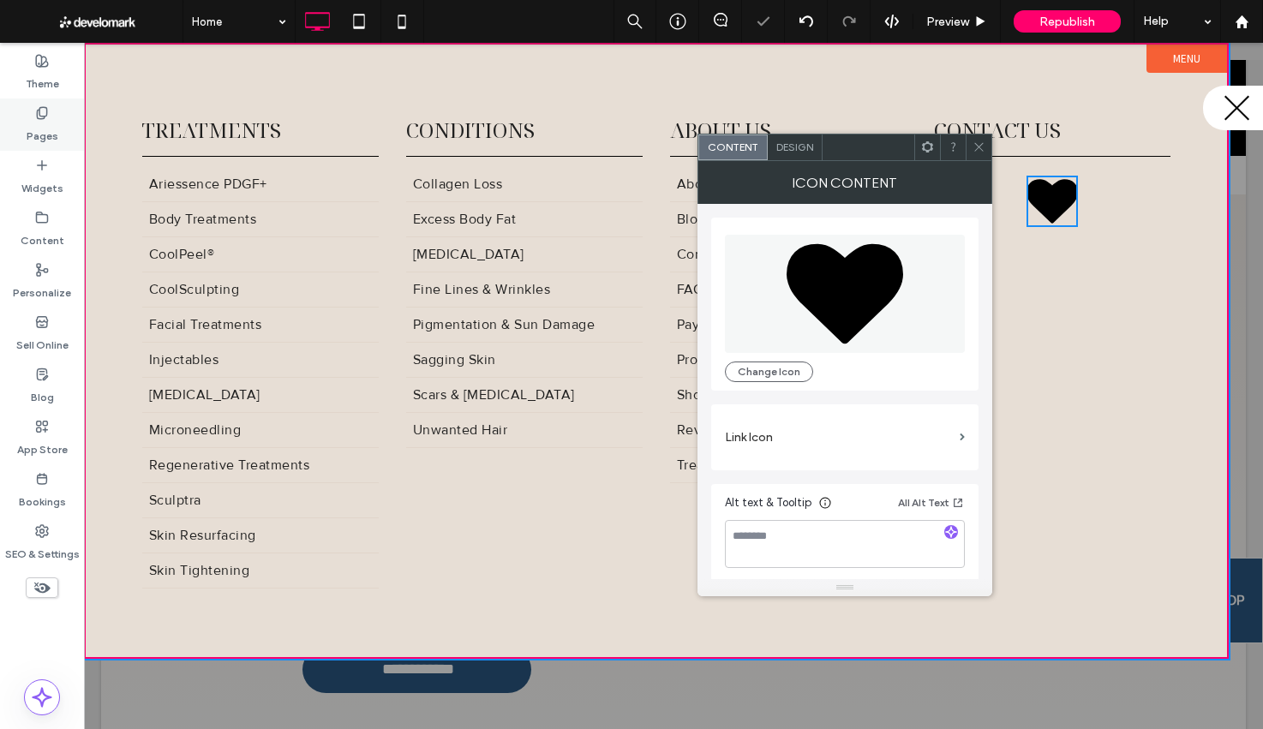
click at [51, 128] on label "Pages" at bounding box center [43, 132] width 32 height 24
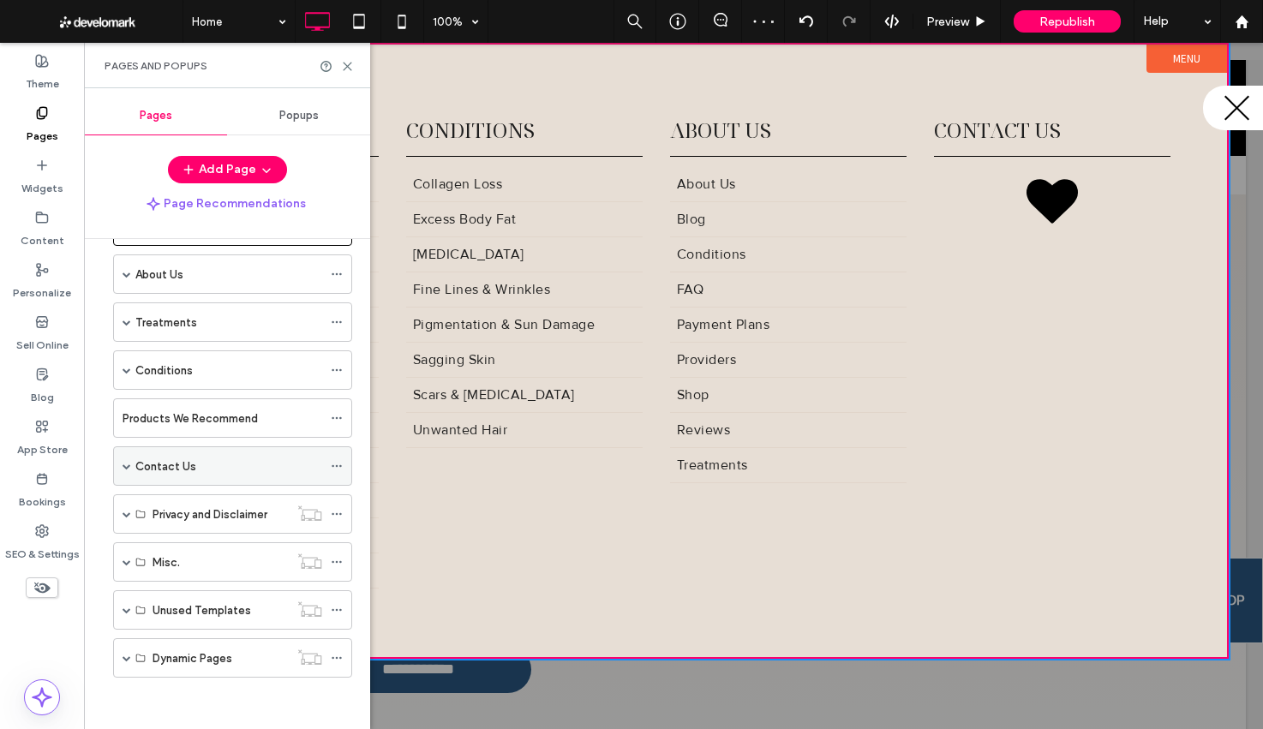
click at [222, 470] on div "Contact Us" at bounding box center [228, 466] width 187 height 18
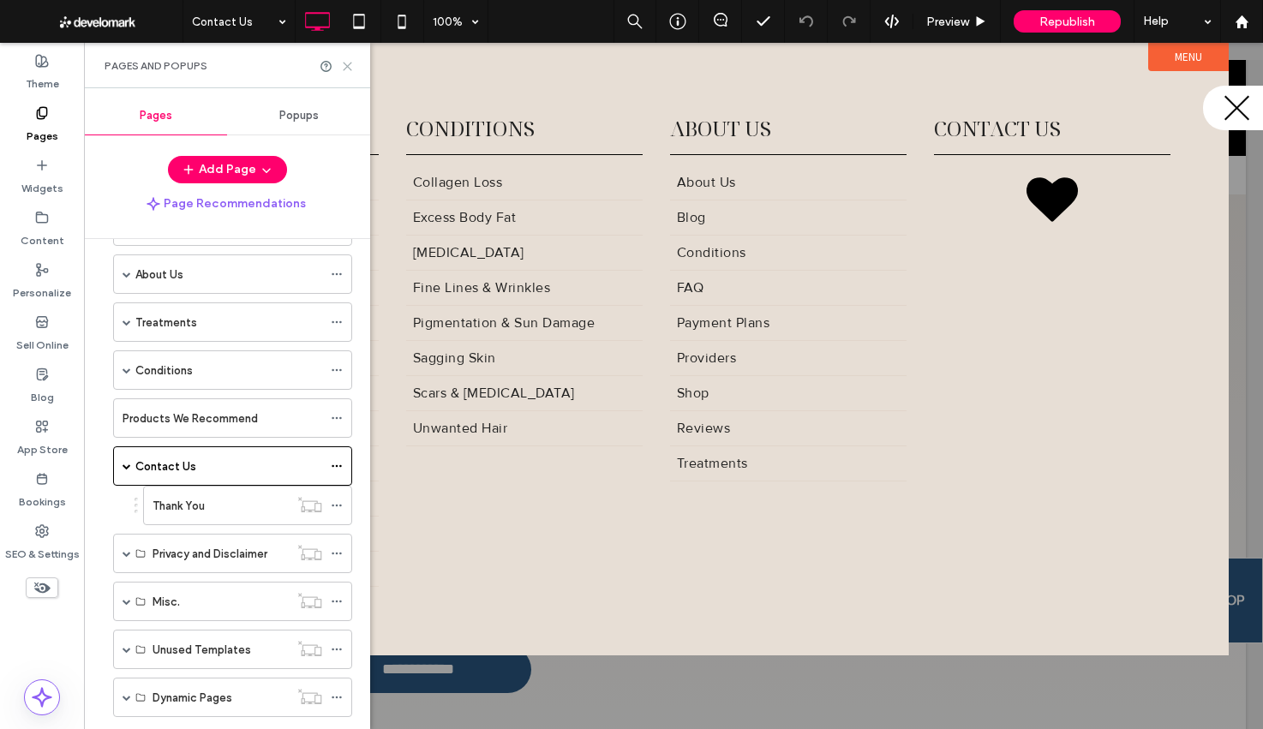
click at [350, 63] on icon at bounding box center [347, 66] width 13 height 13
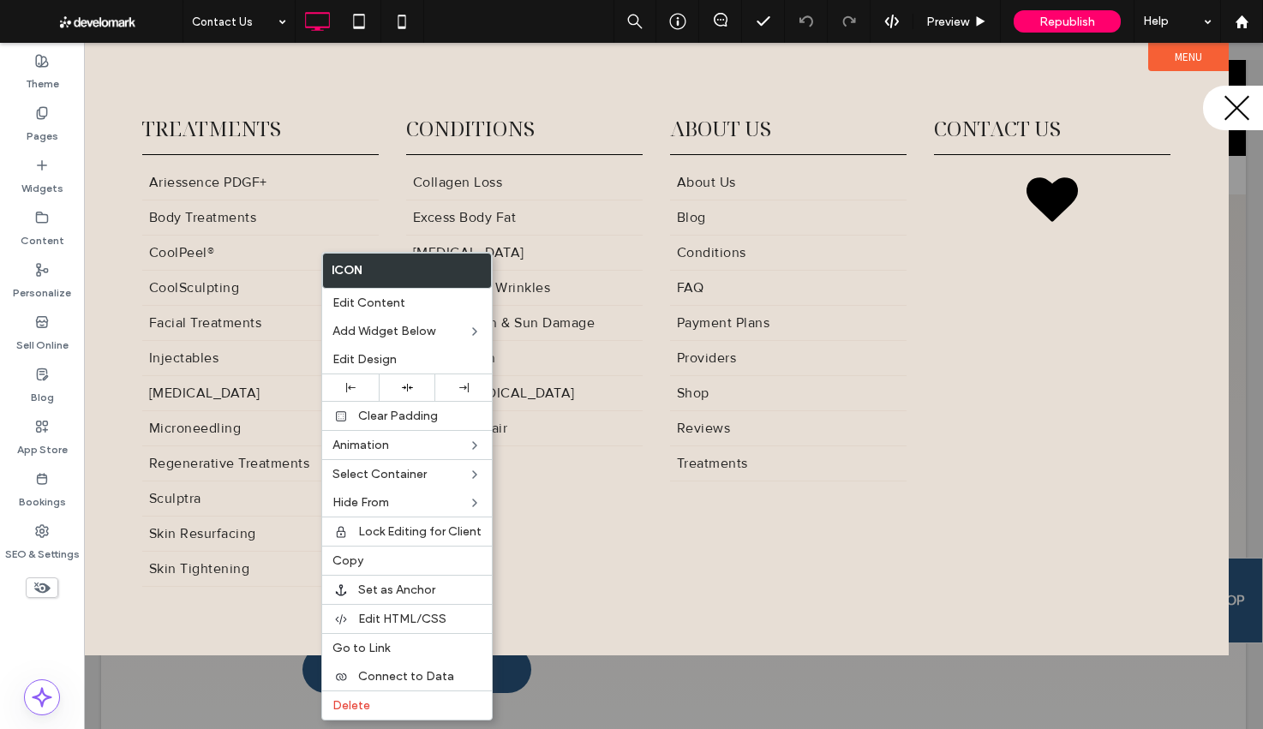
click at [381, 565] on label "Copy" at bounding box center [406, 560] width 149 height 15
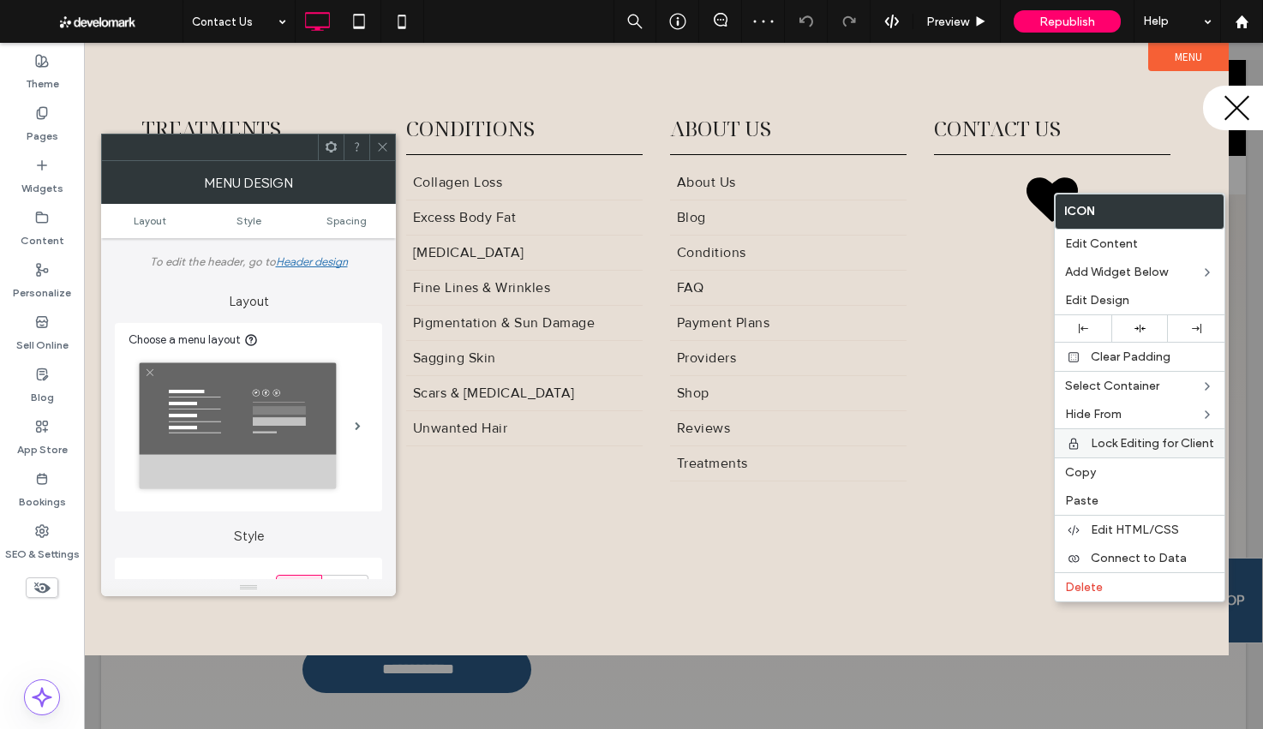
drag, startPoint x: 1095, startPoint y: 488, endPoint x: 1073, endPoint y: 439, distance: 54.4
click at [1095, 488] on div "Paste" at bounding box center [1140, 501] width 170 height 28
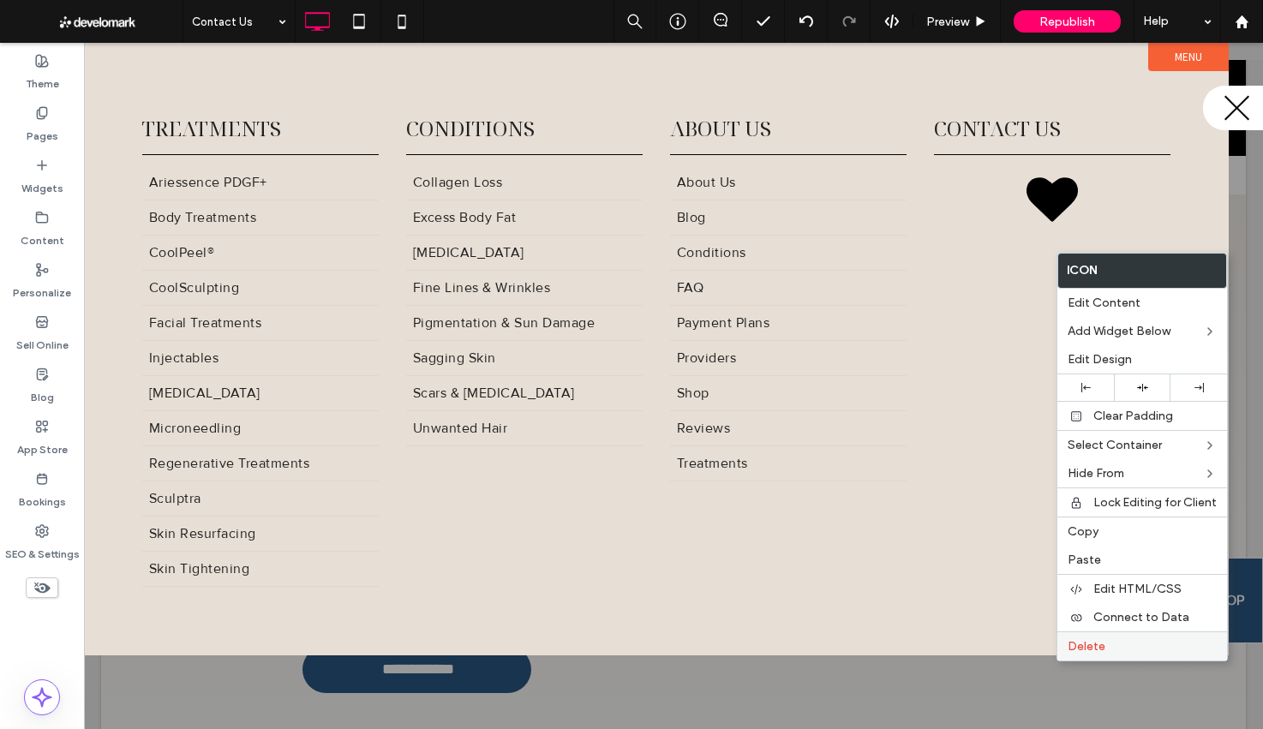
click at [1101, 648] on span "Delete" at bounding box center [1086, 646] width 38 height 15
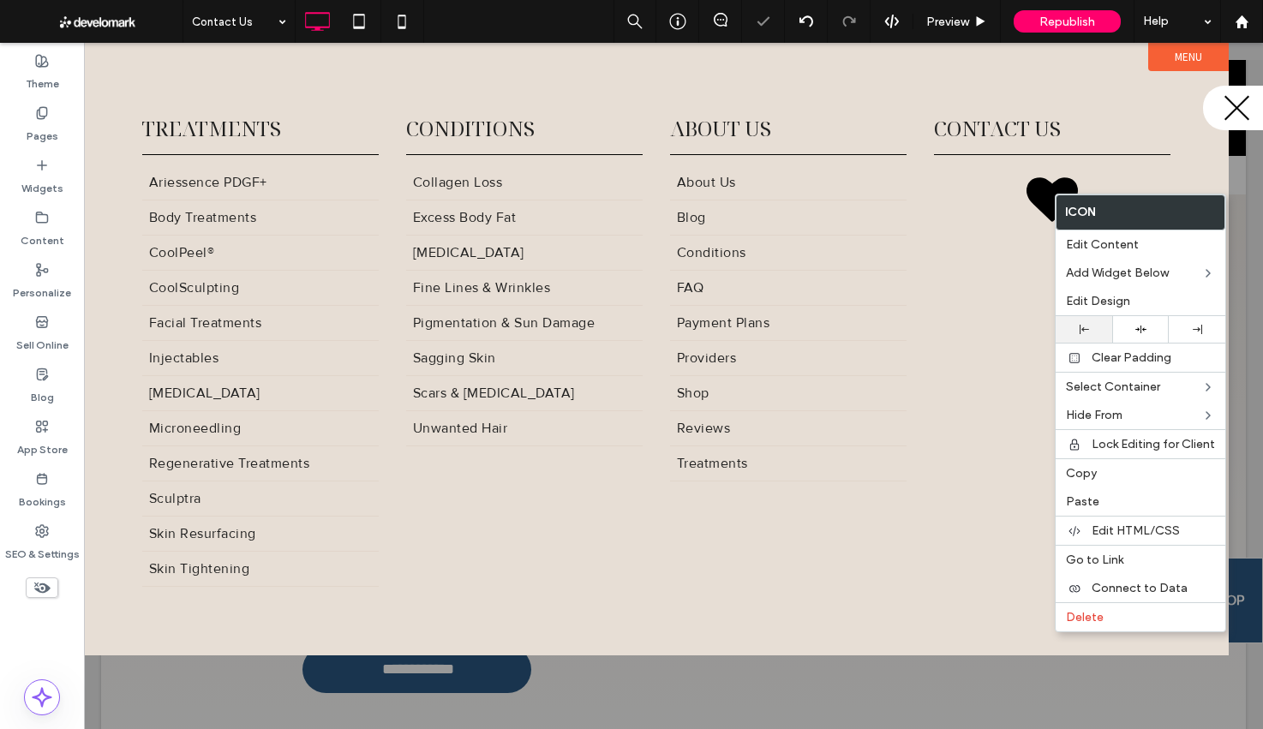
drag, startPoint x: 1089, startPoint y: 326, endPoint x: 1079, endPoint y: 320, distance: 11.2
click at [1088, 326] on div at bounding box center [1083, 329] width 39 height 9
click at [1100, 248] on span "Edit Content" at bounding box center [1102, 244] width 73 height 15
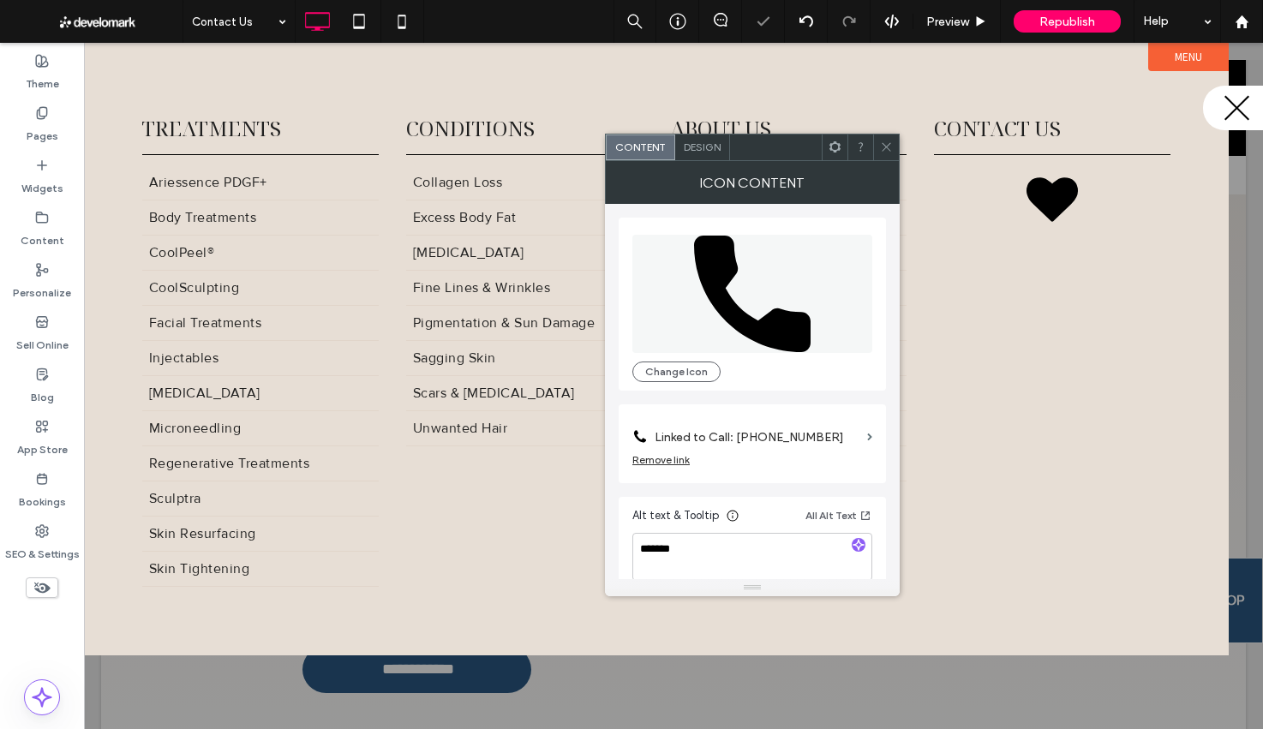
click at [703, 153] on div "Design" at bounding box center [702, 147] width 55 height 26
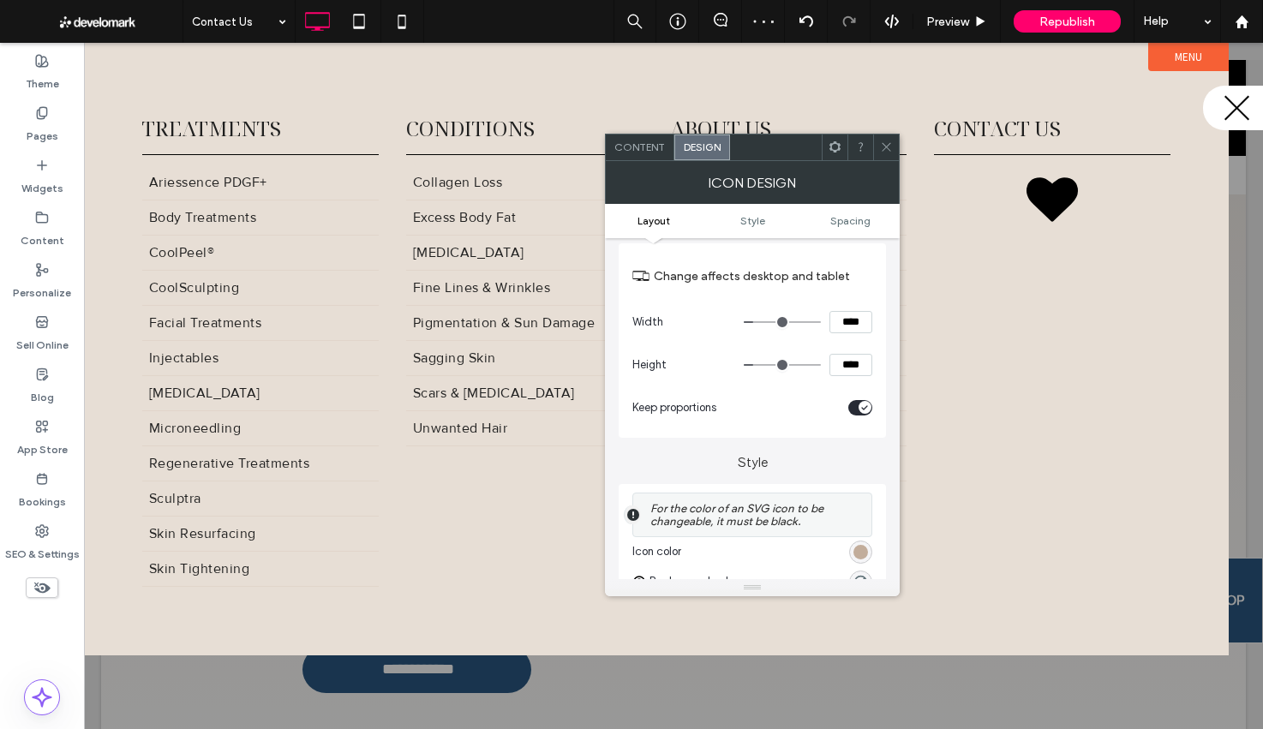
scroll to position [203, 0]
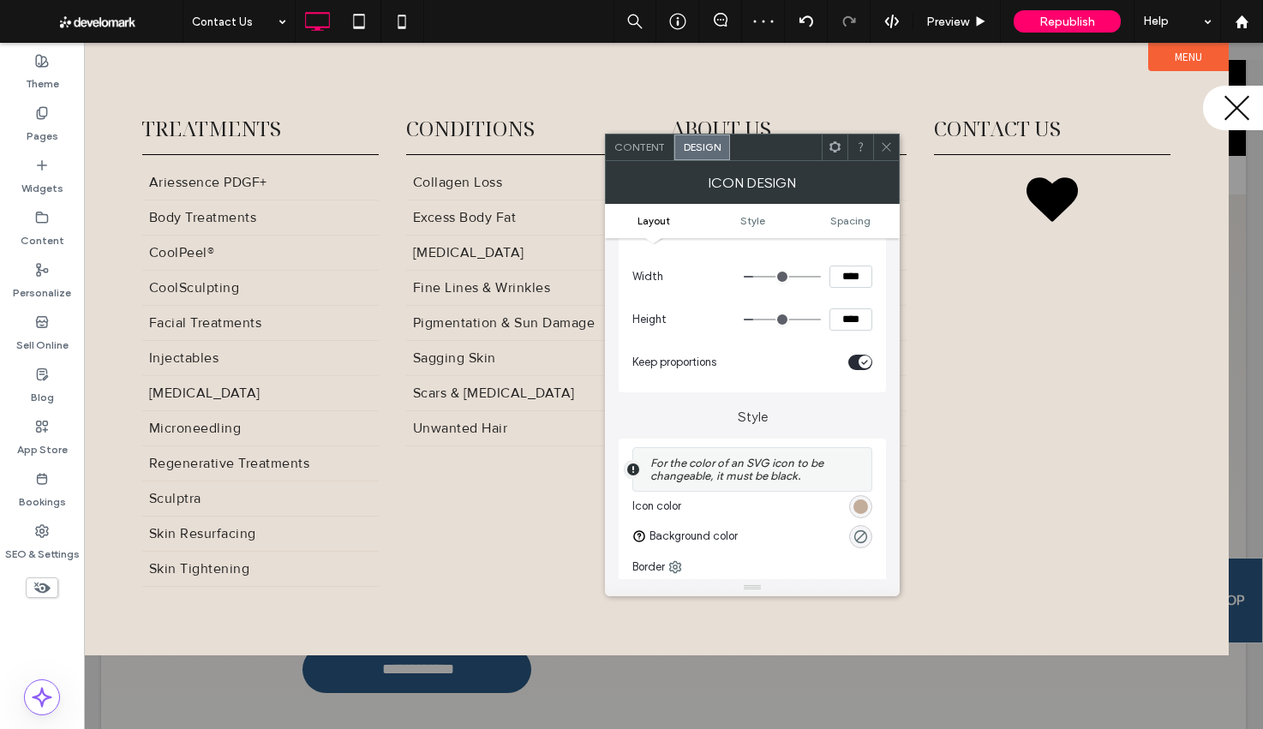
click at [864, 508] on div "rgb(194, 173, 155)" at bounding box center [860, 506] width 15 height 15
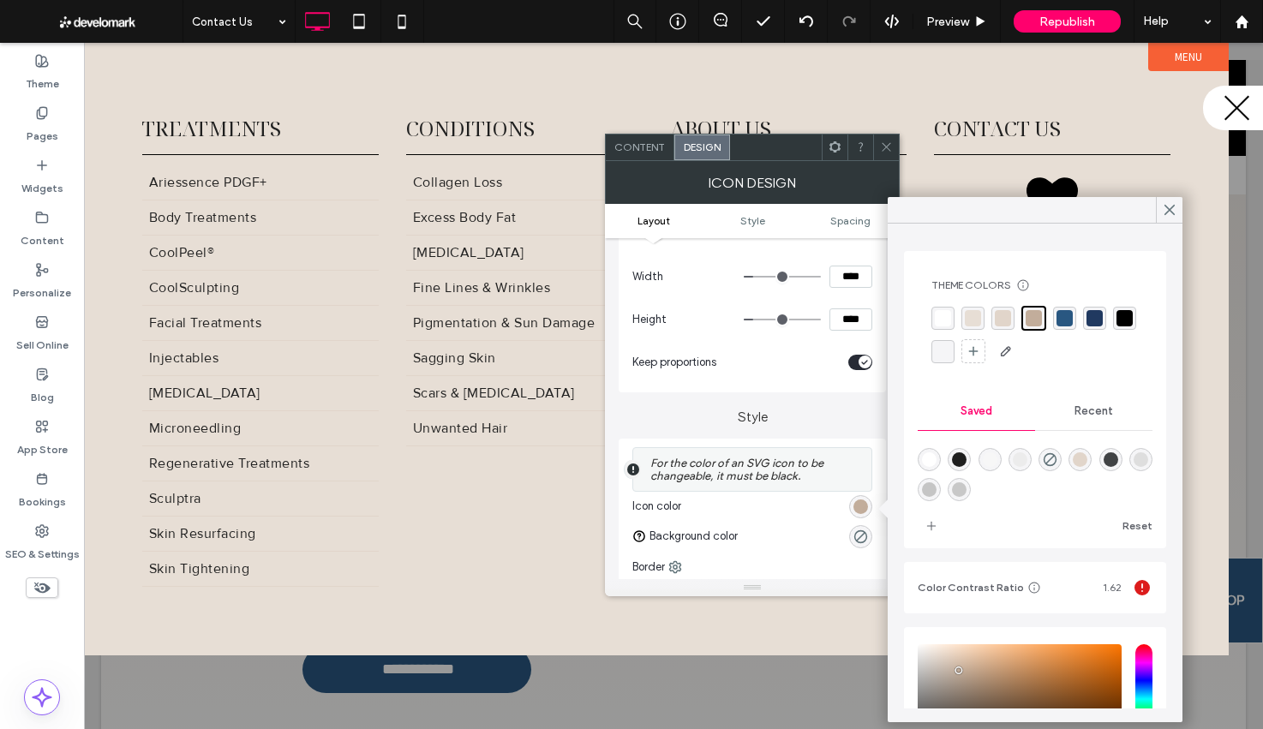
drag, startPoint x: 1073, startPoint y: 319, endPoint x: 948, endPoint y: 218, distance: 160.1
click at [1073, 319] on div "rgba(41, 87, 129, 1)" at bounding box center [1064, 318] width 23 height 23
click at [891, 150] on icon at bounding box center [886, 146] width 13 height 13
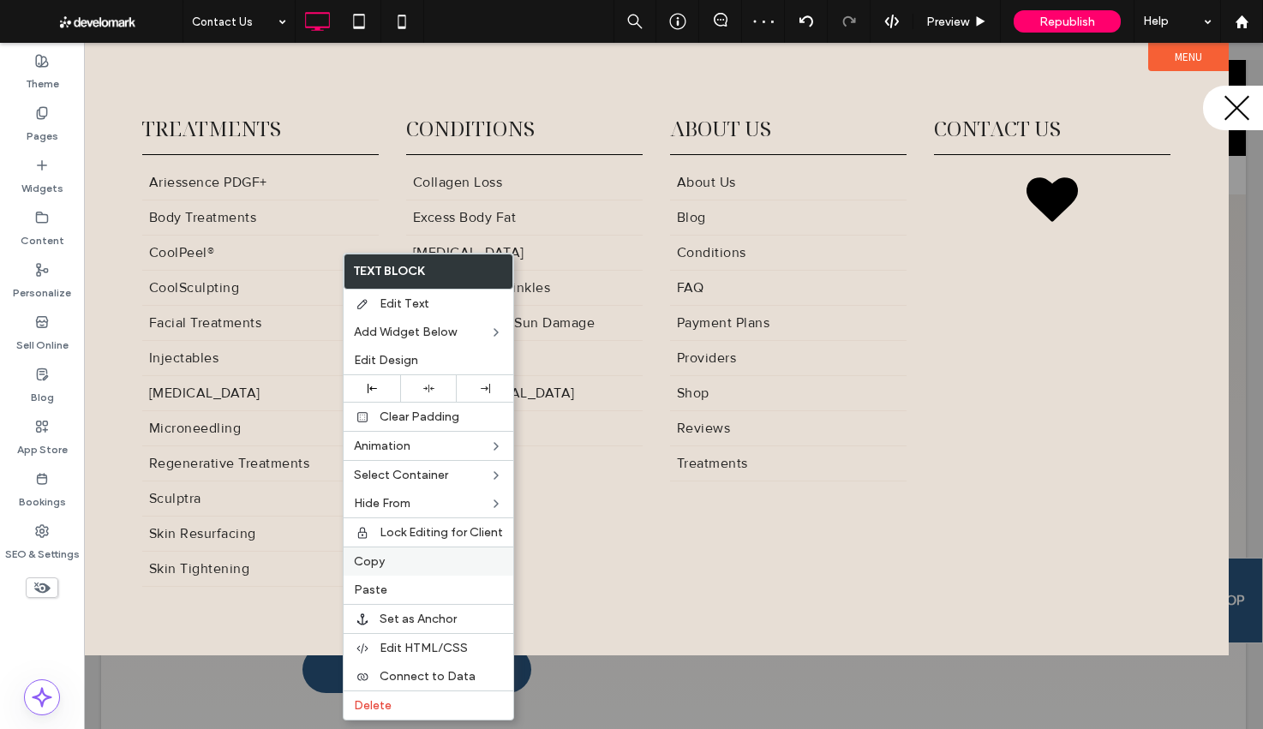
click at [436, 563] on label "Copy" at bounding box center [428, 561] width 149 height 15
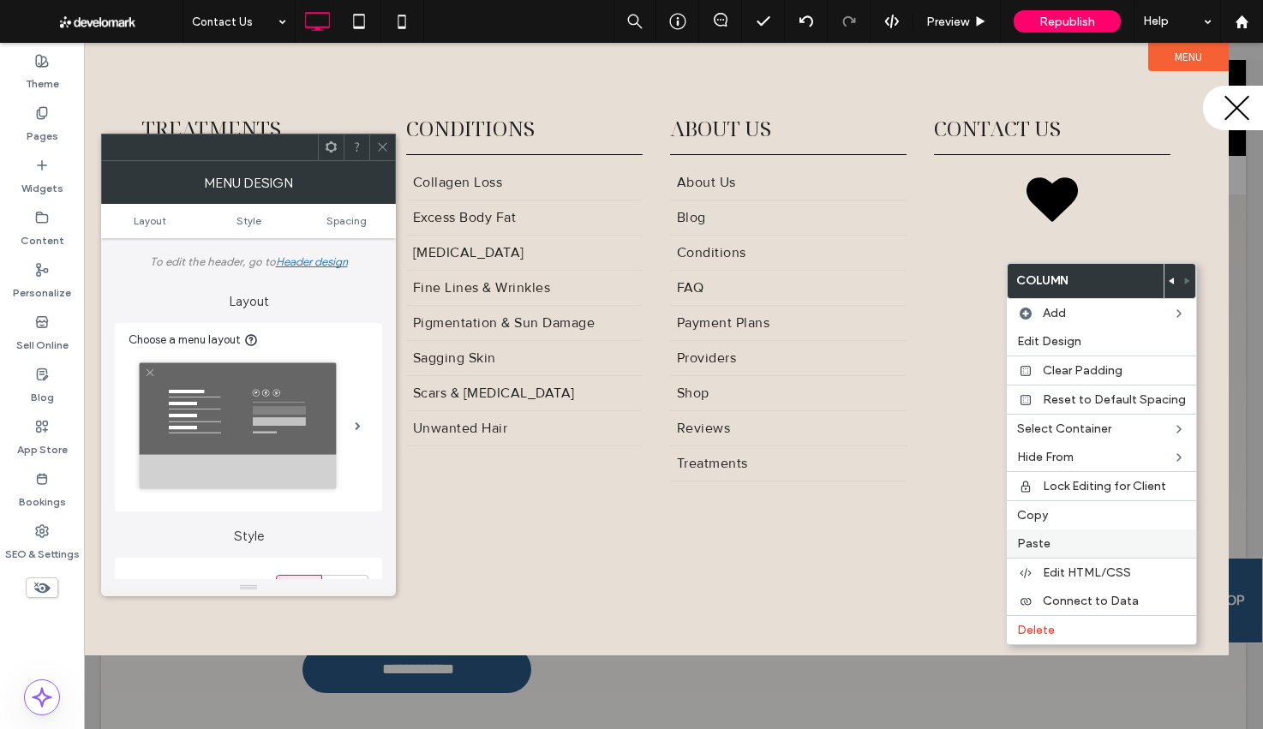
click at [1037, 539] on span "Paste" at bounding box center [1033, 543] width 33 height 15
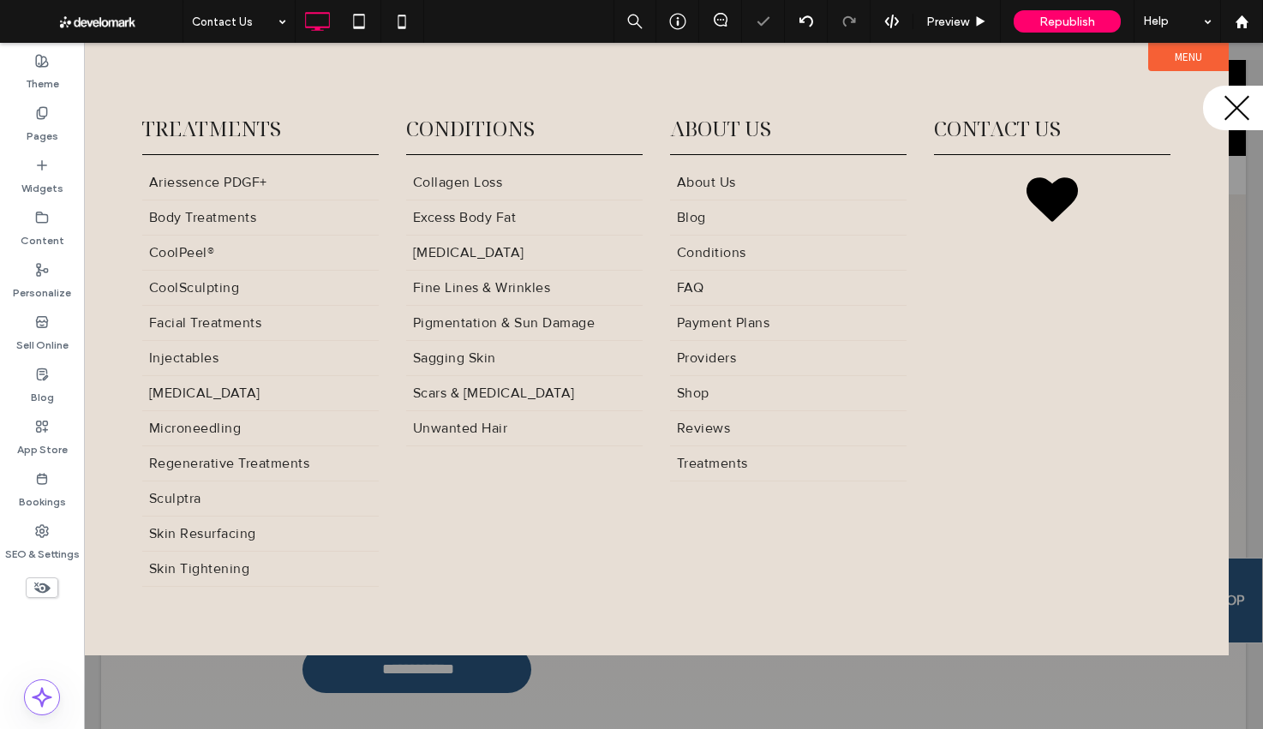
type input "**********"
type input "**"
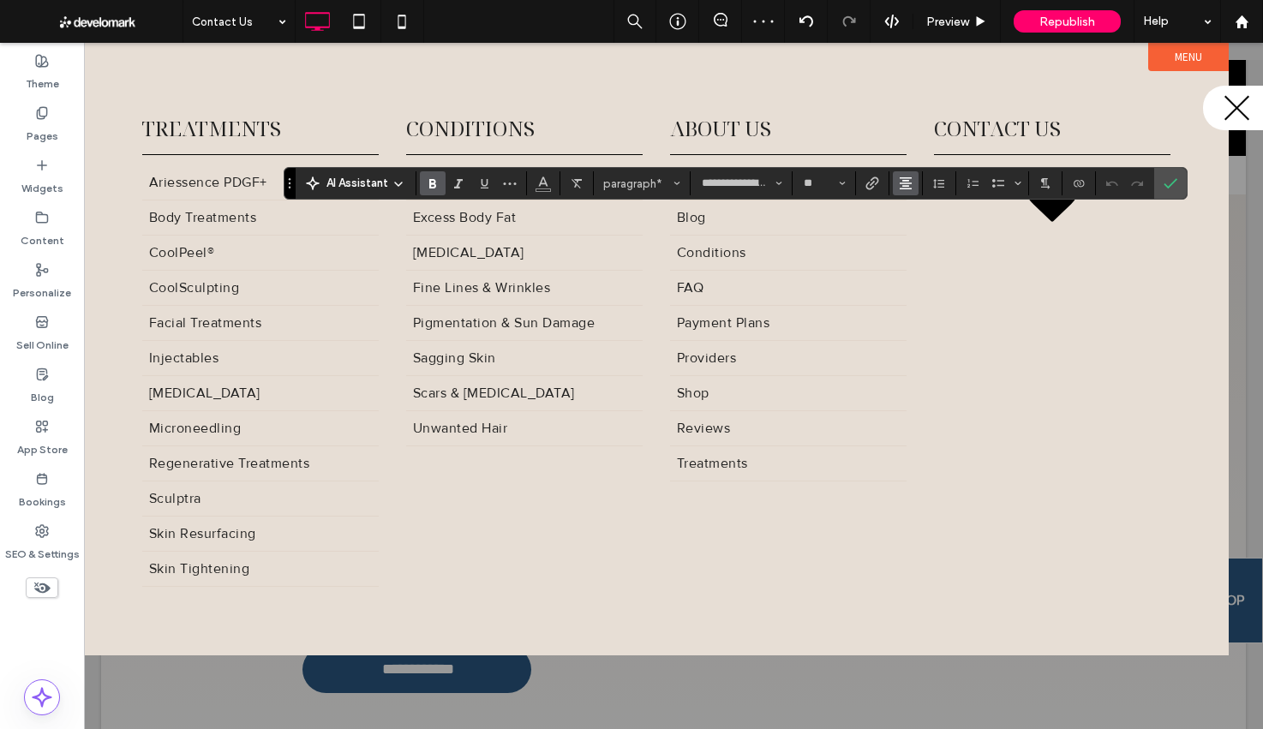
click at [917, 184] on button "Alignment" at bounding box center [906, 183] width 26 height 24
click at [944, 209] on label "ui.textEditor.alignment.left" at bounding box center [923, 211] width 60 height 25
click at [1177, 185] on label "Confirm" at bounding box center [1170, 183] width 26 height 31
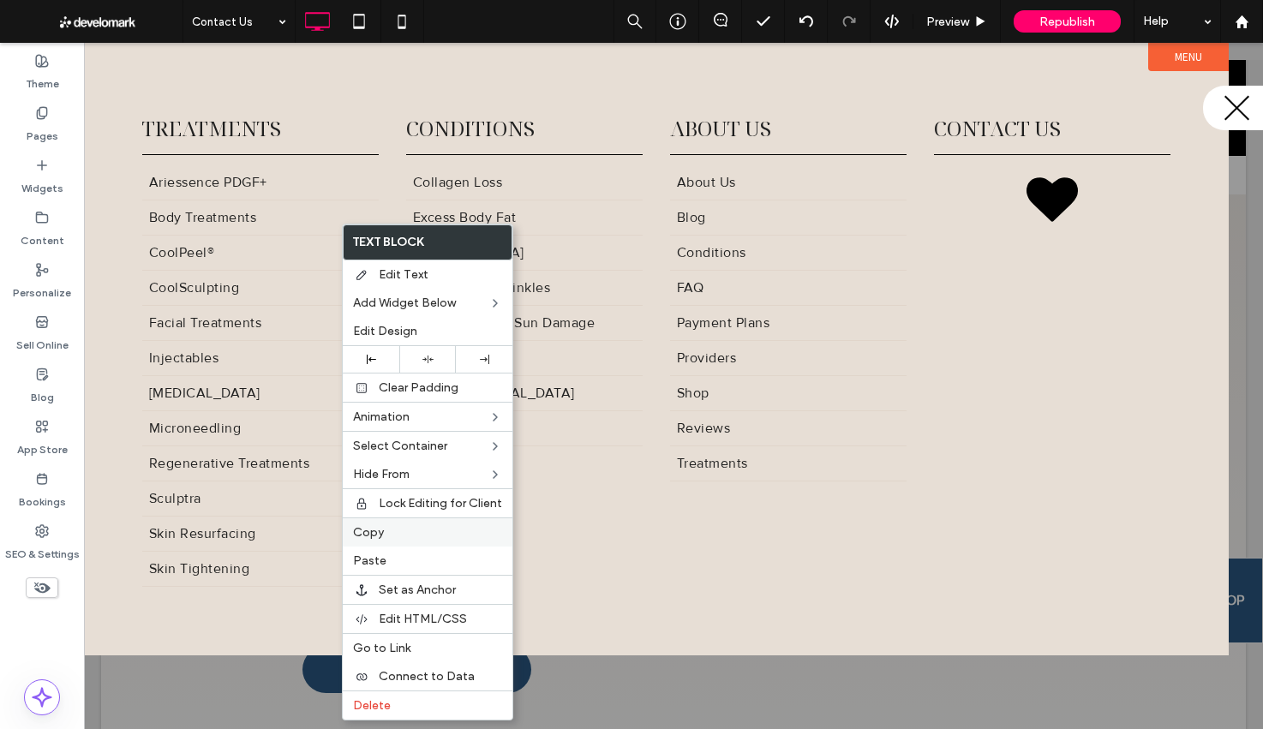
click at [386, 535] on label "Copy" at bounding box center [427, 532] width 149 height 15
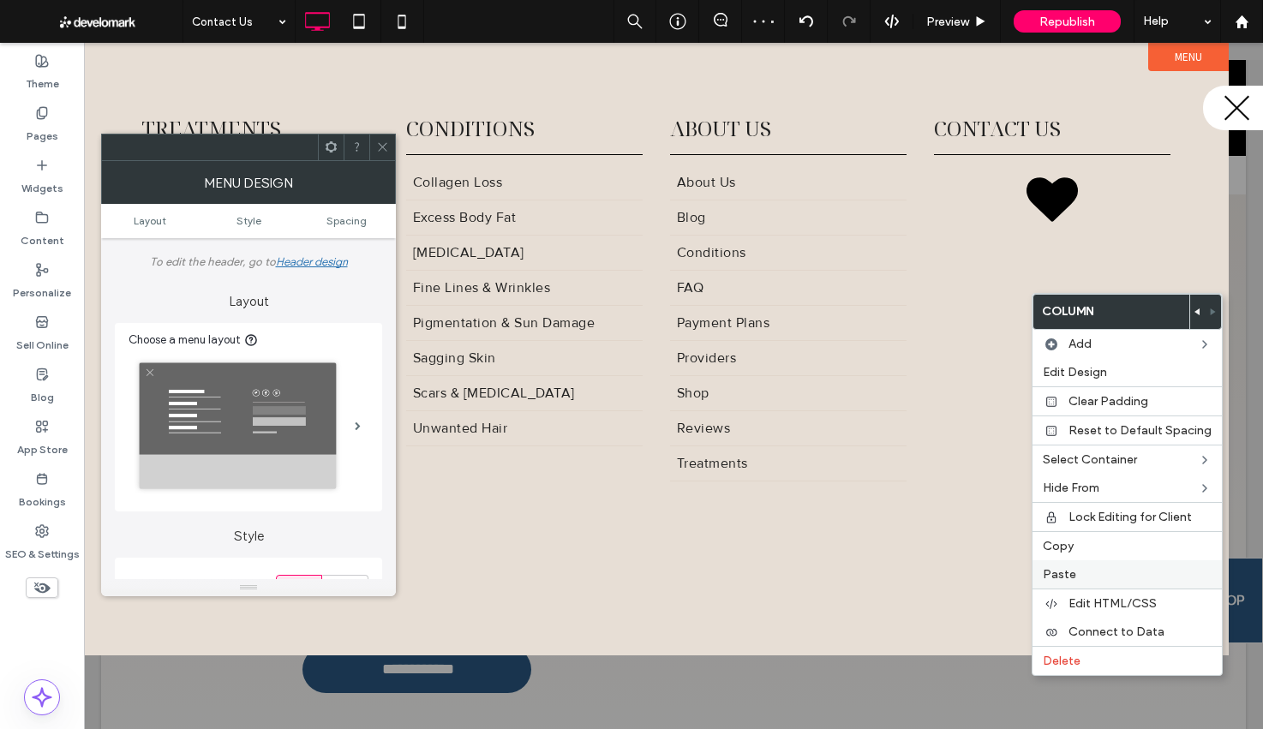
click at [1074, 568] on label "Paste" at bounding box center [1127, 574] width 169 height 15
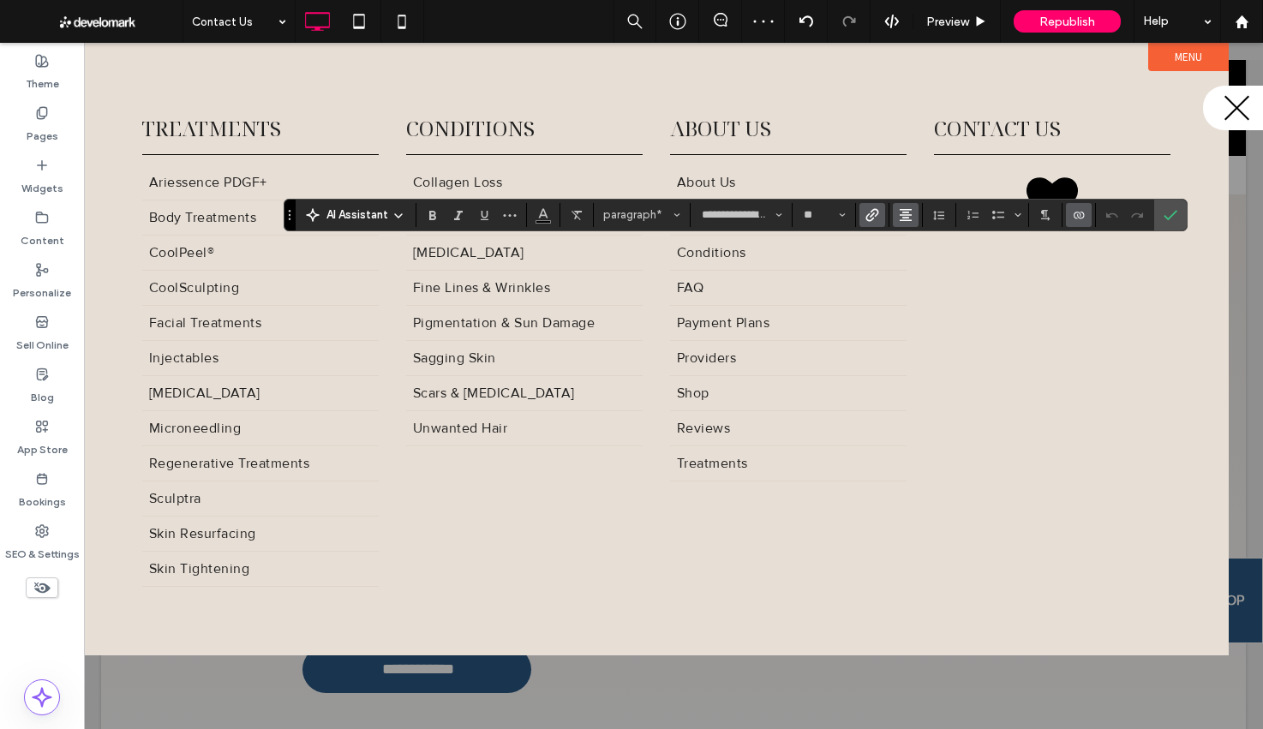
click at [894, 218] on button "Alignment" at bounding box center [906, 215] width 26 height 24
click at [924, 243] on div "ui.textEditor.alignment.left" at bounding box center [922, 243] width 22 height 14
click at [1176, 211] on icon "Confirm" at bounding box center [1170, 215] width 14 height 14
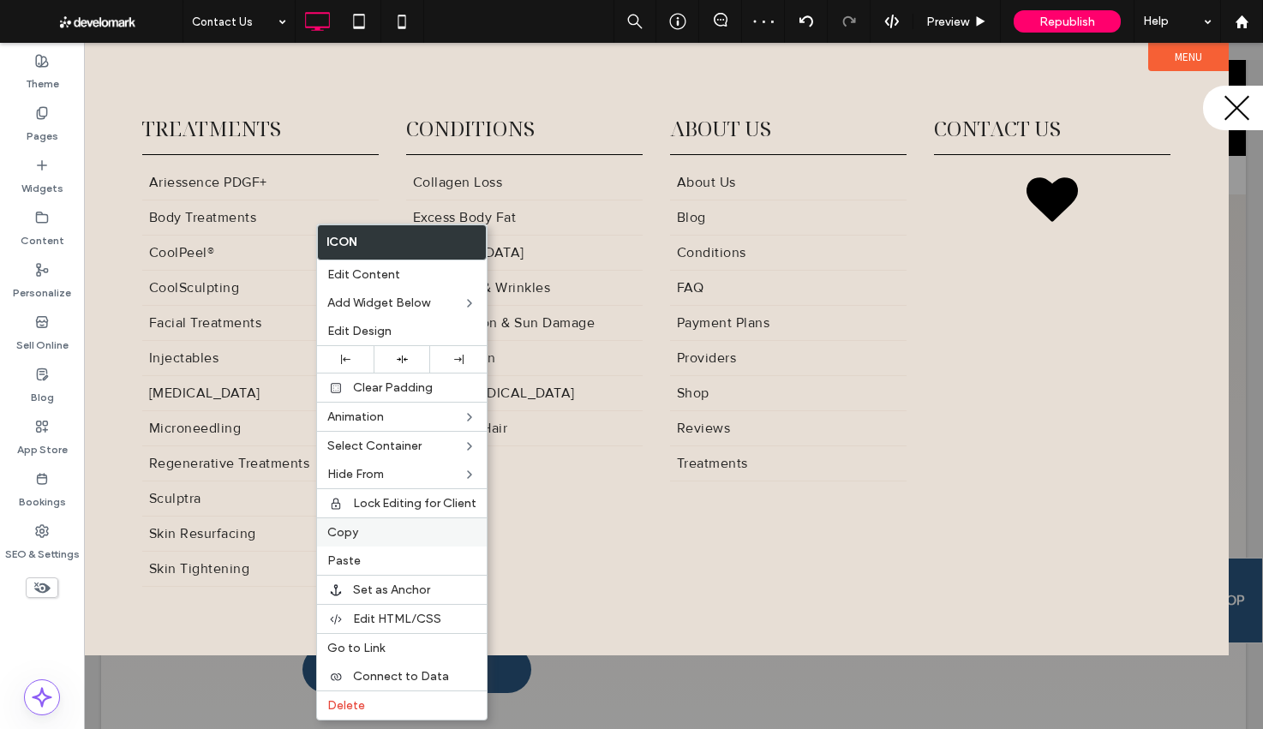
click at [358, 541] on div "Copy" at bounding box center [402, 531] width 170 height 29
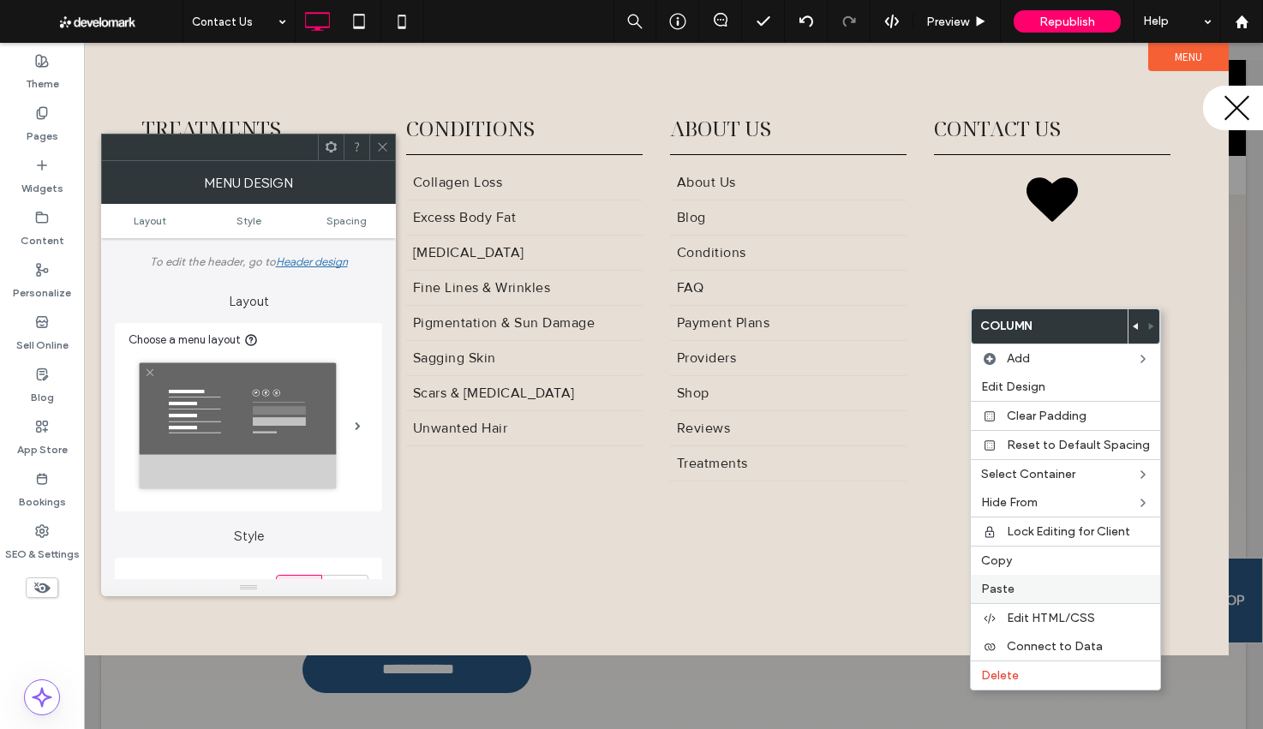
click at [997, 581] on div "Paste" at bounding box center [1065, 589] width 189 height 28
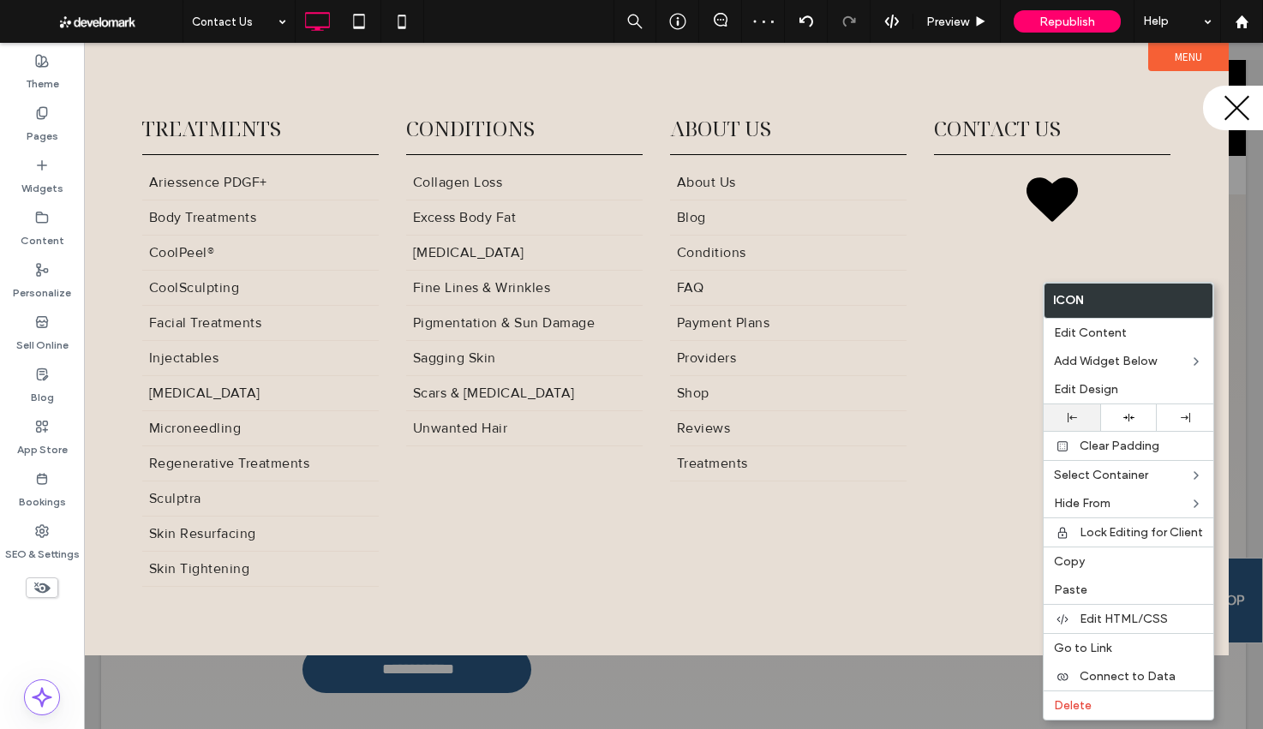
click at [1068, 422] on div at bounding box center [1071, 417] width 57 height 27
click at [1081, 395] on span "Edit Design" at bounding box center [1086, 389] width 64 height 15
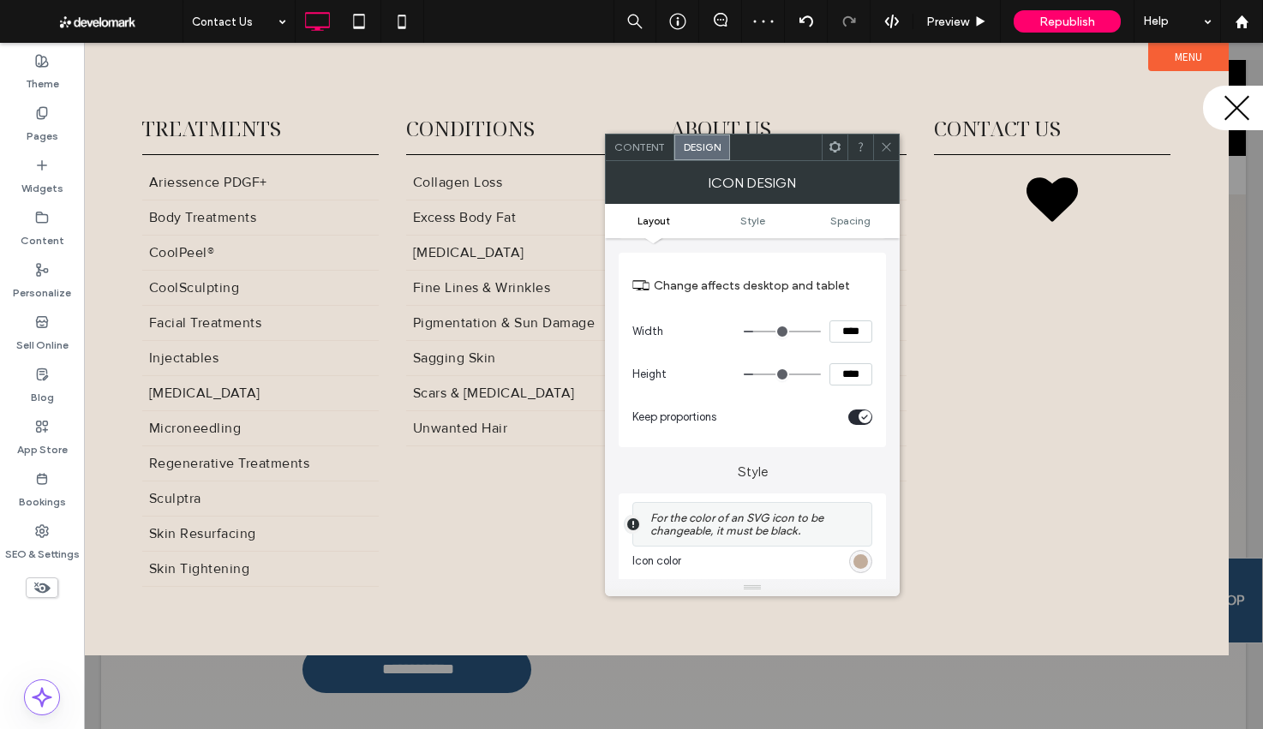
scroll to position [220, 0]
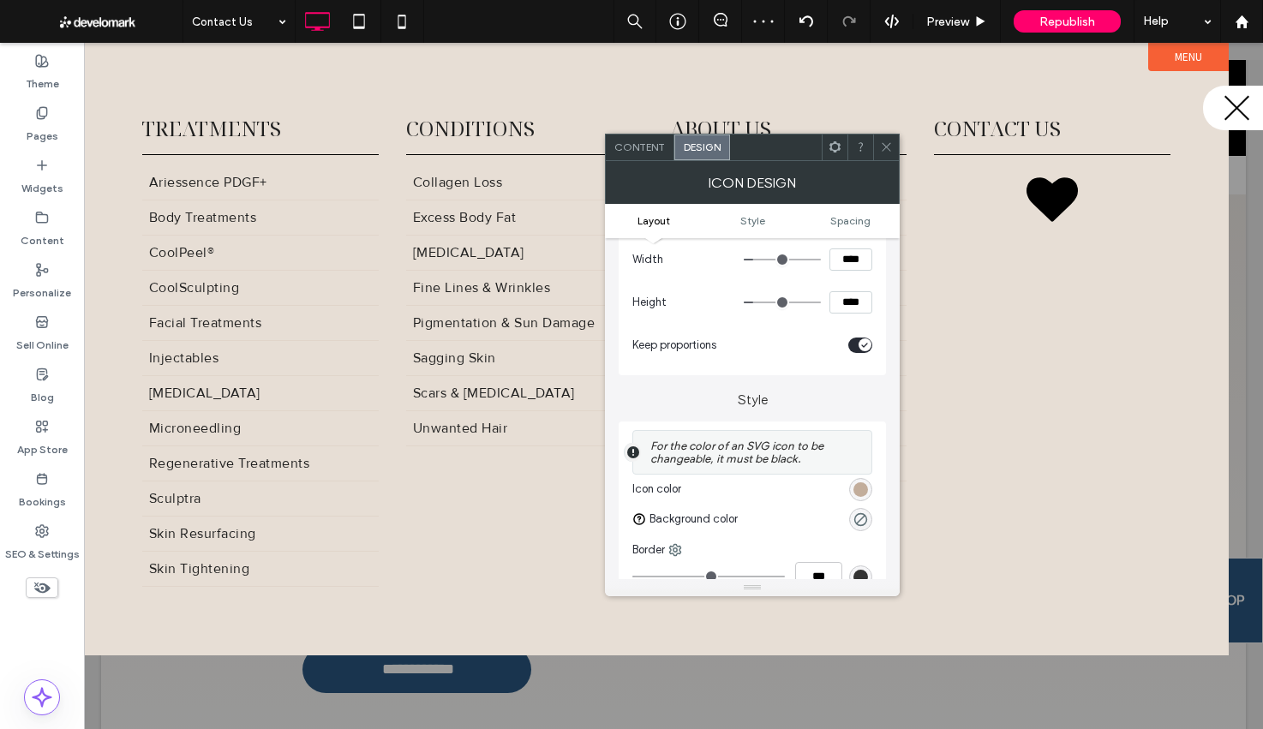
drag, startPoint x: 853, startPoint y: 492, endPoint x: 876, endPoint y: 410, distance: 84.6
click at [853, 492] on div "rgb(194, 173, 155)" at bounding box center [860, 489] width 15 height 15
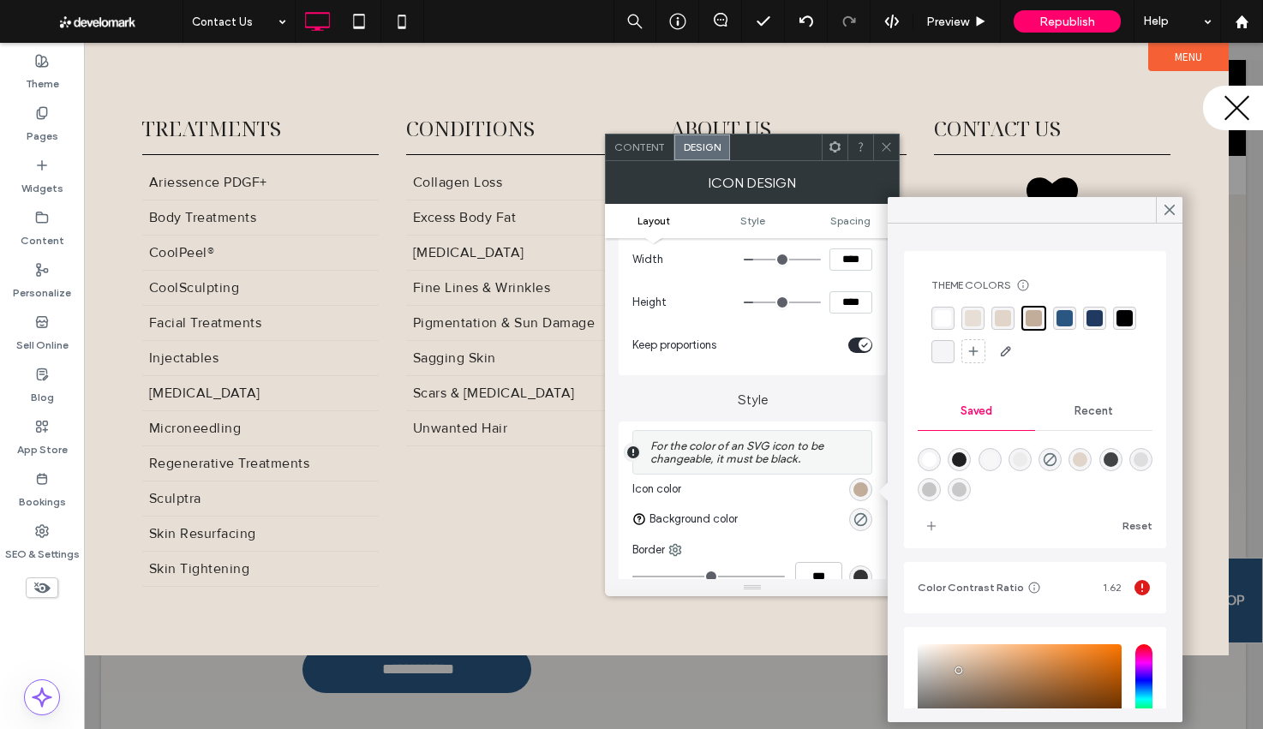
click at [1056, 317] on div "rgba(41, 87, 129, 1)" at bounding box center [1064, 318] width 16 height 16
click at [885, 144] on icon at bounding box center [886, 146] width 13 height 13
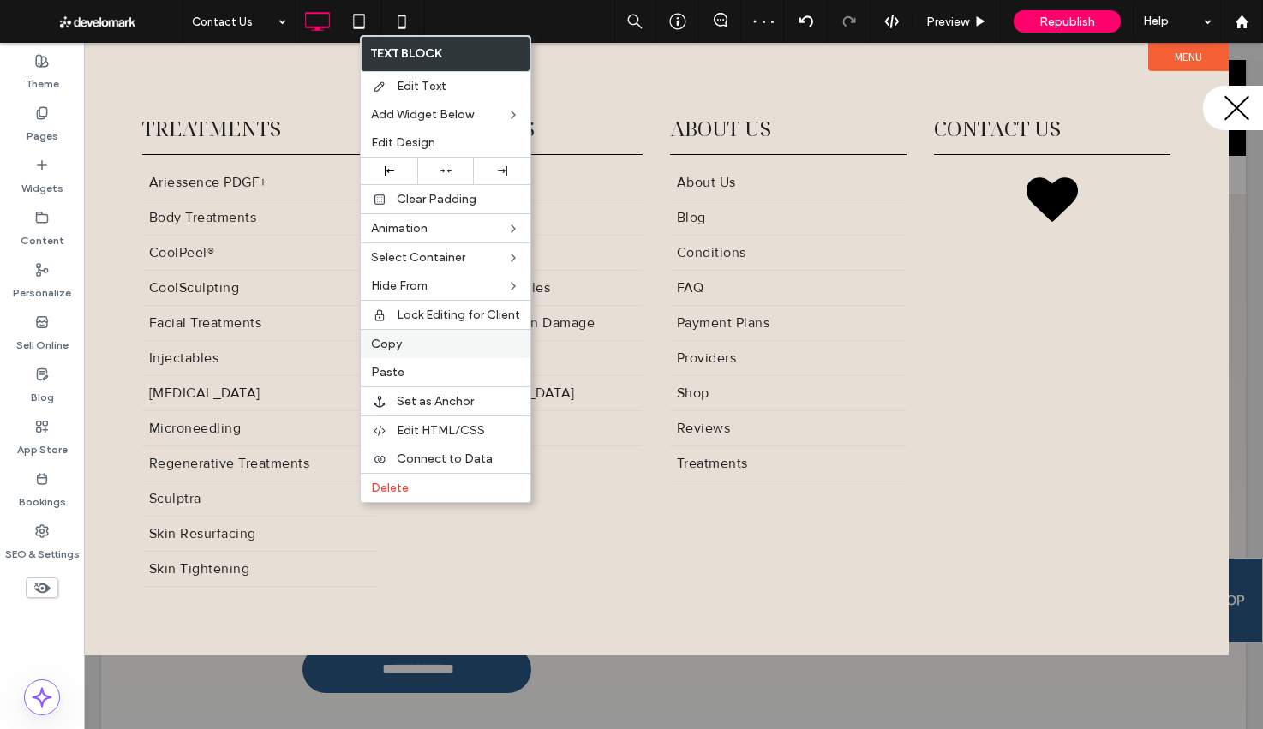
click at [408, 345] on label "Copy" at bounding box center [445, 344] width 149 height 15
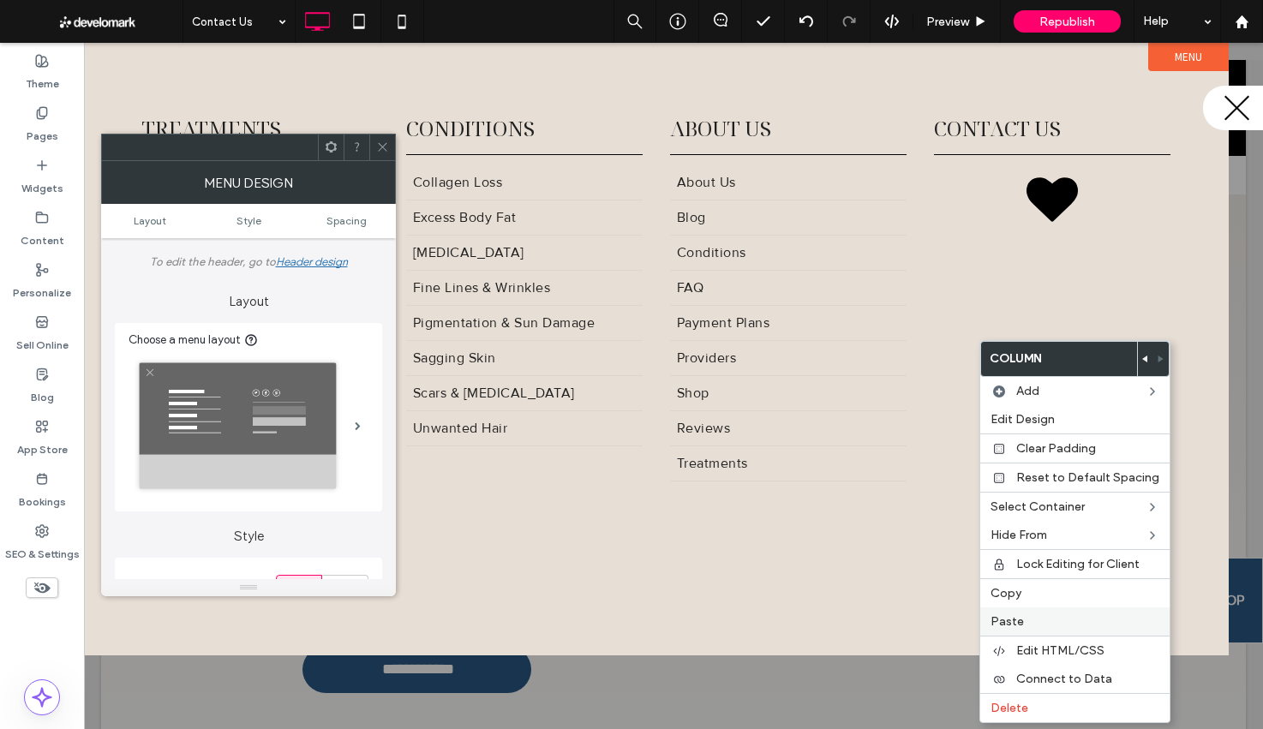
click at [1032, 618] on label "Paste" at bounding box center [1074, 621] width 169 height 15
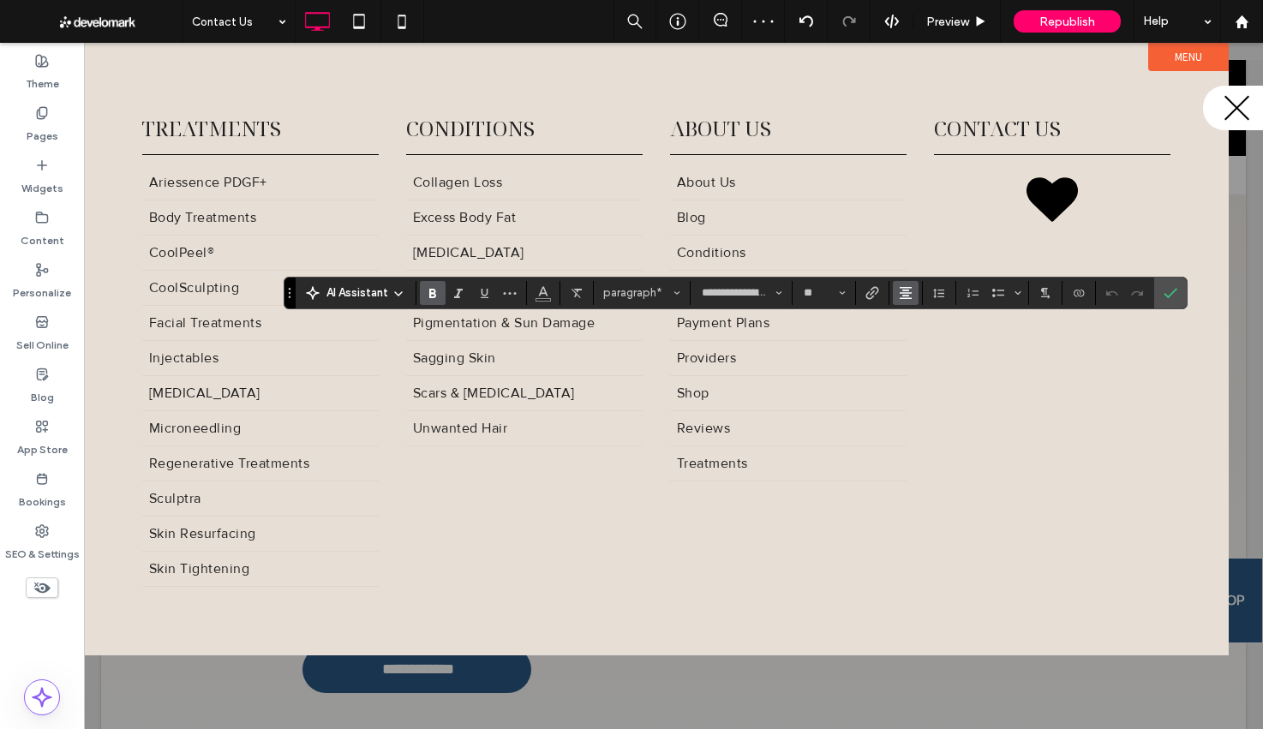
click at [910, 293] on use "Alignment" at bounding box center [905, 293] width 12 height 12
click at [923, 320] on use "ui.textEditor.alignment.left" at bounding box center [918, 320] width 12 height 12
click at [1174, 296] on icon "Confirm" at bounding box center [1170, 293] width 14 height 14
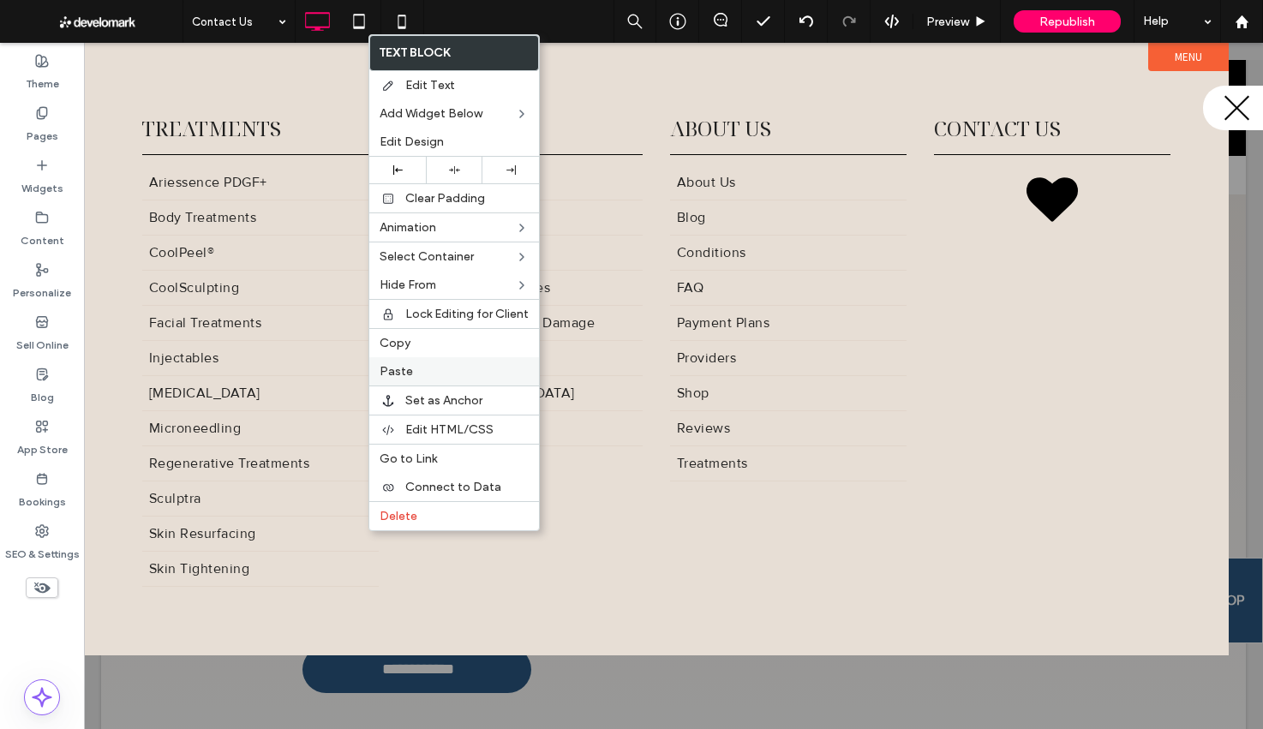
drag, startPoint x: 409, startPoint y: 340, endPoint x: 423, endPoint y: 357, distance: 22.5
click at [409, 340] on span "Copy" at bounding box center [394, 343] width 31 height 15
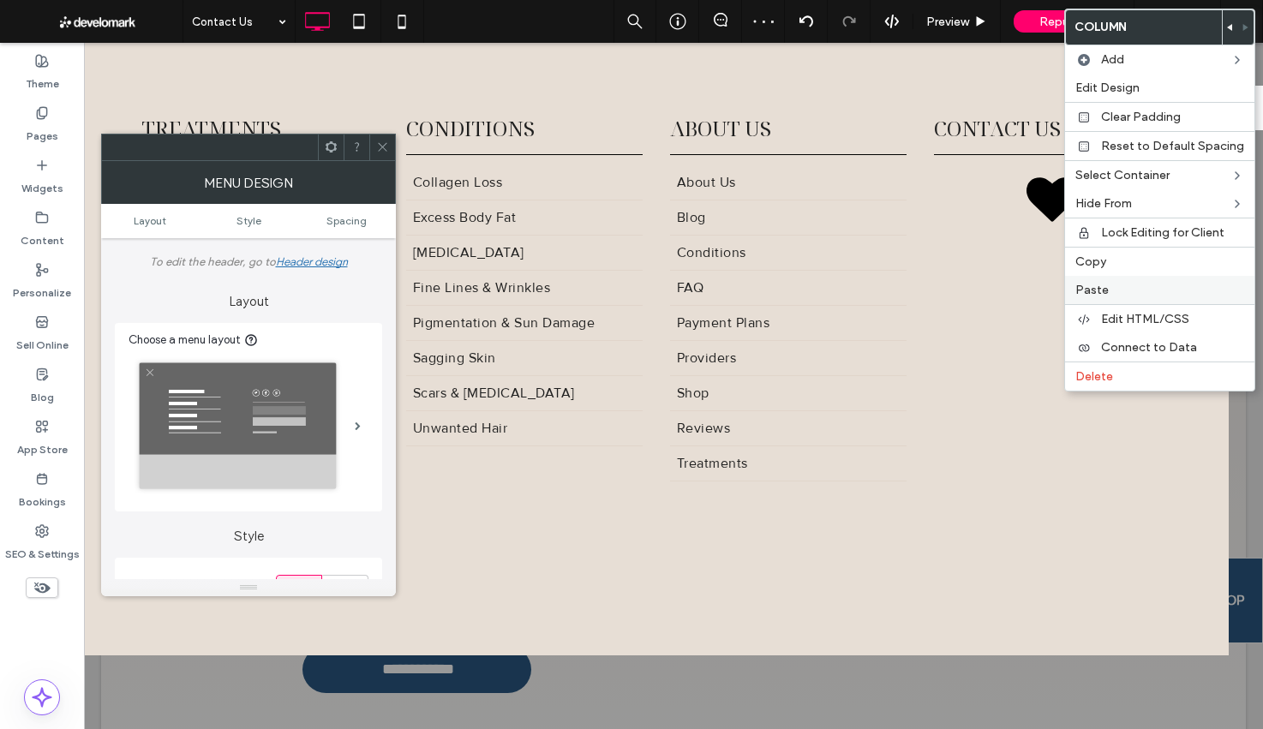
click at [1100, 286] on span "Paste" at bounding box center [1091, 290] width 33 height 15
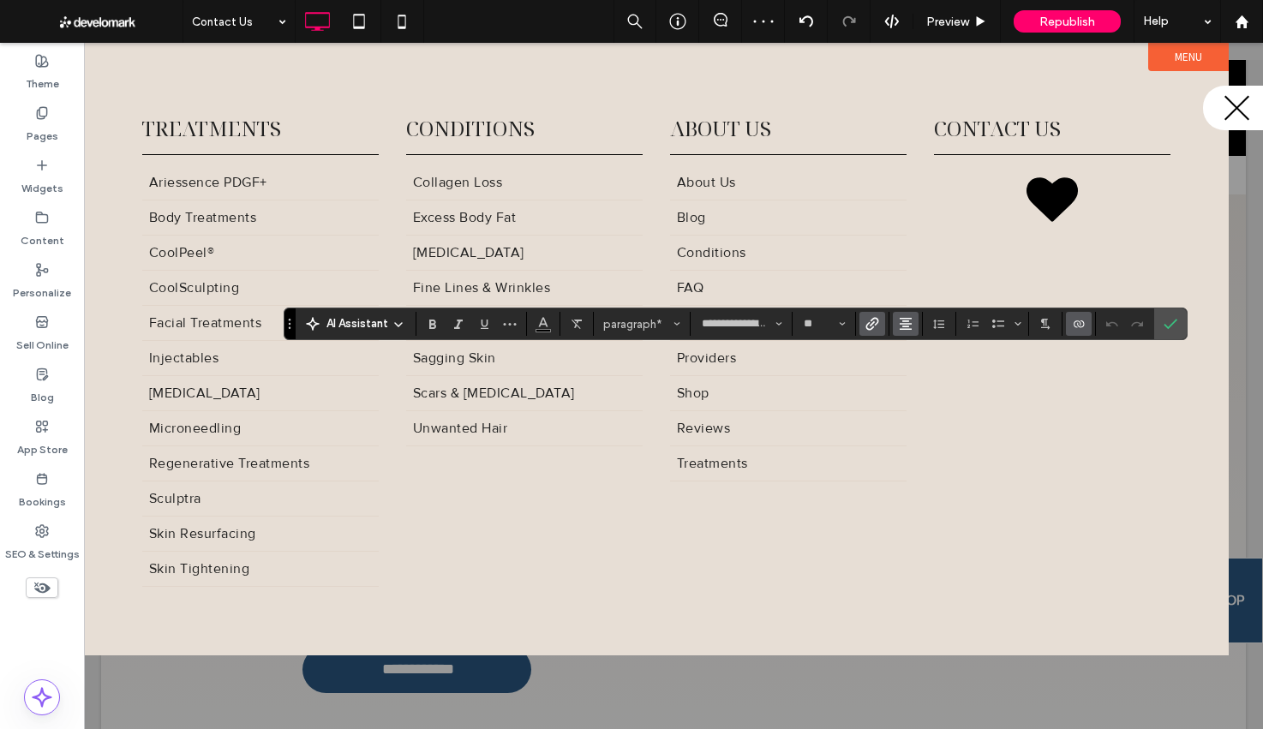
click at [899, 323] on icon "Alignment" at bounding box center [906, 324] width 14 height 14
click at [926, 353] on div "ui.textEditor.alignment.left" at bounding box center [922, 352] width 22 height 14
click at [1163, 327] on icon "Confirm" at bounding box center [1170, 324] width 14 height 14
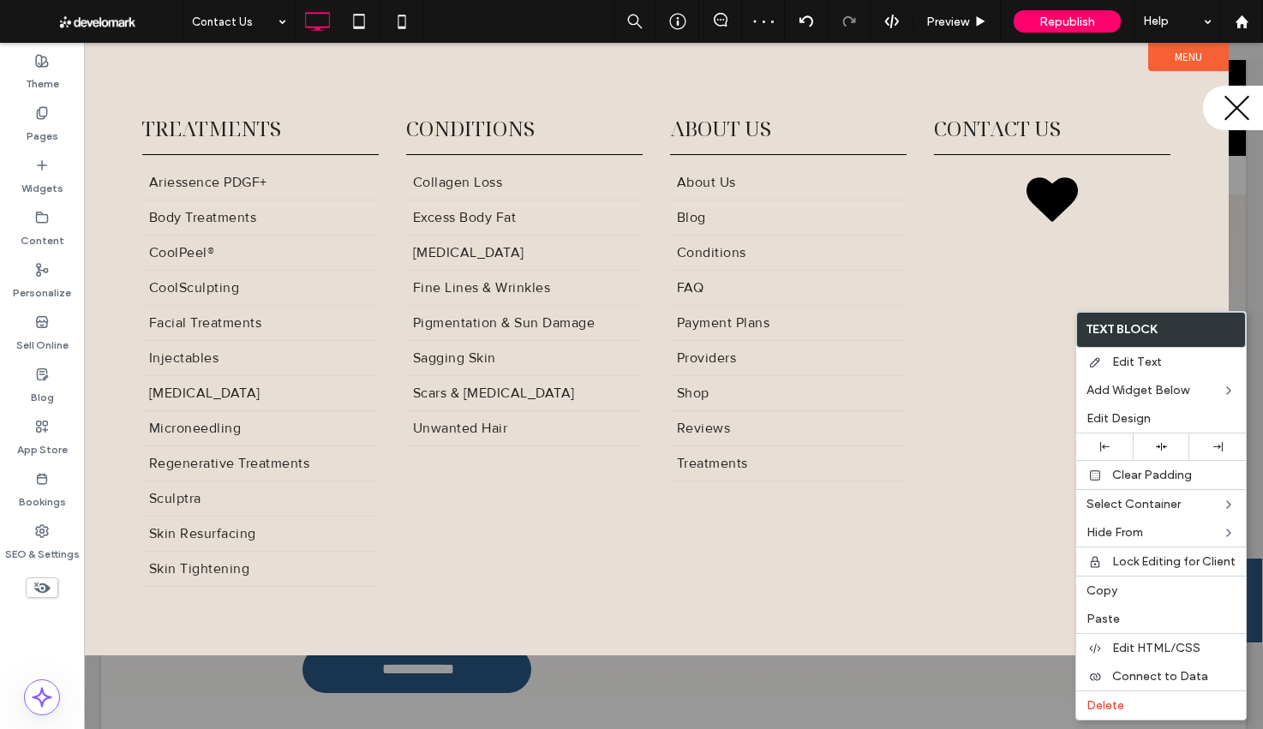
drag, startPoint x: 1111, startPoint y: 446, endPoint x: 911, endPoint y: 419, distance: 201.5
click at [1110, 446] on div at bounding box center [1103, 446] width 39 height 9
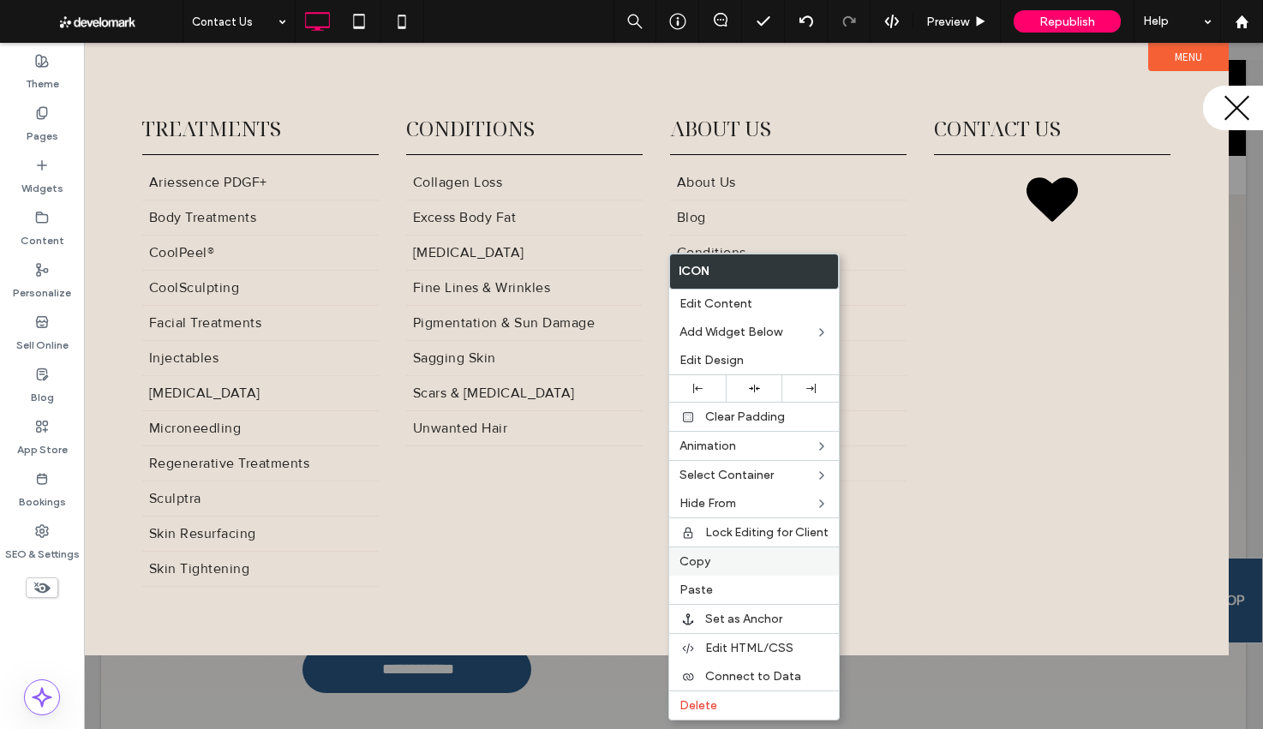
click at [725, 570] on div "Copy" at bounding box center [754, 561] width 170 height 29
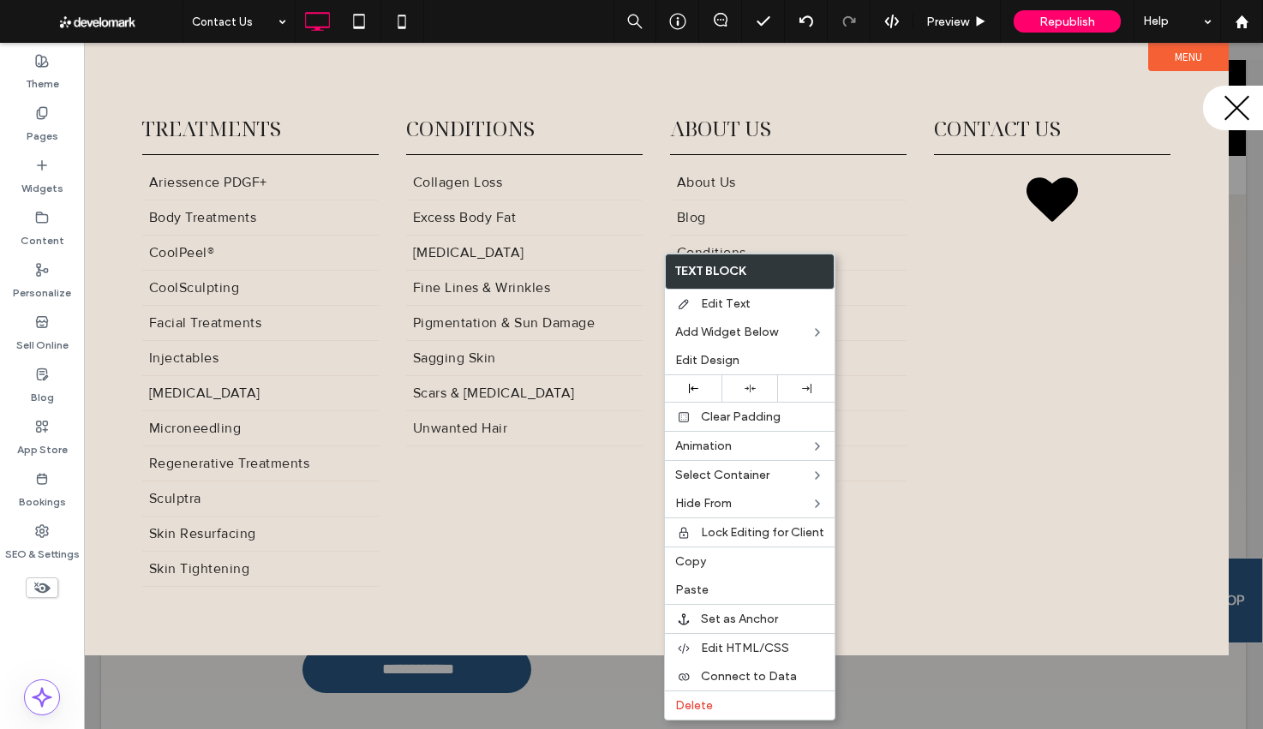
drag, startPoint x: 712, startPoint y: 563, endPoint x: 834, endPoint y: 443, distance: 171.4
click at [712, 563] on label "Copy" at bounding box center [749, 561] width 149 height 15
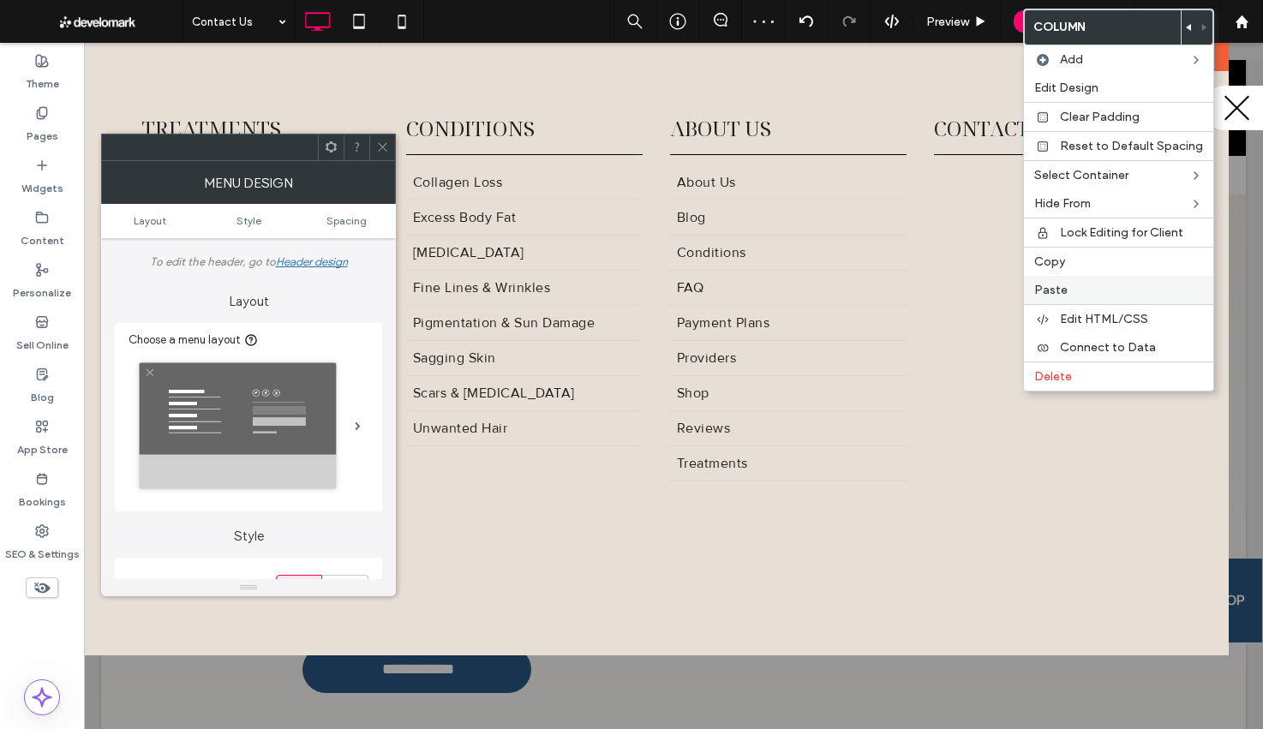
click at [1048, 300] on div "Paste" at bounding box center [1118, 290] width 189 height 28
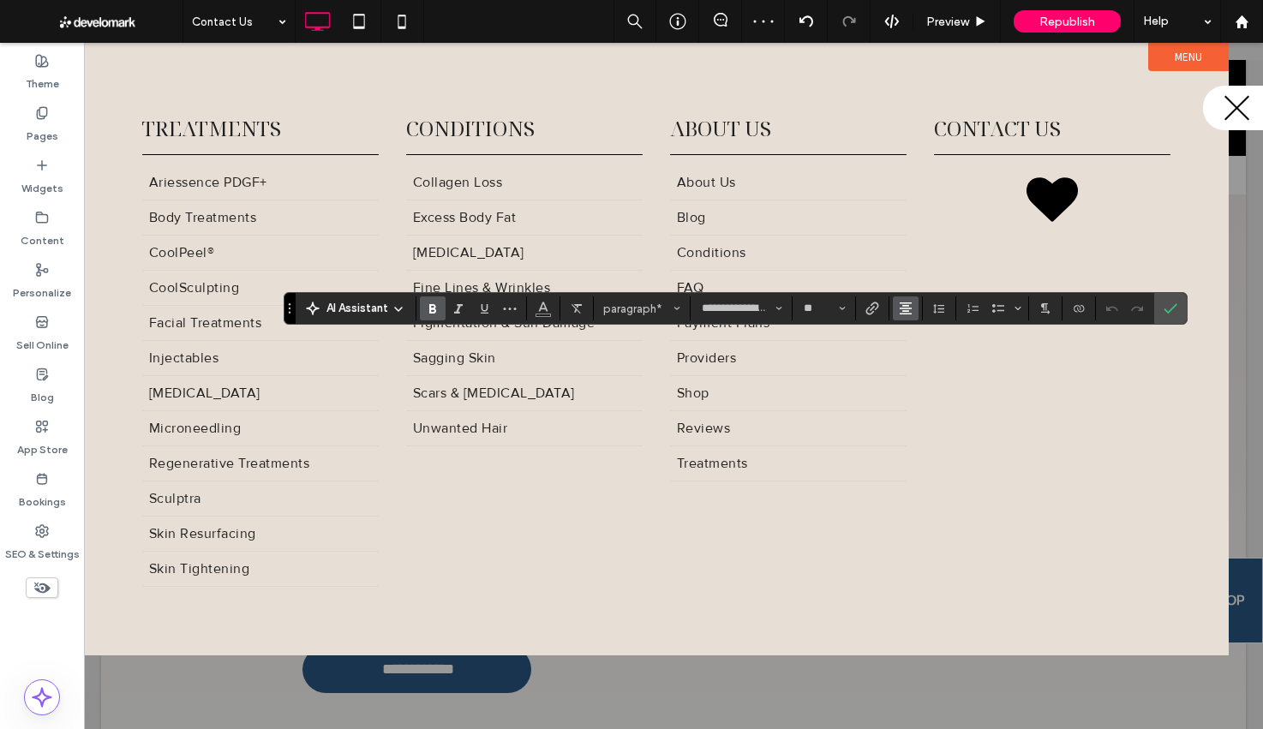
click at [909, 313] on icon "Alignment" at bounding box center [906, 309] width 14 height 14
drag, startPoint x: 928, startPoint y: 332, endPoint x: 947, endPoint y: 323, distance: 20.7
click at [928, 332] on div "ui.textEditor.alignment.left" at bounding box center [922, 337] width 22 height 14
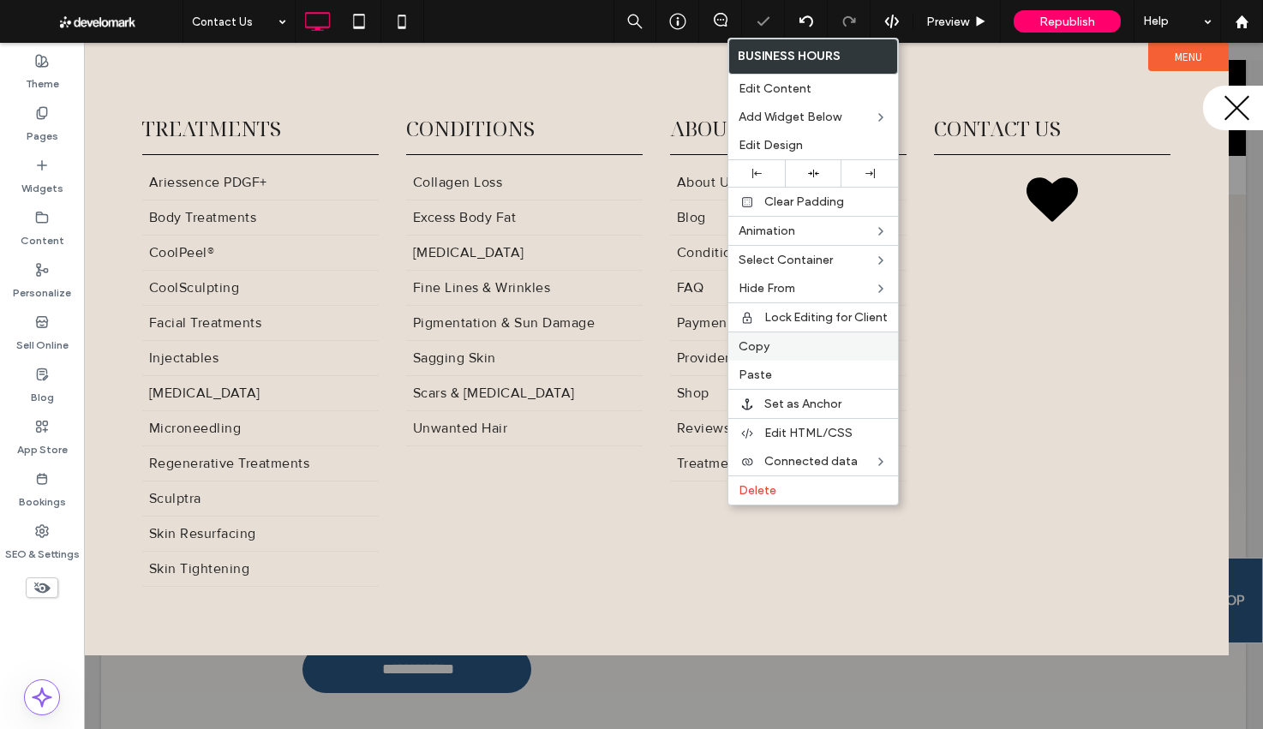
click at [783, 354] on div "Copy" at bounding box center [813, 346] width 170 height 29
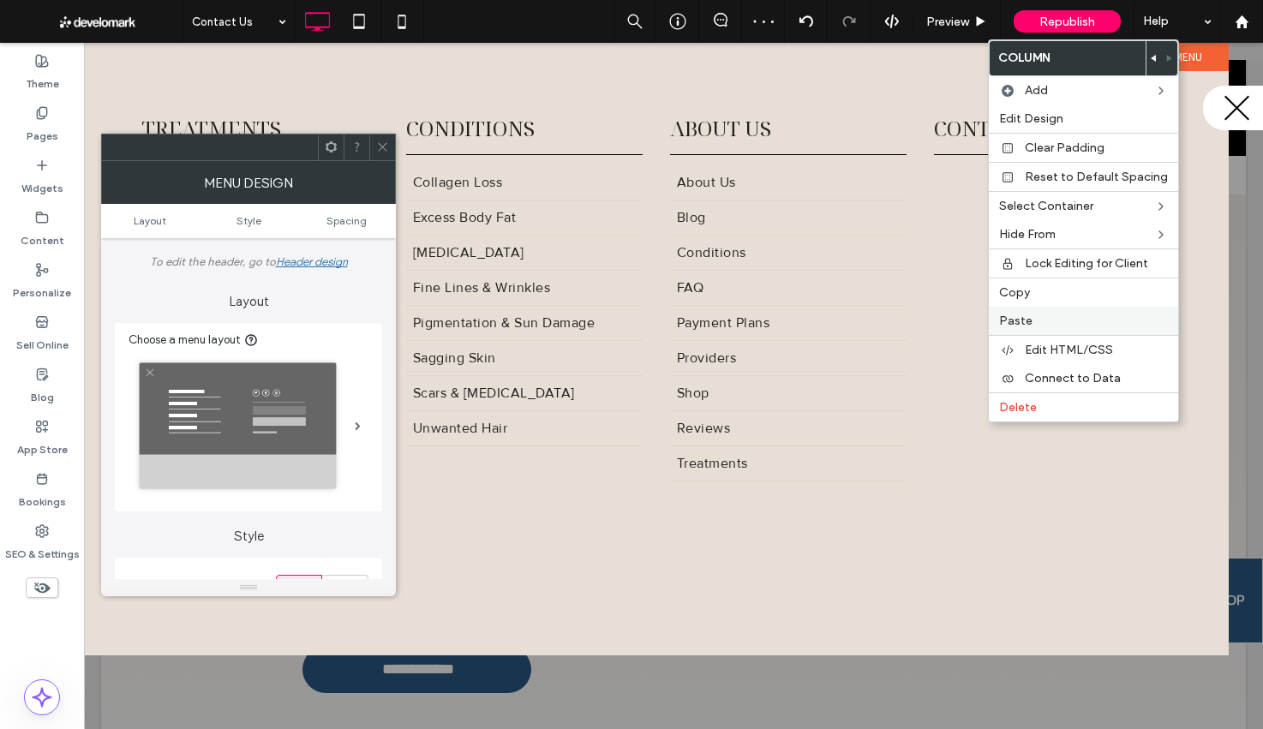
click at [1068, 328] on div "Paste" at bounding box center [1083, 321] width 189 height 28
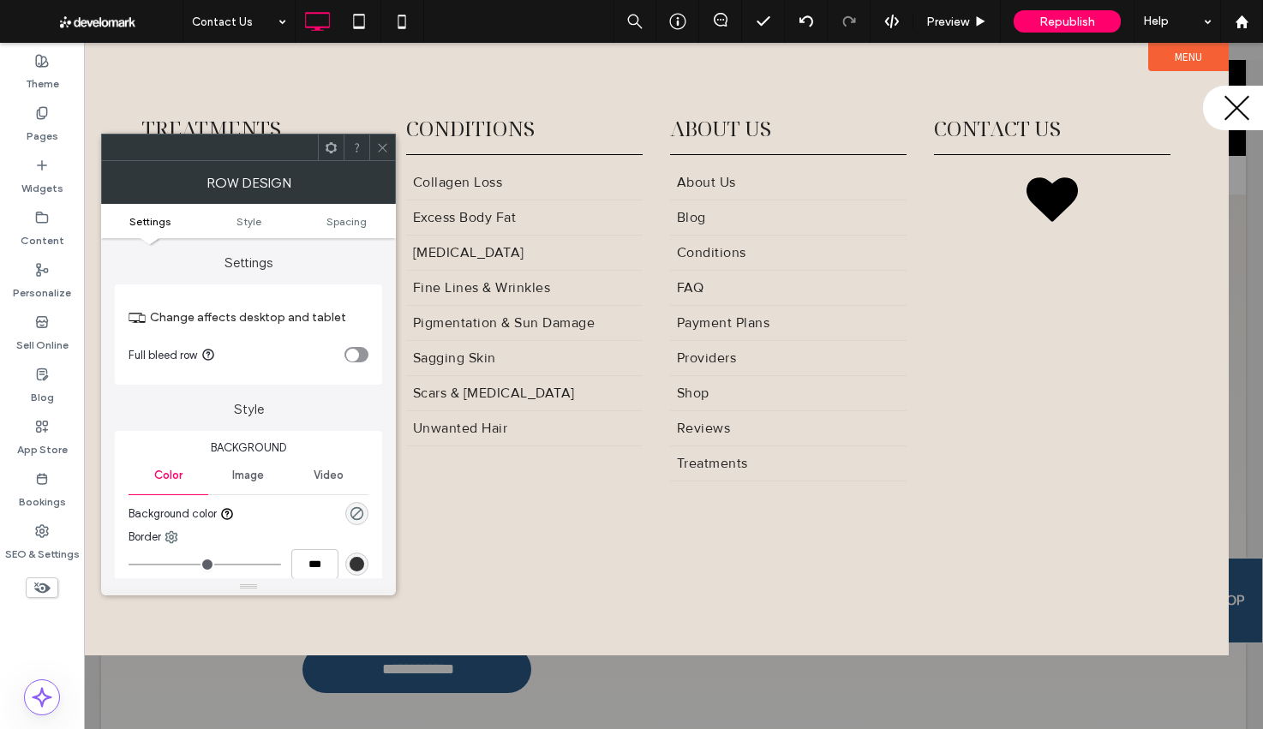
click at [257, 487] on div "Image" at bounding box center [248, 476] width 80 height 38
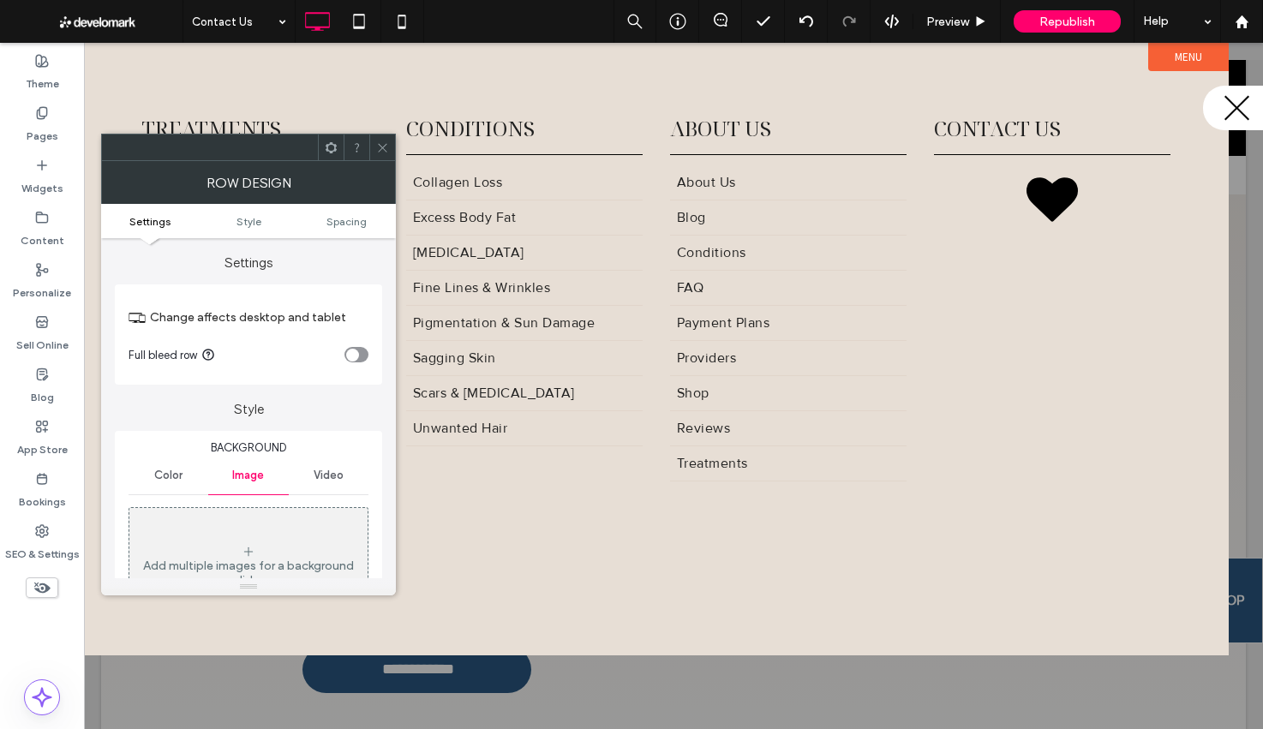
click at [258, 546] on div "Add multiple images for a background slider" at bounding box center [248, 566] width 238 height 113
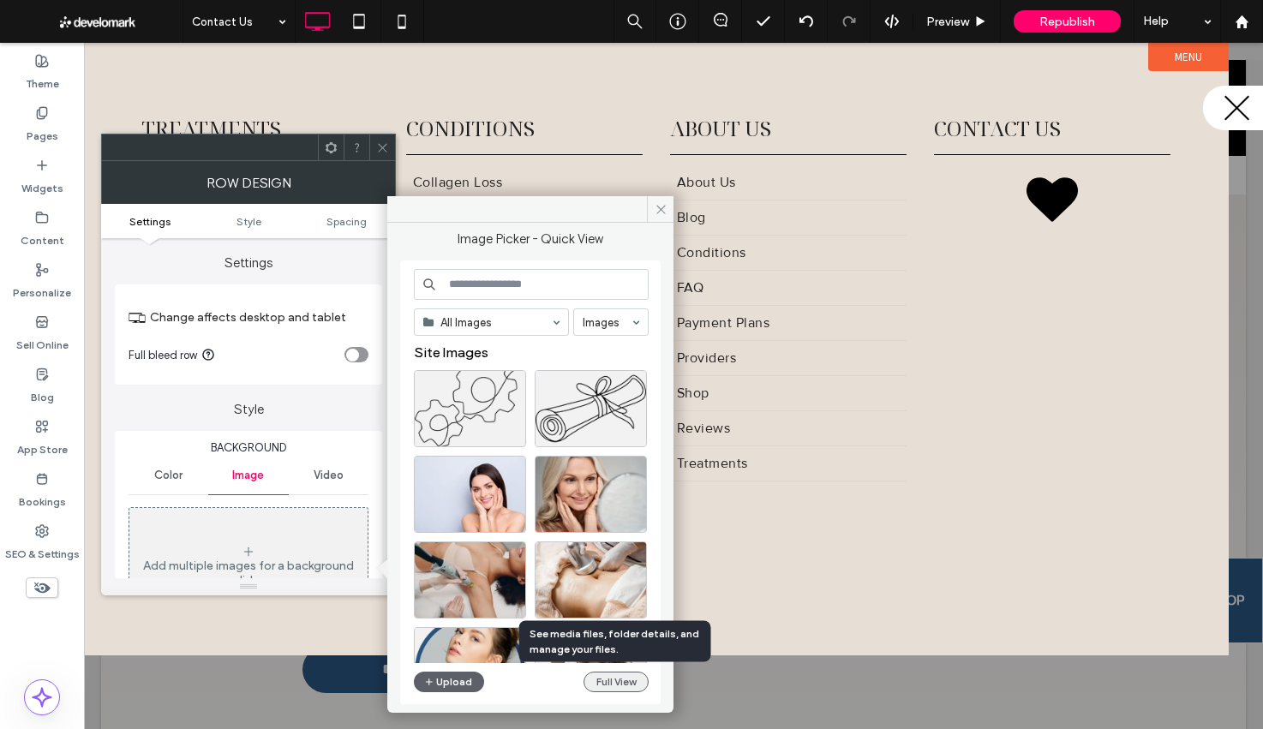
click at [609, 681] on button "Full View" at bounding box center [615, 682] width 65 height 21
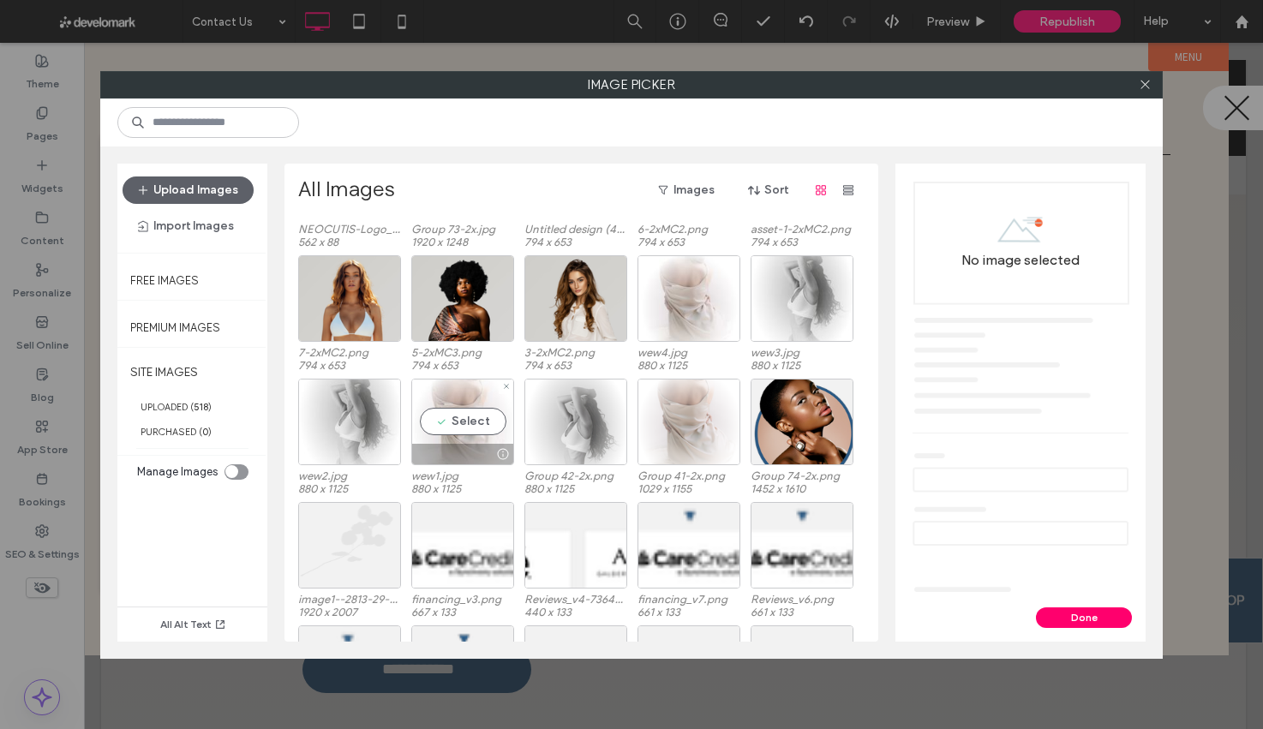
scroll to position [10608, 0]
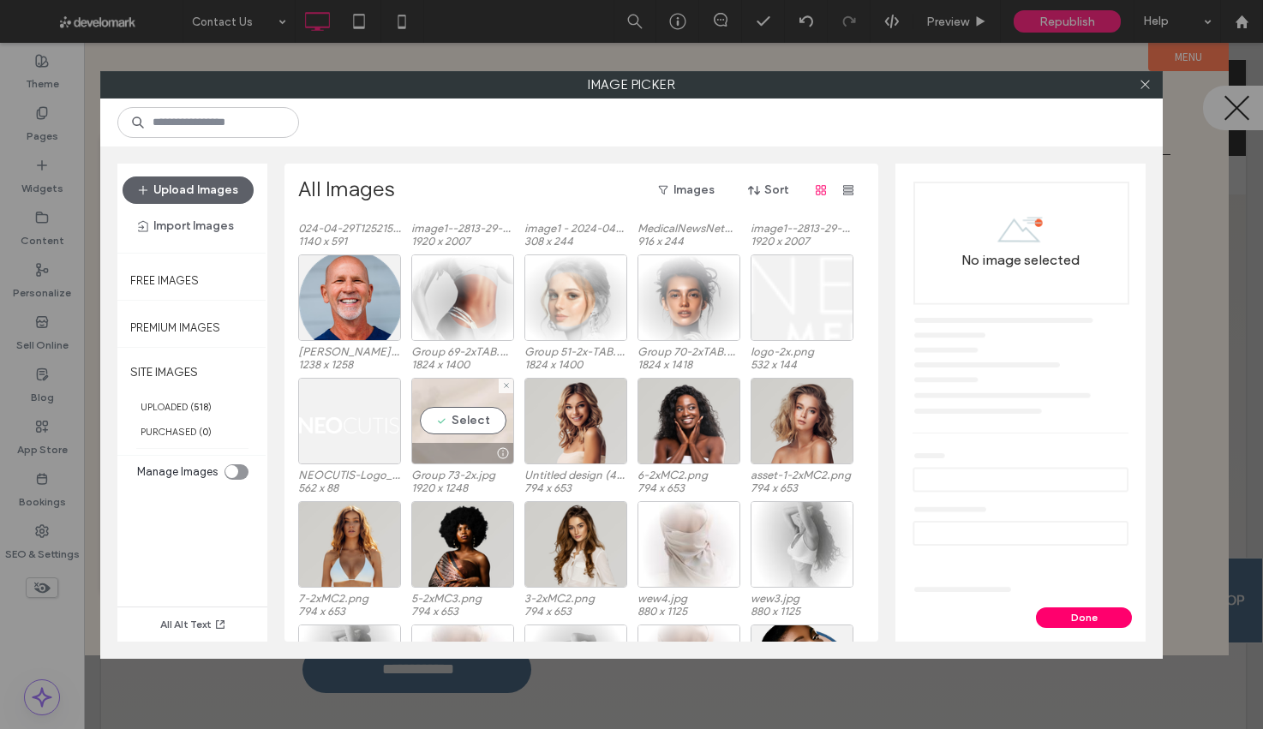
click at [469, 409] on div "Select" at bounding box center [462, 421] width 103 height 87
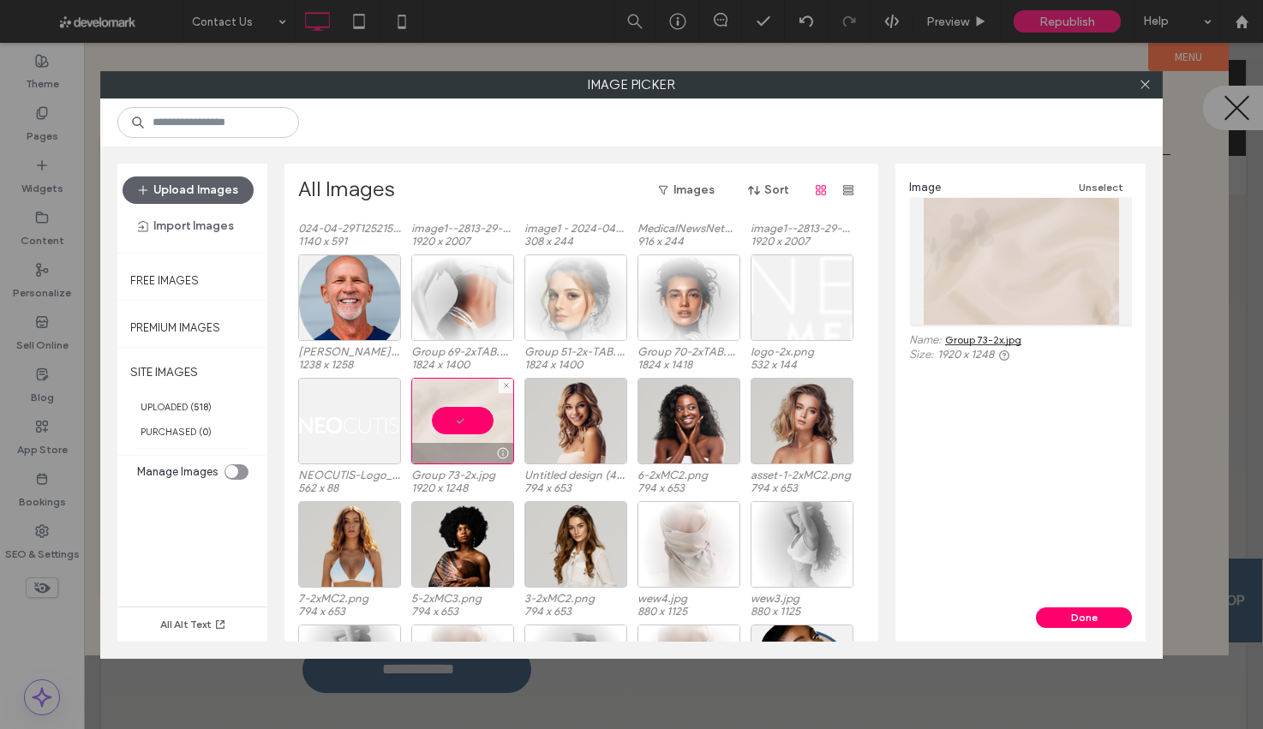
click at [469, 409] on div at bounding box center [462, 421] width 103 height 87
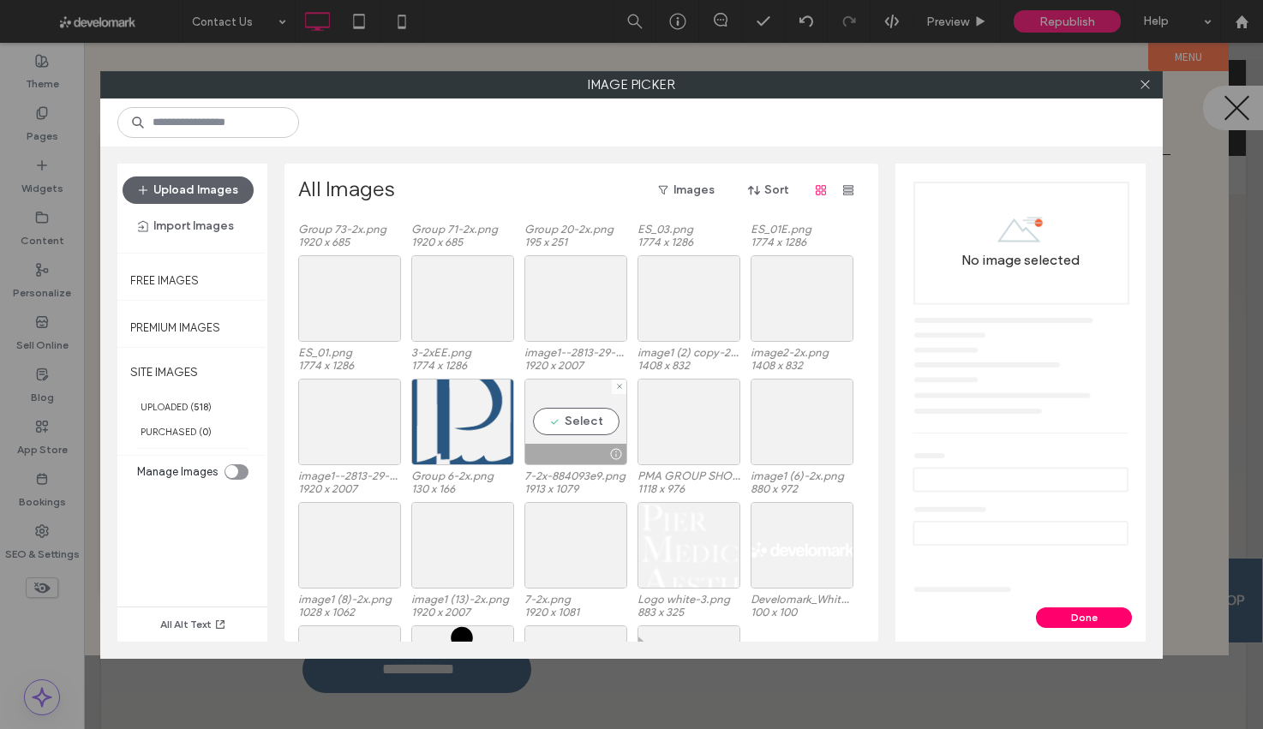
scroll to position [11863, 0]
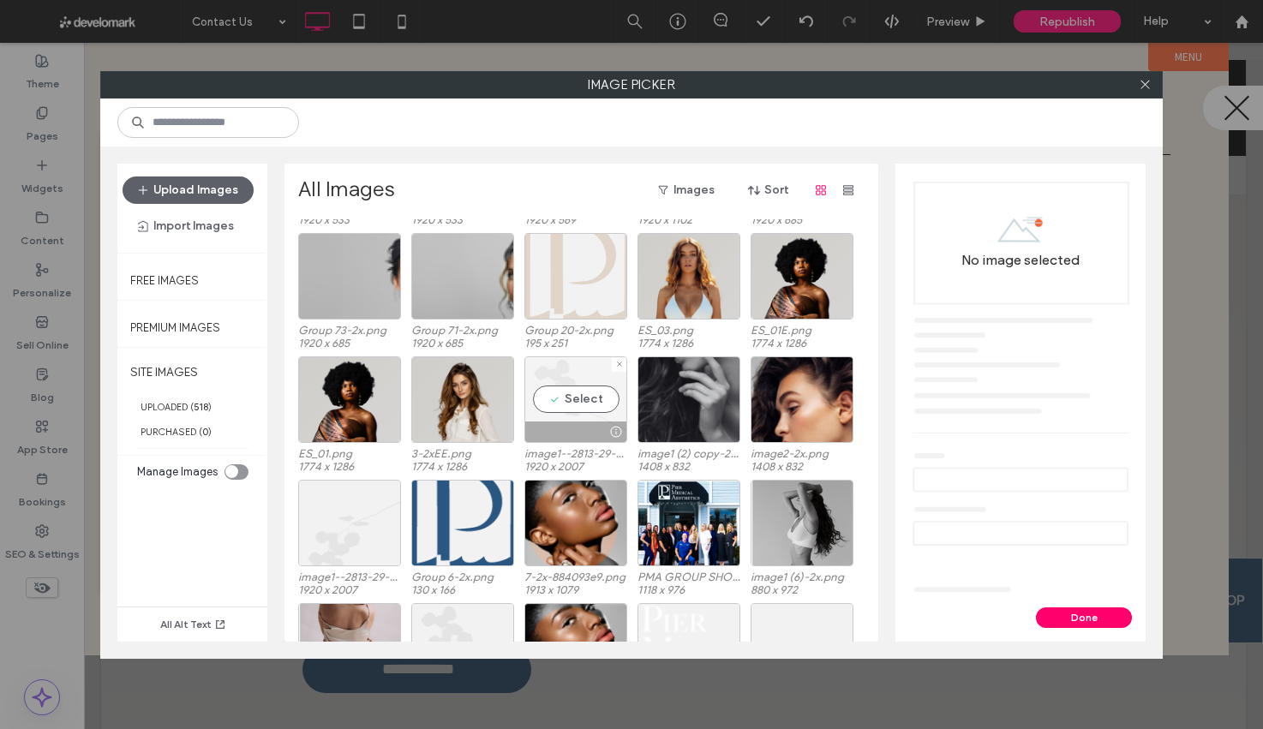
click at [588, 421] on div at bounding box center [575, 431] width 101 height 21
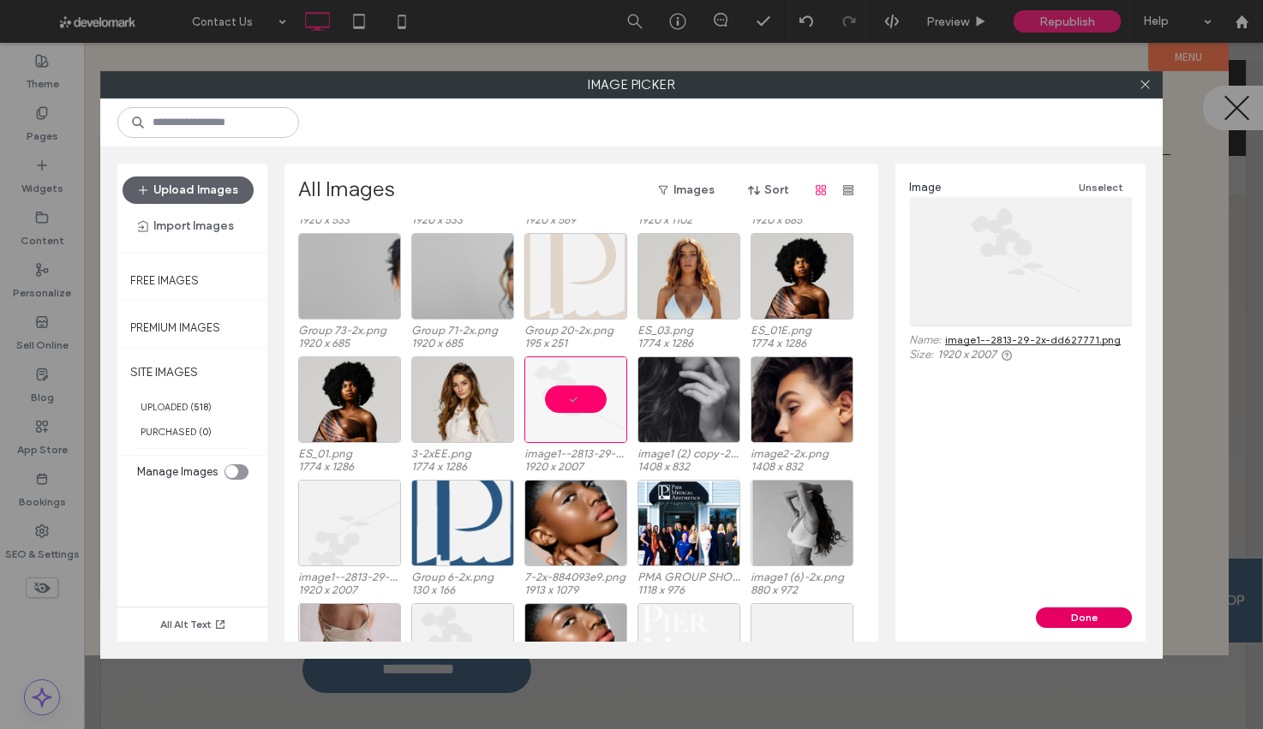
click at [1074, 607] on button "Done" at bounding box center [1084, 617] width 96 height 21
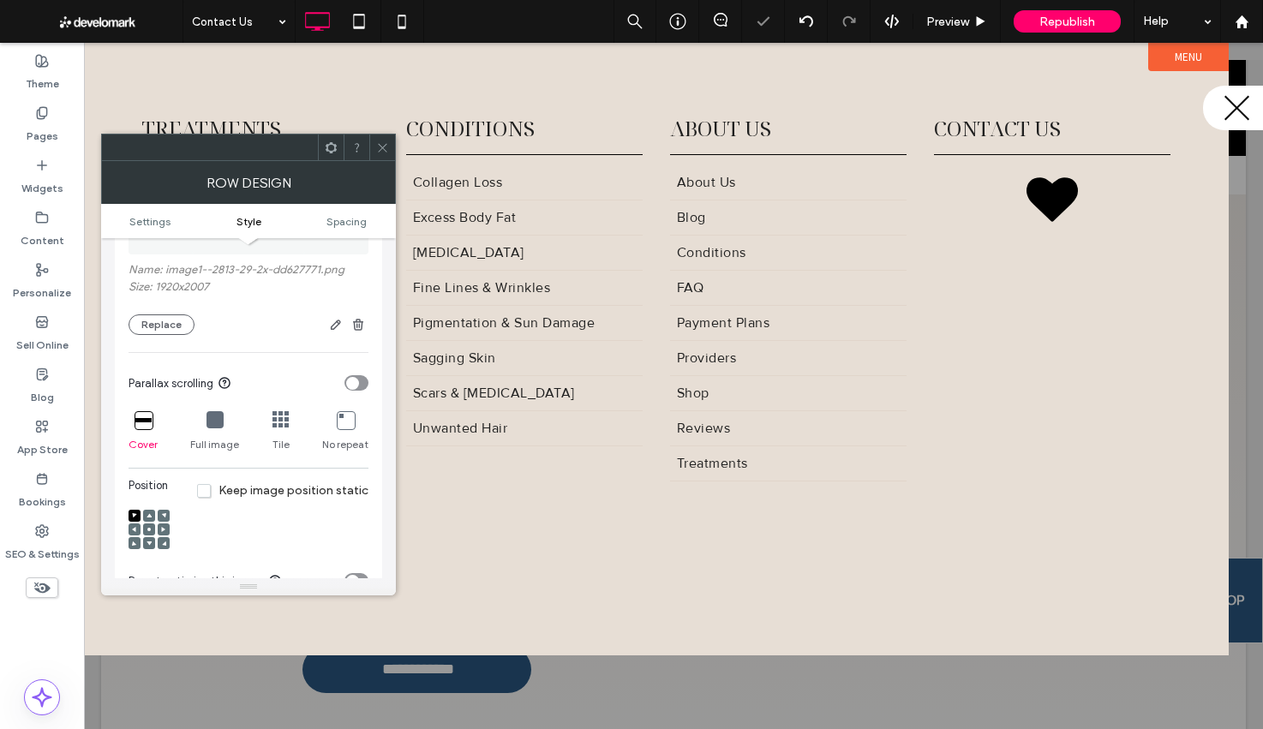
scroll to position [383, 0]
click at [214, 425] on icon at bounding box center [214, 416] width 17 height 17
click at [384, 144] on icon at bounding box center [382, 147] width 13 height 13
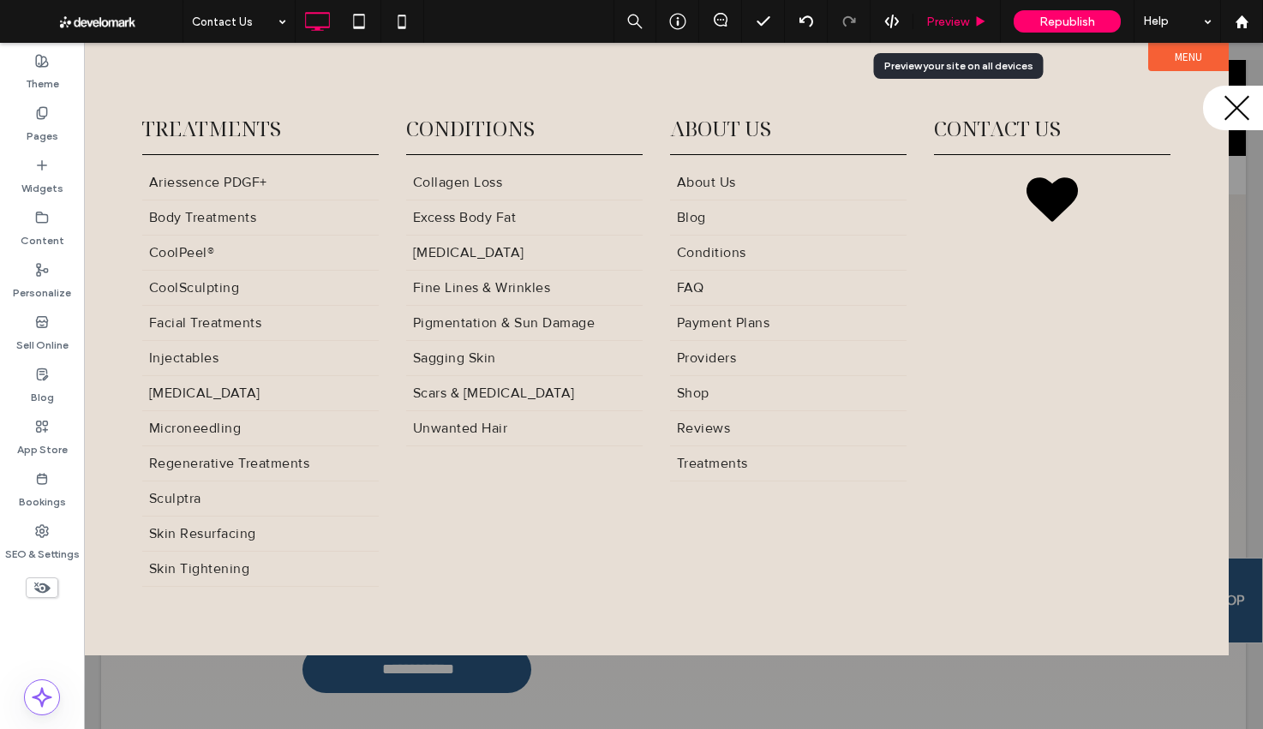
click at [944, 26] on span "Preview" at bounding box center [947, 22] width 43 height 15
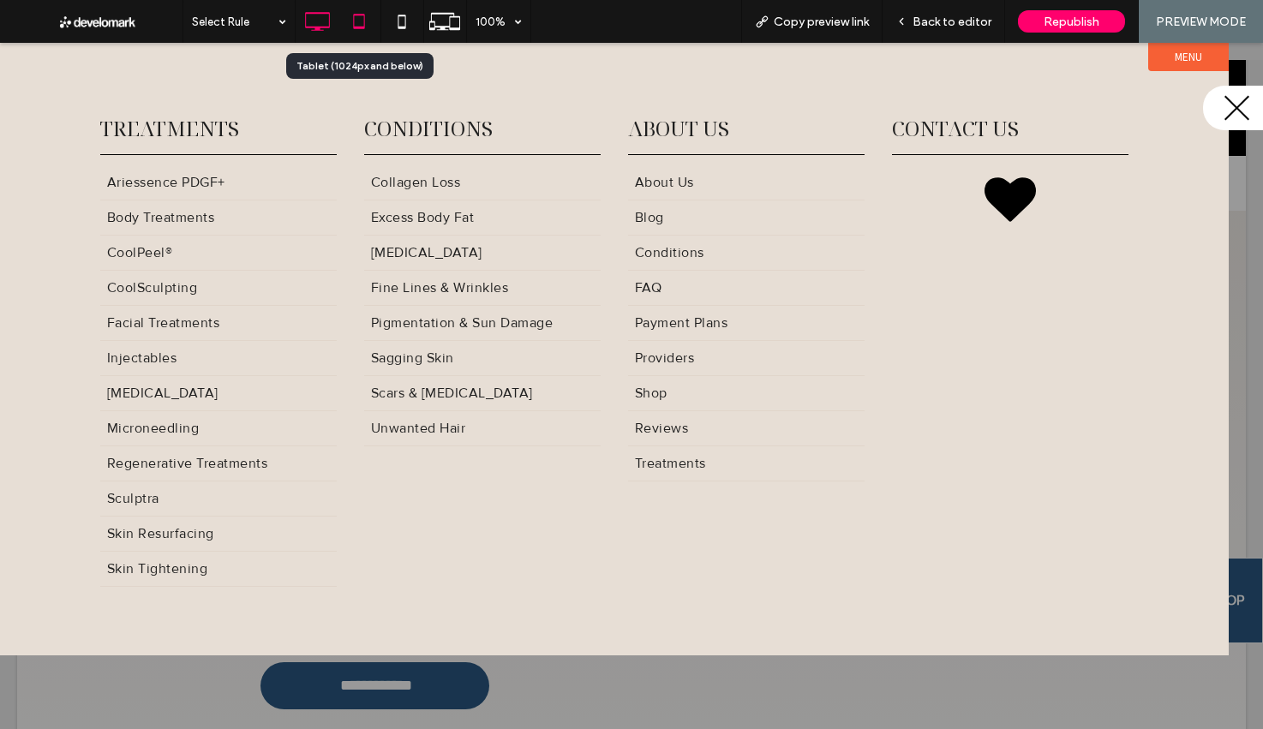
click at [364, 27] on use at bounding box center [359, 21] width 11 height 15
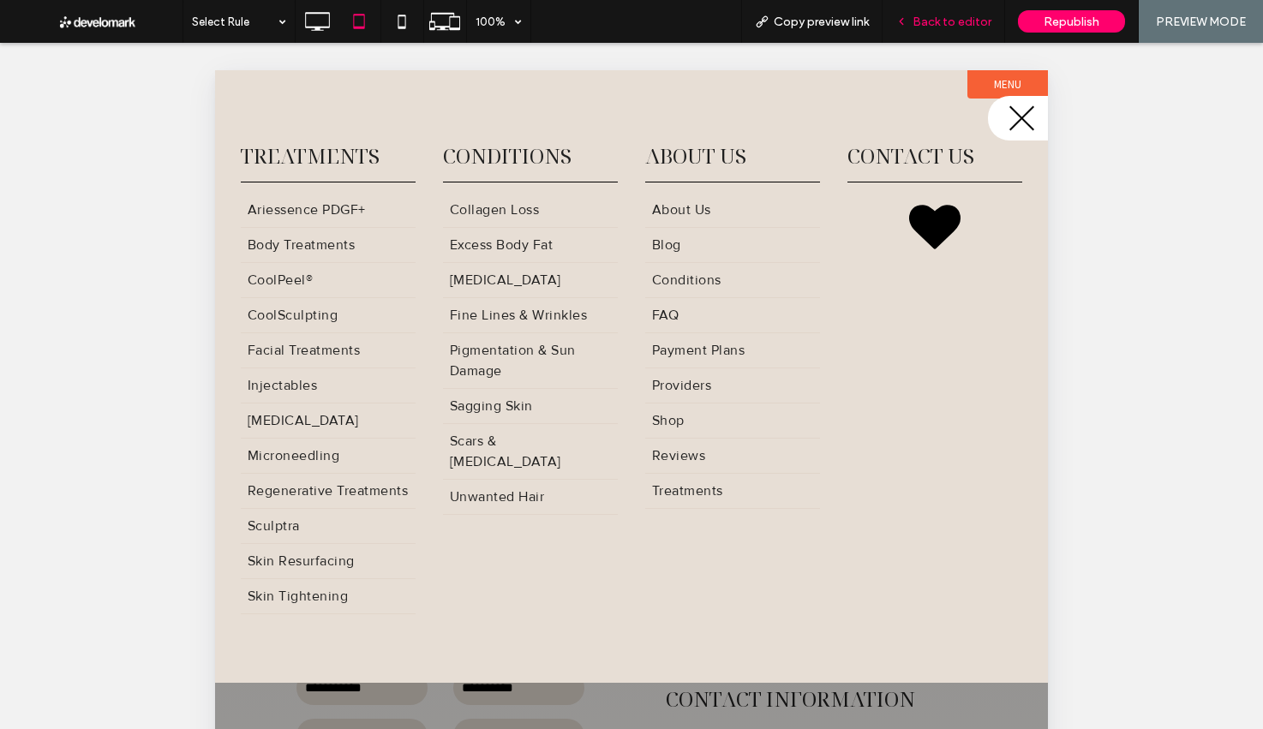
click at [956, 25] on span "Back to editor" at bounding box center [951, 22] width 79 height 15
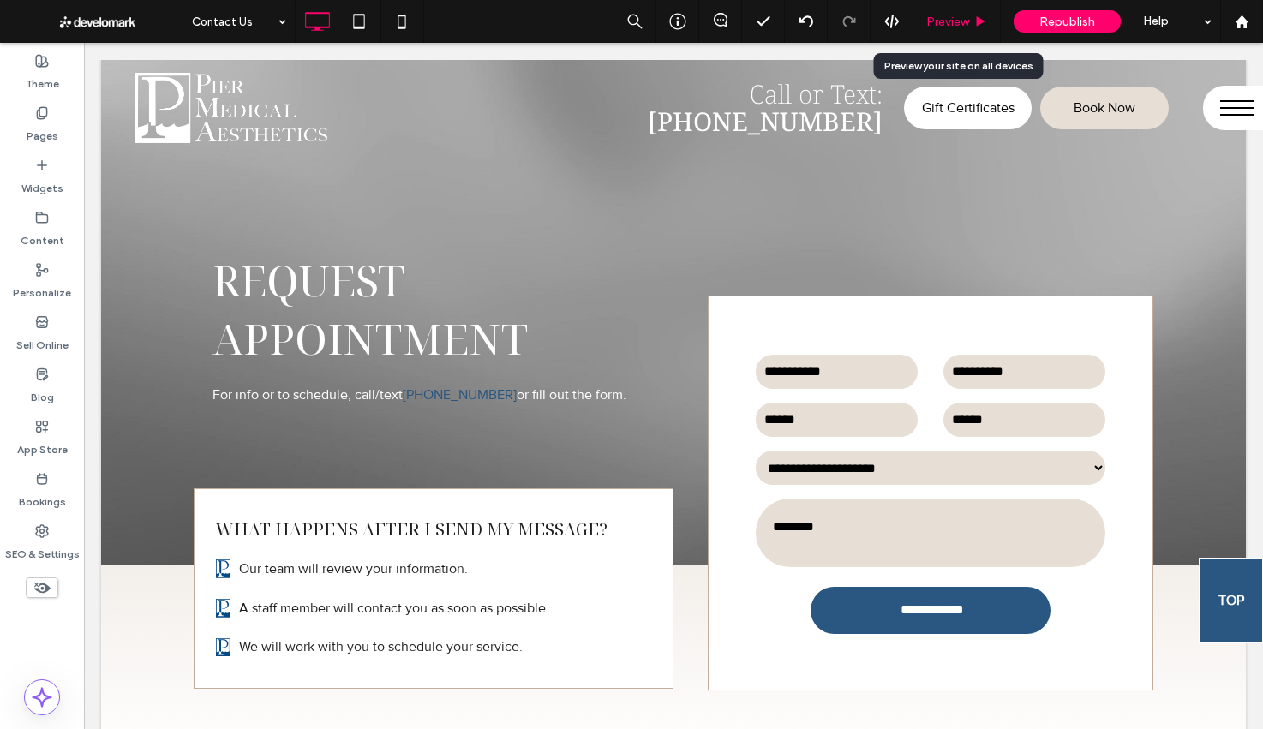
click at [935, 16] on span "Preview" at bounding box center [947, 22] width 43 height 15
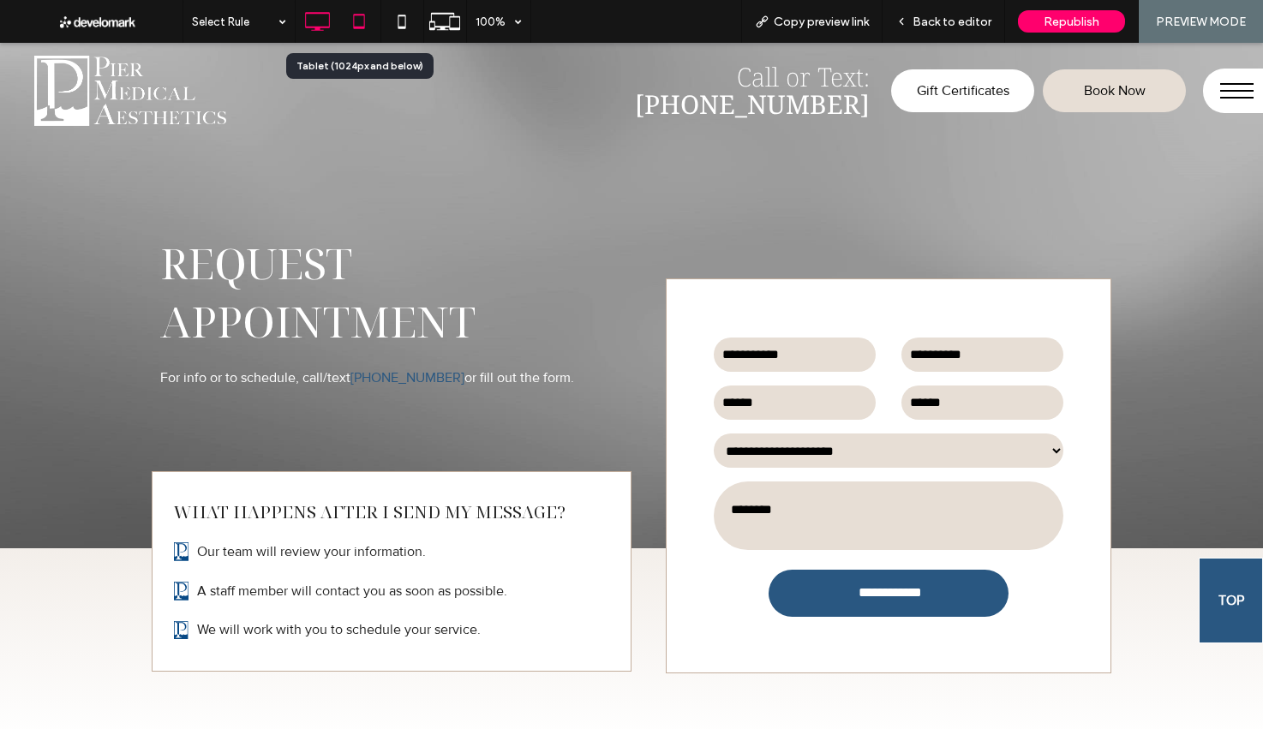
click at [348, 21] on icon at bounding box center [359, 21] width 34 height 34
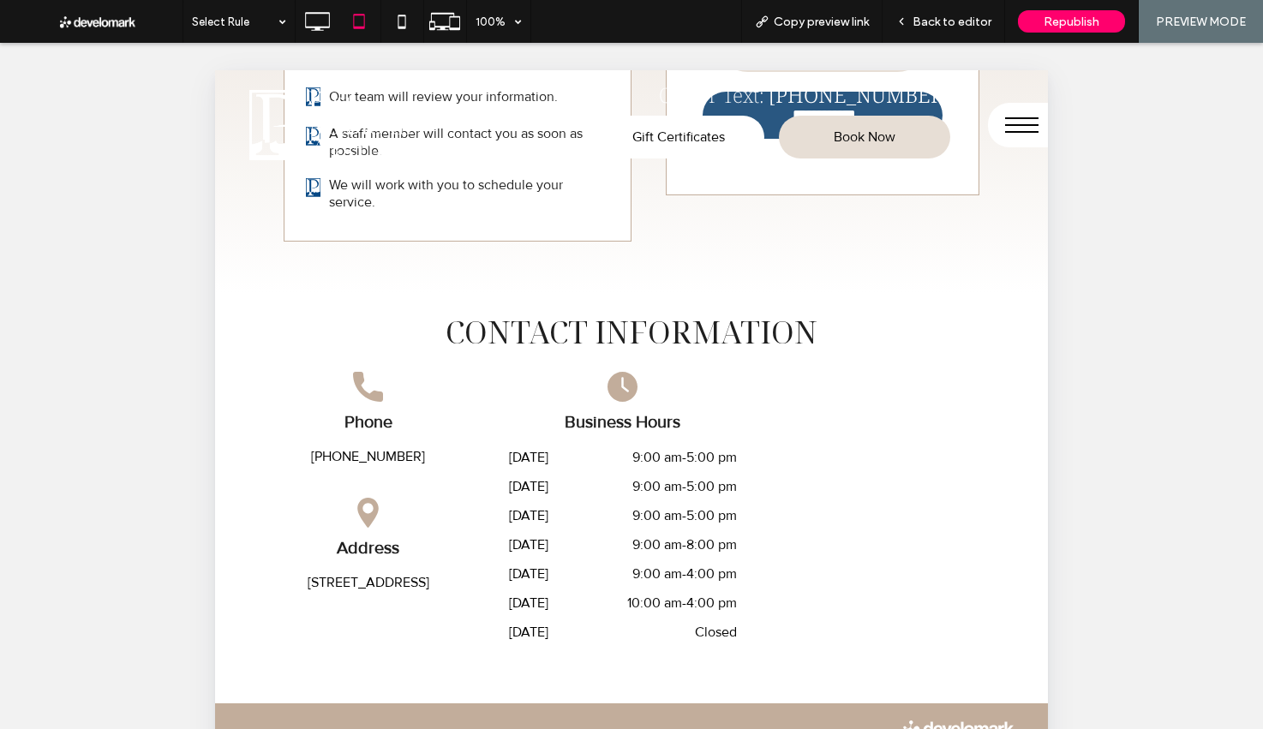
click at [221, 244] on div "**********" at bounding box center [631, 181] width 833 height 223
click at [323, 282] on div "**********" at bounding box center [631, 181] width 833 height 223
drag, startPoint x: 953, startPoint y: 28, endPoint x: 935, endPoint y: 51, distance: 29.3
click at [953, 28] on div "Back to editor" at bounding box center [943, 21] width 122 height 43
click at [950, 18] on span "Back to editor" at bounding box center [951, 22] width 79 height 15
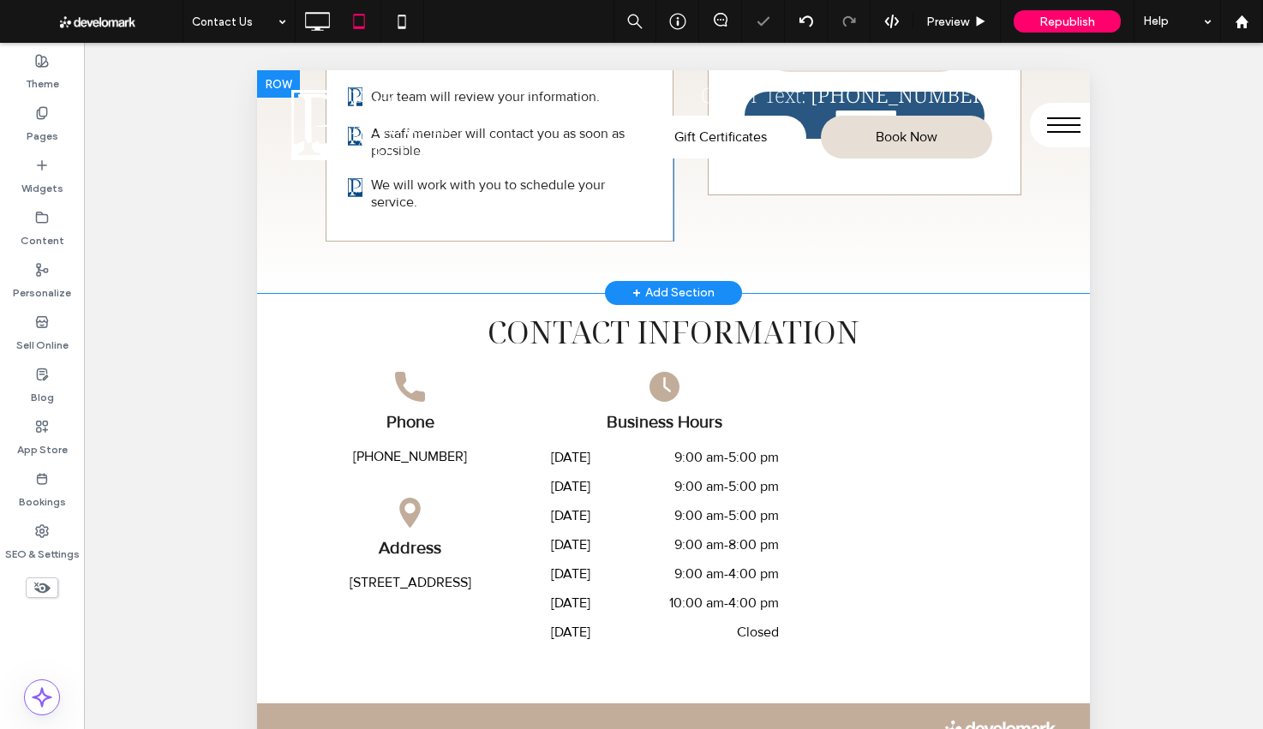
click at [975, 263] on div "**********" at bounding box center [673, 181] width 833 height 223
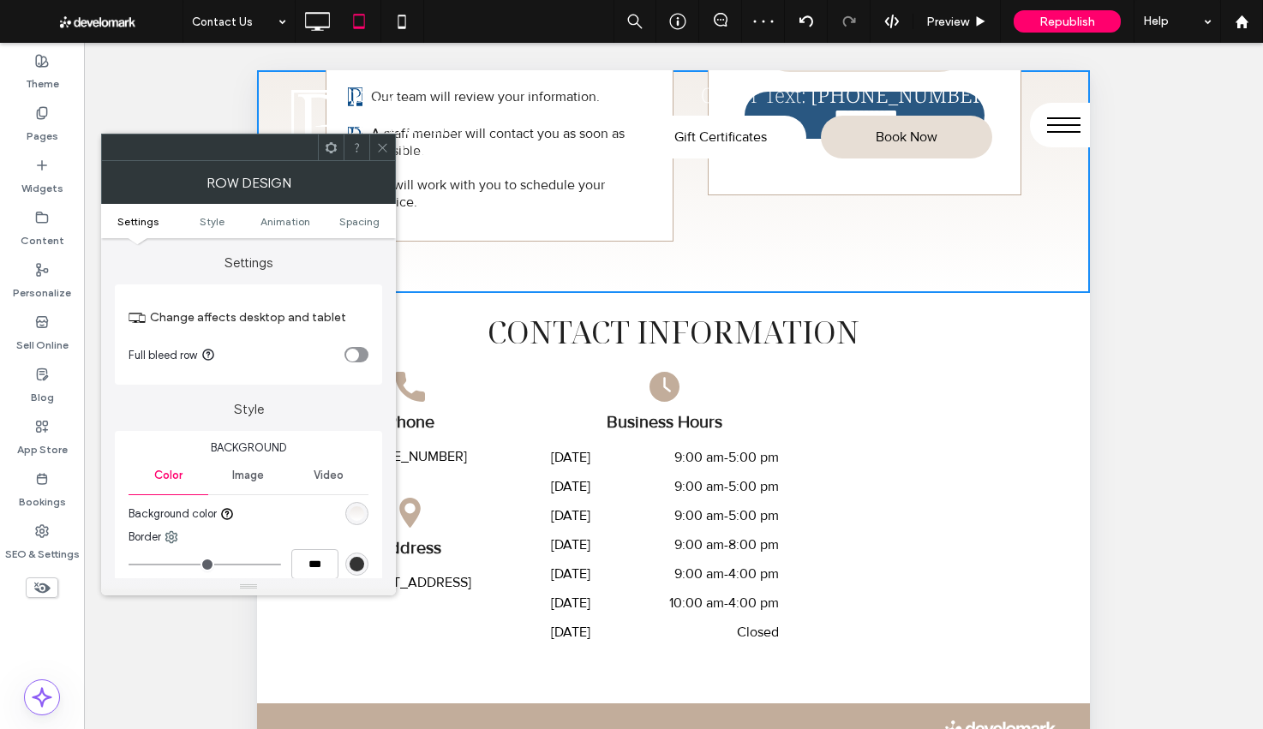
click at [358, 228] on ul "Settings Style Animation Spacing" at bounding box center [248, 221] width 295 height 34
click at [358, 223] on span "Spacing" at bounding box center [359, 221] width 40 height 13
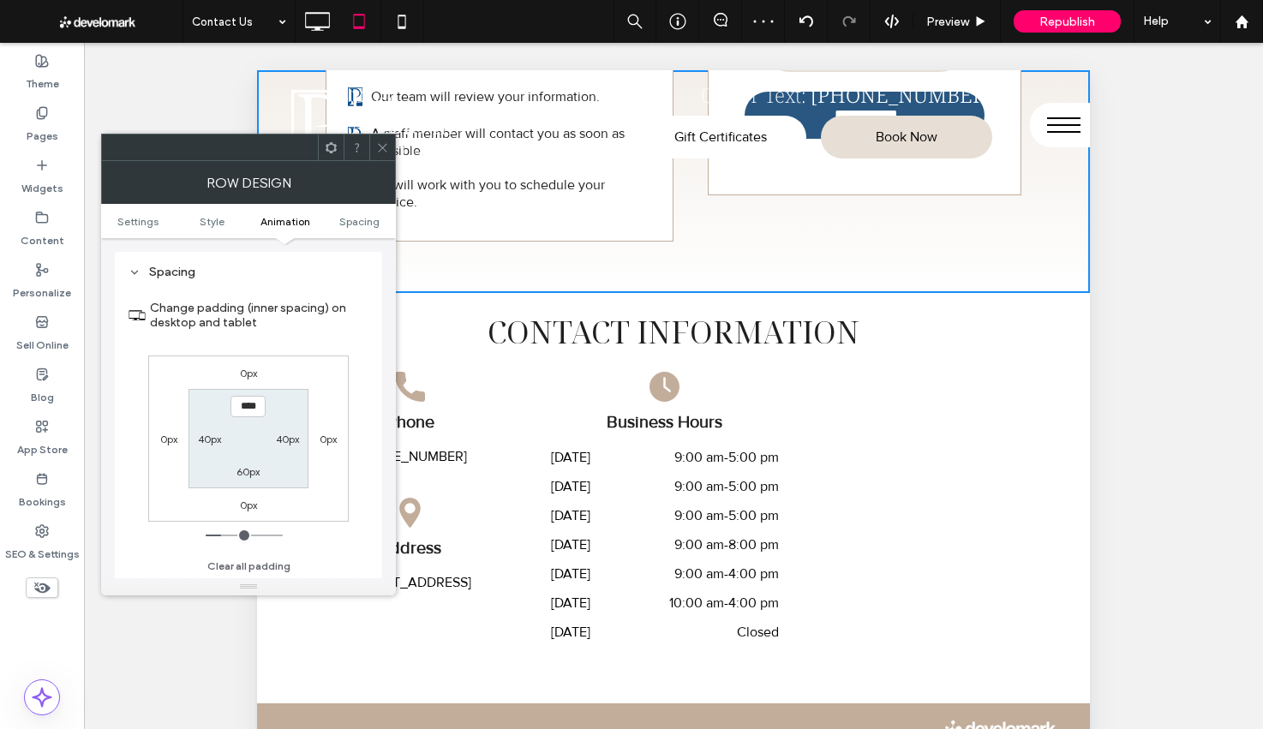
scroll to position [472, 0]
click at [381, 151] on icon at bounding box center [382, 147] width 13 height 13
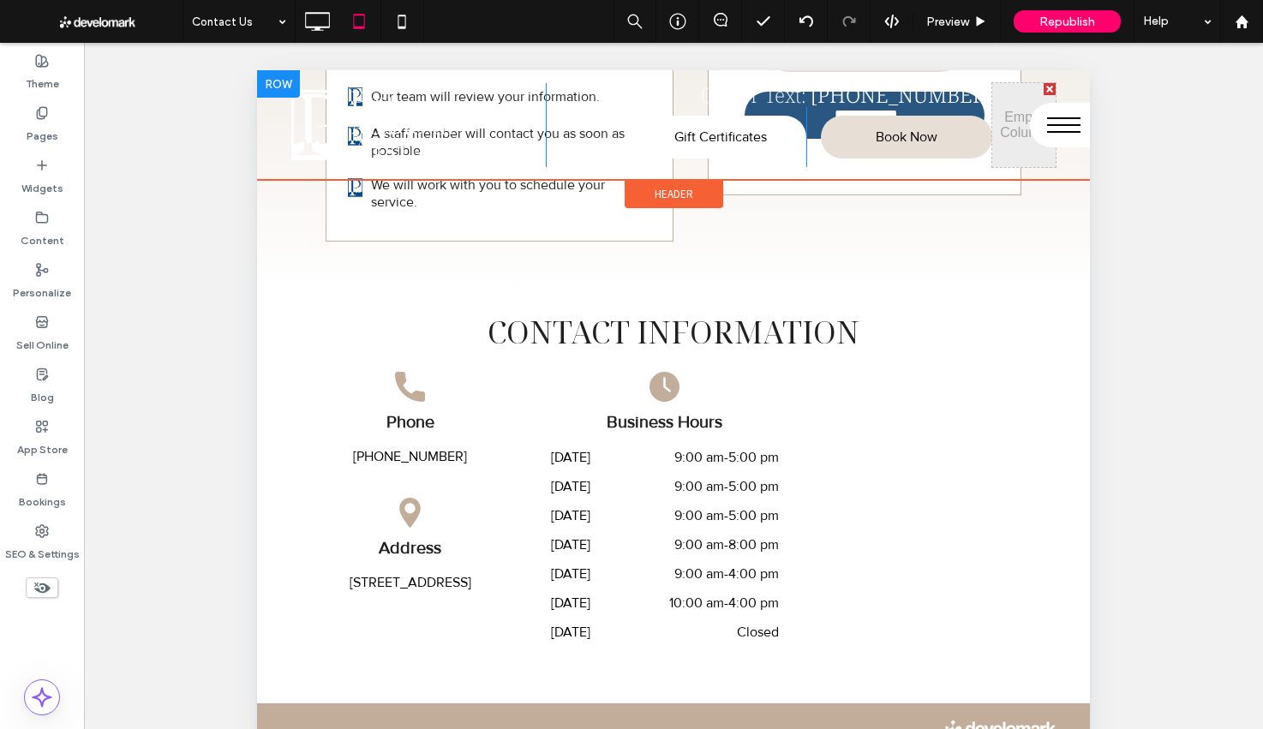
click at [268, 87] on div at bounding box center [278, 83] width 43 height 27
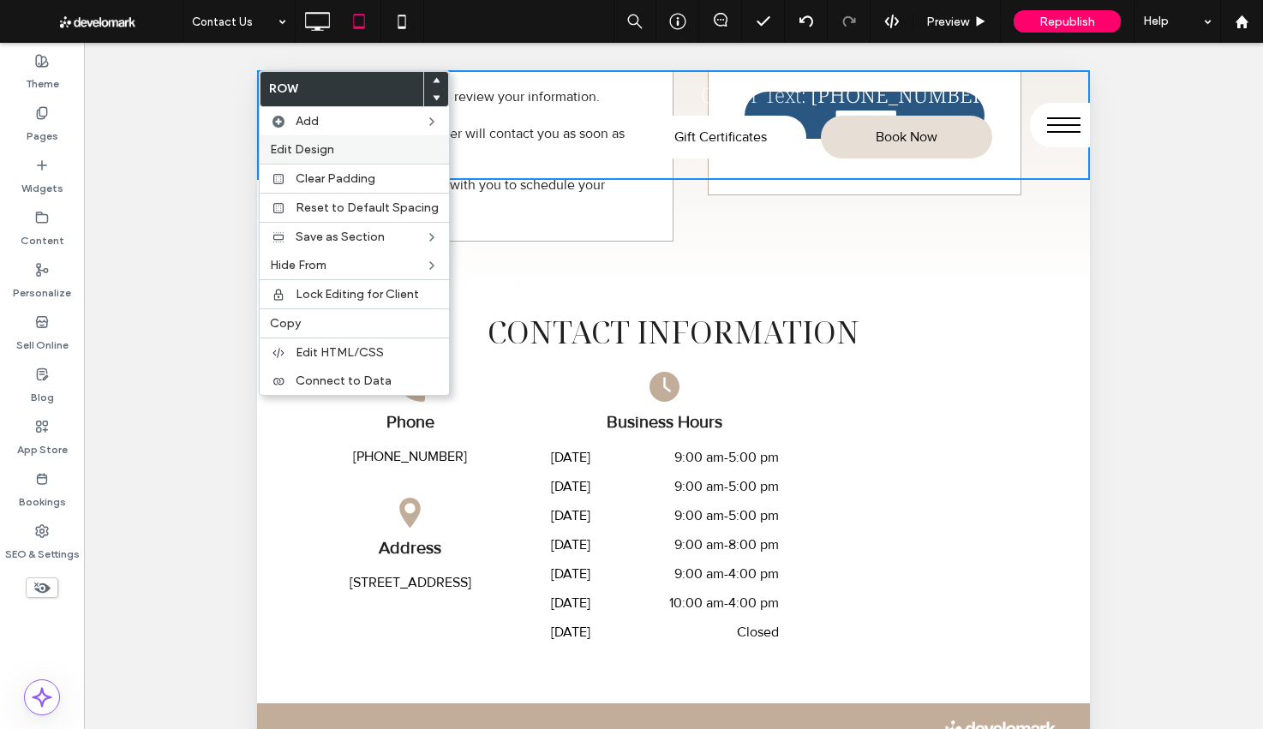
click at [301, 157] on div "Edit Design" at bounding box center [354, 149] width 189 height 28
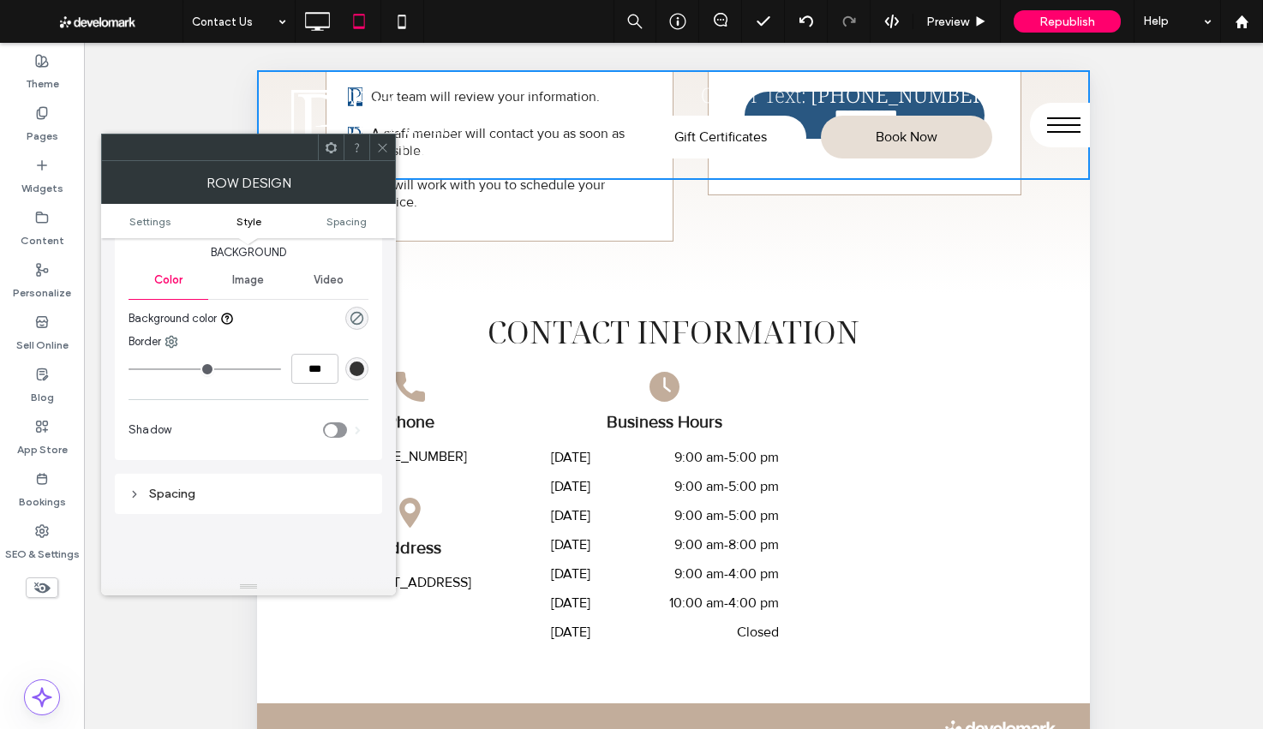
scroll to position [111, 0]
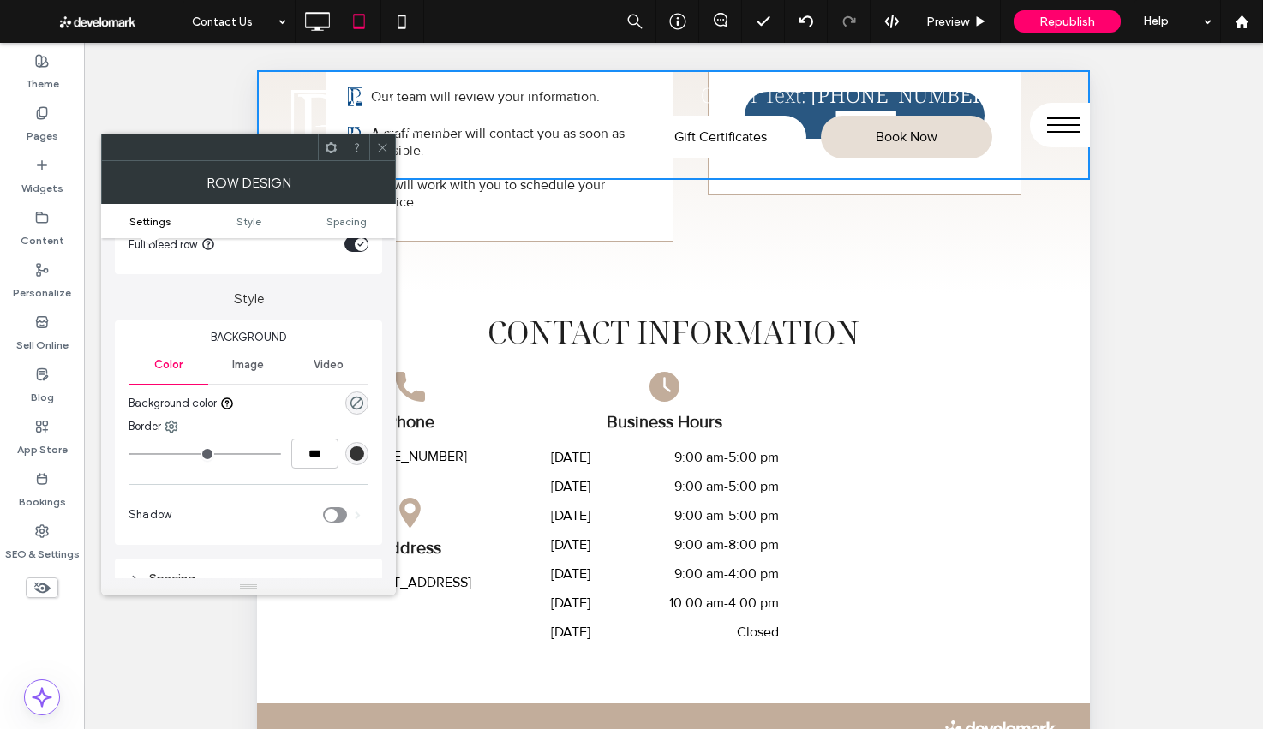
click at [379, 147] on icon at bounding box center [382, 147] width 13 height 13
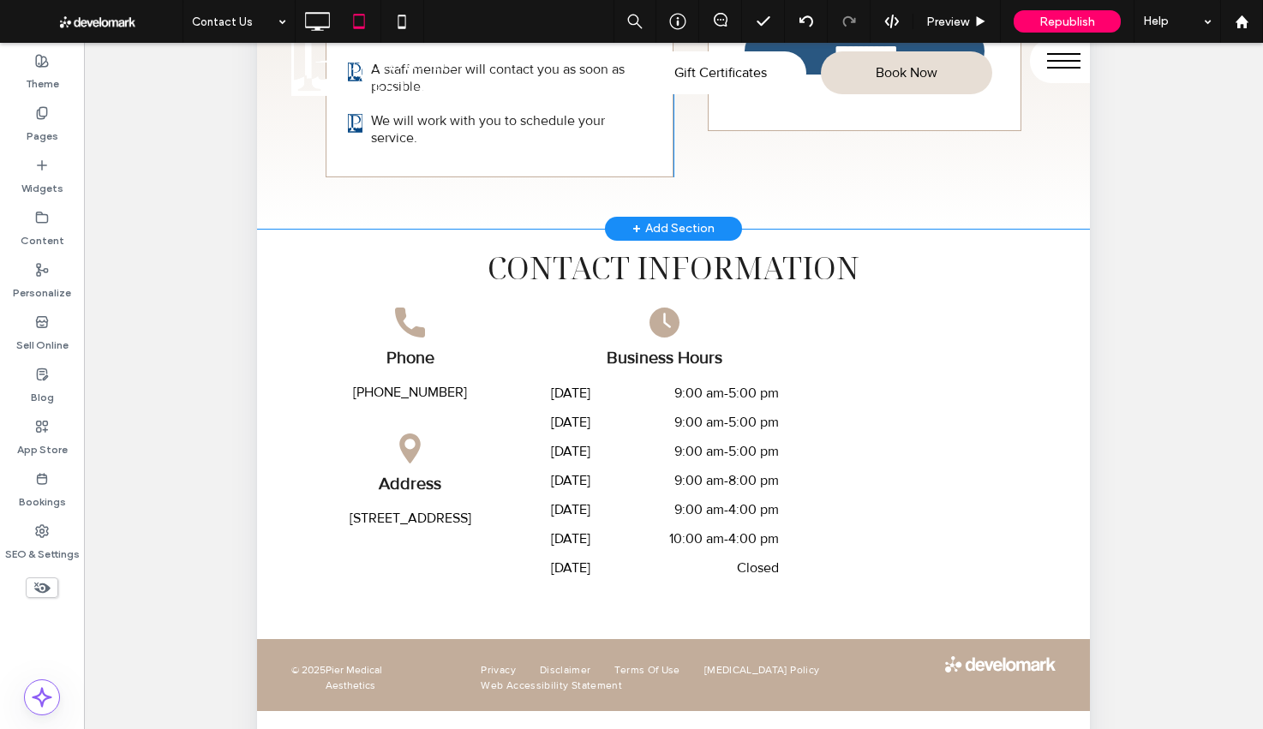
scroll to position [0, 0]
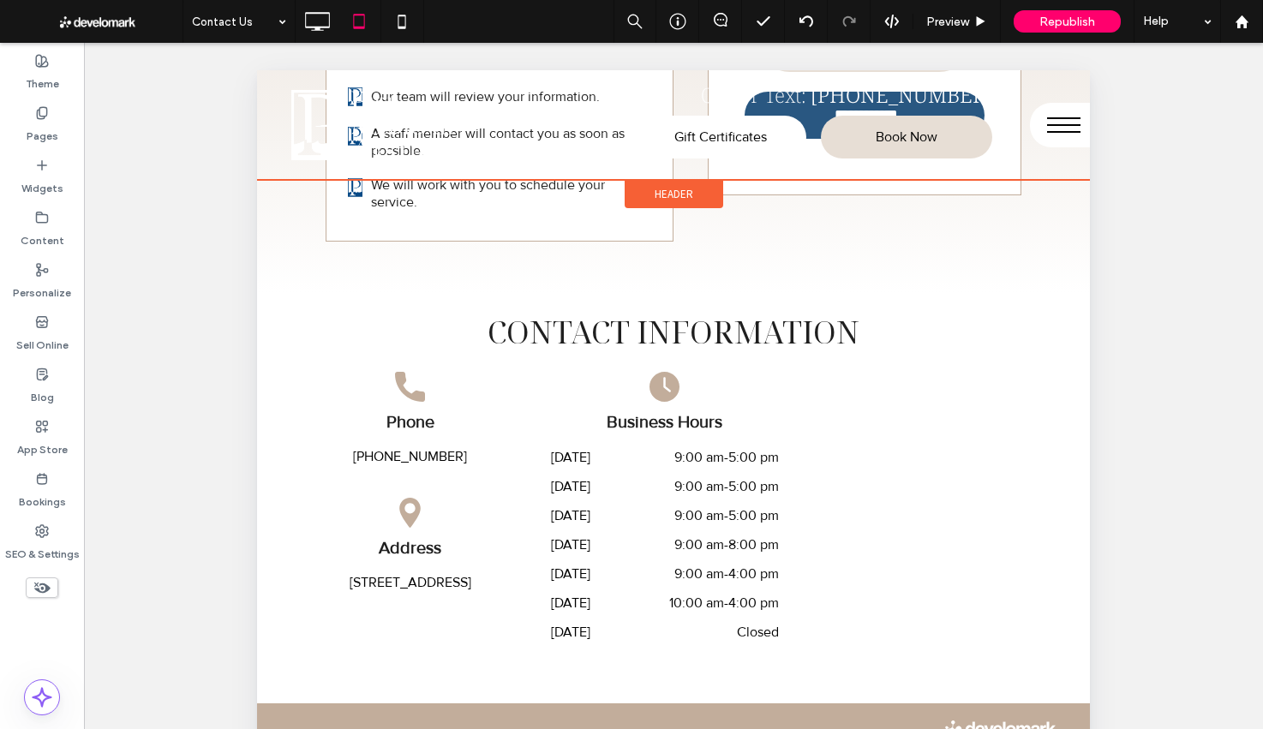
click at [676, 197] on span "Header" at bounding box center [673, 194] width 39 height 15
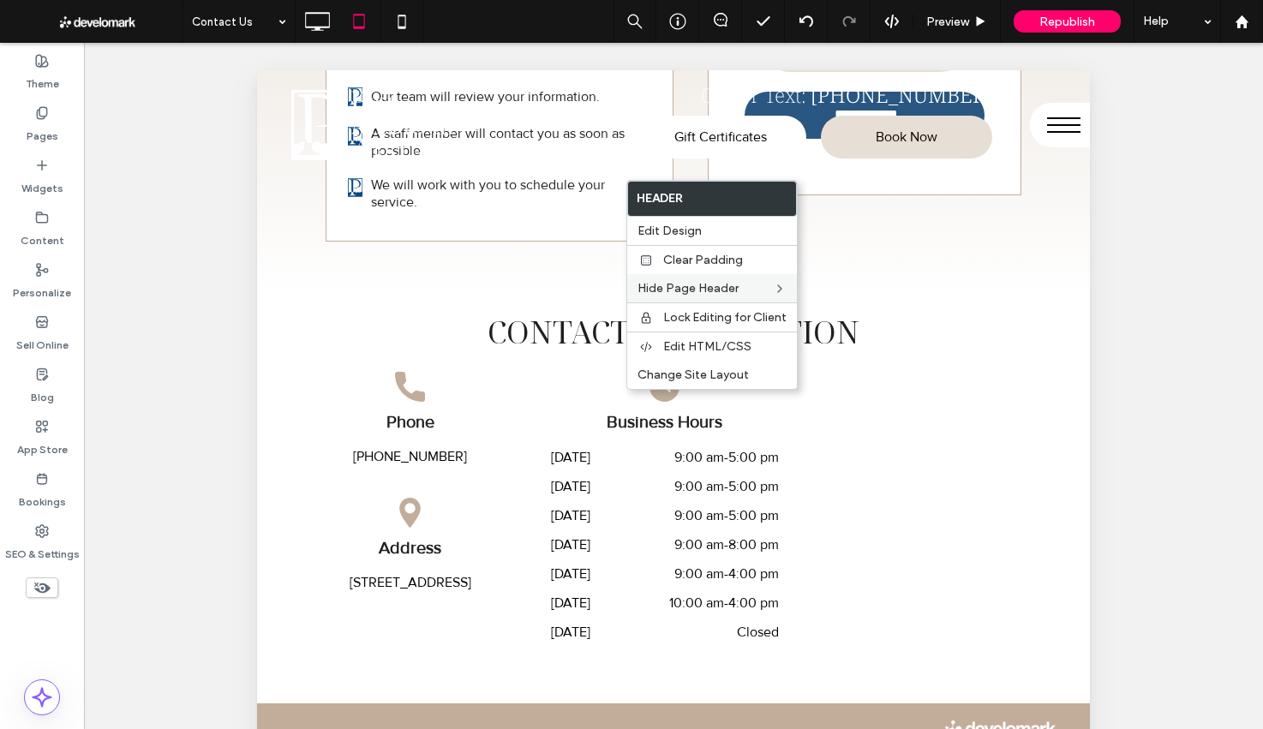
drag, startPoint x: 684, startPoint y: 236, endPoint x: 637, endPoint y: 282, distance: 64.8
click at [684, 236] on span "Edit Design" at bounding box center [669, 231] width 64 height 15
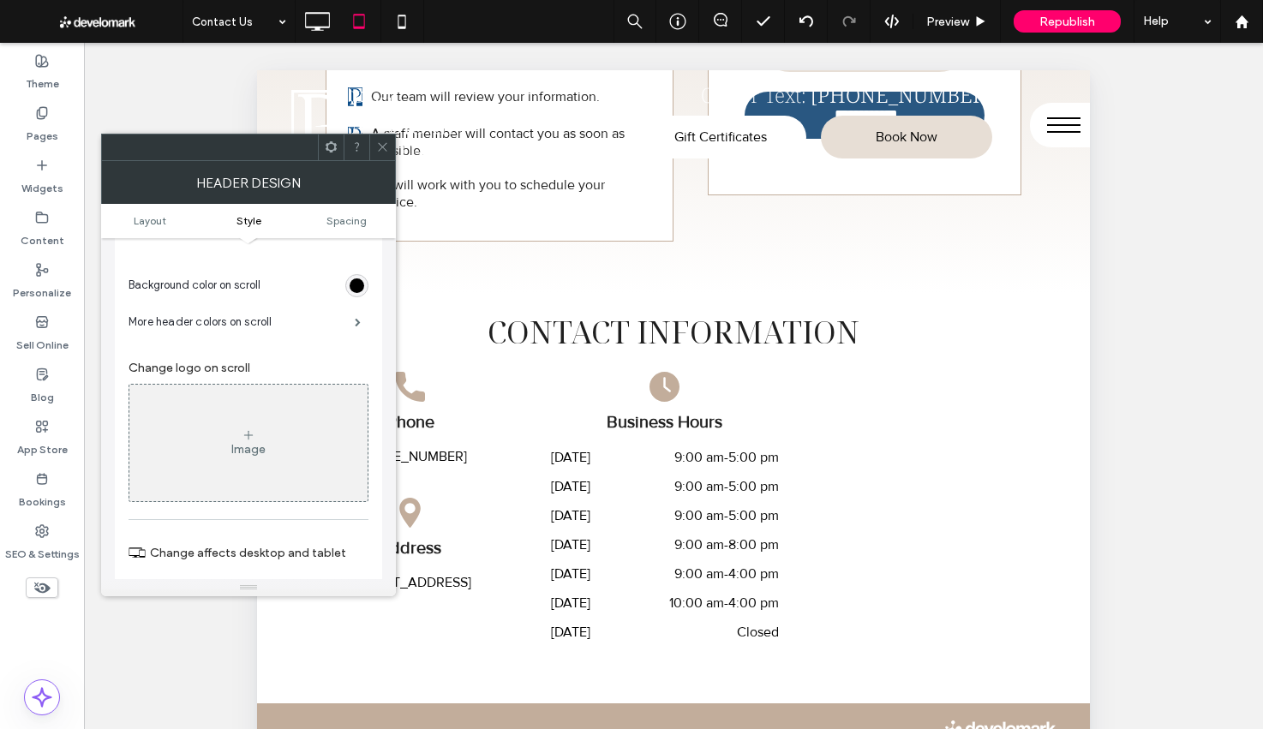
scroll to position [415, 0]
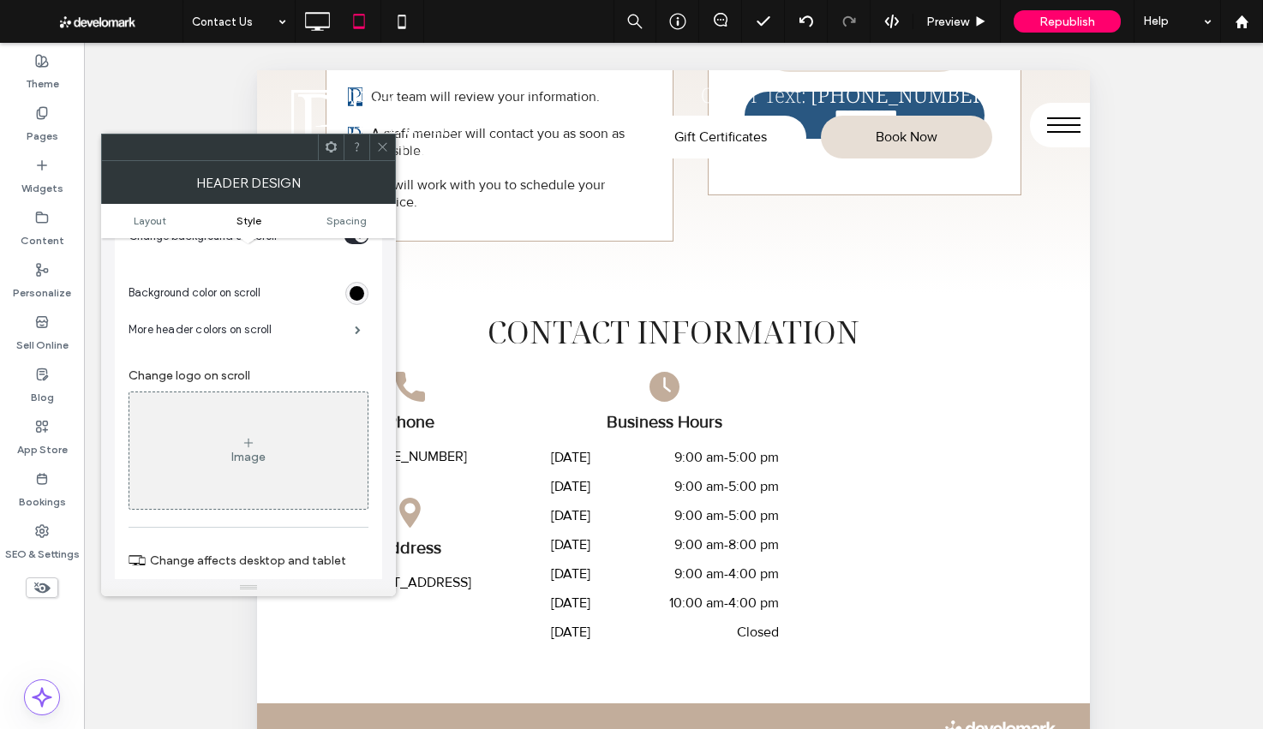
click at [358, 247] on section "Change background on scroll" at bounding box center [248, 236] width 240 height 43
click at [357, 242] on div "toggle" at bounding box center [361, 236] width 13 height 13
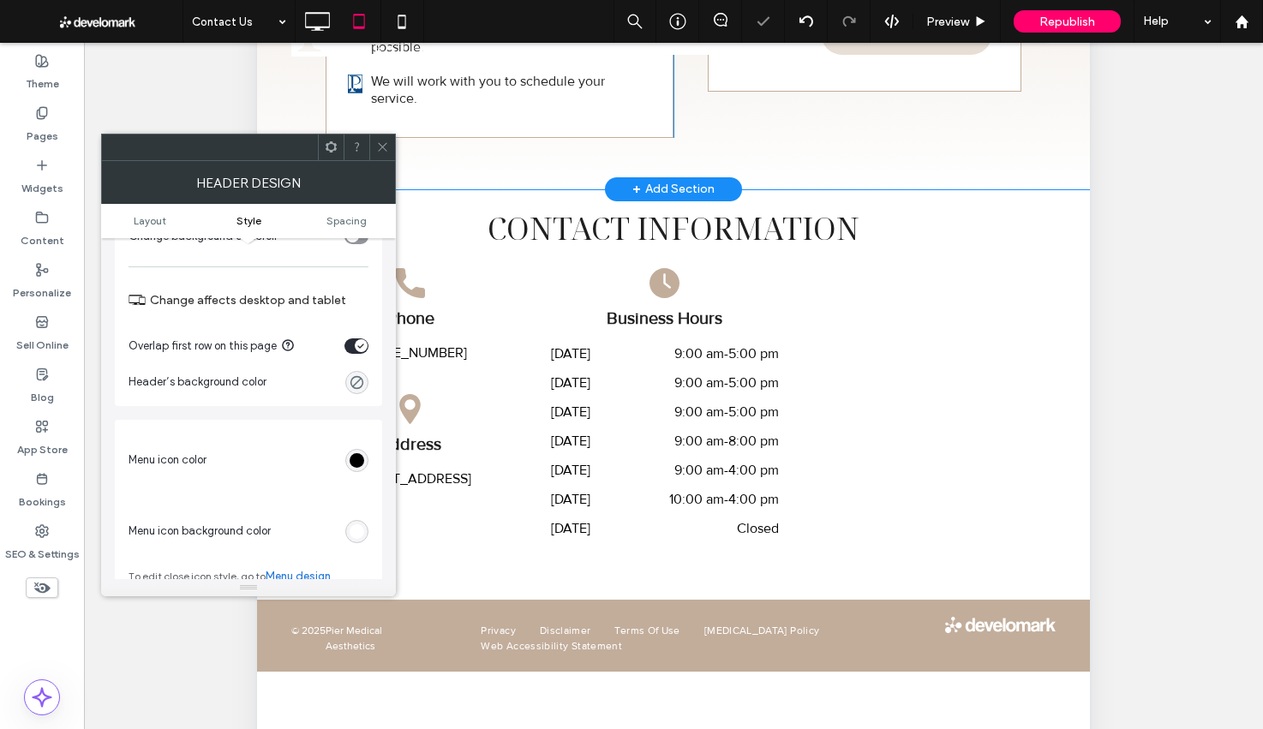
scroll to position [0, 0]
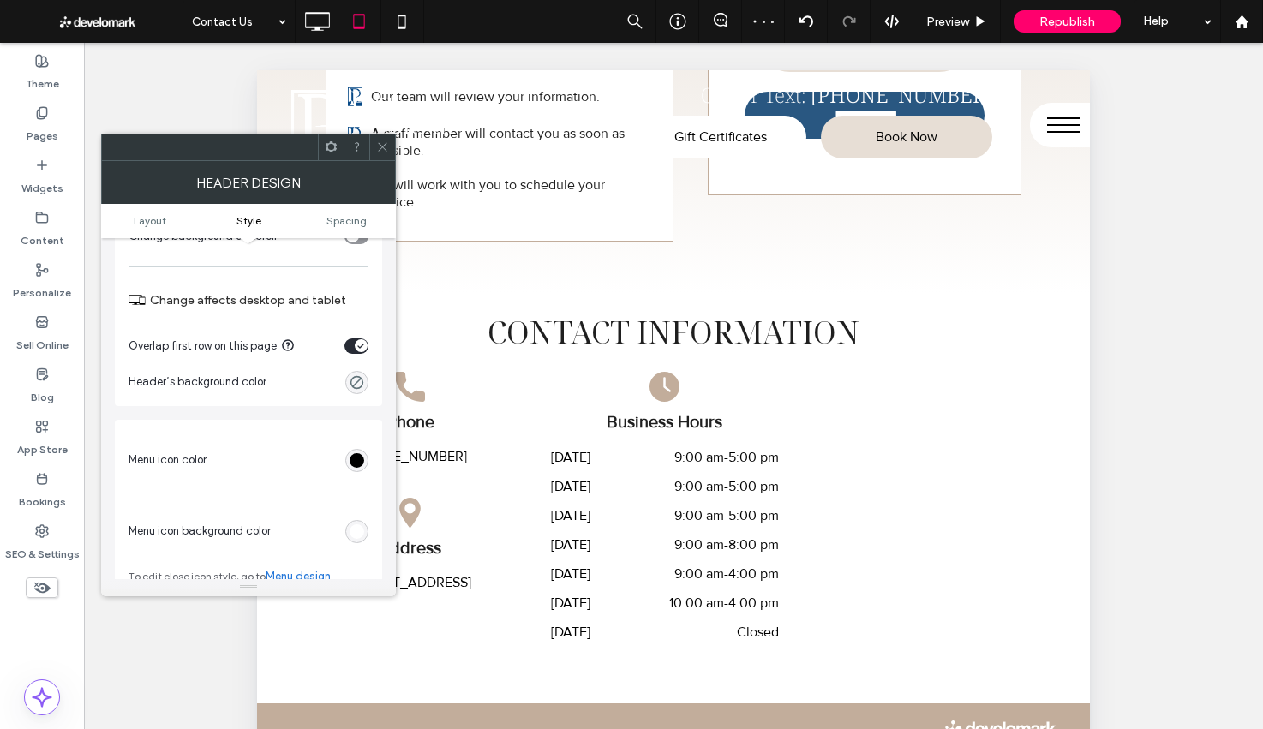
click at [363, 240] on div "toggle" at bounding box center [356, 236] width 24 height 15
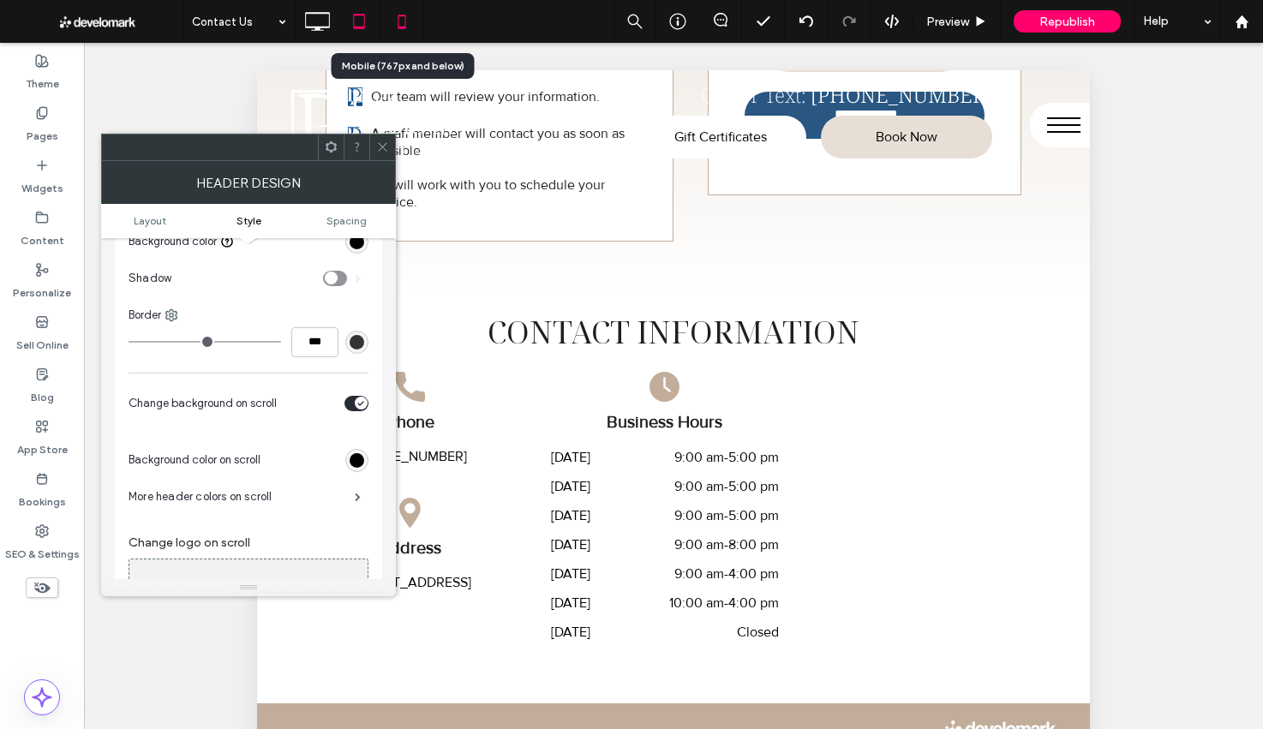
click at [407, 30] on icon at bounding box center [402, 21] width 34 height 34
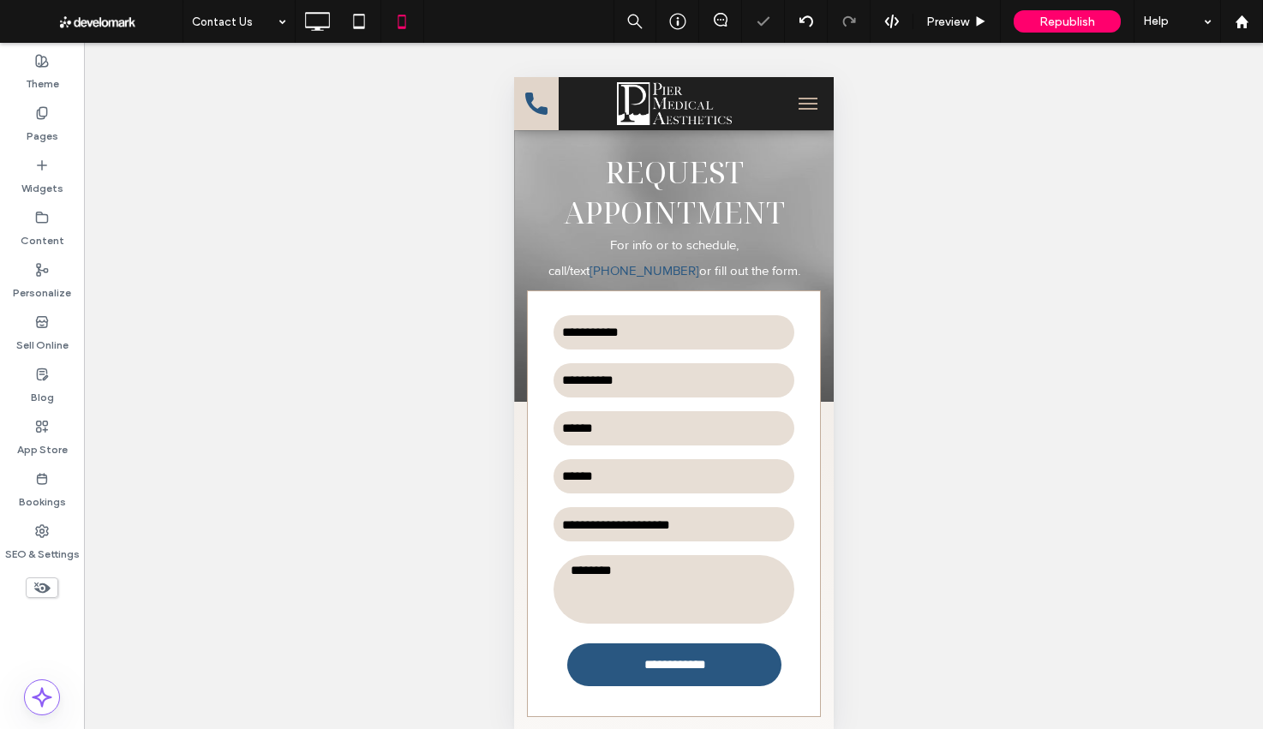
click at [795, 103] on button "menu" at bounding box center [807, 104] width 34 height 34
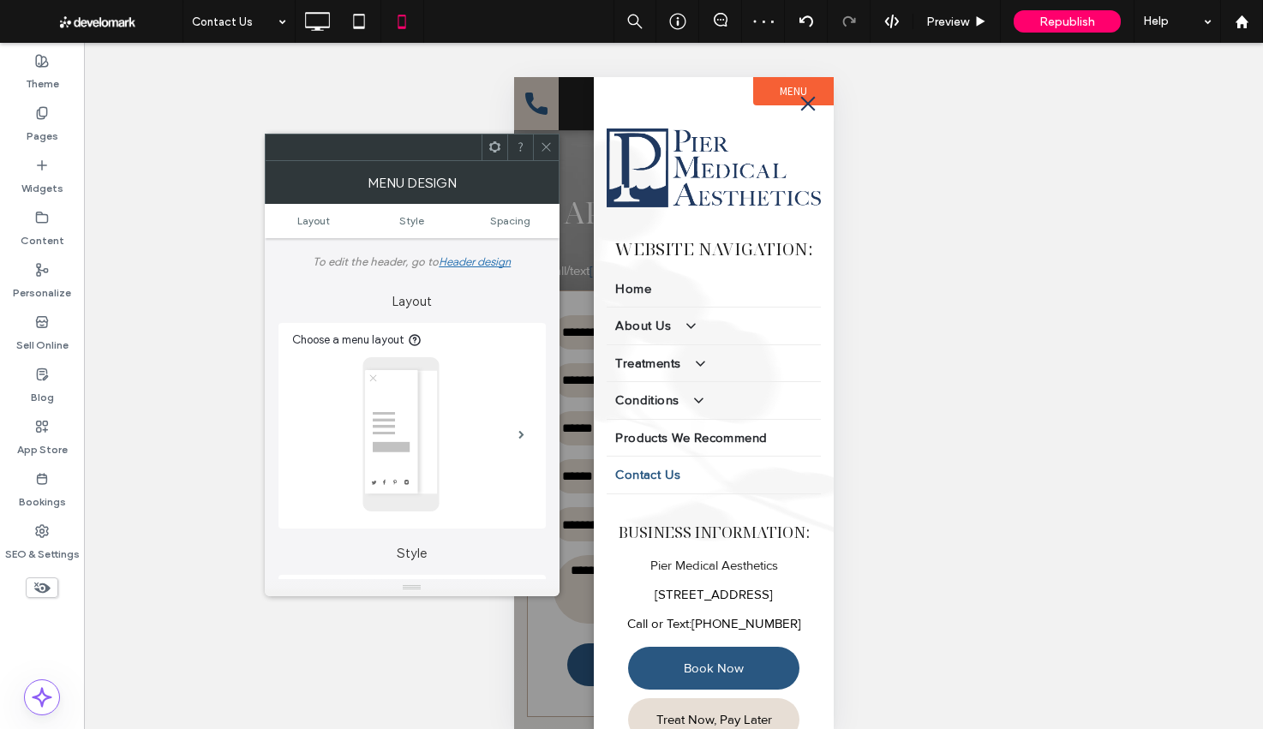
click at [808, 108] on button "menu" at bounding box center [807, 104] width 34 height 34
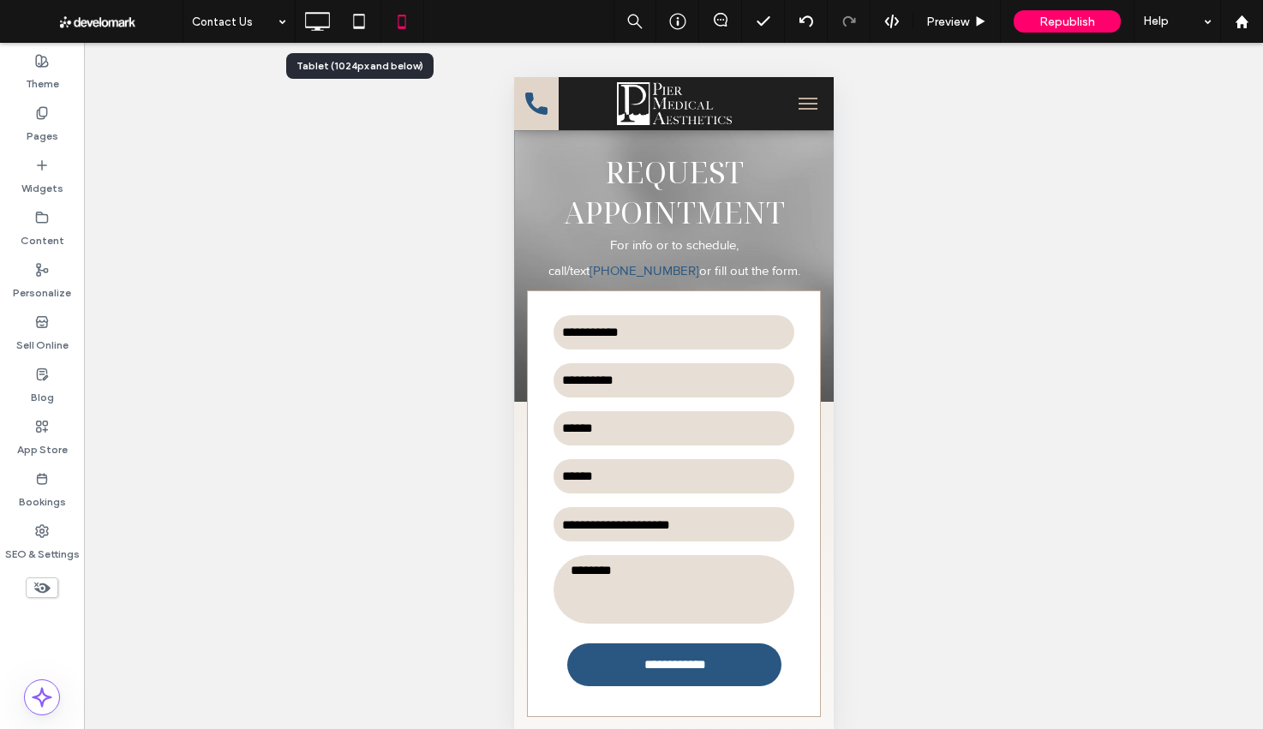
click at [350, 23] on icon at bounding box center [359, 21] width 34 height 34
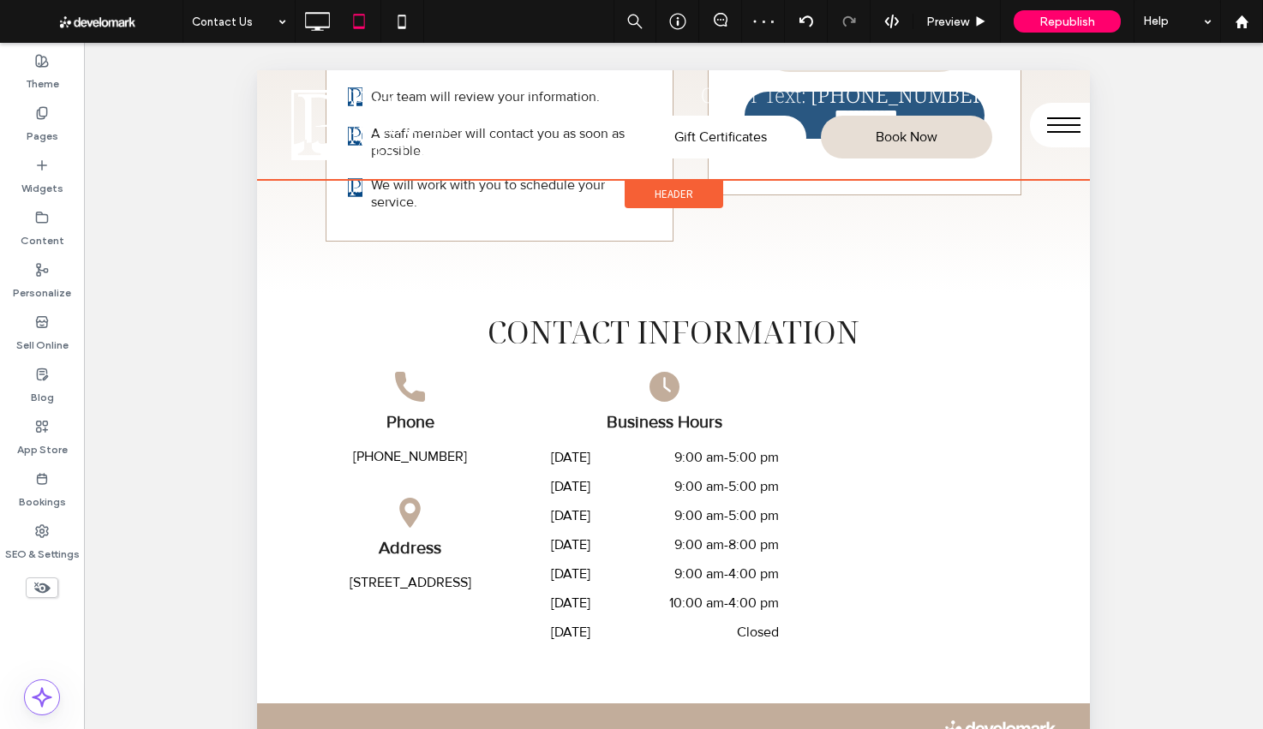
click at [684, 193] on span "Header" at bounding box center [673, 194] width 39 height 15
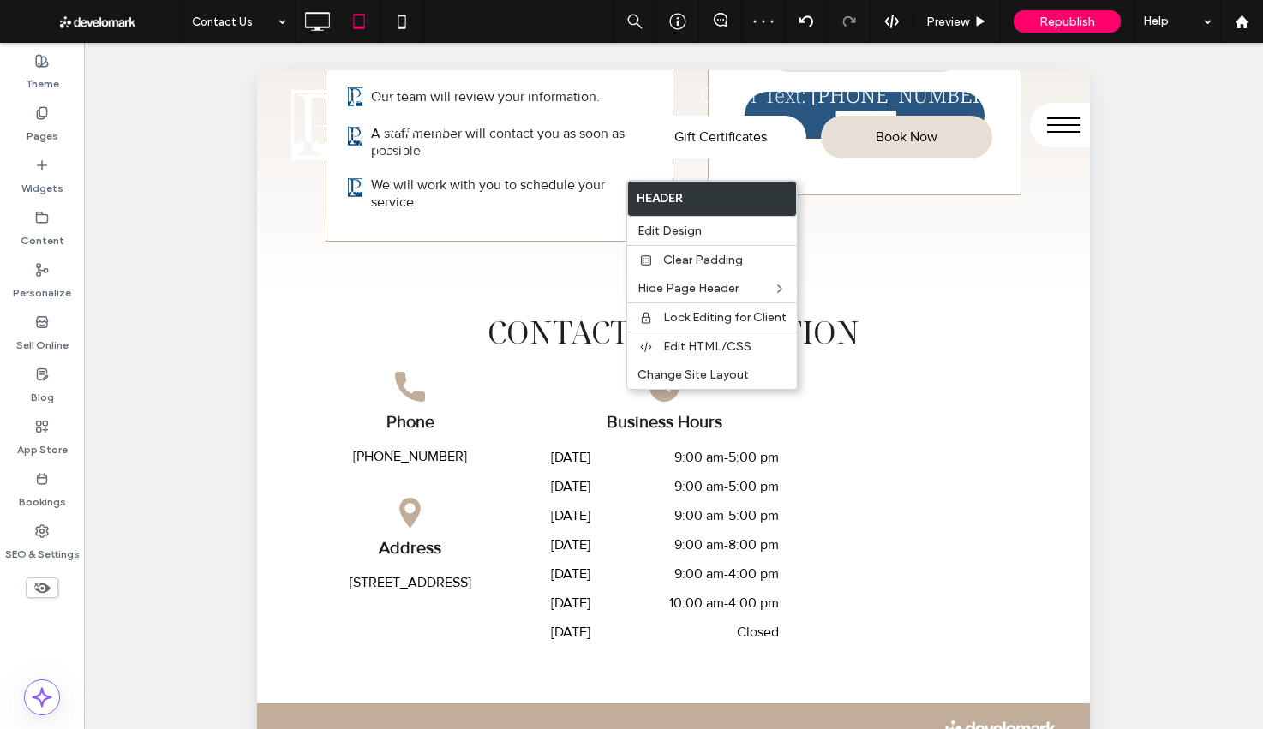
click at [1073, 125] on span "menu" at bounding box center [1063, 125] width 33 height 2
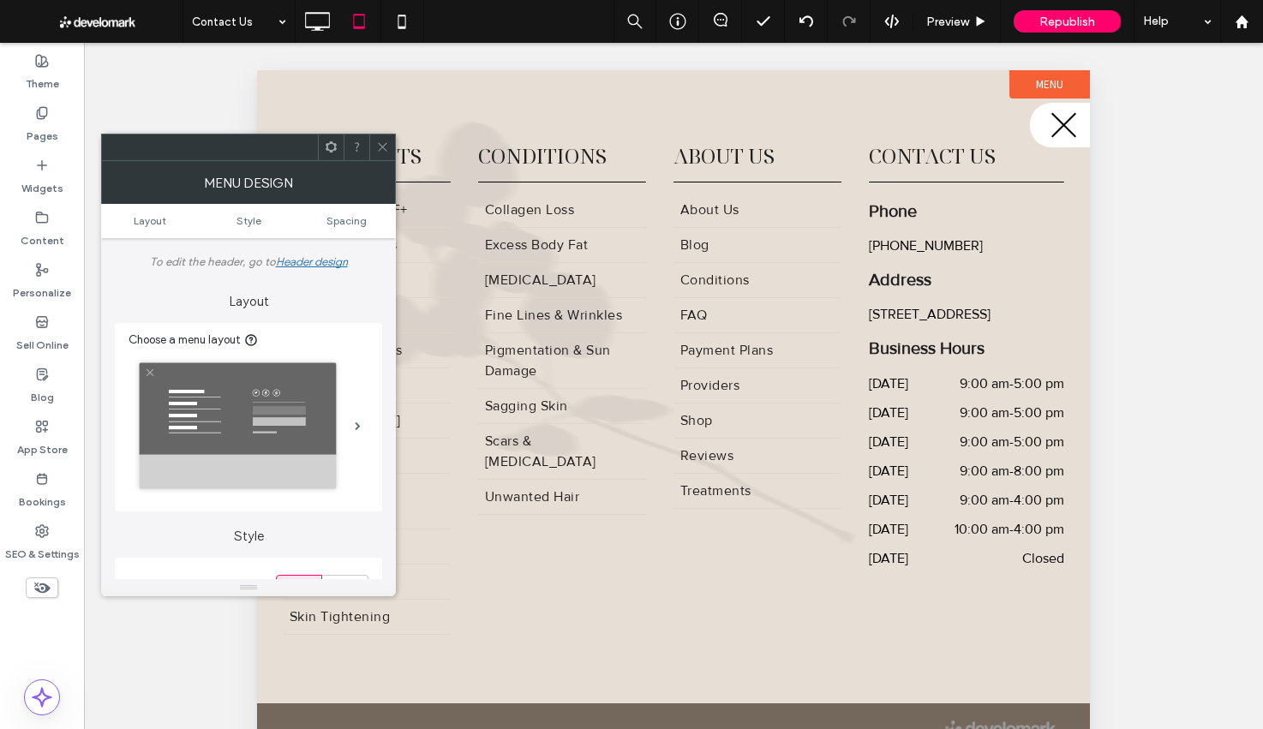
click at [1073, 125] on span "menu" at bounding box center [1063, 125] width 33 height 2
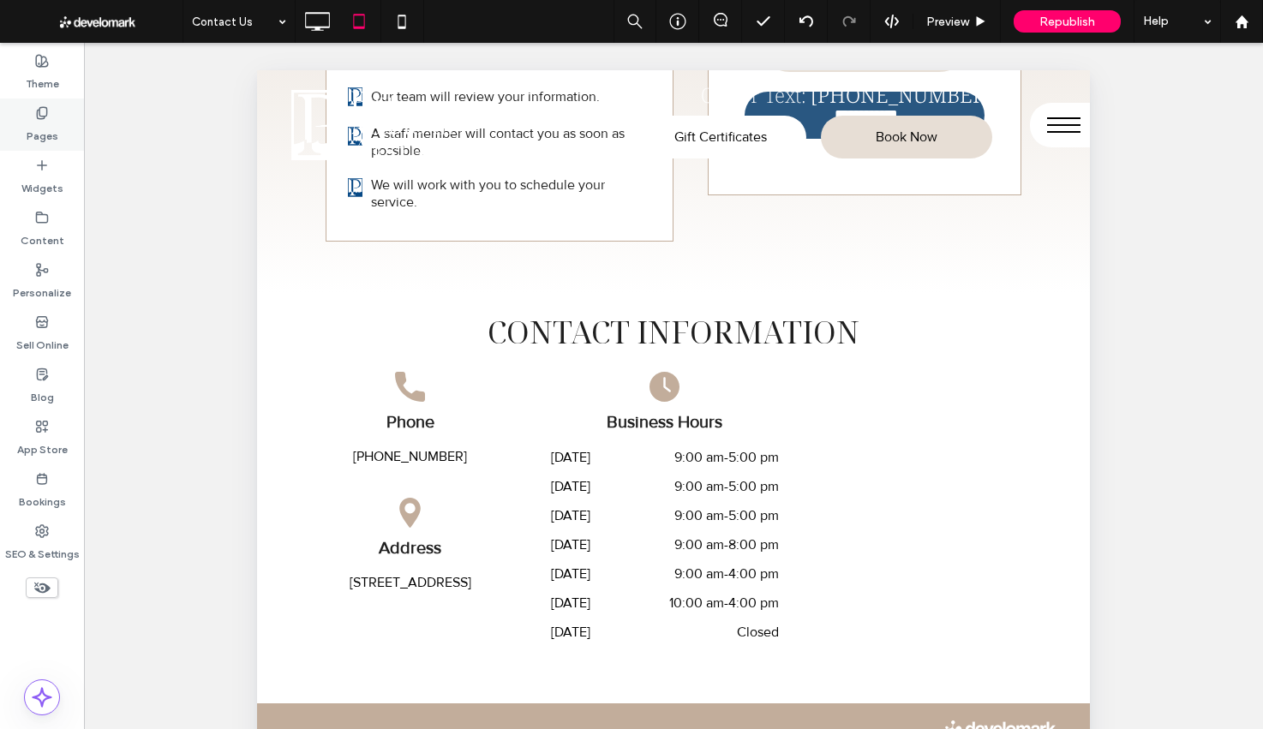
click at [29, 117] on div "Pages" at bounding box center [42, 125] width 84 height 52
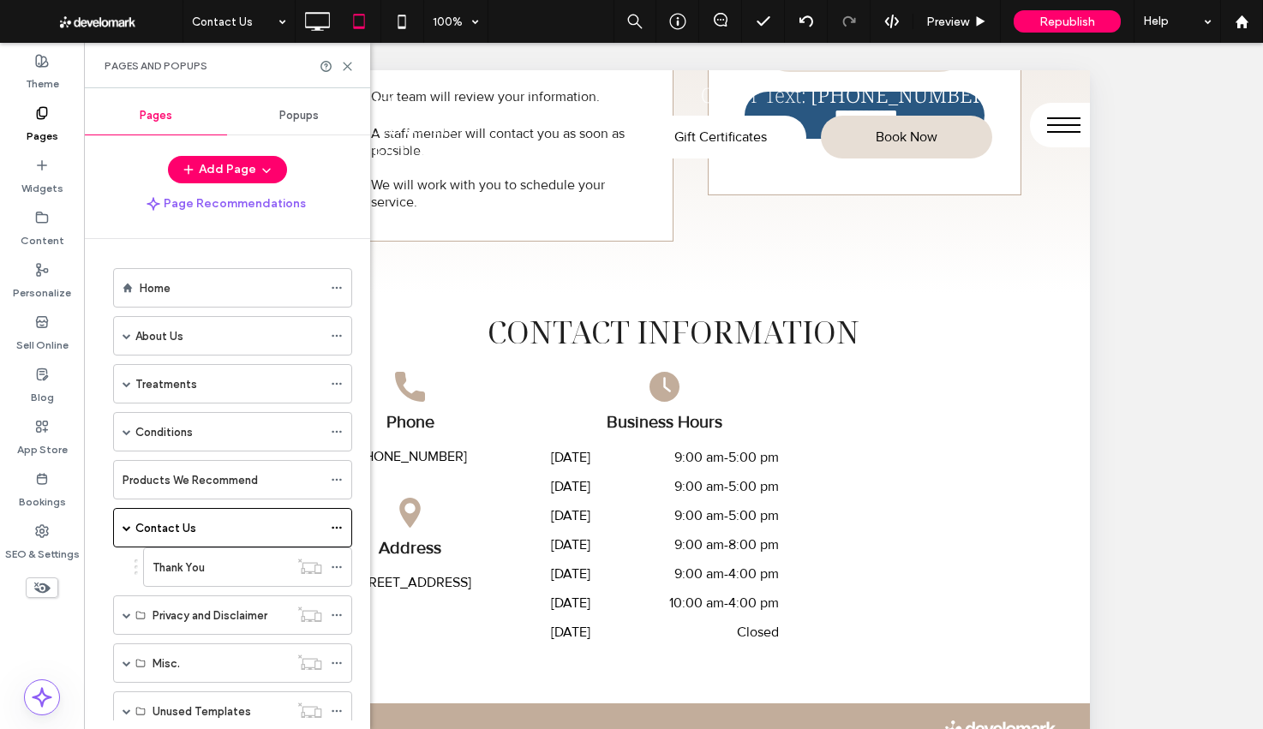
click at [156, 296] on label "Home" at bounding box center [155, 288] width 31 height 30
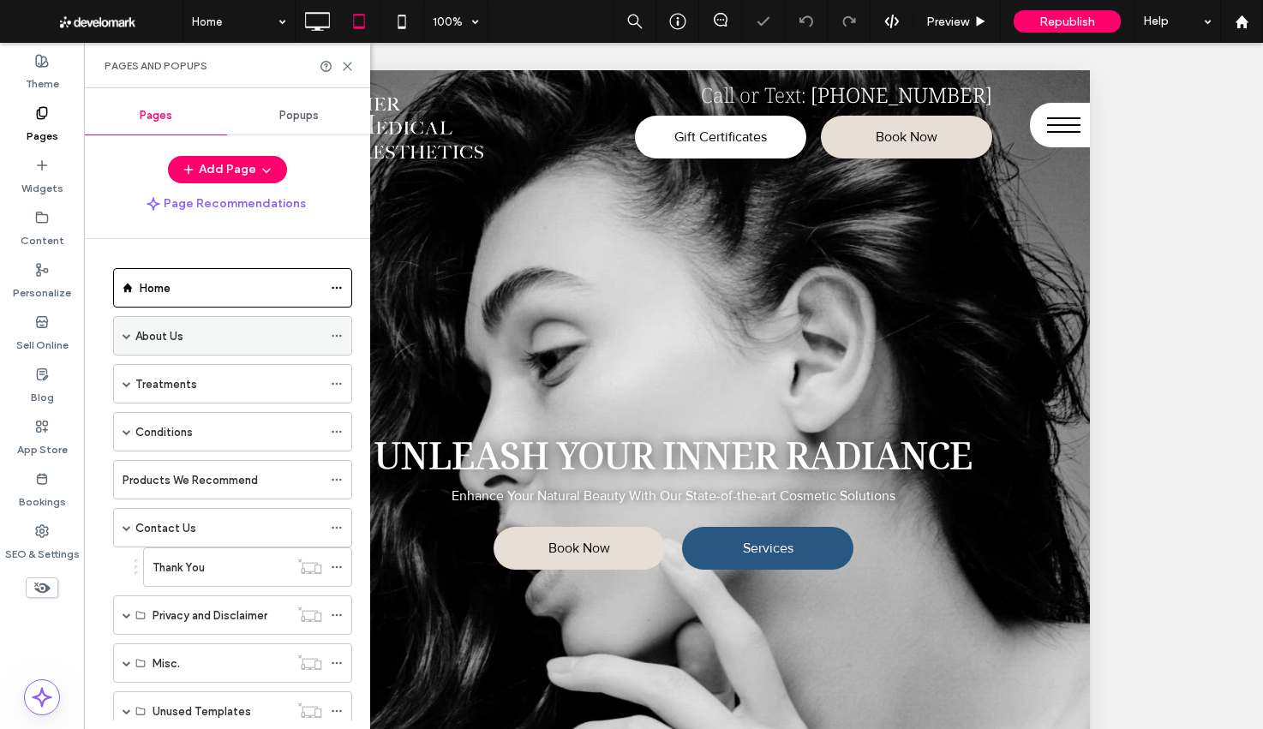
scroll to position [59, 0]
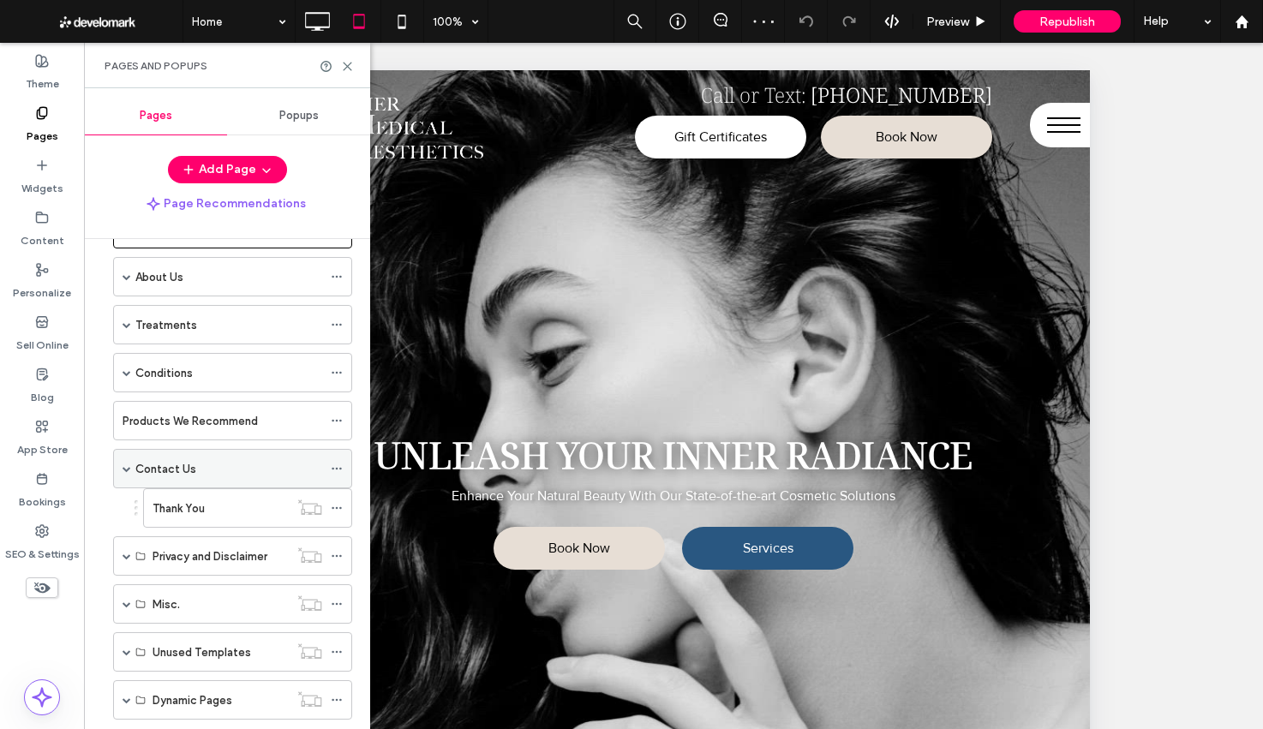
click at [183, 470] on label "Contact Us" at bounding box center [165, 469] width 61 height 30
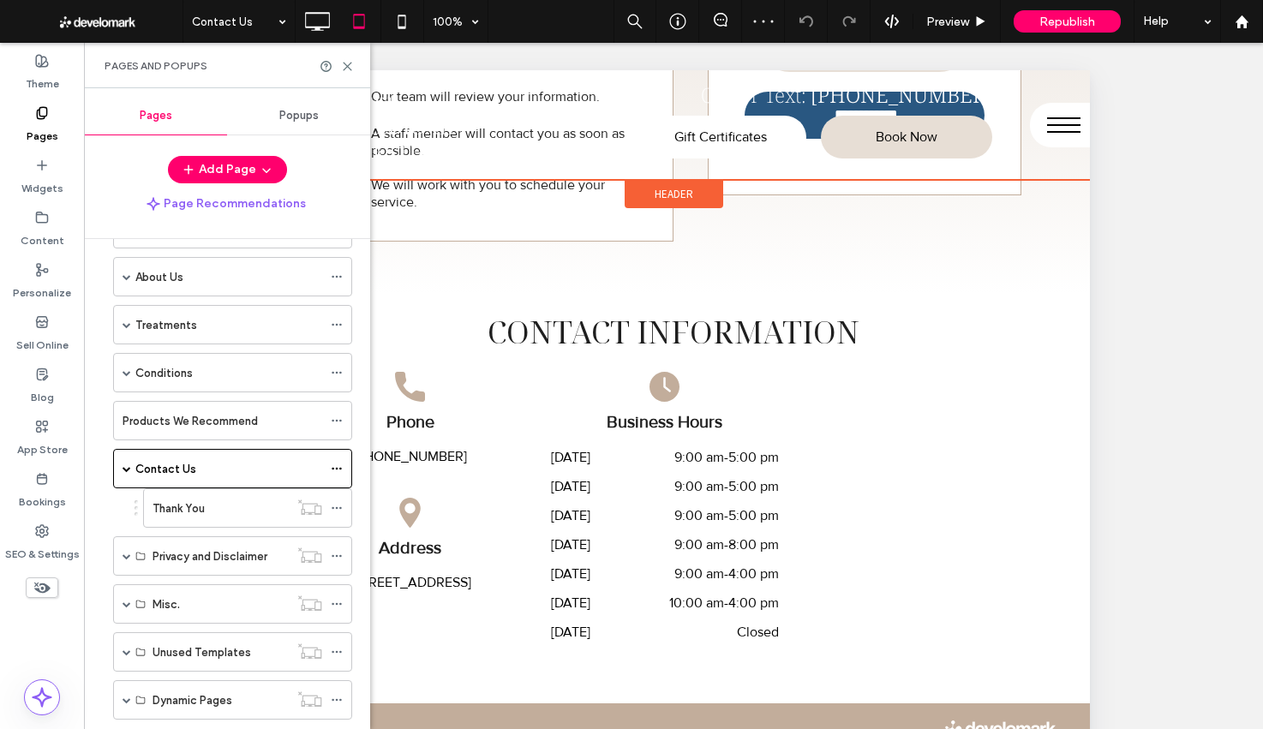
click at [666, 202] on div "Header" at bounding box center [673, 194] width 99 height 28
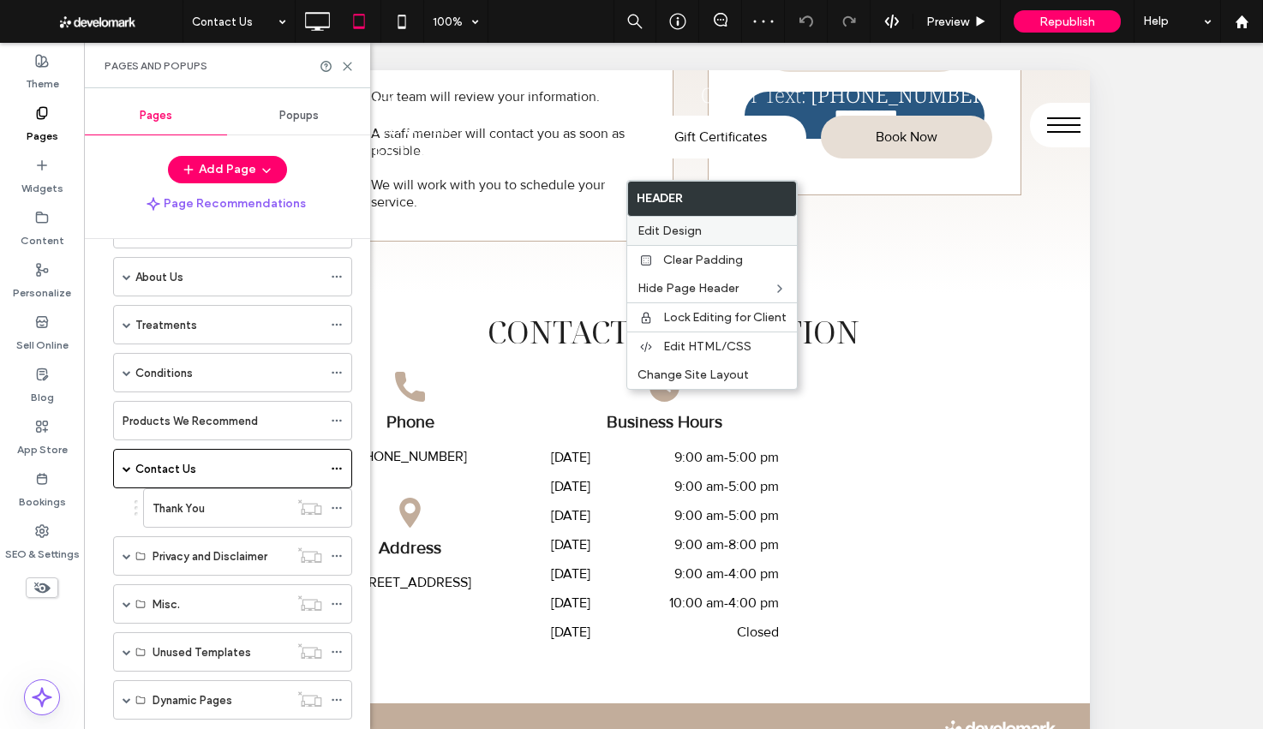
click at [668, 227] on span "Edit Design" at bounding box center [669, 231] width 64 height 15
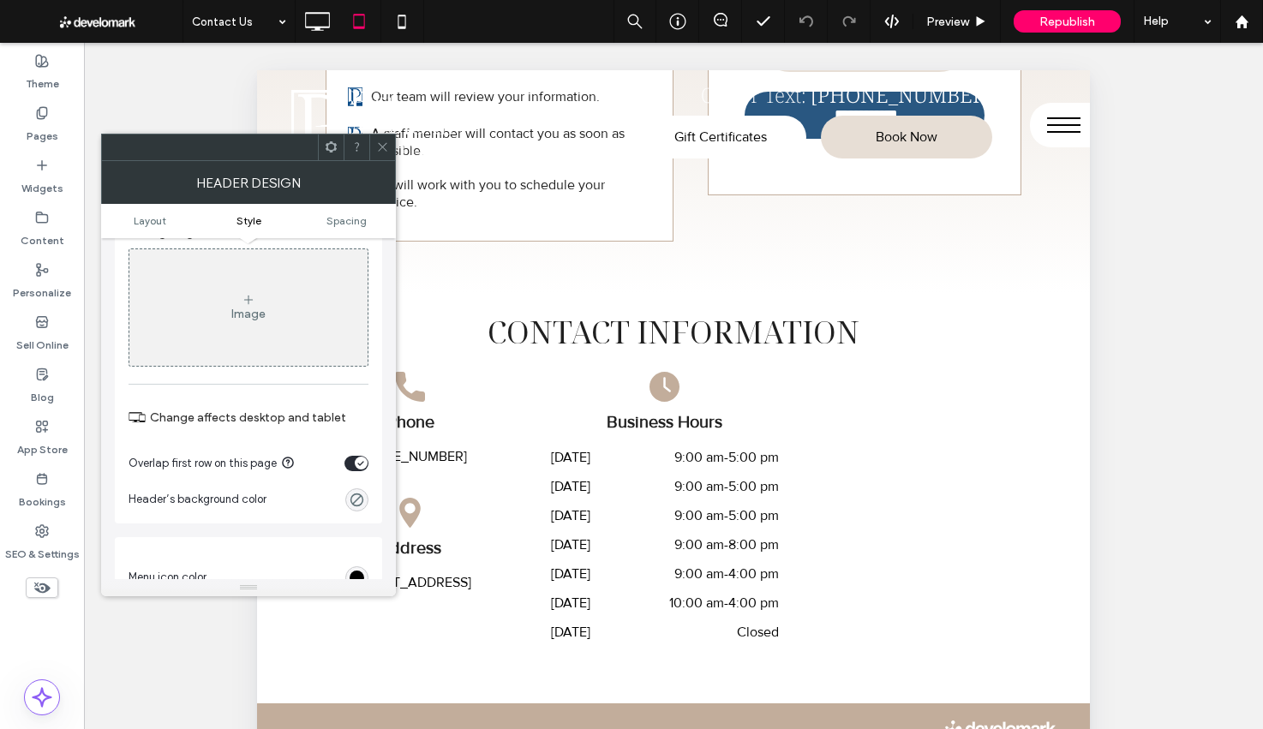
scroll to position [612, 0]
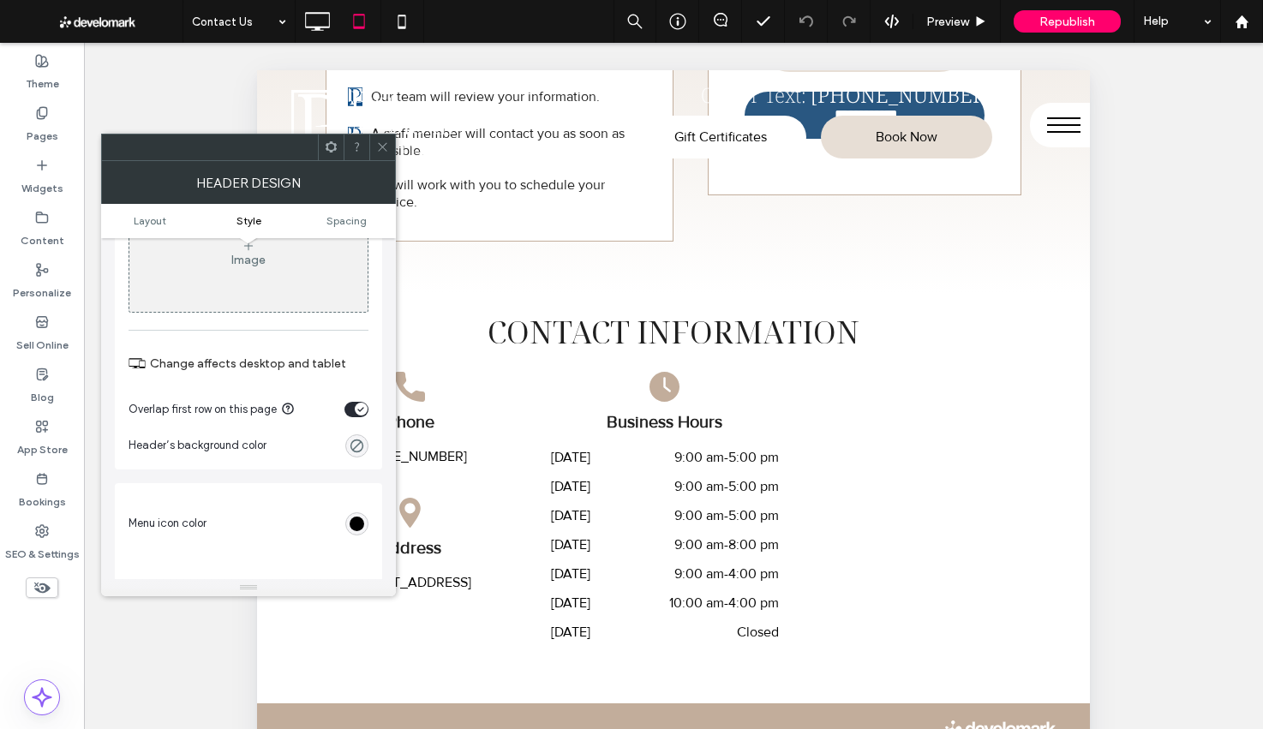
click at [356, 411] on div "toggle" at bounding box center [361, 409] width 13 height 13
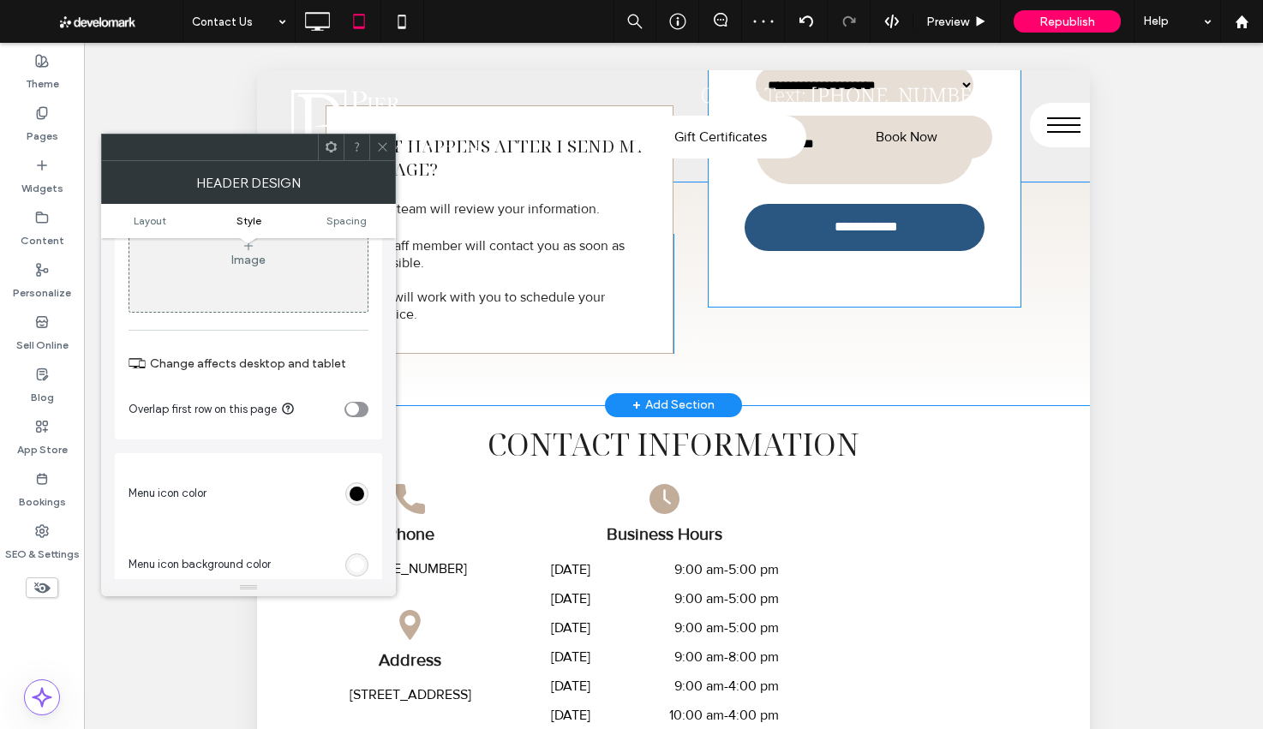
click at [1004, 235] on div "**********" at bounding box center [864, 109] width 312 height 393
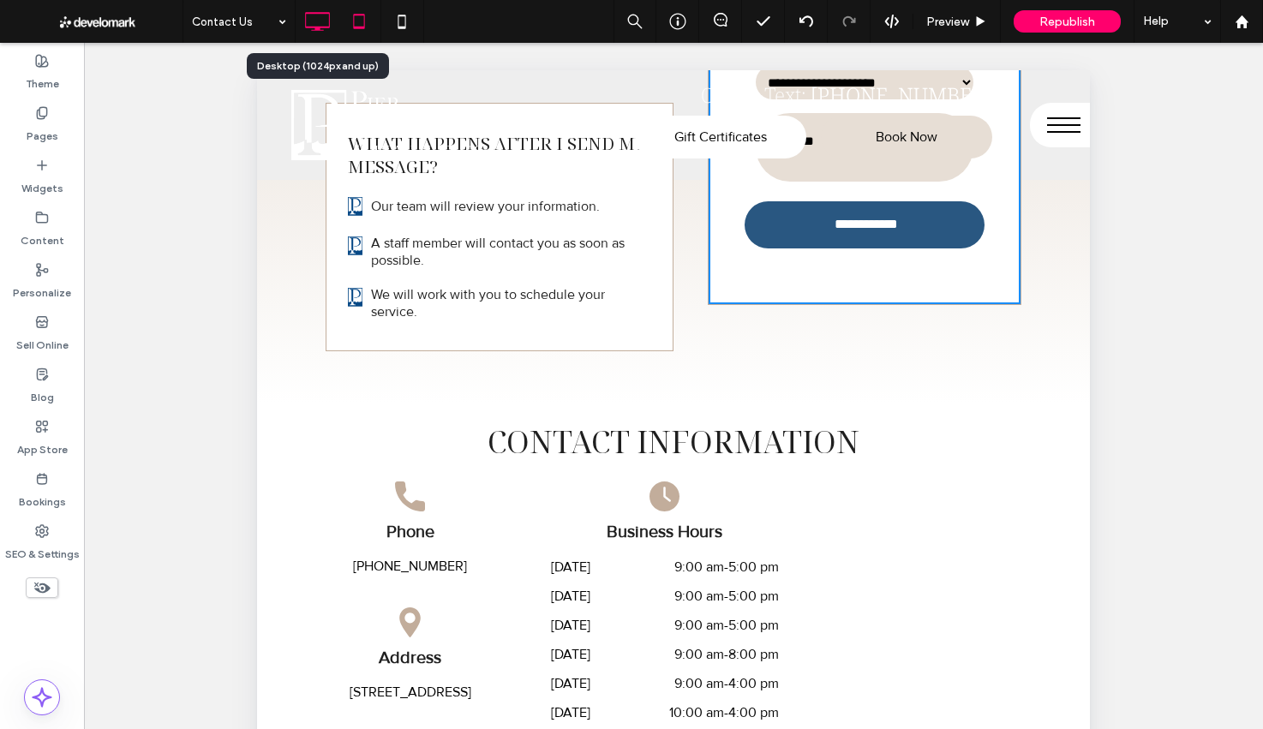
click at [313, 15] on icon at bounding box center [317, 21] width 34 height 34
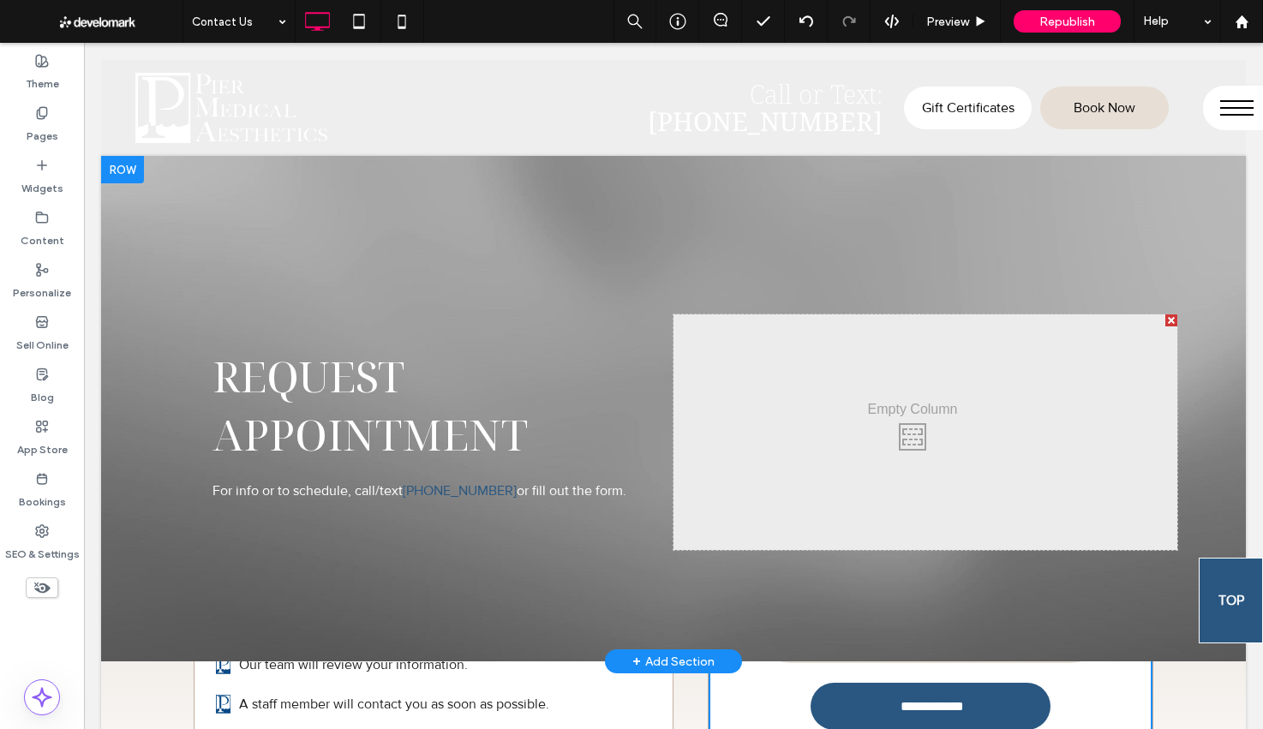
click at [108, 170] on div at bounding box center [122, 169] width 43 height 27
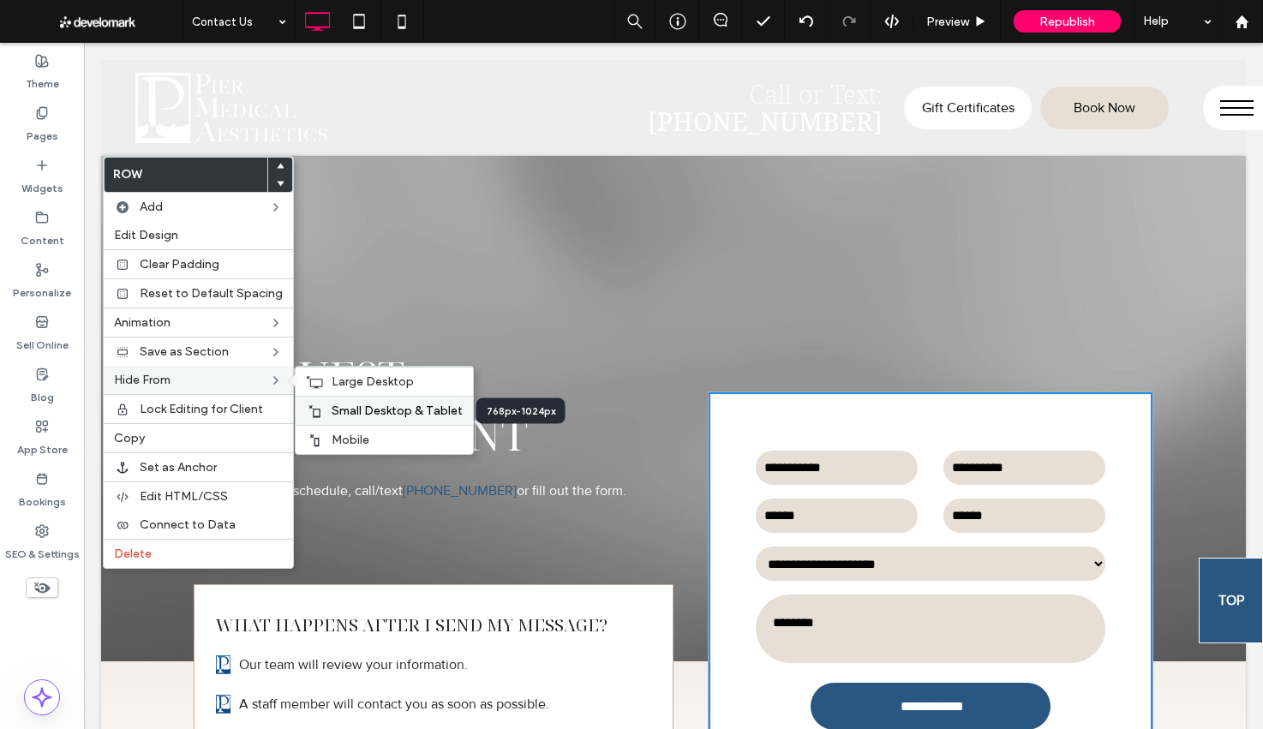
click at [347, 410] on span "Small Desktop & Tablet" at bounding box center [397, 410] width 131 height 15
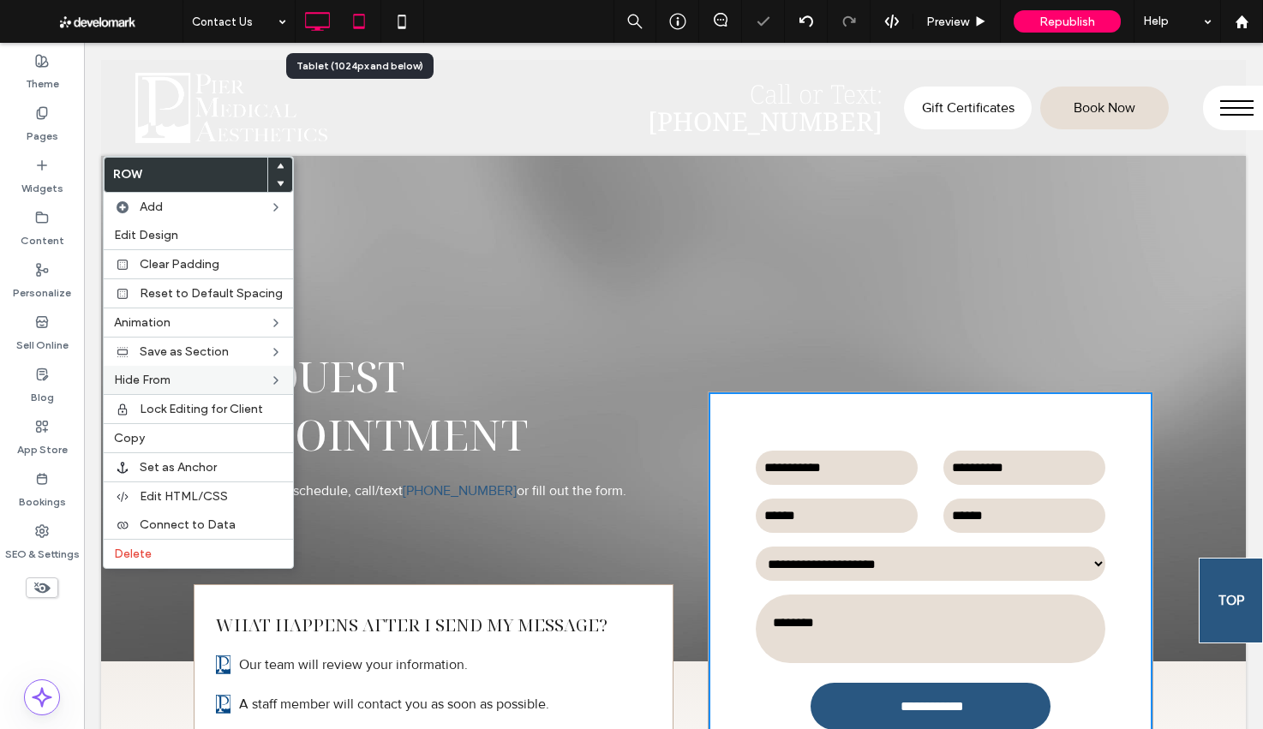
click at [355, 27] on use at bounding box center [359, 21] width 11 height 15
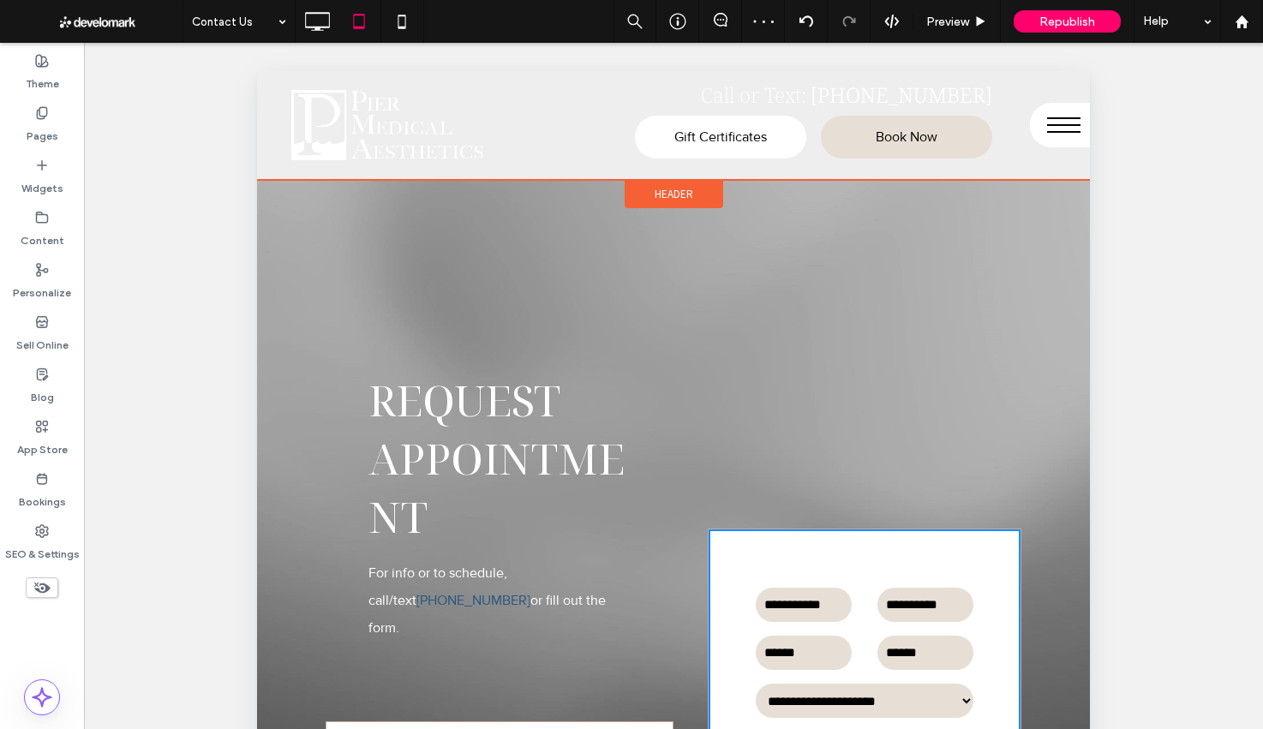
click at [668, 194] on span "Header" at bounding box center [673, 194] width 39 height 15
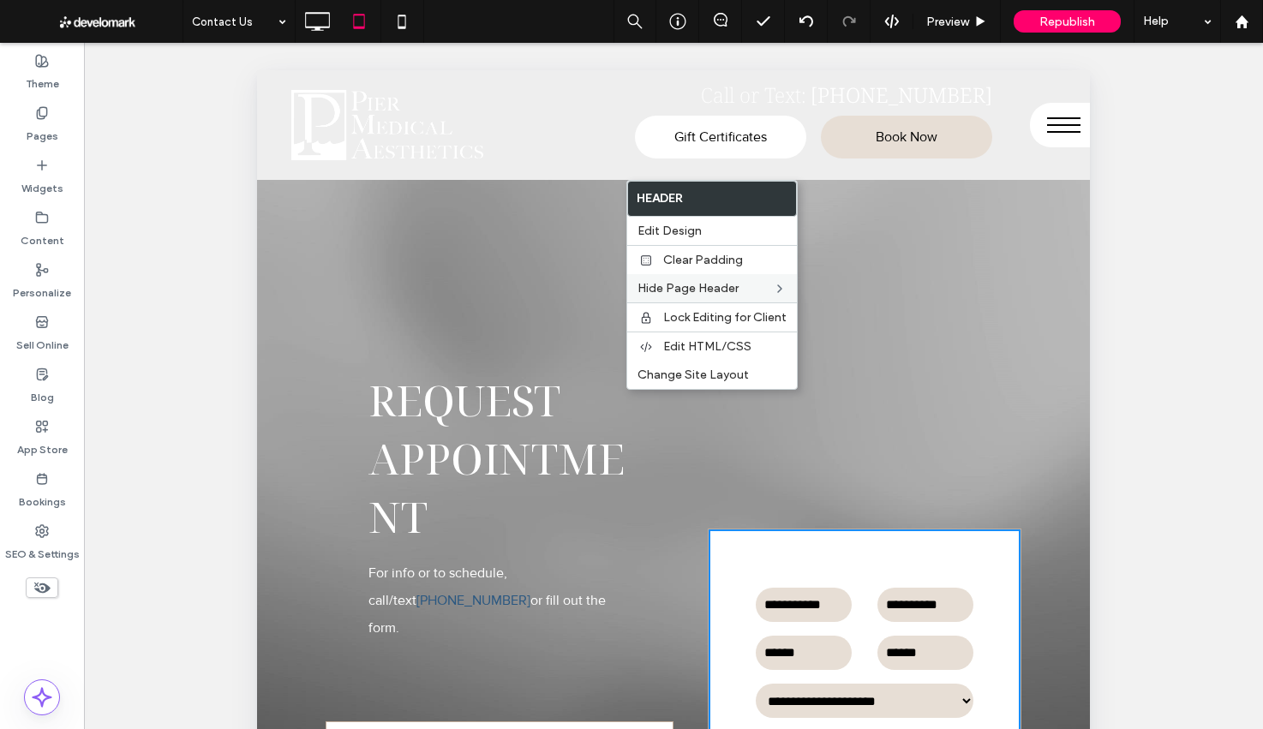
drag, startPoint x: 666, startPoint y: 232, endPoint x: 639, endPoint y: 285, distance: 59.4
click at [666, 232] on span "Edit Design" at bounding box center [669, 231] width 64 height 15
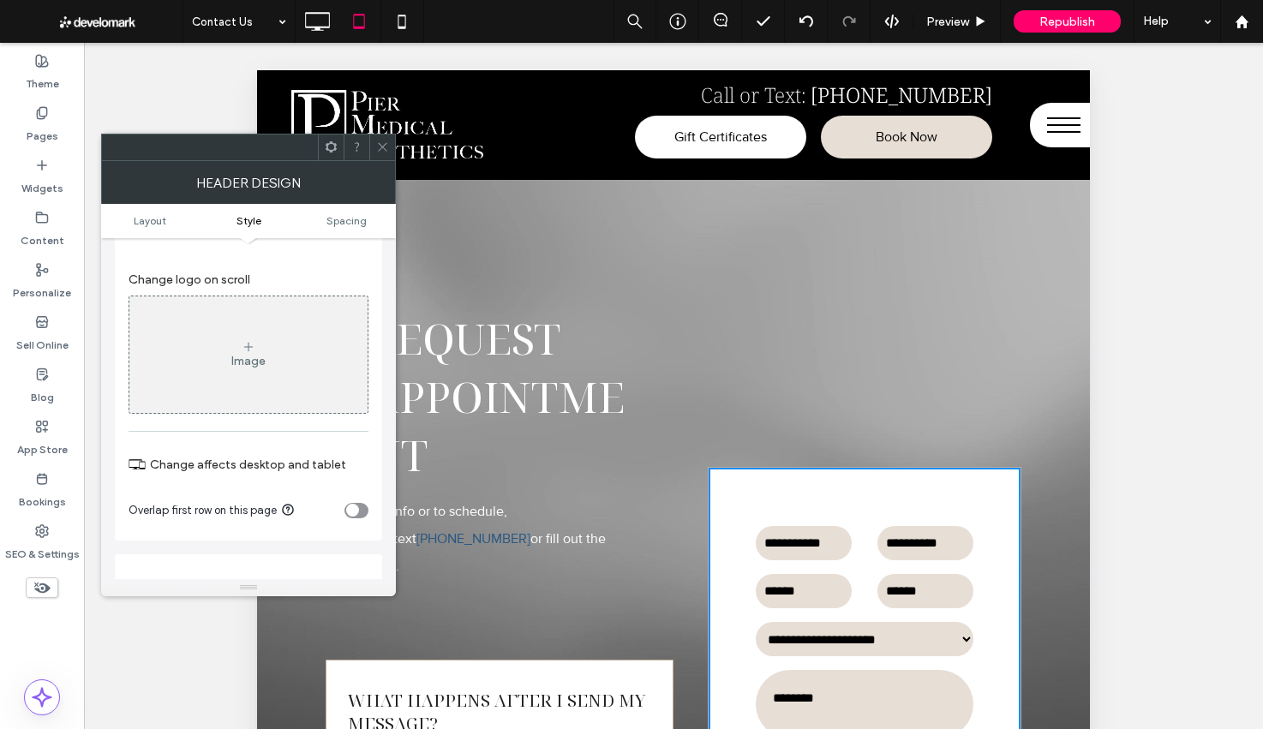
scroll to position [553, 0]
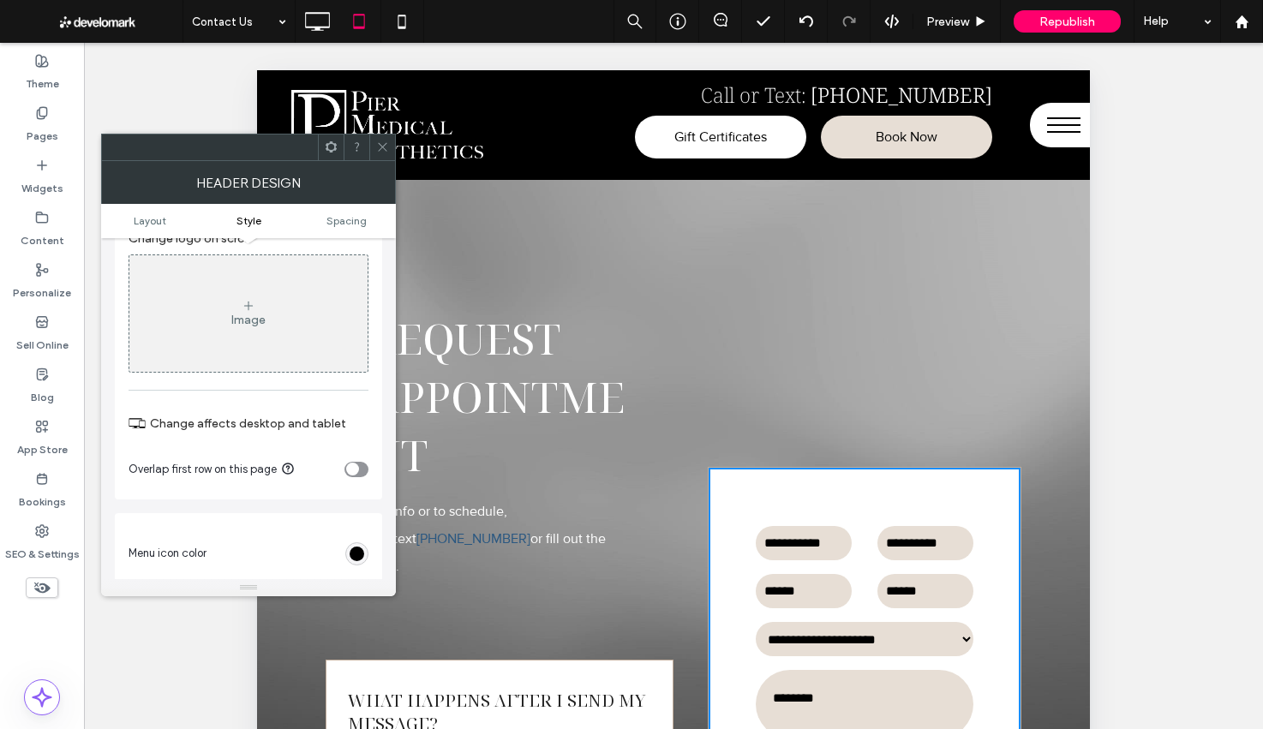
click at [362, 473] on div "toggle" at bounding box center [356, 469] width 24 height 15
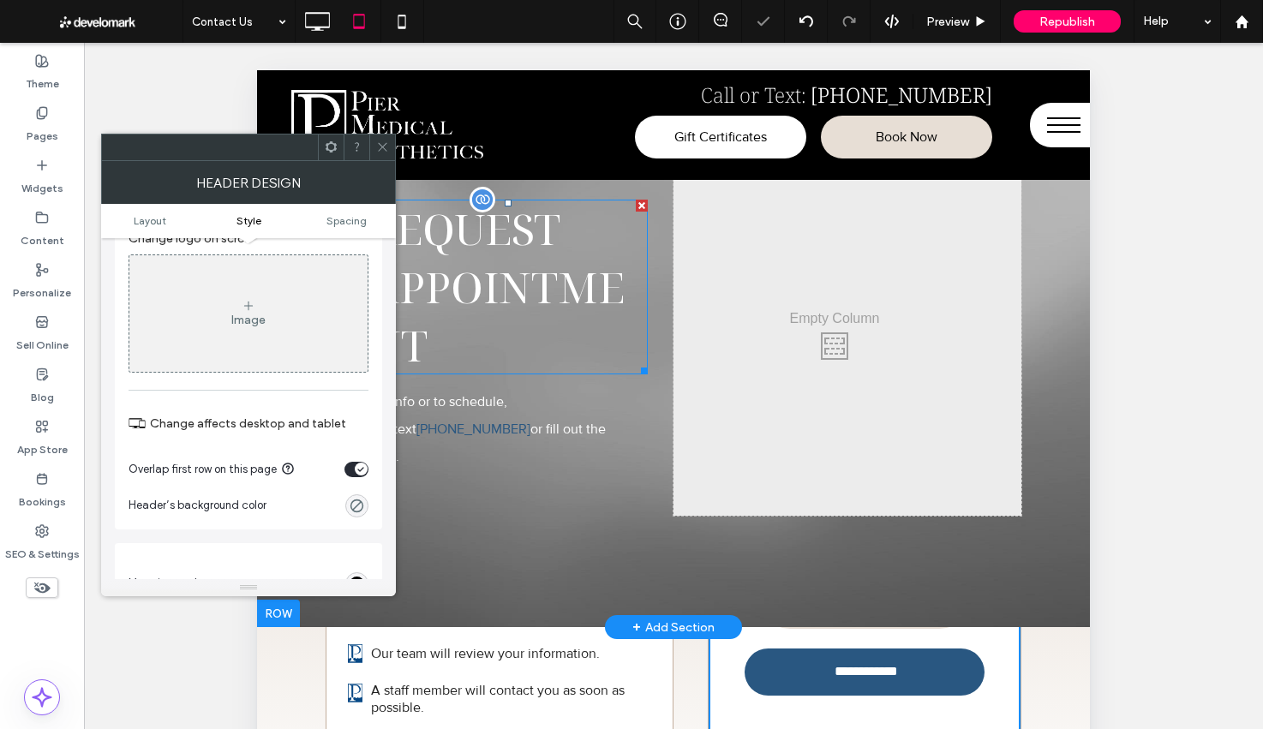
scroll to position [0, 0]
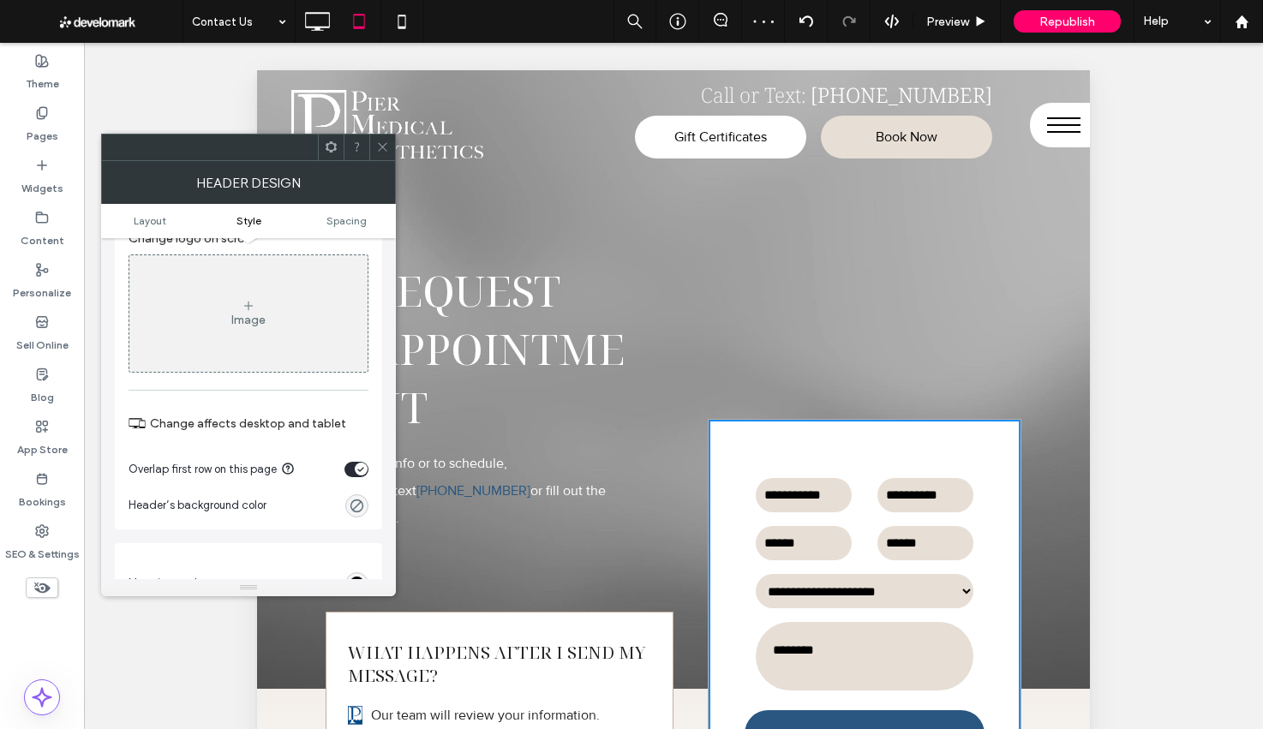
click at [381, 150] on icon at bounding box center [382, 146] width 13 height 13
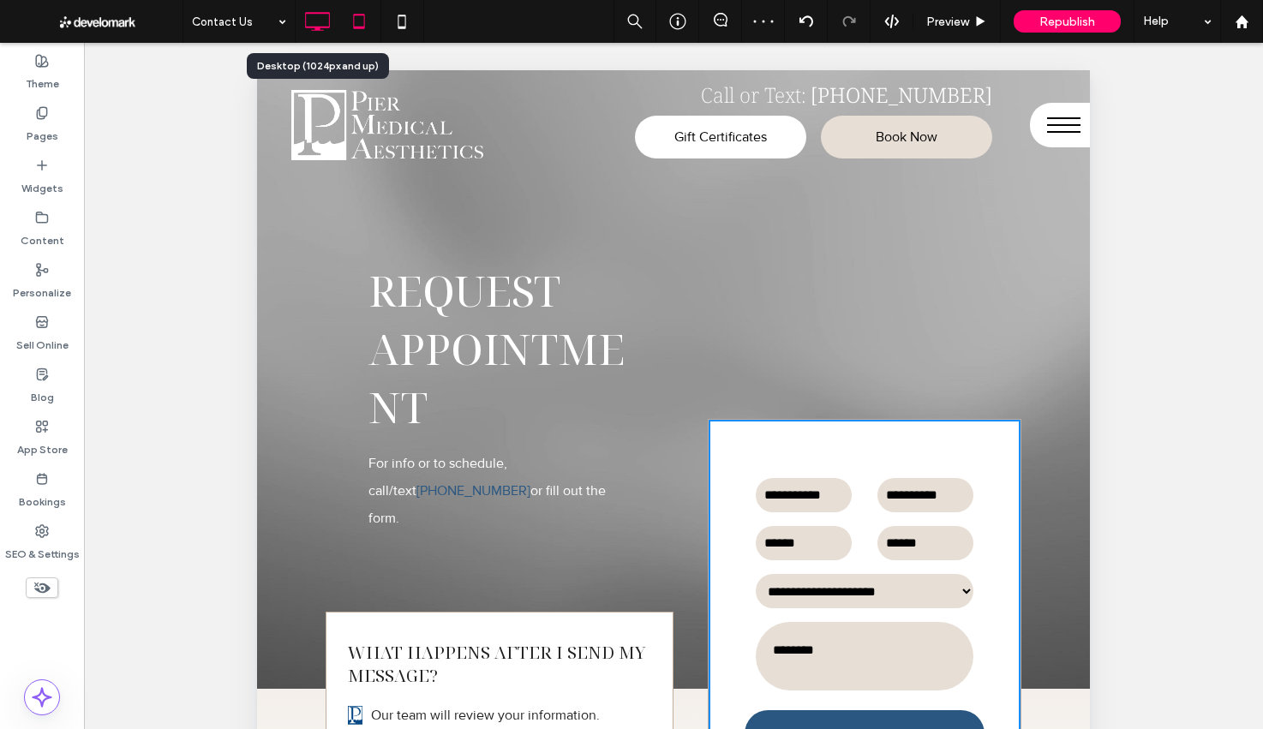
click at [318, 9] on icon at bounding box center [317, 21] width 34 height 34
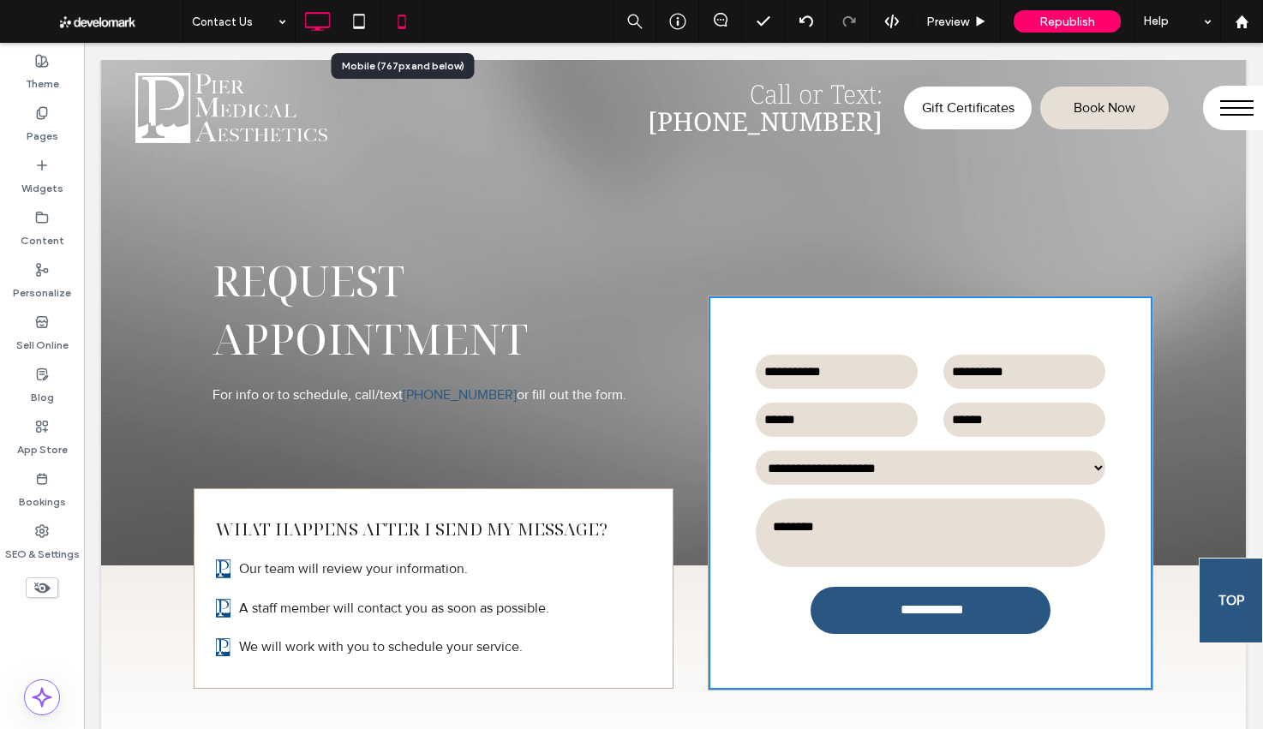
click at [405, 21] on icon at bounding box center [402, 21] width 34 height 34
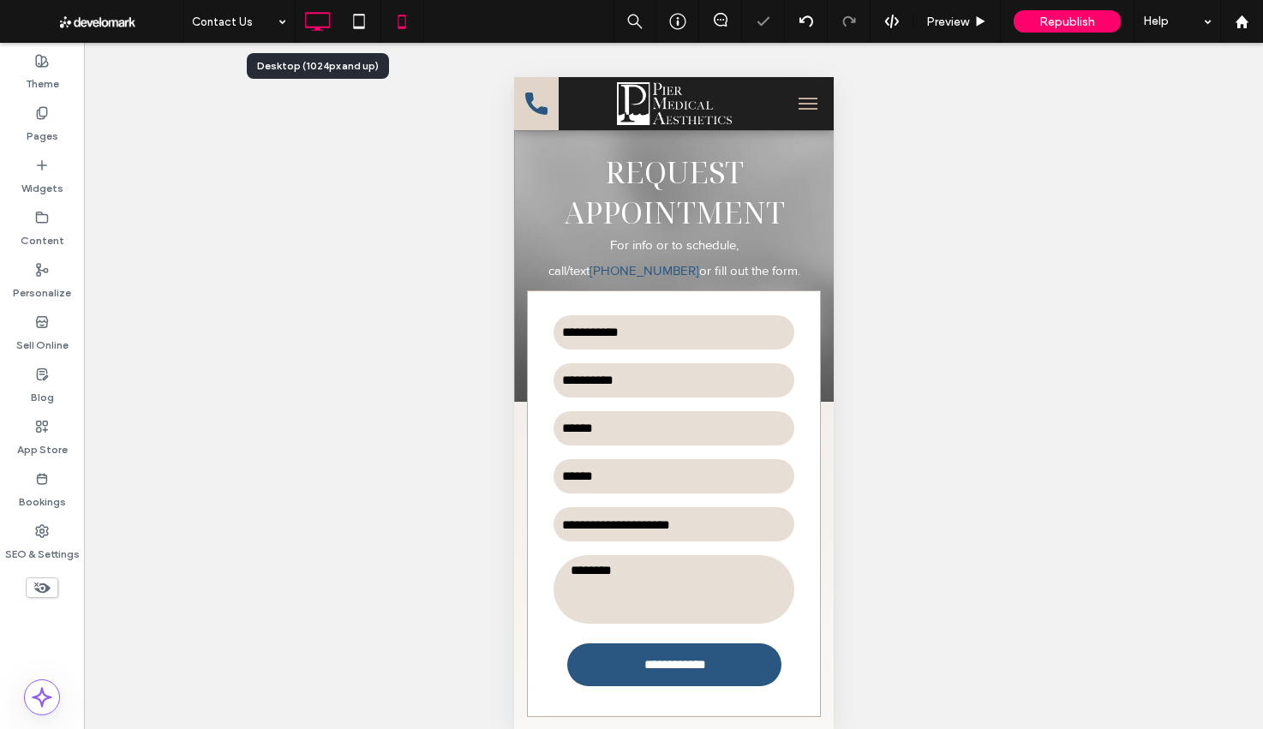
click at [311, 35] on icon at bounding box center [317, 21] width 34 height 34
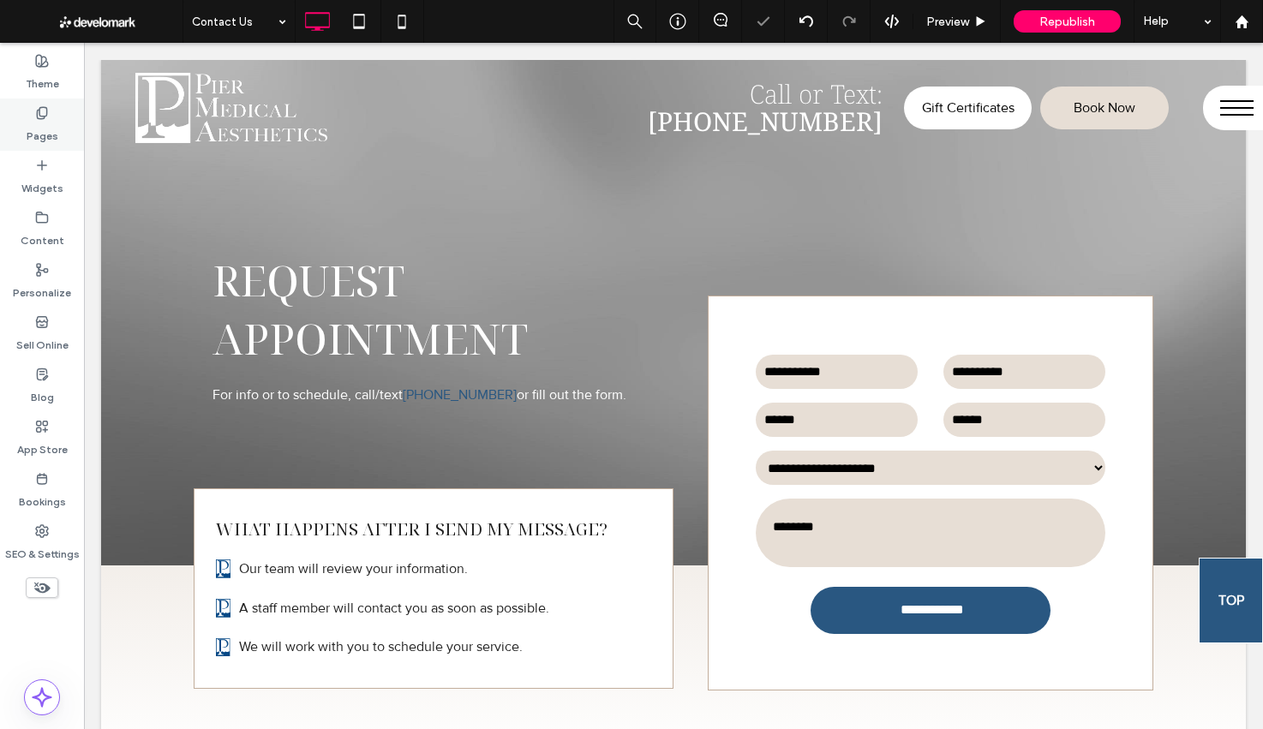
click at [45, 121] on label "Pages" at bounding box center [43, 132] width 32 height 24
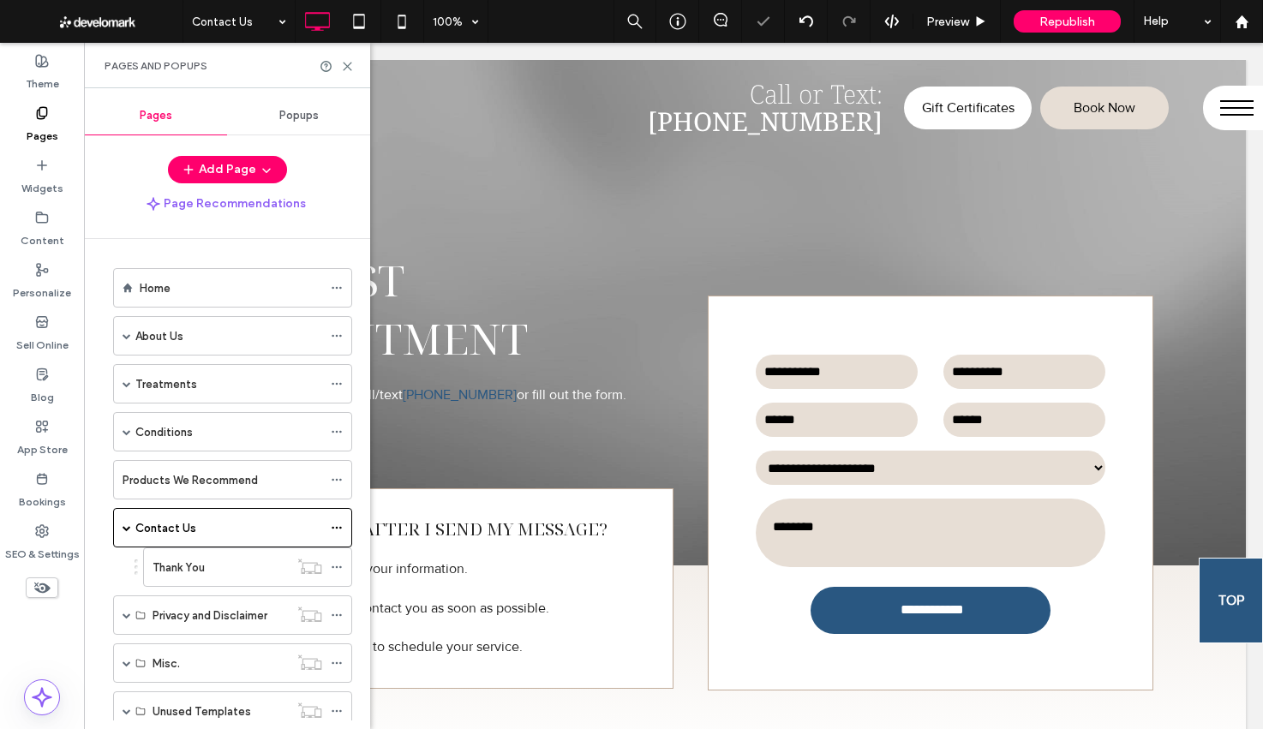
click at [212, 293] on div "Home" at bounding box center [231, 288] width 182 height 18
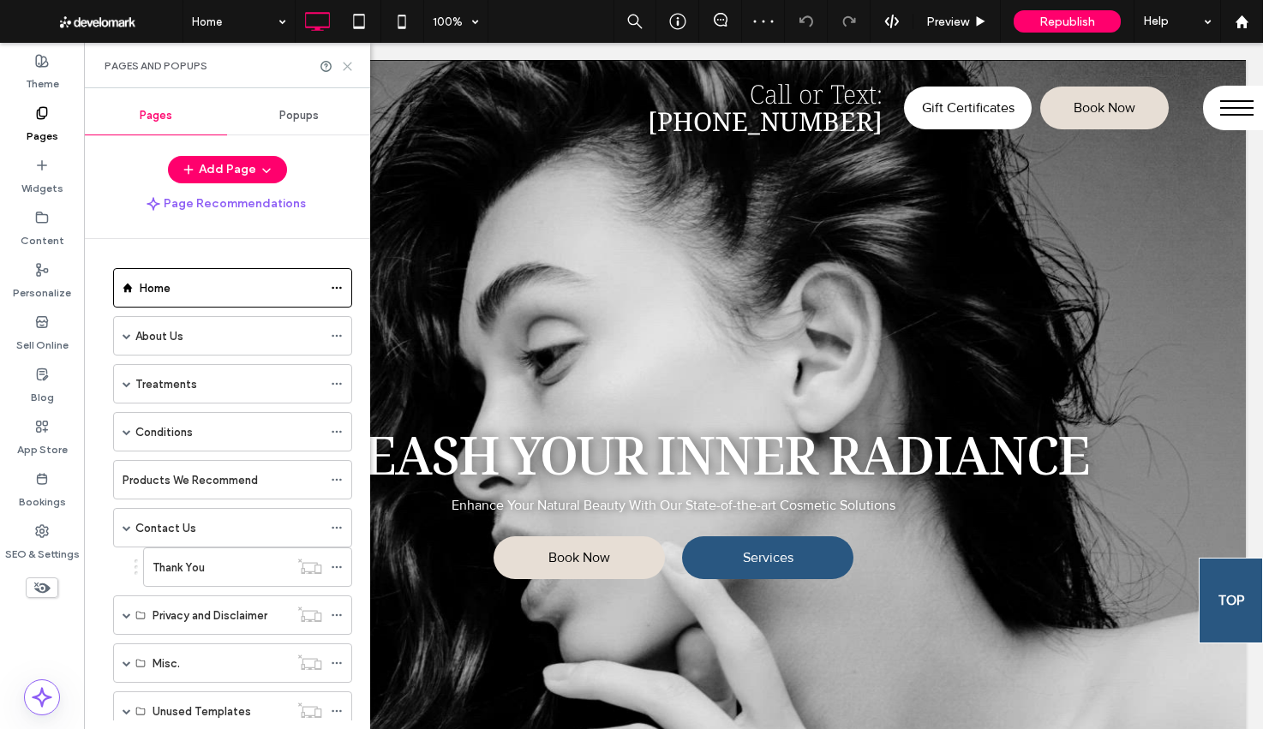
click at [349, 66] on icon at bounding box center [347, 66] width 13 height 13
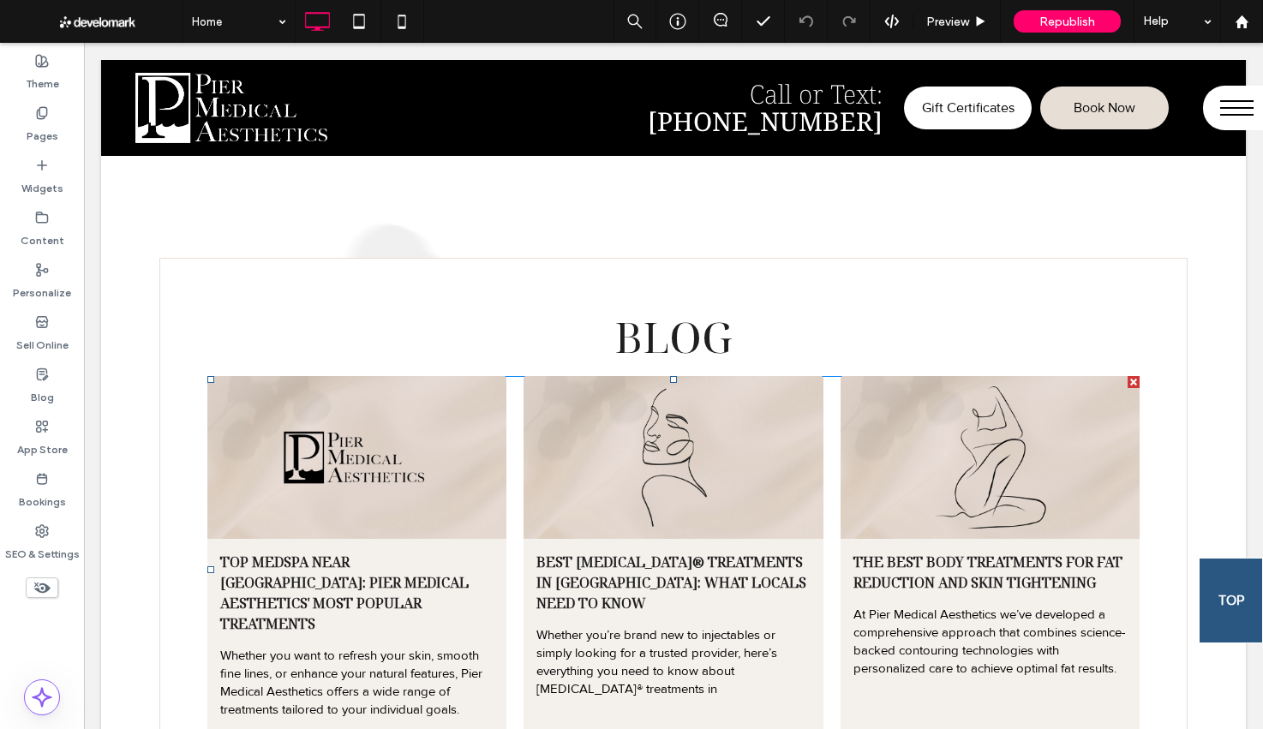
scroll to position [5934, 0]
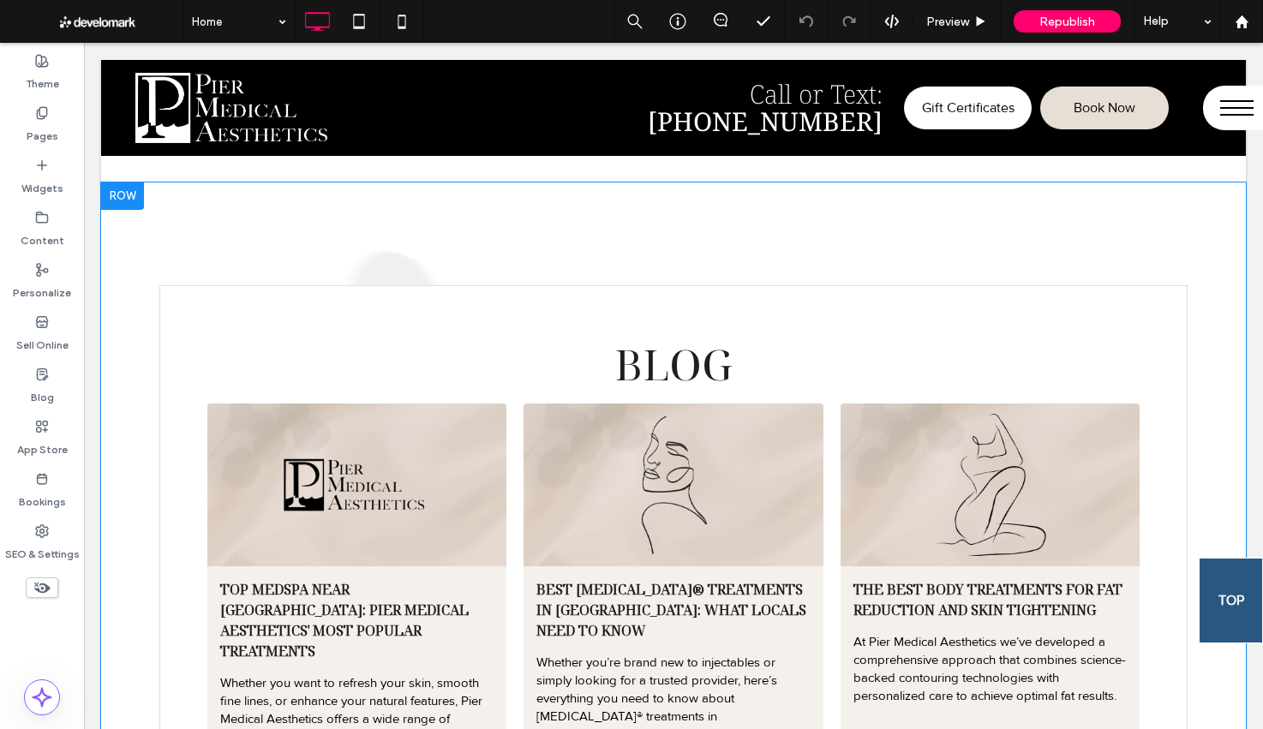
click at [128, 200] on div at bounding box center [122, 195] width 43 height 27
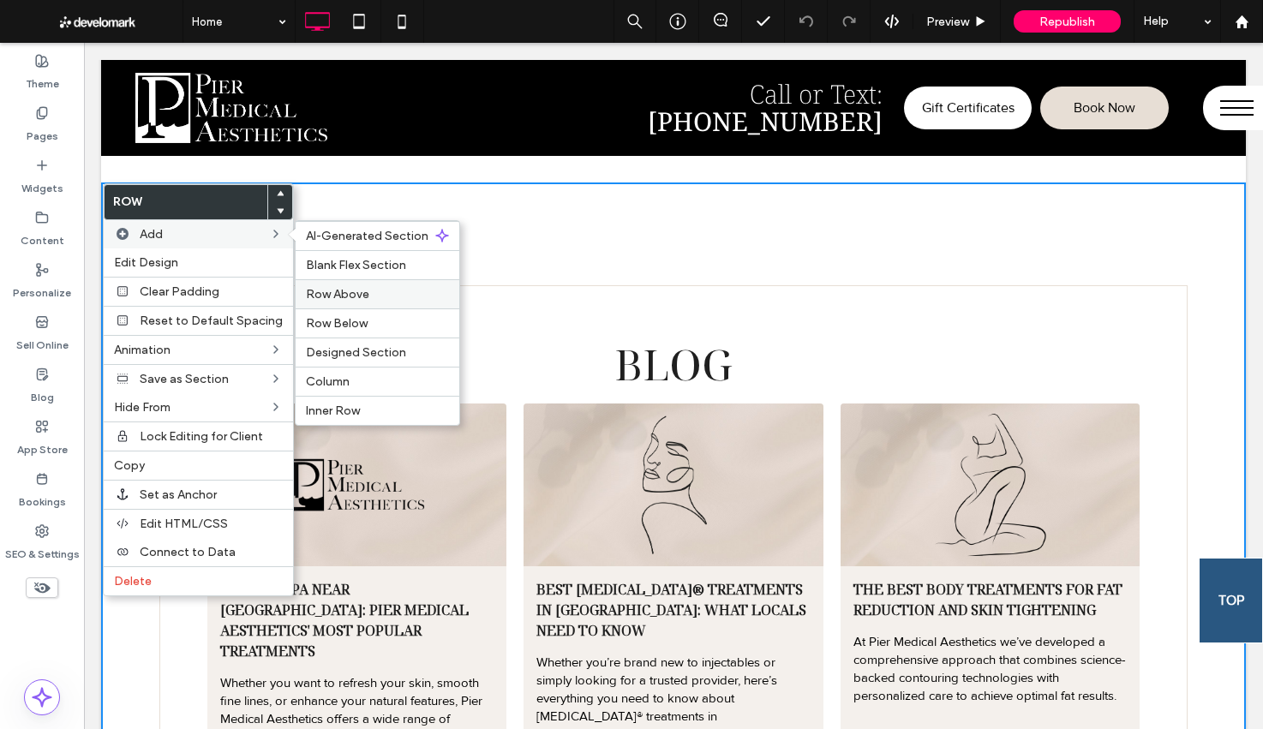
click at [361, 289] on span "Row Above" at bounding box center [337, 294] width 63 height 15
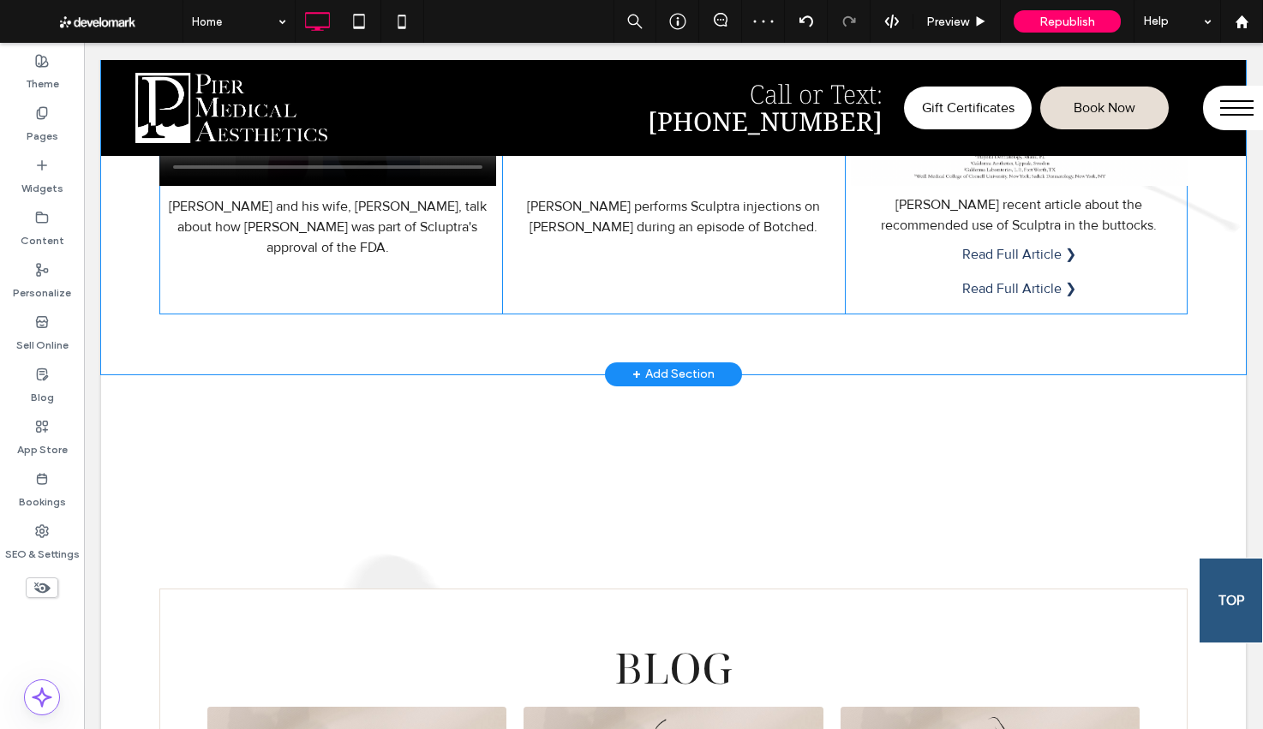
scroll to position [5798, 0]
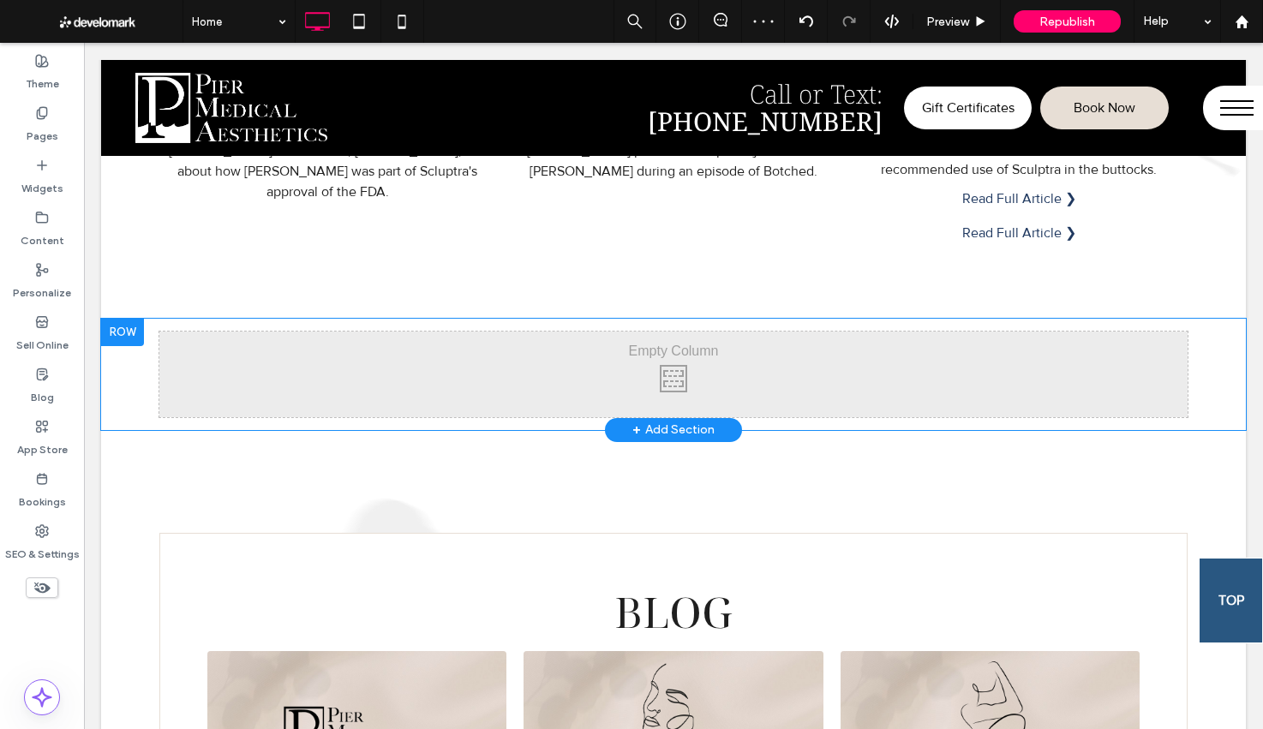
click at [144, 387] on div "Click To Paste Click To Paste Row + Add Section" at bounding box center [673, 374] width 1144 height 111
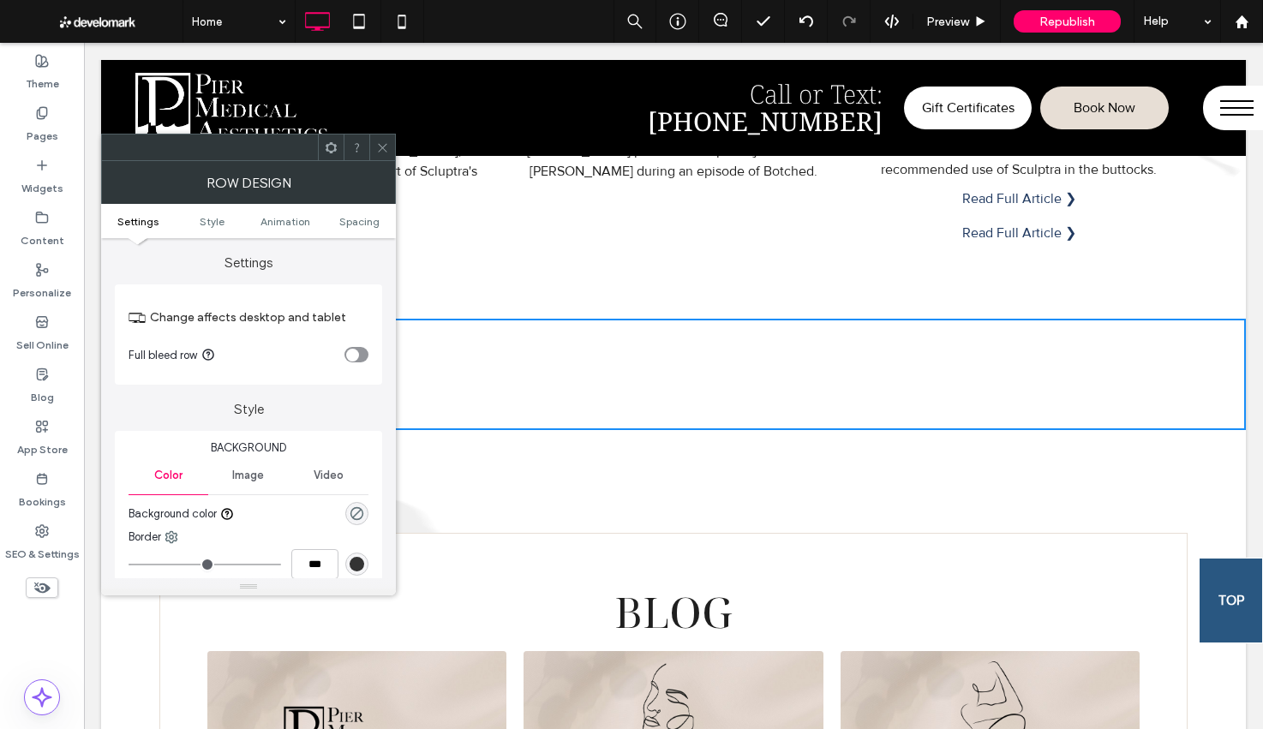
click at [355, 349] on div "toggle" at bounding box center [352, 355] width 13 height 13
click at [359, 226] on span "Spacing" at bounding box center [359, 221] width 40 height 13
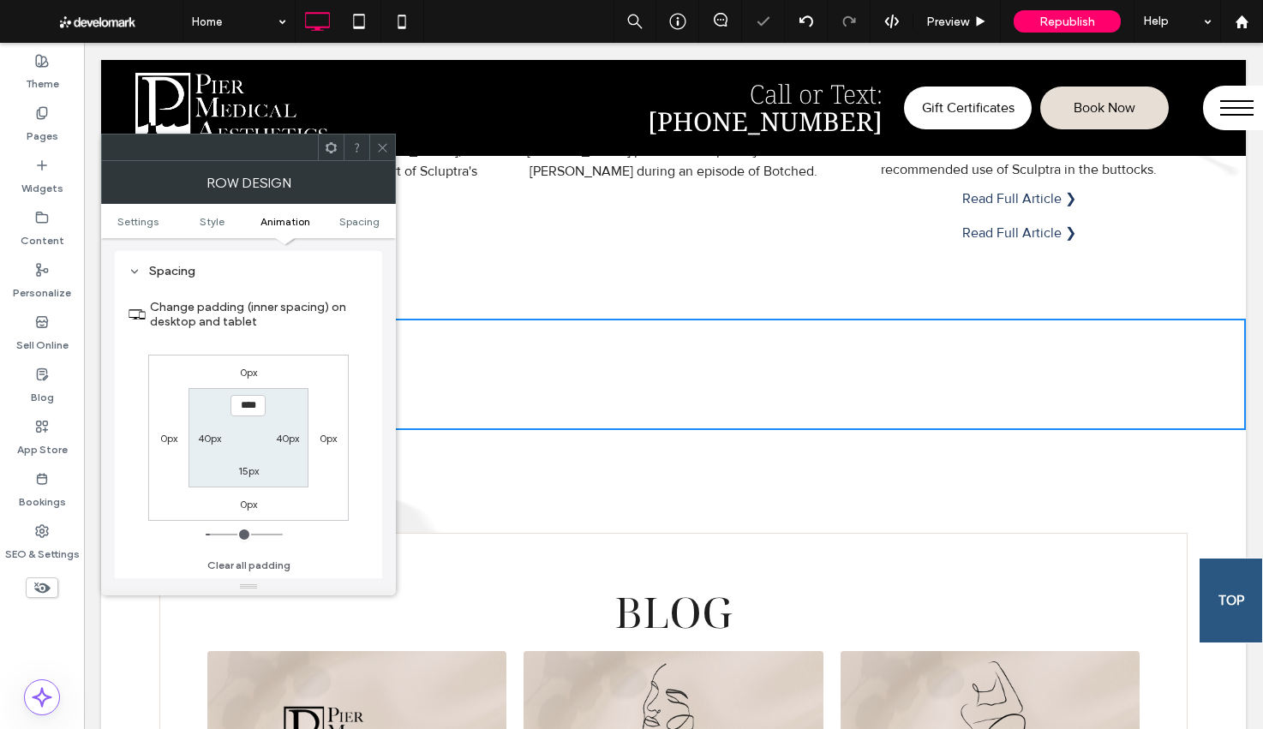
scroll to position [472, 0]
type input "***"
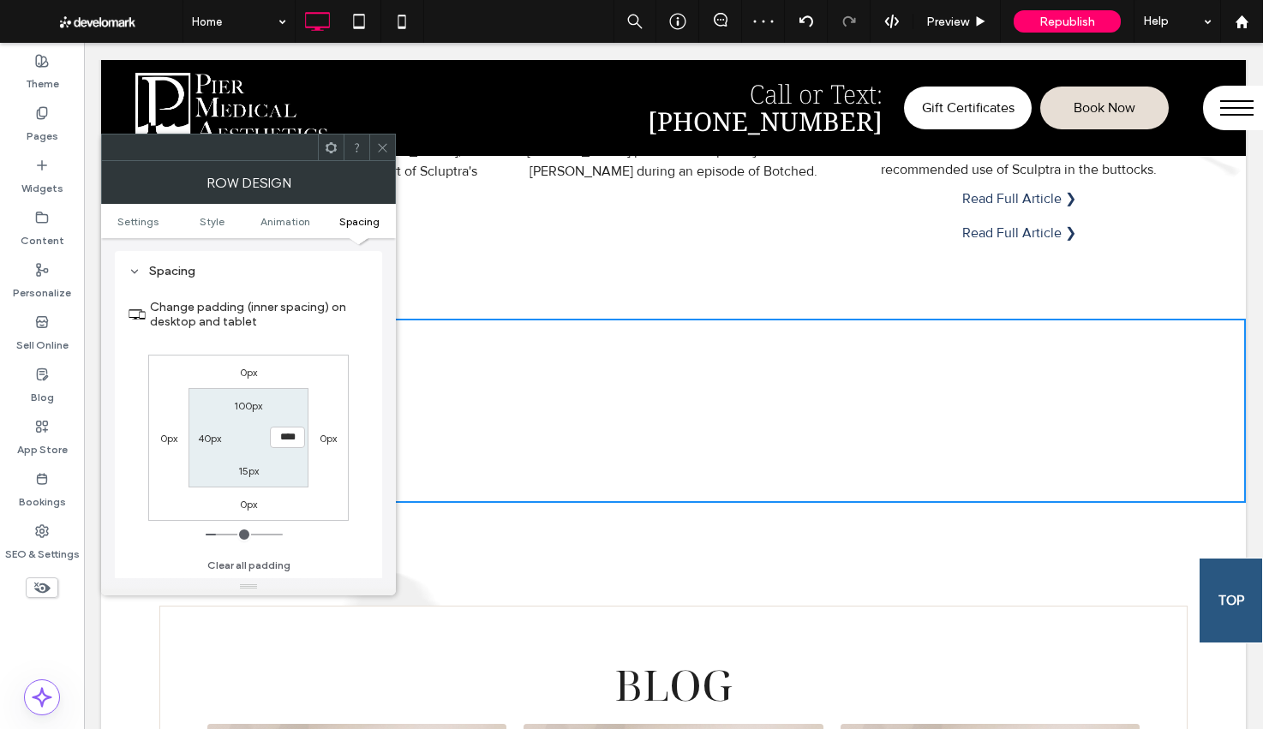
type input "**"
type input "***"
type input "*****"
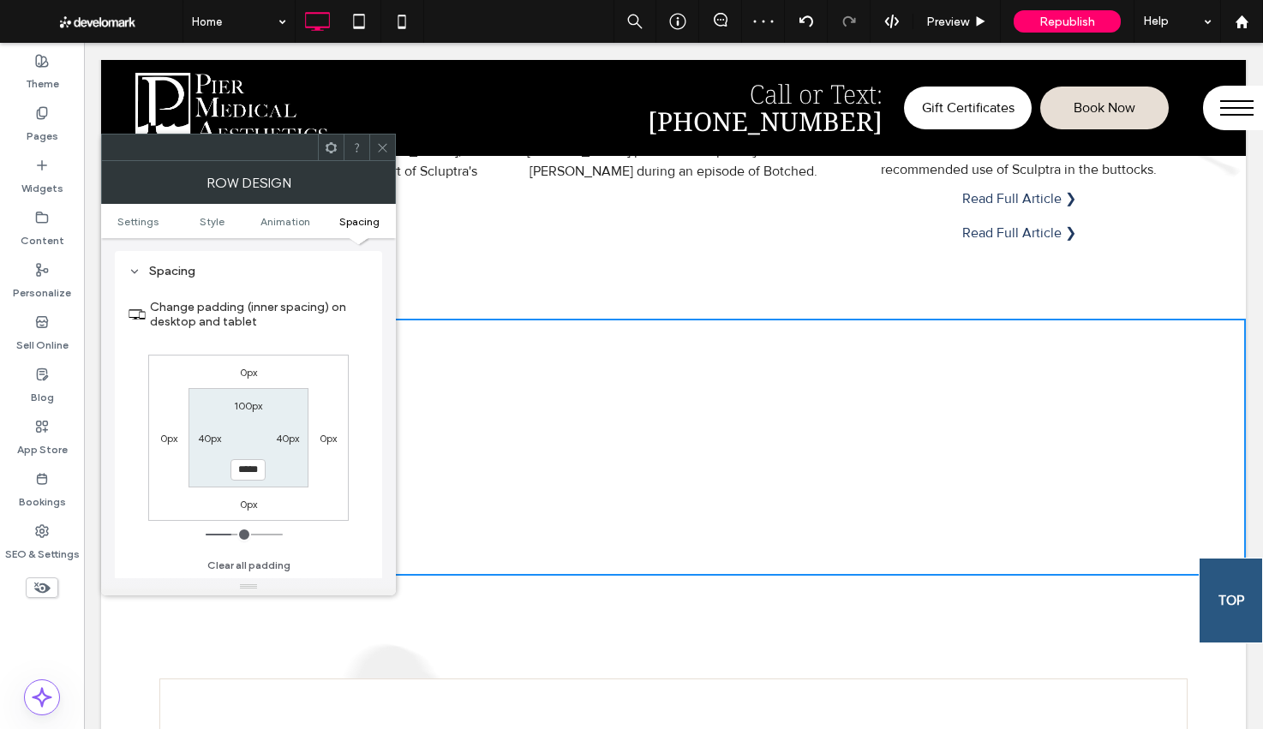
click at [287, 438] on label "40px" at bounding box center [287, 438] width 23 height 13
type input "**"
type input "*"
type input "***"
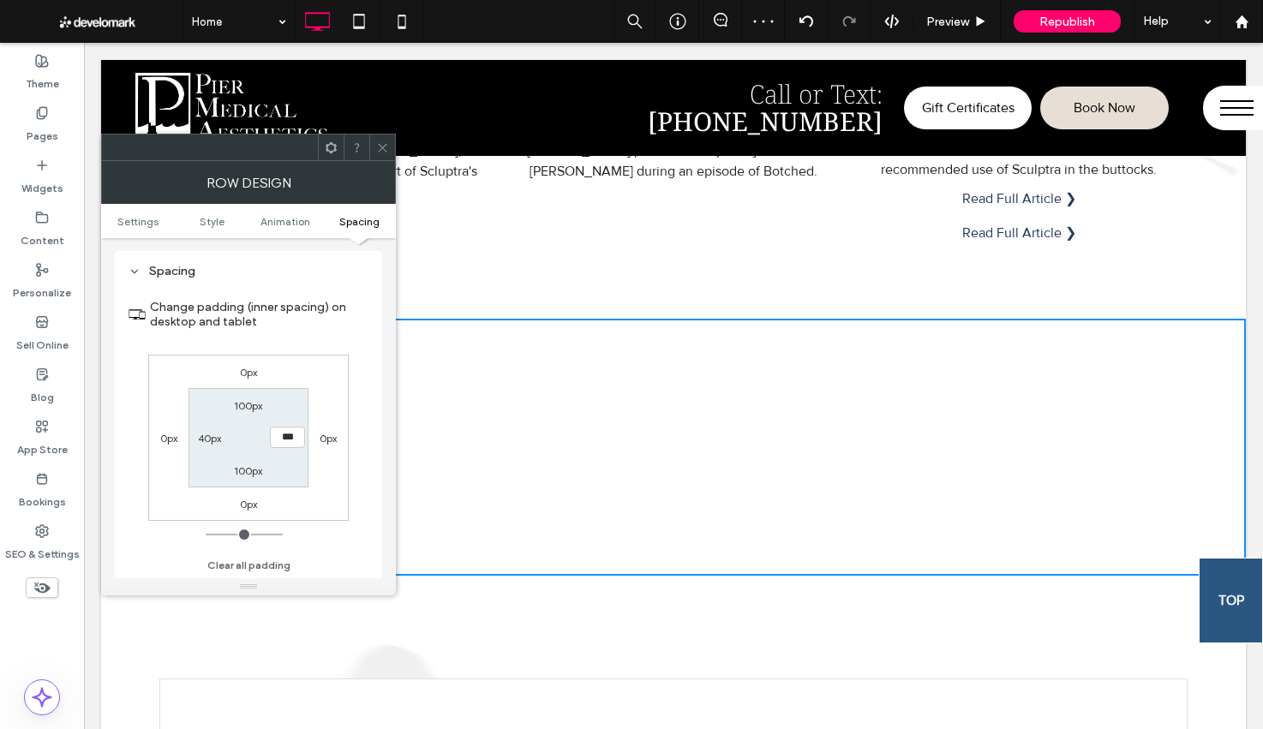
click at [199, 440] on label "40px" at bounding box center [209, 438] width 23 height 13
type input "**"
type input "*"
type input "***"
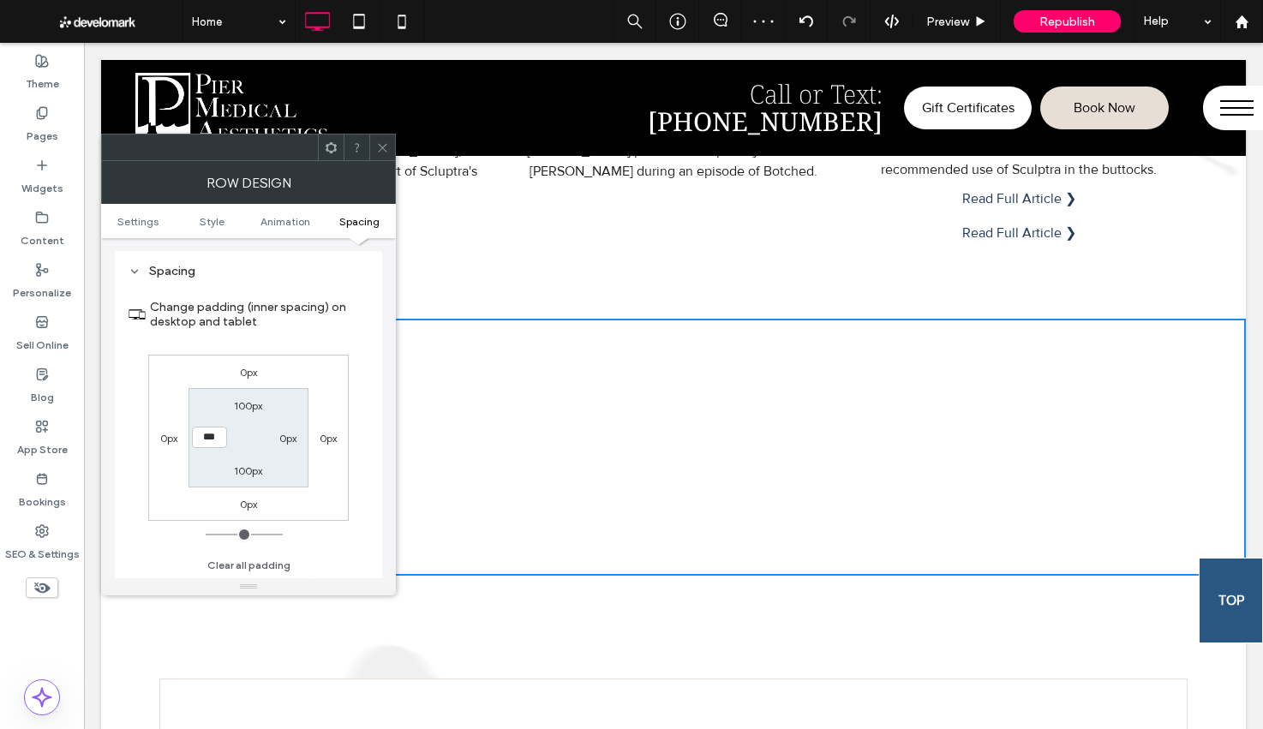
click at [281, 467] on section "100px 0px 100px ***" at bounding box center [247, 437] width 119 height 99
click at [391, 146] on div at bounding box center [382, 147] width 26 height 26
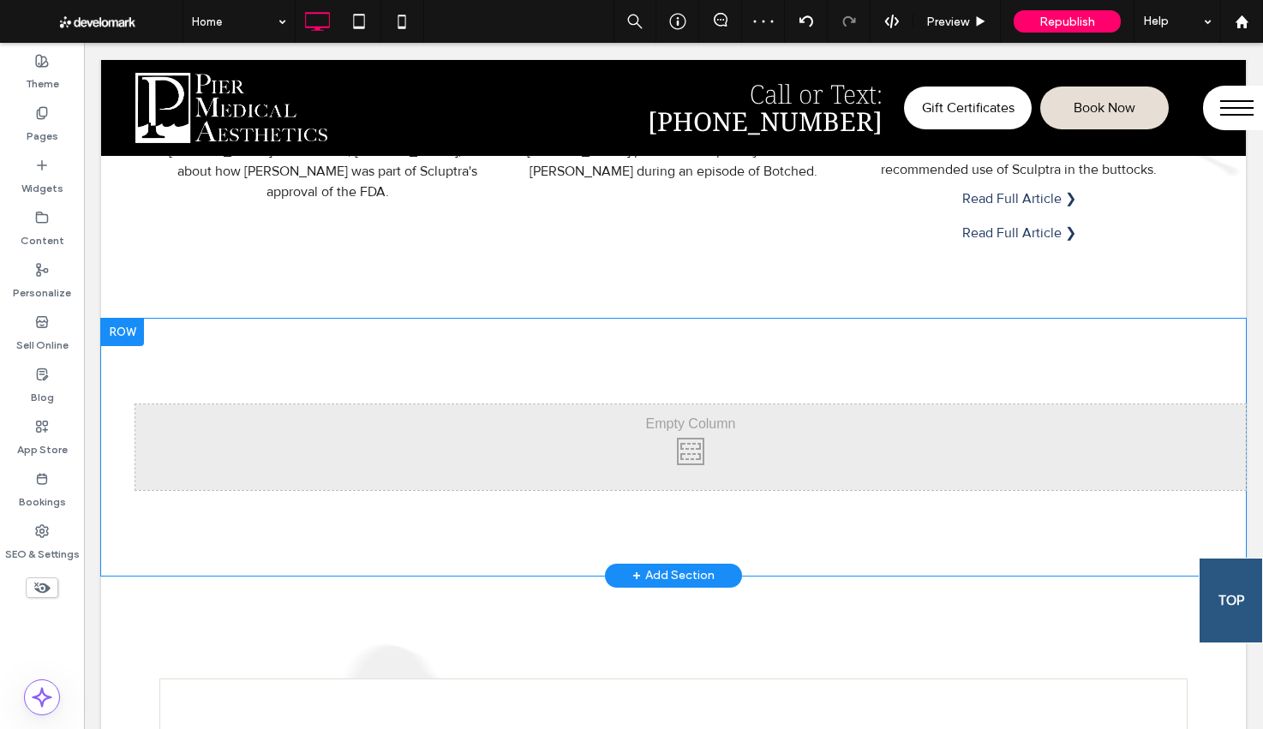
click at [232, 513] on div "Click To Paste Click To Paste Row + Add Section" at bounding box center [673, 447] width 1144 height 257
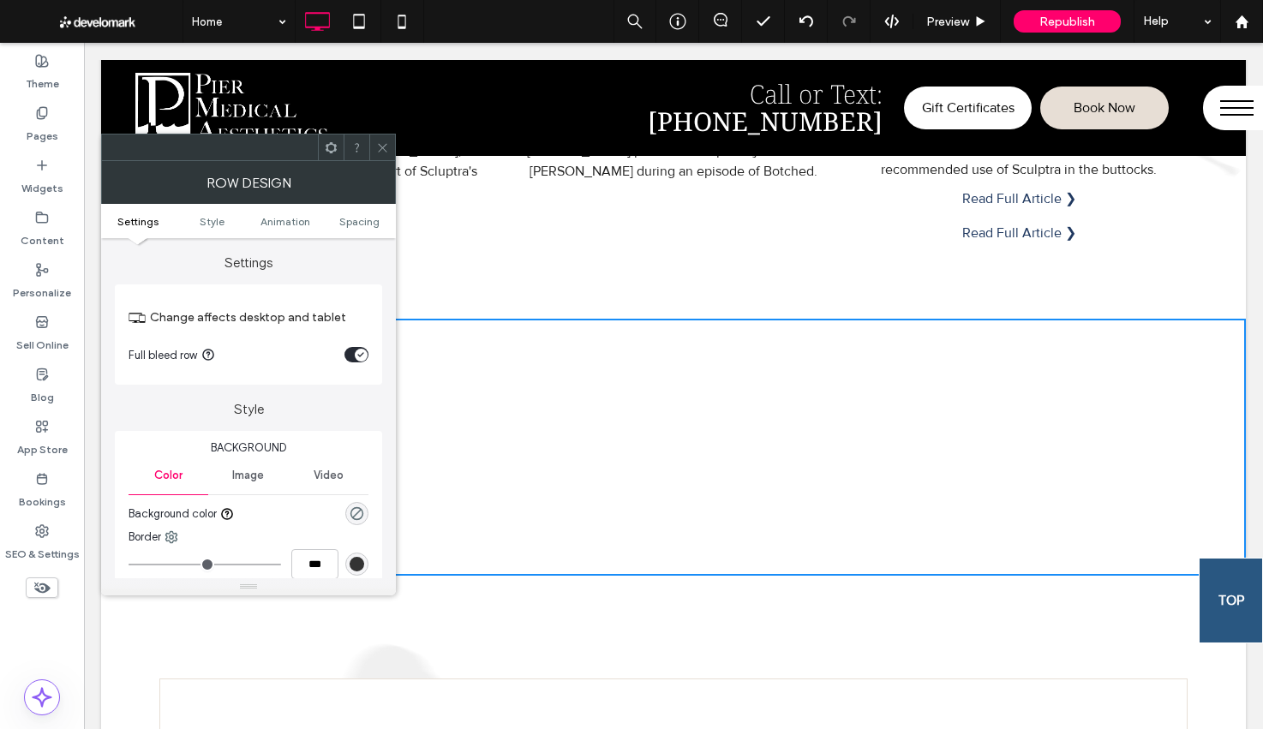
drag, startPoint x: 363, startPoint y: 222, endPoint x: 308, endPoint y: 278, distance: 79.4
click at [363, 222] on span "Spacing" at bounding box center [359, 221] width 40 height 13
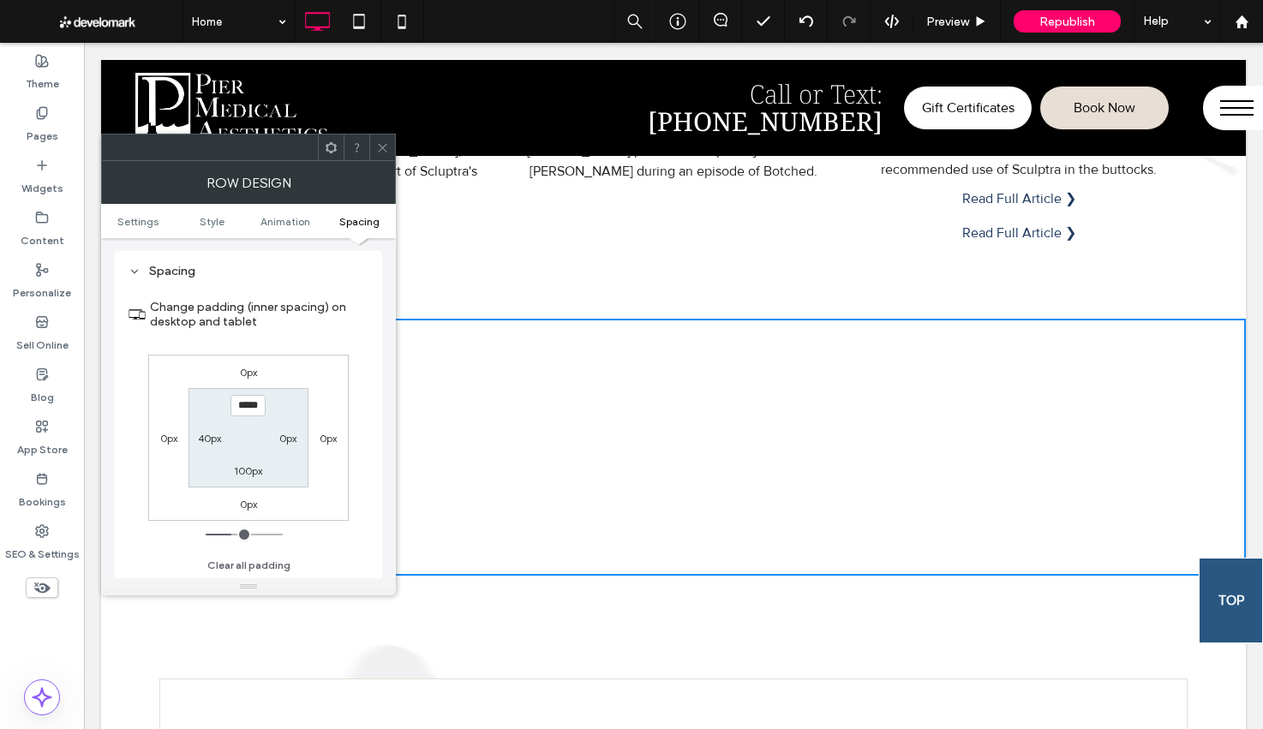
drag, startPoint x: 204, startPoint y: 440, endPoint x: 248, endPoint y: 453, distance: 46.4
click at [204, 440] on label "40px" at bounding box center [209, 438] width 23 height 13
type input "**"
type input "*"
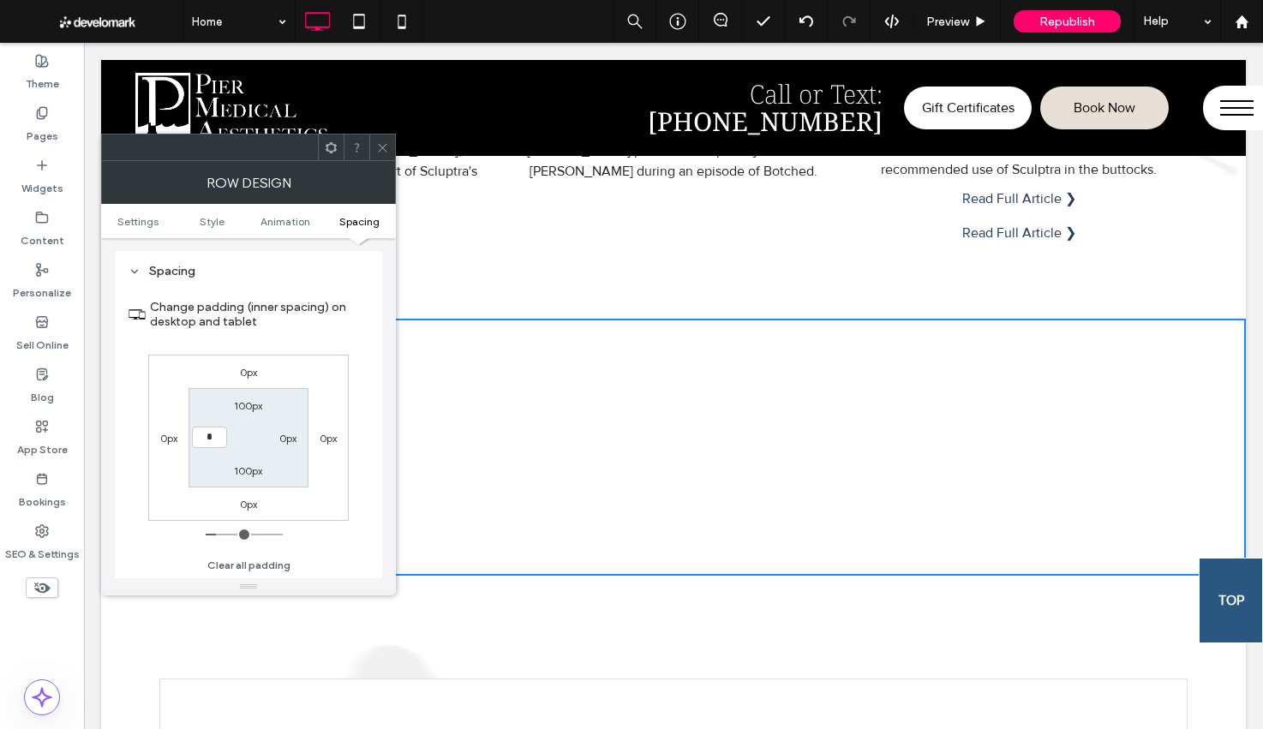
type input "***"
drag, startPoint x: 249, startPoint y: 453, endPoint x: 314, endPoint y: 315, distance: 152.5
click at [248, 453] on section "100px 0px 100px ***" at bounding box center [247, 437] width 119 height 99
drag, startPoint x: 384, startPoint y: 150, endPoint x: 127, endPoint y: 163, distance: 257.3
click at [381, 152] on icon at bounding box center [382, 147] width 13 height 13
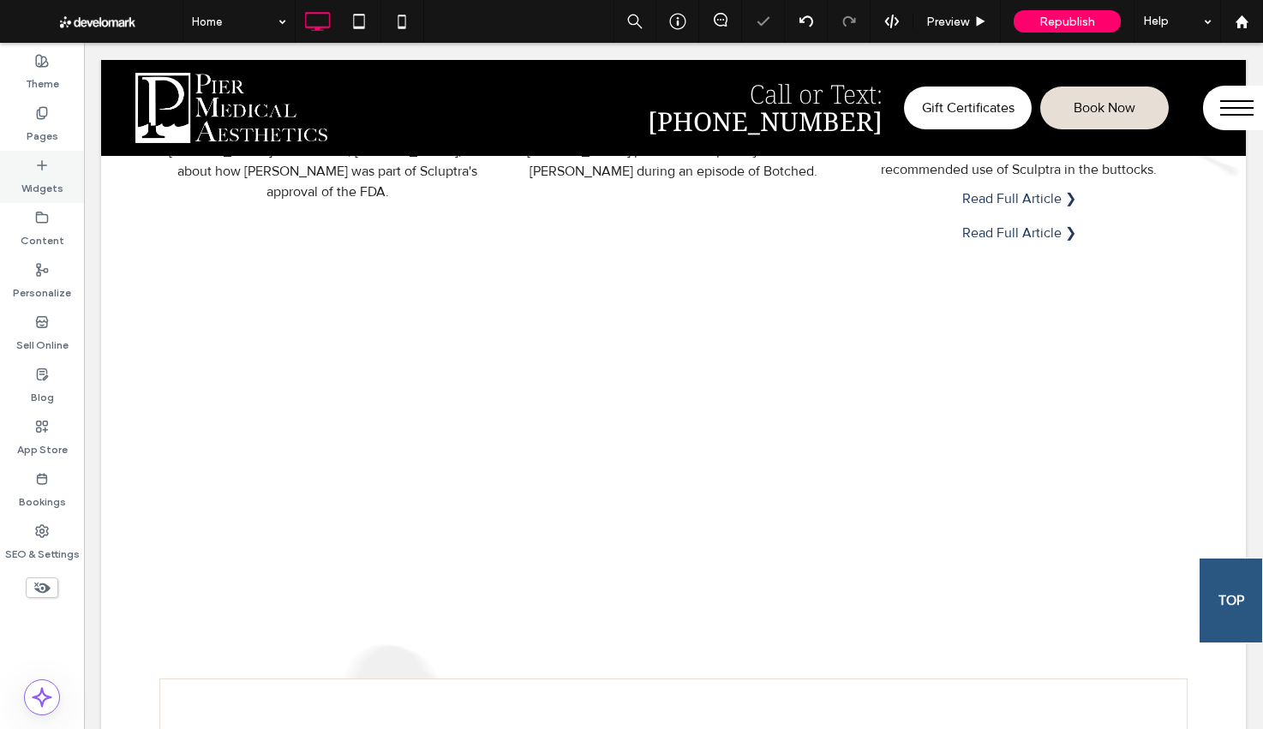
click at [63, 188] on div "Widgets" at bounding box center [42, 177] width 84 height 52
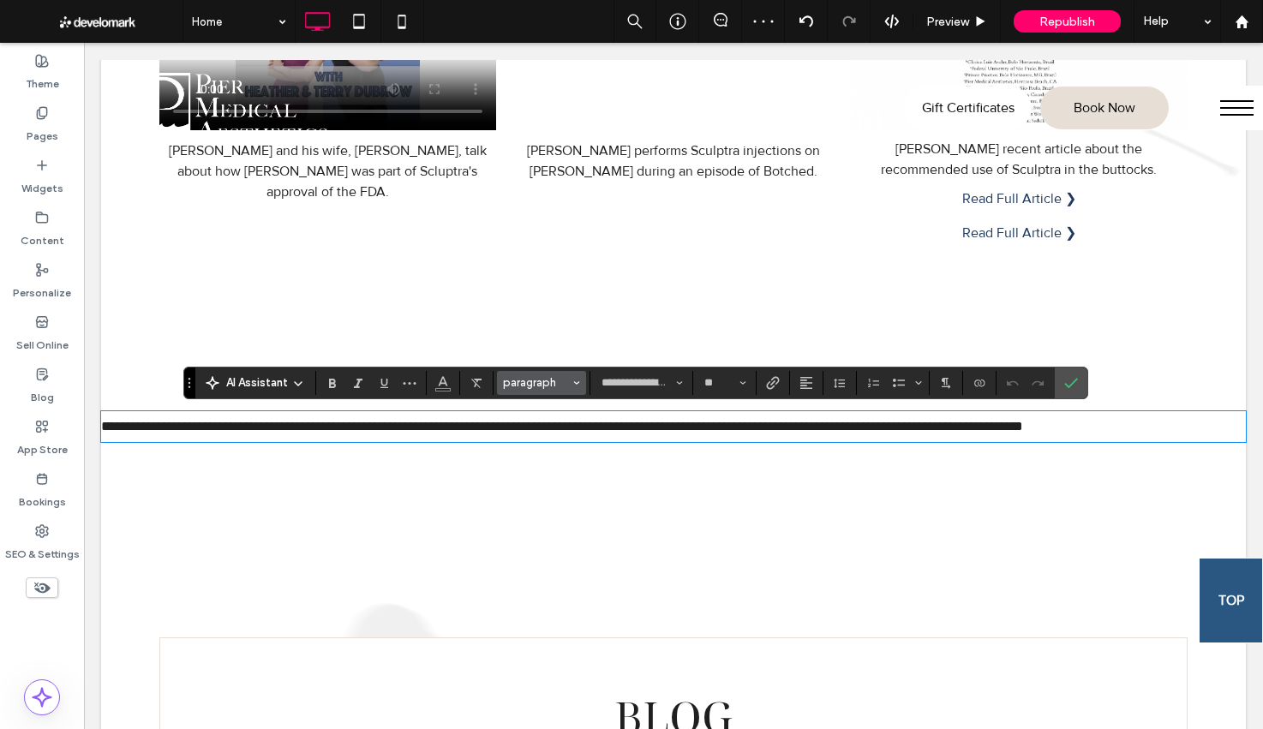
click at [541, 382] on span "paragraph" at bounding box center [536, 382] width 67 height 13
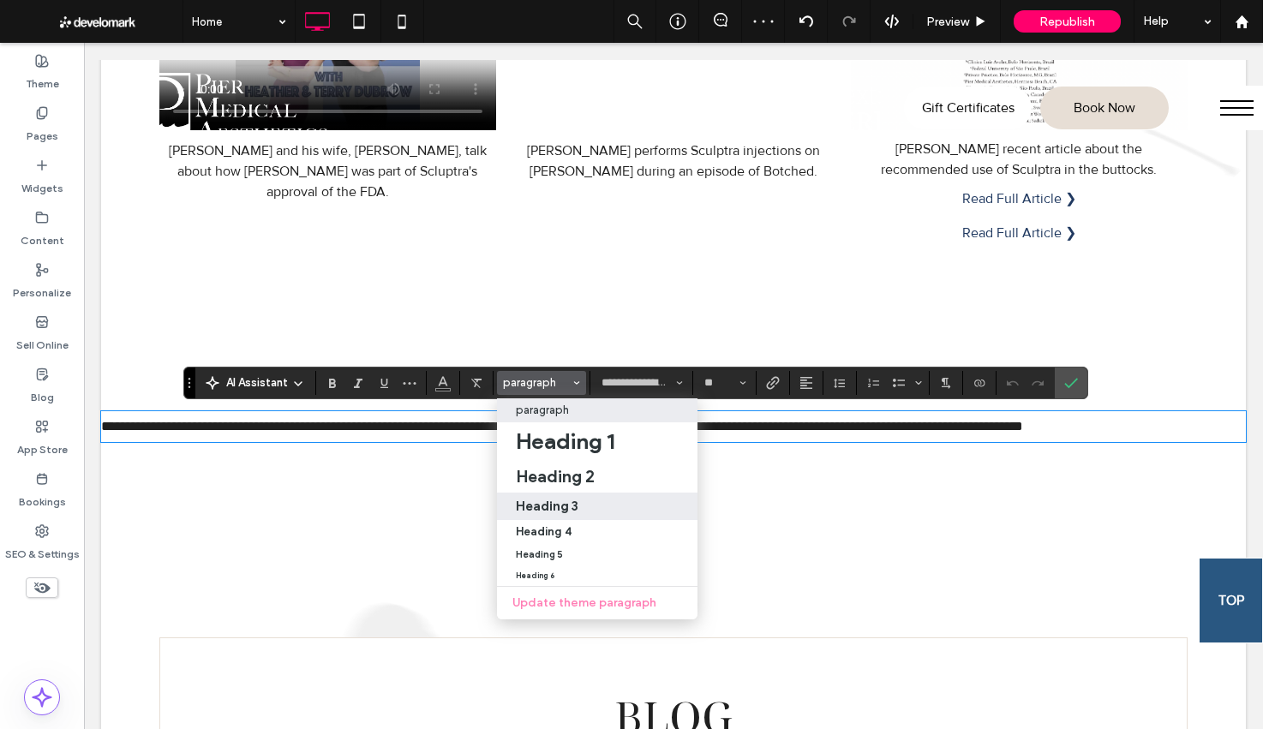
click at [583, 495] on label "Heading 3" at bounding box center [597, 506] width 200 height 27
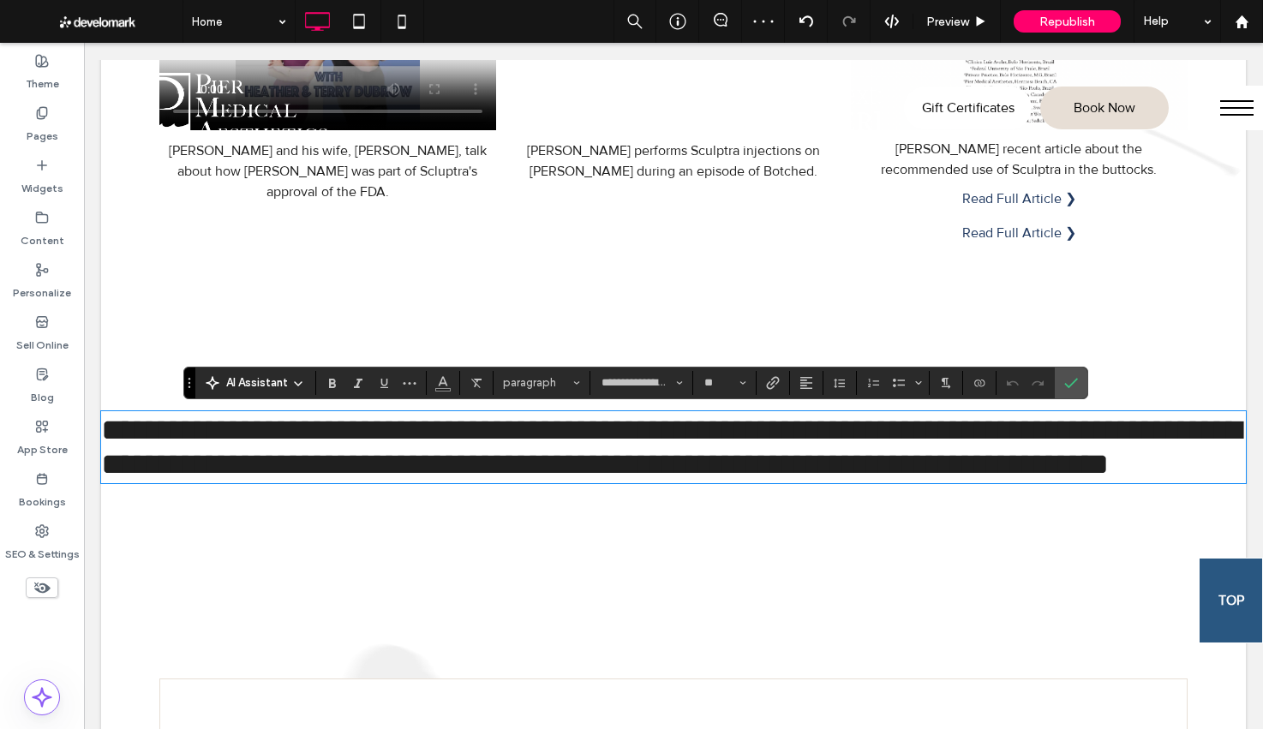
type input "**********"
type input "**"
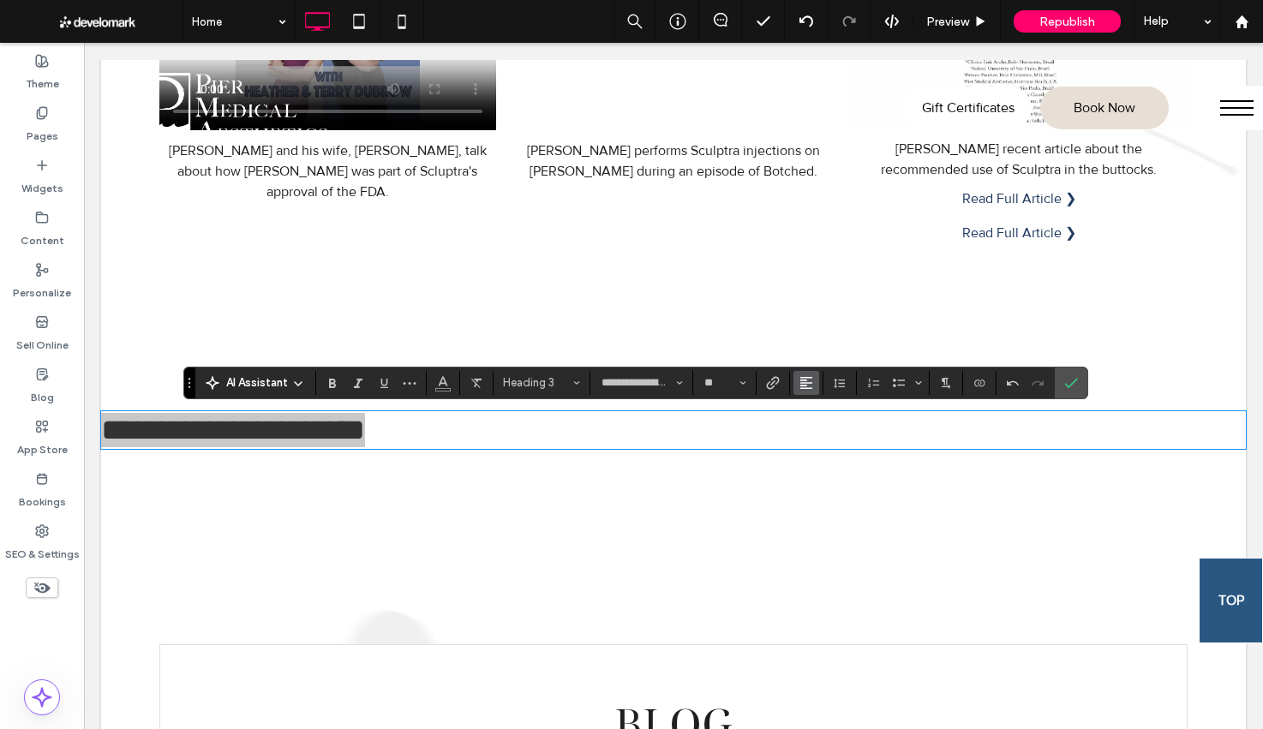
click at [804, 390] on span "Alignment" at bounding box center [806, 383] width 14 height 22
drag, startPoint x: 820, startPoint y: 434, endPoint x: 997, endPoint y: 386, distance: 183.7
click at [820, 434] on use "ui.textEditor.alignment.center" at bounding box center [819, 435] width 12 height 12
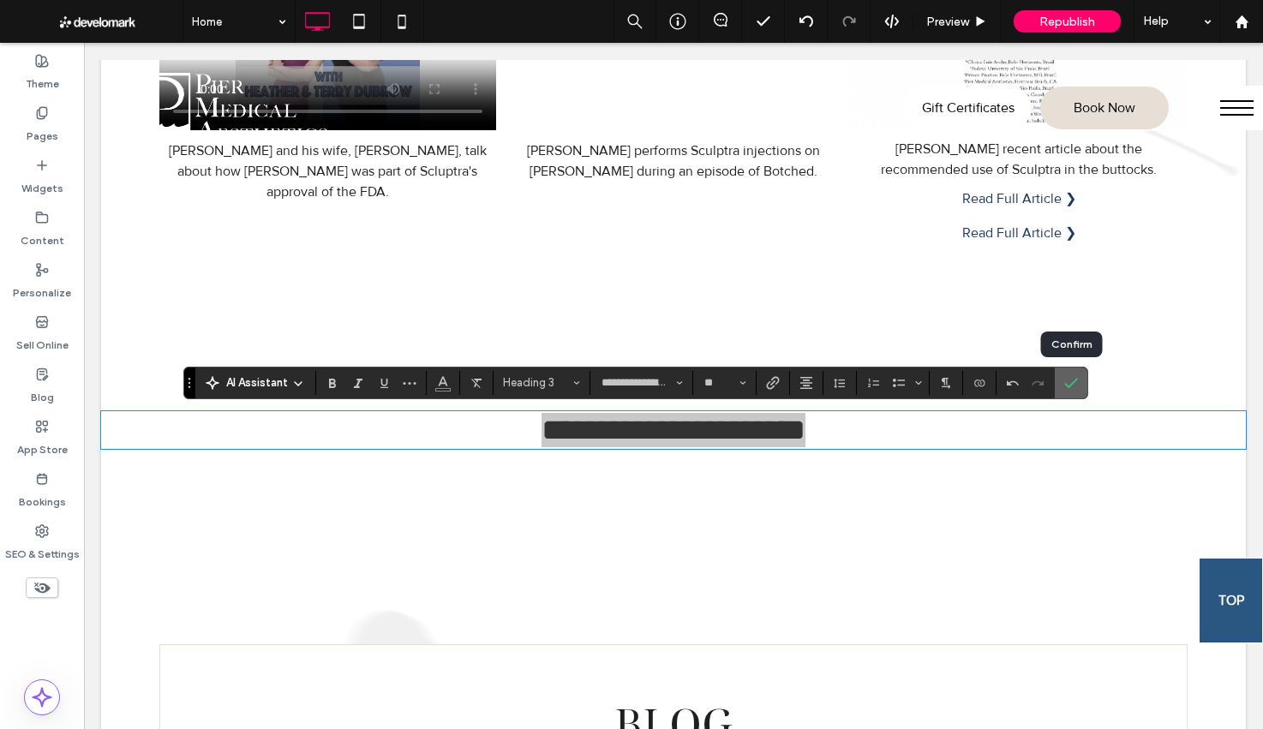
click at [1077, 391] on label "Confirm" at bounding box center [1071, 382] width 26 height 31
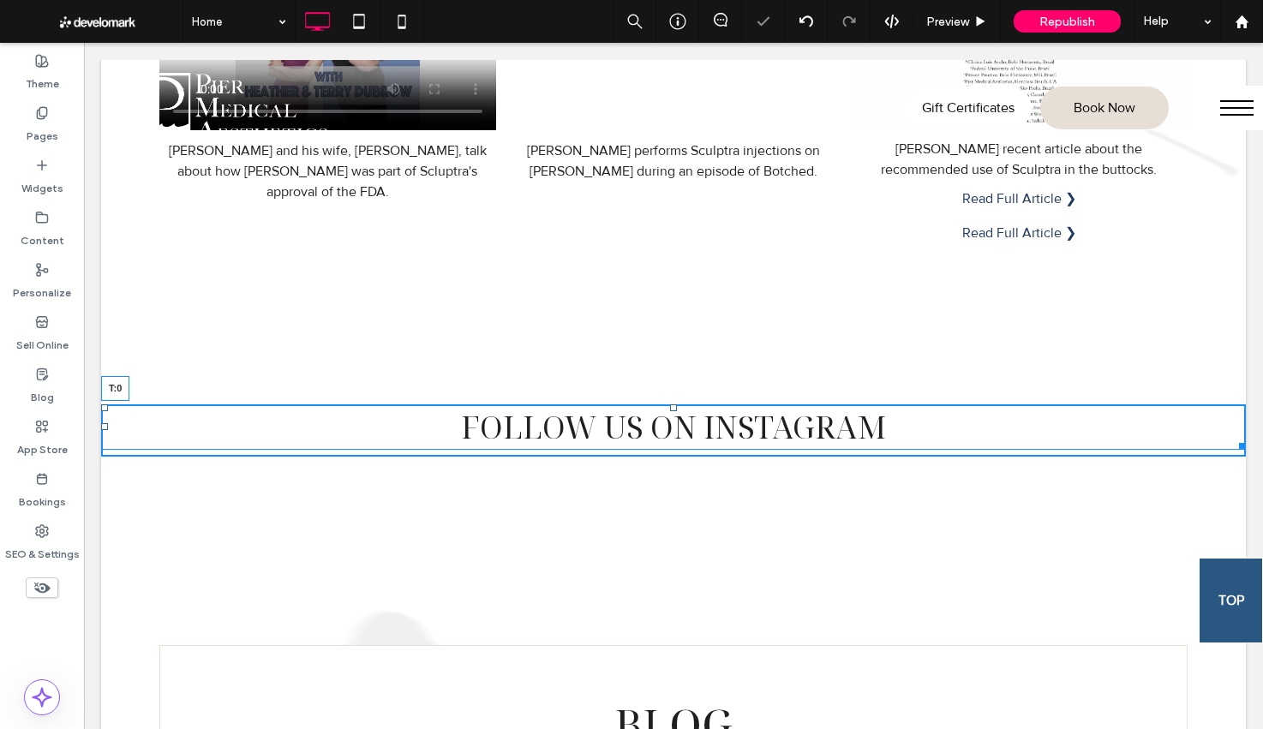
click at [673, 409] on div at bounding box center [673, 407] width 7 height 7
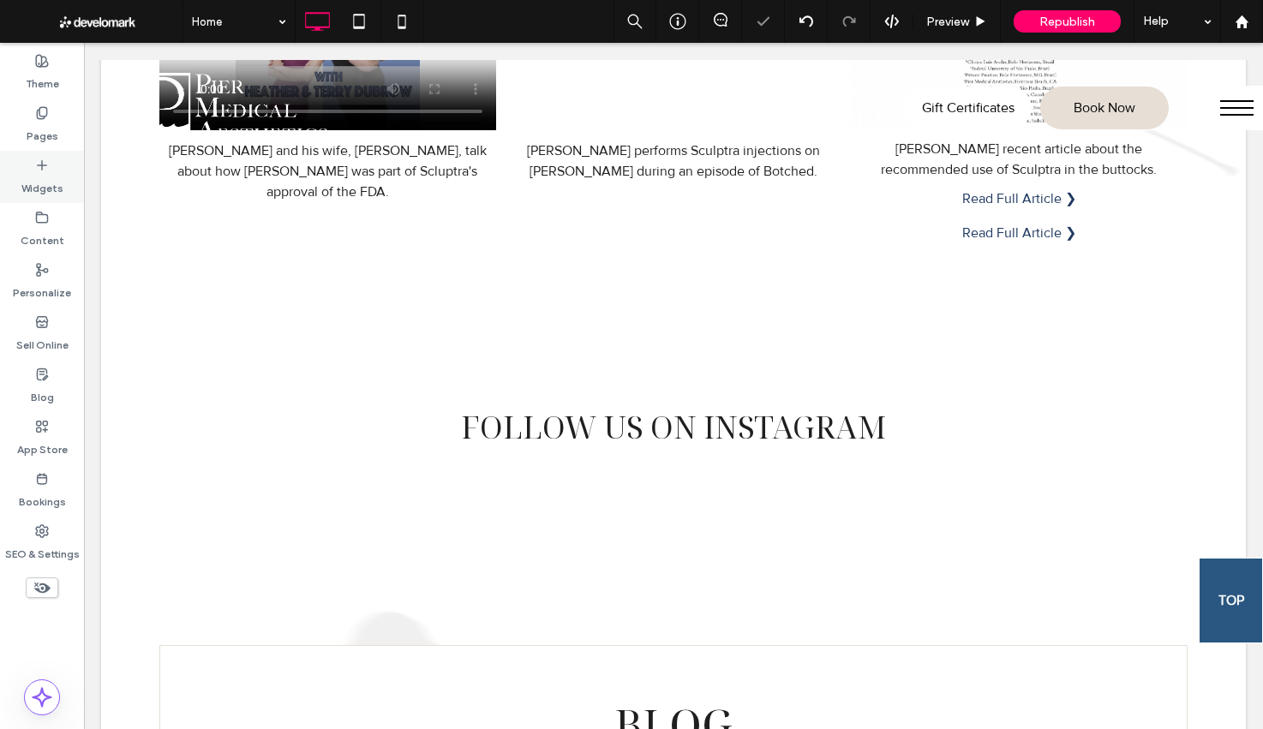
drag, startPoint x: 33, startPoint y: 172, endPoint x: 39, endPoint y: 151, distance: 22.2
click at [33, 172] on label "Widgets" at bounding box center [42, 184] width 42 height 24
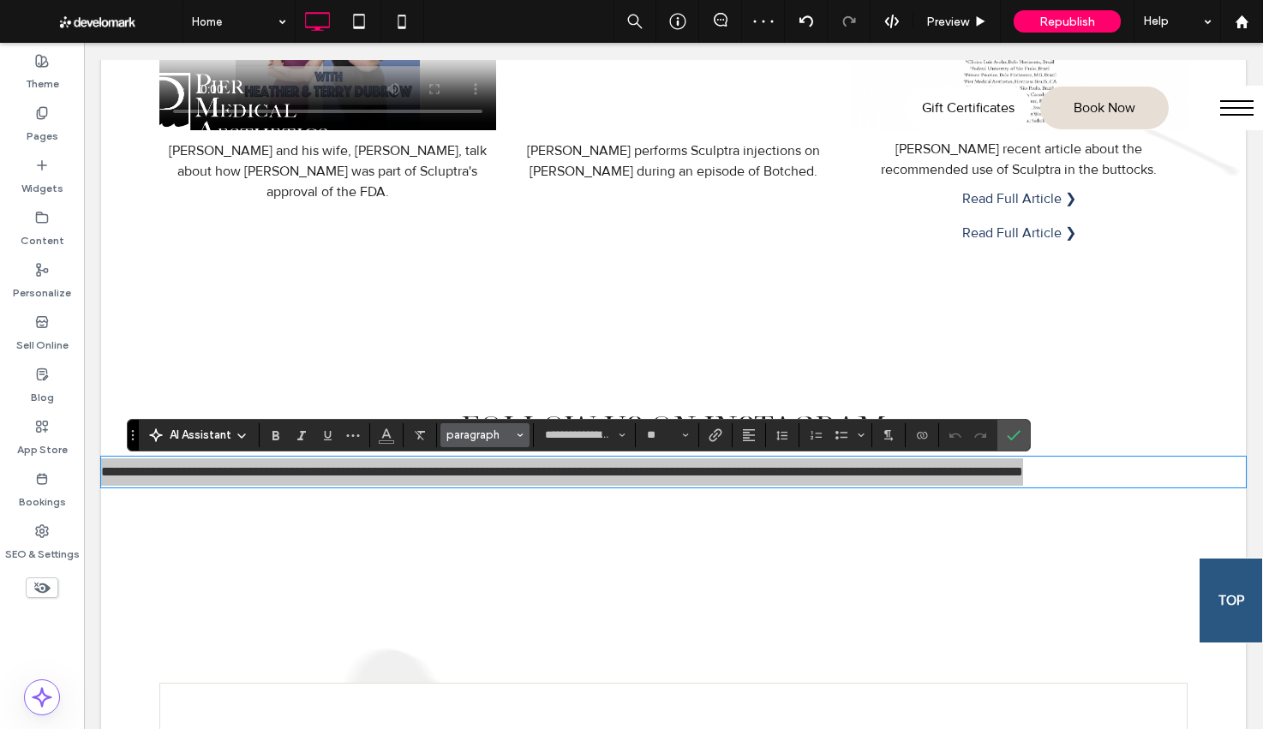
click at [485, 427] on button "paragraph" at bounding box center [484, 435] width 89 height 24
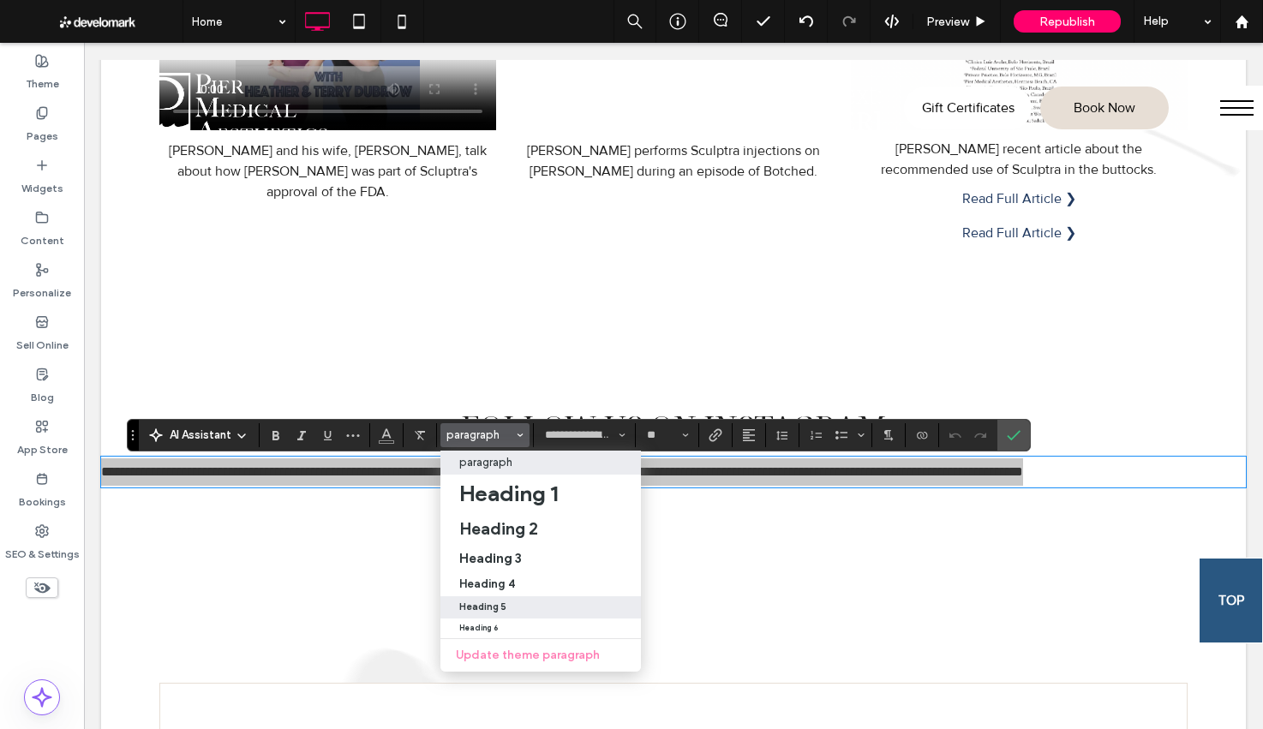
click at [523, 610] on div "Heading 5" at bounding box center [540, 606] width 163 height 11
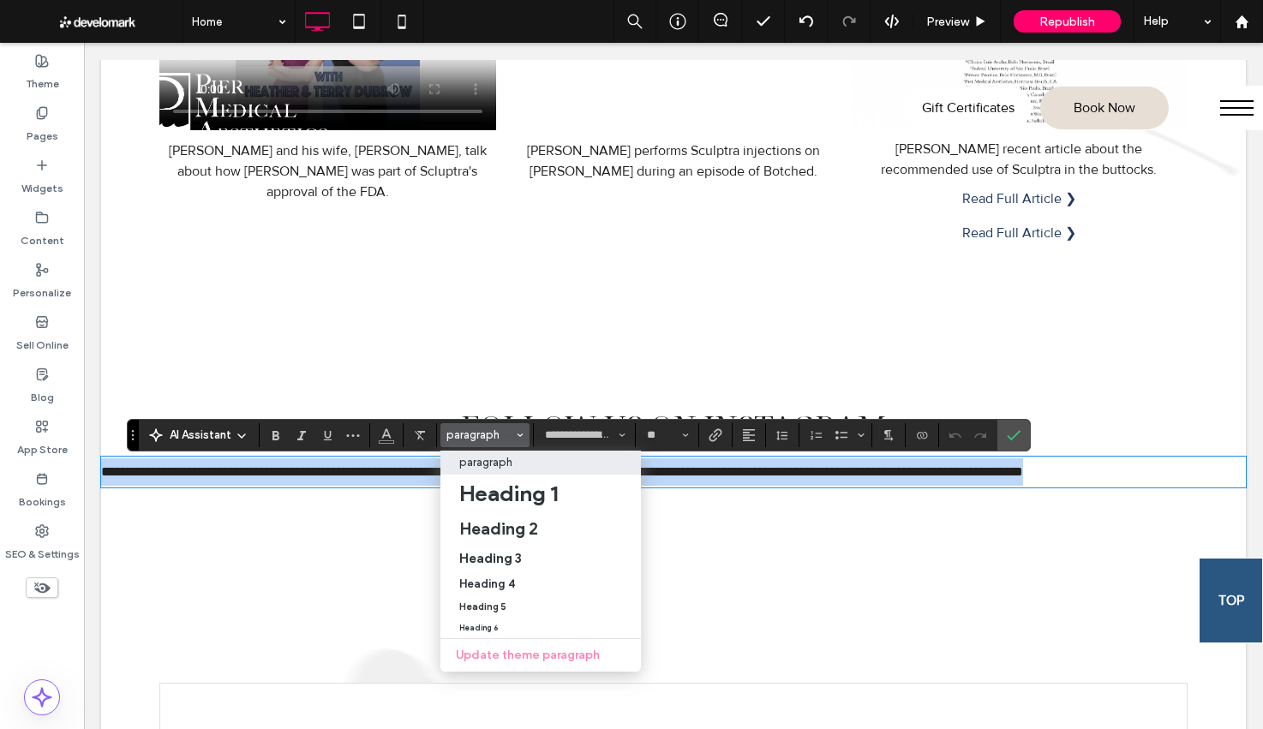
type input "**********"
type input "**"
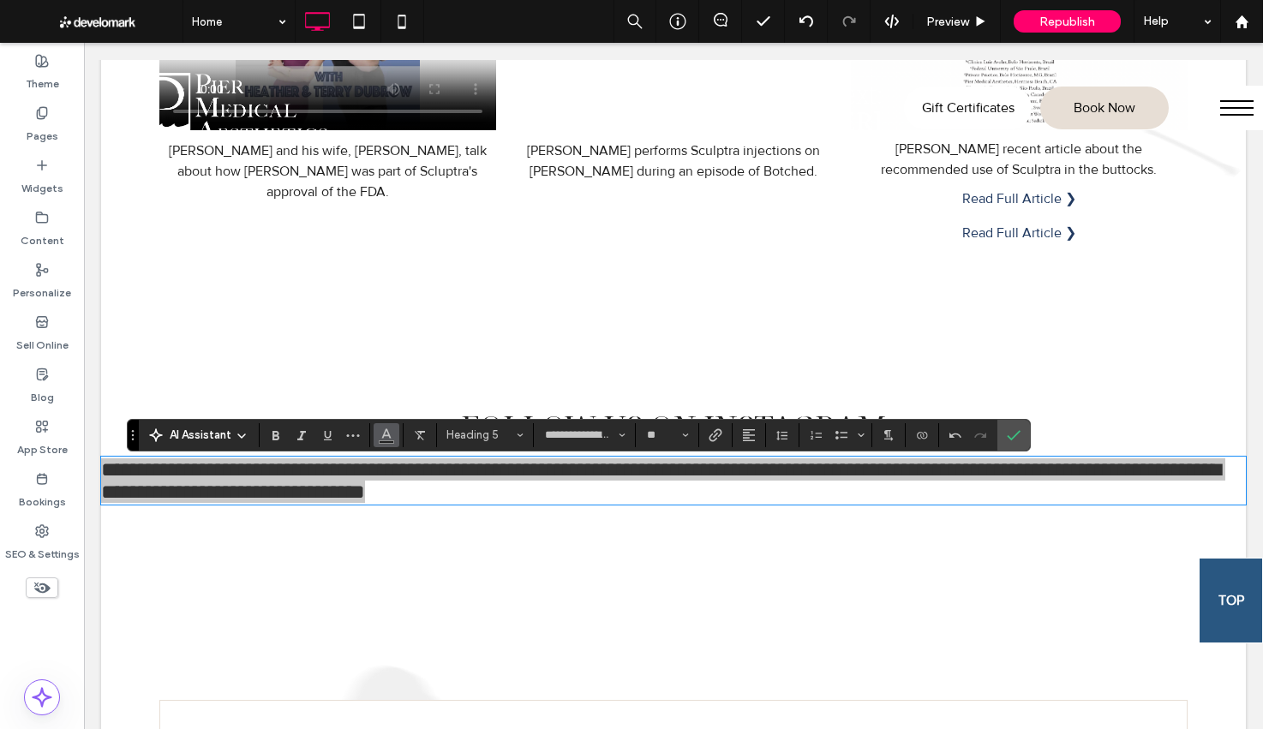
click at [379, 435] on icon "Color" at bounding box center [386, 434] width 14 height 14
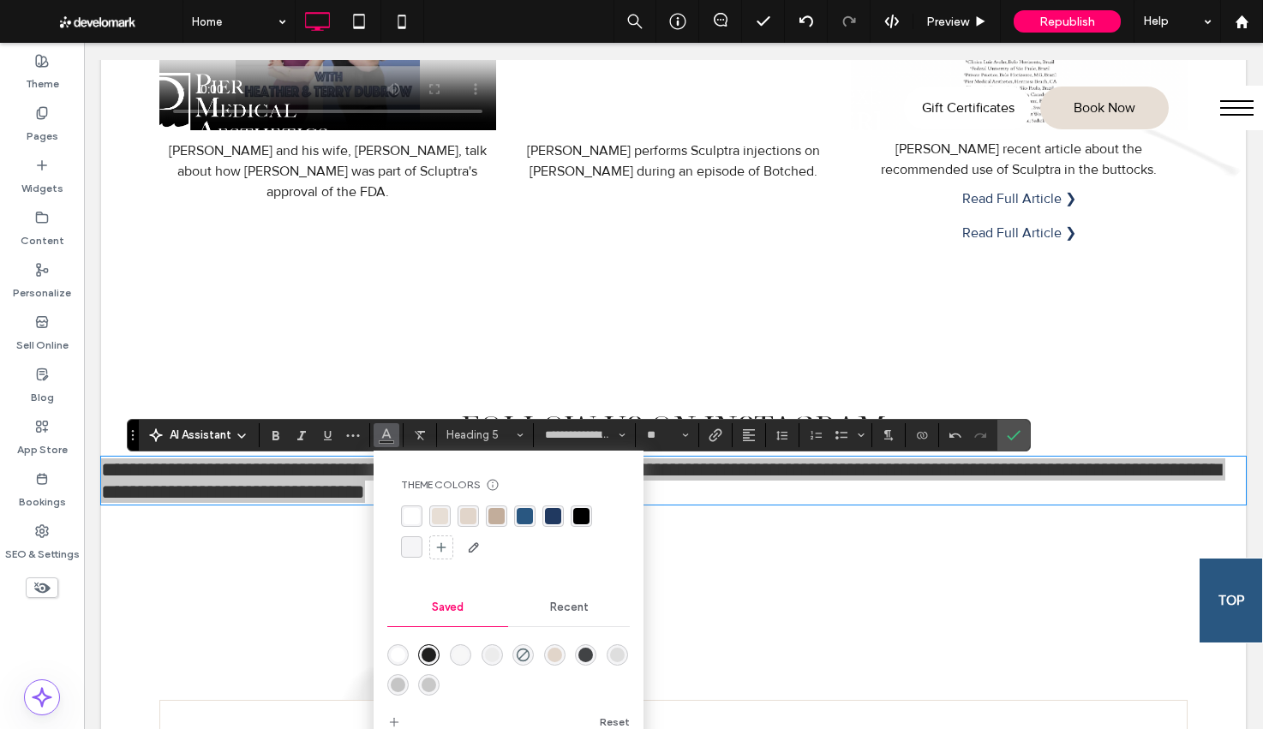
click at [523, 512] on div "rgba(41, 87, 129, 1)" at bounding box center [525, 516] width 16 height 16
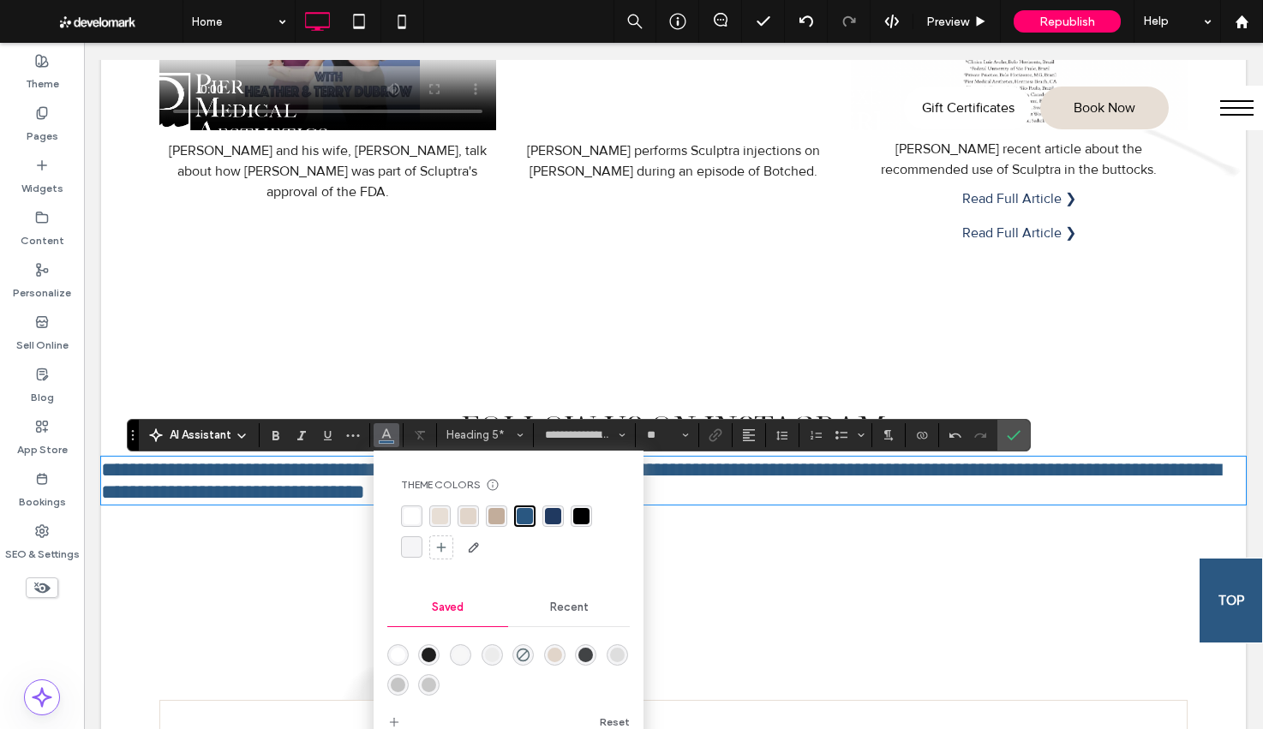
click at [767, 501] on span "**********" at bounding box center [660, 480] width 1119 height 43
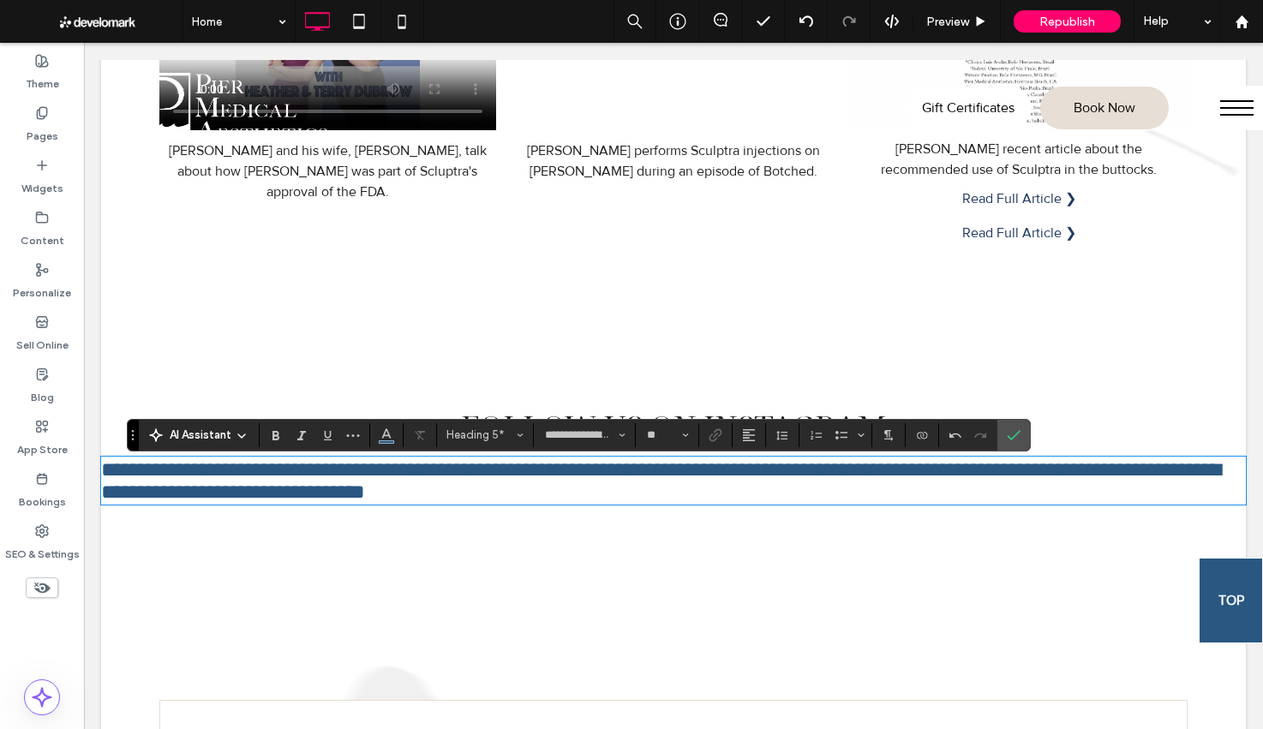
click at [766, 501] on span "**********" at bounding box center [660, 480] width 1119 height 43
click at [767, 501] on span "**********" at bounding box center [660, 480] width 1119 height 43
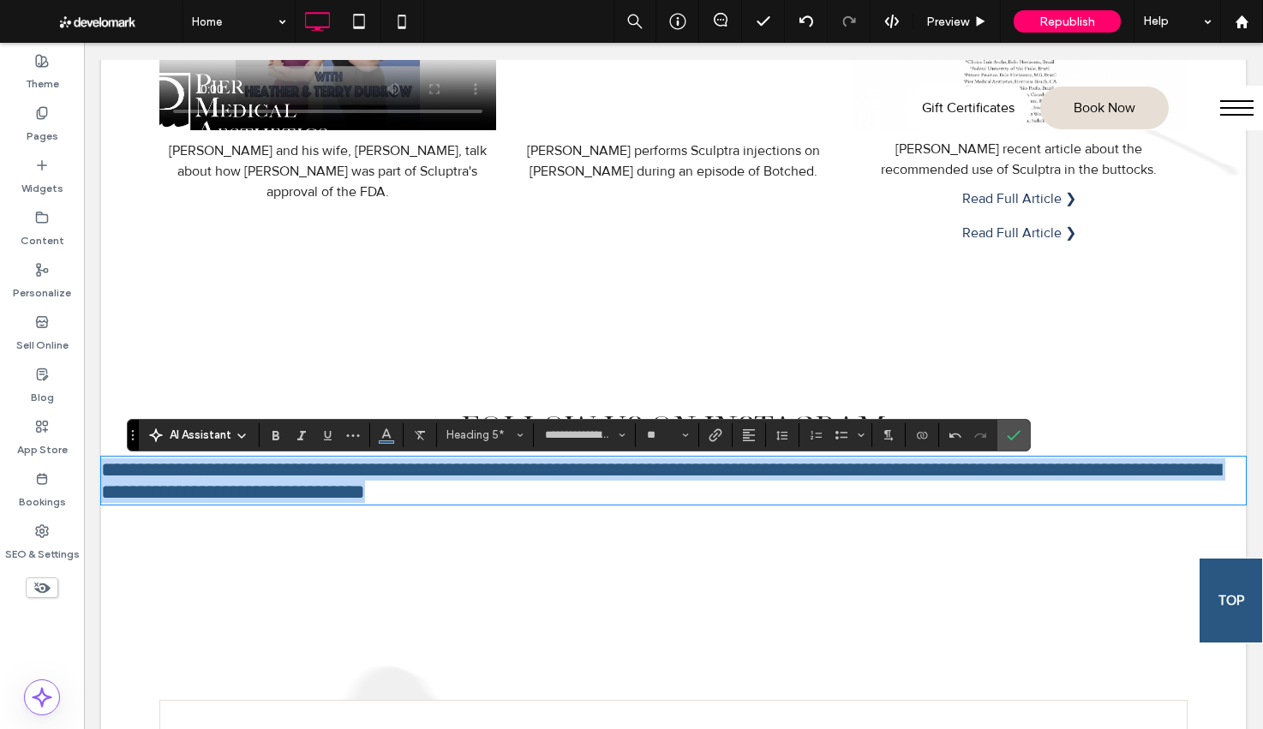
click at [767, 501] on span "**********" at bounding box center [660, 480] width 1119 height 43
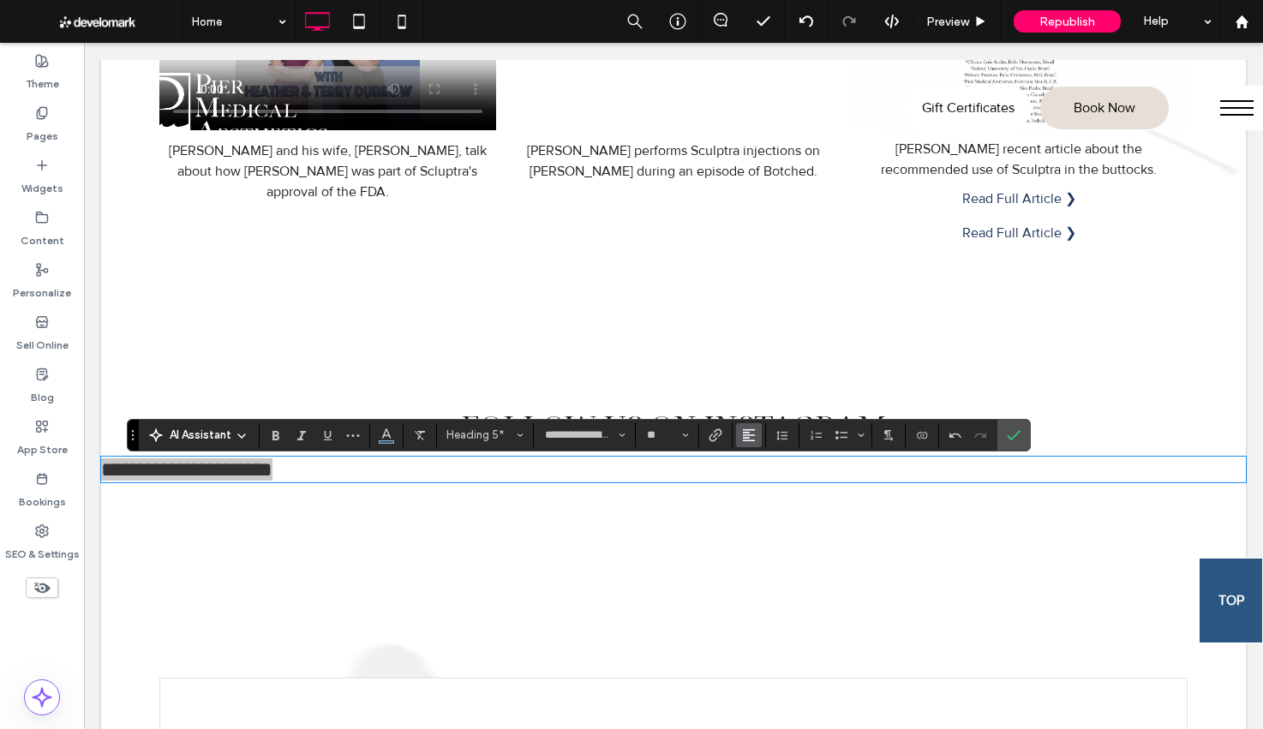
click at [759, 430] on button "Alignment" at bounding box center [749, 435] width 26 height 24
click at [775, 483] on div "ui.textEditor.alignment.center" at bounding box center [766, 488] width 22 height 14
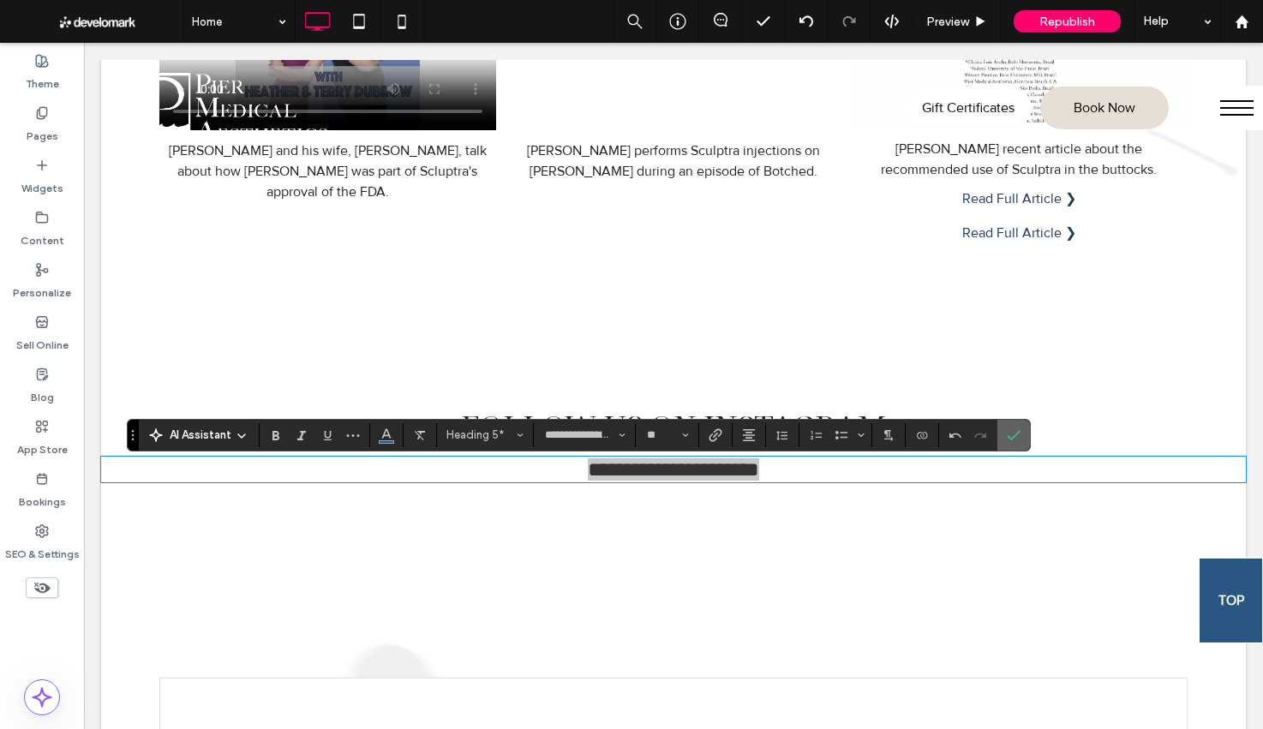
click at [1024, 434] on label "Confirm" at bounding box center [1014, 435] width 26 height 31
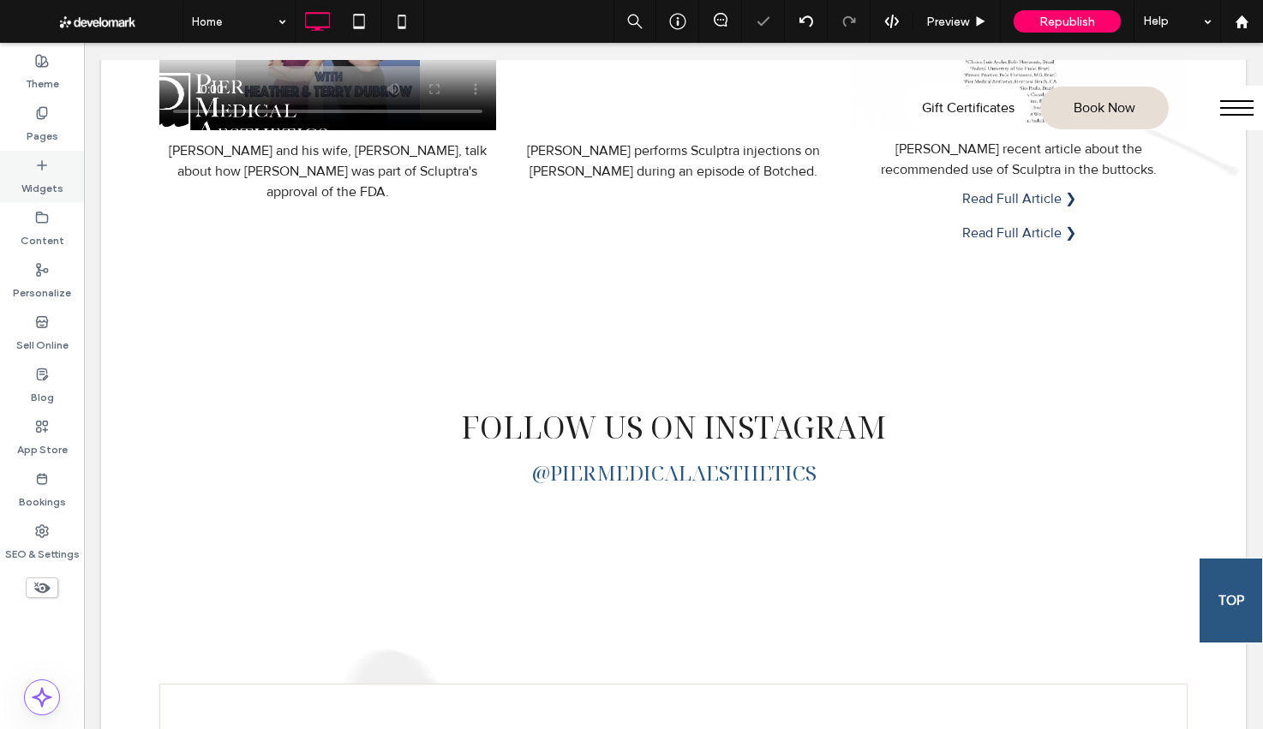
click at [51, 169] on div "Widgets" at bounding box center [42, 177] width 84 height 52
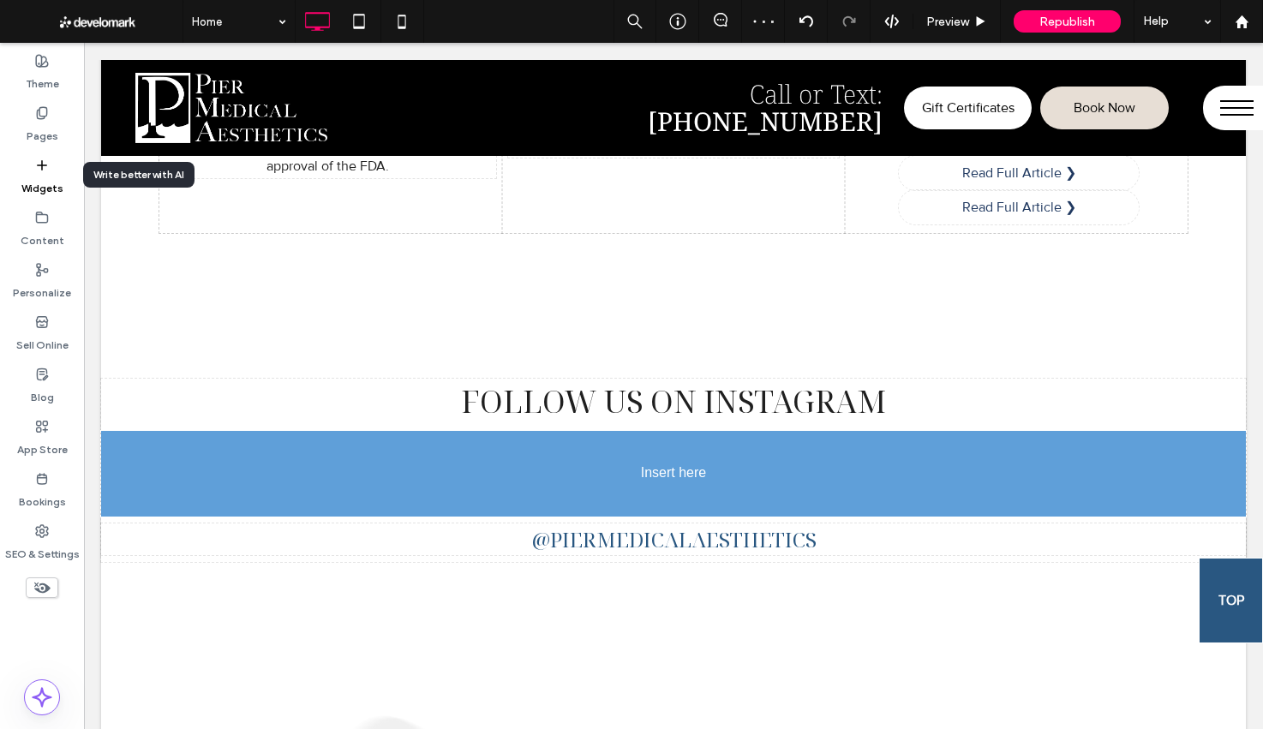
scroll to position [5849, 0]
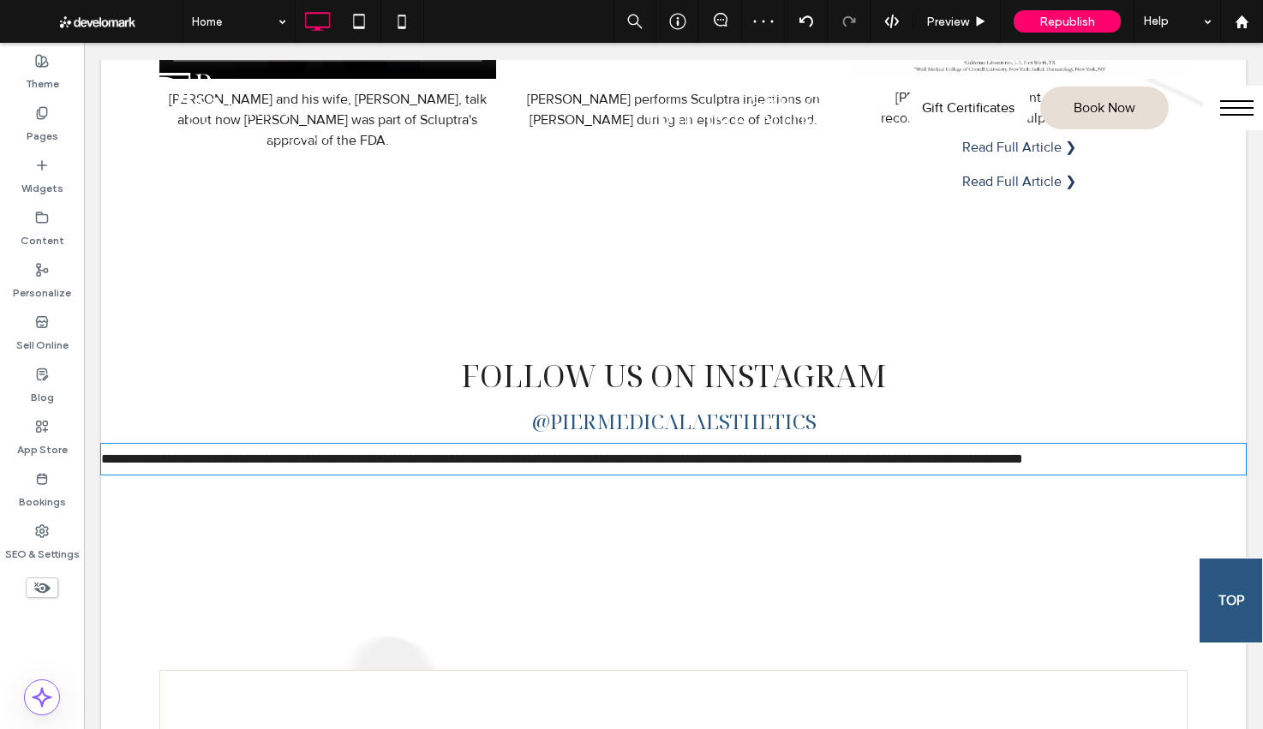
type input "**********"
type input "**"
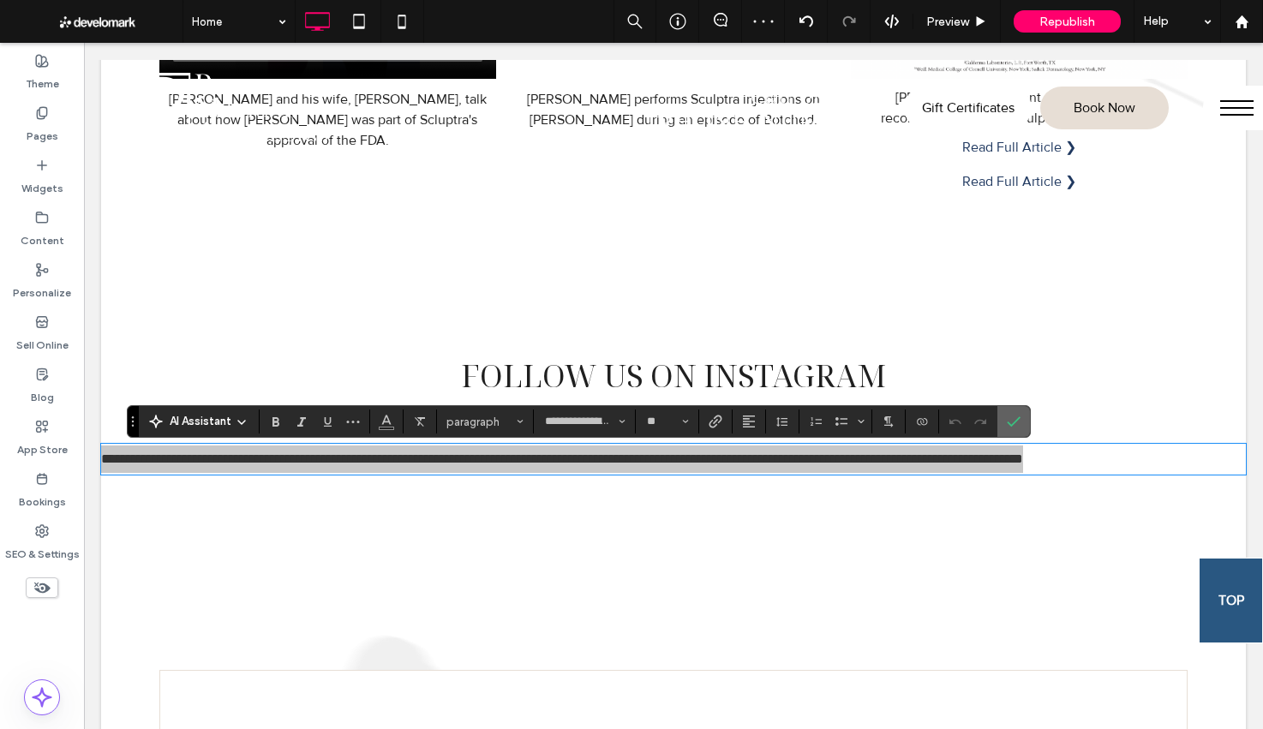
click at [1023, 422] on label "Confirm" at bounding box center [1014, 421] width 26 height 31
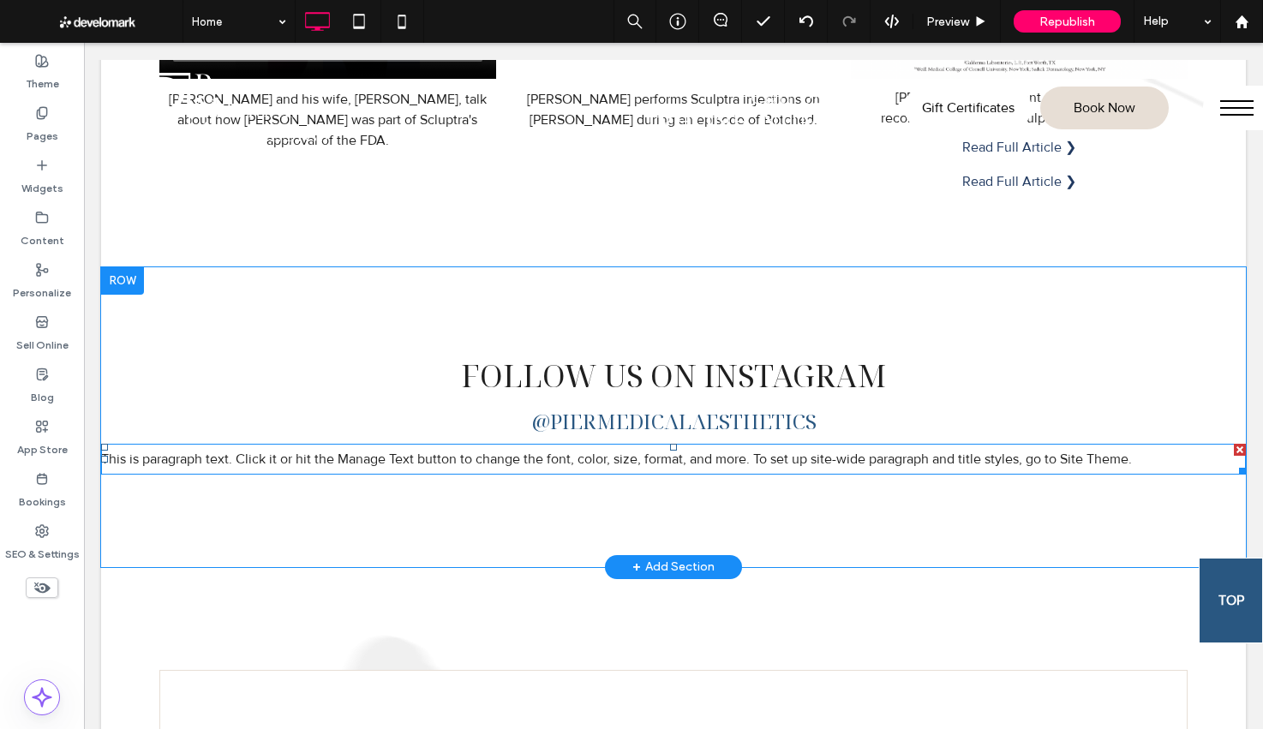
click at [1237, 451] on div at bounding box center [1240, 450] width 12 height 12
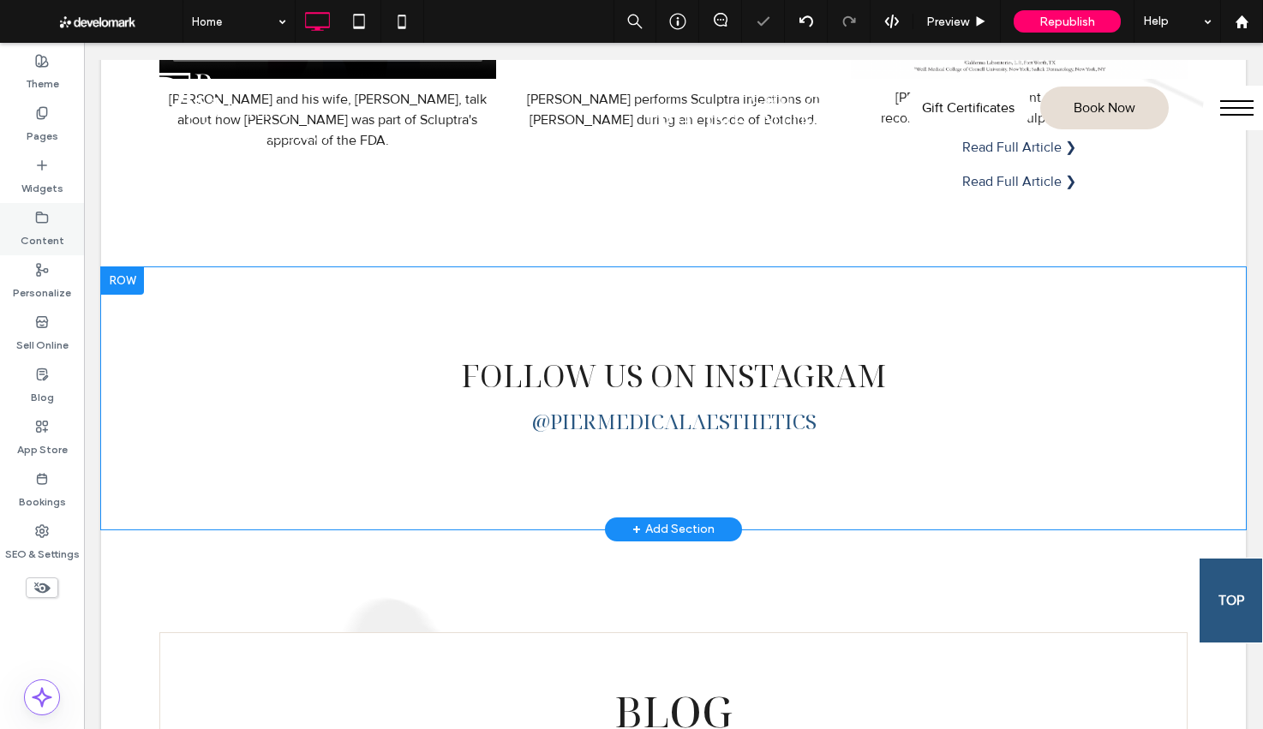
click at [43, 199] on div "Widgets" at bounding box center [42, 177] width 84 height 52
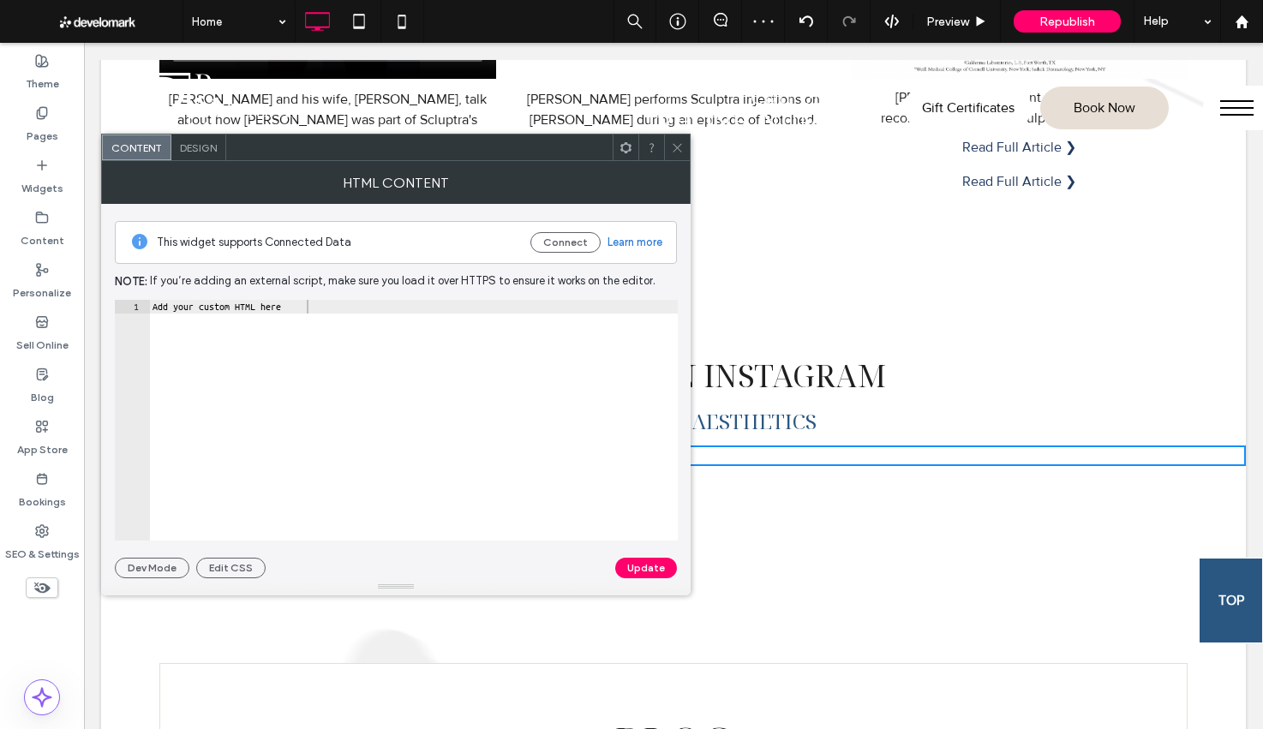
click at [292, 309] on div "Add your custom HTML here" at bounding box center [413, 434] width 529 height 268
type textarea "*"
paste textarea "**********"
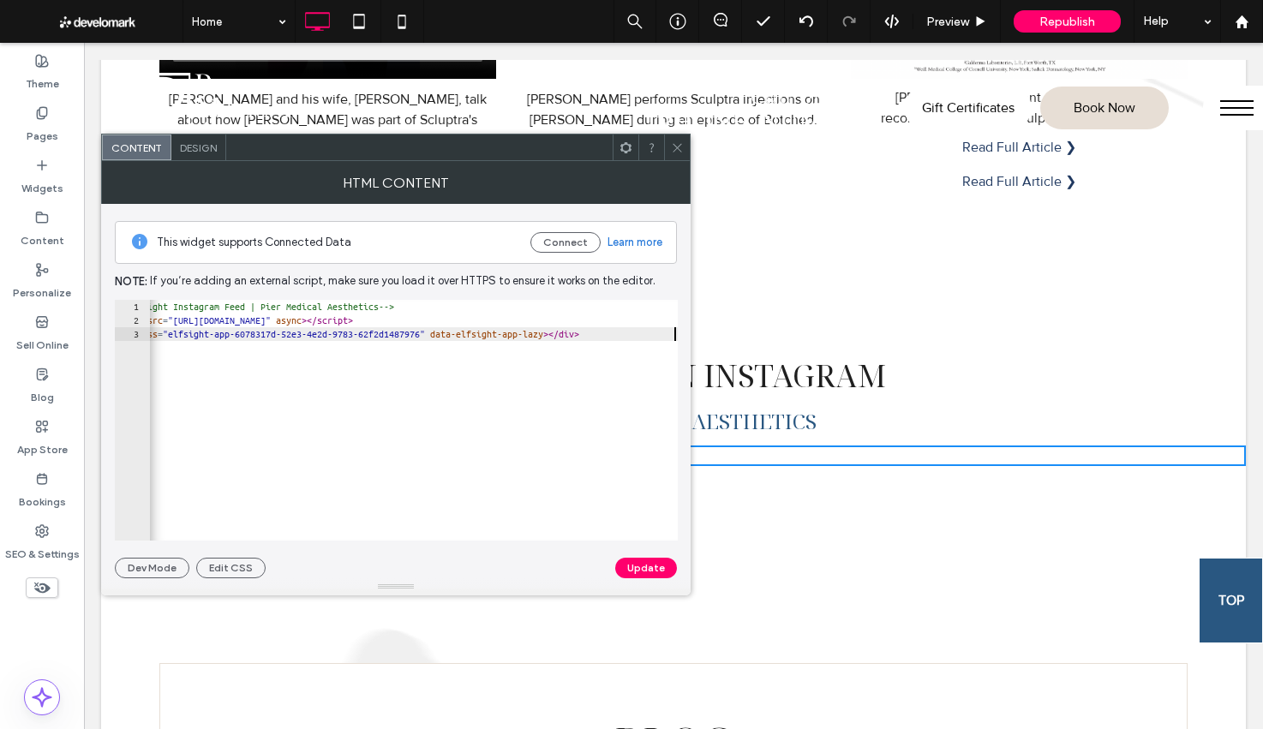
scroll to position [0, 46]
type textarea "**********"
click at [650, 564] on button "Update" at bounding box center [646, 568] width 62 height 21
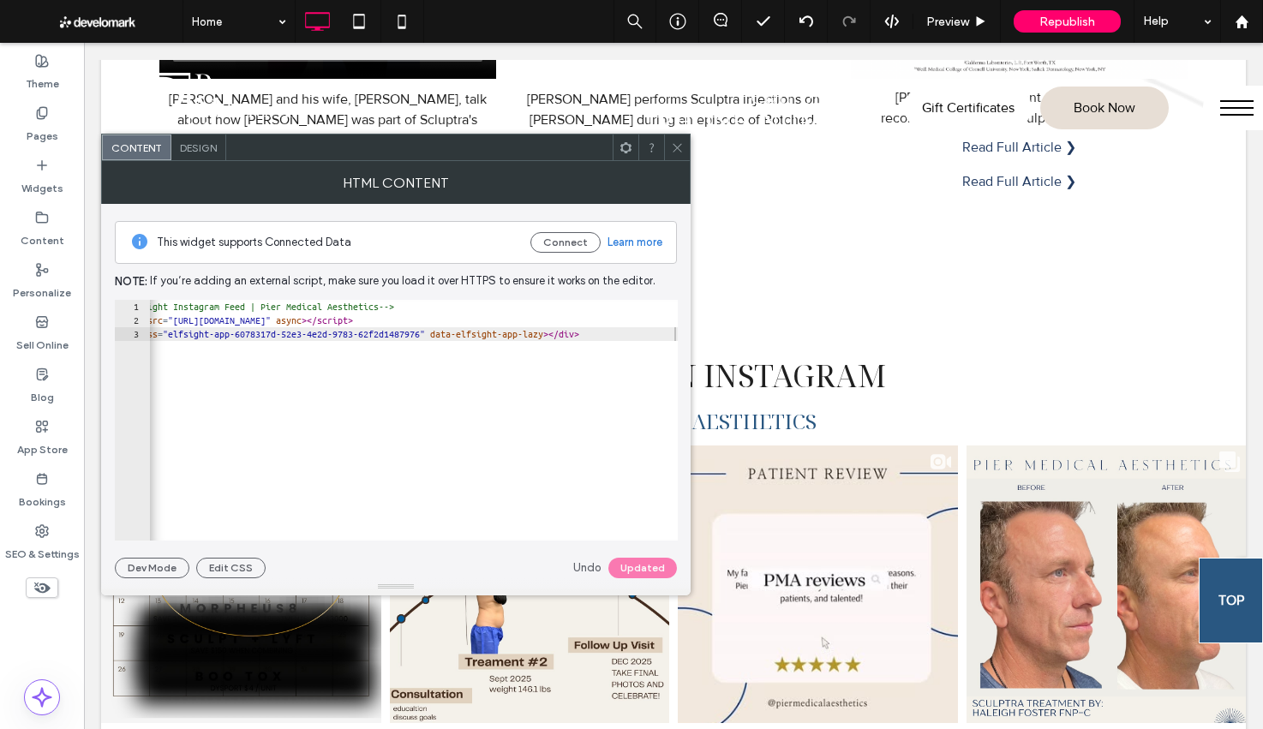
click at [672, 157] on span at bounding box center [677, 147] width 13 height 26
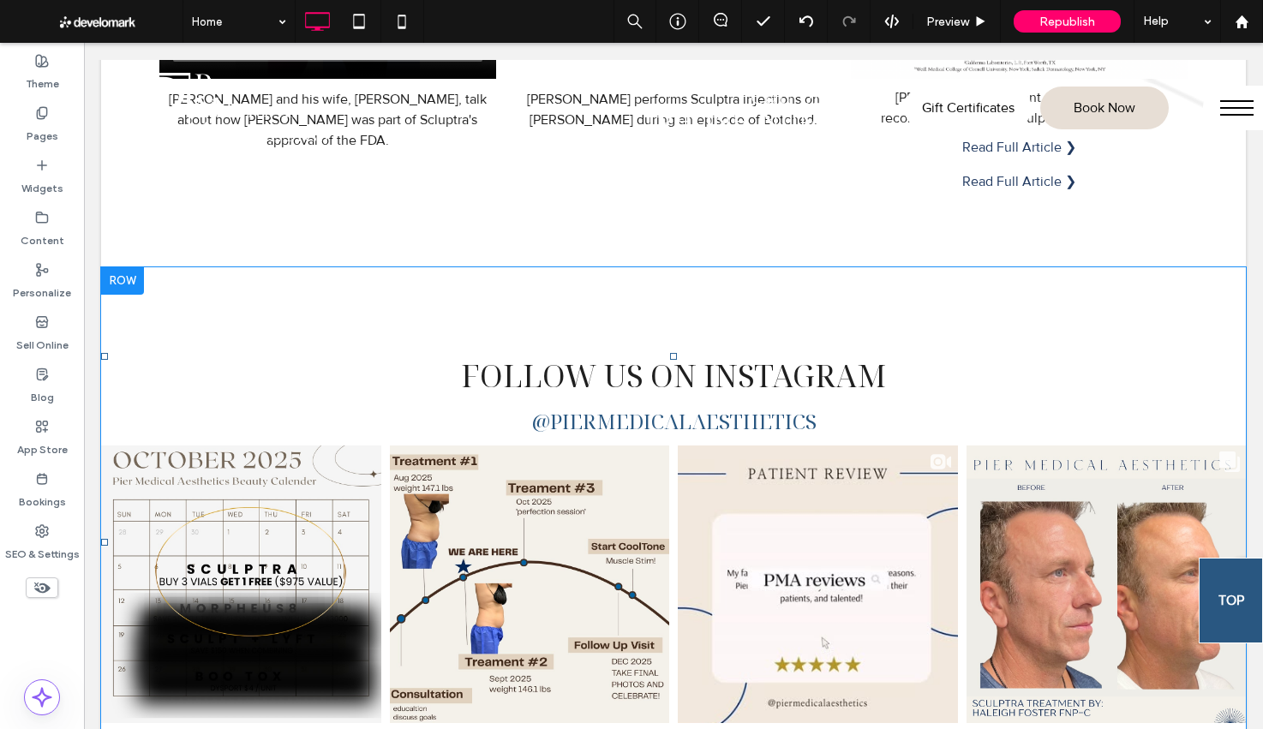
click at [112, 274] on div at bounding box center [122, 280] width 43 height 27
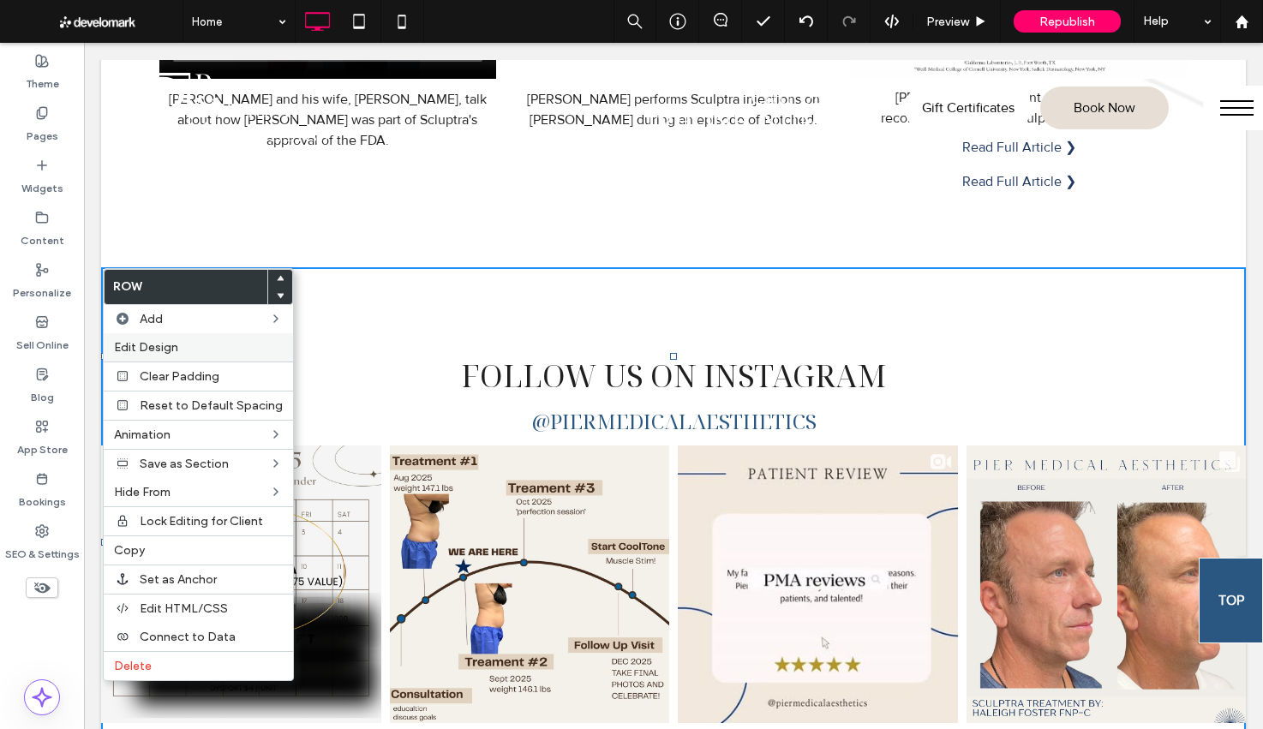
click at [149, 345] on span "Edit Design" at bounding box center [146, 347] width 64 height 15
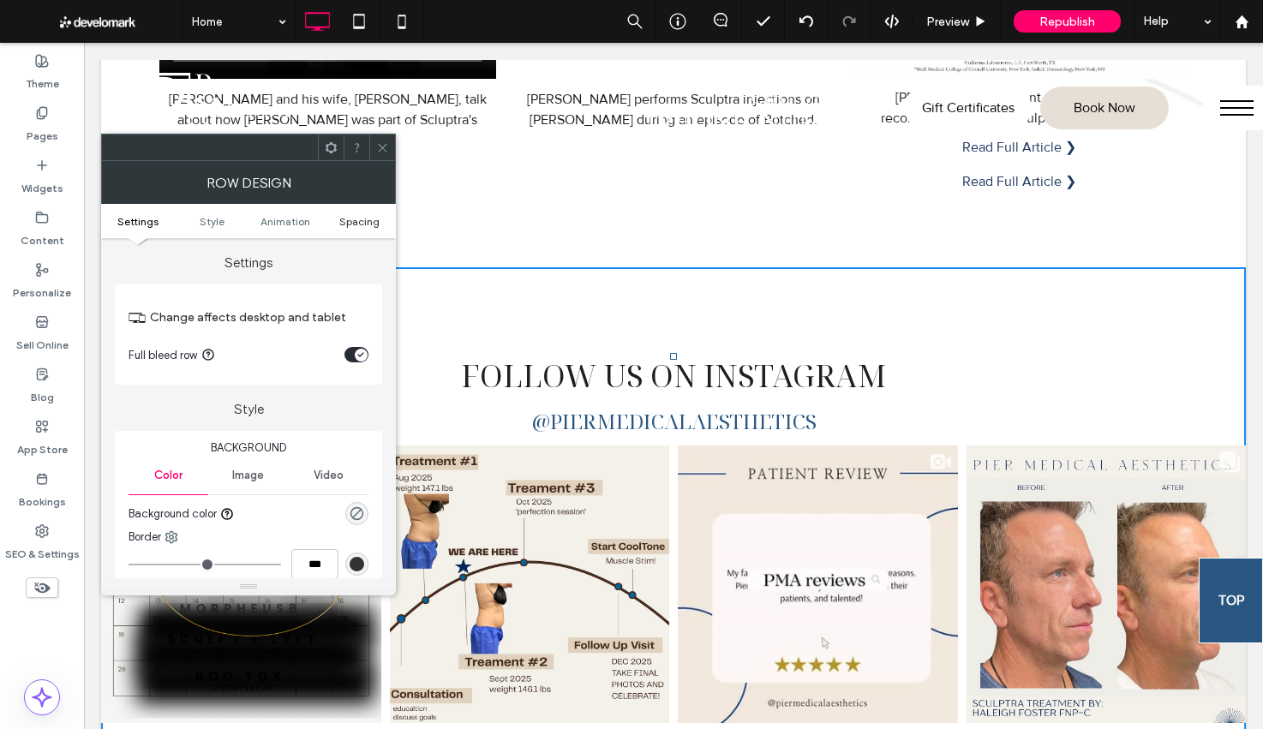
click at [351, 217] on span "Spacing" at bounding box center [359, 221] width 40 height 13
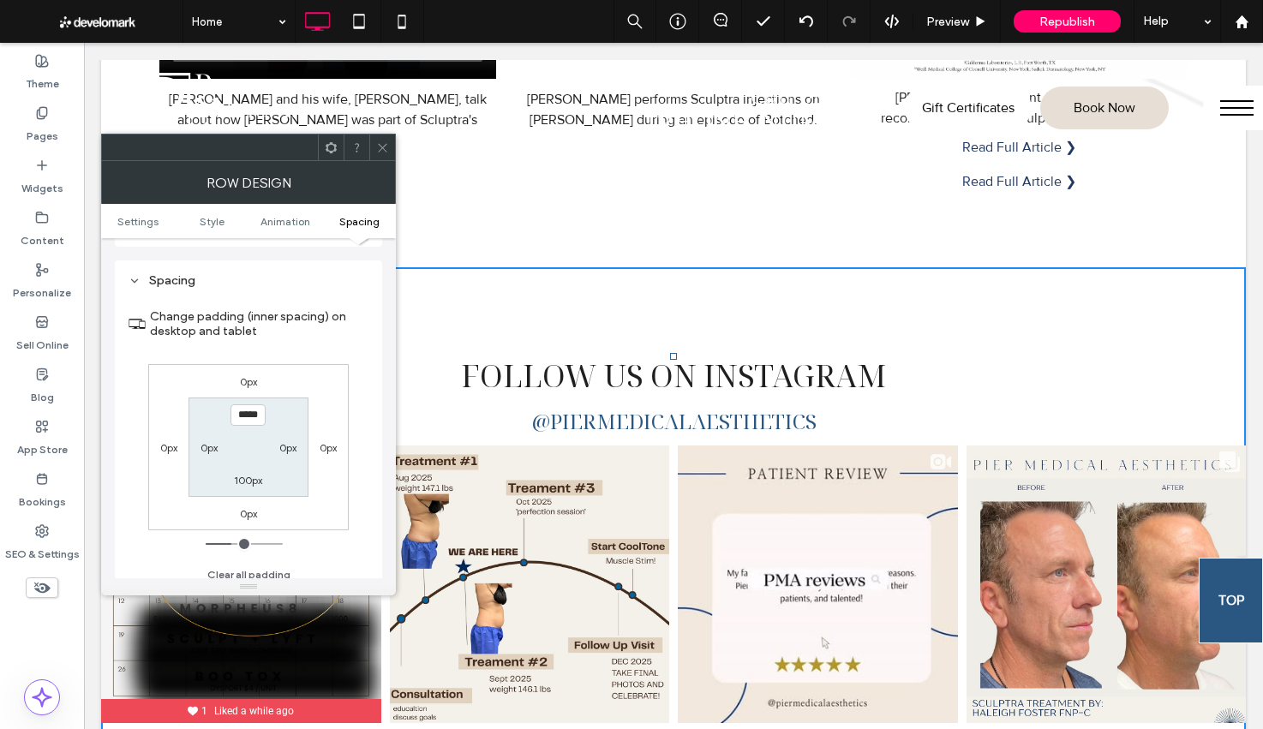
scroll to position [472, 0]
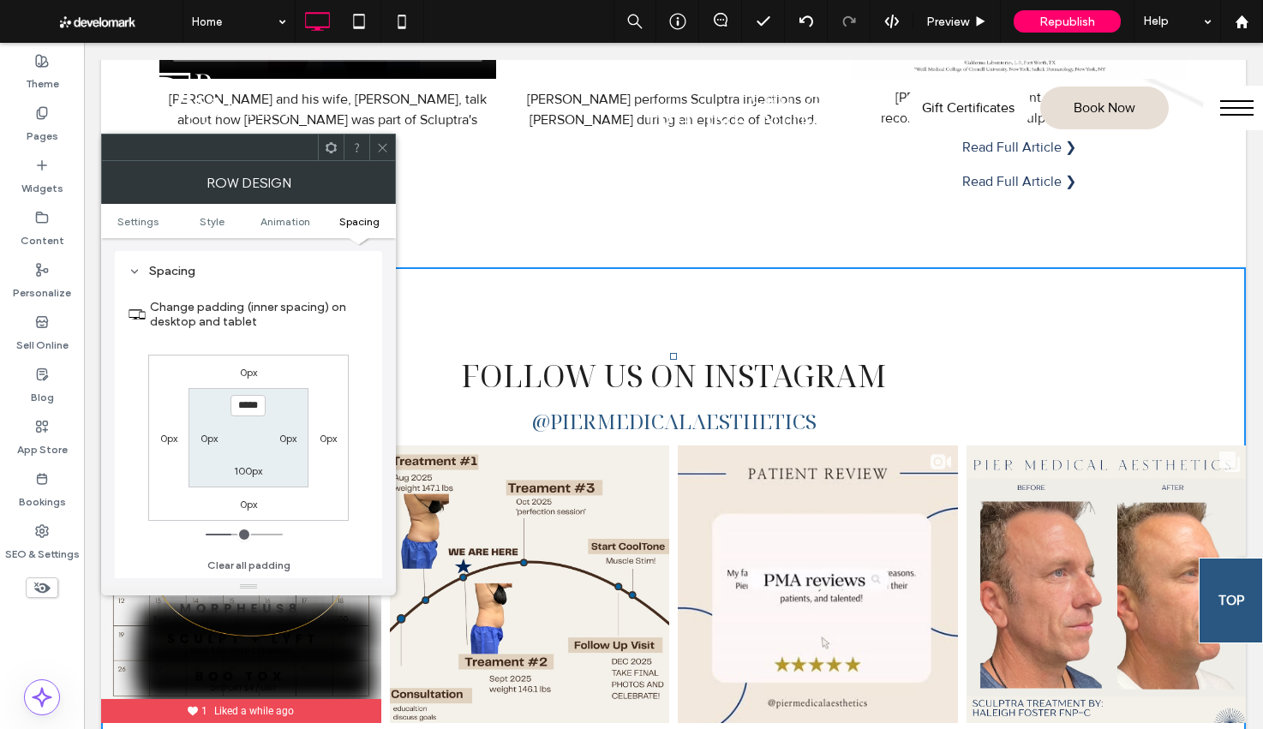
click at [288, 440] on label "0px" at bounding box center [287, 438] width 17 height 13
type input "*"
type input "**"
type input "*"
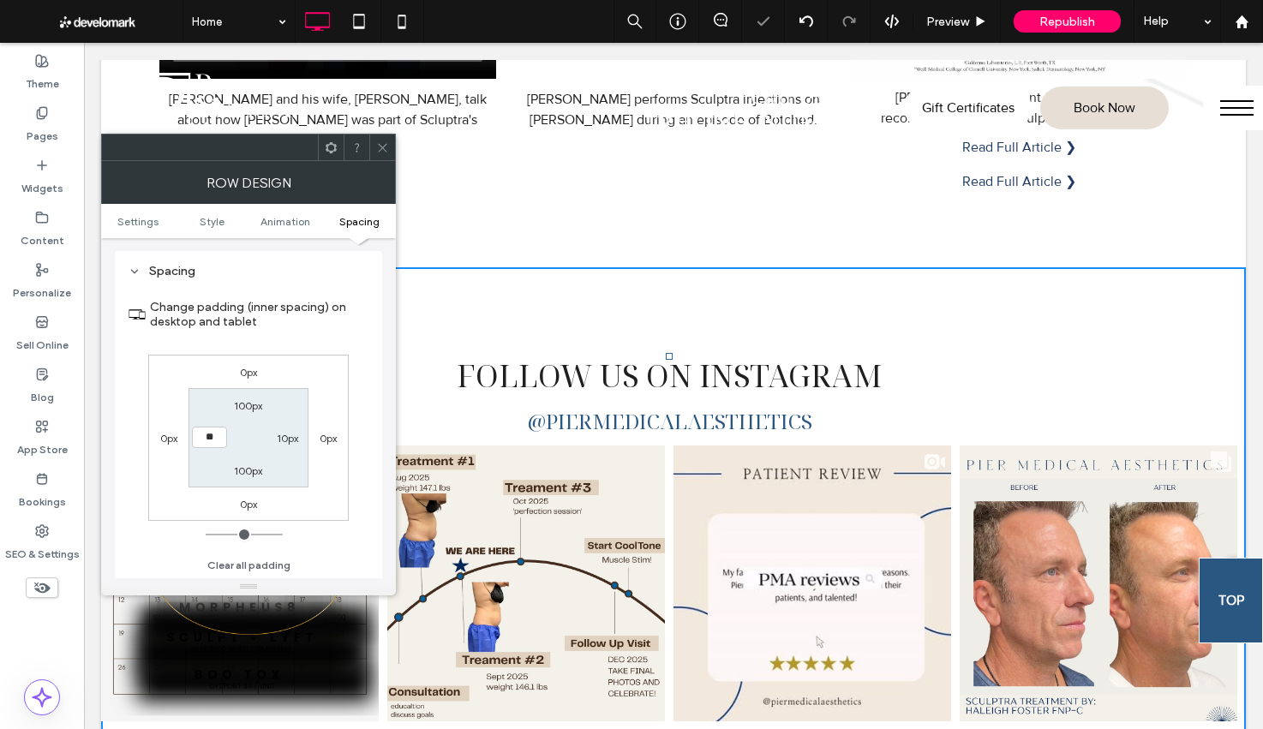
type input "**"
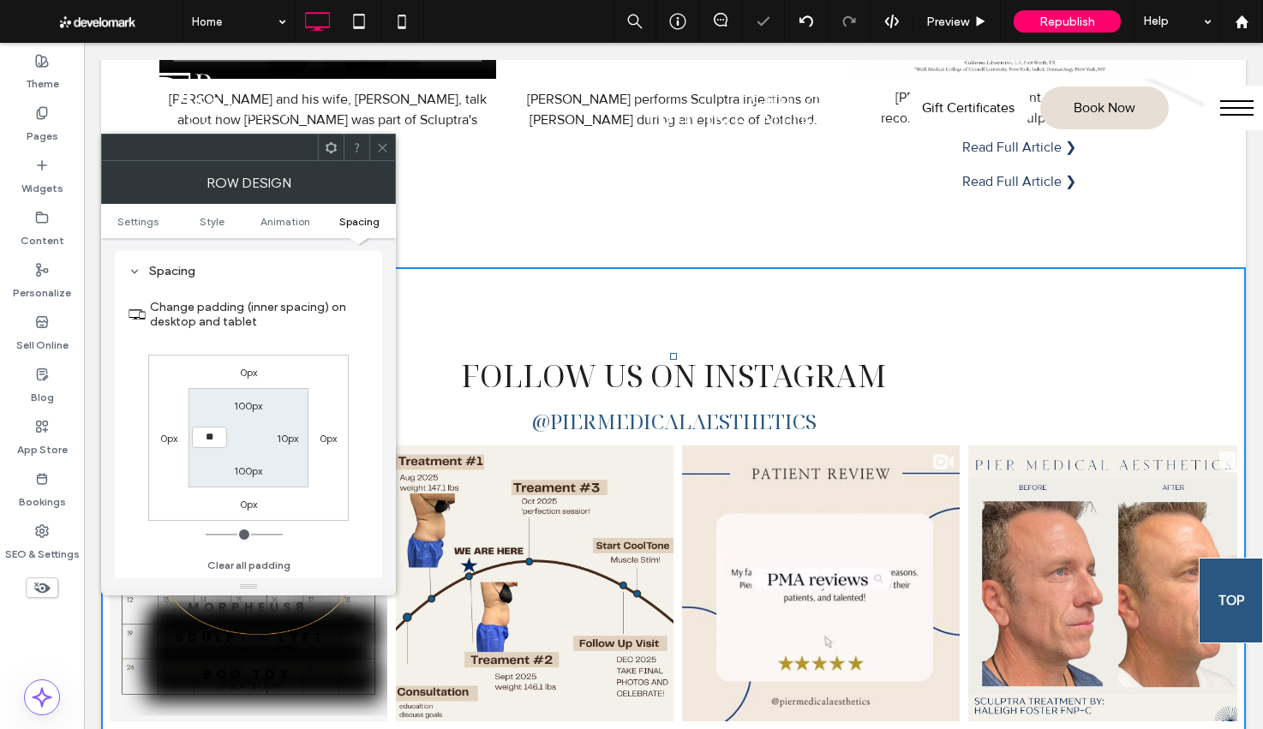
type input "**"
type input "****"
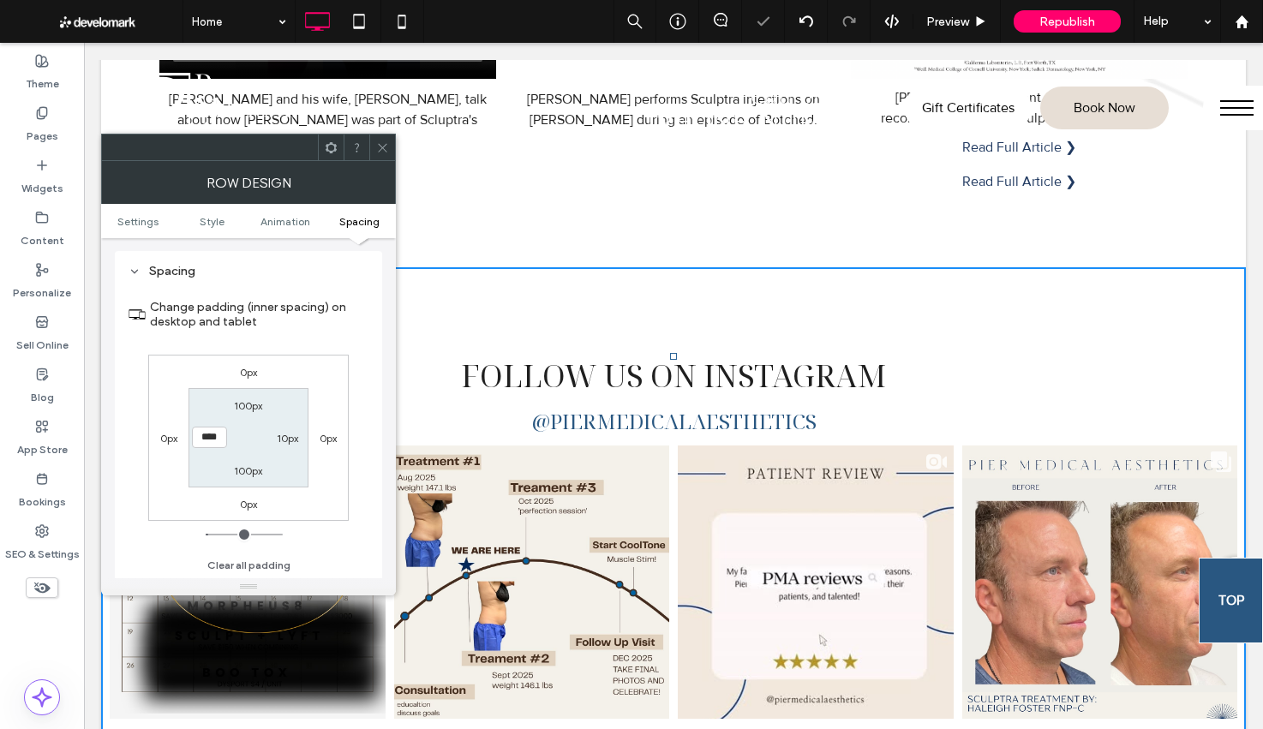
click at [376, 151] on icon at bounding box center [382, 147] width 13 height 13
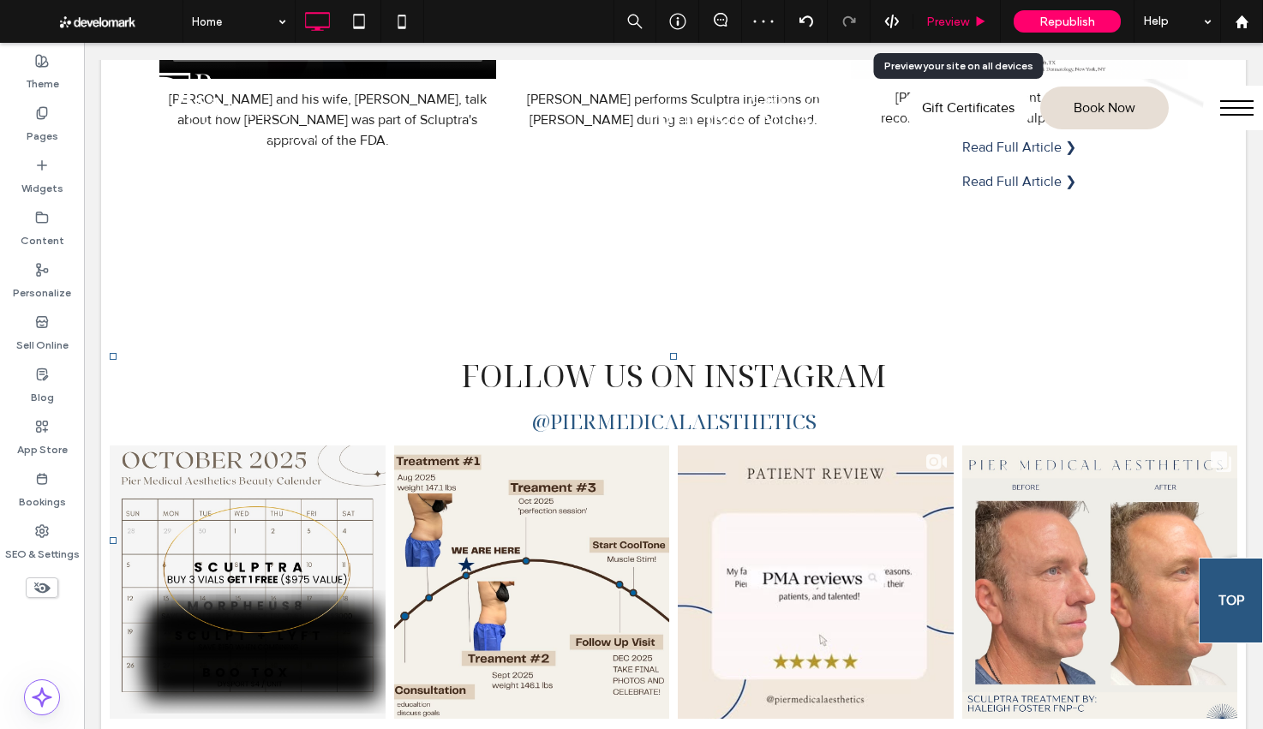
click at [953, 23] on span "Preview" at bounding box center [947, 22] width 43 height 15
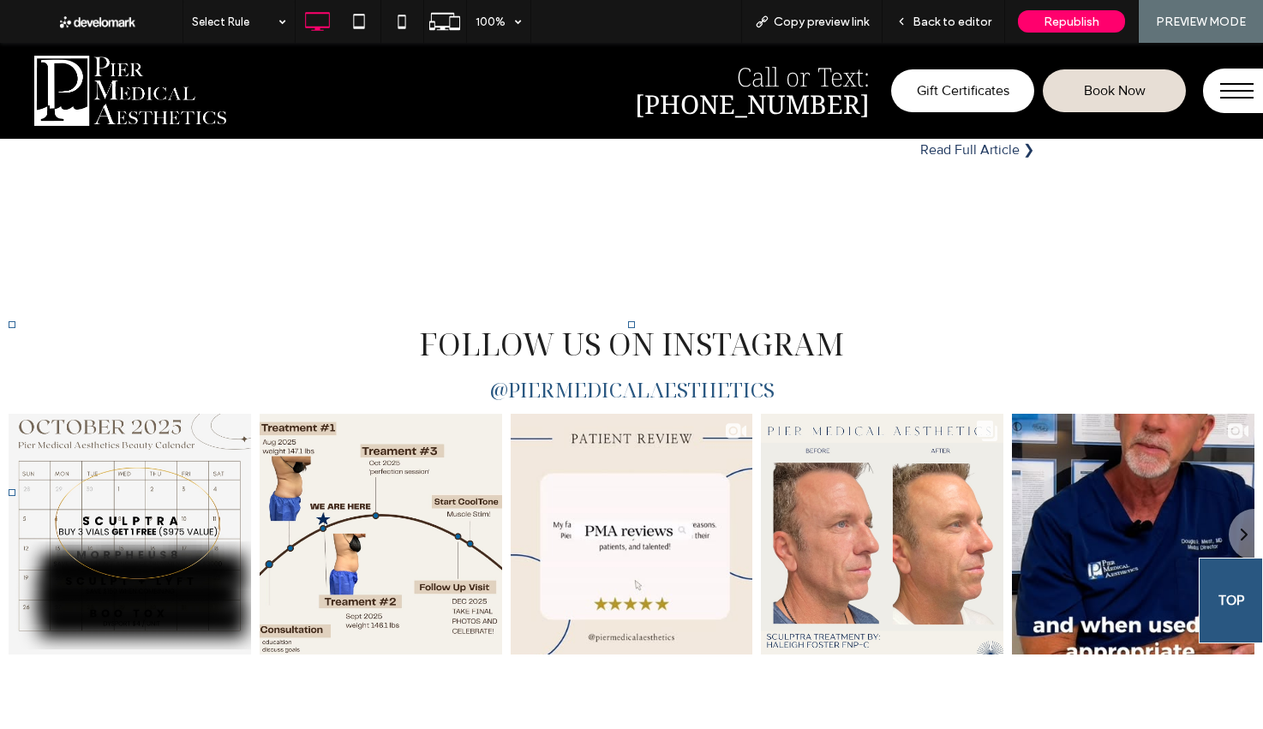
scroll to position [5876, 0]
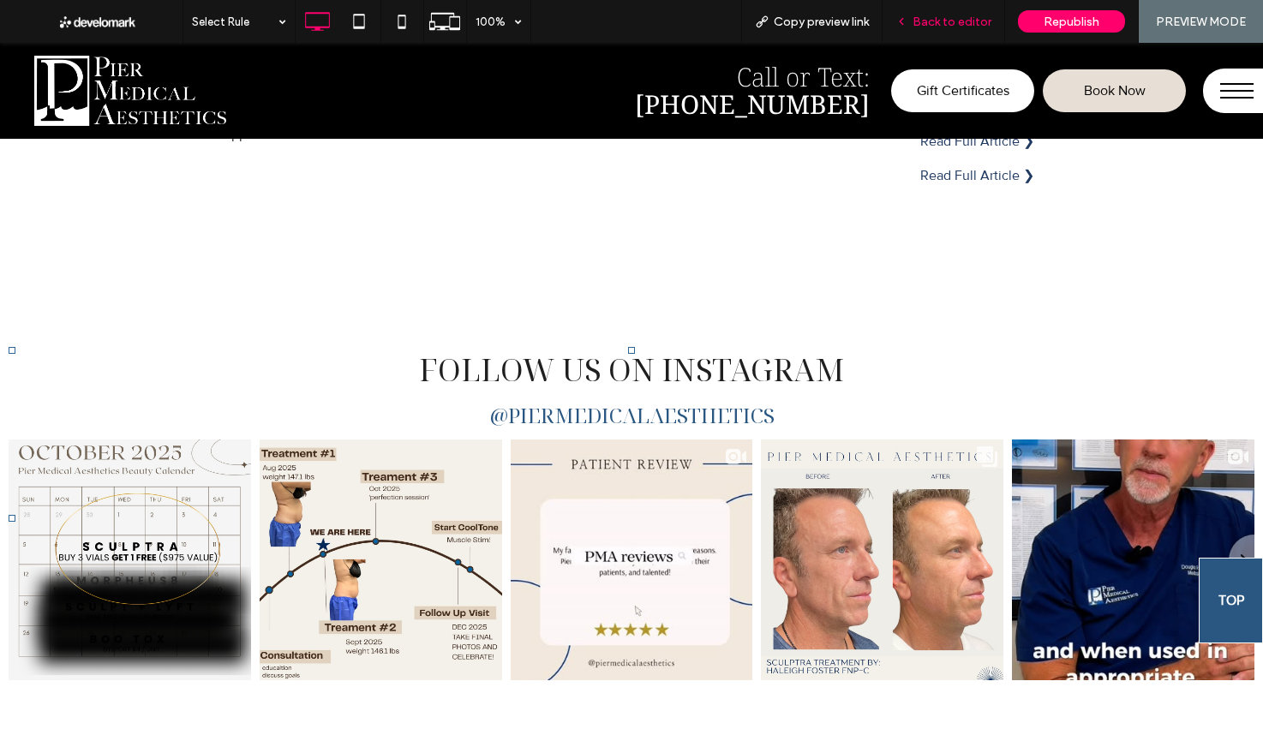
drag, startPoint x: 982, startPoint y: 12, endPoint x: 965, endPoint y: 25, distance: 20.7
click at [982, 13] on div "Back to editor" at bounding box center [943, 21] width 122 height 43
click at [943, 16] on span "Back to editor" at bounding box center [951, 22] width 79 height 15
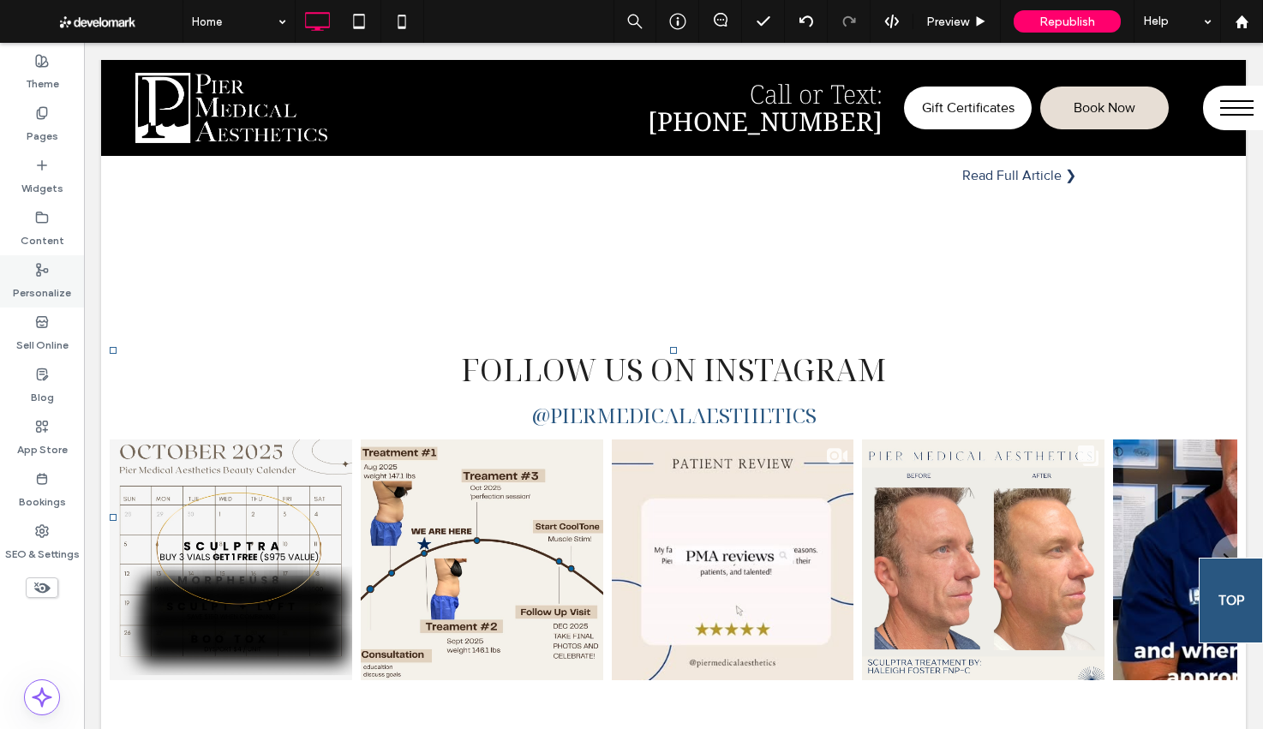
scroll to position [5839, 0]
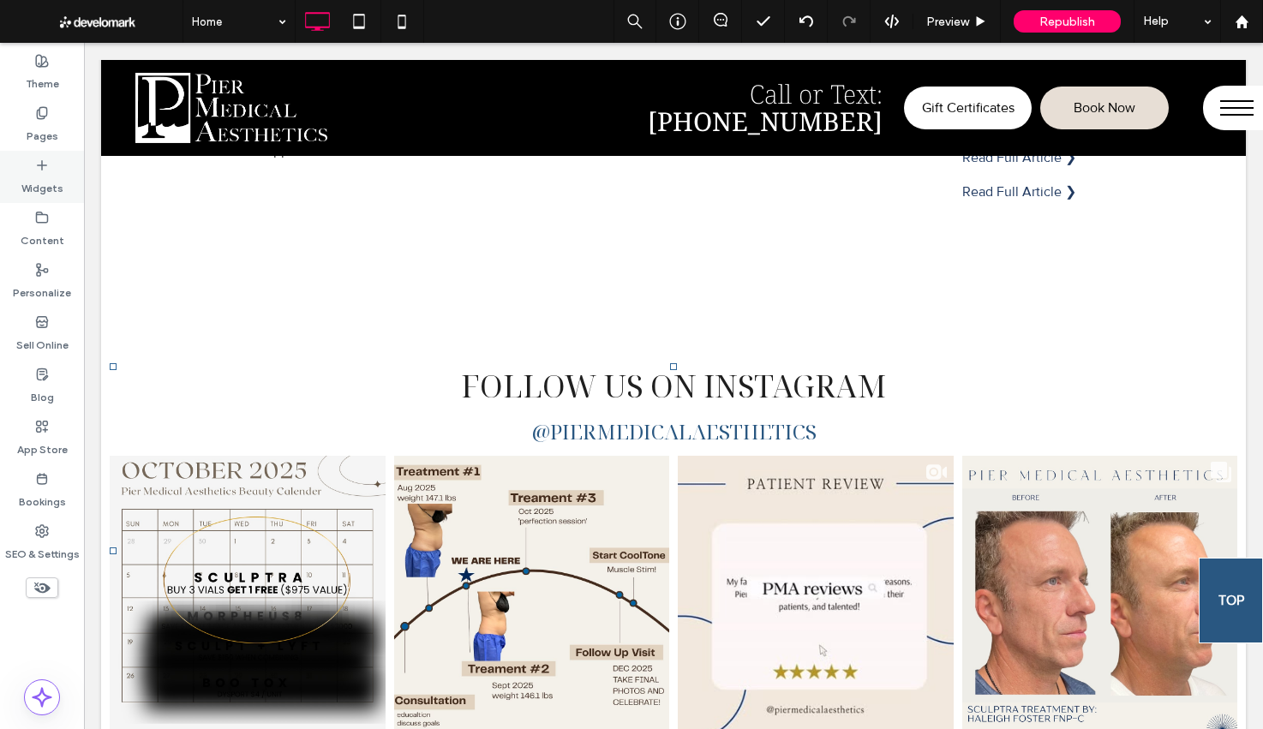
click at [70, 170] on div "Widgets" at bounding box center [42, 177] width 84 height 52
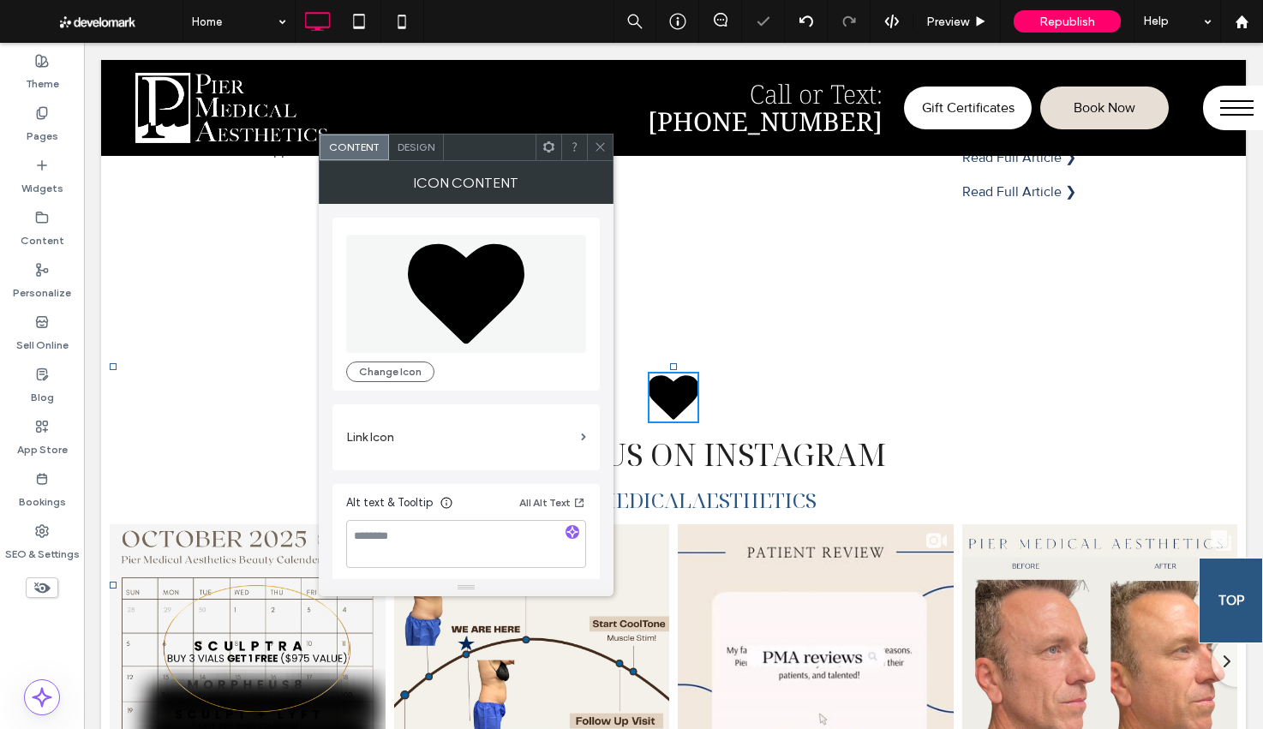
drag, startPoint x: 404, startPoint y: 372, endPoint x: 502, endPoint y: 304, distance: 118.8
click at [403, 372] on button "Change Icon" at bounding box center [390, 371] width 88 height 21
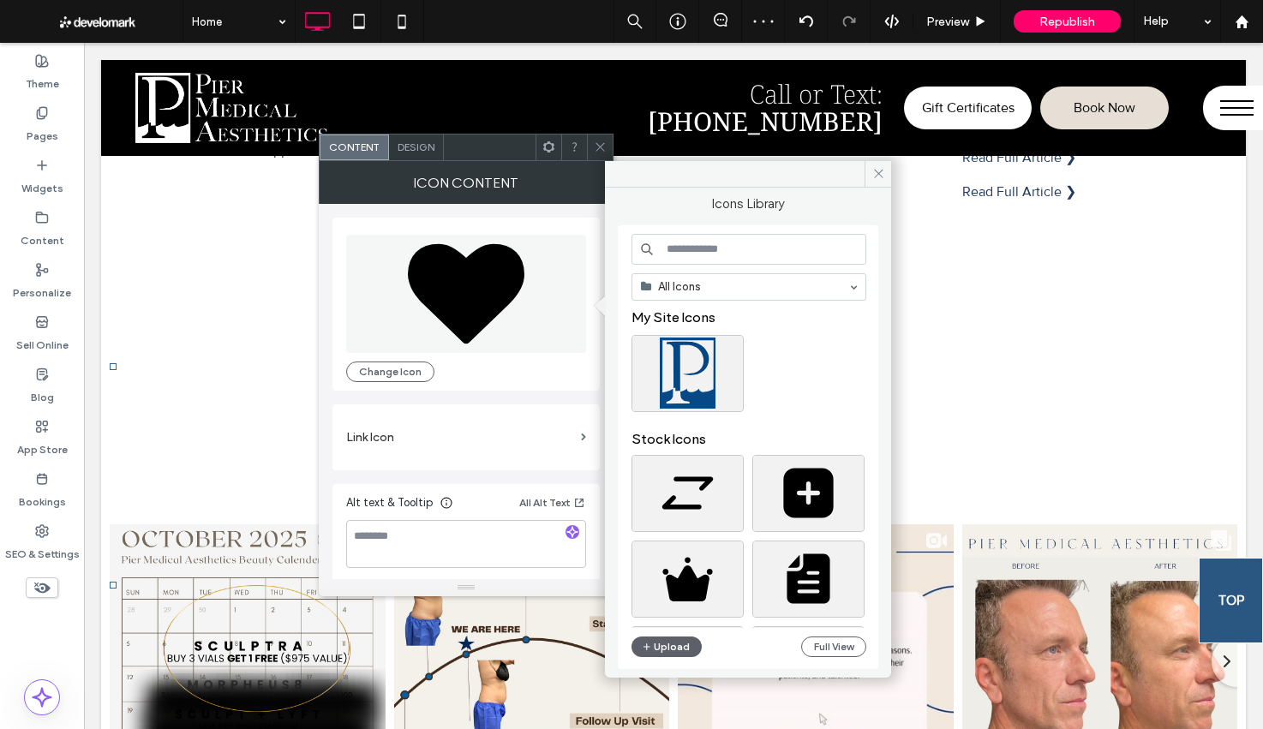
click at [682, 241] on input at bounding box center [748, 249] width 235 height 31
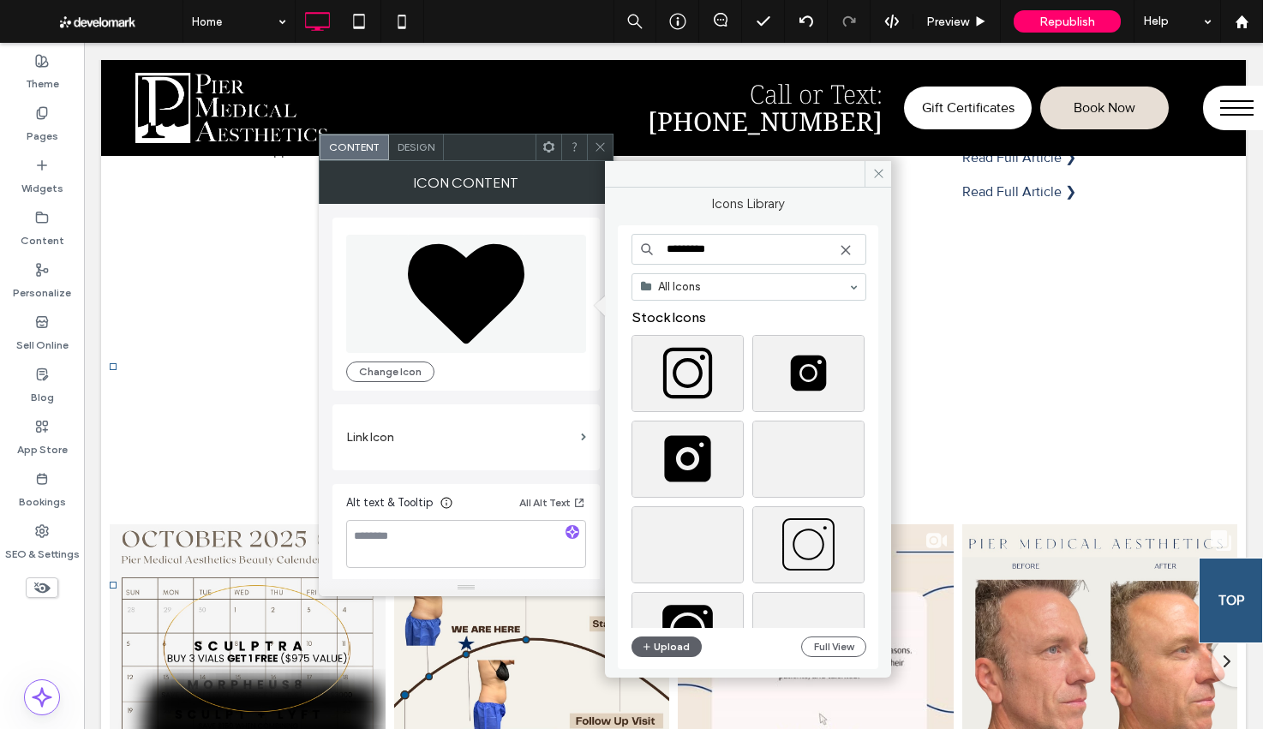
click at [852, 248] on input "*********" at bounding box center [748, 249] width 235 height 31
type input "*********"
click at [845, 248] on icon at bounding box center [846, 250] width 14 height 14
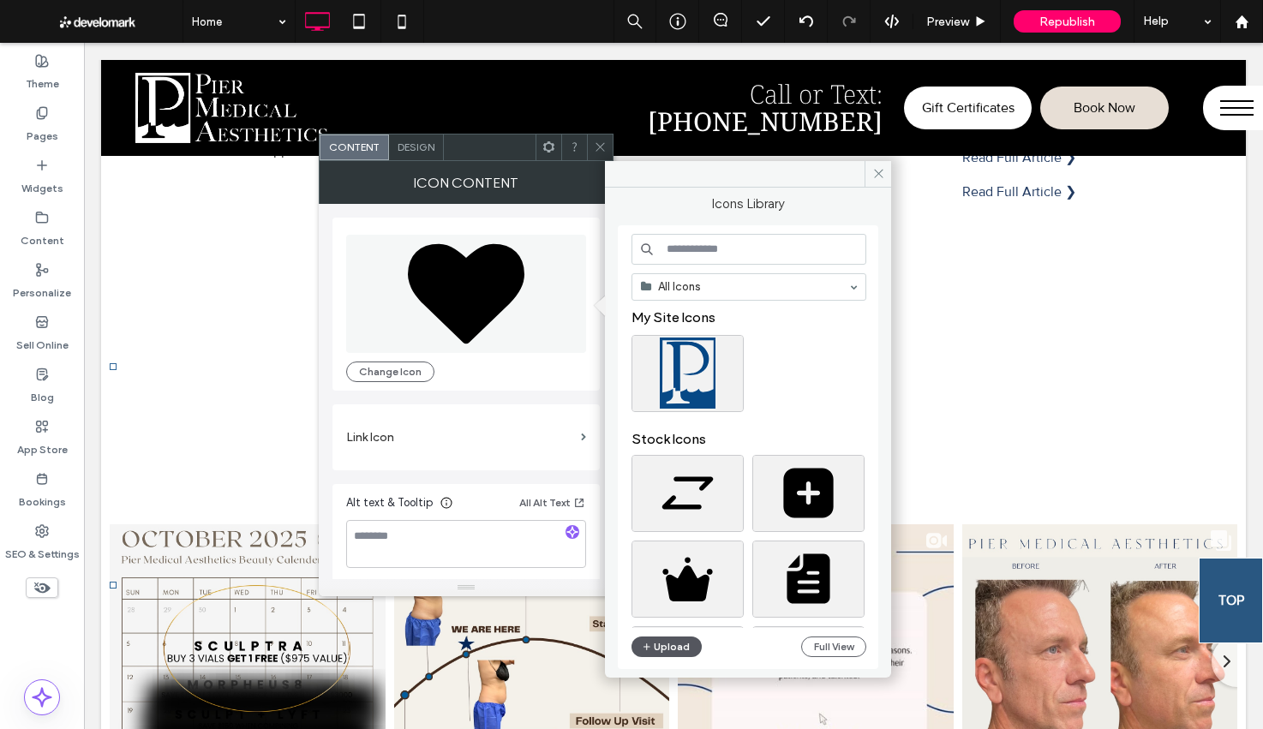
click at [653, 645] on button "Upload" at bounding box center [666, 646] width 70 height 21
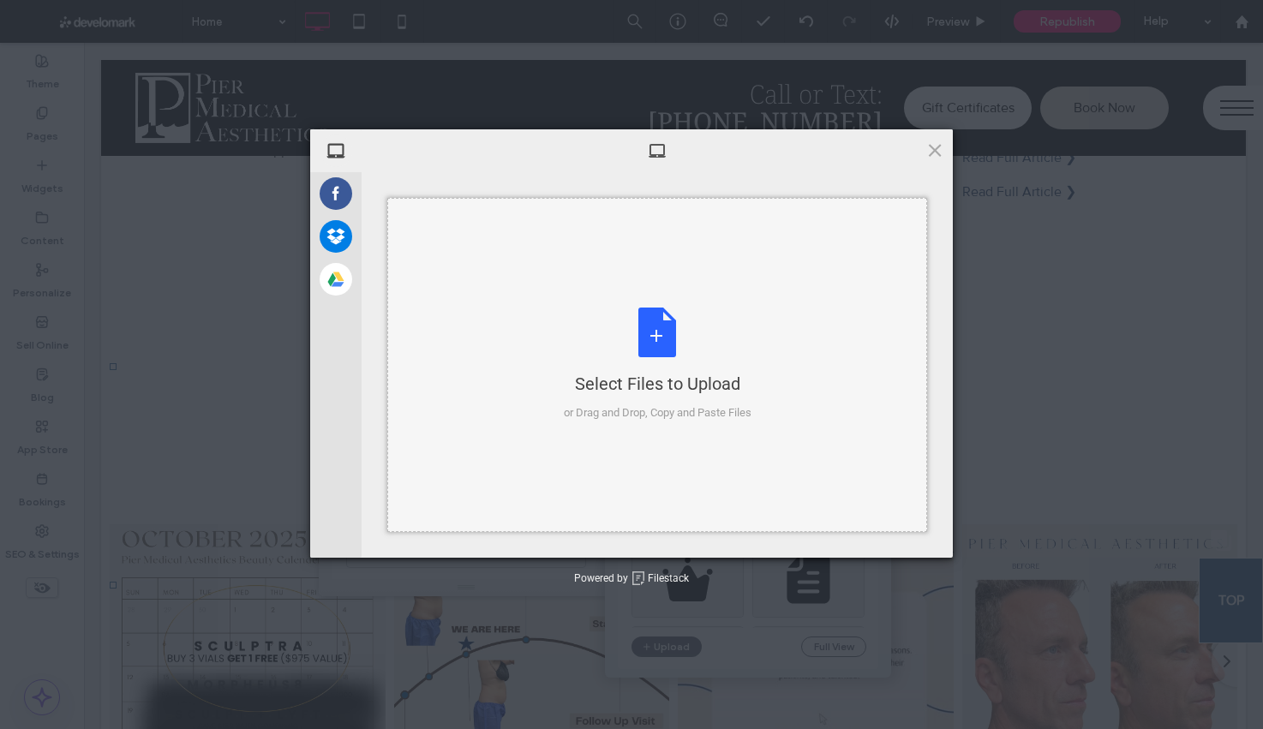
click at [690, 350] on div "Select Files to Upload or Drag and Drop, Copy and Paste Files" at bounding box center [658, 365] width 188 height 114
click at [640, 337] on div "Select Files to Upload or Drag and Drop, Copy and Paste Files" at bounding box center [658, 365] width 188 height 114
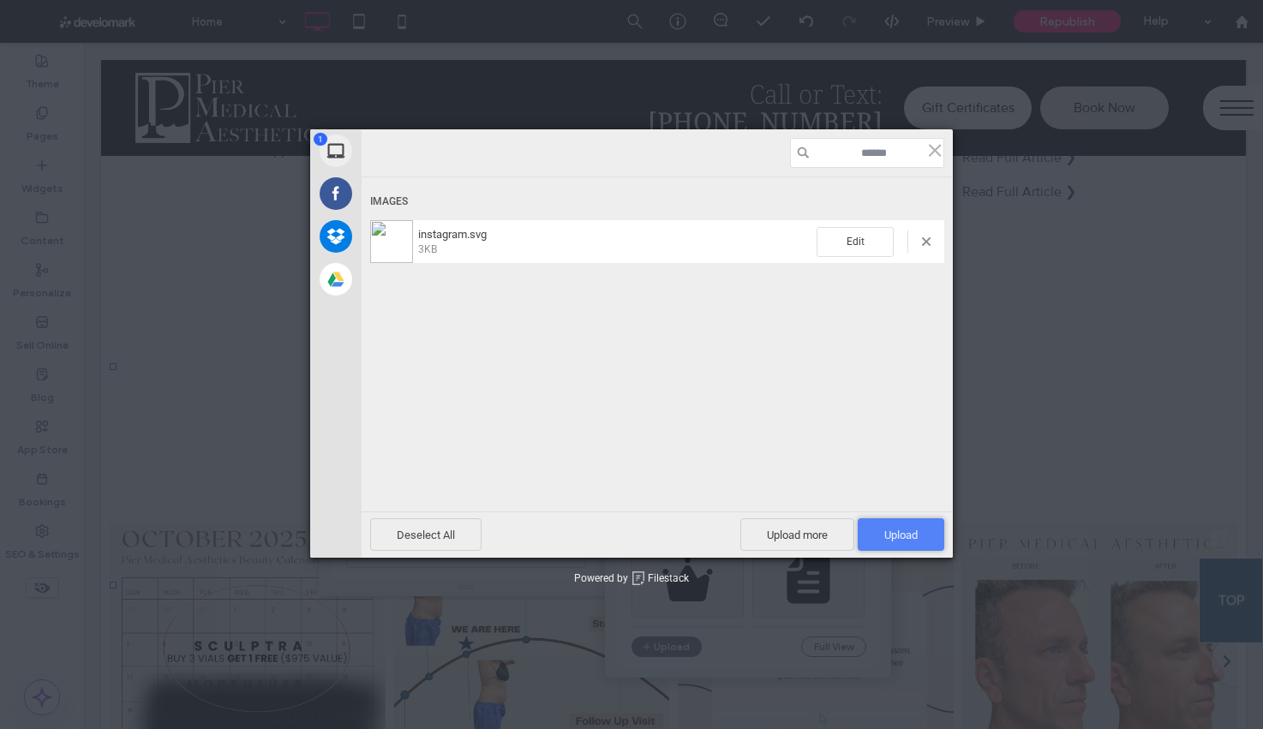
click at [902, 536] on span "Upload 1" at bounding box center [900, 535] width 33 height 13
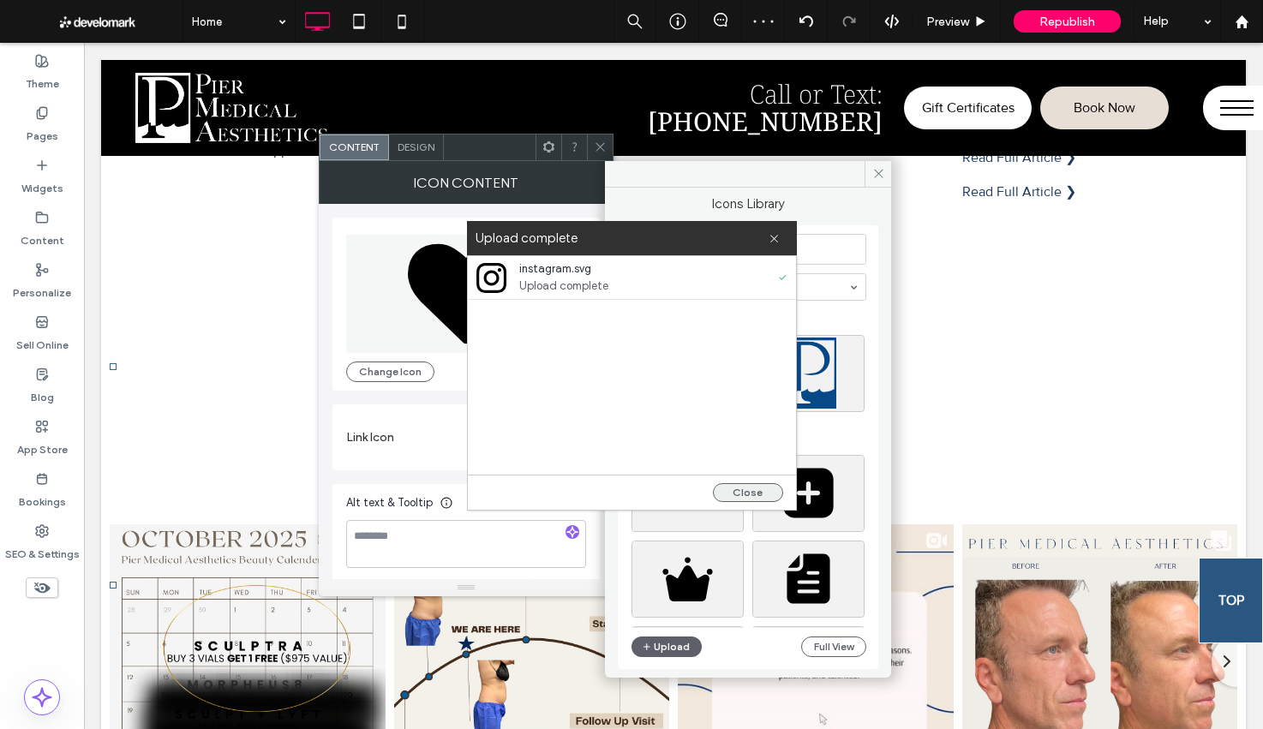
click at [748, 497] on button "Close" at bounding box center [748, 492] width 70 height 19
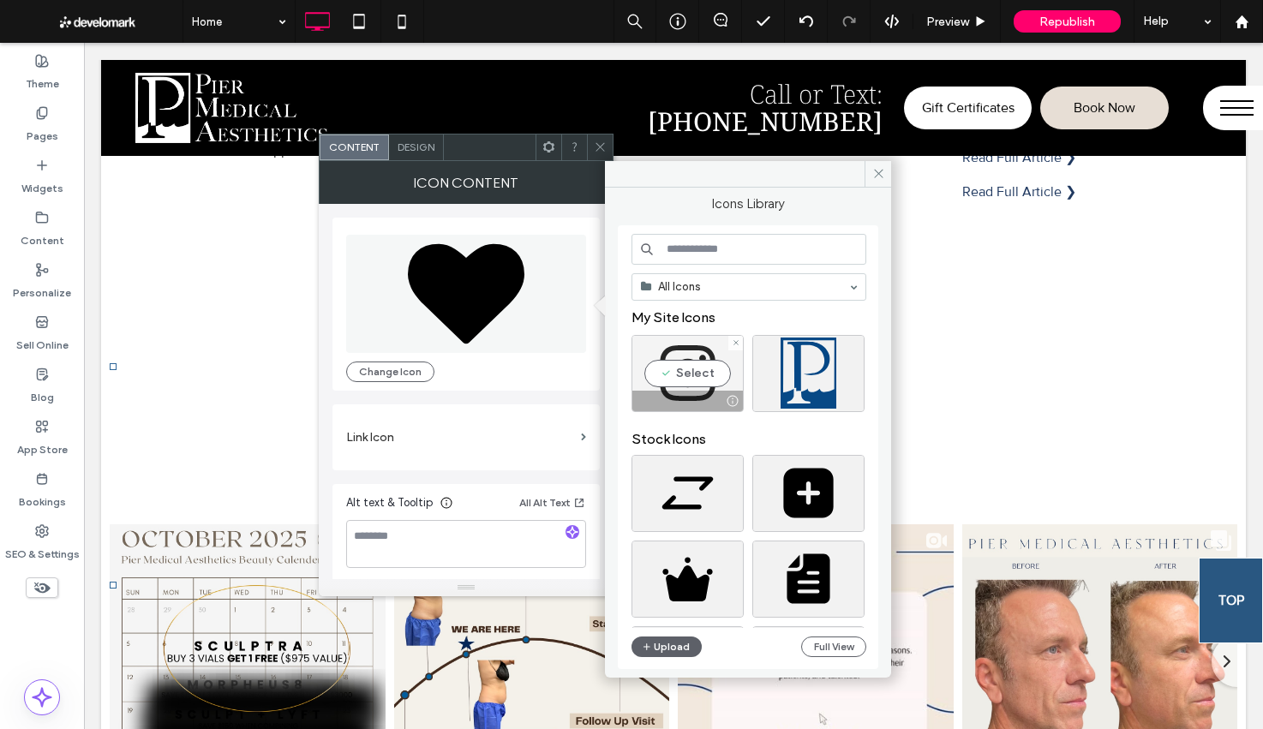
click at [709, 391] on div at bounding box center [687, 401] width 111 height 21
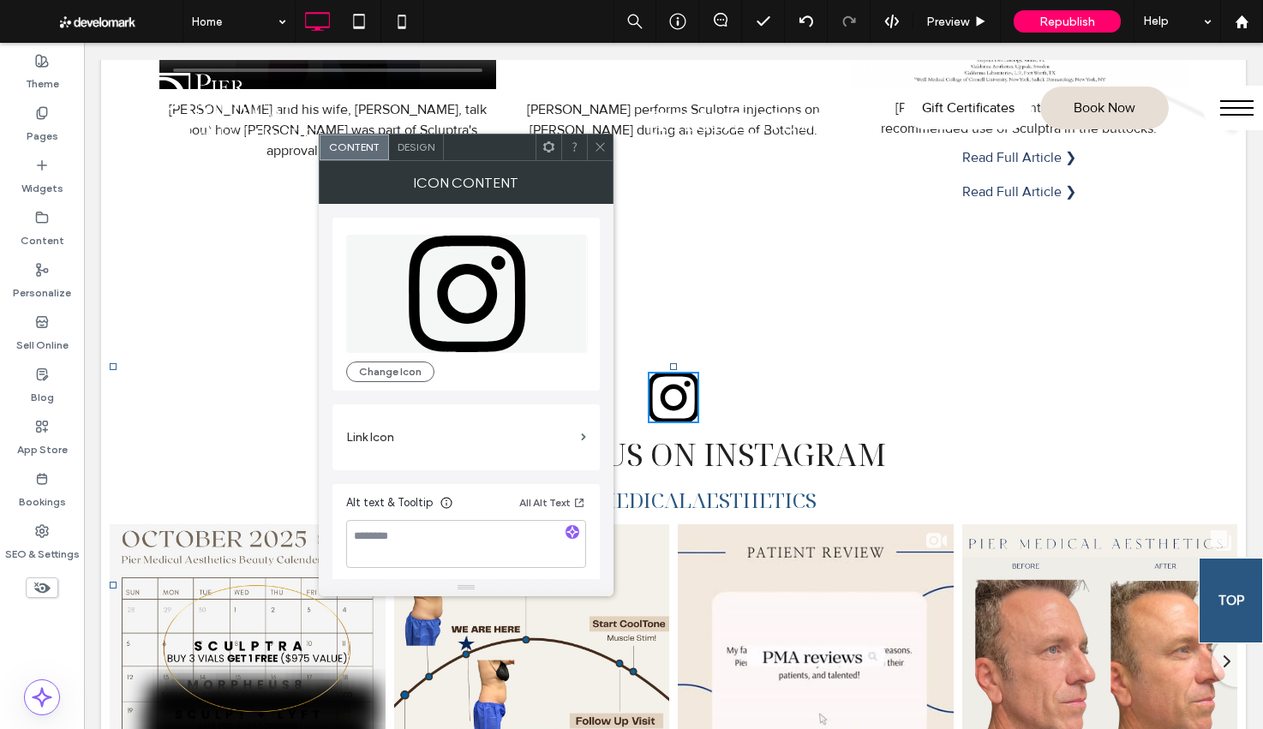
click at [422, 445] on label "Link Icon" at bounding box center [460, 437] width 228 height 32
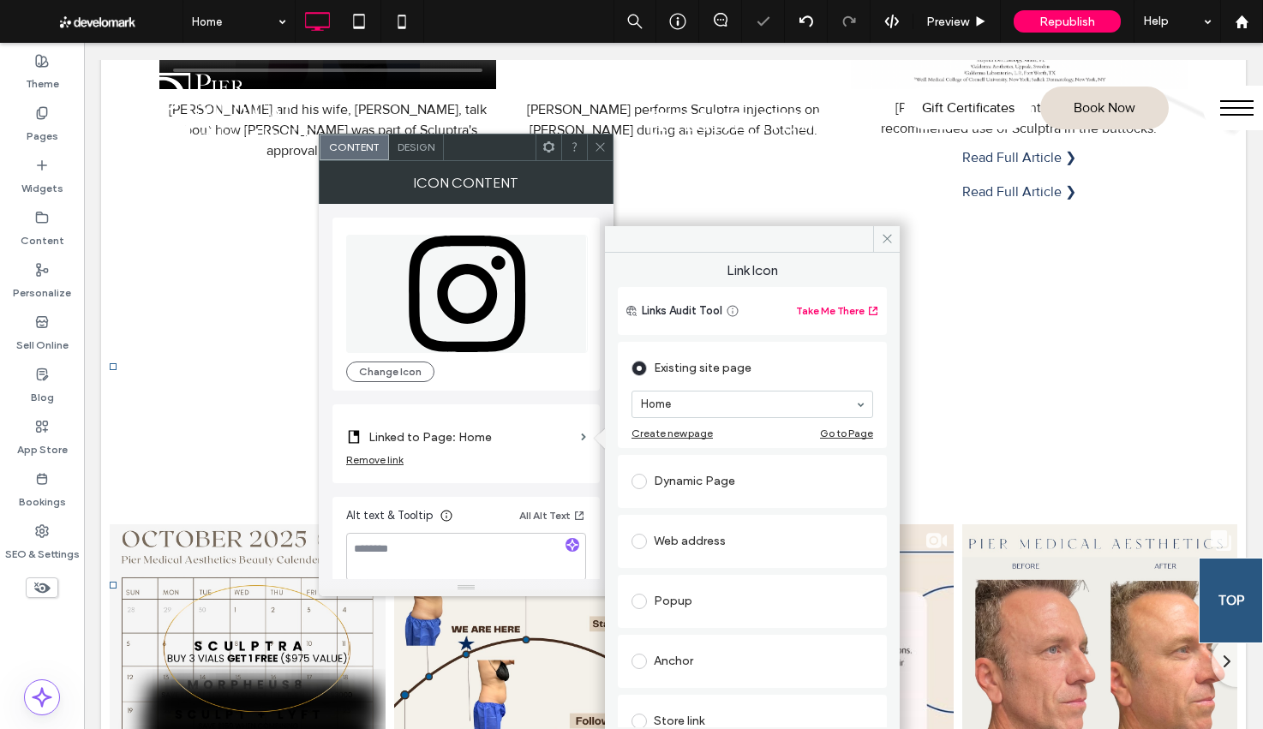
click at [678, 535] on div "Web address" at bounding box center [752, 541] width 242 height 27
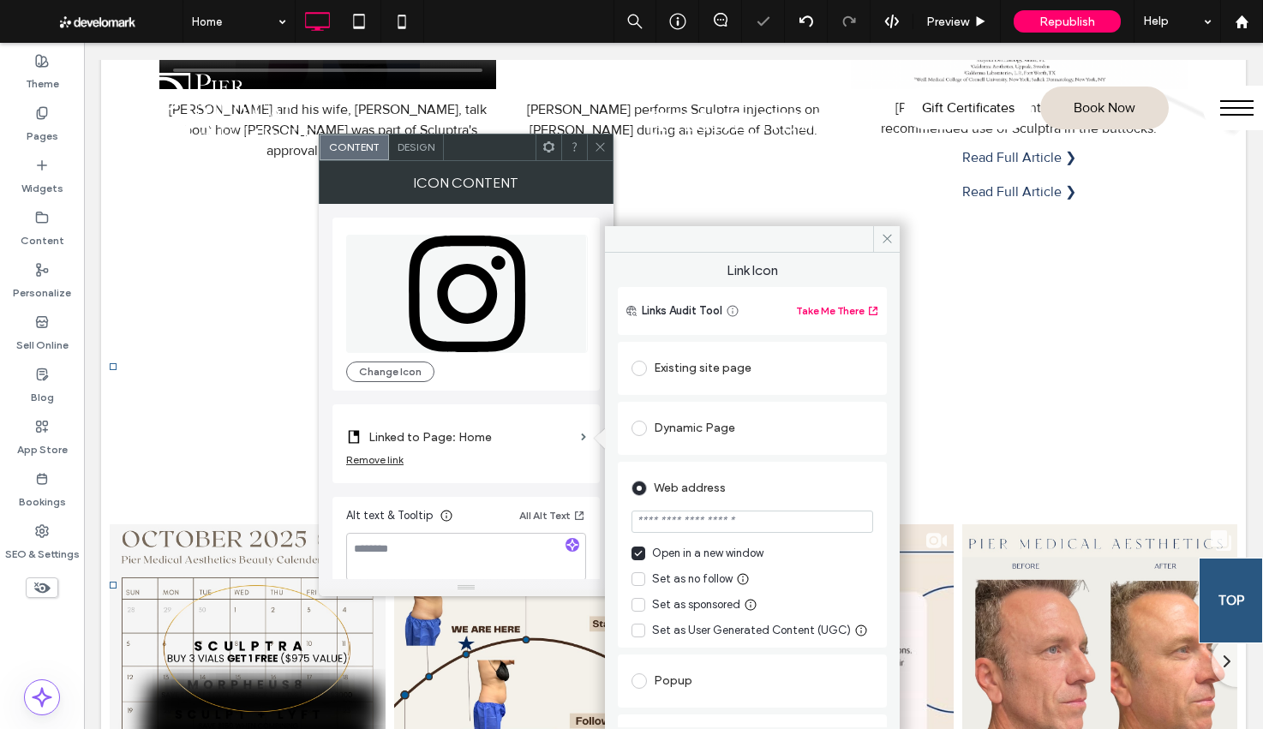
click at [696, 524] on input "url" at bounding box center [752, 522] width 242 height 22
paste input "**********"
type input "**********"
drag, startPoint x: 887, startPoint y: 236, endPoint x: 648, endPoint y: 295, distance: 246.0
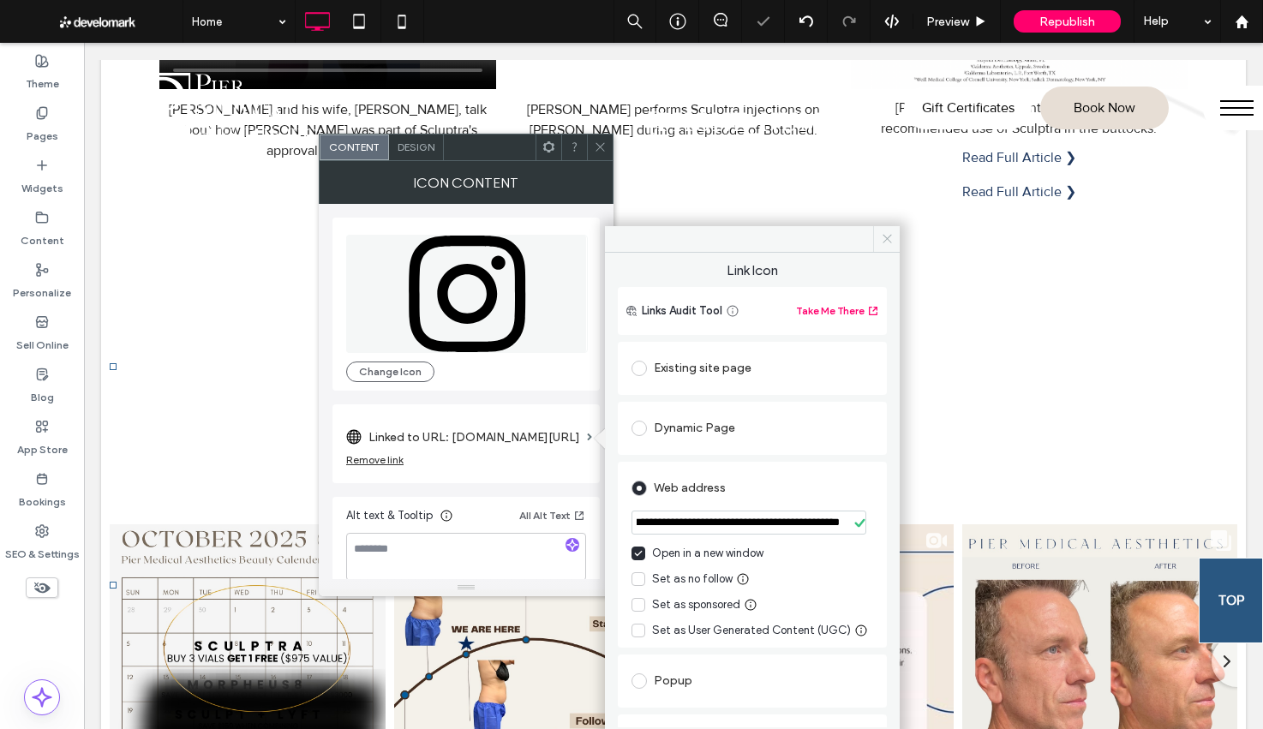
click at [887, 236] on icon at bounding box center [887, 238] width 13 height 13
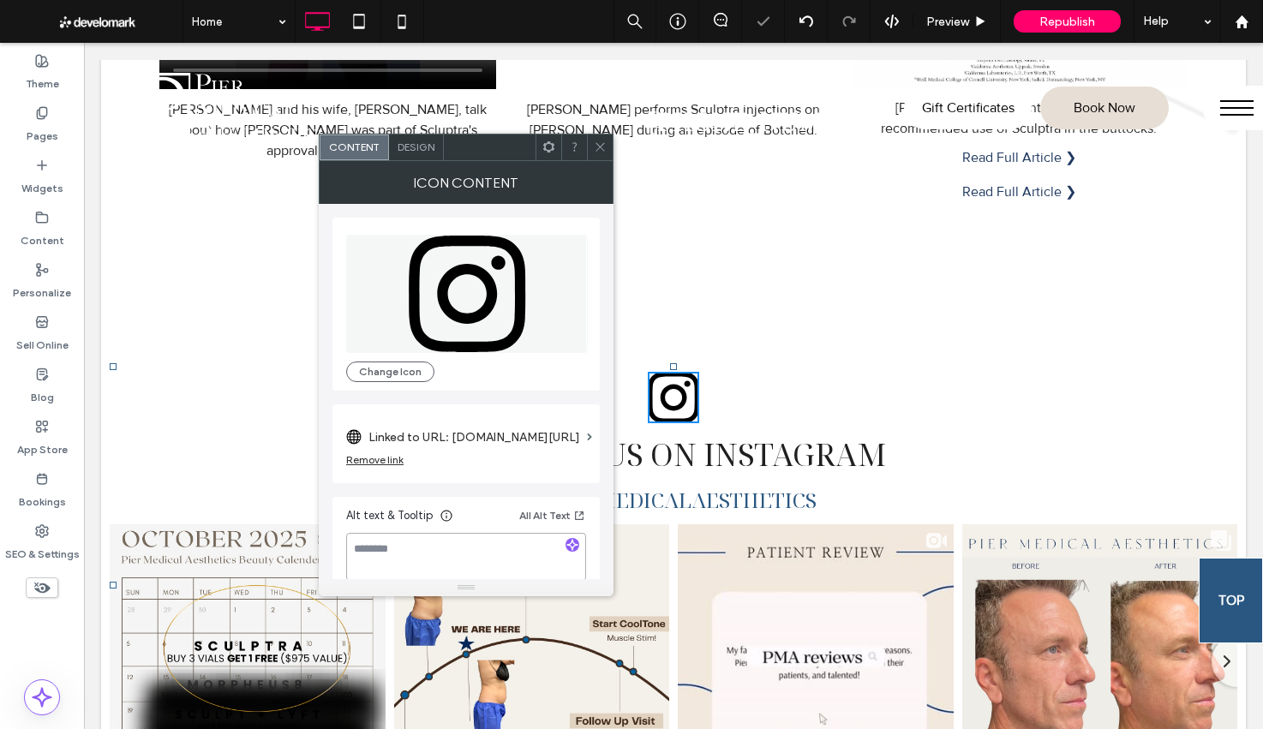
click at [397, 561] on textarea at bounding box center [466, 557] width 240 height 48
type textarea "*"
type textarea "**********"
click at [427, 141] on span "Design" at bounding box center [415, 146] width 37 height 13
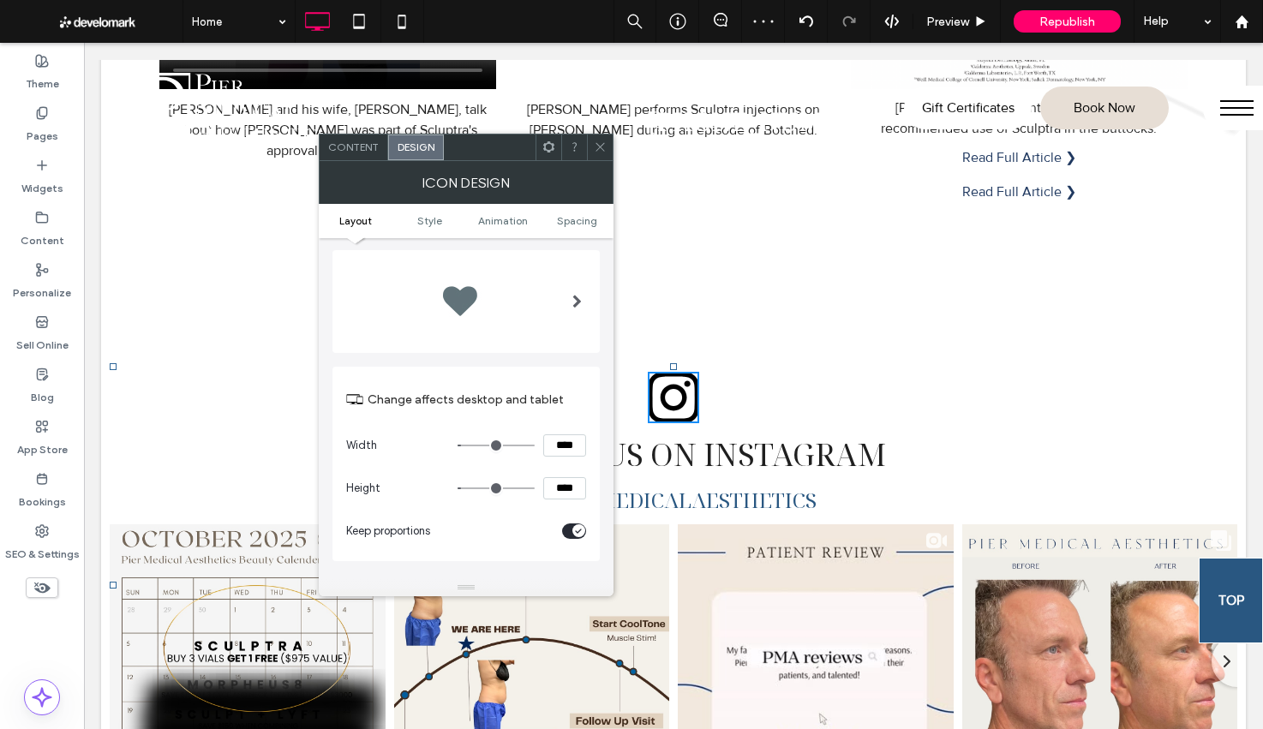
scroll to position [63, 0]
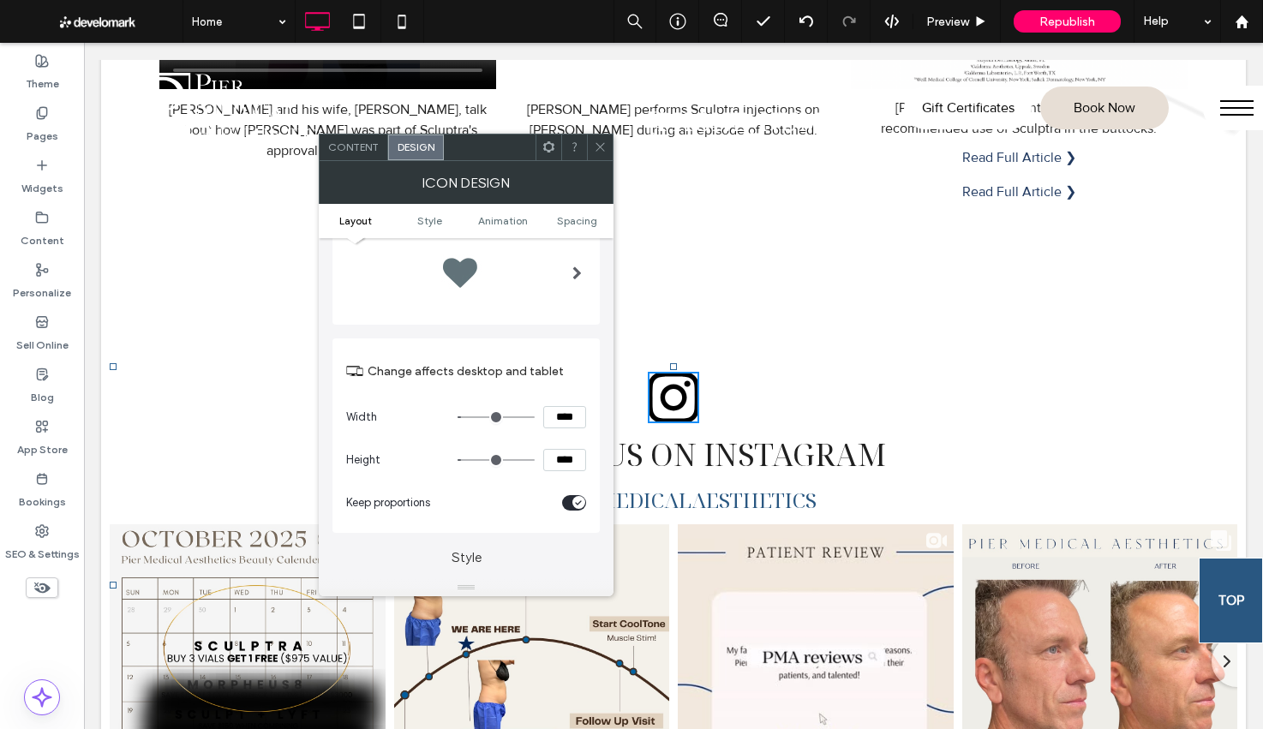
click at [569, 422] on input "****" at bounding box center [564, 417] width 43 height 22
type input "****"
type input "**"
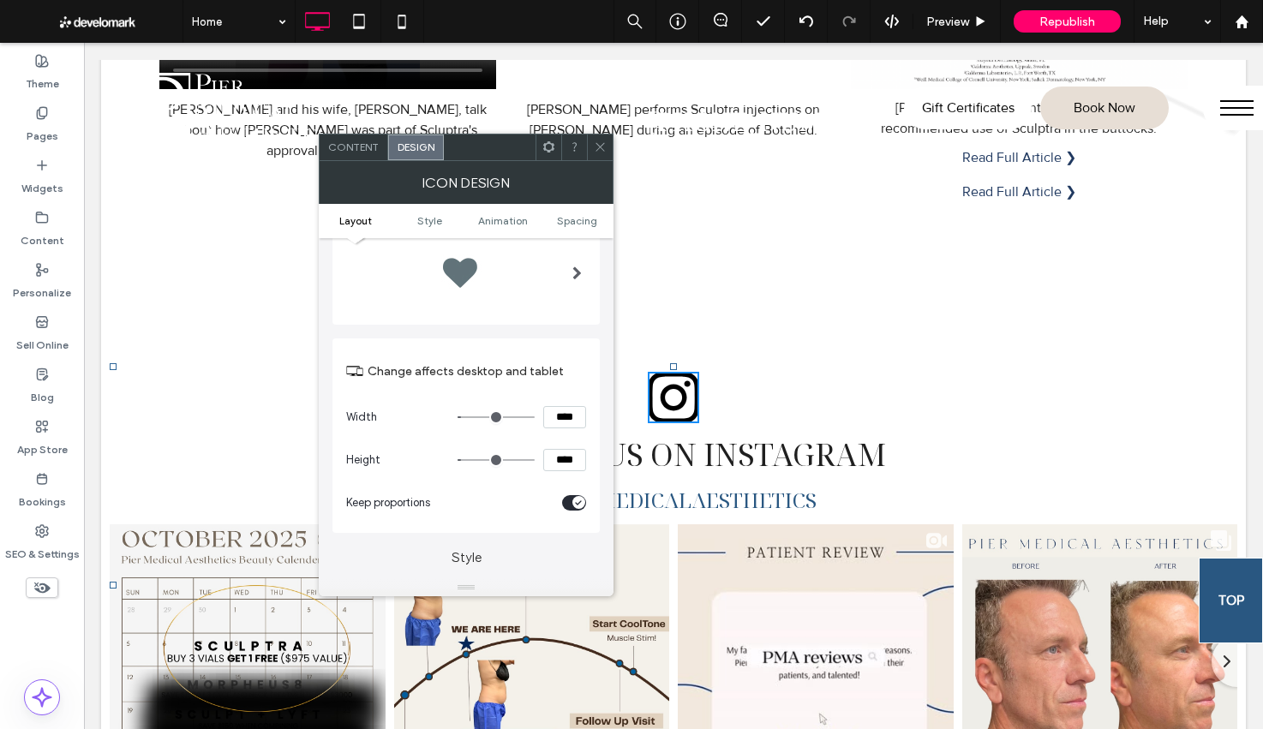
type input "****"
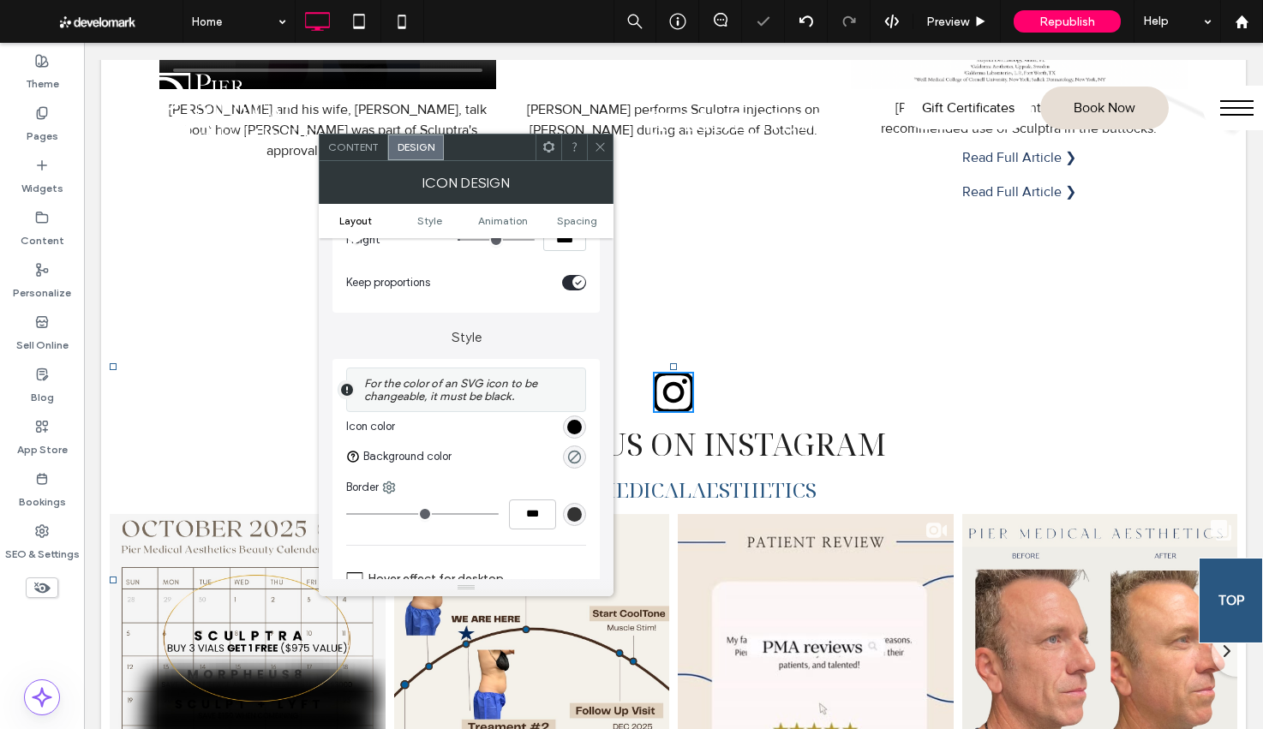
scroll to position [281, 0]
click at [571, 427] on div "rgb(0, 0, 0)" at bounding box center [574, 428] width 15 height 15
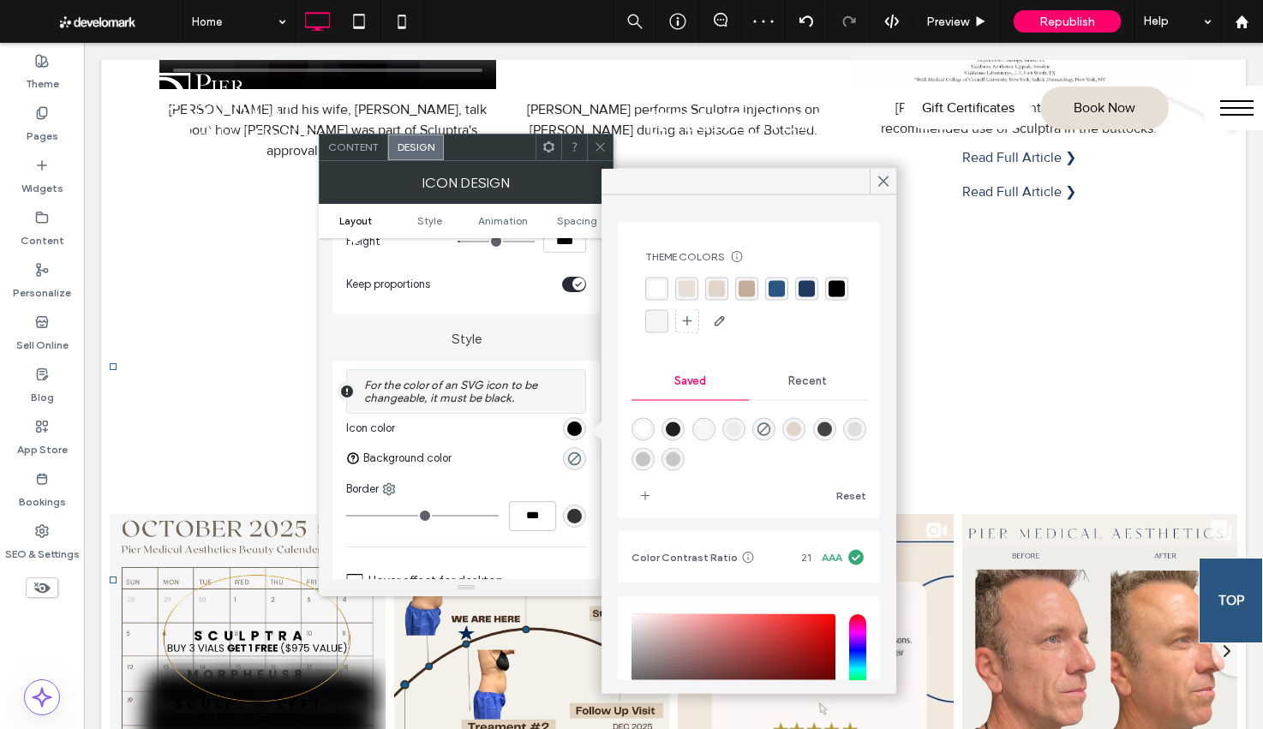
drag, startPoint x: 774, startPoint y: 286, endPoint x: 690, endPoint y: 389, distance: 132.7
click at [774, 286] on div "rgba(41, 87, 129, 1)" at bounding box center [776, 289] width 16 height 16
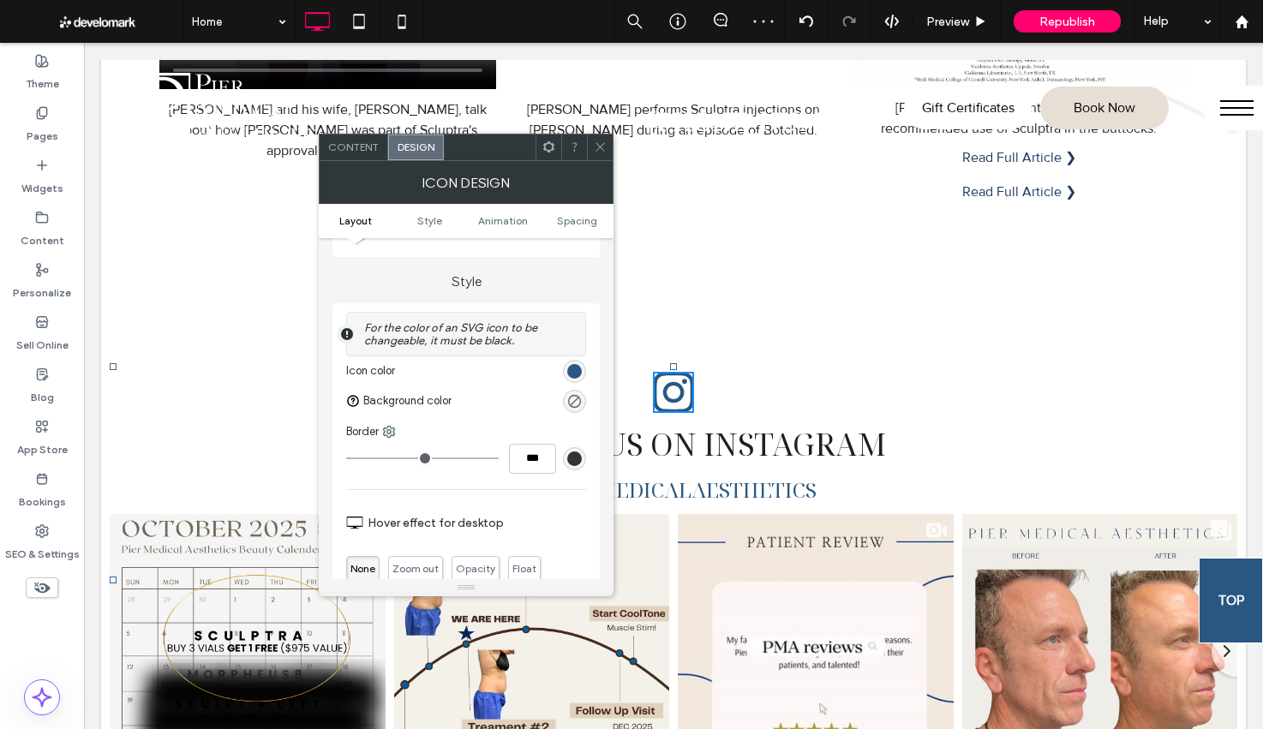
scroll to position [429, 0]
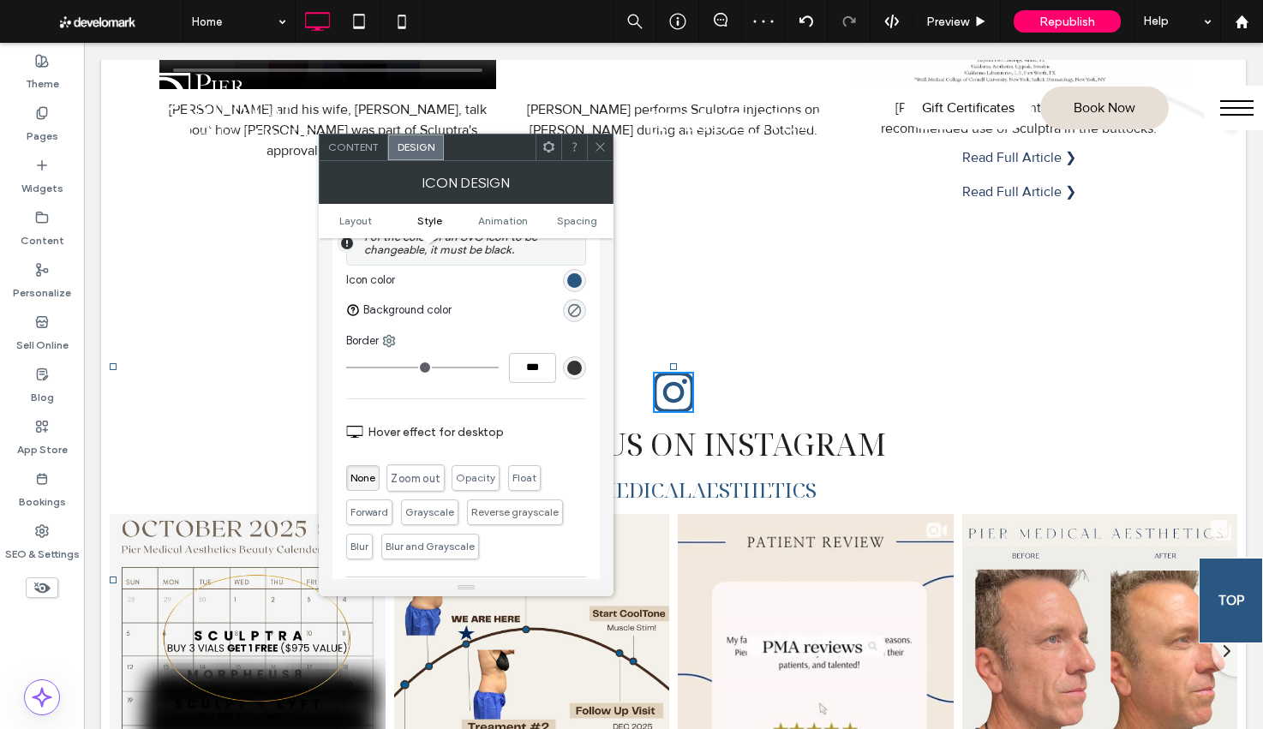
click at [409, 475] on span "Zoom out" at bounding box center [415, 478] width 49 height 14
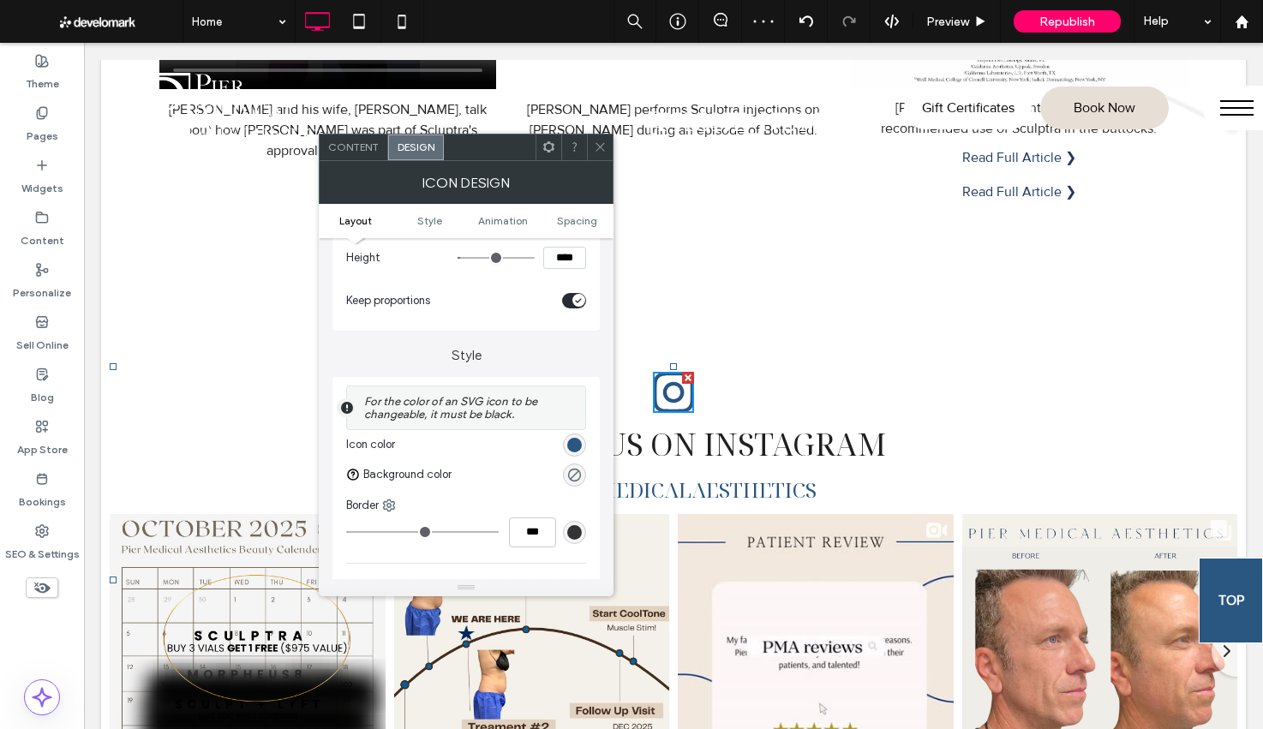
scroll to position [31, 0]
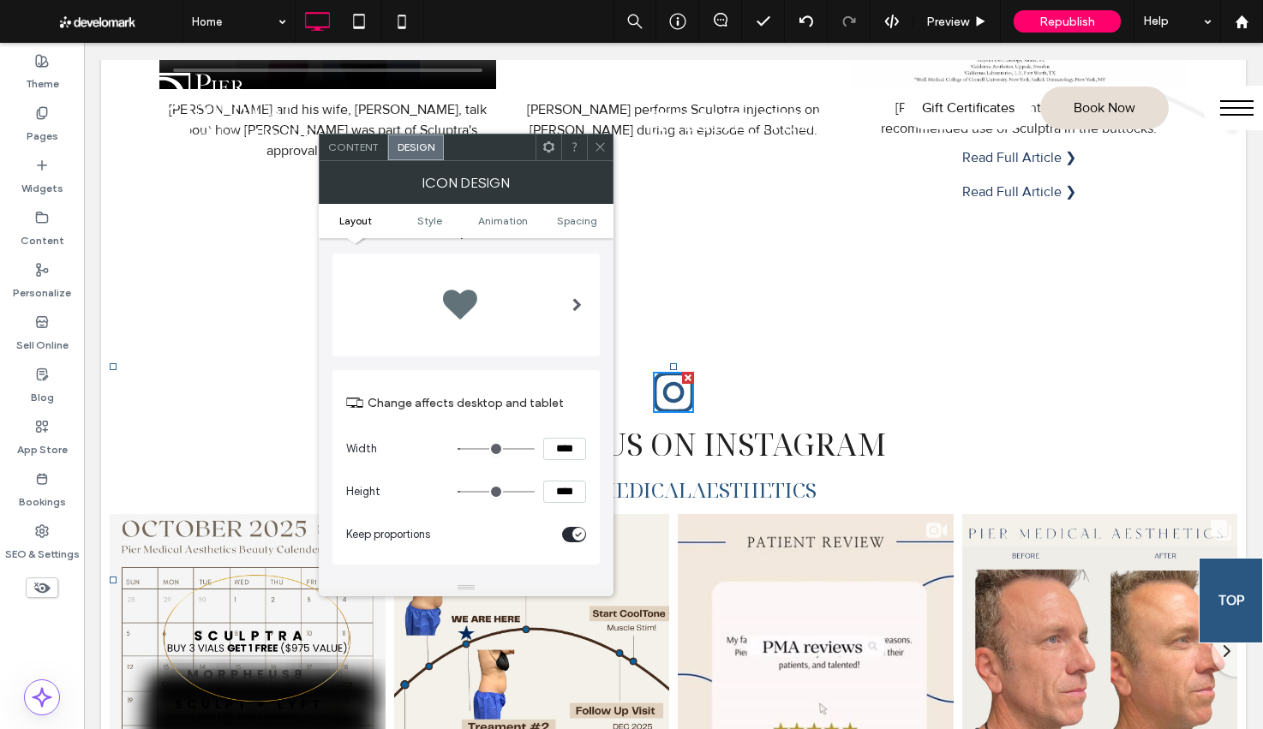
click at [559, 452] on input "****" at bounding box center [564, 449] width 43 height 22
type input "****"
type input "**"
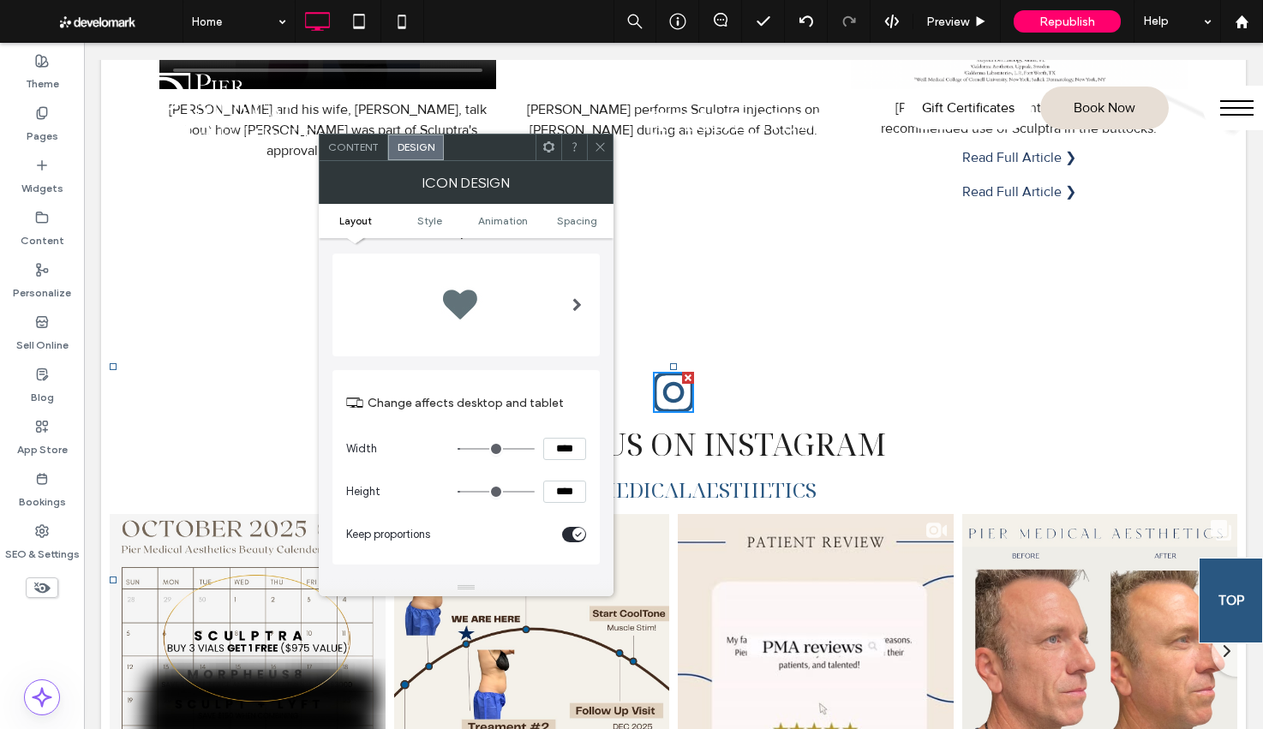
type input "****"
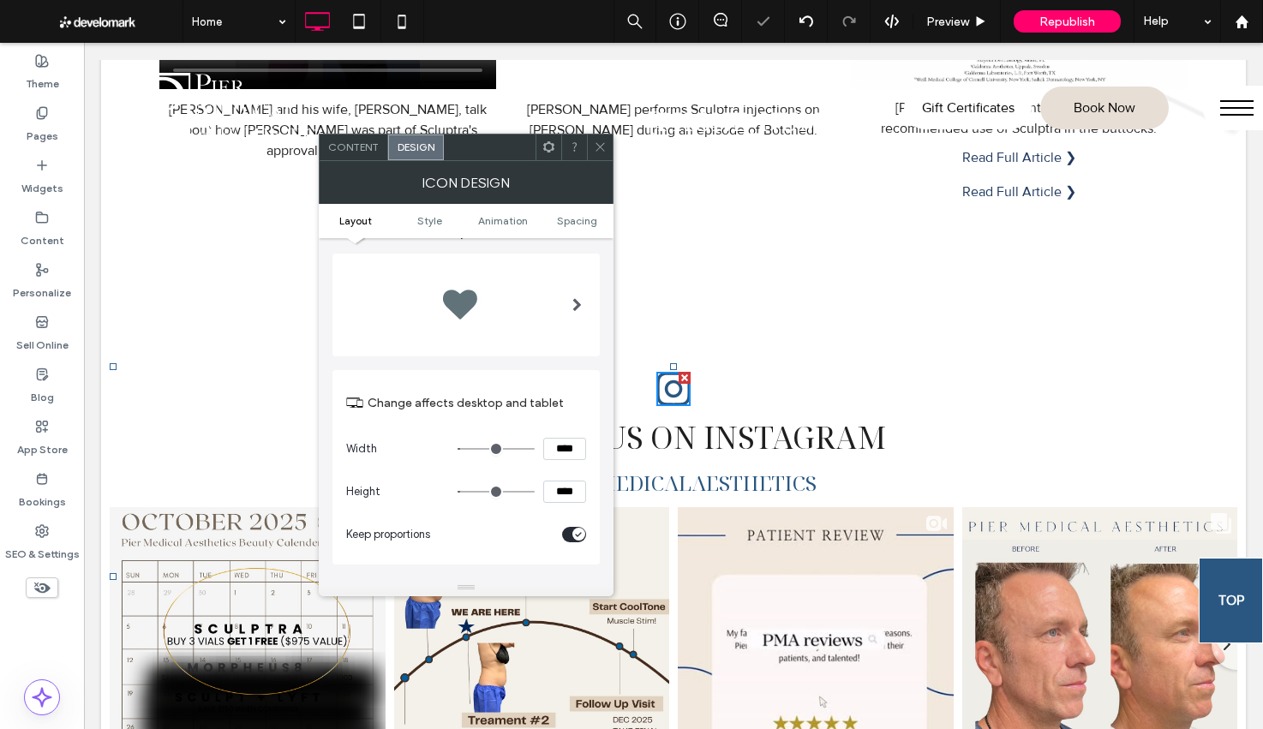
click at [597, 145] on use at bounding box center [599, 147] width 9 height 9
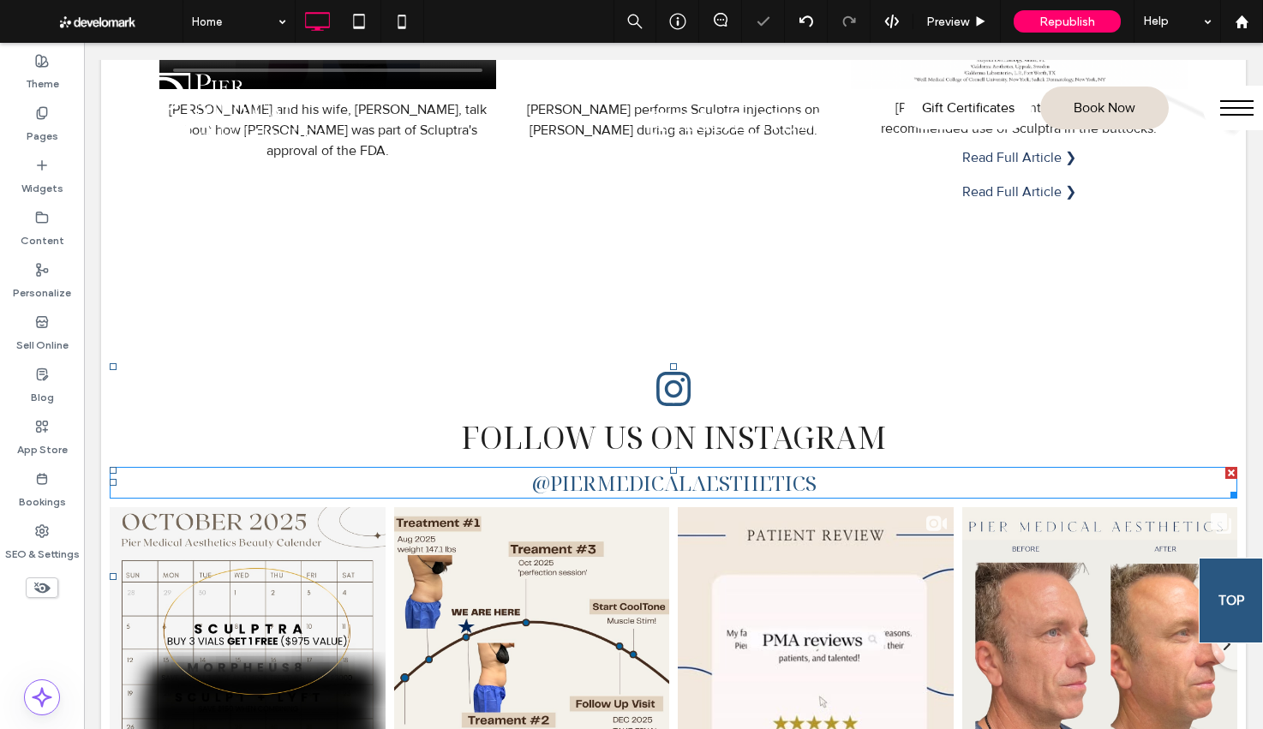
click at [684, 489] on span "@piermedicalaesthetics" at bounding box center [673, 483] width 285 height 28
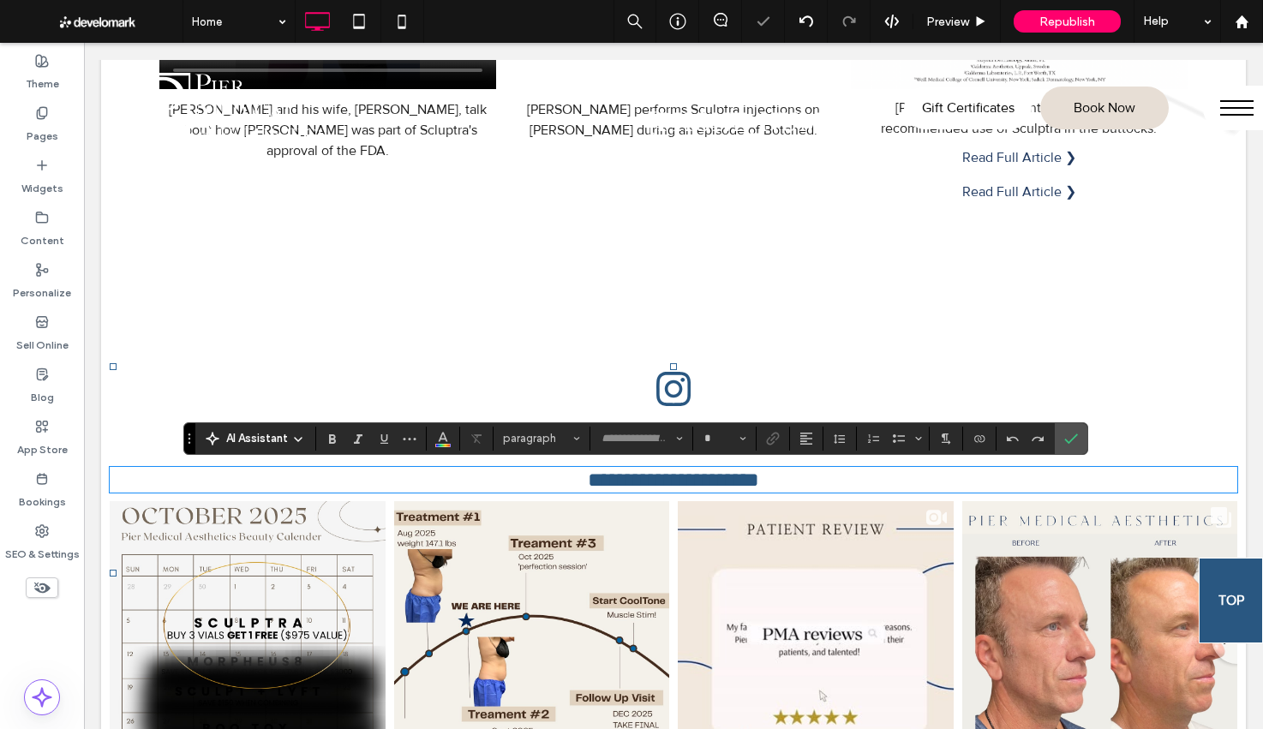
type input "**********"
type input "**"
click at [618, 440] on input "**********" at bounding box center [636, 439] width 73 height 14
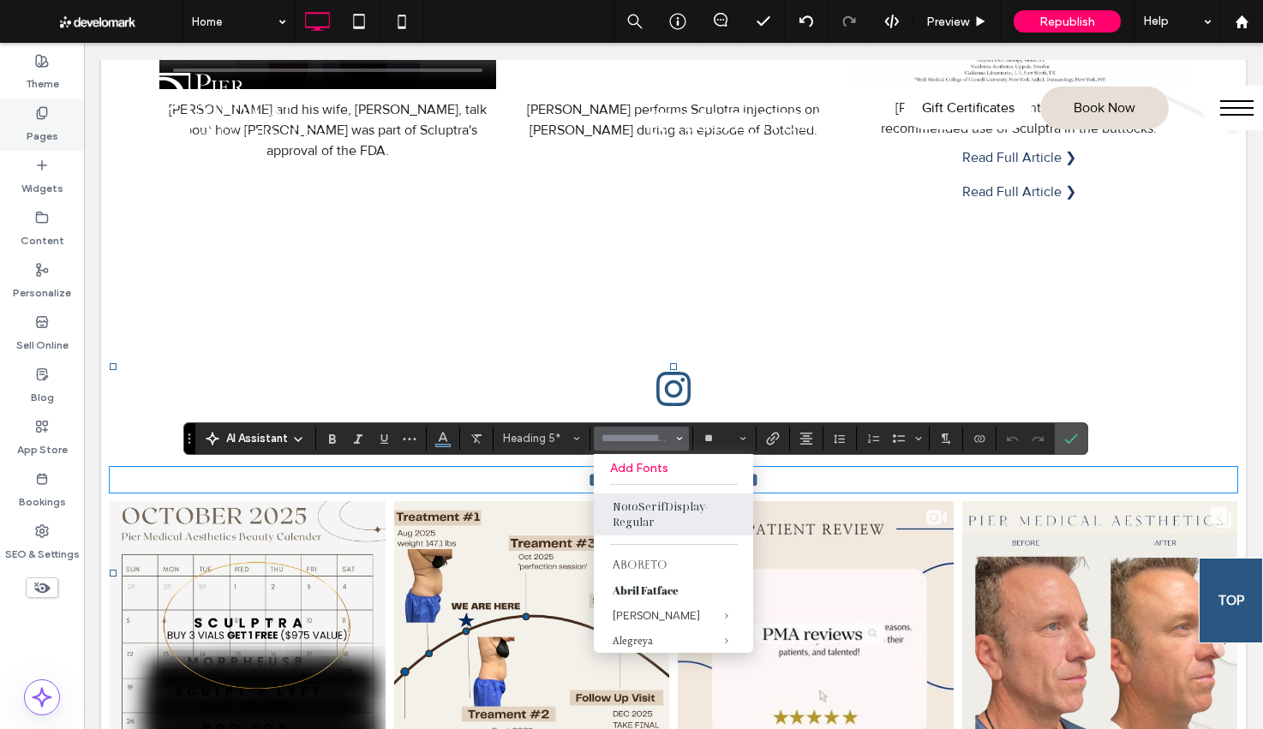
click at [39, 113] on use at bounding box center [41, 112] width 9 height 11
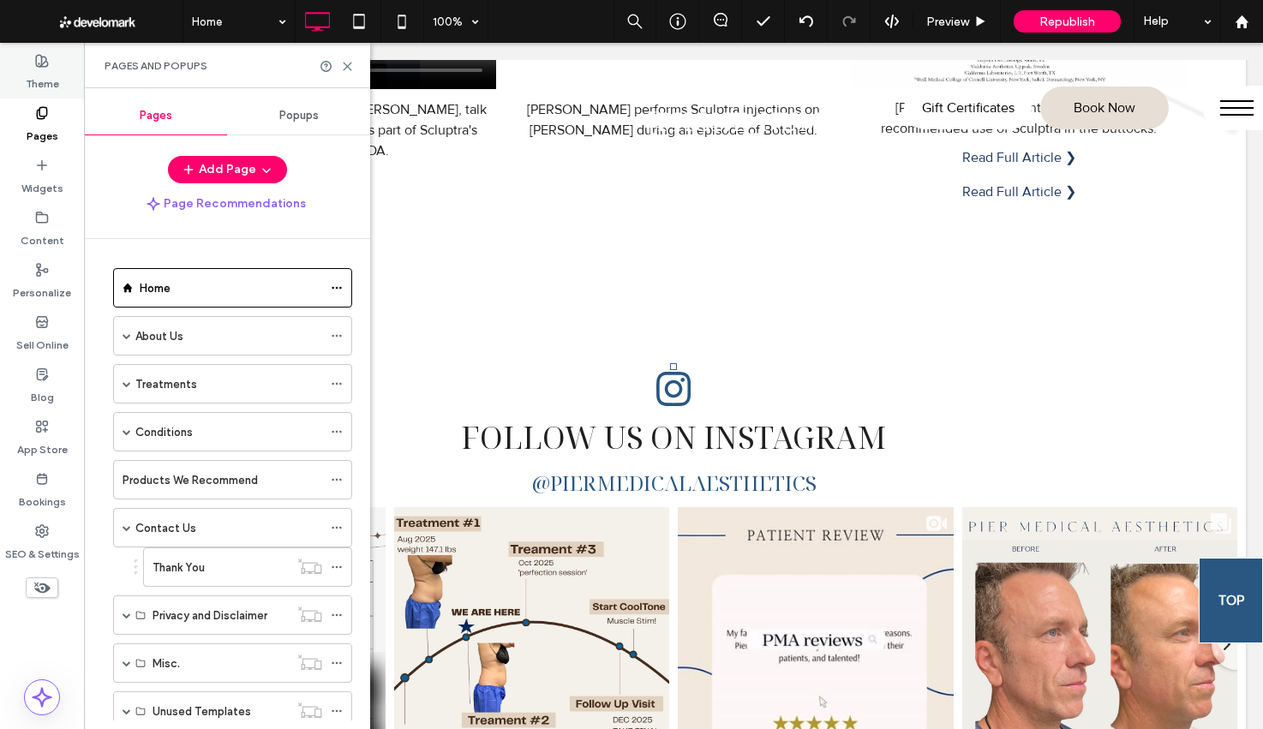
click at [48, 64] on use at bounding box center [42, 61] width 12 height 12
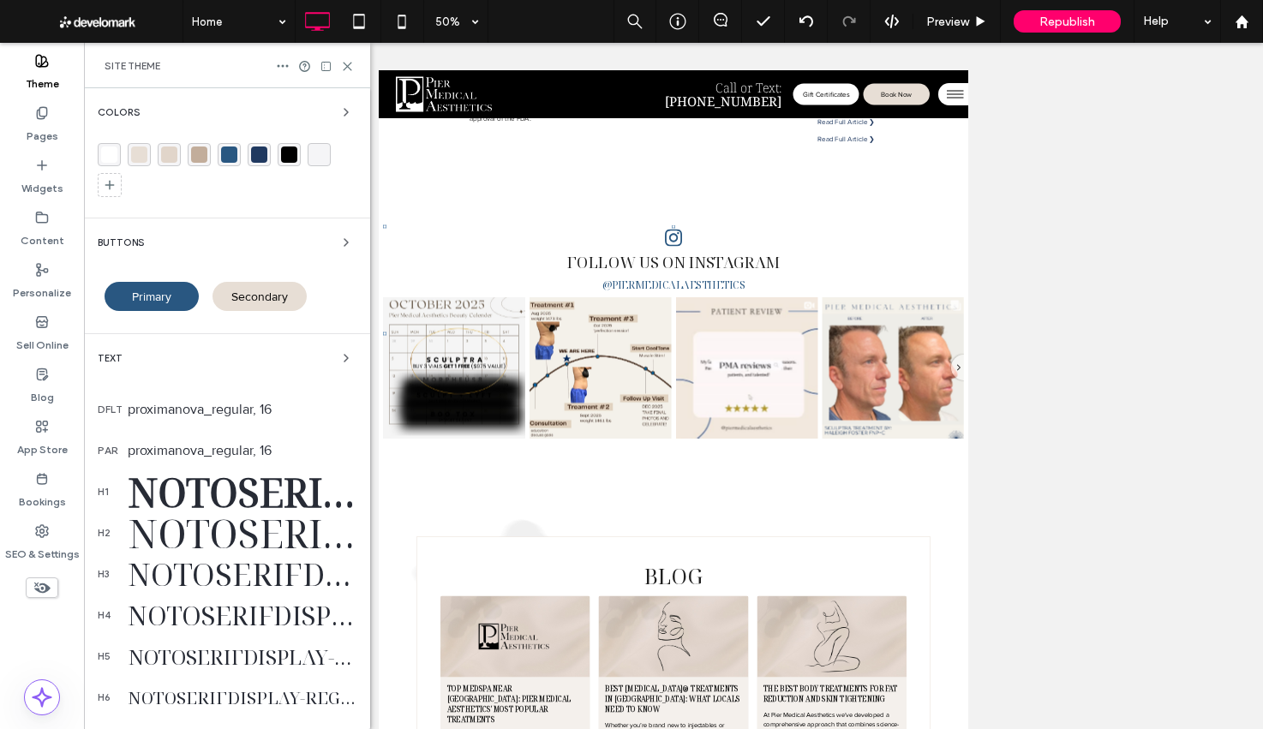
scroll to position [5845, 0]
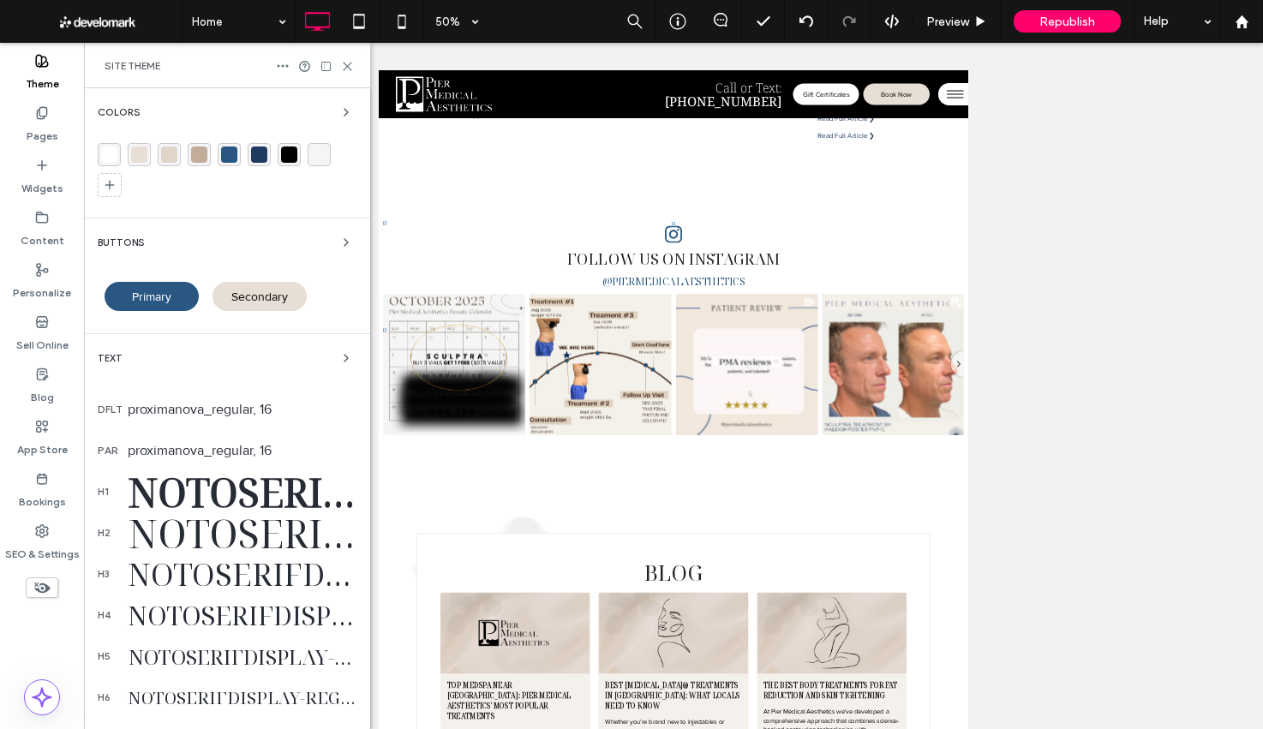
click at [346, 68] on icon at bounding box center [347, 66] width 13 height 13
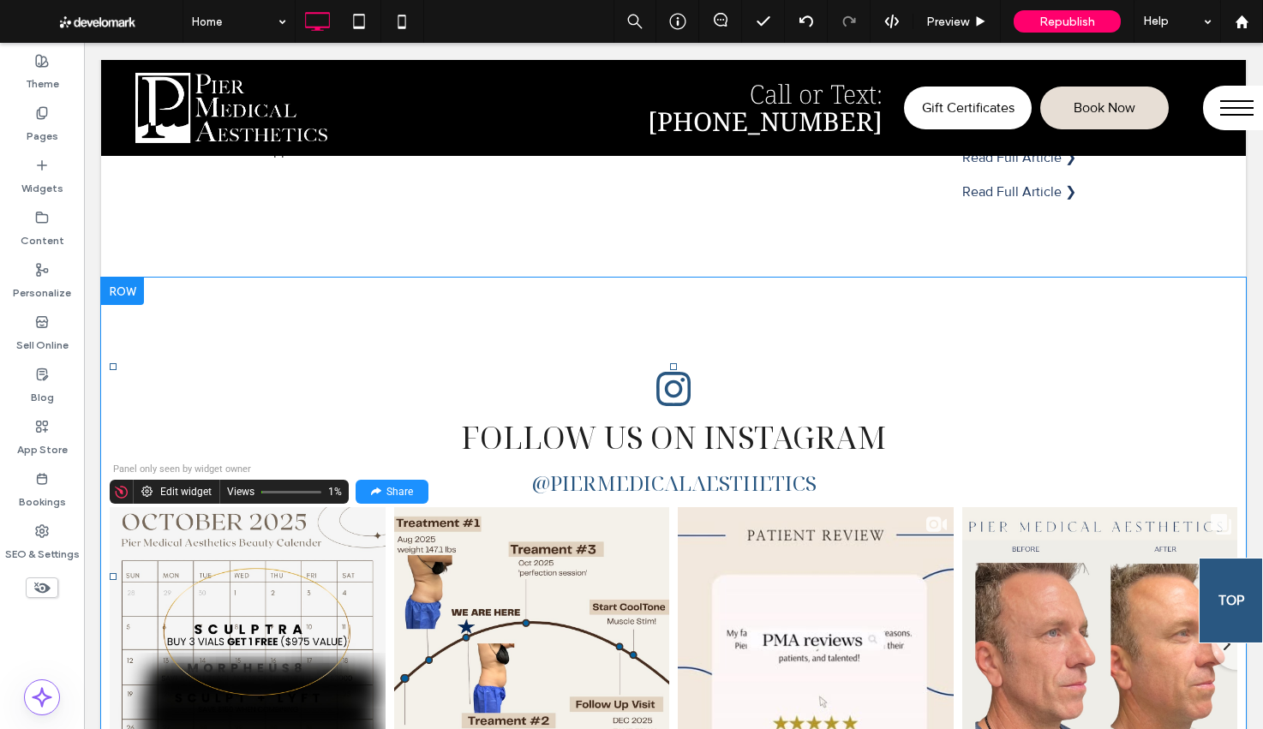
click at [702, 487] on div "Panel only seen by widget owner Edit widget Views 1% Share" at bounding box center [673, 492] width 1127 height 24
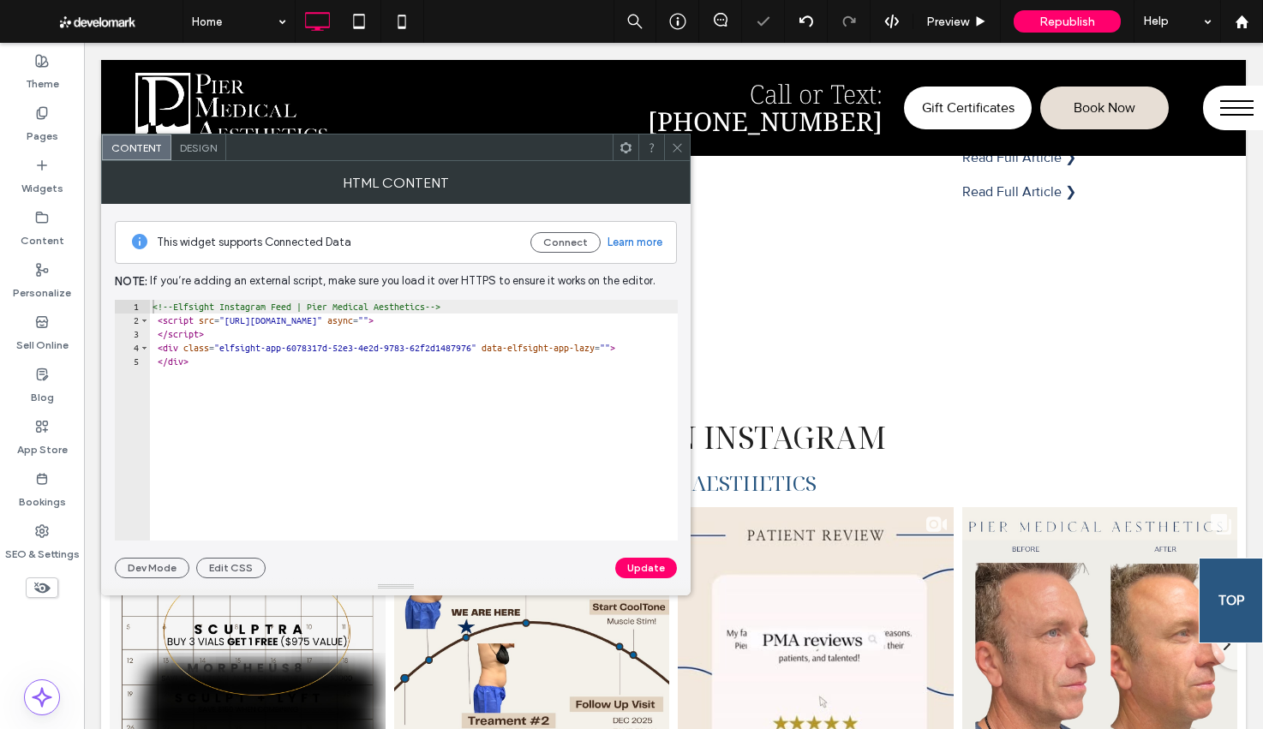
drag, startPoint x: 678, startPoint y: 144, endPoint x: 685, endPoint y: 160, distance: 17.7
click at [678, 146] on icon at bounding box center [677, 147] width 13 height 13
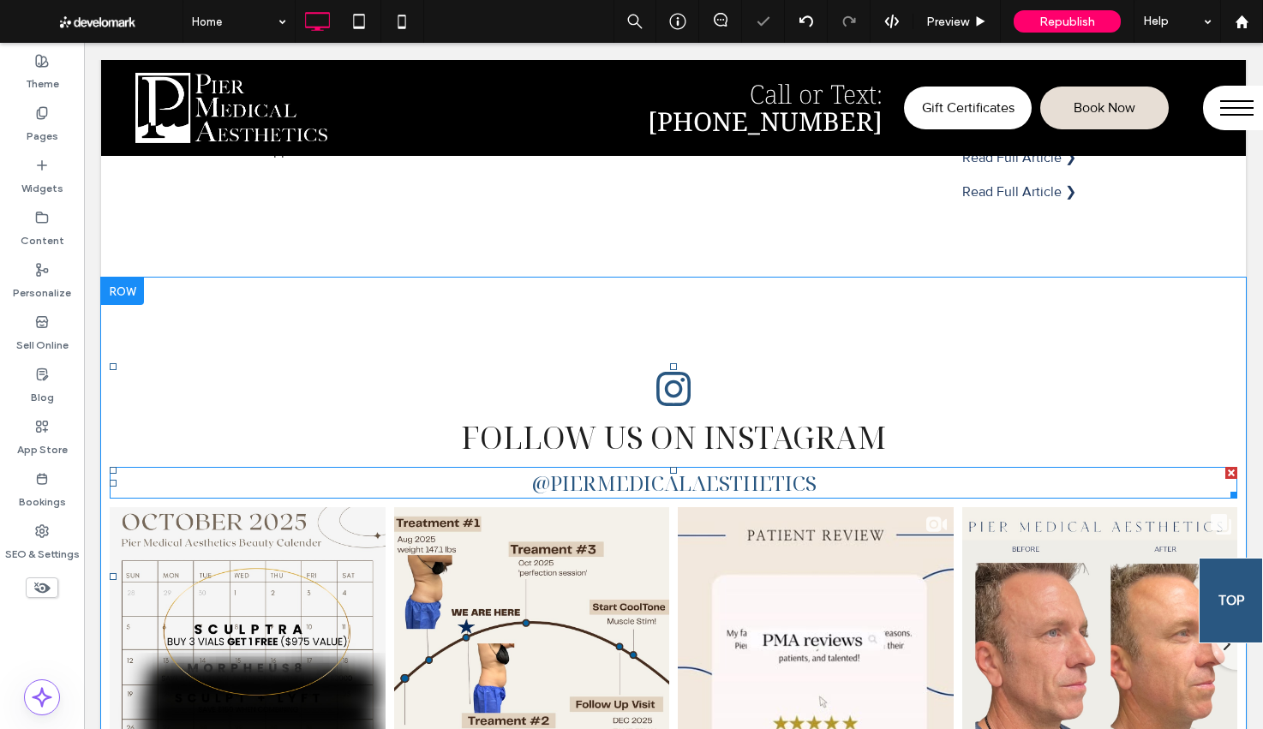
drag, startPoint x: 766, startPoint y: 475, endPoint x: 750, endPoint y: 455, distance: 26.2
click at [766, 475] on span "@piermedicalaesthetics" at bounding box center [673, 483] width 285 height 28
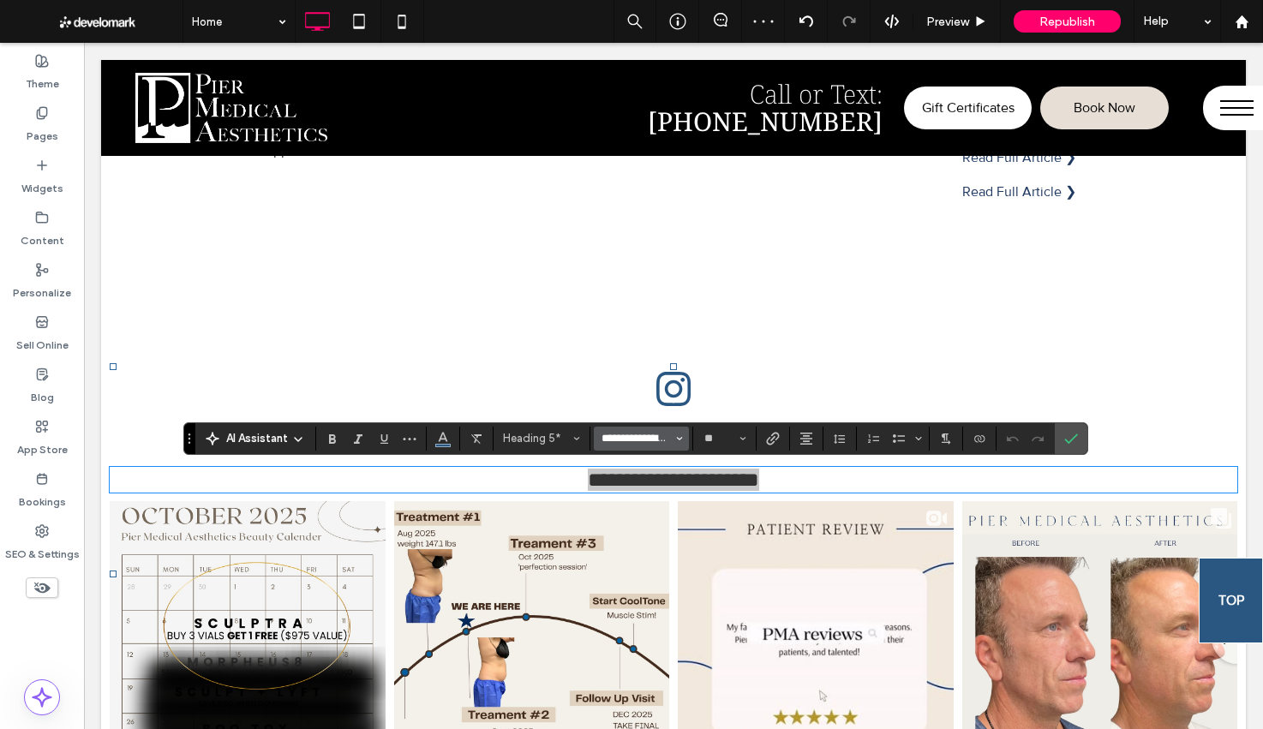
click at [659, 441] on input "**********" at bounding box center [636, 439] width 73 height 14
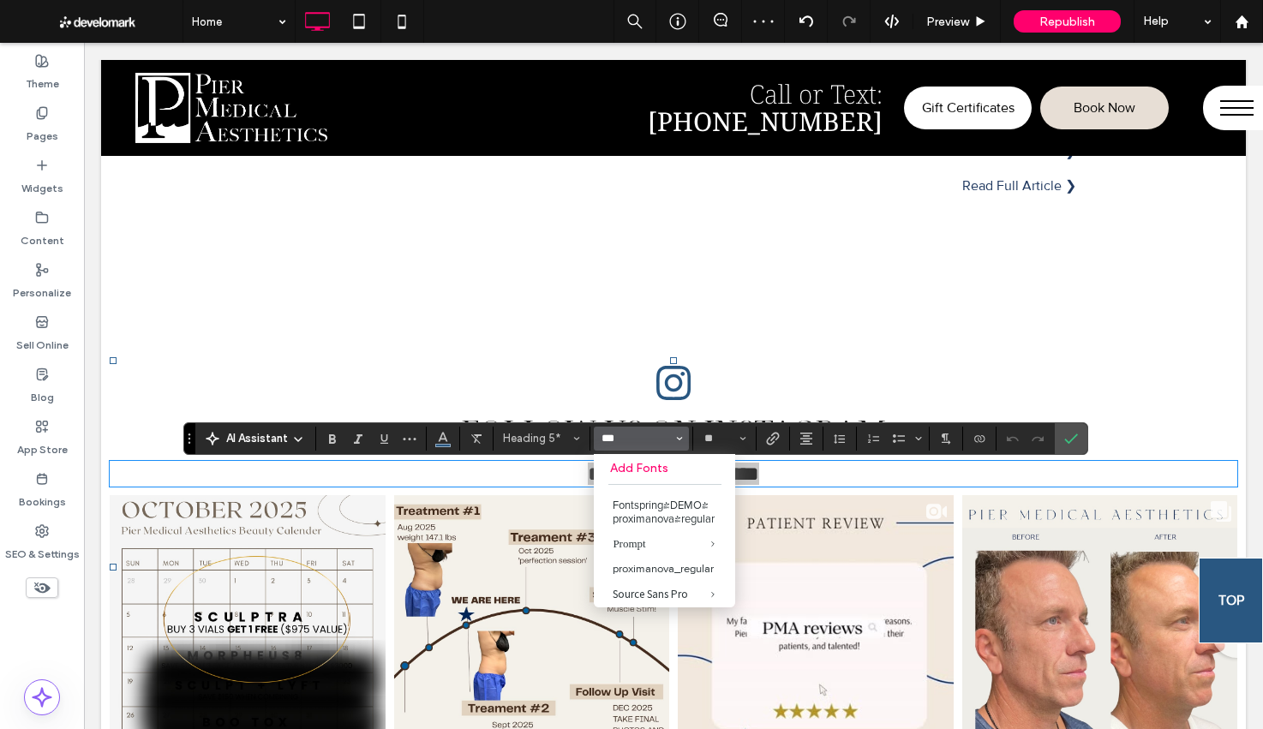
scroll to position [5839, 0]
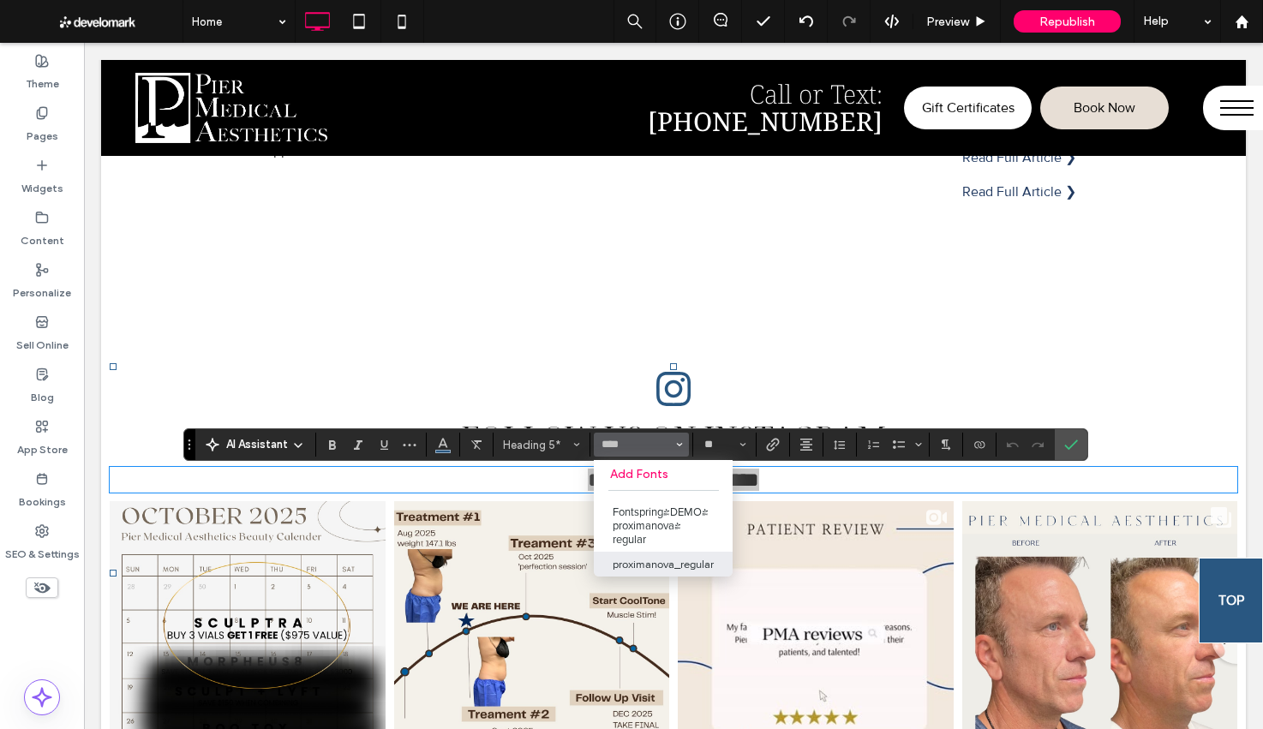
click at [678, 569] on label "proximanova_regular" at bounding box center [663, 564] width 139 height 25
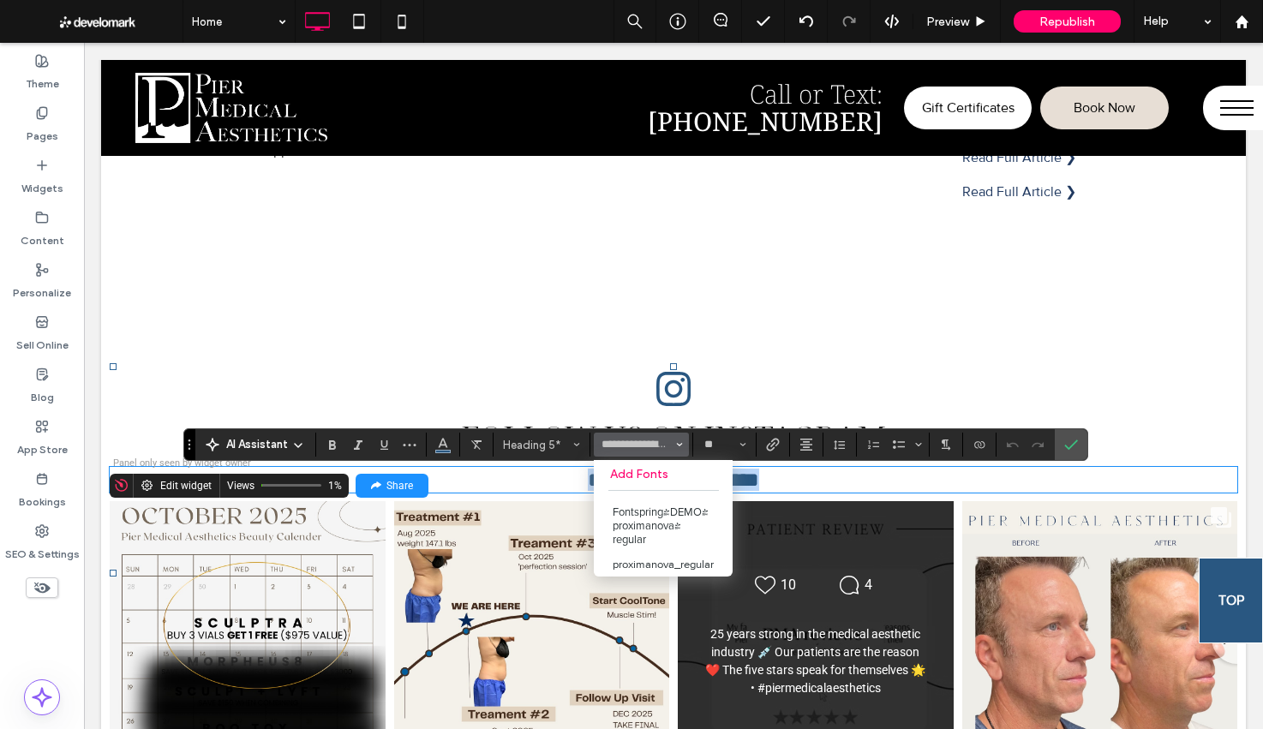
type input "**********"
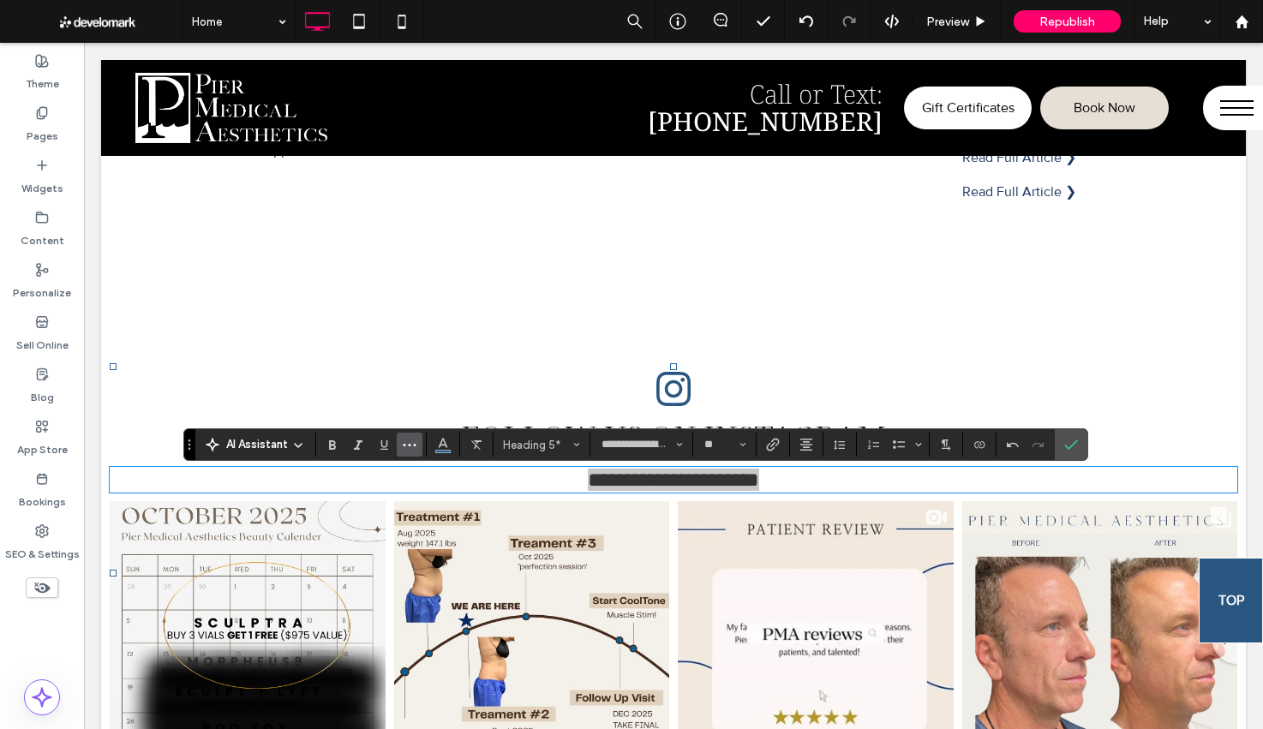
click at [414, 446] on icon "More" at bounding box center [410, 445] width 14 height 14
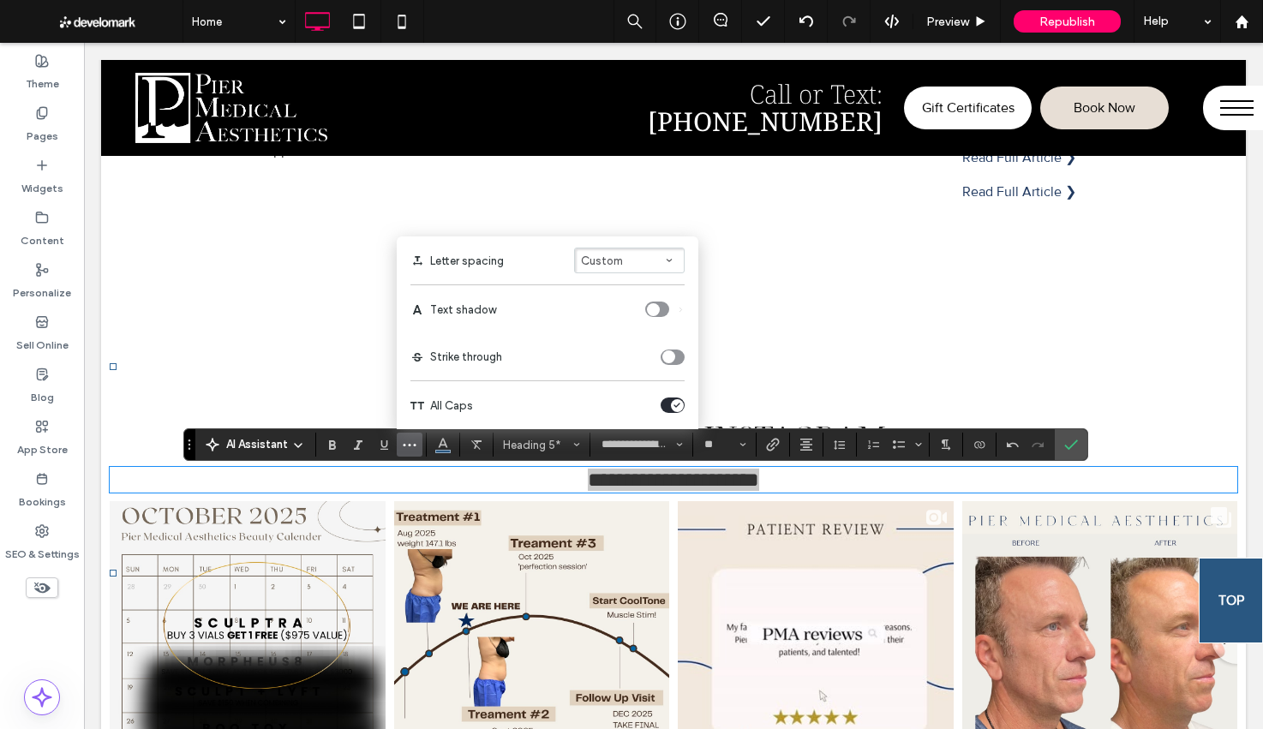
click at [679, 404] on icon "toggle" at bounding box center [676, 405] width 7 height 5
click at [775, 445] on use "Link" at bounding box center [772, 445] width 13 height 13
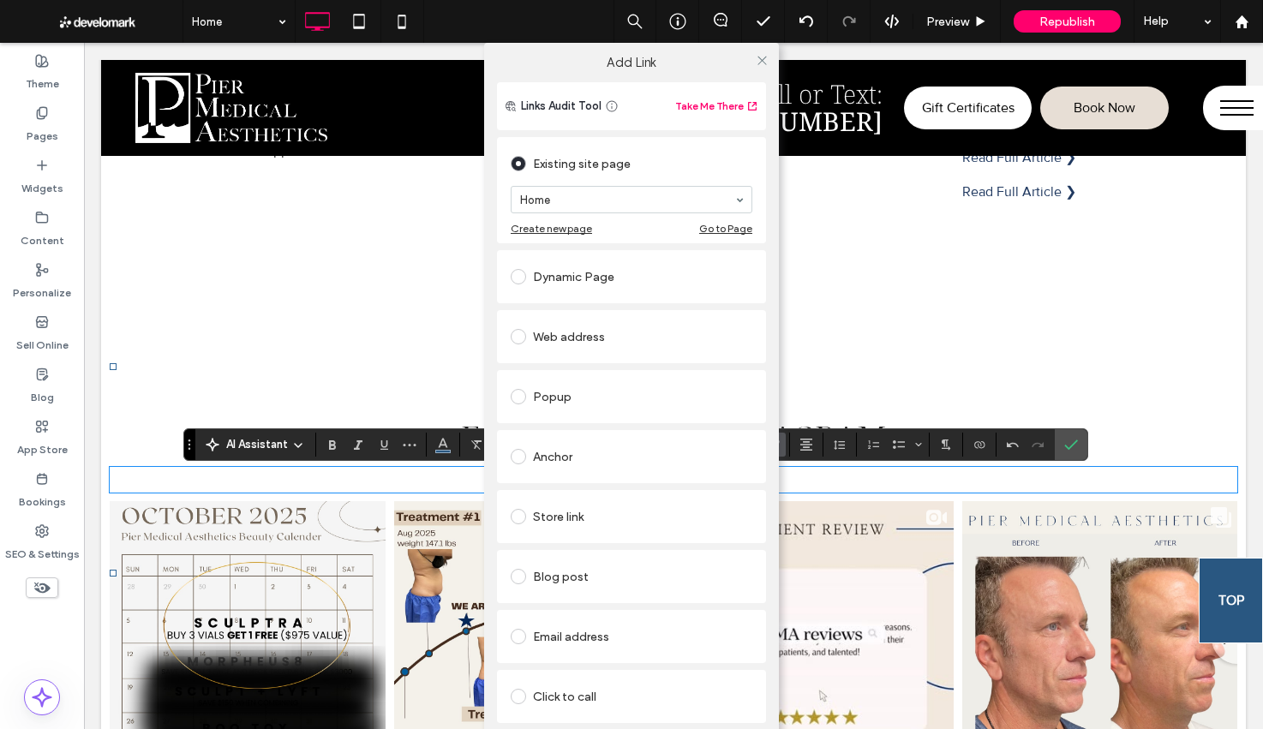
click at [576, 333] on div "Web address" at bounding box center [632, 336] width 242 height 27
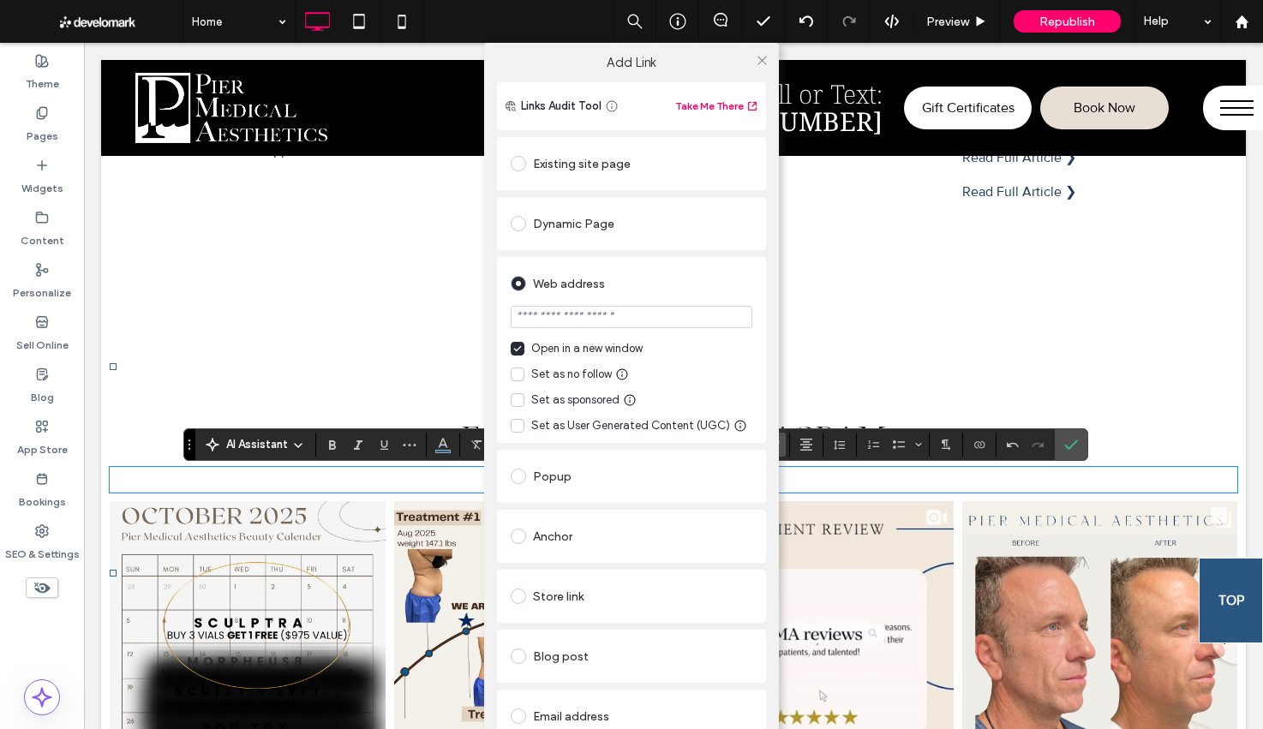
click at [577, 322] on input "url" at bounding box center [632, 317] width 242 height 22
type input "**********"
click at [756, 58] on icon at bounding box center [762, 60] width 13 height 13
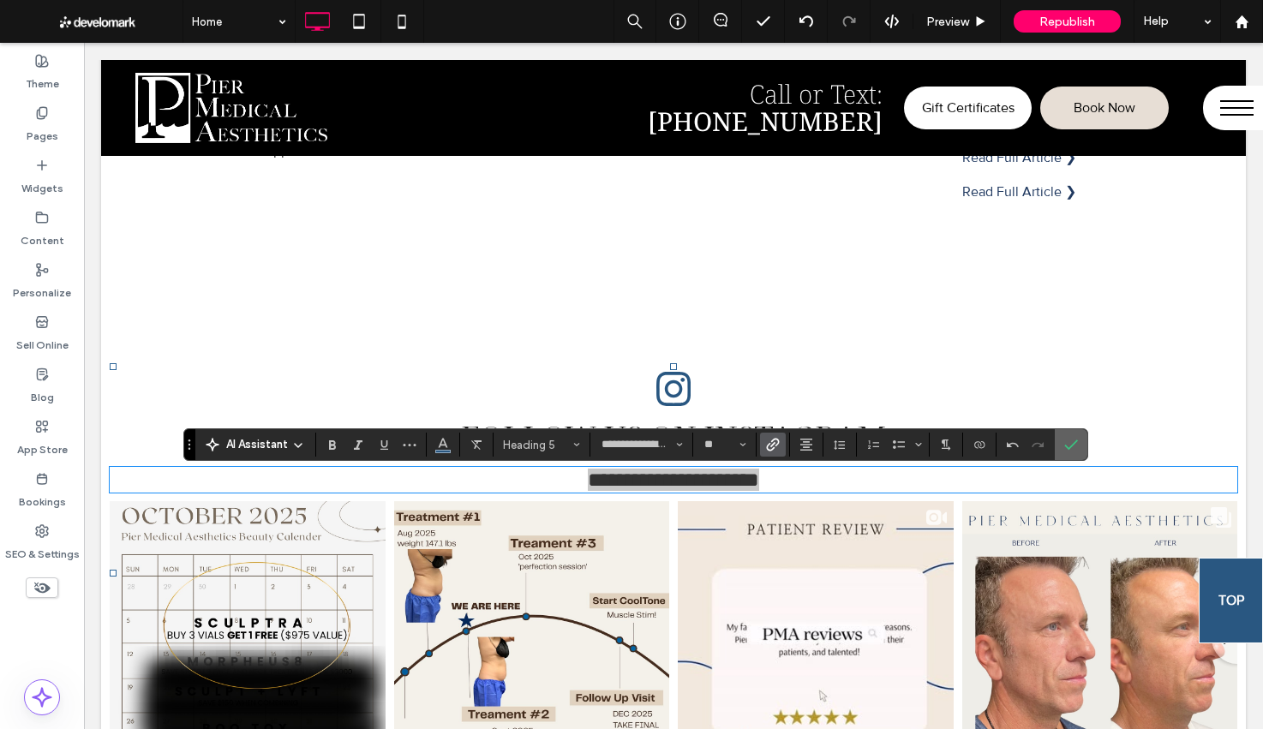
click at [1067, 447] on icon "Confirm" at bounding box center [1071, 445] width 14 height 14
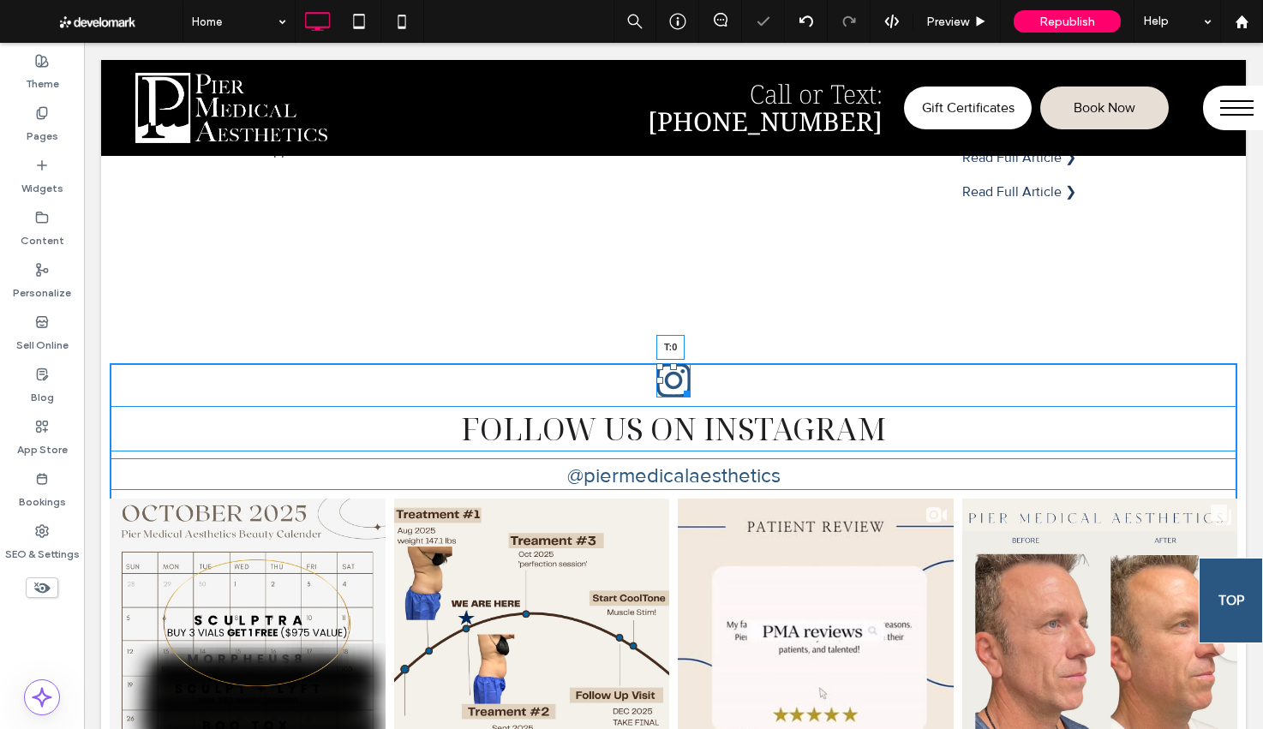
drag, startPoint x: 671, startPoint y: 376, endPoint x: 670, endPoint y: 367, distance: 8.6
click at [670, 367] on div at bounding box center [673, 366] width 7 height 7
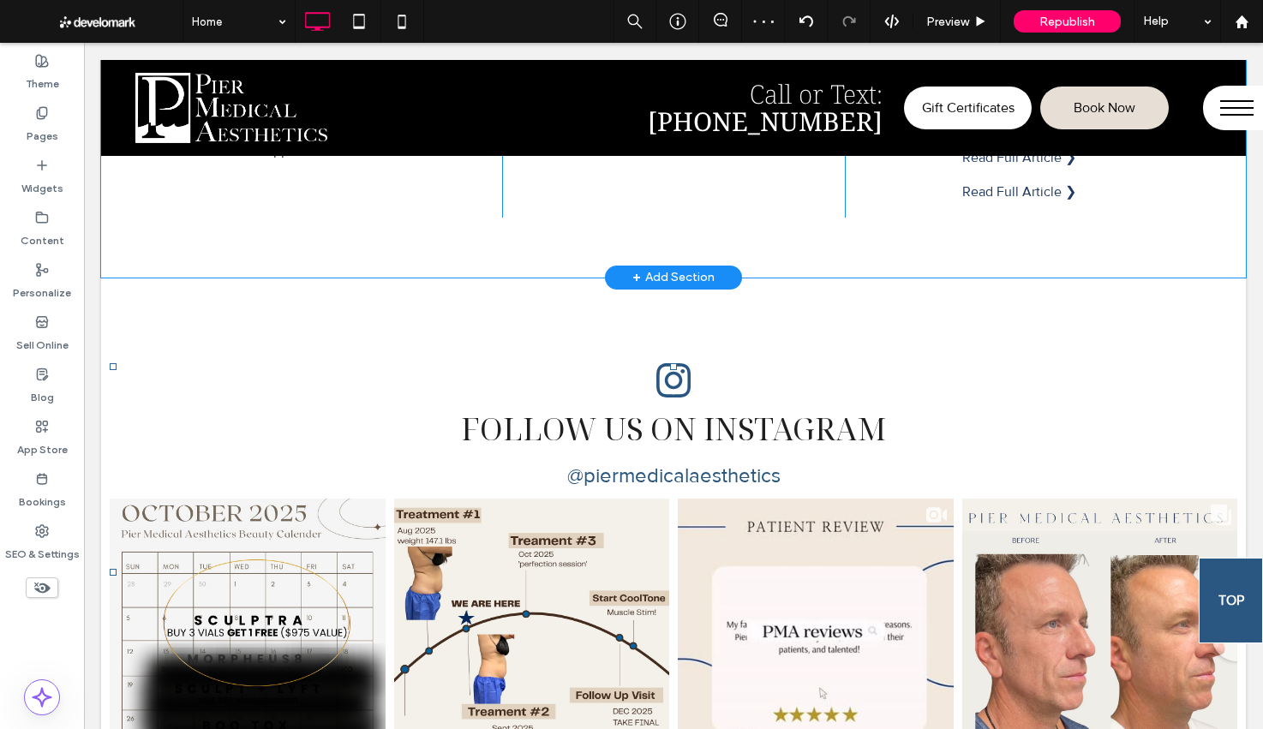
click at [627, 266] on div "+ Add Section" at bounding box center [673, 278] width 137 height 24
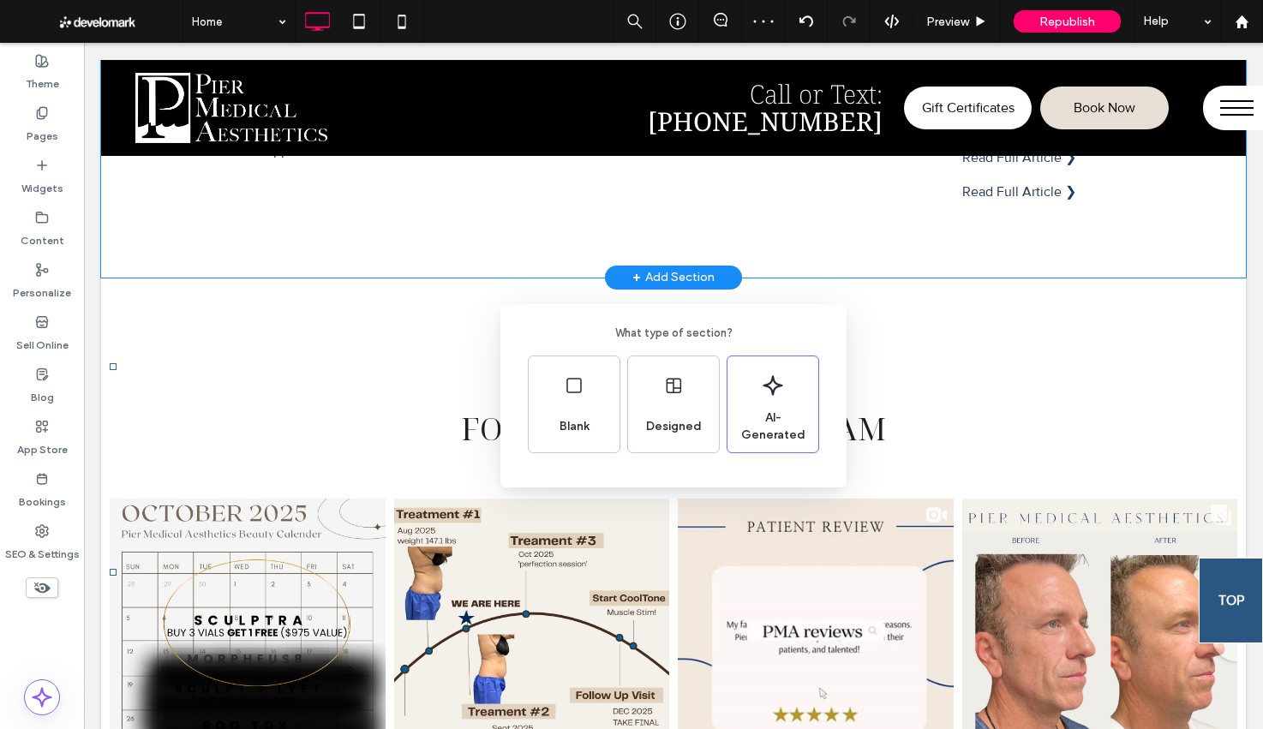
click at [446, 346] on div "What type of section? Blank Designed AI-Generated" at bounding box center [631, 406] width 1263 height 813
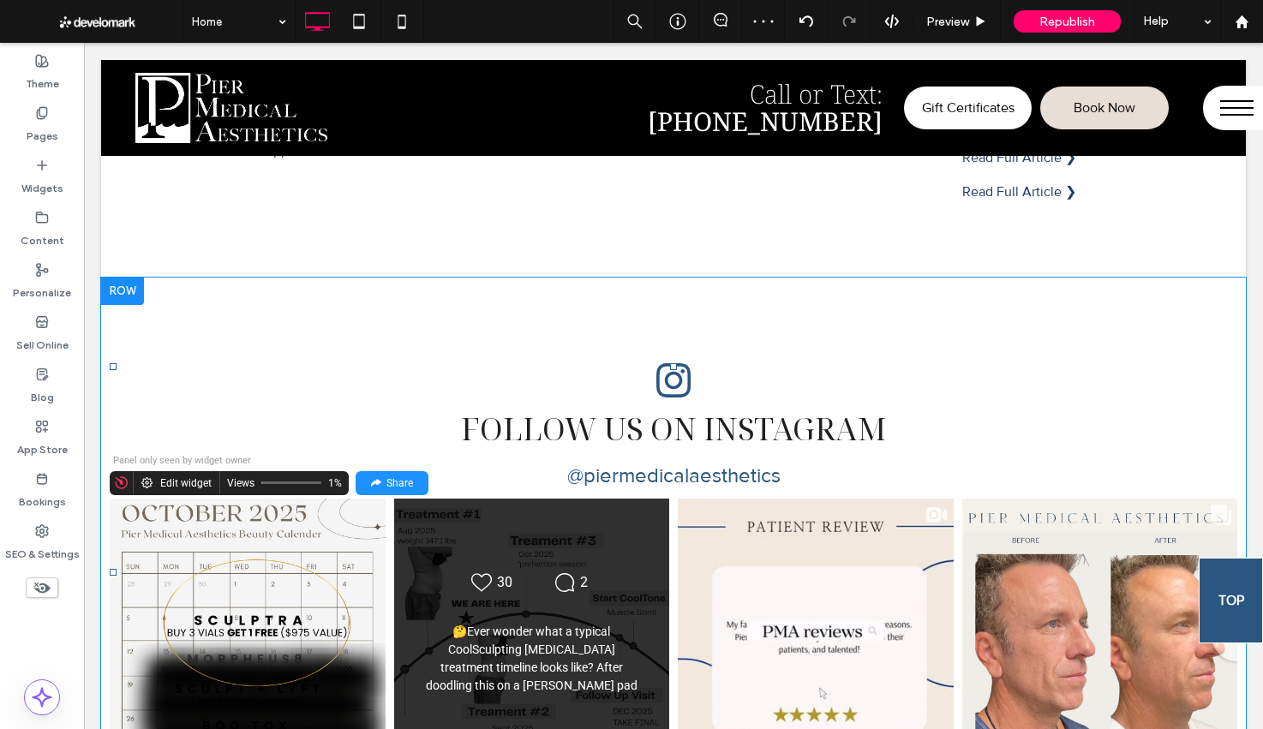
click at [612, 526] on div "Likes Count 30 Comments Count 2 🤔Ever wonder what a typical CoolSculpting midse…" at bounding box center [532, 636] width 278 height 276
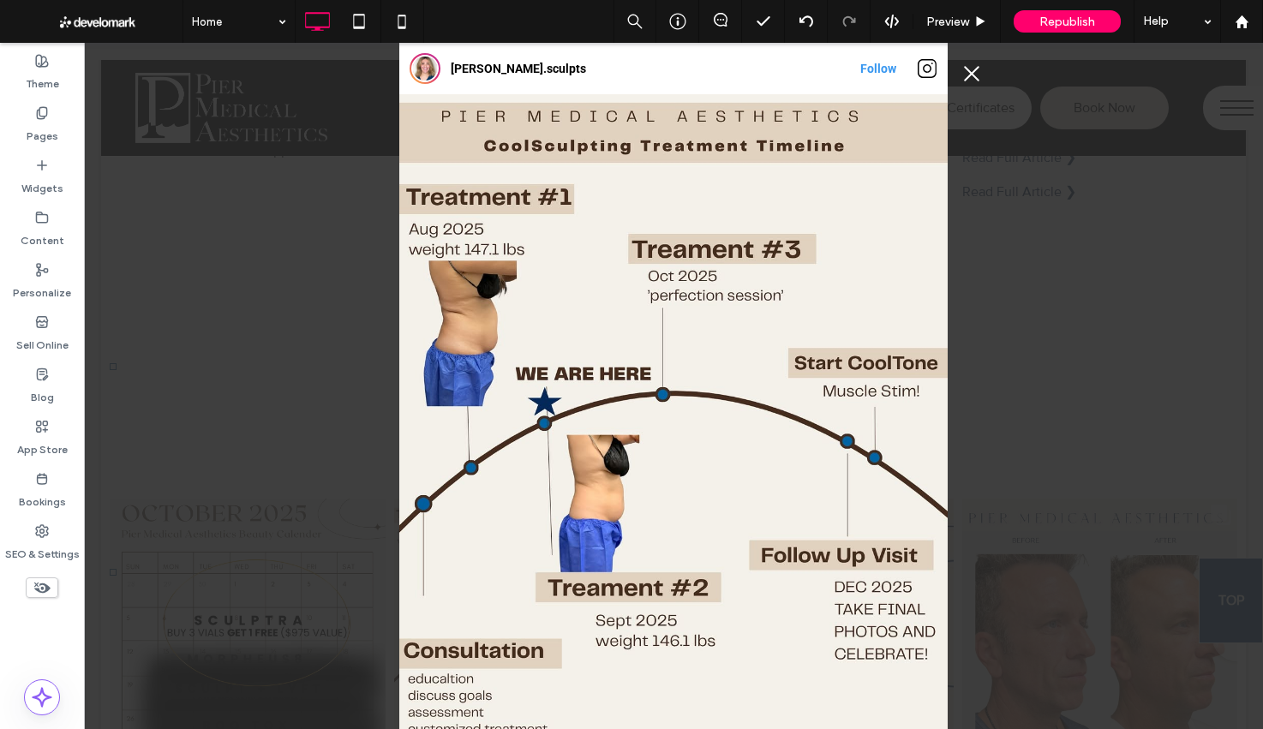
drag, startPoint x: 971, startPoint y: 73, endPoint x: 964, endPoint y: 45, distance: 29.3
click at [971, 73] on button "Close Instagram Feed Popup" at bounding box center [971, 73] width 27 height 27
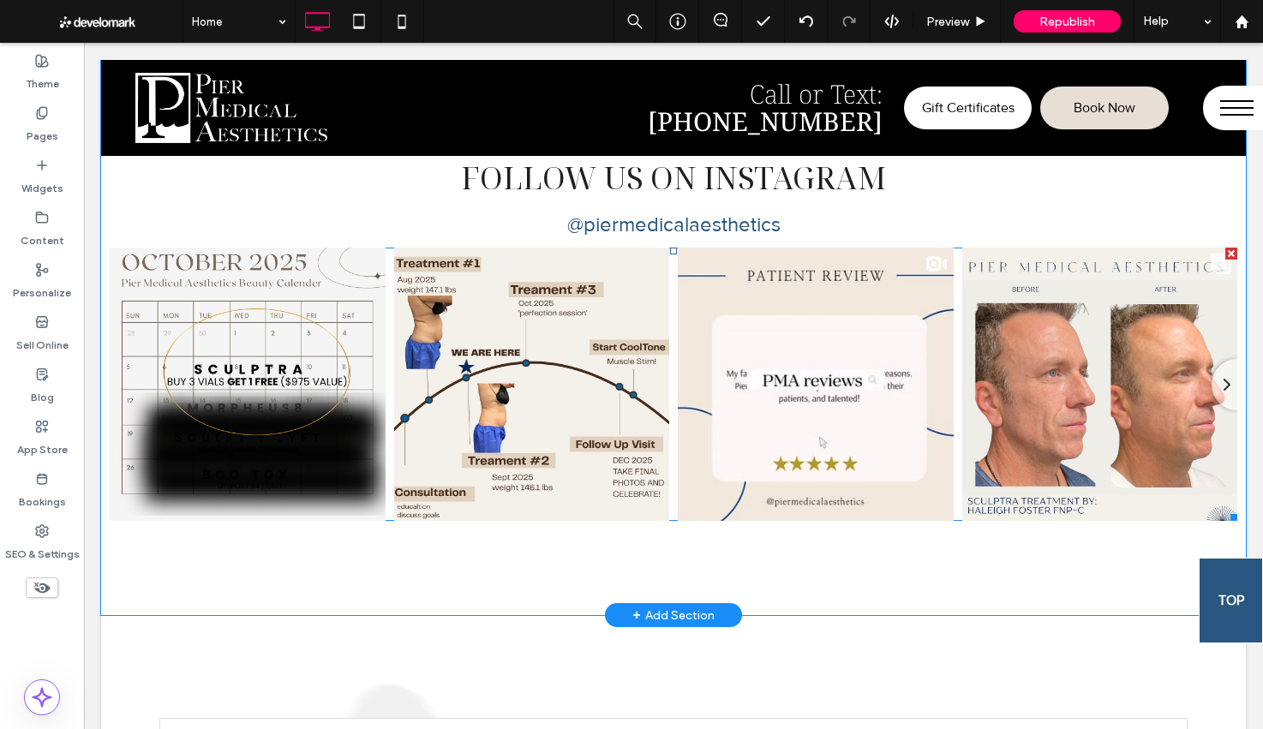
scroll to position [6089, 0]
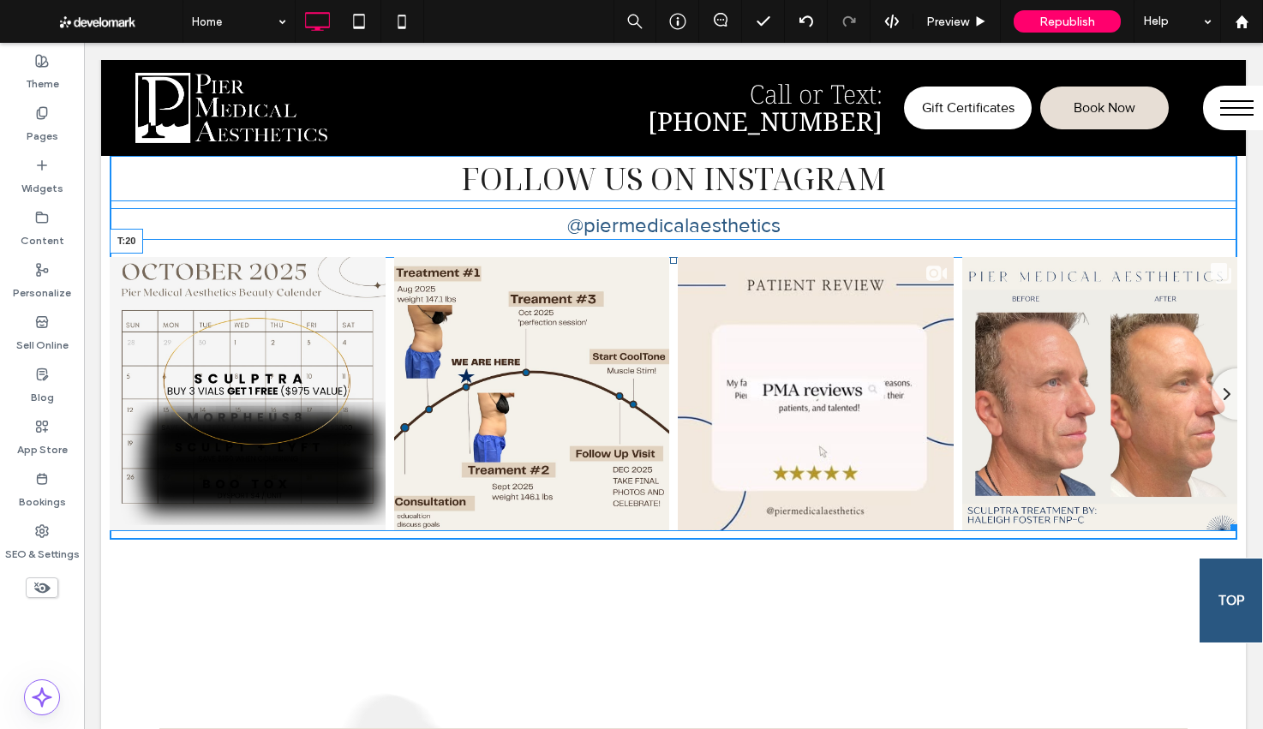
drag, startPoint x: 672, startPoint y: 250, endPoint x: 673, endPoint y: 259, distance: 8.6
click at [673, 259] on div at bounding box center [673, 260] width 7 height 7
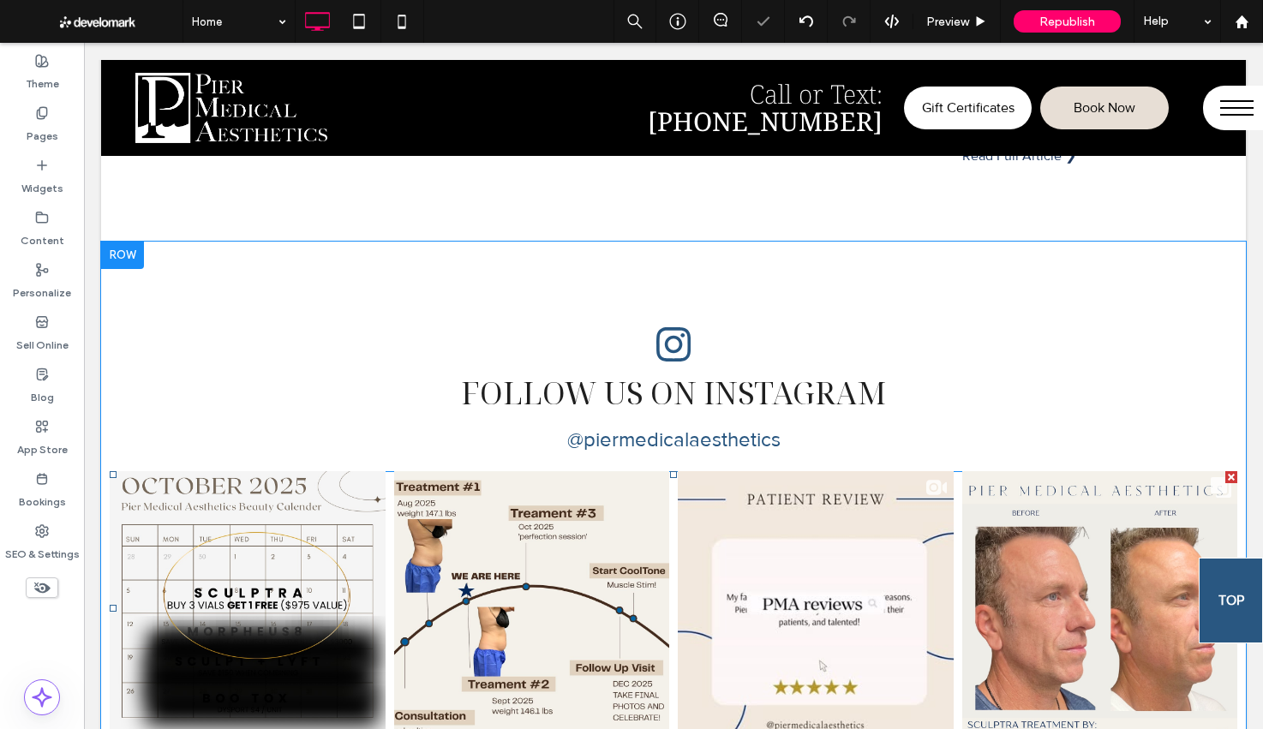
scroll to position [5858, 0]
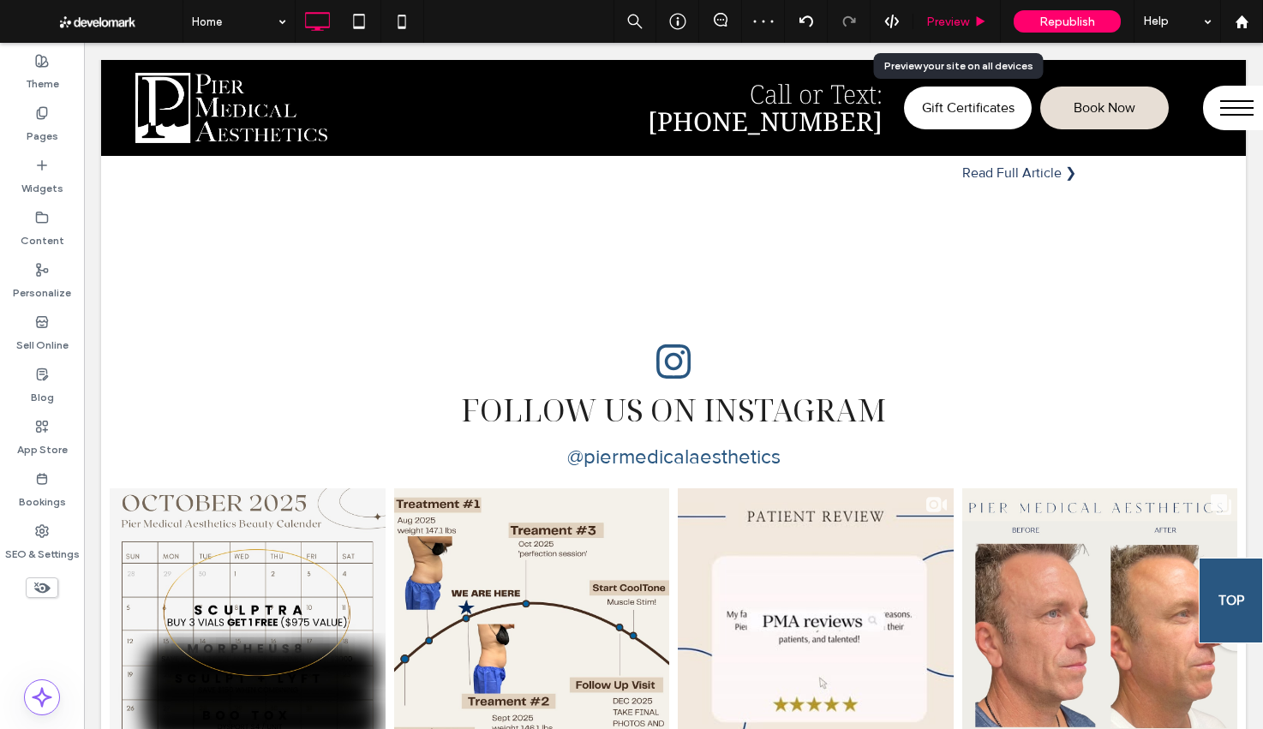
click at [950, 21] on span "Preview" at bounding box center [947, 22] width 43 height 15
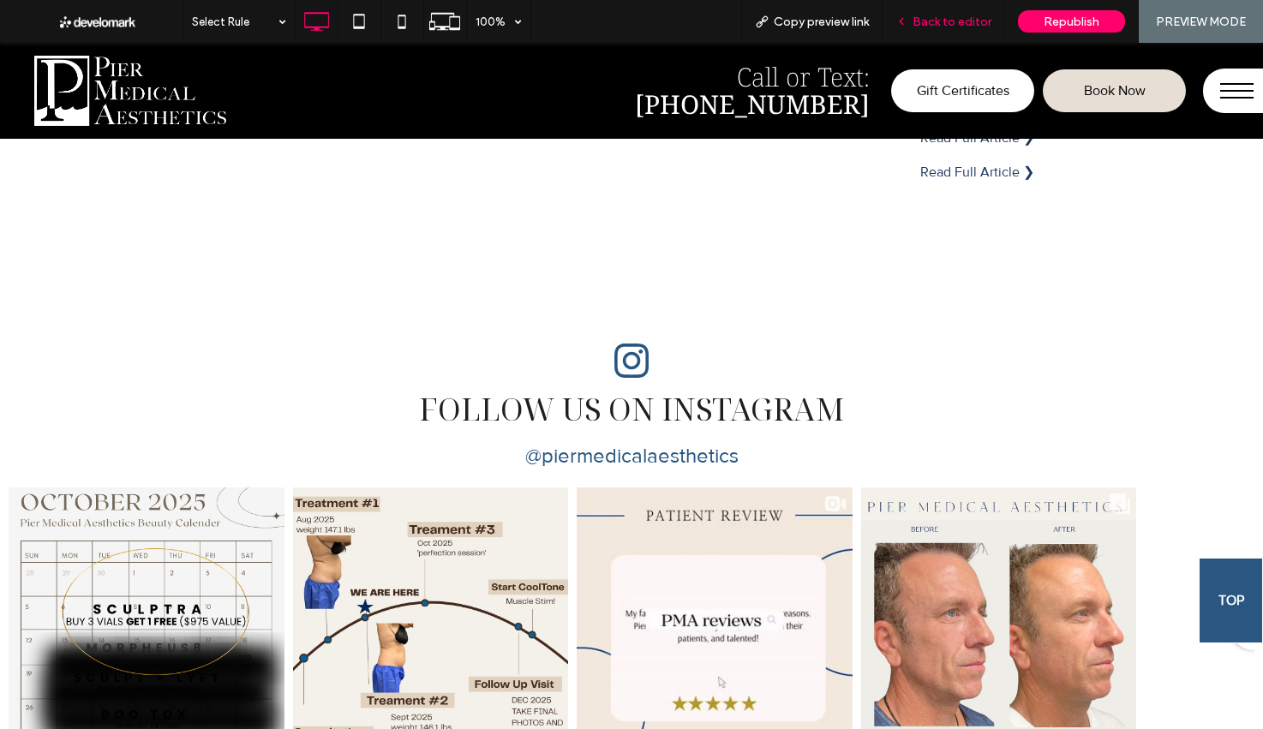
scroll to position [5895, 0]
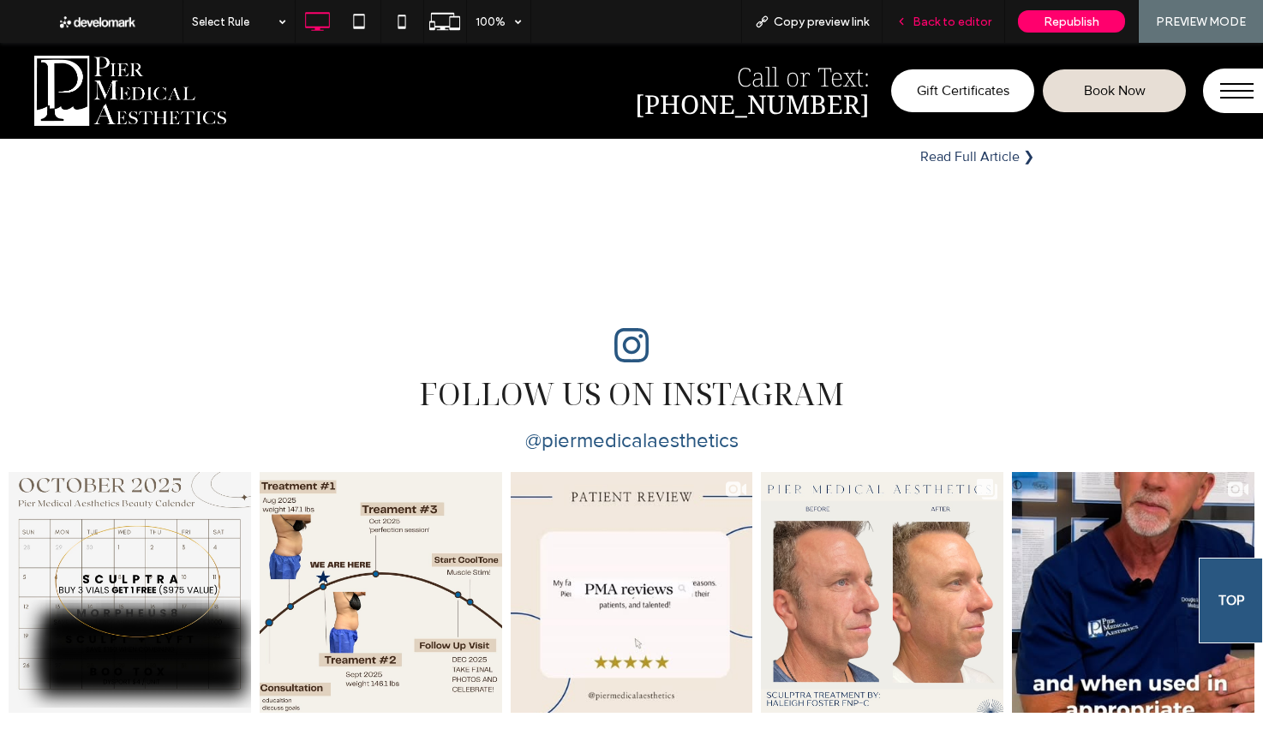
click at [979, 27] on span "Back to editor" at bounding box center [951, 22] width 79 height 15
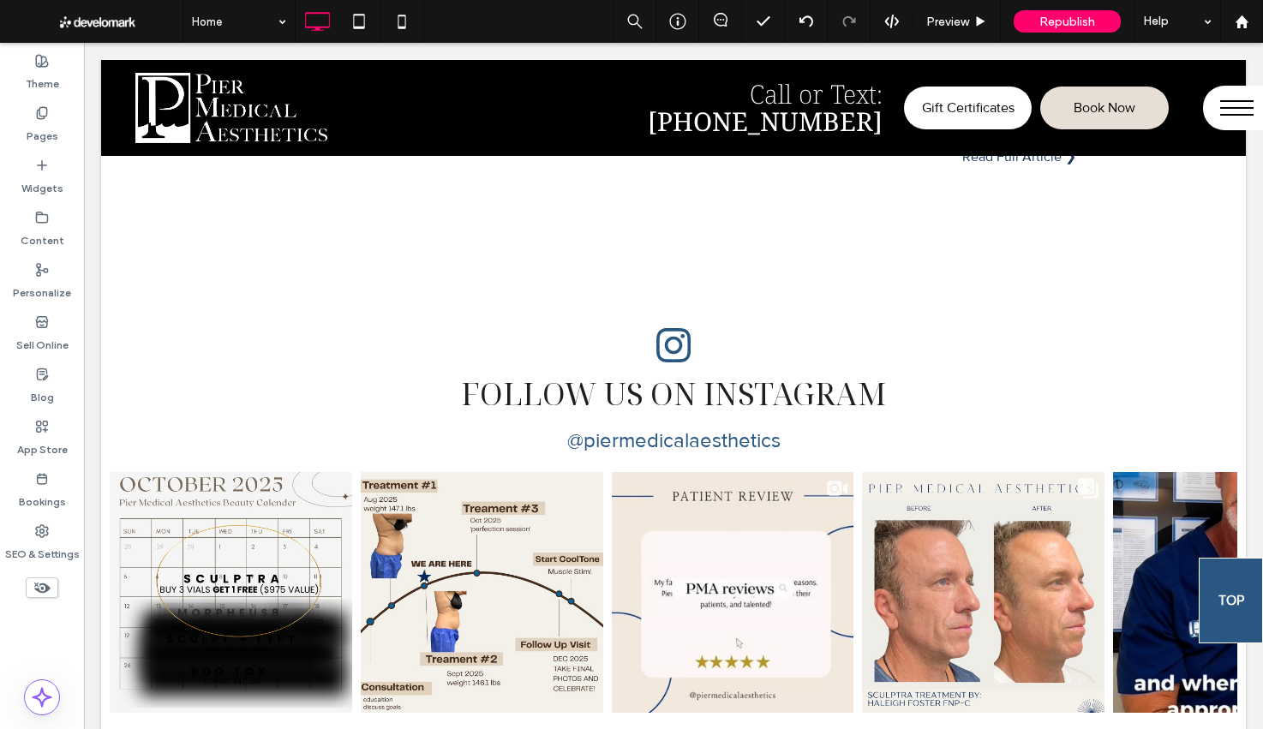
scroll to position [5858, 0]
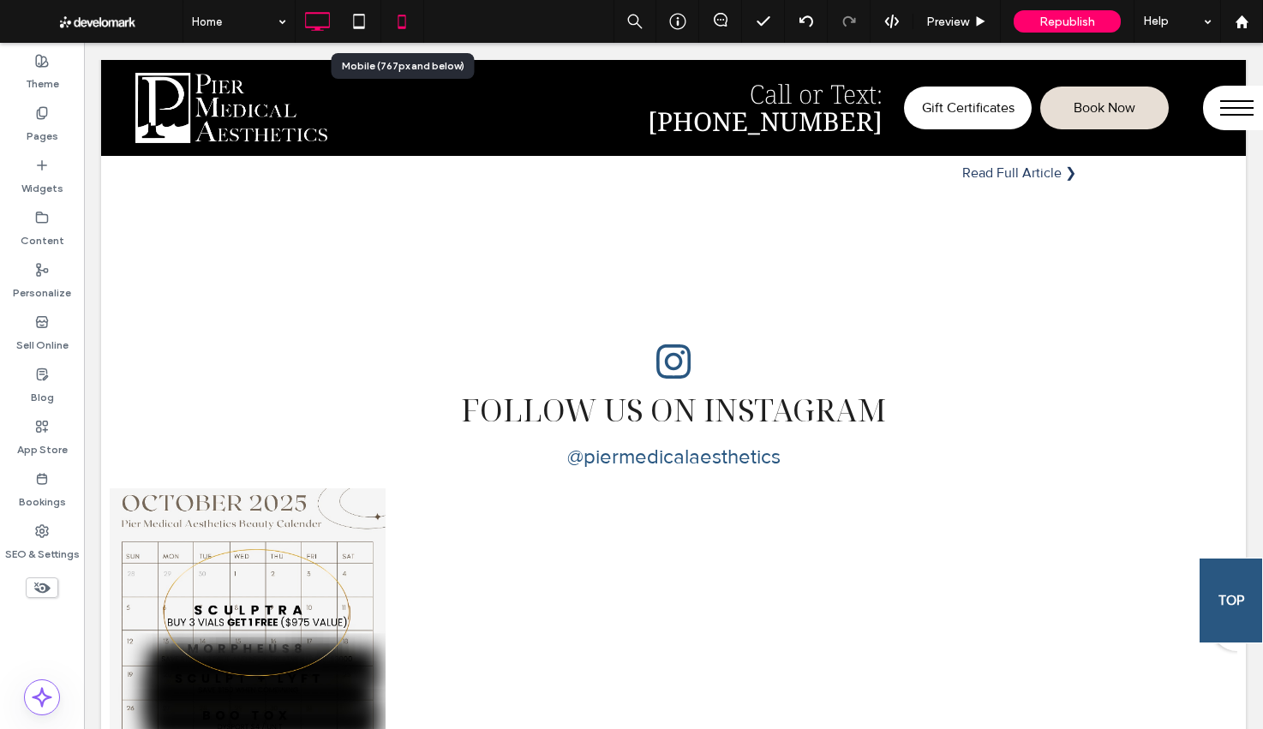
click at [410, 15] on icon at bounding box center [402, 21] width 34 height 34
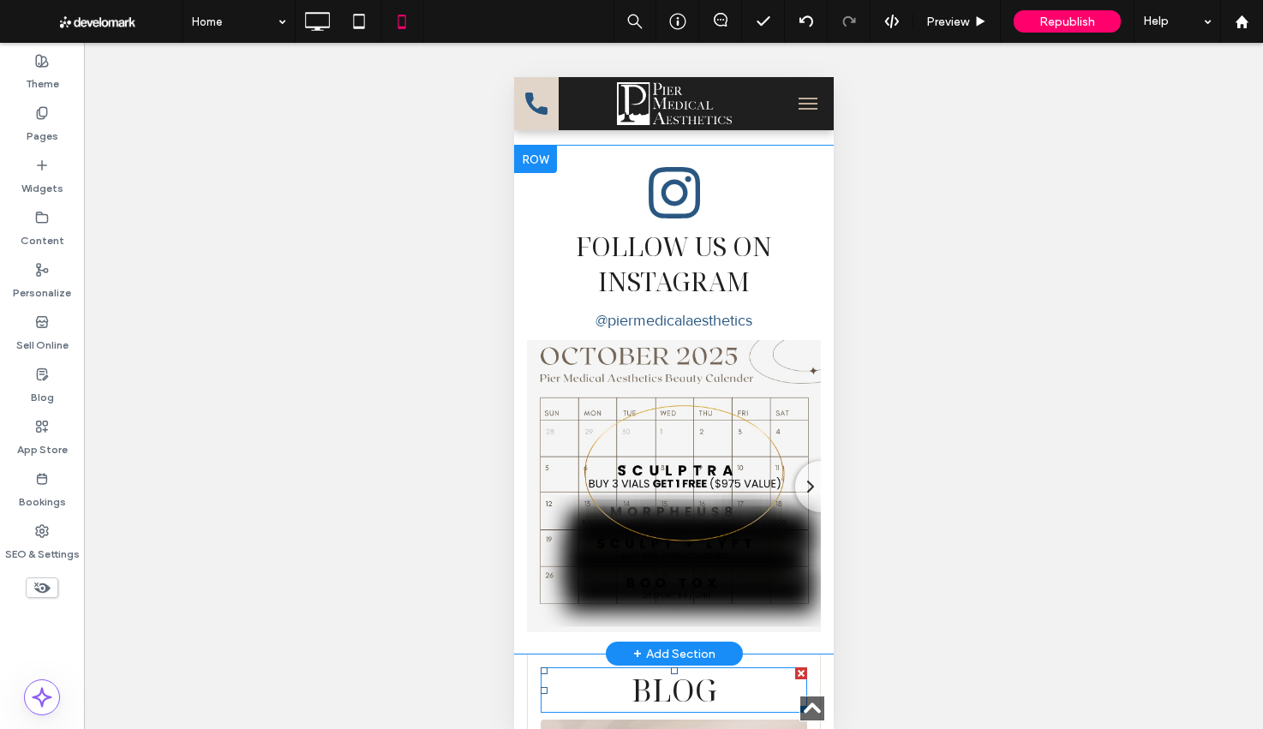
scroll to position [5745, 0]
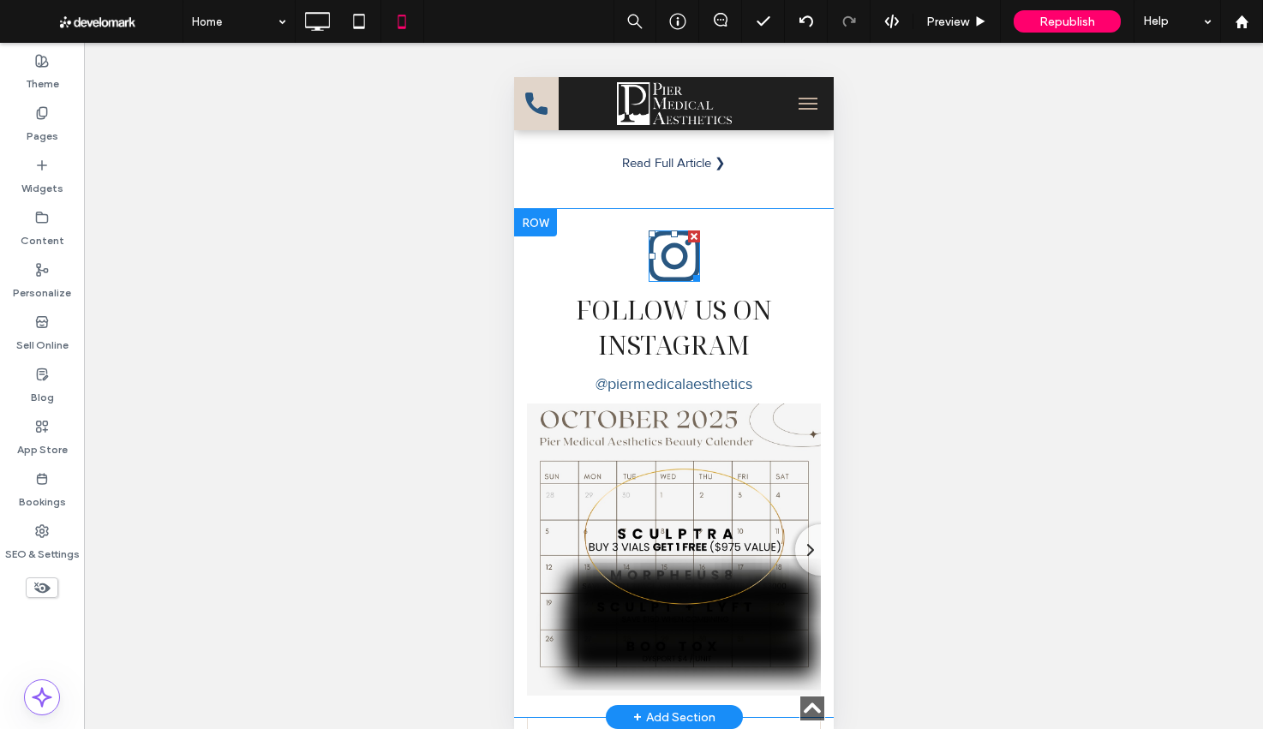
click at [690, 264] on icon "Instagram logo" at bounding box center [673, 255] width 51 height 51
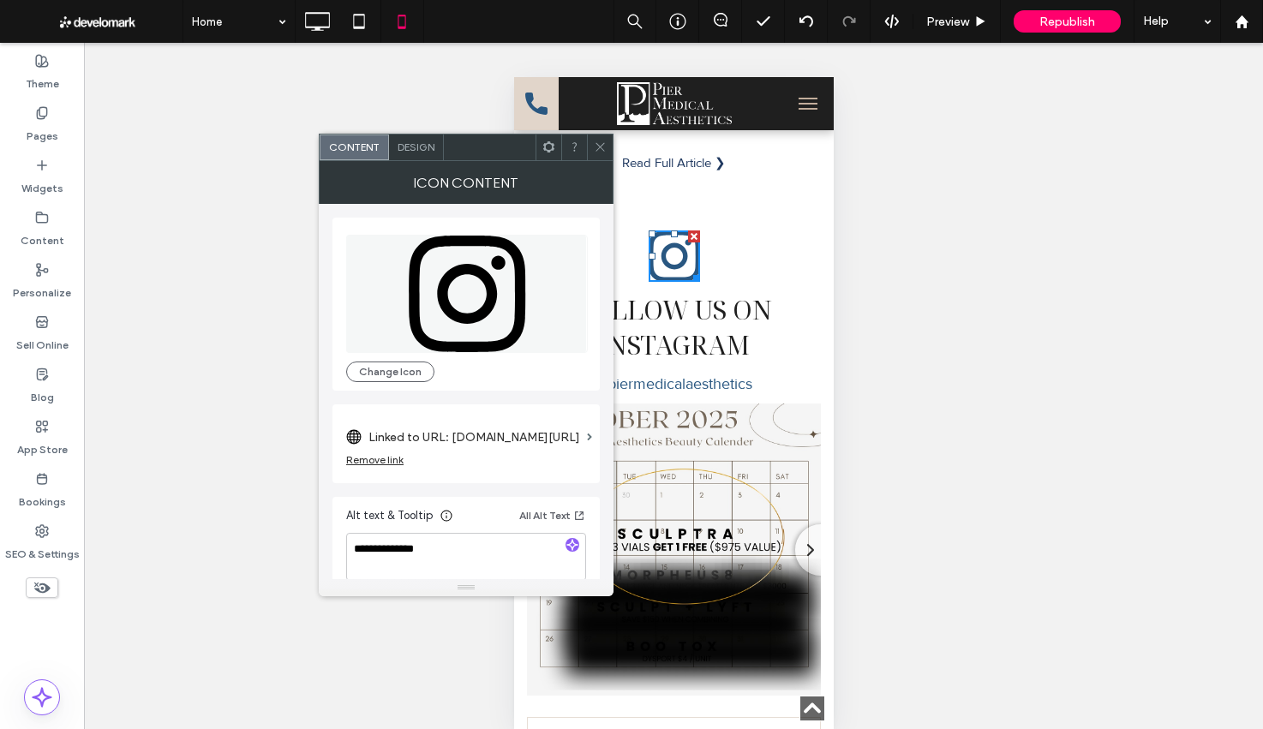
click at [421, 145] on span "Design" at bounding box center [415, 146] width 37 height 13
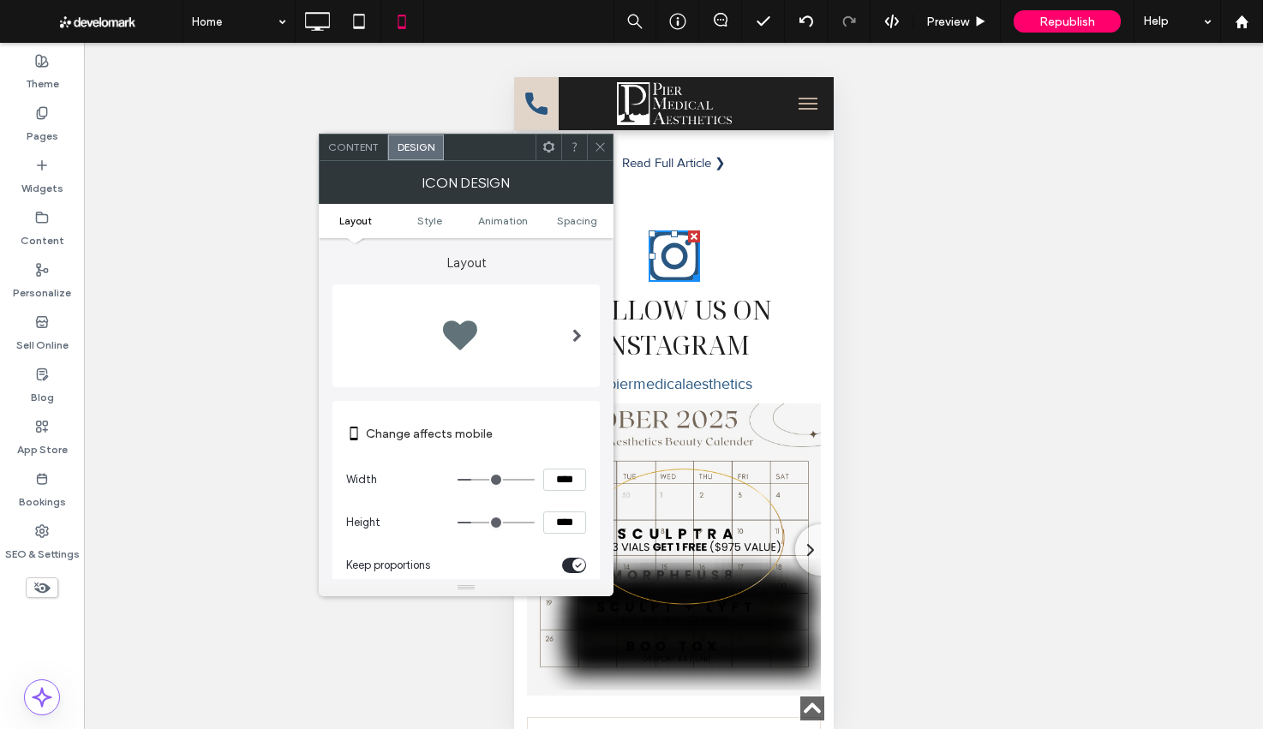
click at [562, 482] on input "****" at bounding box center [564, 480] width 43 height 22
type input "****"
type input "**"
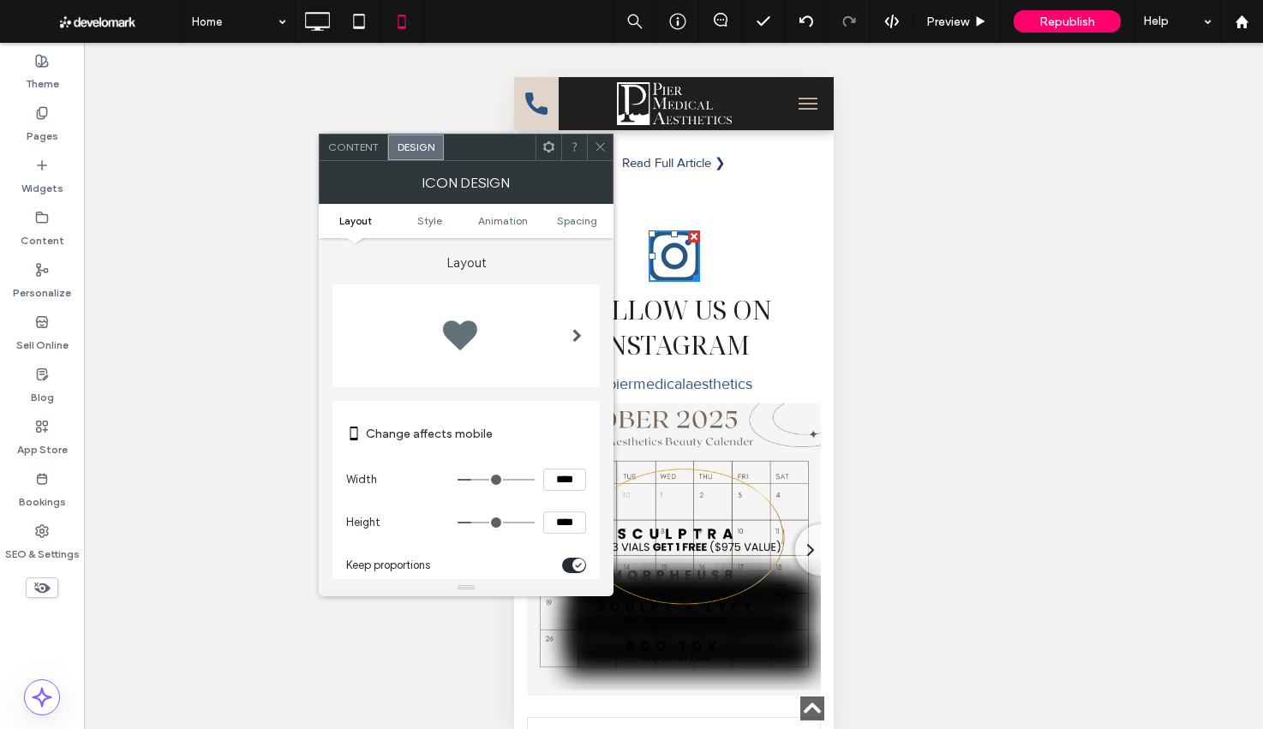
type input "****"
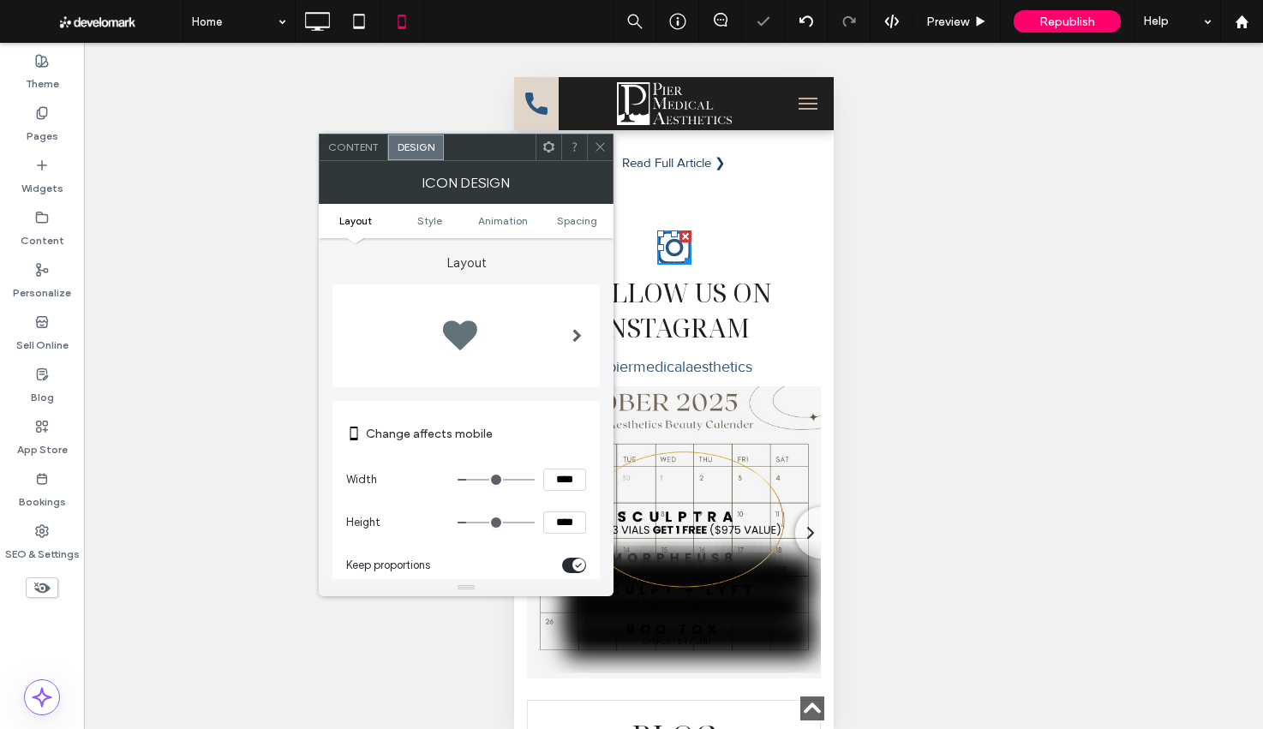
click at [606, 140] on icon at bounding box center [600, 146] width 13 height 13
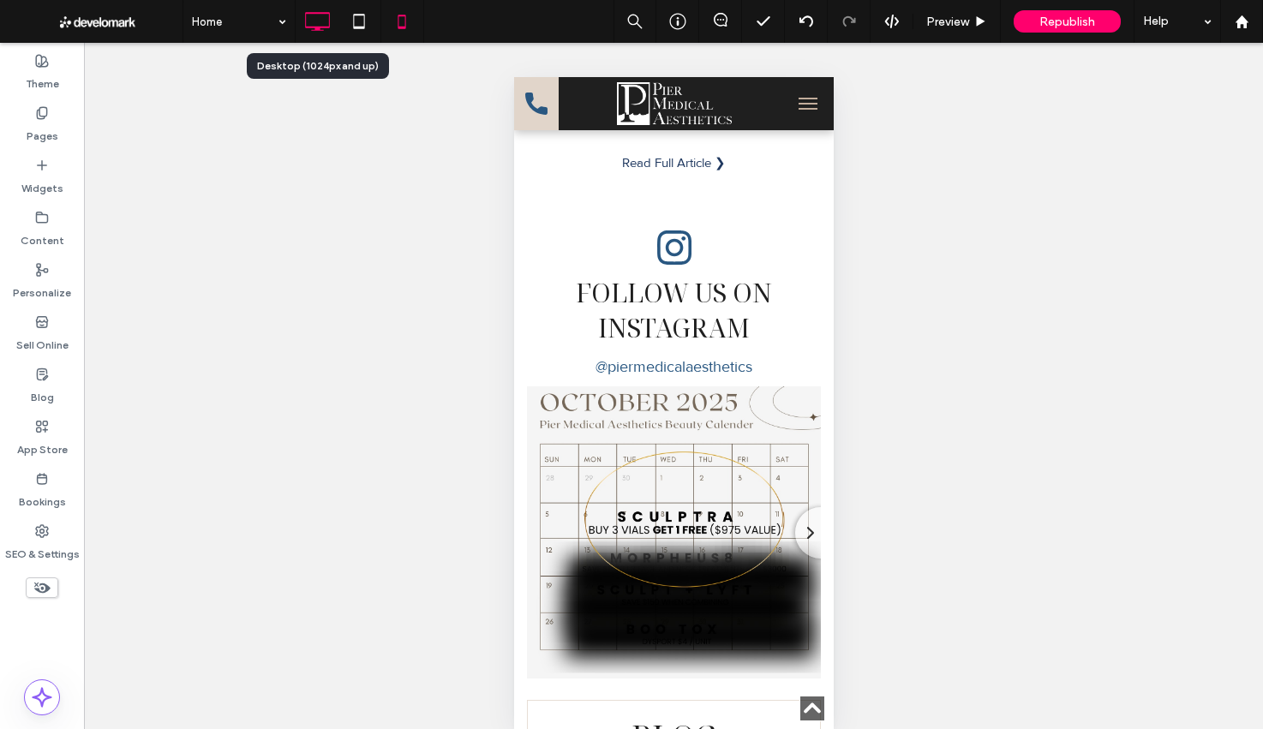
click at [309, 22] on icon at bounding box center [317, 21] width 34 height 34
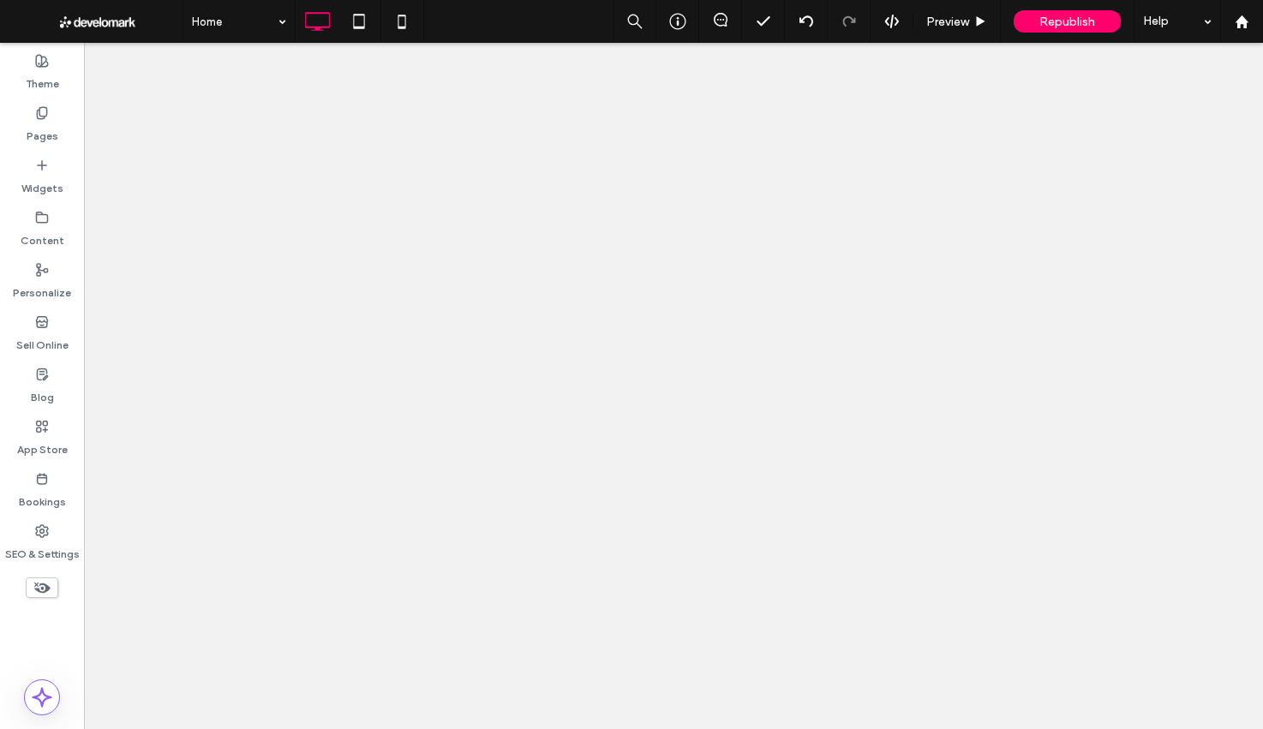
scroll to position [0, 0]
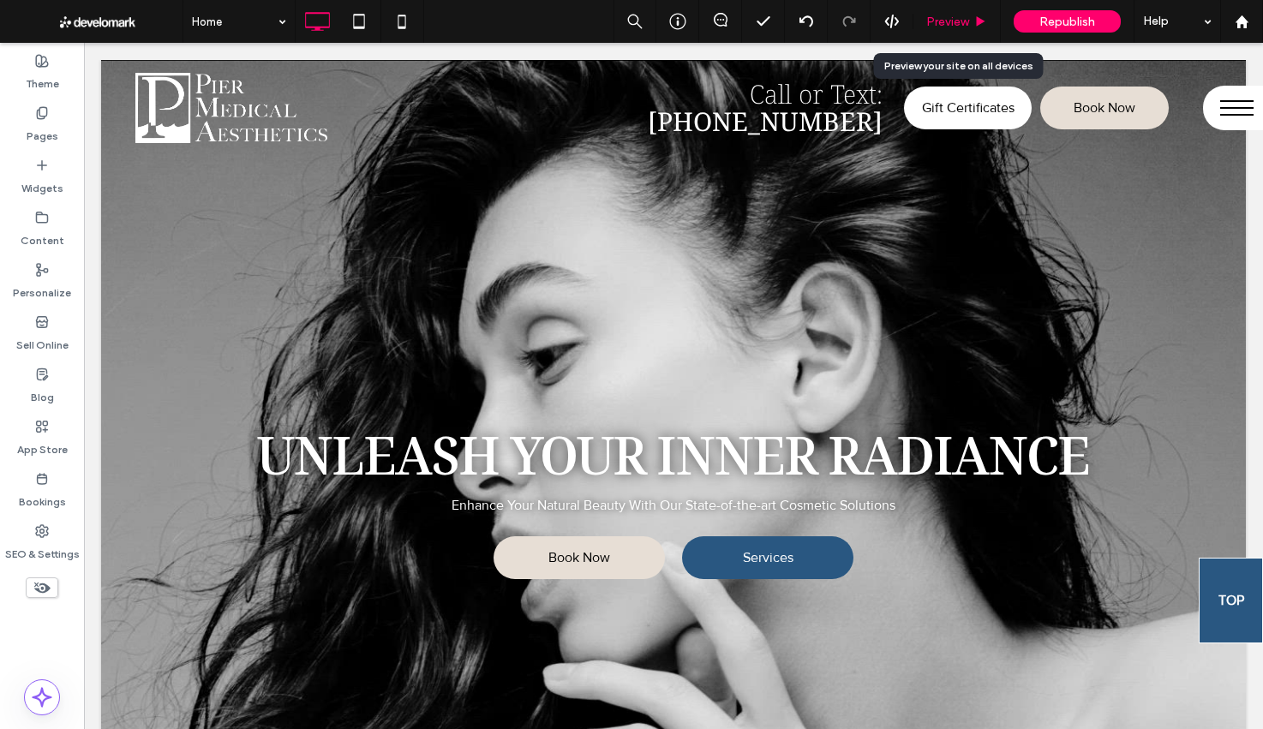
click at [945, 21] on span "Preview" at bounding box center [947, 22] width 43 height 15
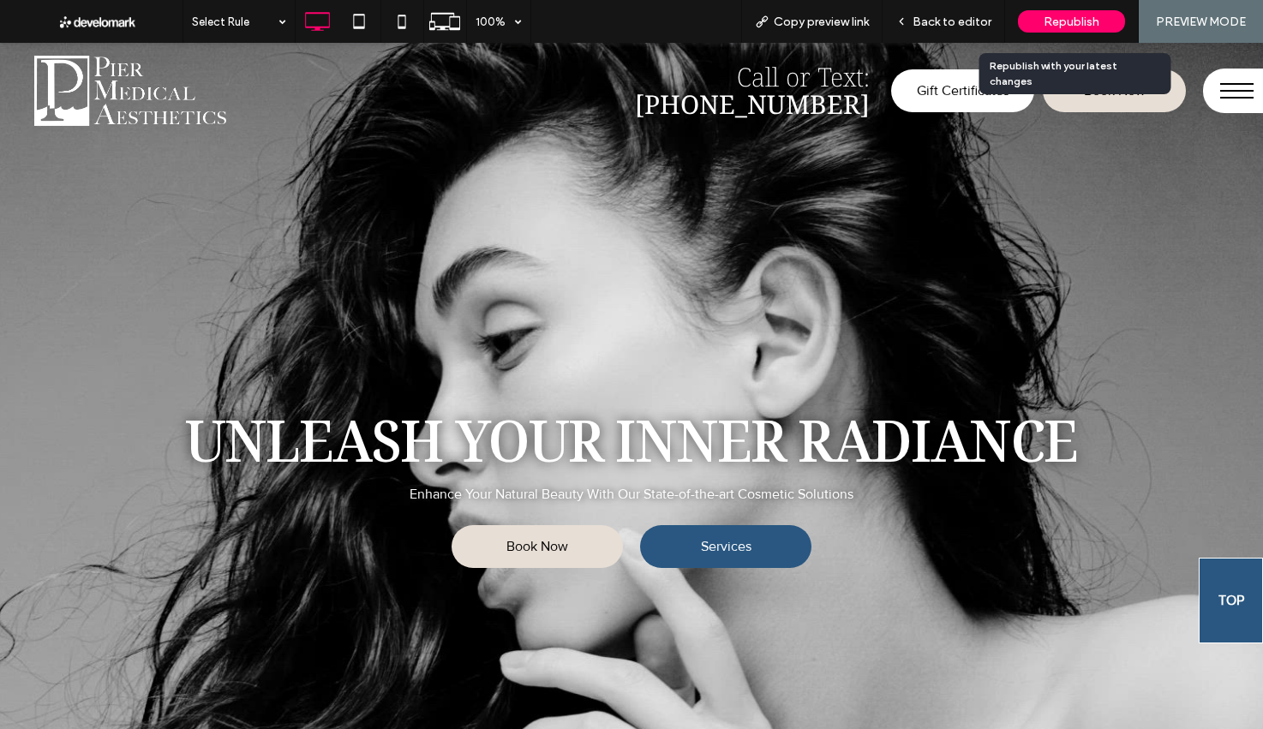
click at [1054, 16] on span "Republish" at bounding box center [1071, 22] width 56 height 15
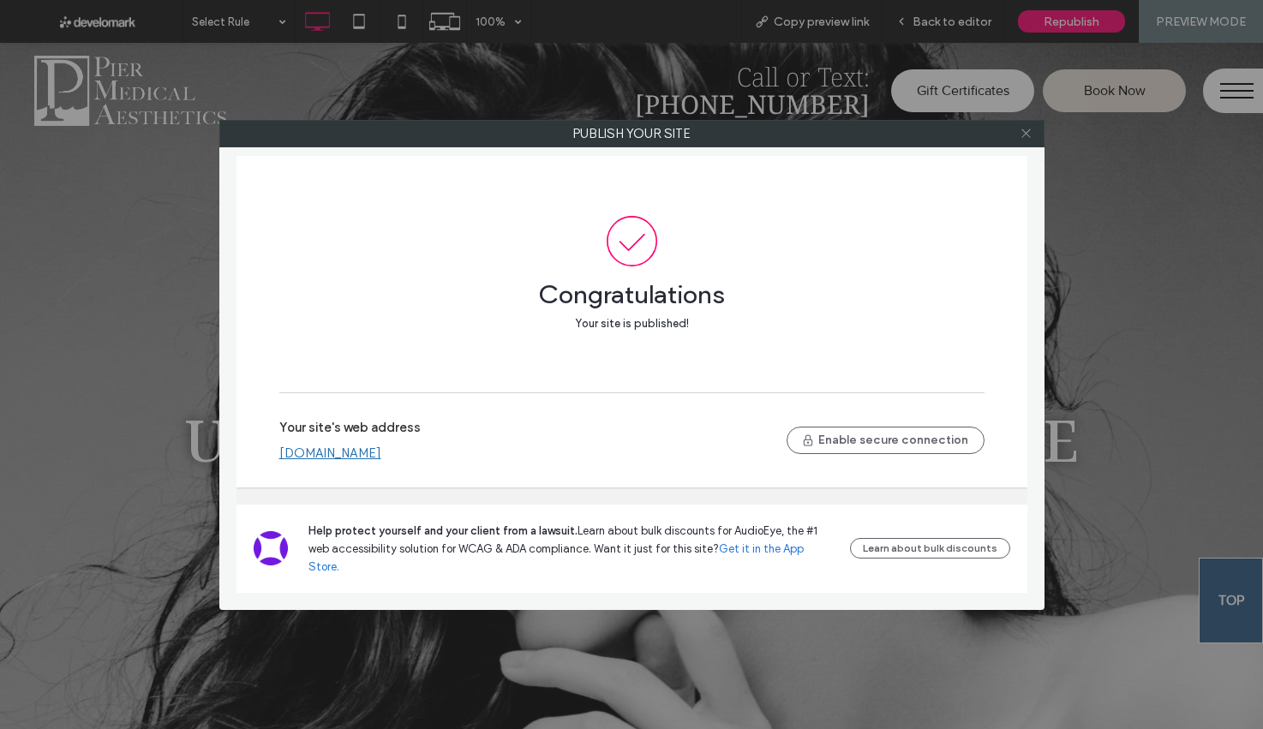
click at [1027, 134] on use at bounding box center [1025, 133] width 9 height 9
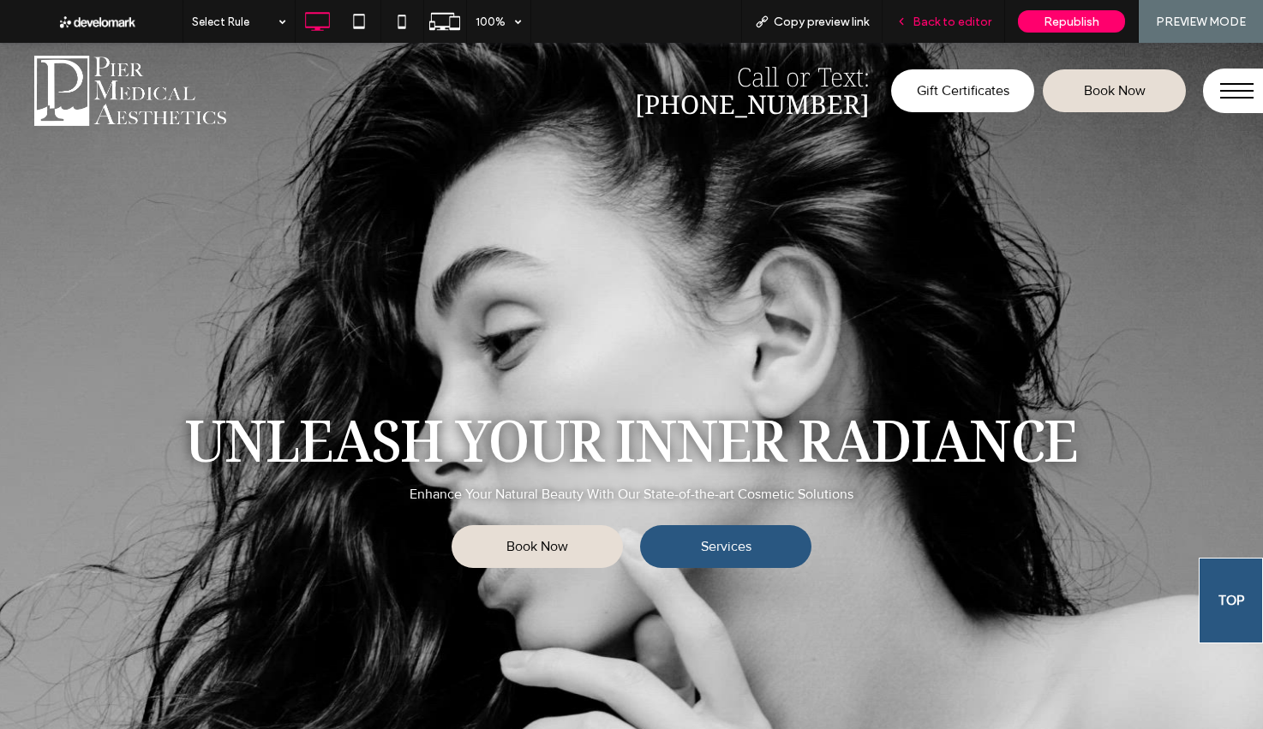
click at [956, 36] on div "Back to editor" at bounding box center [943, 21] width 122 height 43
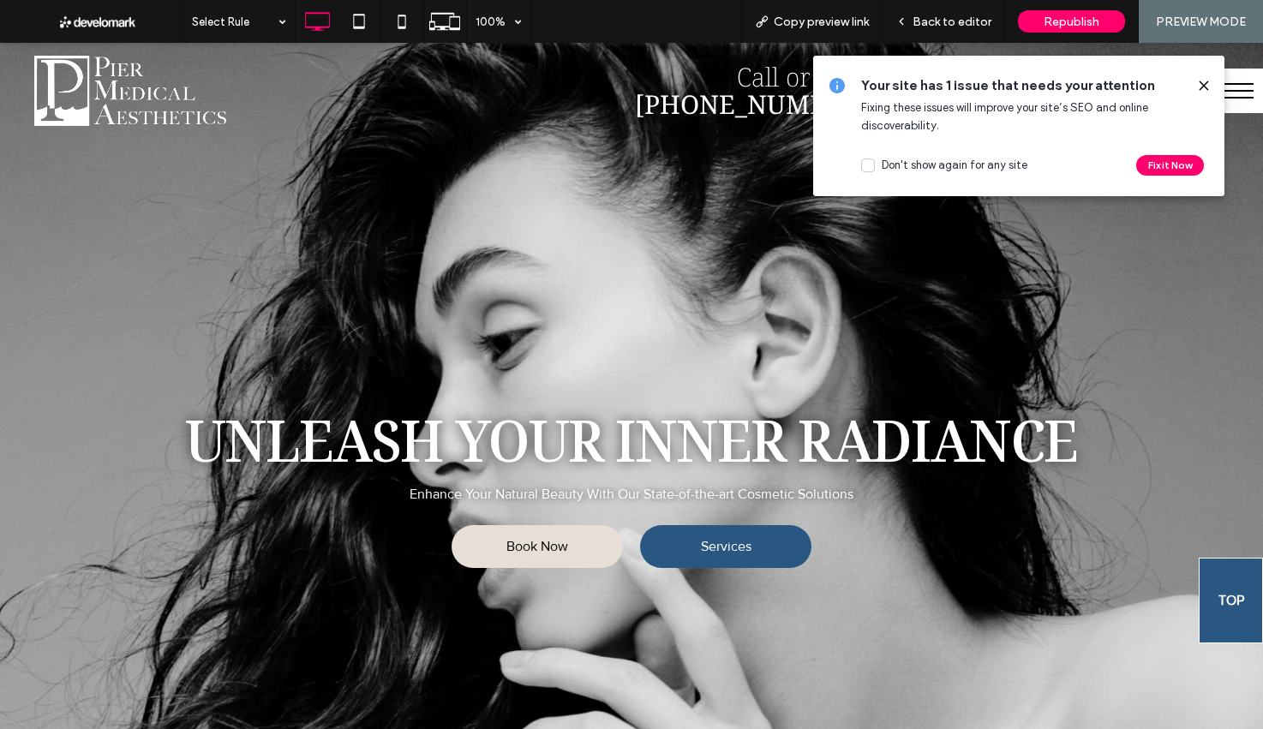
click at [1197, 87] on icon at bounding box center [1204, 86] width 14 height 14
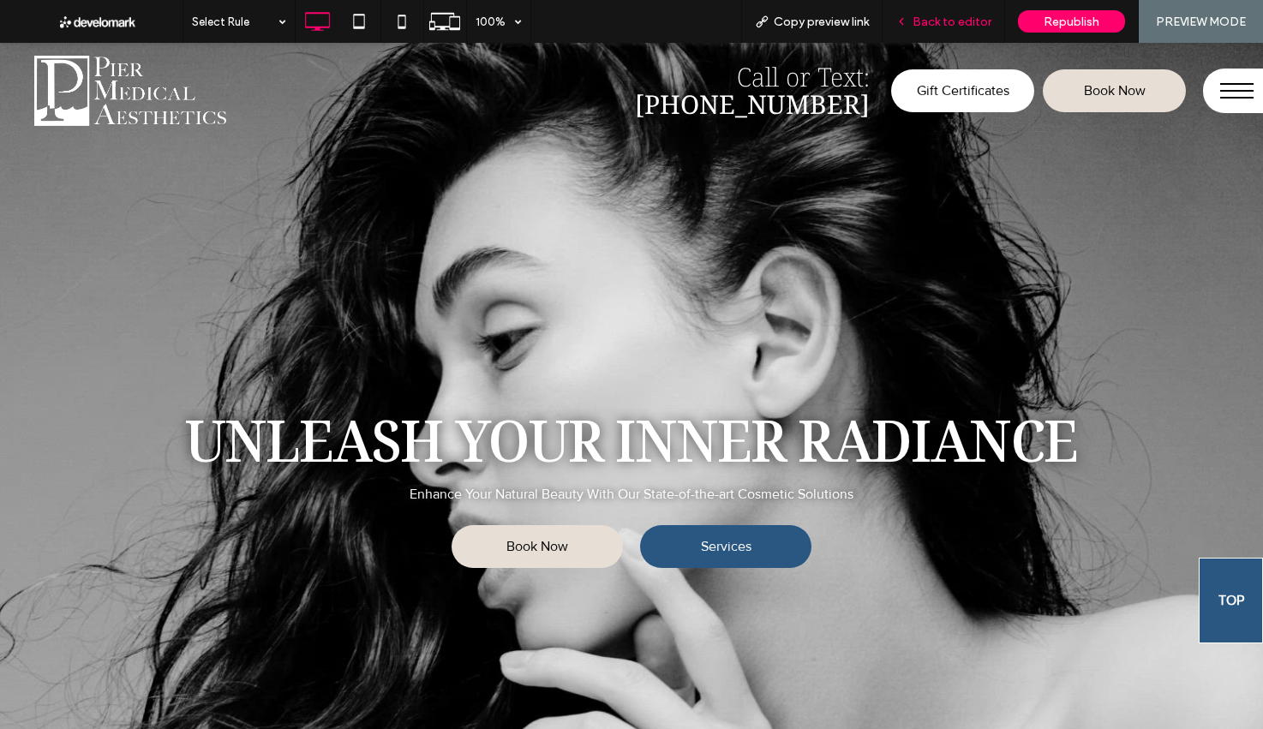
click at [941, 22] on span "Back to editor" at bounding box center [951, 22] width 79 height 15
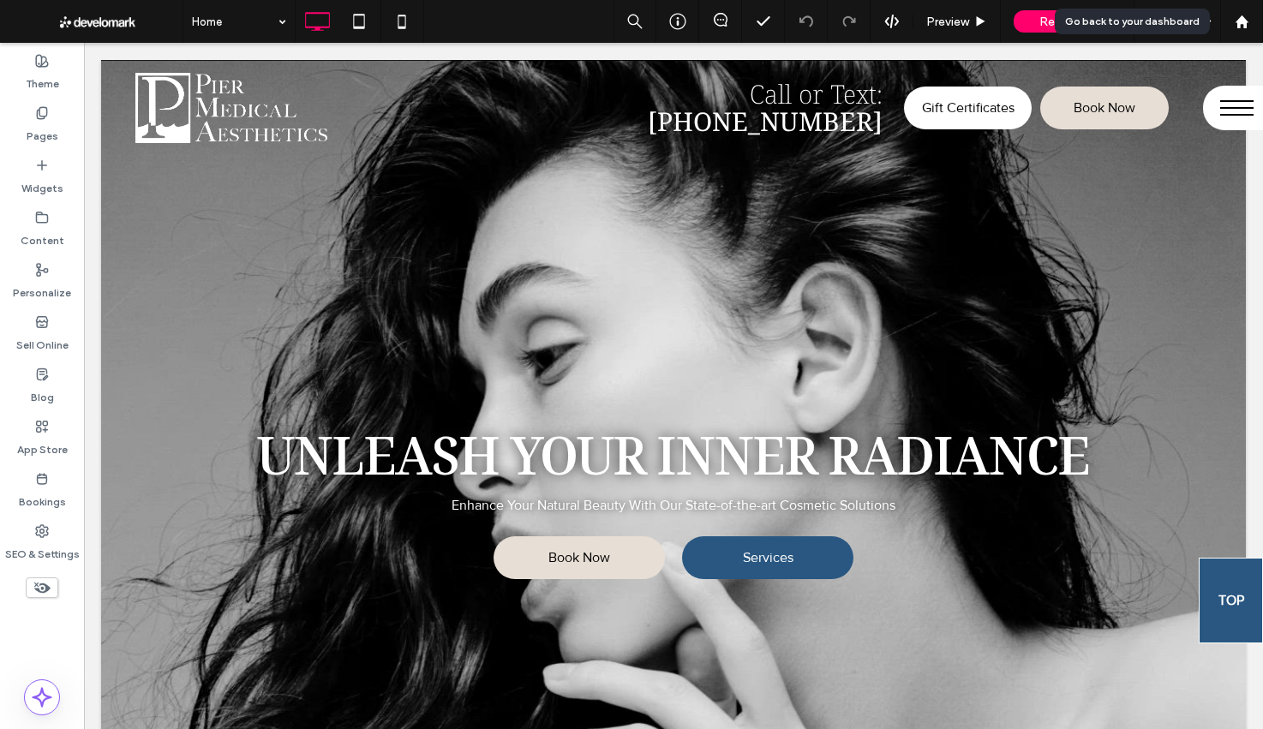
drag, startPoint x: 1243, startPoint y: 30, endPoint x: 1189, endPoint y: 33, distance: 54.0
click at [1243, 30] on div at bounding box center [1241, 21] width 43 height 43
